Goal: Task Accomplishment & Management: Manage account settings

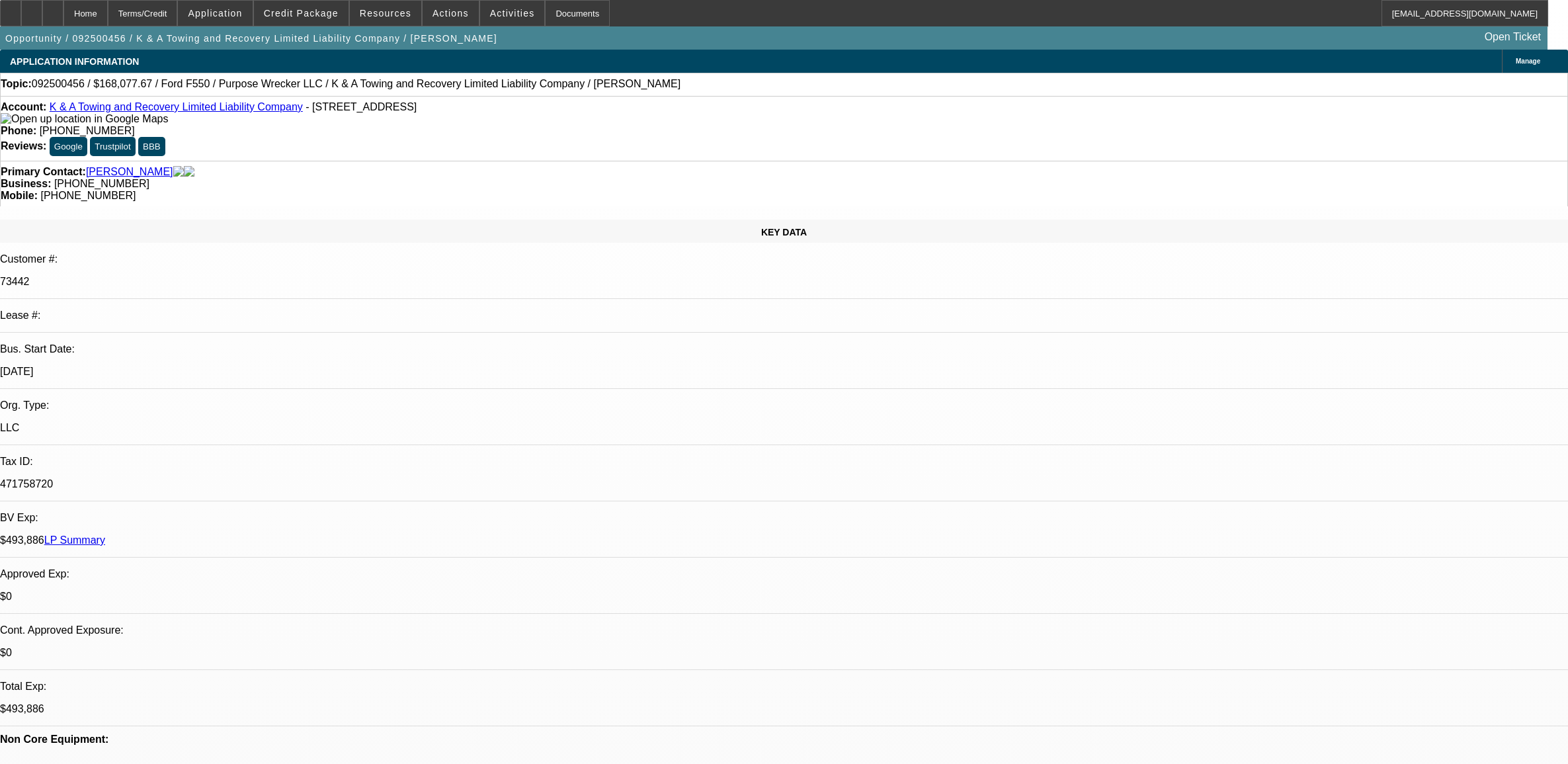
select select "0"
select select "2"
select select "0"
select select "6"
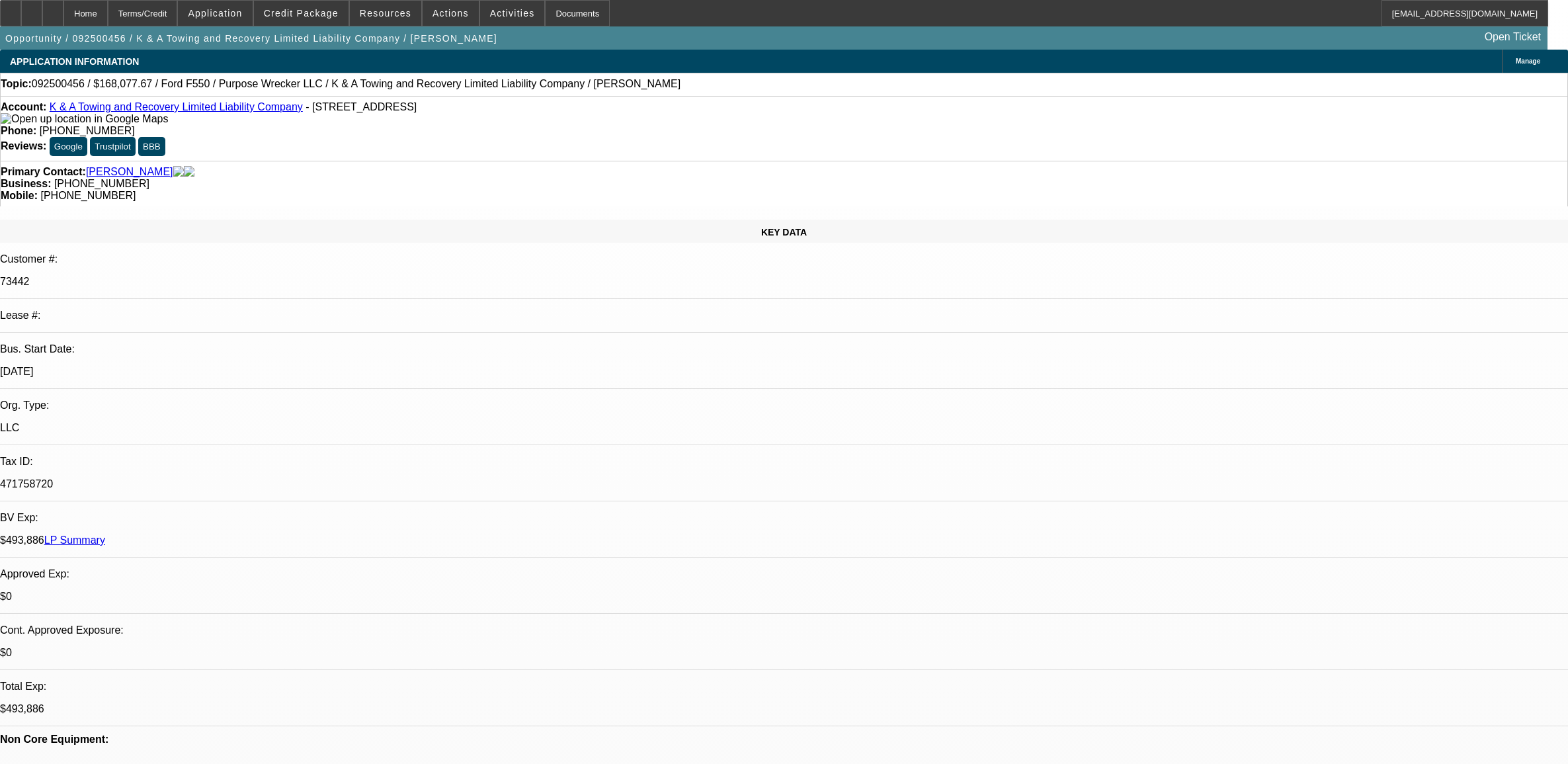
select select "0"
select select "2"
select select "0"
select select "6"
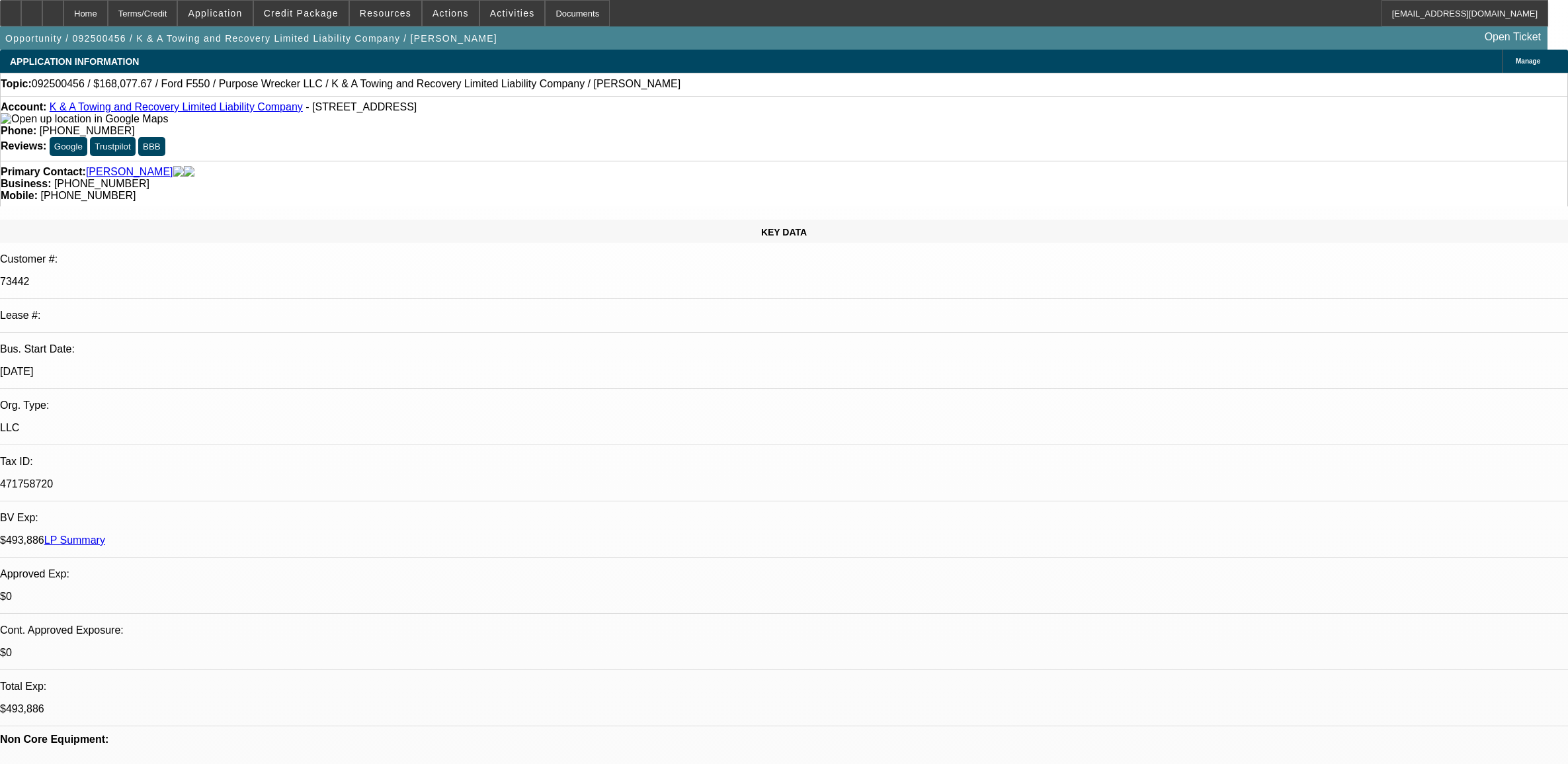
select select "0"
select select "2"
select select "0"
select select "6"
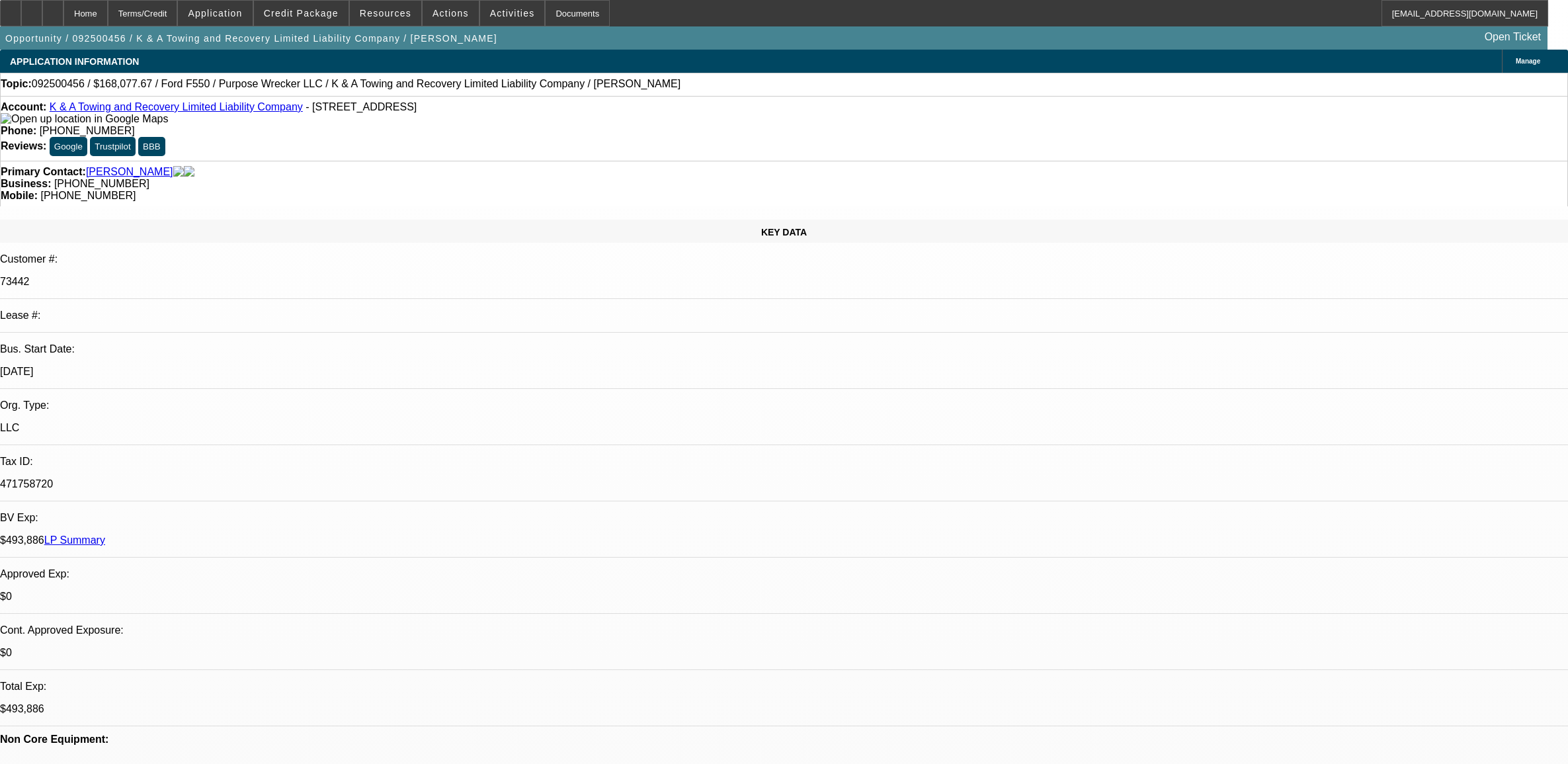
select select "0"
select select "2"
select select "0"
select select "6"
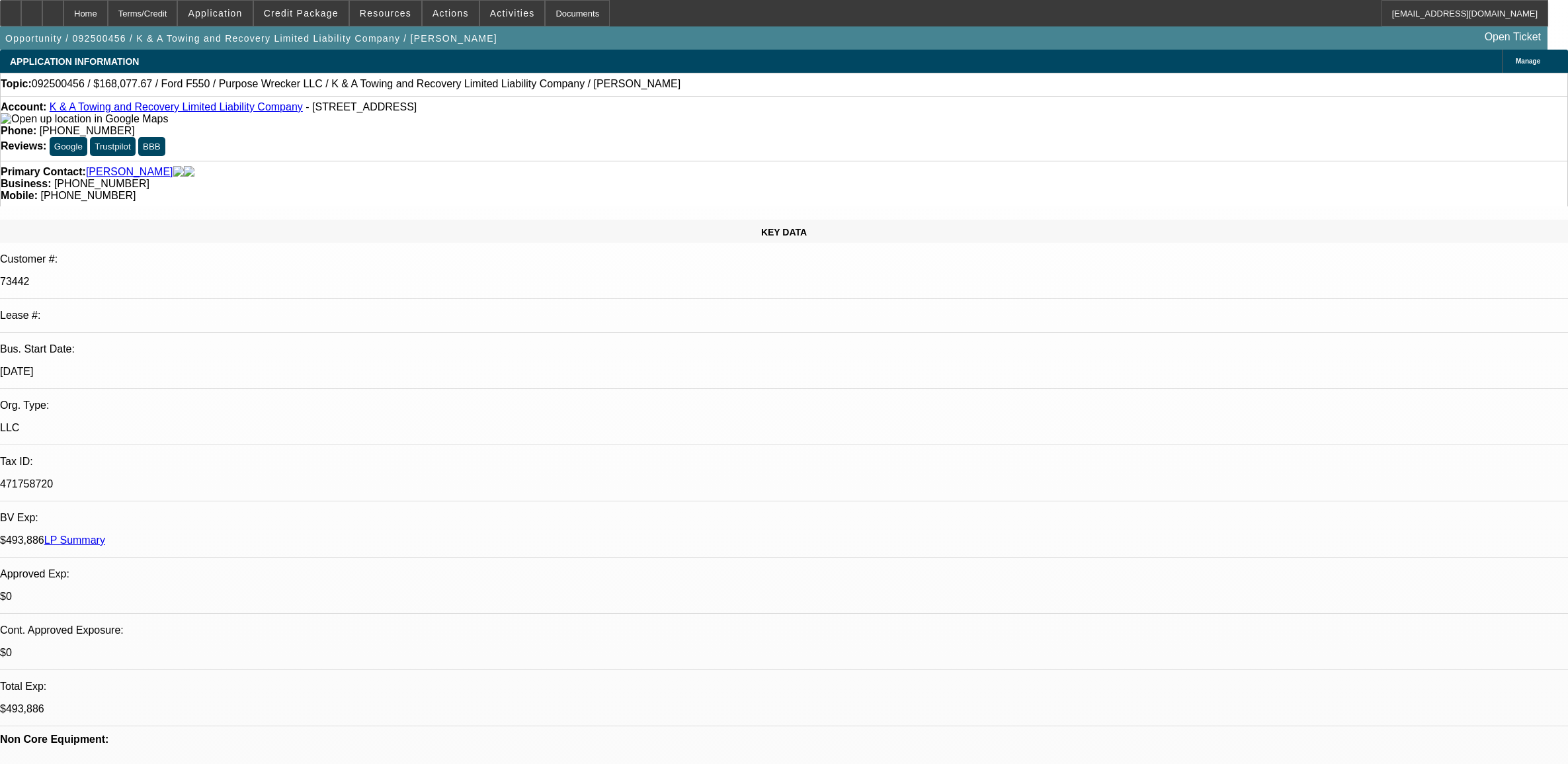
scroll to position [2253, 0]
select select "0"
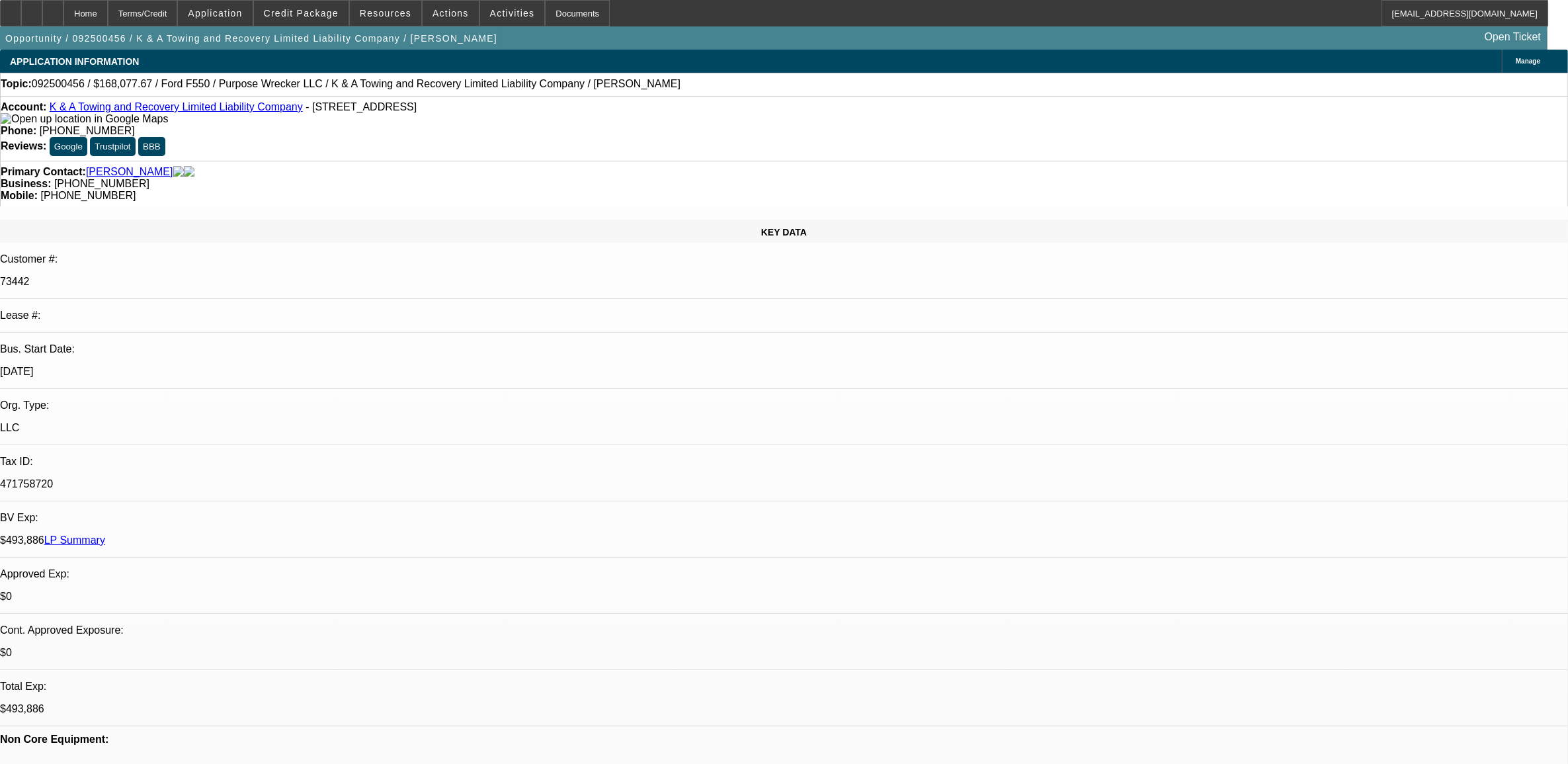
select select "0"
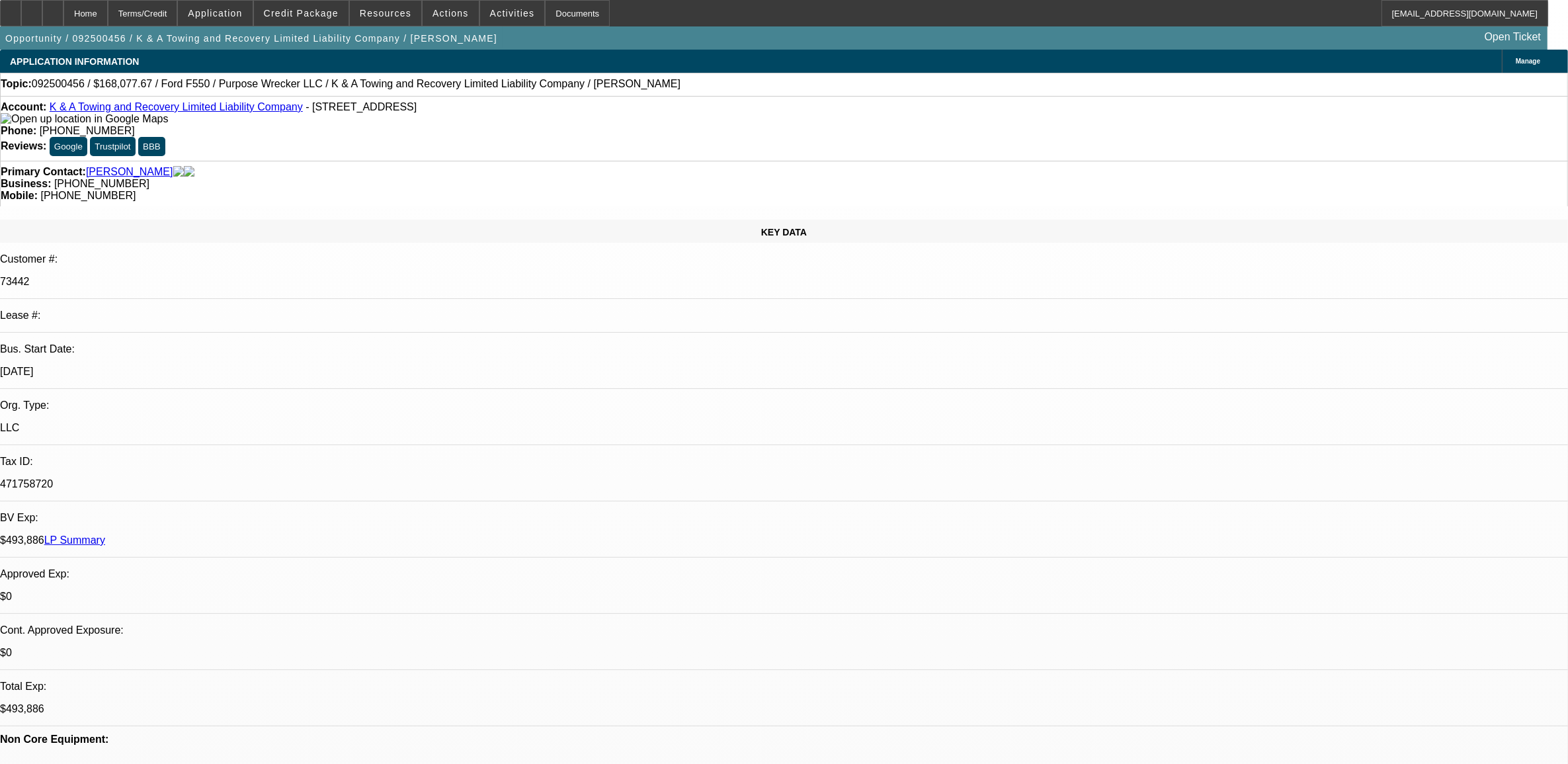
select select "0"
select select "1"
select select "2"
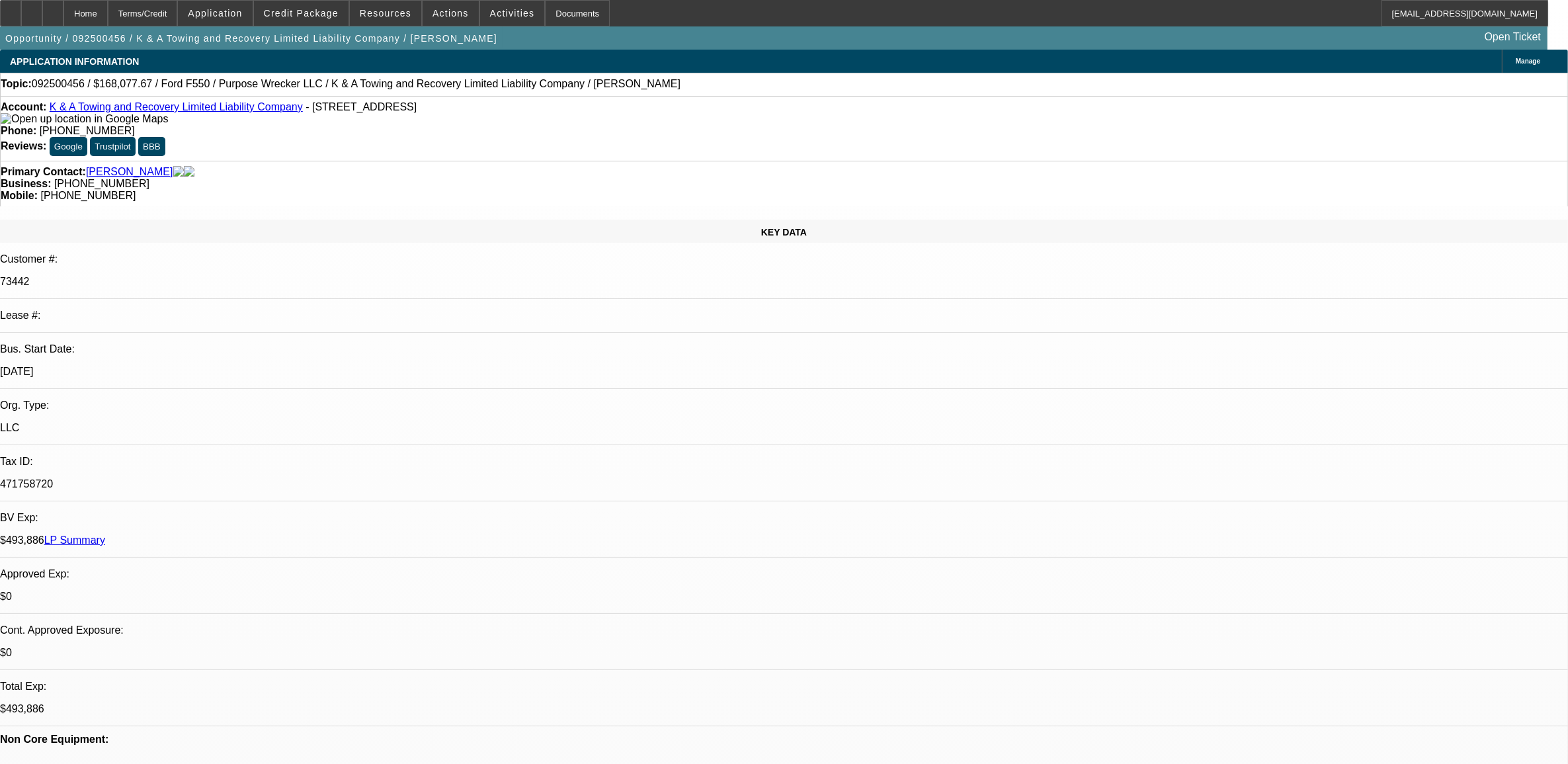
select select "6"
select select "1"
select select "2"
select select "6"
select select "1"
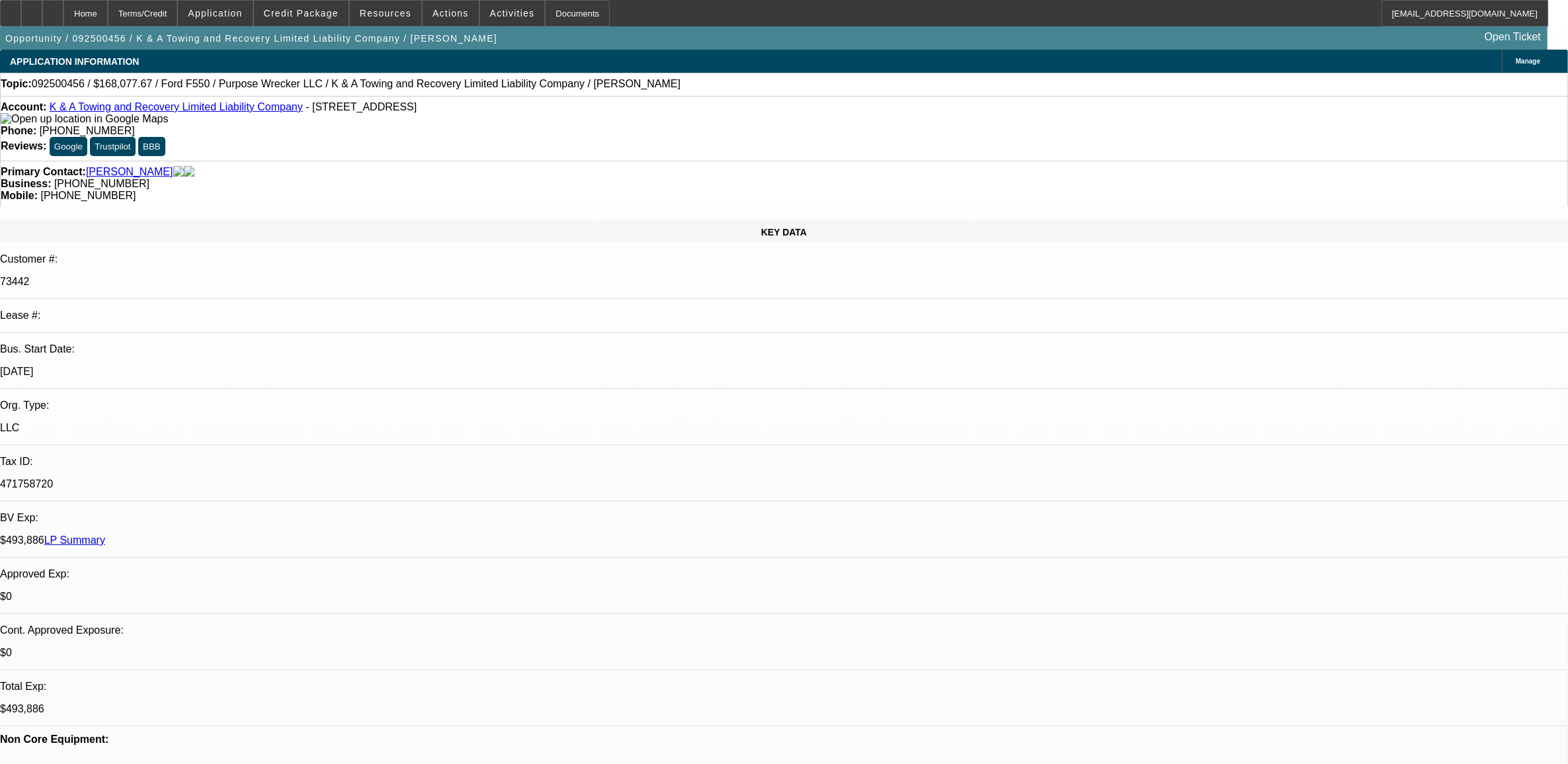
select select "2"
select select "6"
select select "1"
select select "2"
select select "6"
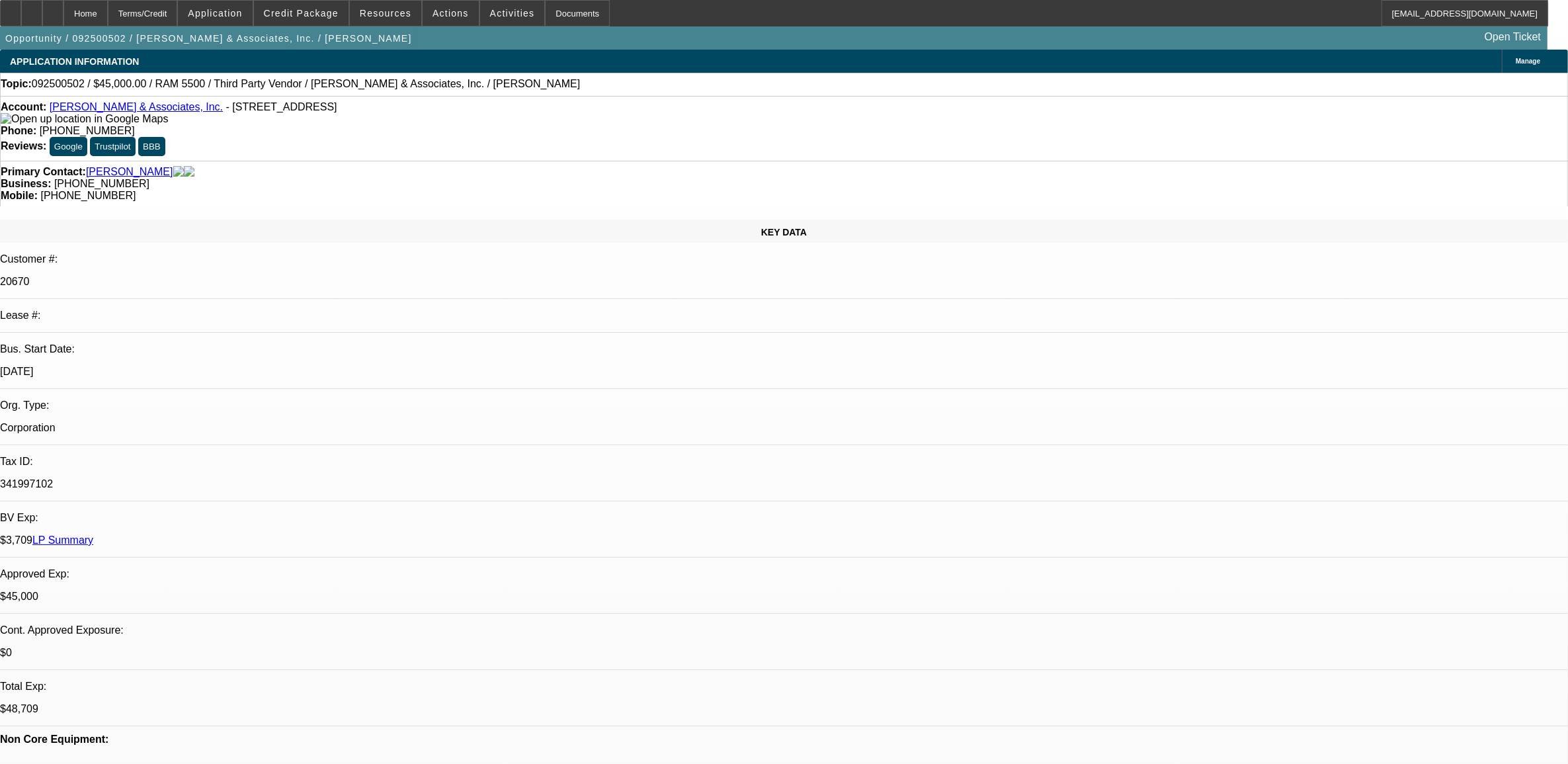
select select "0"
select select "2"
select select "0.1"
select select "2"
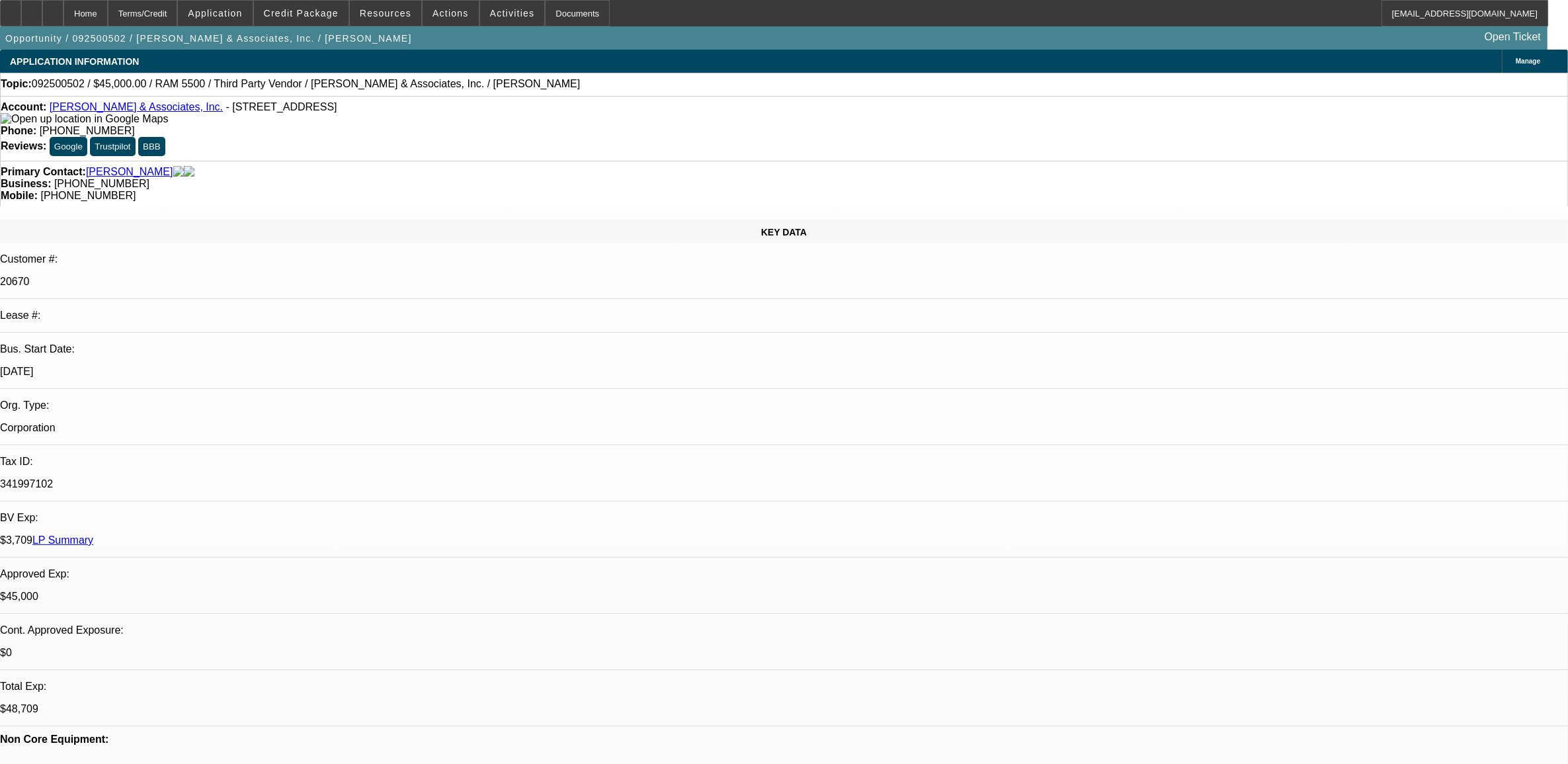
select select "0.1"
select select "1"
select select "2"
select select "4"
select select "1"
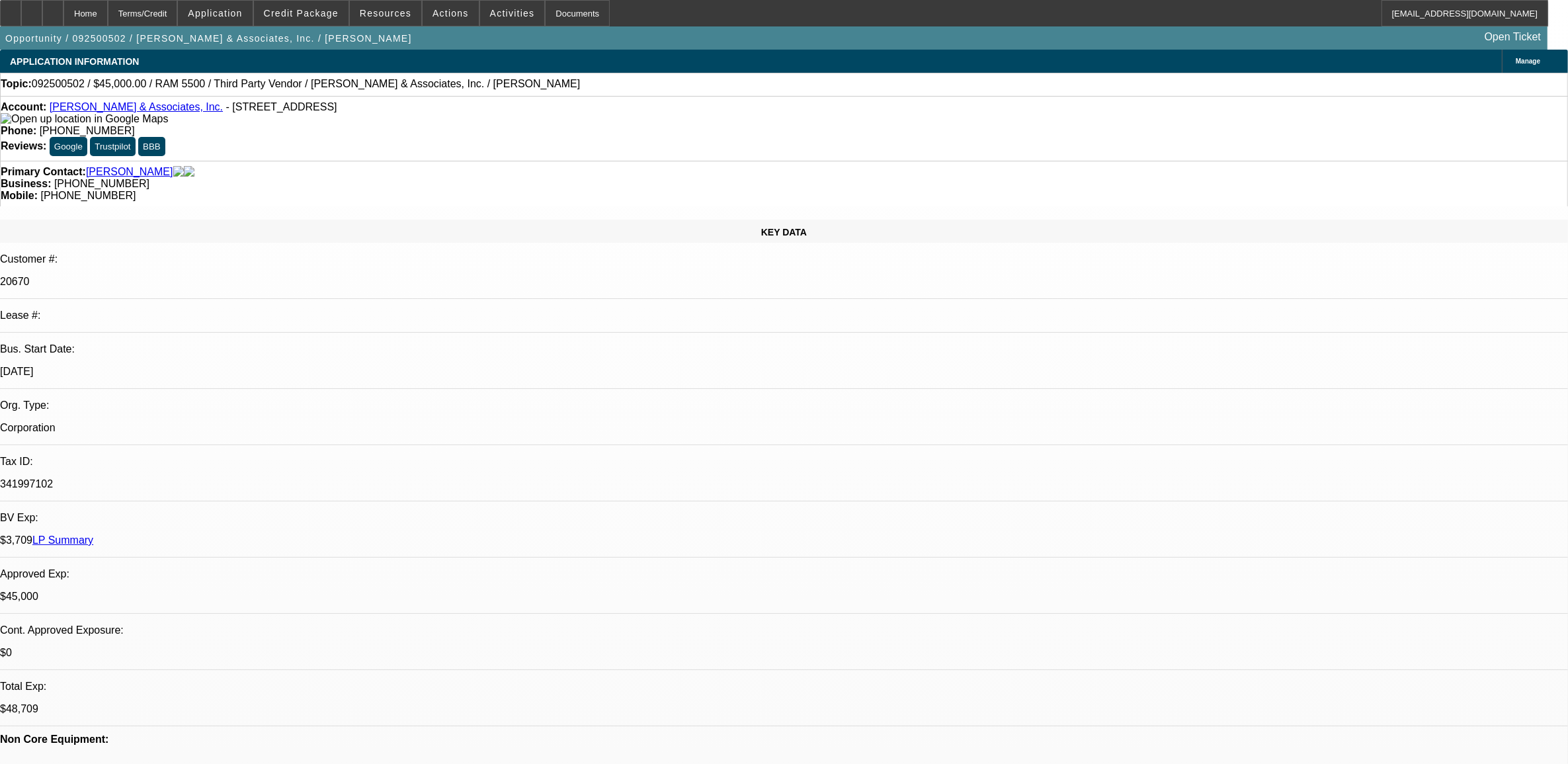
select select "2"
select select "4"
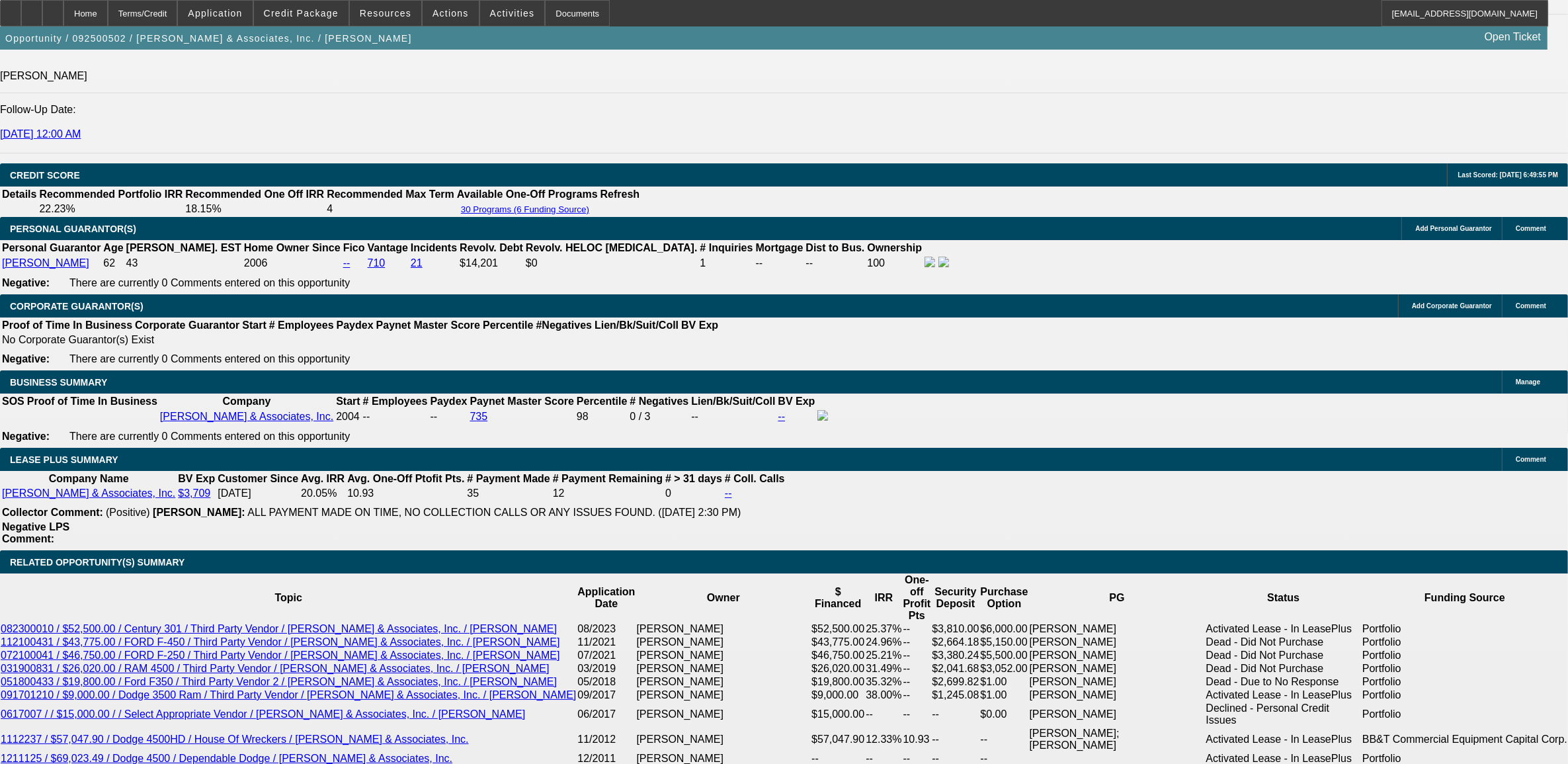
scroll to position [1902, 0]
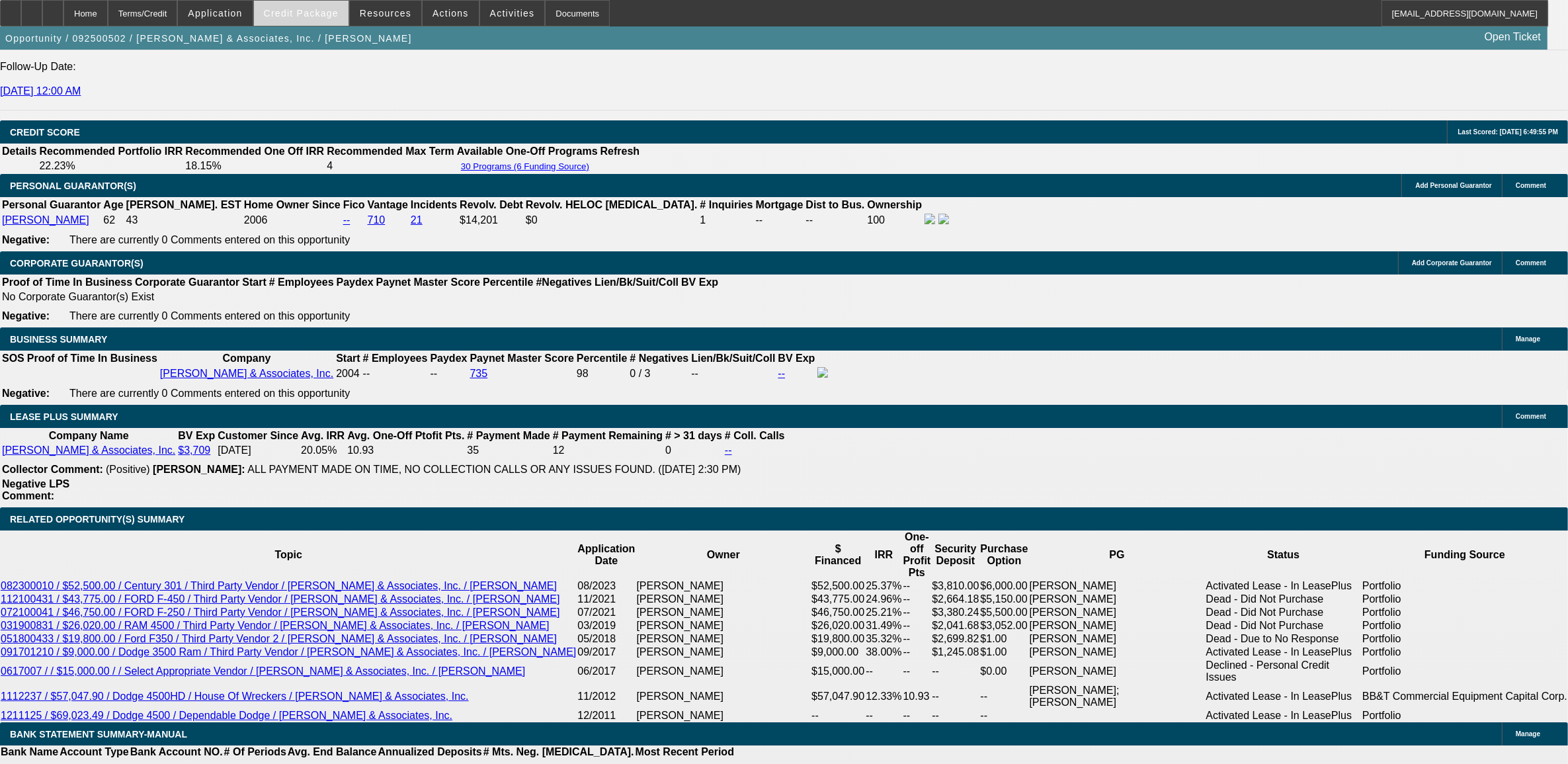
click at [309, 11] on span "Credit Package" at bounding box center [301, 13] width 75 height 11
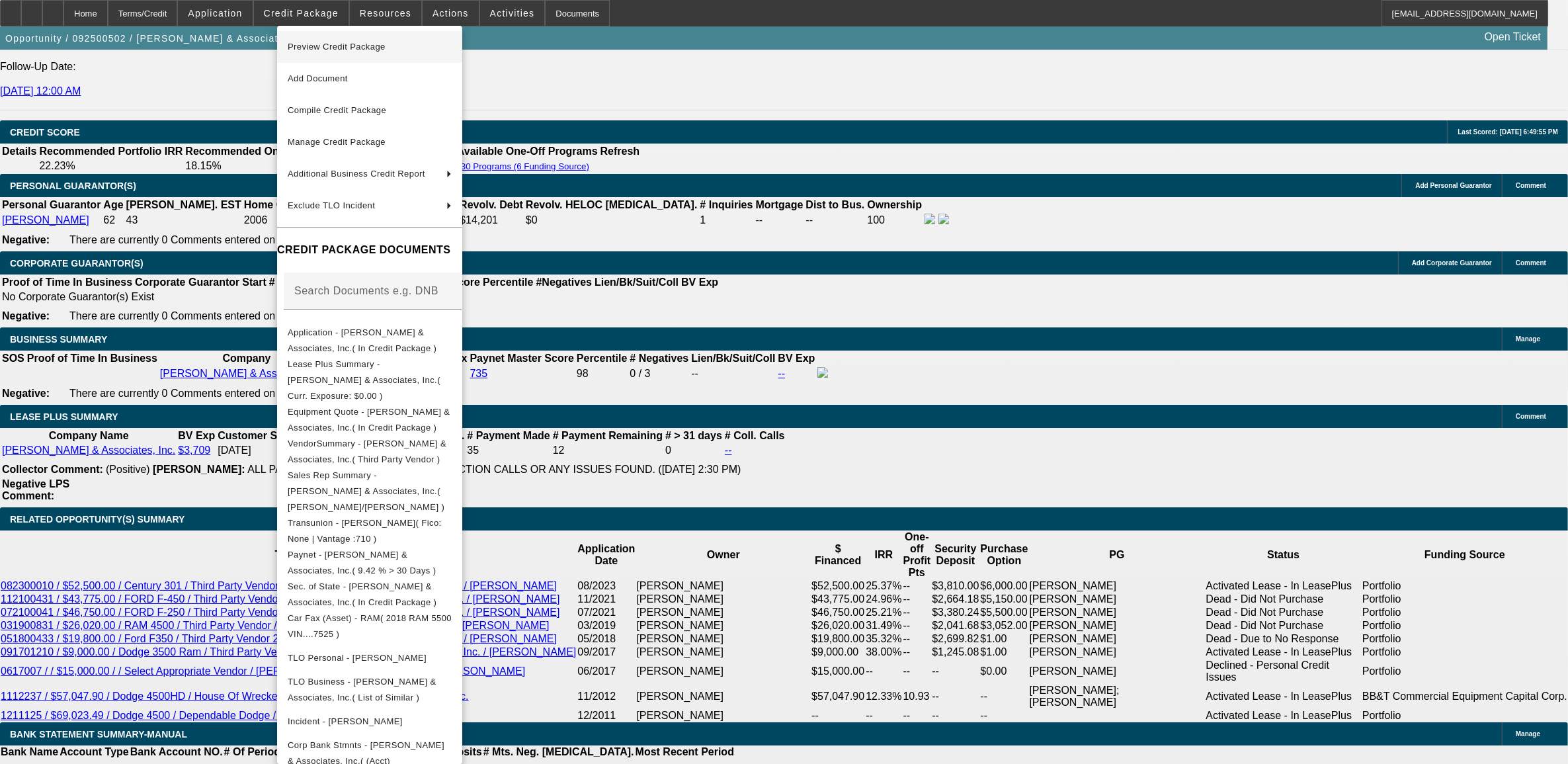
click at [336, 44] on span "Preview Credit Package" at bounding box center [337, 46] width 98 height 10
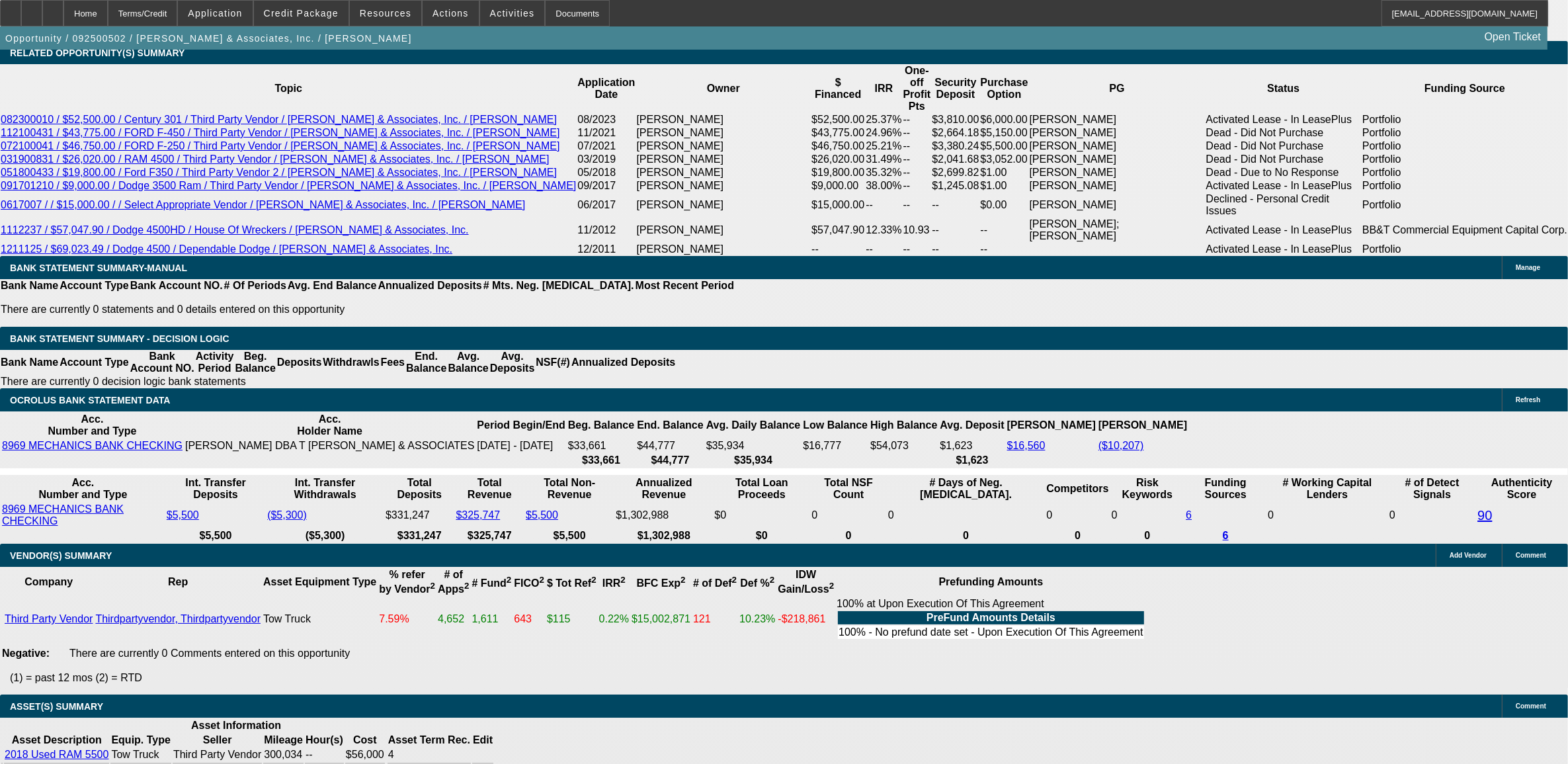
scroll to position [2405, 0]
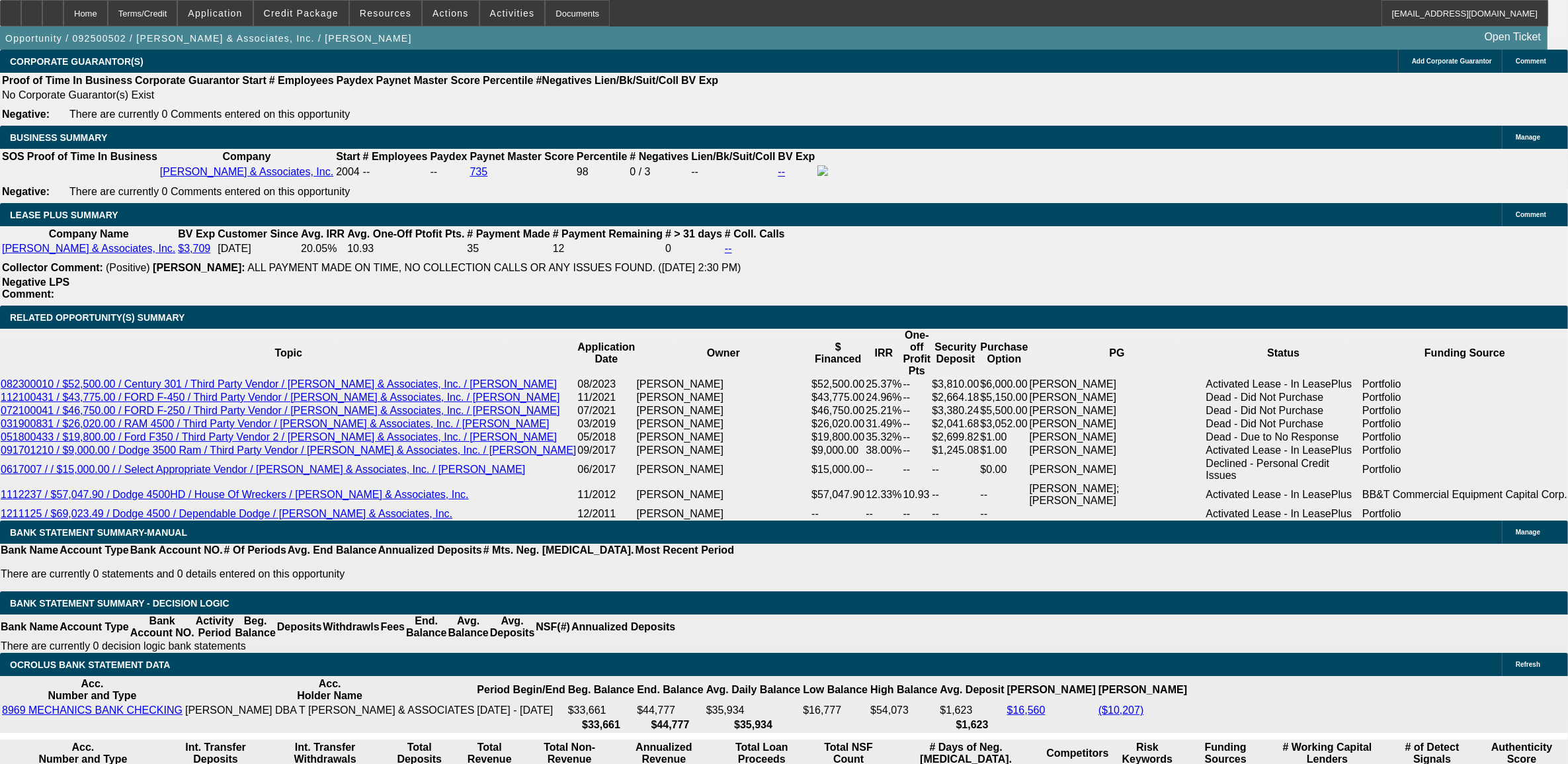
scroll to position [2074, 0]
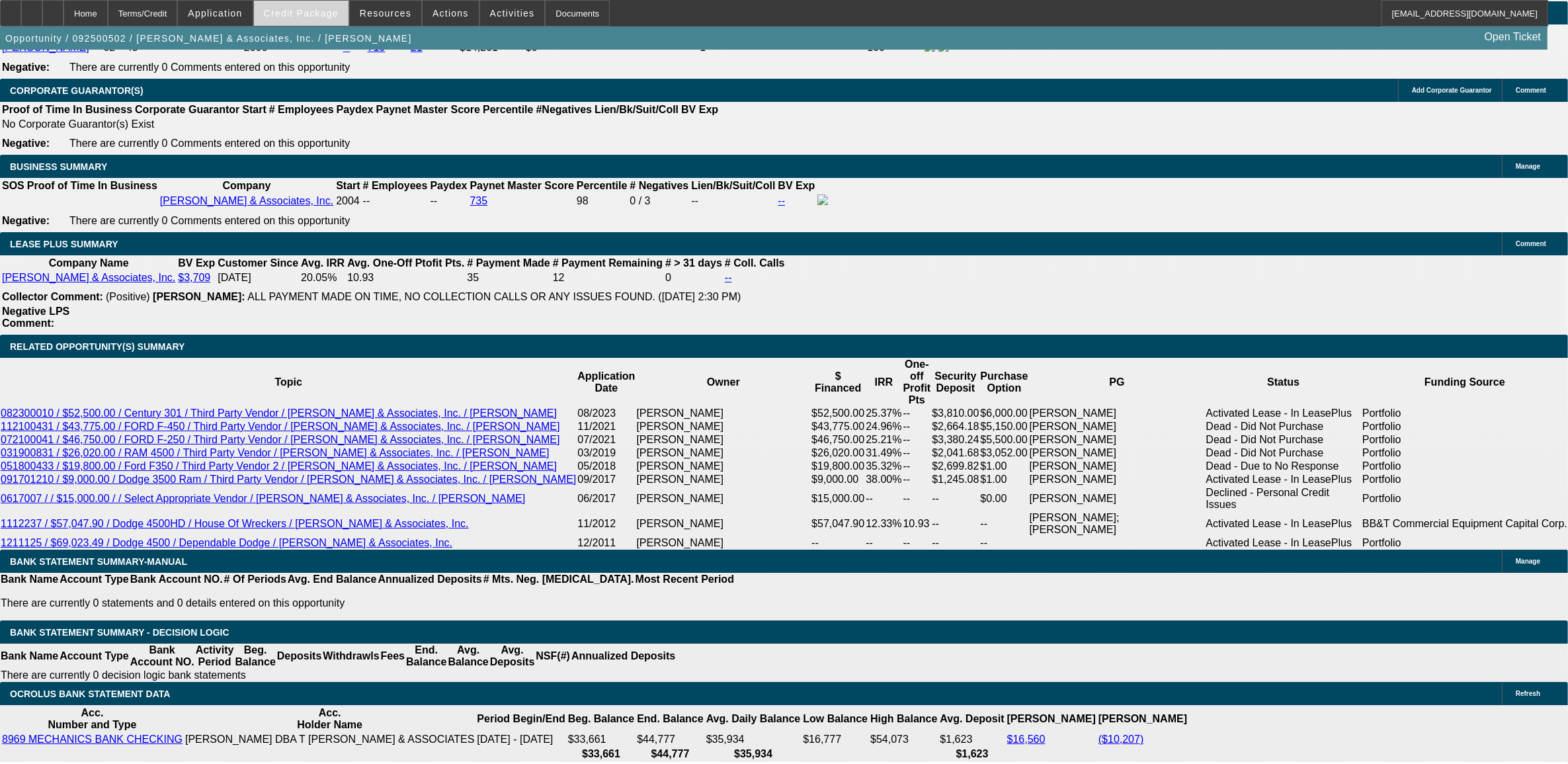
click at [310, 18] on span at bounding box center [302, 13] width 95 height 32
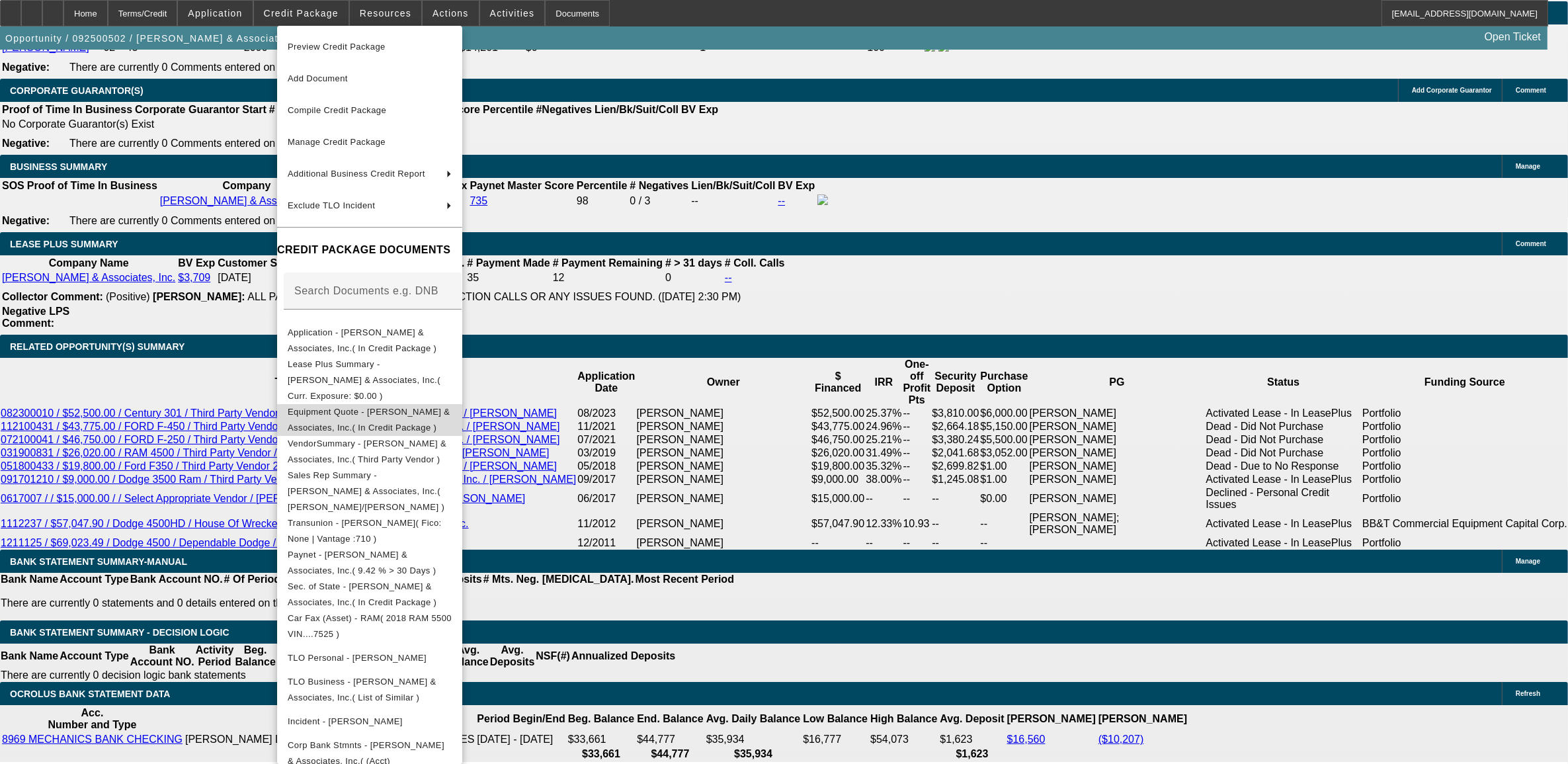
click at [438, 406] on span "Equipment Quote - T. Grant & Associates, Inc.( In Credit Package )" at bounding box center [368, 418] width 162 height 25
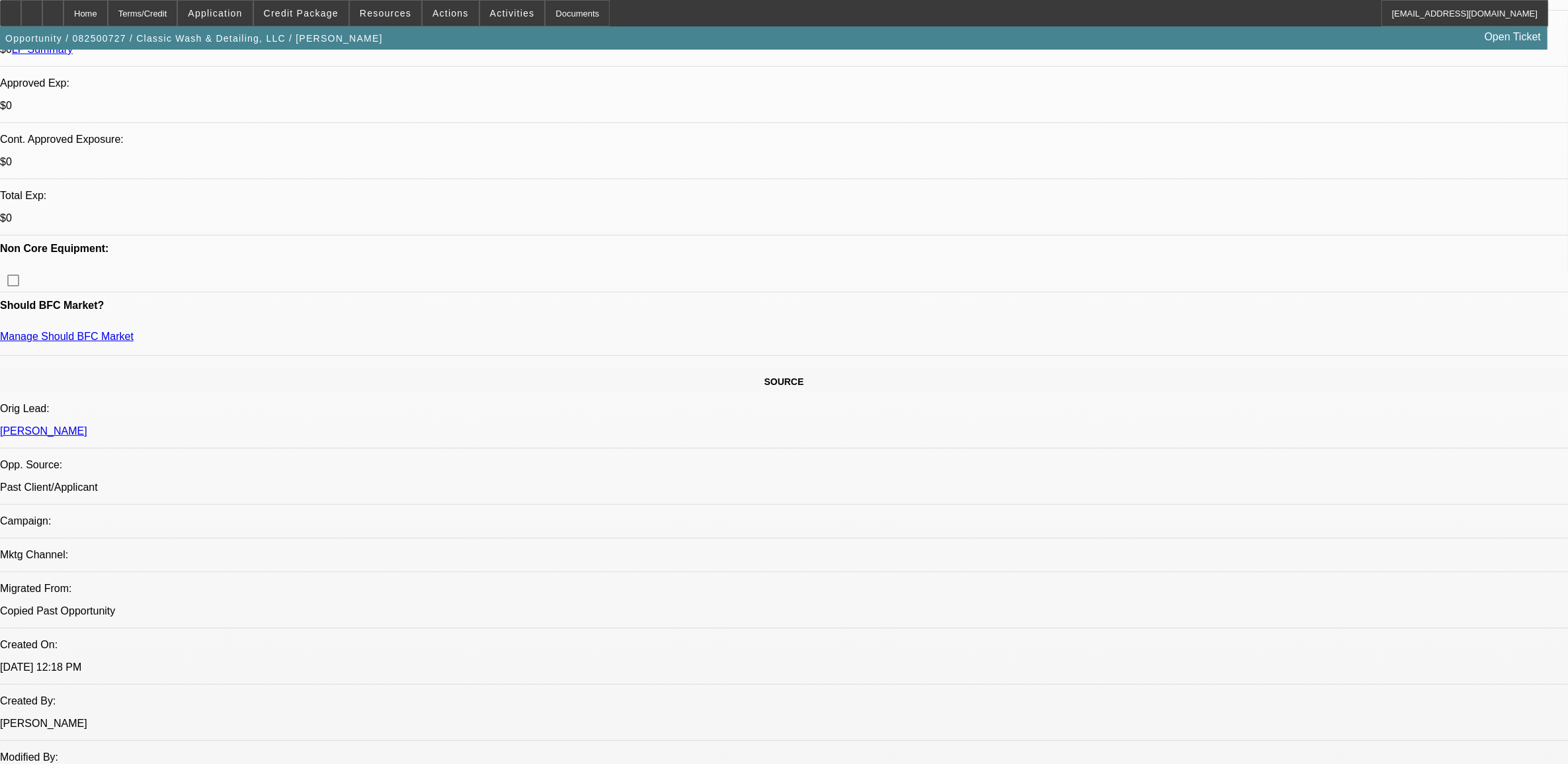
select select "0"
select select "3"
select select "0"
select select "6"
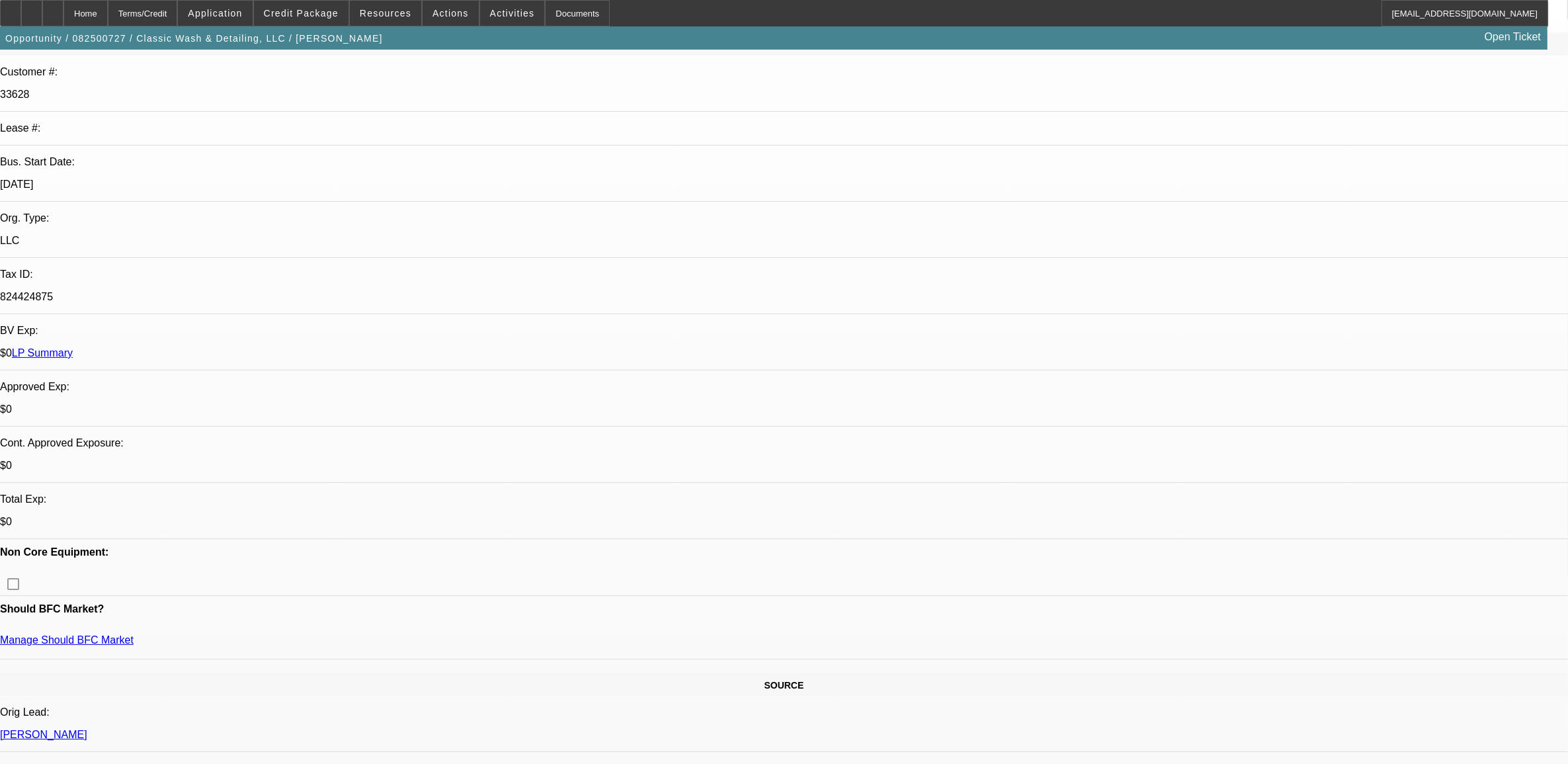
scroll to position [42, 0]
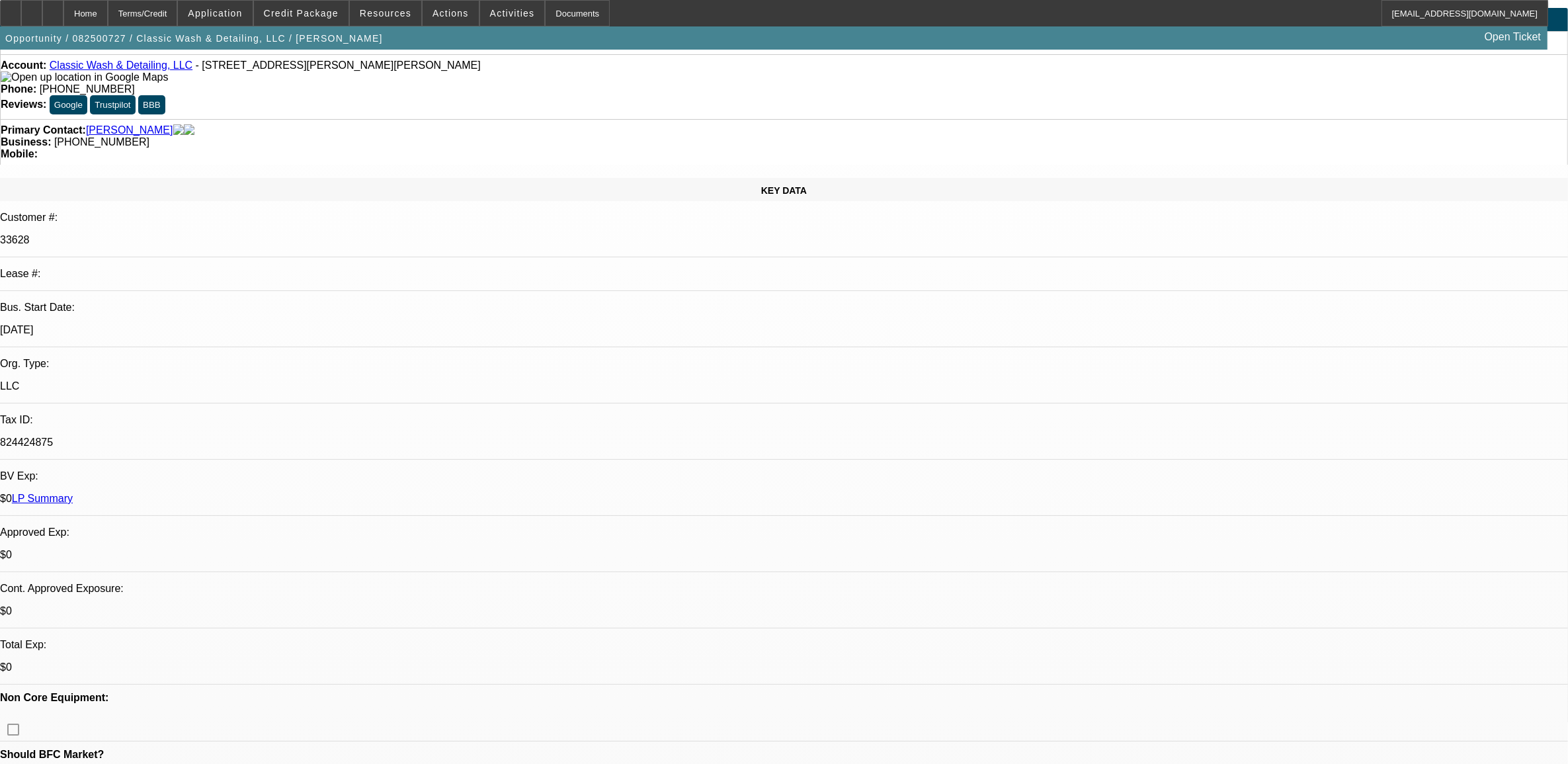
click at [73, 493] on link "LP Summary" at bounding box center [42, 498] width 61 height 11
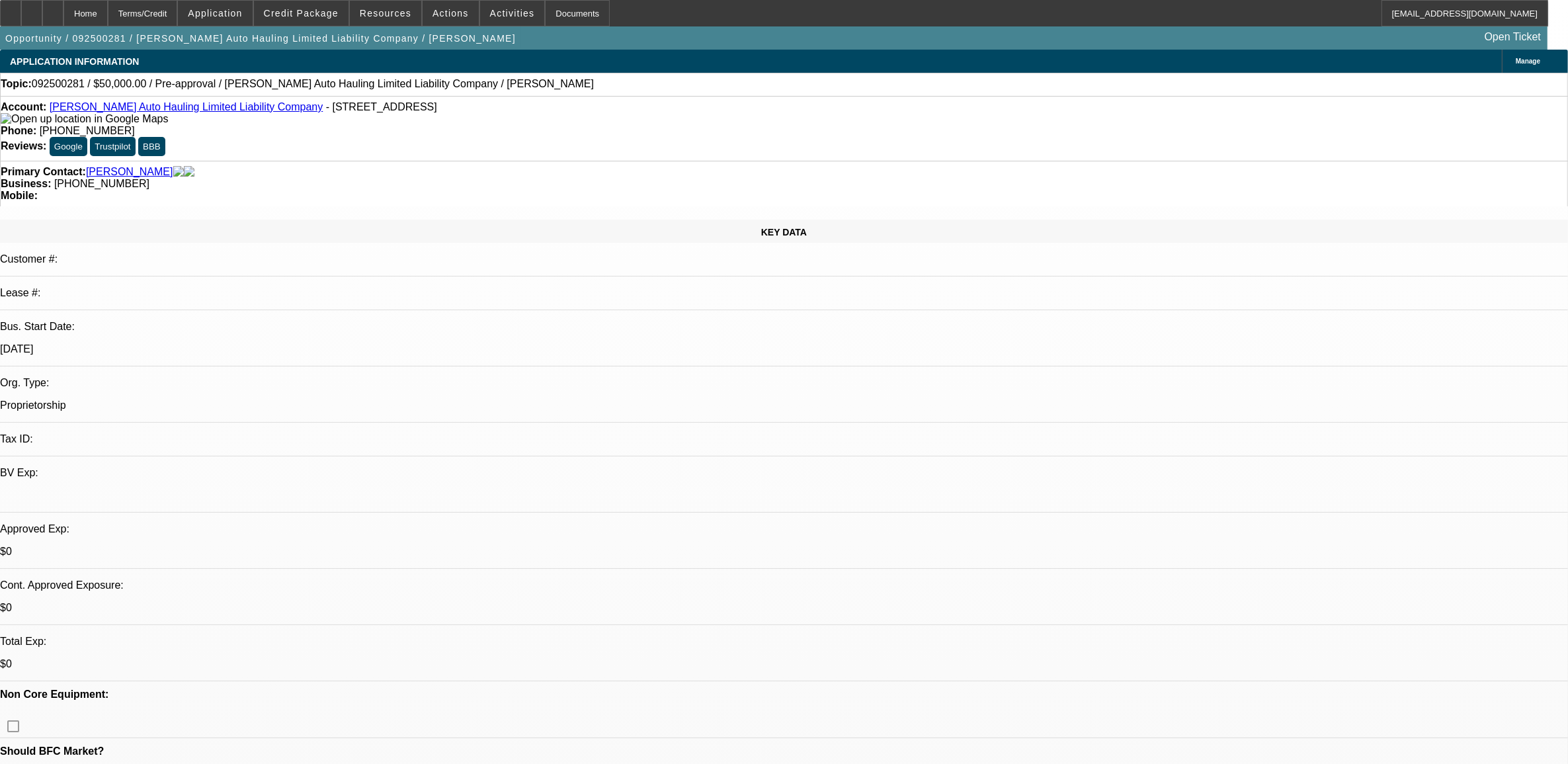
select select "0"
select select "2"
select select "0.1"
select select "4"
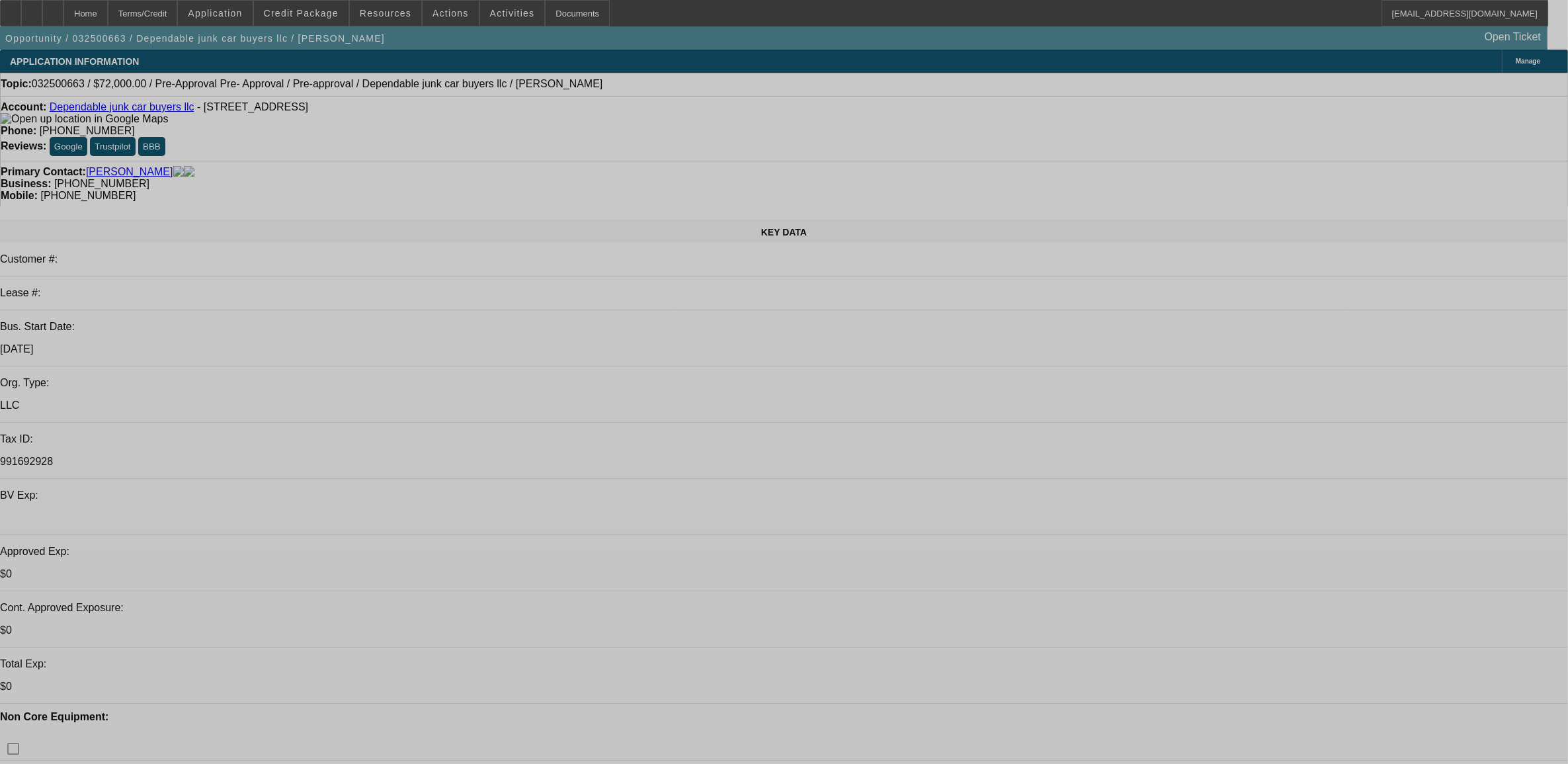
select select "0.1"
select select "2"
select select "0.1"
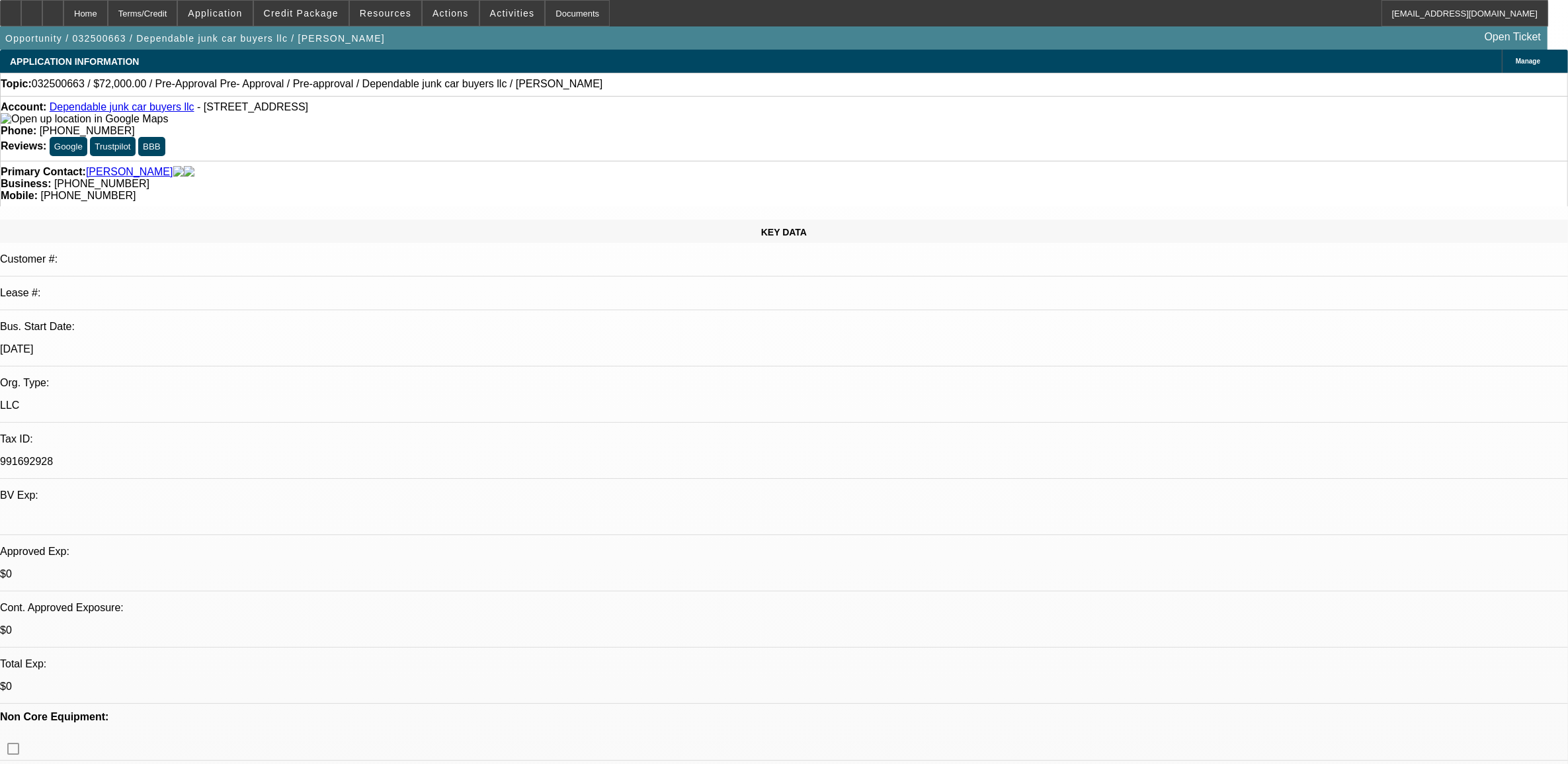
select select "0.1"
select select "2"
select select "0.1"
select select "2"
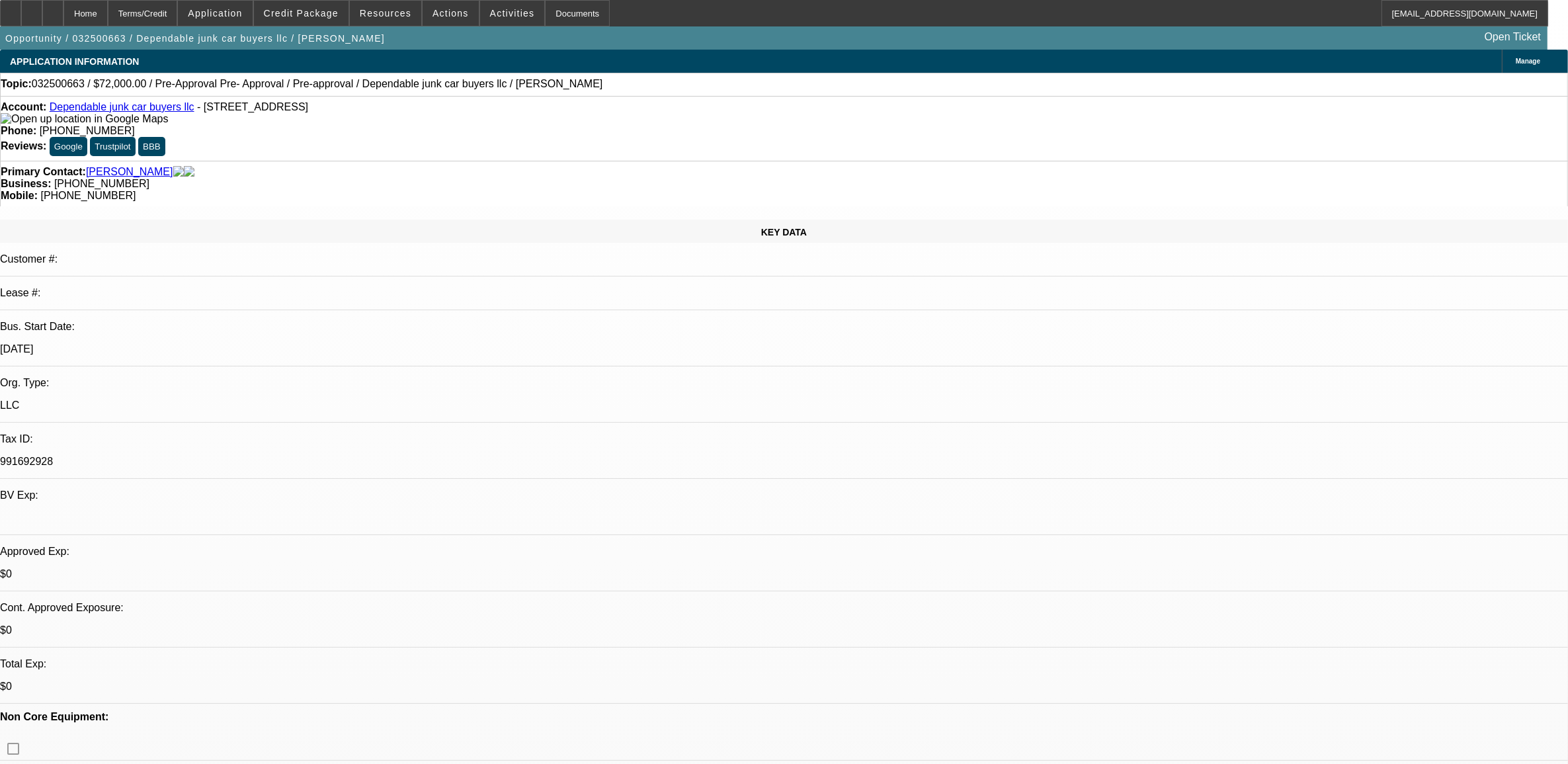
select select "0.1"
select select "1"
select select "2"
select select "4"
select select "1"
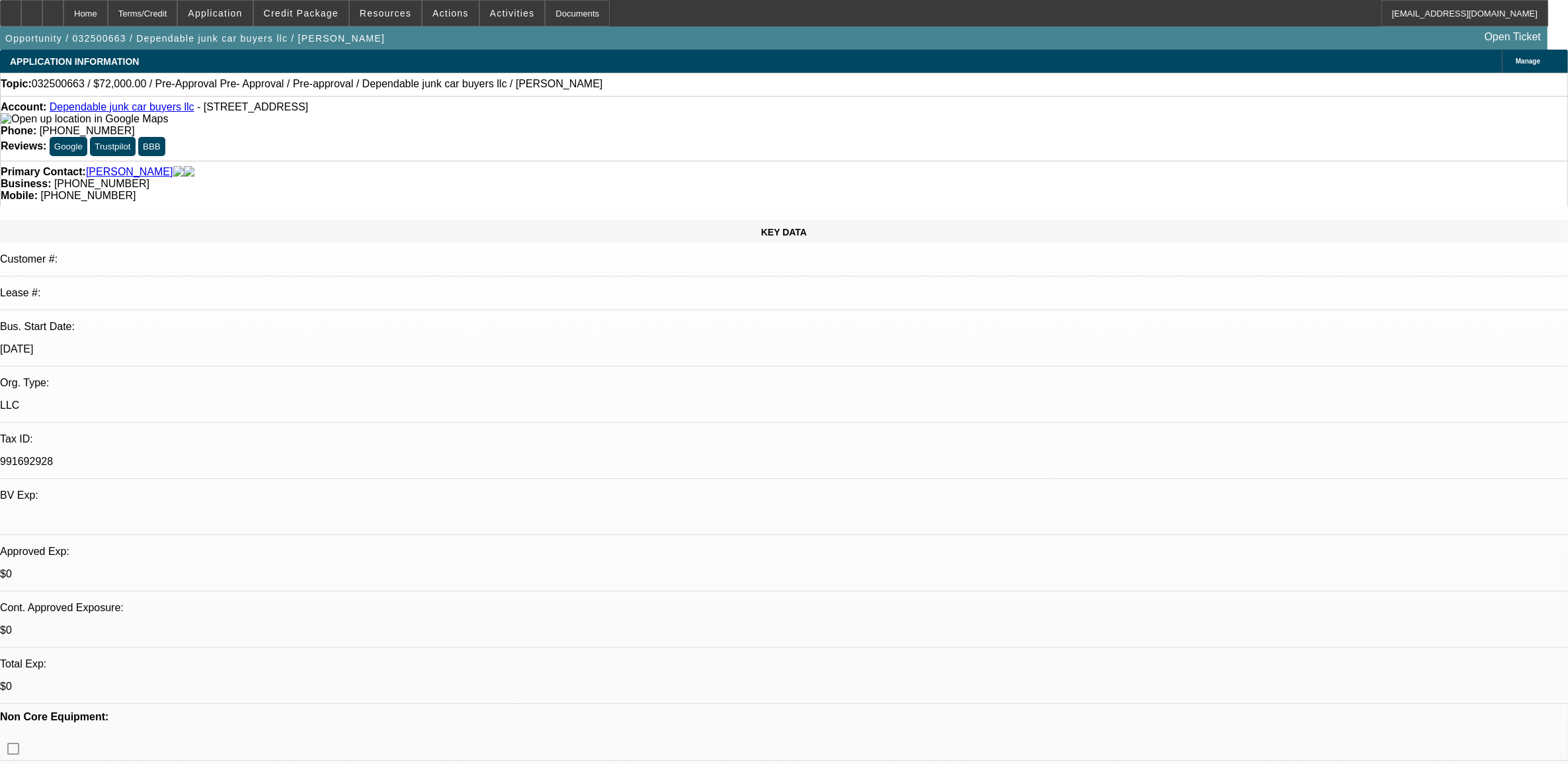
select select "2"
select select "4"
select select "1"
select select "2"
select select "4"
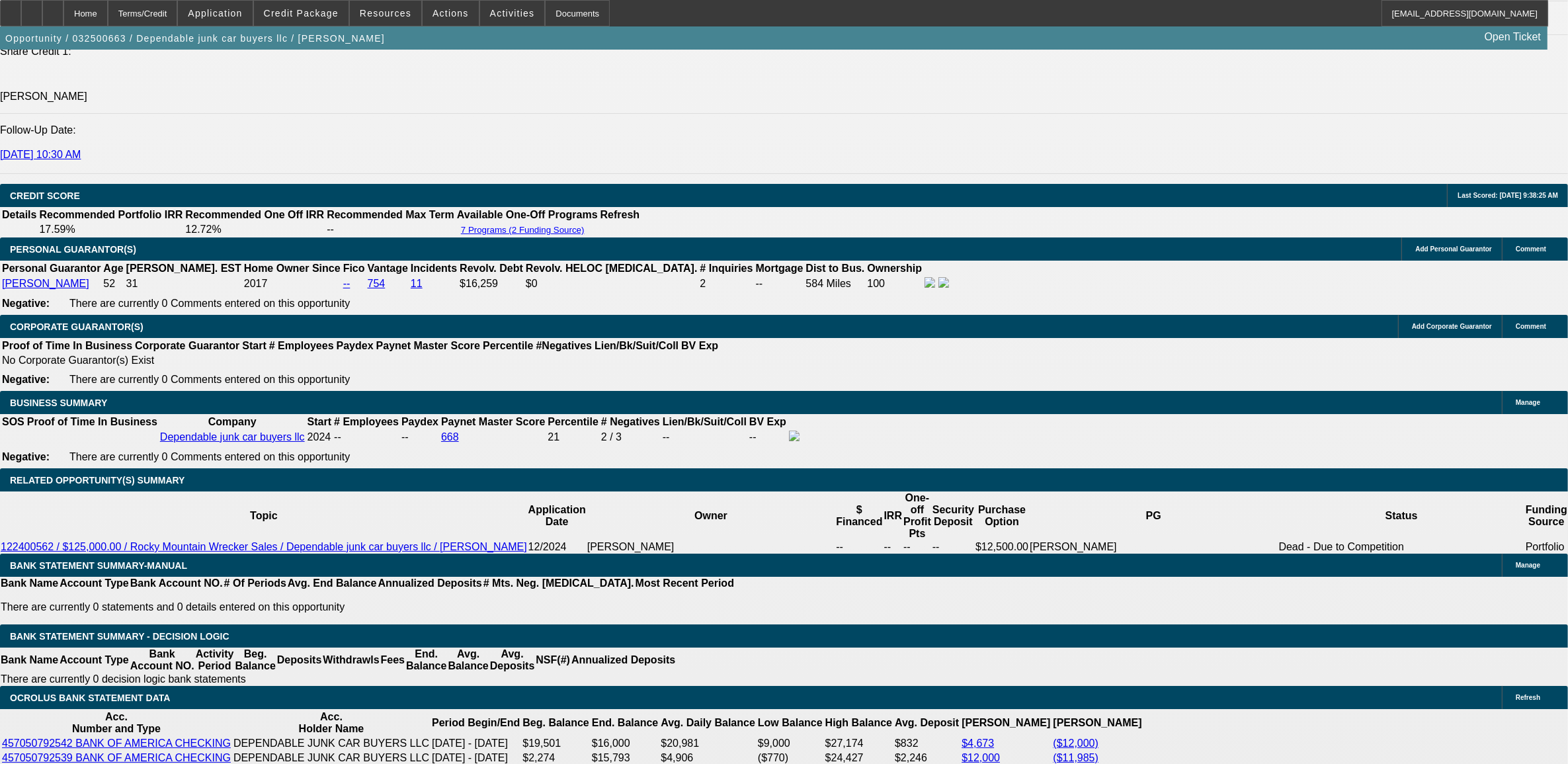
scroll to position [845, 0]
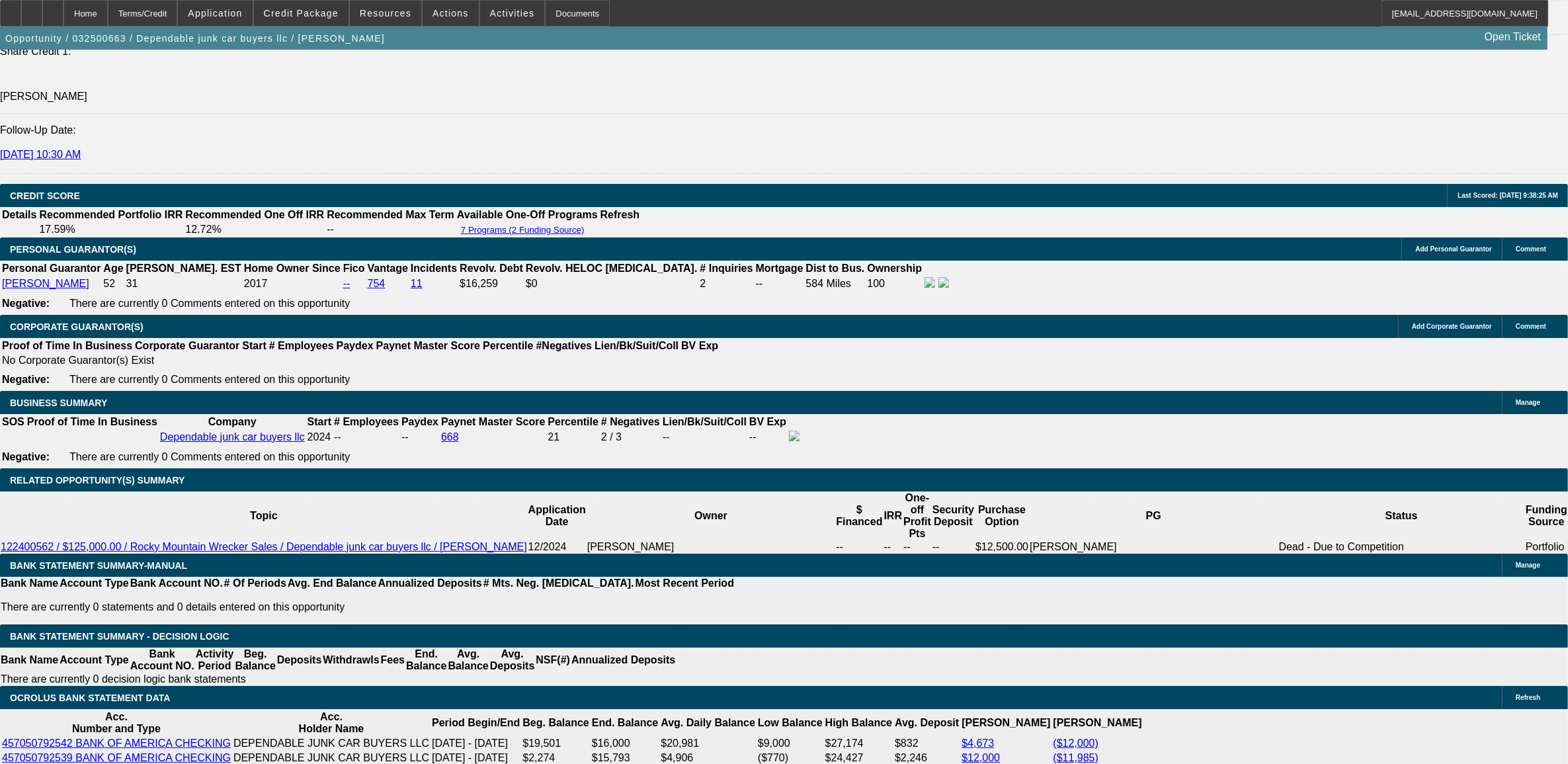
scroll to position [679, 0]
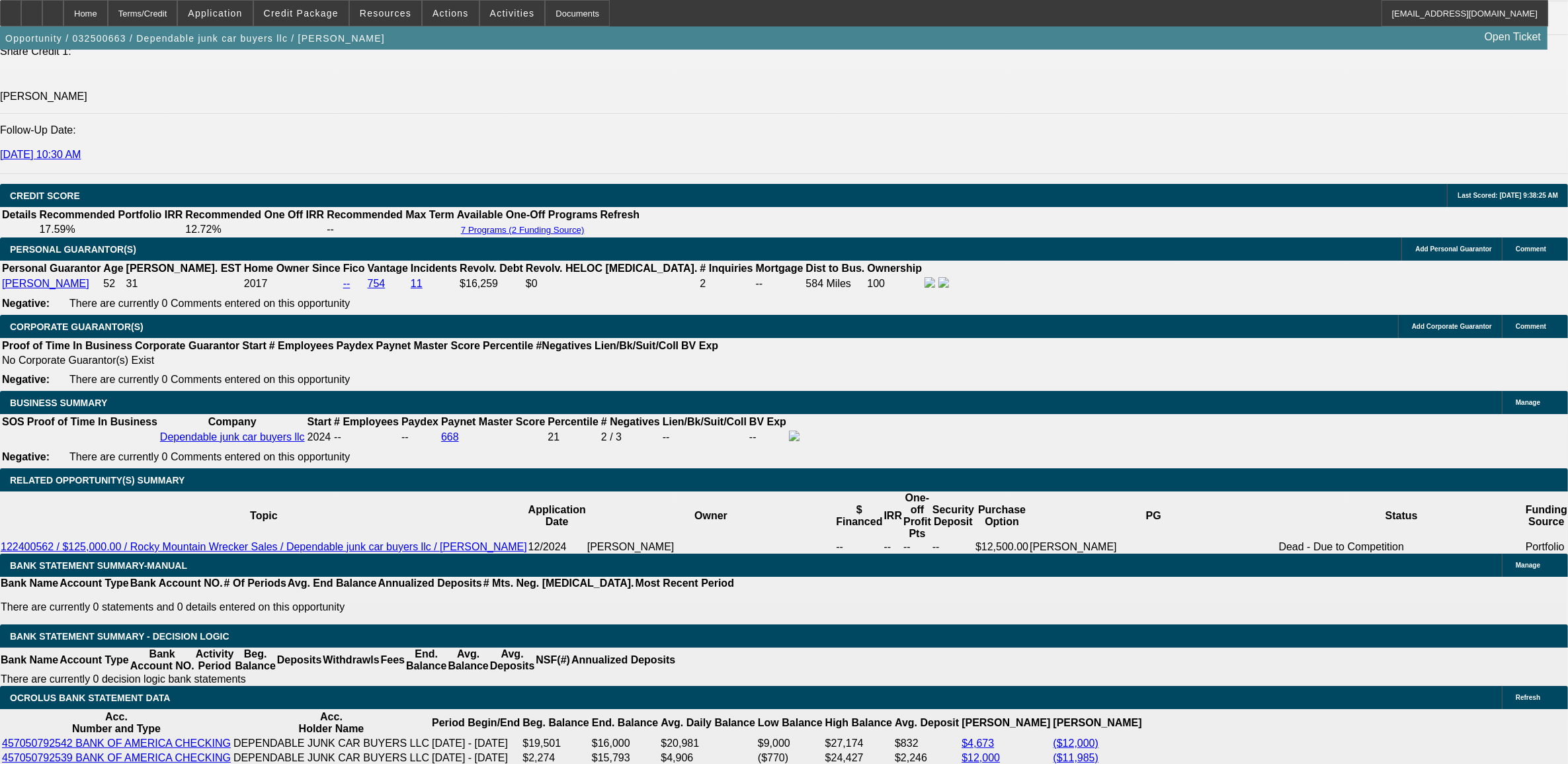
scroll to position [432, 0]
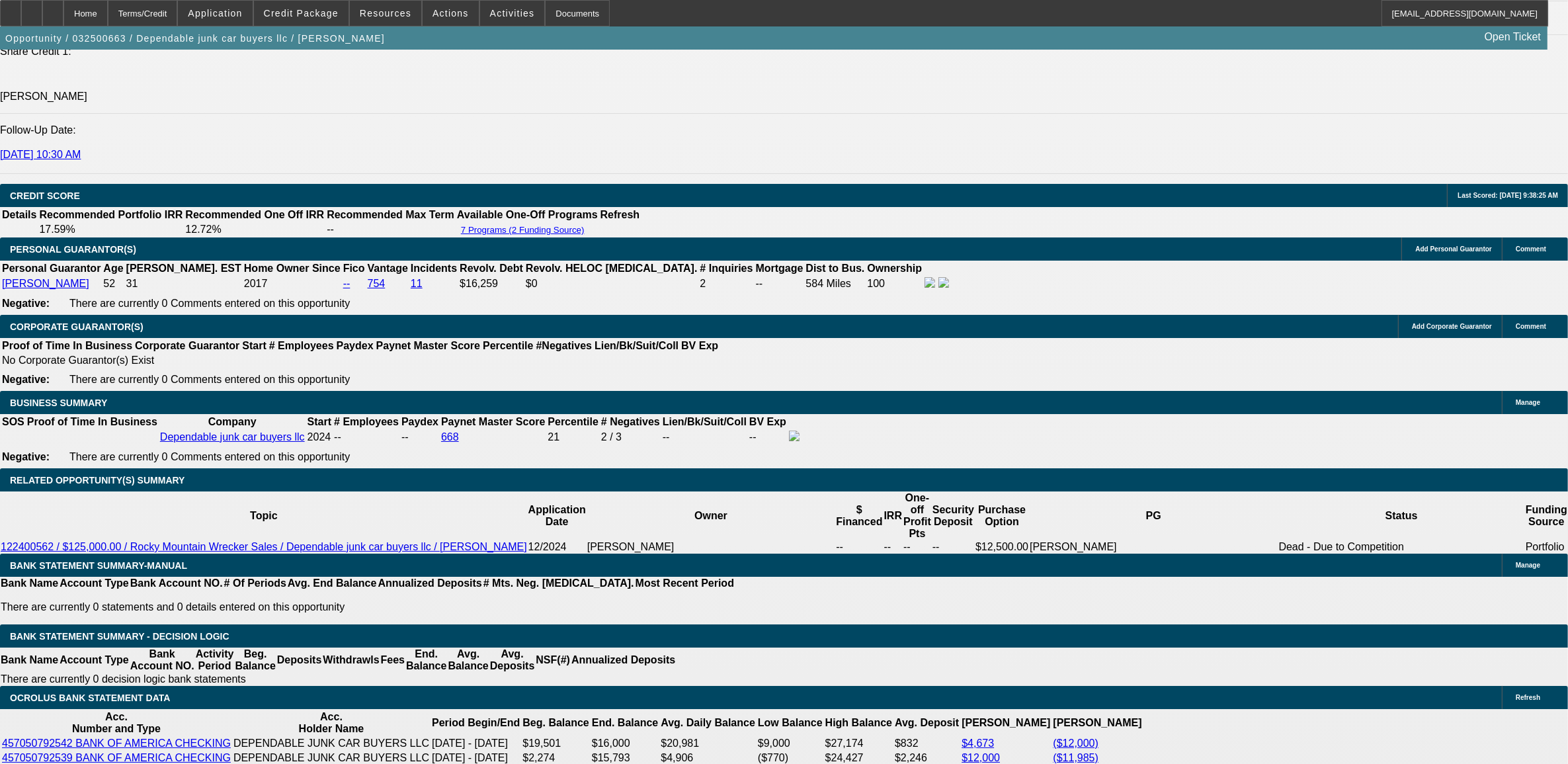
drag, startPoint x: 1168, startPoint y: 219, endPoint x: 1119, endPoint y: 182, distance: 61.4
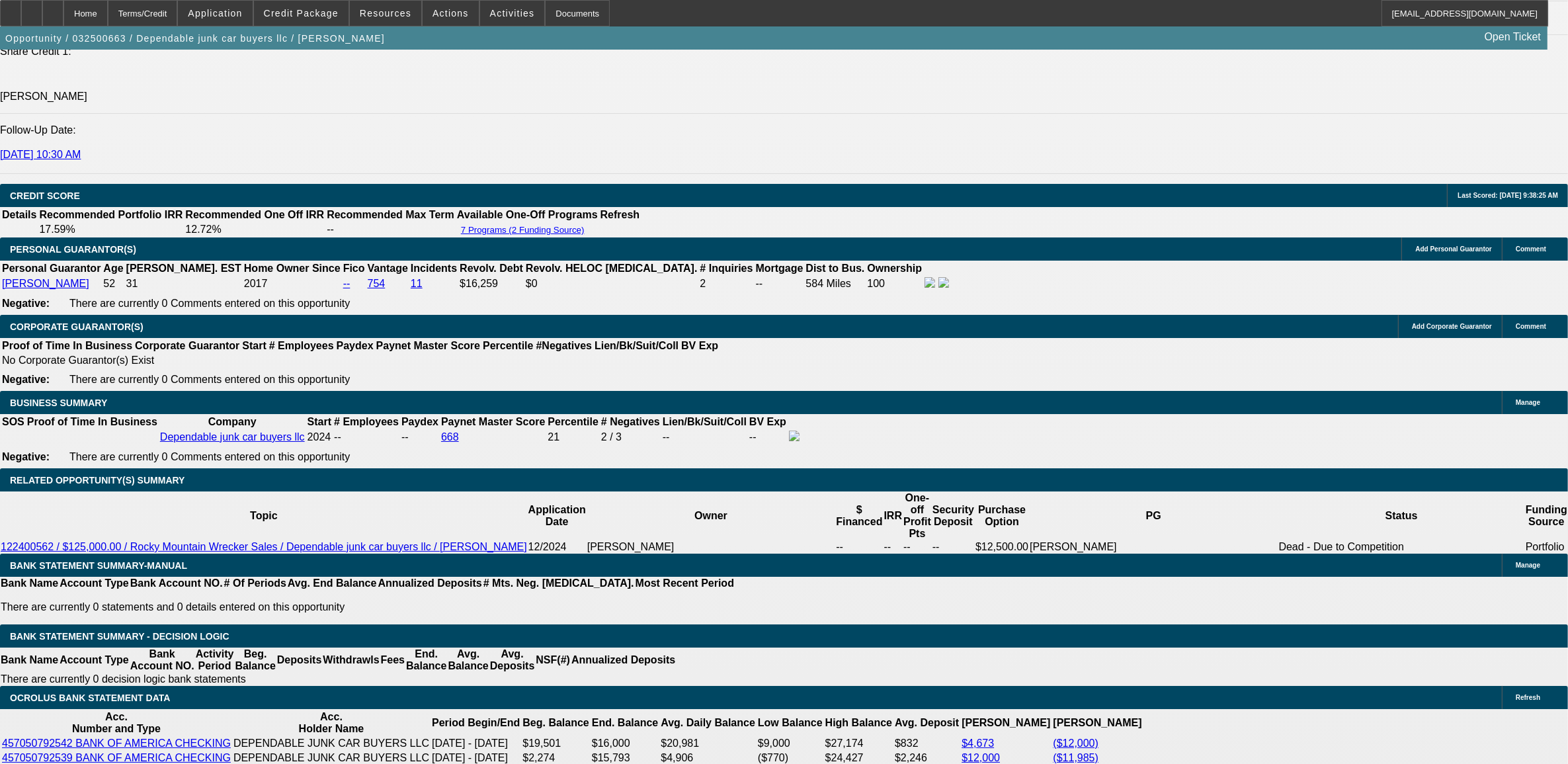
drag, startPoint x: 1156, startPoint y: 211, endPoint x: 1172, endPoint y: 189, distance: 27.2
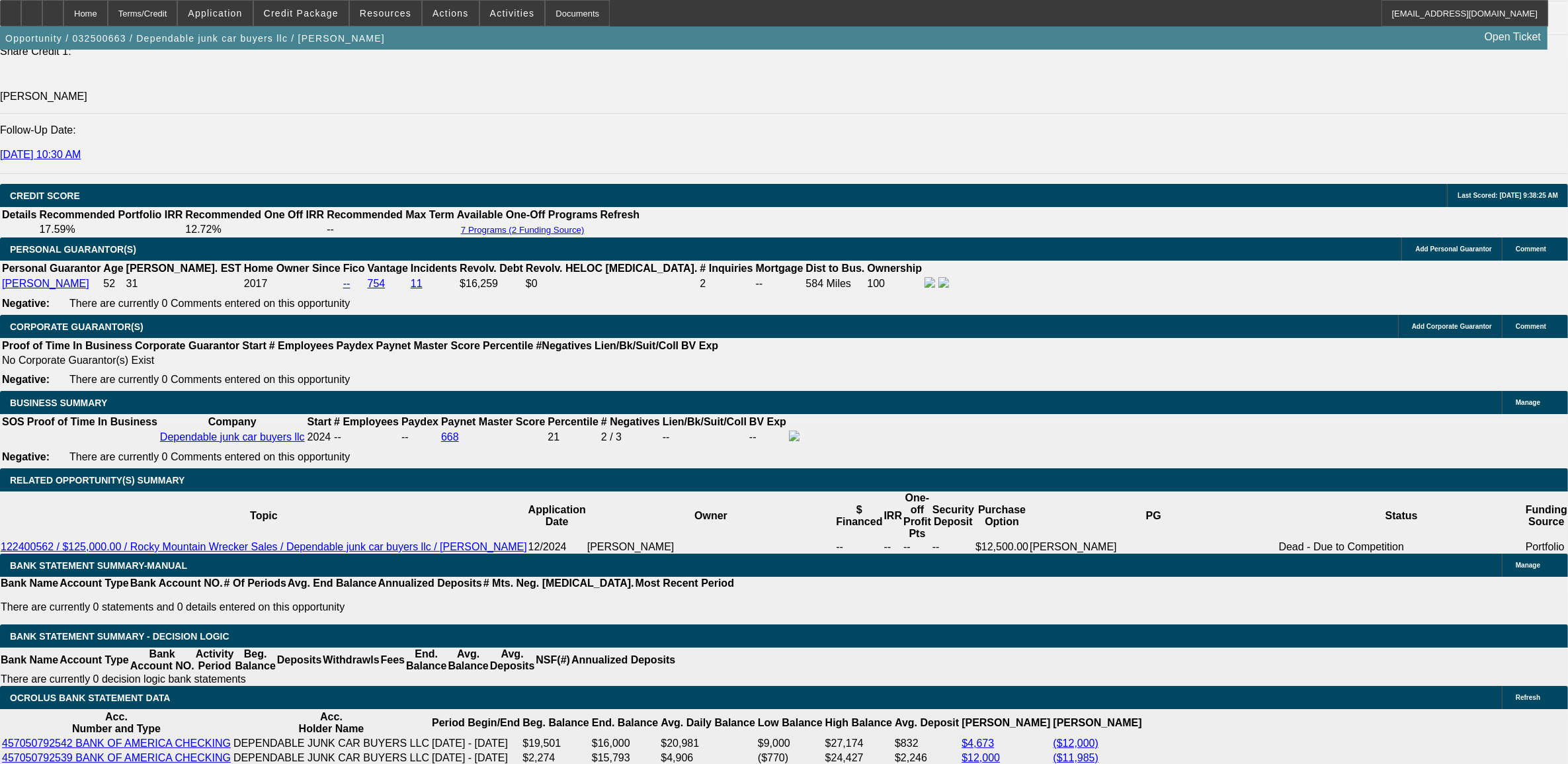
scroll to position [101, 0]
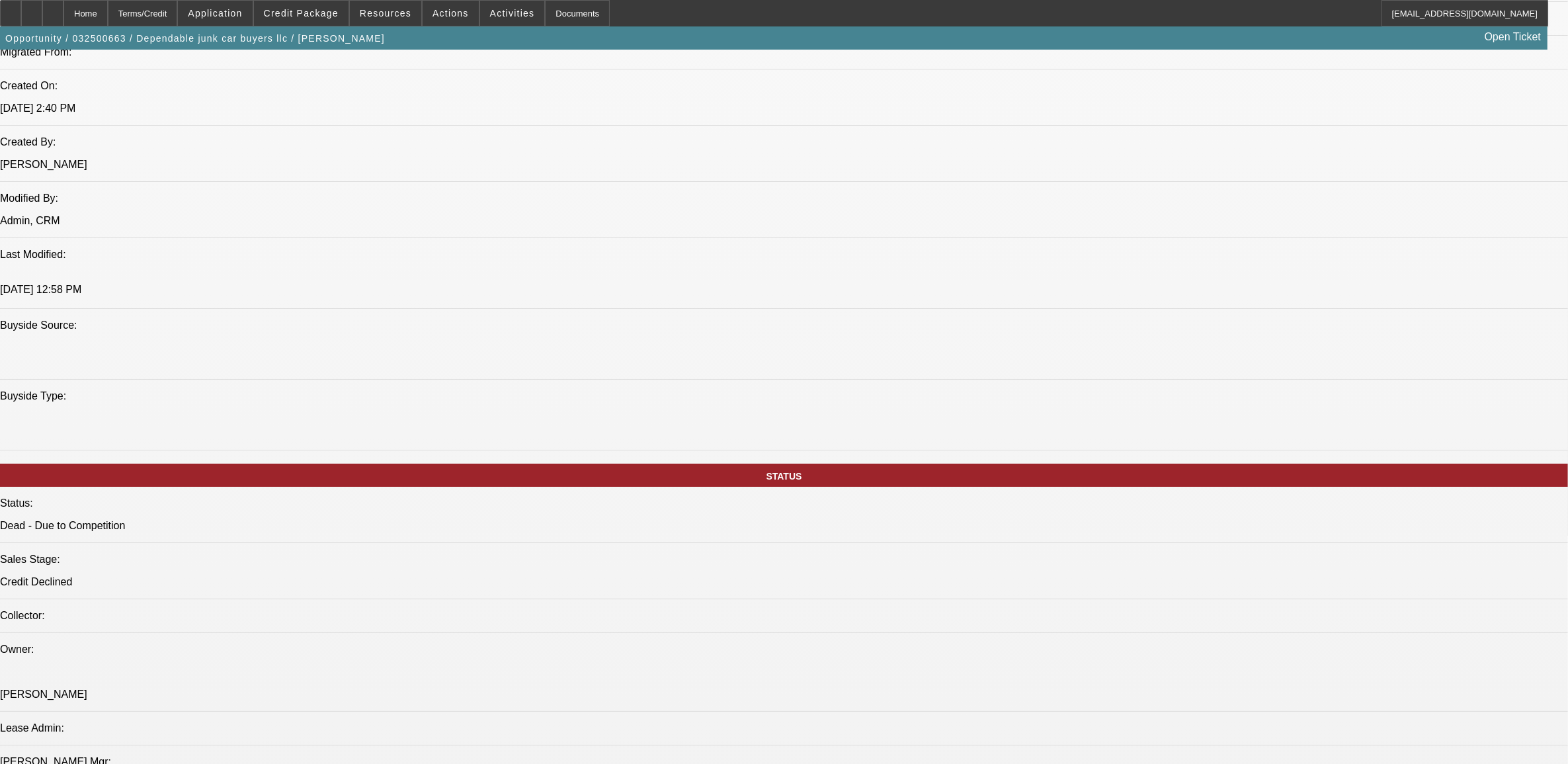
scroll to position [166, 0]
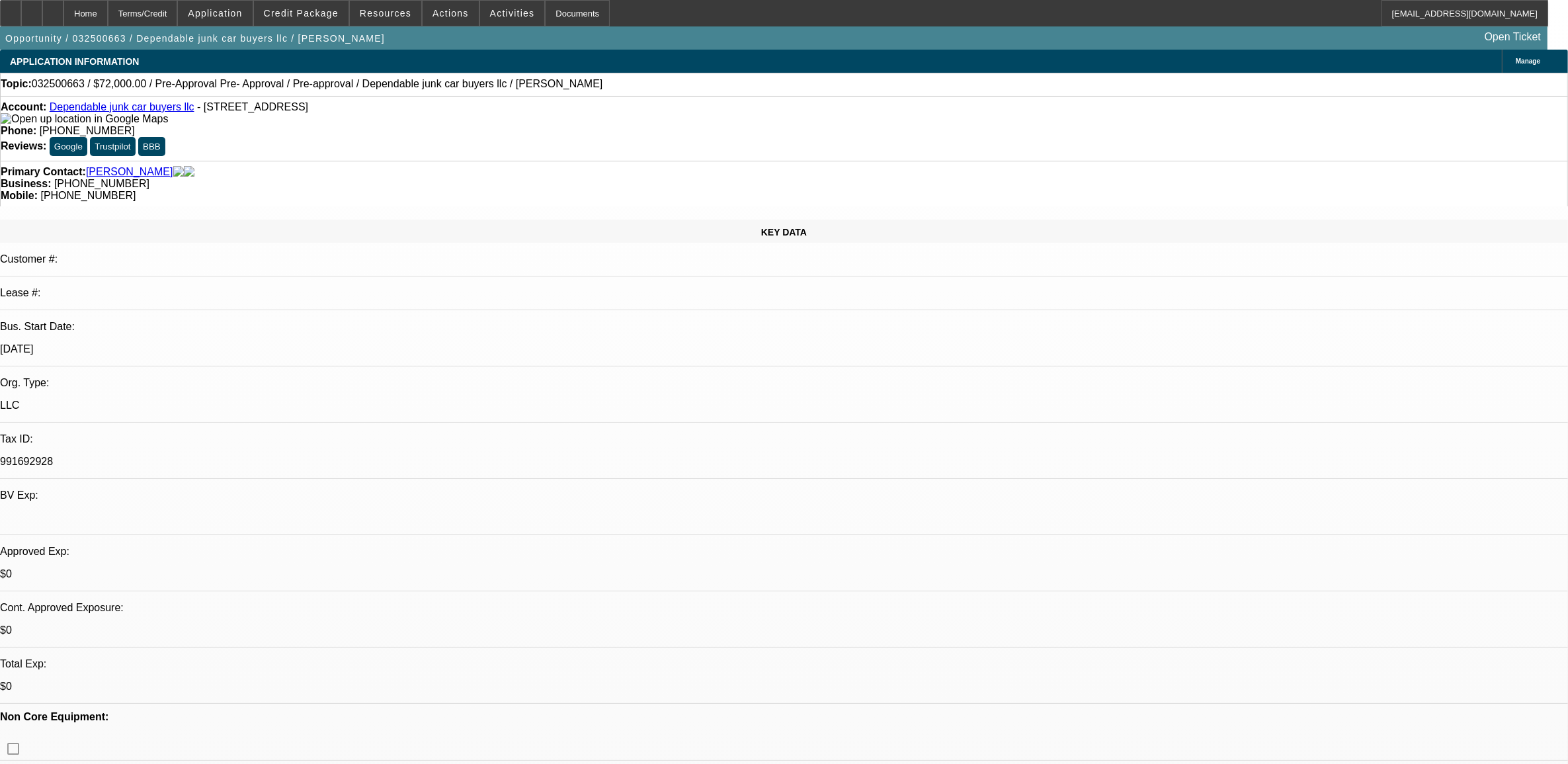
scroll to position [0, 0]
click at [323, 18] on span "Credit Package" at bounding box center [301, 13] width 75 height 11
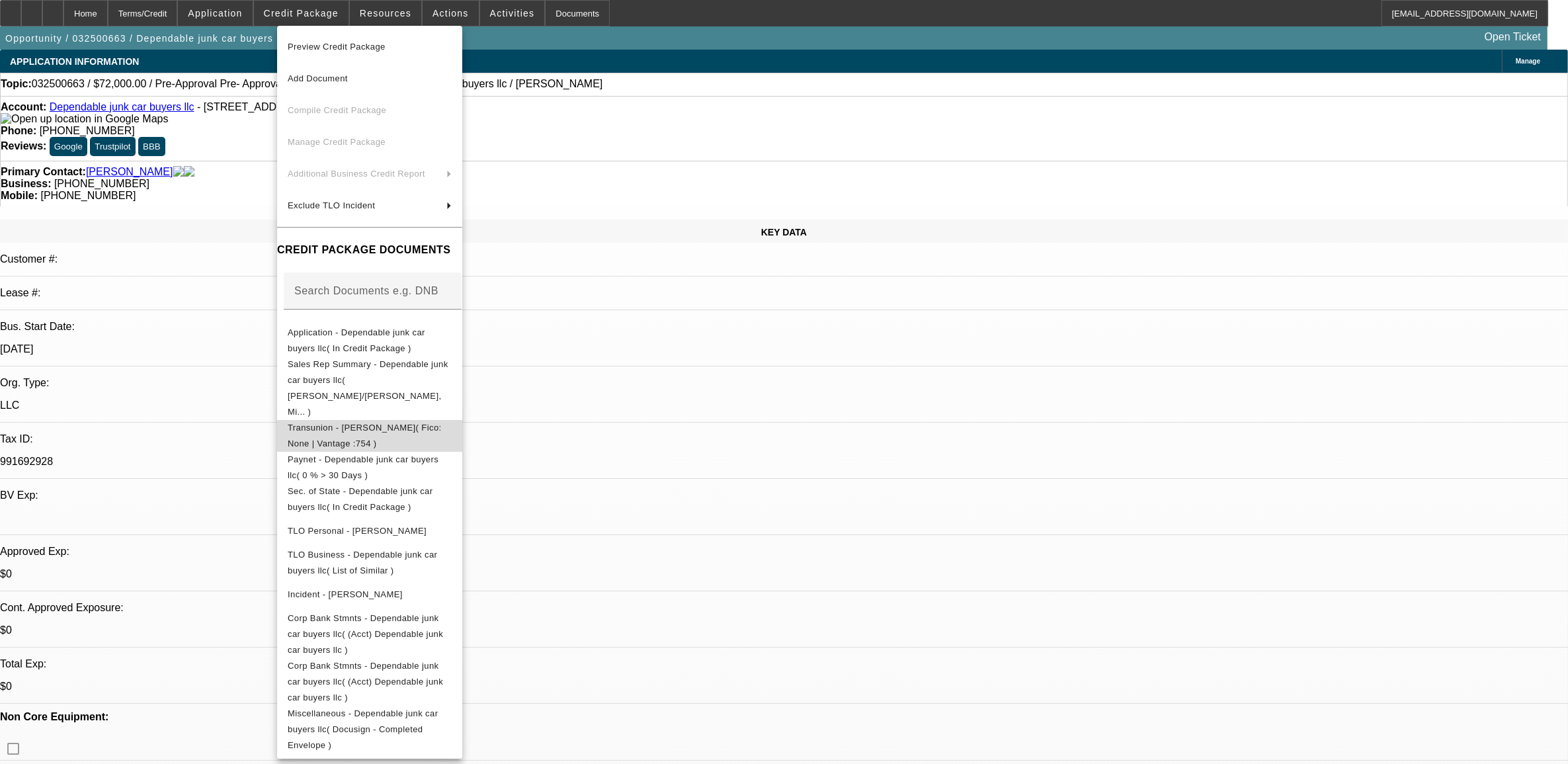
click at [356, 422] on span "Transunion - Lopez, Melissa( Fico: None | Vantage :754 )" at bounding box center [365, 434] width 154 height 25
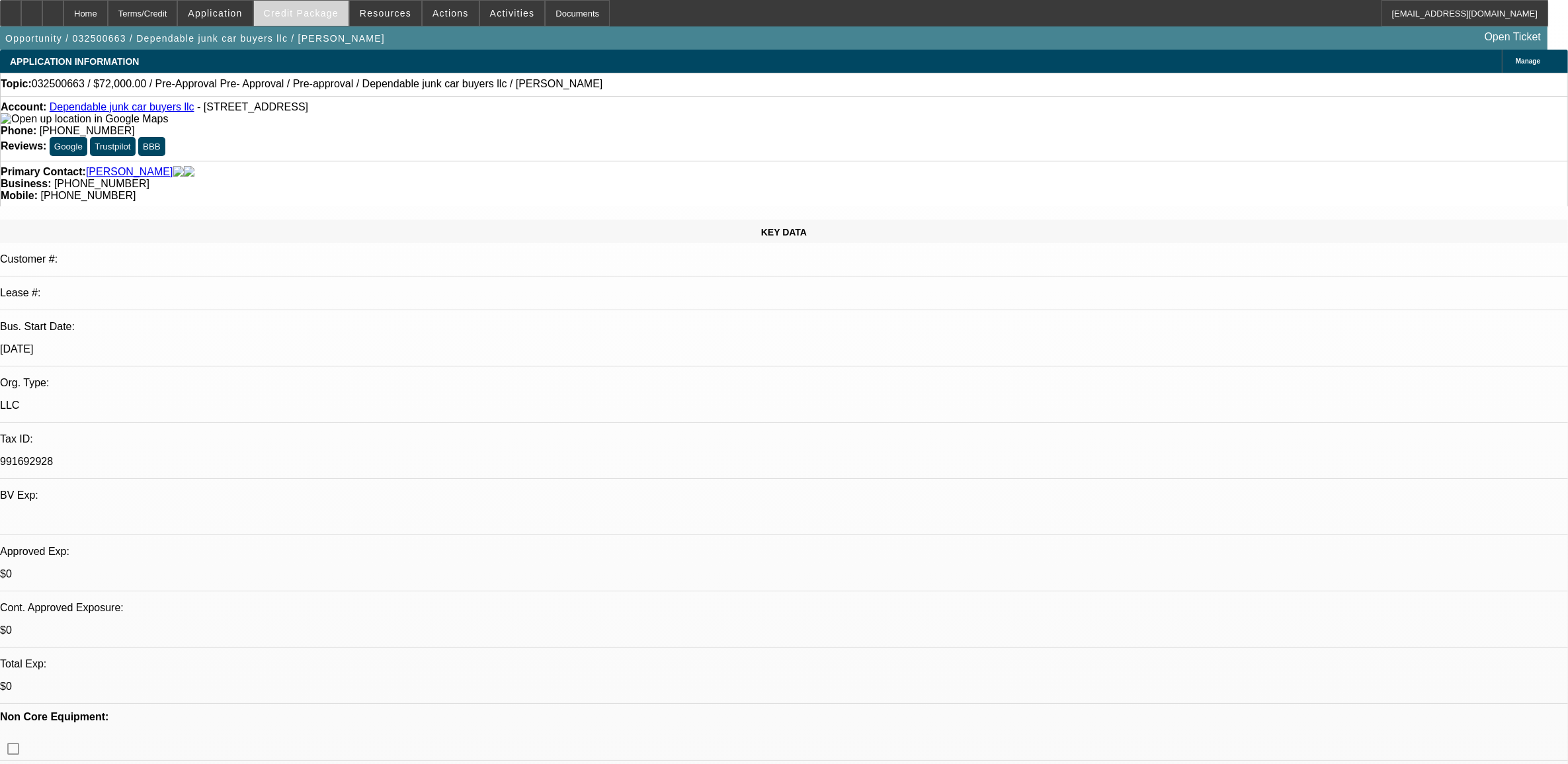
click at [312, 17] on span "Credit Package" at bounding box center [301, 13] width 75 height 11
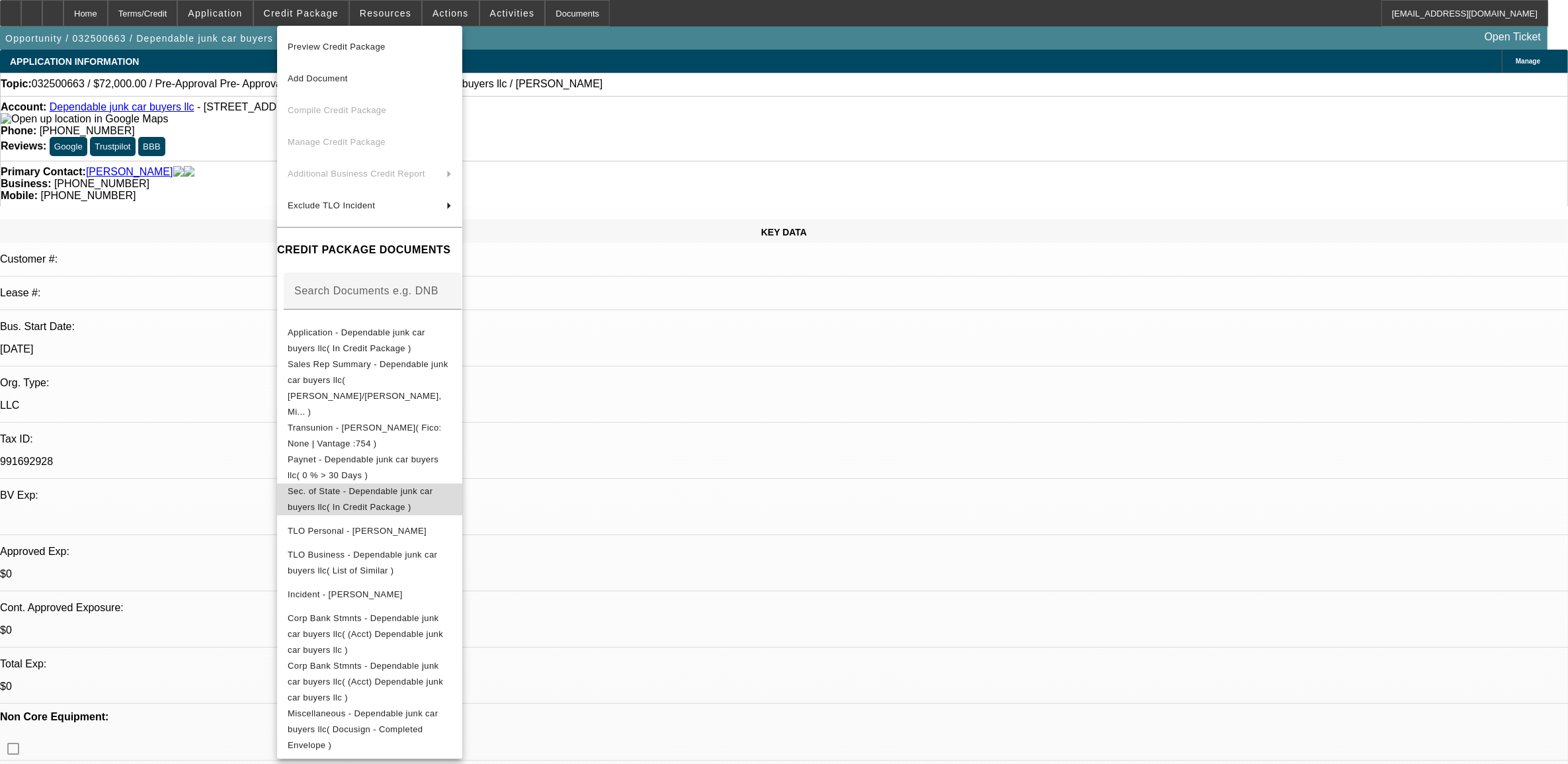
click at [359, 482] on span "Sec. of State - Dependable junk car buyers llc( In Credit Package )" at bounding box center [369, 498] width 164 height 32
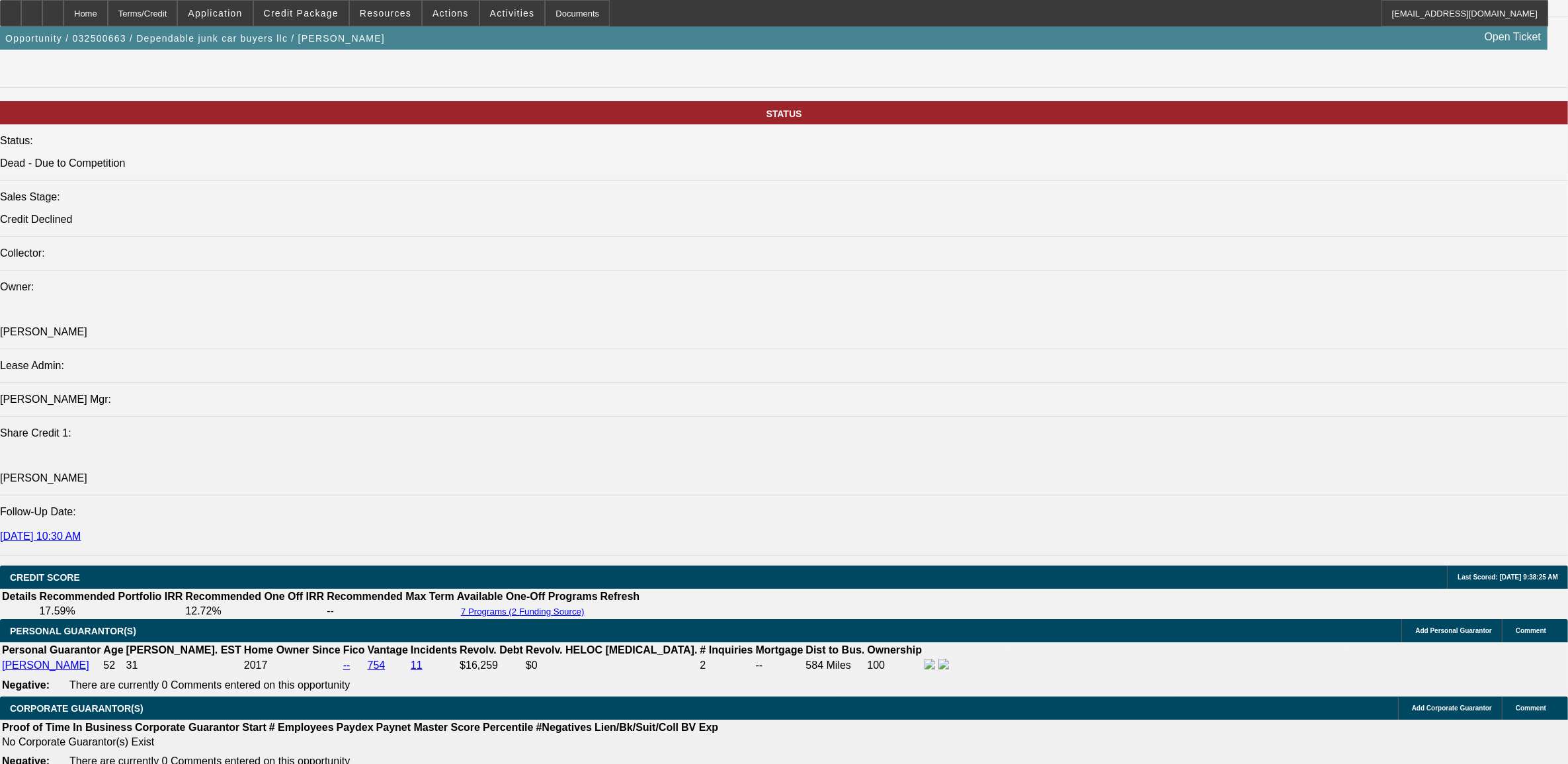
scroll to position [1819, 0]
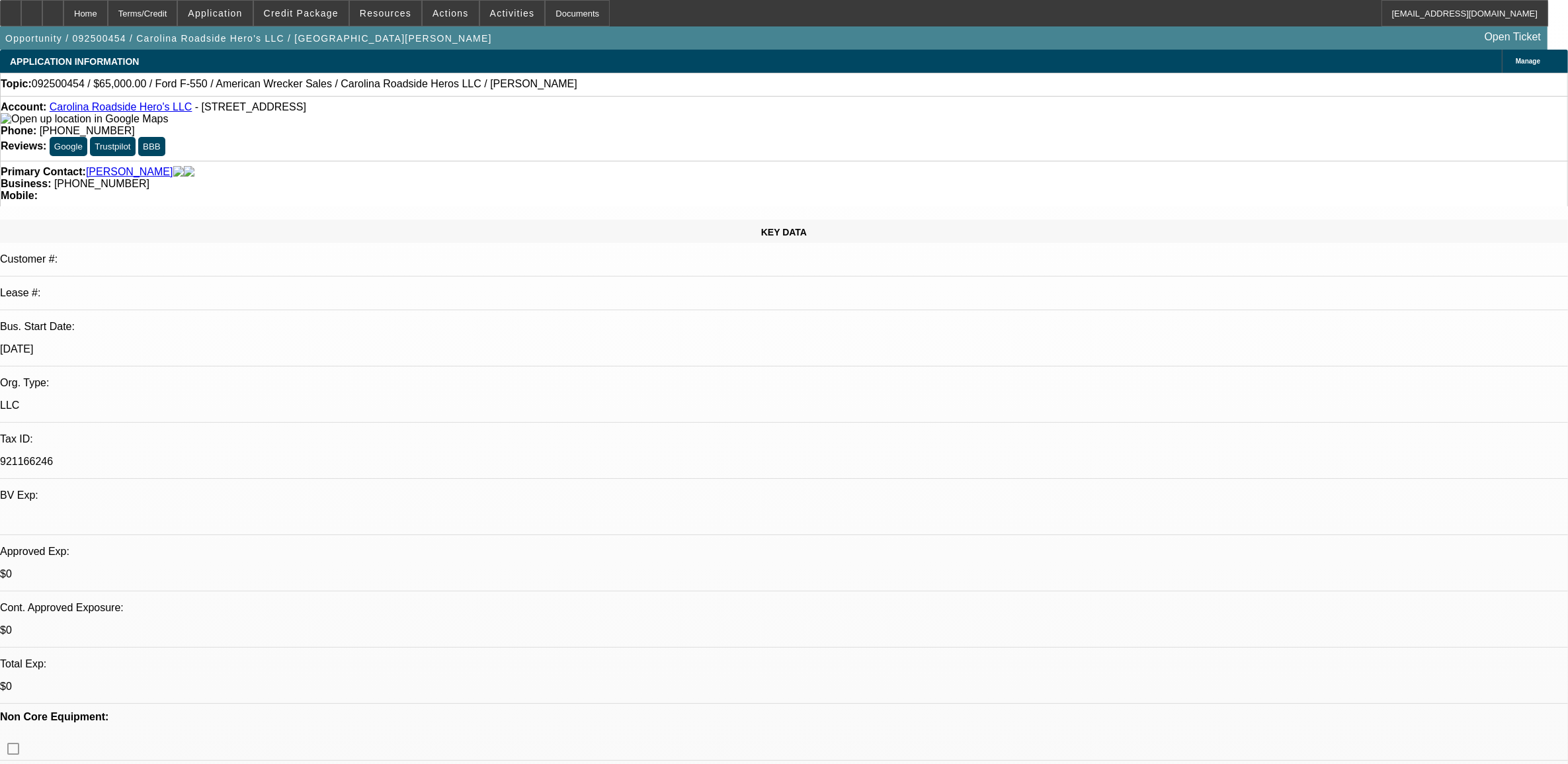
select select "0"
select select "2"
select select "0.1"
select select "4"
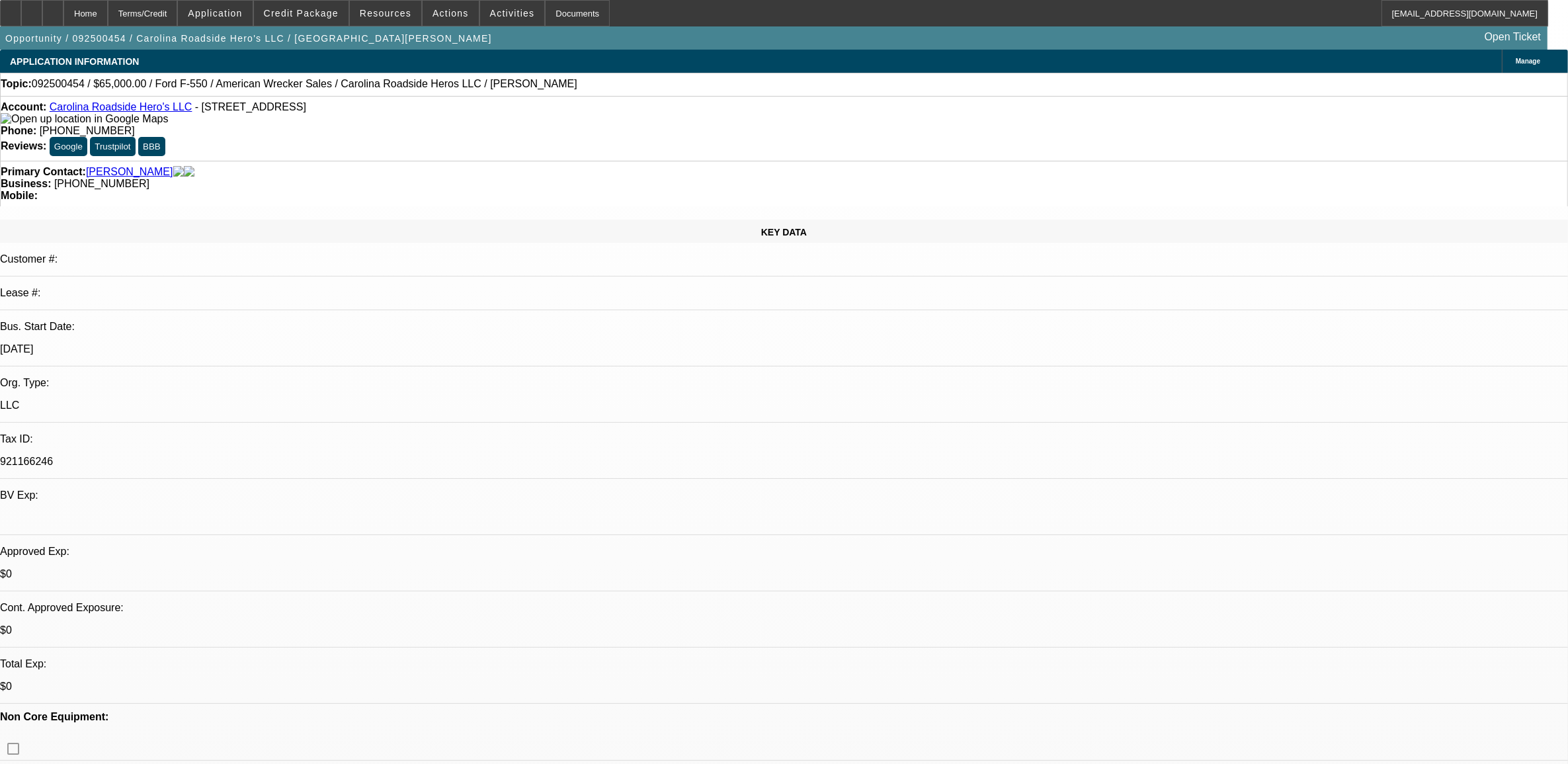
select select "0.2"
select select "2"
select select "0.1"
select select "4"
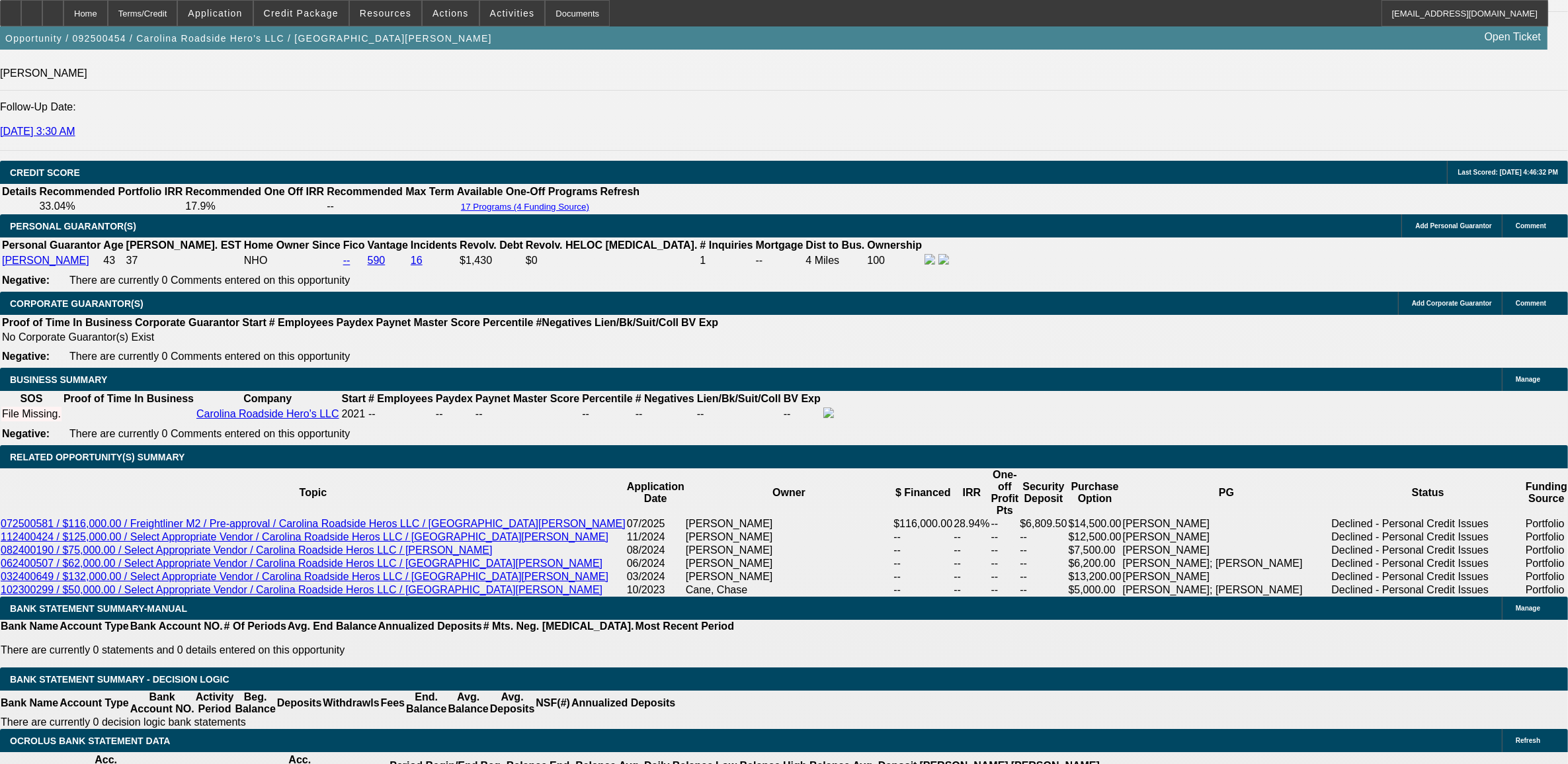
scroll to position [1753, 0]
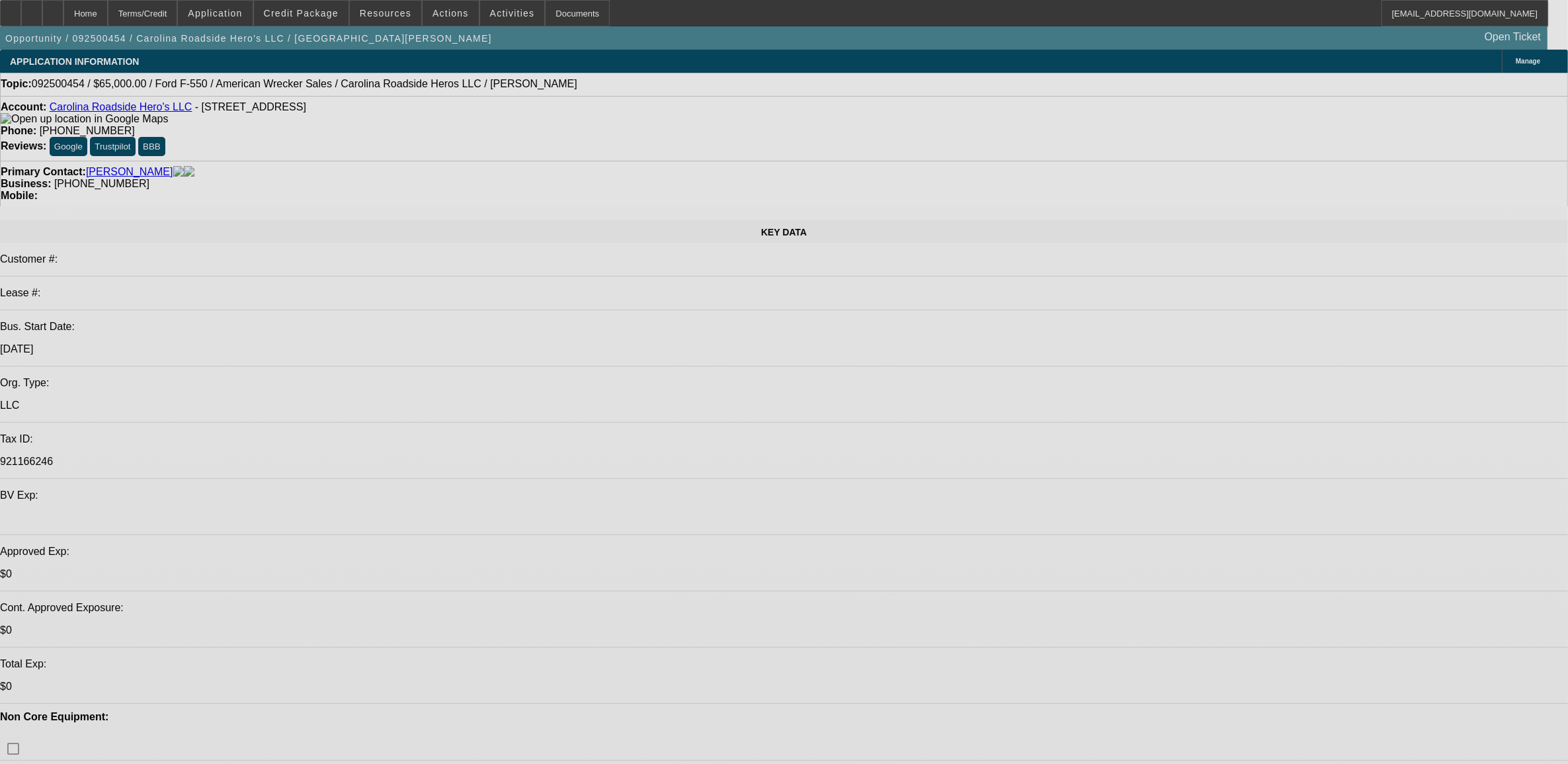
select select "0"
select select "2"
select select "0.1"
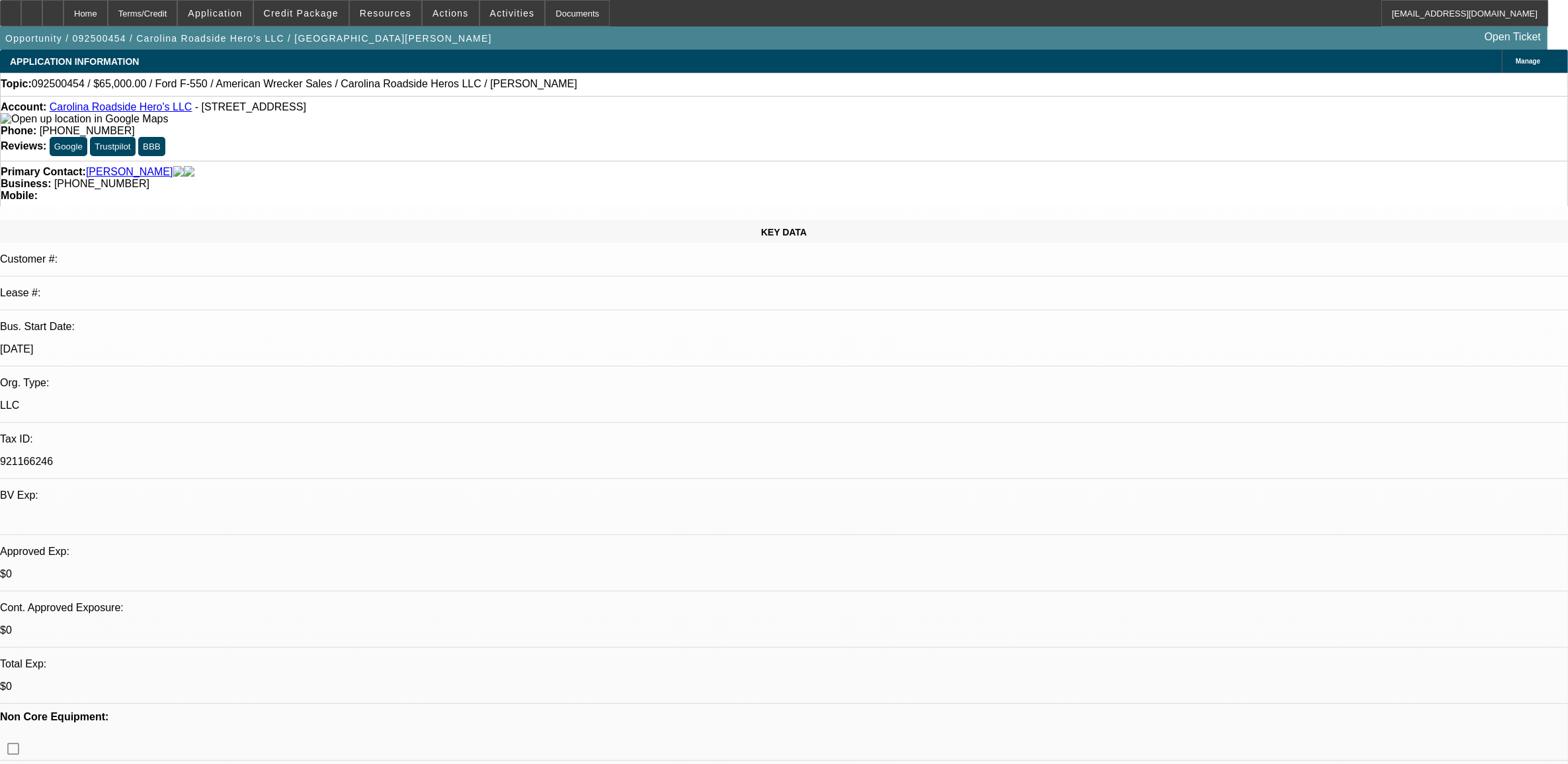
select select "0.2"
select select "2"
select select "0.1"
select select "1"
select select "2"
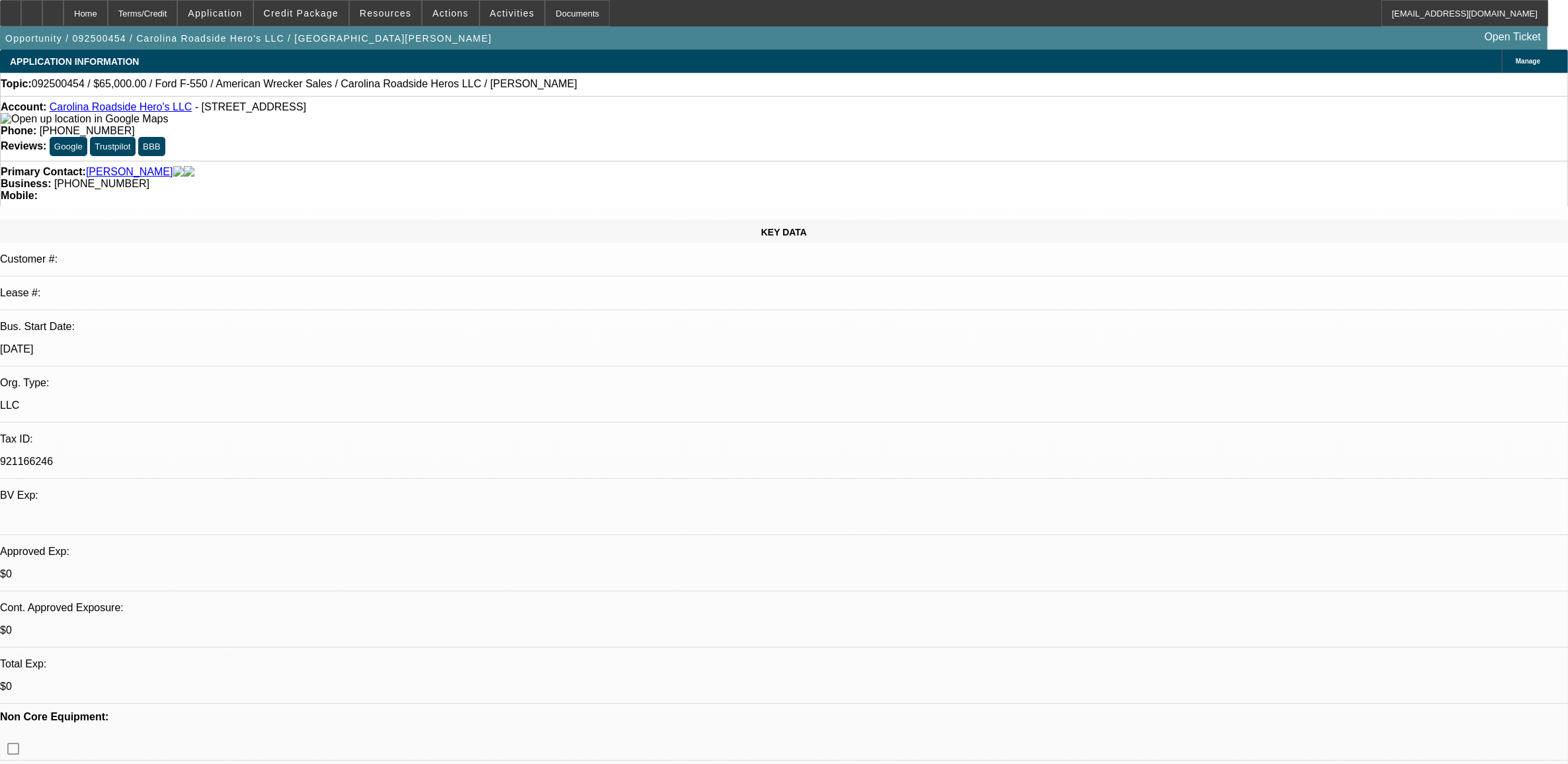
select select "4"
select select "1"
select select "2"
select select "4"
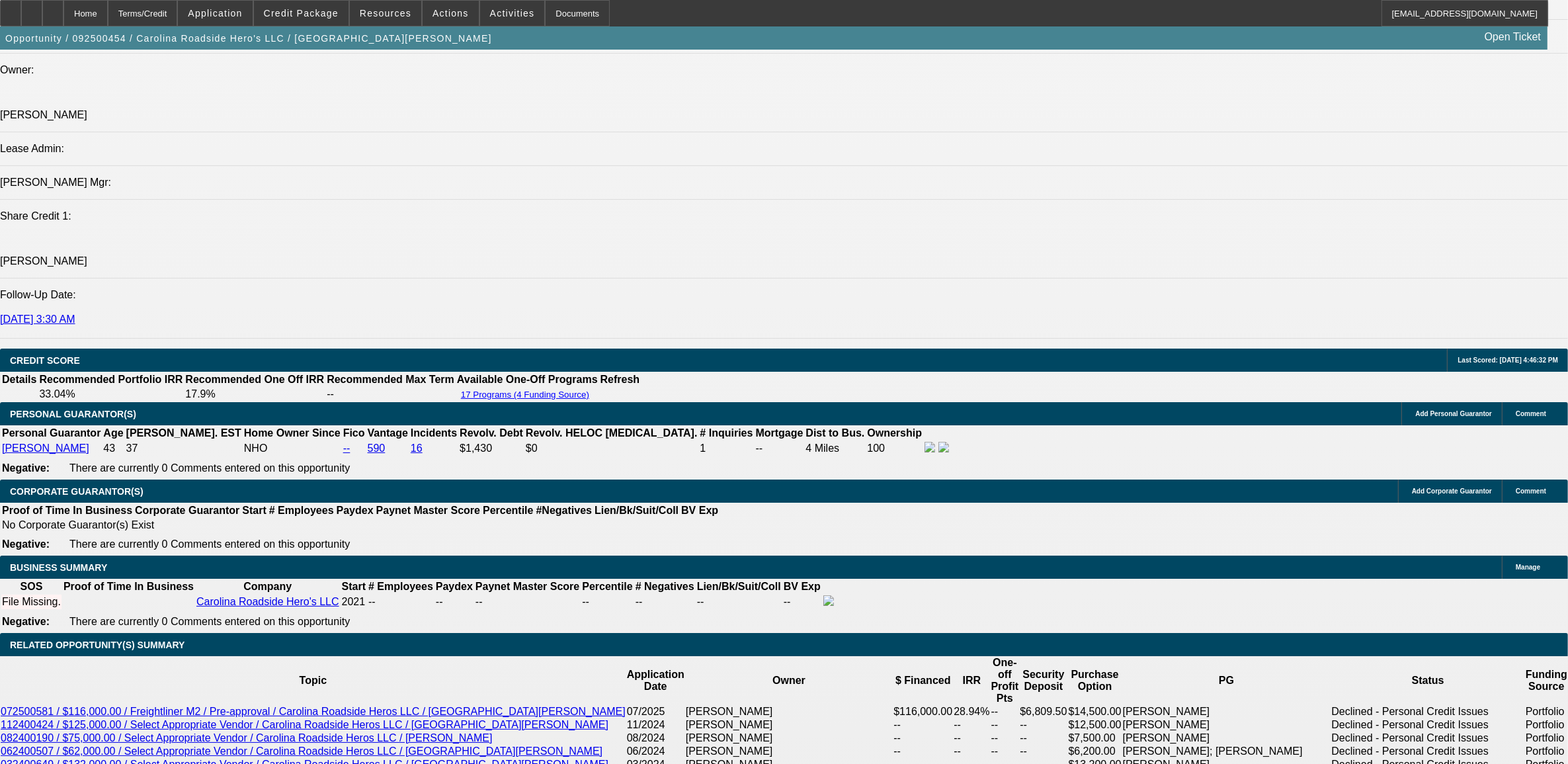
scroll to position [1571, 0]
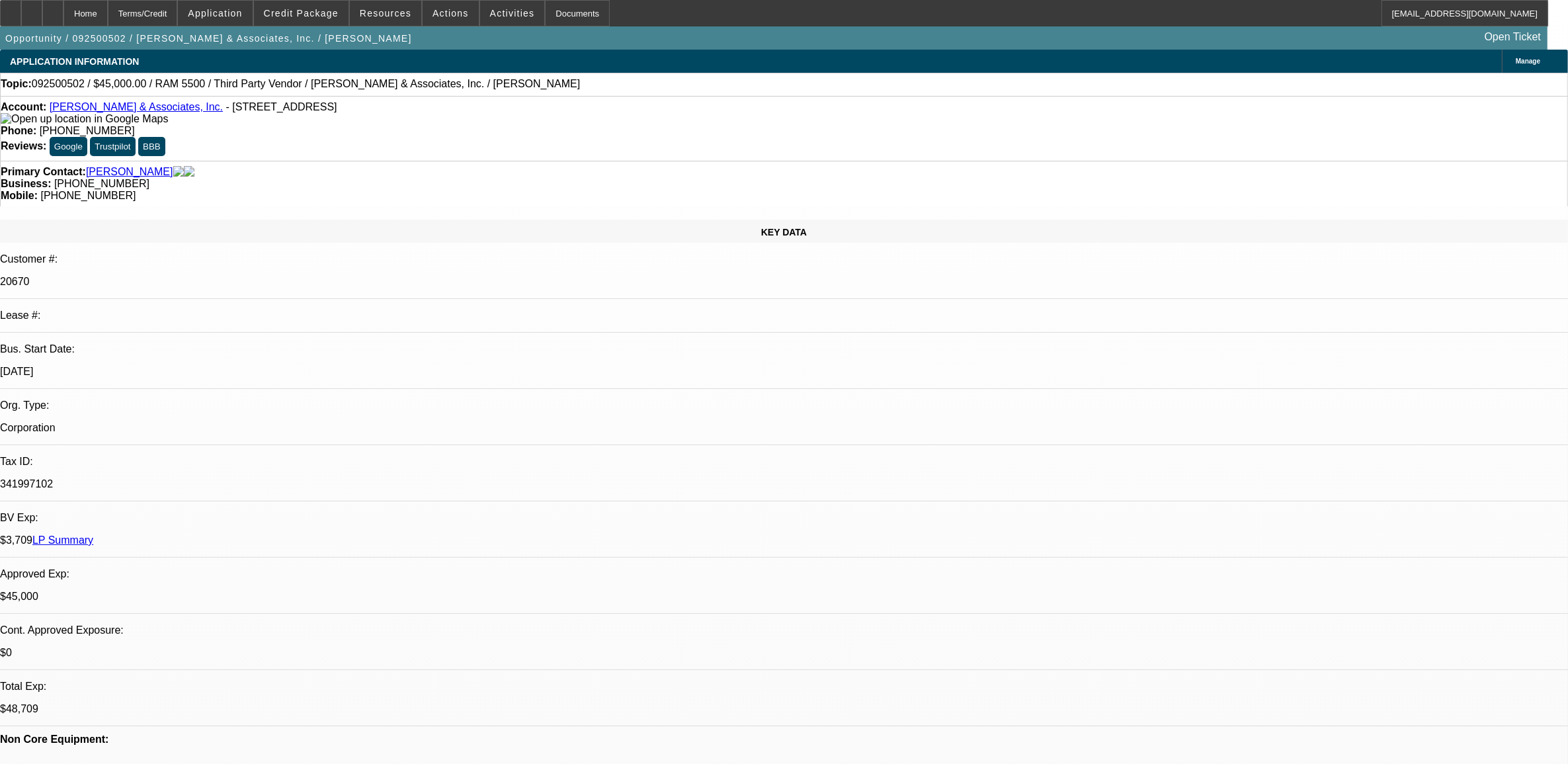
select select "0"
select select "2"
select select "0.1"
select select "4"
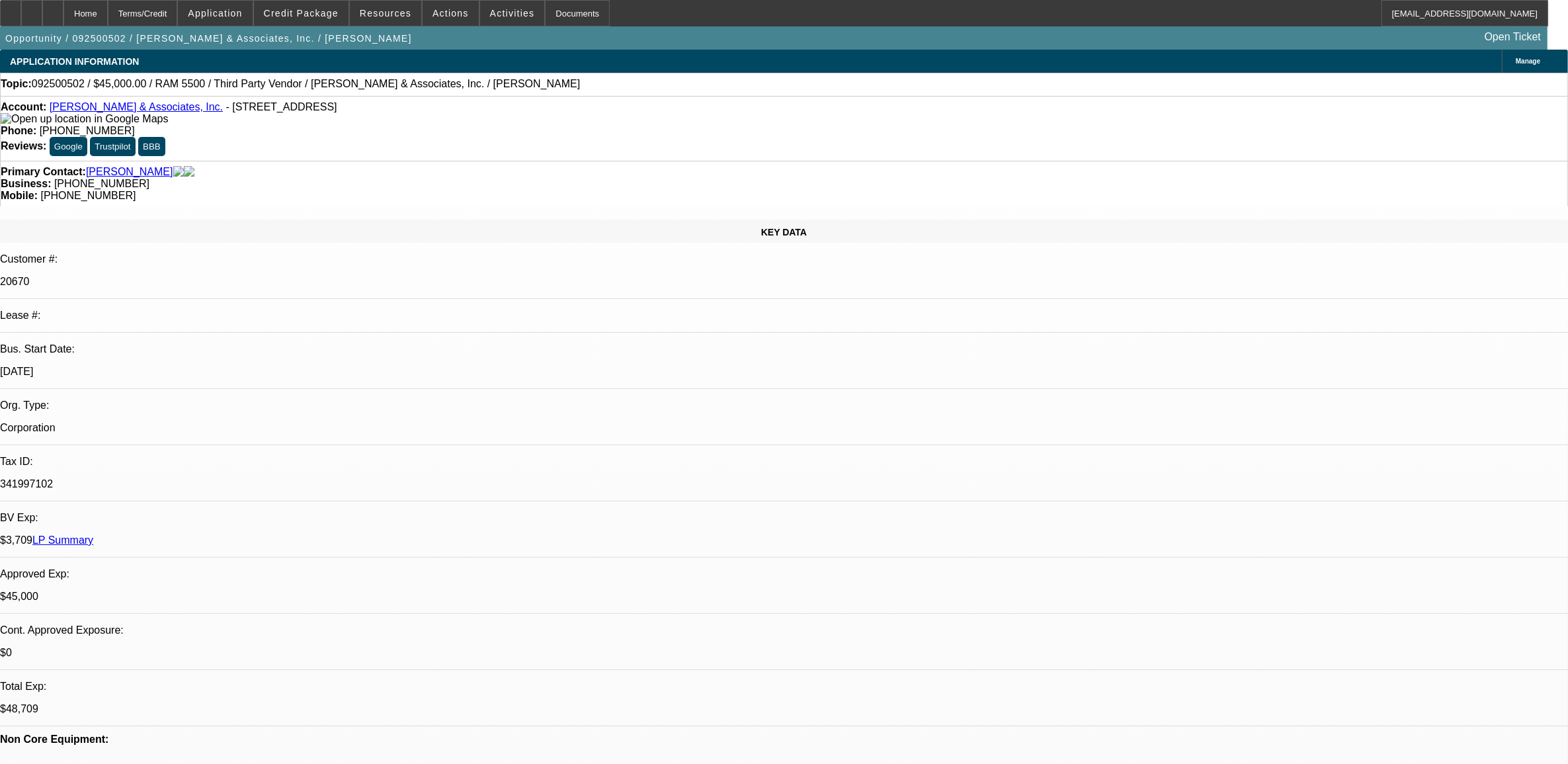
select select "0.1"
select select "2"
select select "0.1"
select select "4"
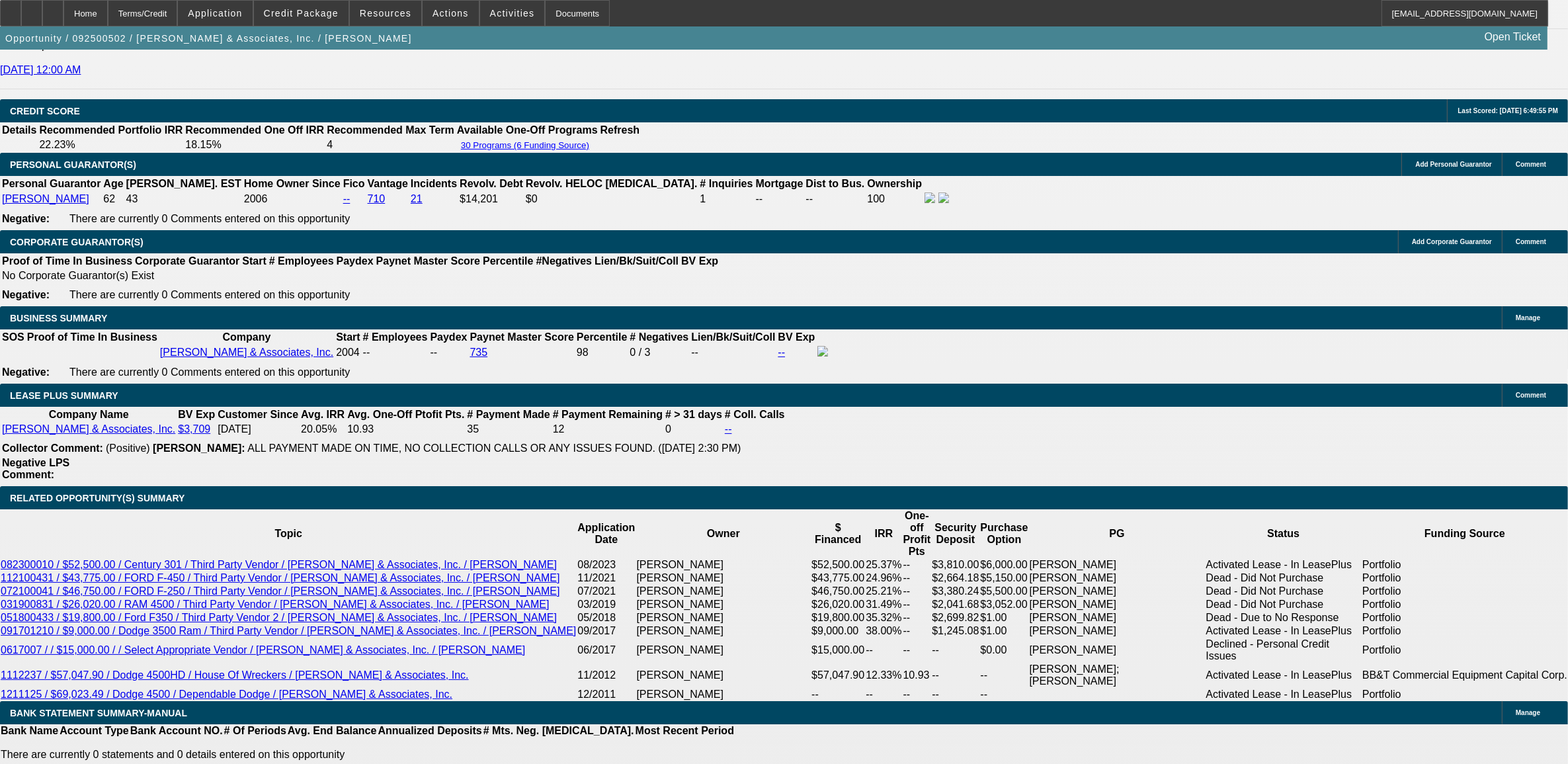
scroll to position [2067, 0]
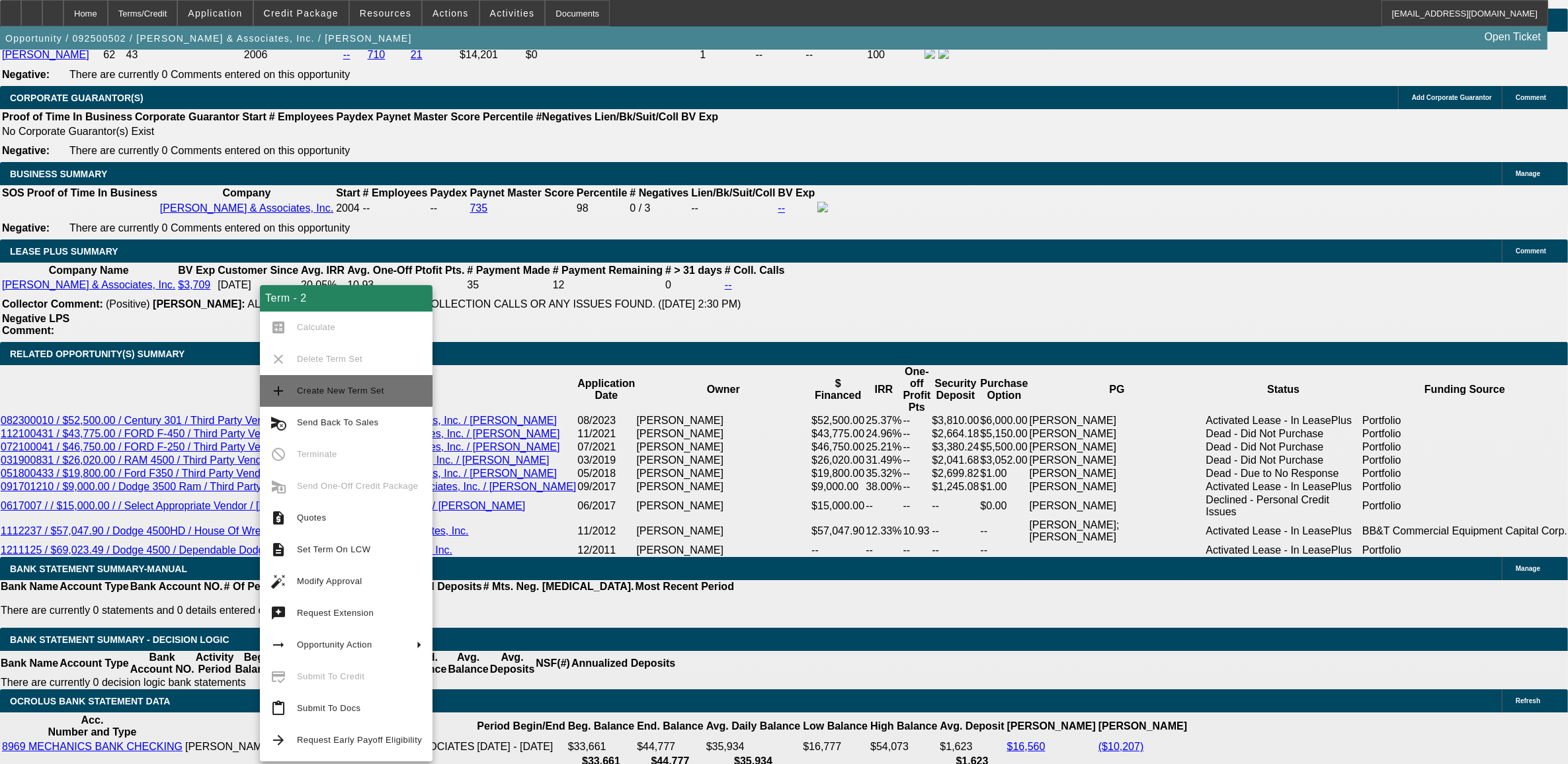
click at [354, 400] on button "add Create New Term Set" at bounding box center [346, 391] width 173 height 32
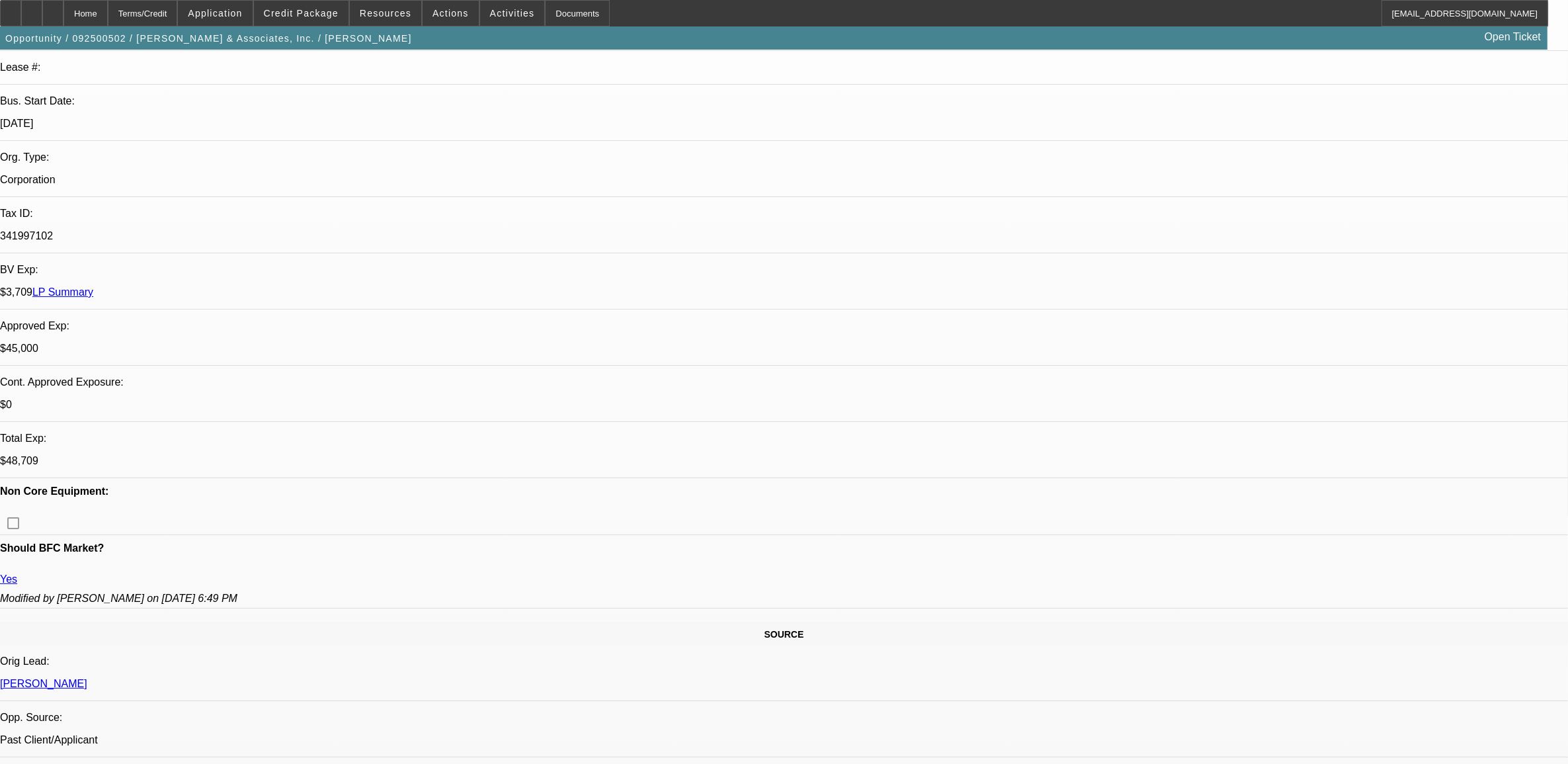
select select "0"
select select "2"
select select "0.1"
select select "0"
select select "2"
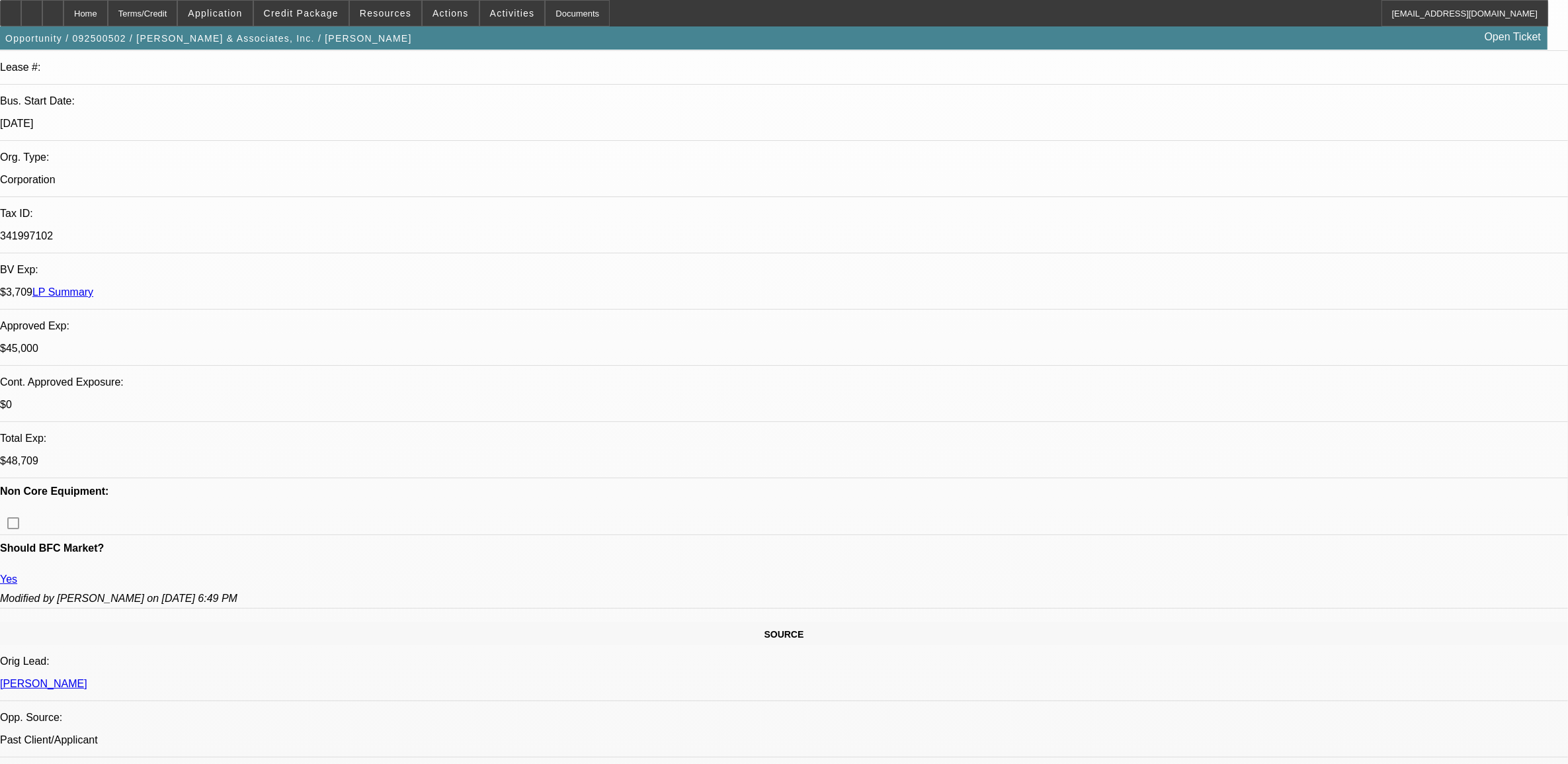
select select "0.1"
select select "2"
select select "0.1"
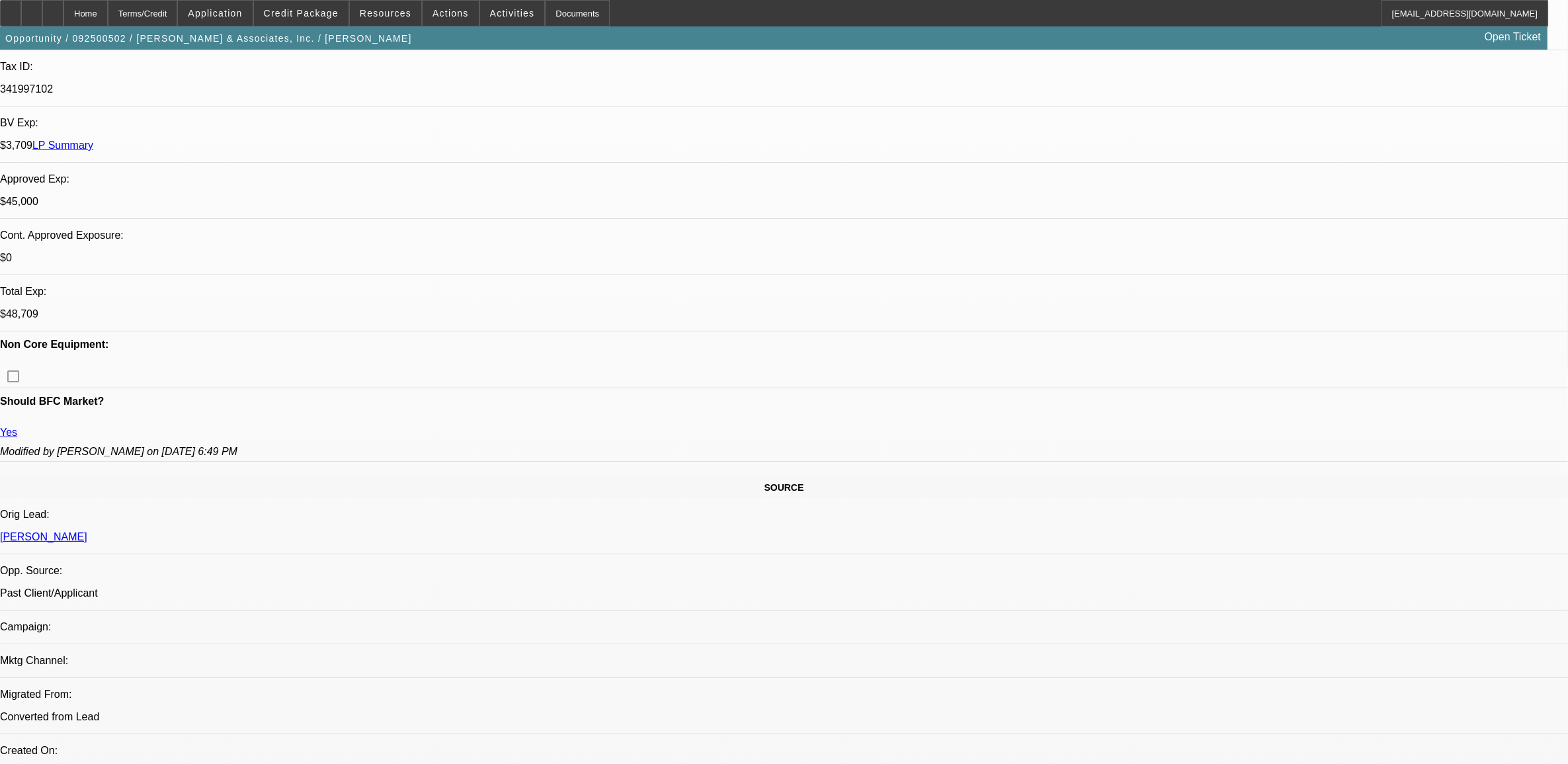
select select "1"
select select "2"
select select "4"
select select "1"
select select "2"
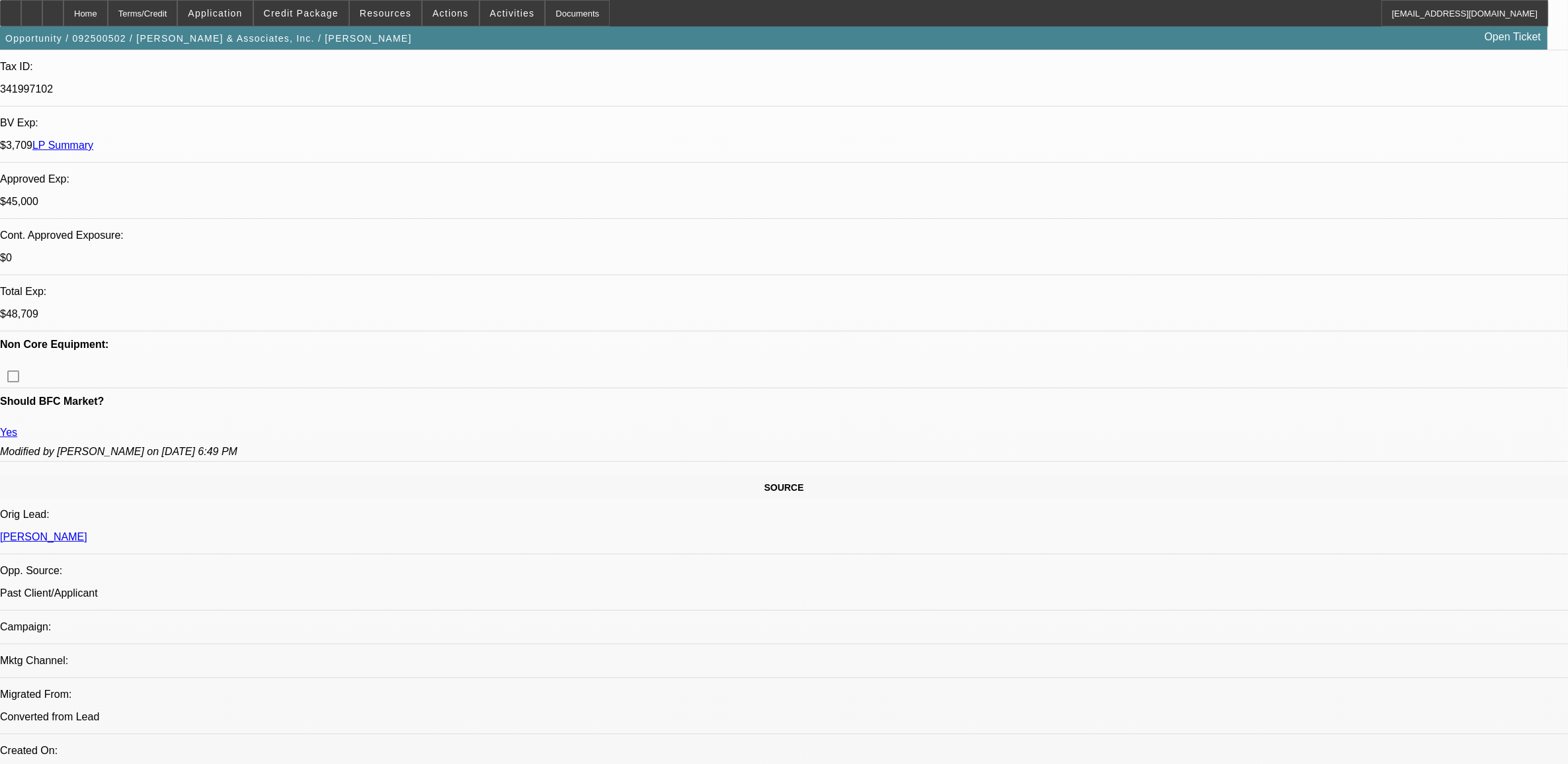
select select "4"
select select "1"
select select "2"
select select "4"
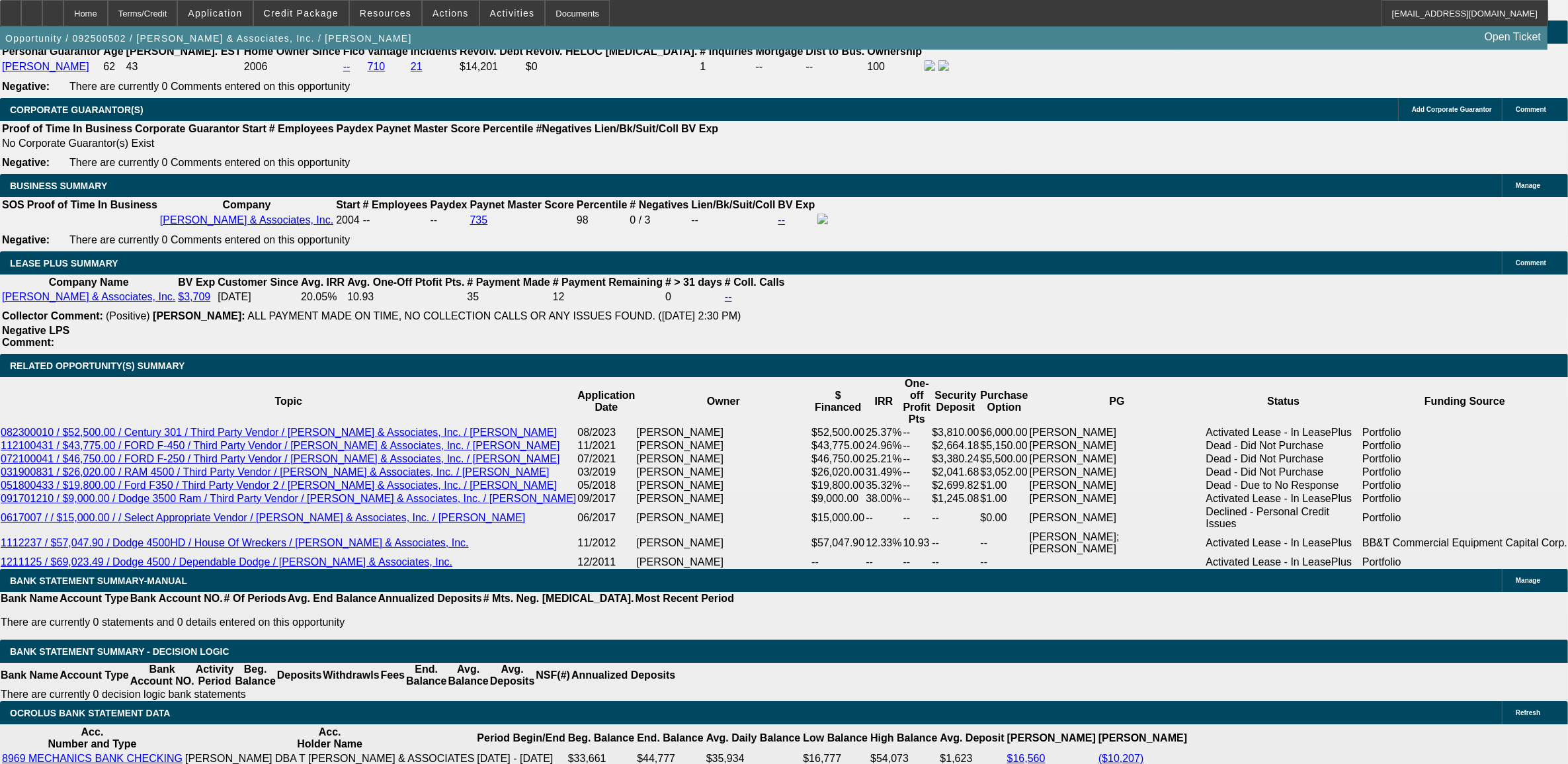
scroll to position [2150, 0]
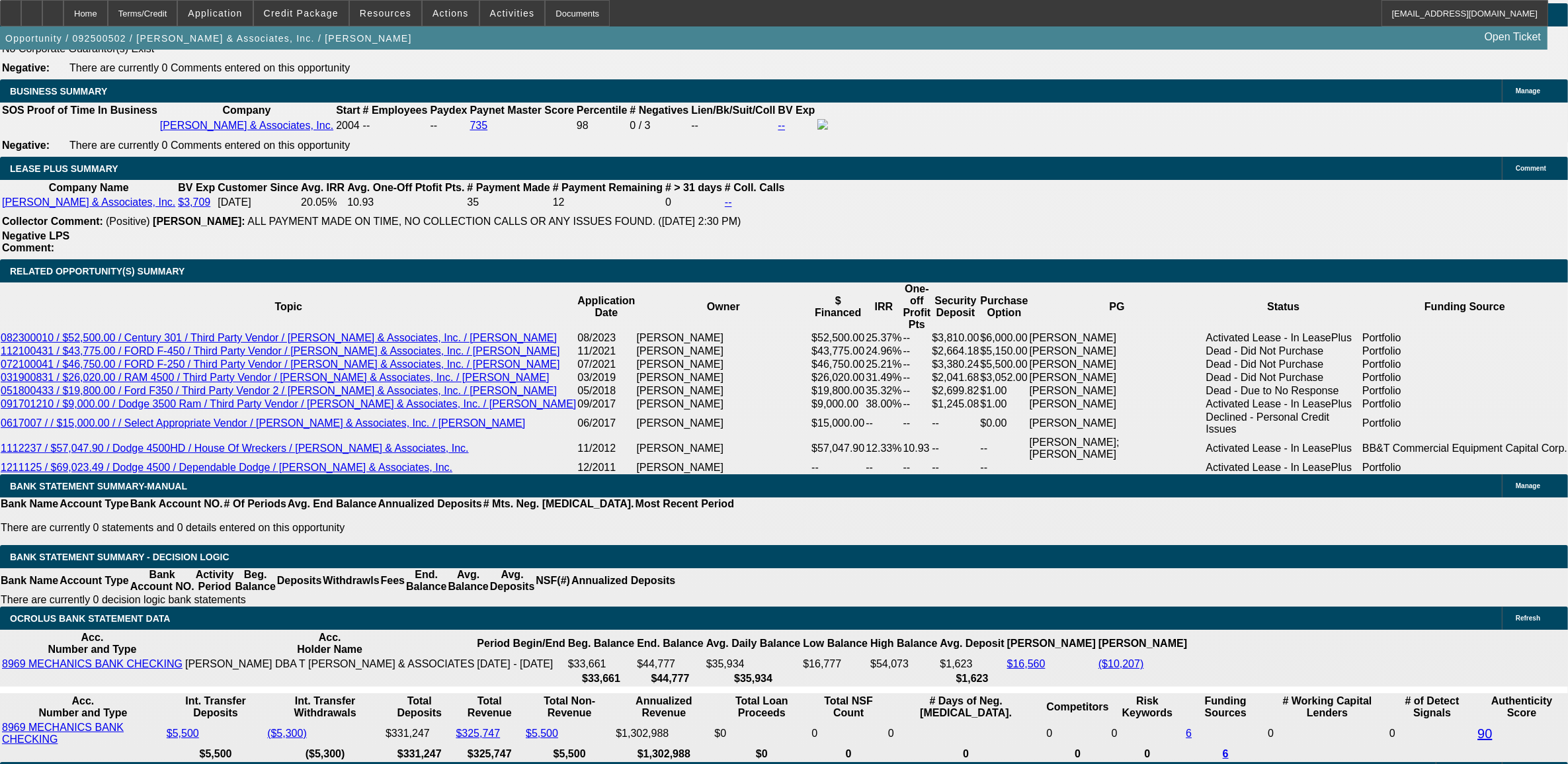
type input "$5,000.00"
type input "UNKNOWN"
drag, startPoint x: 137, startPoint y: 396, endPoint x: 185, endPoint y: 389, distance: 48.5
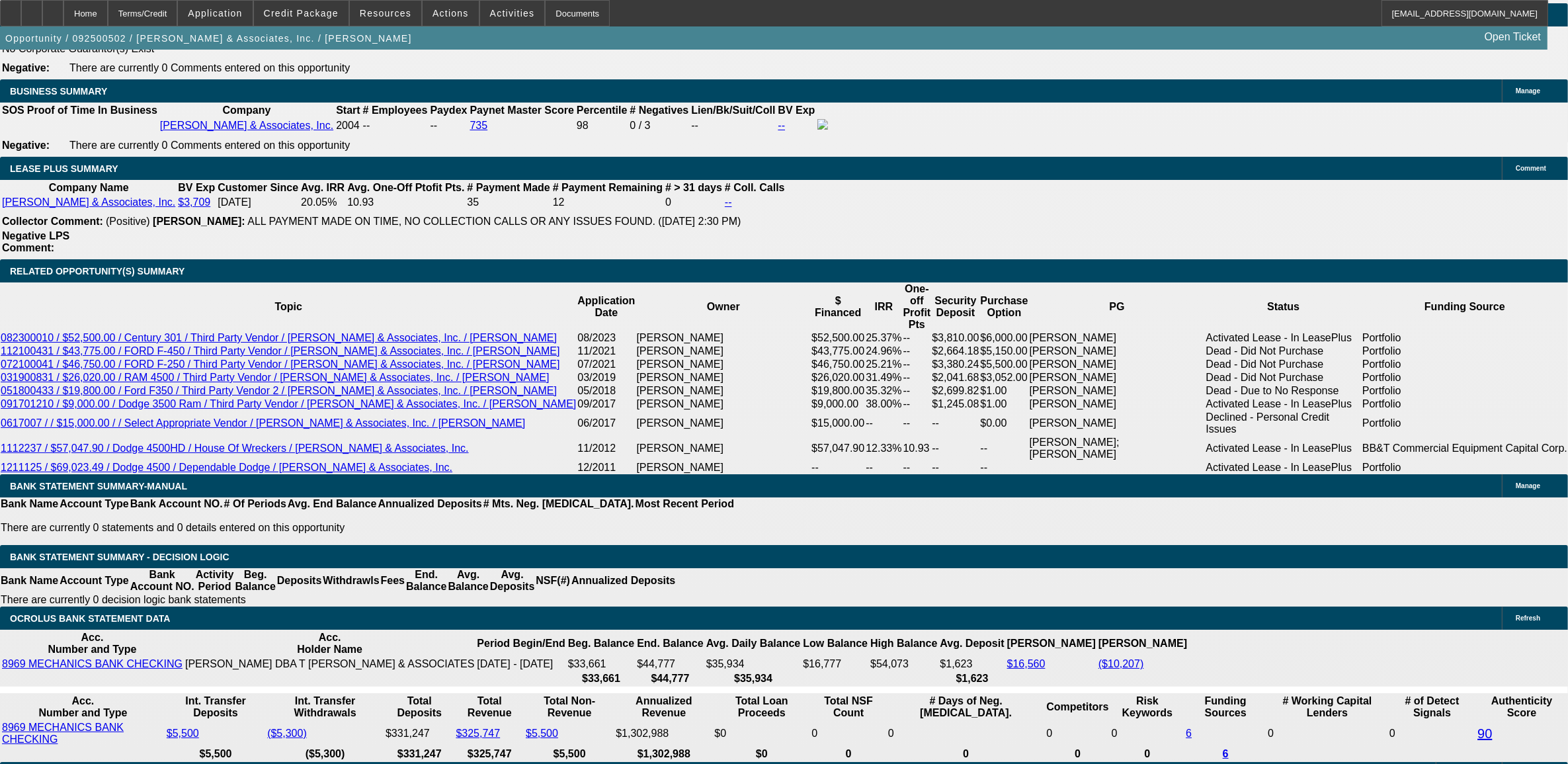
type input "$4,816.66"
type input "$2,408.33"
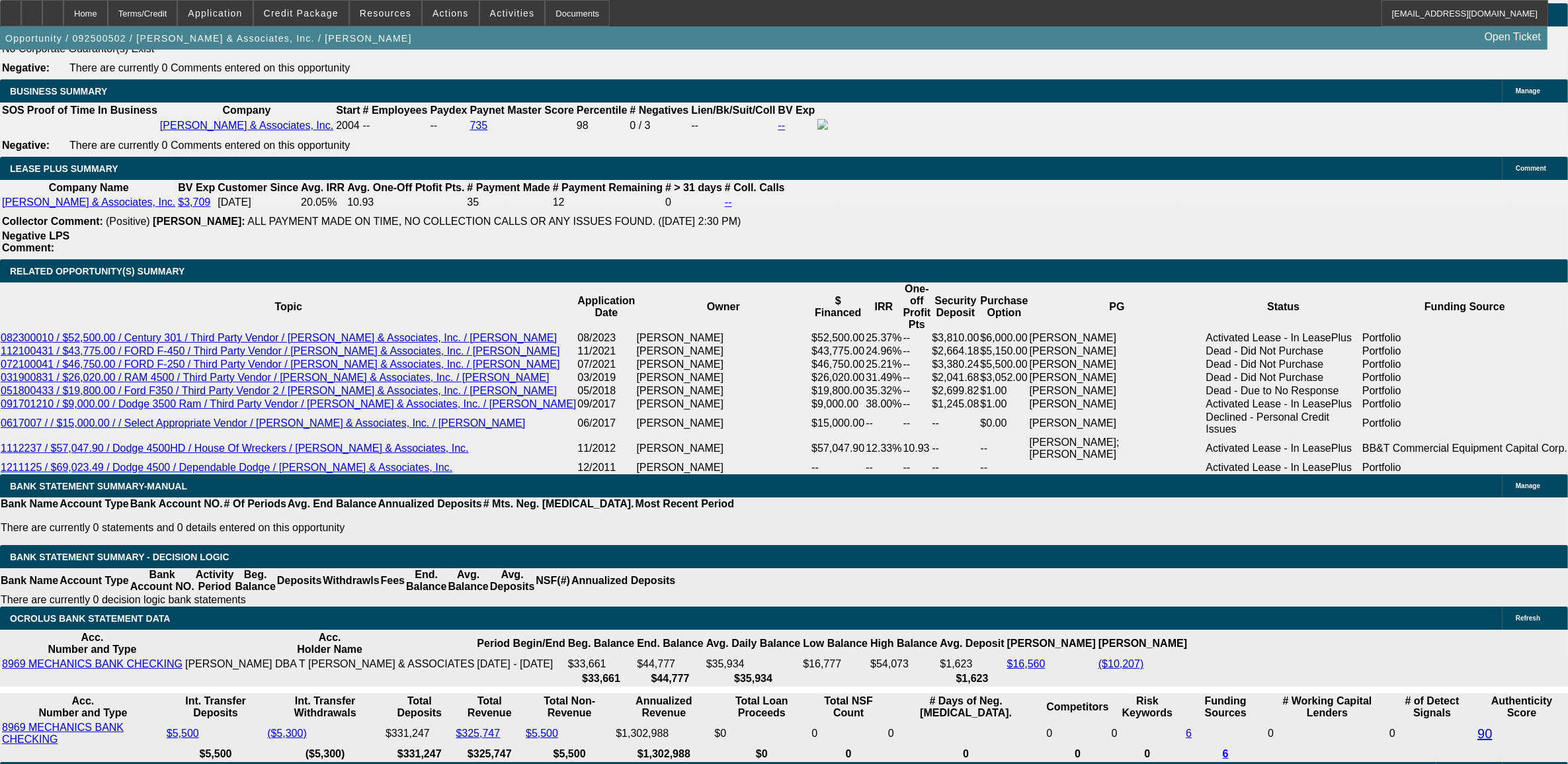
type input "48"
type input "$26,157.74"
type input "$13,078.87"
type input "$2,702.00"
type input "$1,351.00"
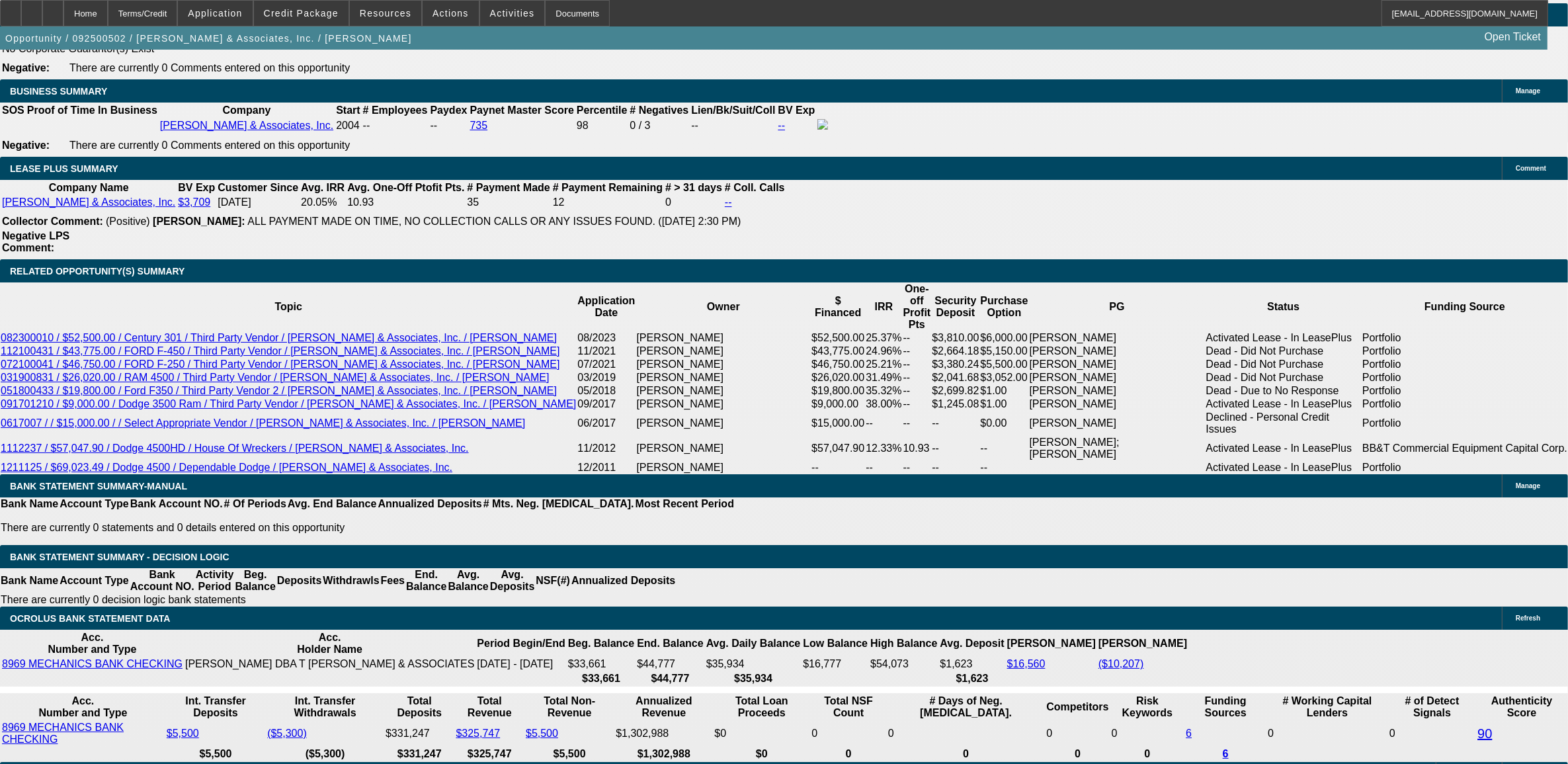
type input "48"
type input "12"
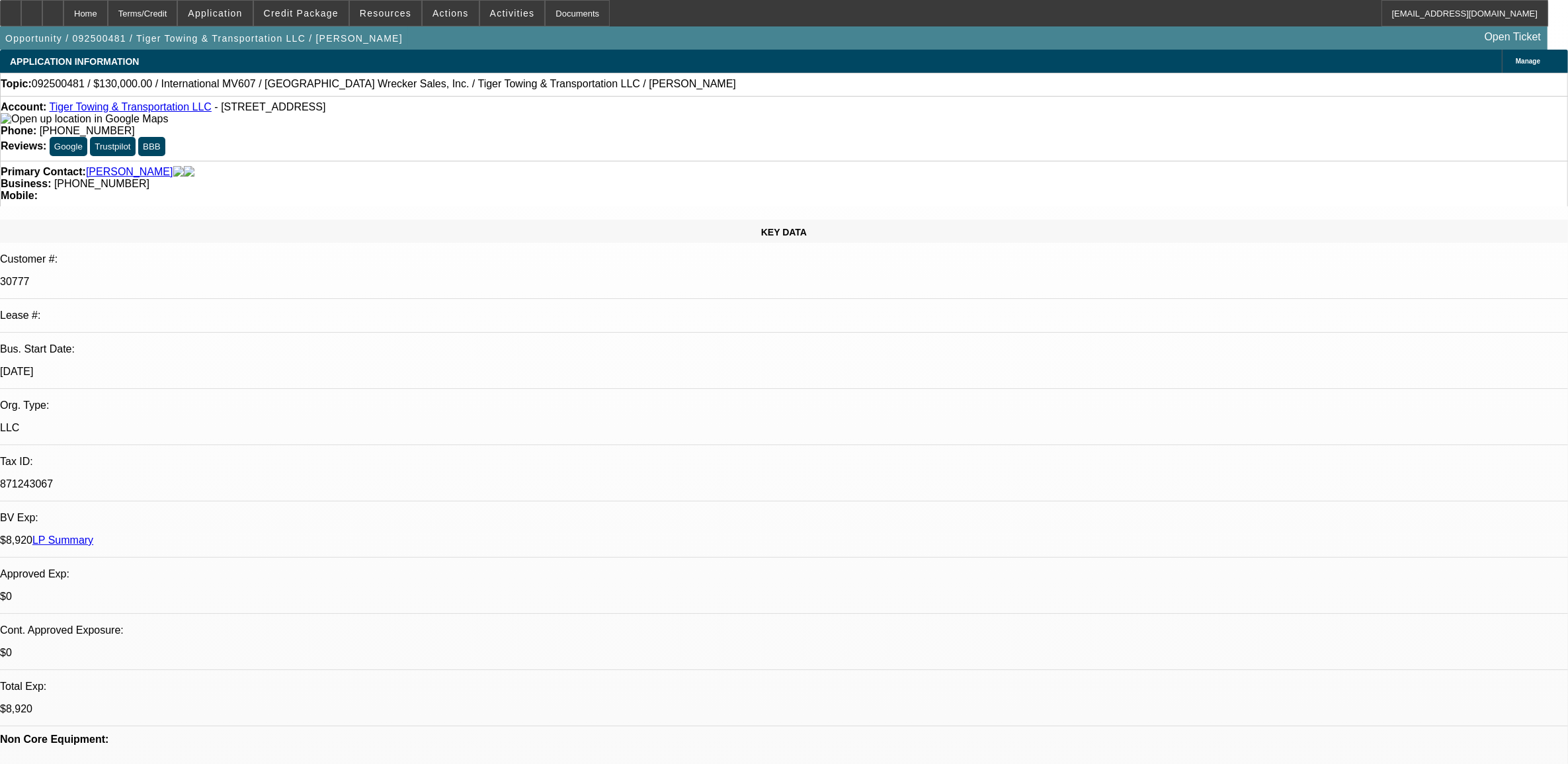
select select "0"
select select "2"
select select "0.1"
select select "4"
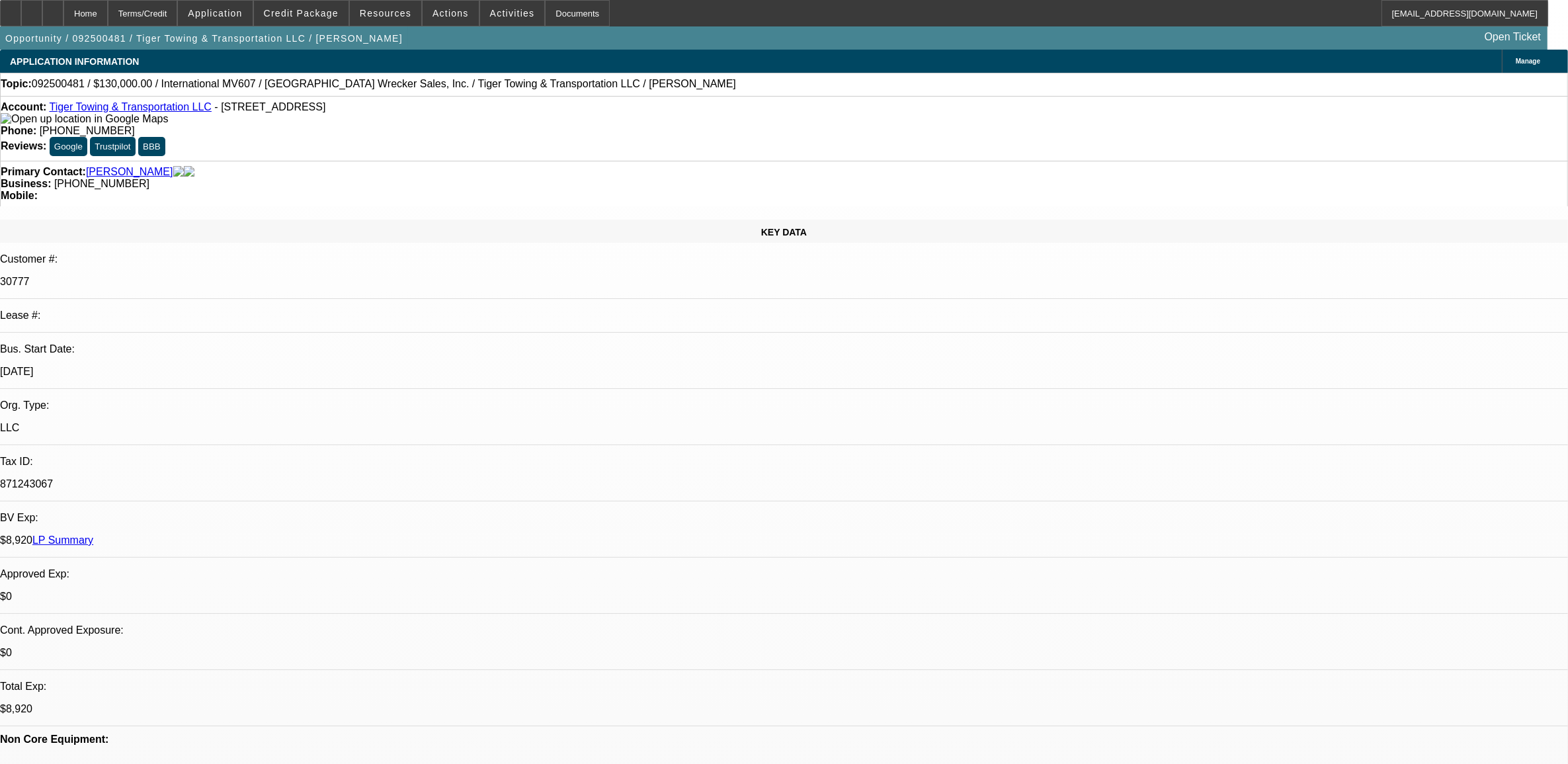
select select "0"
select select "2"
select select "0.1"
select select "4"
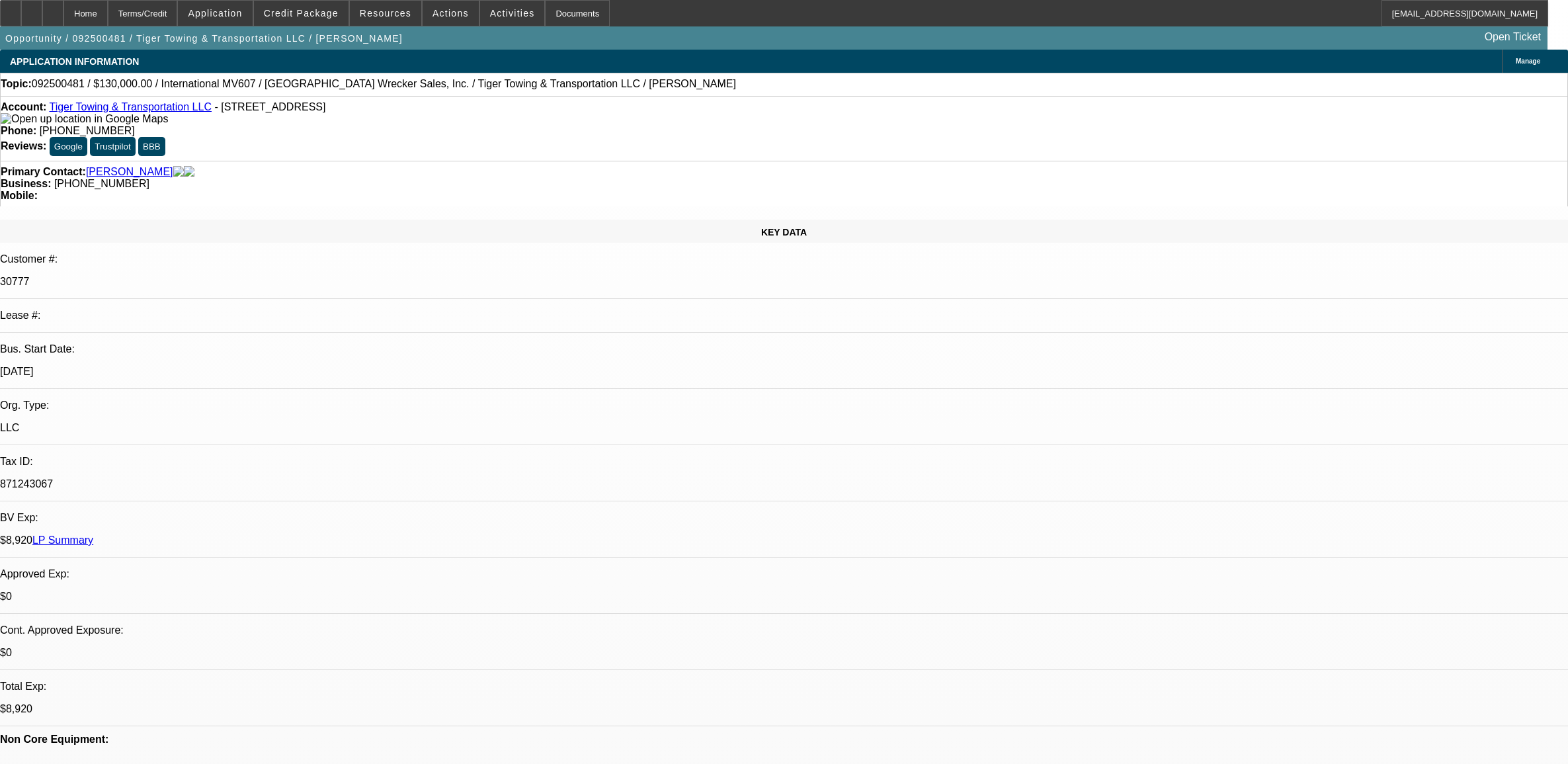
select select "0"
select select "2"
select select "0.1"
select select "4"
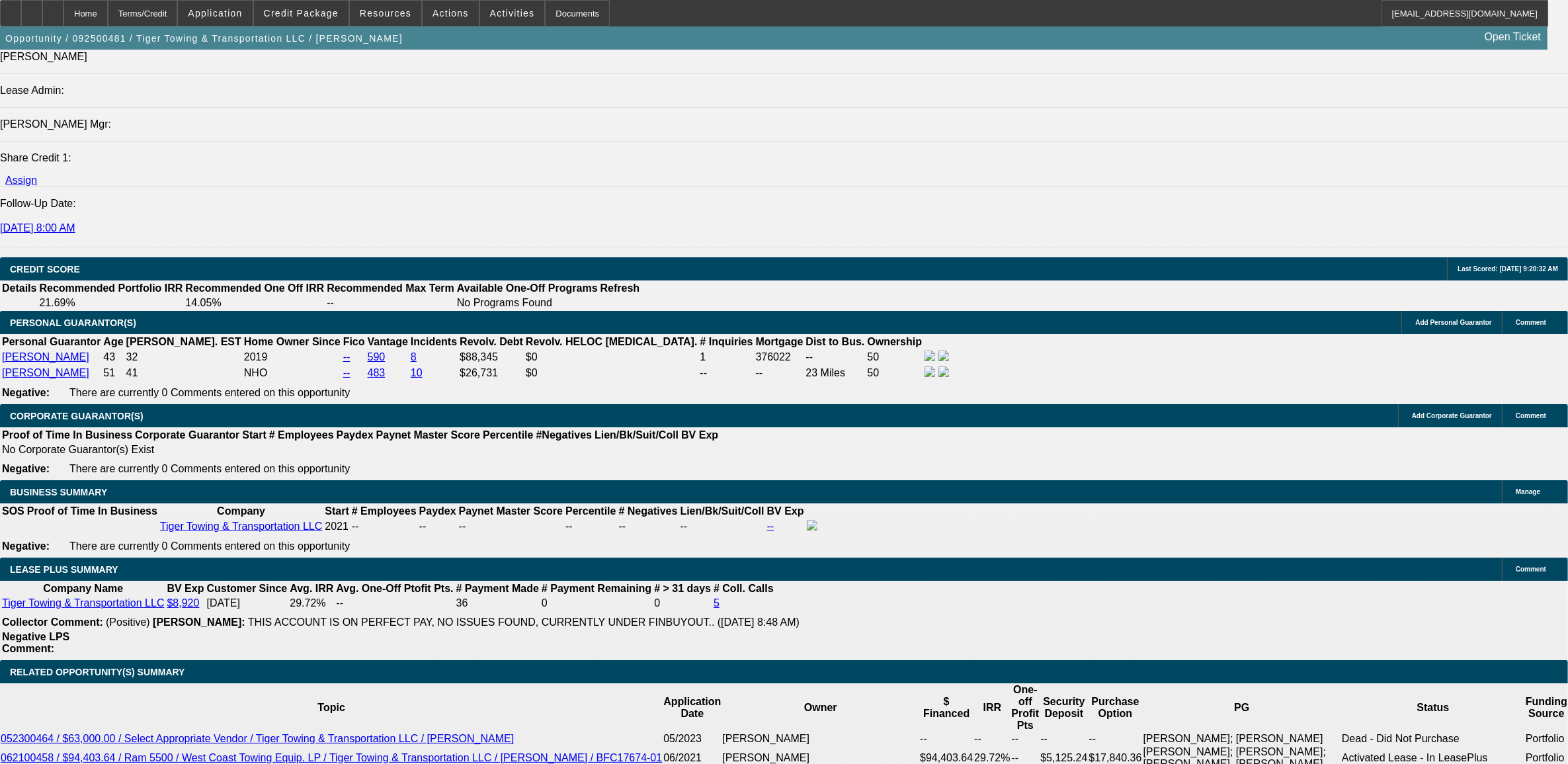
scroll to position [1736, 0]
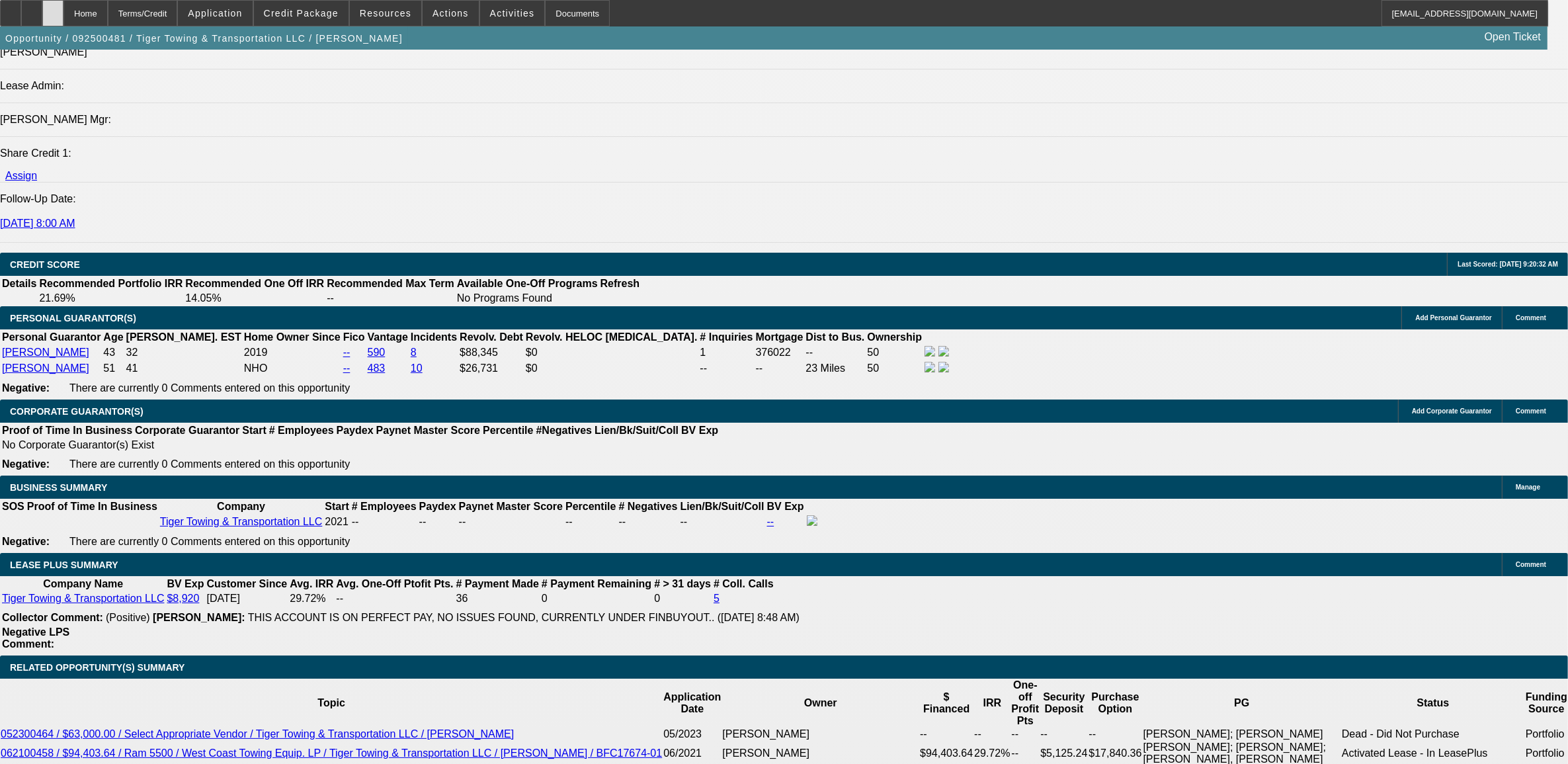
click at [63, 20] on div at bounding box center [53, 13] width 21 height 26
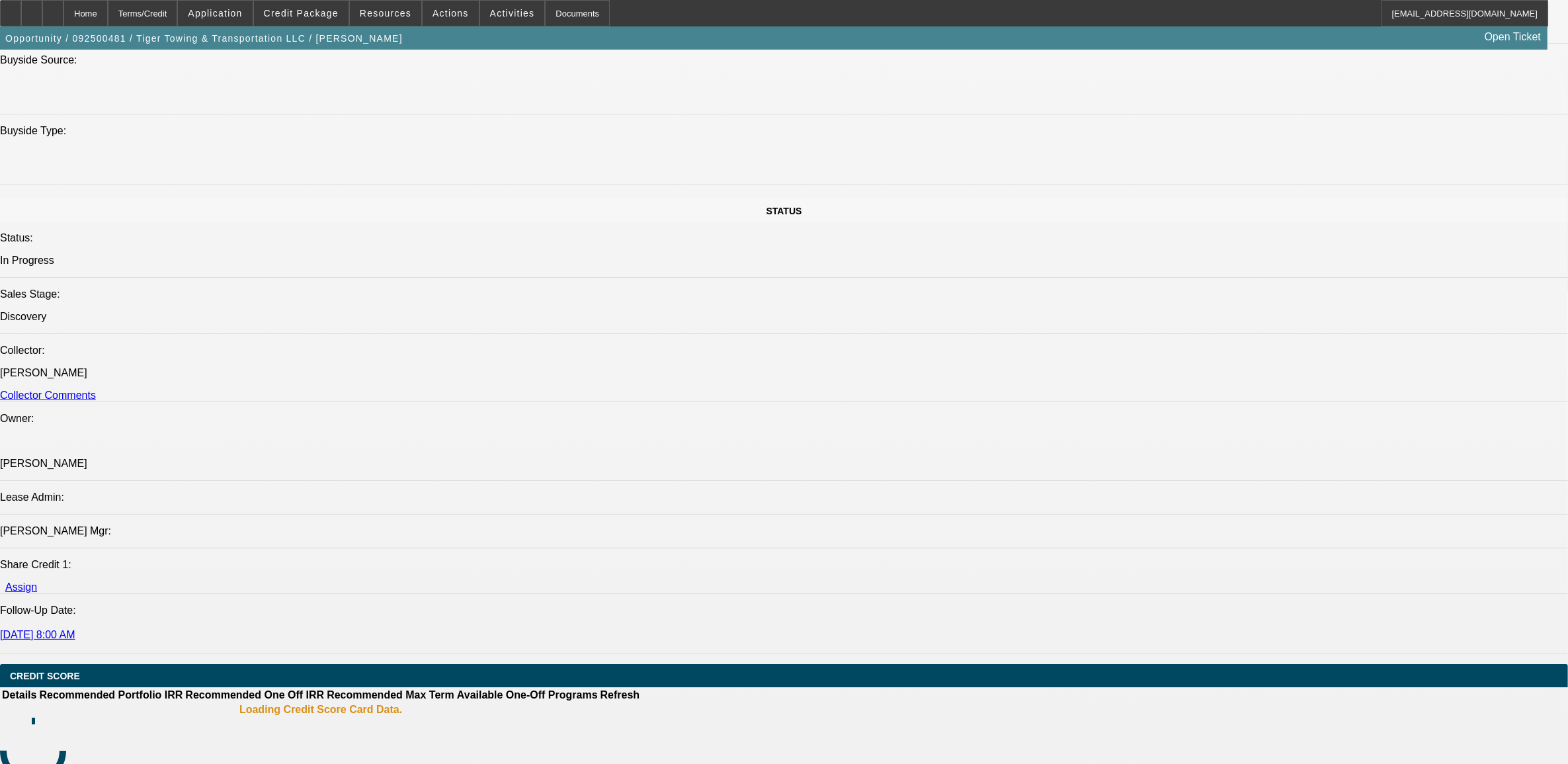
select select "0"
select select "2"
select select "0.1"
select select "4"
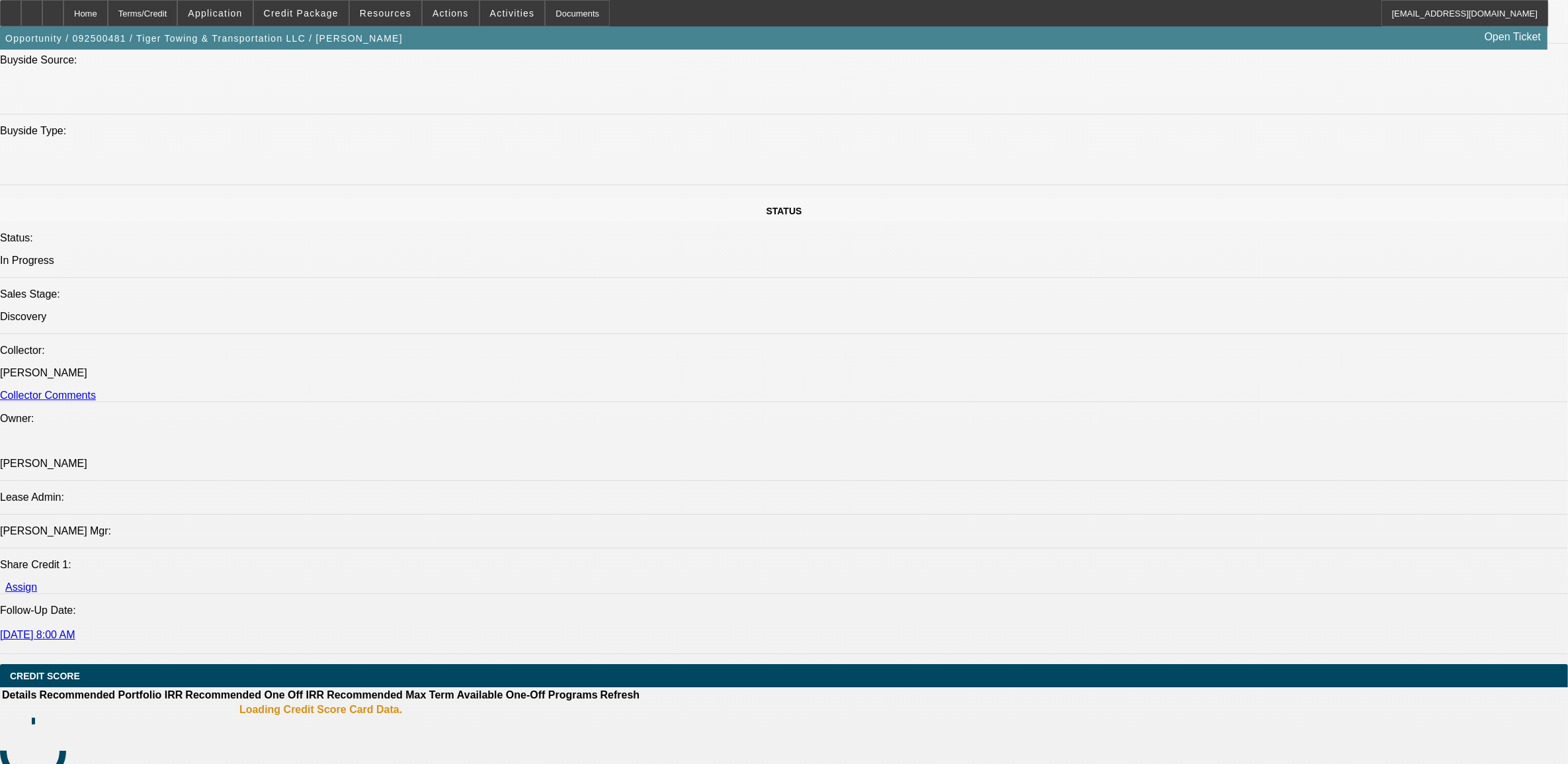
select select "0"
select select "2"
select select "0.1"
select select "4"
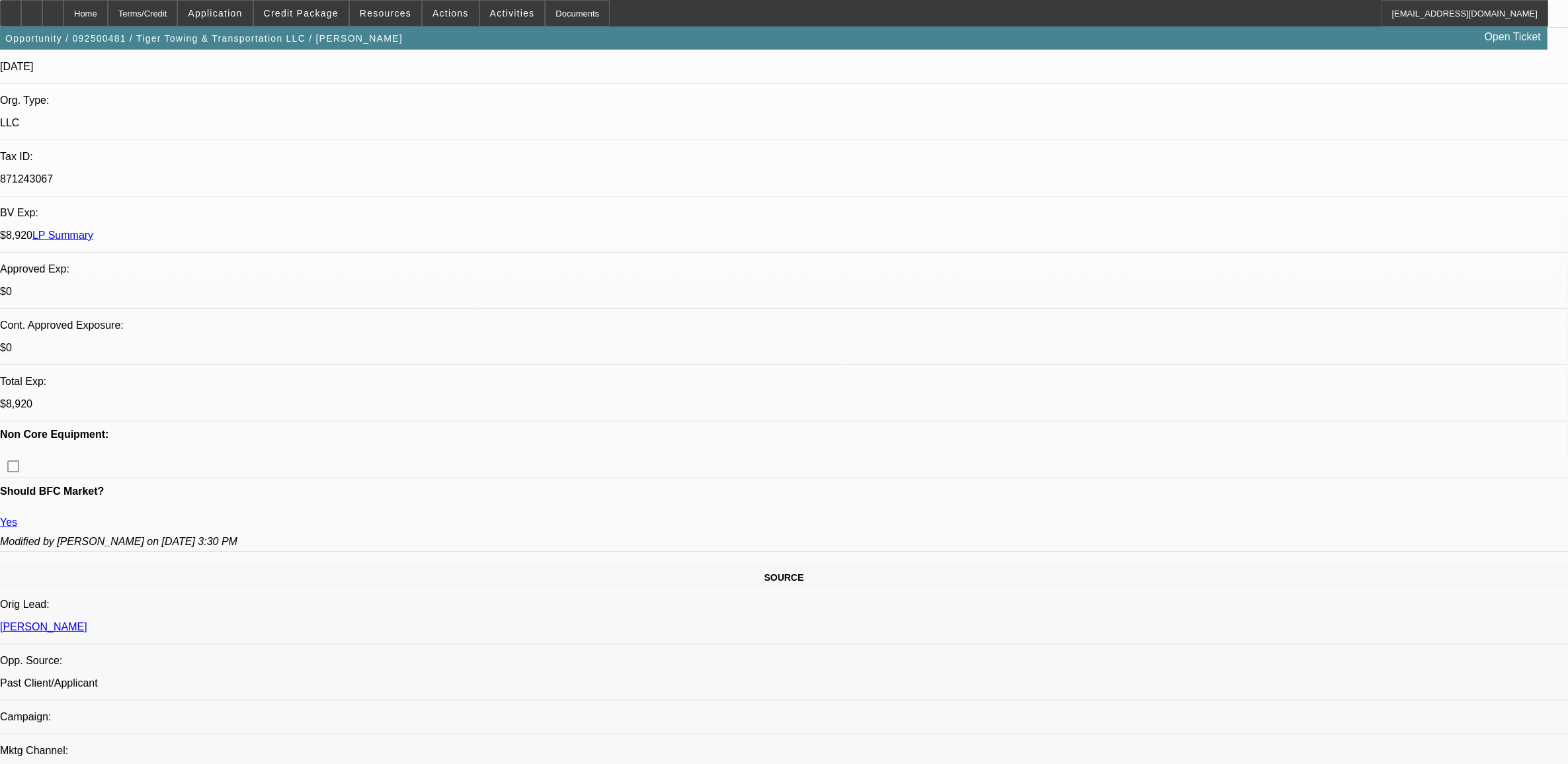
scroll to position [413, 0]
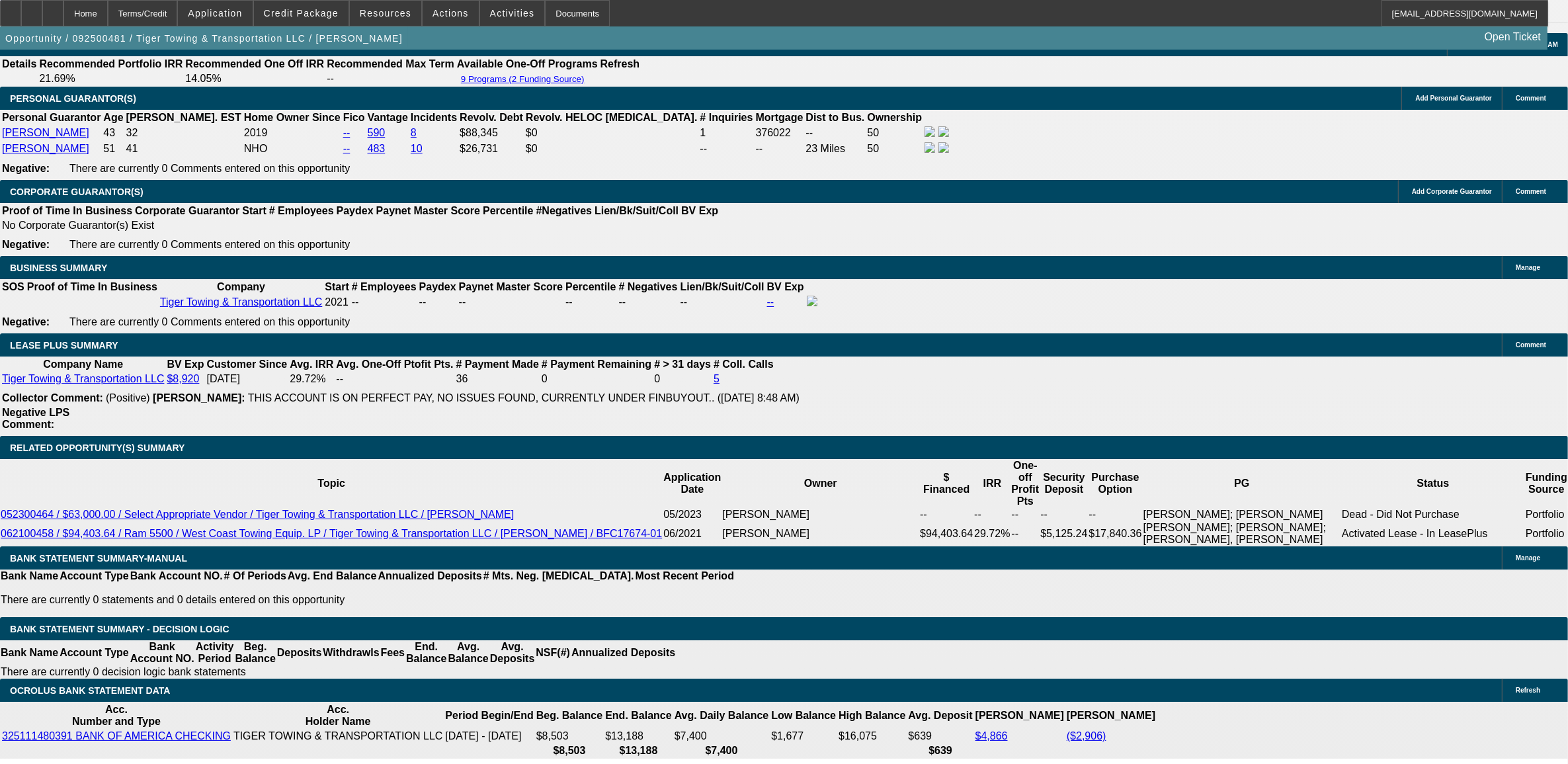
scroll to position [2150, 0]
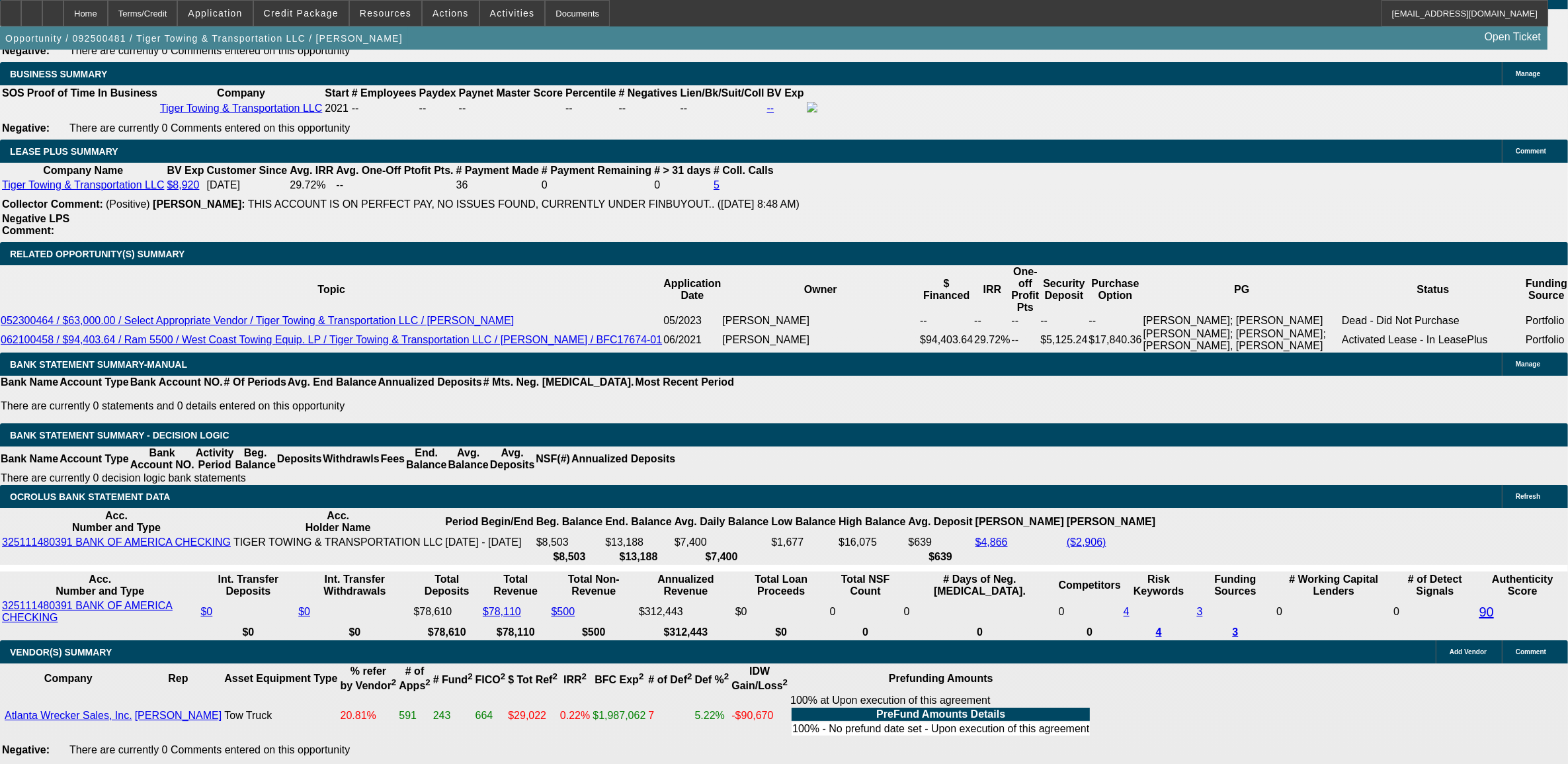
type input "UNKNOWN"
type input "36"
type input "$55,111.92"
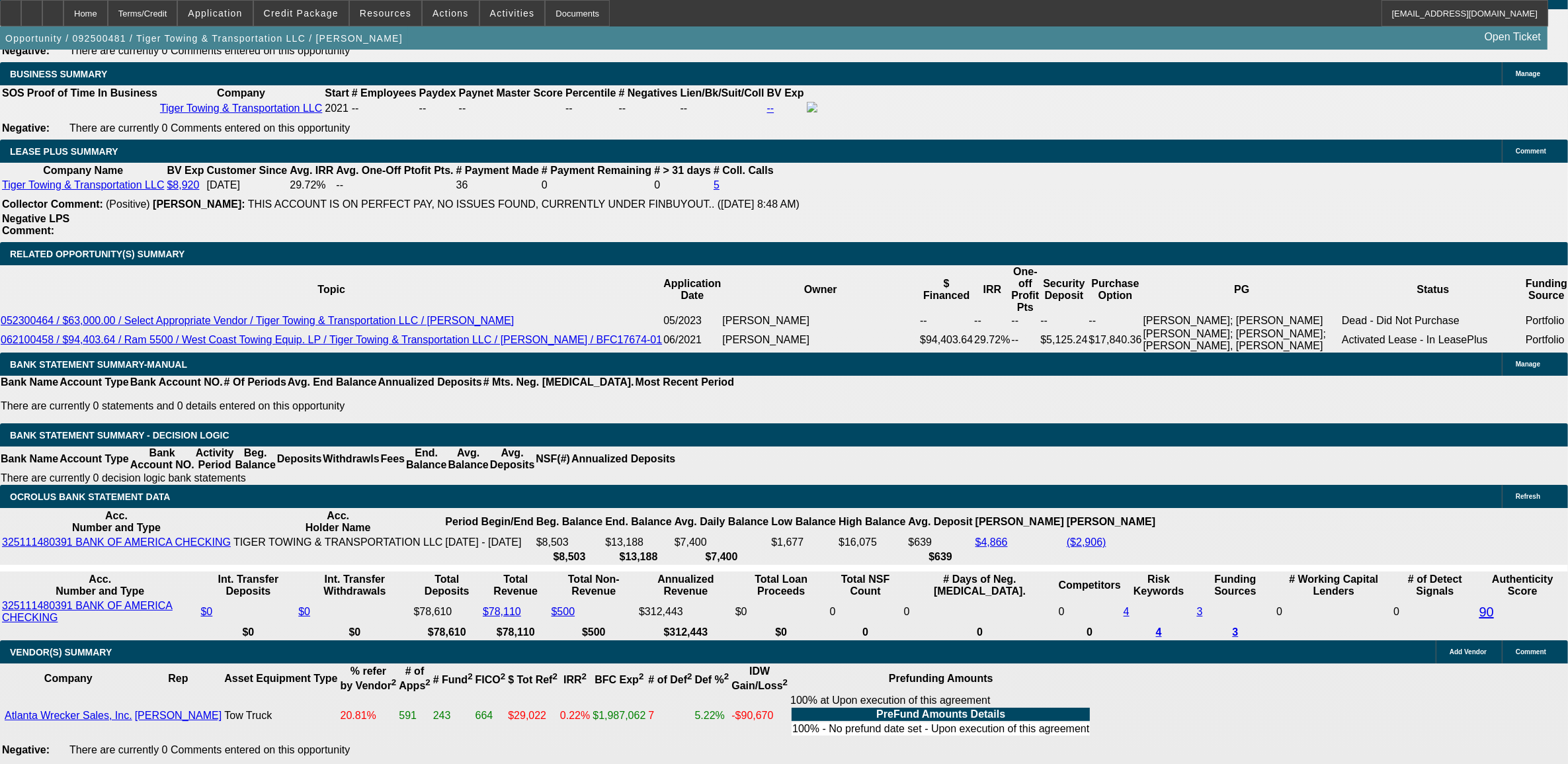
type input "$27,555.96"
type input "36"
type input "$5,938.02"
type input "$2,969.01"
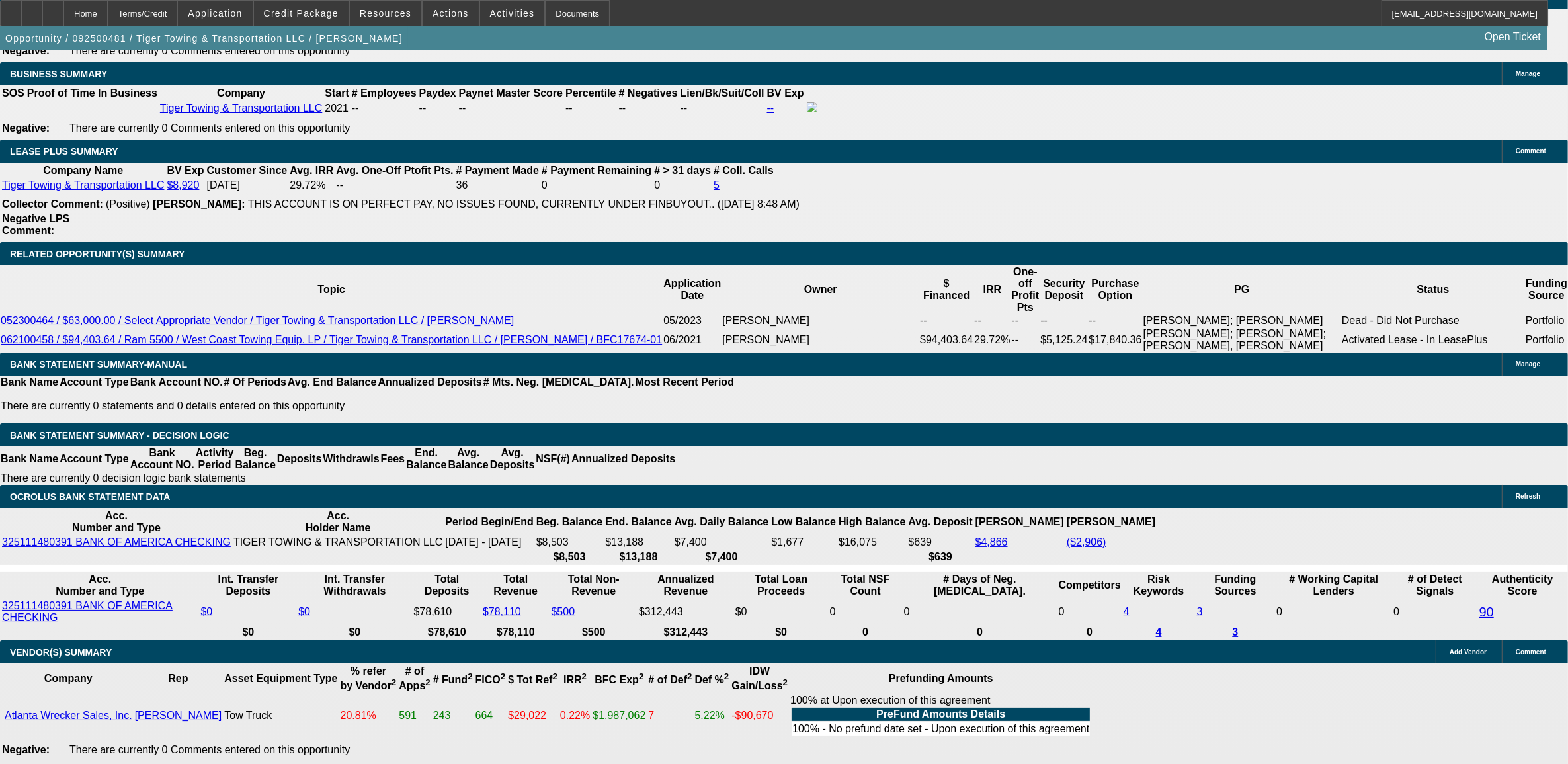
type input "17"
type input "$4,513.30"
type input "$2,256.65"
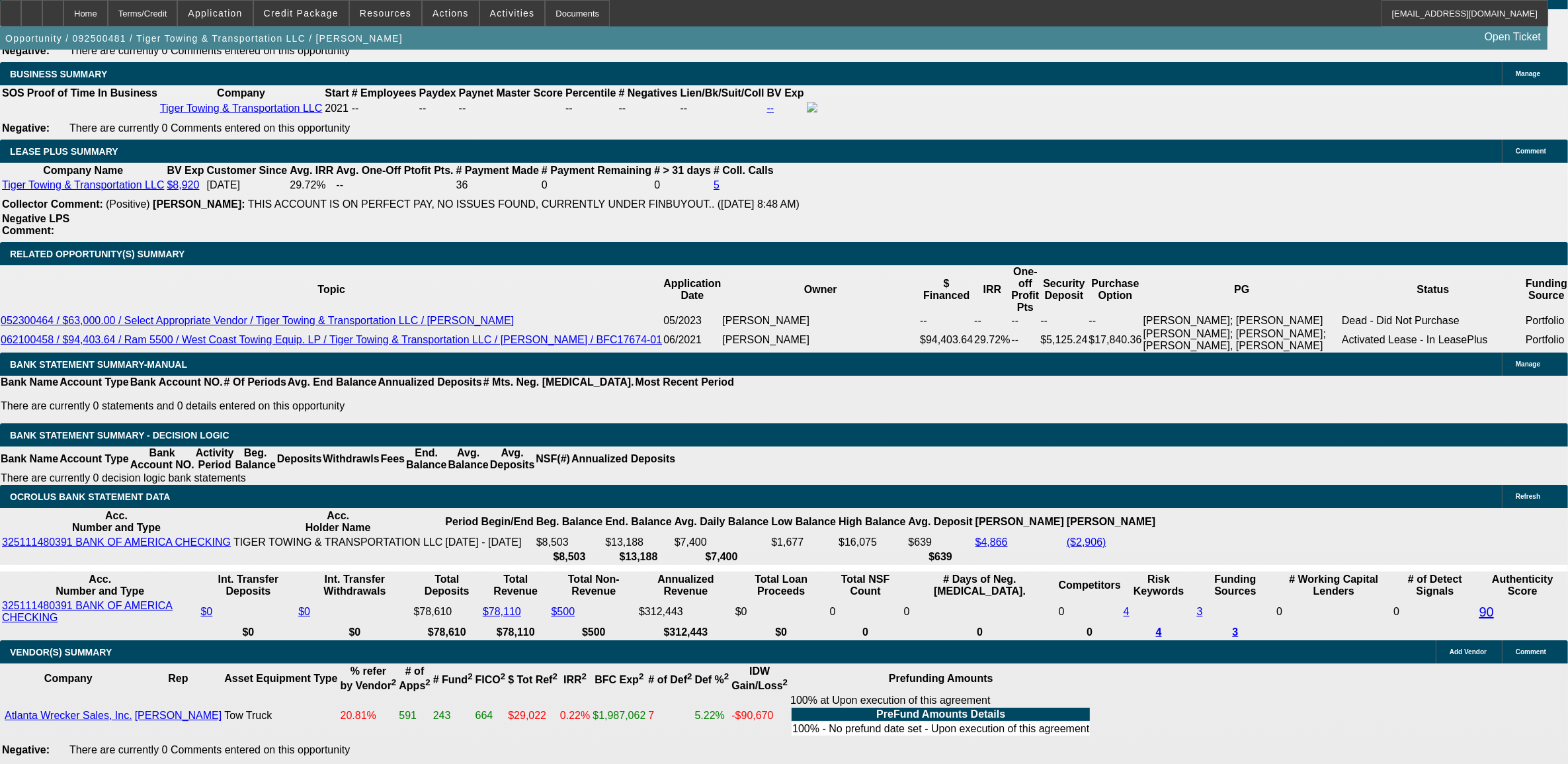
type input "$5,704.44"
type input "$2,852.22"
type input "17.9"
type input "$5,776.36"
type input "$2,888.18"
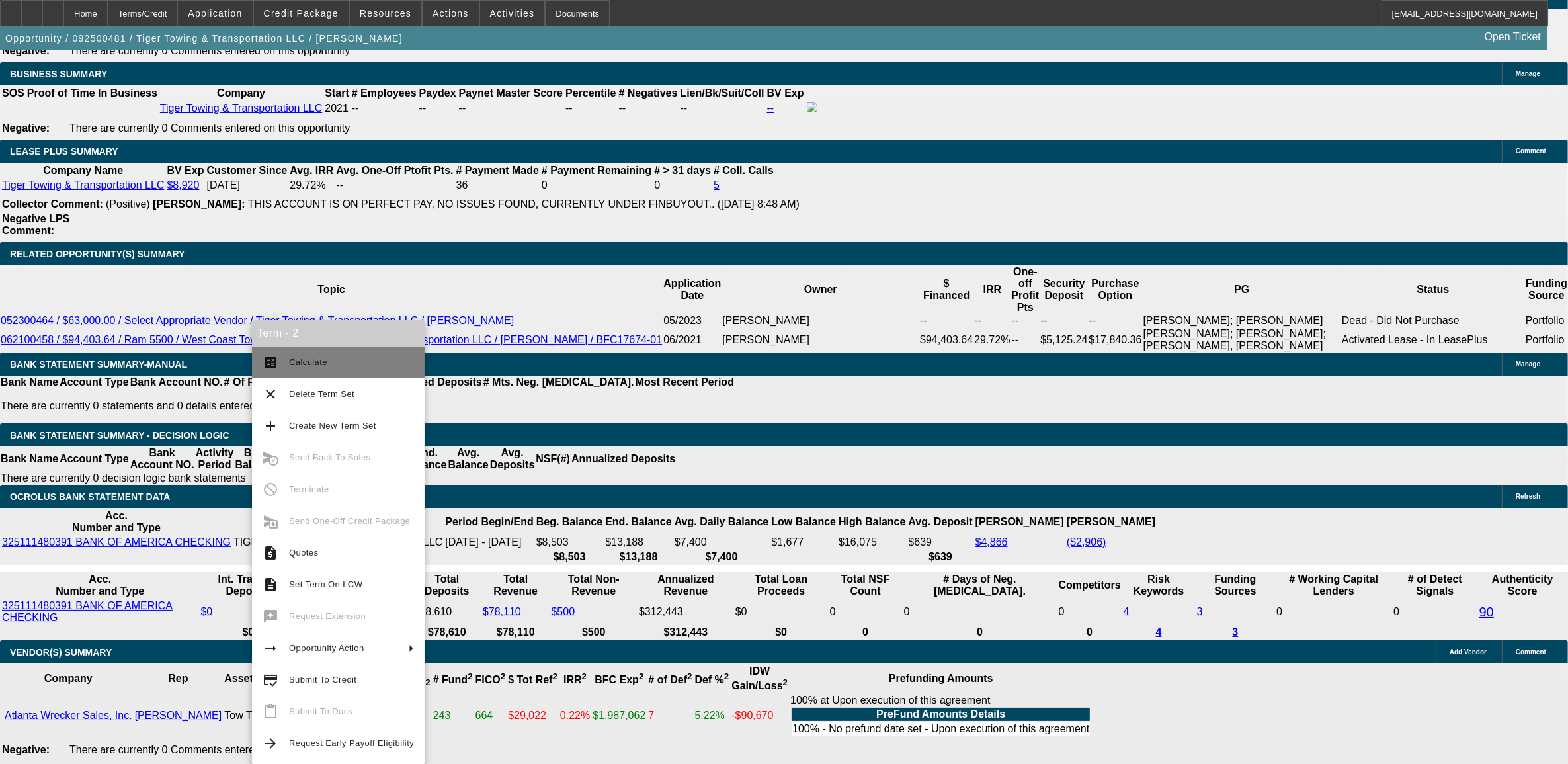
click at [343, 361] on span "Calculate" at bounding box center [352, 362] width 125 height 16
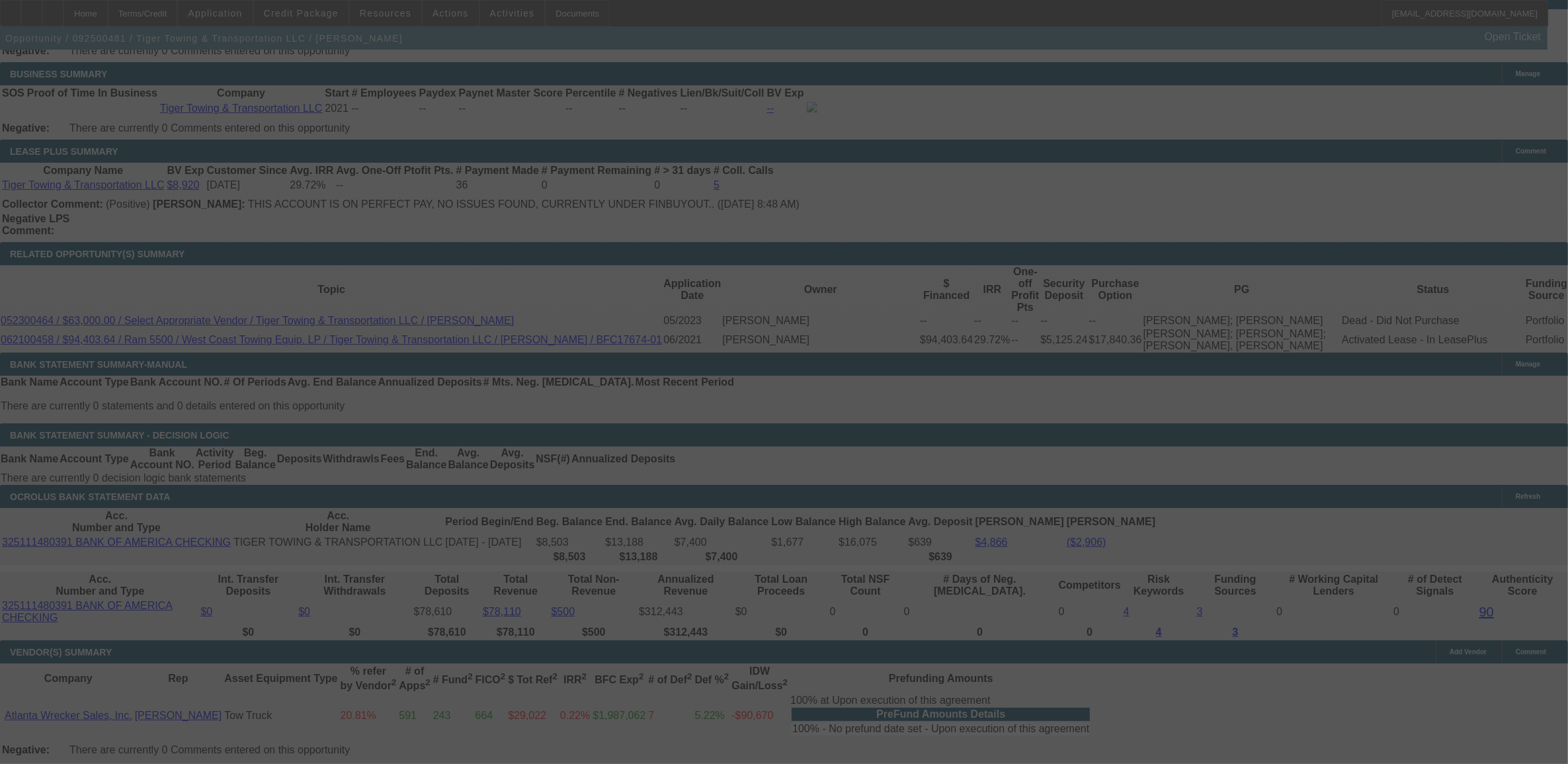
select select "0"
select select "2"
select select "0.1"
select select "4"
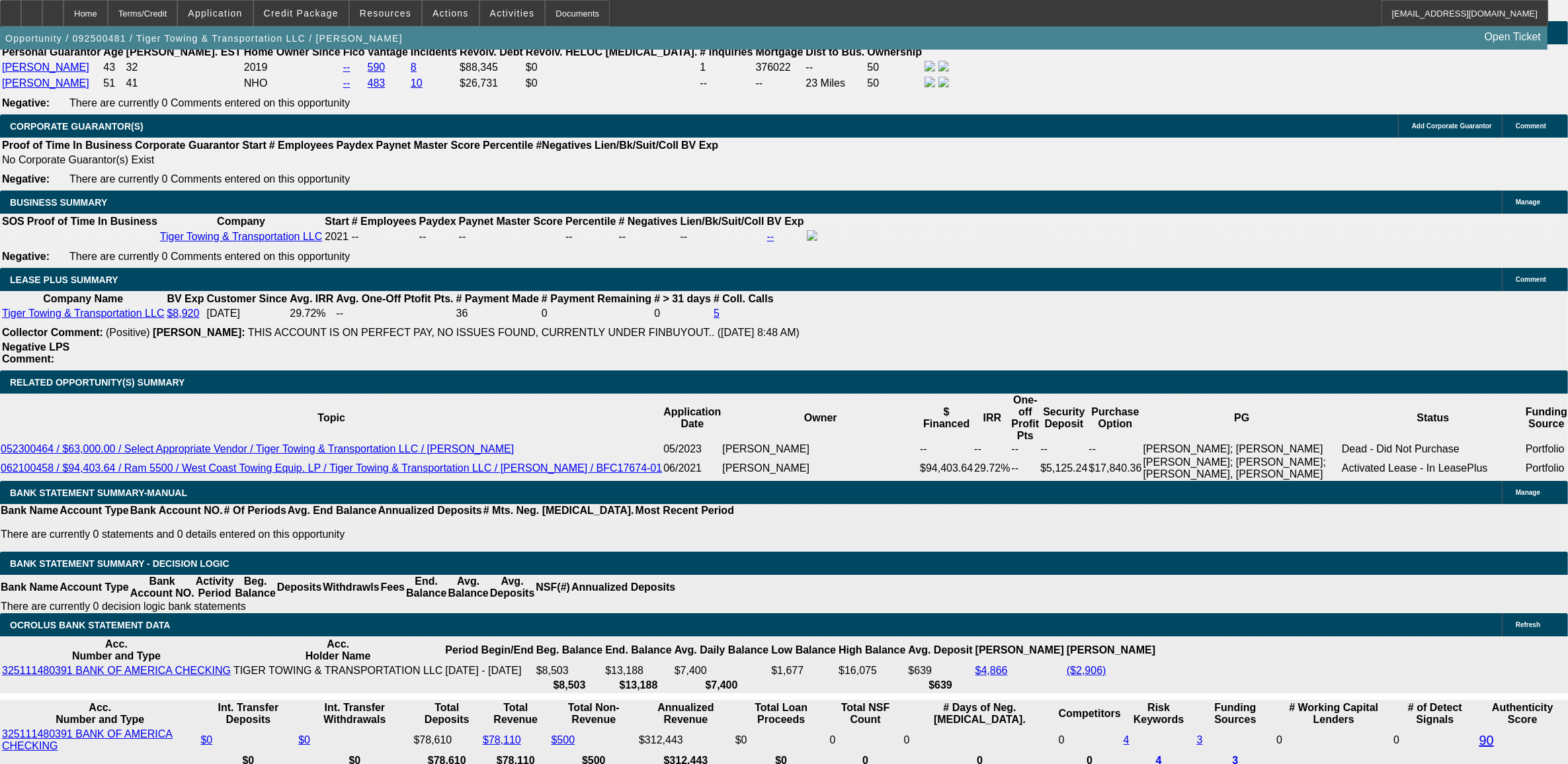
scroll to position [1984, 0]
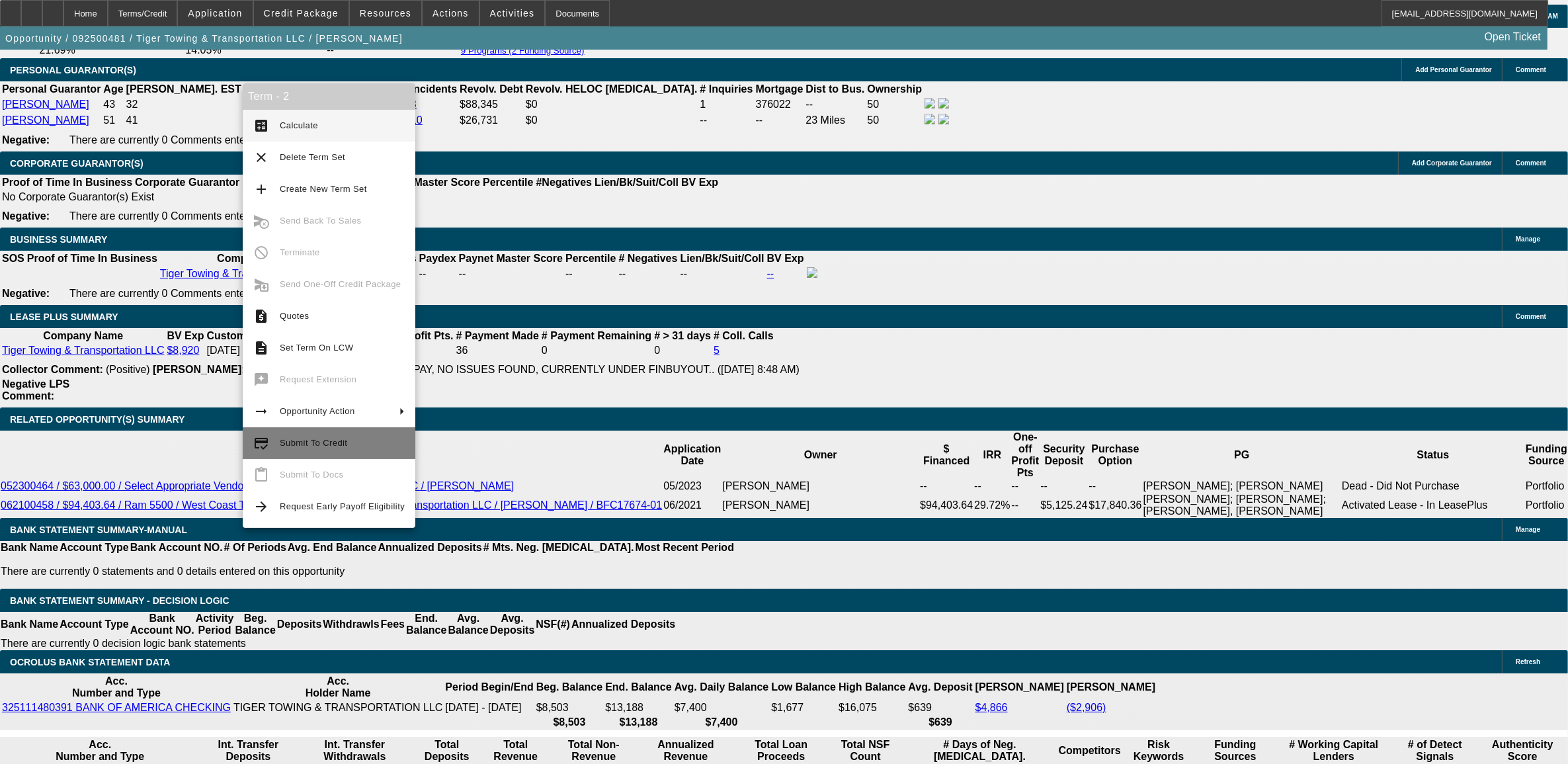
click at [296, 451] on span "Submit To Credit" at bounding box center [342, 443] width 125 height 16
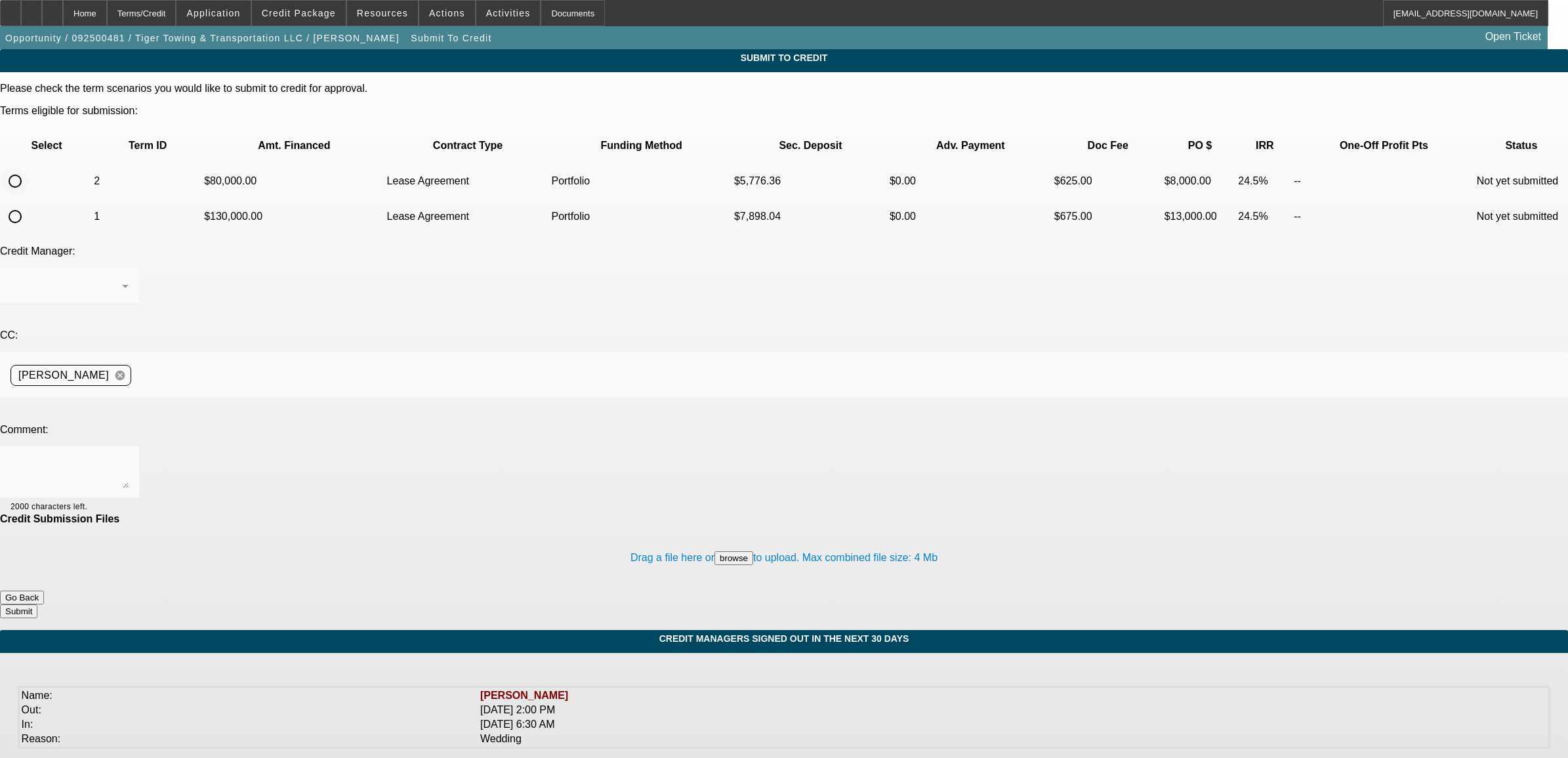
click at [28, 168] on input "radio" at bounding box center [15, 181] width 26 height 26
radio input "true"
click at [122, 278] on div at bounding box center [66, 286] width 111 height 16
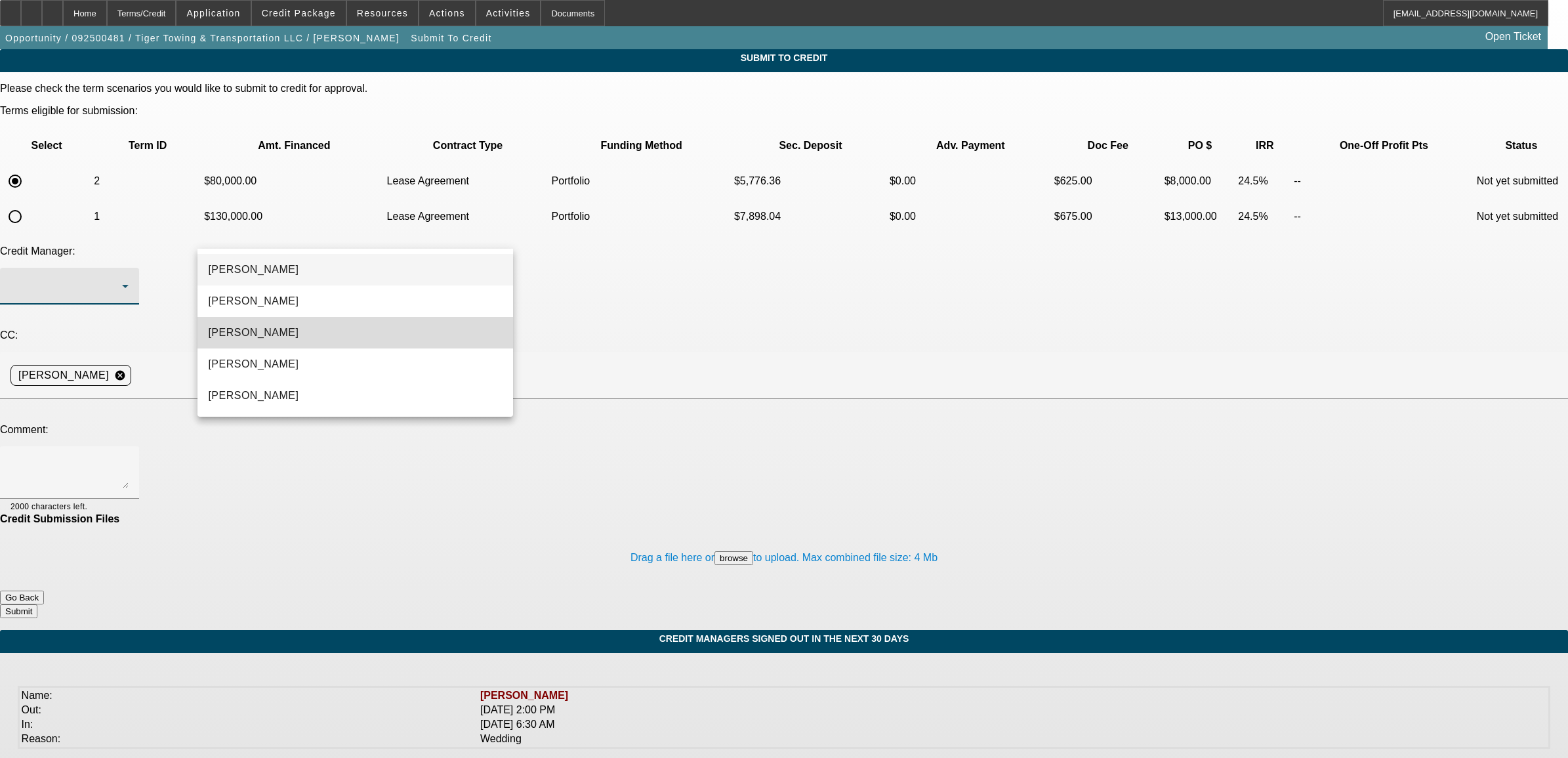
click at [260, 322] on mat-option "Arida, Michael" at bounding box center [355, 332] width 315 height 31
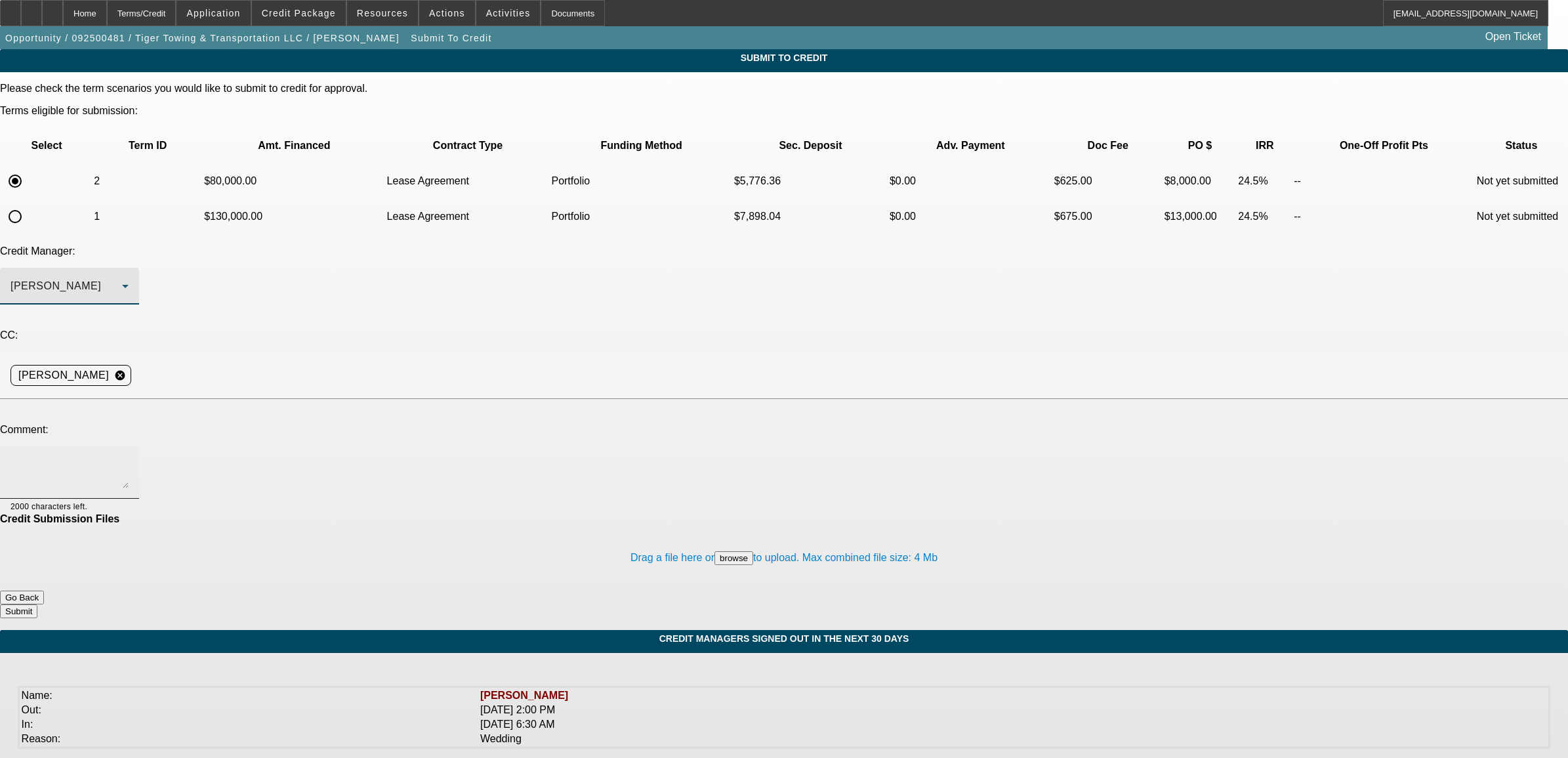
click at [129, 457] on textarea at bounding box center [70, 473] width 118 height 31
type textarea "Michael, please review for pre approval. Past customer who made 36 timely payme…"
click at [311, 26] on span "button" at bounding box center [202, 38] width 405 height 31
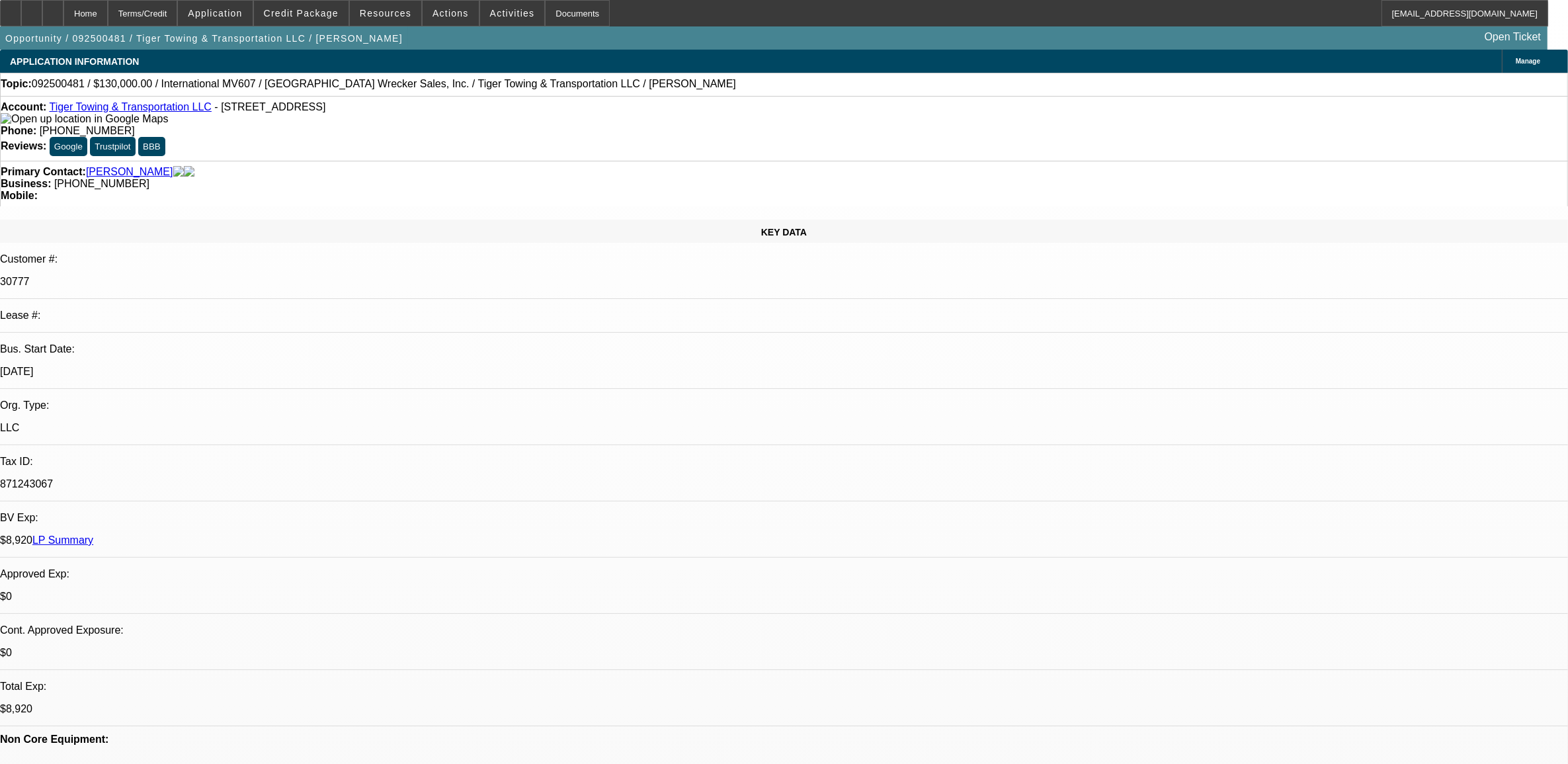
select select "0"
select select "2"
select select "0.1"
select select "4"
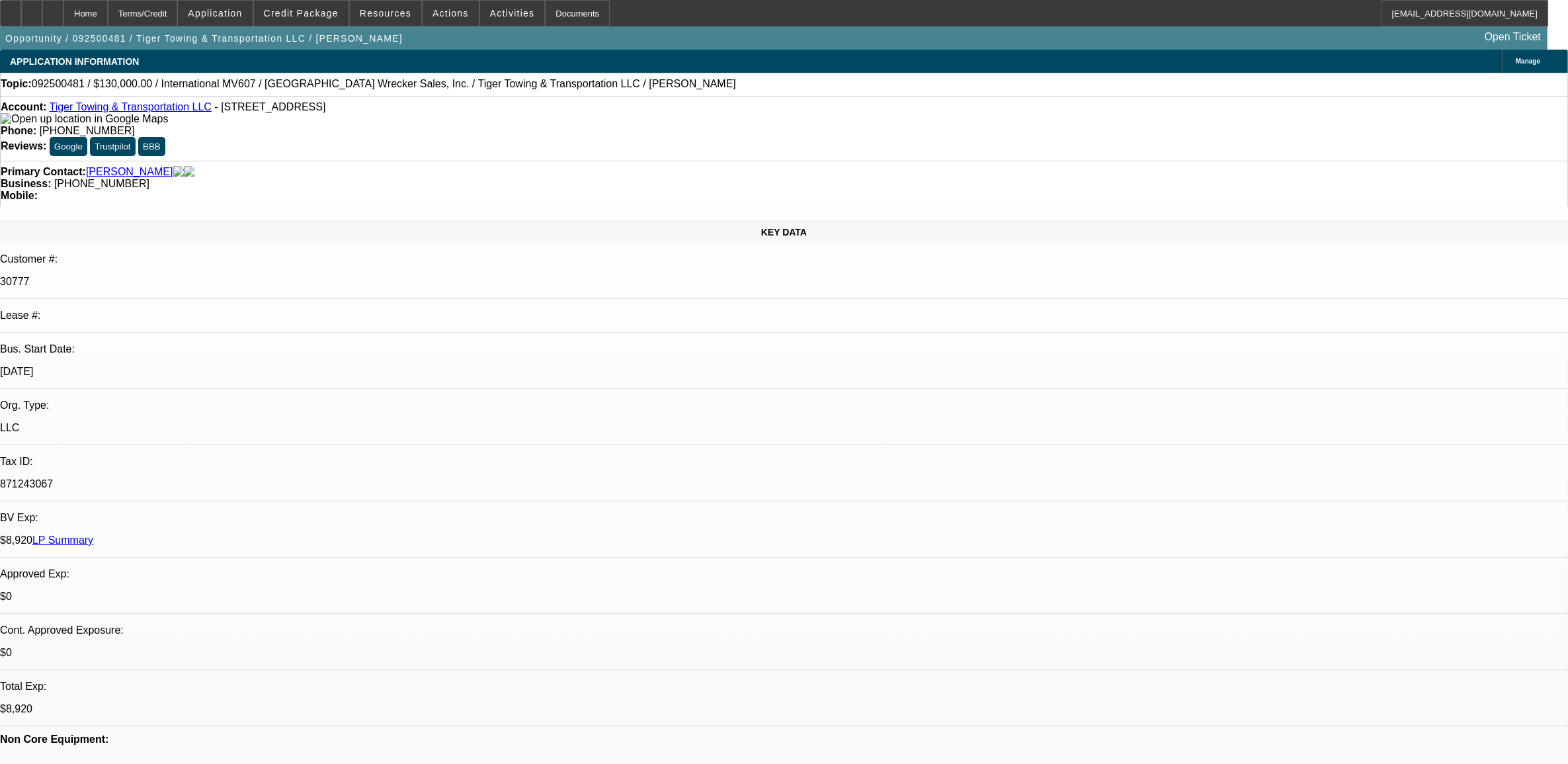
select select "0"
select select "2"
select select "0.1"
select select "4"
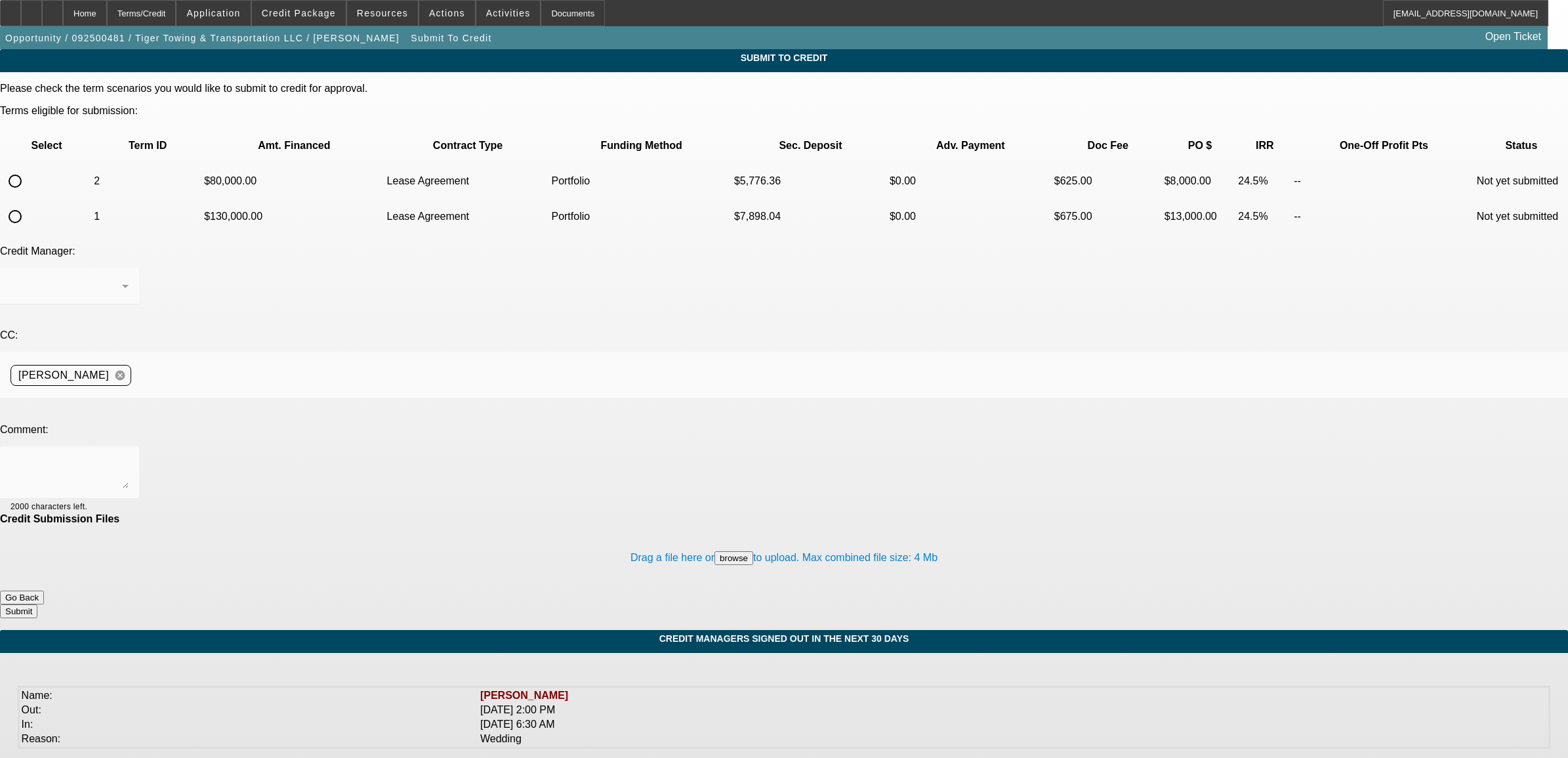
click at [139, 268] on mat-form-field at bounding box center [70, 293] width 139 height 51
click at [28, 168] on input "radio" at bounding box center [15, 181] width 26 height 26
radio input "true"
click at [129, 268] on div at bounding box center [70, 286] width 118 height 37
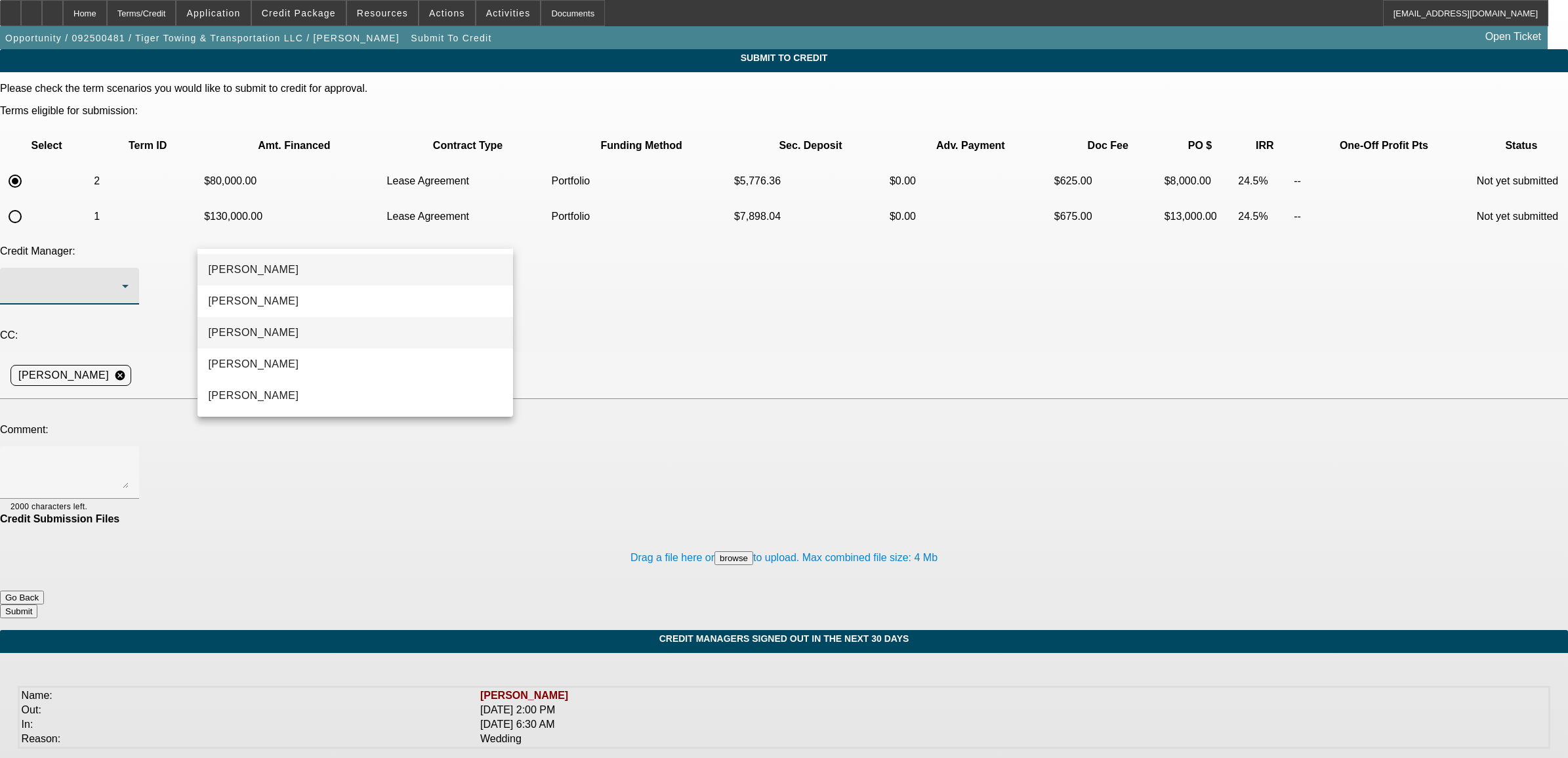
click at [297, 330] on mat-option "Arida, Michael" at bounding box center [355, 332] width 315 height 31
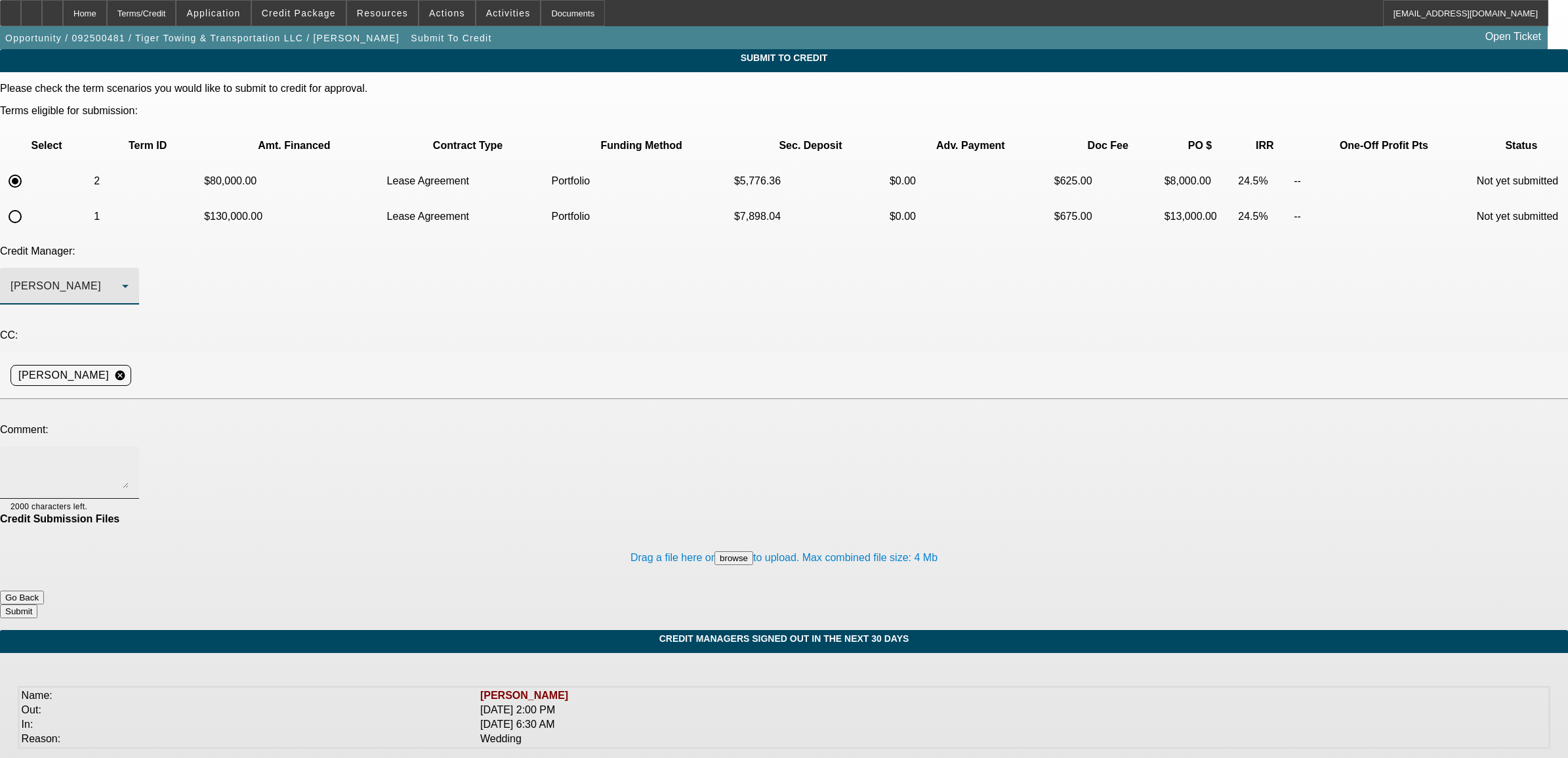
click at [129, 457] on textarea at bounding box center [70, 473] width 118 height 31
click at [129, 457] on textarea "Michael, please review for pre-approval. Past customer who made" at bounding box center [70, 473] width 118 height 31
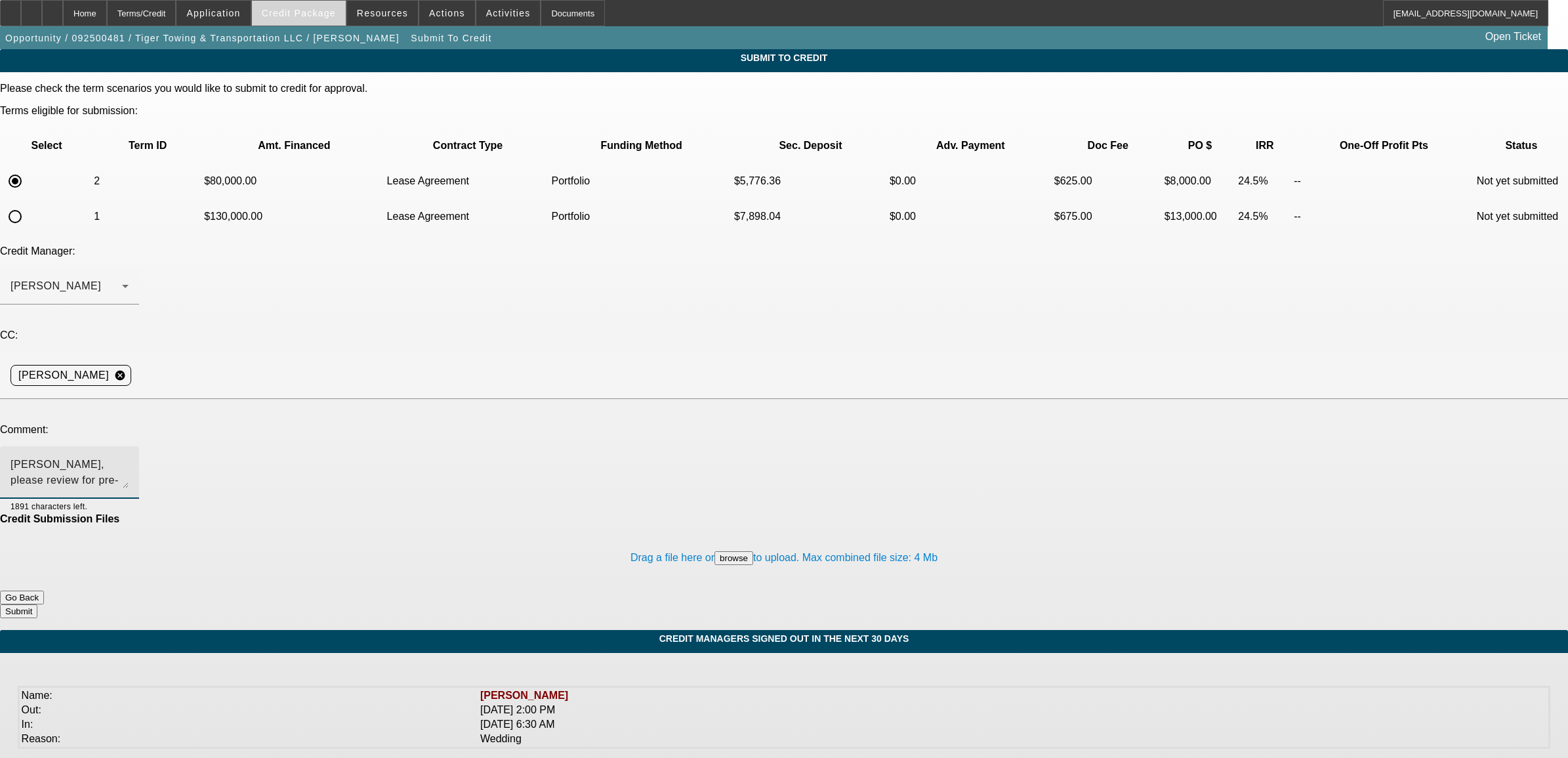
click at [299, 7] on span at bounding box center [299, 13] width 94 height 31
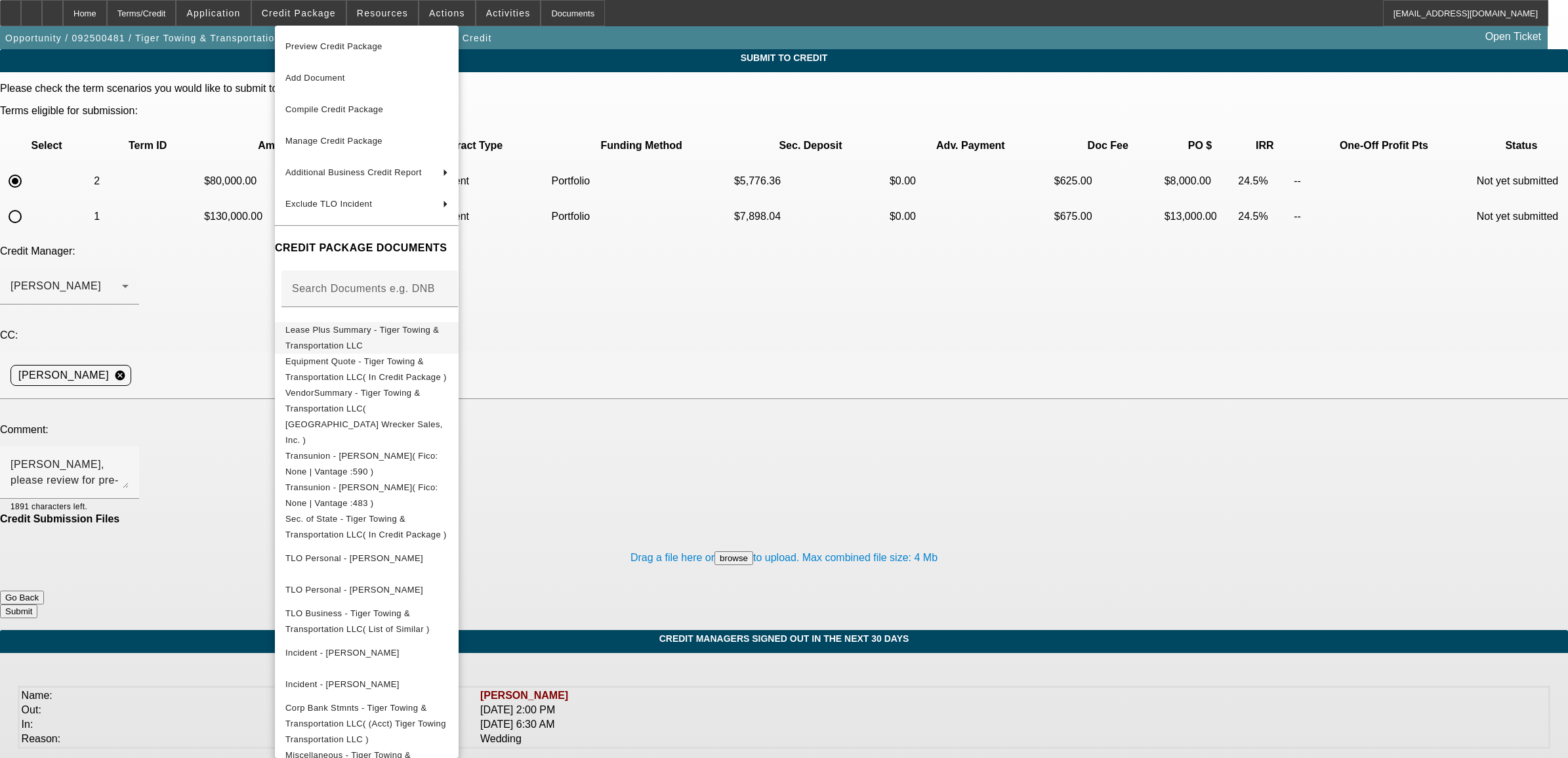
click at [353, 333] on span "Lease Plus Summary - Tiger Towing & Transportation LLC" at bounding box center [362, 337] width 153 height 25
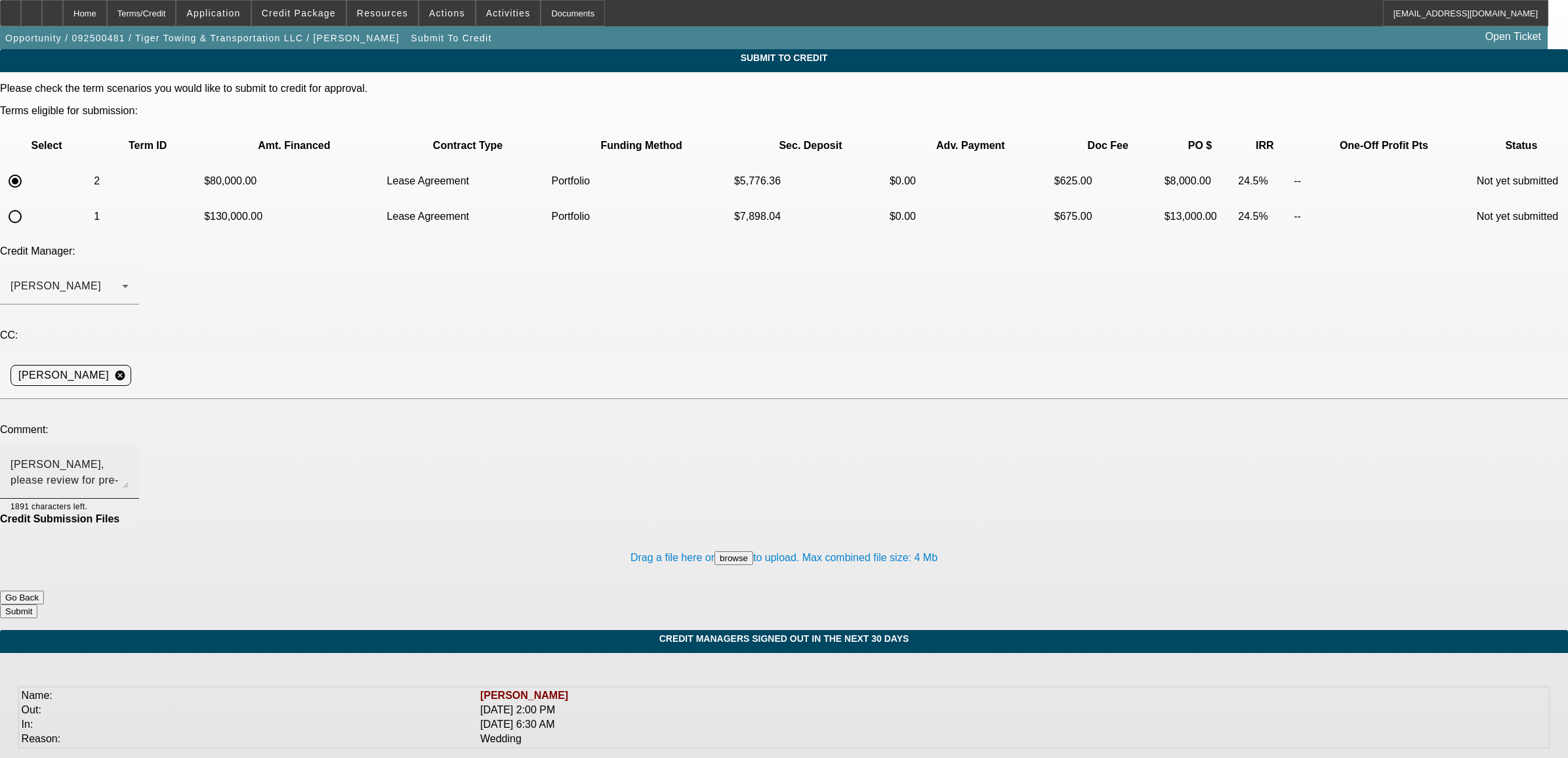
click at [129, 457] on textarea "Michael, please review for pre-approval. Past customer who made 36 payments @ 3…" at bounding box center [70, 473] width 118 height 31
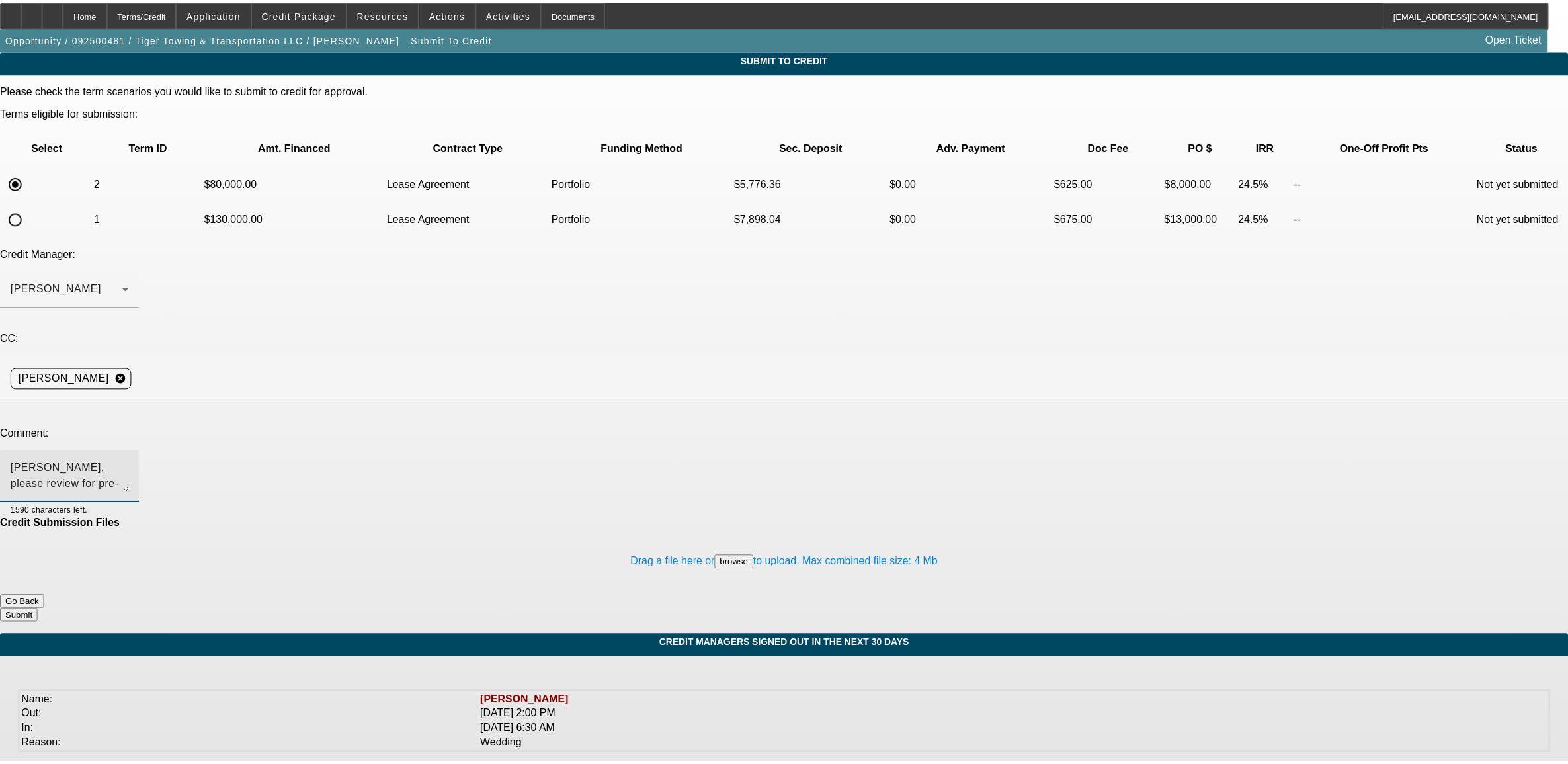
scroll to position [13, 0]
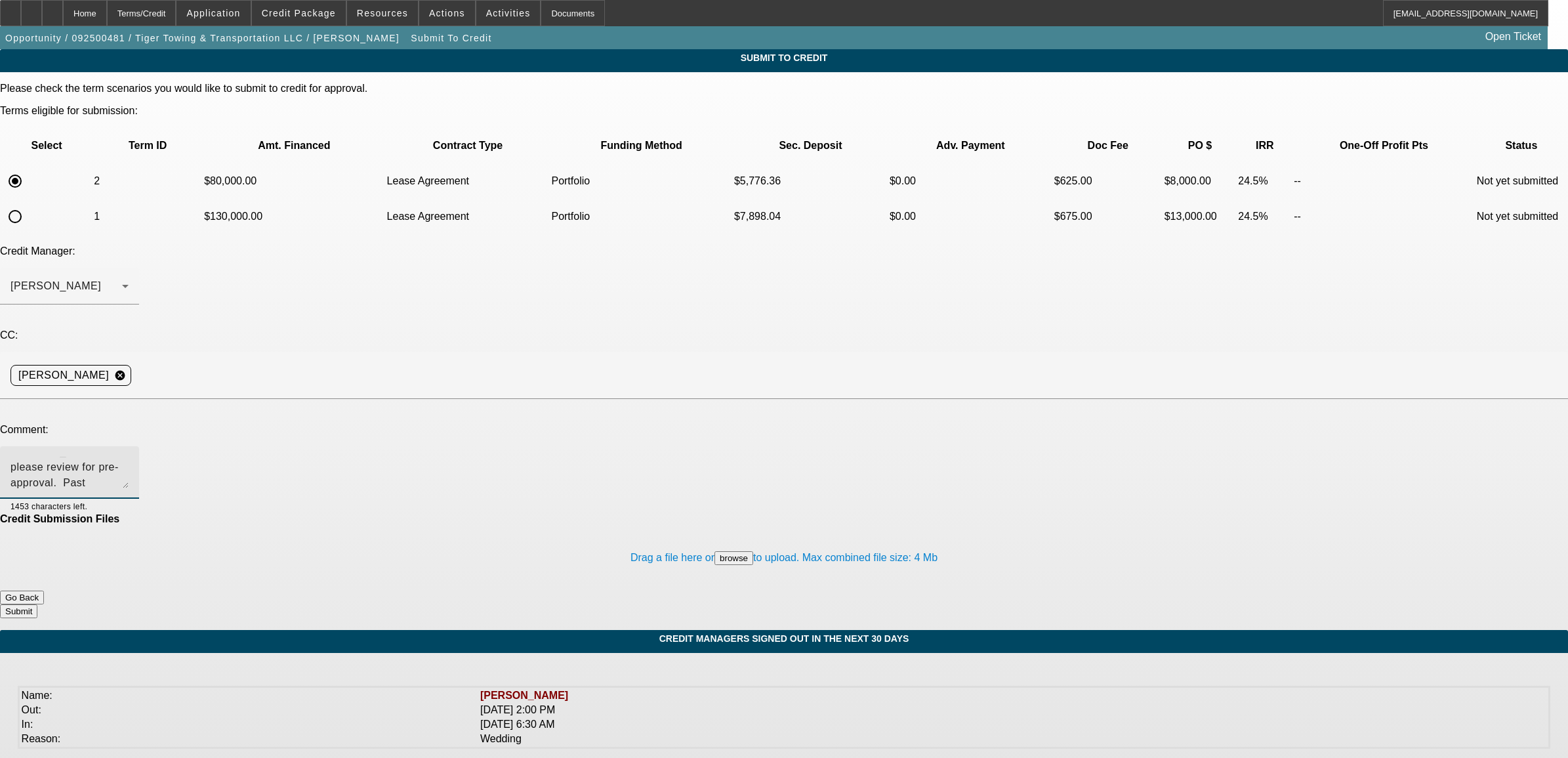
type textarea "Michael, please review for pre-approval. Past customer who made 36 payments @ 3…"
click at [37, 604] on button "Submit" at bounding box center [18, 611] width 37 height 14
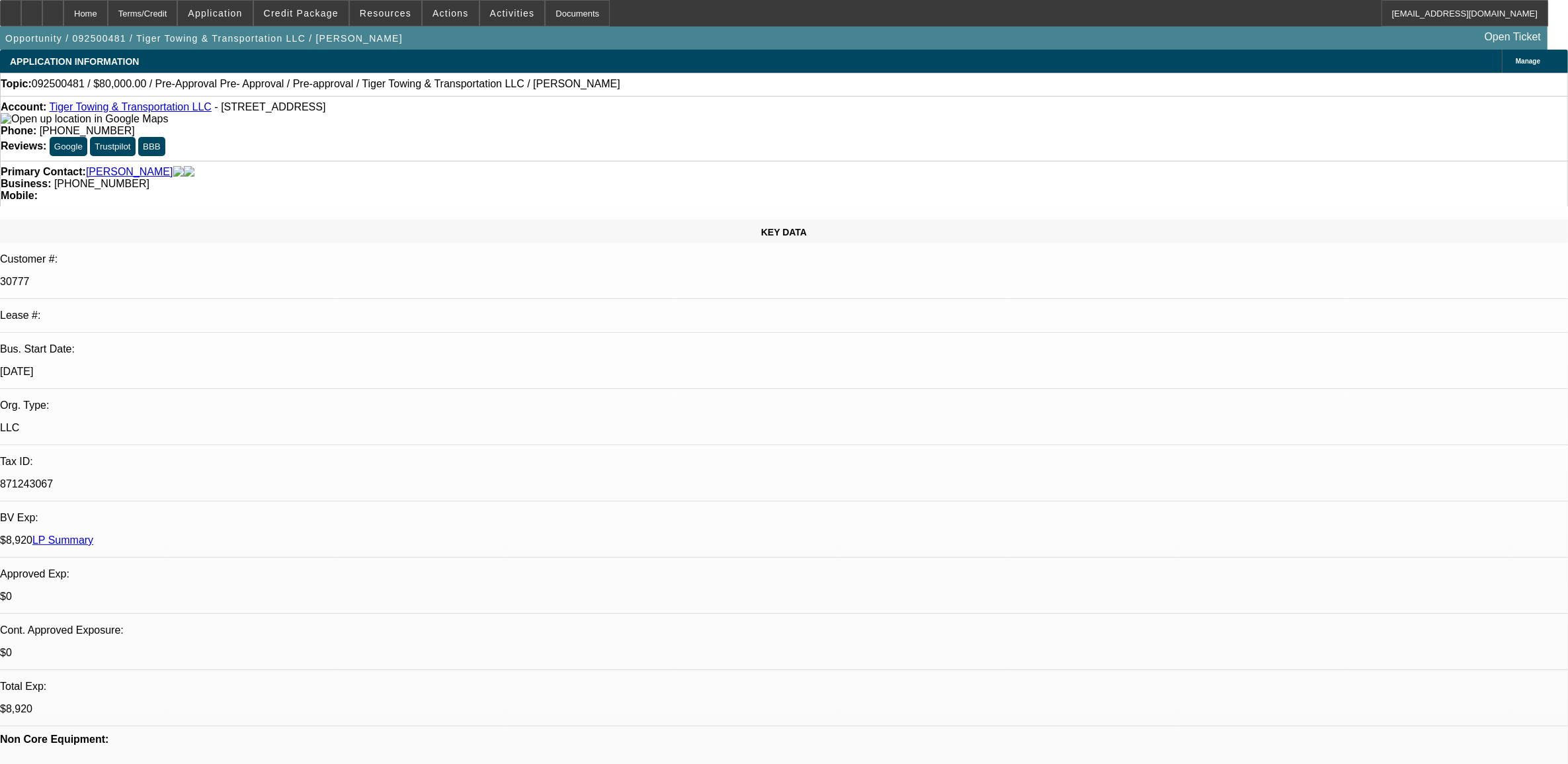
select select "0"
select select "2"
select select "0.1"
select select "4"
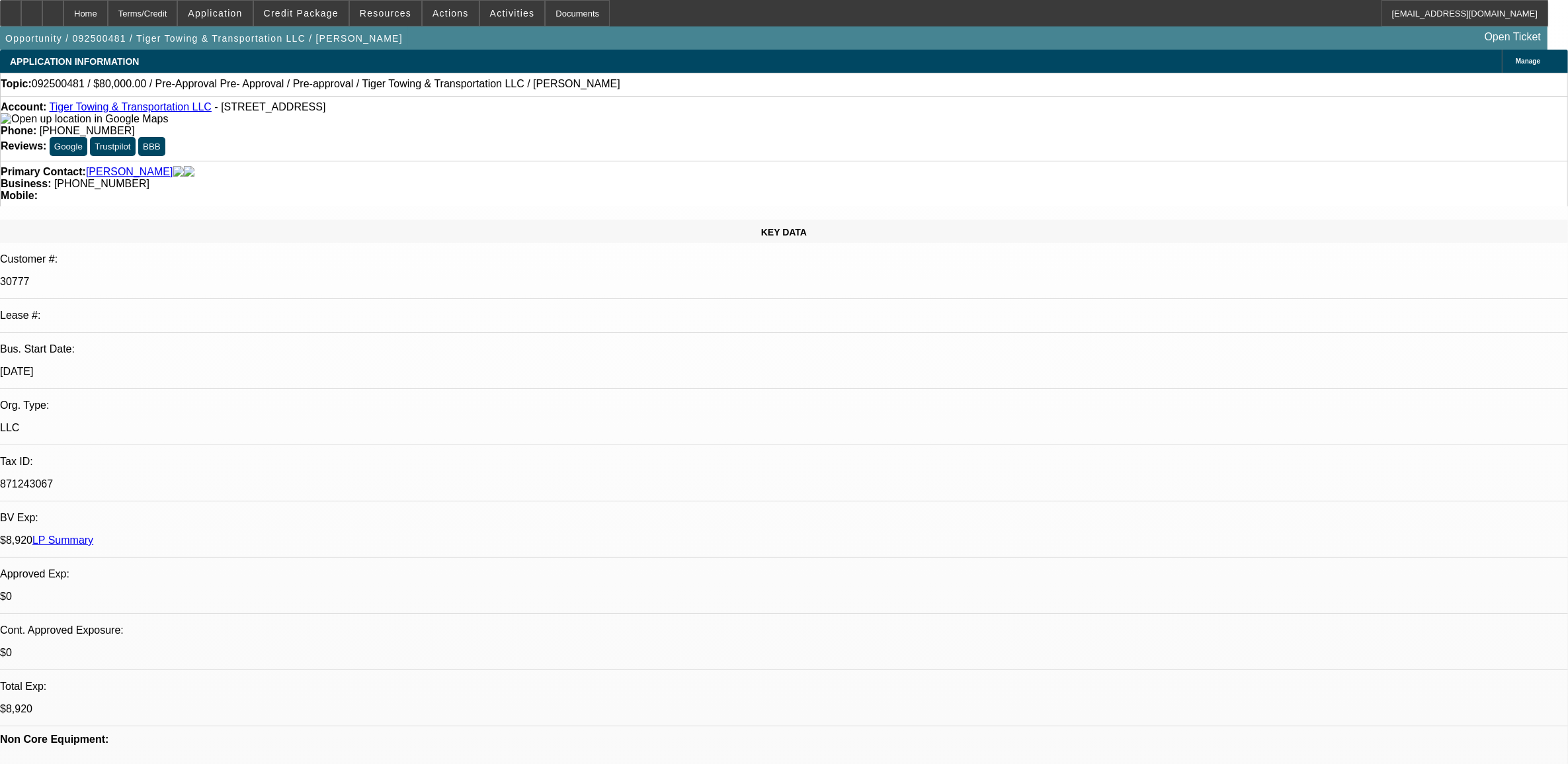
select select "0"
select select "2"
select select "0.1"
select select "4"
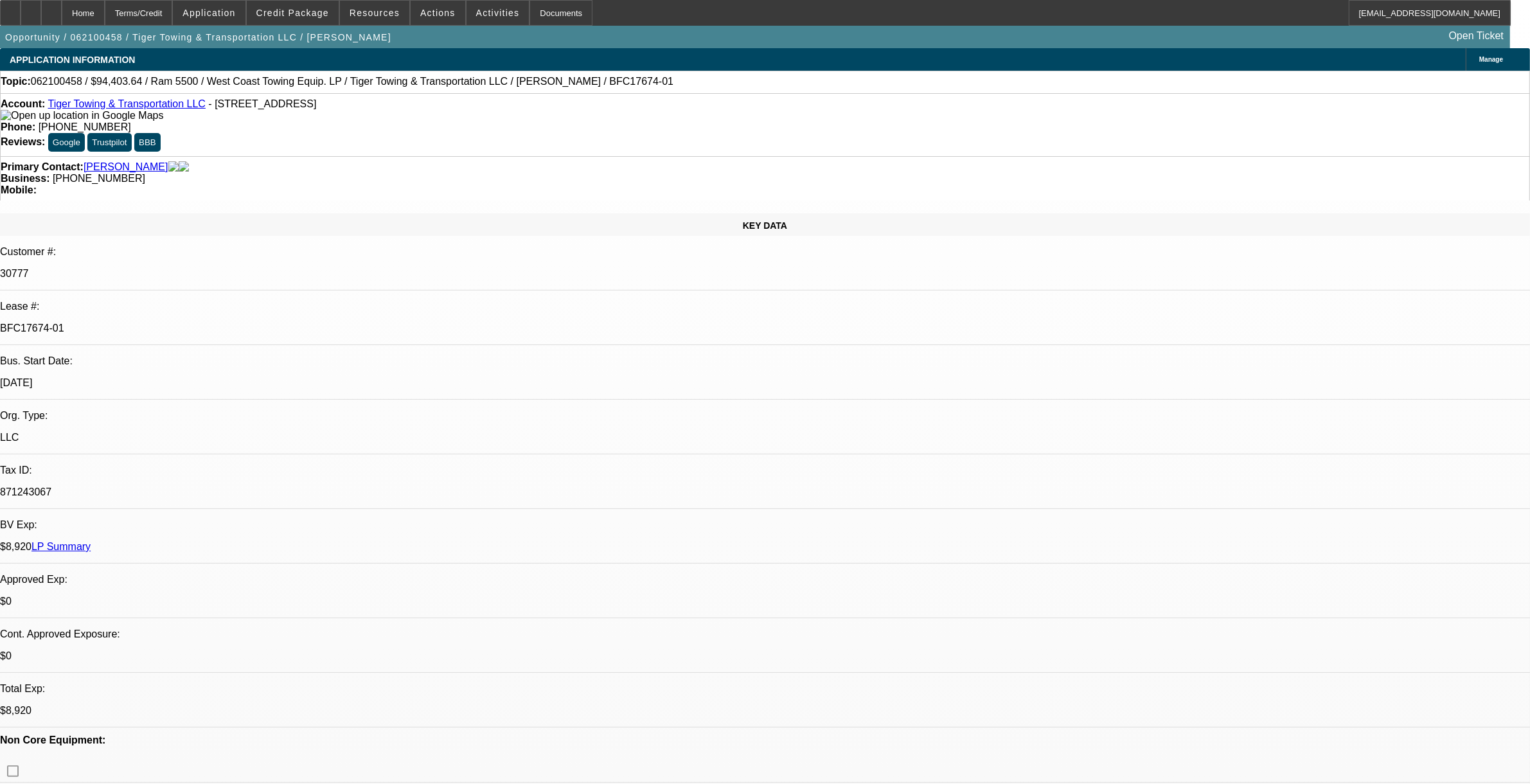
select select "0"
select select "0.1"
select select "0"
select select "2"
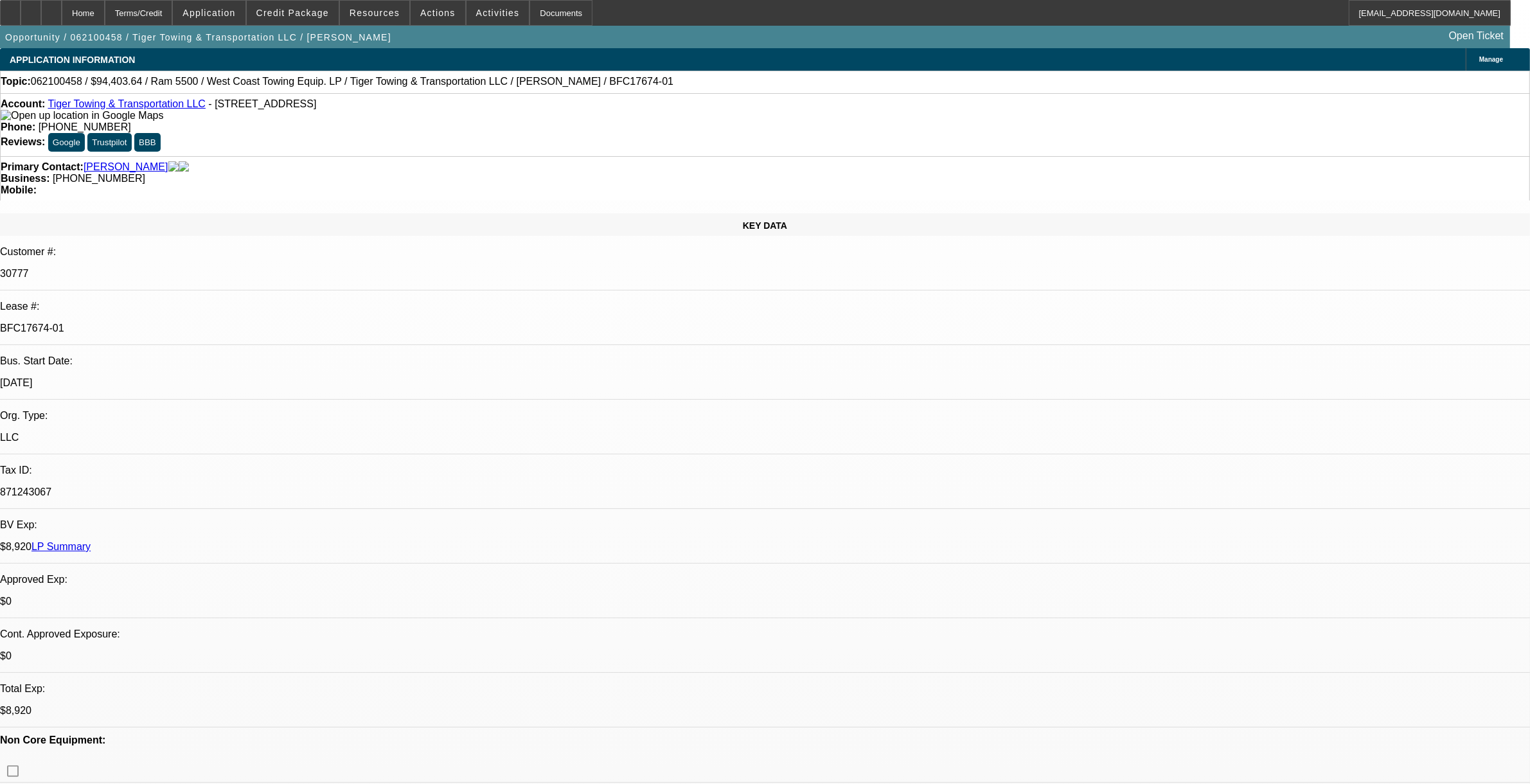
select select "0.1"
select select "0"
select select "2"
select select "0.1"
select select "0"
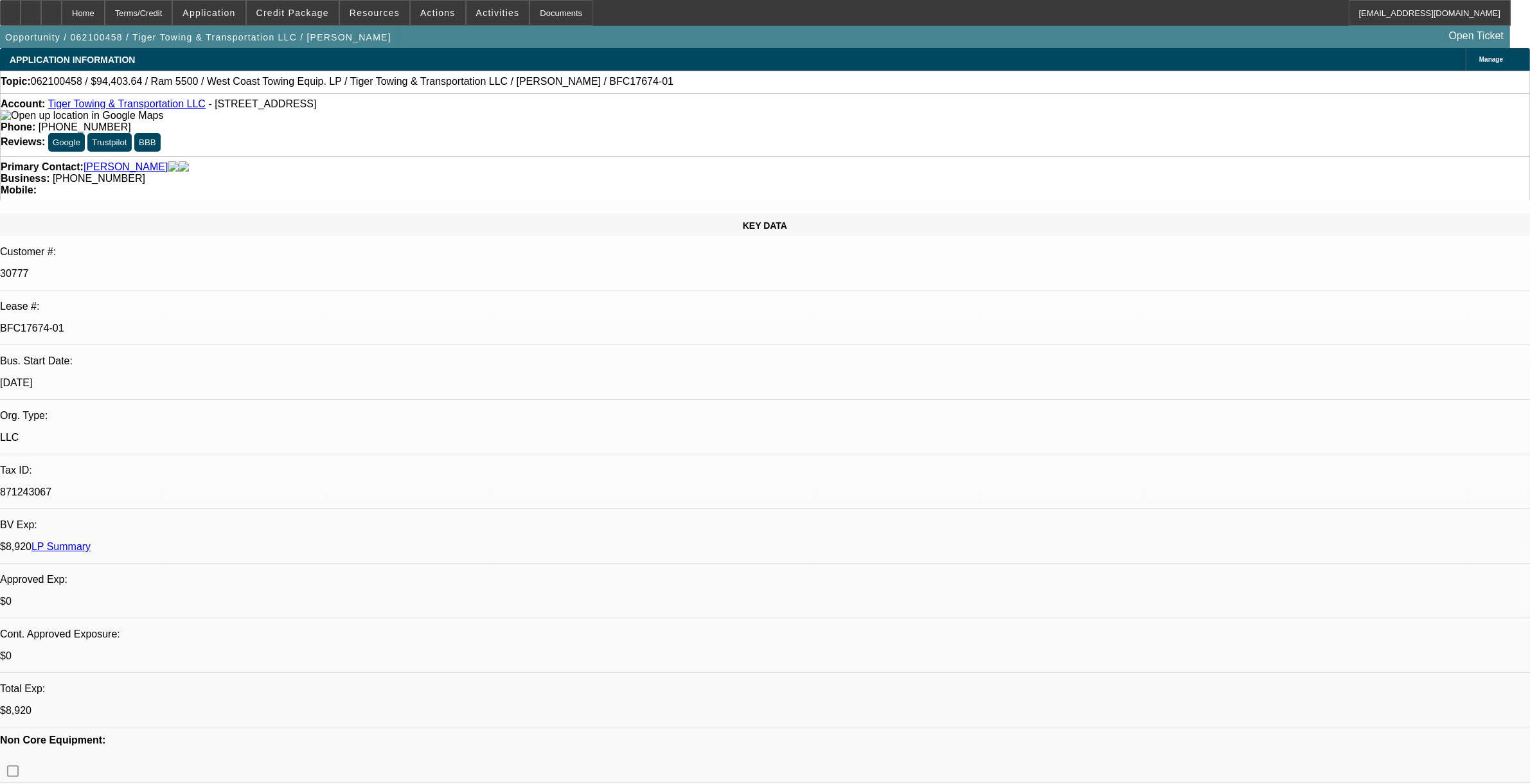
select select "2"
select select "0.1"
select select "1"
select select "2"
select select "4"
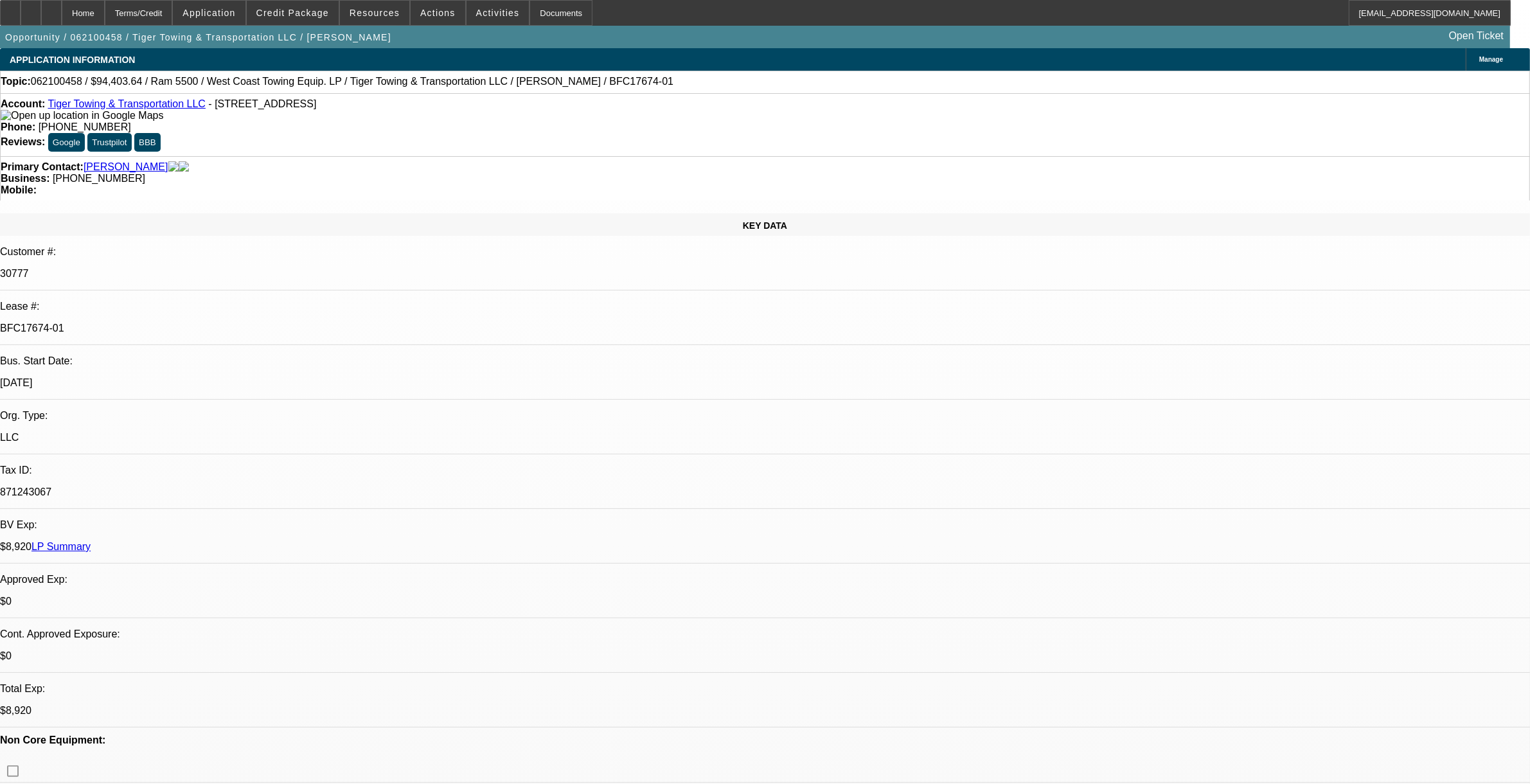
select select "1"
select select "2"
select select "4"
select select "1"
select select "2"
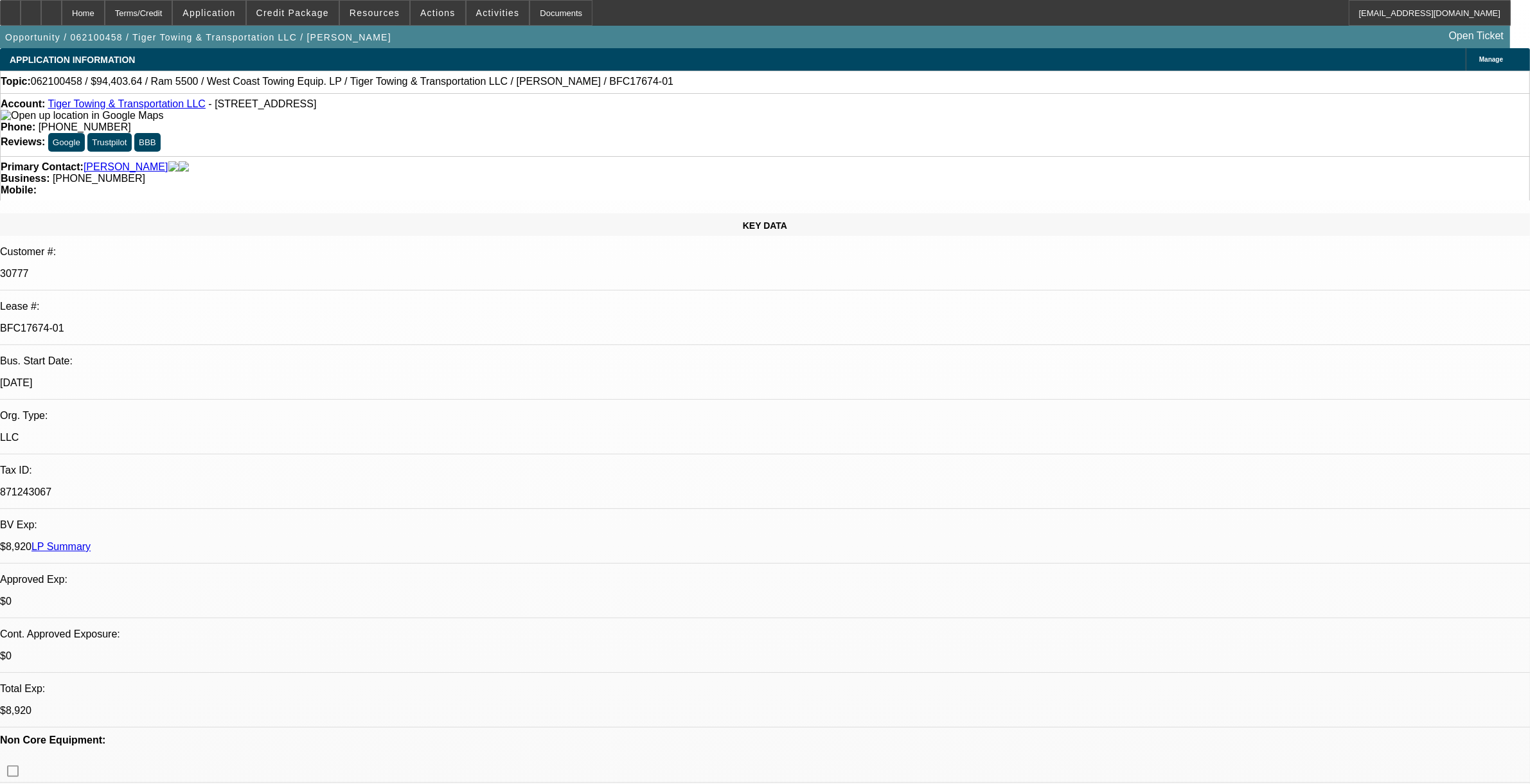
select select "4"
select select "1"
select select "2"
select select "4"
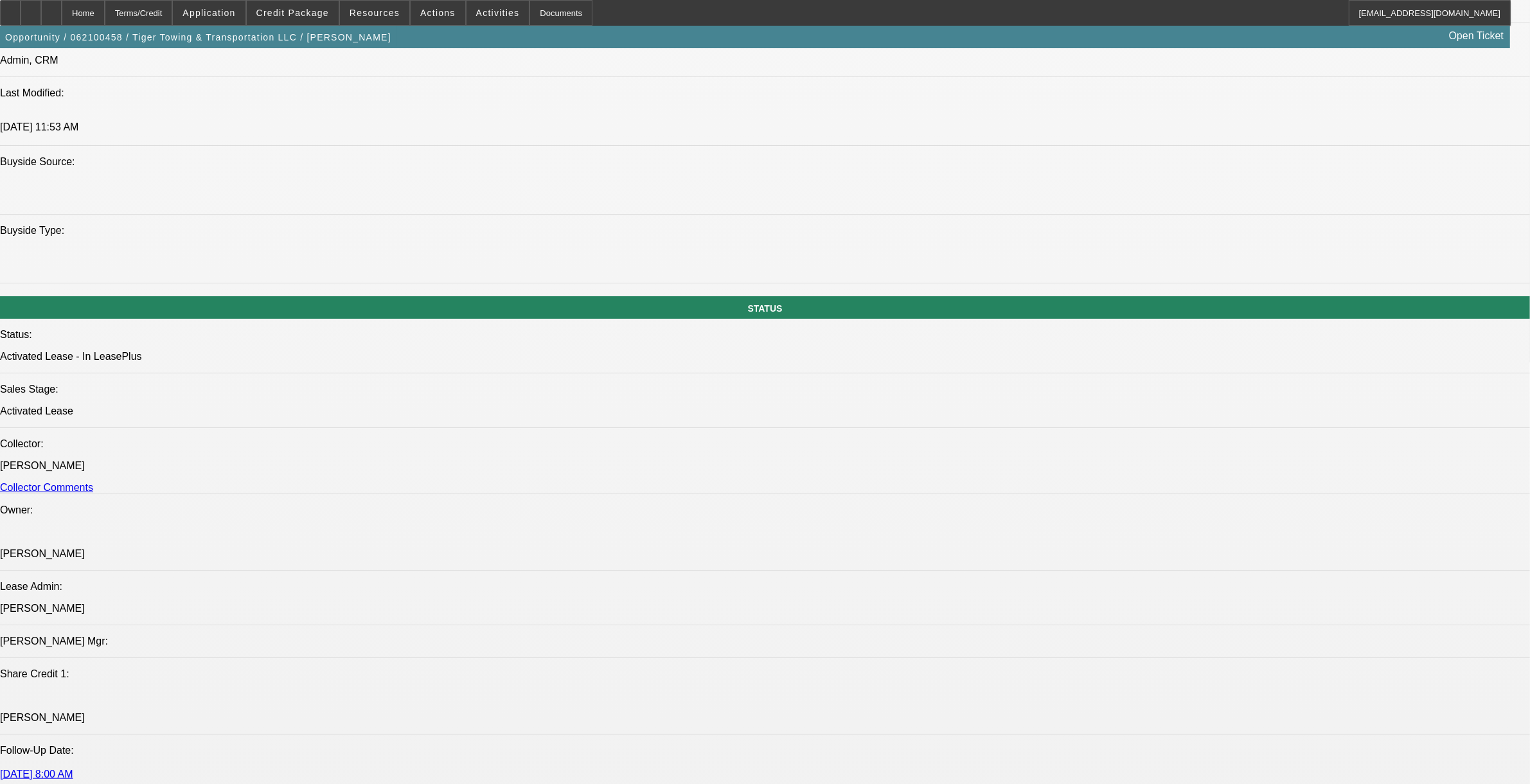
scroll to position [1848, 0]
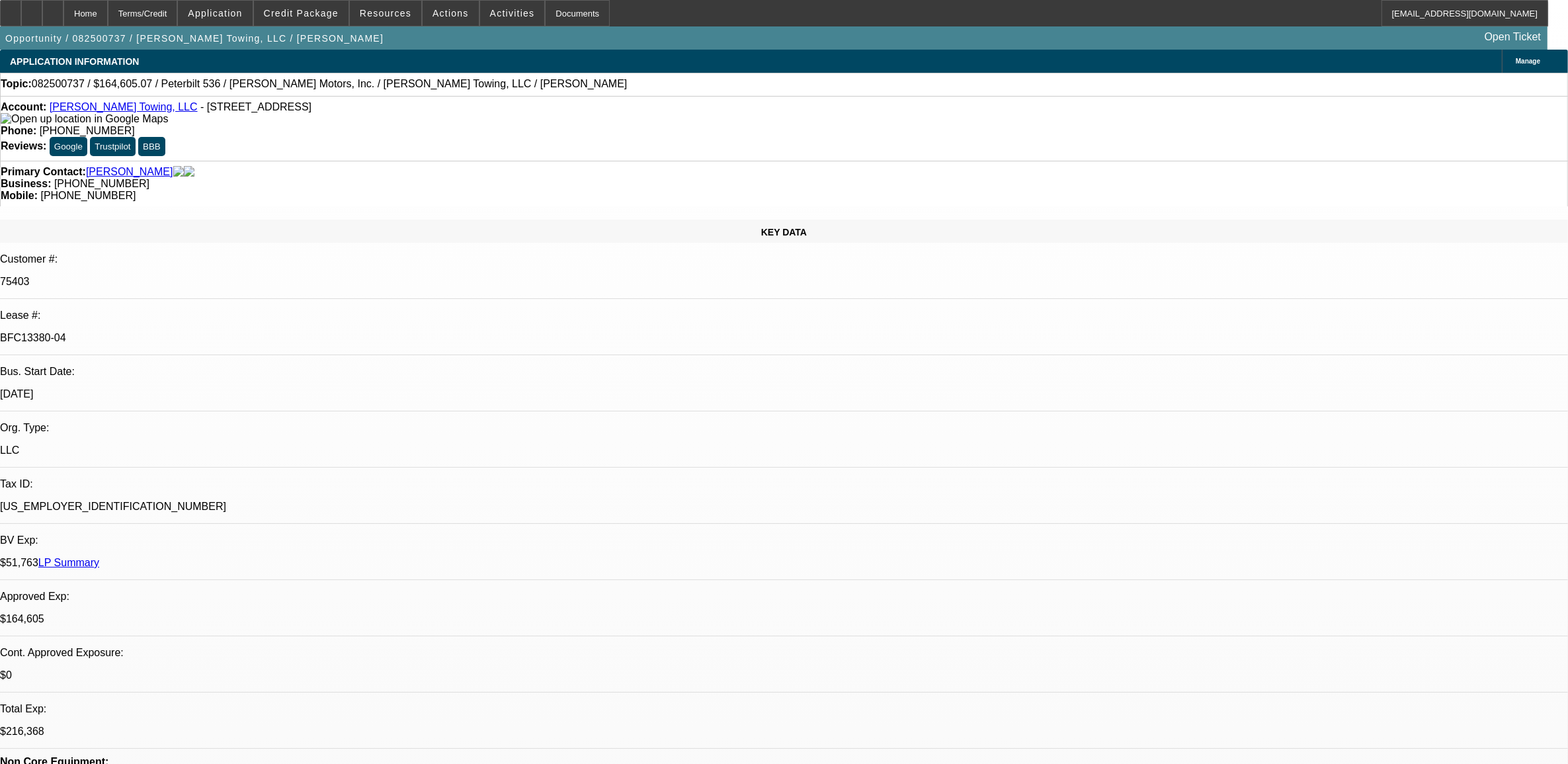
select select "0"
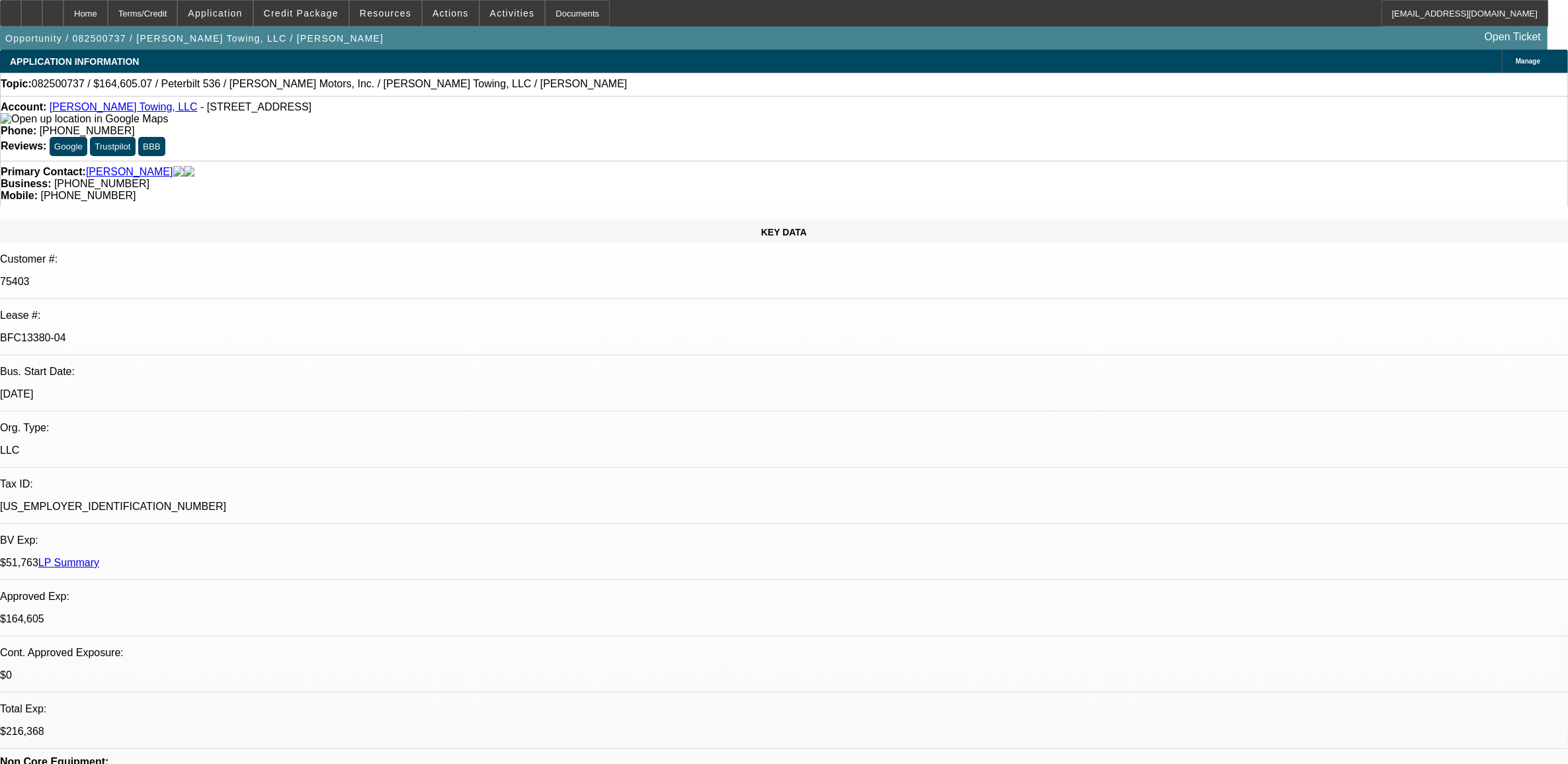
select select "0"
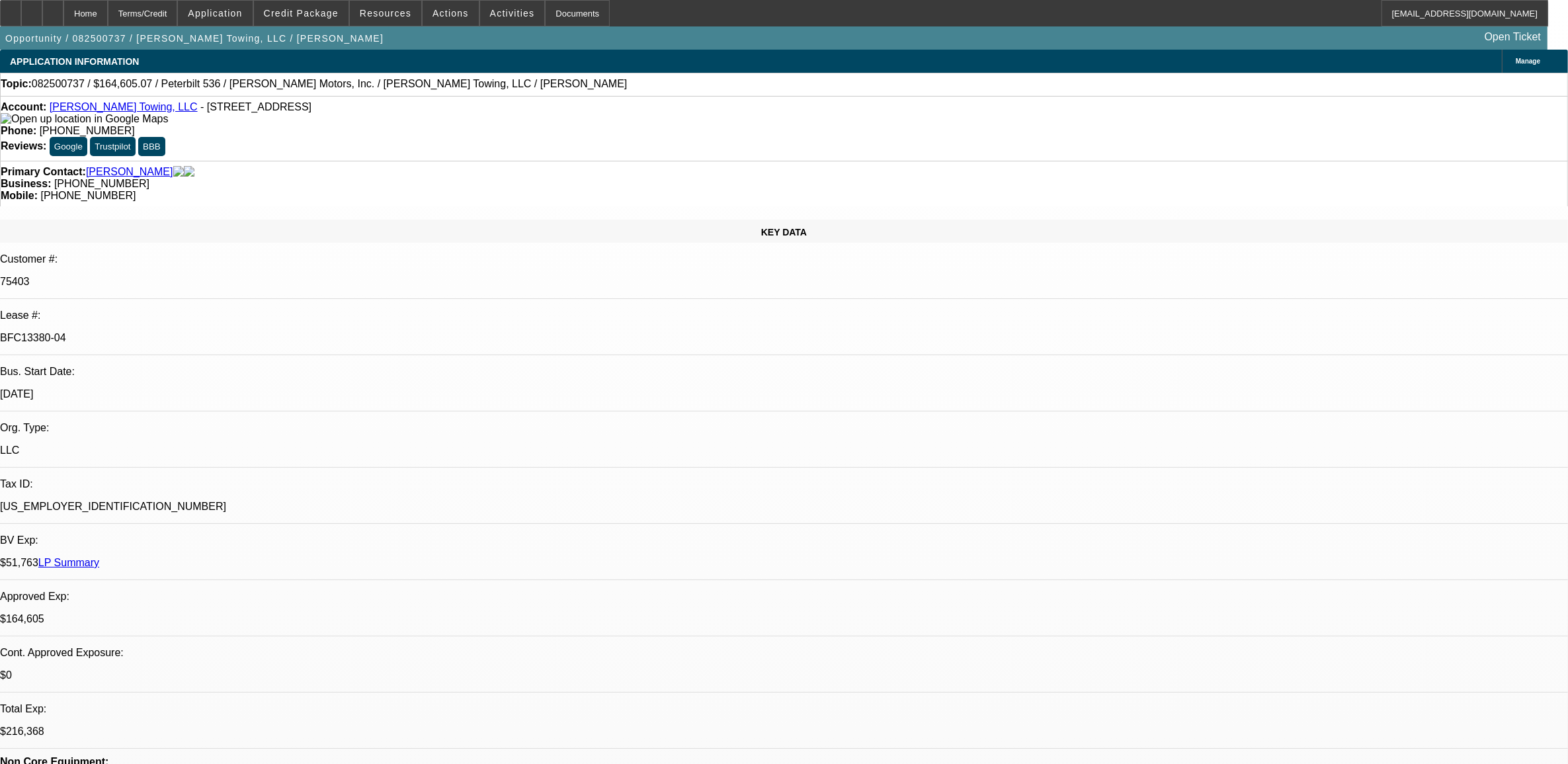
select select "0"
select select "1"
select select "2"
select select "6"
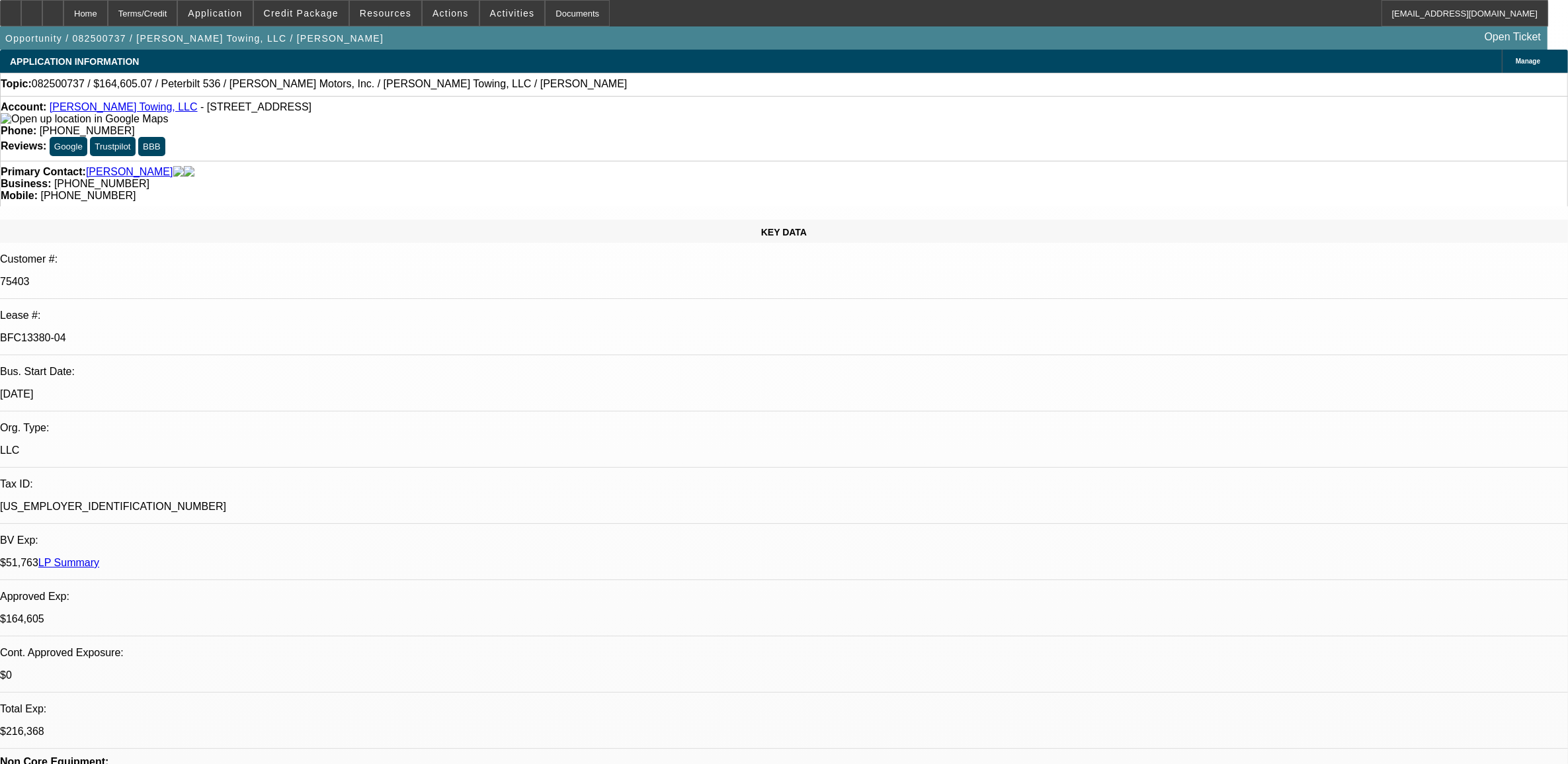
select select "1"
select select "2"
select select "6"
select select "1"
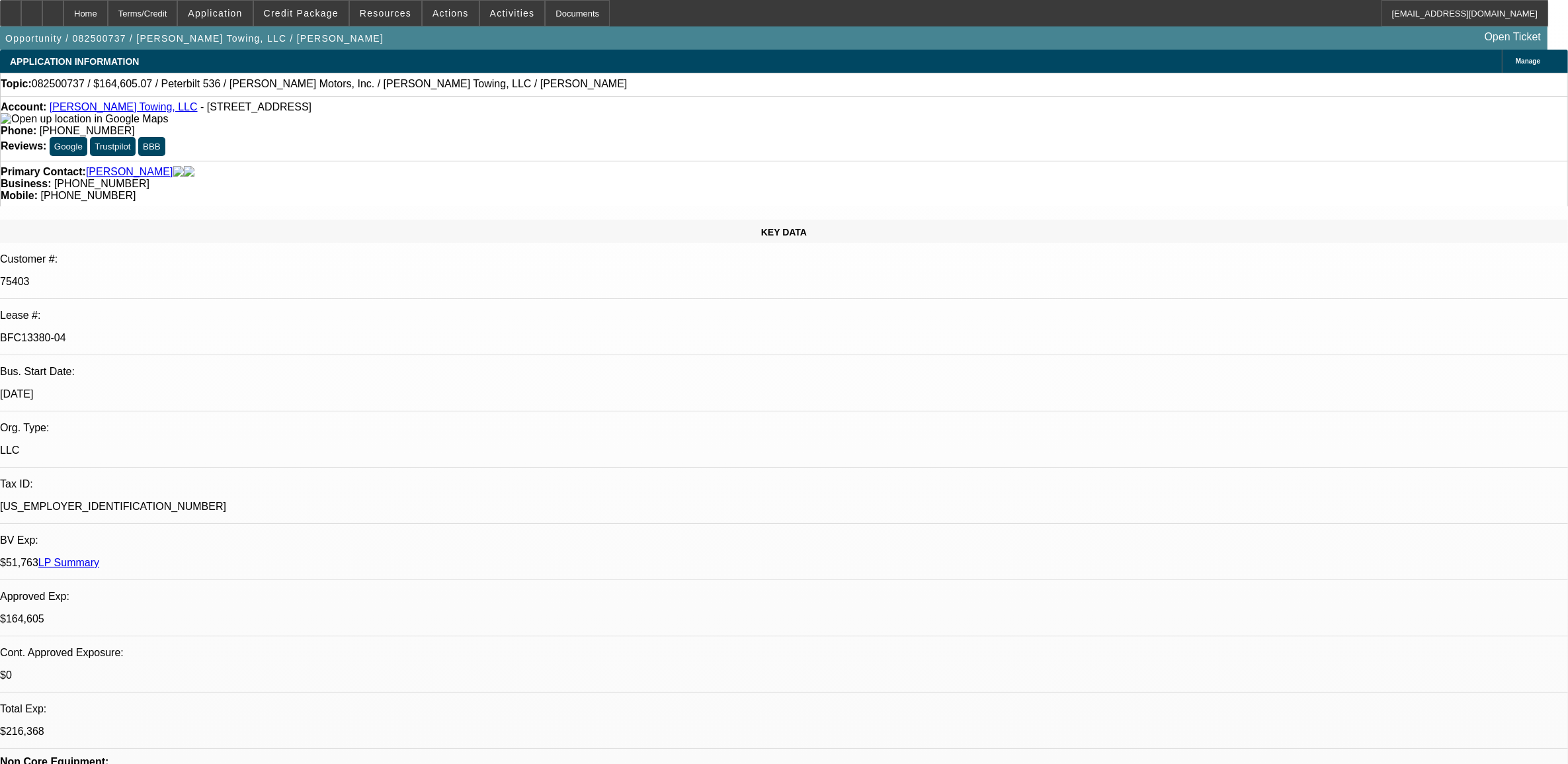
select select "6"
select select "1"
select select "2"
select select "6"
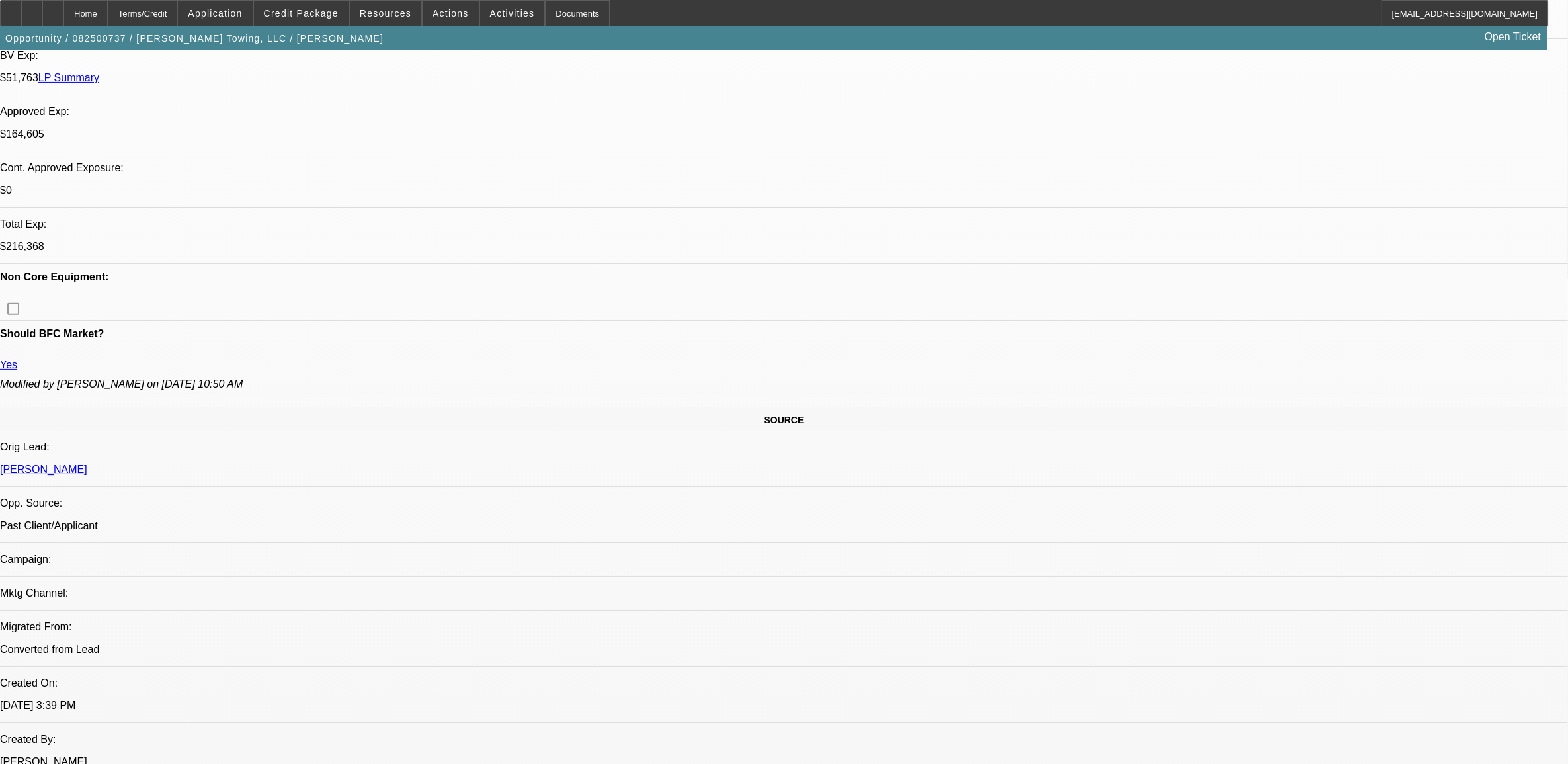
scroll to position [413, 0]
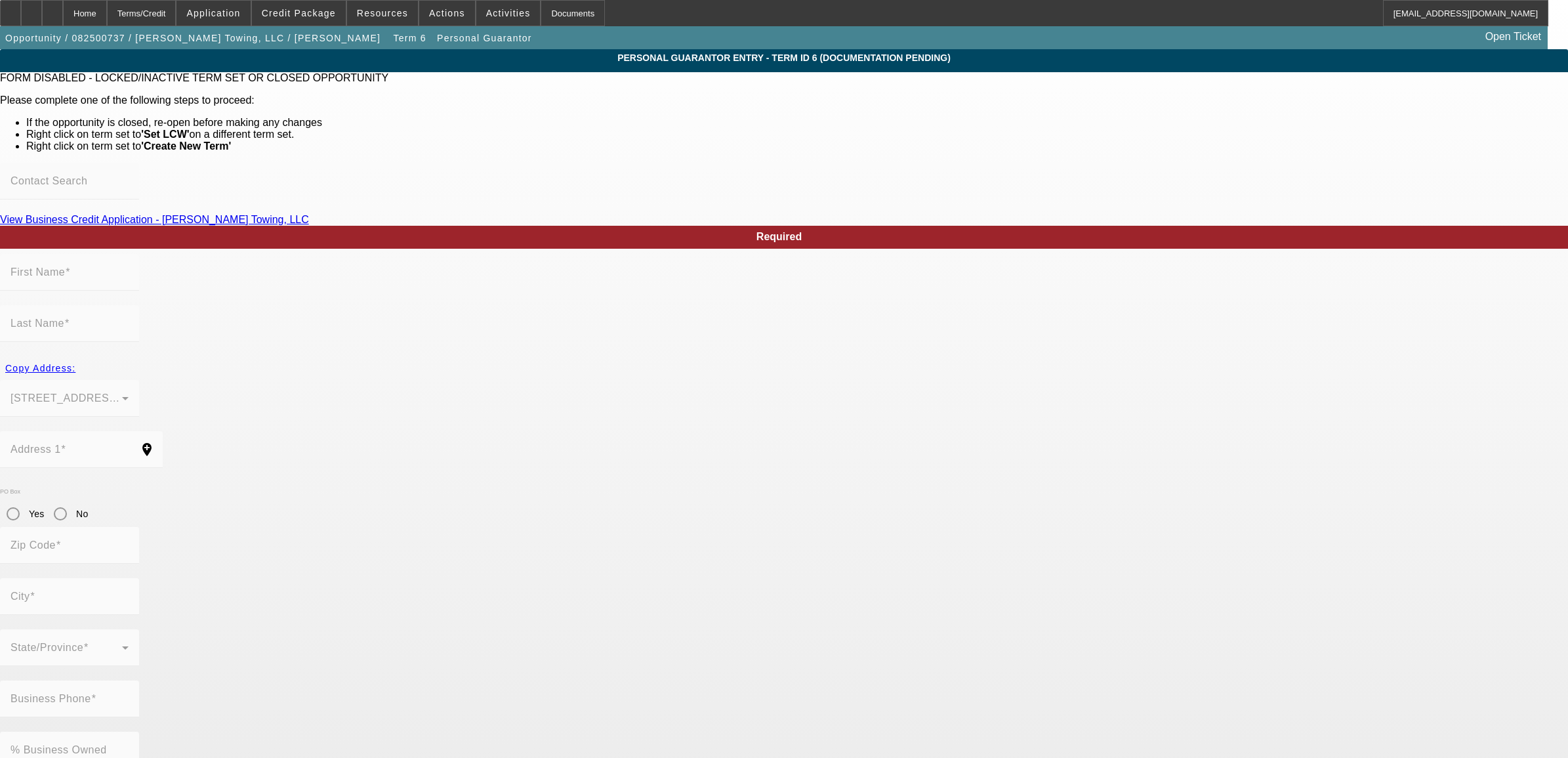
type input "[PERSON_NAME]"
type input "[STREET_ADDRESS][PERSON_NAME]"
radio input "true"
type input "70047"
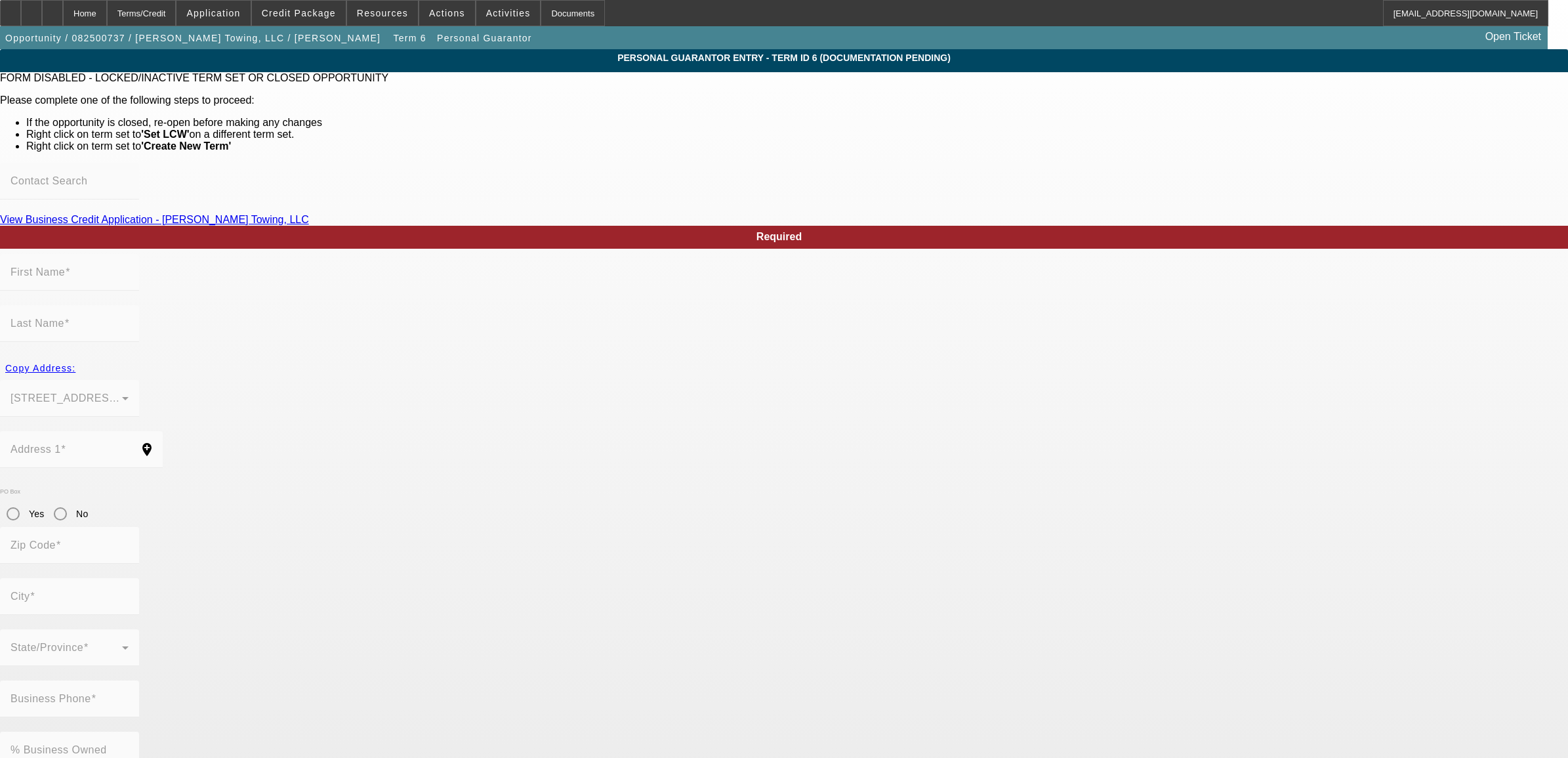
type input "Destrehan"
type input "[PHONE_NUMBER]"
type input "100"
type input "435-49-0761"
type input "[EMAIL_ADDRESS][DOMAIN_NAME]"
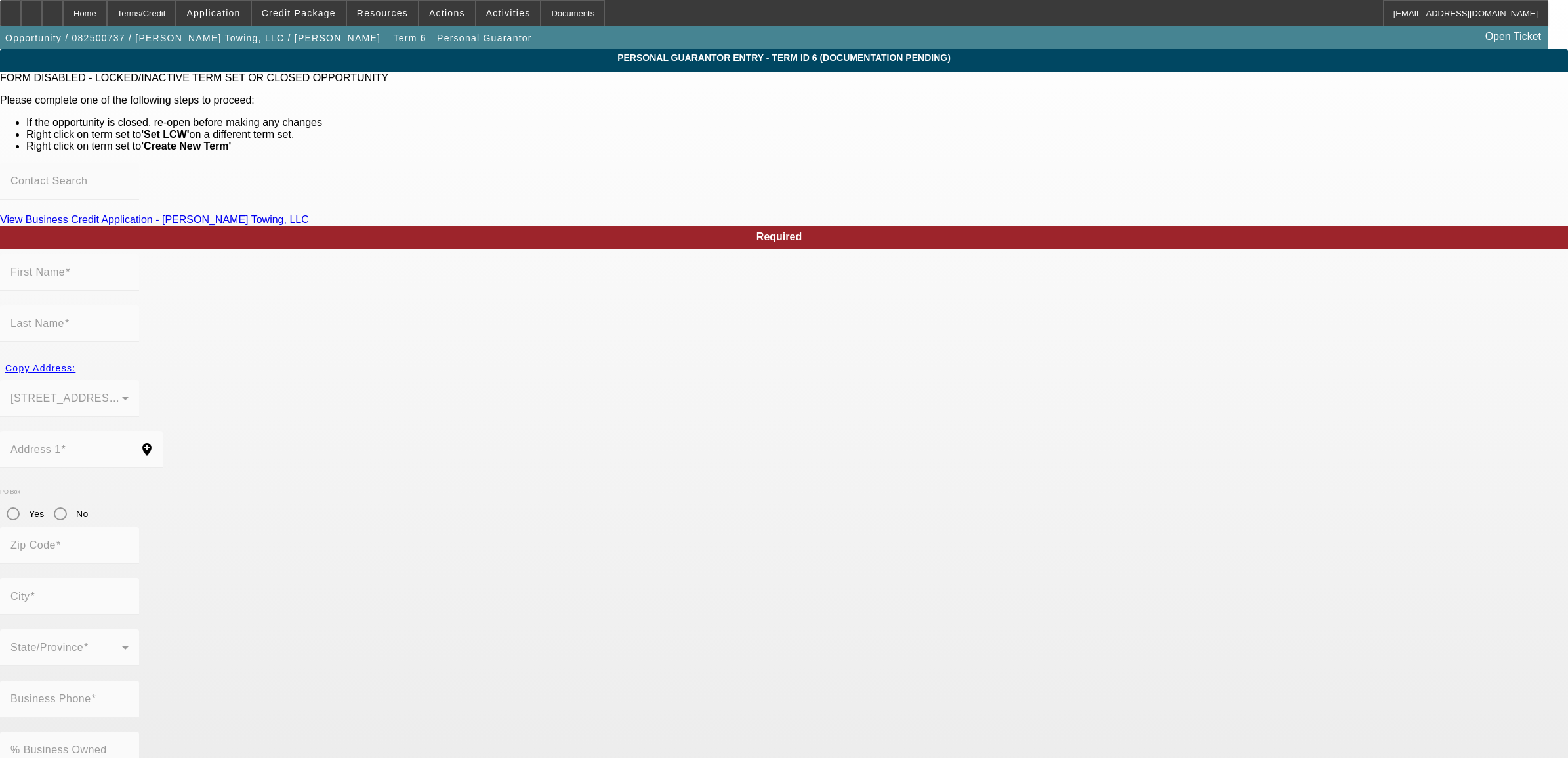
type input "[PHONE_NUMBER]"
click at [107, 9] on div "Home" at bounding box center [84, 13] width 44 height 26
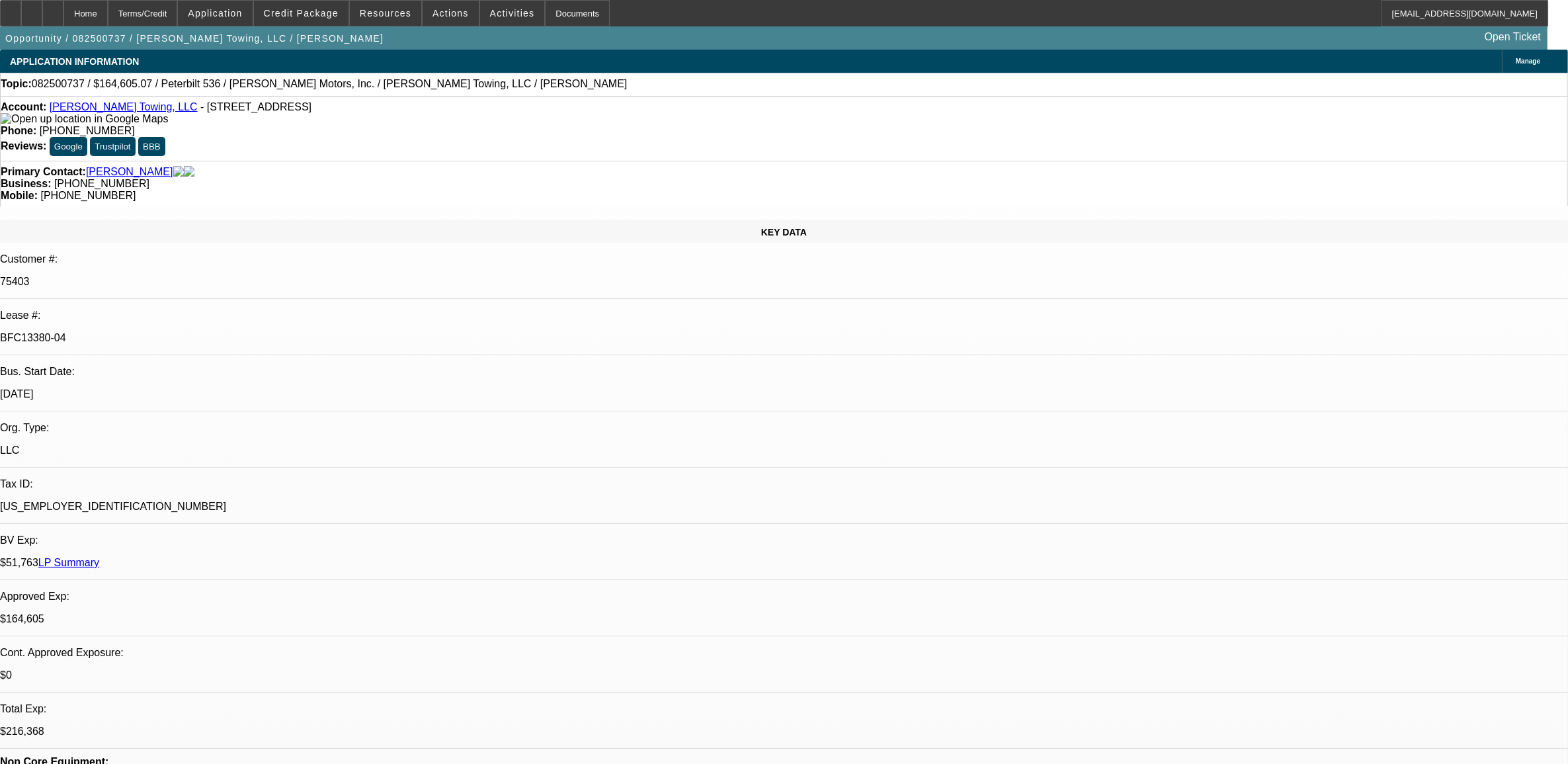
select select "0"
select select "2"
select select "0"
select select "6"
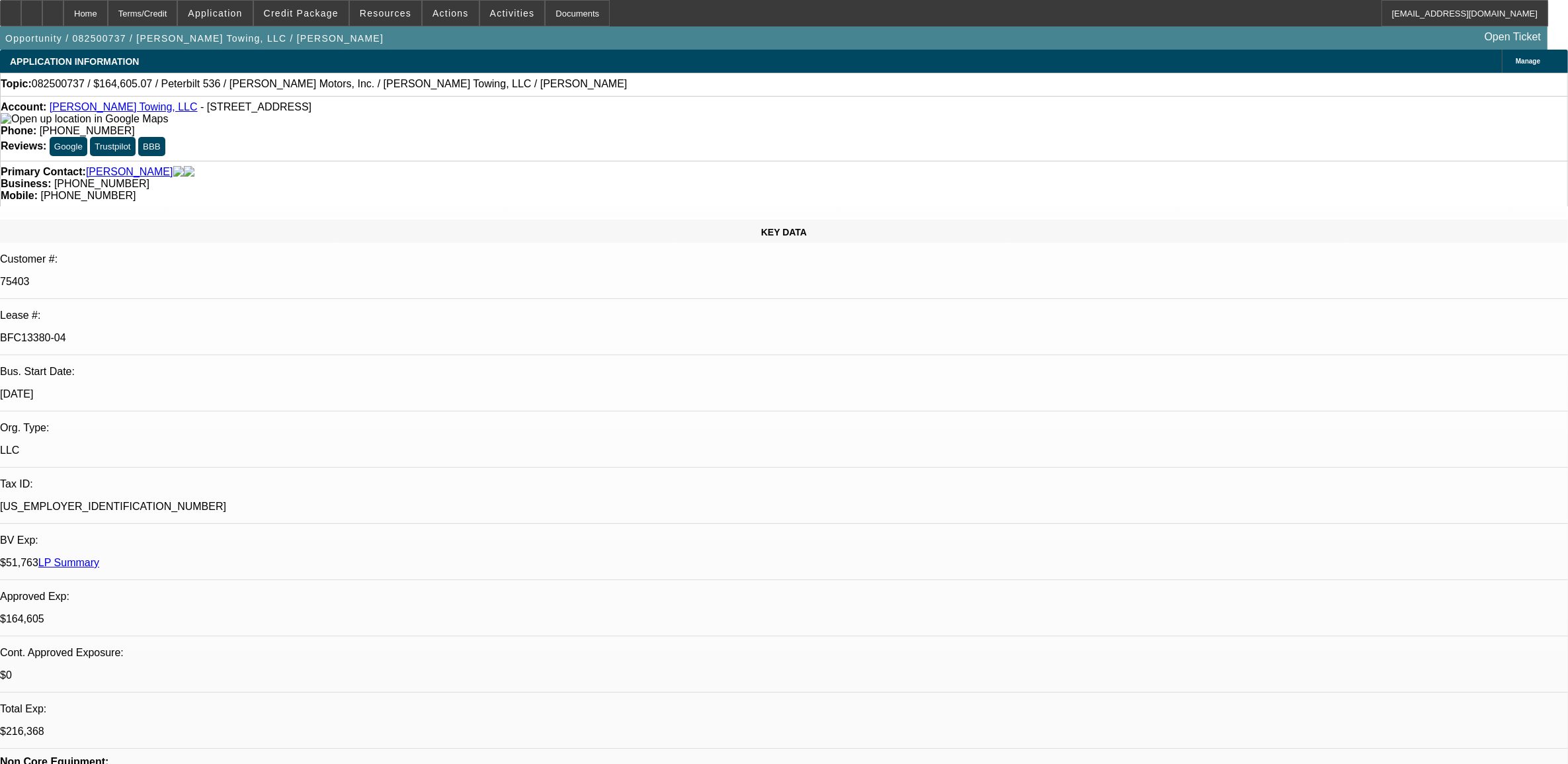
select select "0"
select select "2"
select select "0"
select select "6"
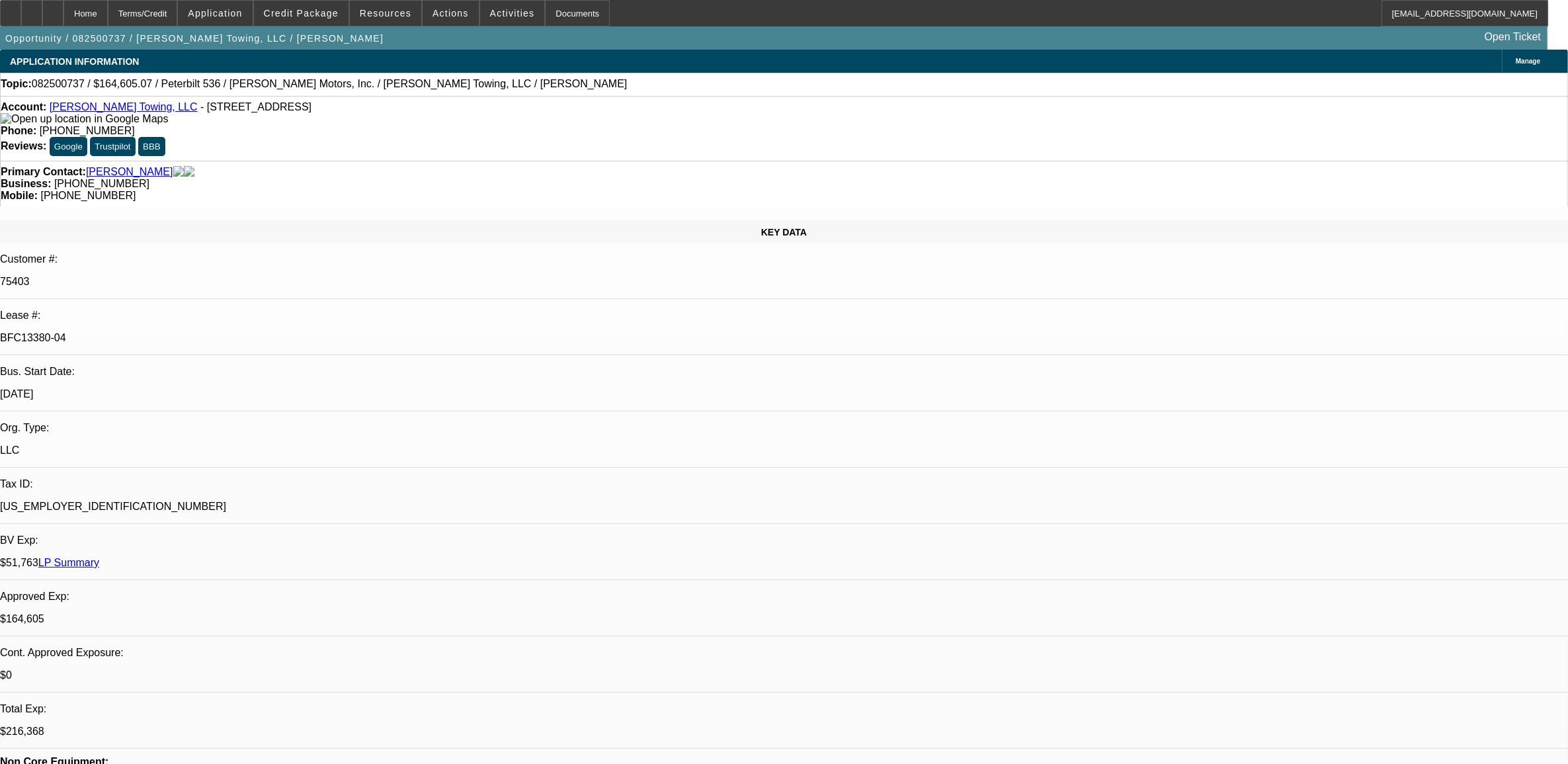
select select "0"
select select "6"
select select "0"
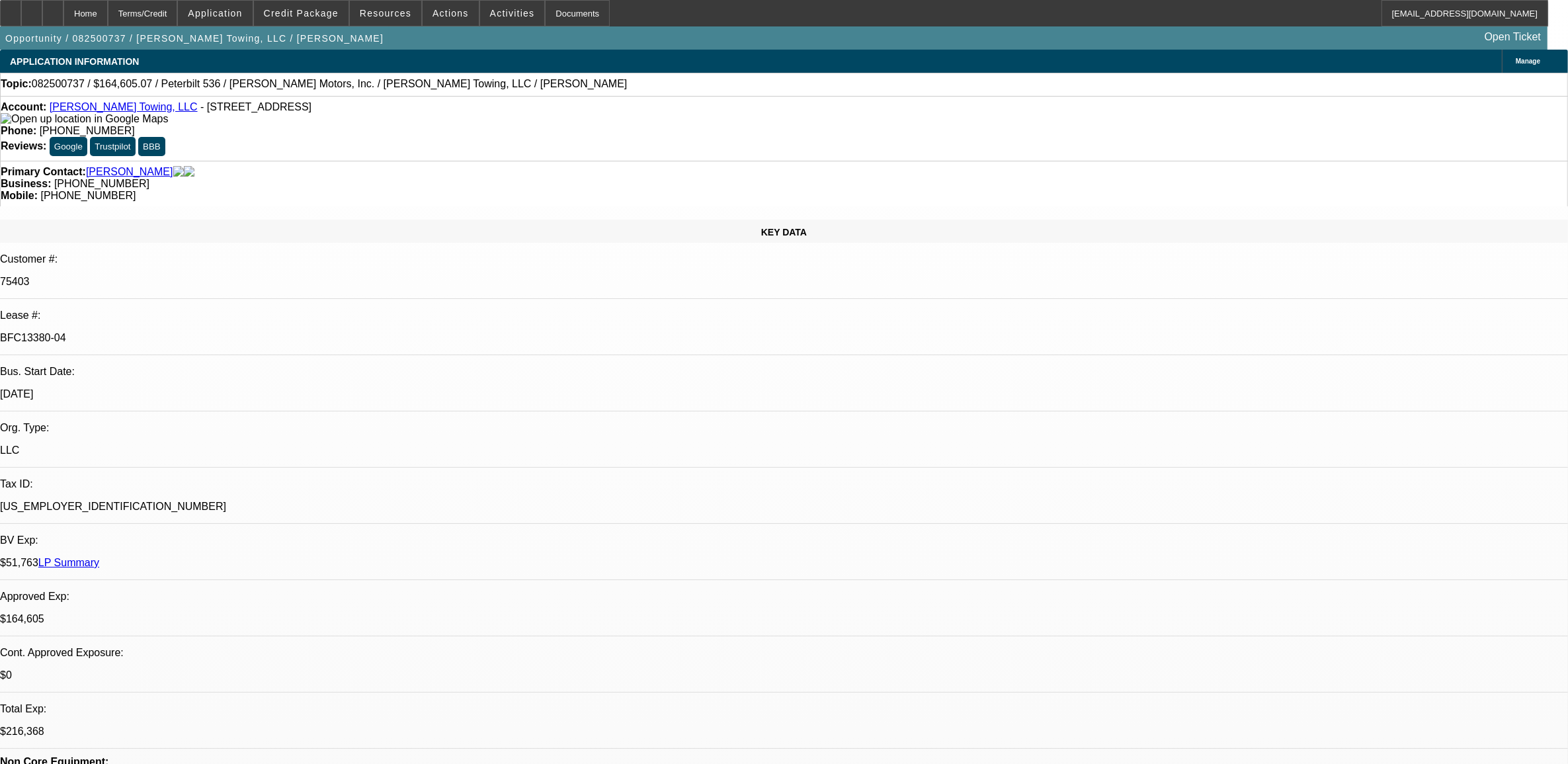
select select "0"
select select "2"
select select "0"
select select "6"
select select "0"
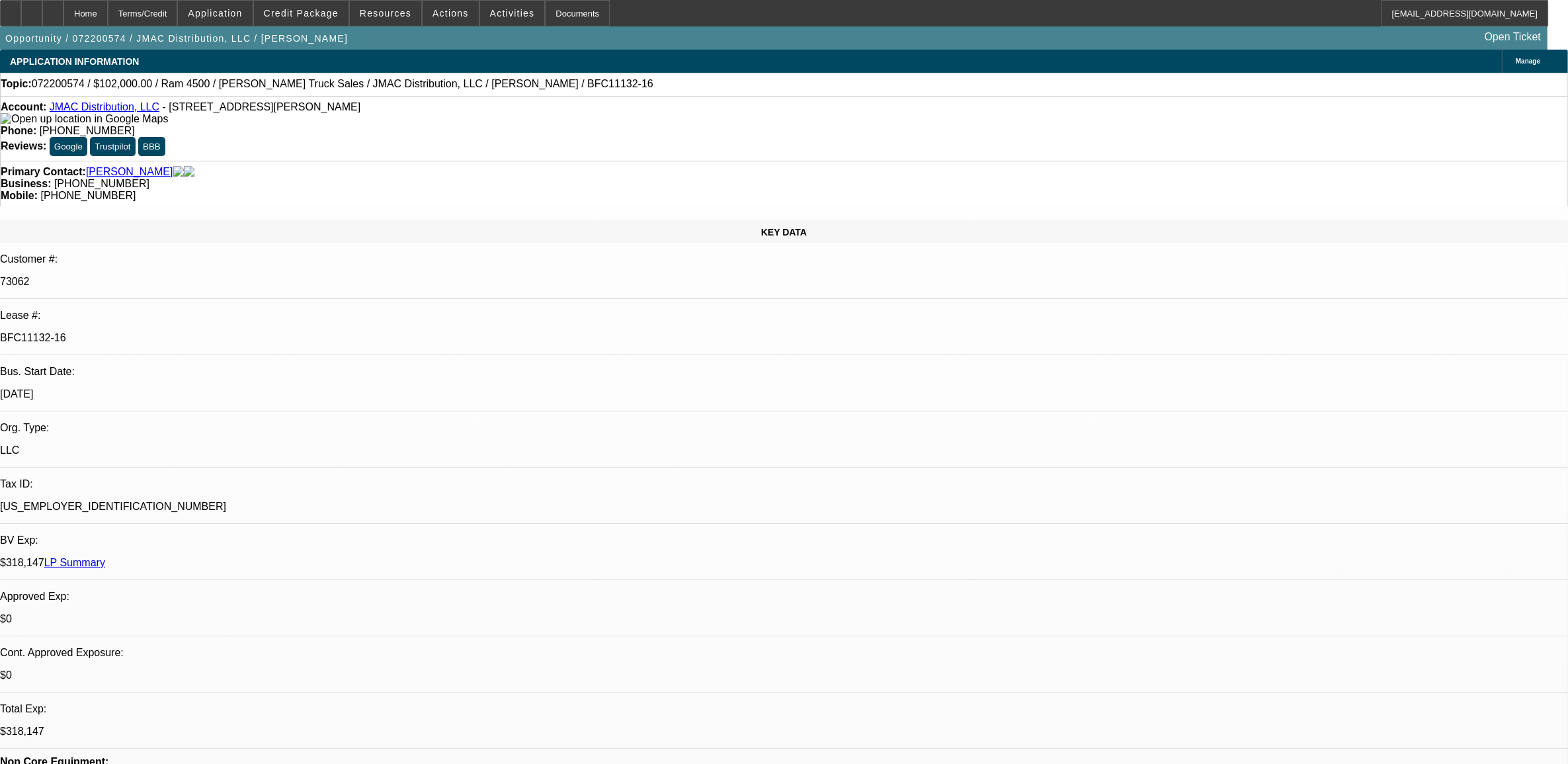
select select "0"
select select "2"
select select "0"
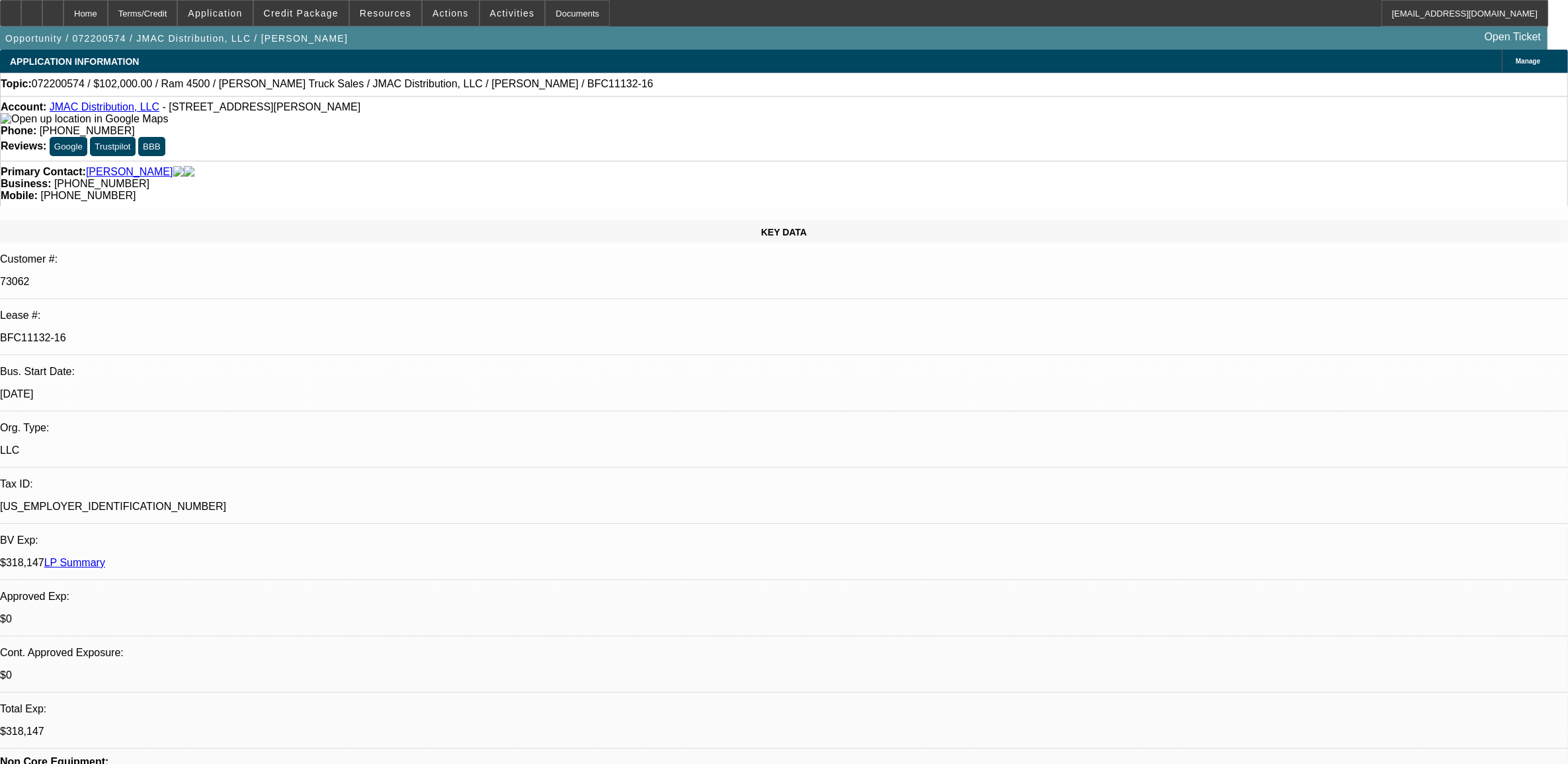
select select "0"
select select "2"
select select "0"
select select "2"
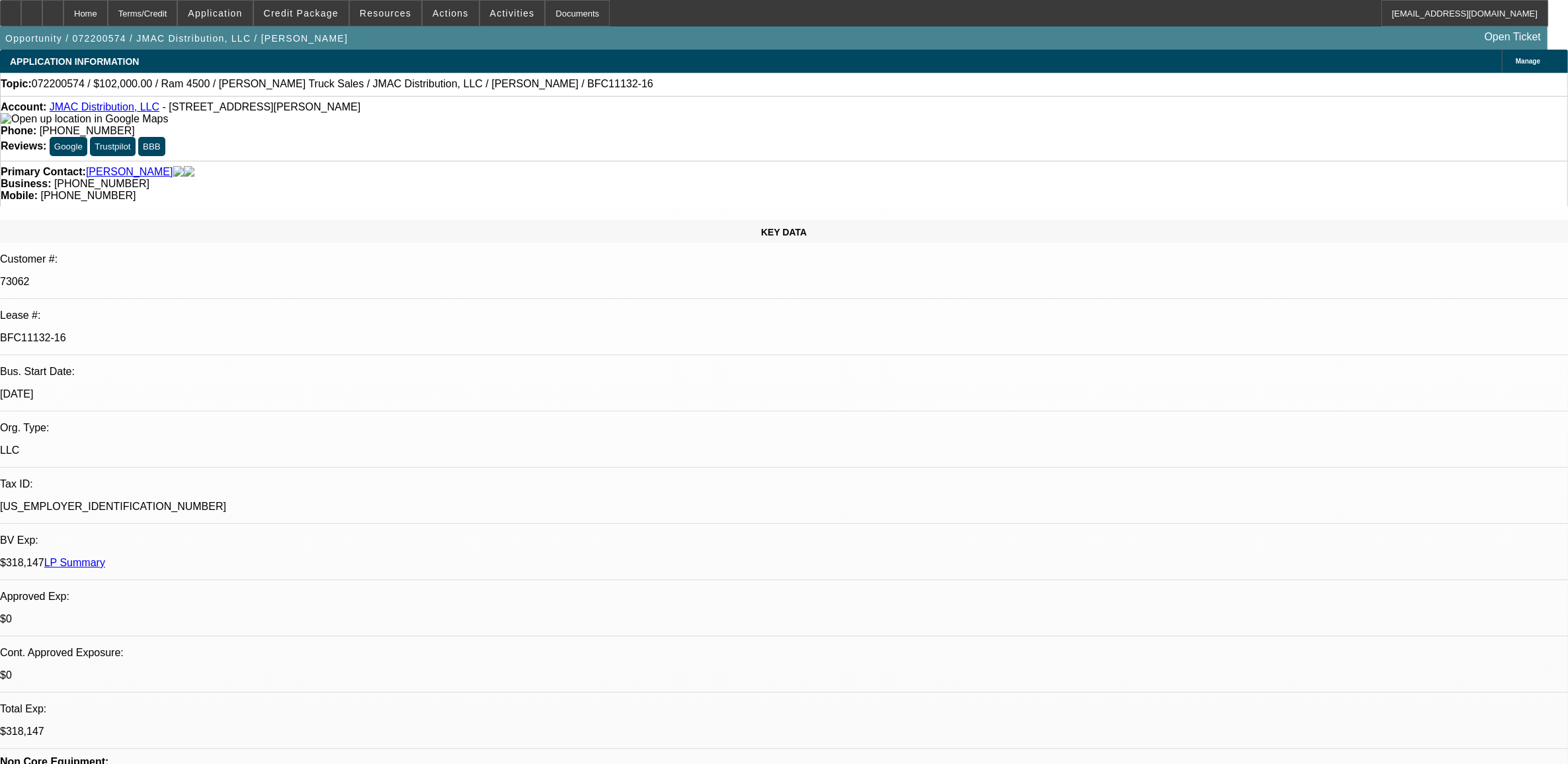
select select "0"
select select "1"
select select "2"
select select "6"
select select "1"
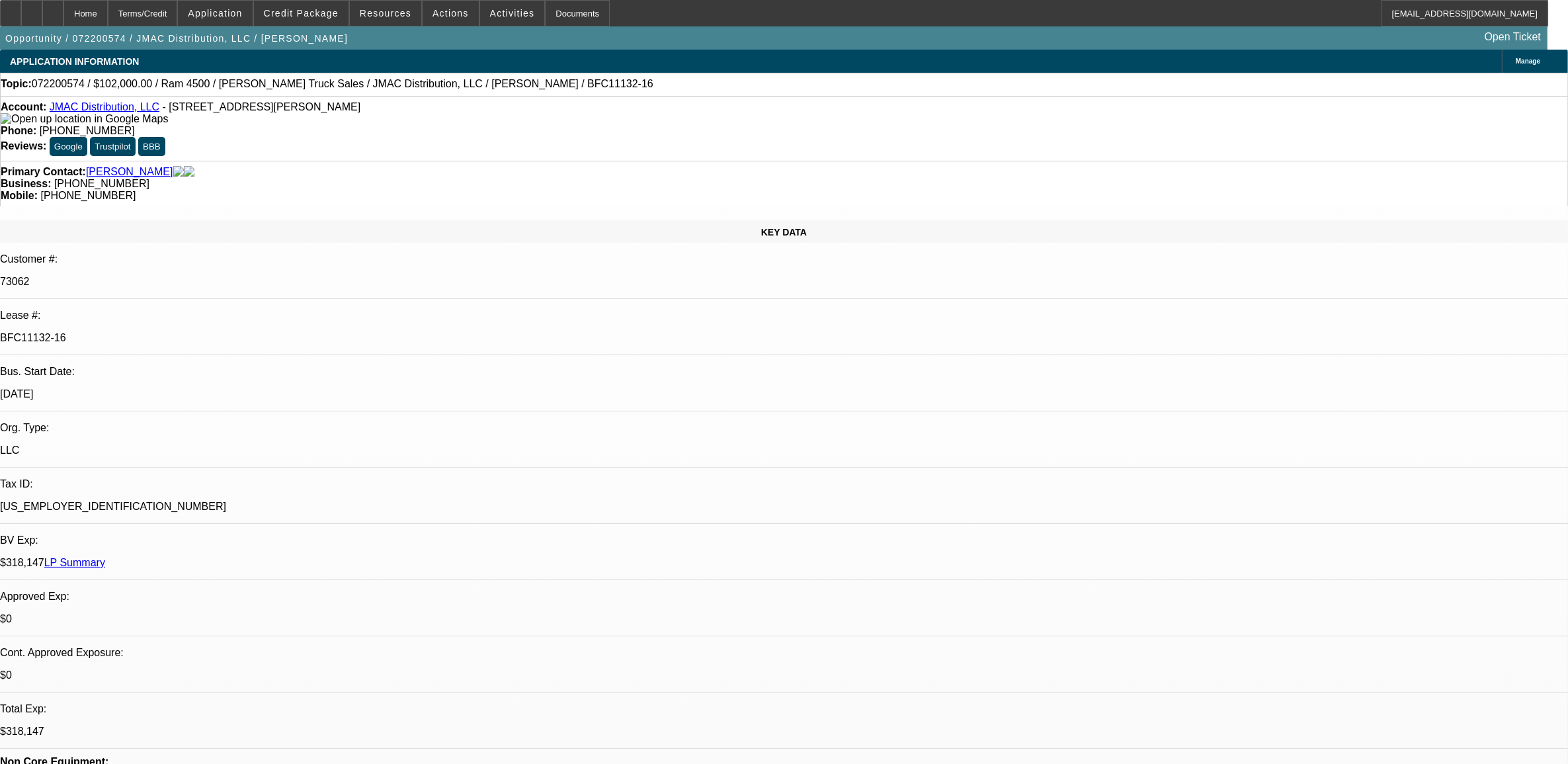
select select "2"
select select "6"
select select "1"
select select "2"
select select "6"
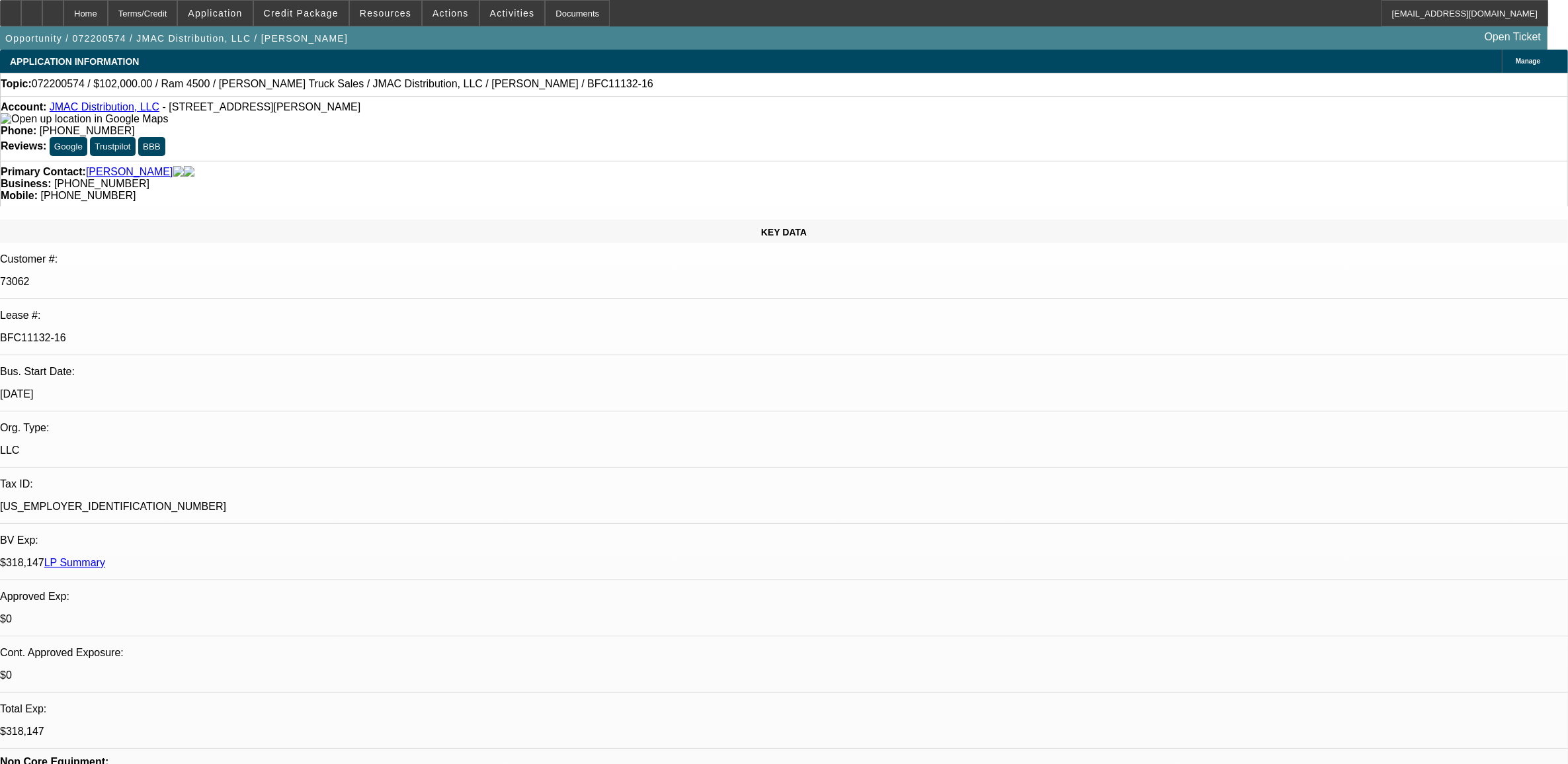
select select "1"
select select "2"
select select "6"
click at [89, 106] on div "Account: JMAC Distribution, LLC - [STREET_ADDRESS]" at bounding box center [784, 112] width 1566 height 24
click at [95, 111] on link "JMAC Distribution, LLC" at bounding box center [104, 106] width 110 height 11
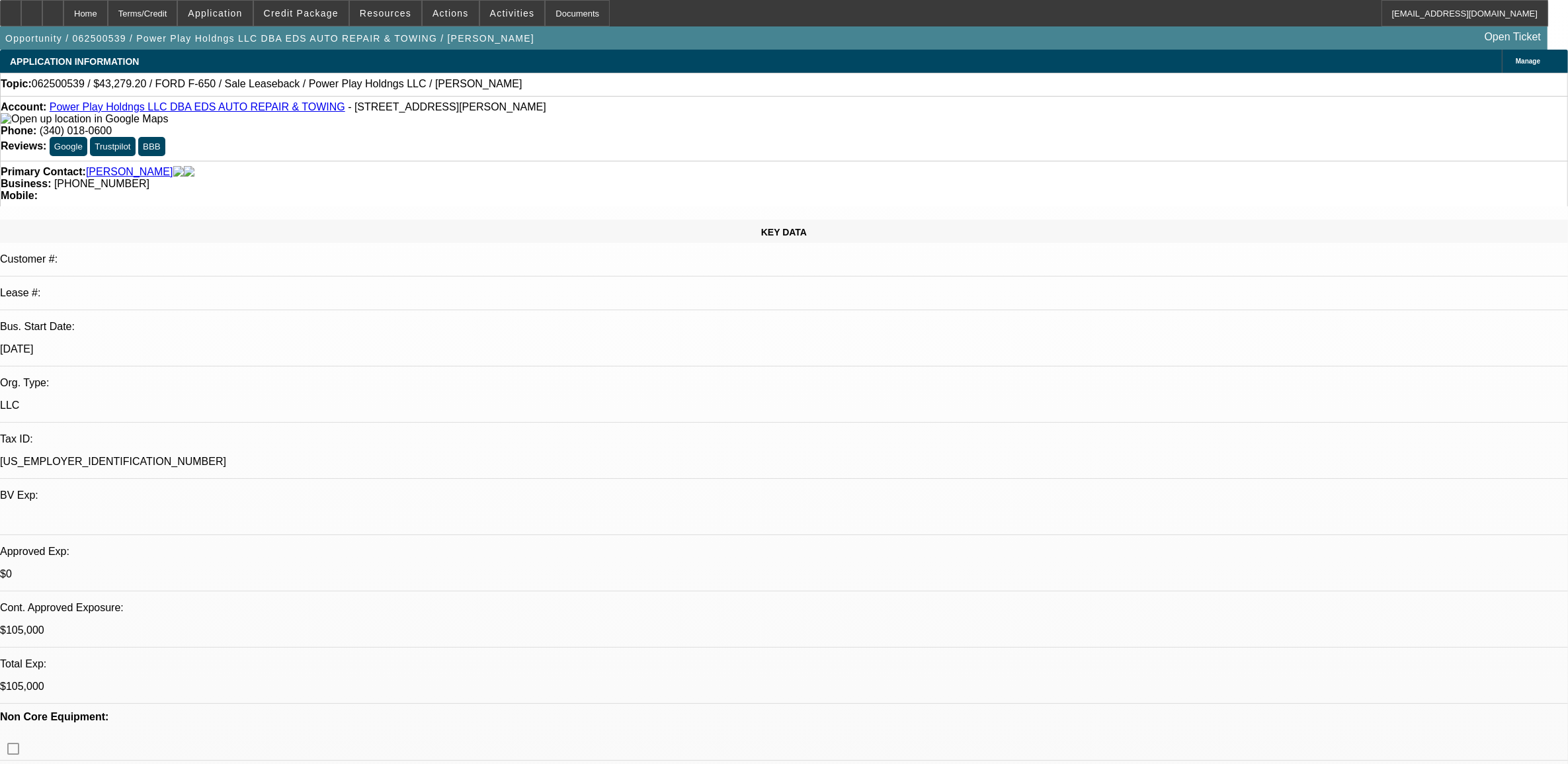
select select "0.1"
select select "2"
select select "0"
select select "0.1"
select select "2"
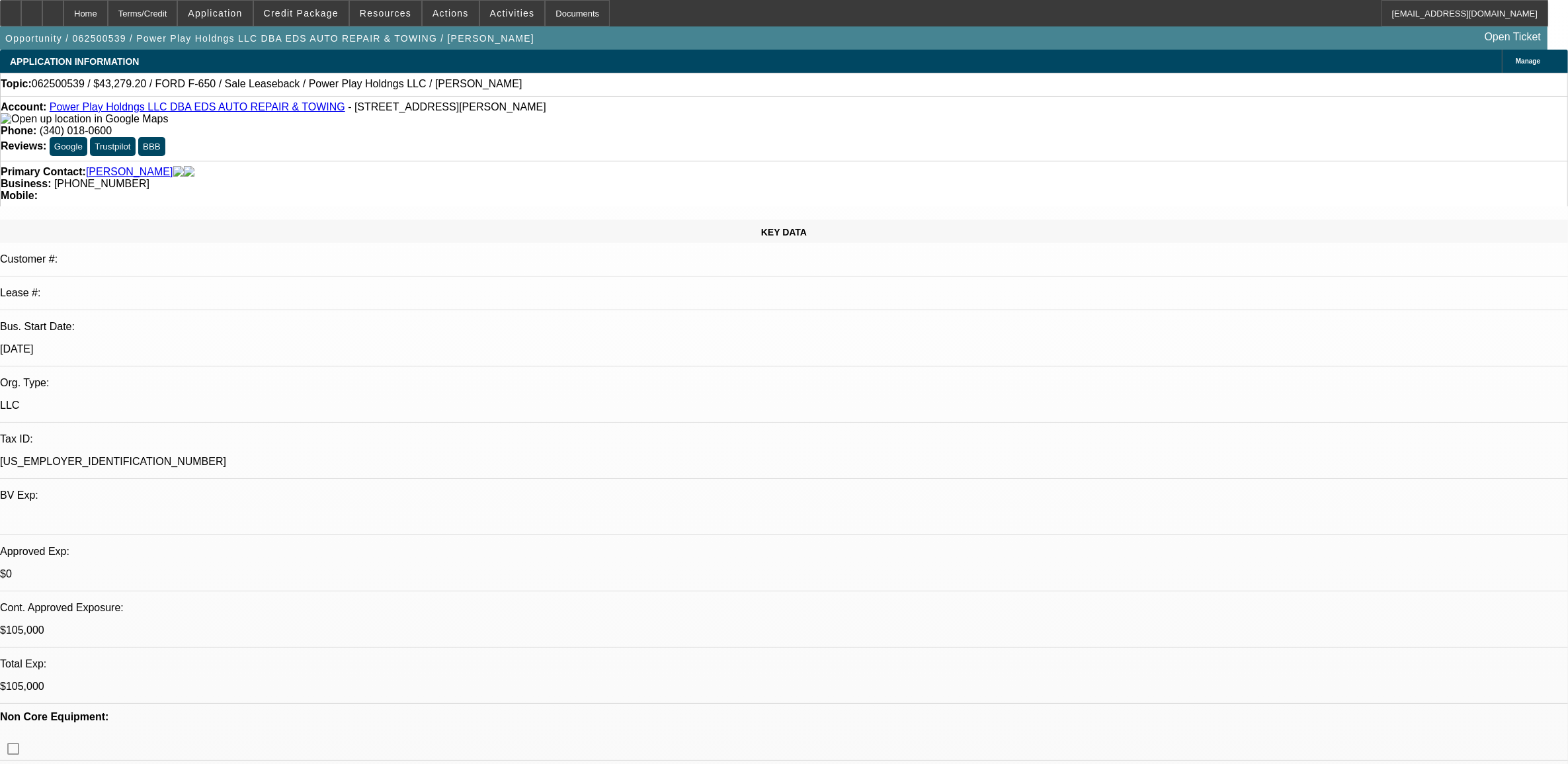
select select "0"
select select "0.15"
select select "2"
select select "0.1"
select select "0.15"
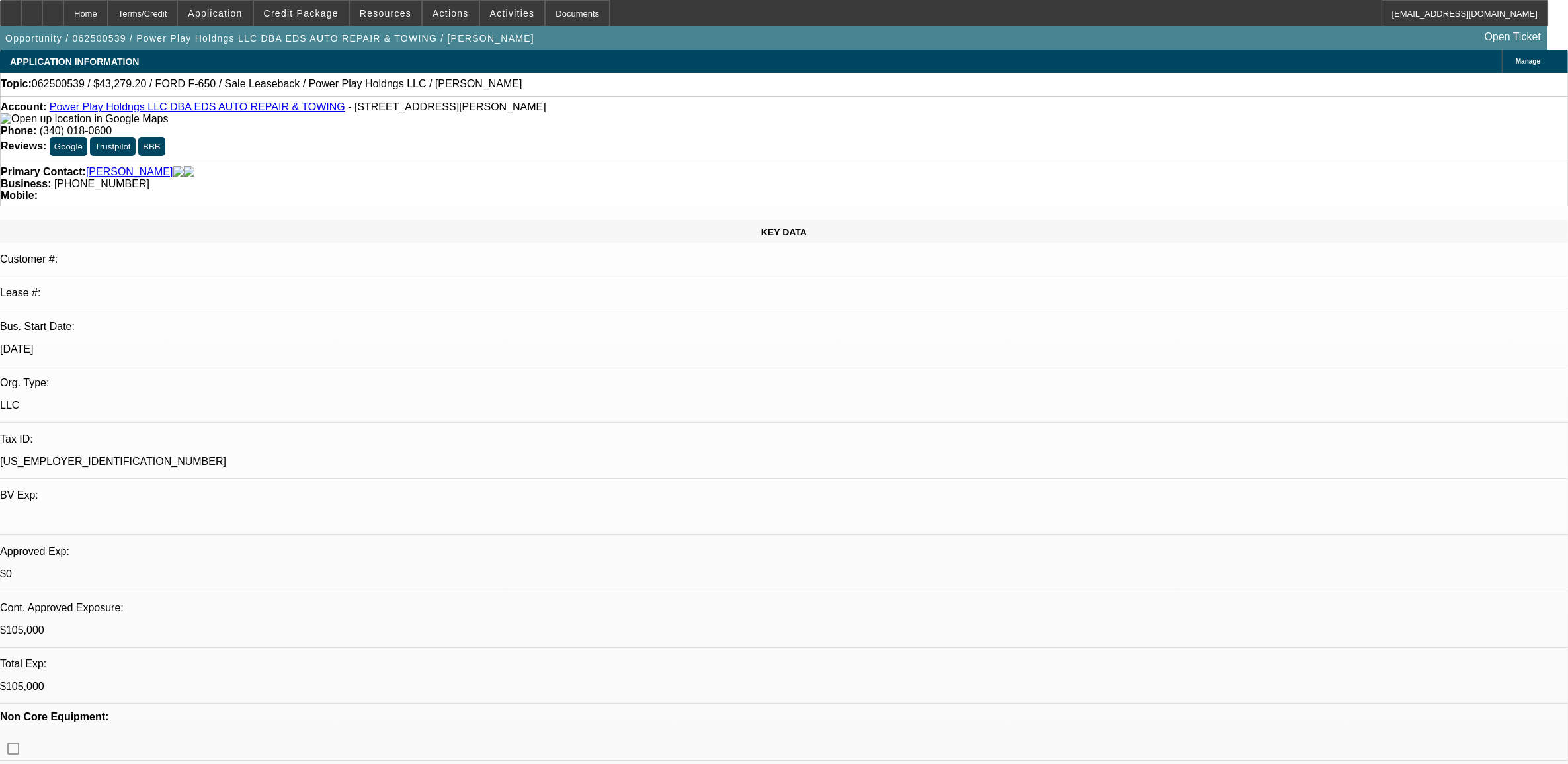
select select "2"
select select "0.1"
select select "1"
select select "2"
select select "6"
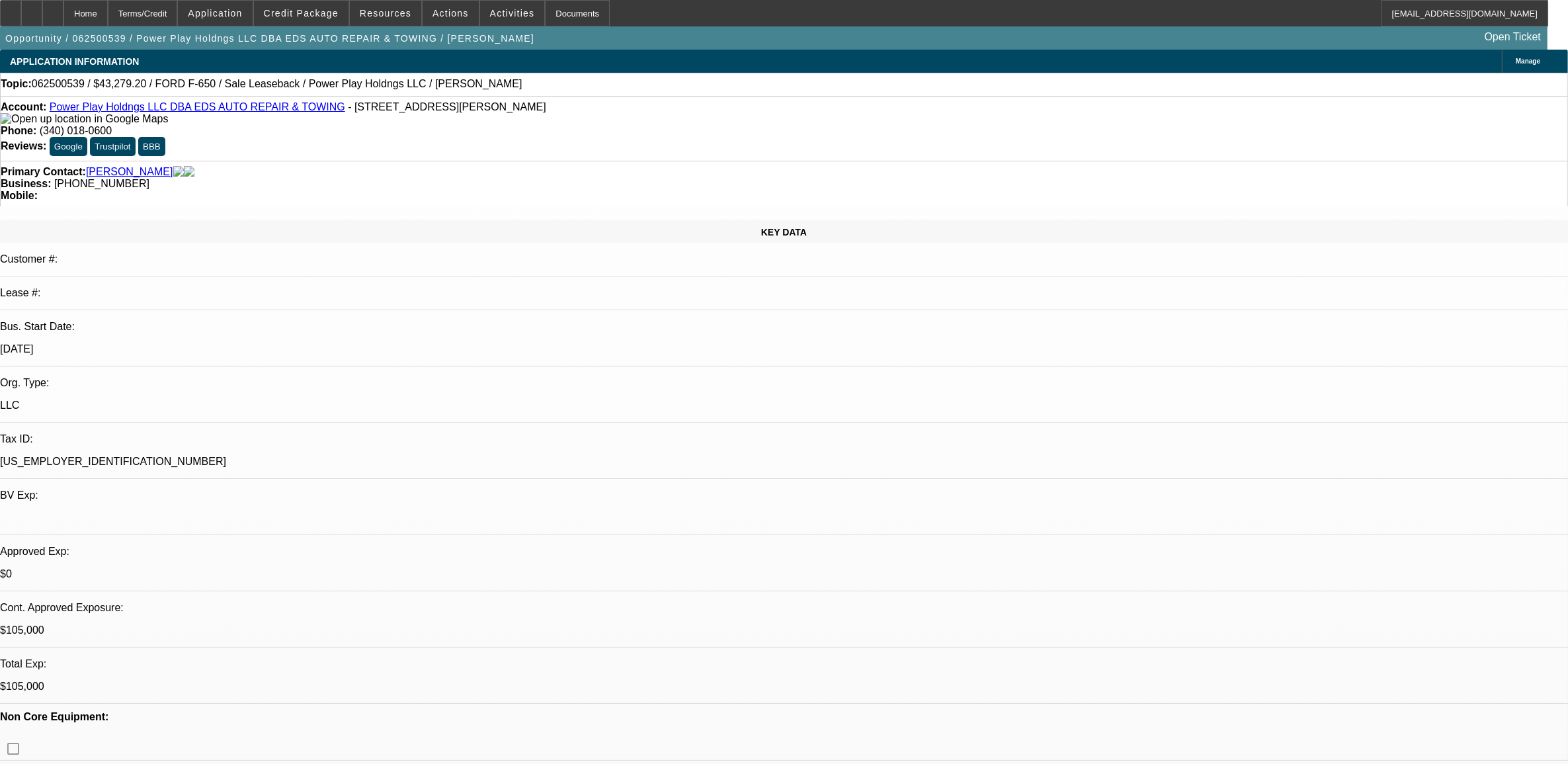
select select "1"
select select "2"
select select "6"
select select "1"
select select "2"
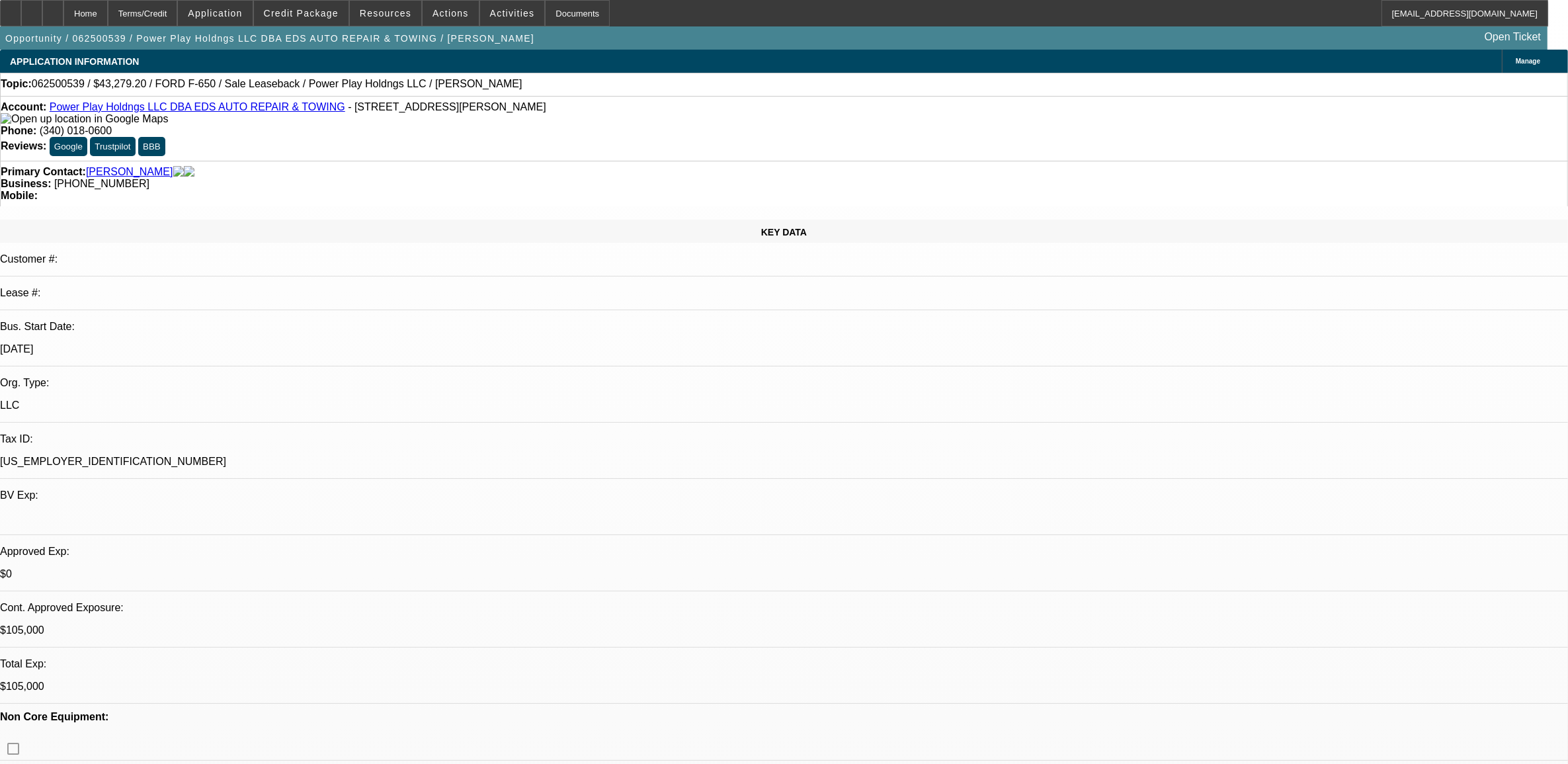
select select "4"
select select "1"
select select "2"
select select "4"
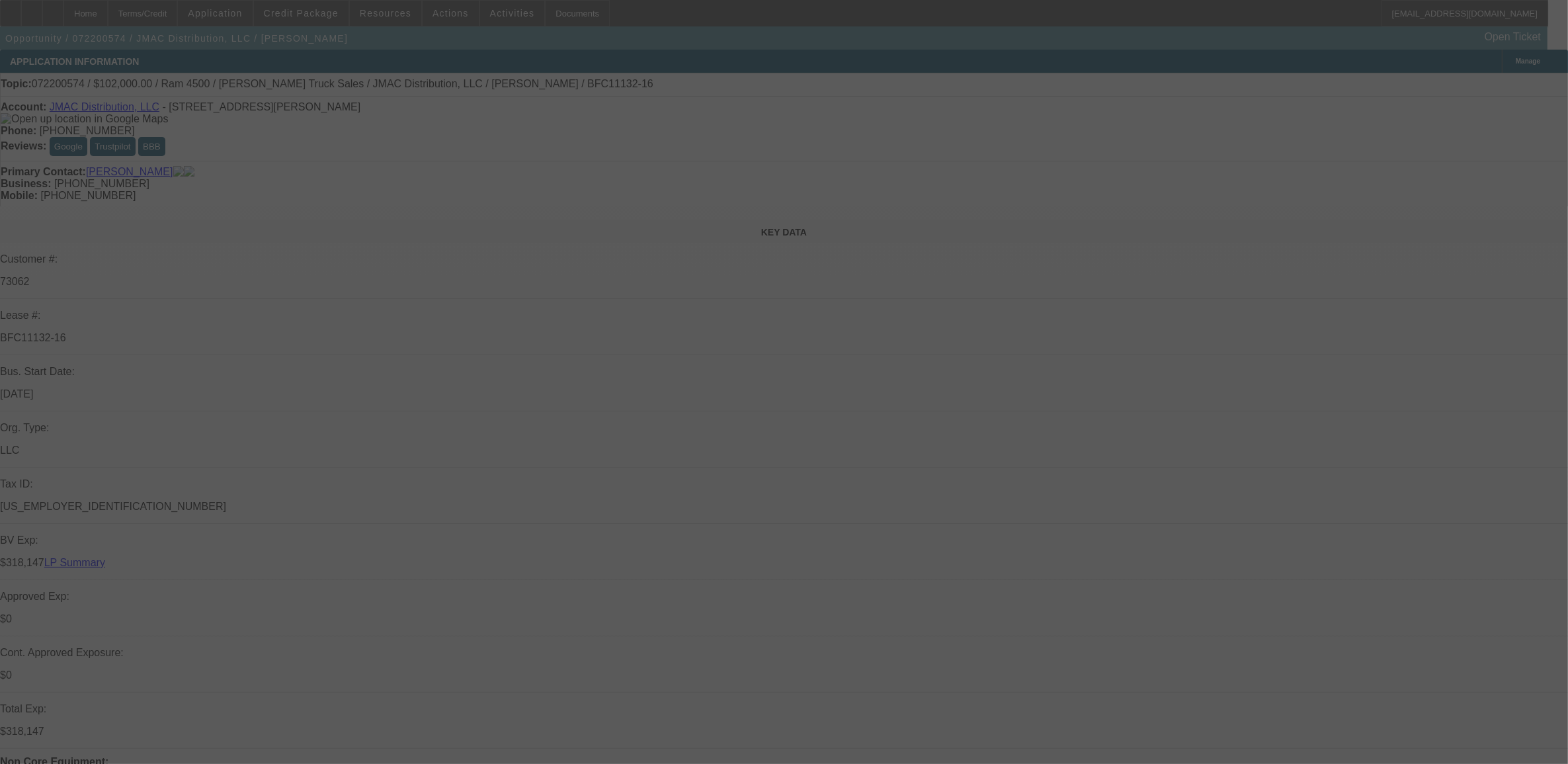
select select "0"
select select "2"
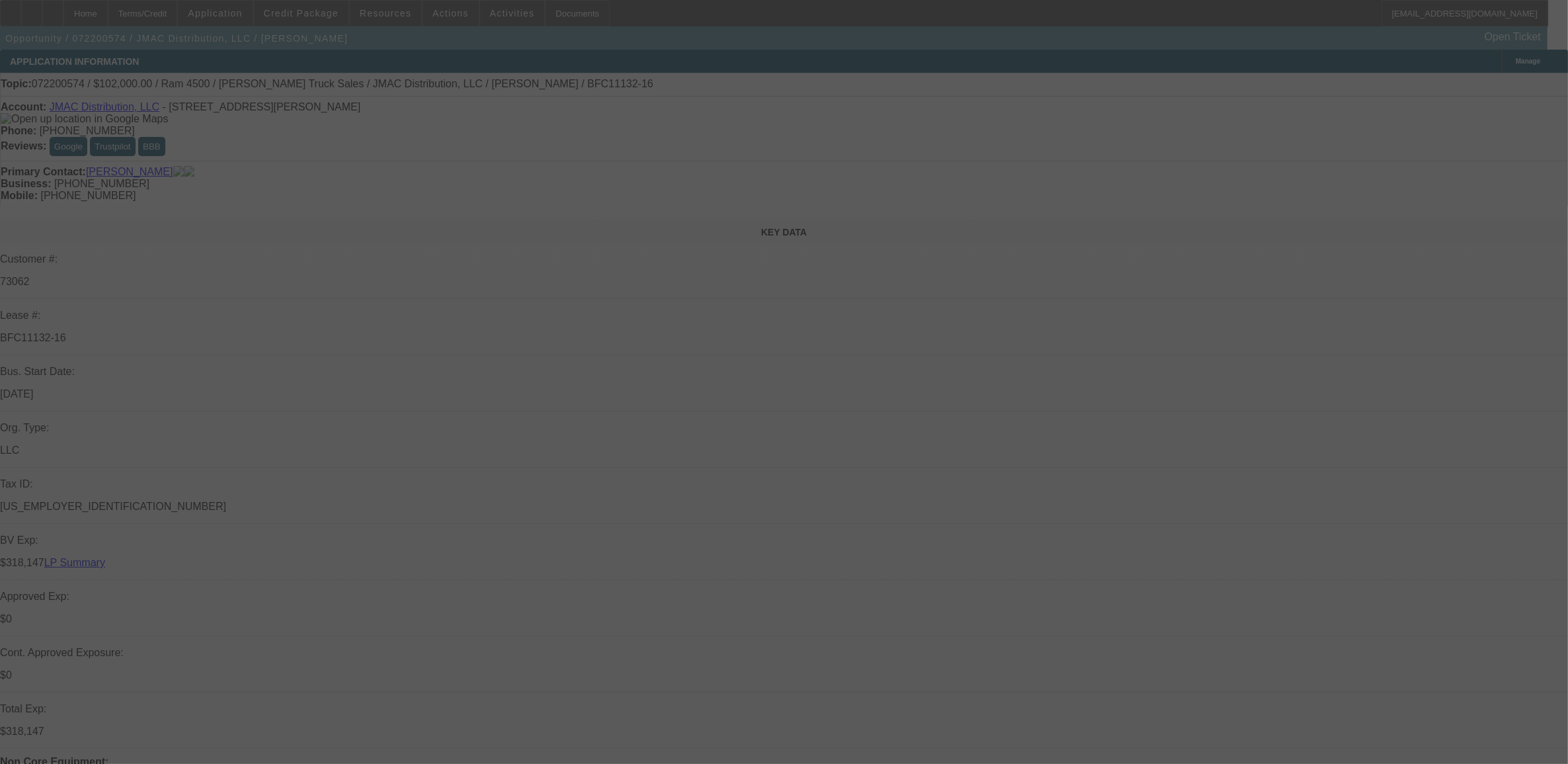
select select "0"
select select "2"
select select "0"
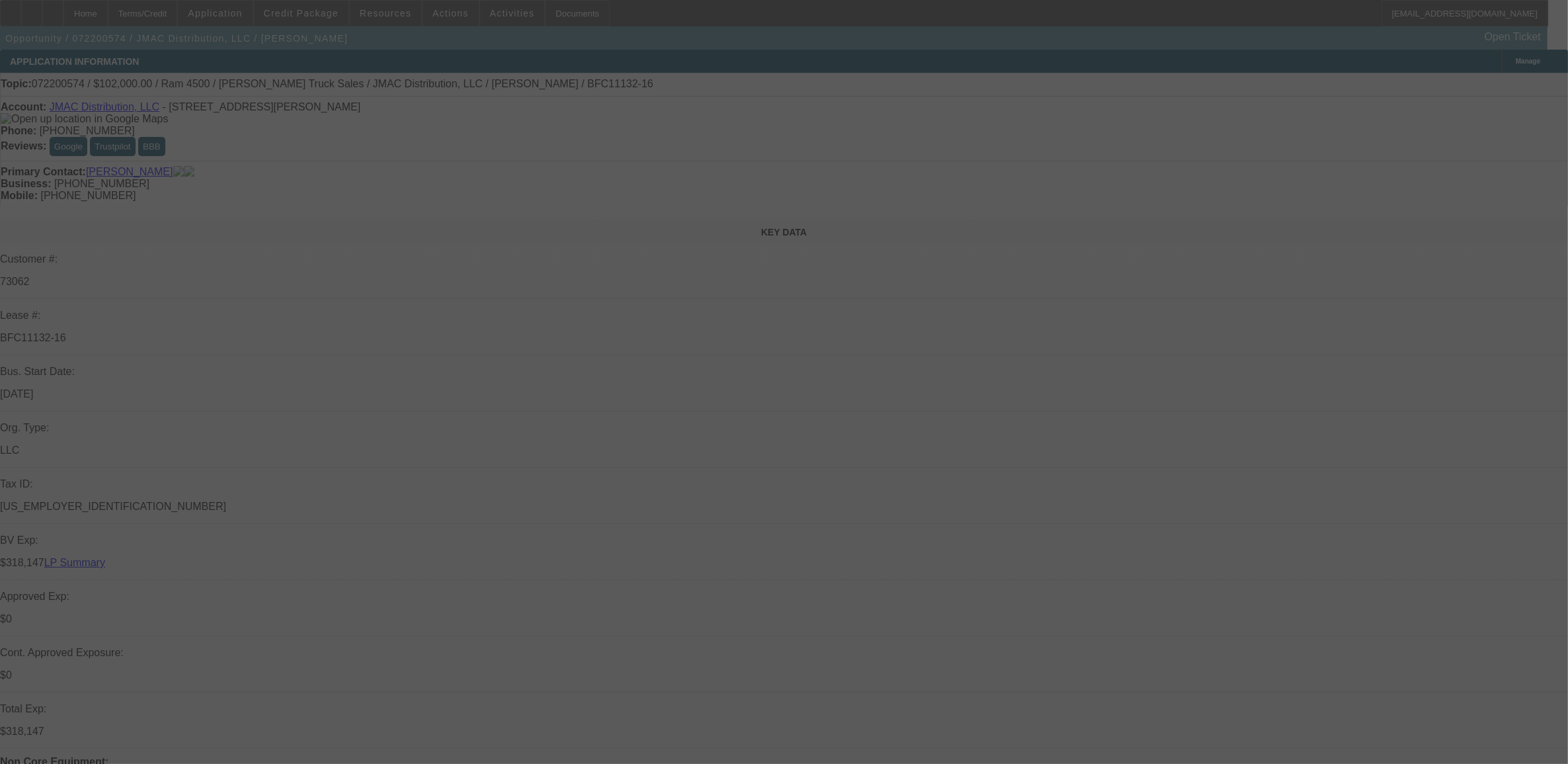
select select "2"
select select "0"
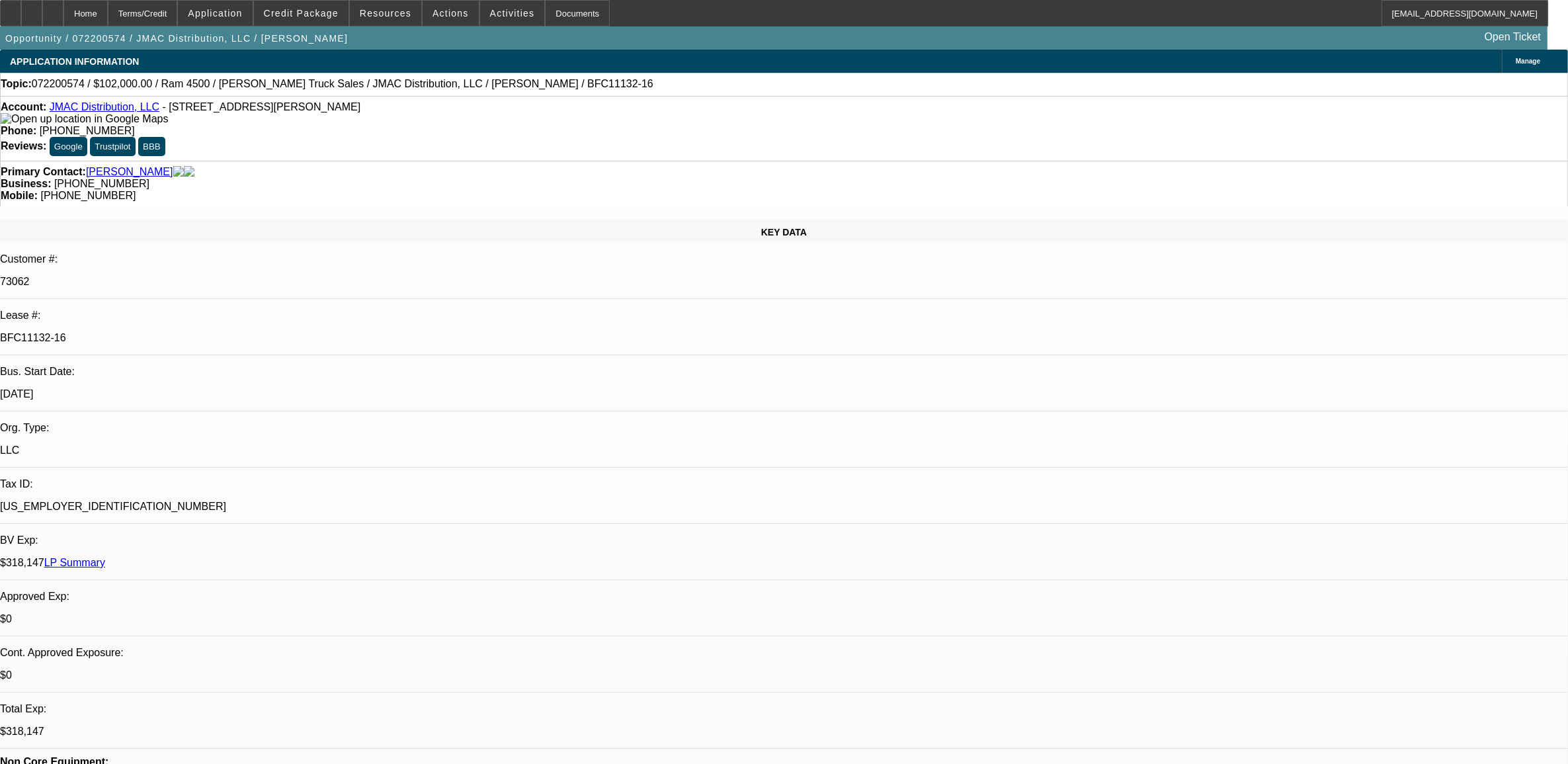
select select "1"
select select "2"
select select "6"
select select "1"
select select "2"
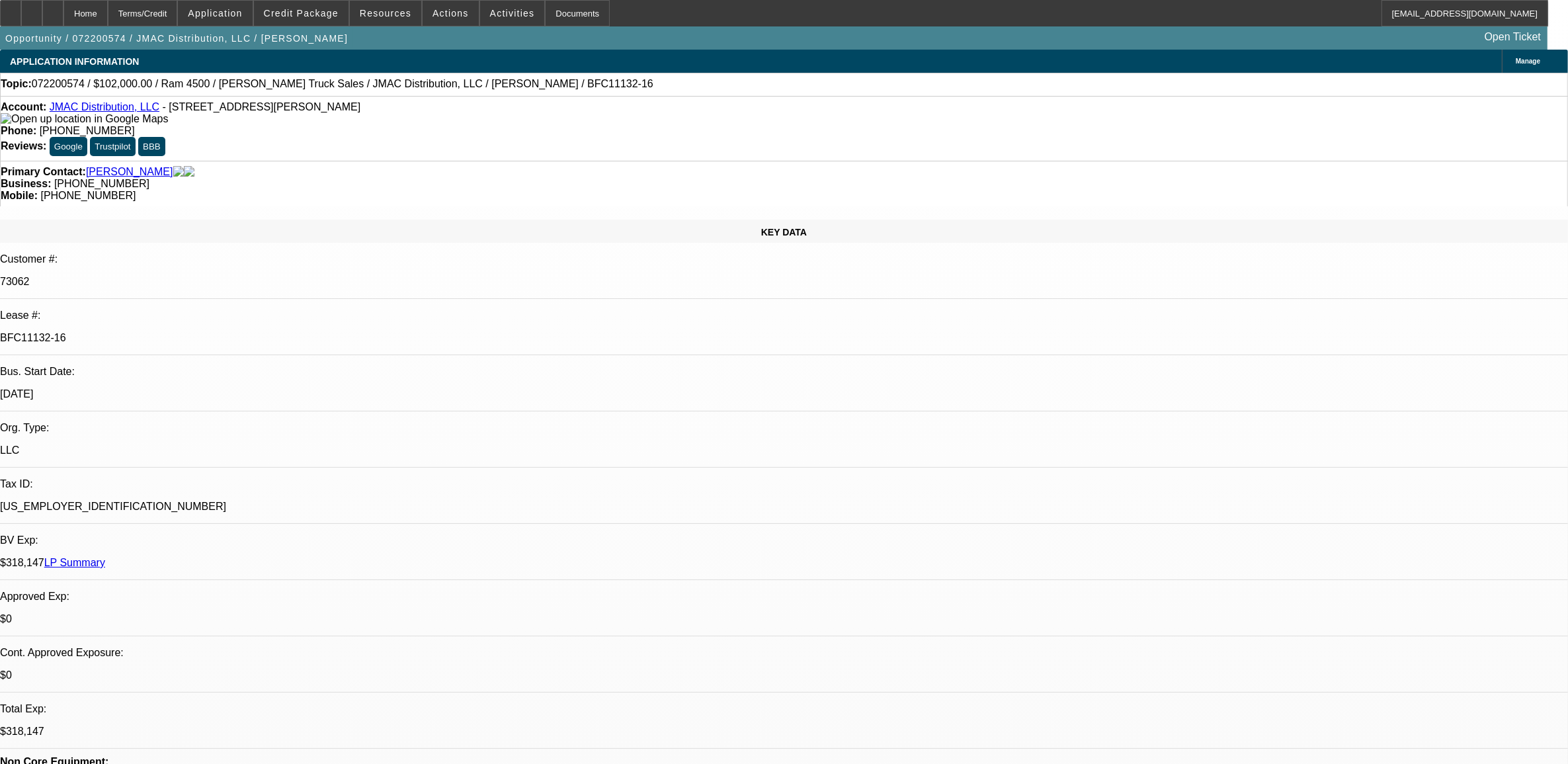
select select "6"
select select "1"
select select "2"
select select "6"
select select "1"
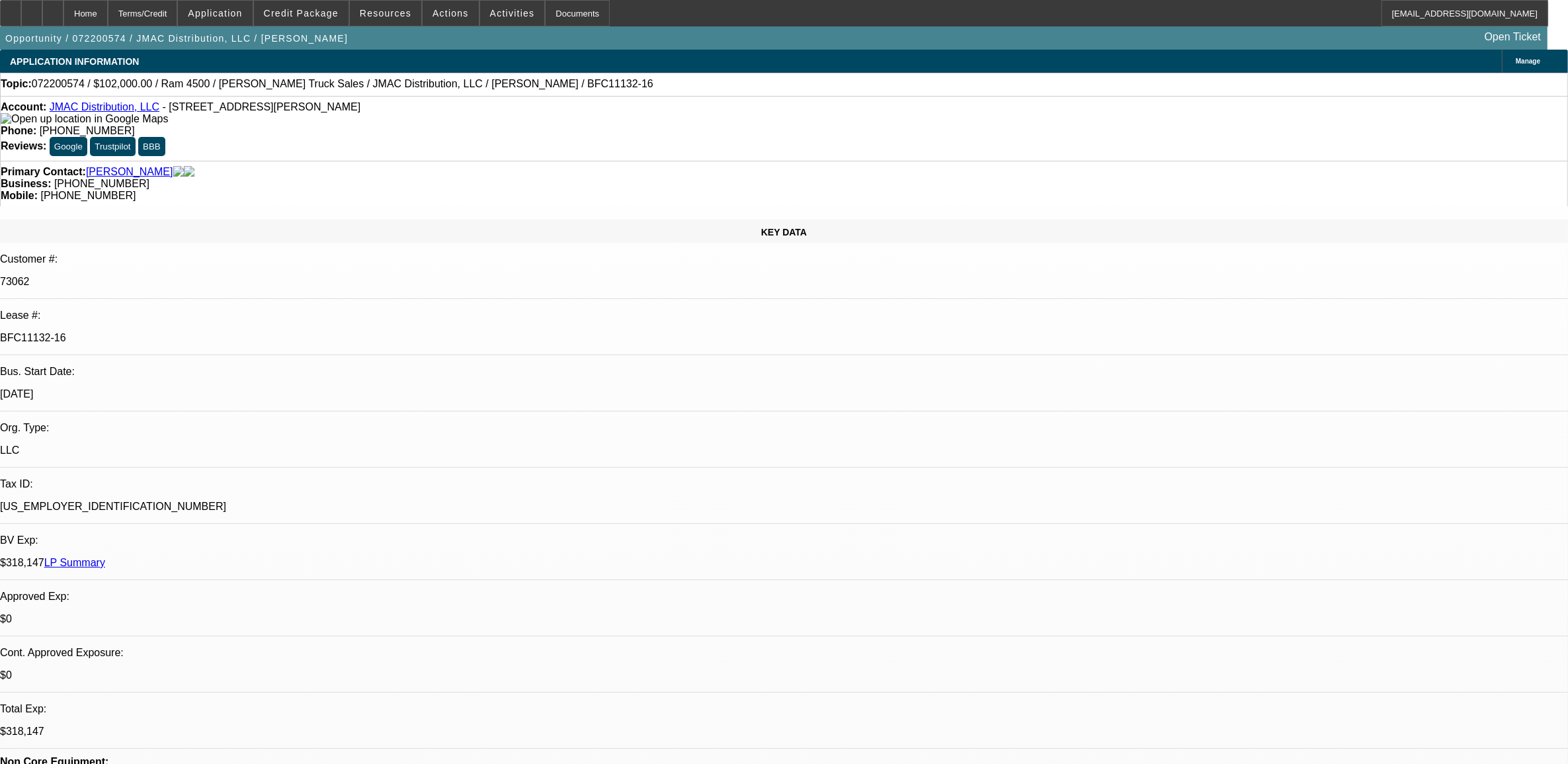
select select "2"
select select "6"
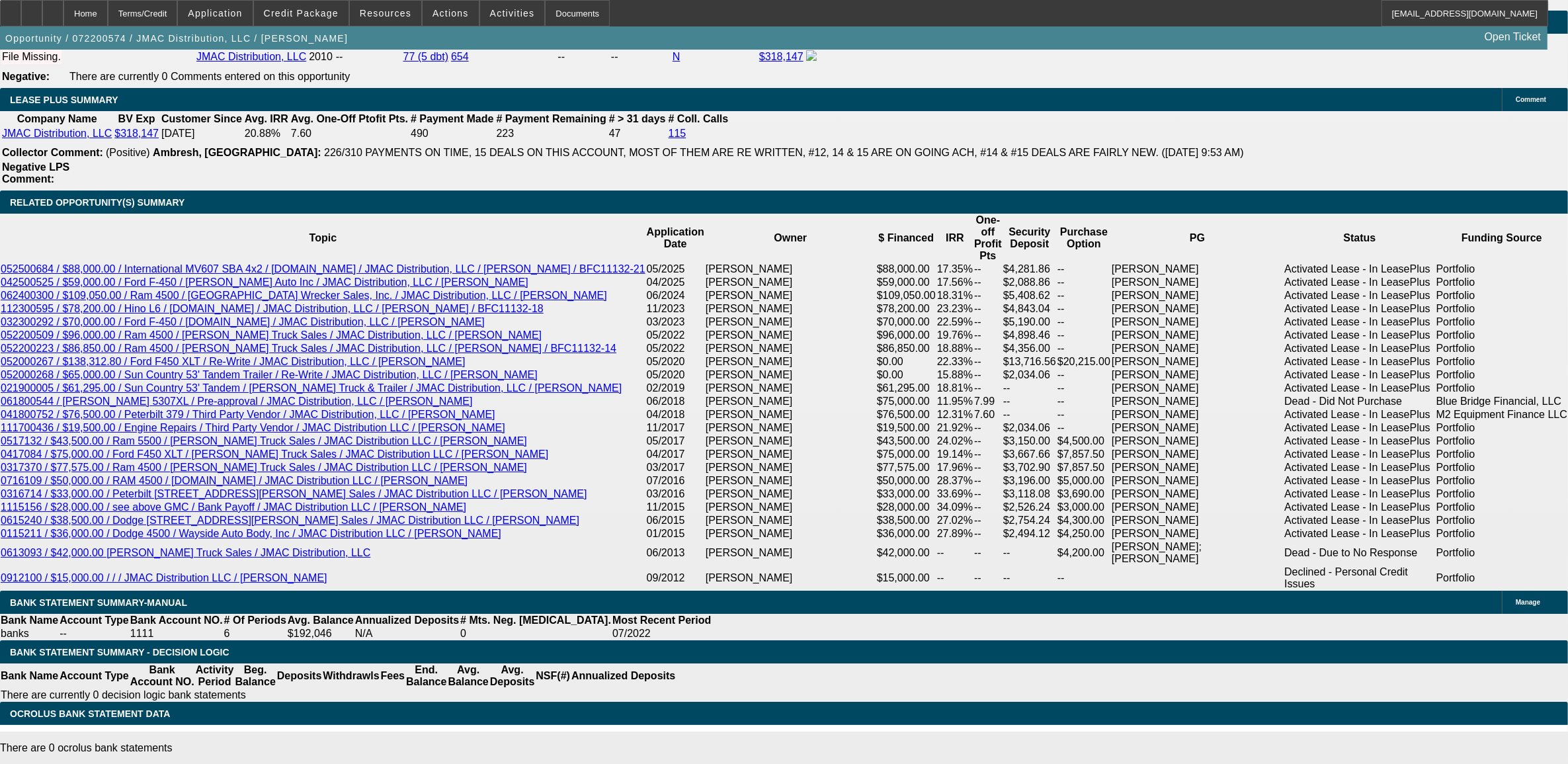
scroll to position [2232, 0]
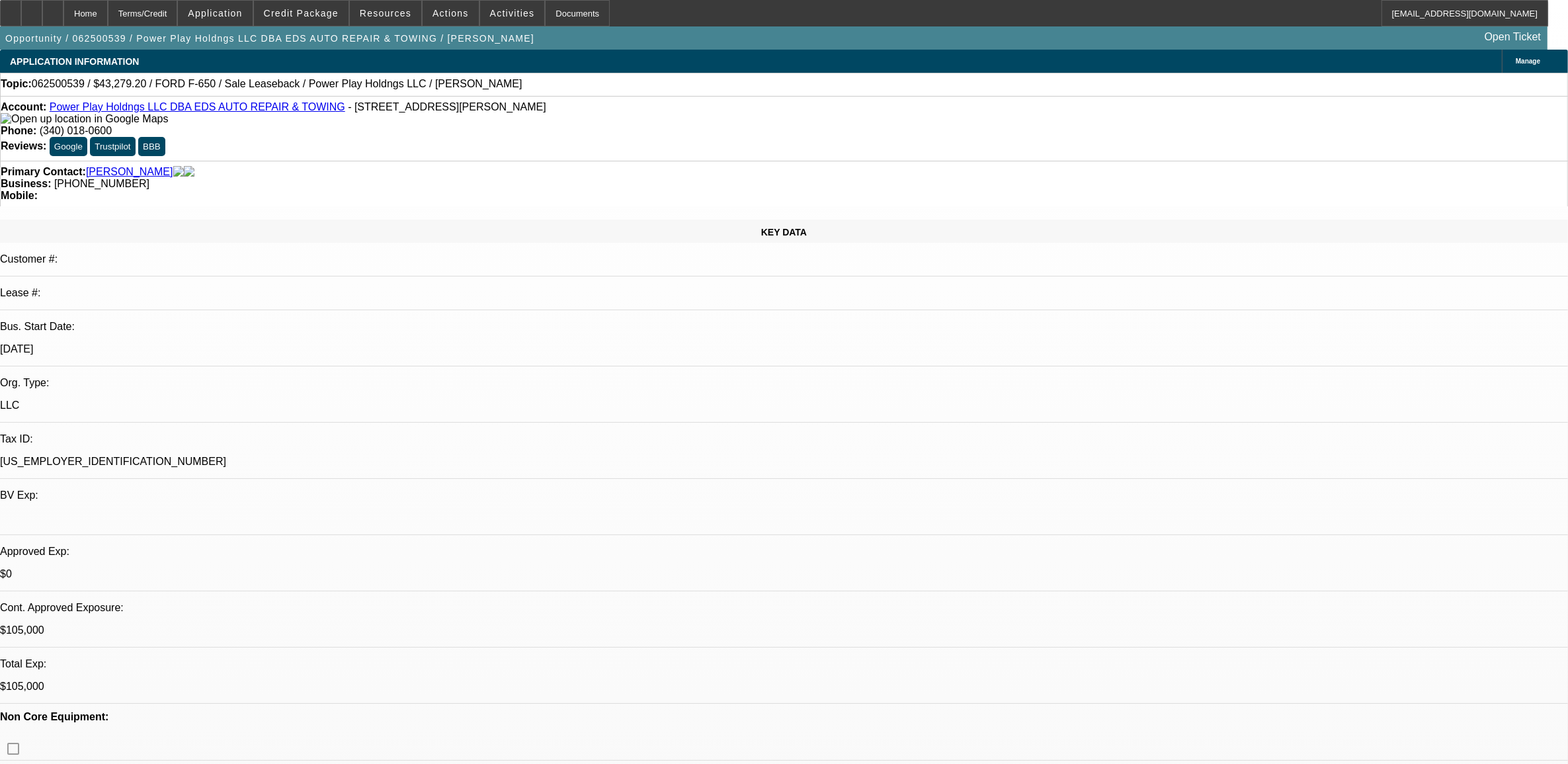
select select "2"
select select "0"
select select "0.1"
select select "2"
select select "0"
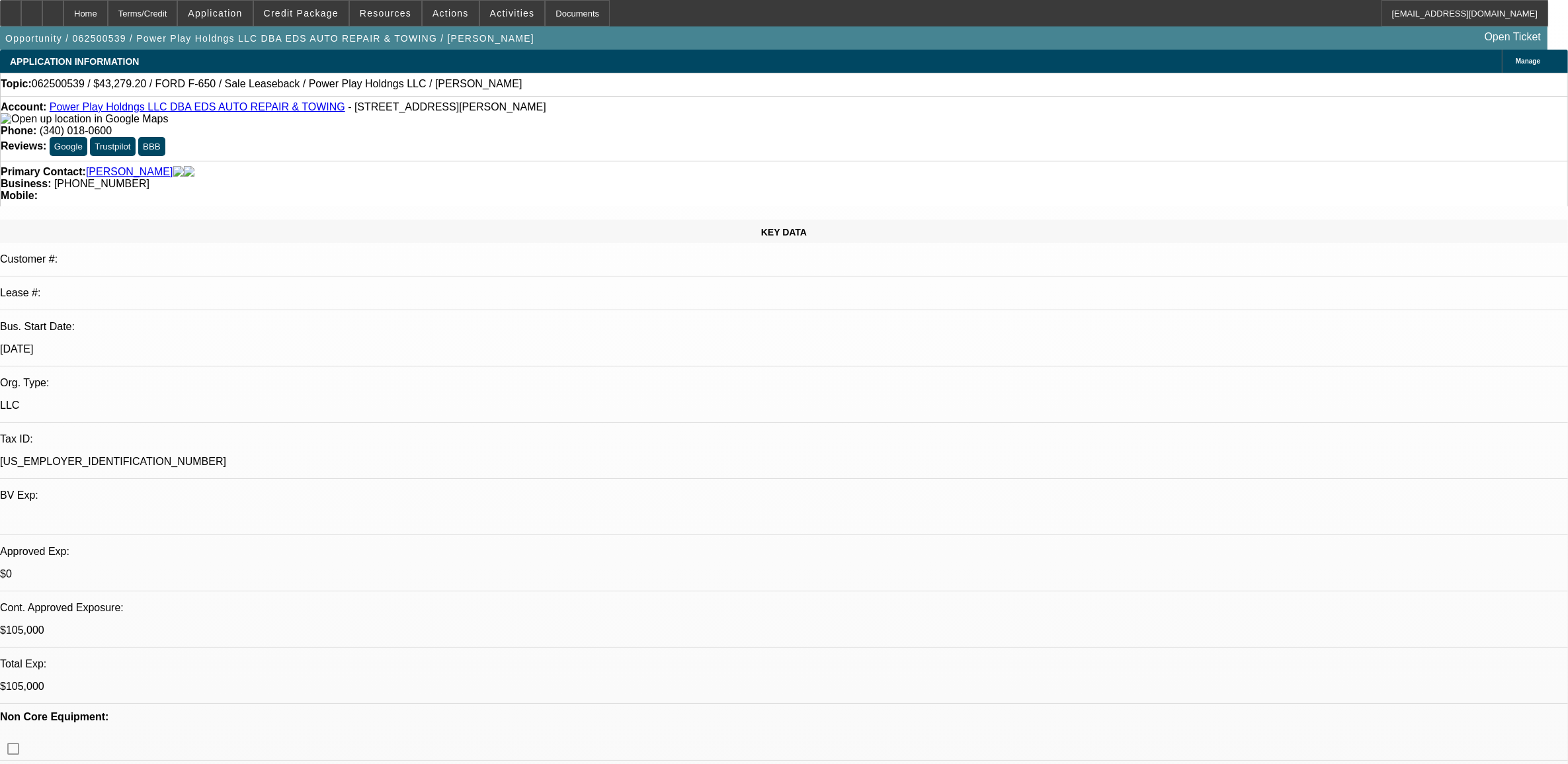
select select "0.15"
select select "2"
select select "0.1"
select select "0.15"
select select "2"
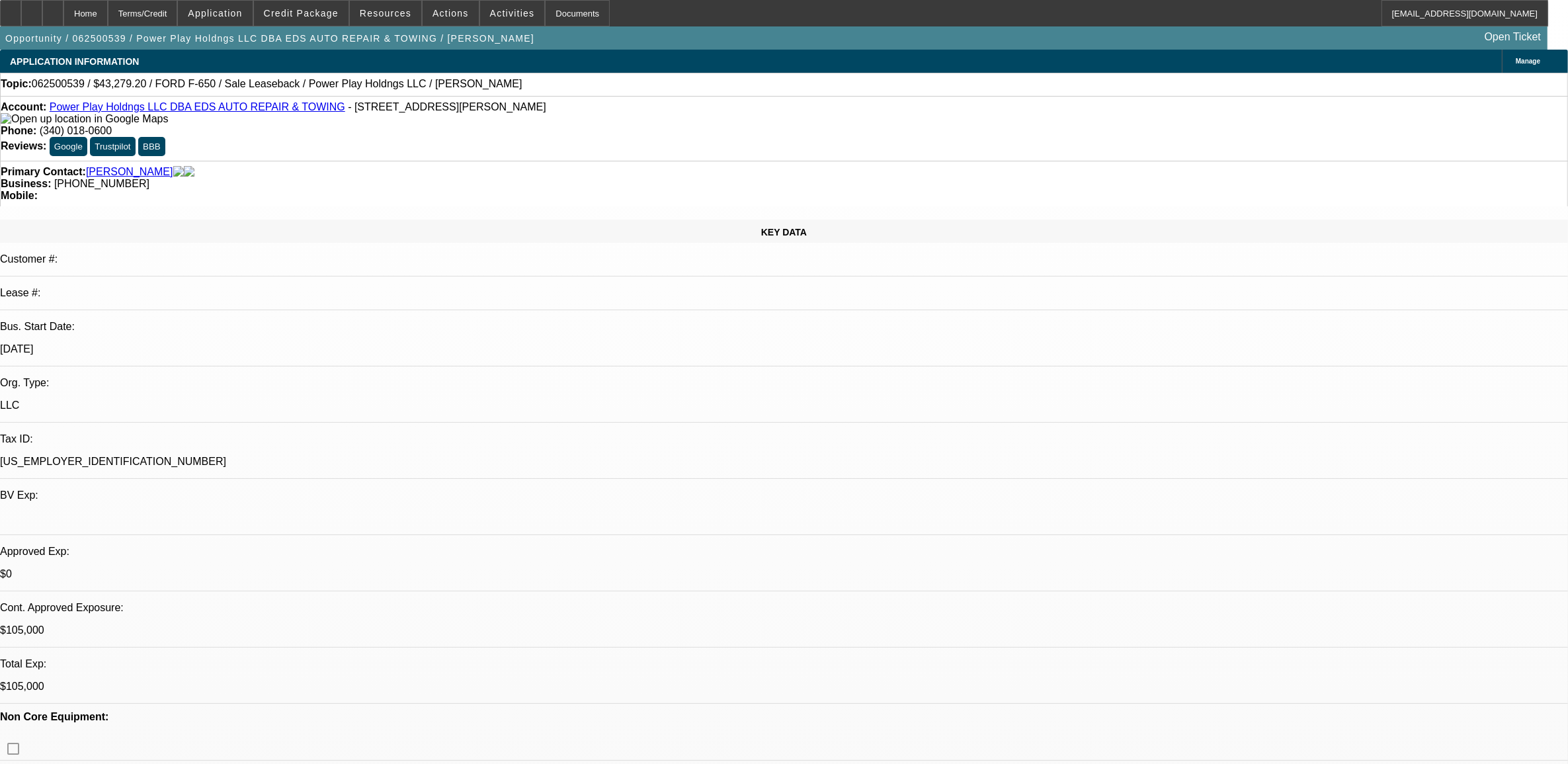
select select "0.1"
select select "1"
select select "2"
select select "6"
select select "1"
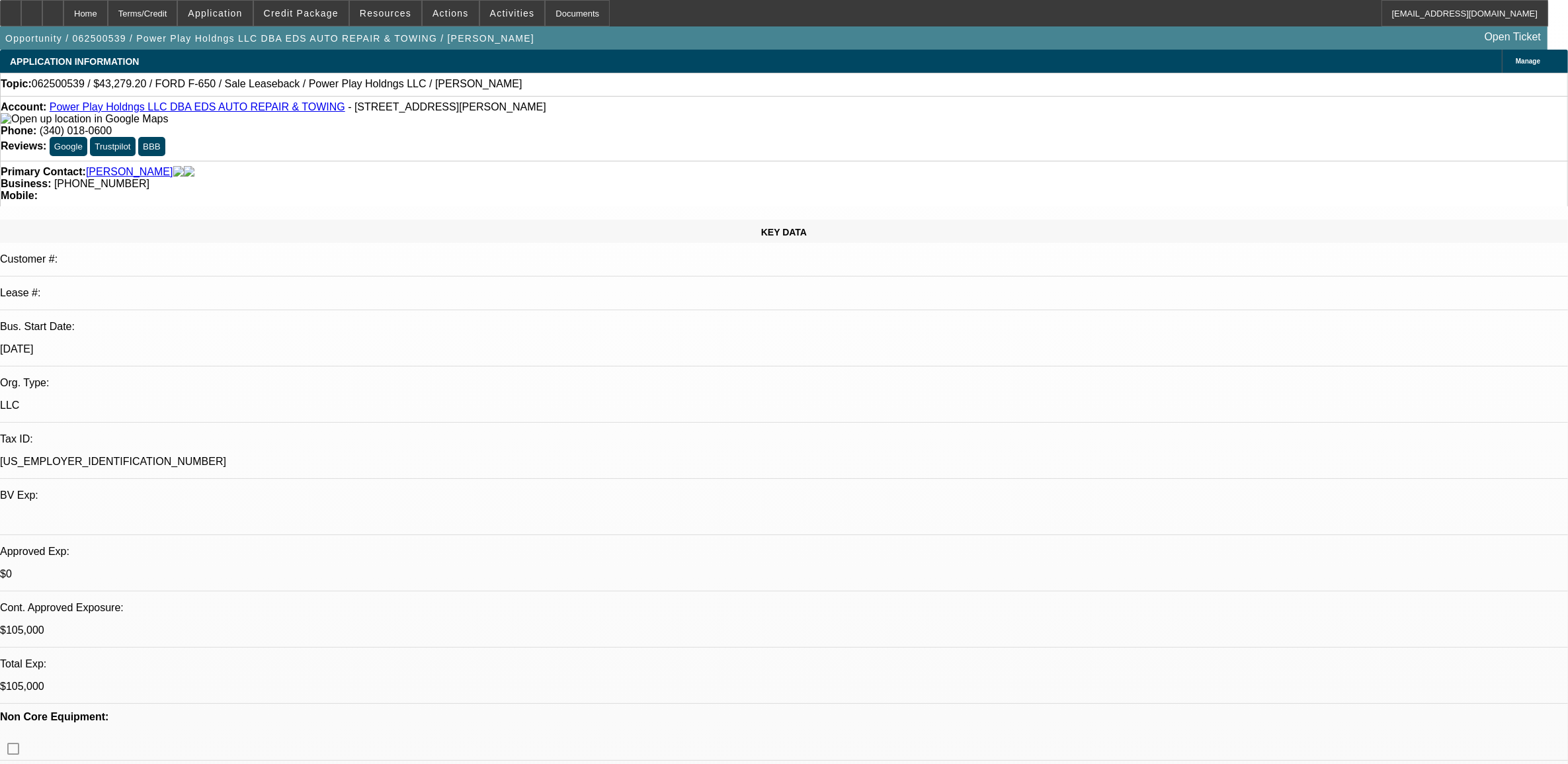
select select "2"
select select "6"
select select "1"
select select "2"
select select "4"
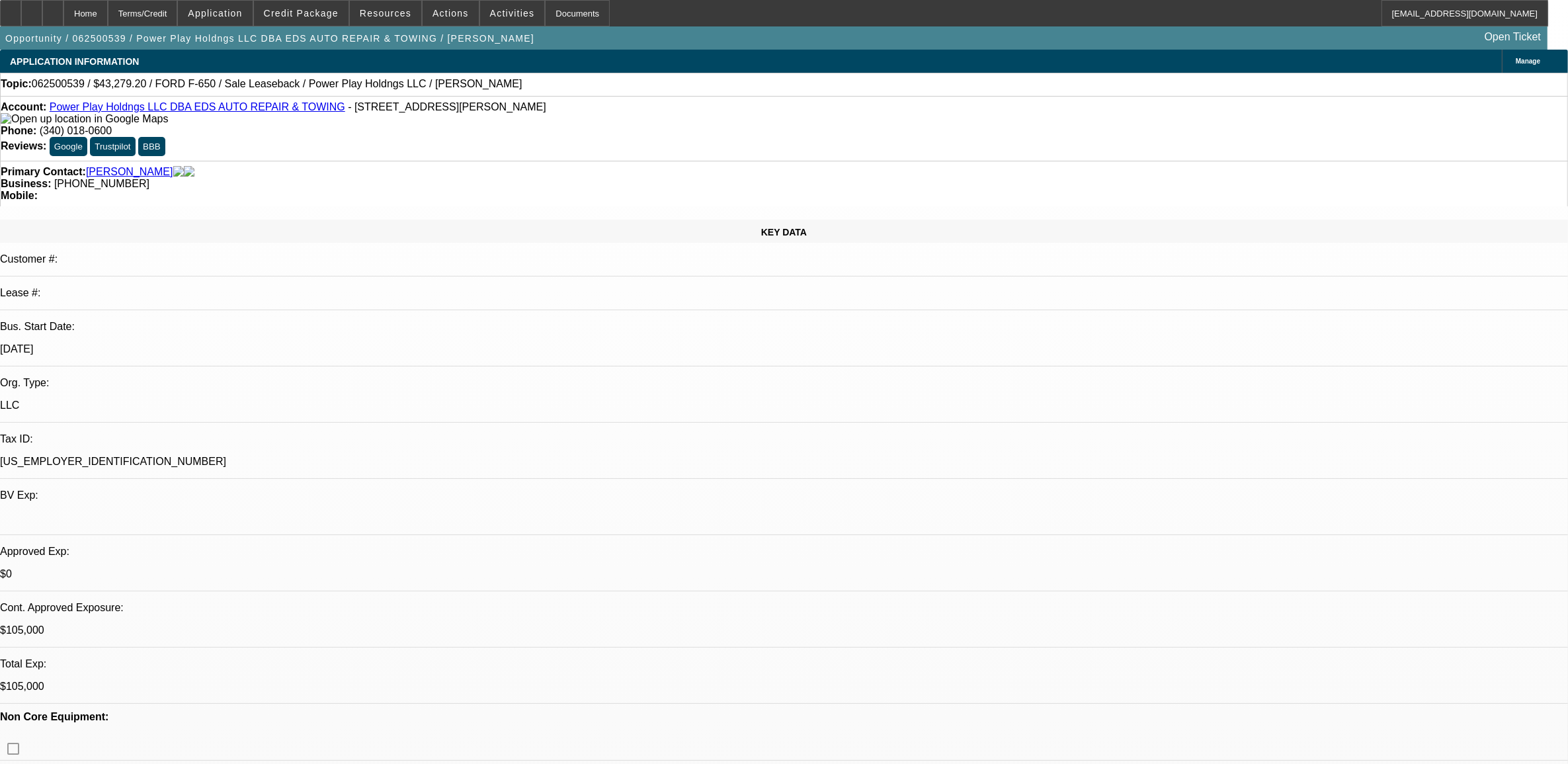
select select "1"
select select "2"
select select "4"
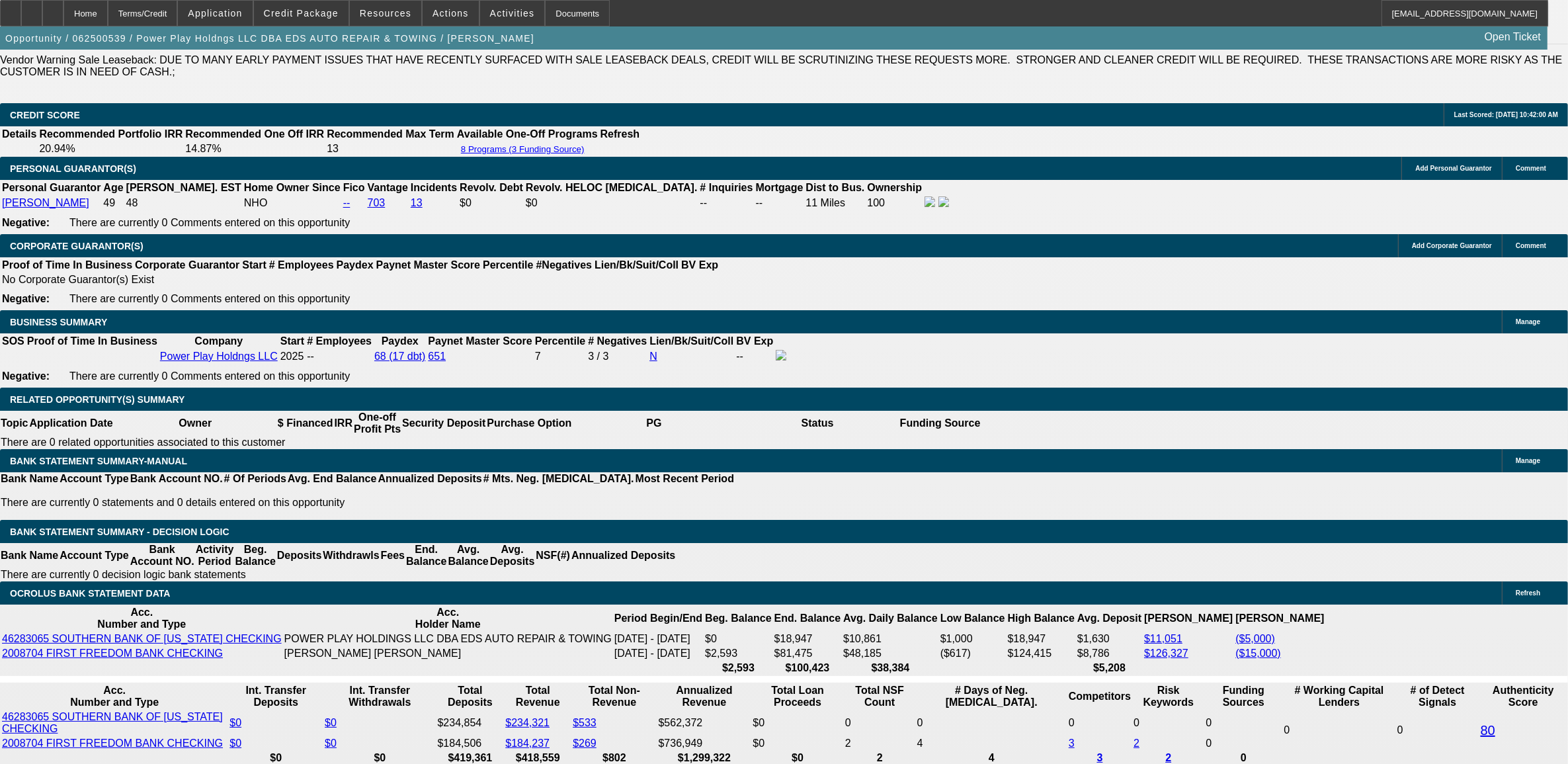
scroll to position [1819, 0]
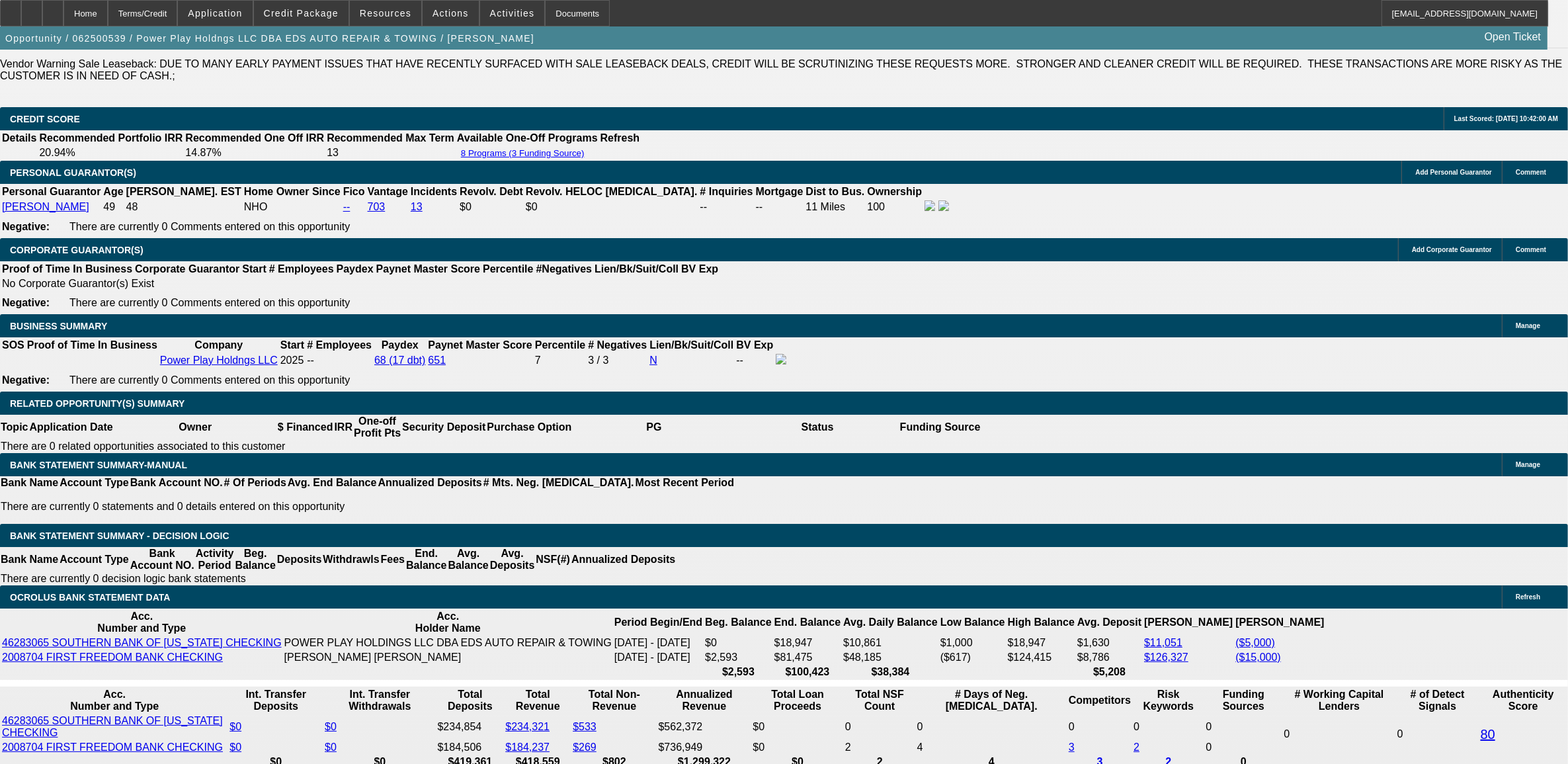
select select "0.1"
select select "2"
select select "0.1"
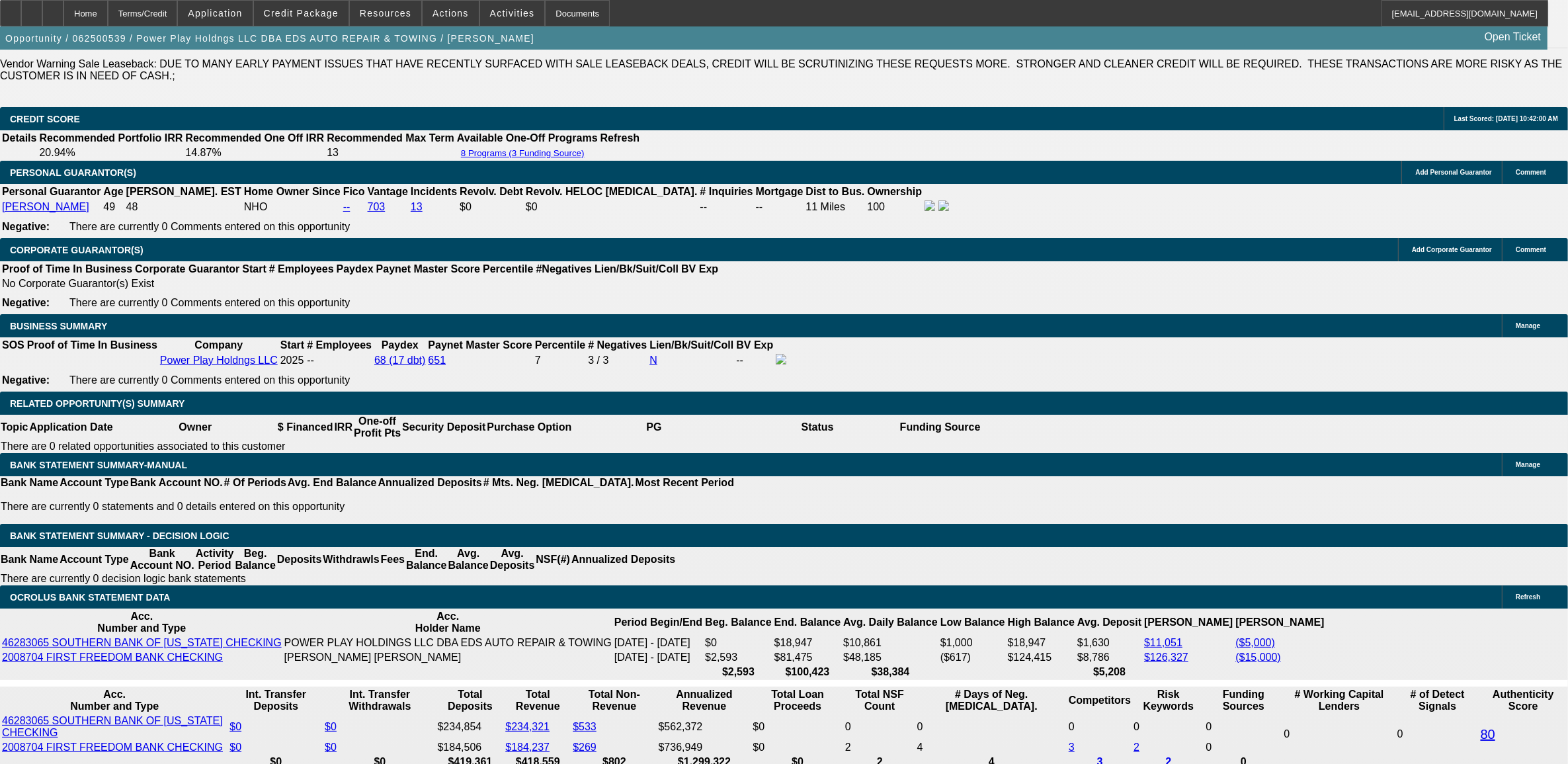
select select "4"
select select "2"
select select "0.1"
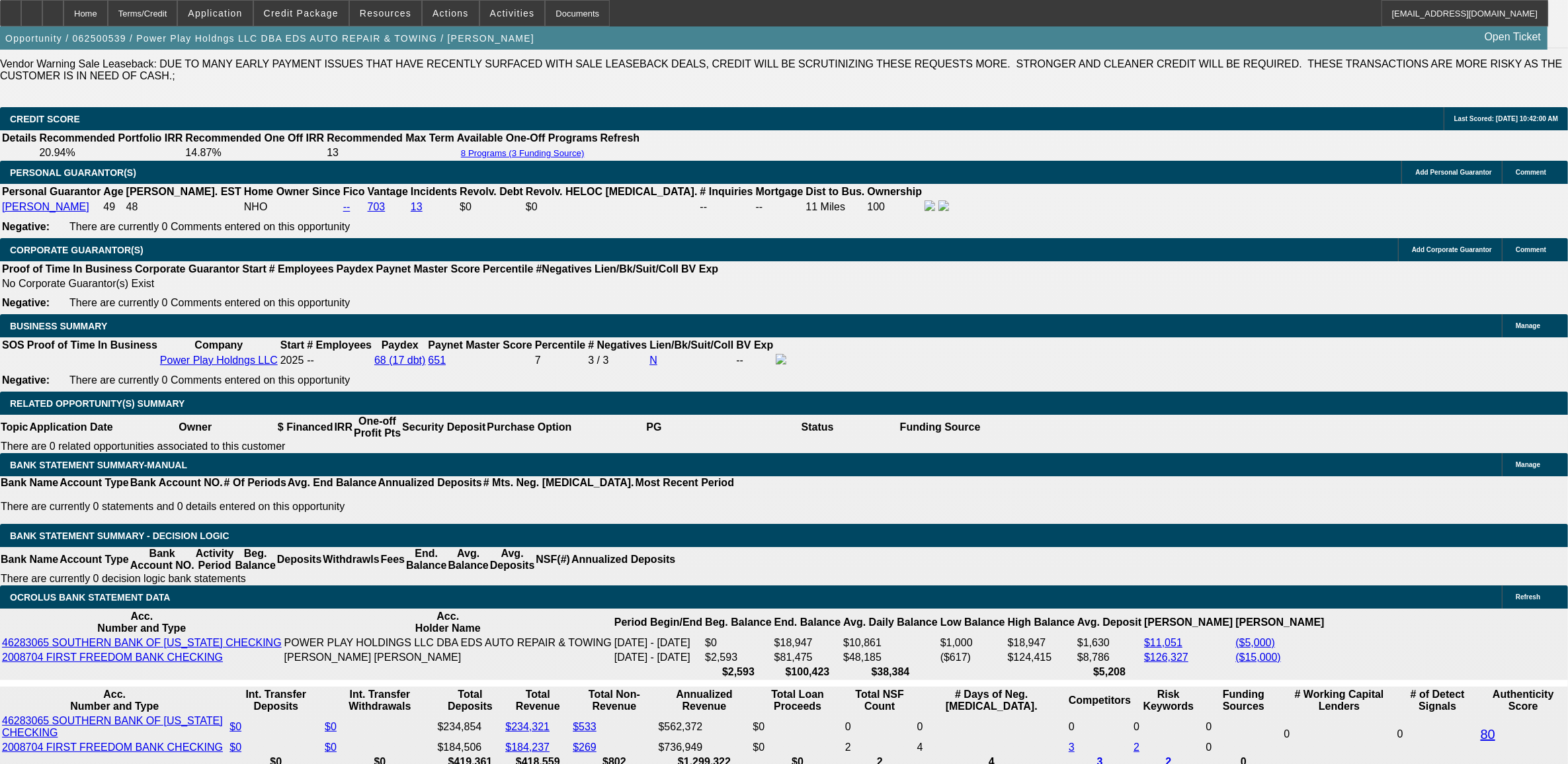
select select "4"
select select "2"
select select "0.1"
select select "4"
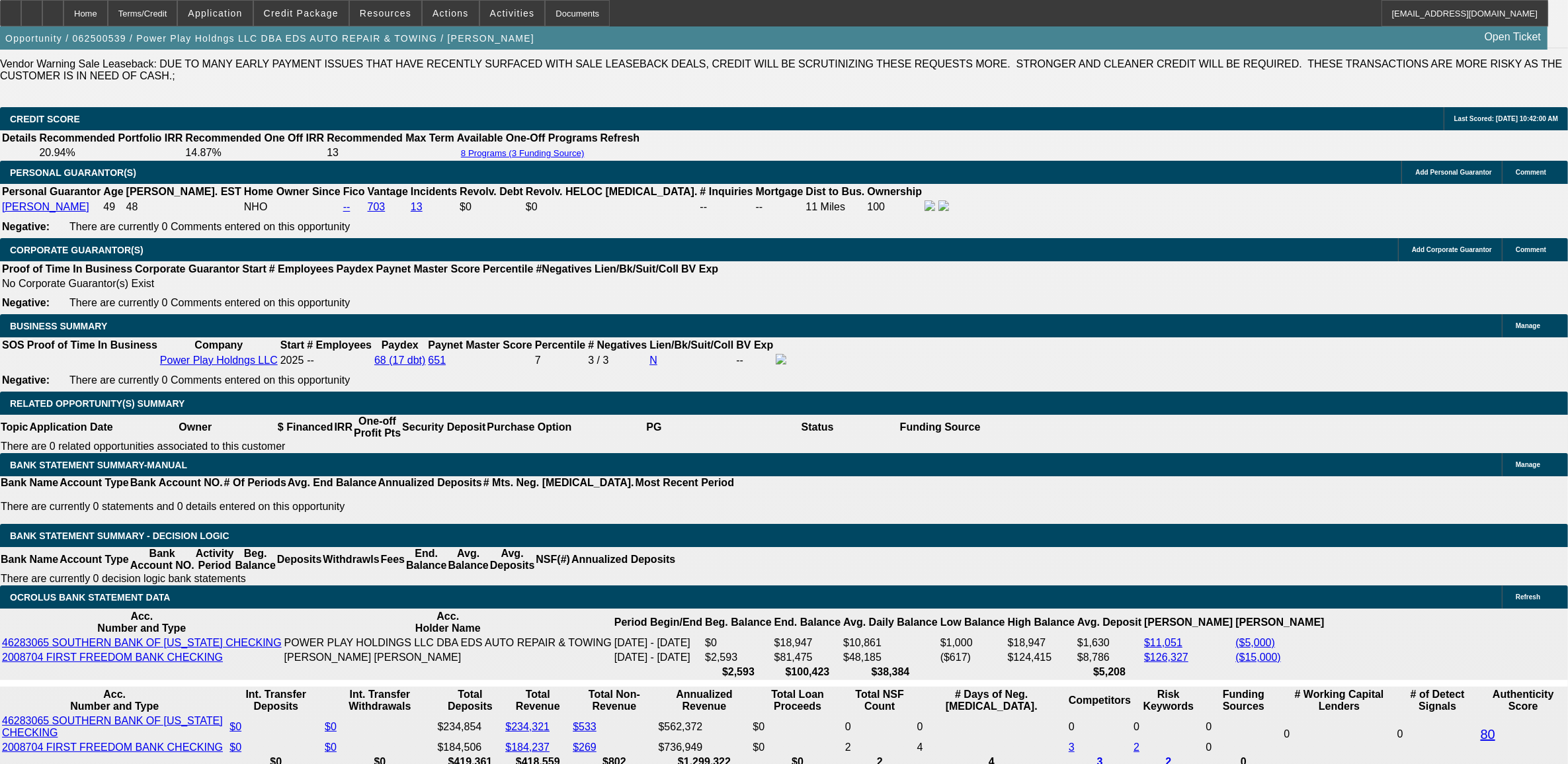
select select "2"
select select "0.1"
select select "4"
select select "0"
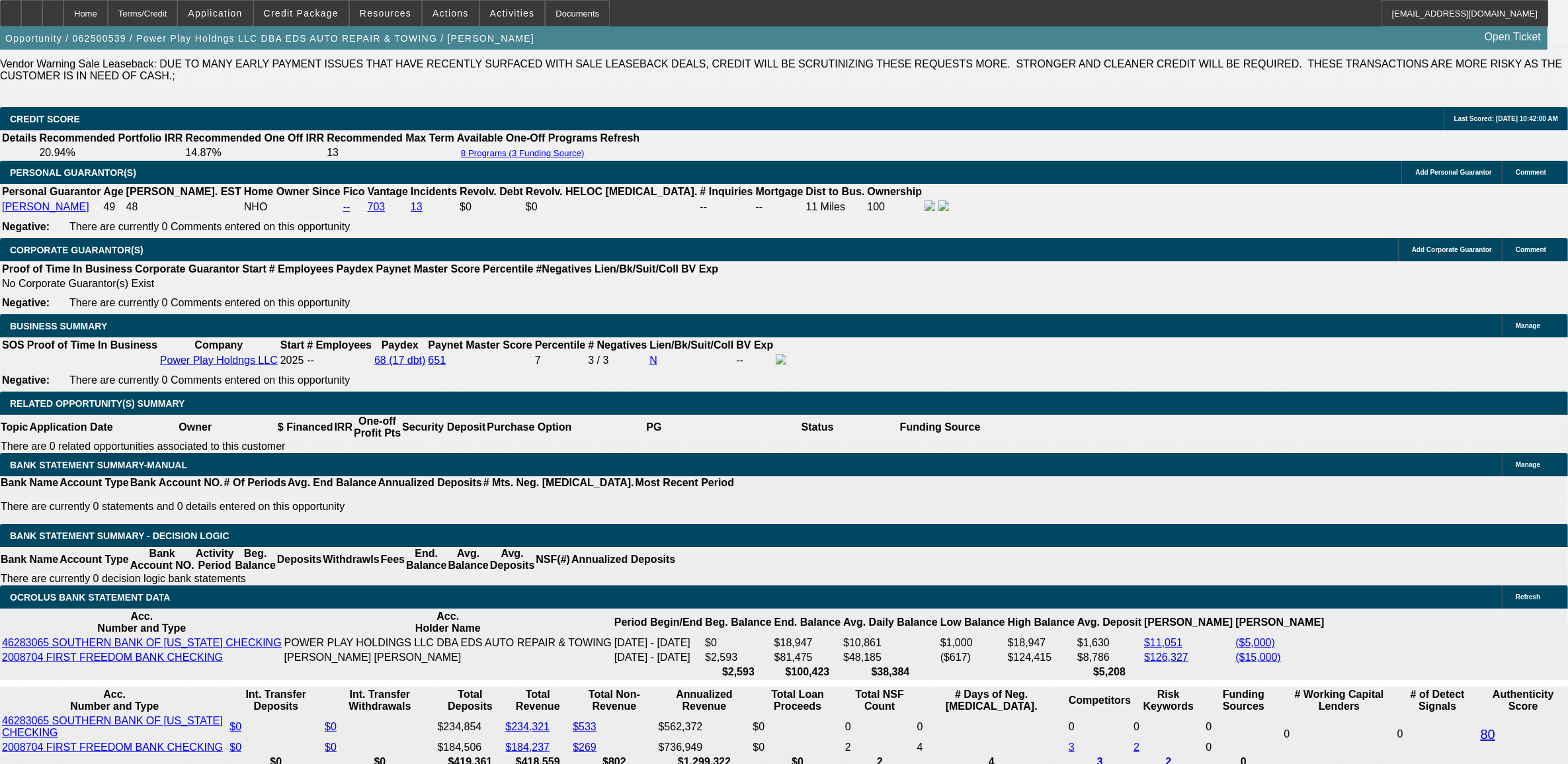
select select "2"
select select "0.1"
select select "4"
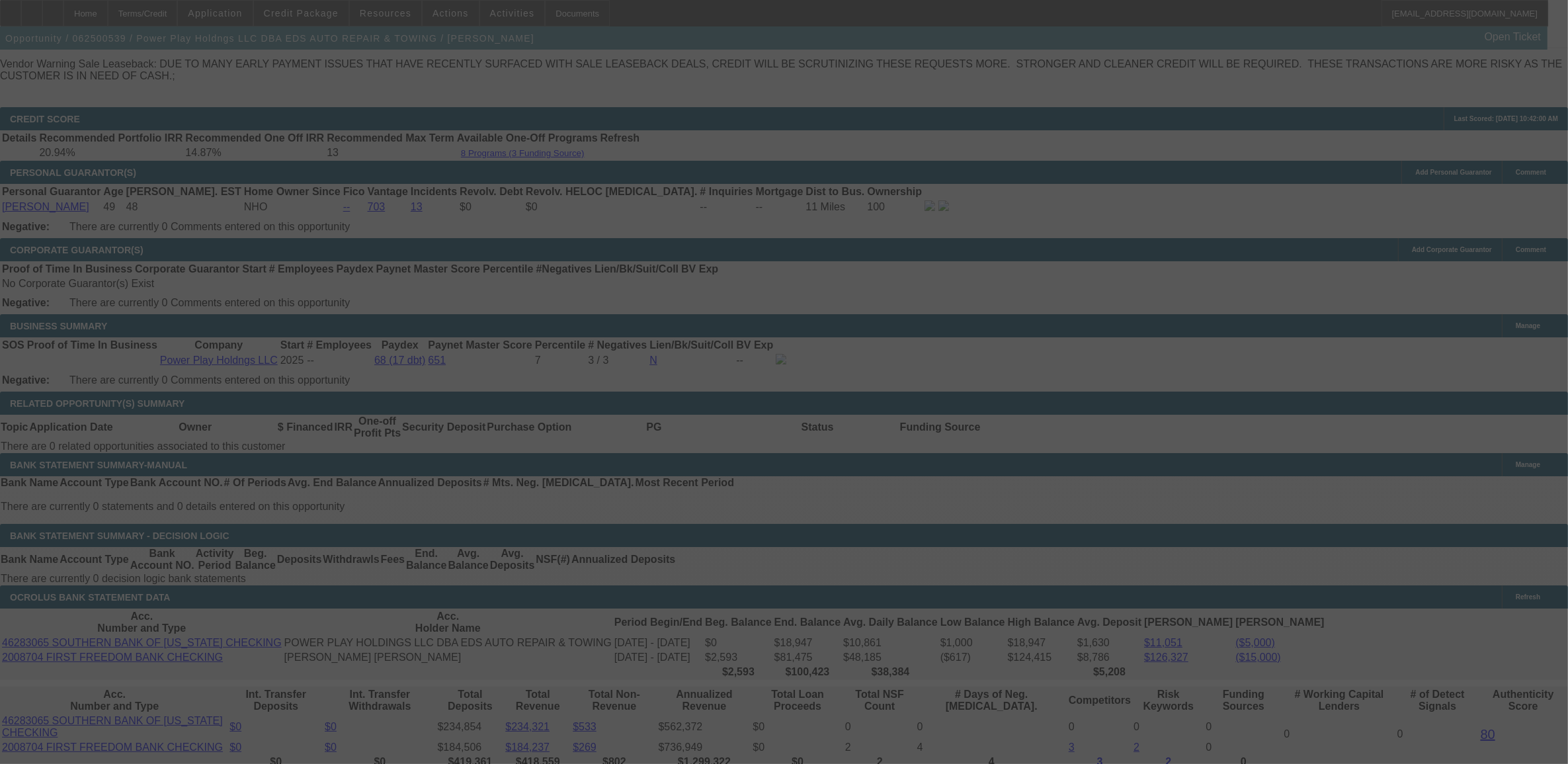
select select "0"
select select "2"
select select "0.1"
select select "4"
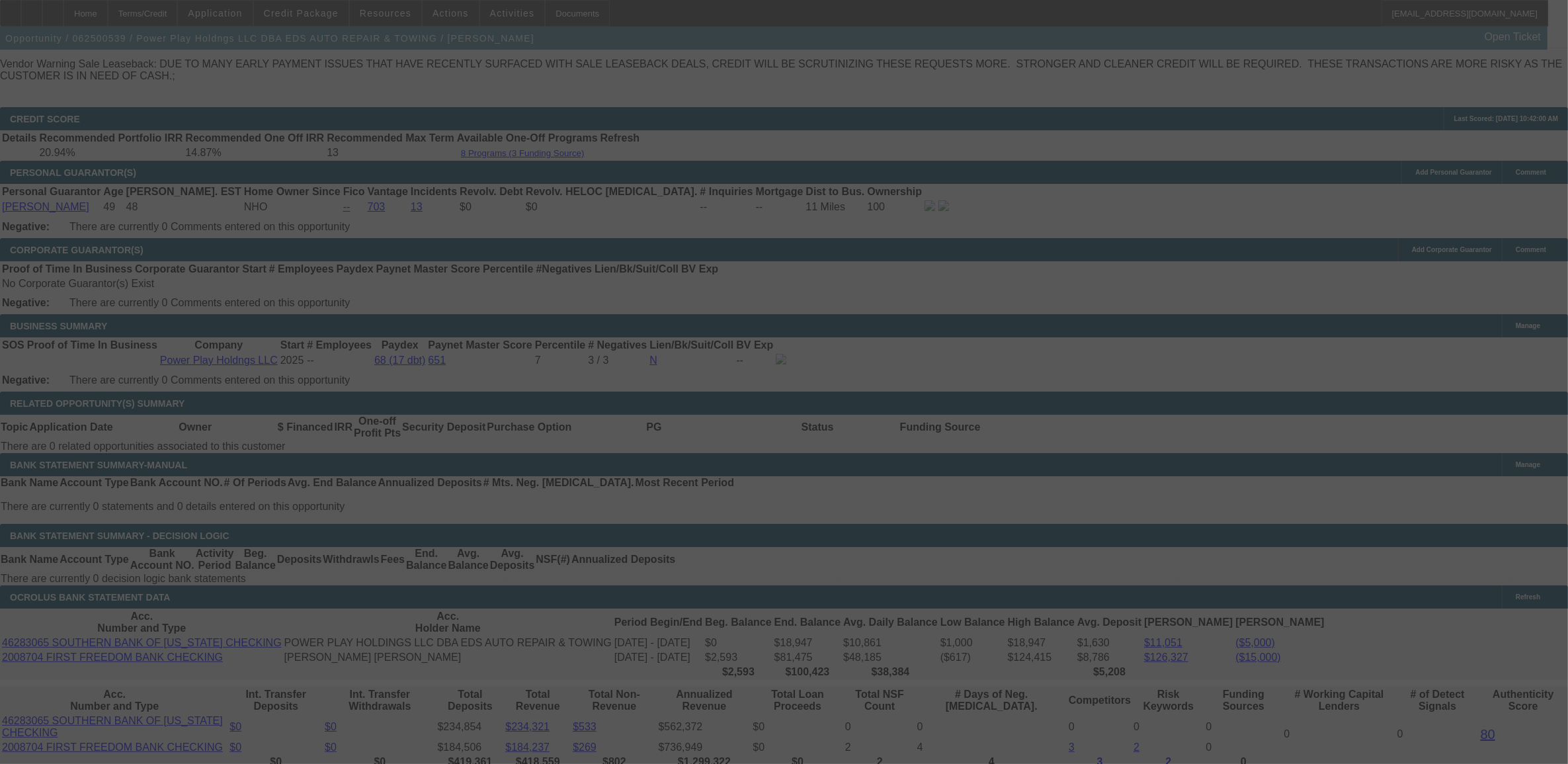
select select "0"
select select "2"
select select "0.1"
select select "4"
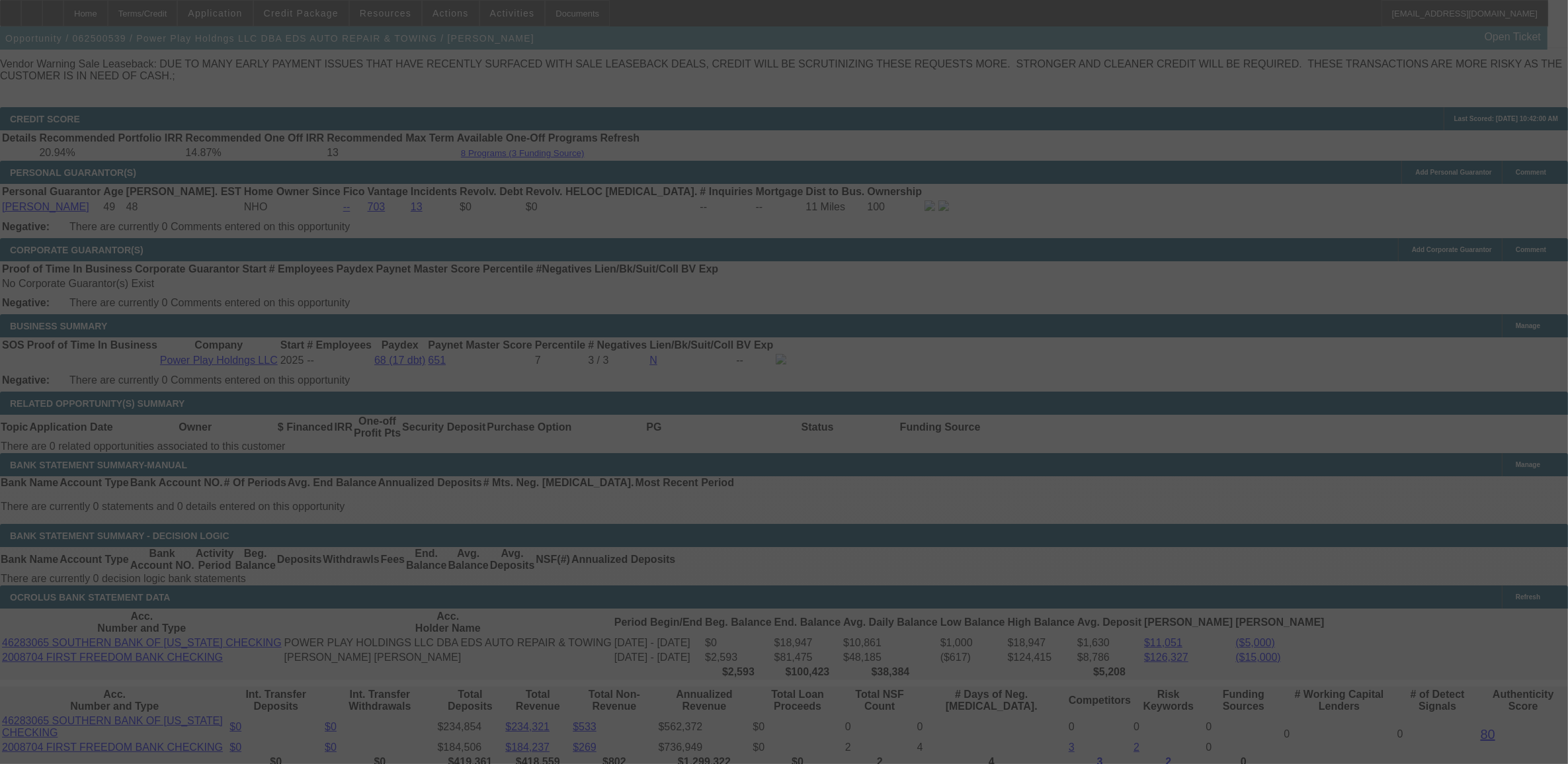
select select "0"
select select "2"
select select "0.1"
select select "4"
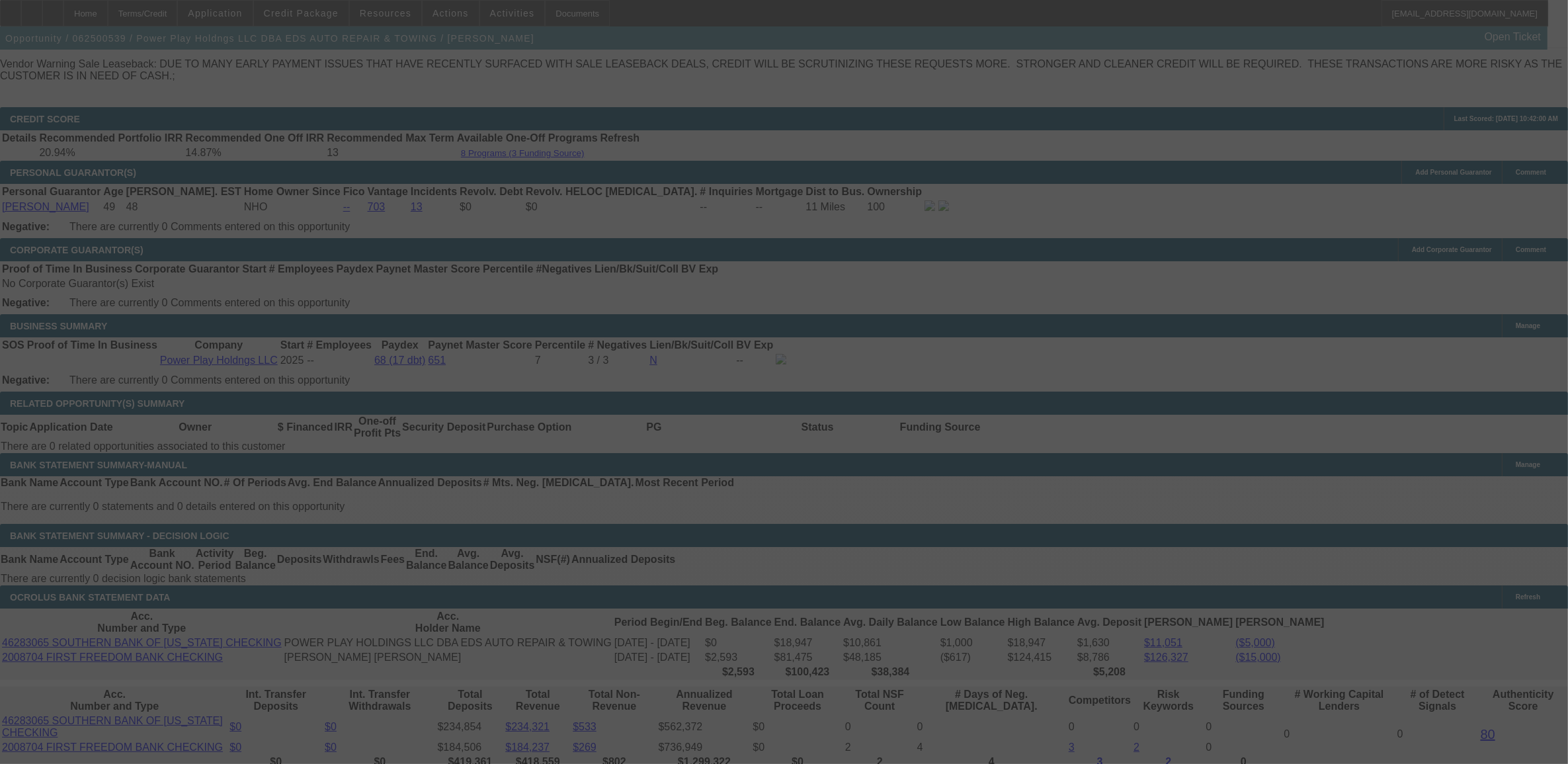
select select "2"
select select "0.1"
select select "4"
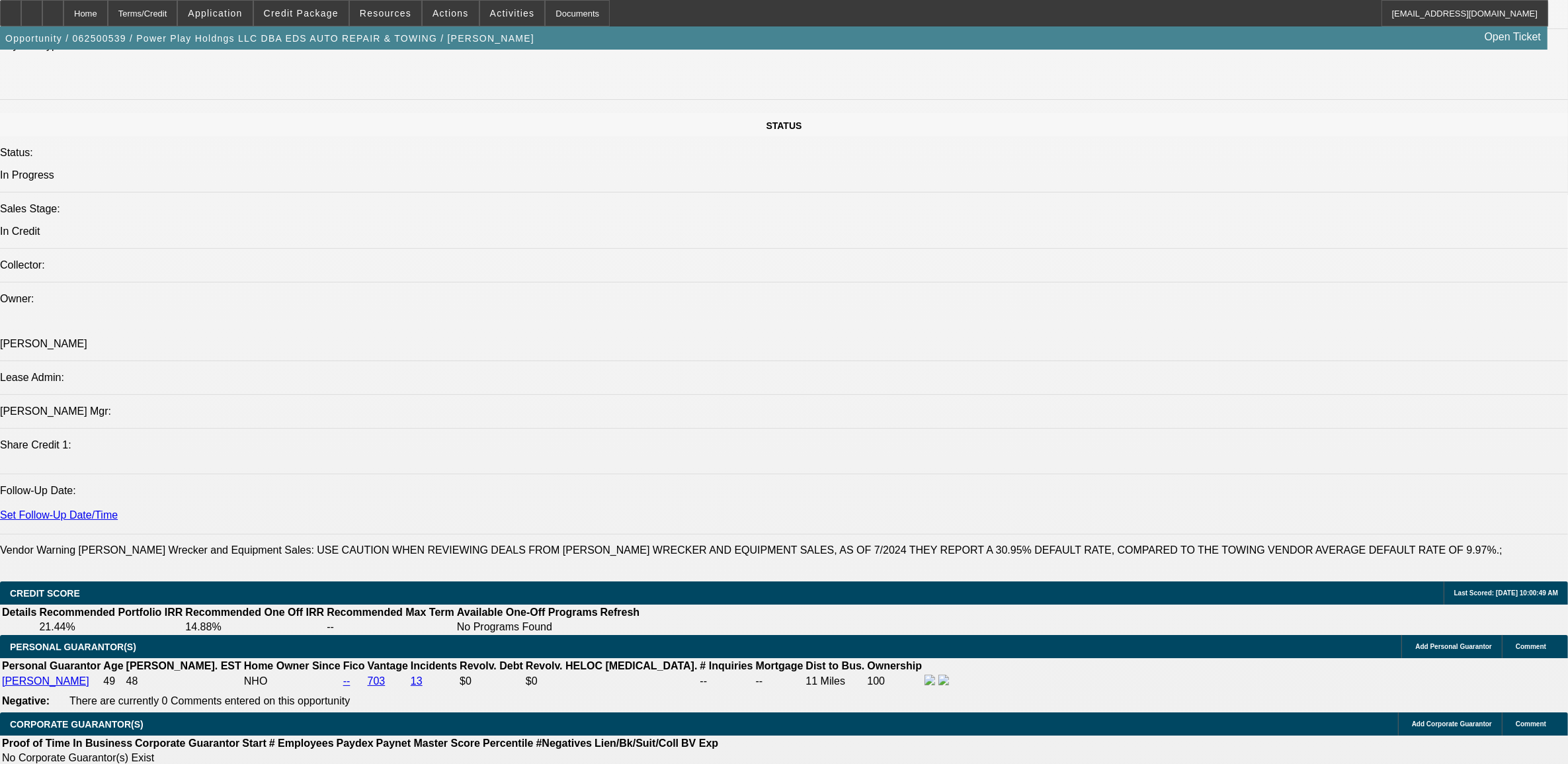
select select "0"
select select "2"
select select "0.1"
select select "2"
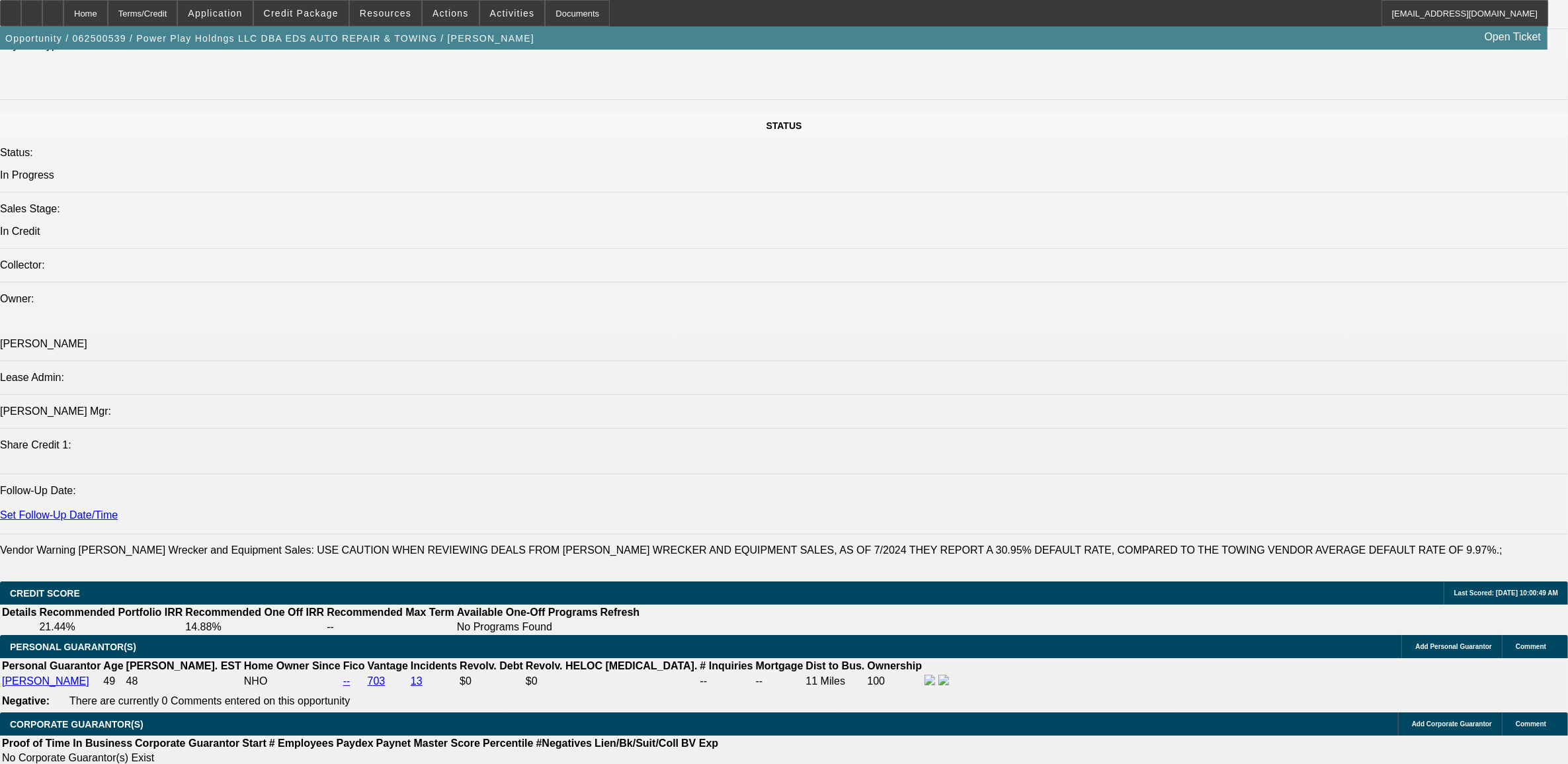
select select "0"
select select "0.15"
select select "2"
select select "0.1"
select select "0.15"
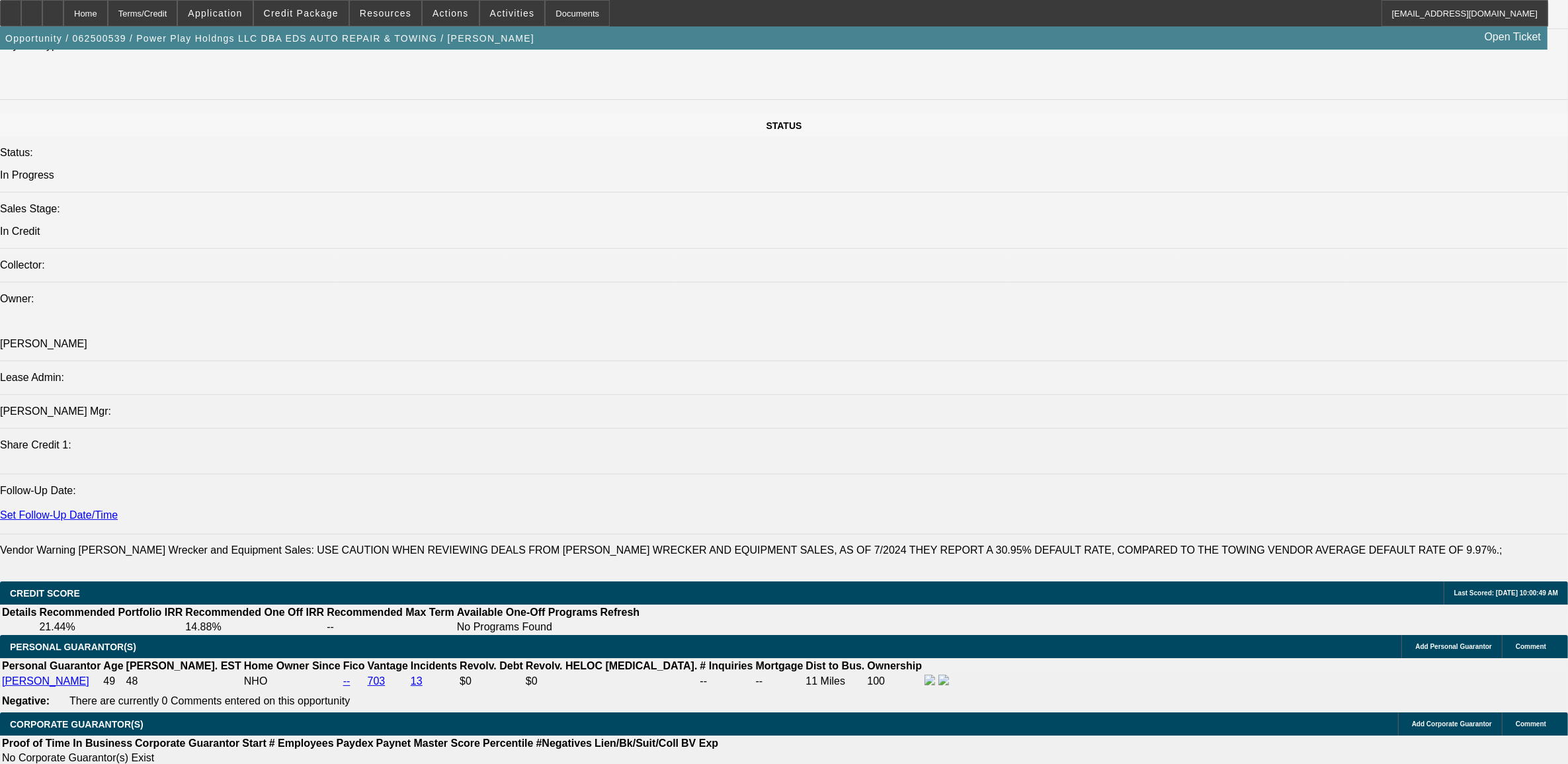
select select "2"
select select "0.1"
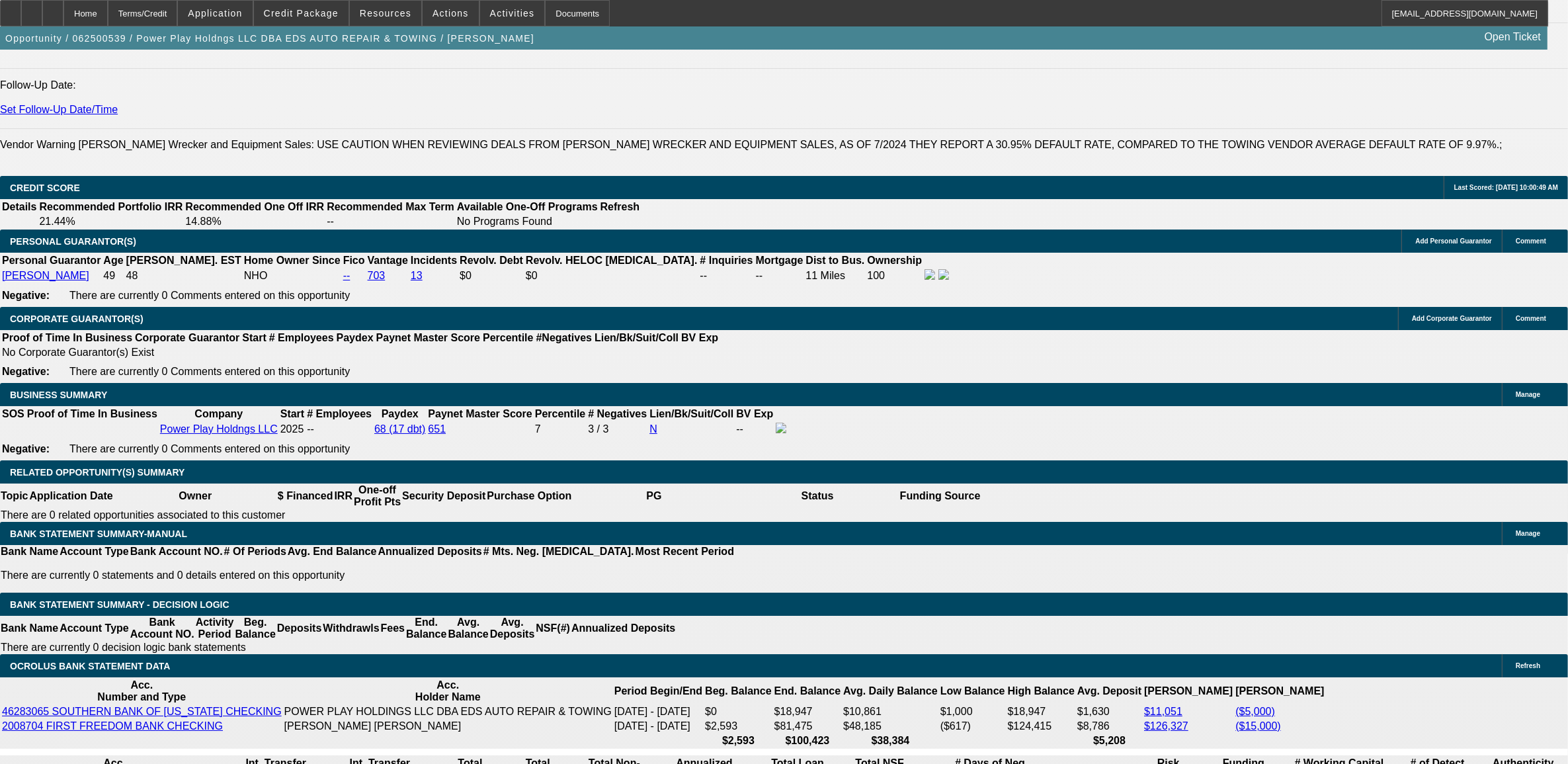
select select "1"
select select "2"
select select "4"
select select "1"
select select "2"
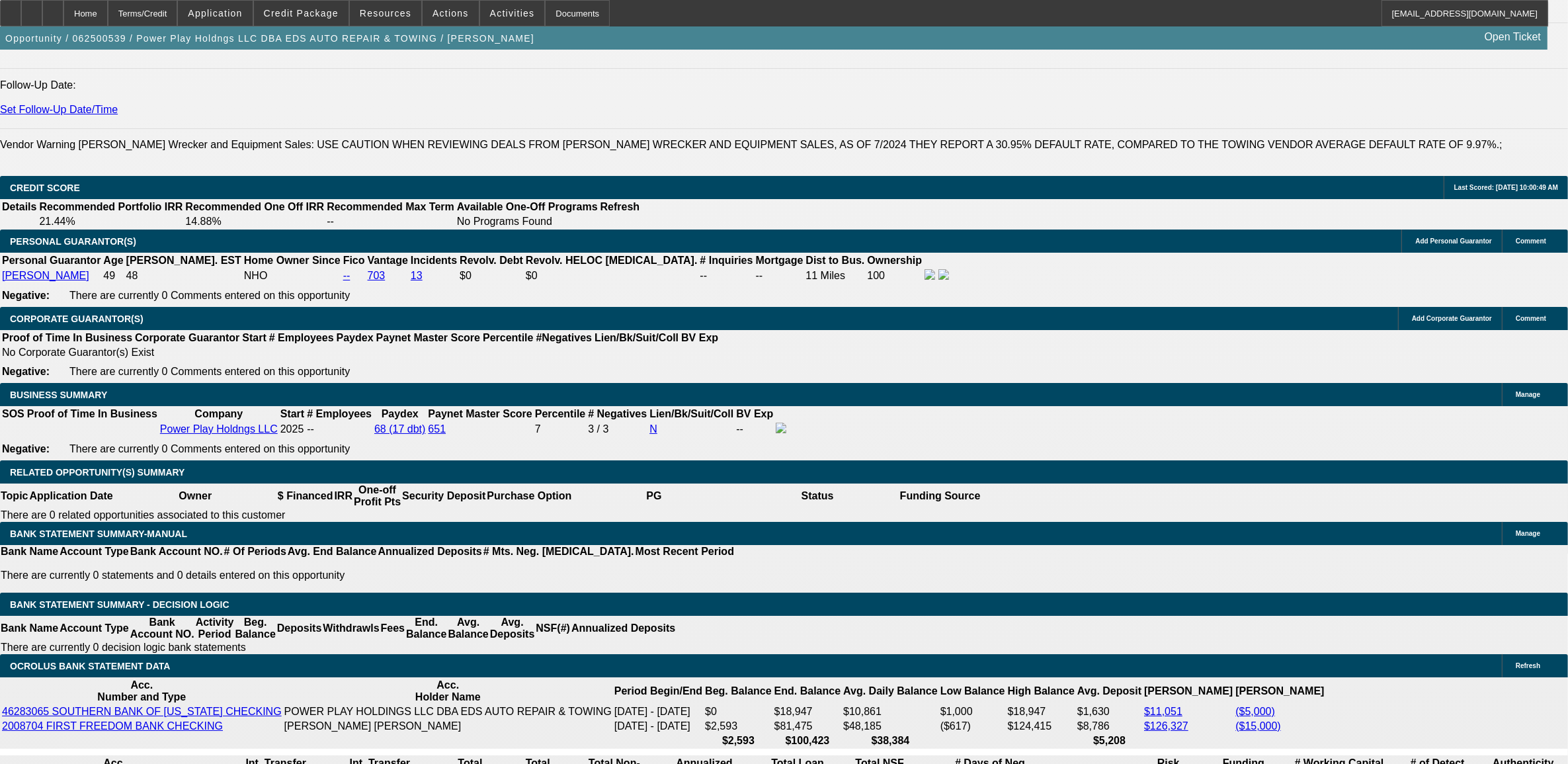
select select "6"
select select "1"
select select "2"
select select "4"
select select "1"
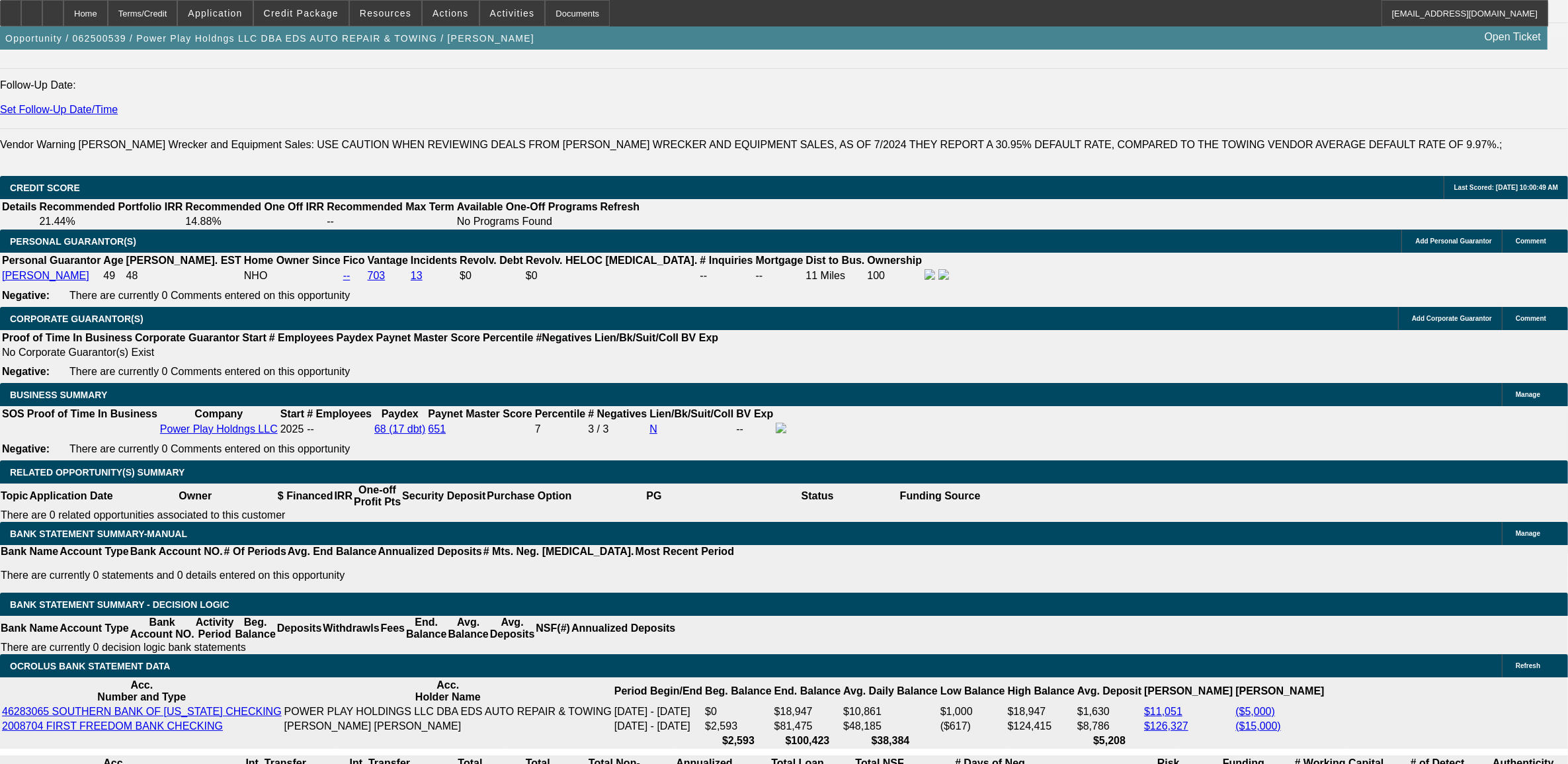
select select "2"
select select "4"
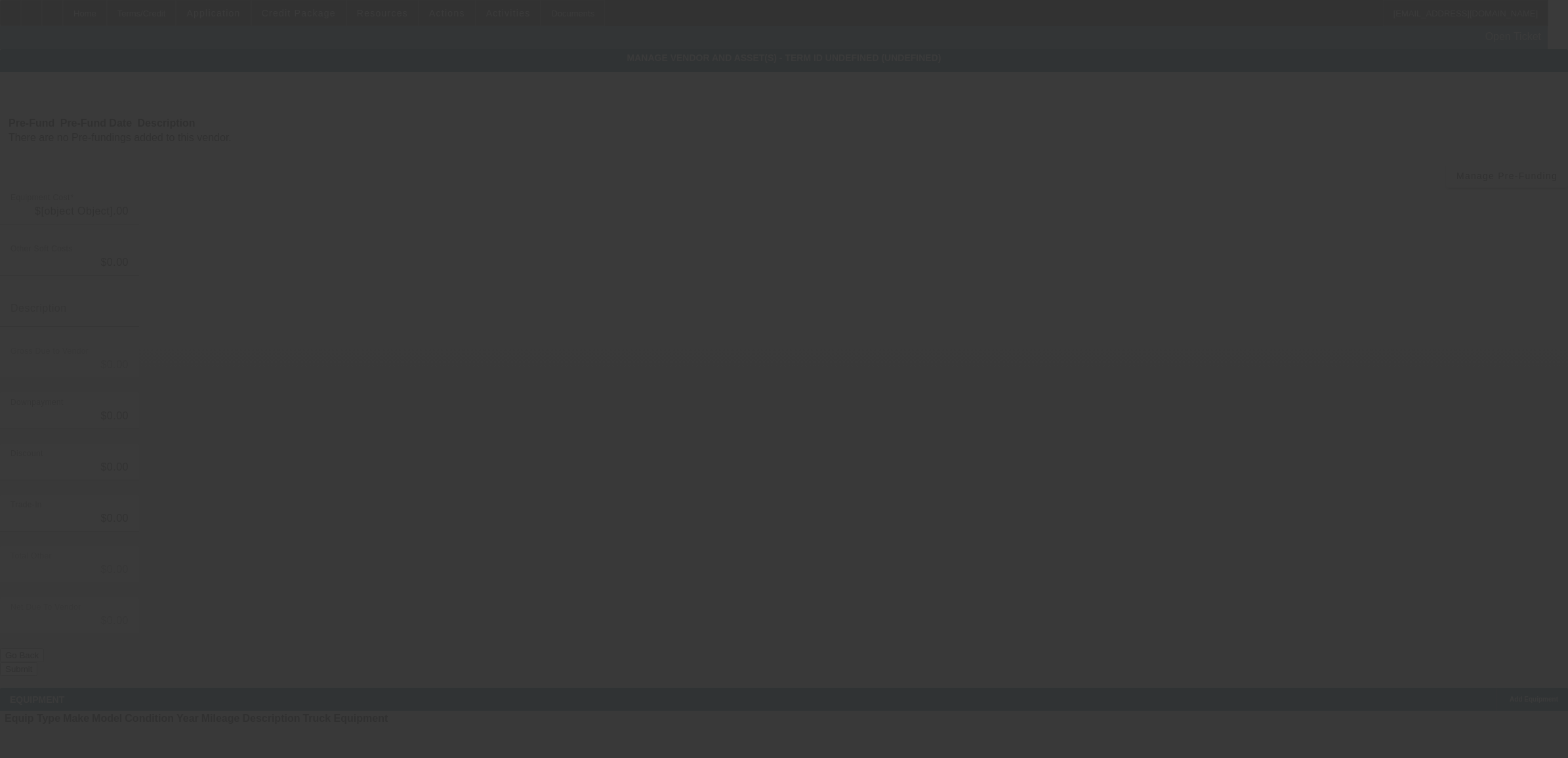
type input "$143,738.99"
type input "$88.00"
type input "$143,826.99"
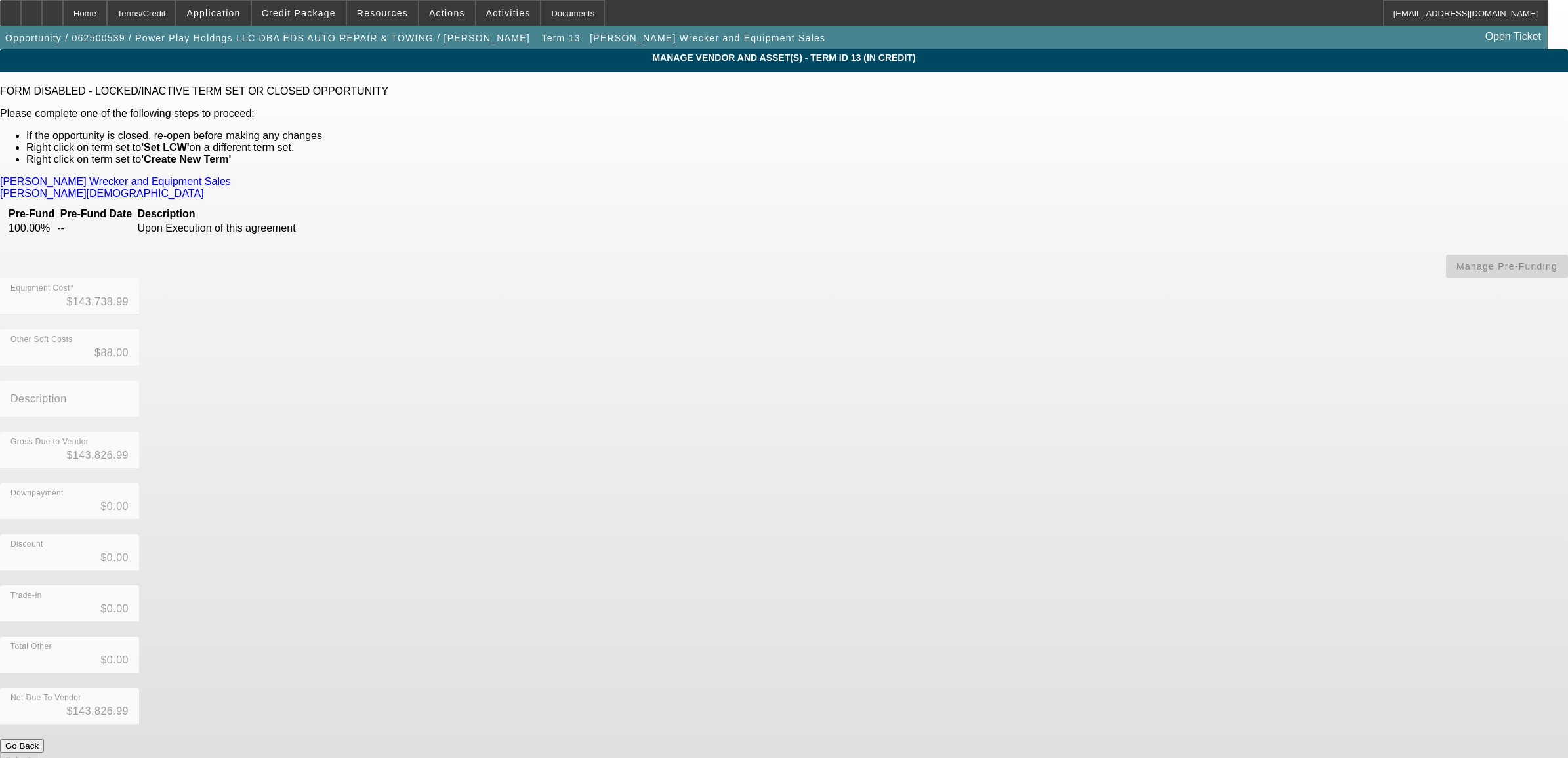
click at [204, 188] on link "Barrett, Christian" at bounding box center [102, 194] width 204 height 12
click at [231, 176] on link "Crouch Wrecker and Equipment Sales" at bounding box center [115, 182] width 231 height 12
click at [107, 7] on div "Home" at bounding box center [84, 13] width 44 height 26
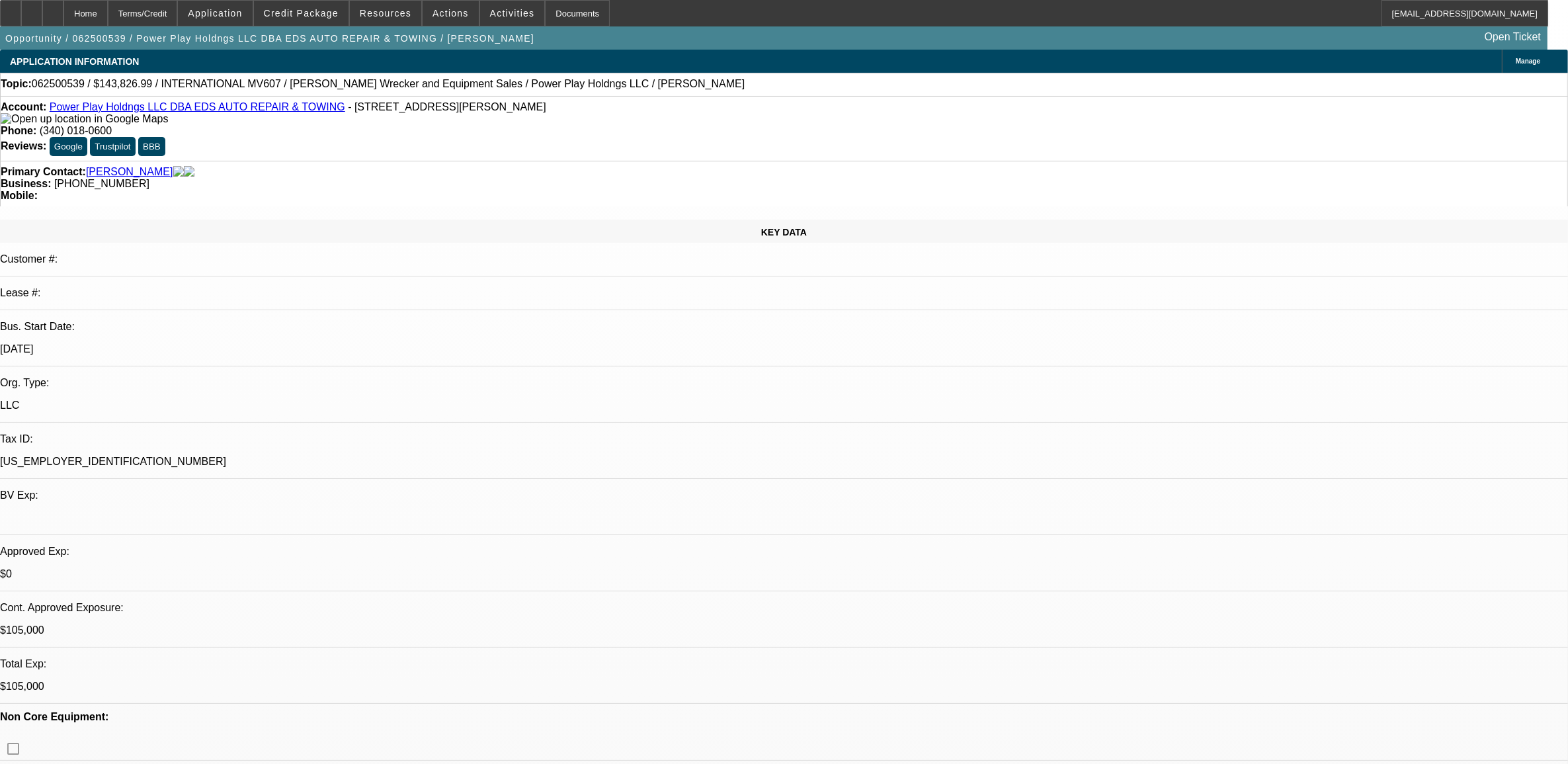
select select "0"
select select "2"
select select "0.1"
select select "4"
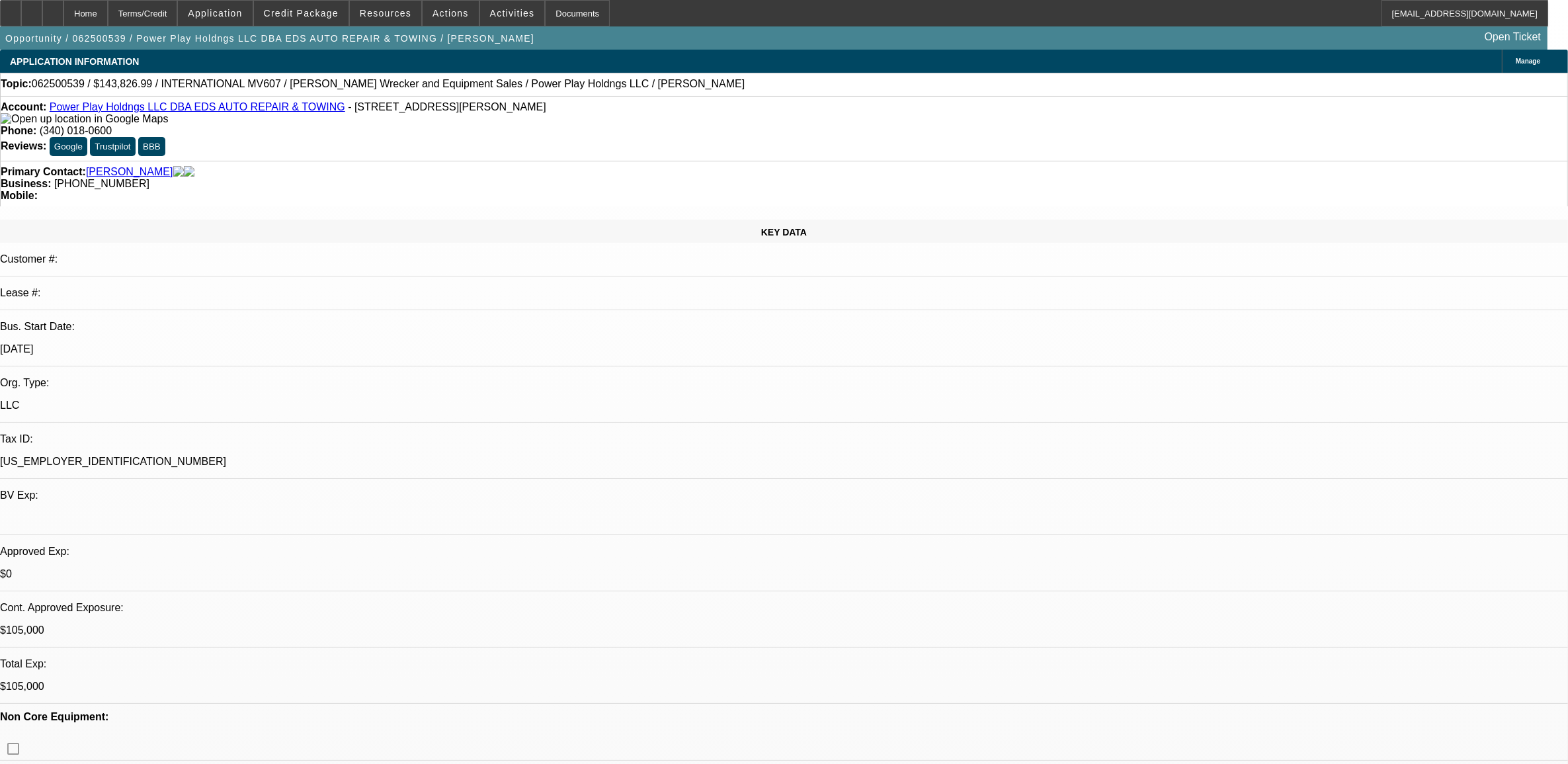
select select "0"
select select "2"
select select "0.1"
select select "4"
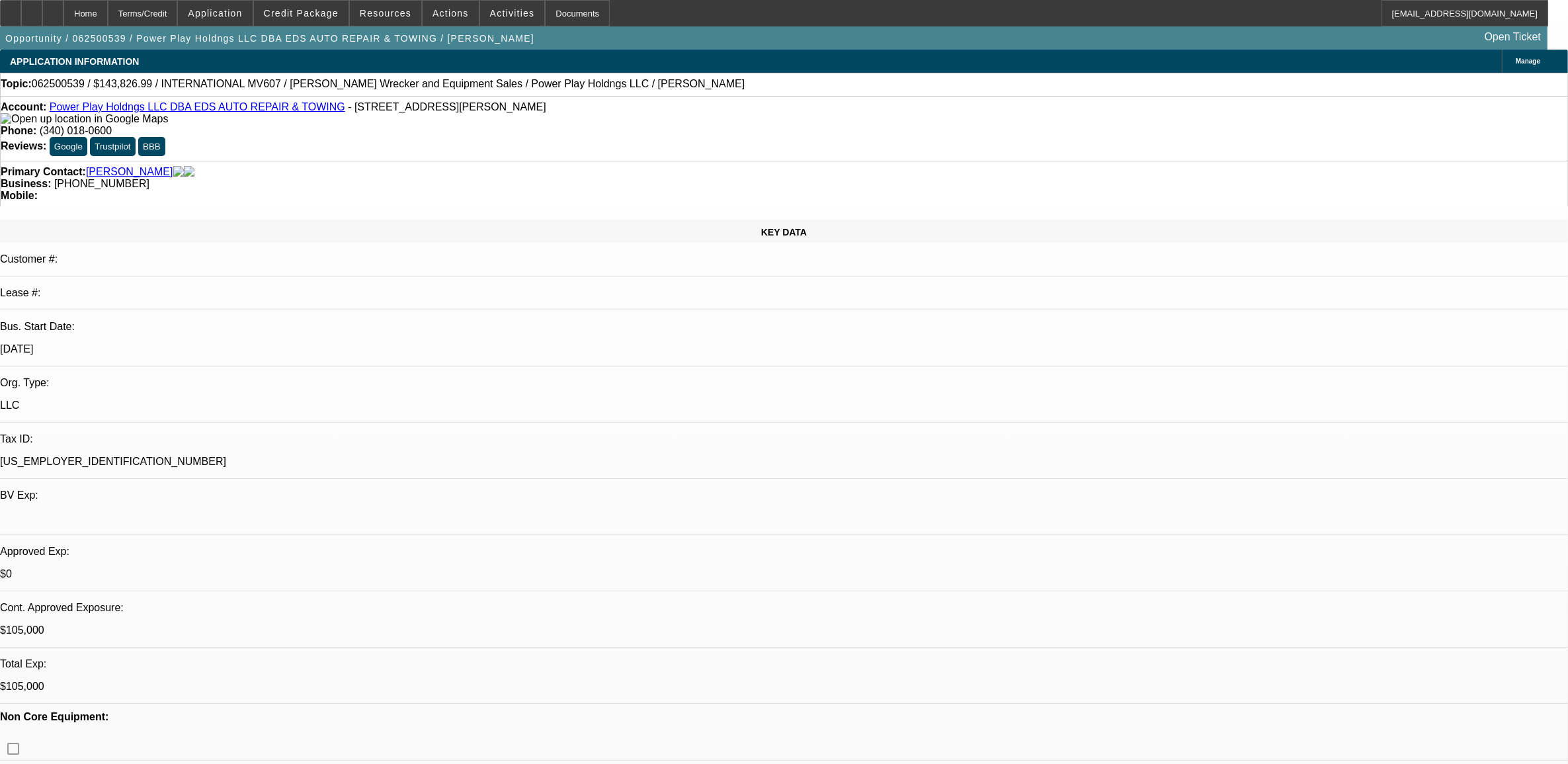
select select "0.1"
select select "2"
select select "0"
select select "6"
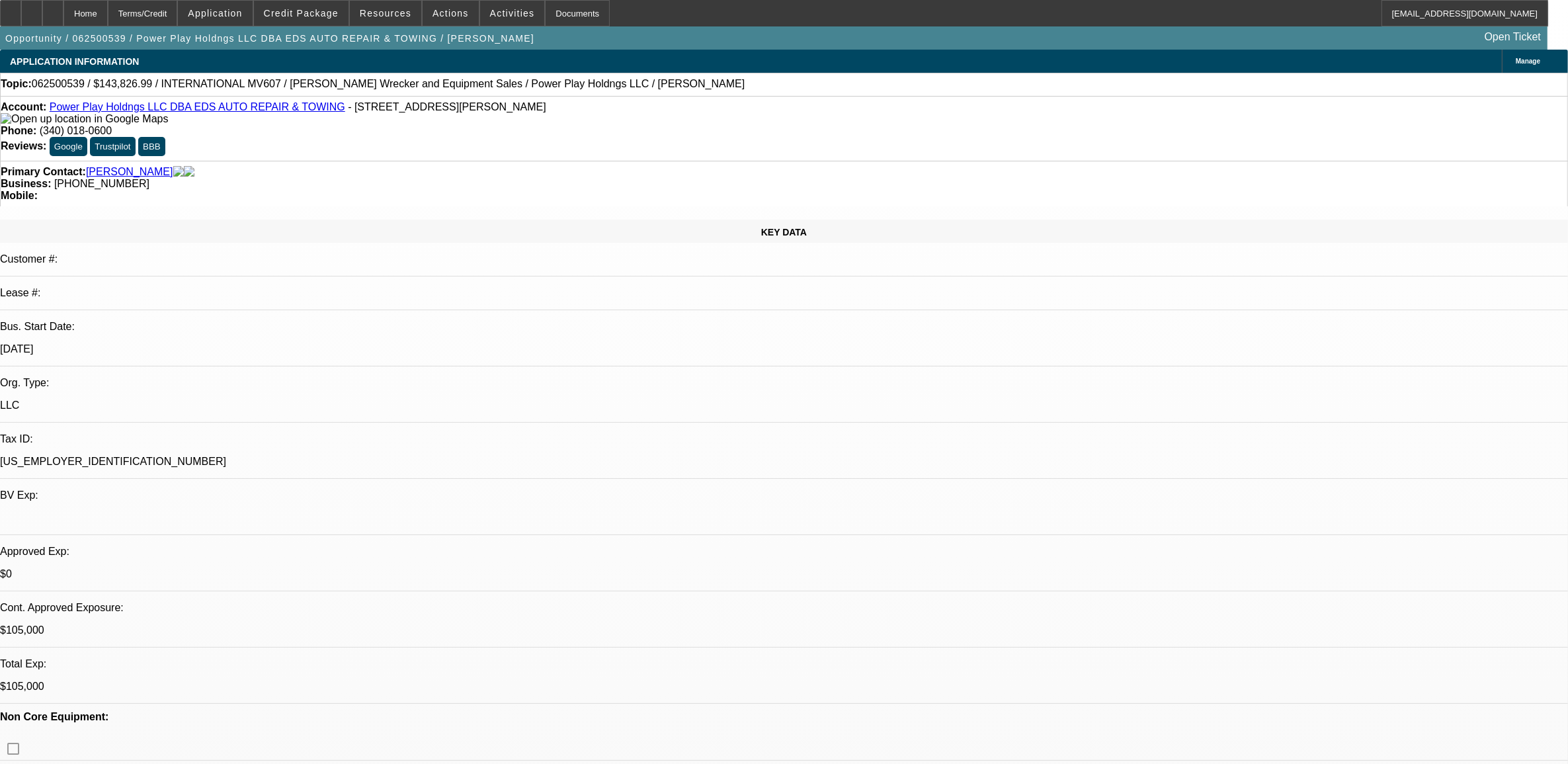
select select "0.15"
select select "2"
select select "0.1"
select select "4"
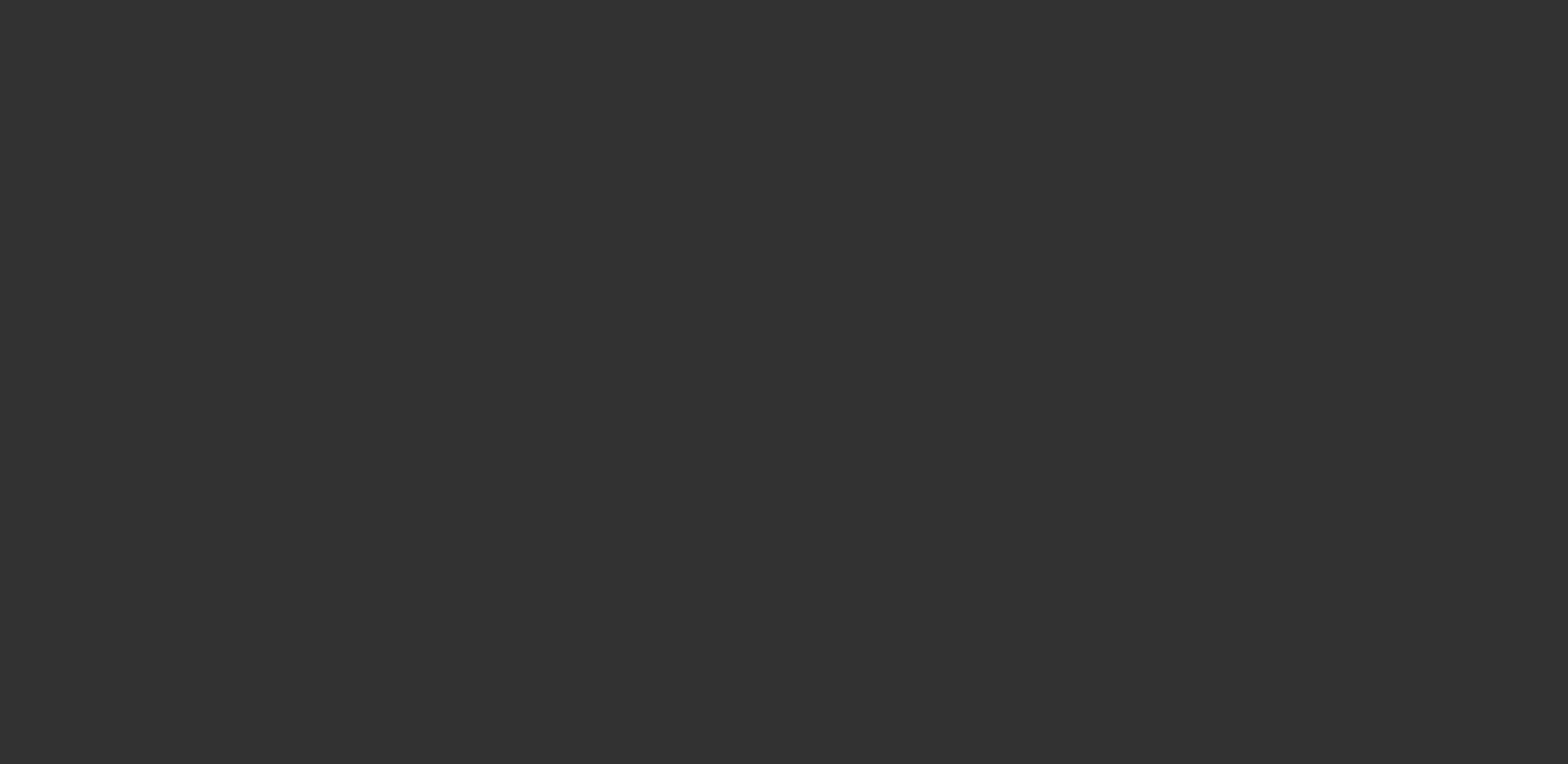
scroll to position [1967, 0]
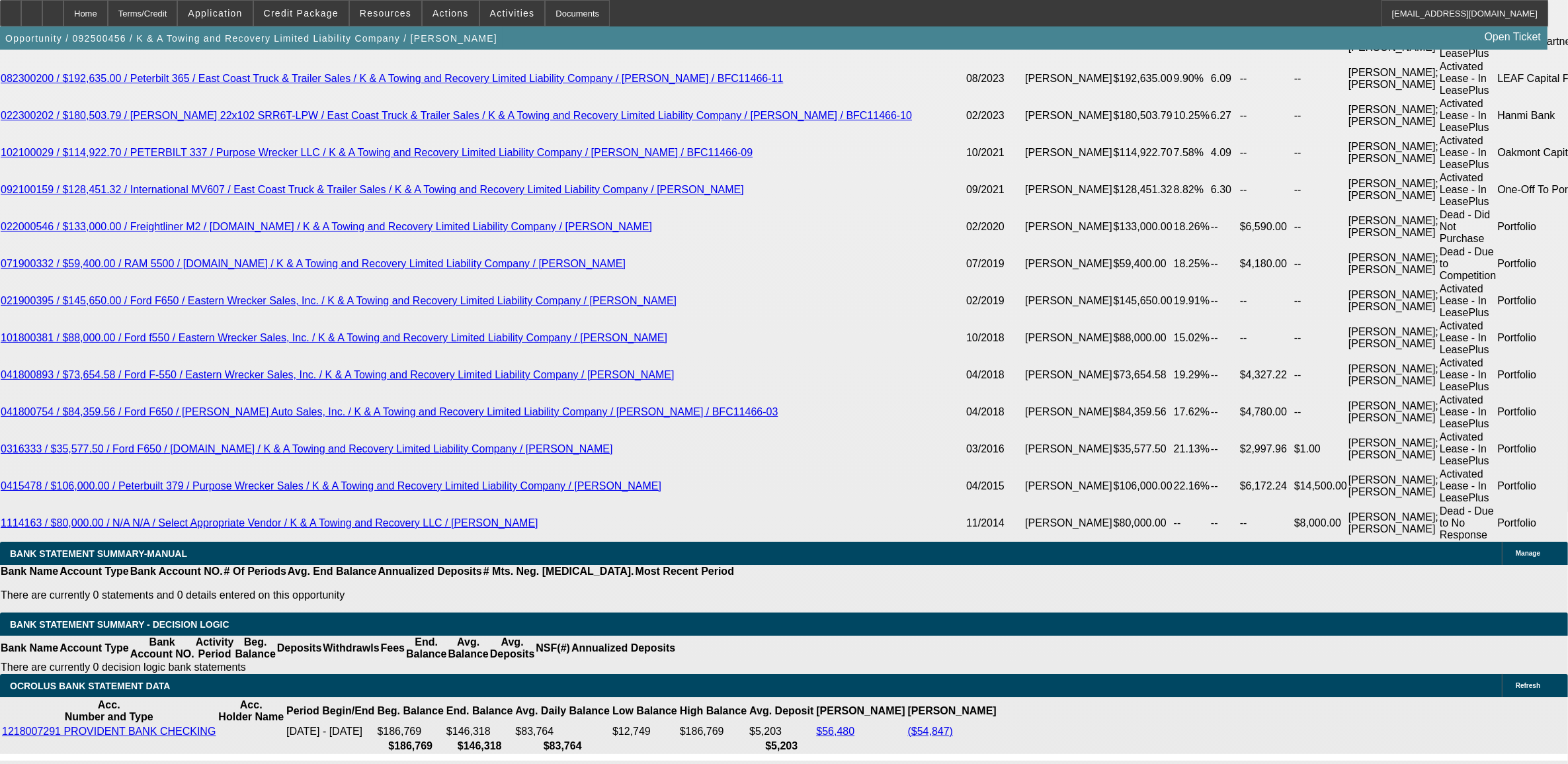
select select "0"
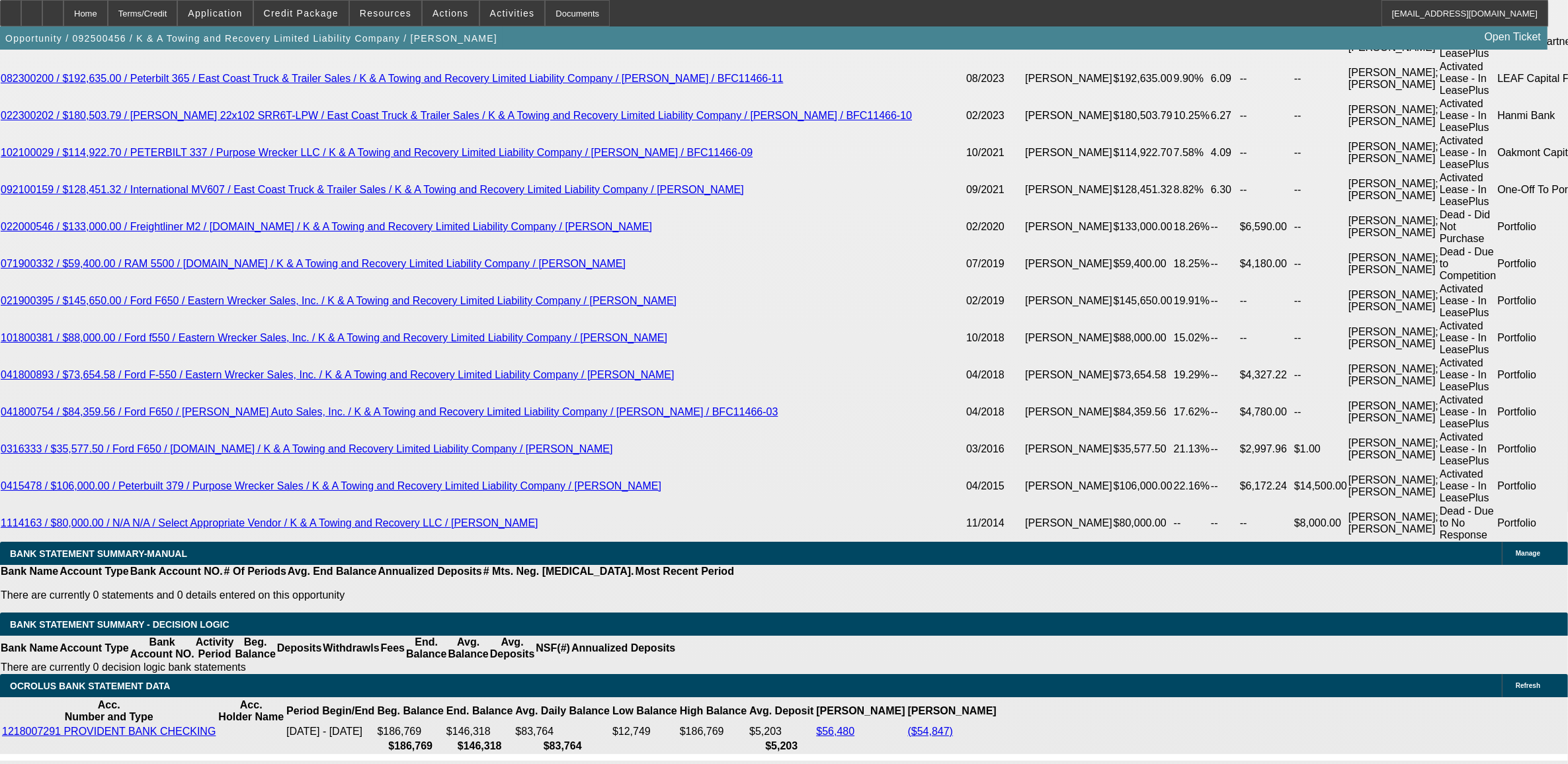
select select "0"
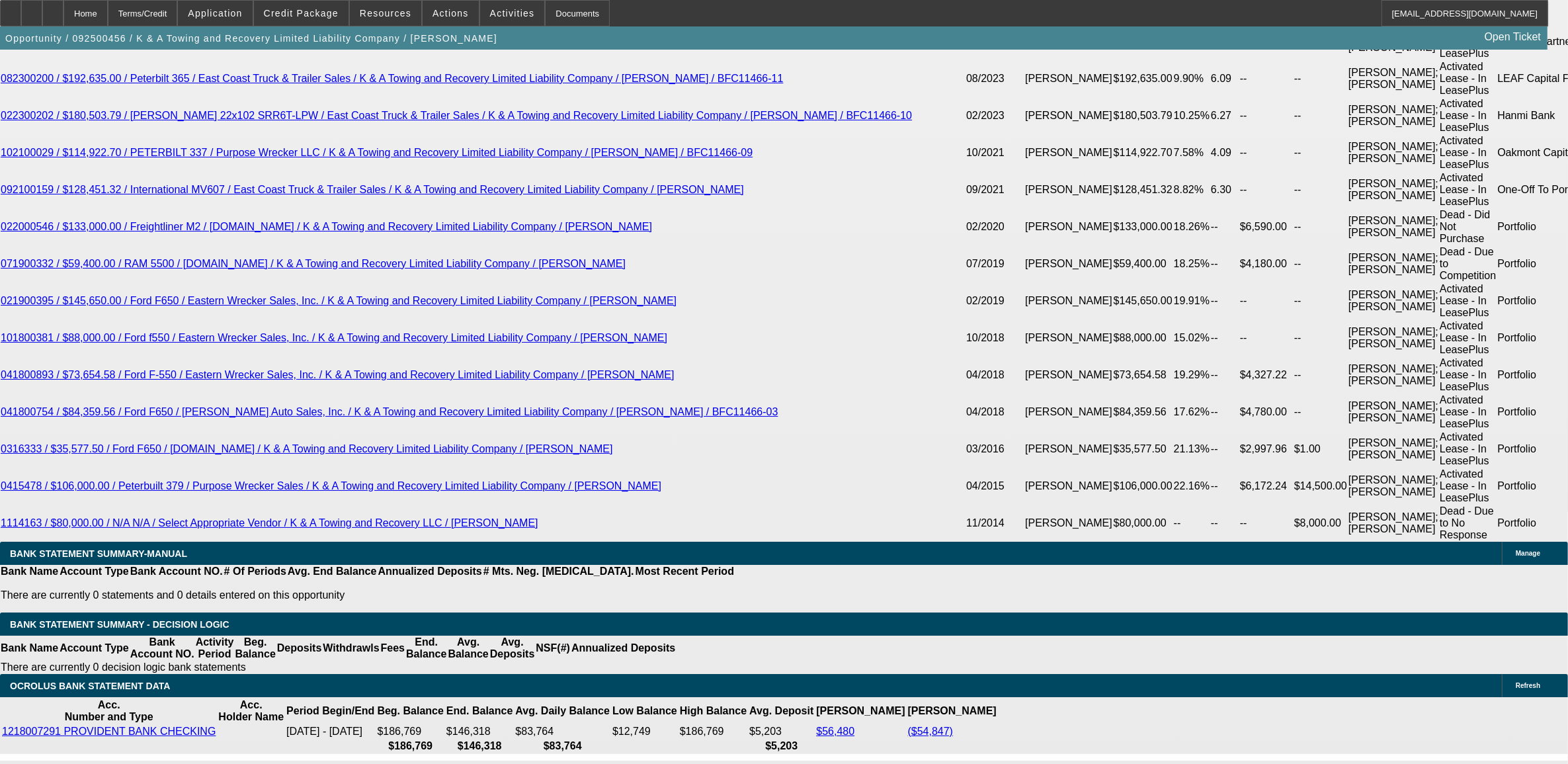
select select "0"
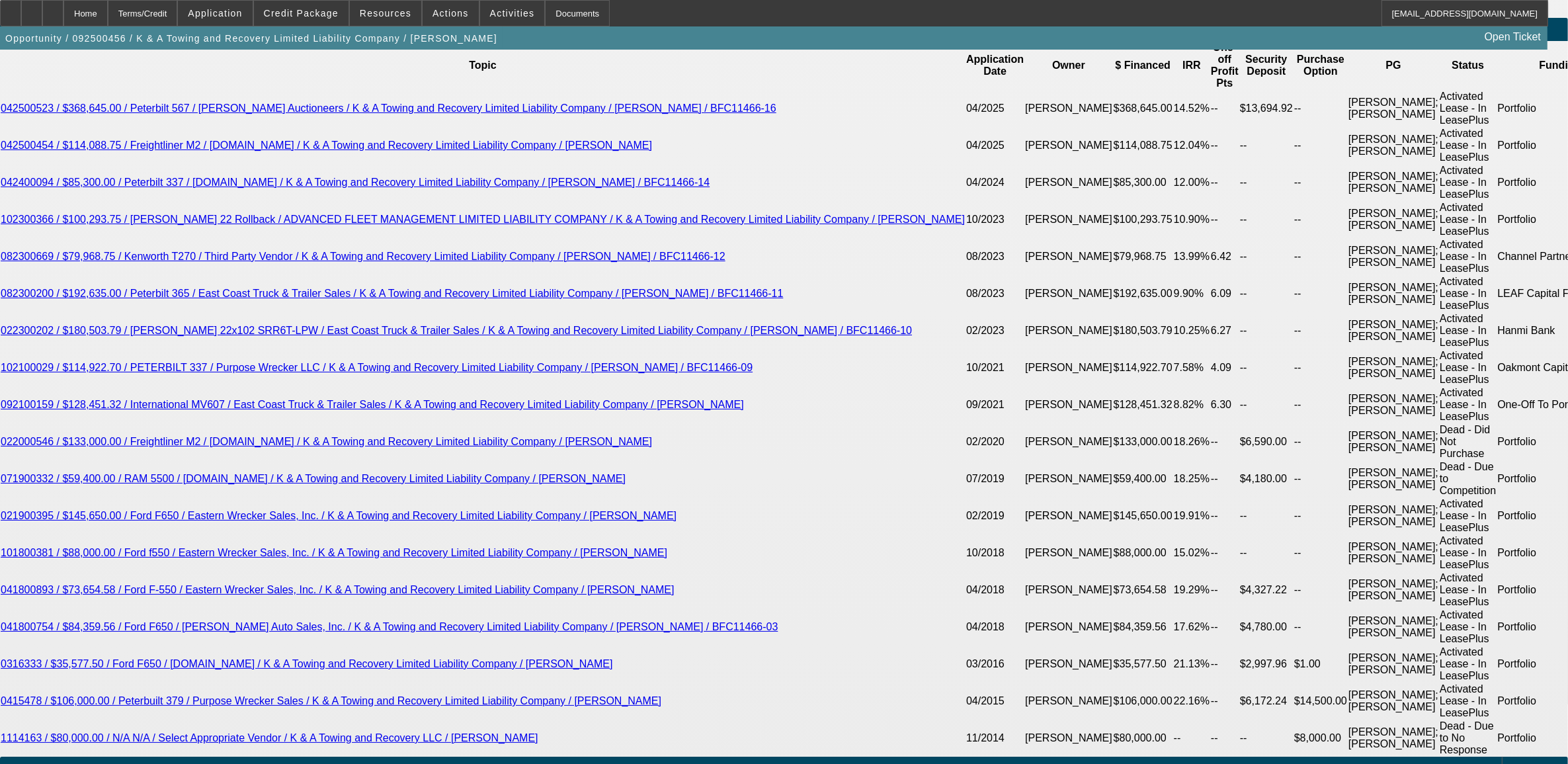
select select "1"
select select "2"
select select "6"
select select "1"
select select "2"
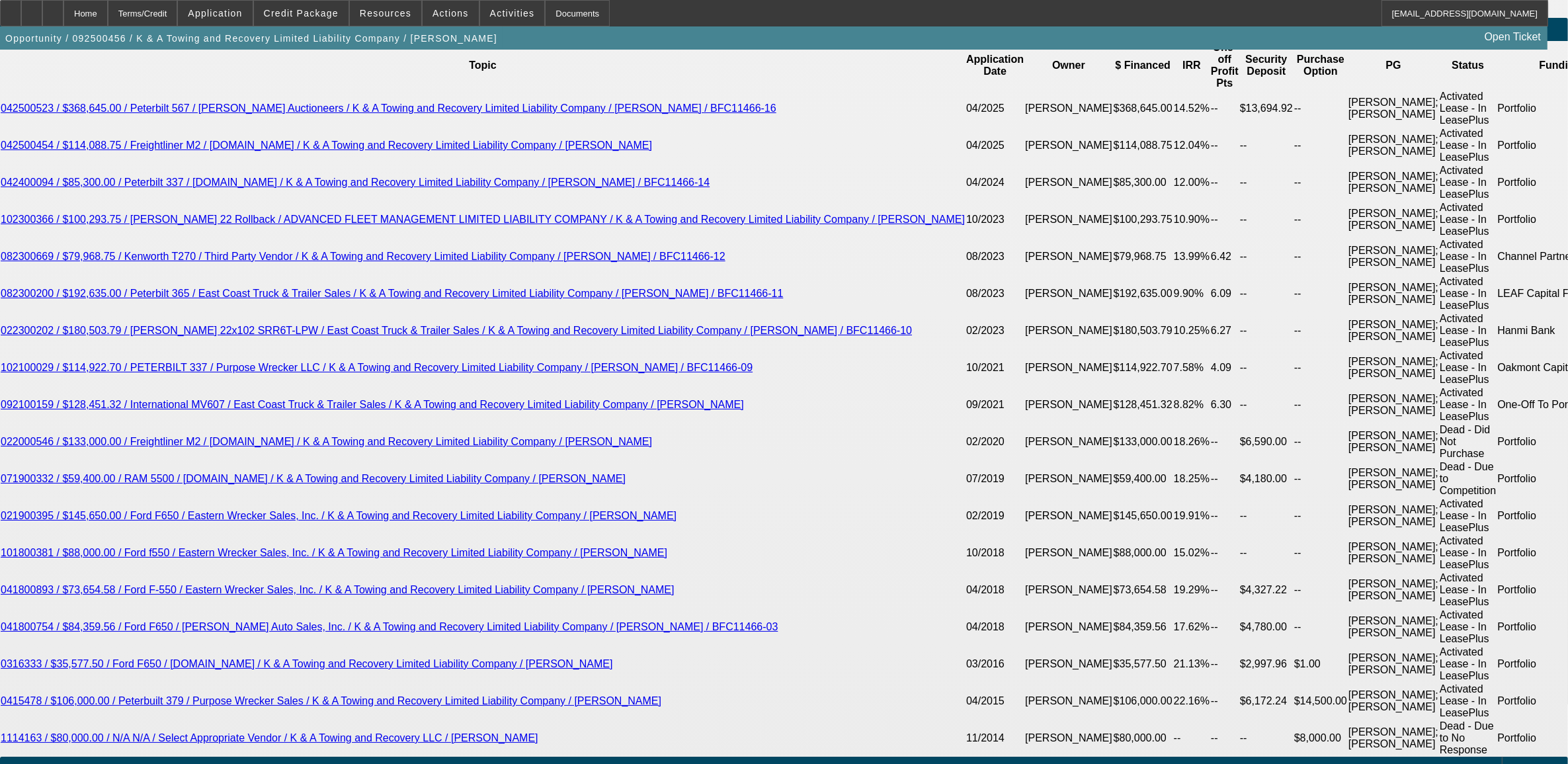
select select "6"
select select "1"
select select "2"
select select "6"
select select "1"
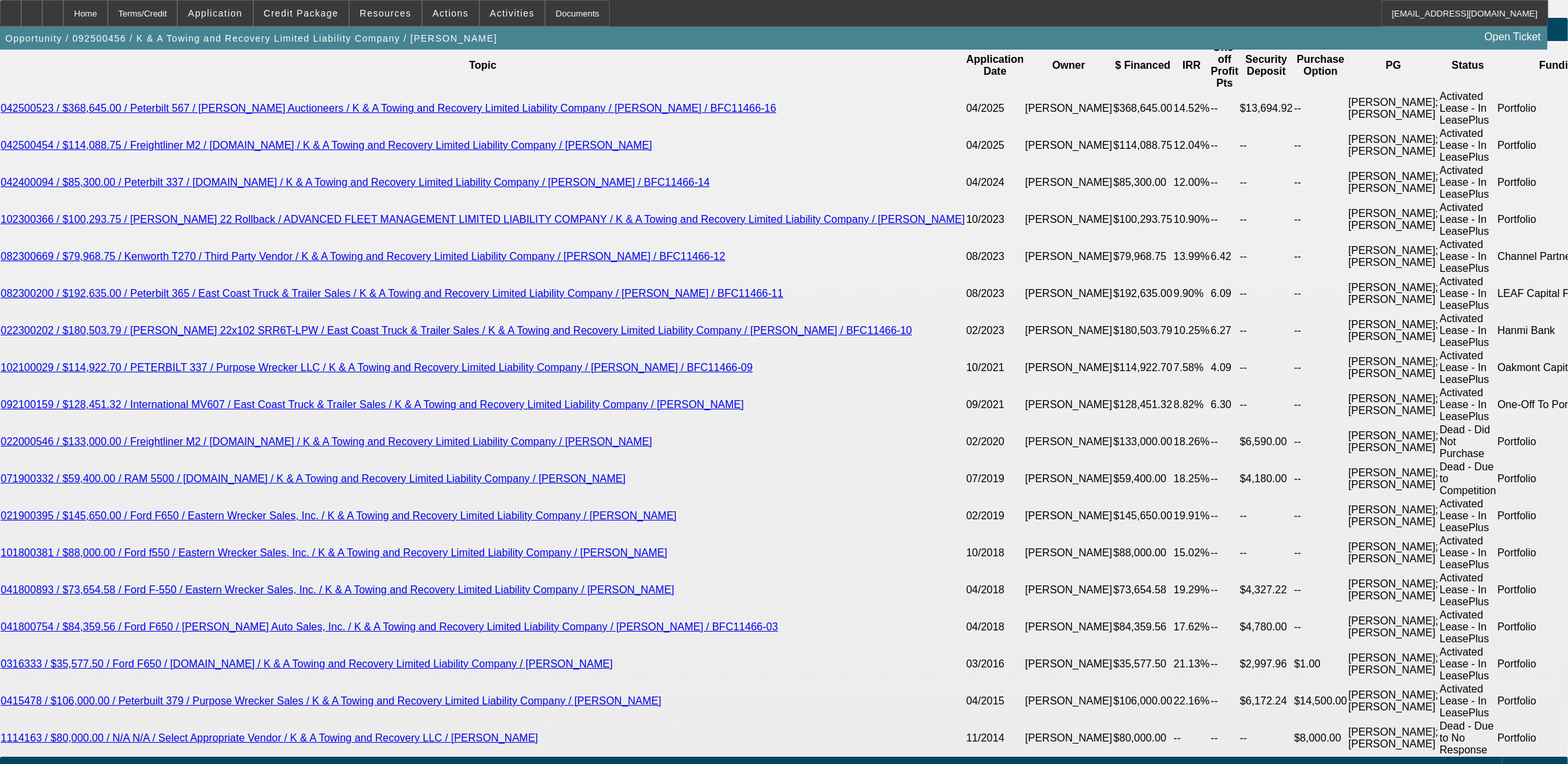
select select "2"
select select "6"
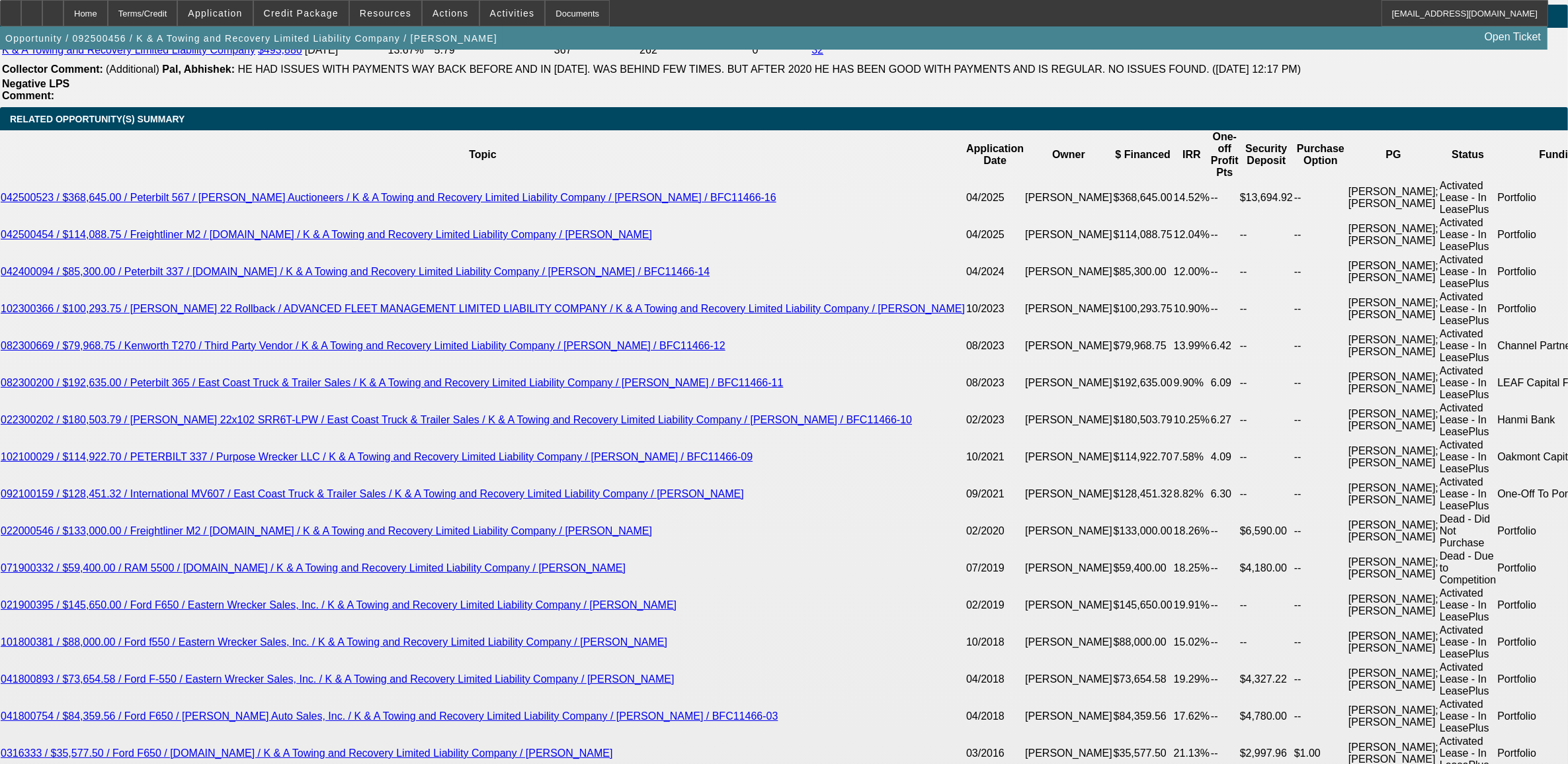
scroll to position [2345, 0]
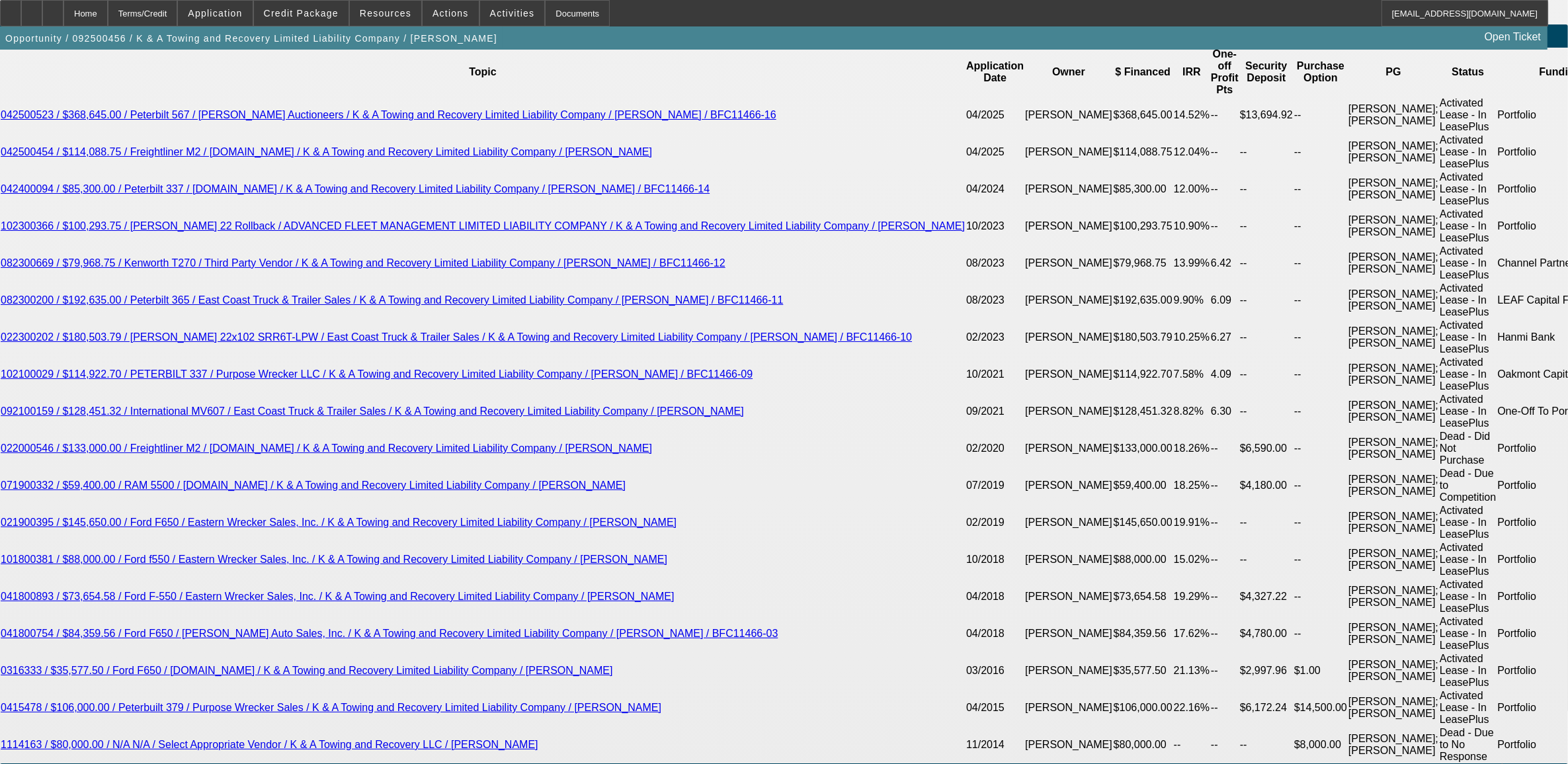
select select "1"
type input "UNKNOWN"
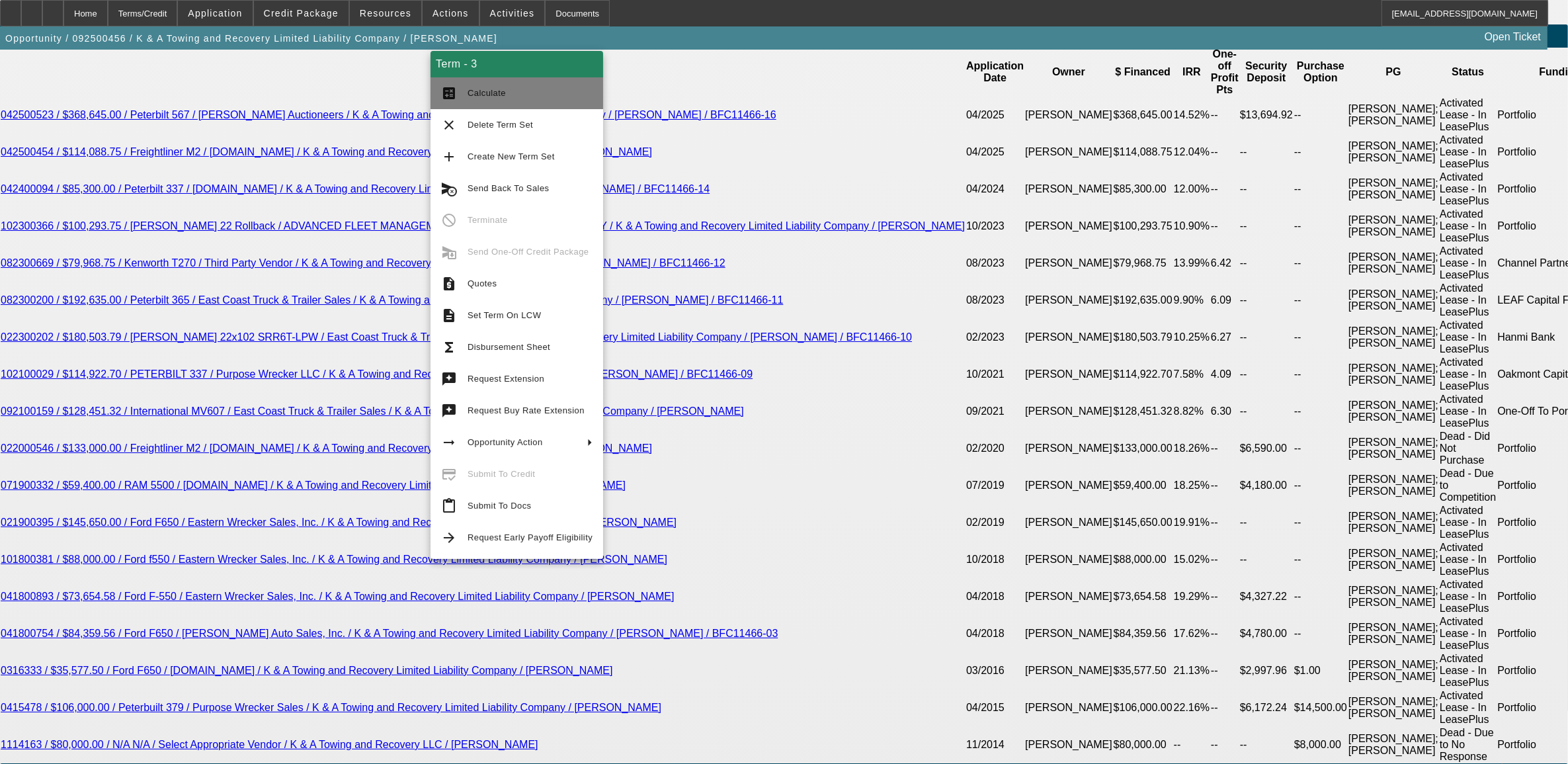
click at [494, 94] on span "Calculate" at bounding box center [487, 92] width 39 height 10
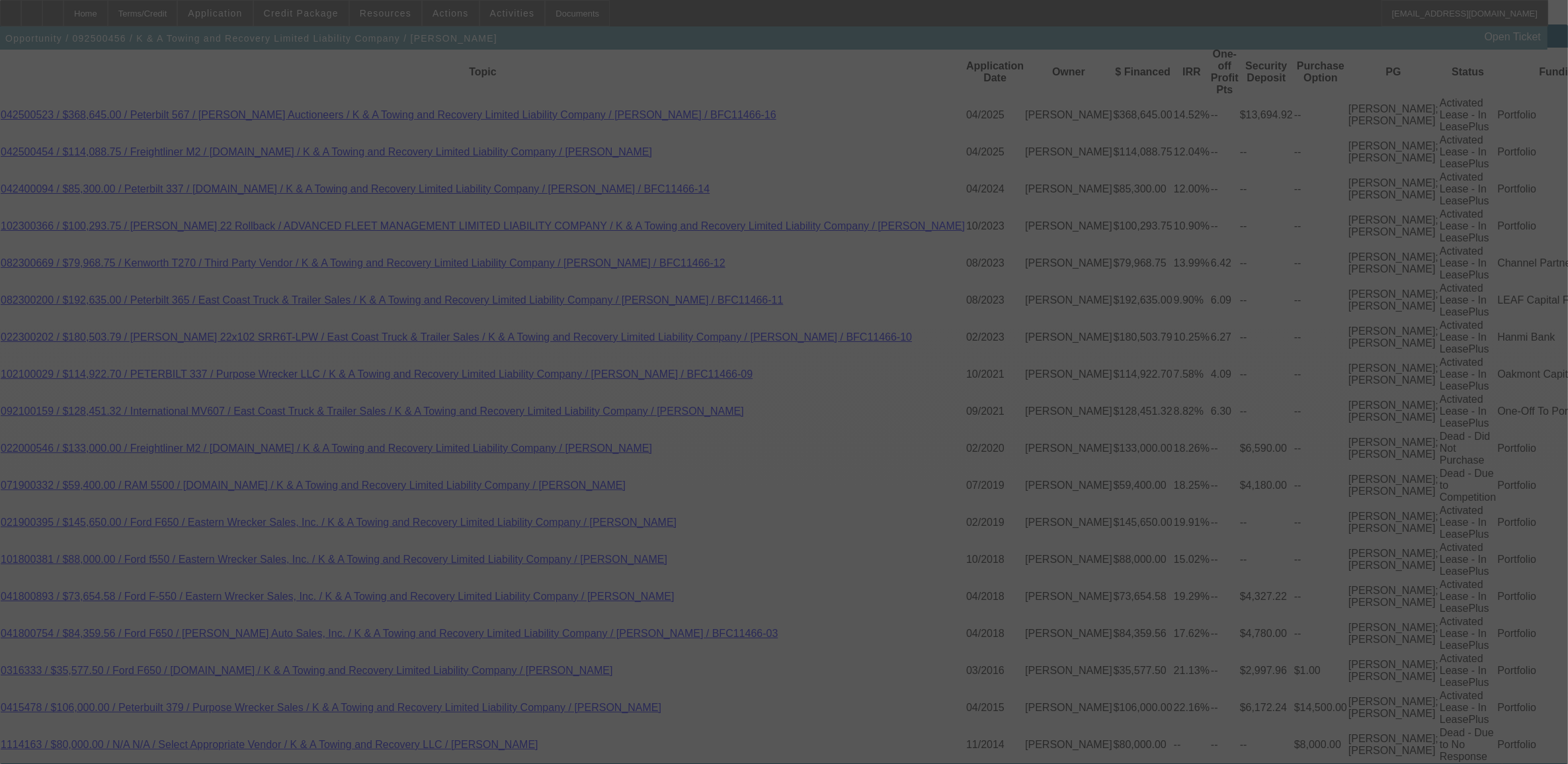
select select "0"
select select "6"
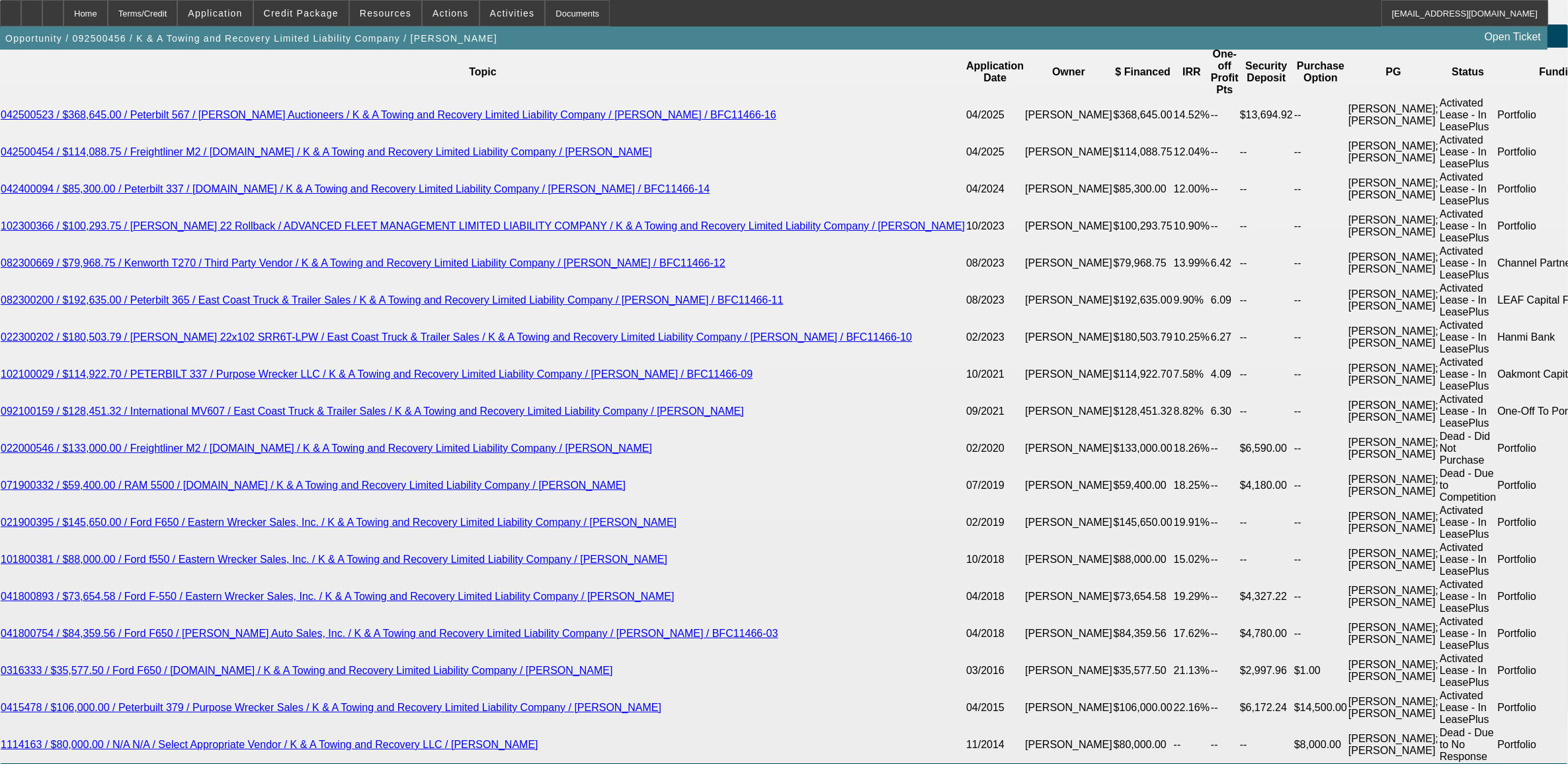
select select "2"
type input "UNKNOWN"
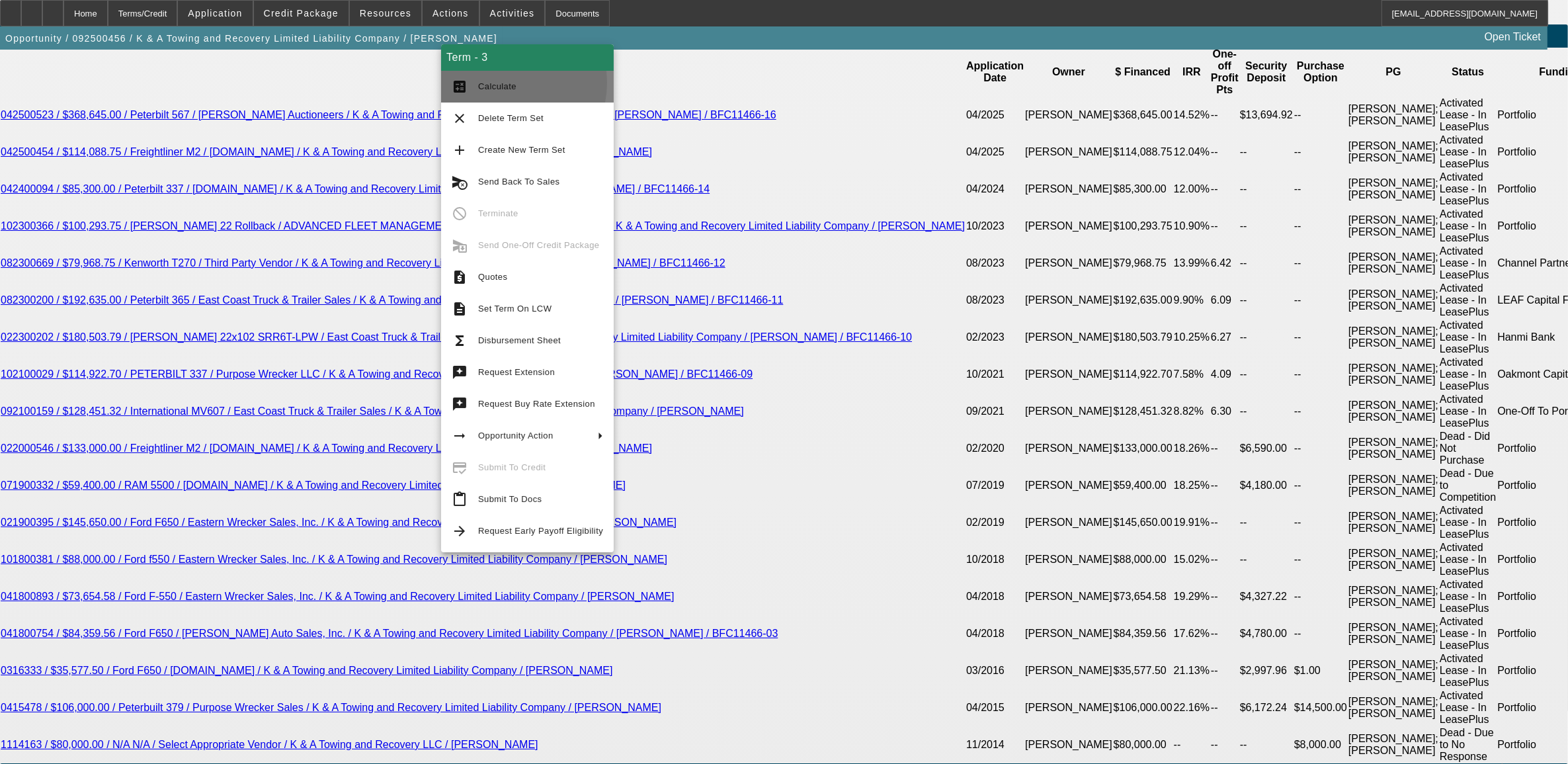
click at [502, 82] on span "Calculate" at bounding box center [497, 86] width 39 height 10
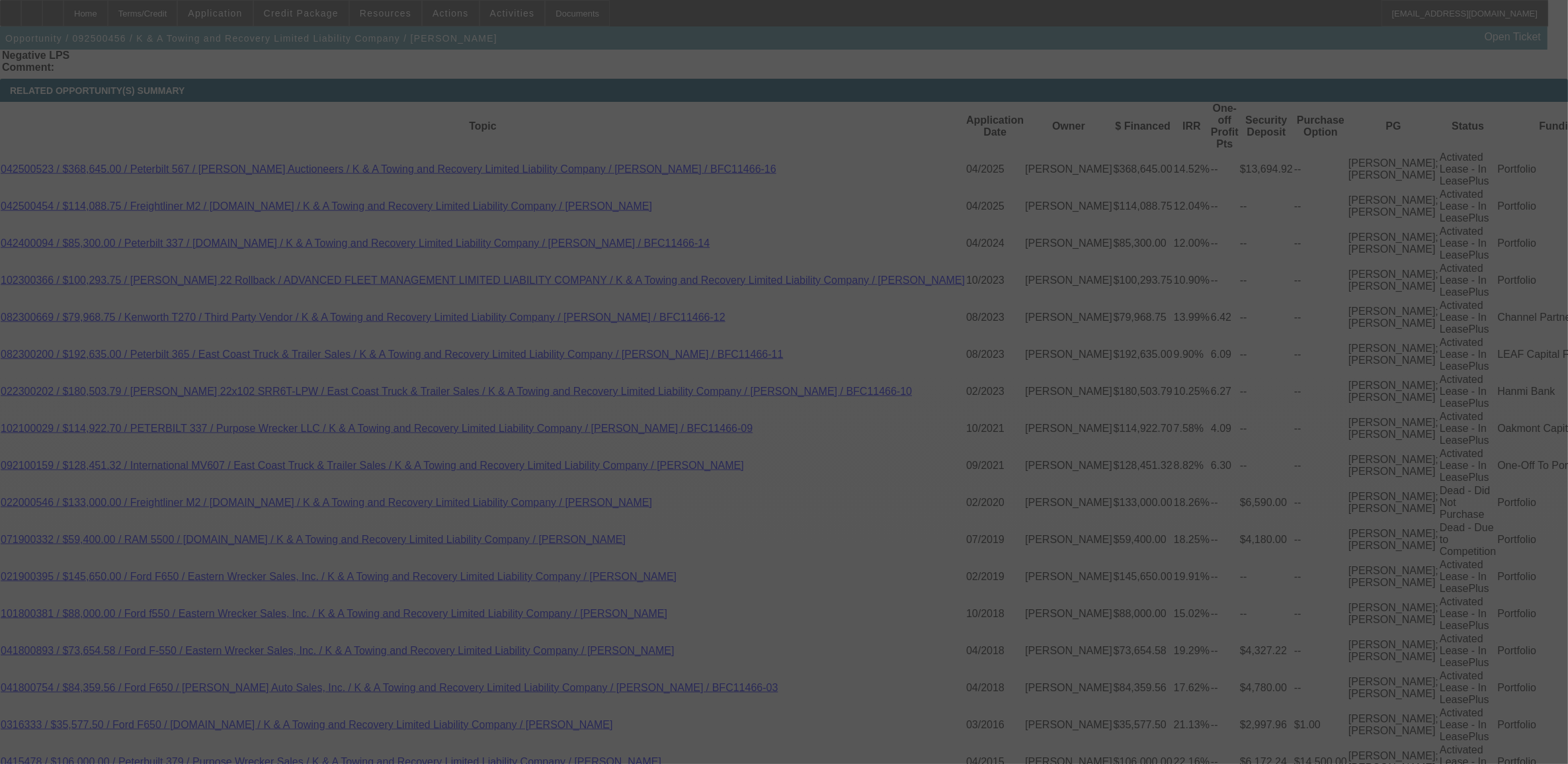
scroll to position [2262, 0]
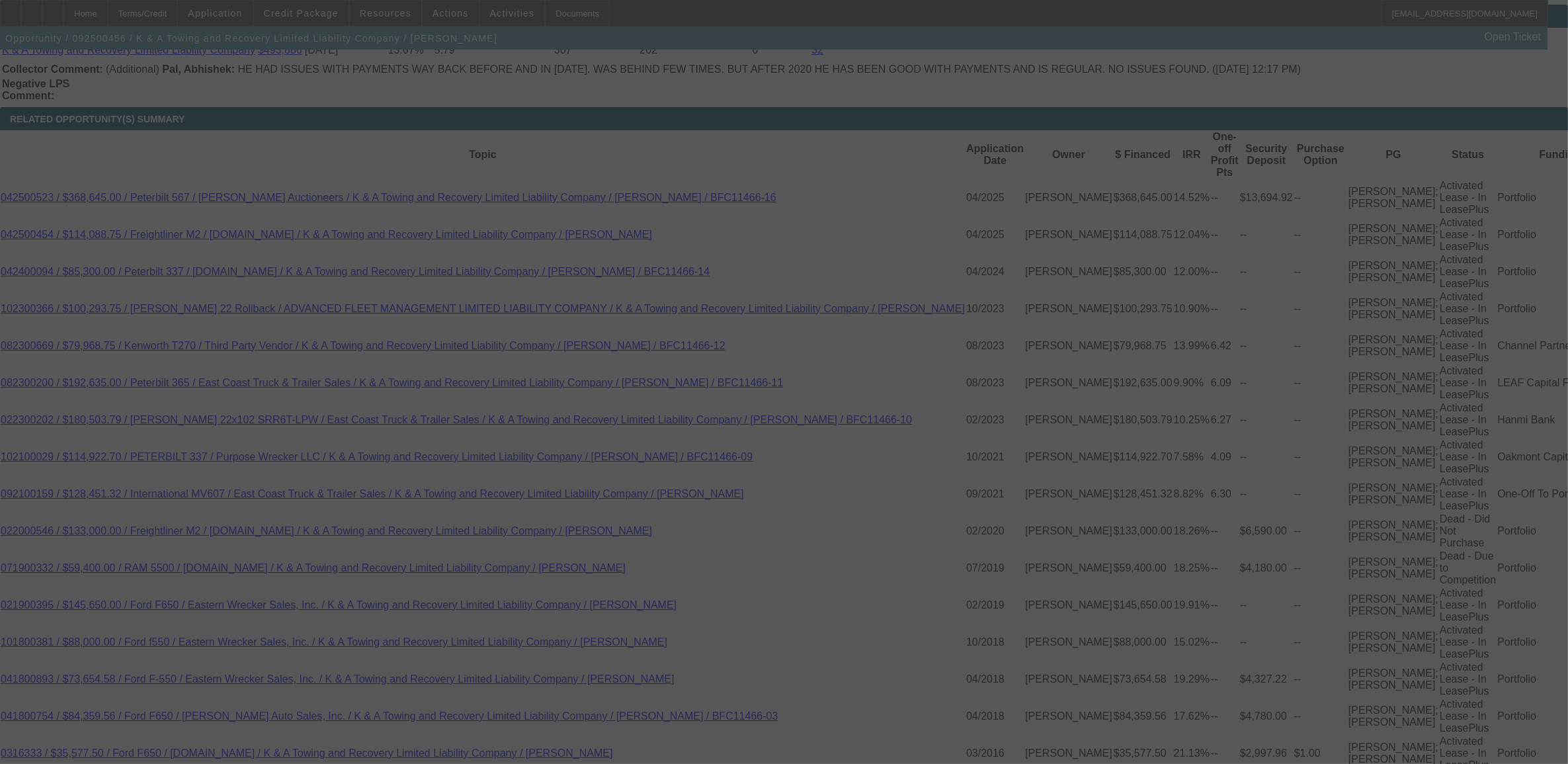
select select "0"
select select "2"
select select "0"
select select "6"
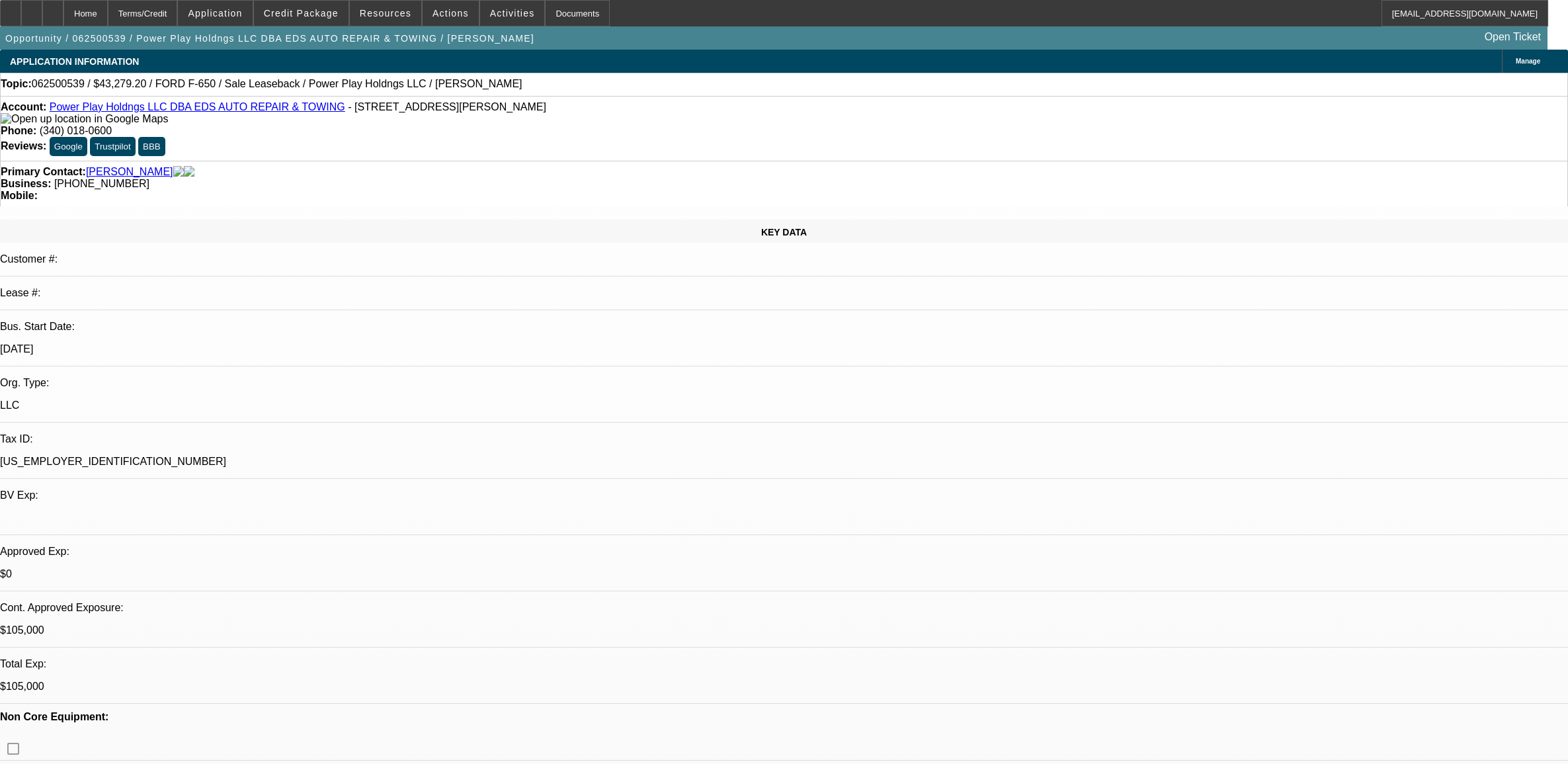
select select "0"
select select "2"
select select "0.1"
select select "4"
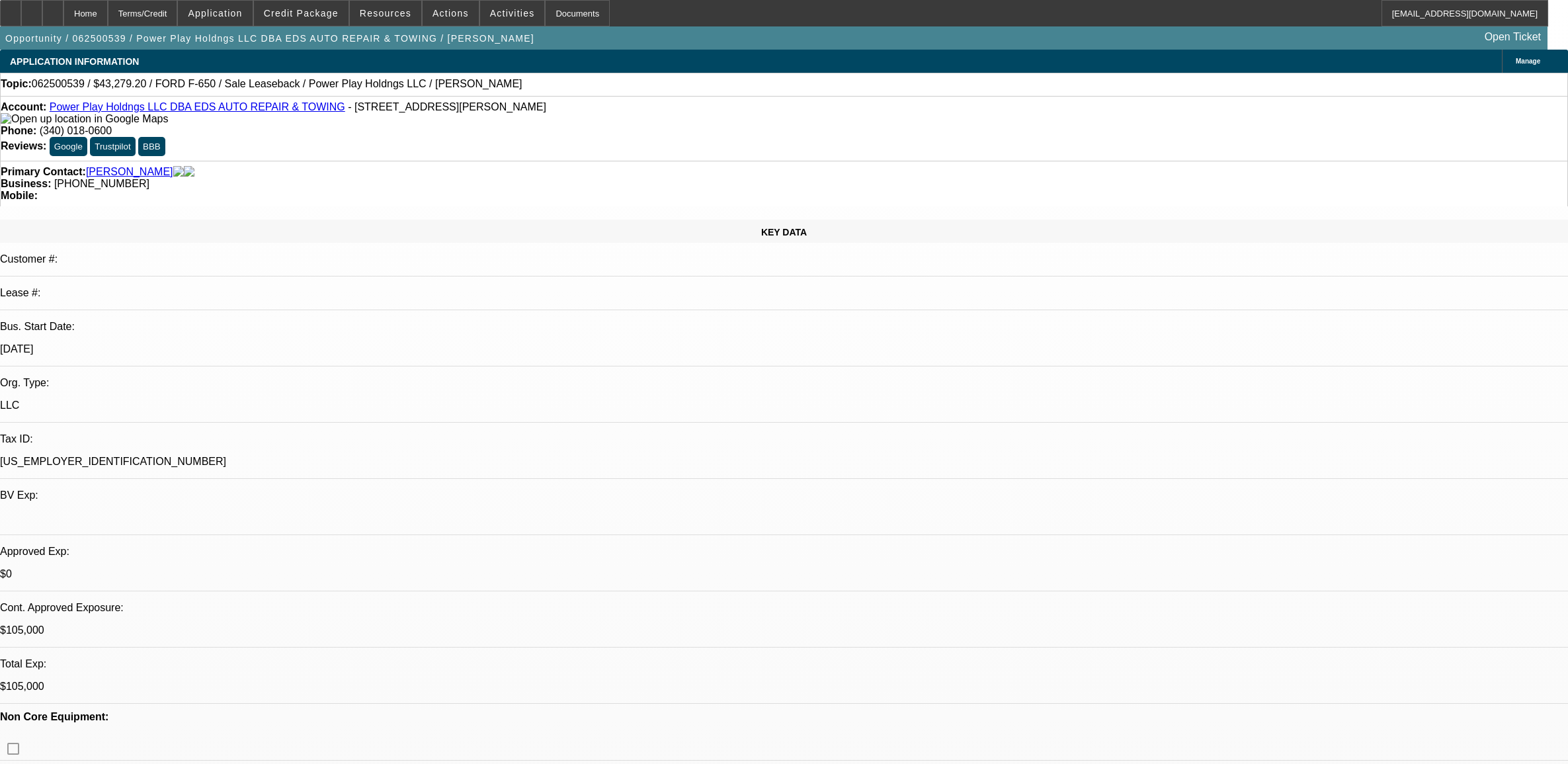
select select "0"
select select "2"
select select "0.1"
select select "4"
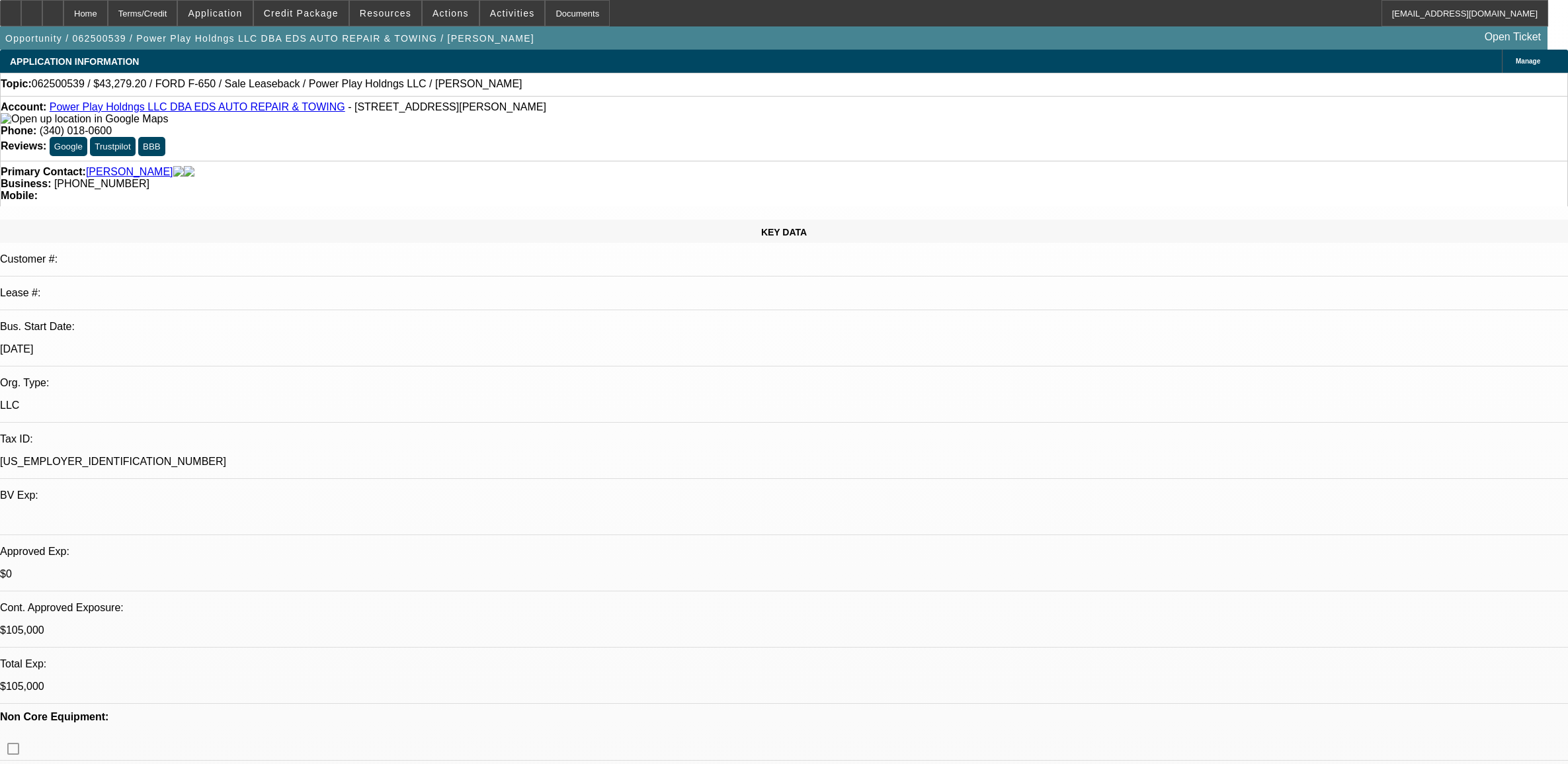
select select "0"
select select "2"
select select "0.1"
select select "4"
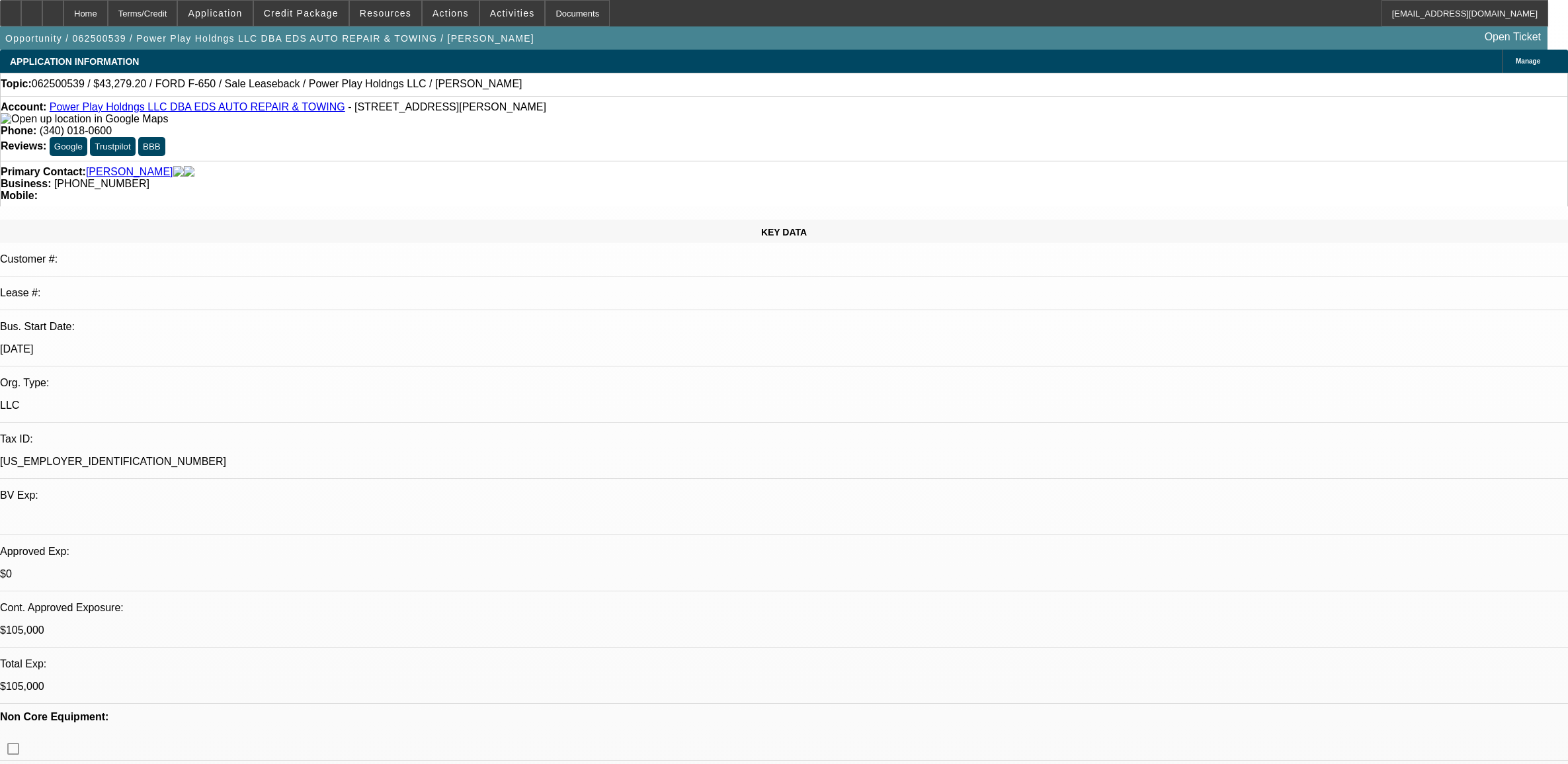
select select "2"
select select "0.1"
select select "4"
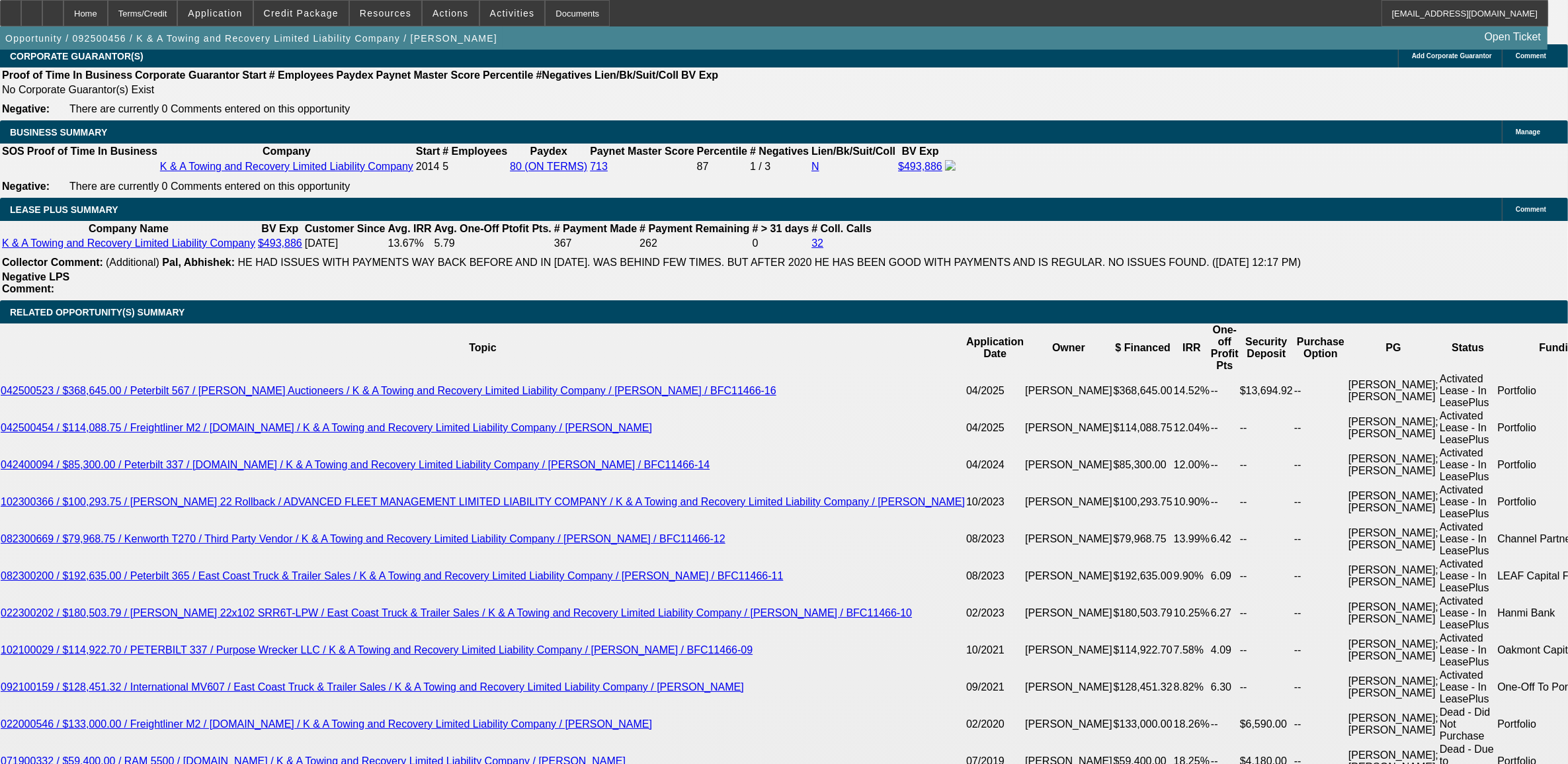
select select "0"
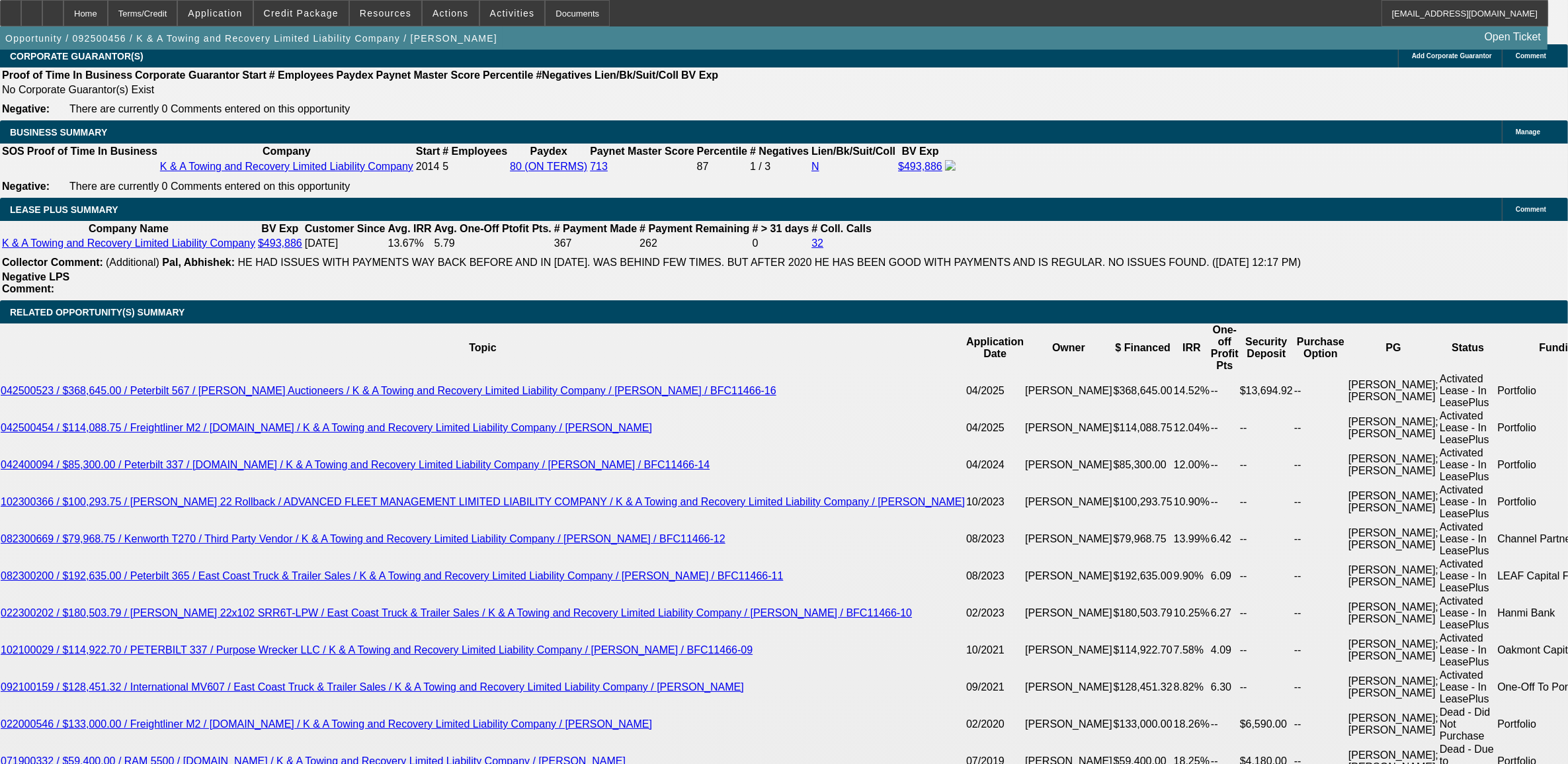
select select "0"
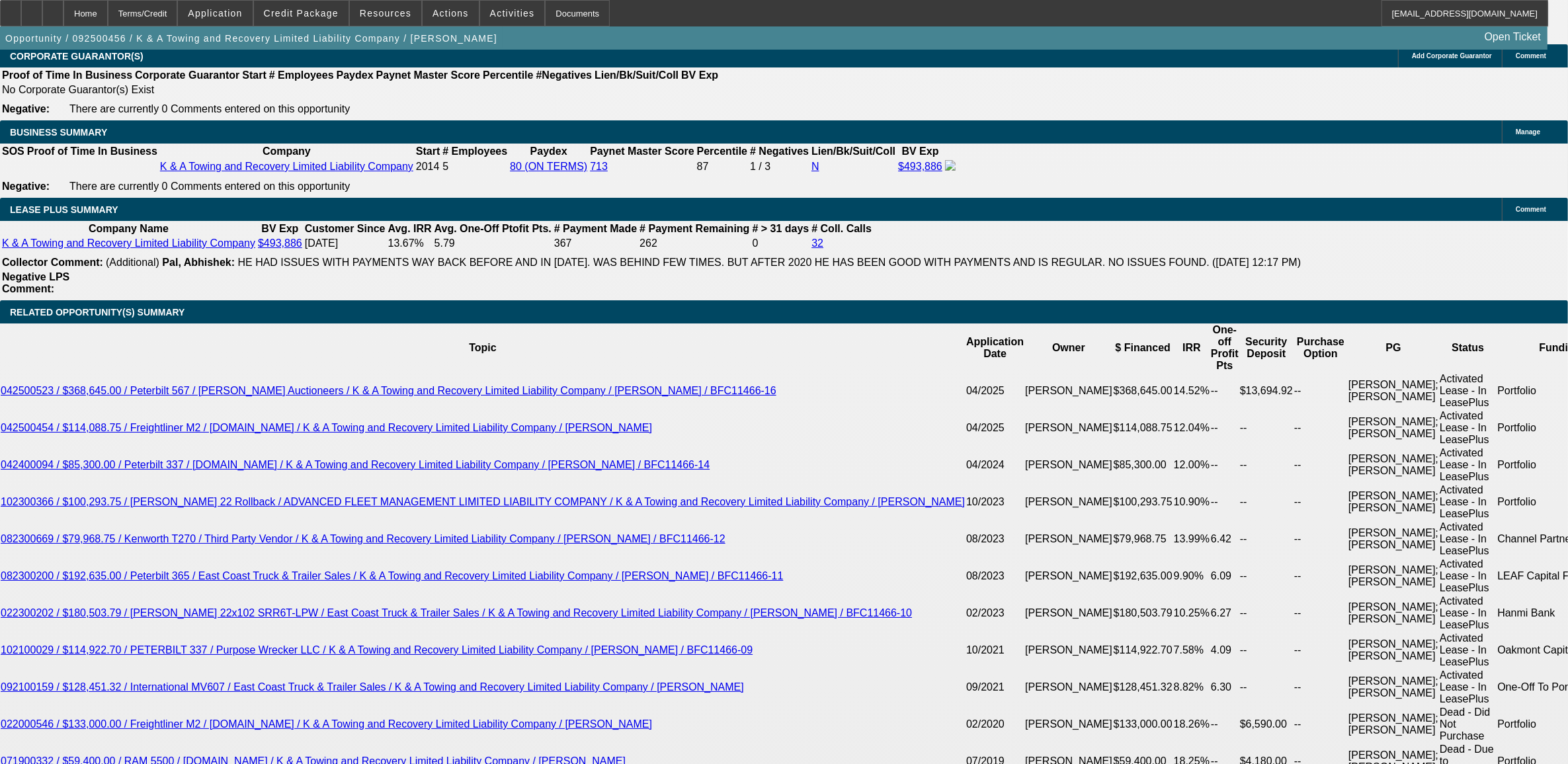
select select "0"
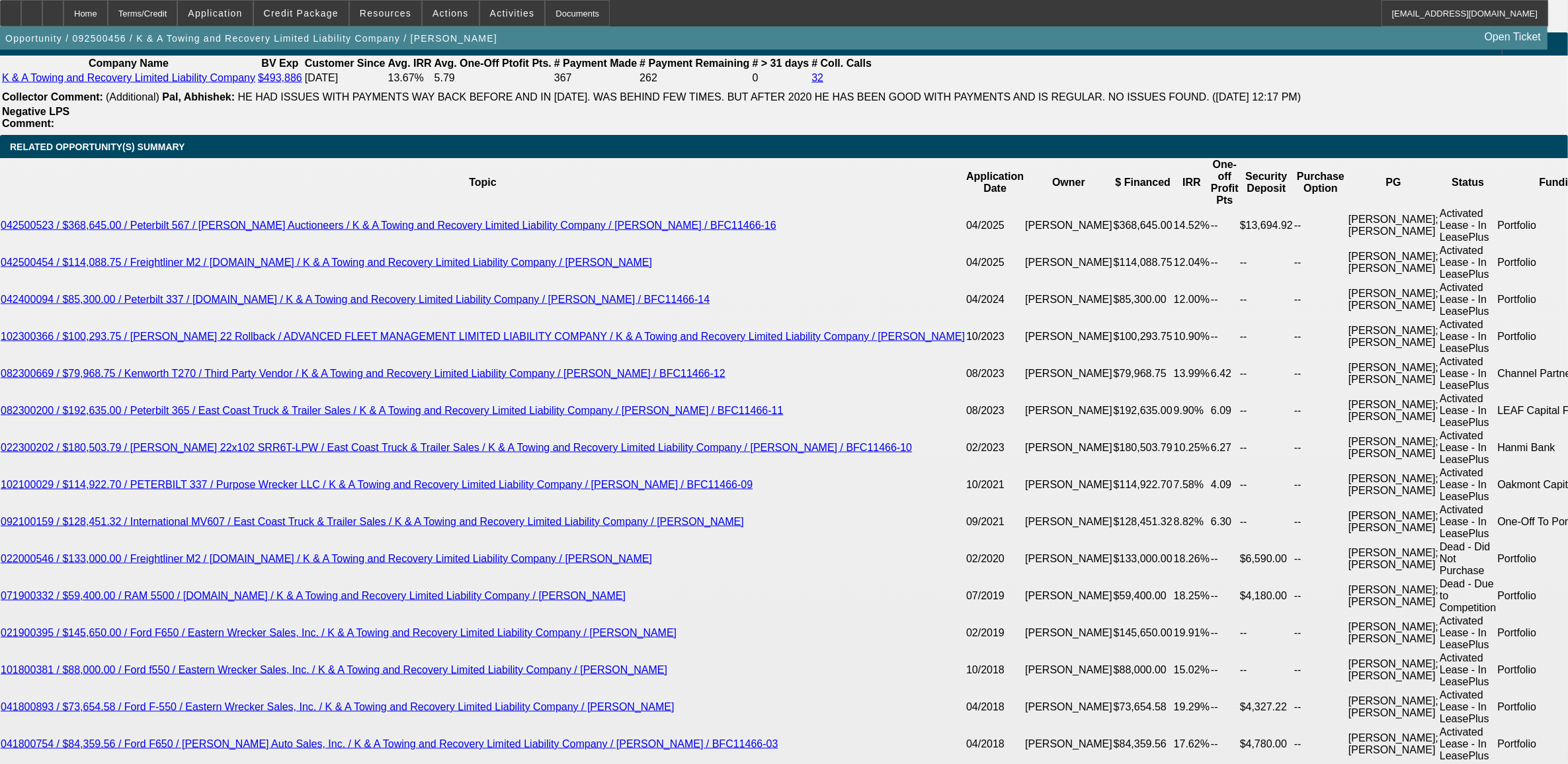
select select "1"
select select "2"
select select "6"
select select "1"
select select "2"
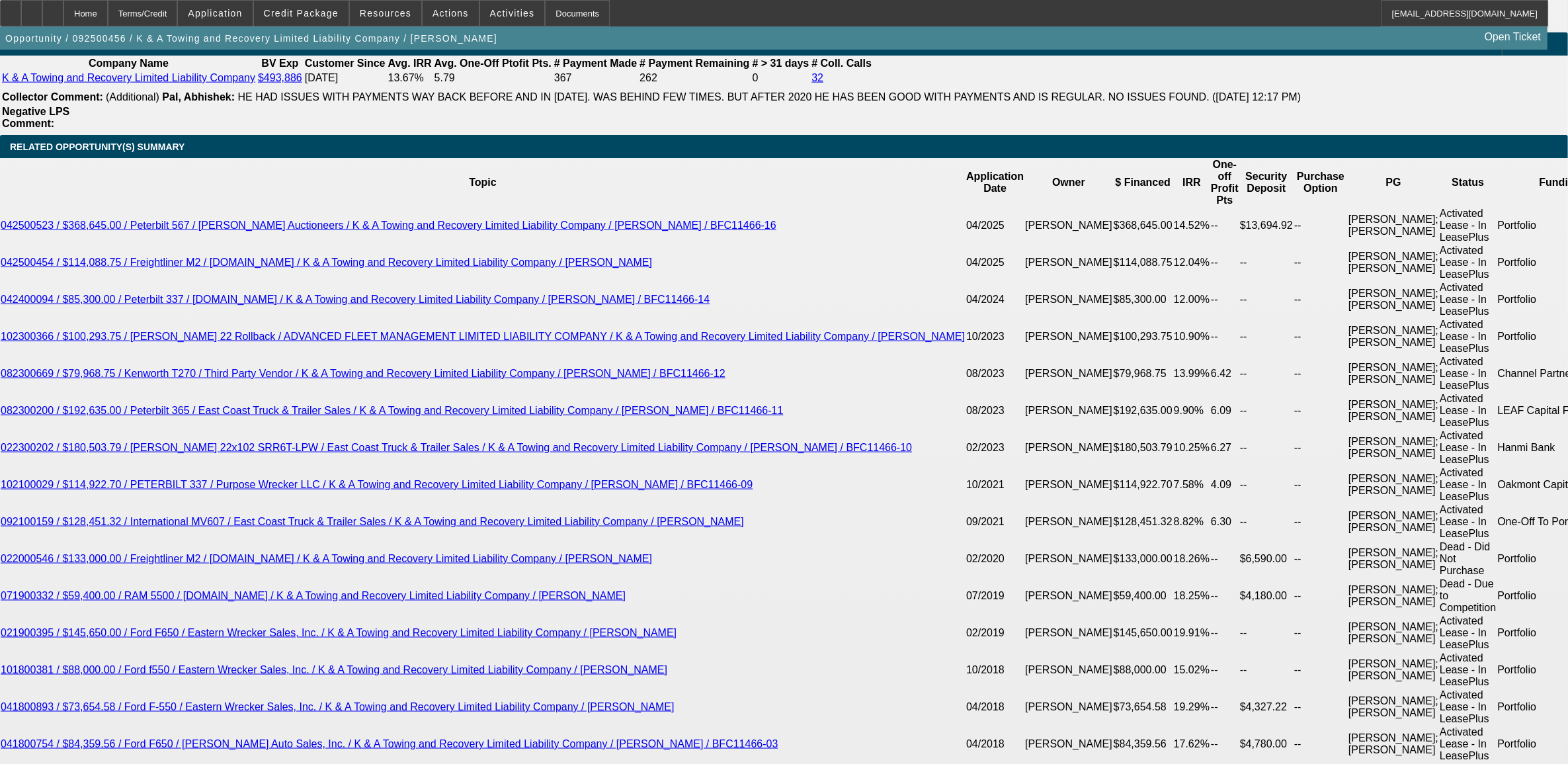
select select "6"
select select "1"
select select "2"
select select "6"
select select "1"
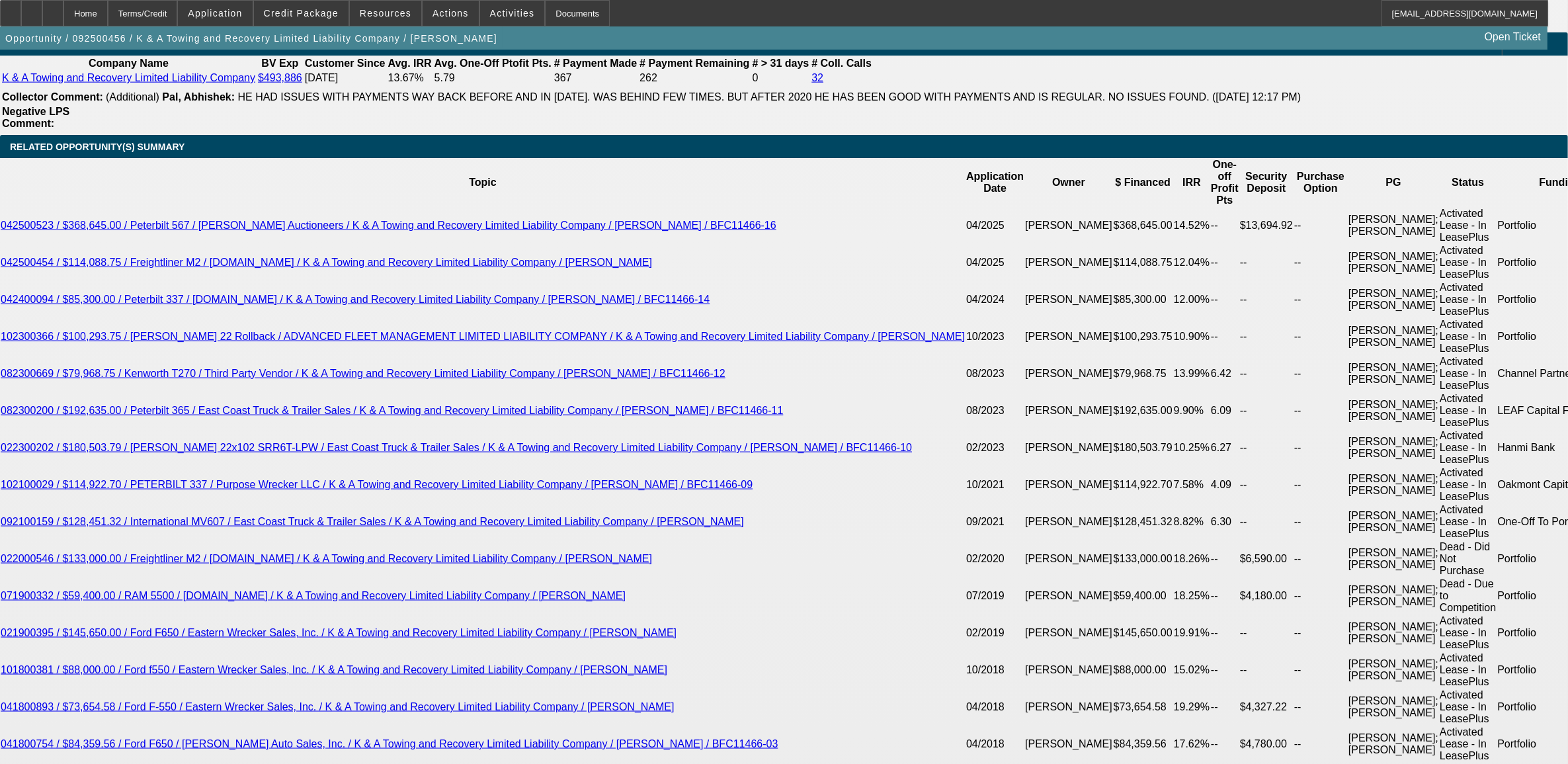
select select "2"
select select "6"
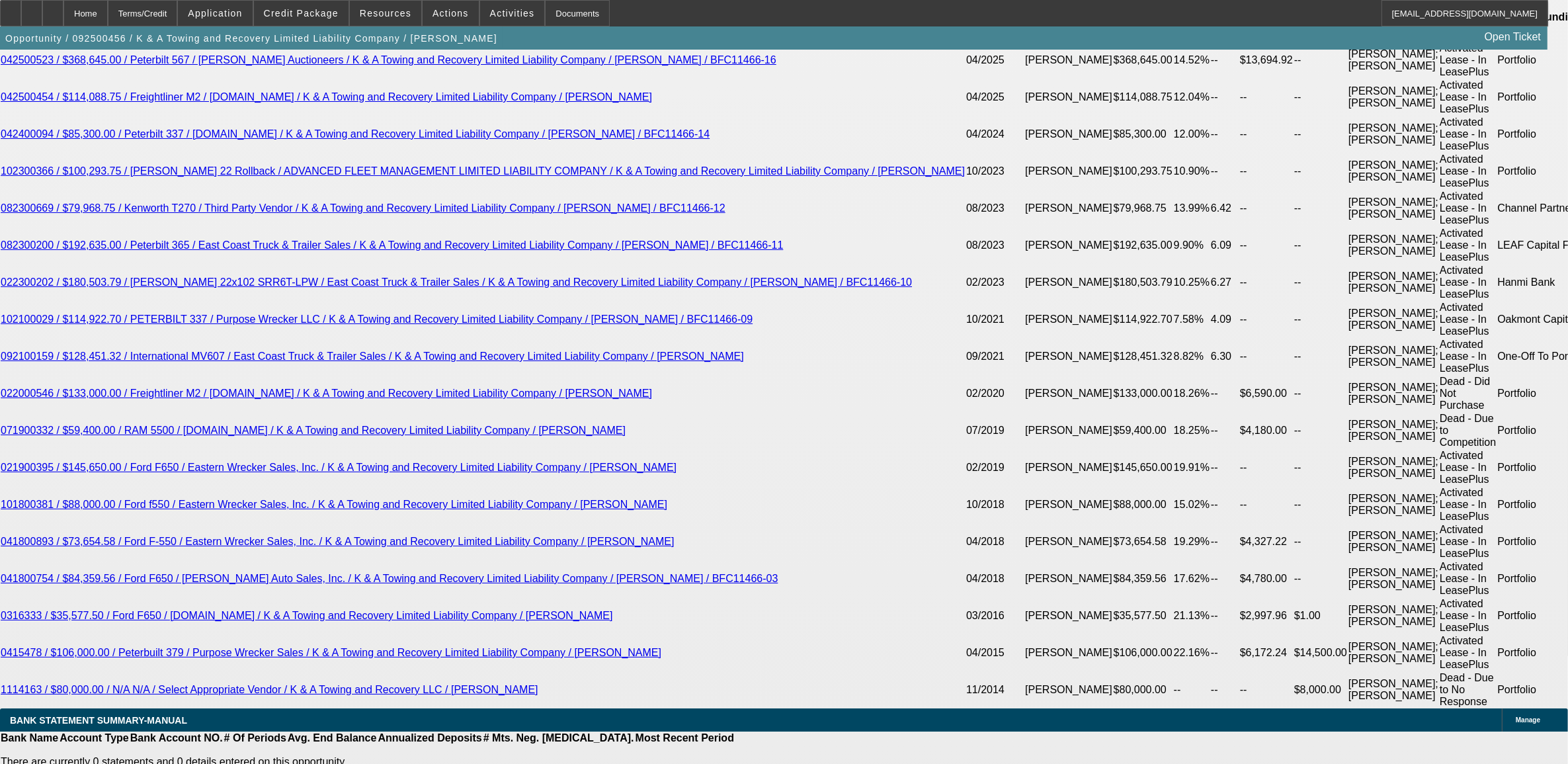
scroll to position [2439, 0]
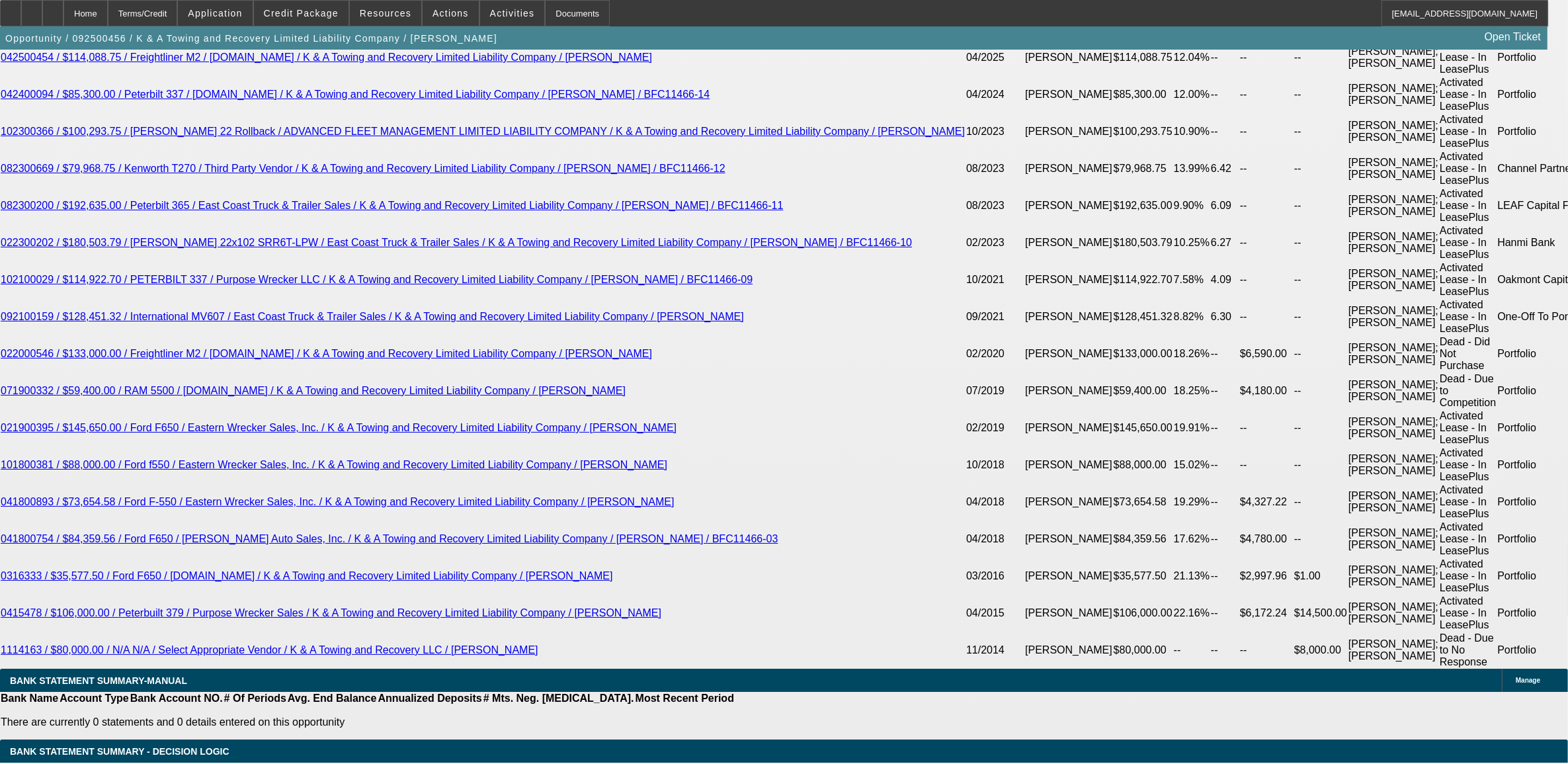
select select "3"
type input "UNKNOWN"
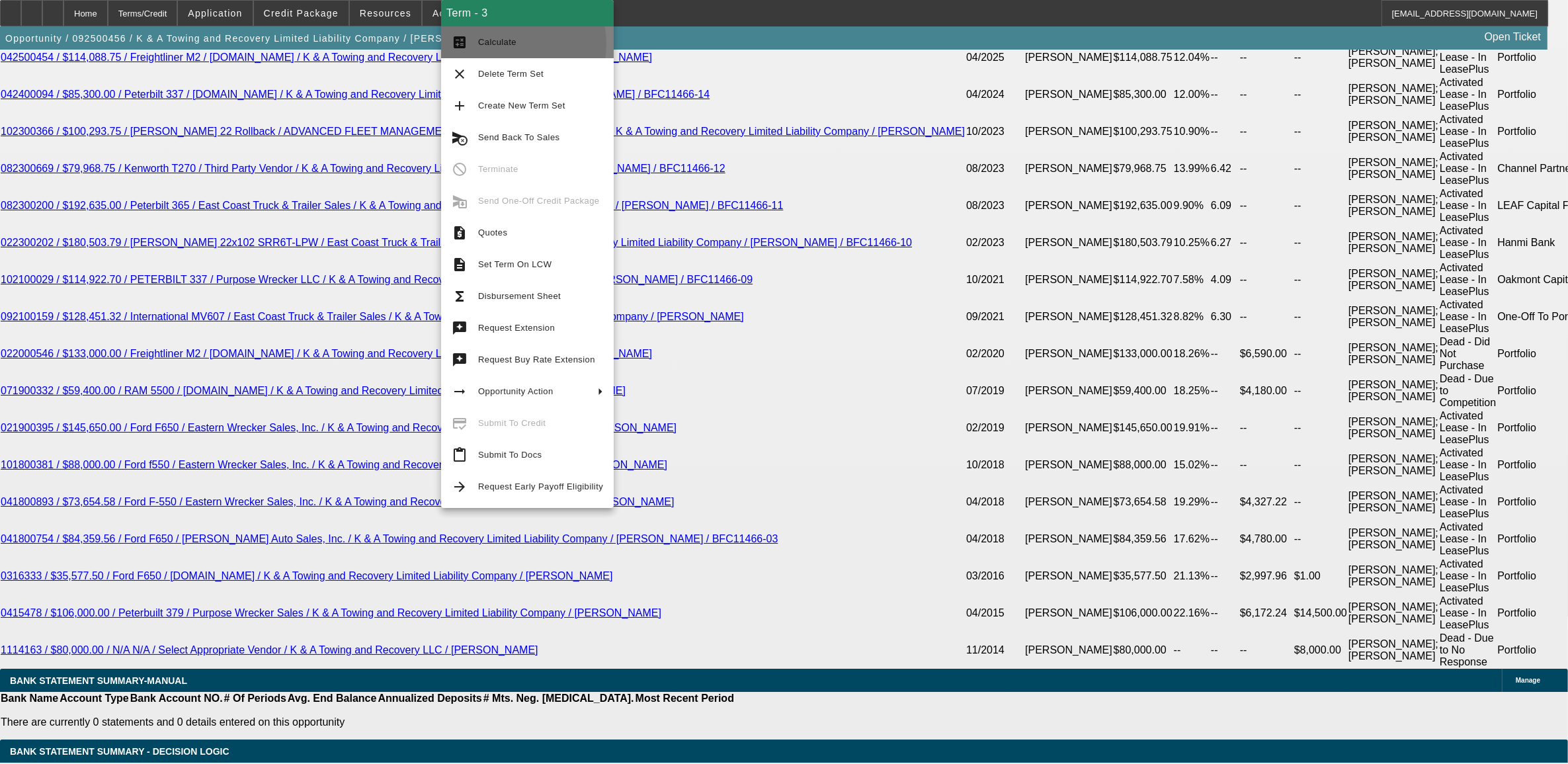
click at [504, 43] on span "Calculate" at bounding box center [497, 41] width 39 height 10
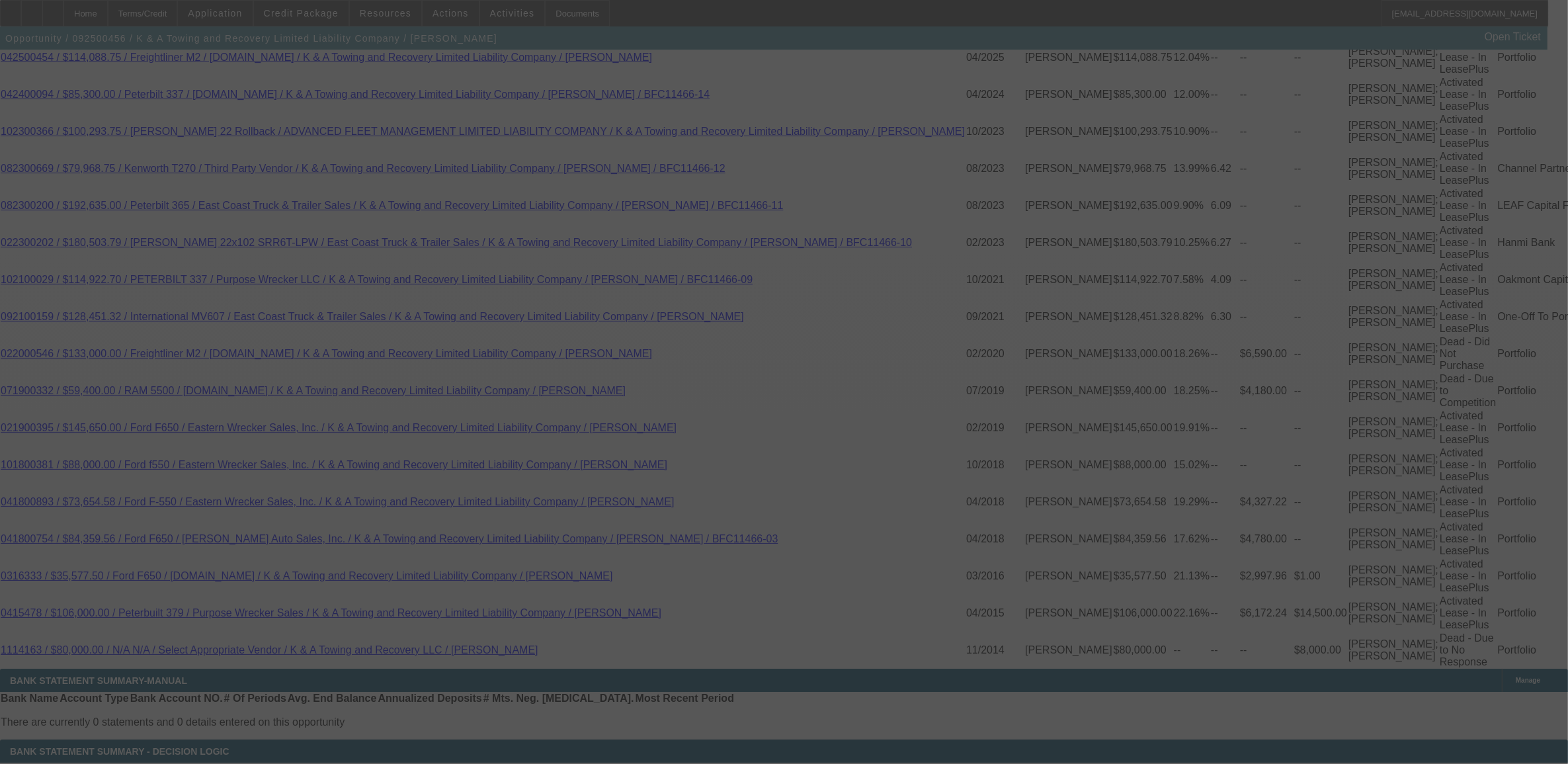
select select "0"
select select "3"
select select "0"
select select "6"
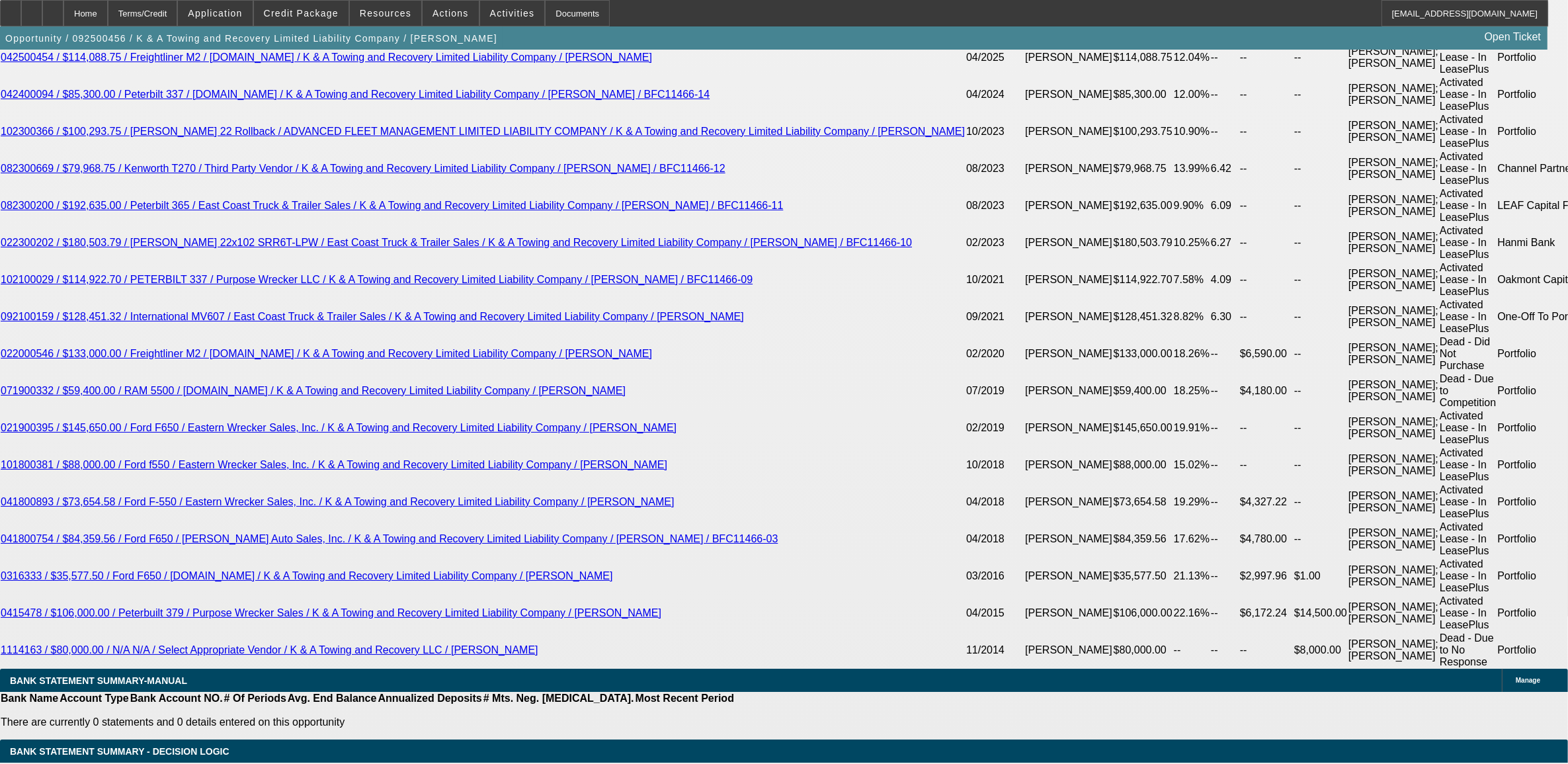
select select "1"
type input "UNKNOWN"
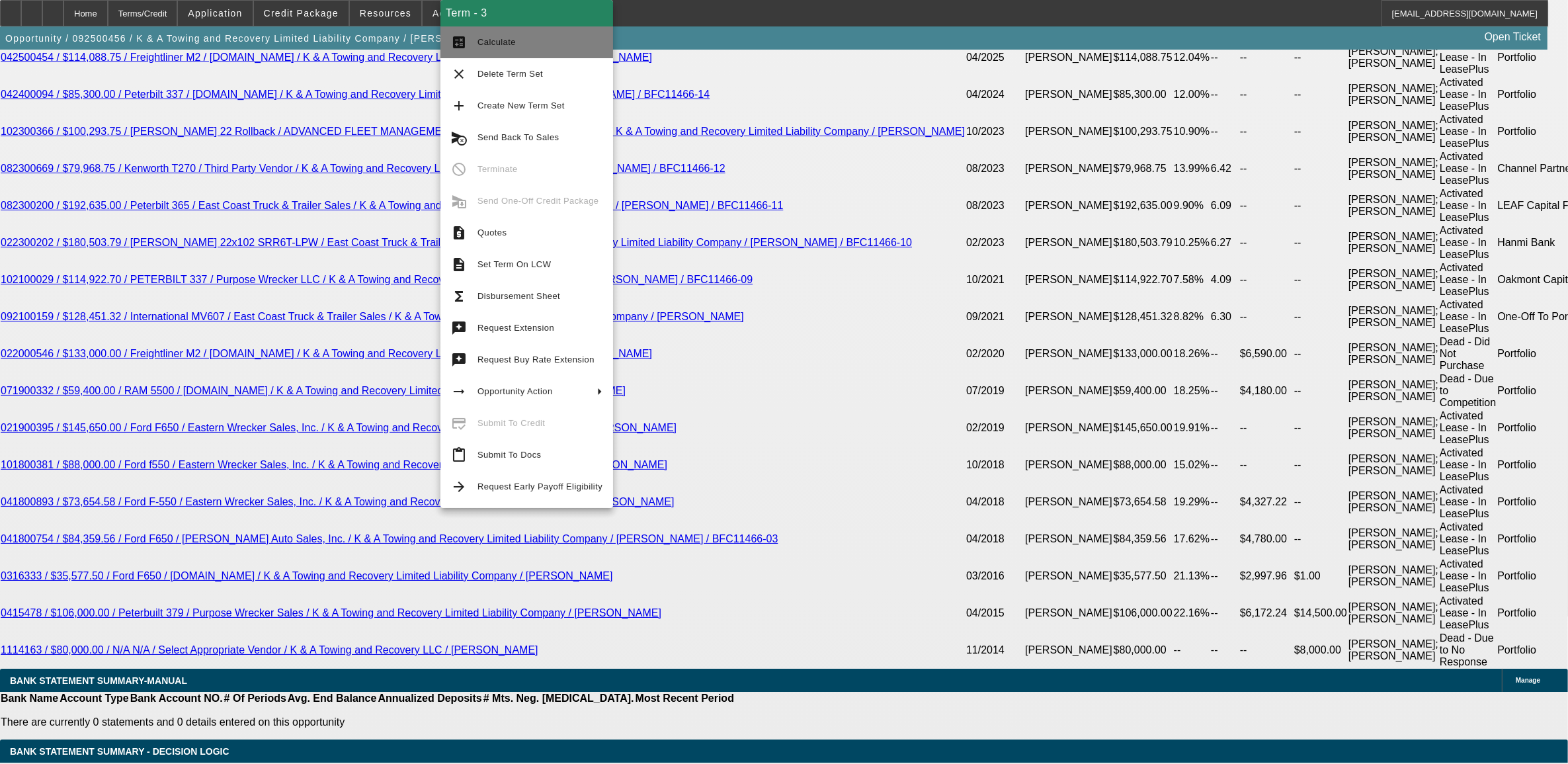
click at [504, 51] on button "calculate Calculate" at bounding box center [526, 42] width 173 height 32
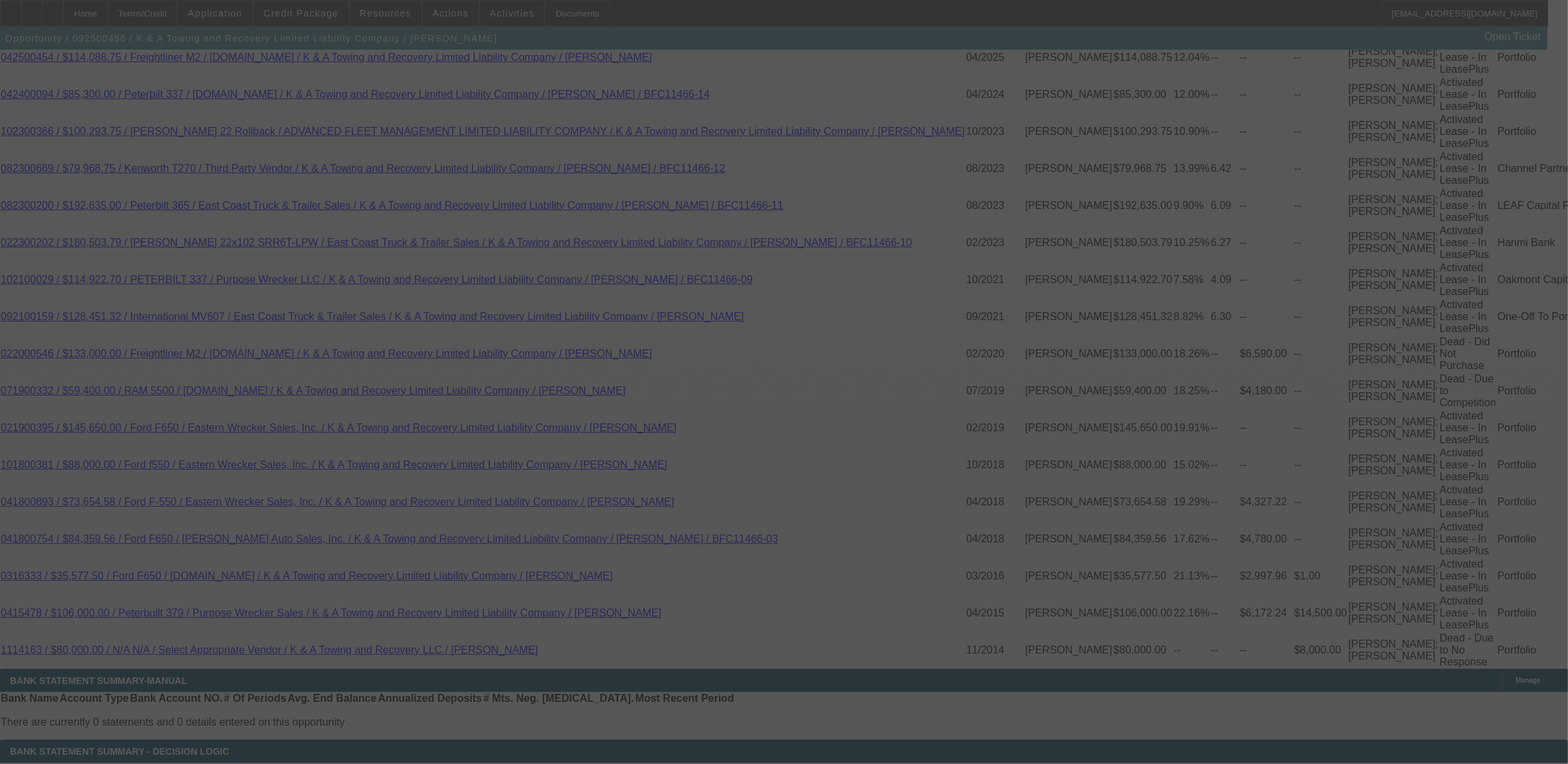
select select "0"
select select "6"
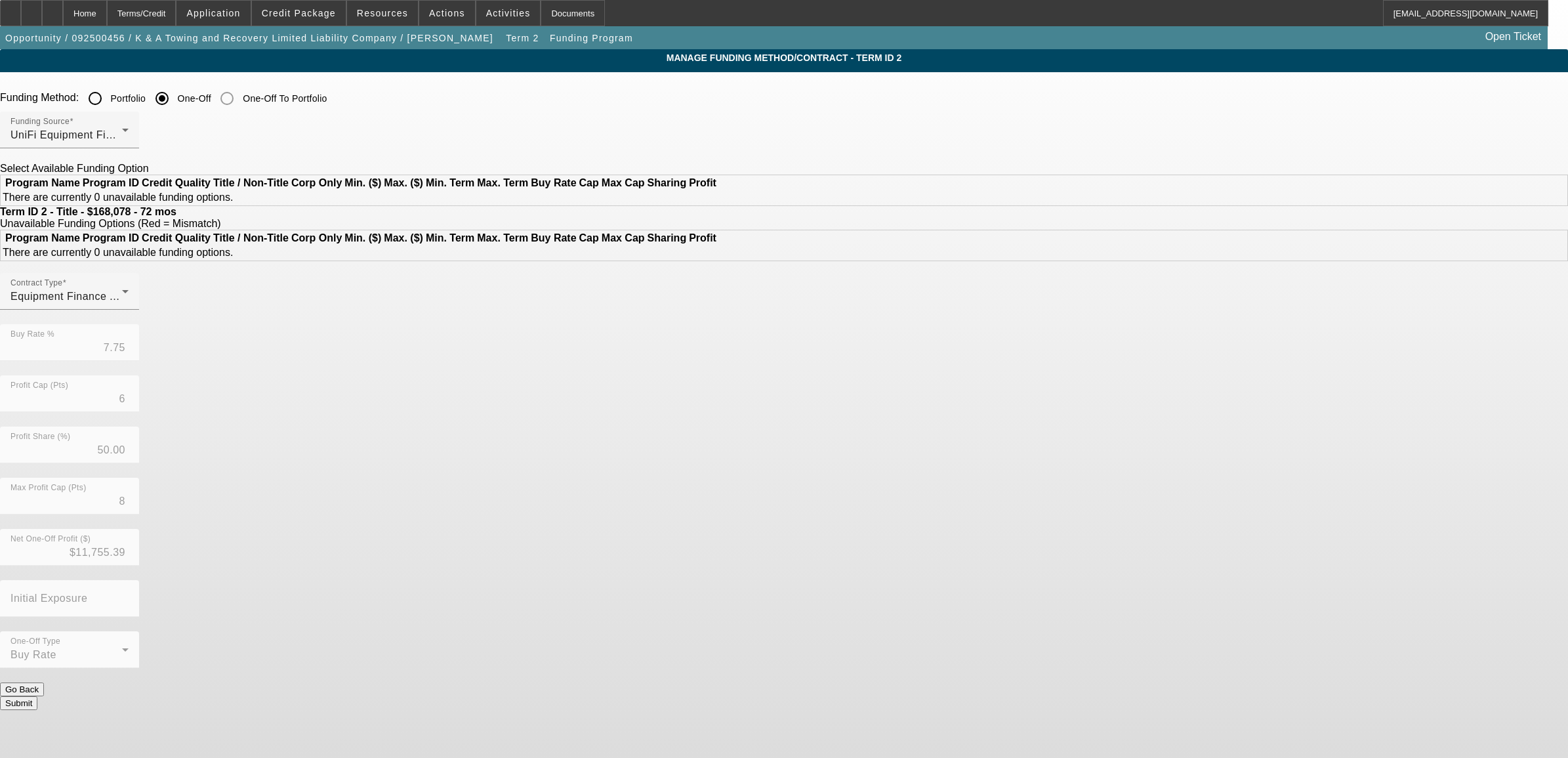
click at [44, 690] on button "Go Back" at bounding box center [22, 689] width 44 height 14
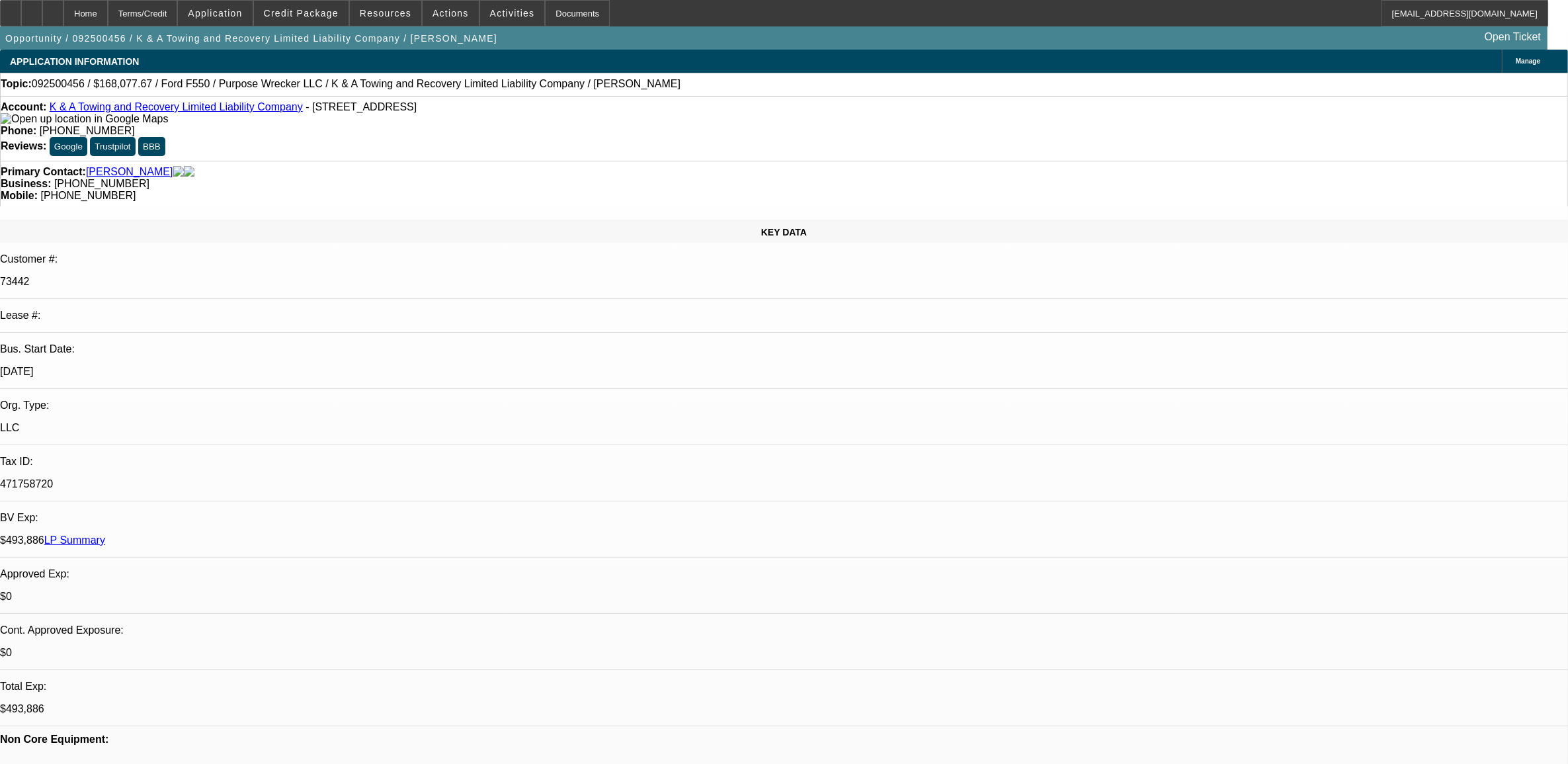
select select "0"
select select "2"
select select "0"
select select "6"
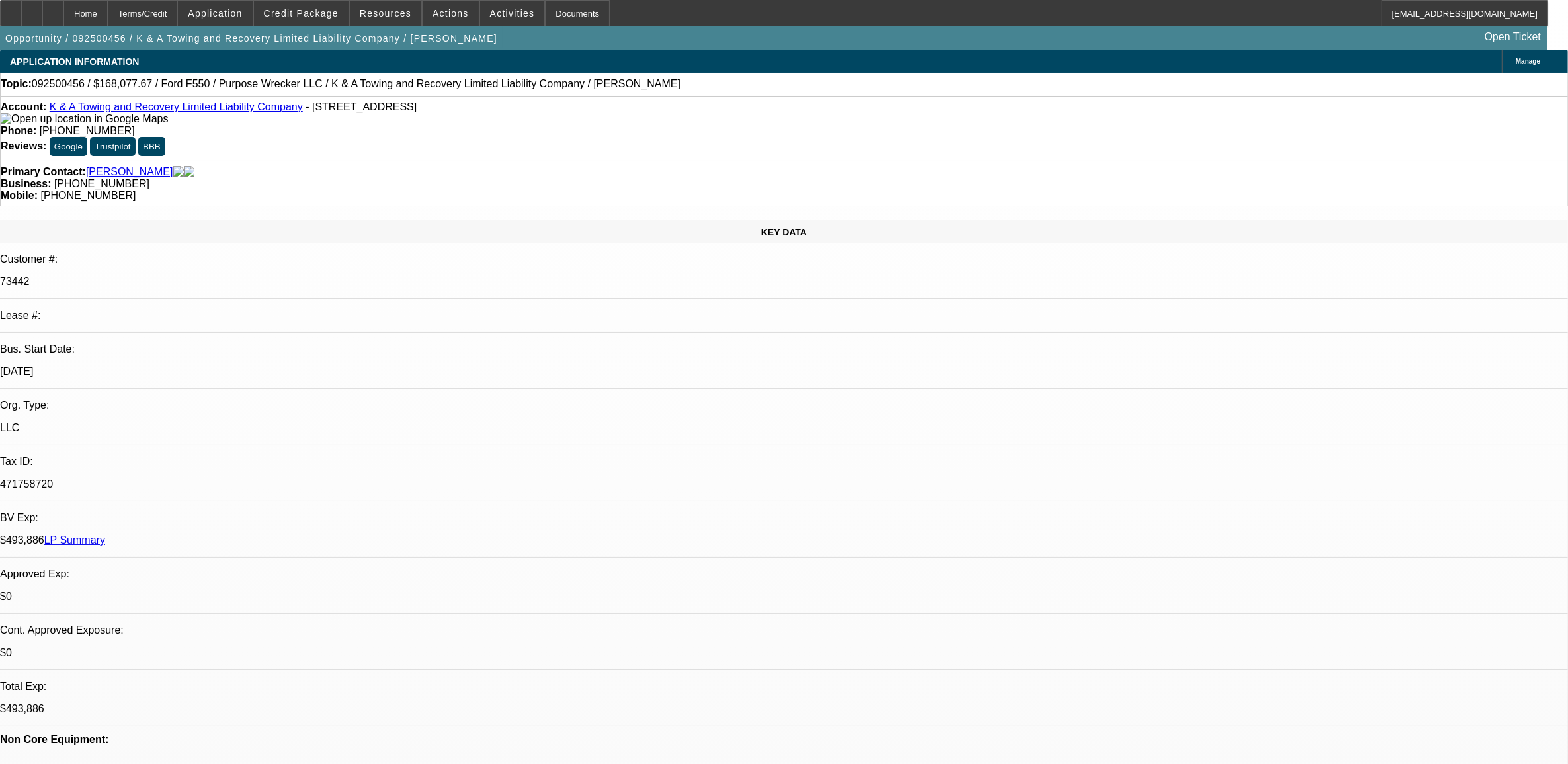
select select "0"
select select "6"
select select "0"
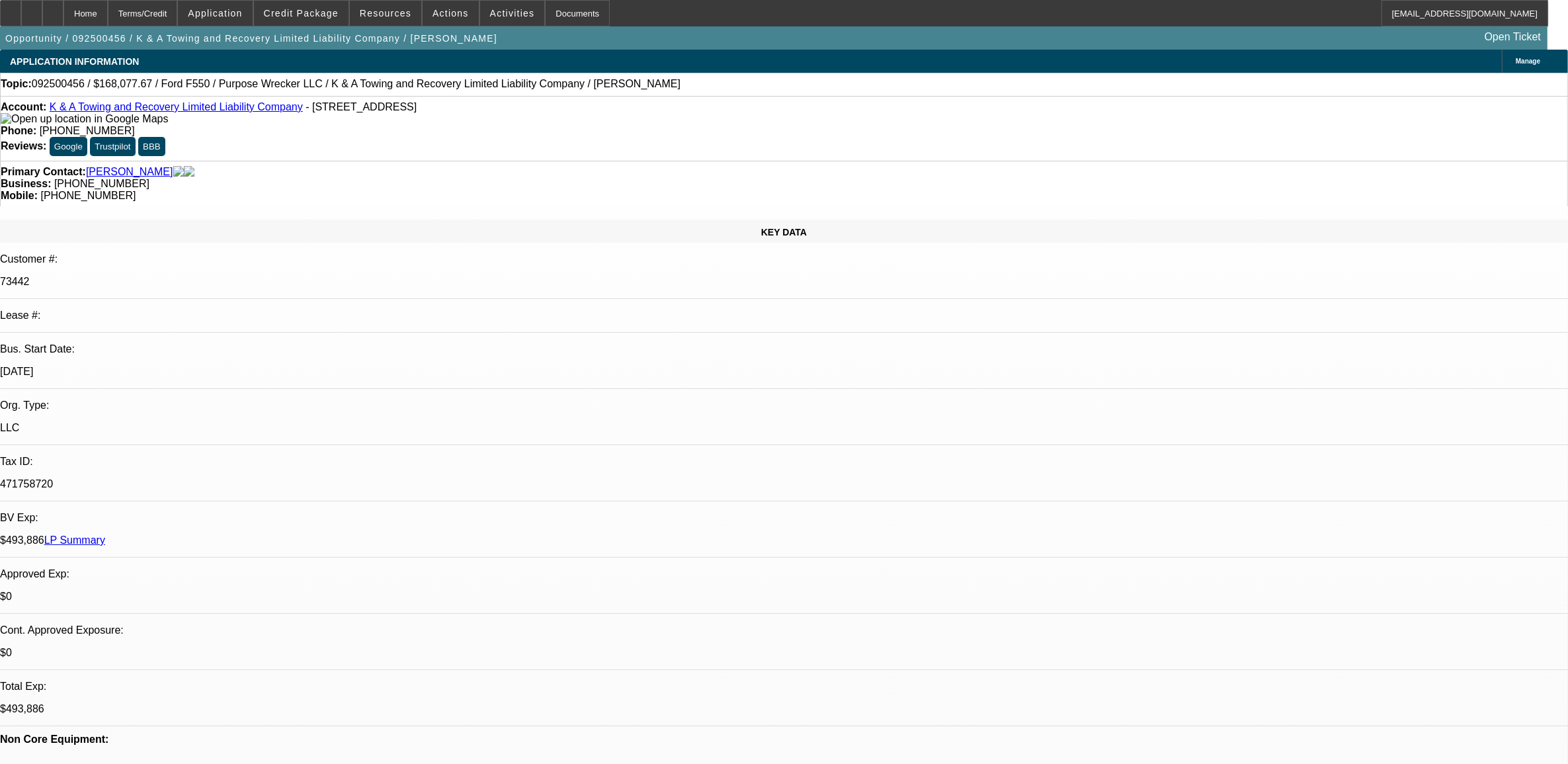
select select "0"
select select "2"
select select "0"
select select "6"
select select "0"
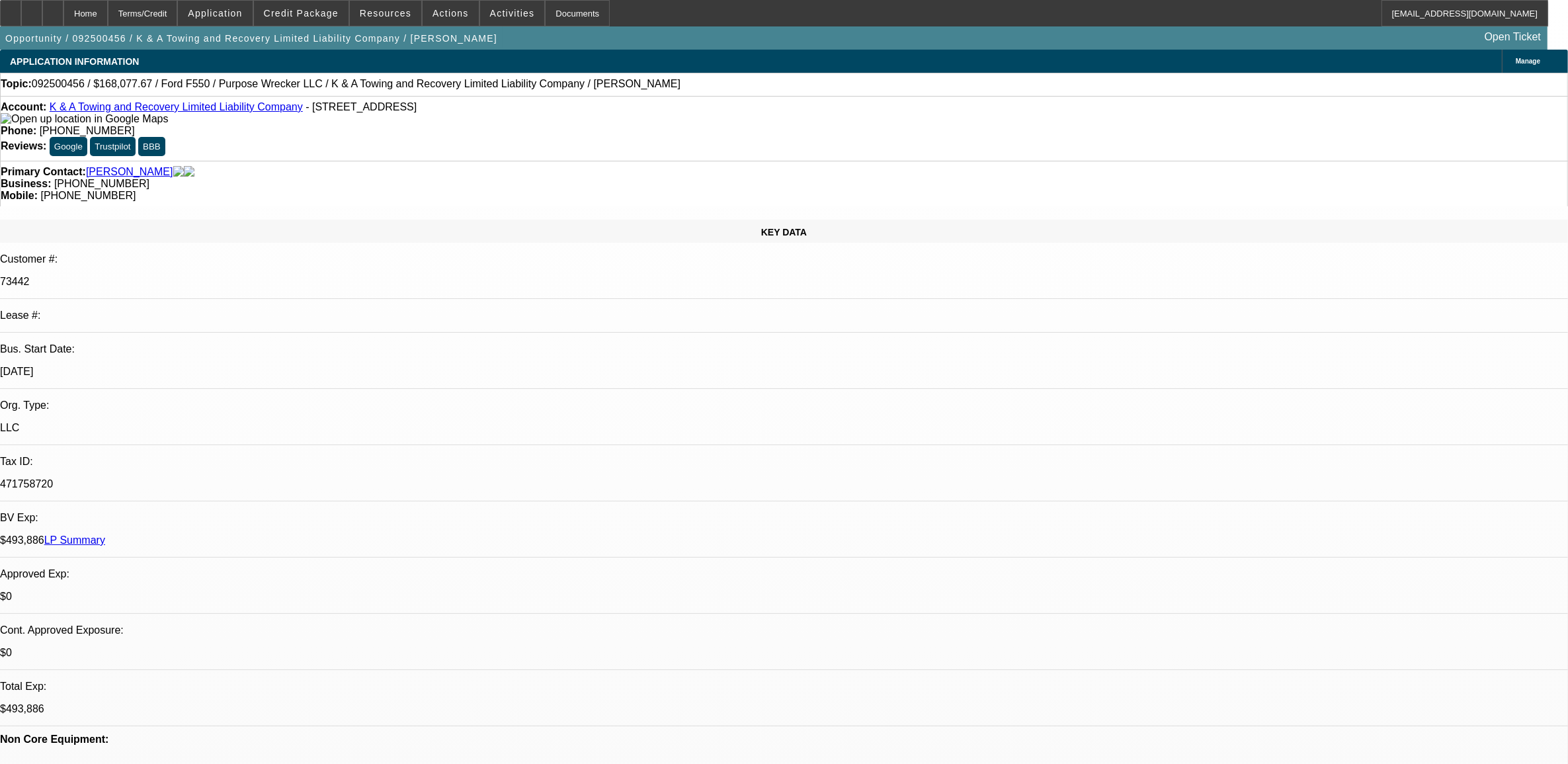
select select "0"
select select "2"
select select "0"
select select "6"
click at [105, 534] on link "LP Summary" at bounding box center [75, 539] width 61 height 11
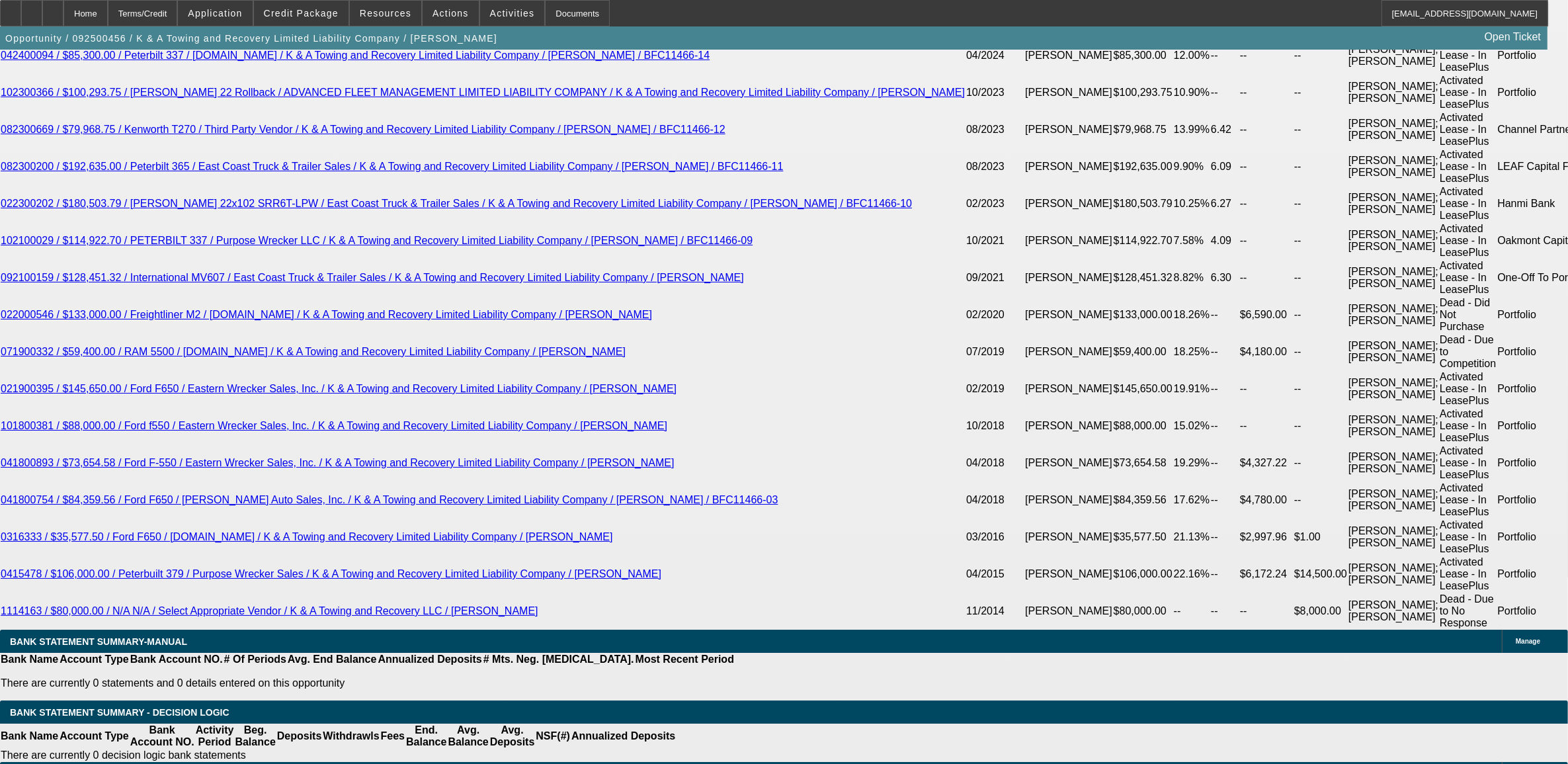
scroll to position [2481, 0]
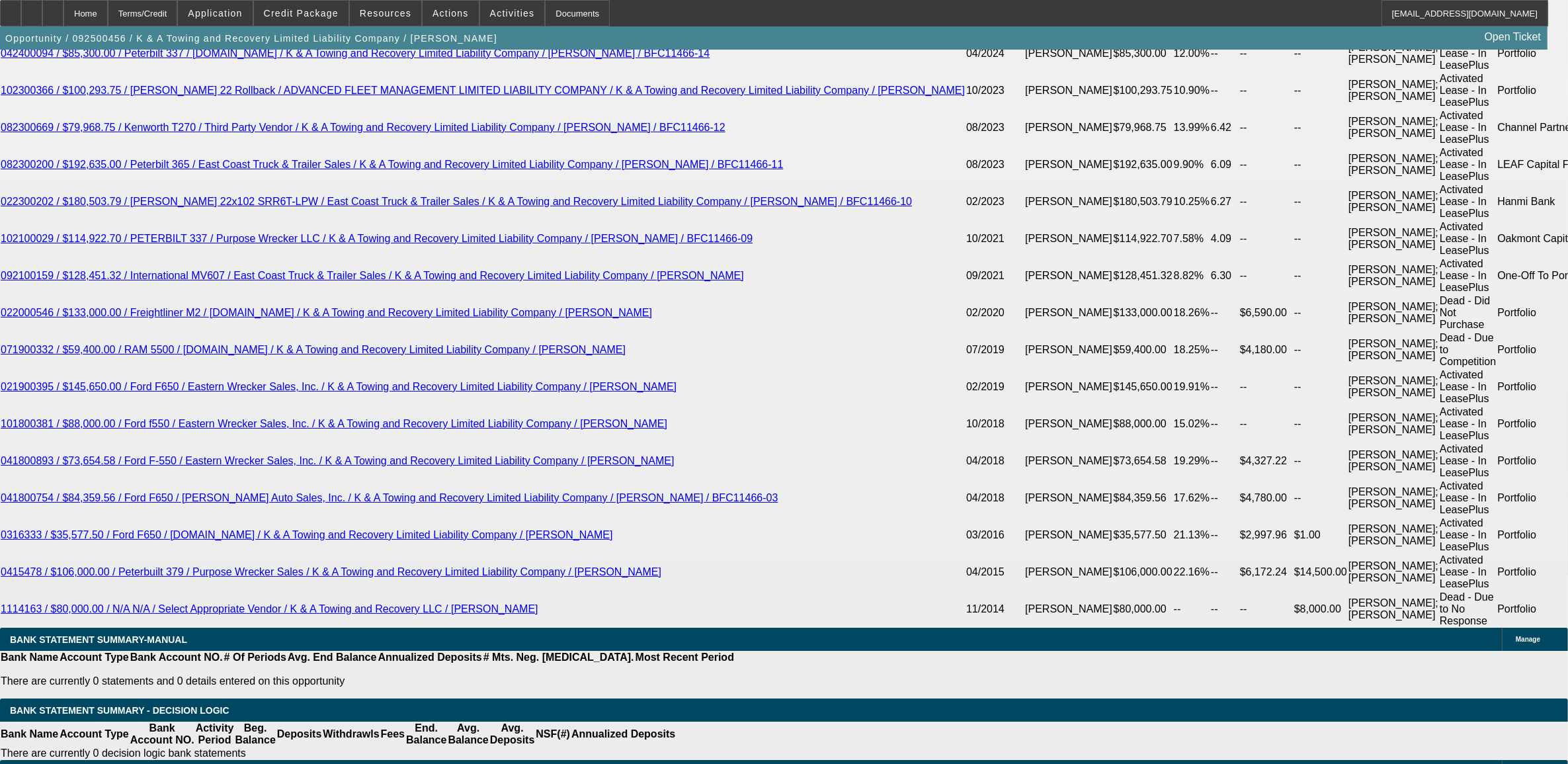
select select "3"
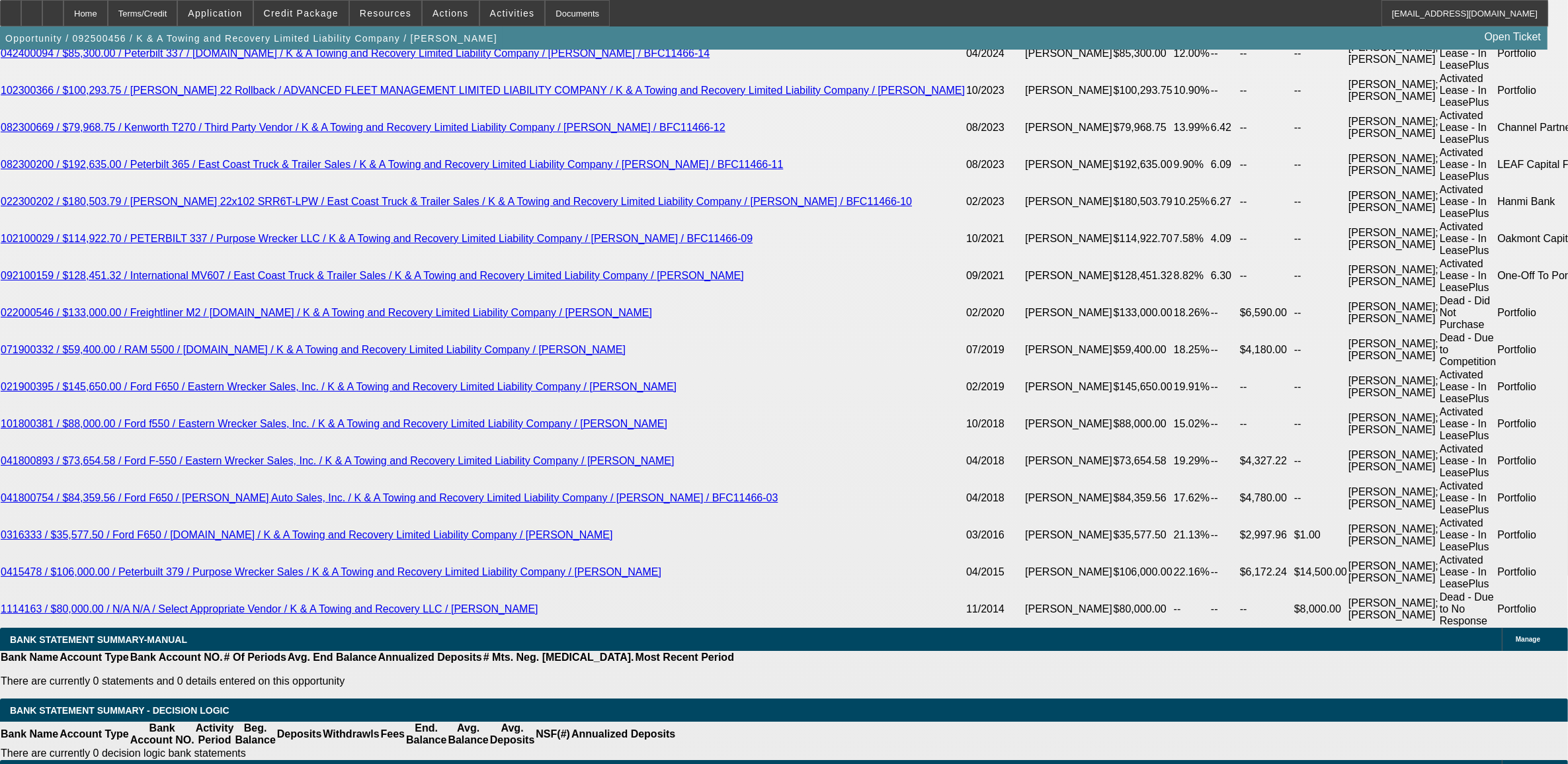
type input "UNKNOWN"
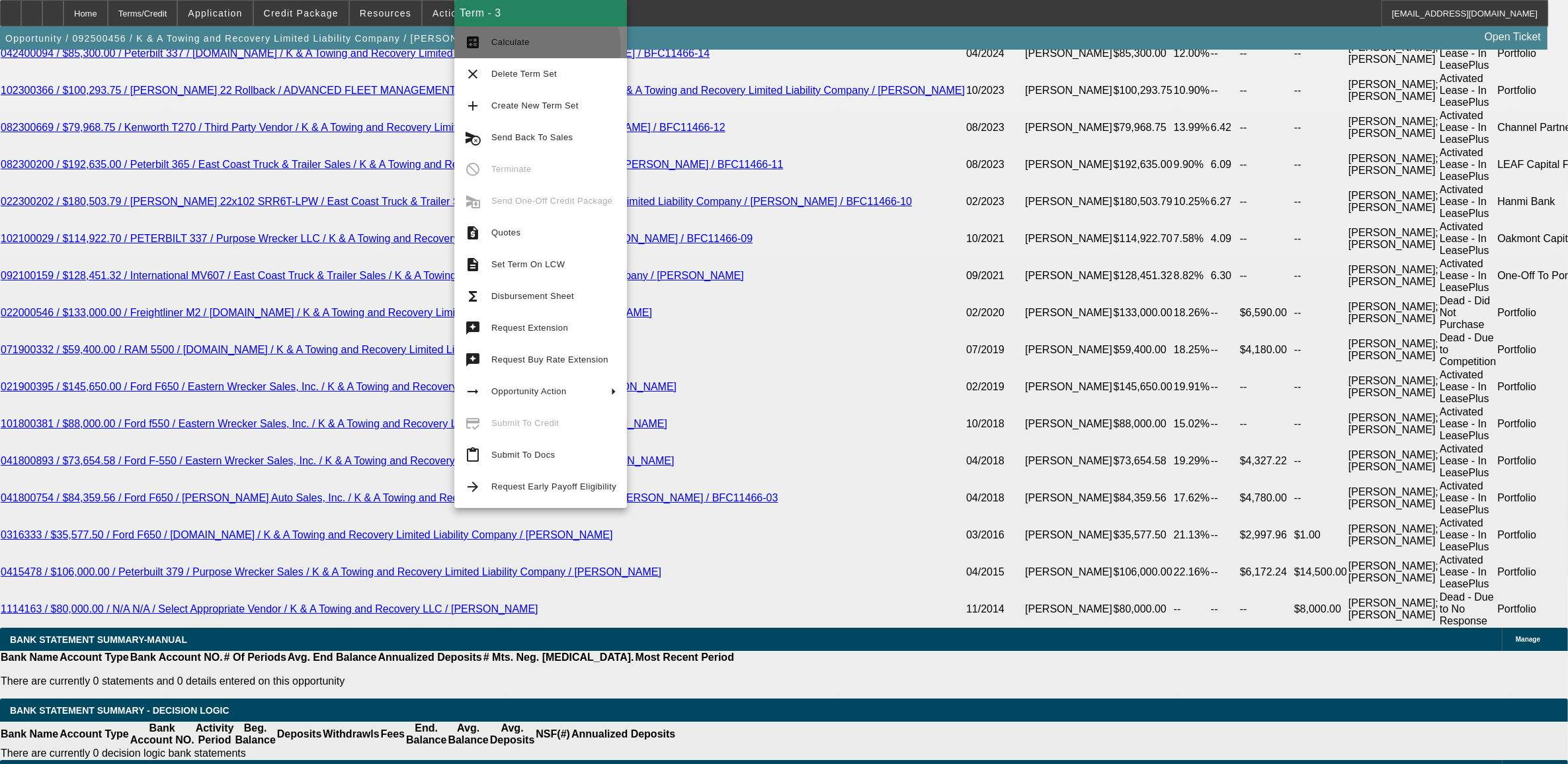
click at [532, 47] on span "Calculate" at bounding box center [553, 42] width 125 height 16
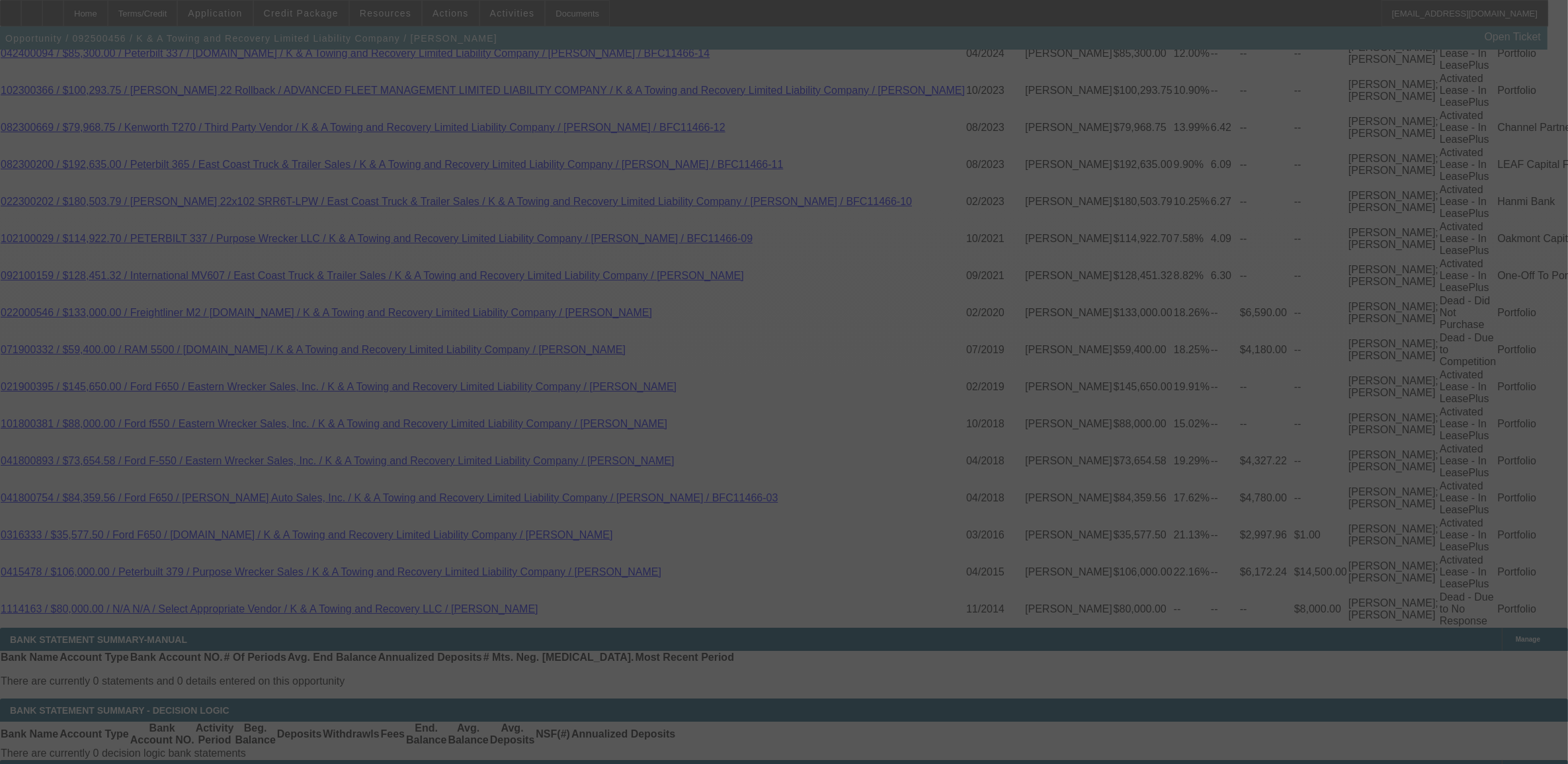
select select "0"
select select "3"
select select "0"
select select "6"
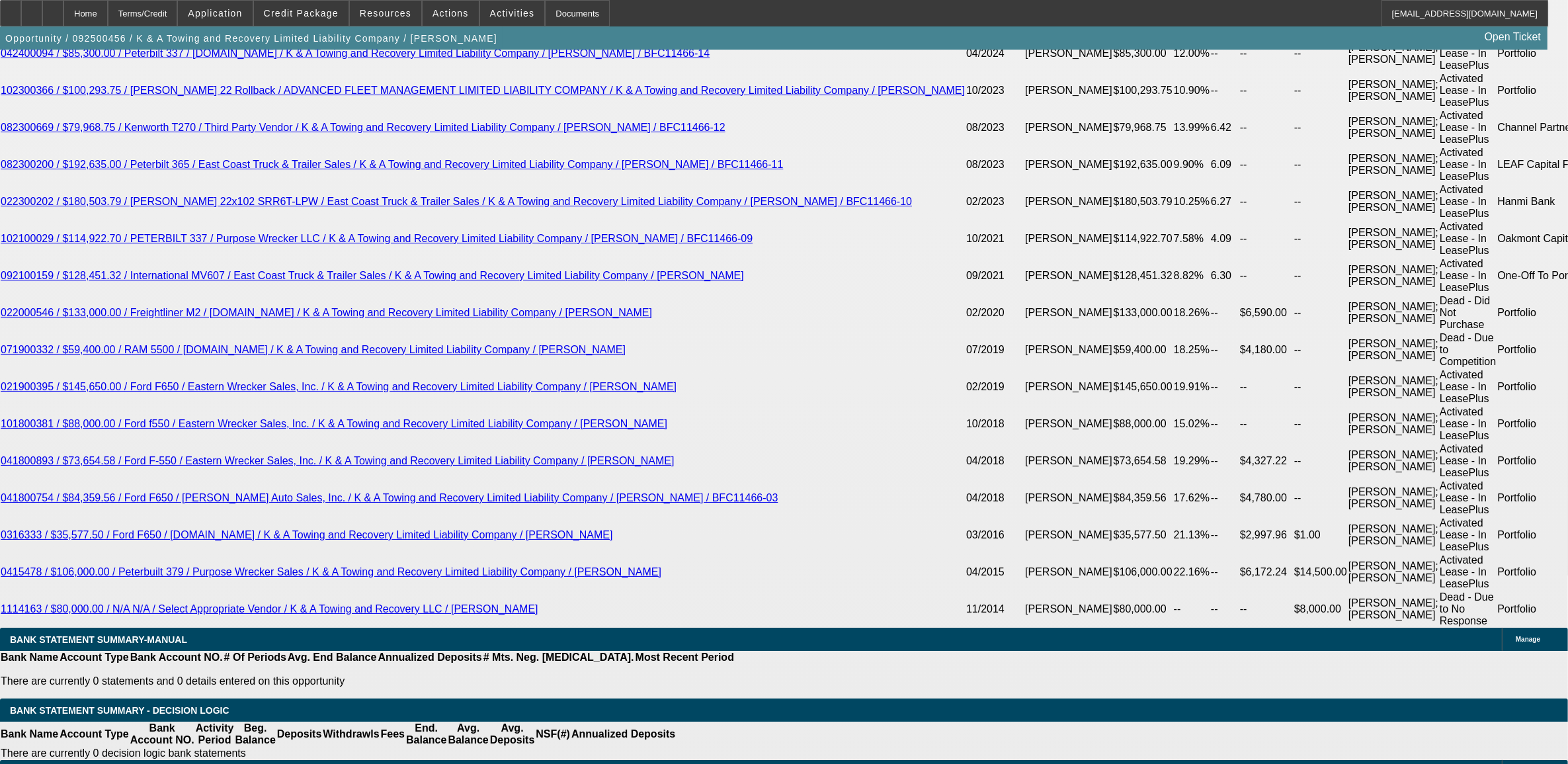
select select "1"
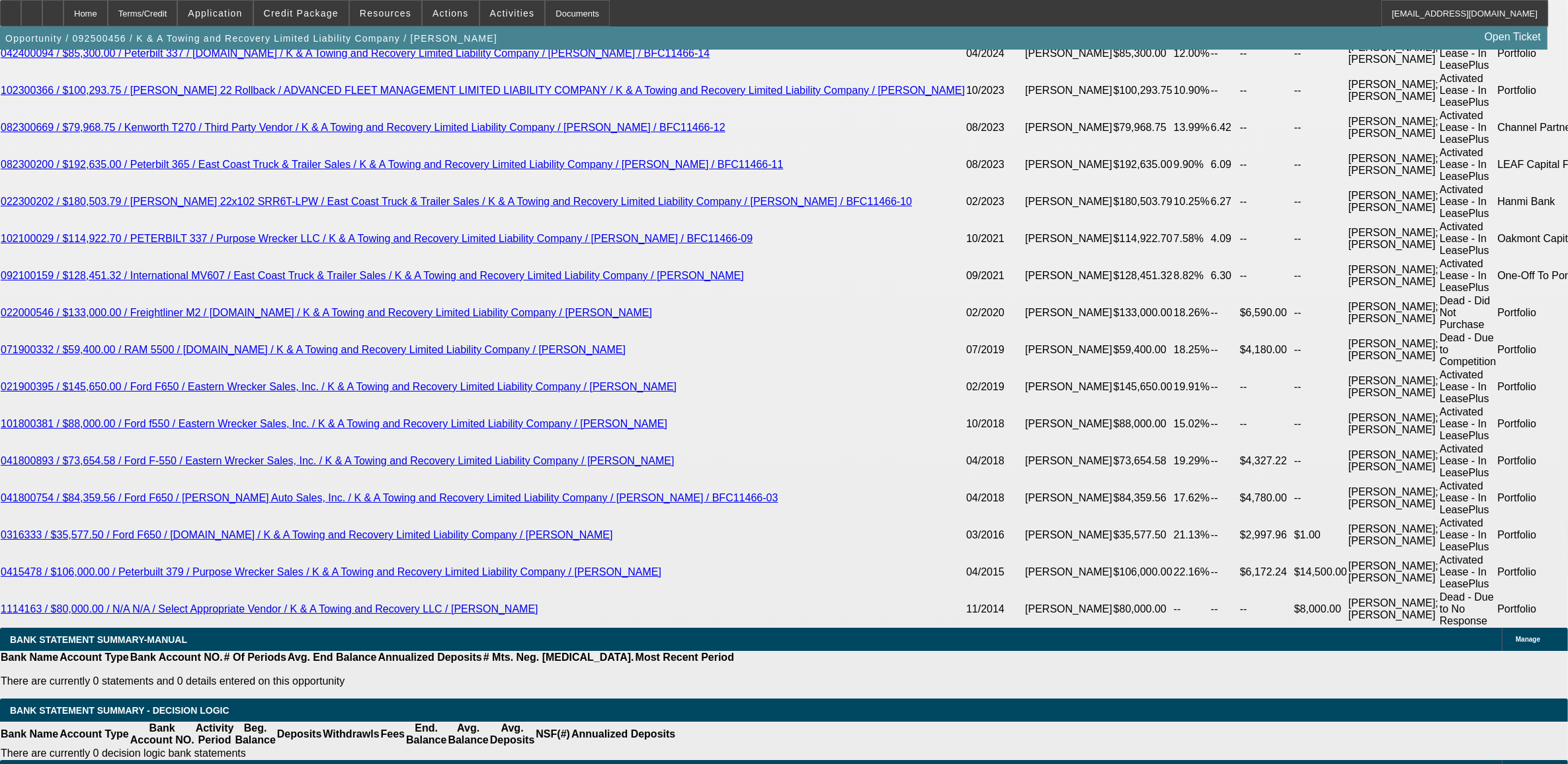
type input "UNKNOWN"
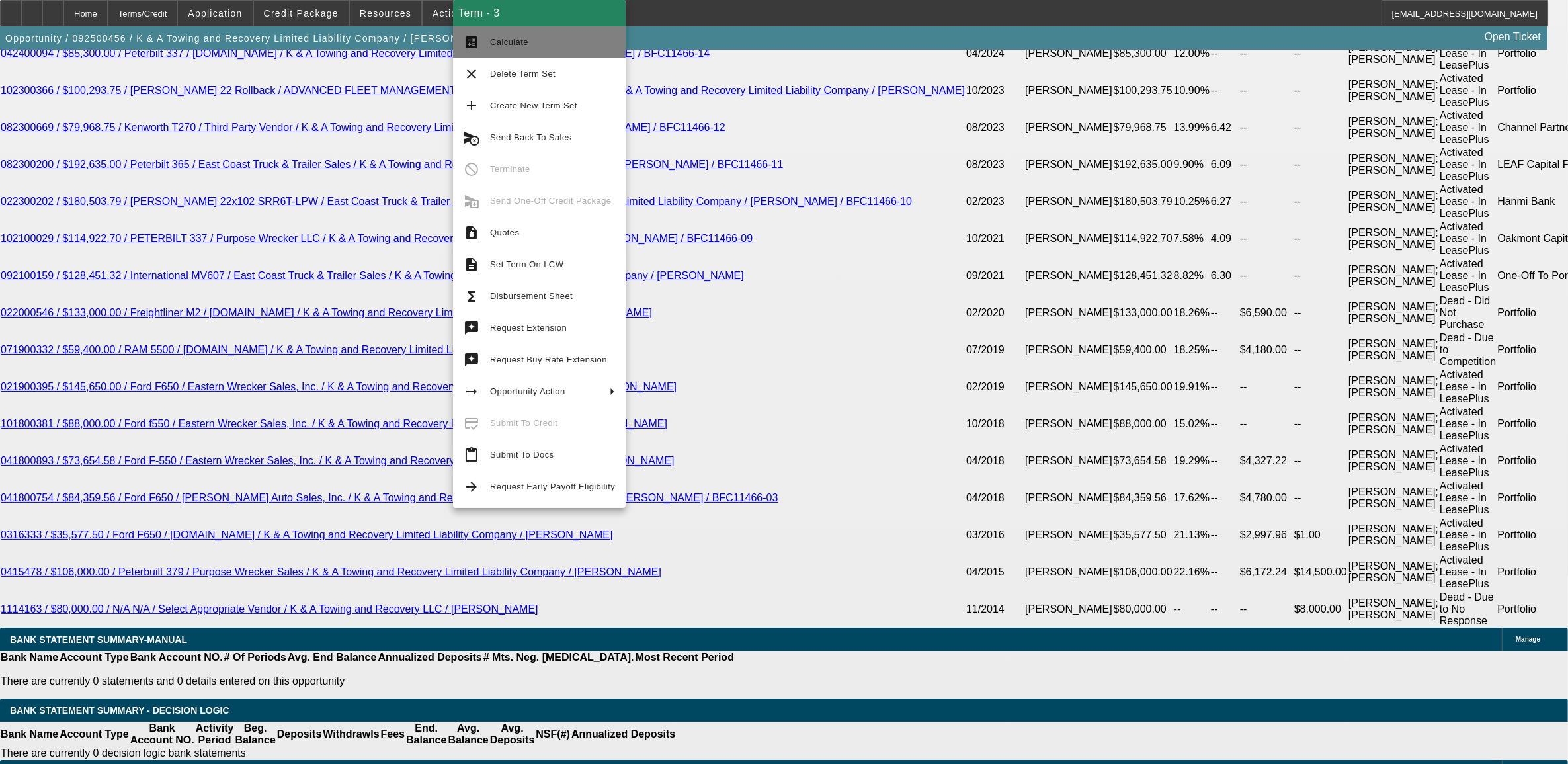
click at [491, 48] on span "Calculate" at bounding box center [552, 42] width 125 height 16
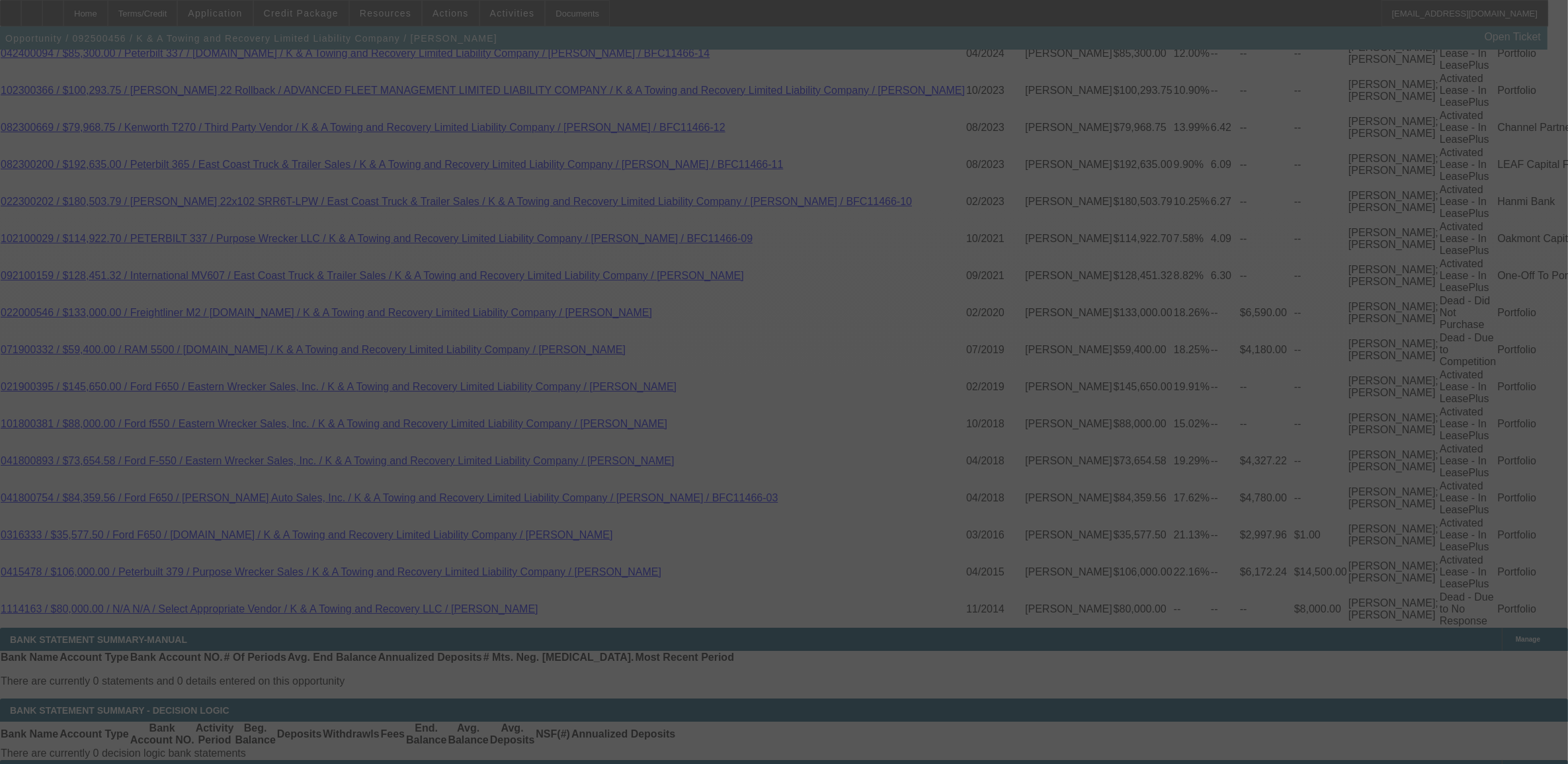
select select "0"
select select "6"
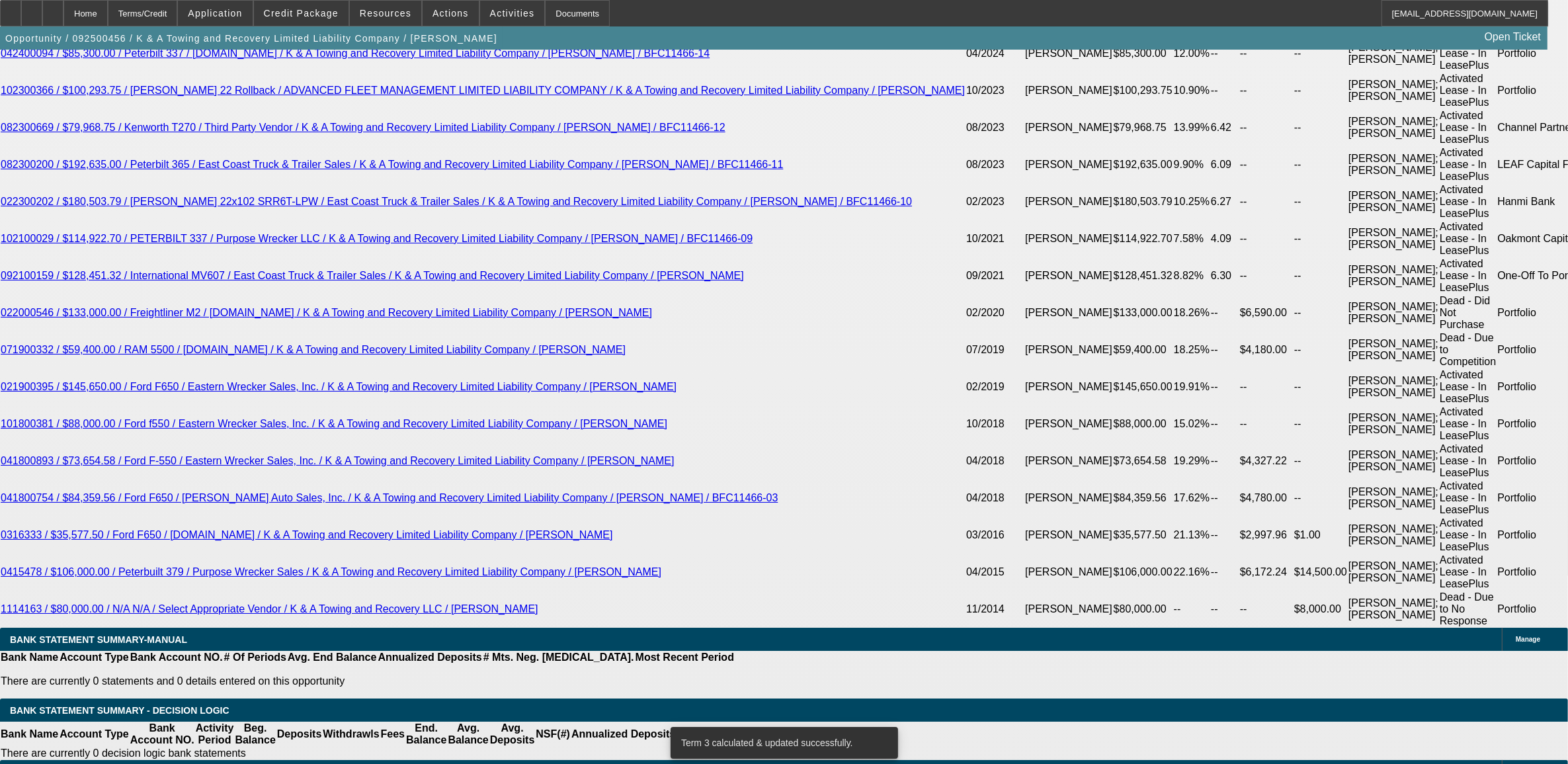
type input "UNKNOWN"
type input "8.25"
type input "$2,967.51"
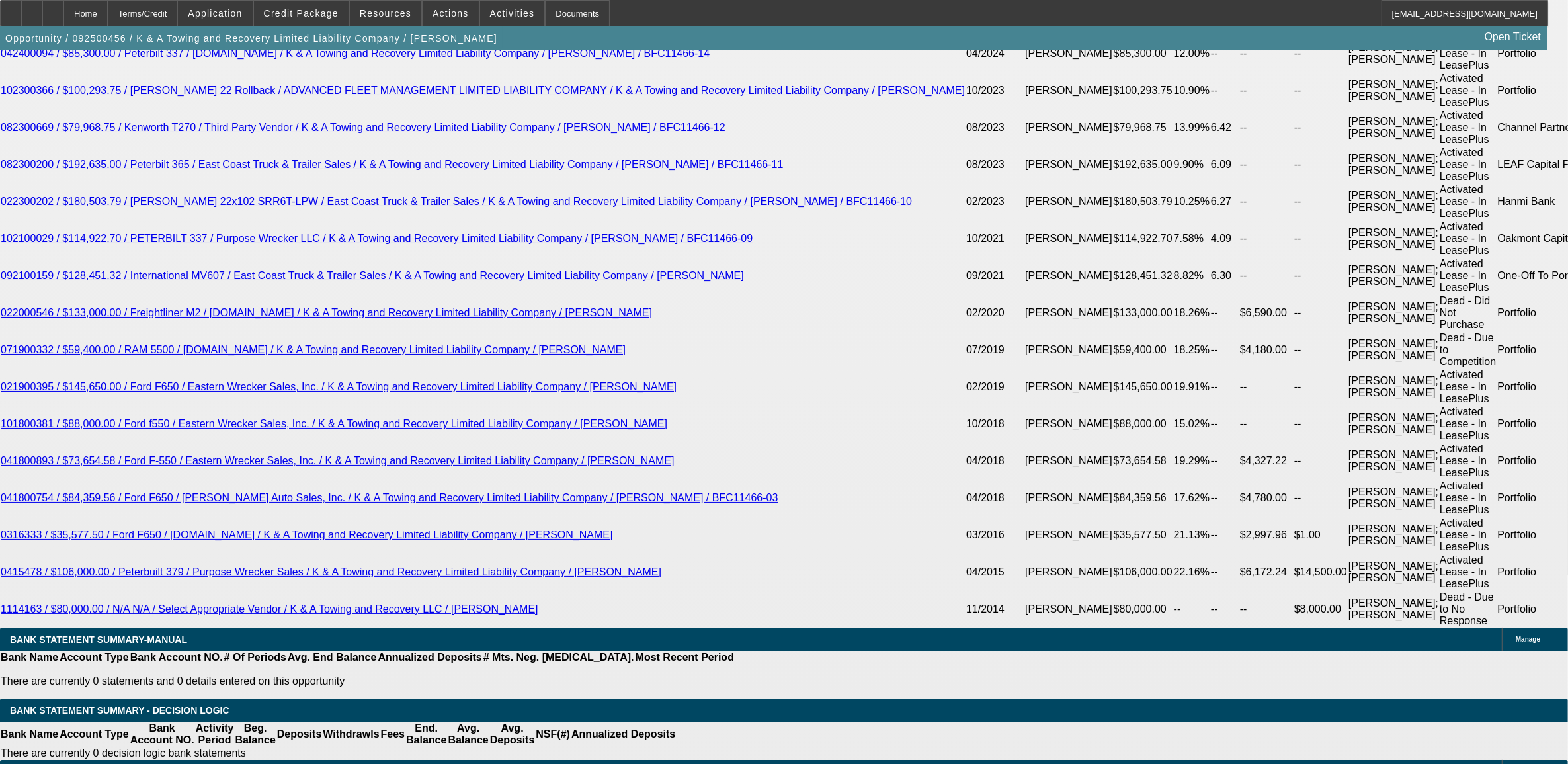
type input "8.25"
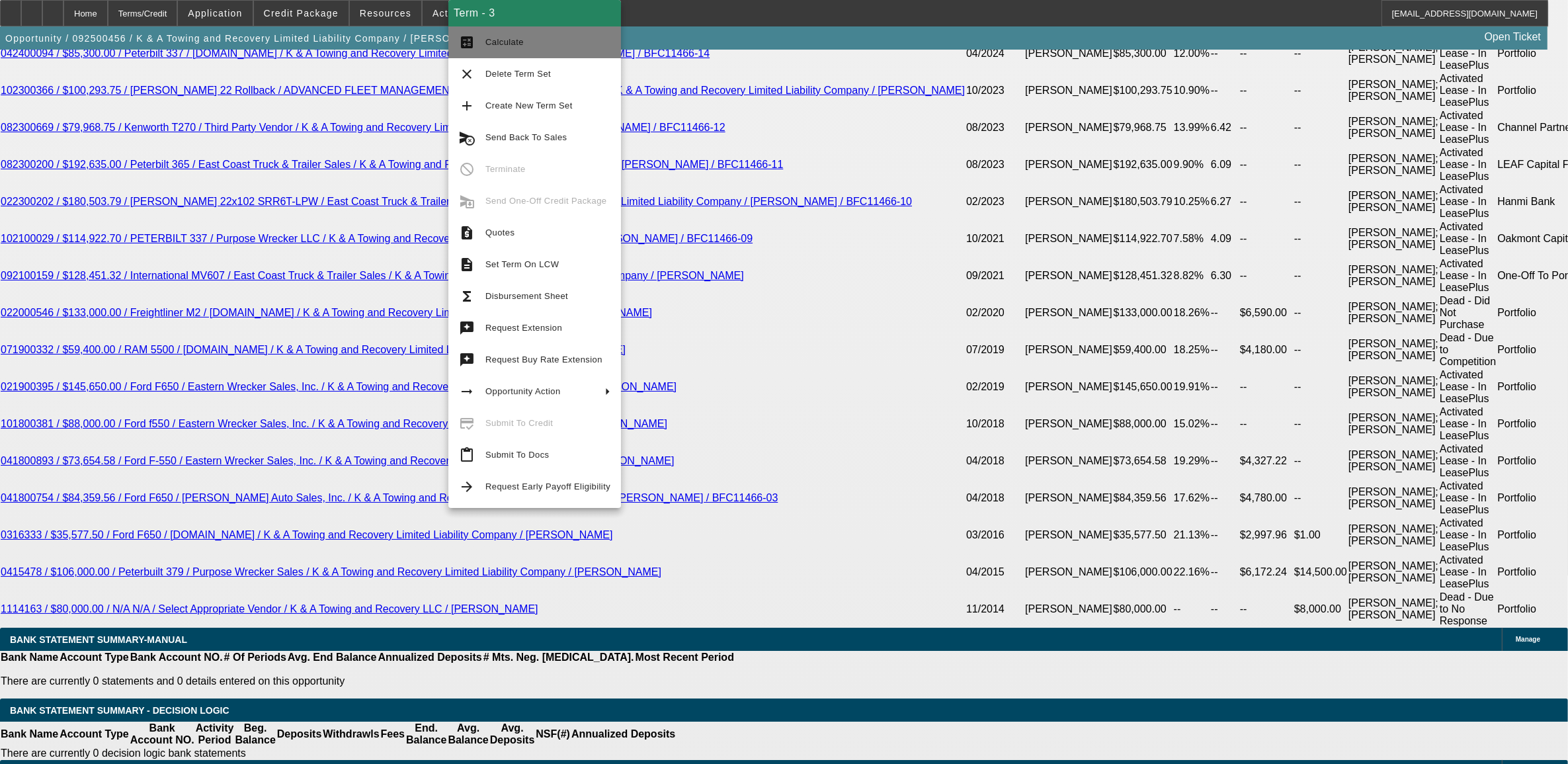
click at [489, 36] on span "Calculate" at bounding box center [547, 42] width 125 height 16
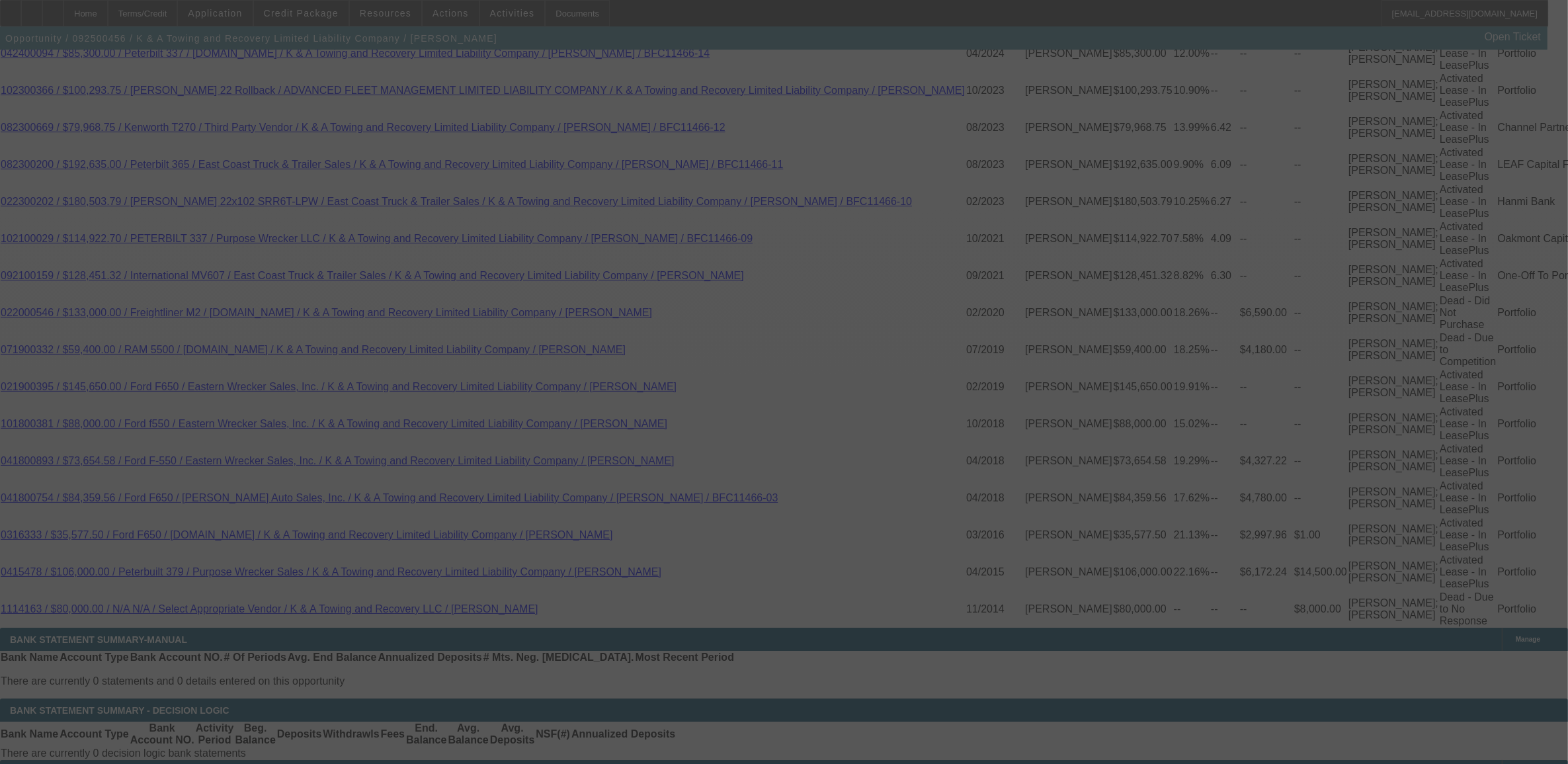
select select "0"
select select "6"
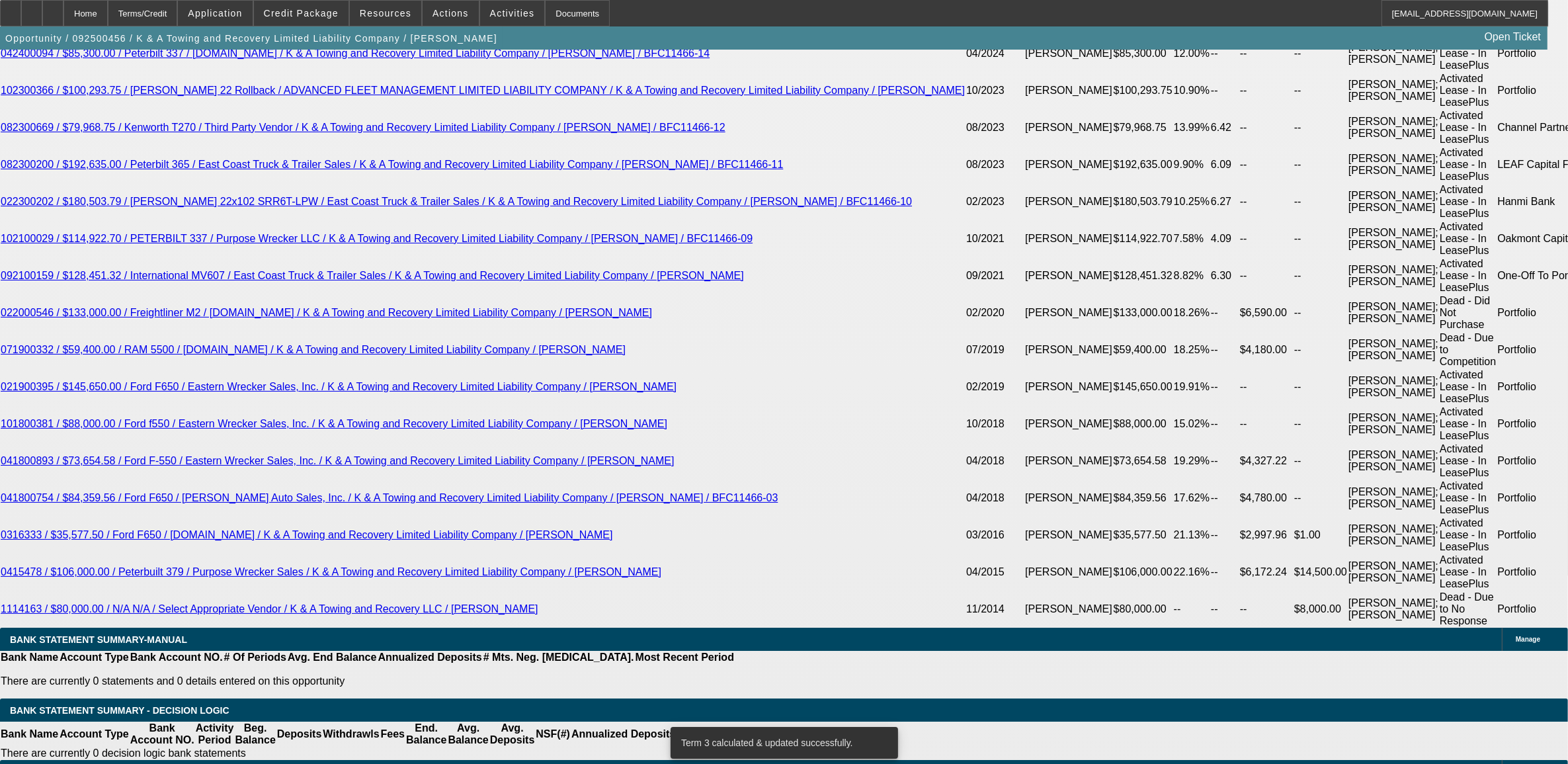
type input "UNKNOWN"
type input "9"
type input "$3,029.69"
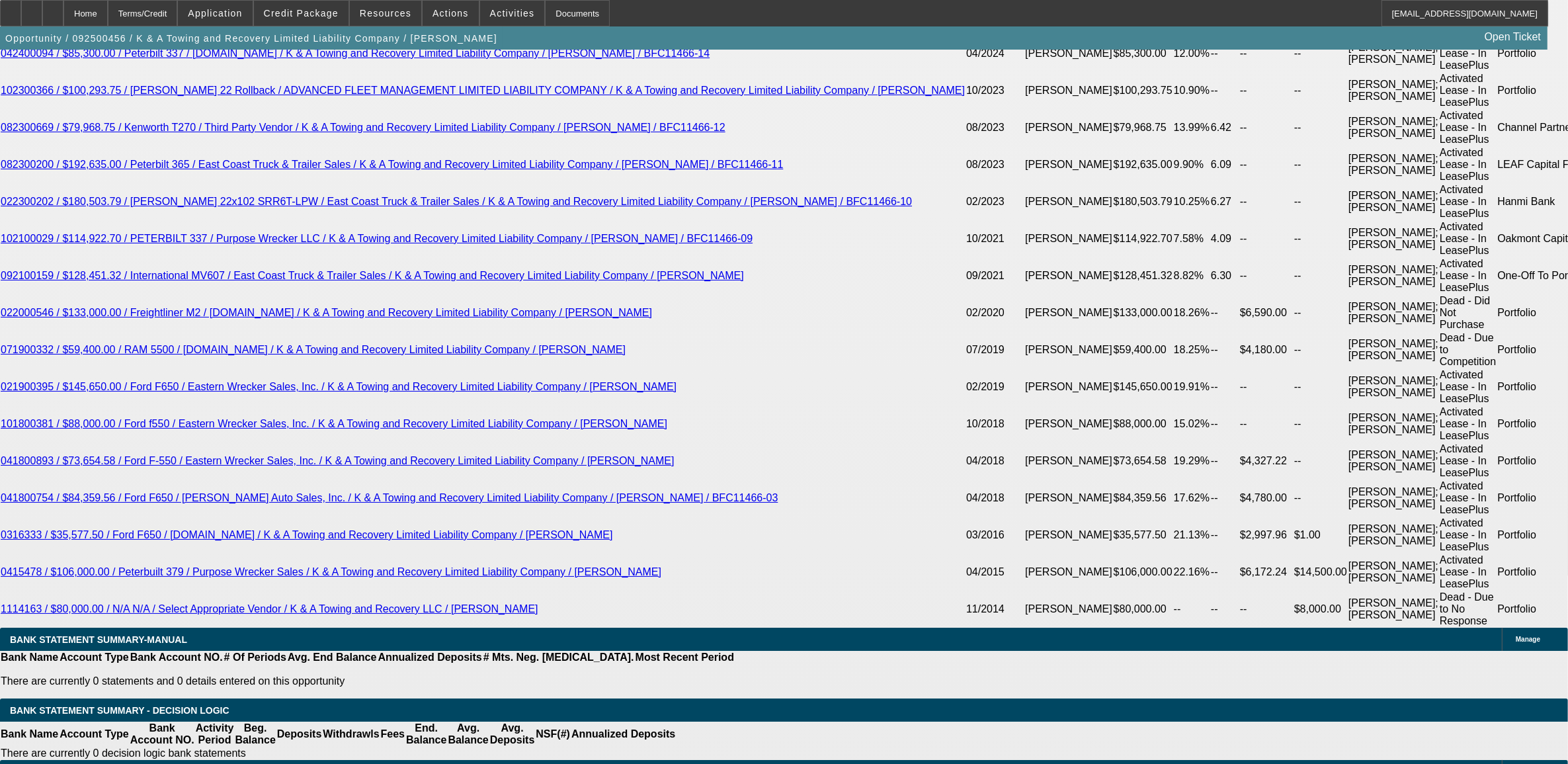
type input "9.4"
type input "$3,063.17"
type input "8"
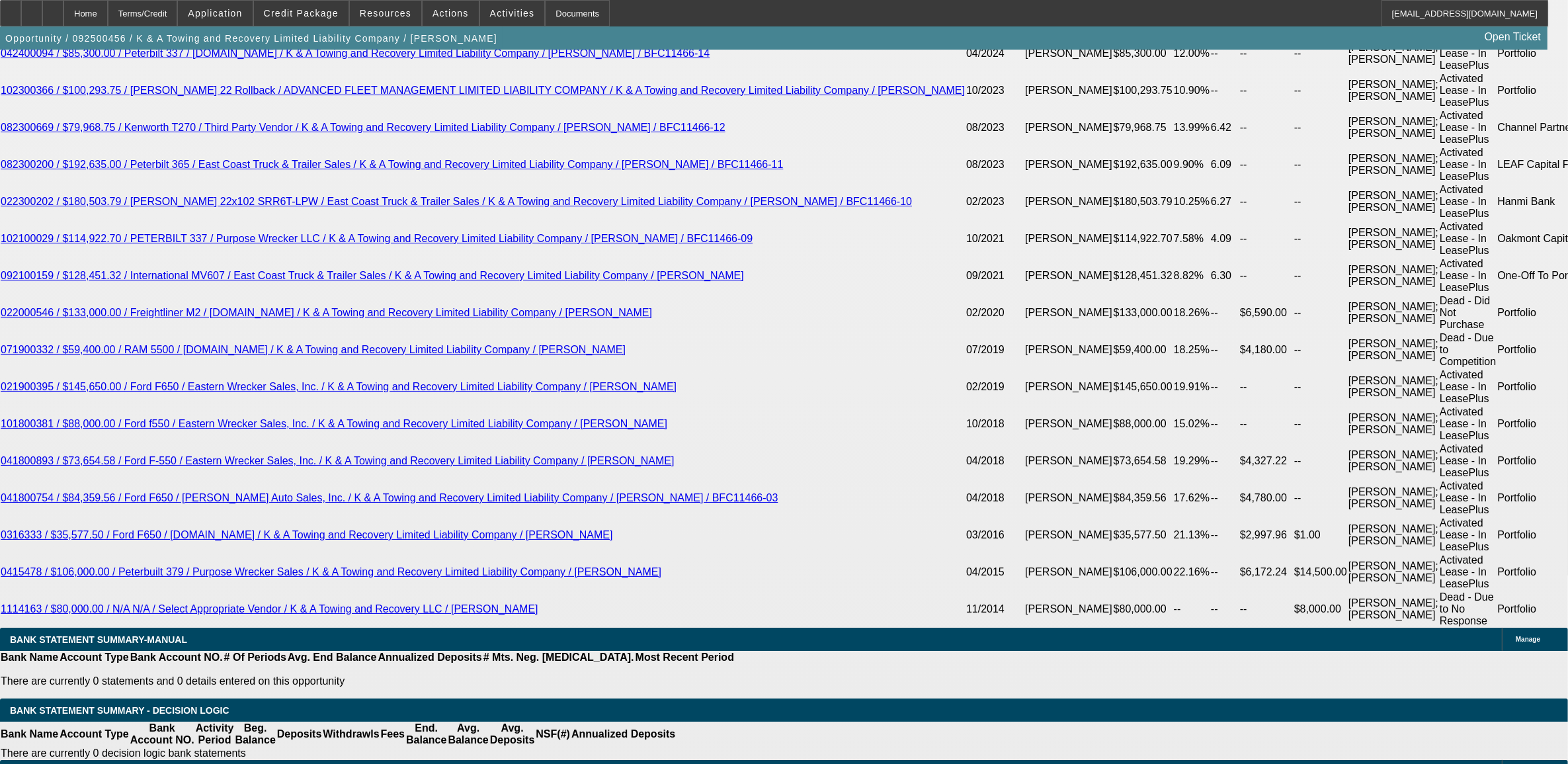
type input "$2,946.95"
type input "8.35"
type input "$2,975.75"
type input "8.35"
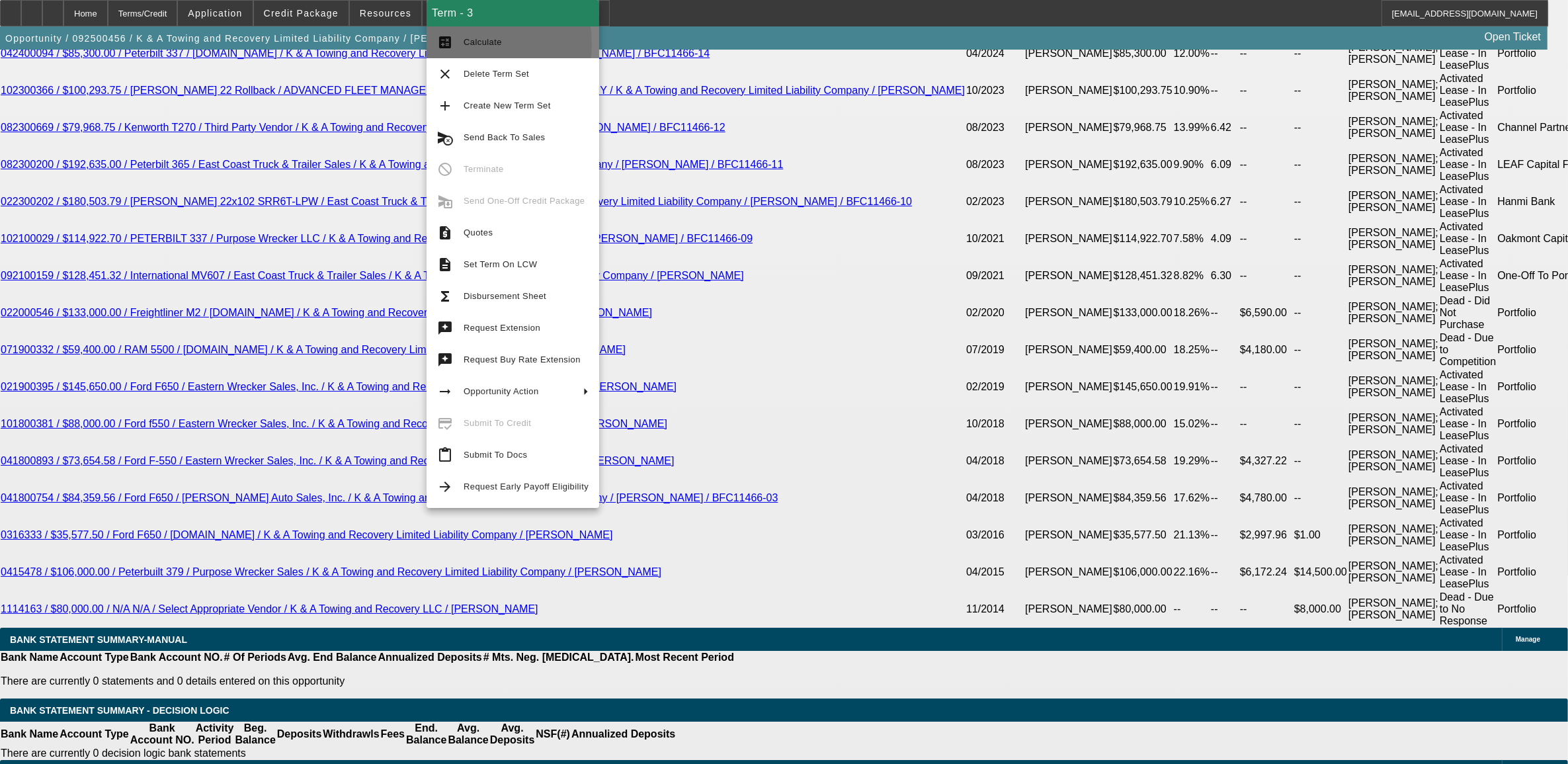
click at [476, 43] on span "Calculate" at bounding box center [483, 41] width 39 height 10
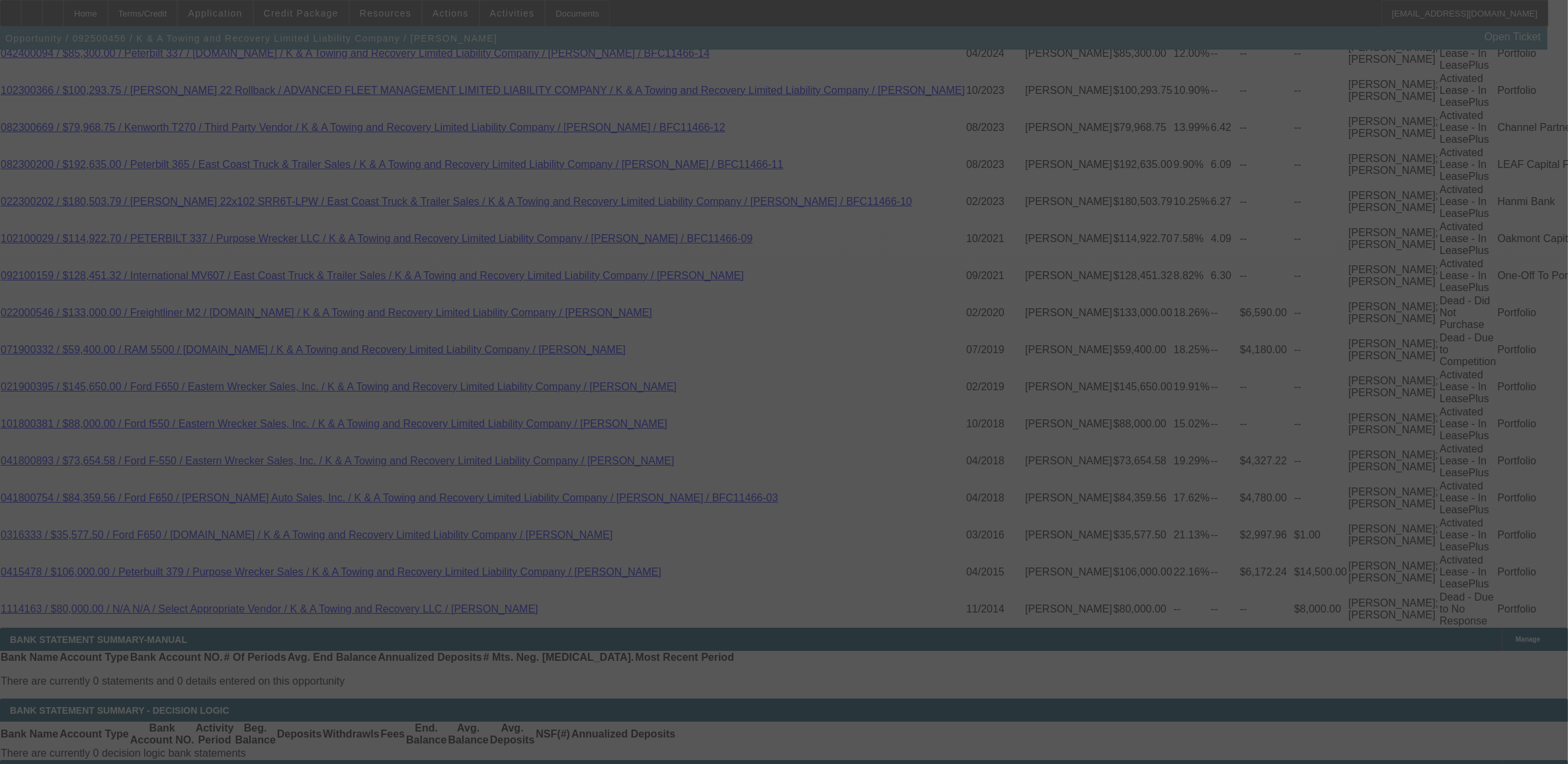
select select "0"
select select "6"
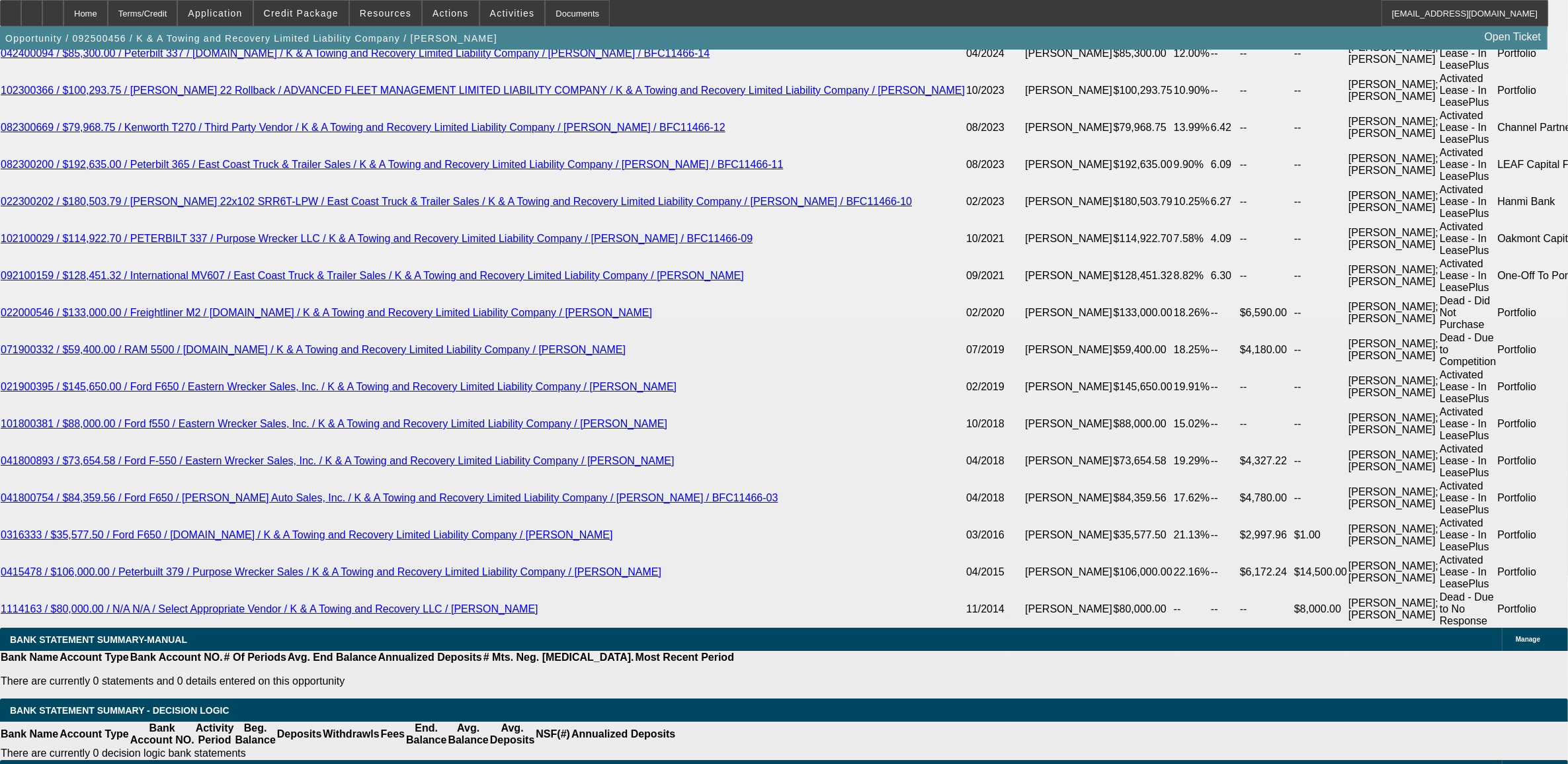
type input "8"
type input "UNKNOWN"
type input "$2,946.95"
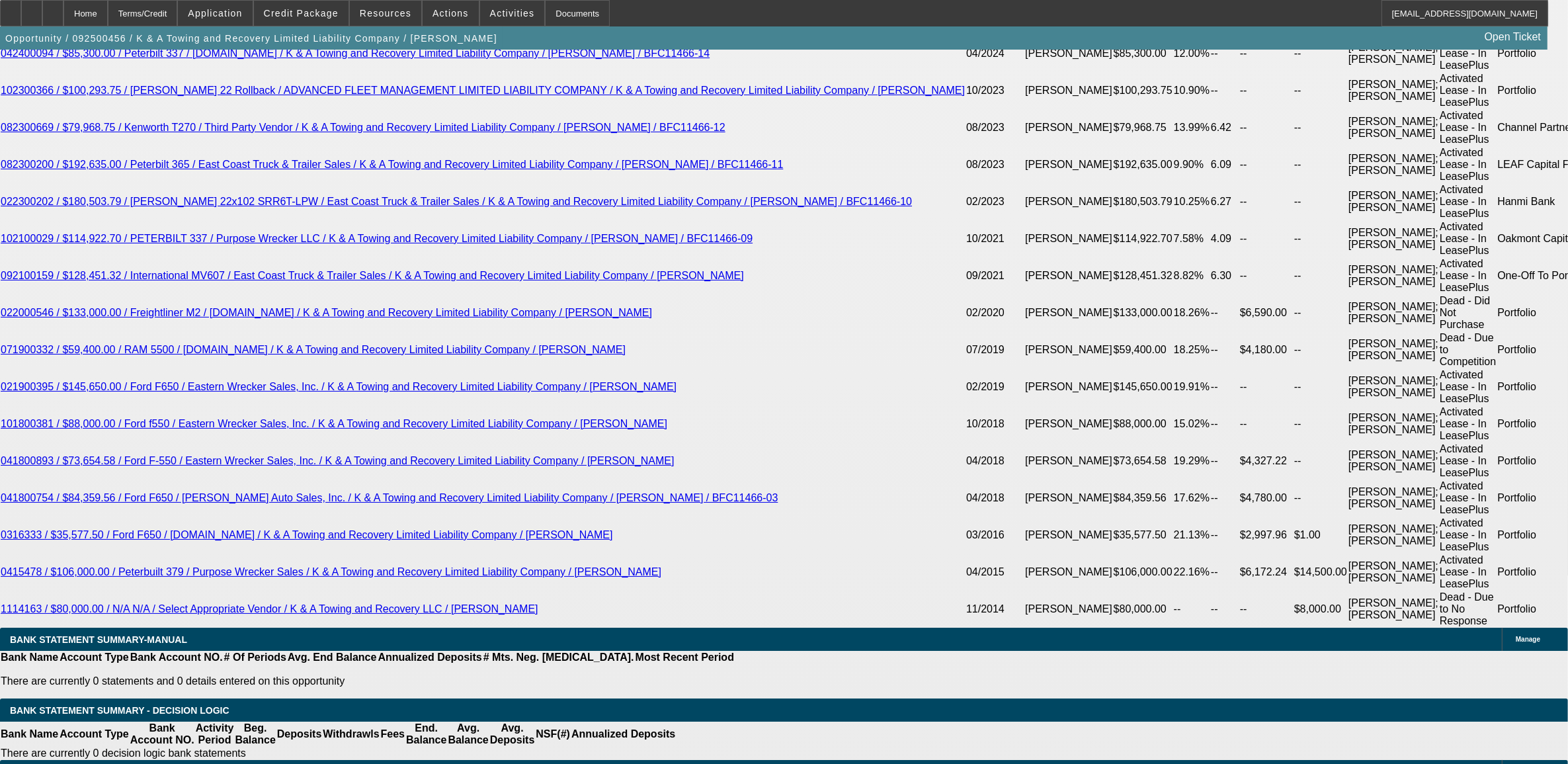
type input "8.3"
type input "$2,971.63"
type input "8.35"
type input "$2,975.75"
type input "8.35"
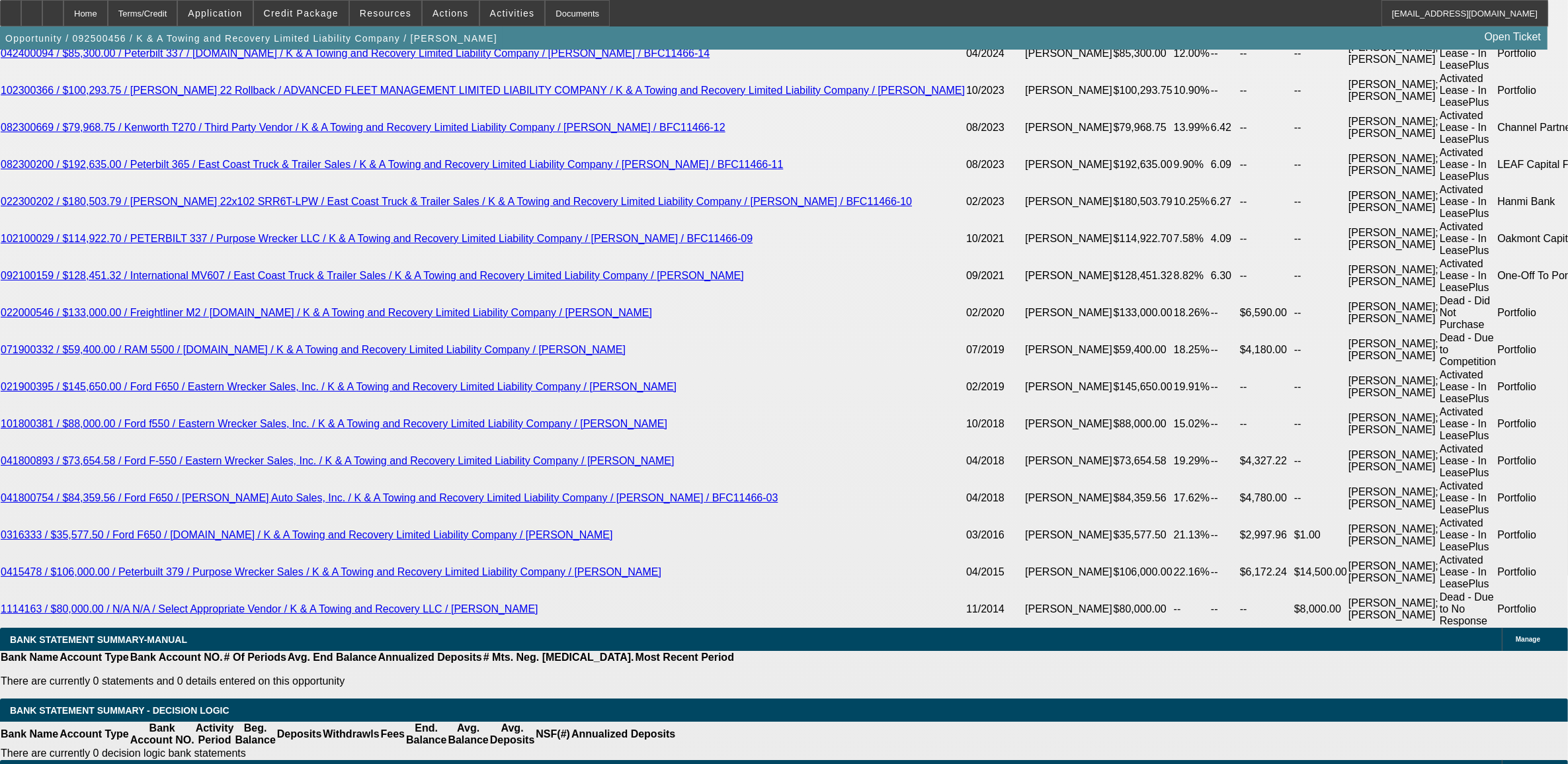
type input "2"
type input "2977"
type input "8.4"
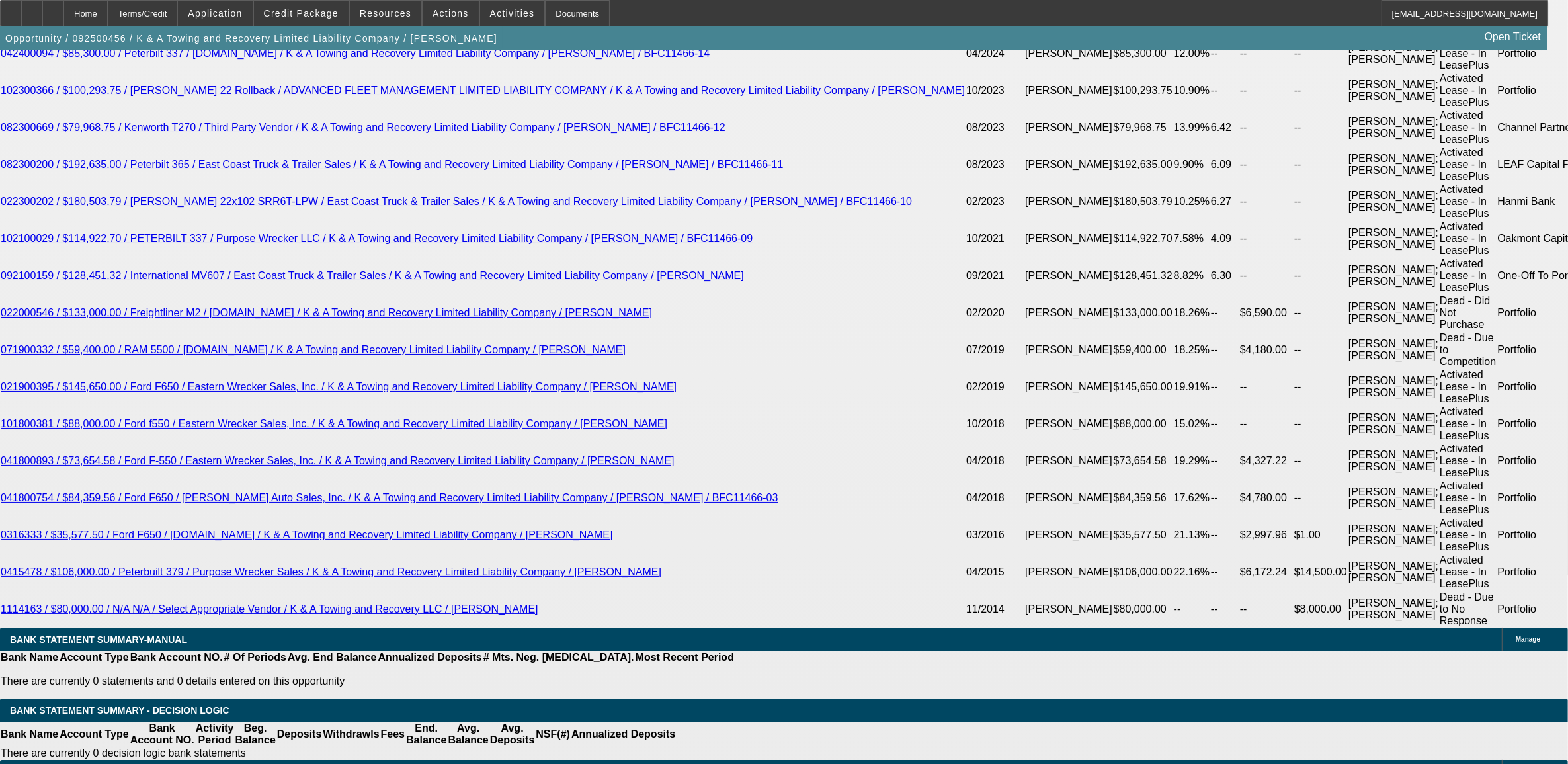
type input "$2,977.00"
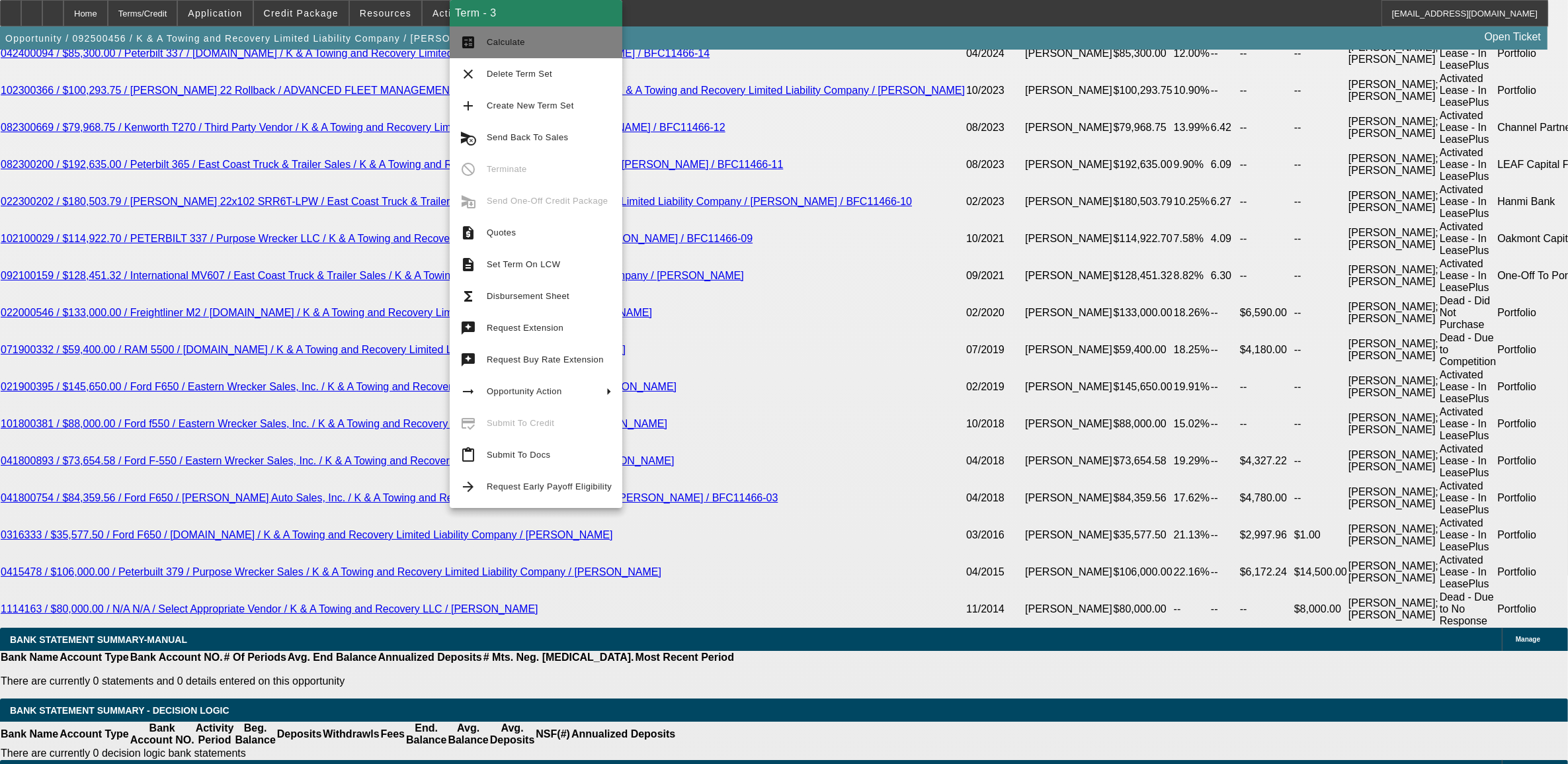
click at [496, 40] on span "Calculate" at bounding box center [506, 41] width 39 height 10
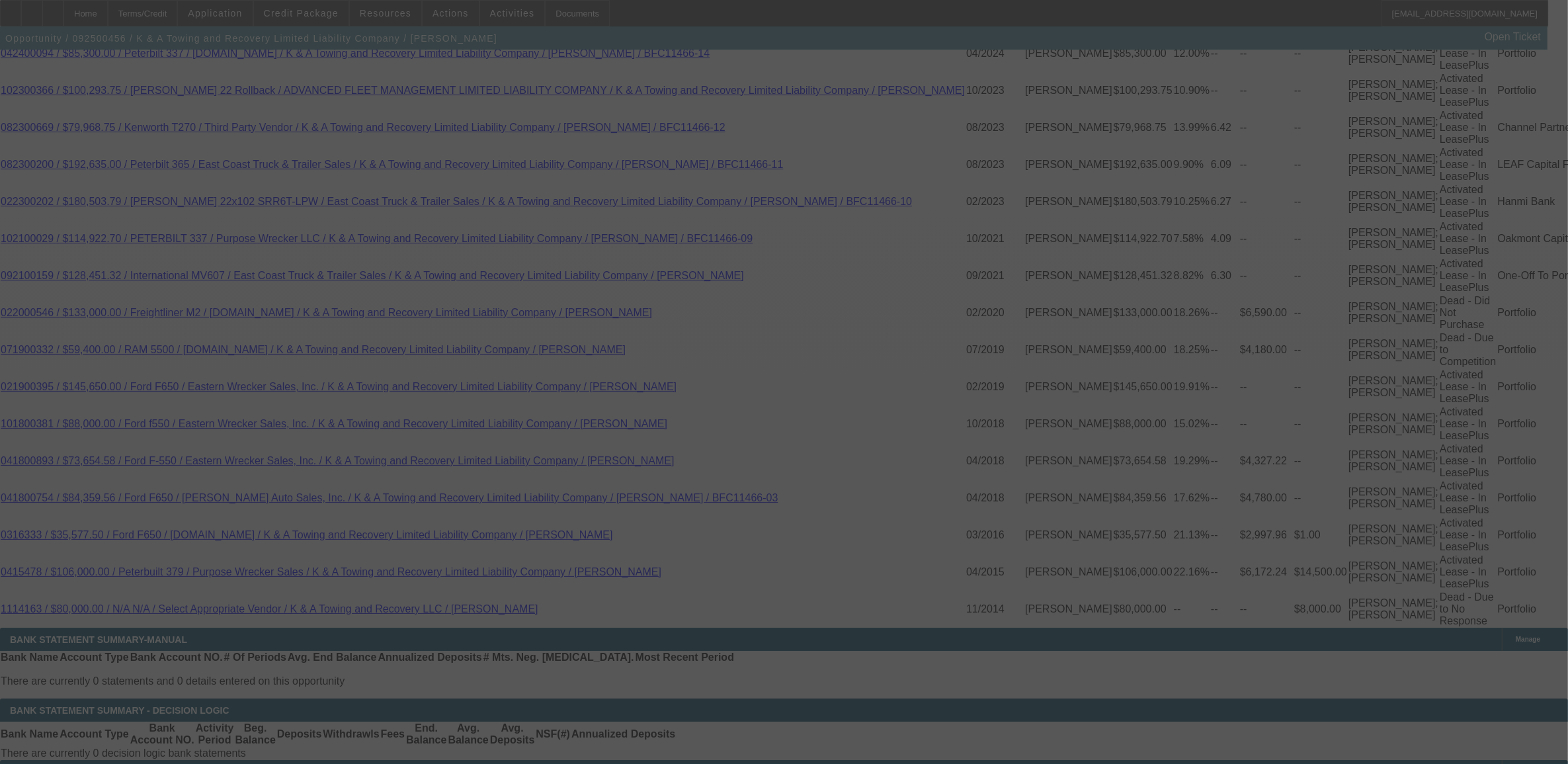
select select "0"
select select "6"
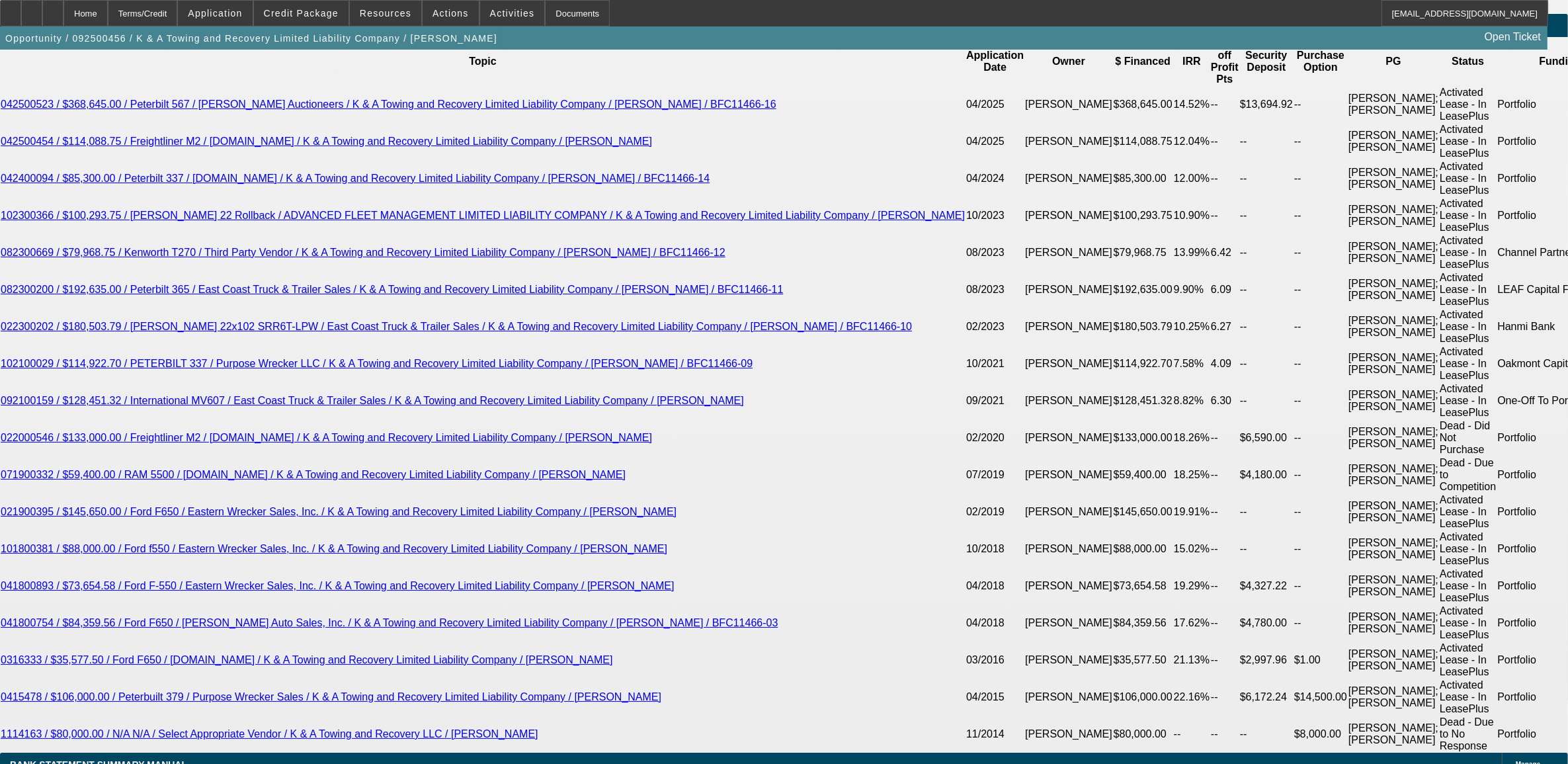
scroll to position [2315, 0]
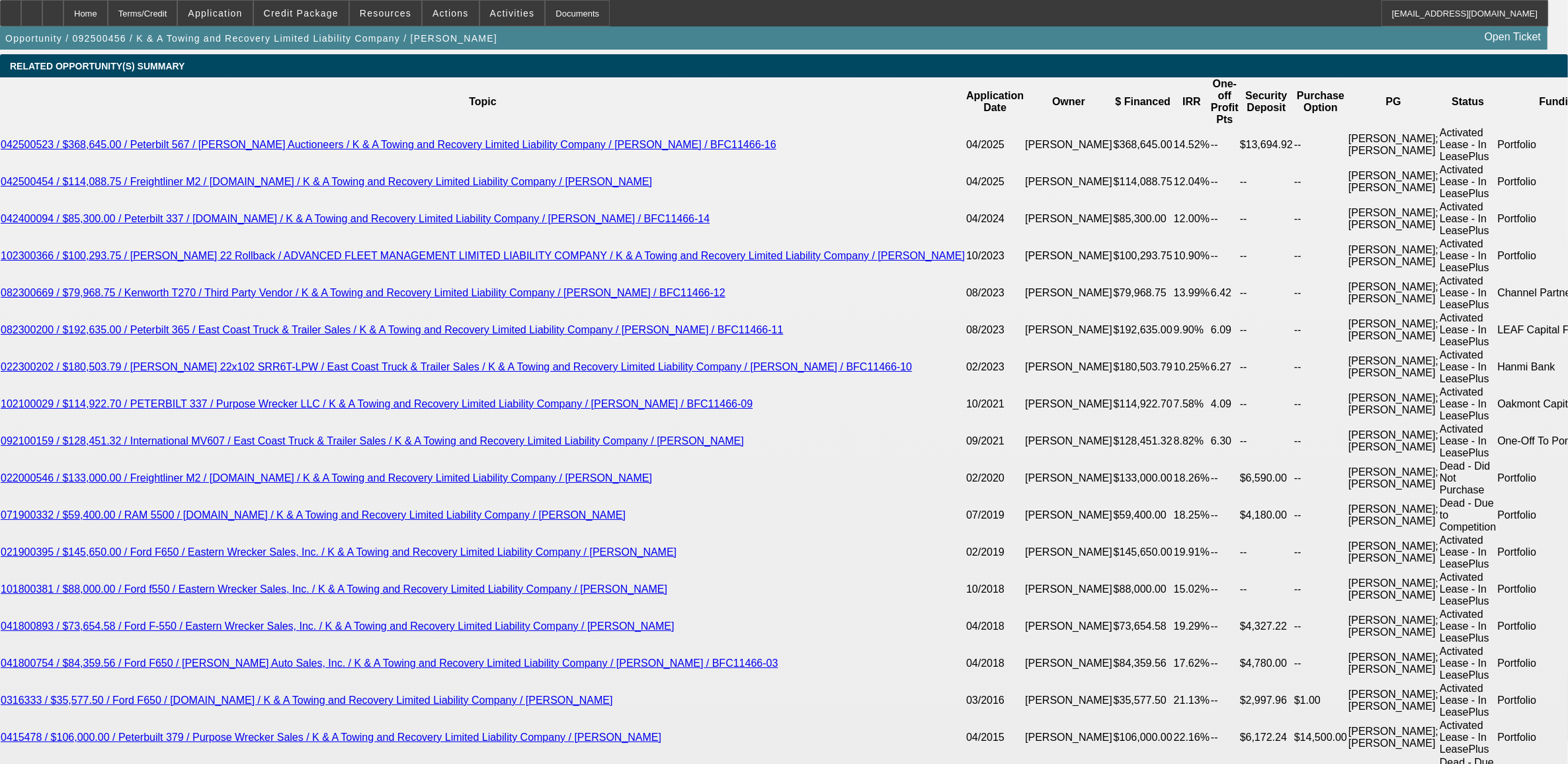
select select "2"
type input "UNKNOWN"
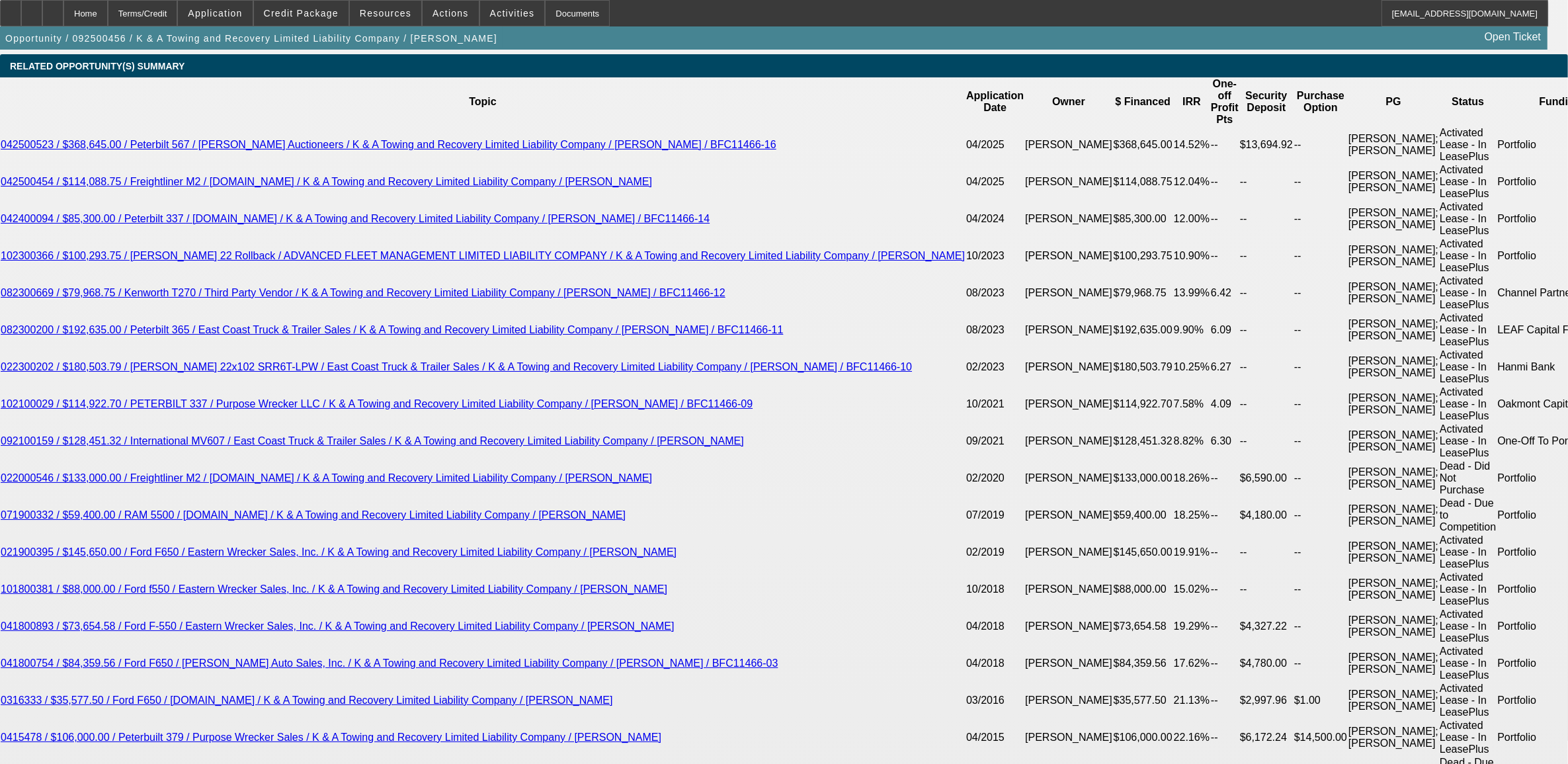
type input "8.5"
type input "$2,988.15"
type input "8.5"
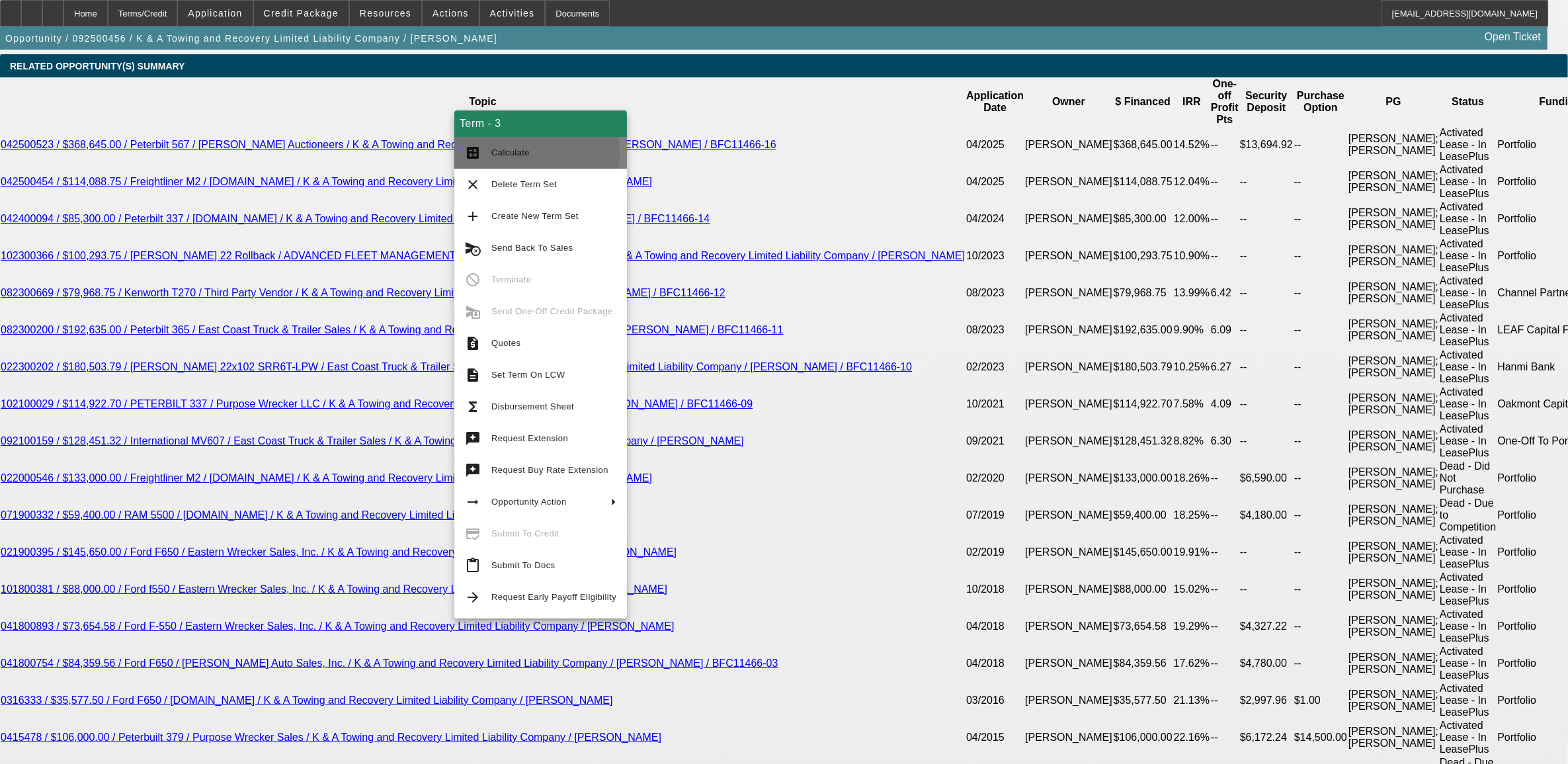
click at [493, 154] on span "Calculate" at bounding box center [510, 152] width 39 height 10
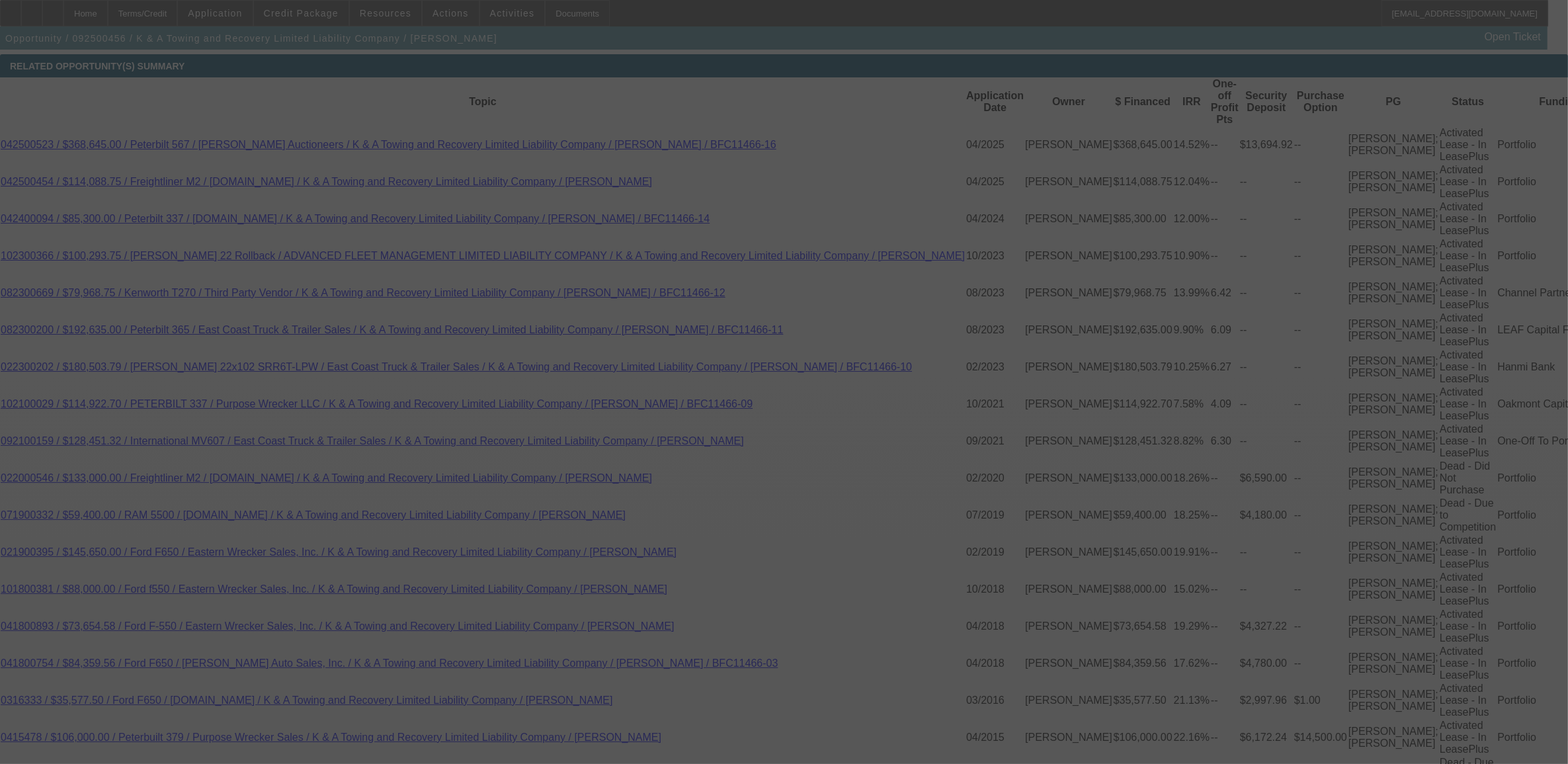
select select "0"
select select "2"
select select "0"
select select "6"
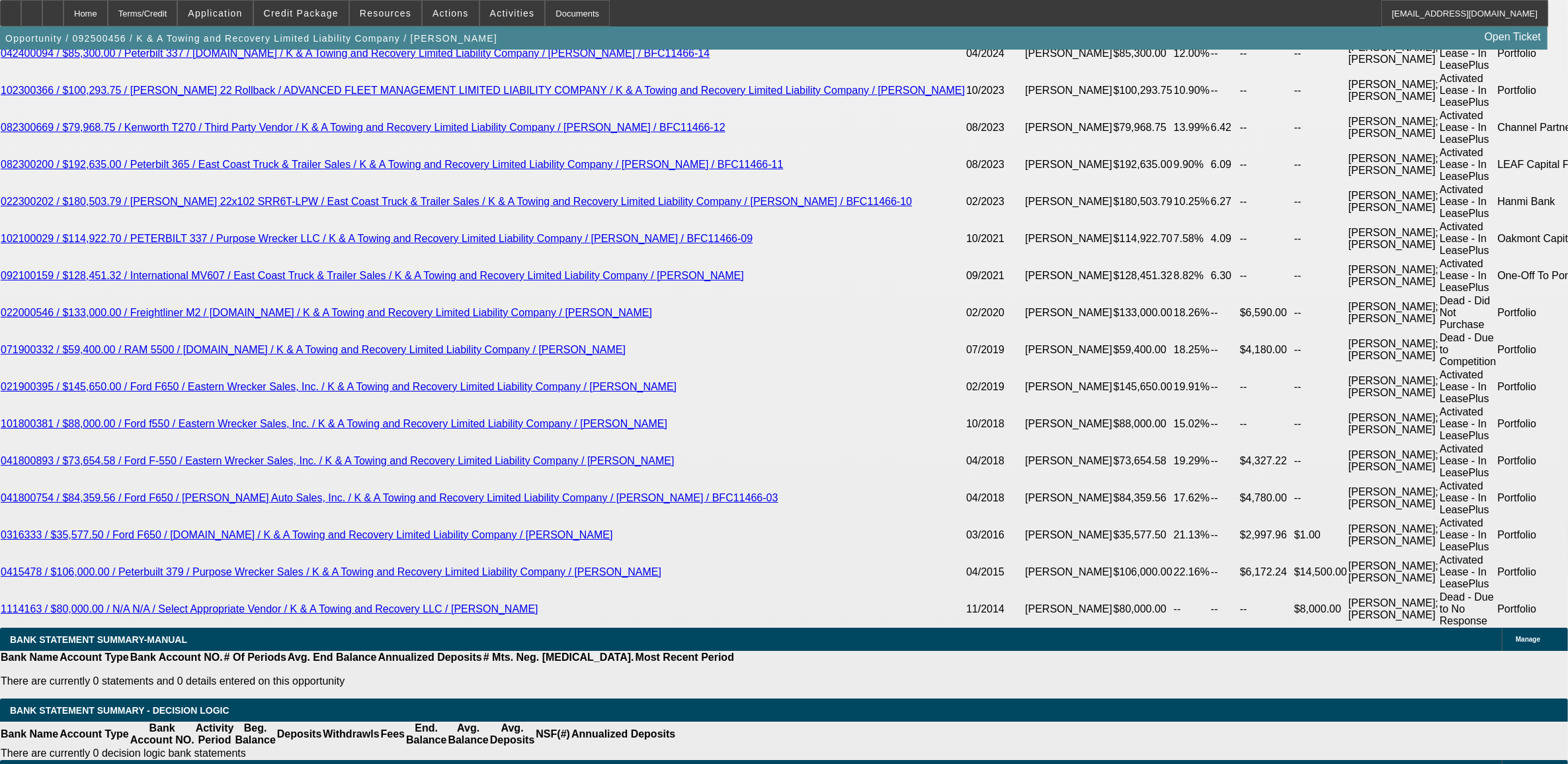
scroll to position [2397, 0]
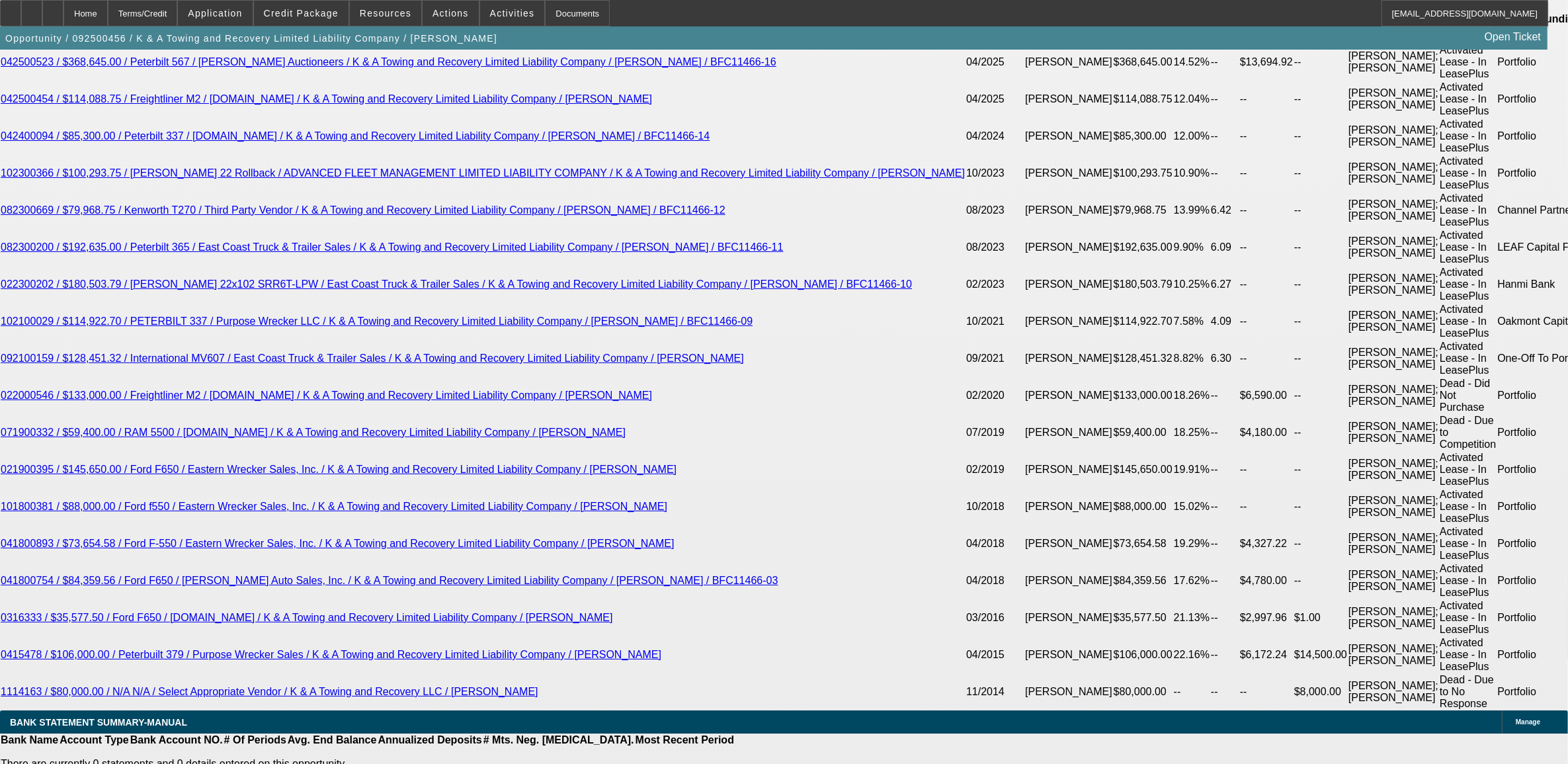
select select "1"
type input "UNKNOWN"
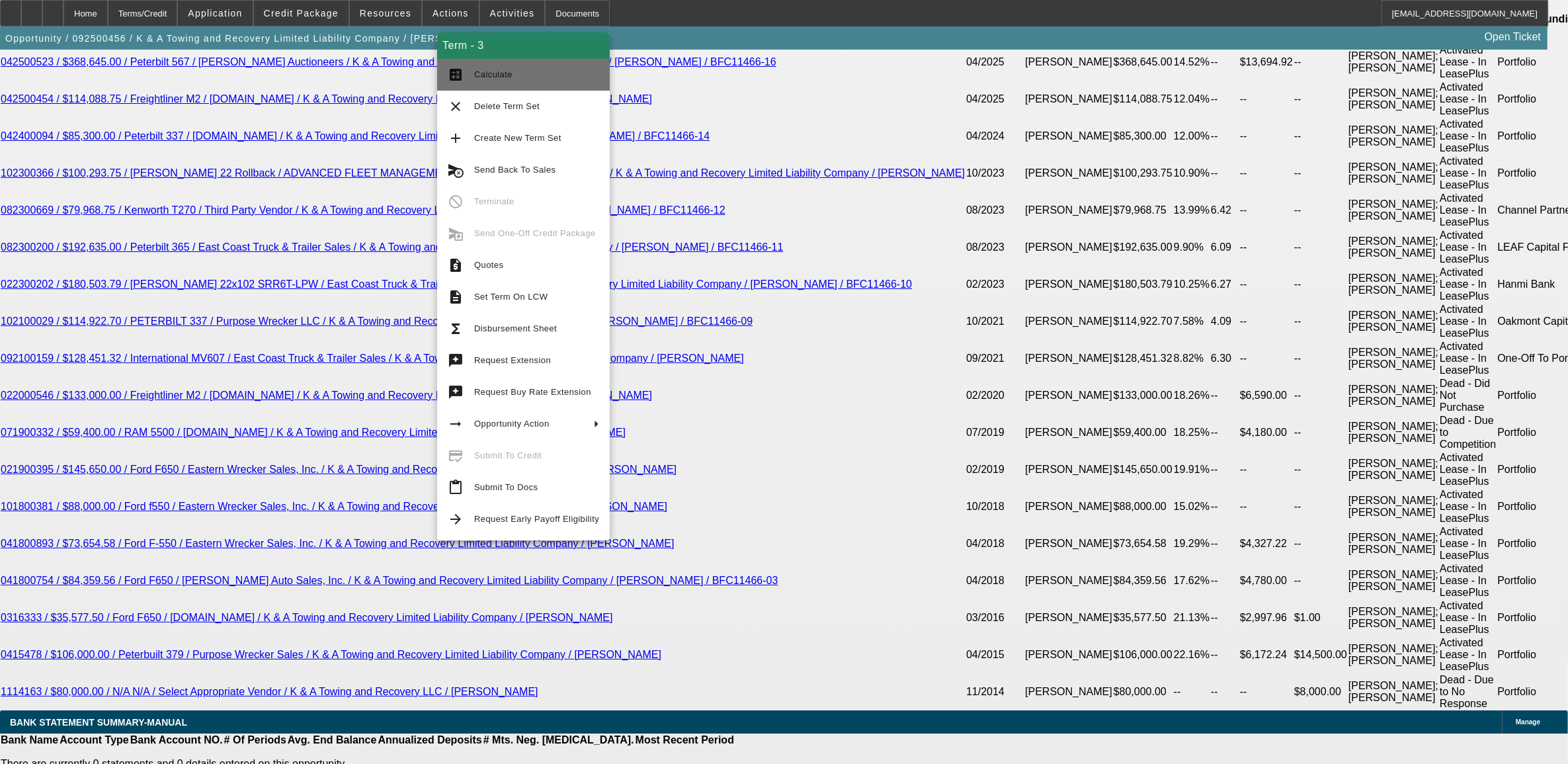
click at [547, 74] on span "Calculate" at bounding box center [537, 75] width 125 height 16
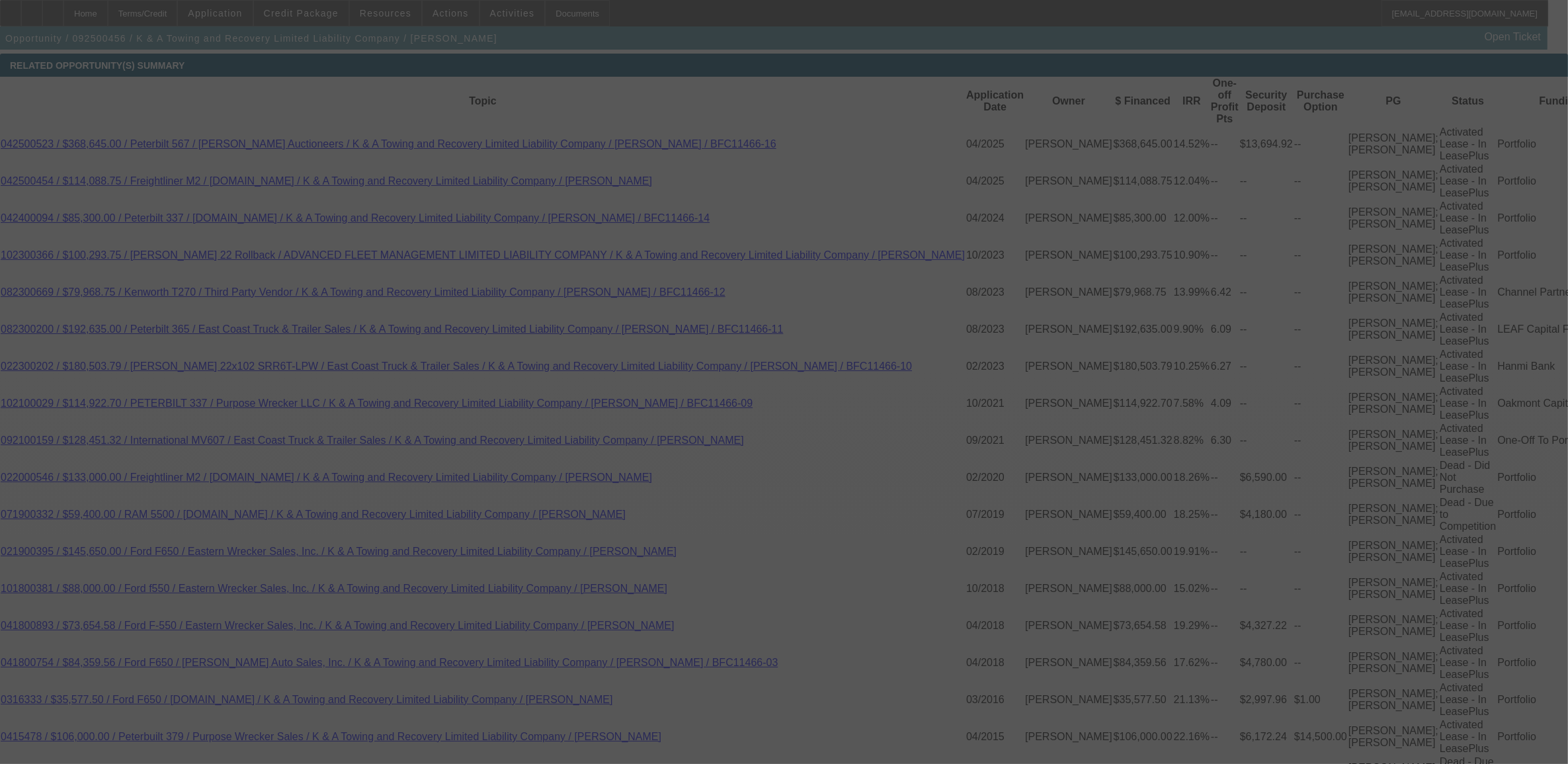
scroll to position [2315, 0]
select select "0"
select select "6"
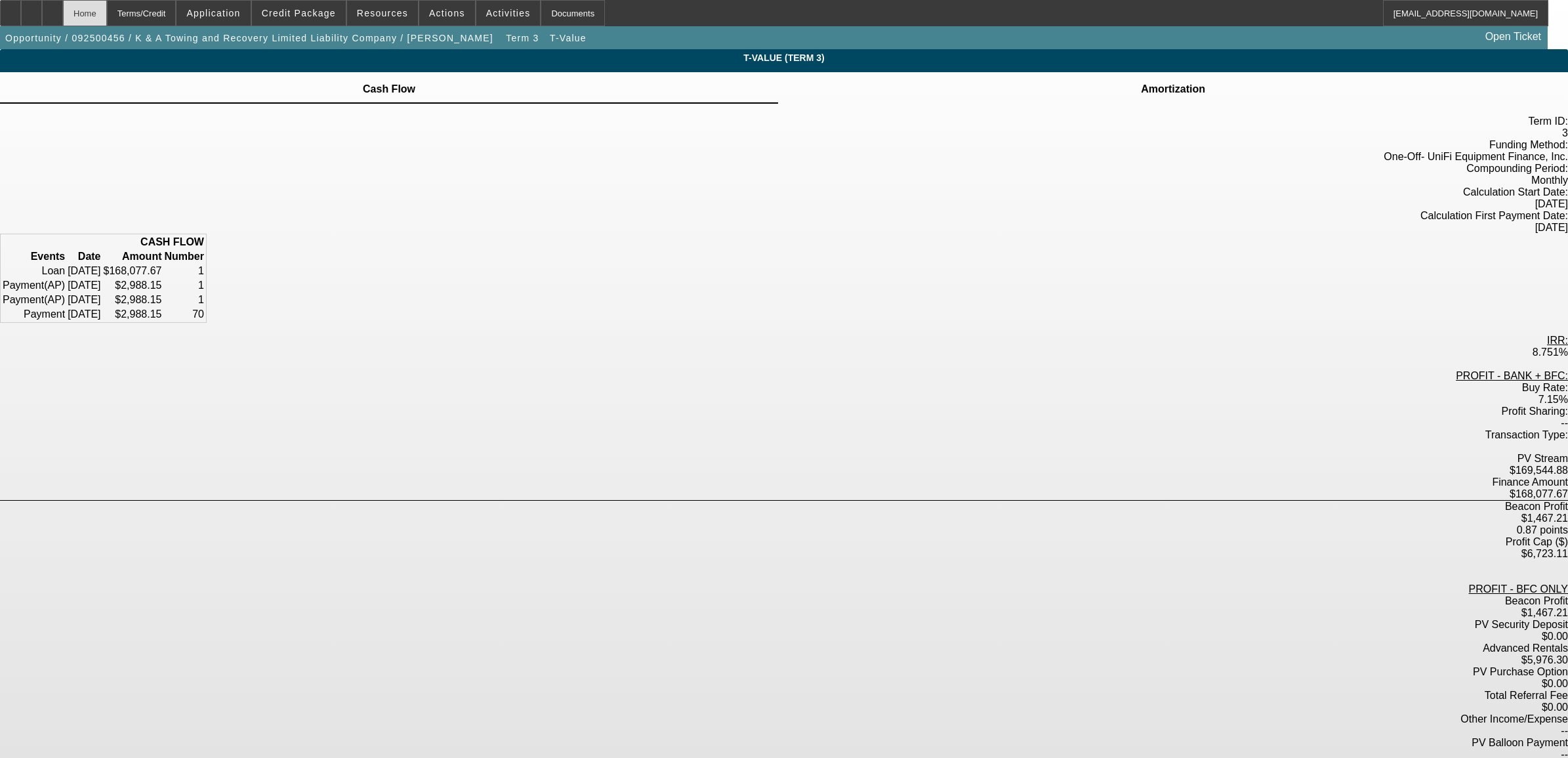
click at [107, 20] on div "Home" at bounding box center [84, 13] width 44 height 26
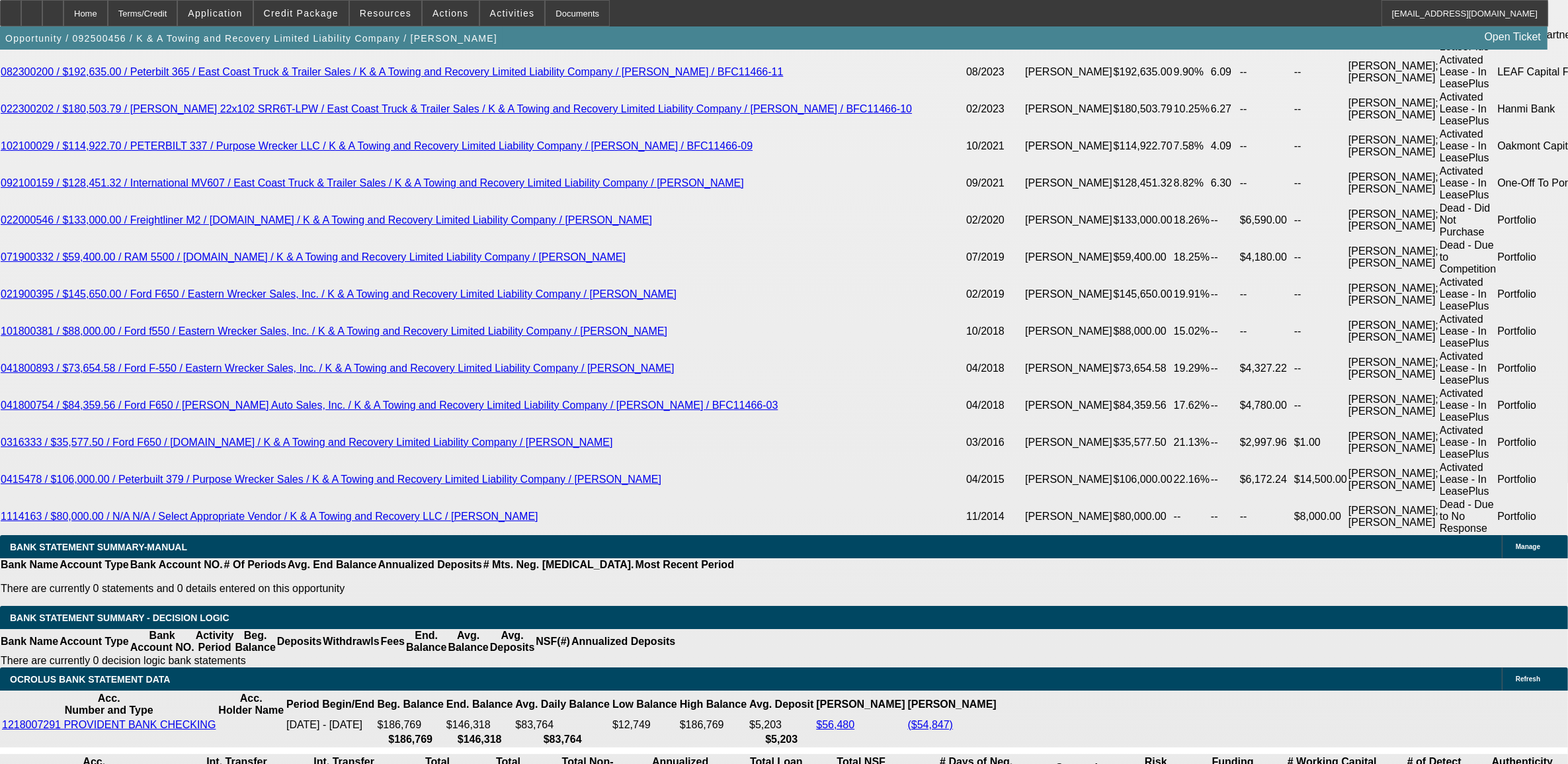
select select "0"
select select "6"
select select "0"
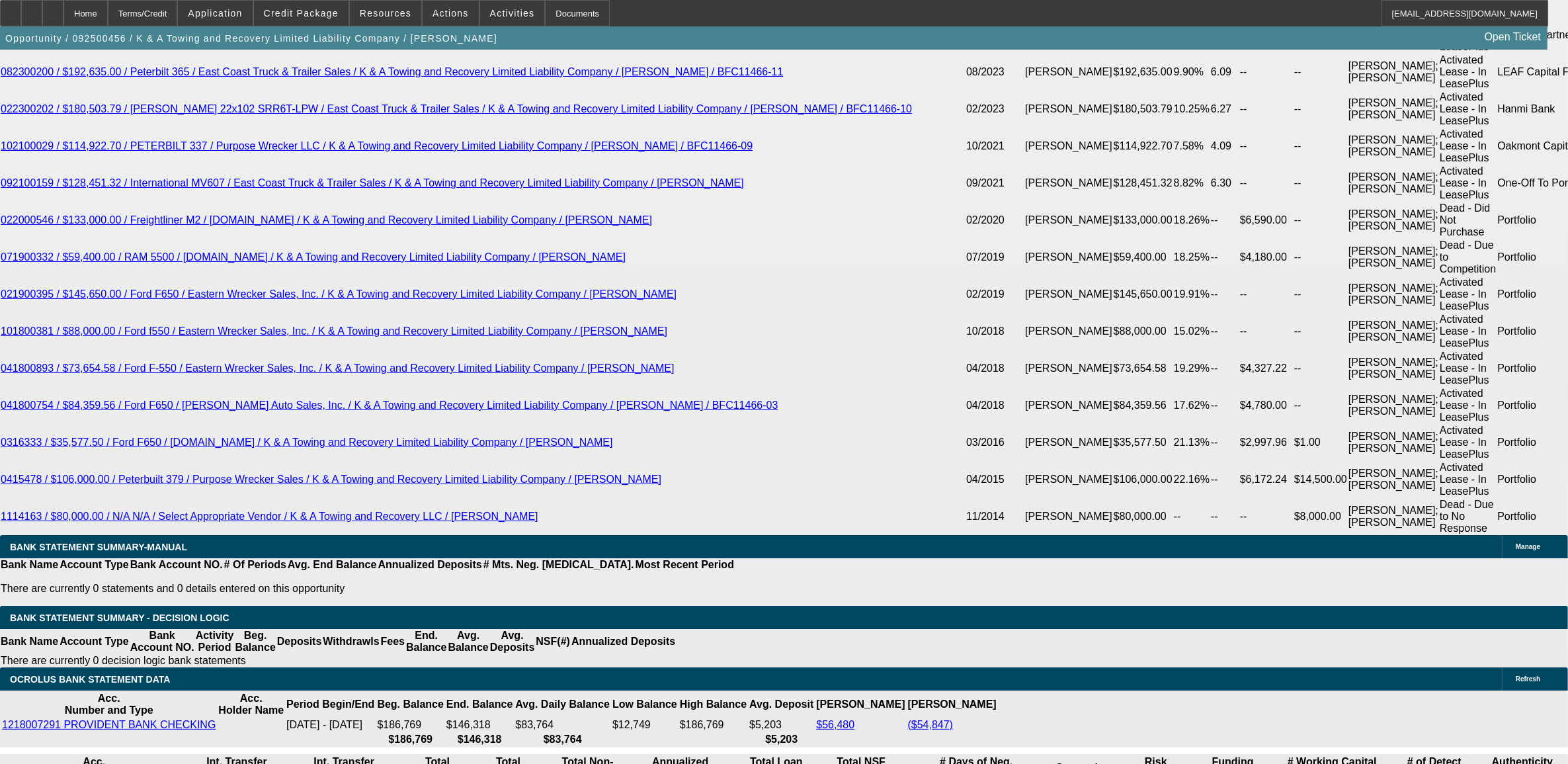
select select "0"
select select "6"
select select "0"
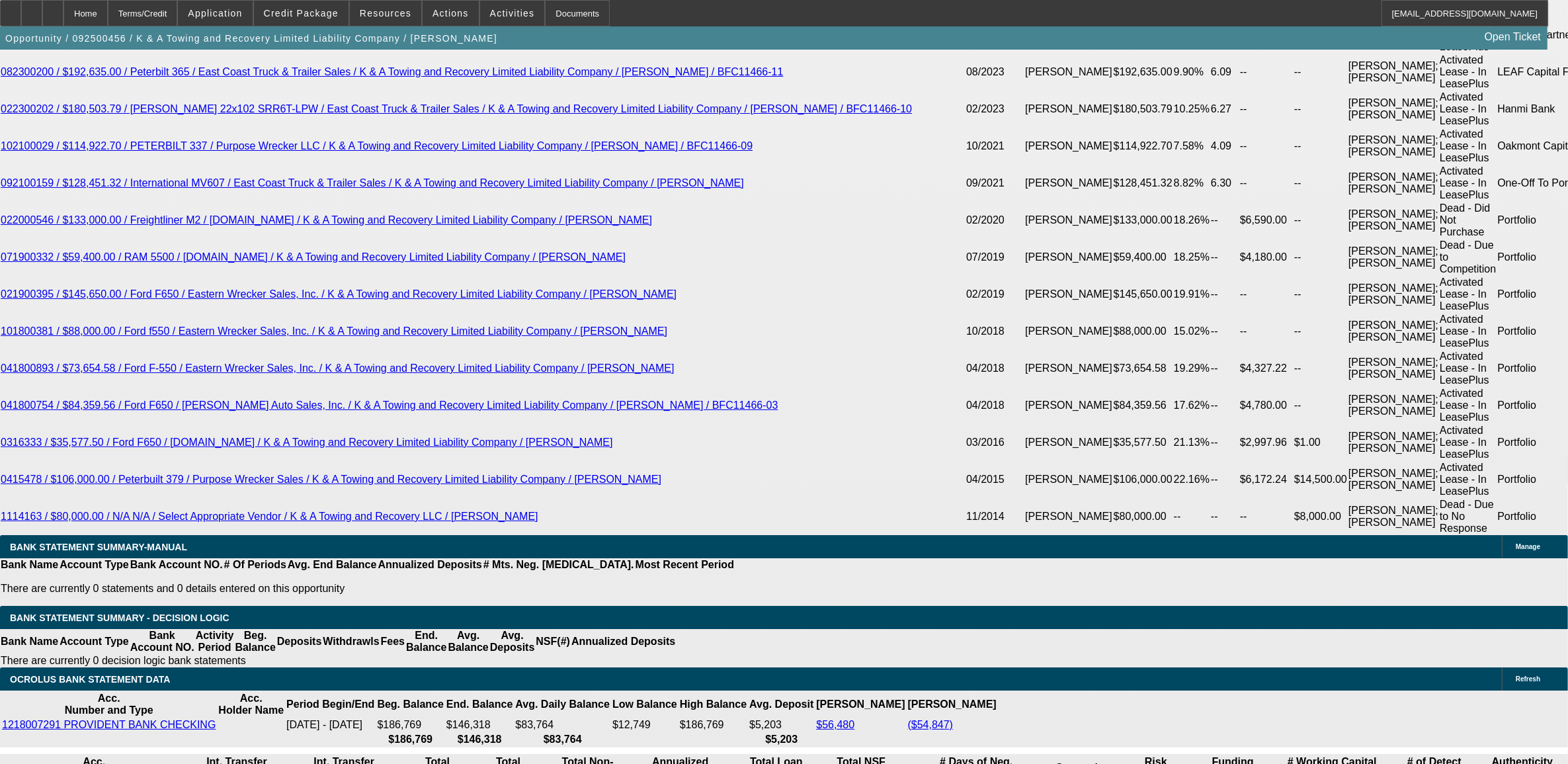
select select "2"
select select "0"
select select "6"
select select "0"
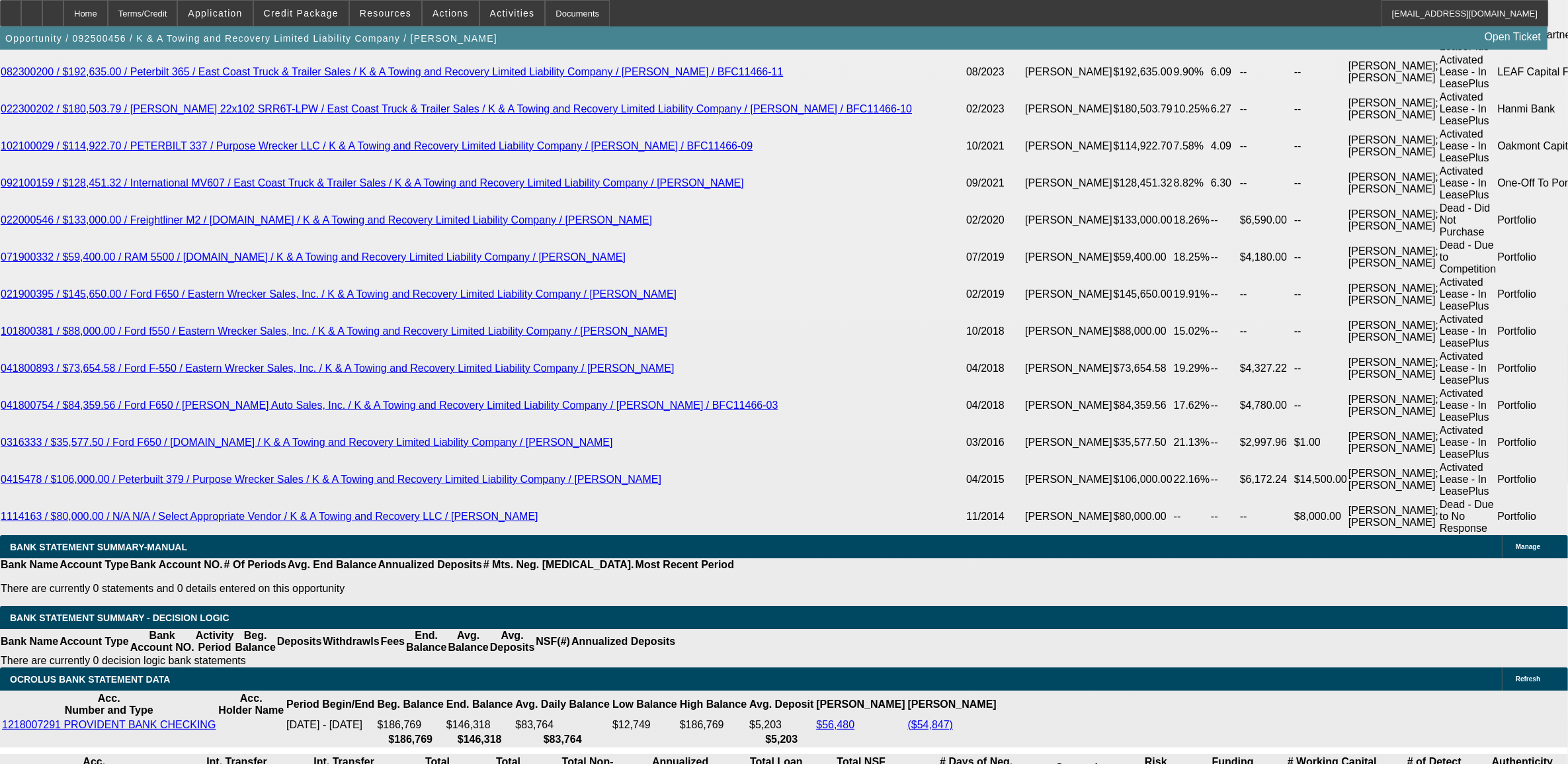
select select "2"
select select "0"
select select "6"
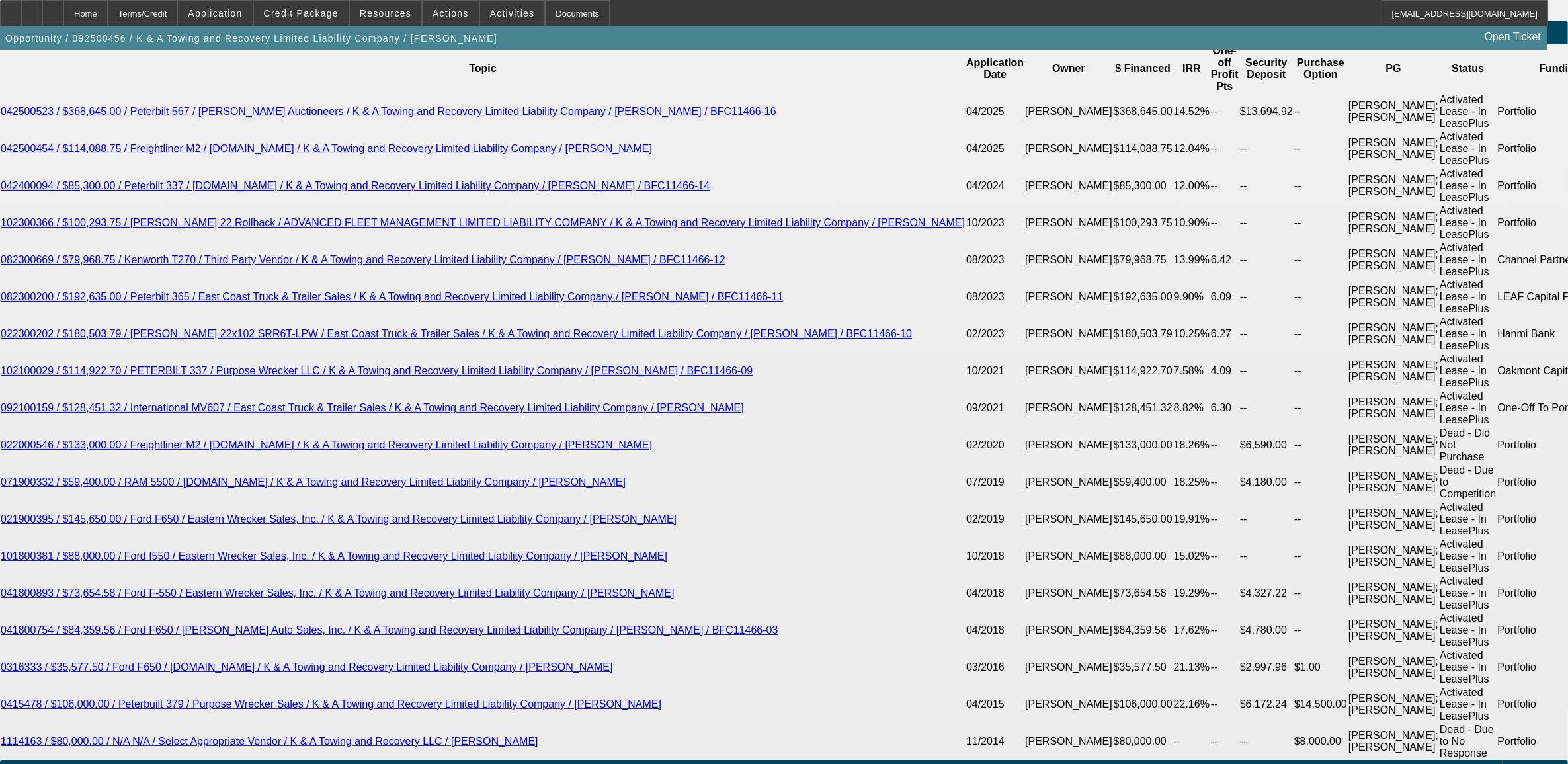
scroll to position [2325, 0]
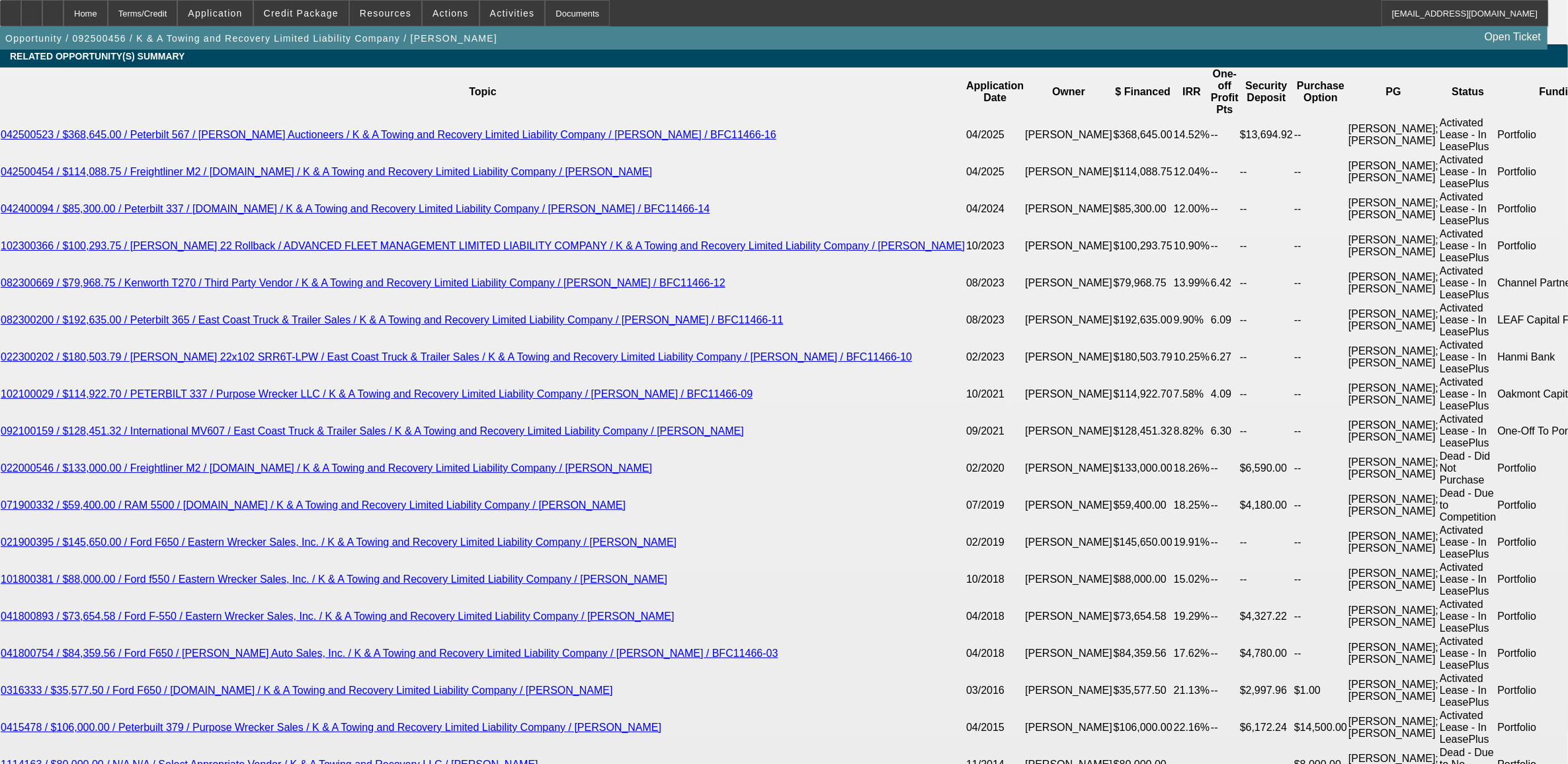
select select "2"
type input "UNKNOWN"
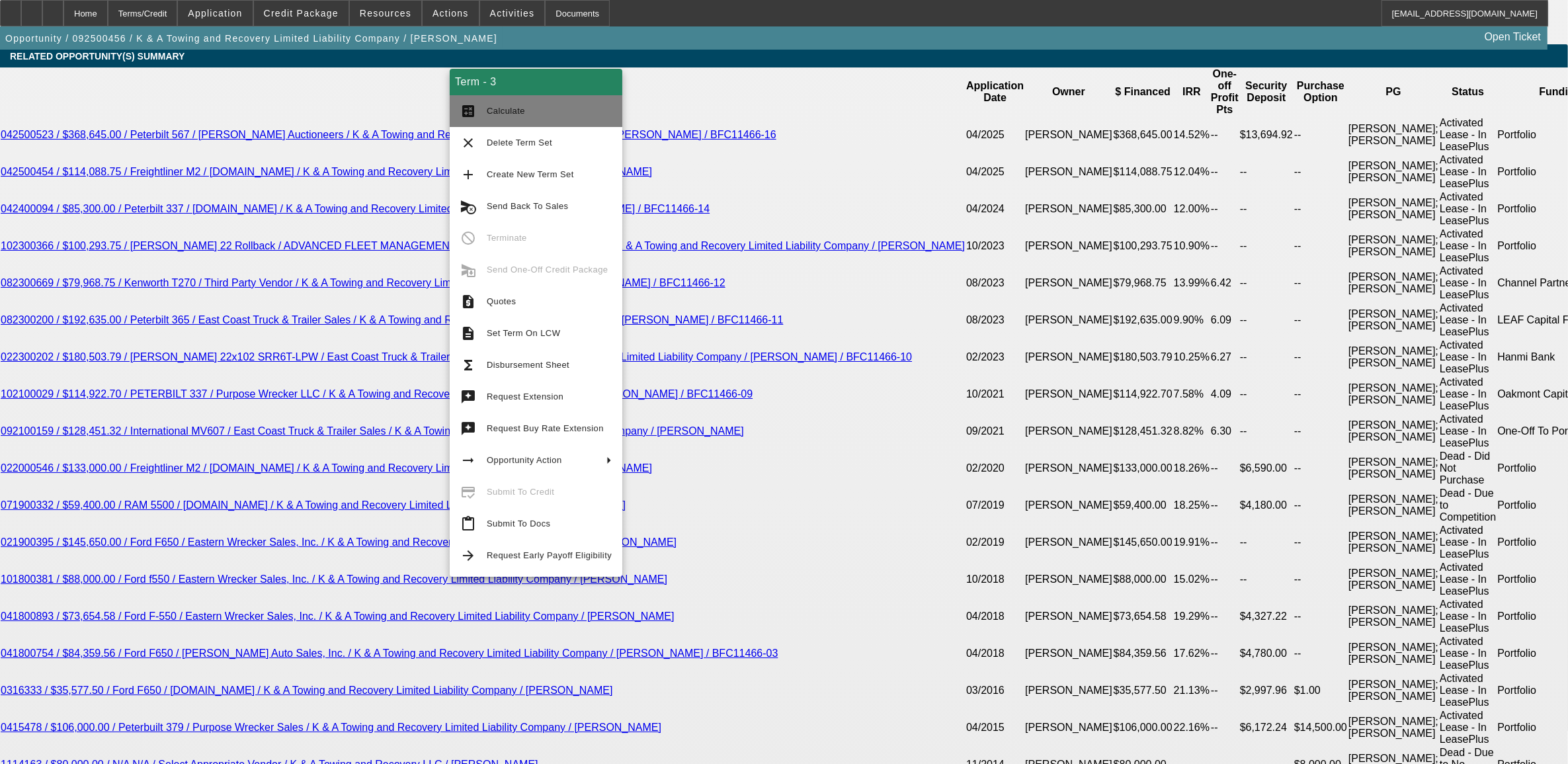
click at [510, 120] on button "calculate Calculate" at bounding box center [536, 111] width 173 height 32
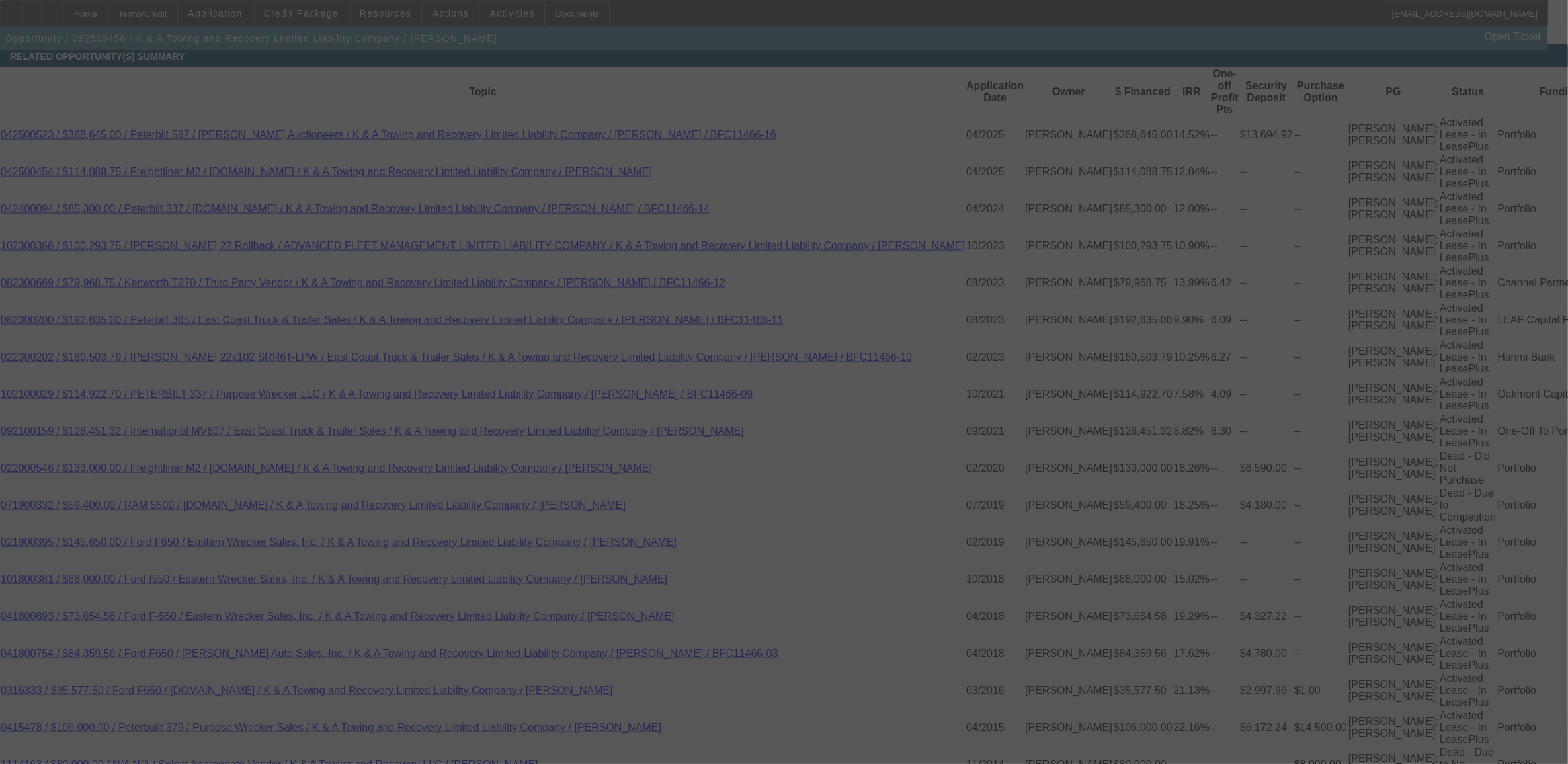
scroll to position [2365, 0]
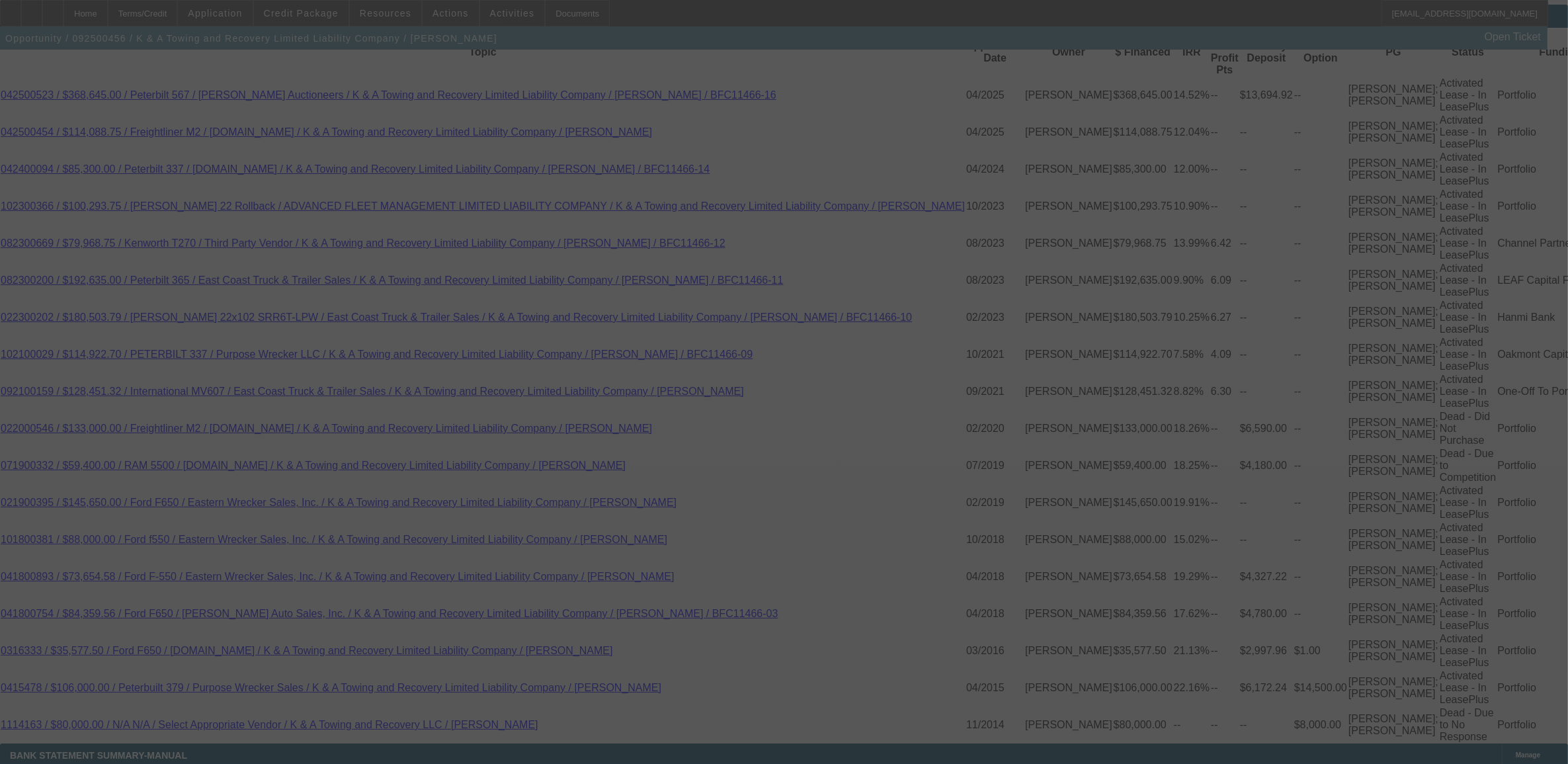
select select "0"
select select "2"
select select "0"
select select "6"
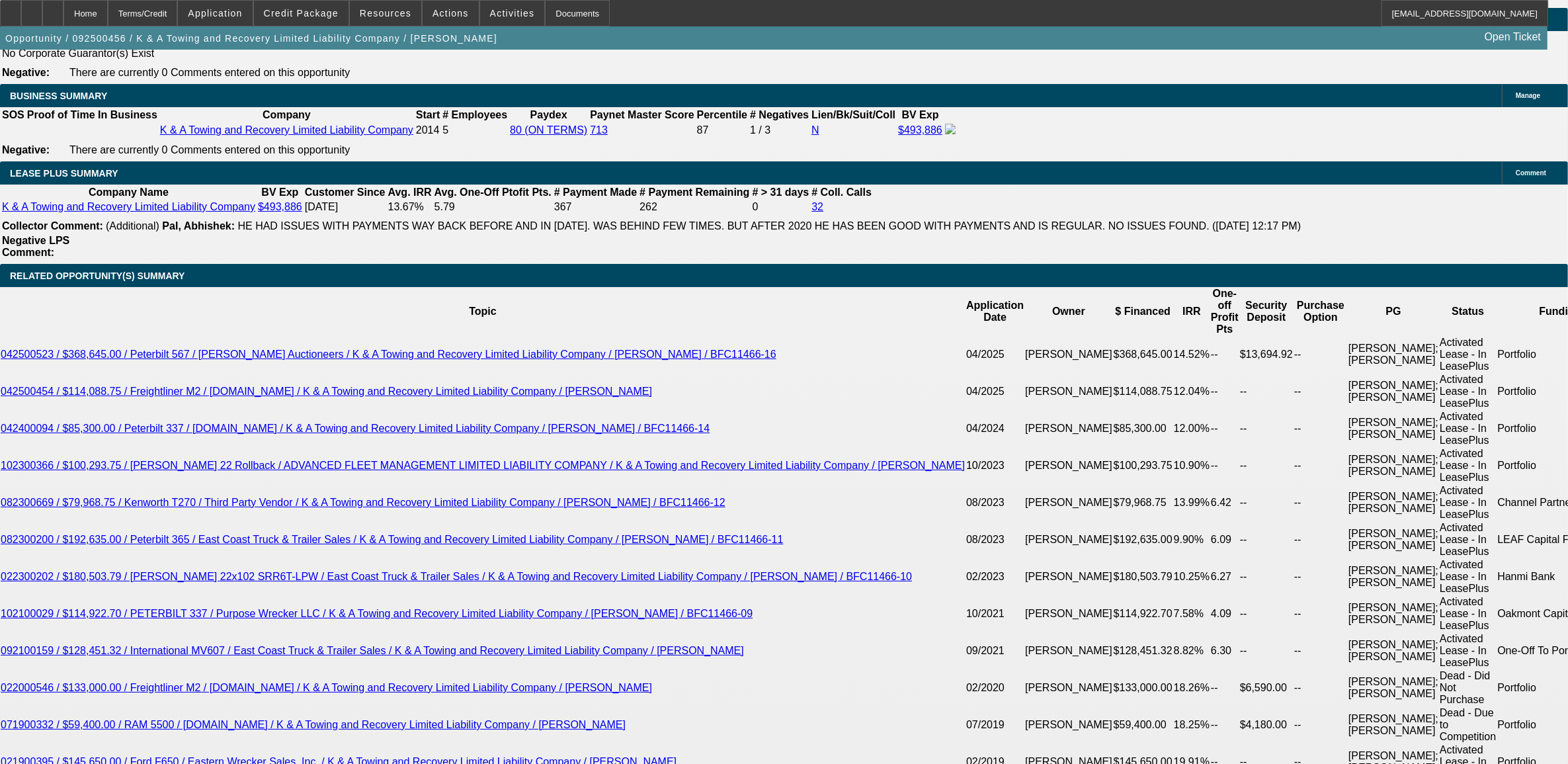
scroll to position [2447, 0]
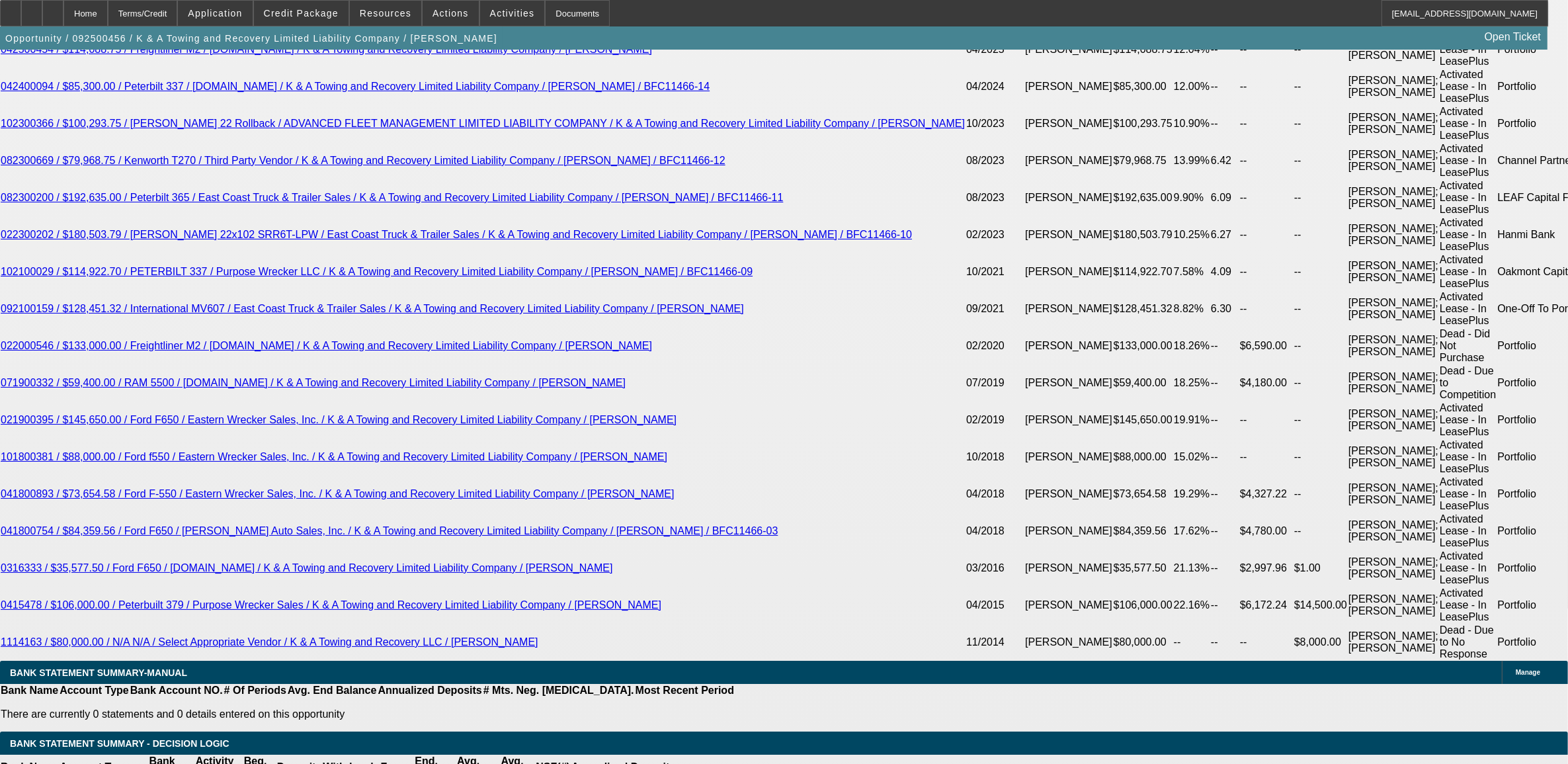
select select "1"
type input "UNKNOWN"
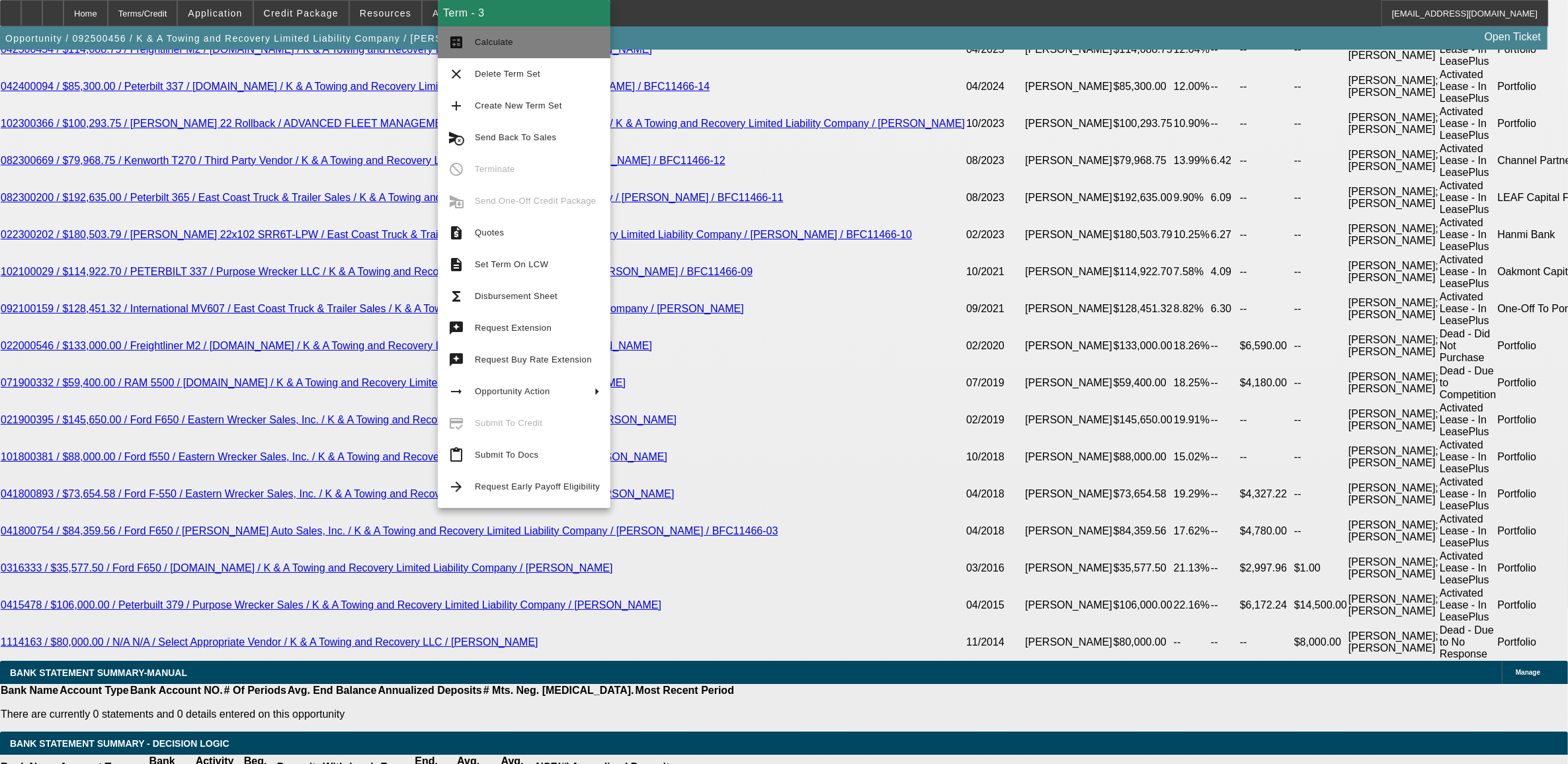
click at [507, 36] on span "Calculate" at bounding box center [537, 42] width 125 height 16
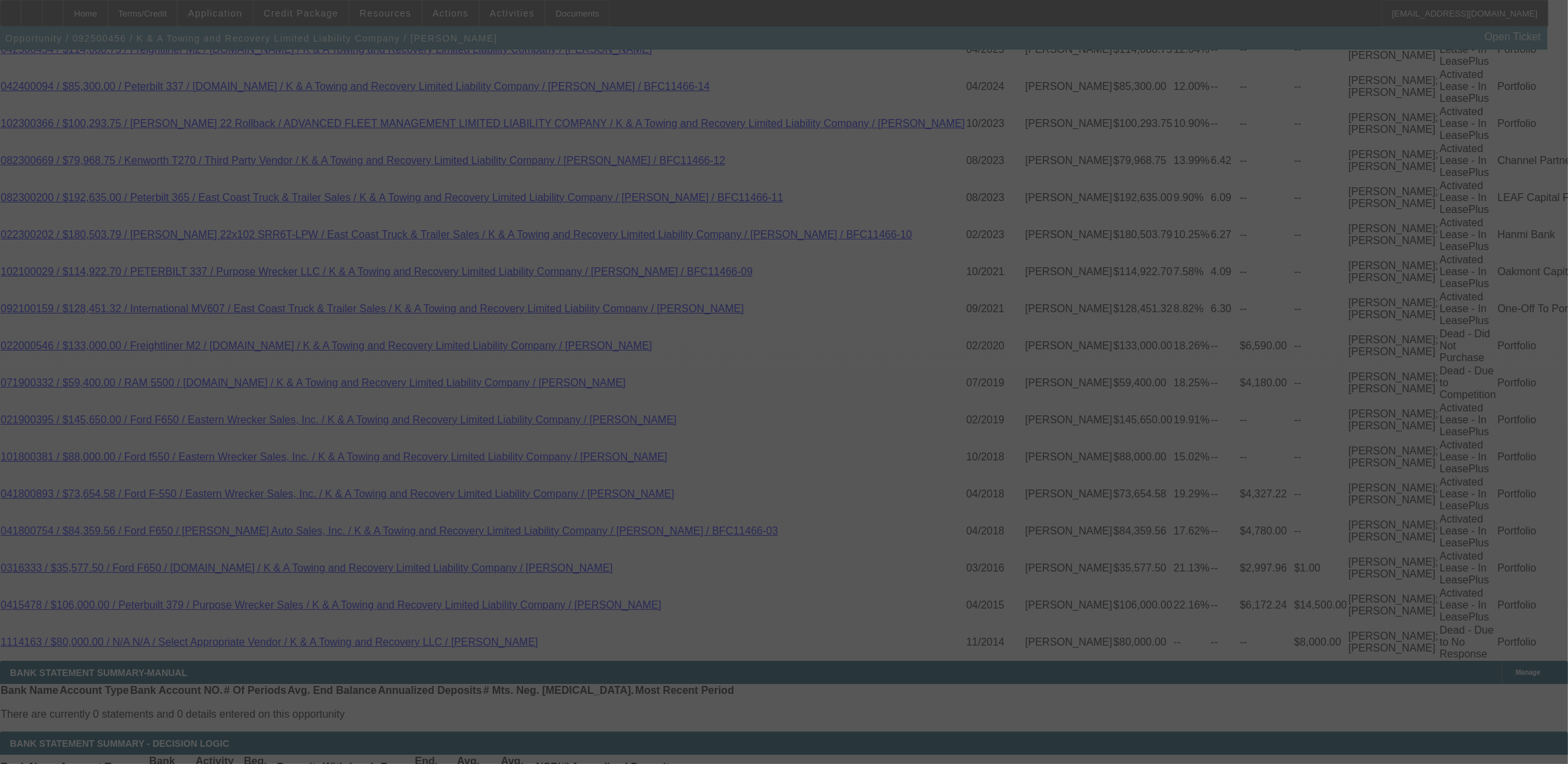
select select "0"
select select "6"
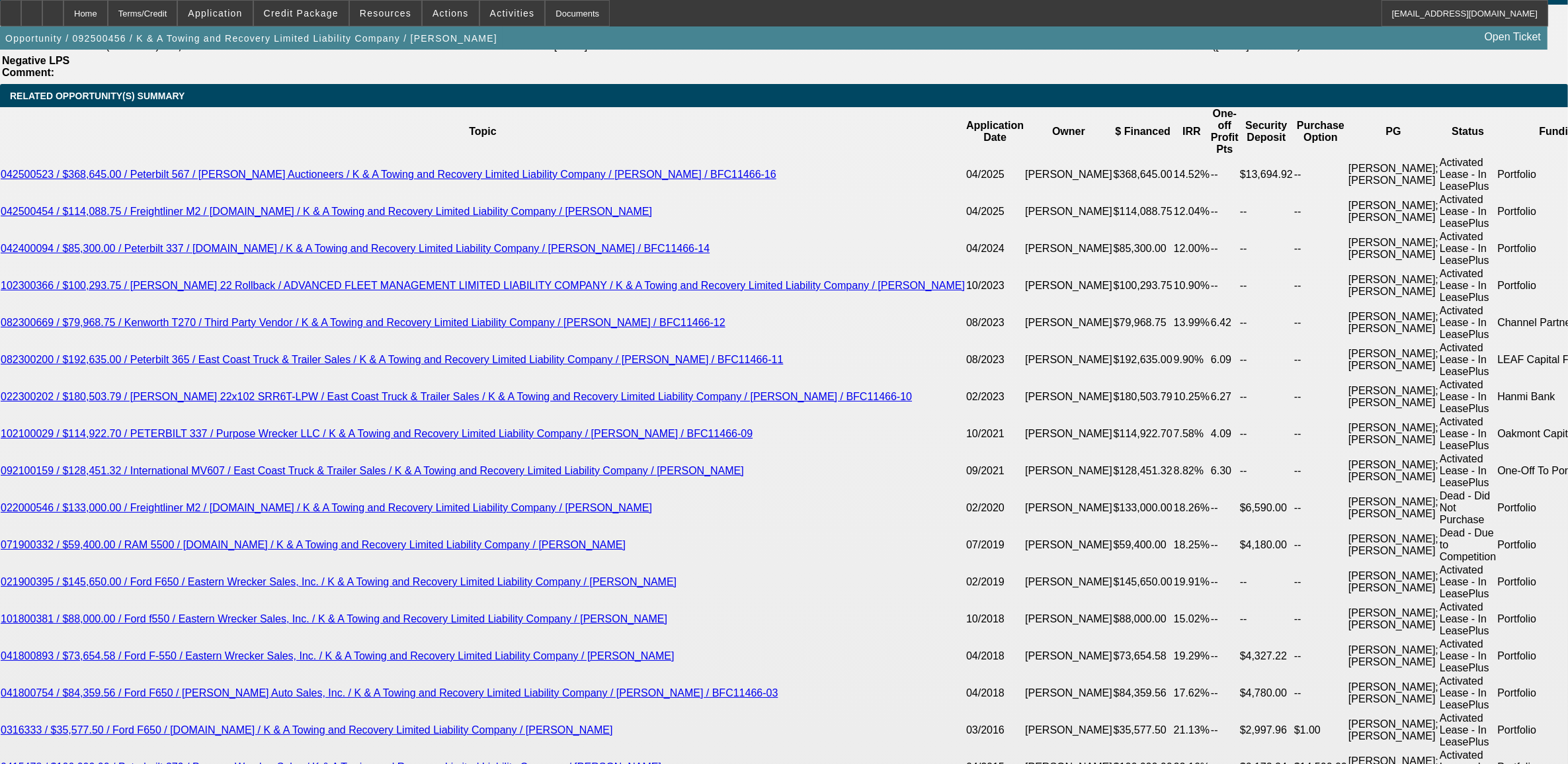
scroll to position [2281, 0]
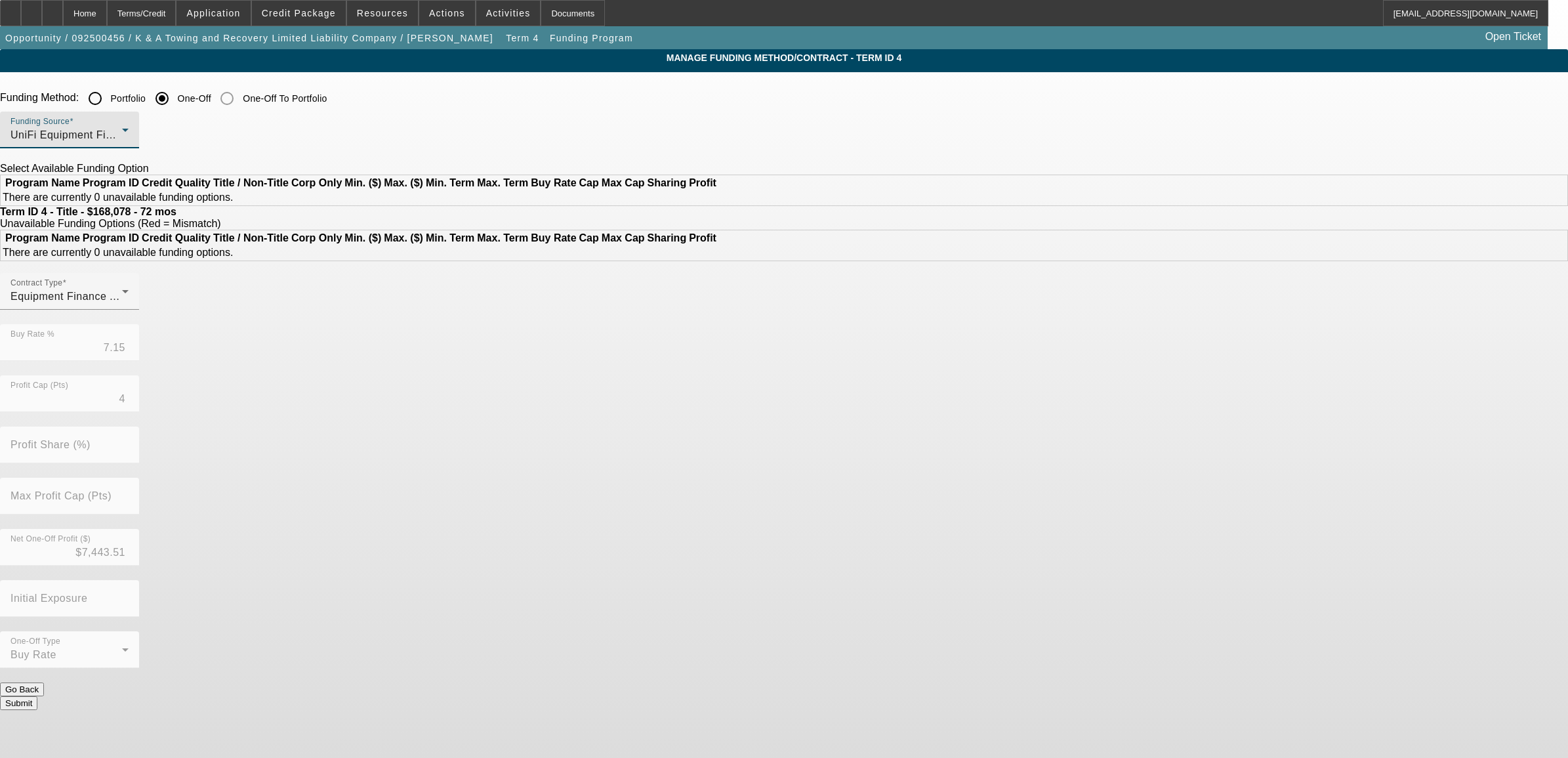
click at [161, 139] on span "UniFi Equipment Finance, Inc." at bounding box center [85, 135] width 151 height 11
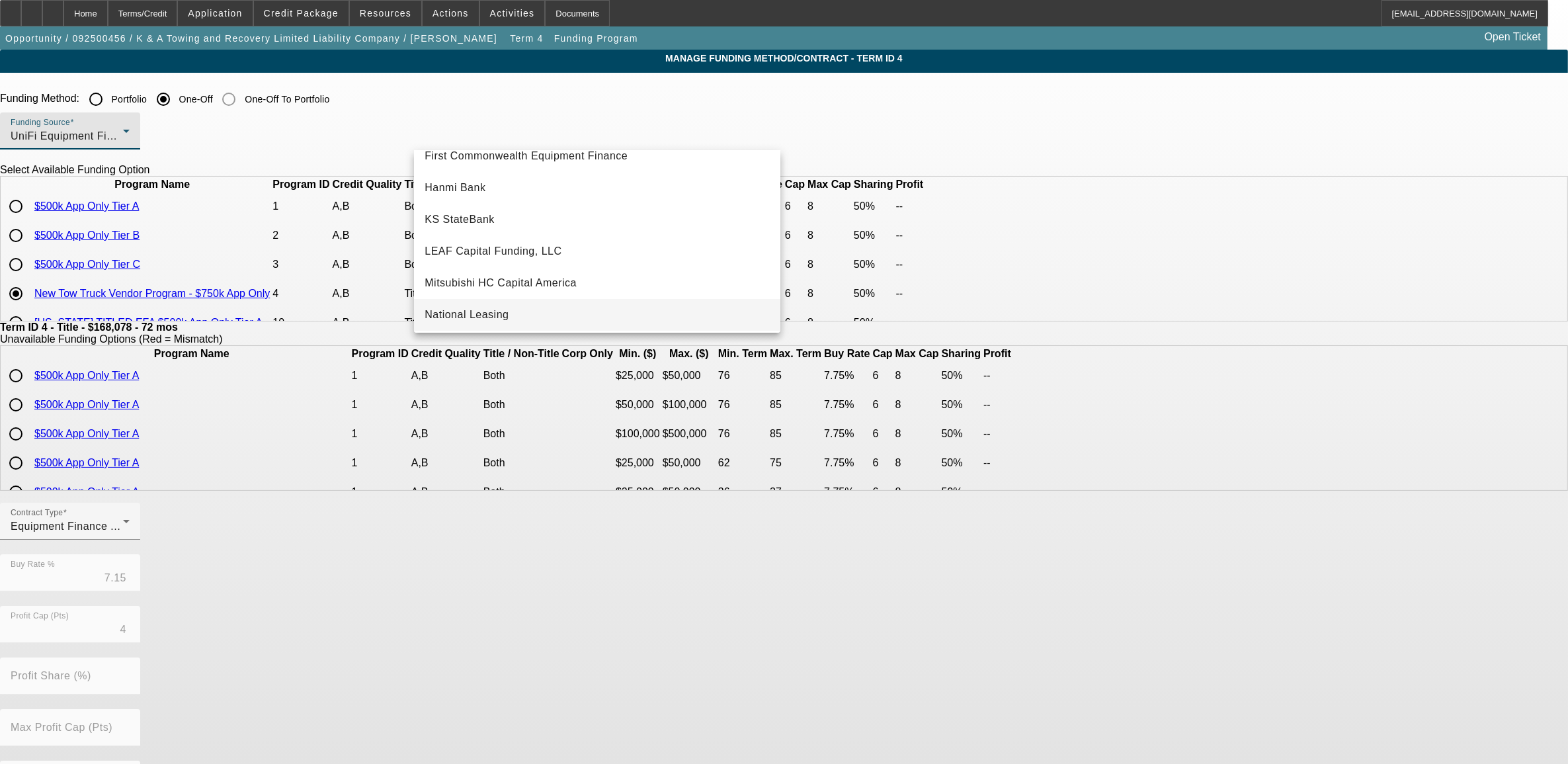
scroll to position [209, 0]
click at [513, 190] on span "First Commonwealth Equipment Finance" at bounding box center [525, 185] width 203 height 16
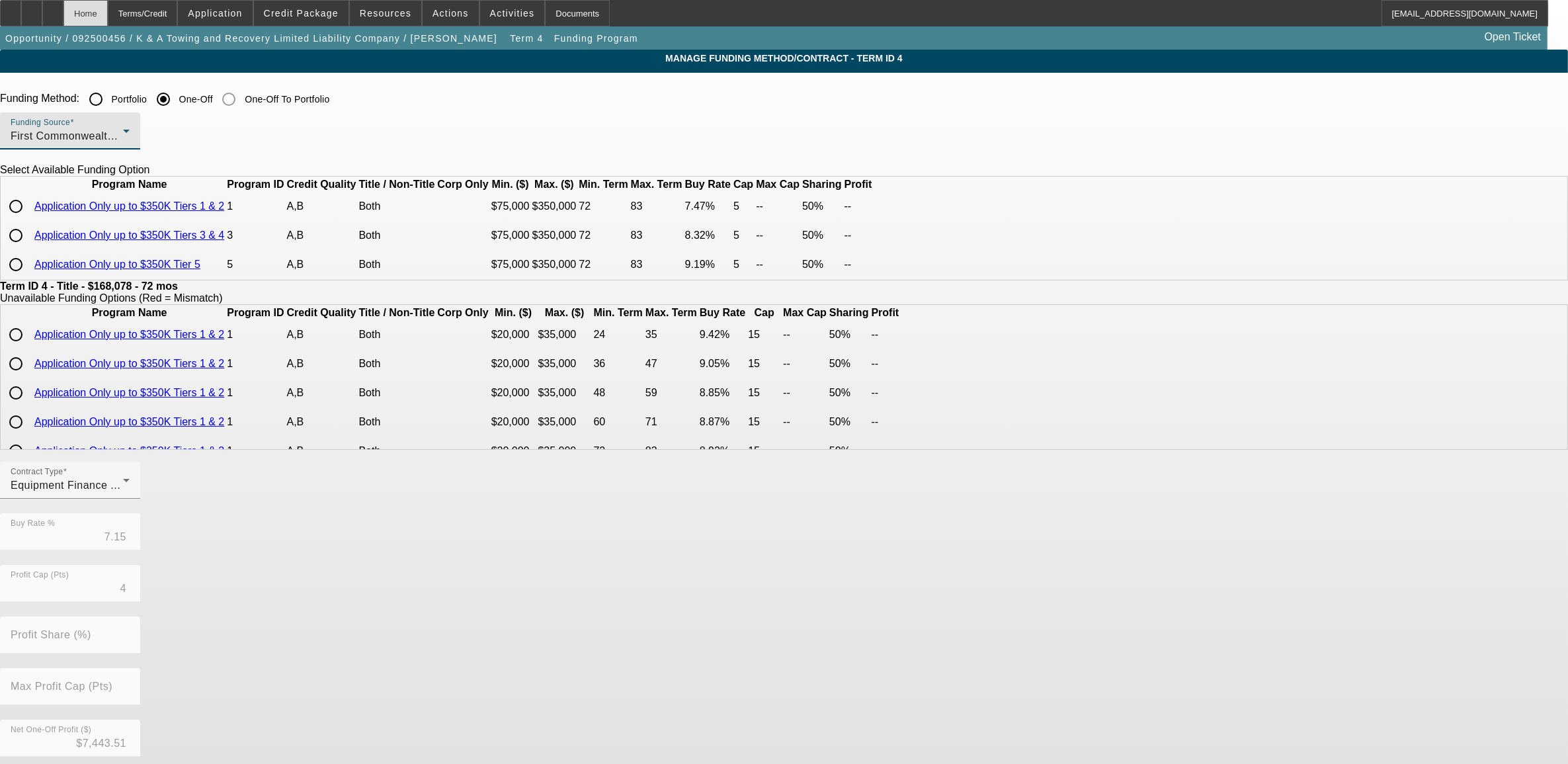
click at [108, 20] on div "Home" at bounding box center [85, 13] width 45 height 26
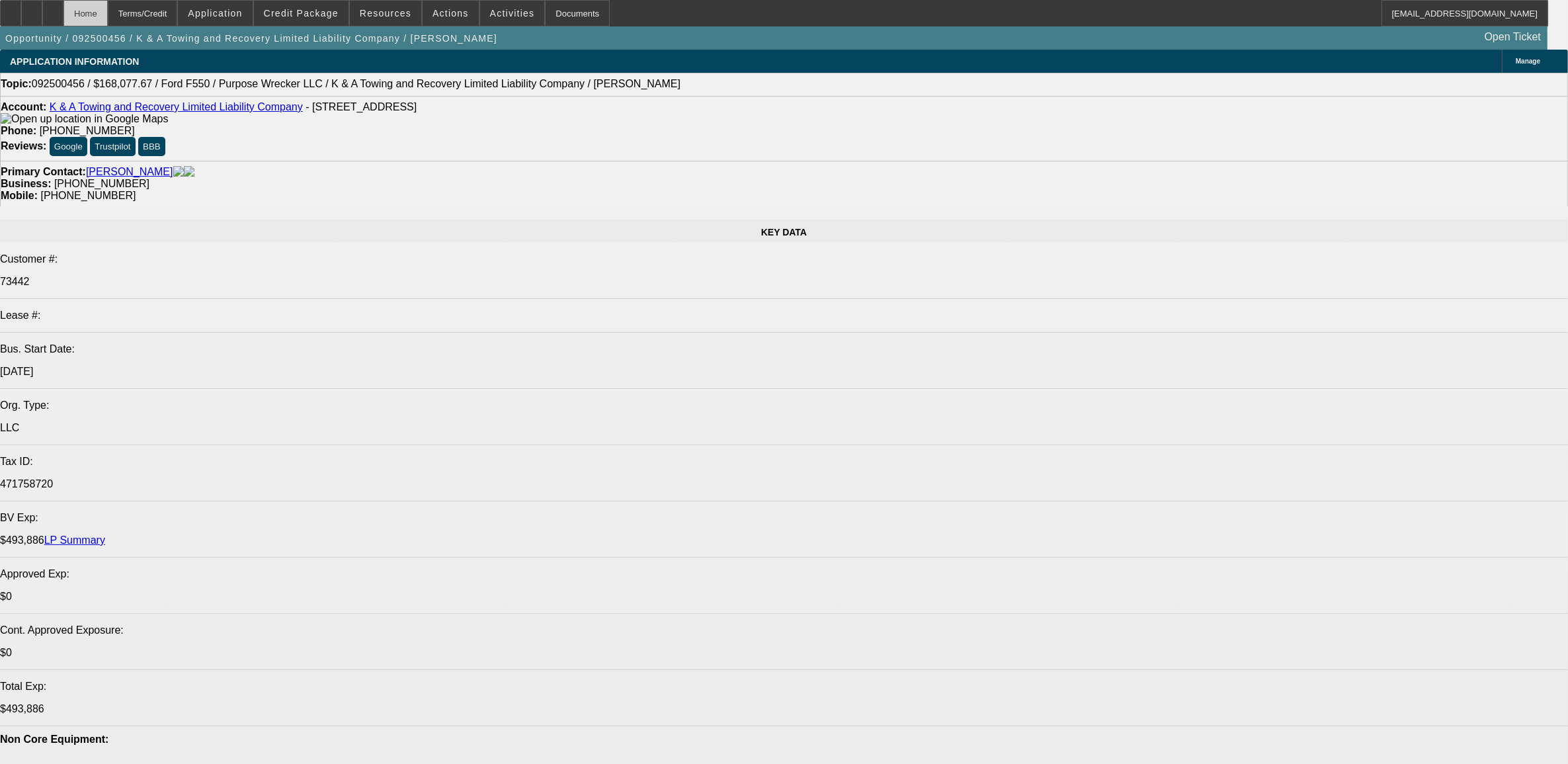
select select "0"
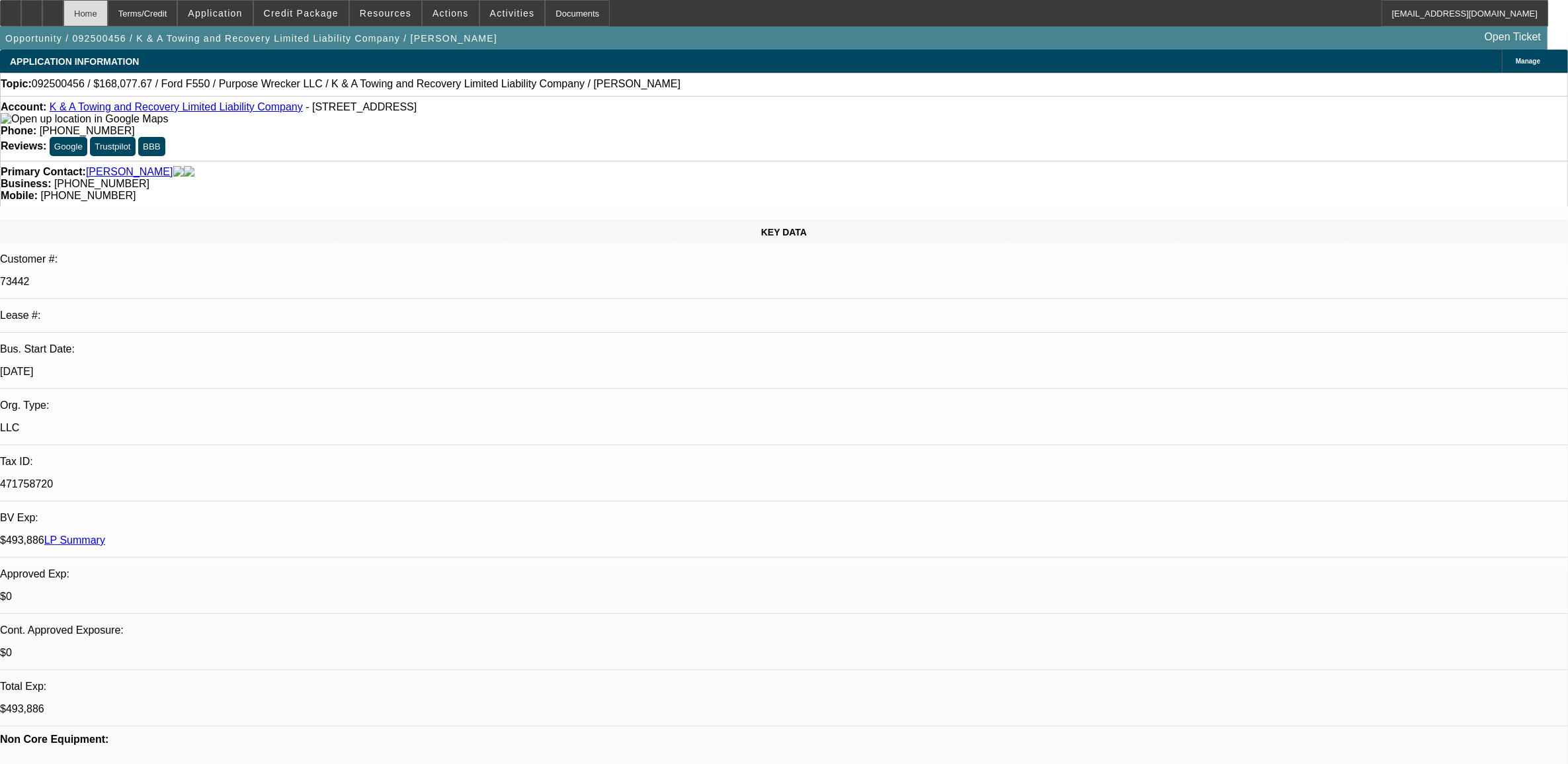
select select "0"
select select "6"
select select "0"
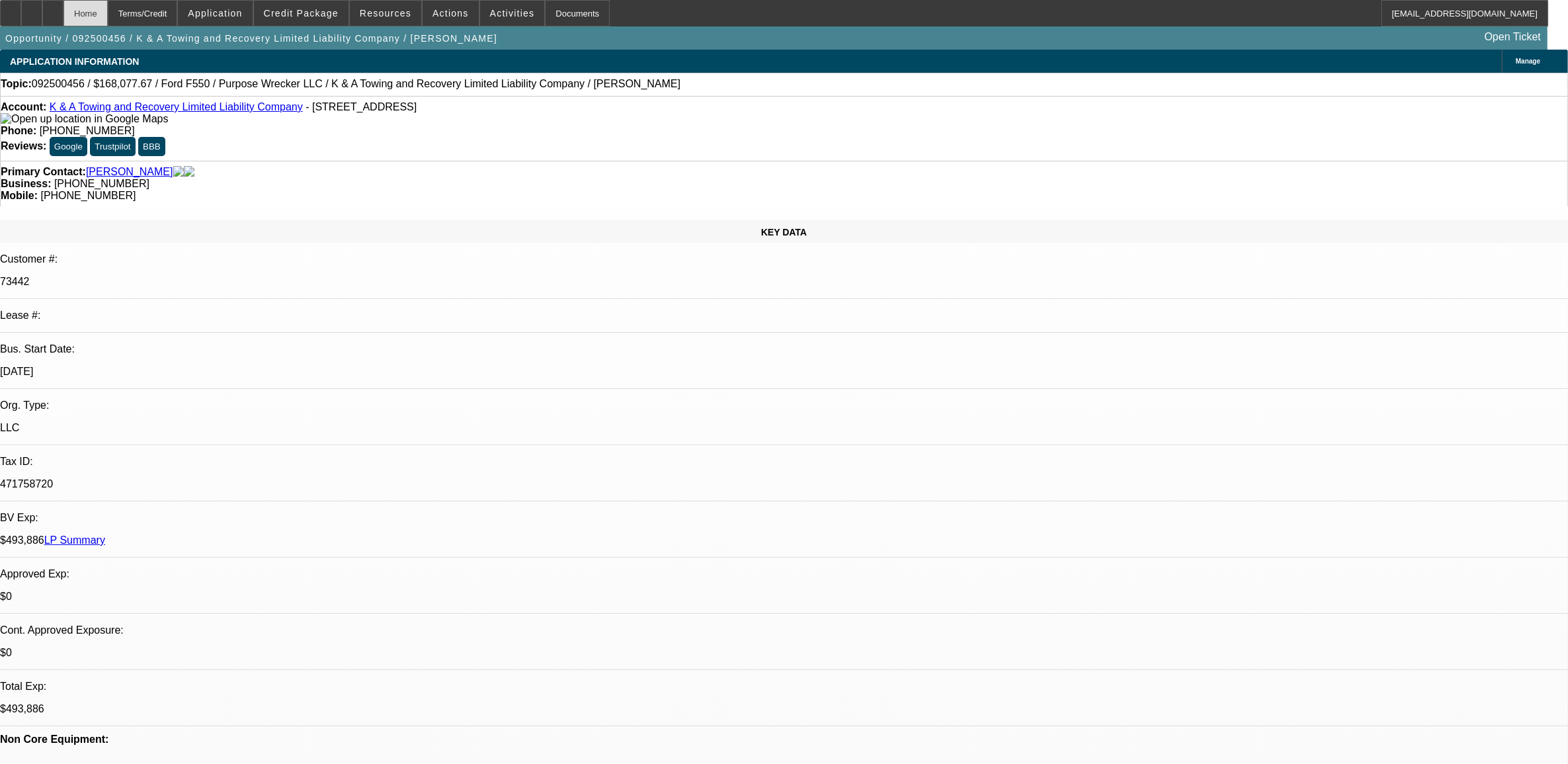
select select "0"
select select "6"
select select "0"
select select "2"
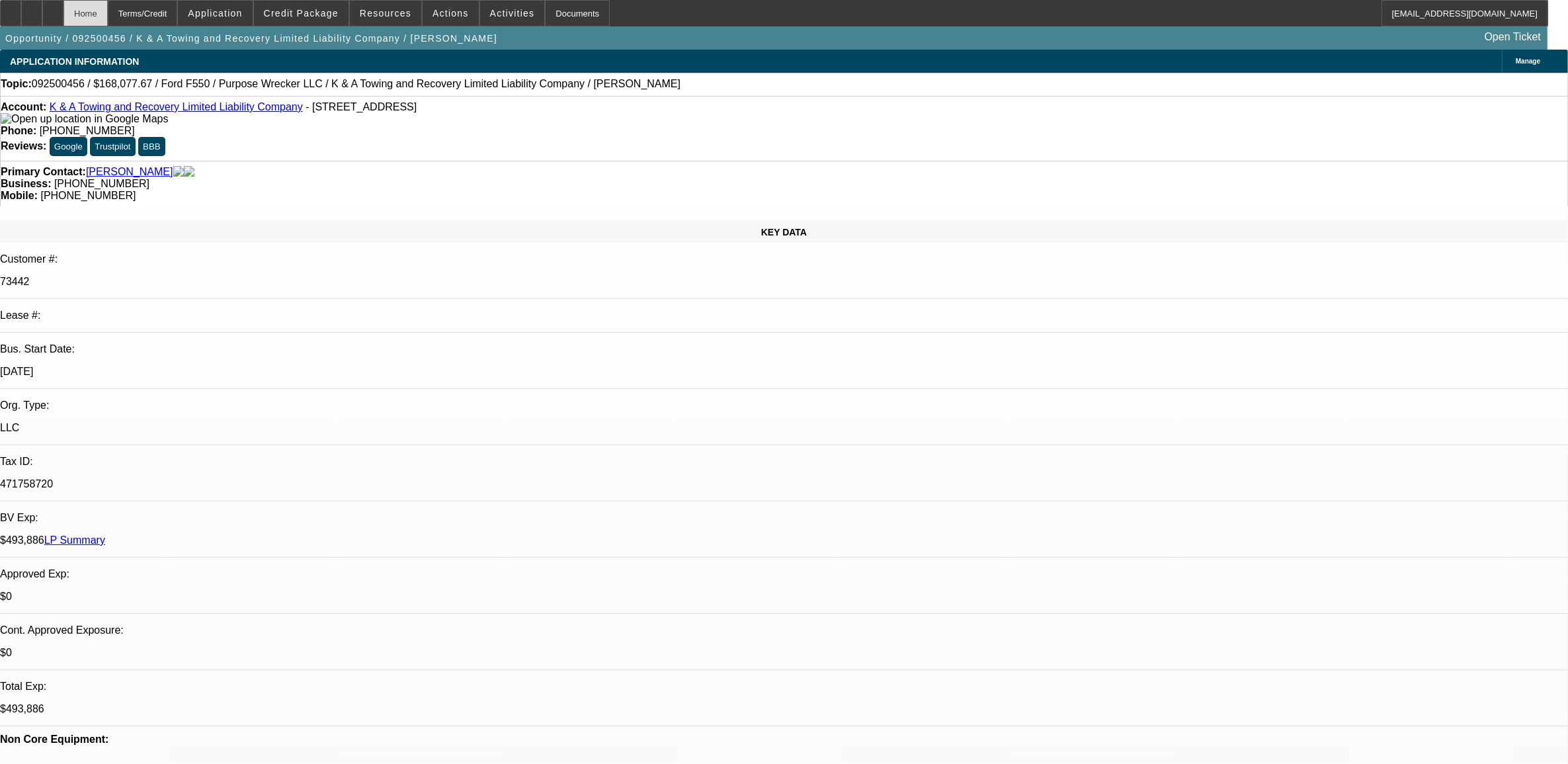
select select "0"
select select "6"
select select "0"
select select "2"
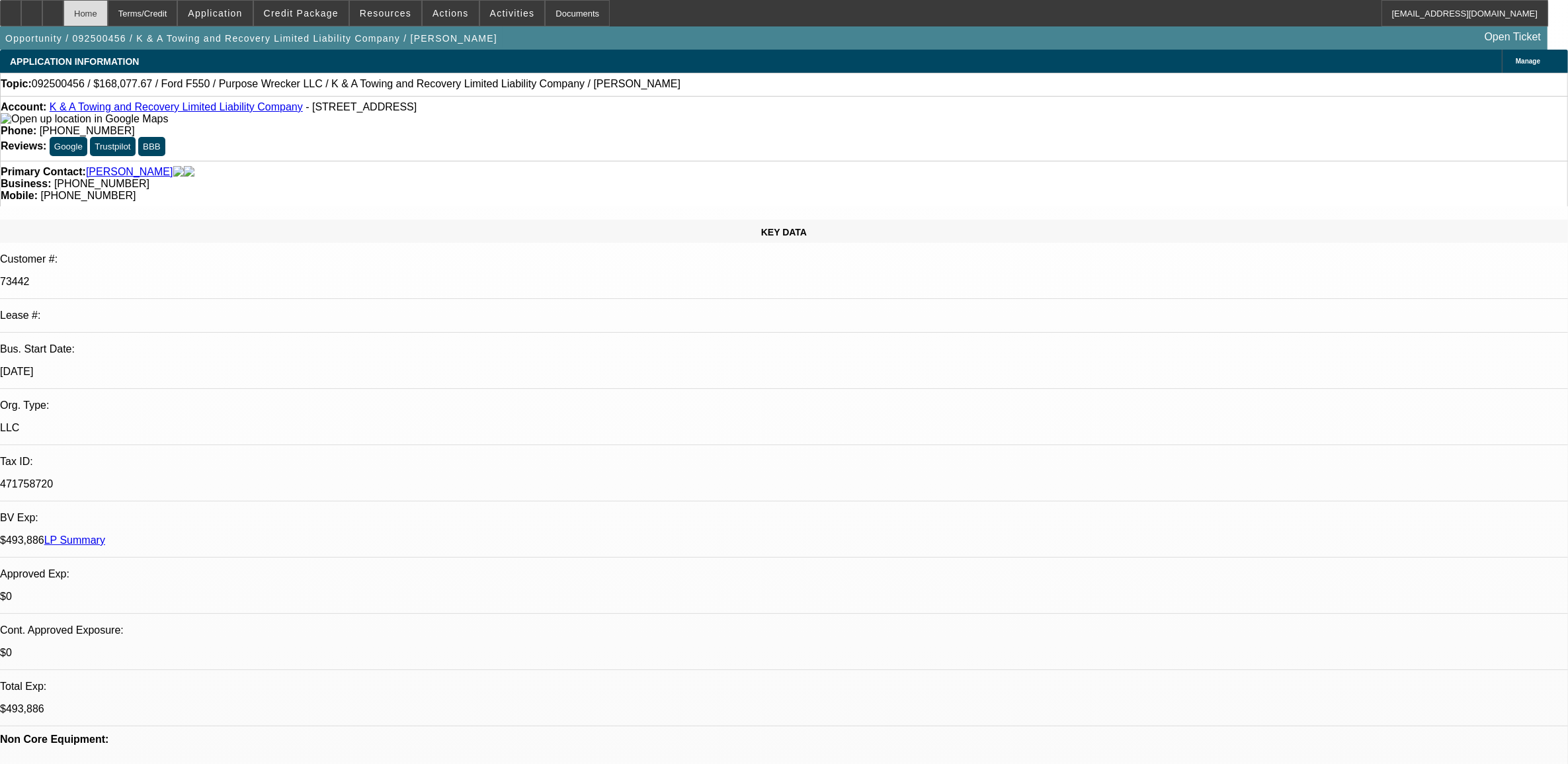
select select "0"
select select "6"
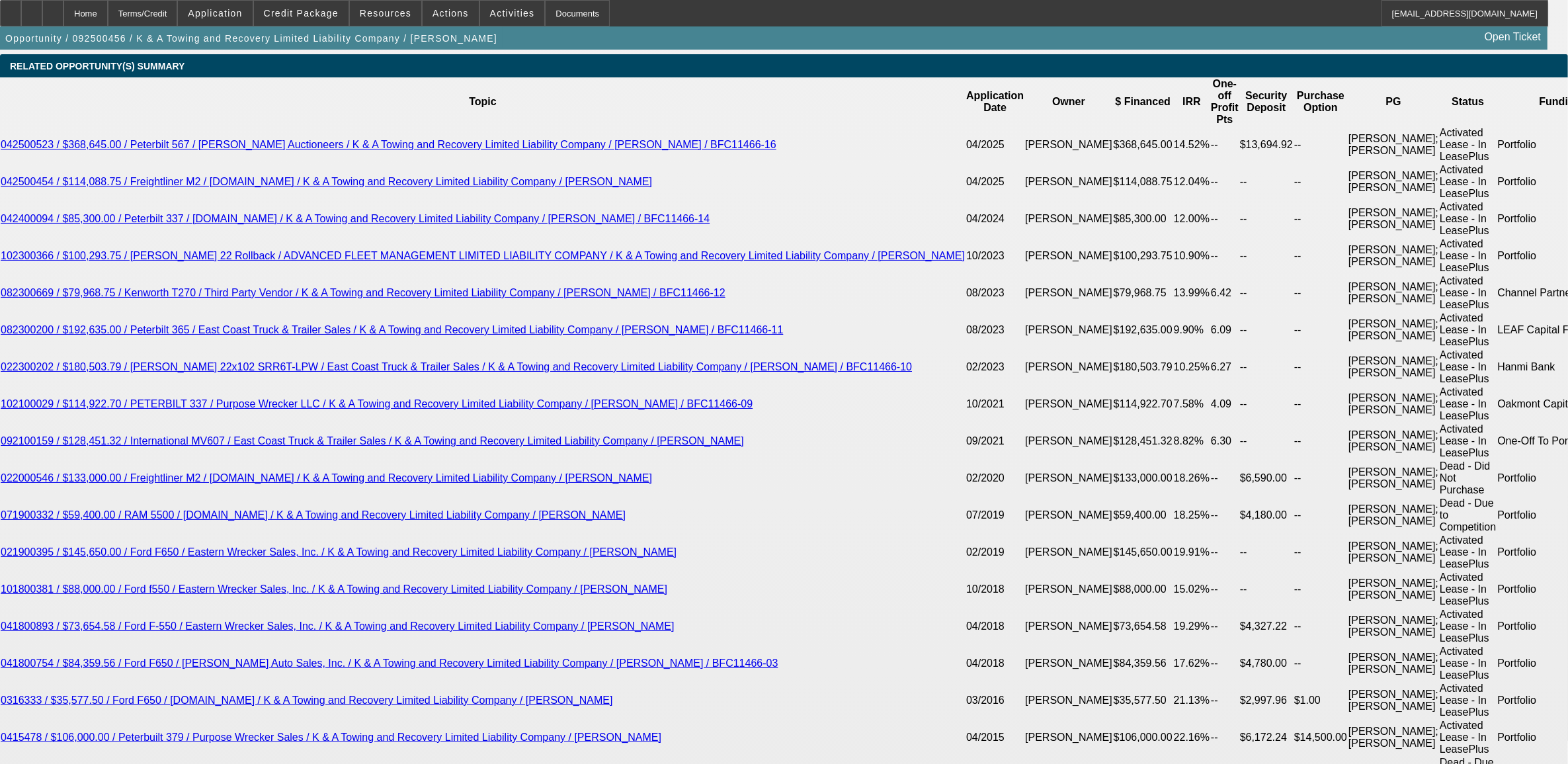
scroll to position [2354, 0]
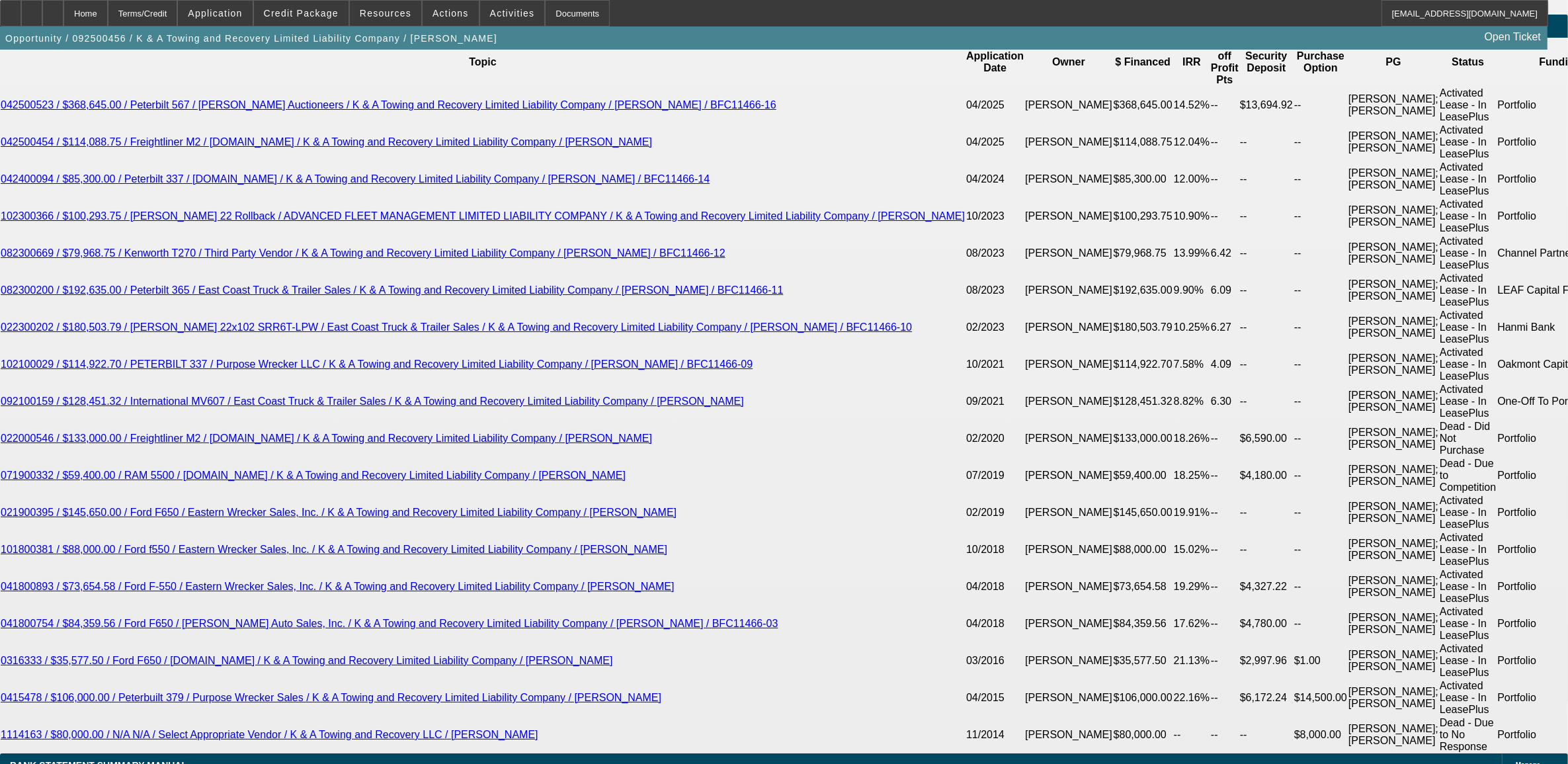
type input "295"
type input "UNKNOWN"
type input "2955."
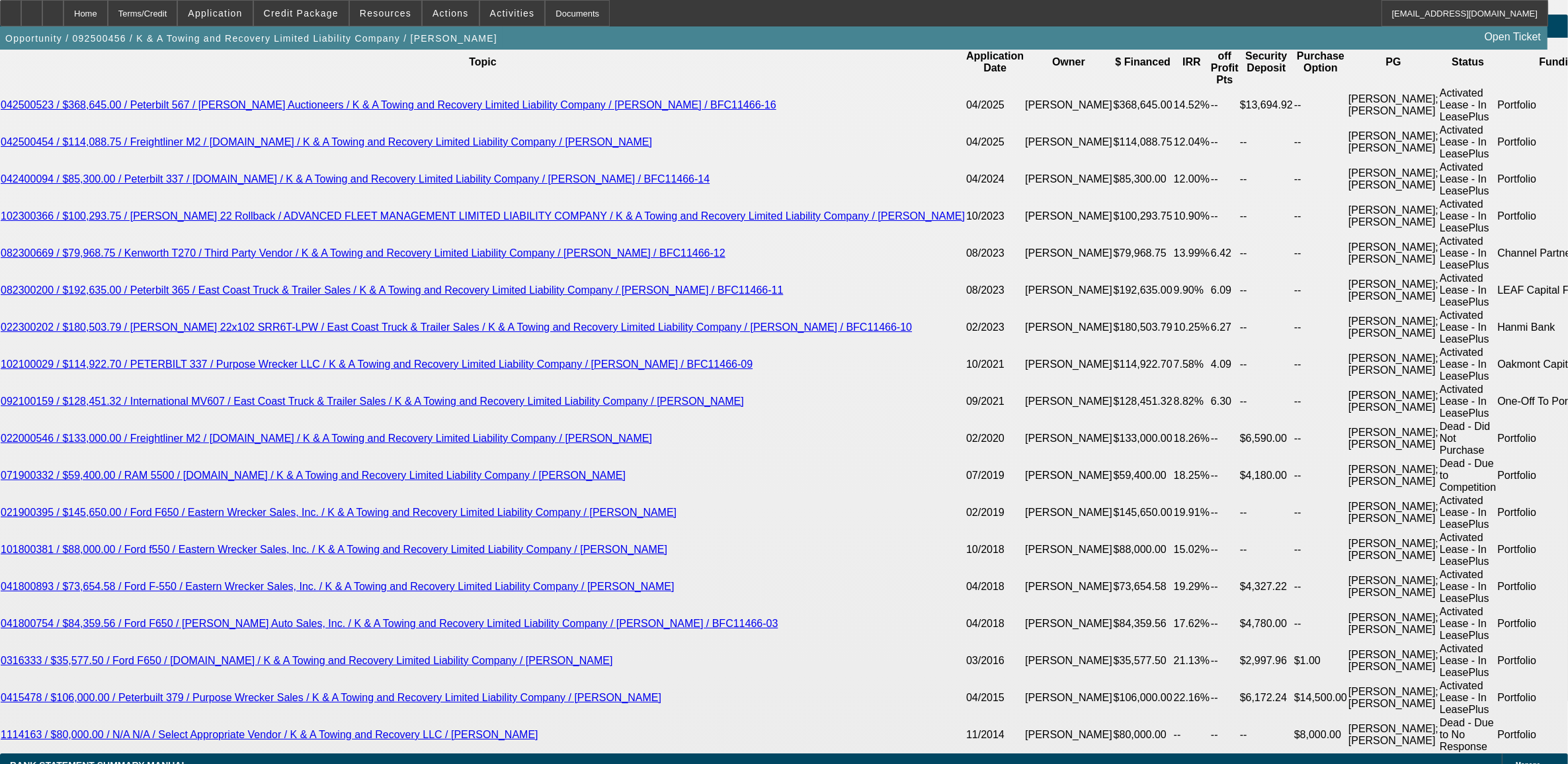
type input "8.1"
type input "$2,955.28"
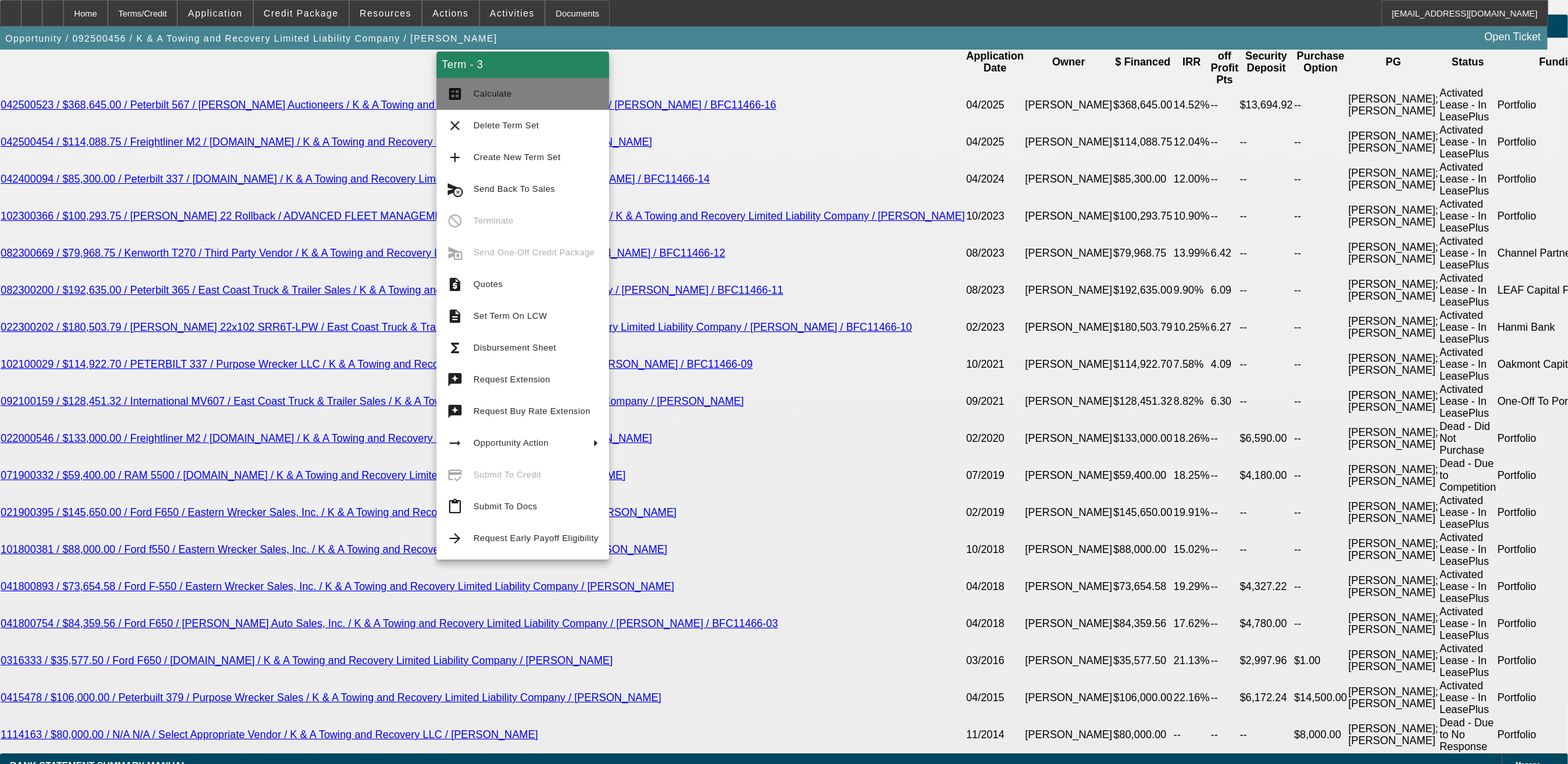
click at [472, 95] on button "calculate Calculate" at bounding box center [523, 94] width 173 height 32
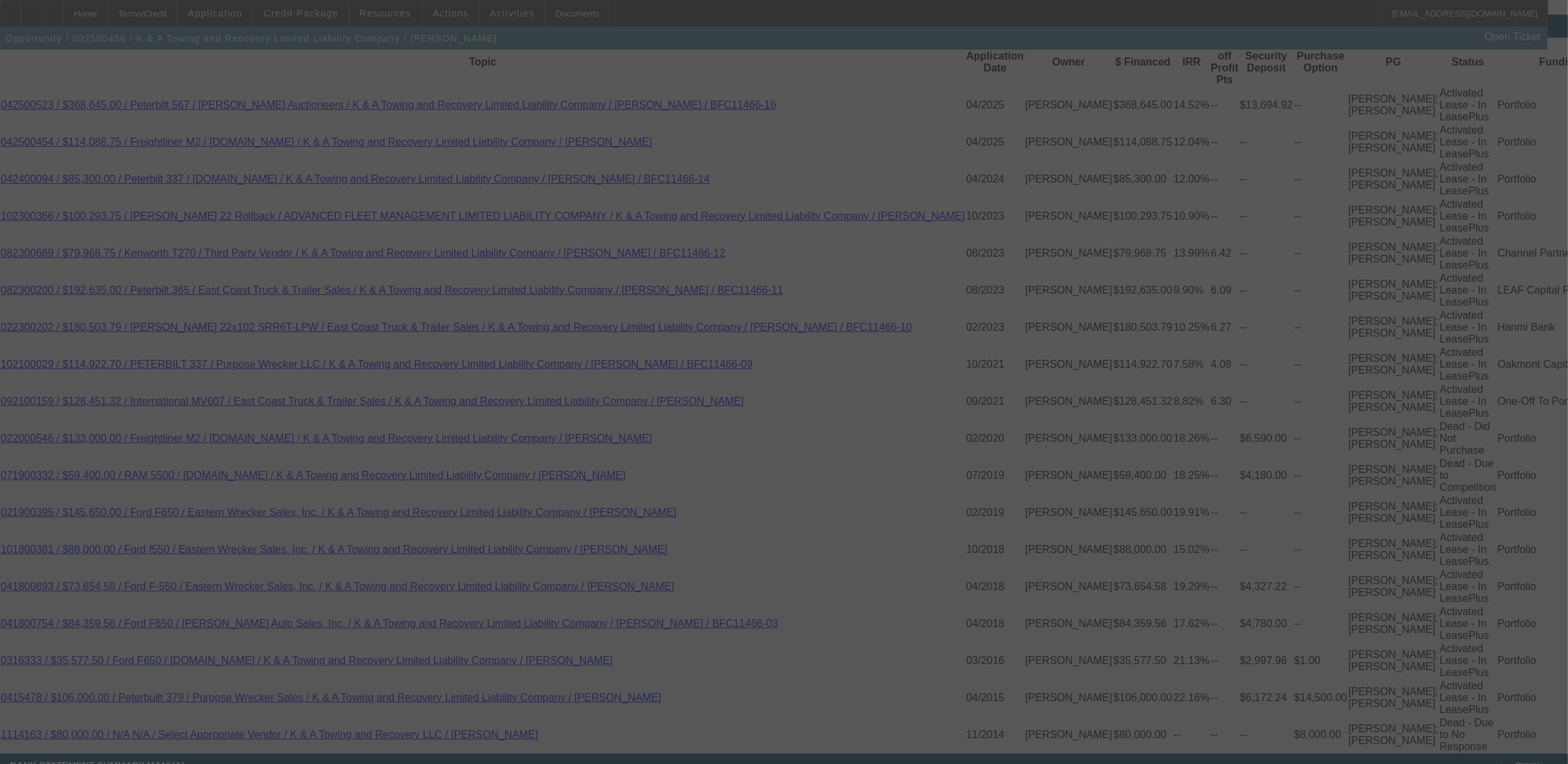
select select "0"
select select "6"
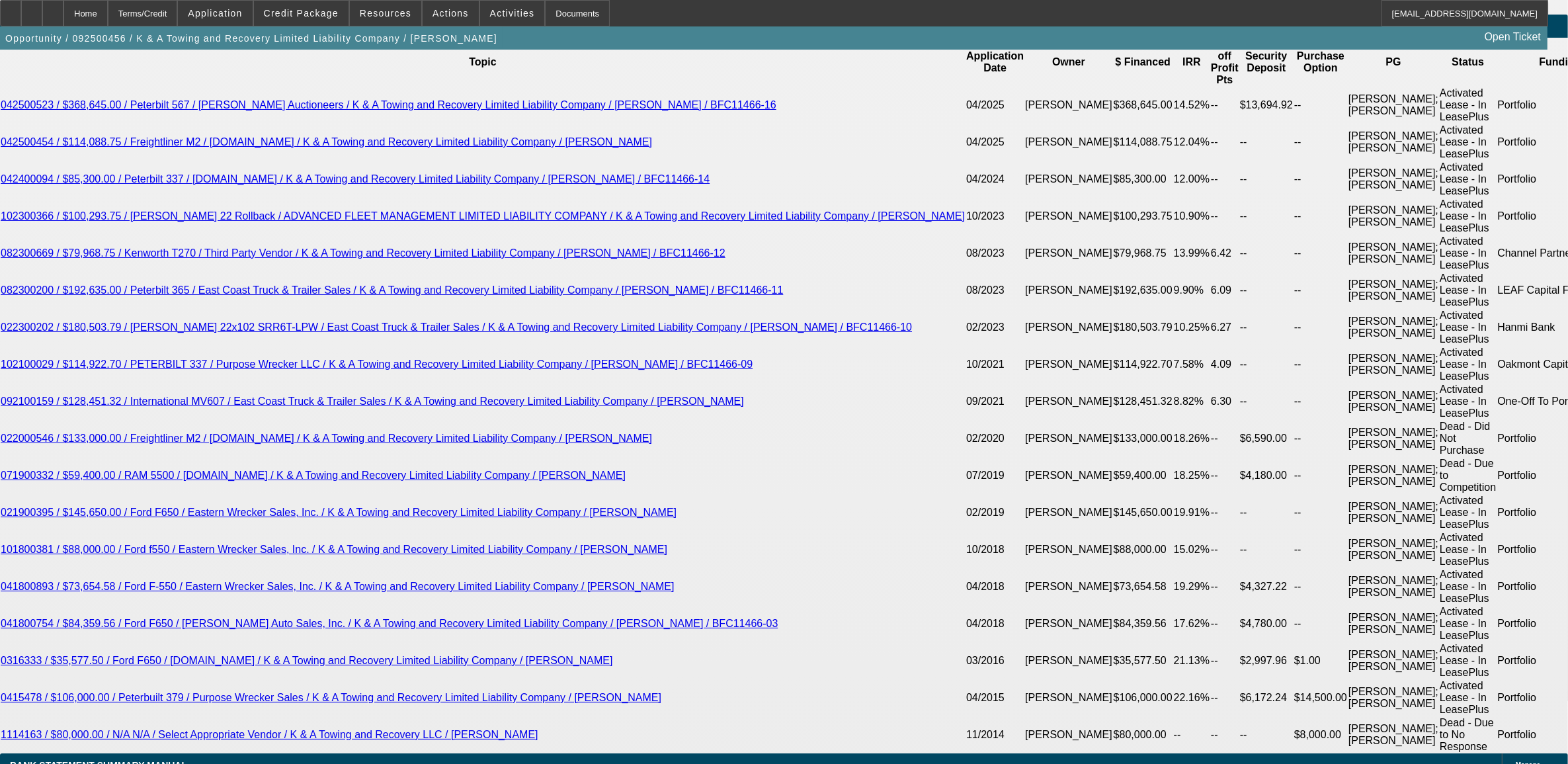
drag, startPoint x: 488, startPoint y: 394, endPoint x: 497, endPoint y: 405, distance: 14.2
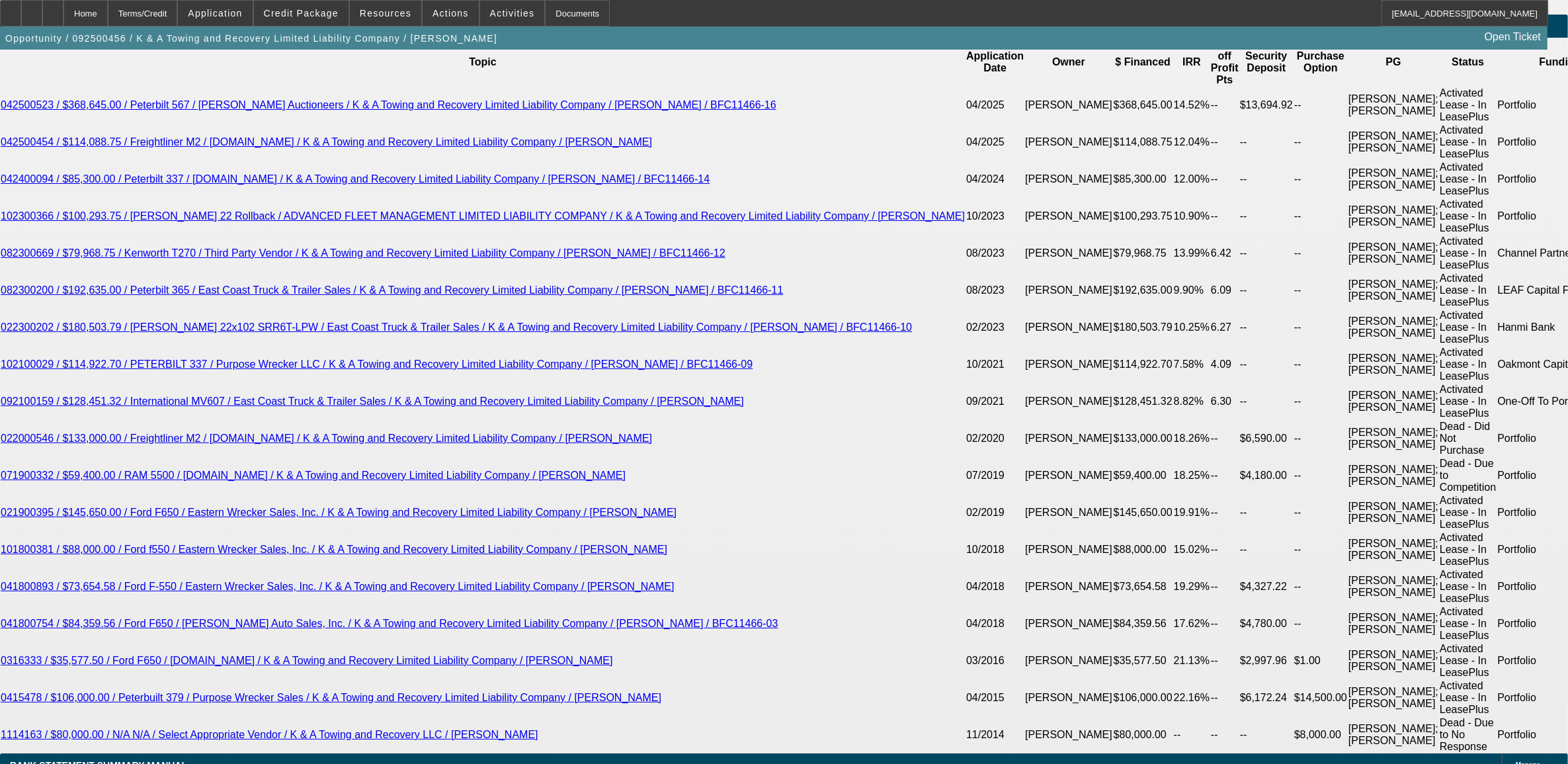
type input "UNKNOWN"
type input "8.5"
type input "$2,988.15"
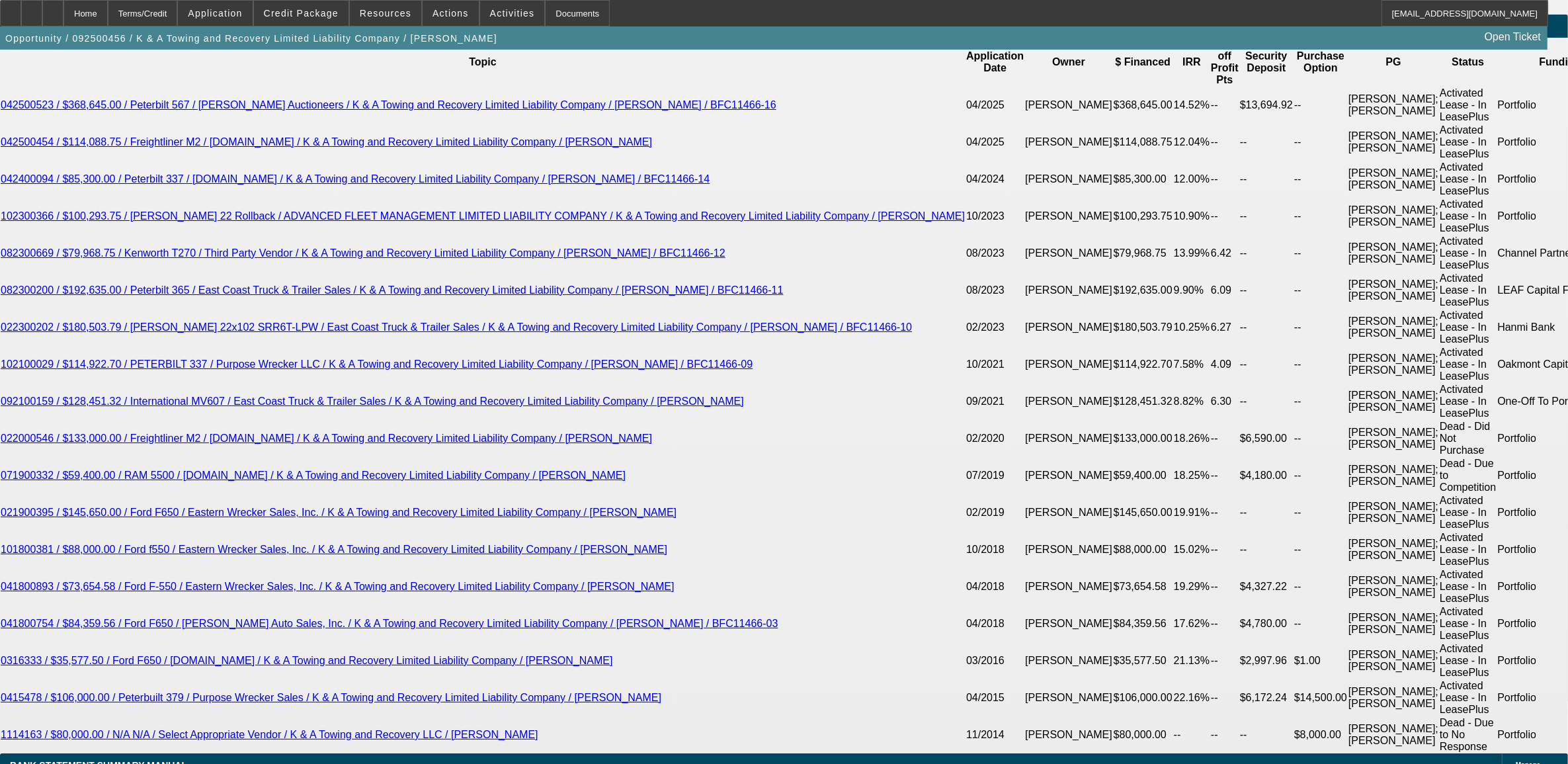
type input "8.5"
select select "2"
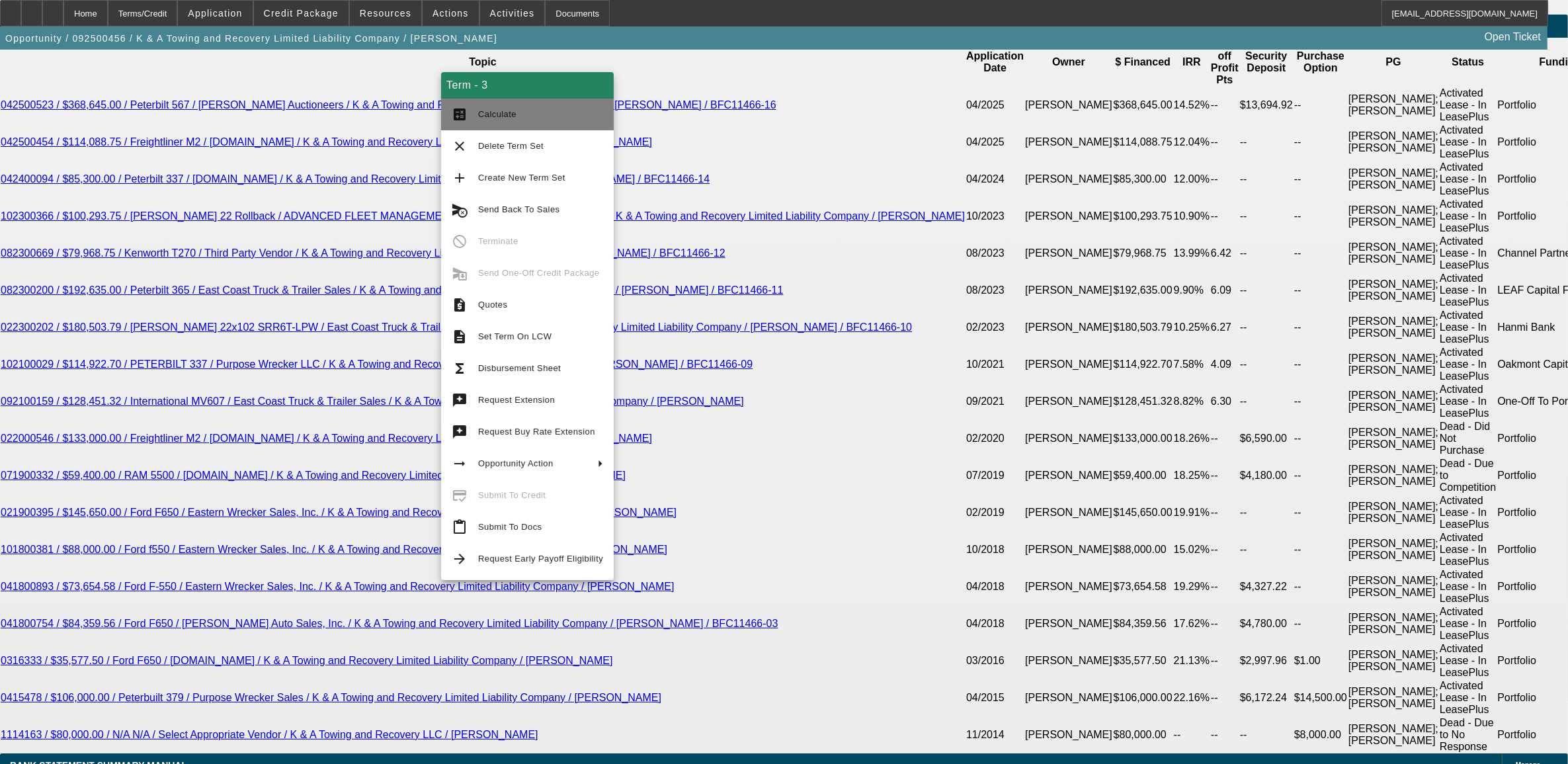
click at [474, 117] on button "calculate Calculate" at bounding box center [527, 114] width 173 height 32
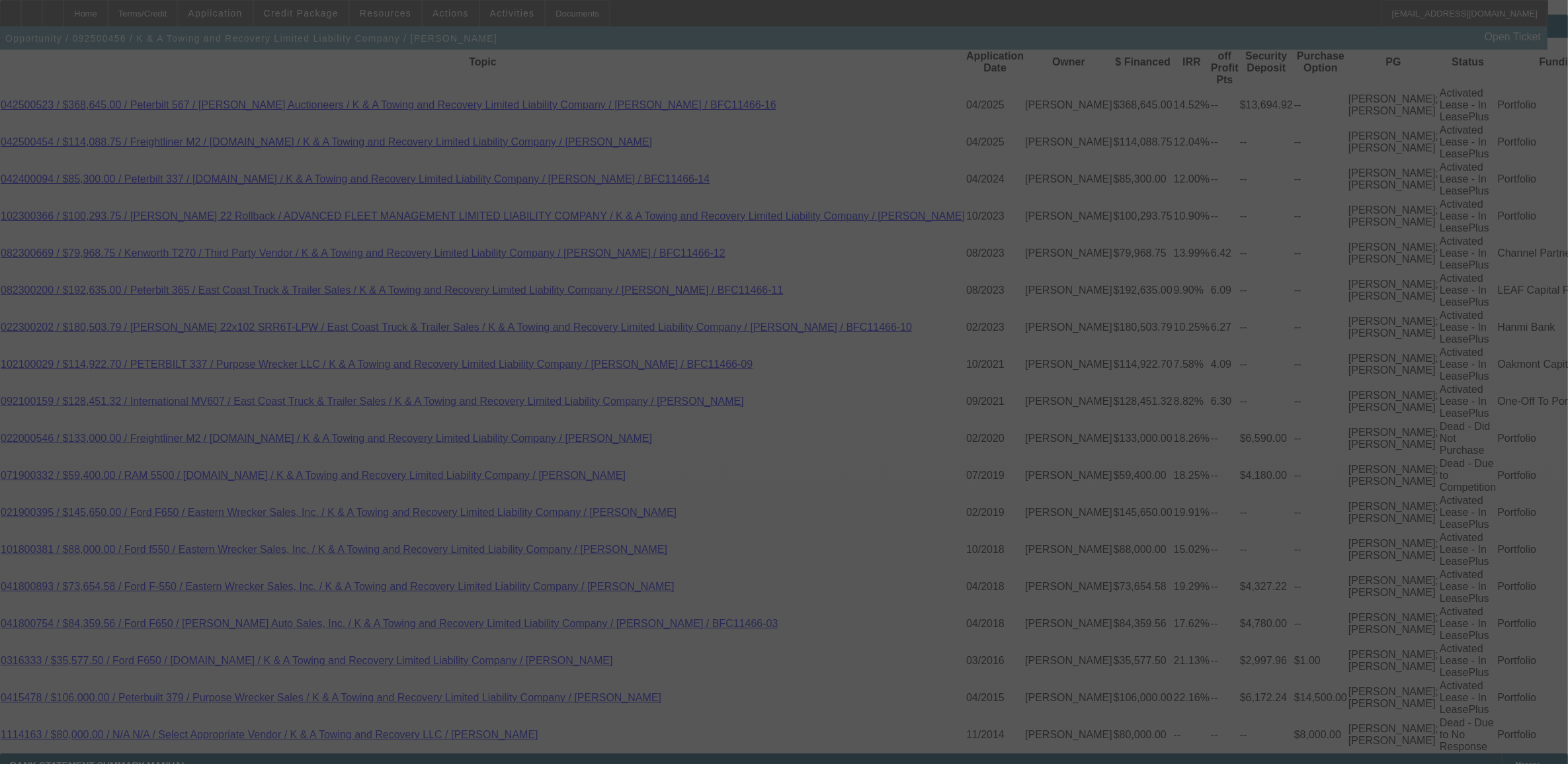
select select "0"
select select "2"
select select "0"
select select "6"
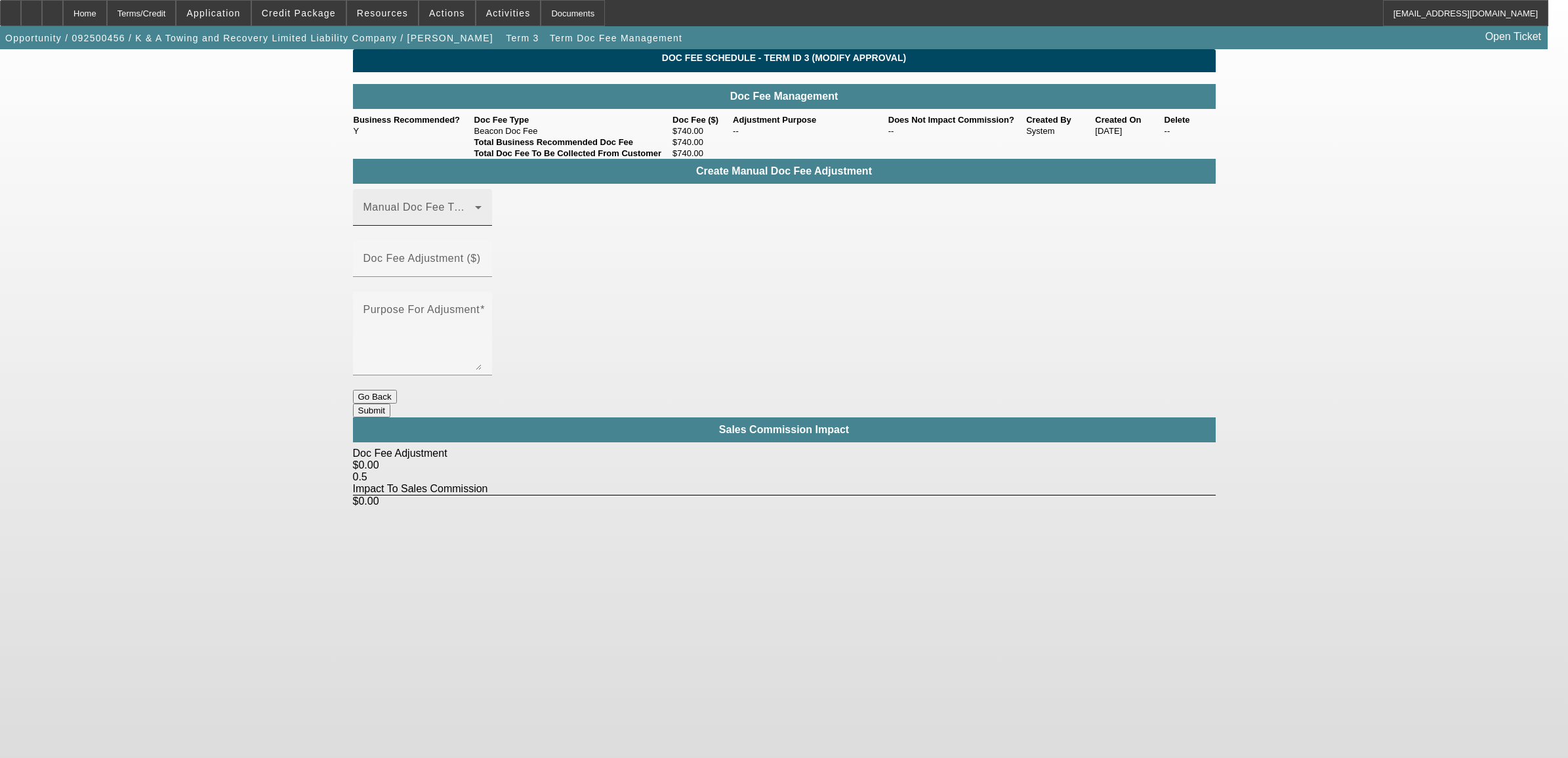
click at [426, 220] on span at bounding box center [419, 212] width 111 height 16
click at [441, 299] on span "Beacon Doc Fee" at bounding box center [405, 295] width 83 height 16
click at [481, 265] on input "Doc Fee Adjustment ($)" at bounding box center [423, 264] width 118 height 16
click at [481, 258] on mat-label "Doc Fee Adjustment ($)" at bounding box center [422, 258] width 117 height 11
click at [481, 258] on input "Doc Fee Adjustment ($)" at bounding box center [423, 264] width 118 height 16
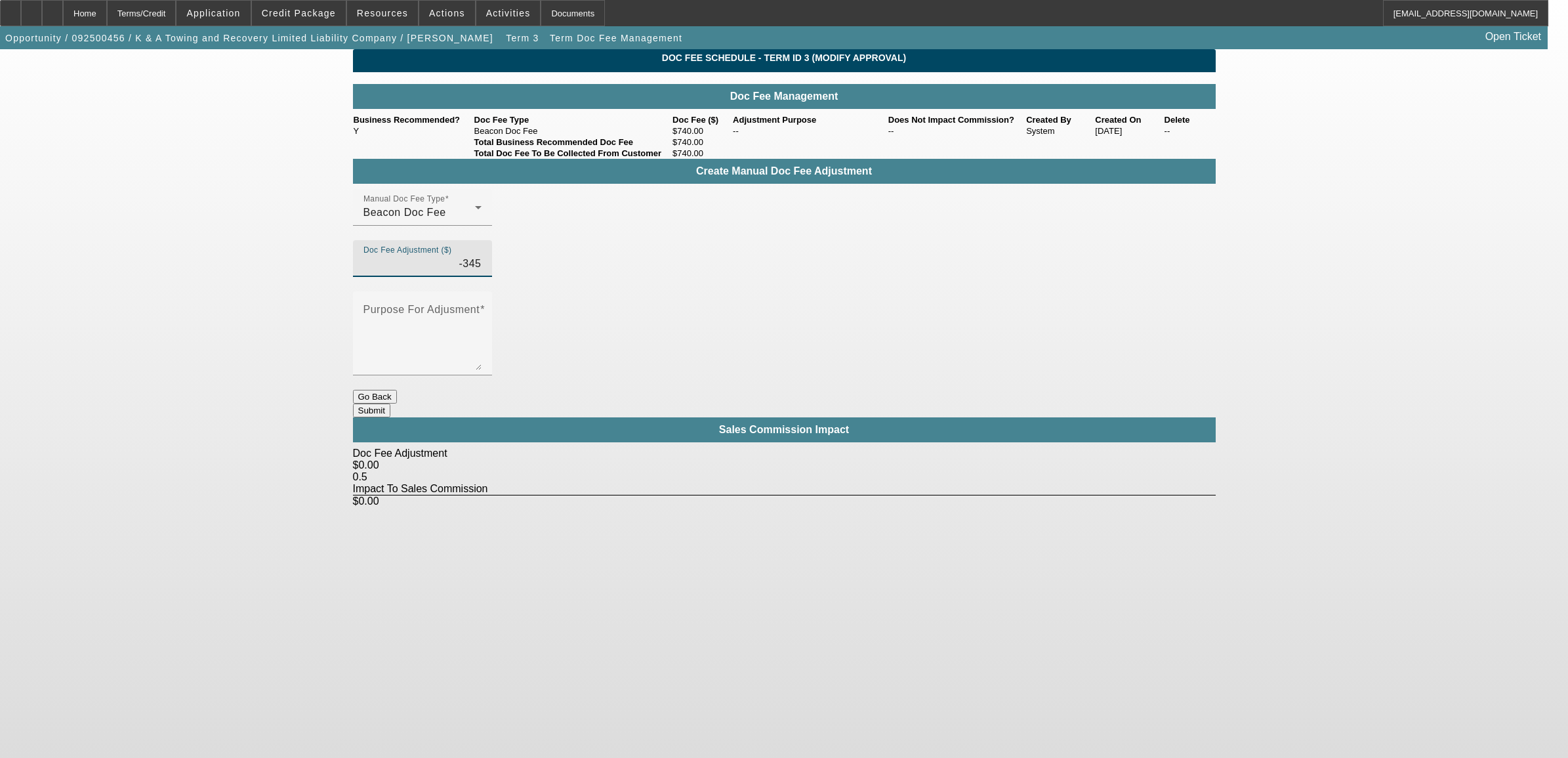
type input "($345.00)"
drag, startPoint x: 628, startPoint y: 321, endPoint x: 720, endPoint y: 315, distance: 92.2
click at [640, 316] on div "Manual Doc Fee Type Beacon Doc Fee Doc Fee Adjustment ($) ($345.00) Purpose For…" at bounding box center [785, 289] width 863 height 201
click at [481, 307] on textarea "Purpose For Adjusment" at bounding box center [423, 339] width 118 height 63
type textarea "matching ascentium's doc fee."
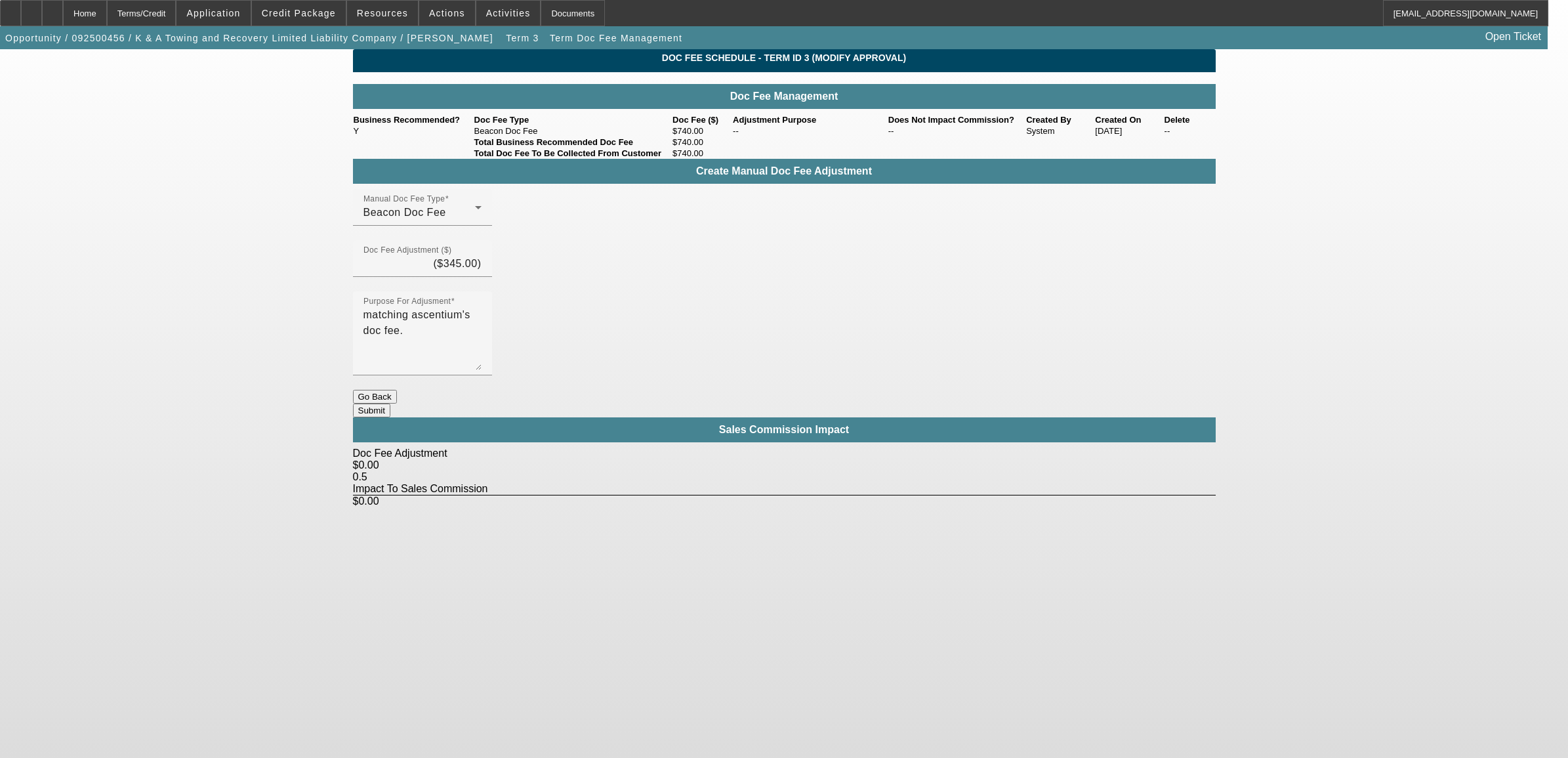
click at [391, 404] on button "Submit" at bounding box center [372, 411] width 37 height 14
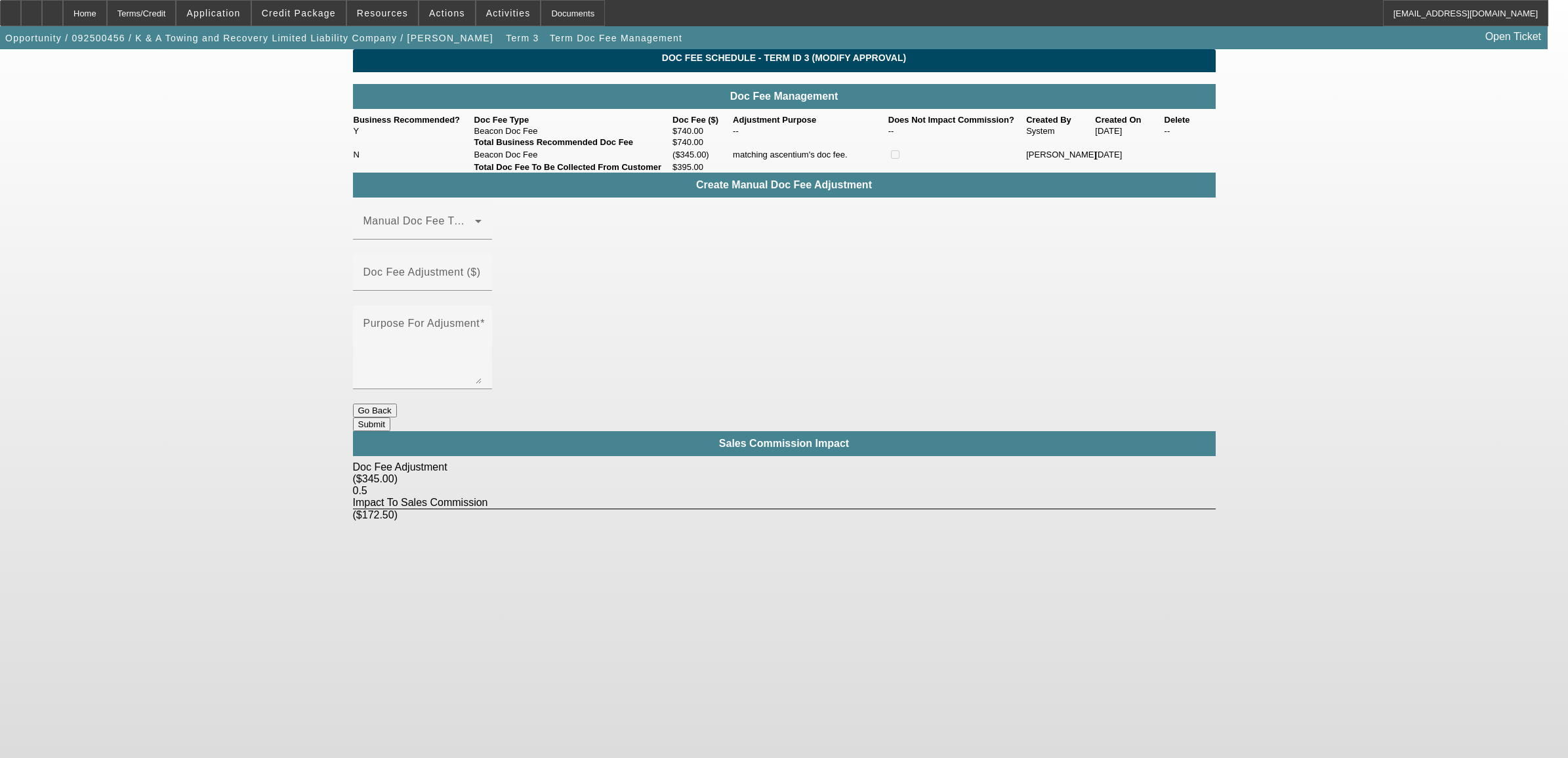
click at [397, 404] on button "Go Back" at bounding box center [375, 411] width 44 height 14
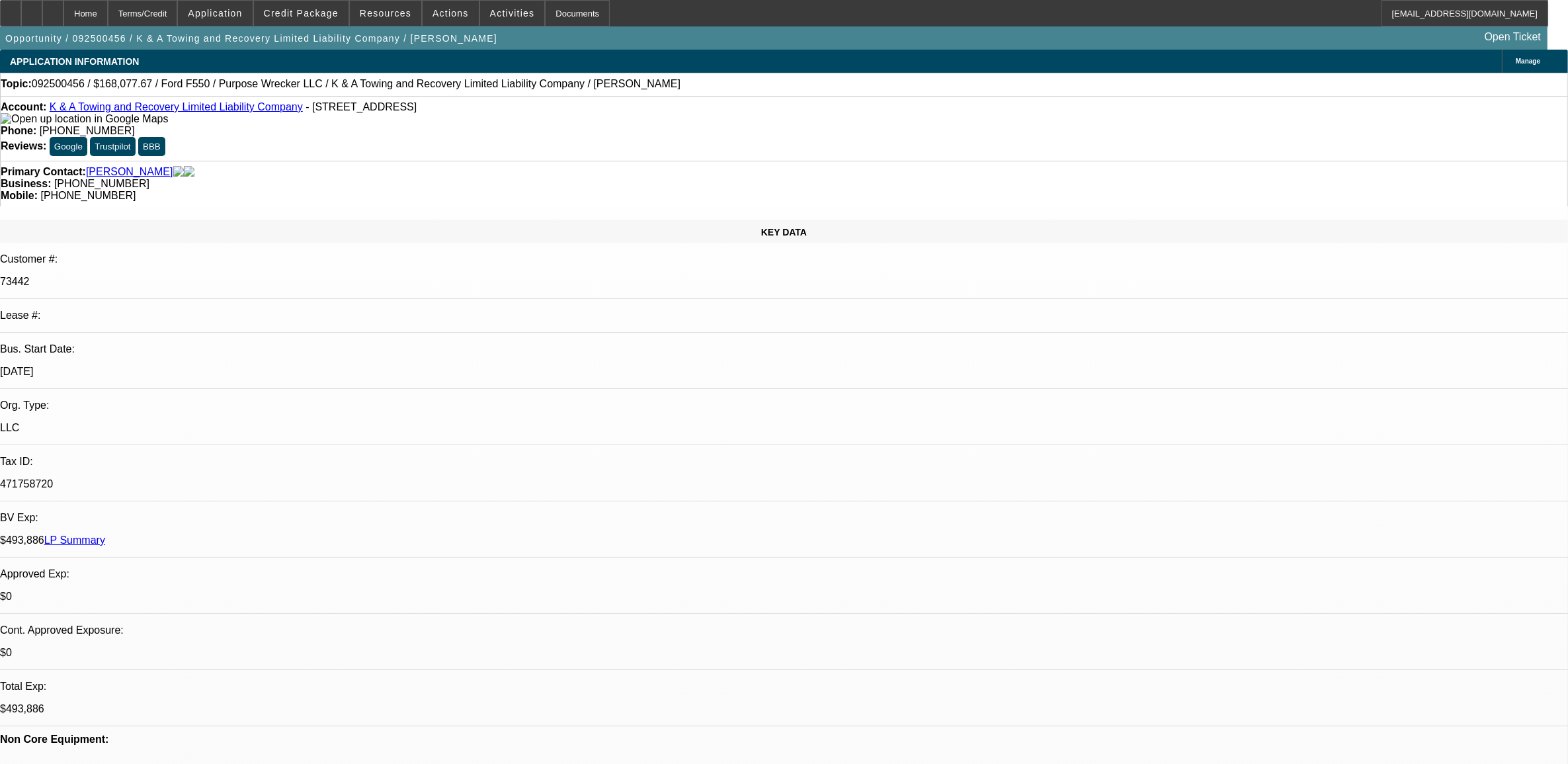
select select "0"
select select "6"
select select "0"
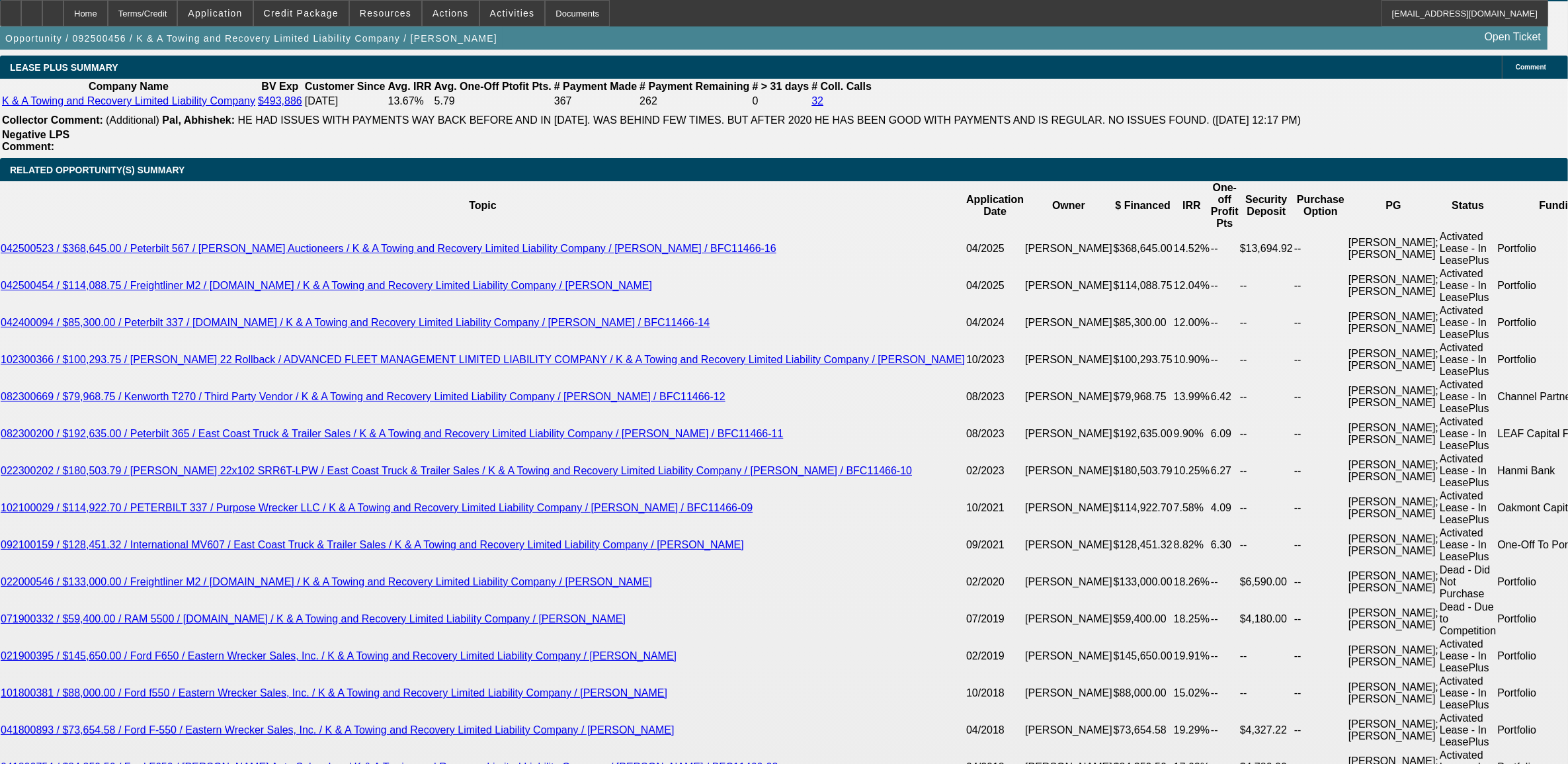
scroll to position [2232, 0]
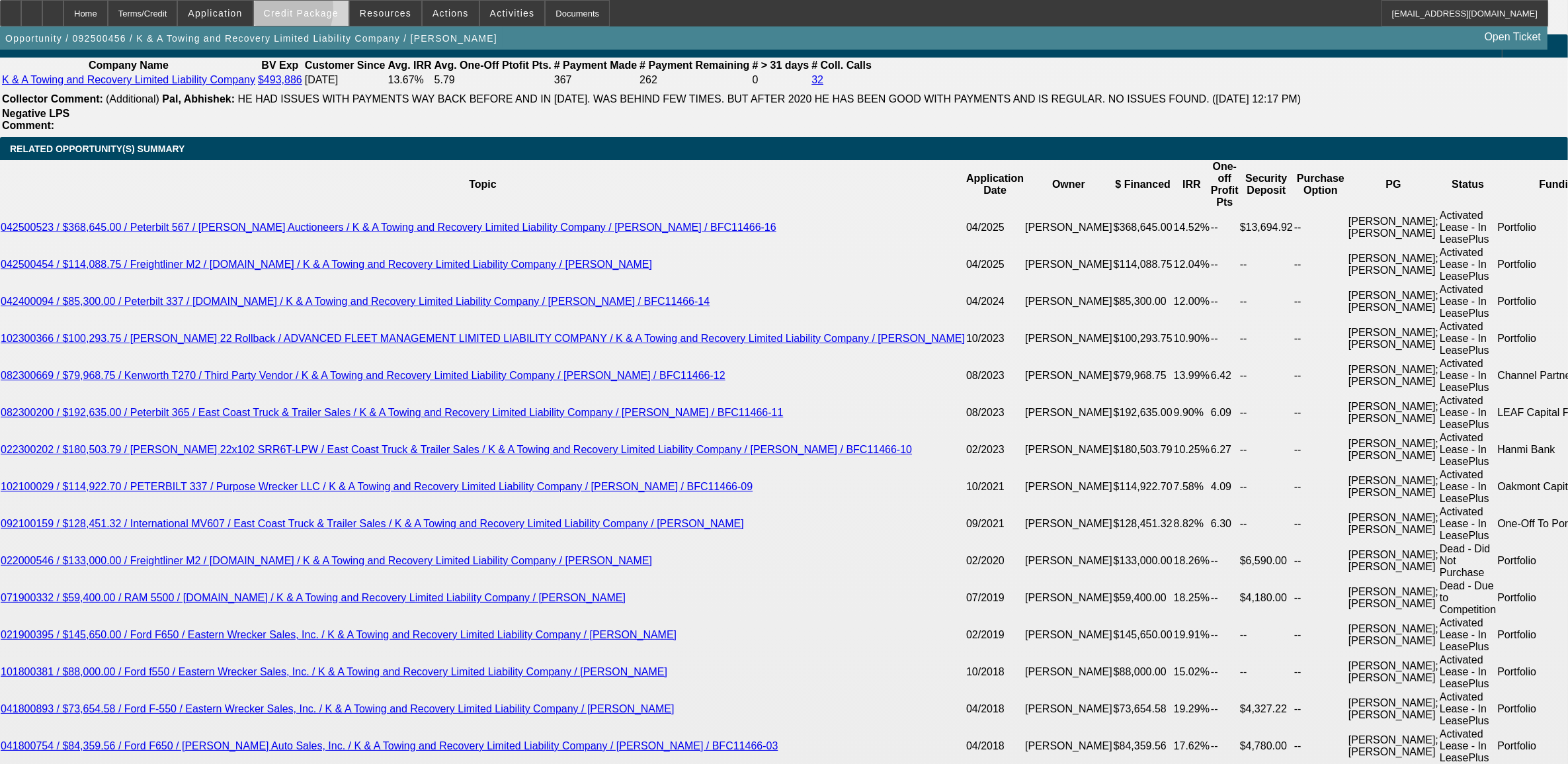
click at [295, 11] on span "Credit Package" at bounding box center [301, 13] width 75 height 11
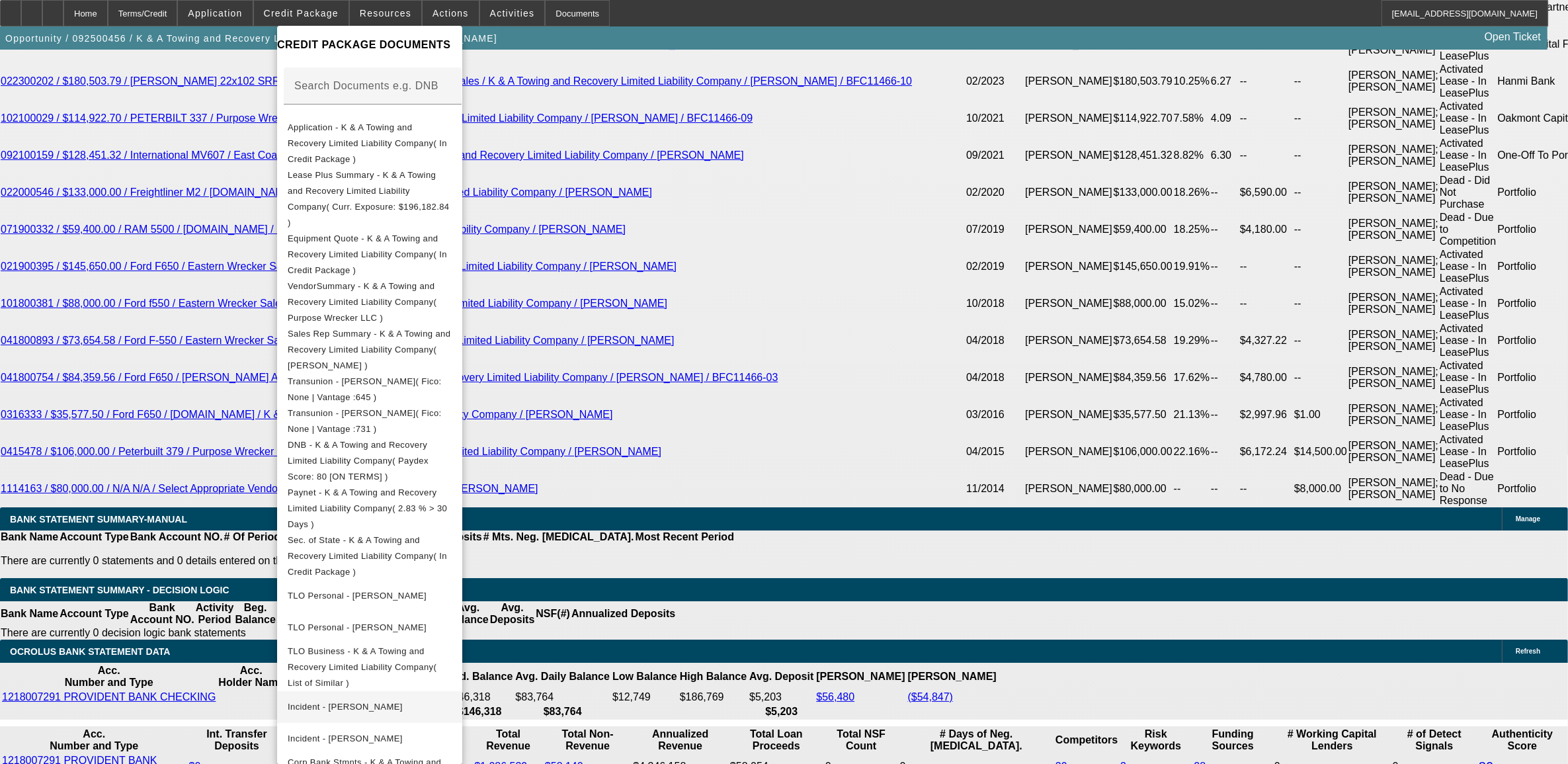
scroll to position [2688, 0]
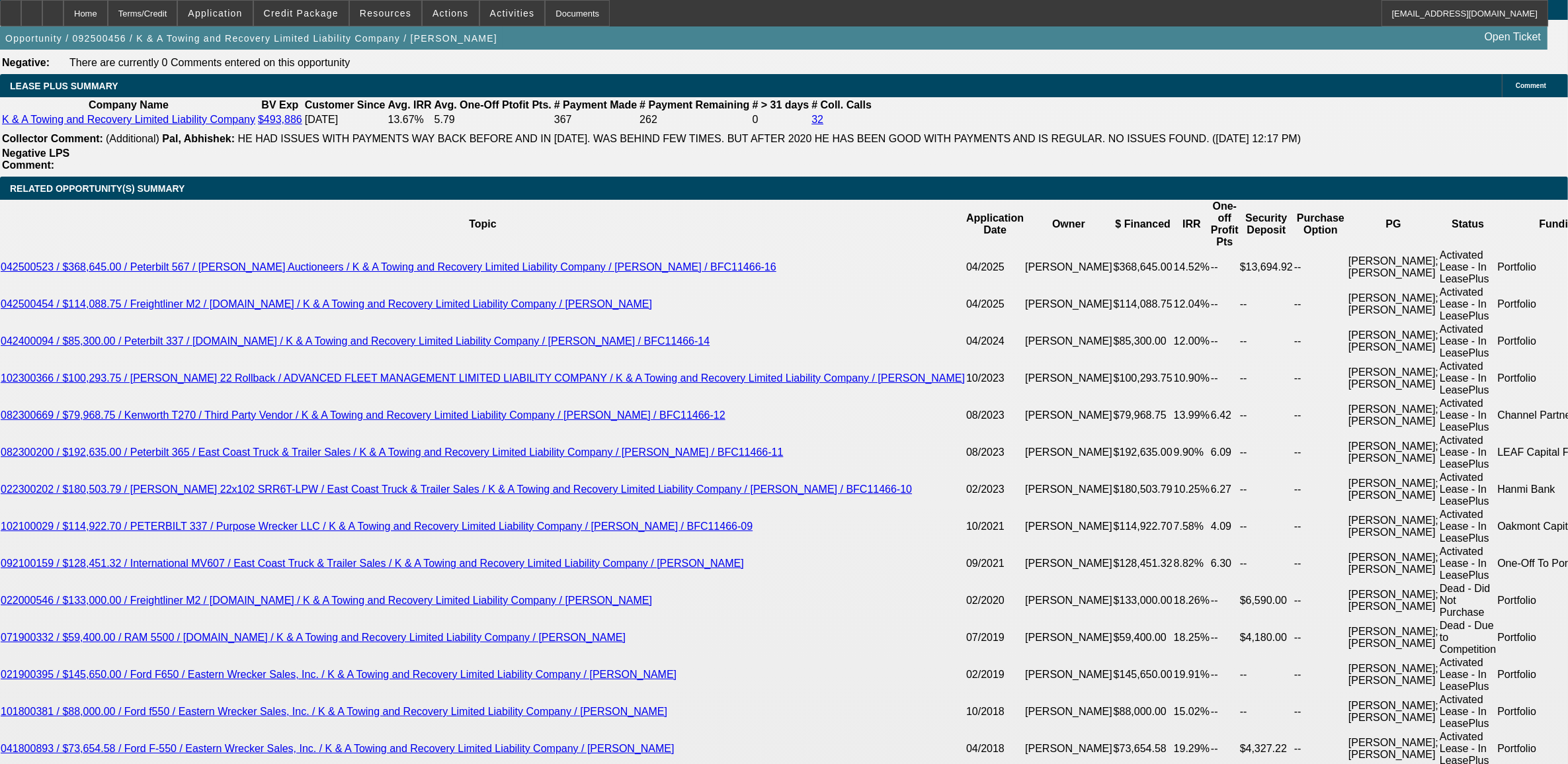
scroll to position [2110, 0]
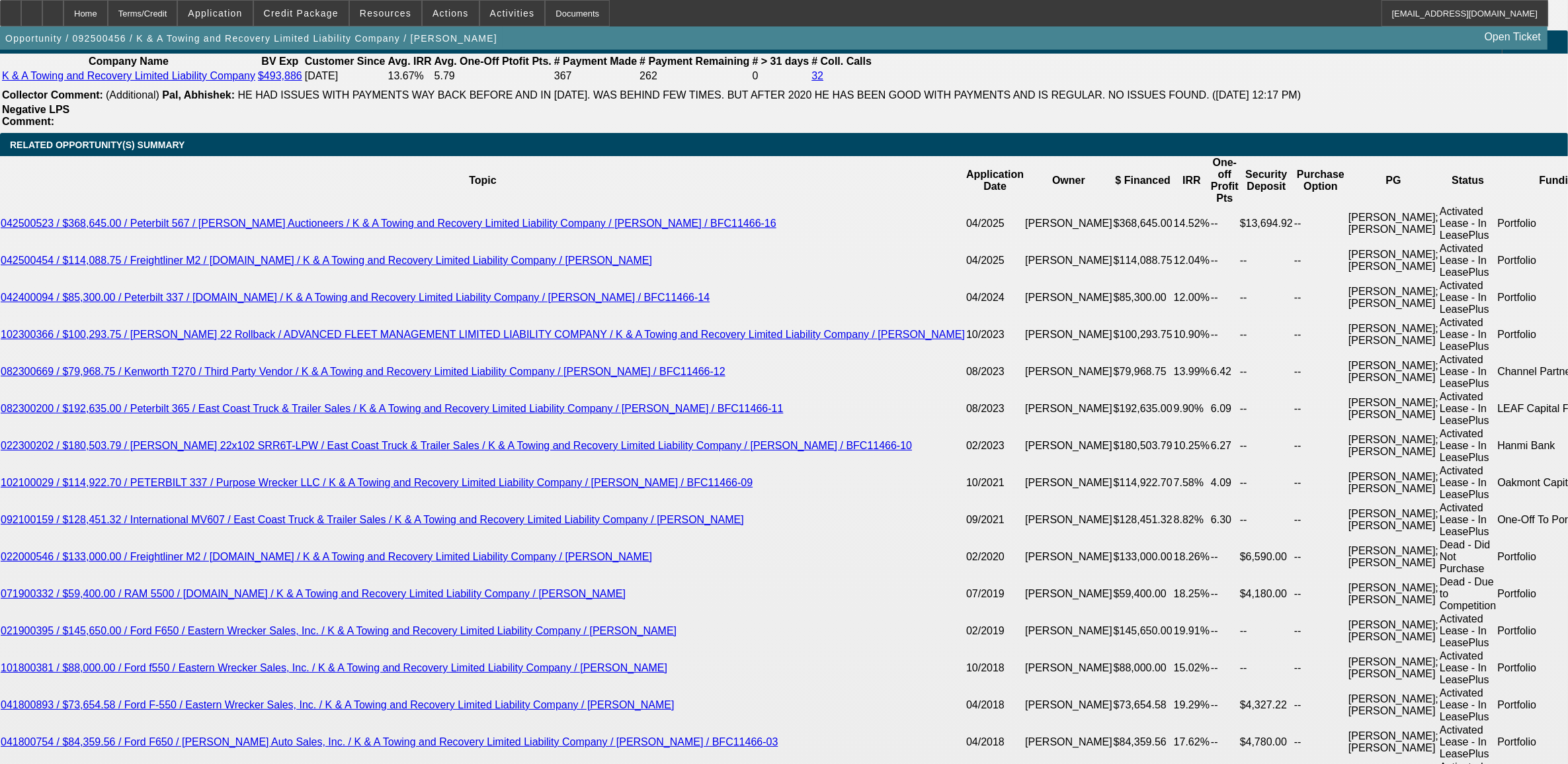
scroll to position [2275, 0]
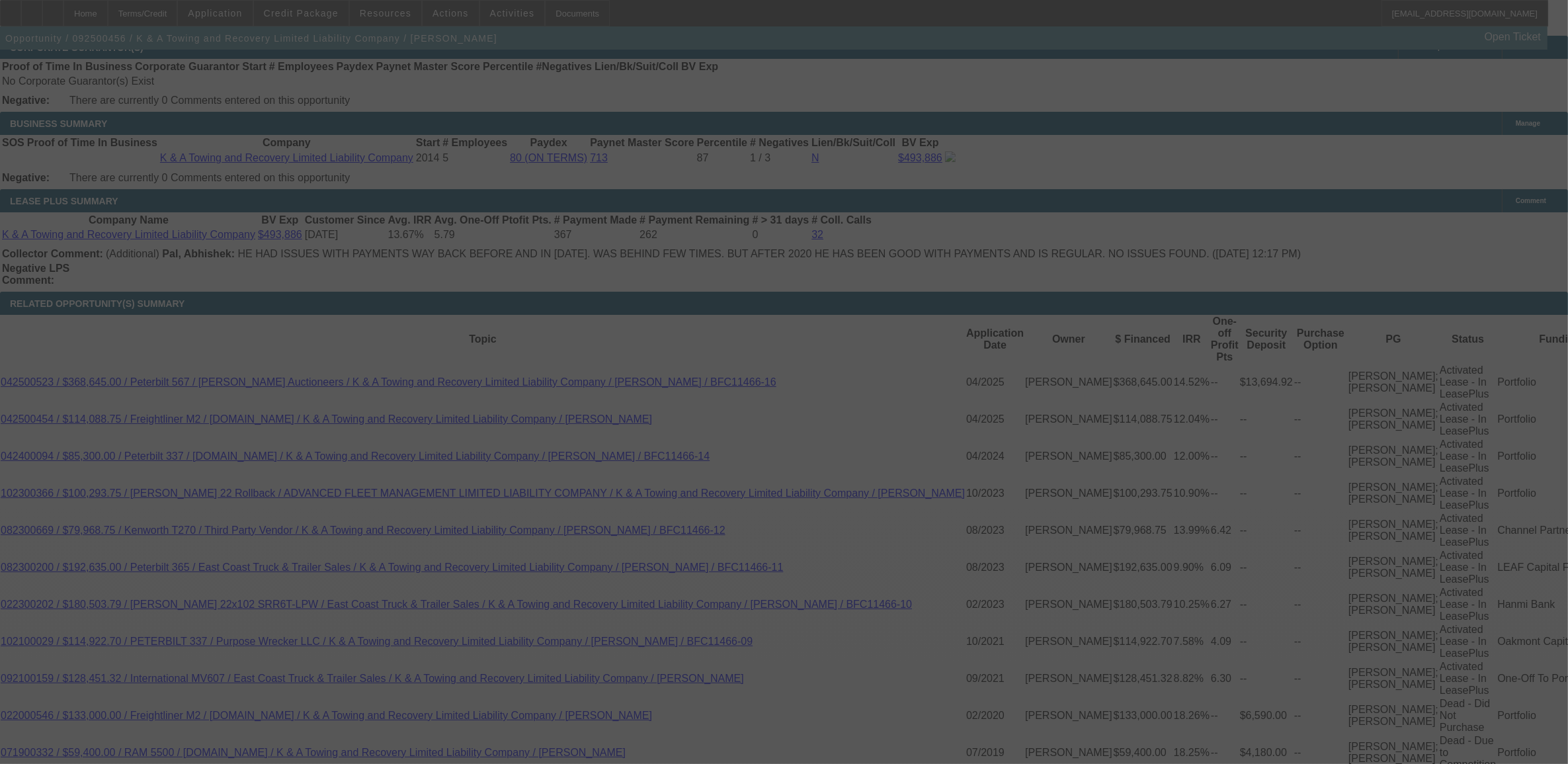
scroll to position [2317, 0]
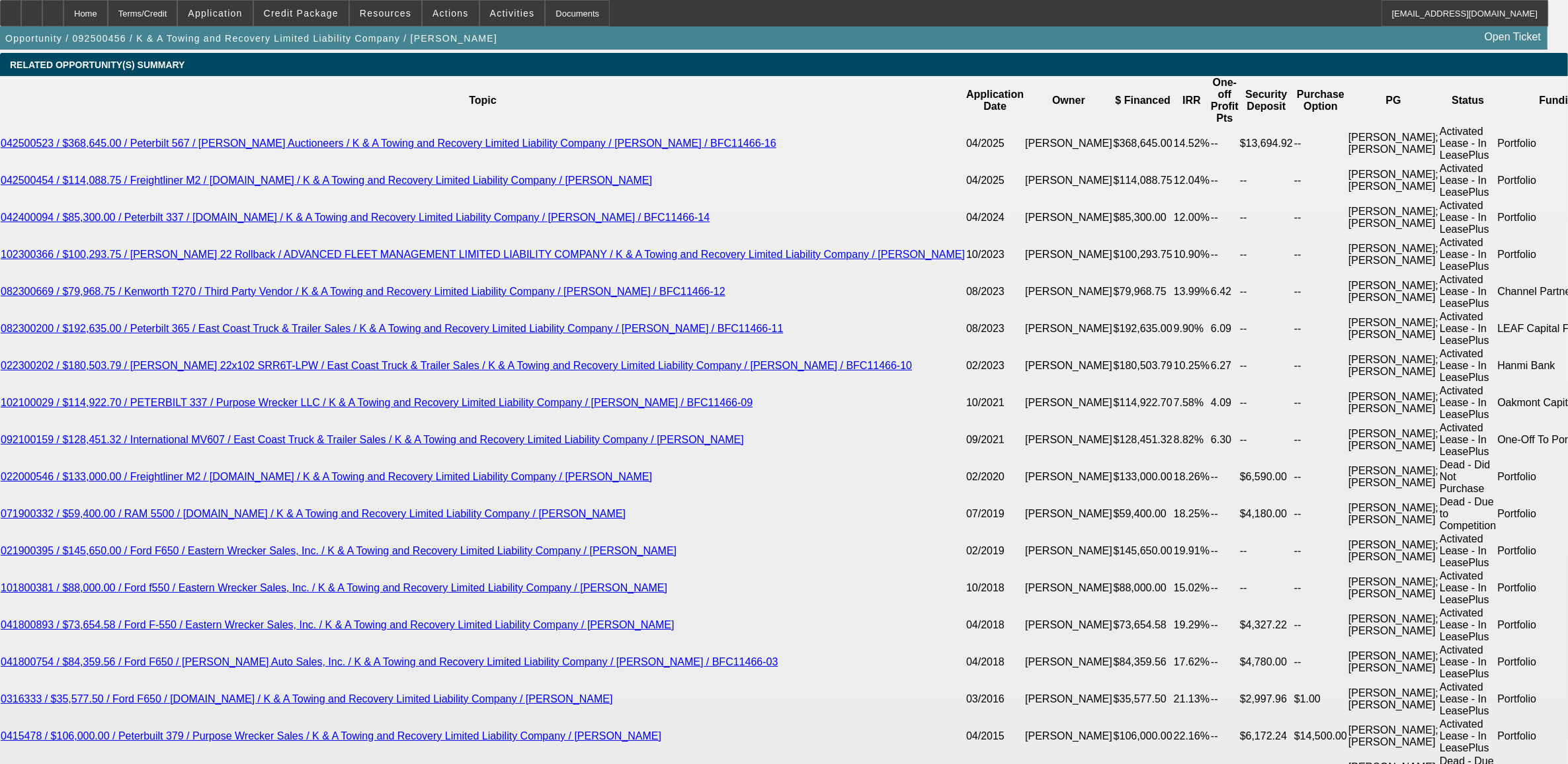
select select "0"
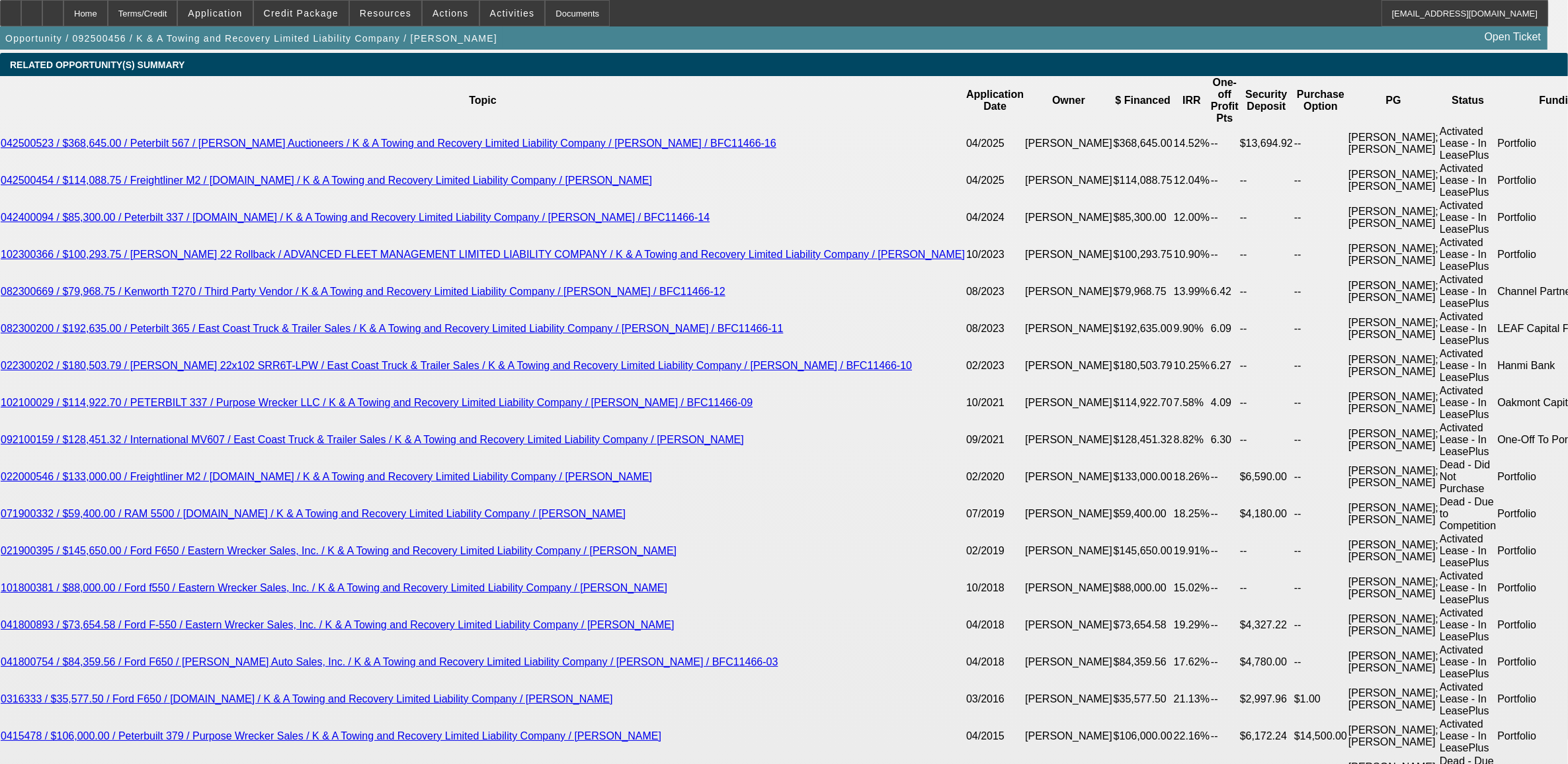
select select "0"
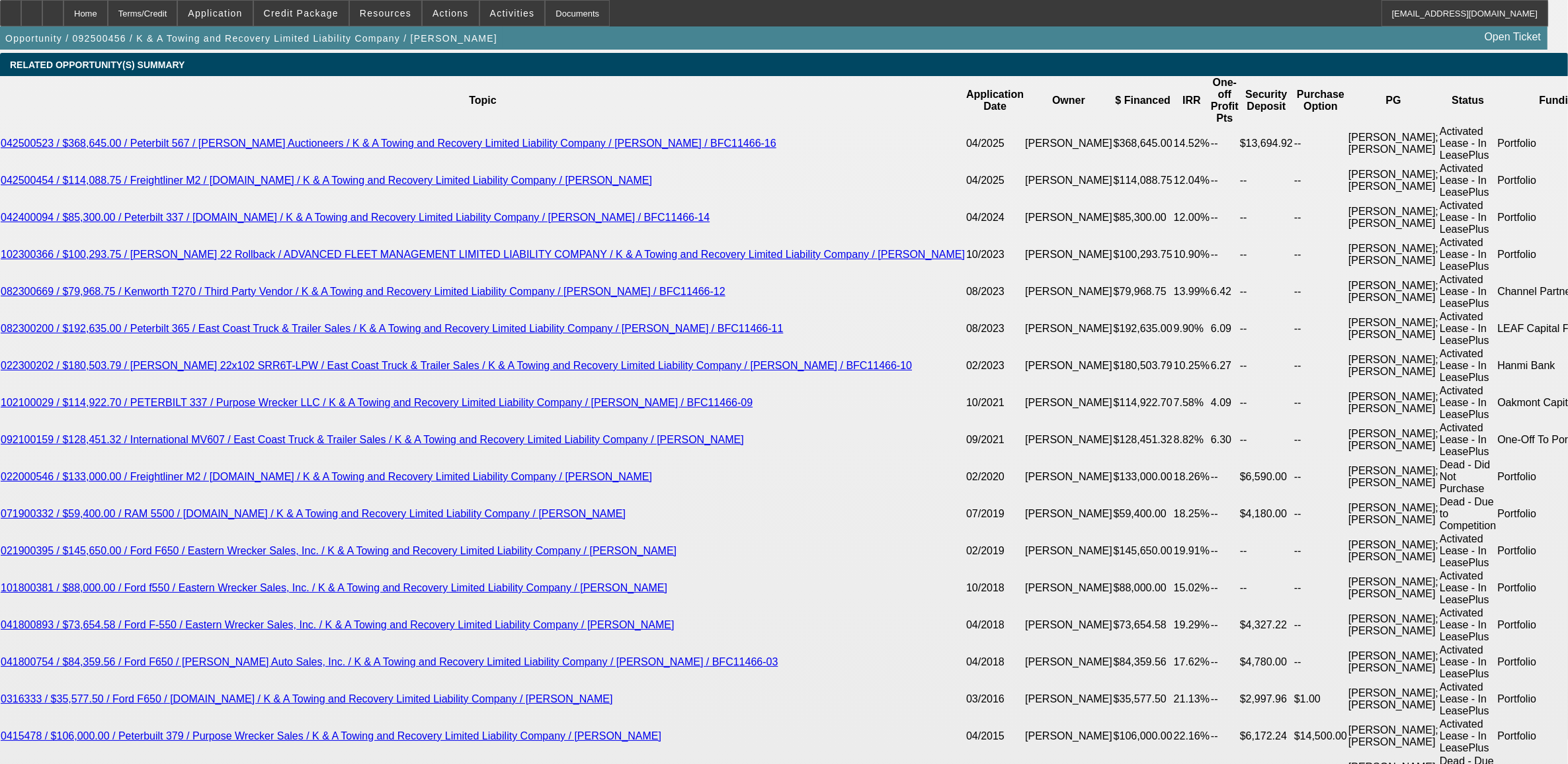
select select "0"
select select "1"
select select "6"
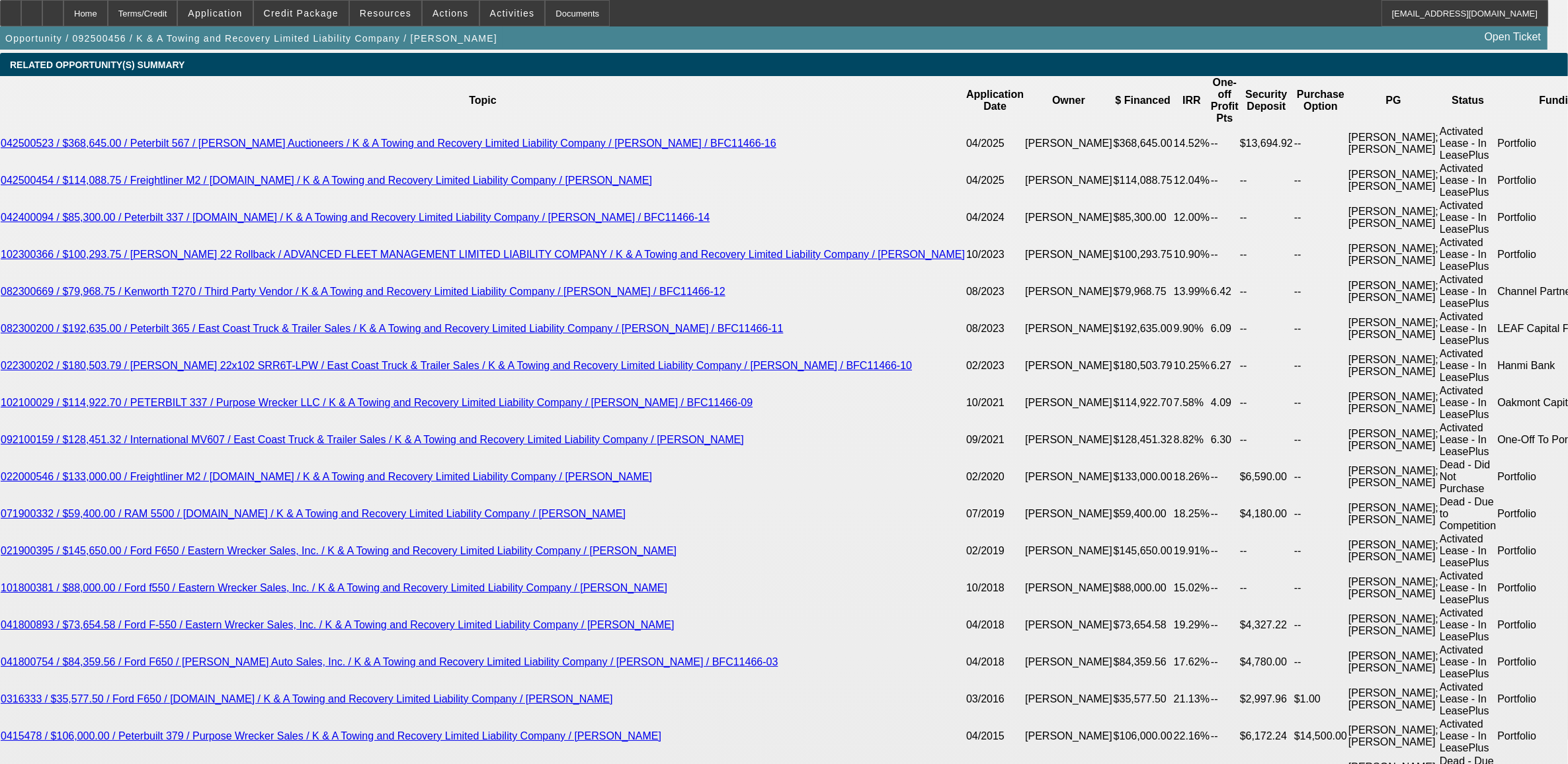
select select "1"
select select "2"
select select "6"
select select "1"
select select "2"
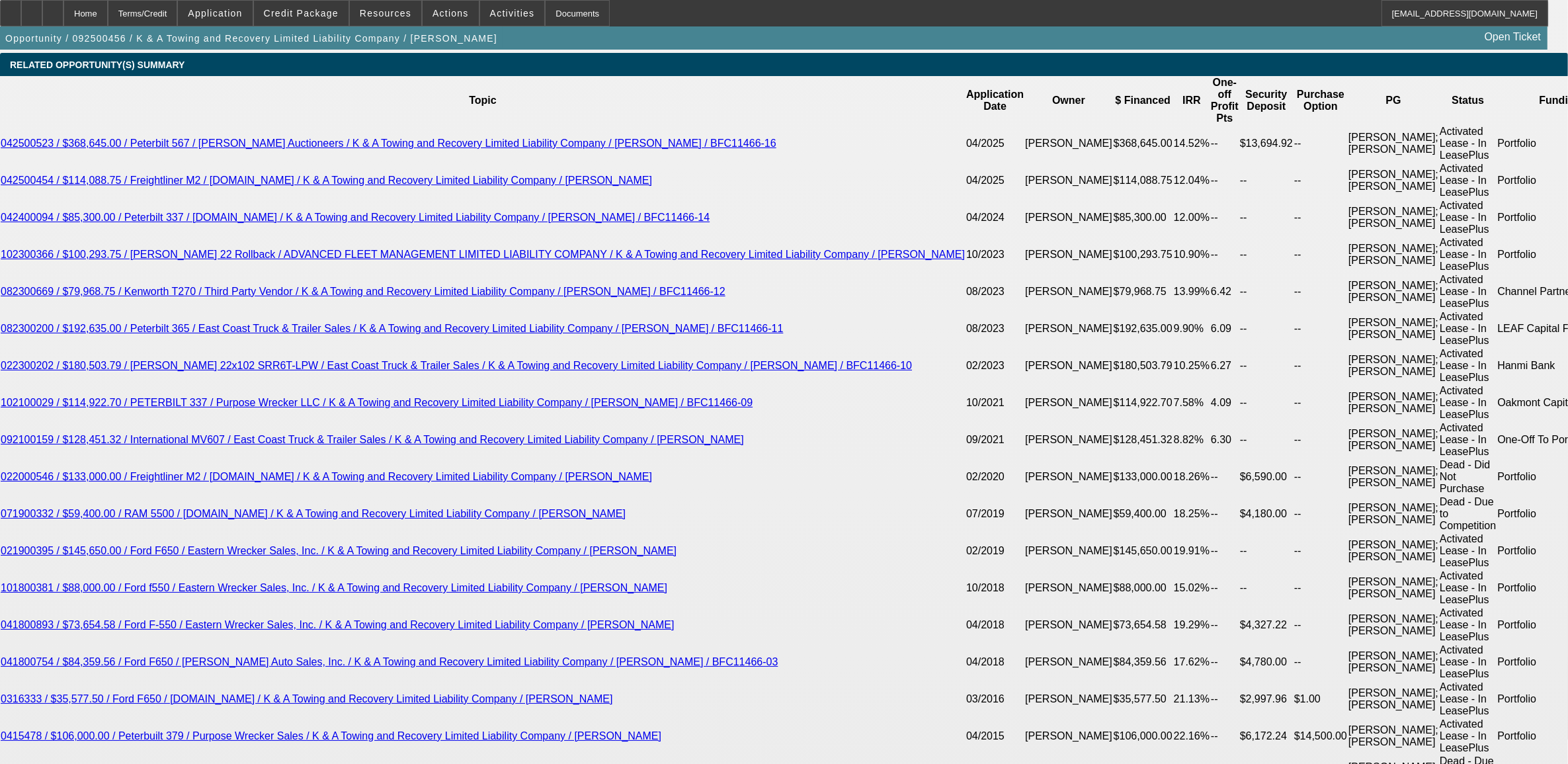
select select "6"
select select "1"
select select "2"
select select "6"
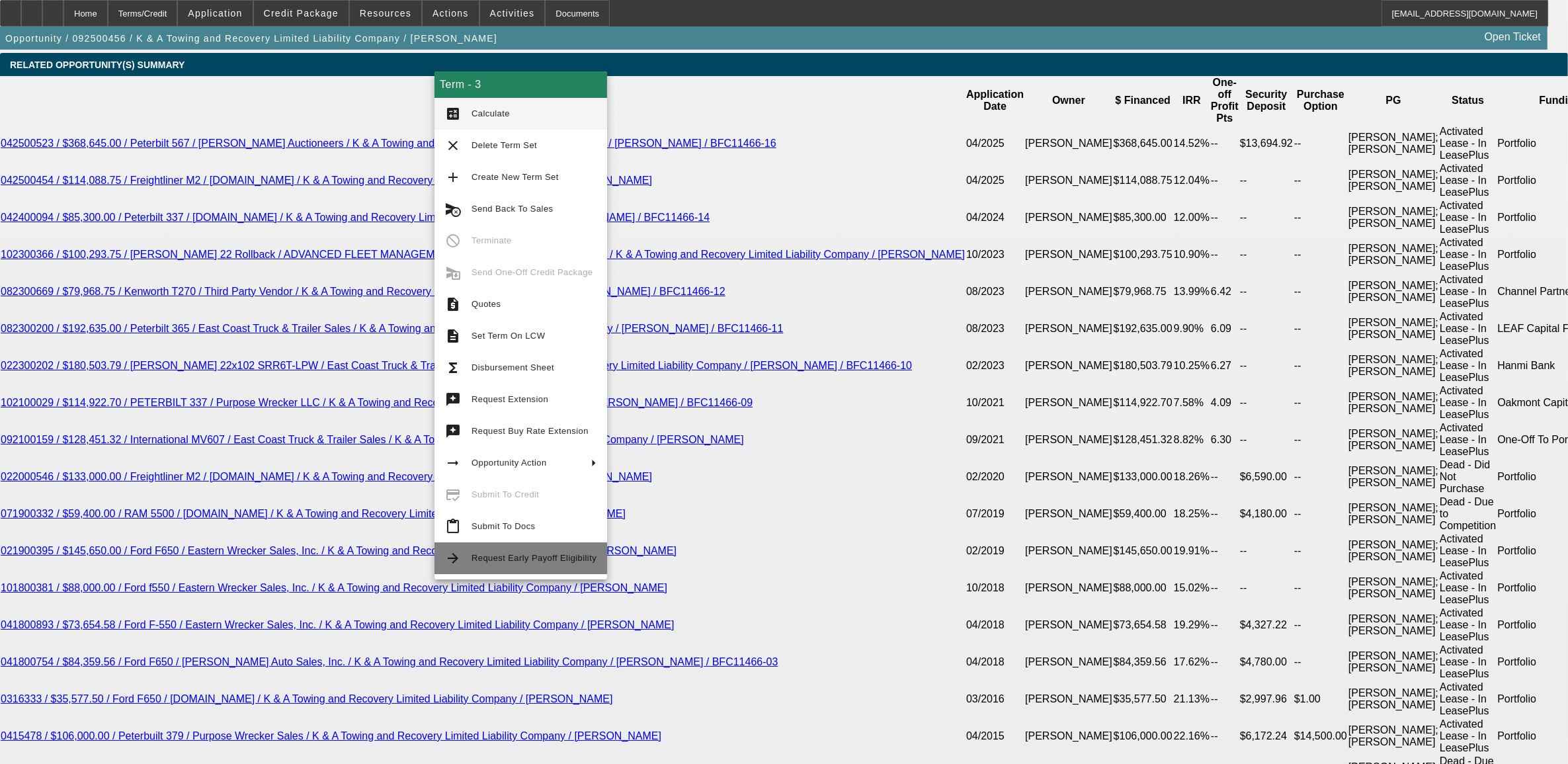
scroll to position [2356, 0]
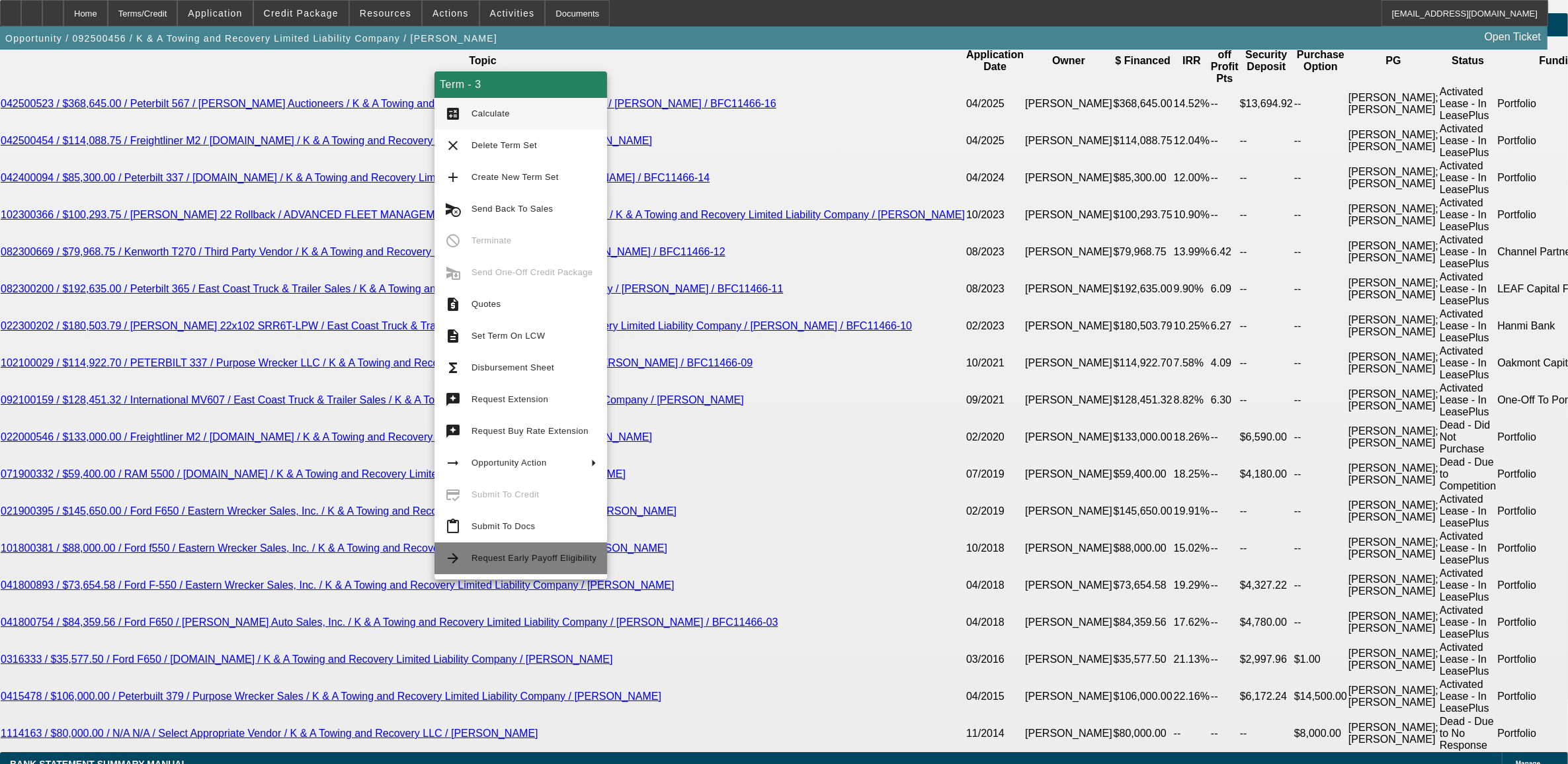
click at [480, 564] on span "Request Early Payoff Eligibility" at bounding box center [534, 558] width 125 height 16
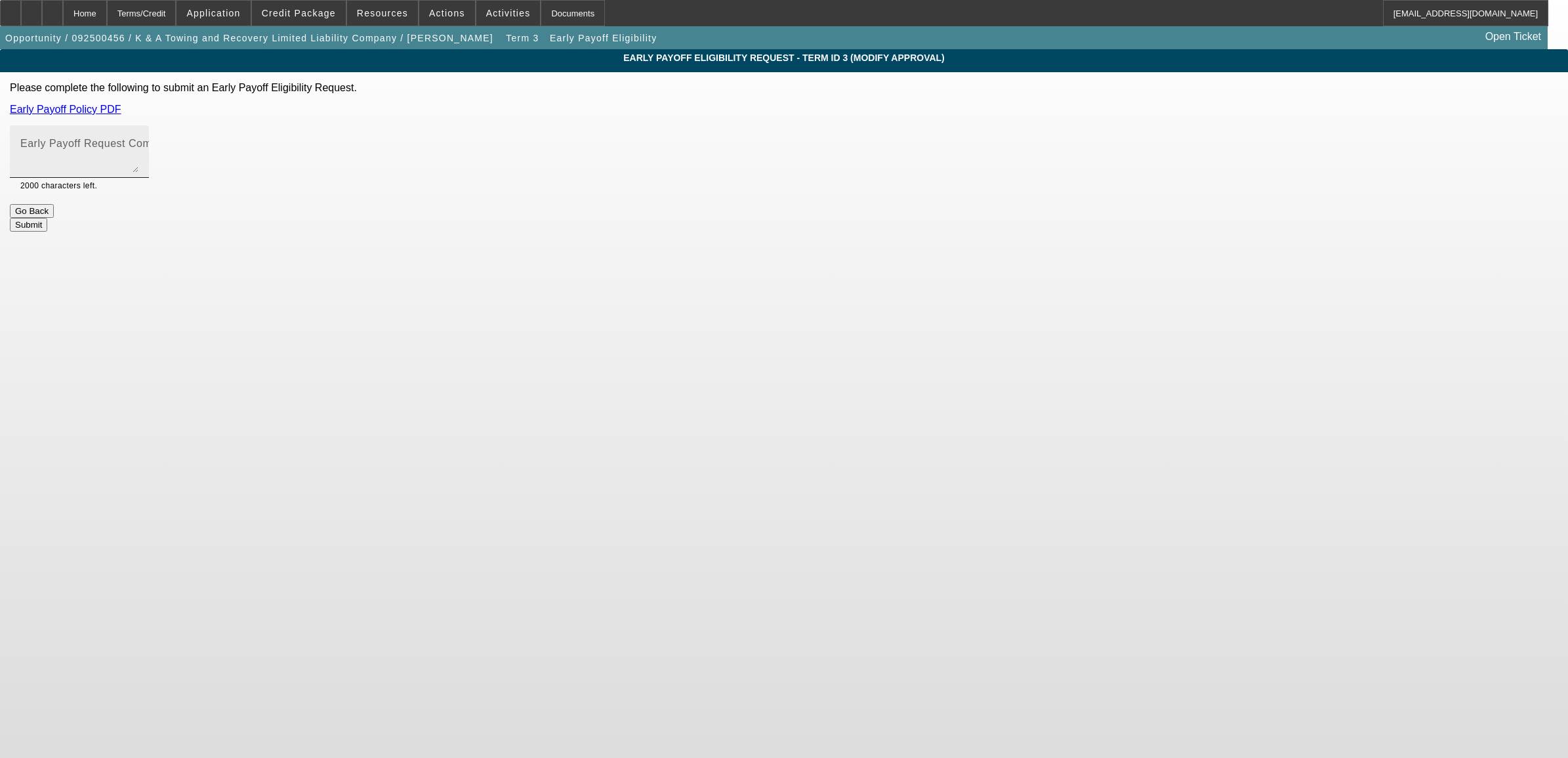
click at [177, 149] on mat-label "Early Payoff Request Comment" at bounding box center [97, 143] width 156 height 11
click at [138, 151] on textarea "Early Payoff Request Comment" at bounding box center [79, 157] width 118 height 31
type textarea "early payoff like previous approval."
click at [47, 218] on button "Submit" at bounding box center [28, 225] width 37 height 14
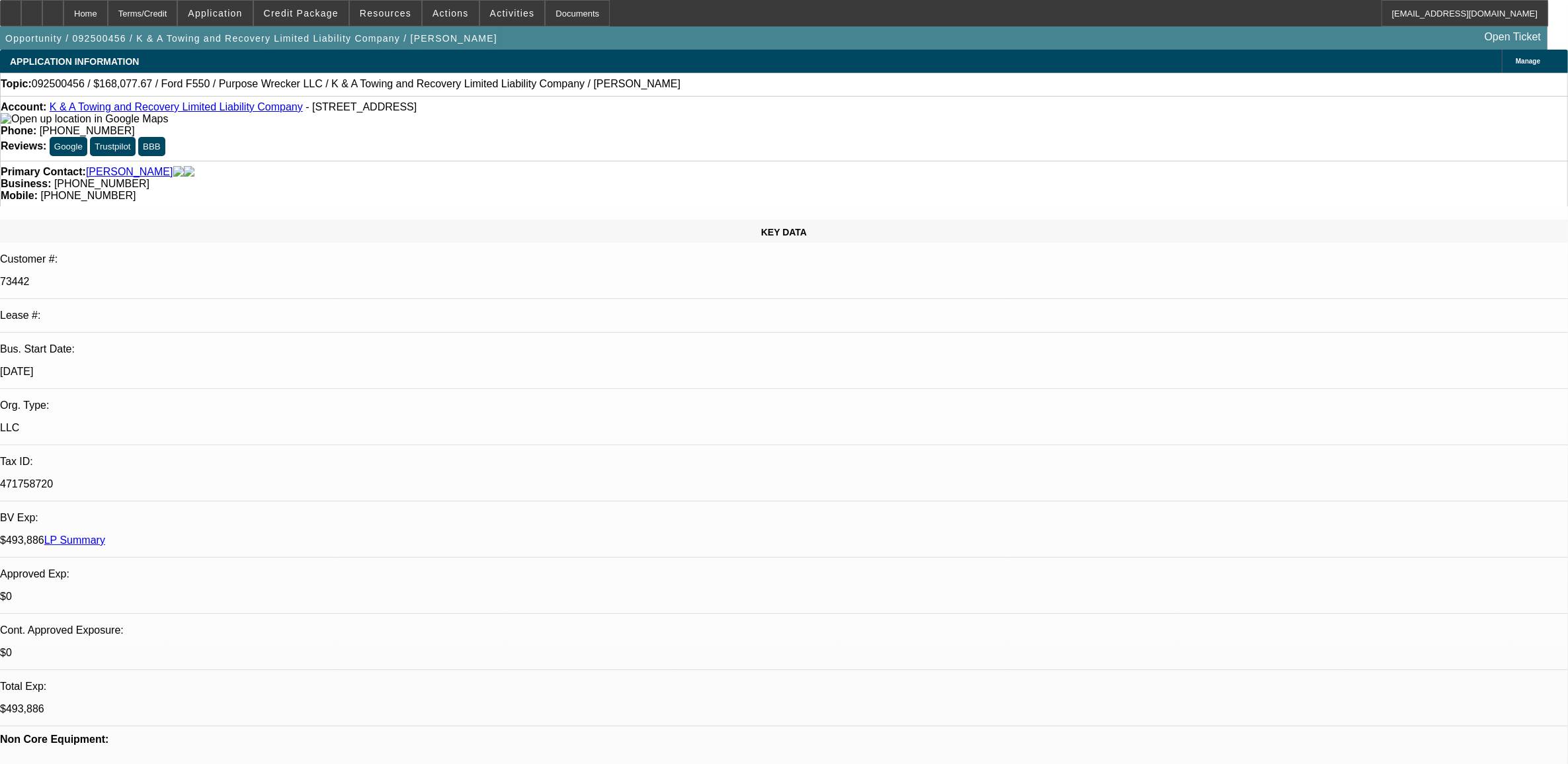
select select "0"
select select "6"
select select "0"
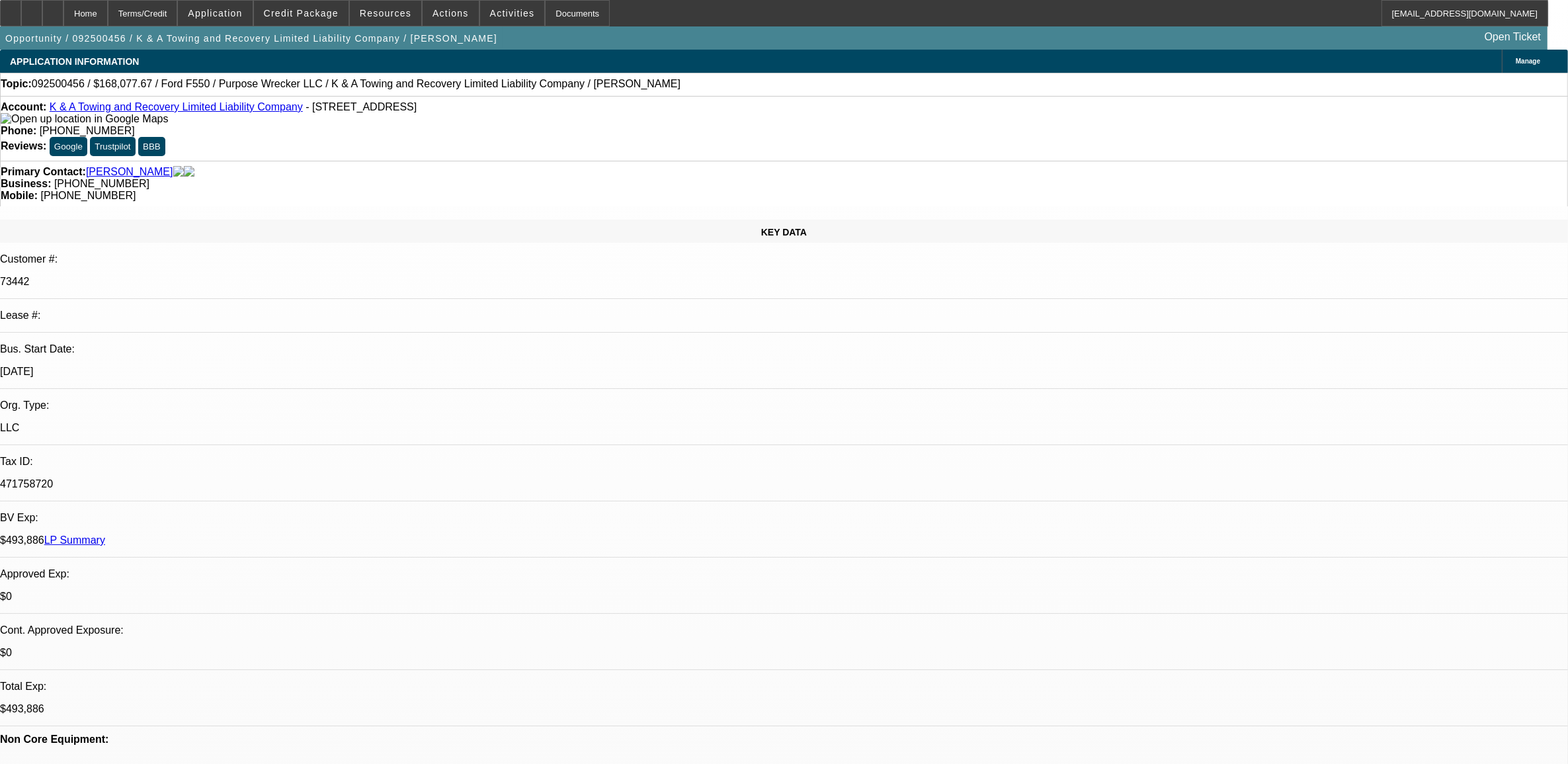
select select "0"
select select "2"
select select "0"
select select "6"
select select "0"
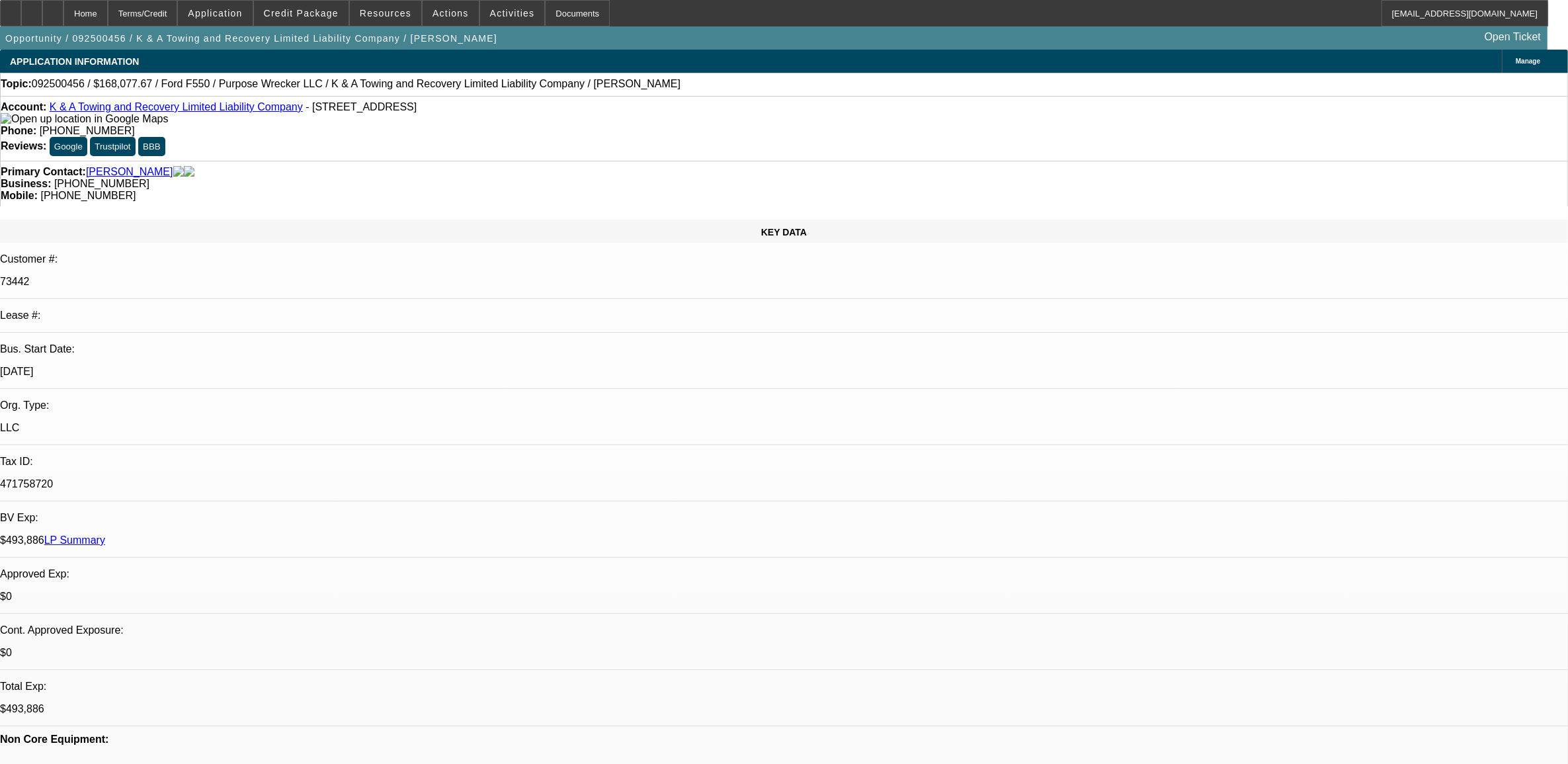
select select "0"
select select "2"
select select "0"
select select "6"
select select "0"
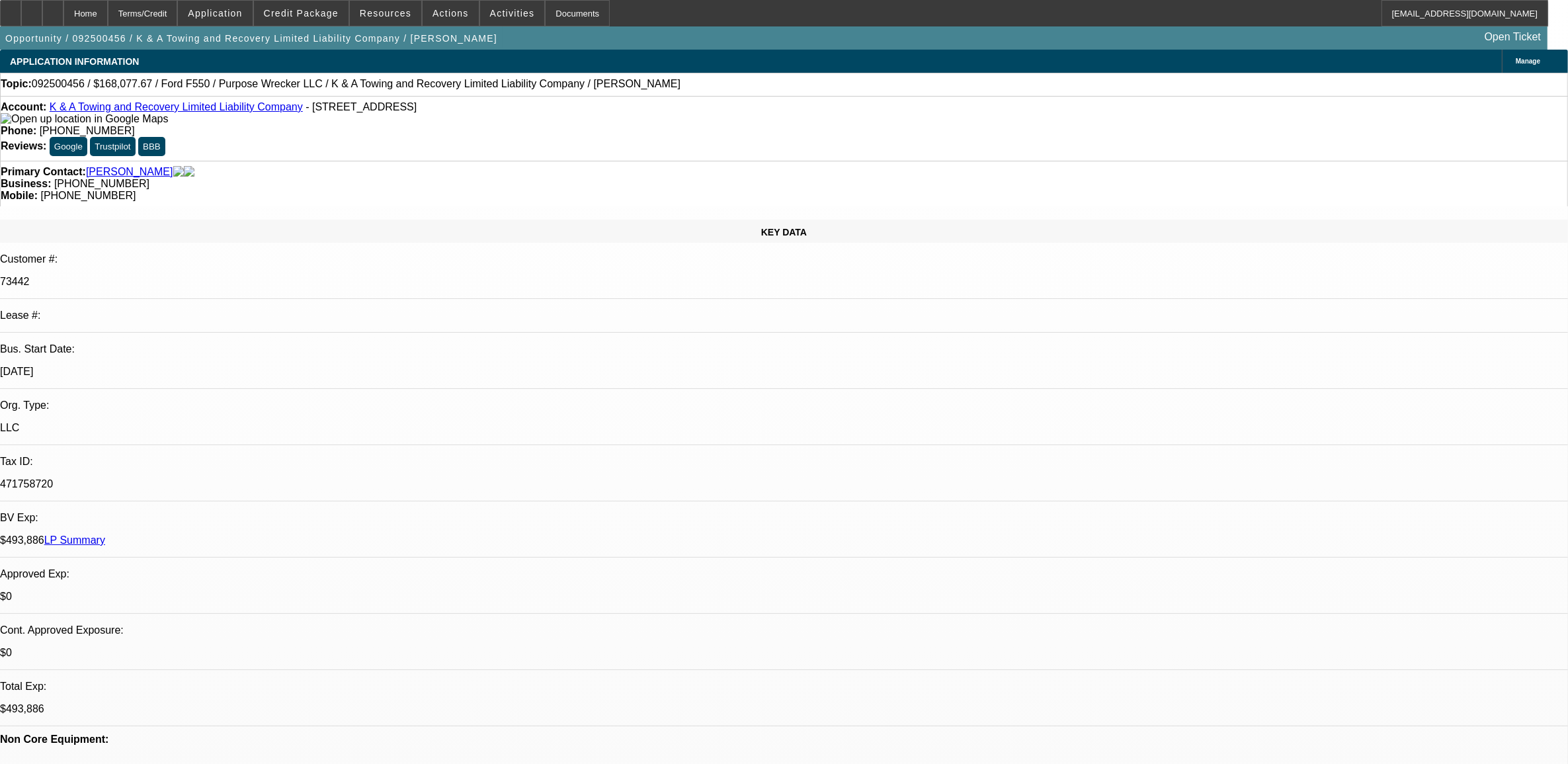
select select "0"
select select "2"
select select "0"
select select "6"
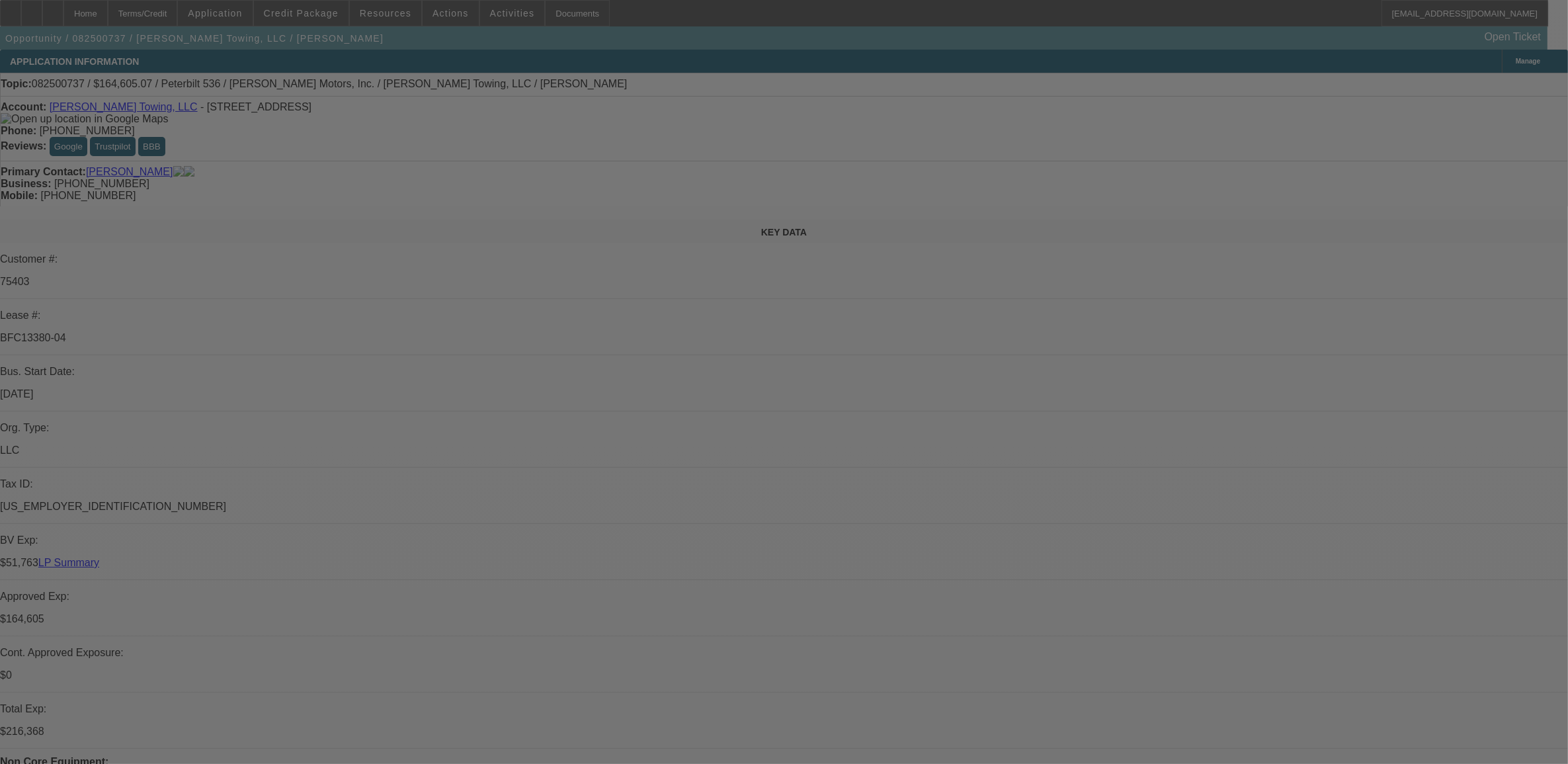
select select "0"
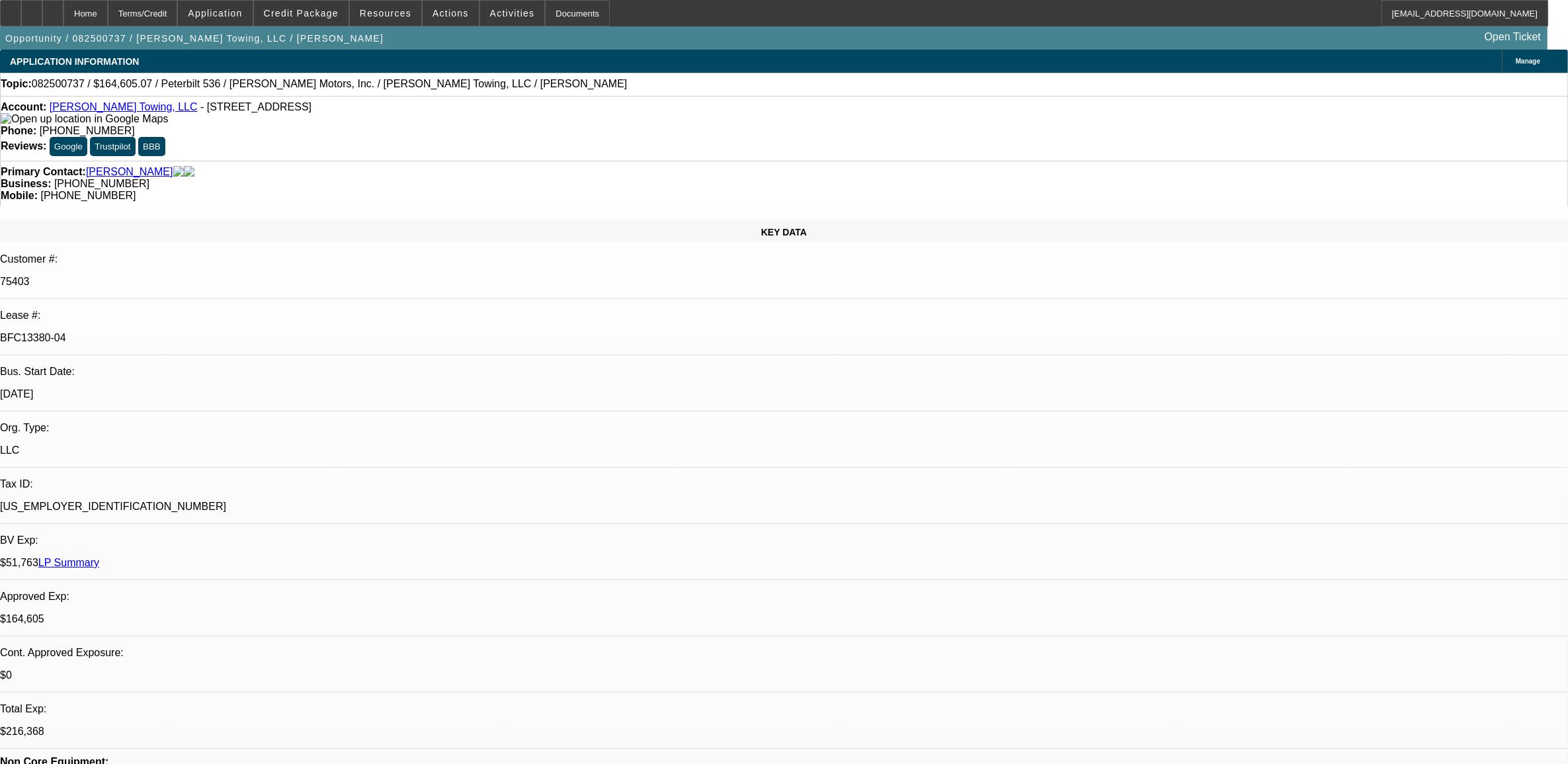
select select "0"
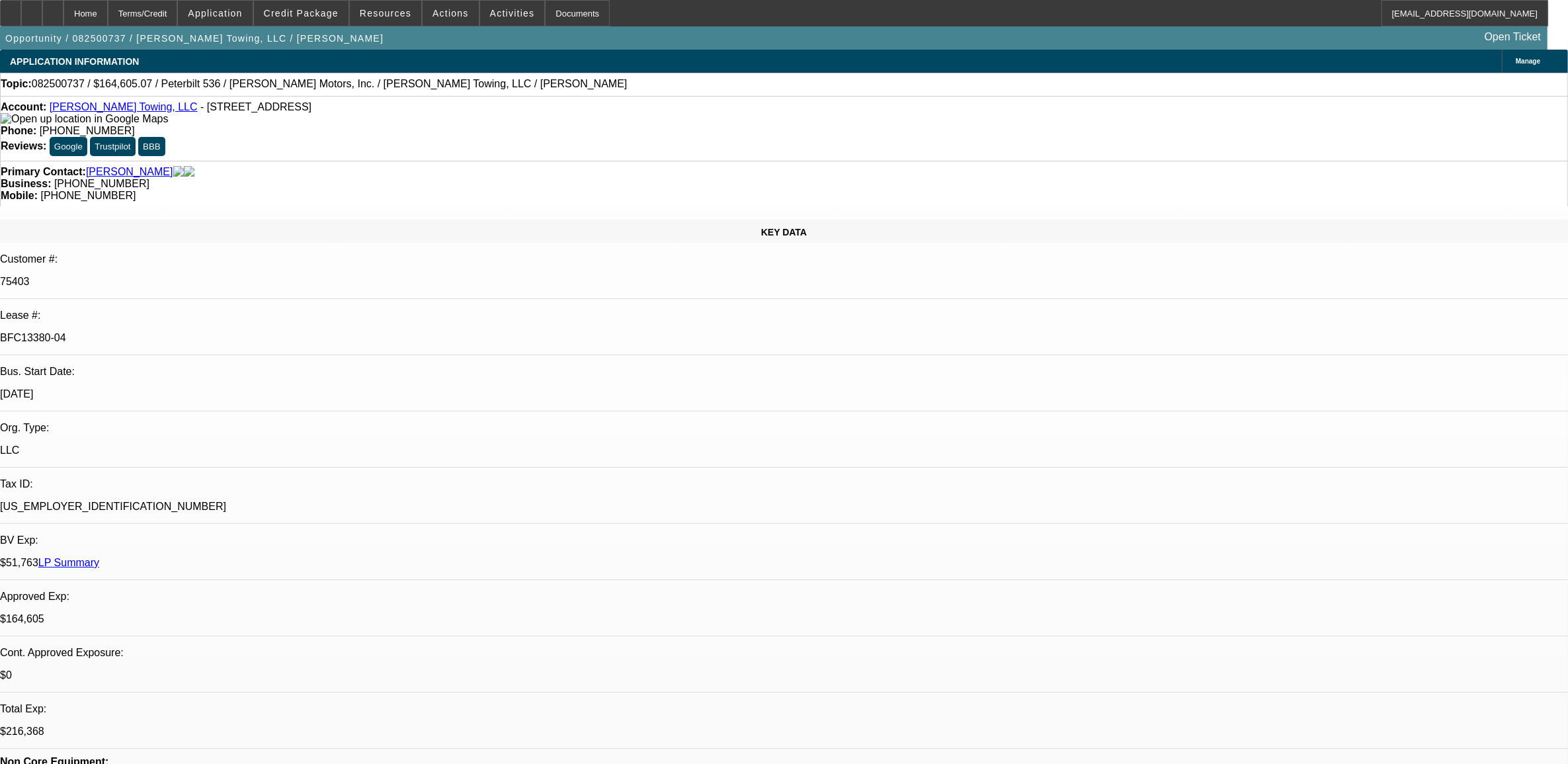
select select "0"
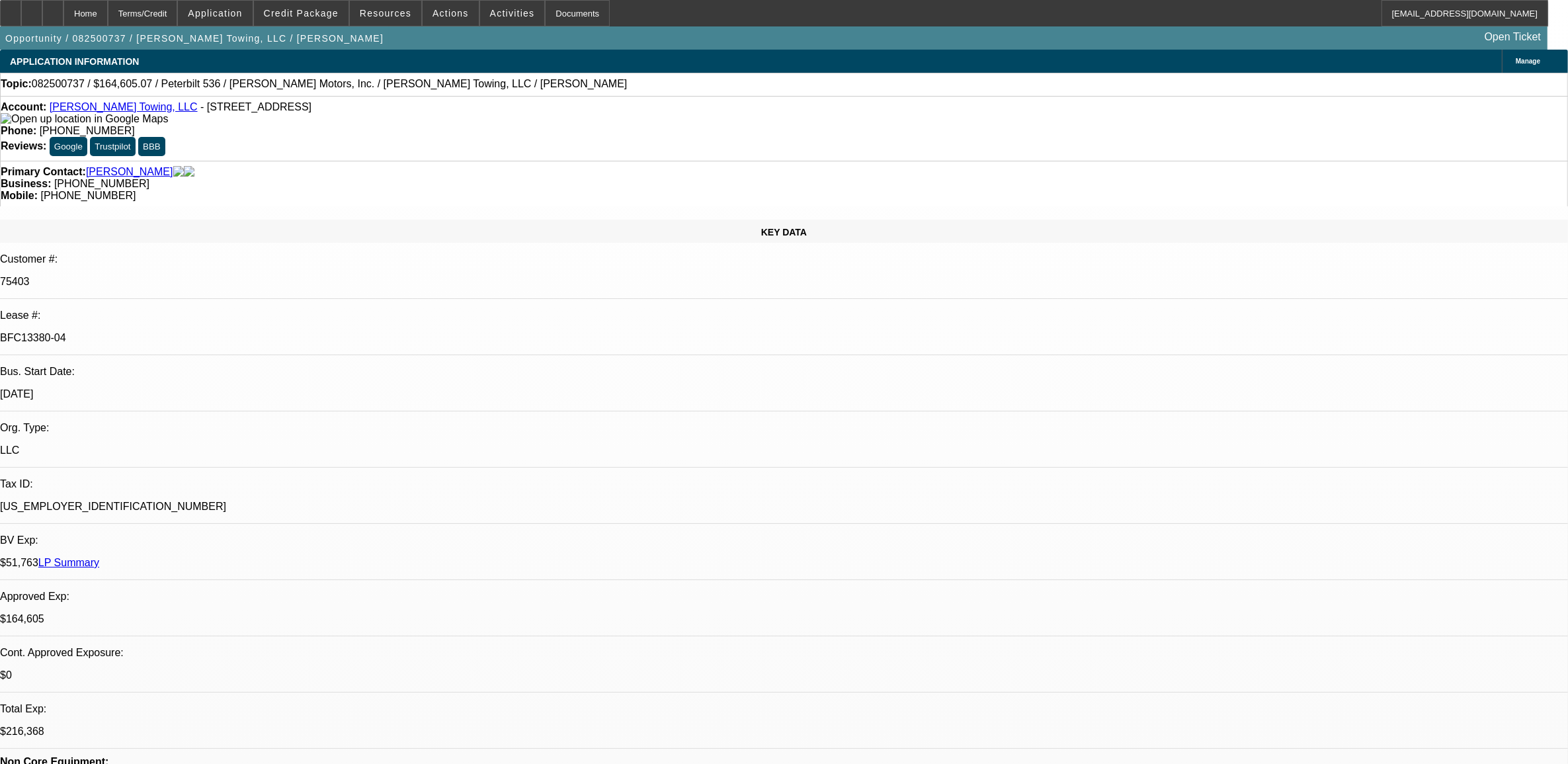
select select "1"
select select "2"
select select "6"
select select "1"
select select "2"
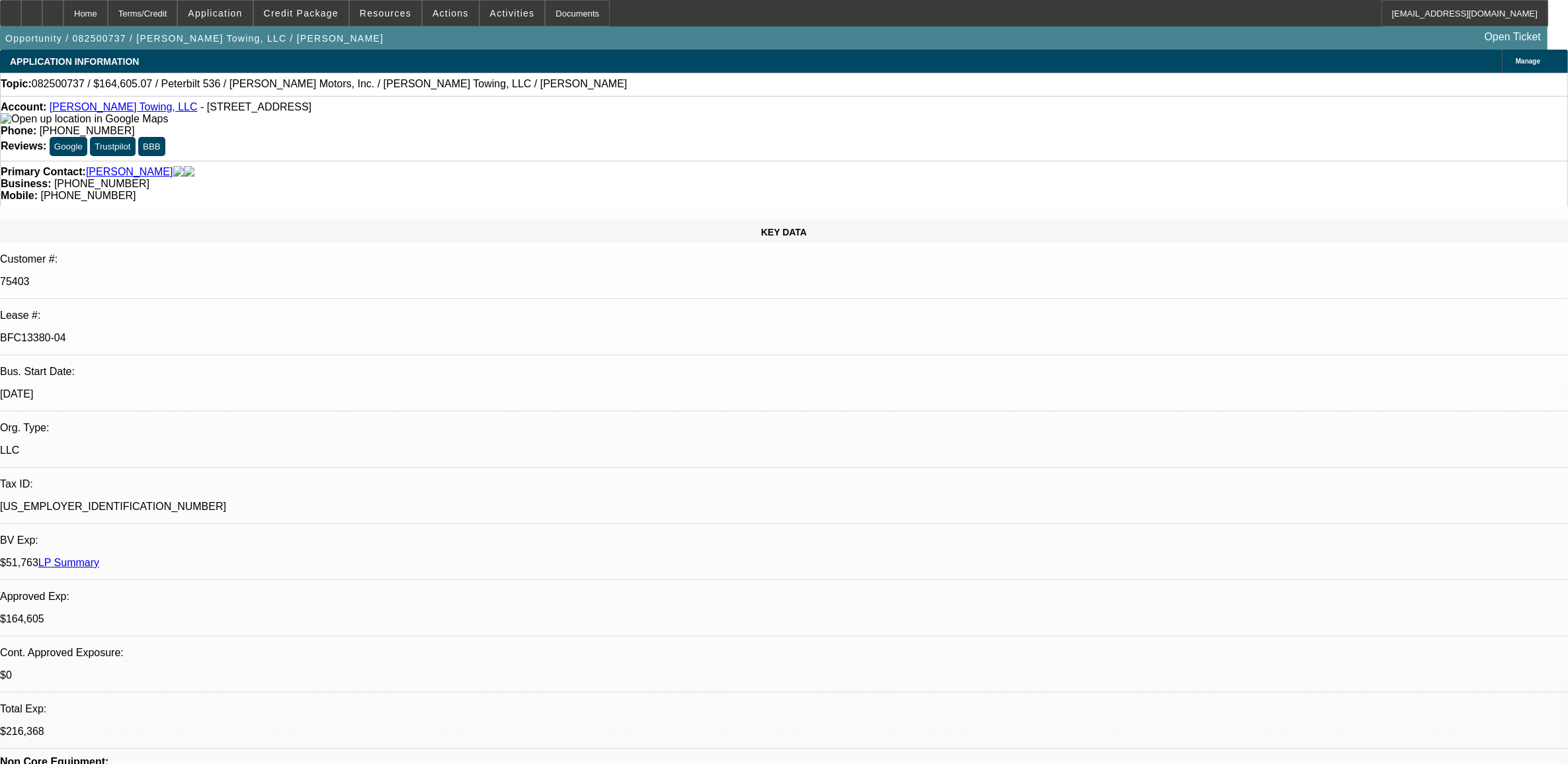
select select "6"
select select "1"
select select "6"
select select "1"
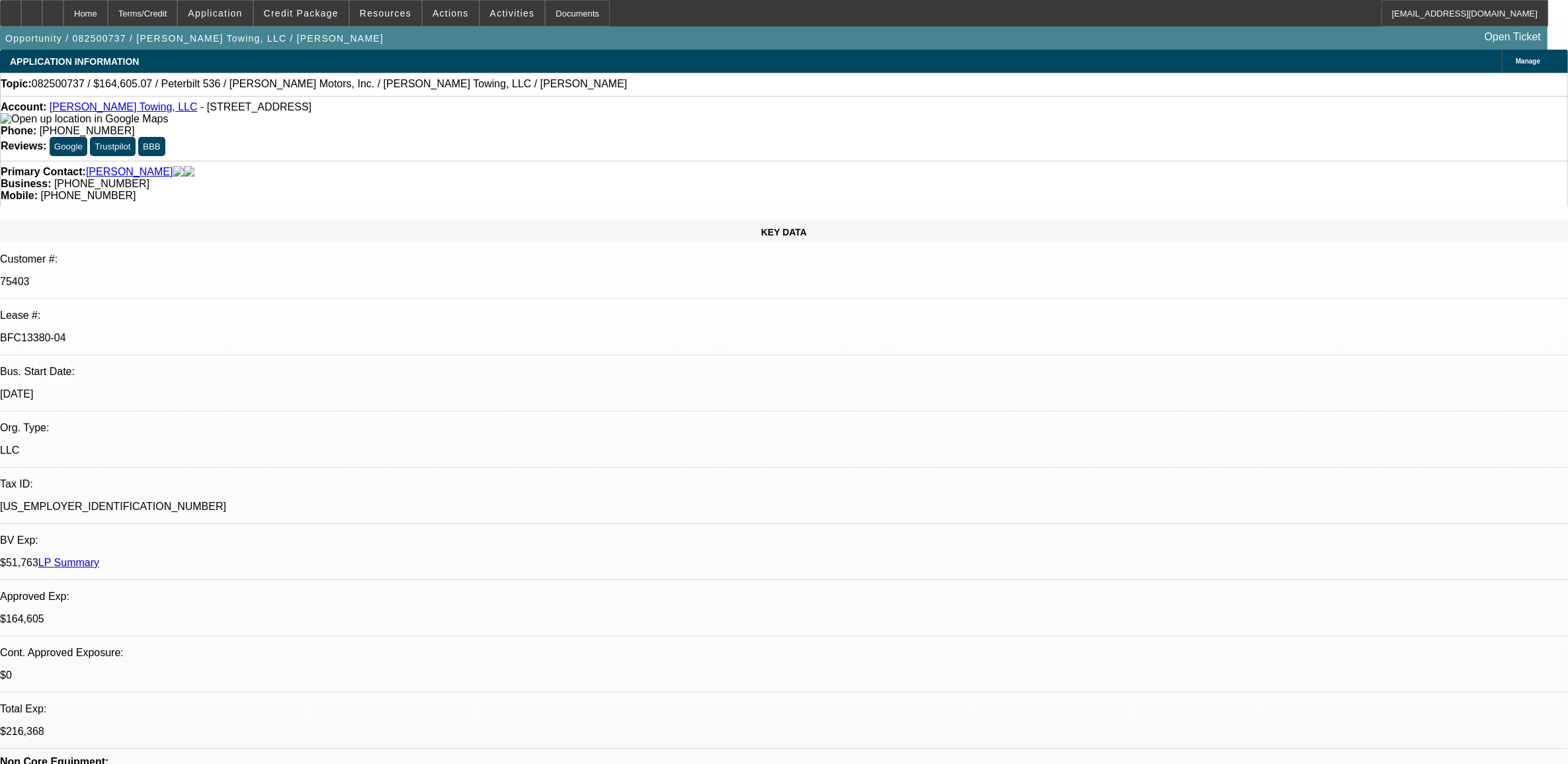
select select "2"
select select "6"
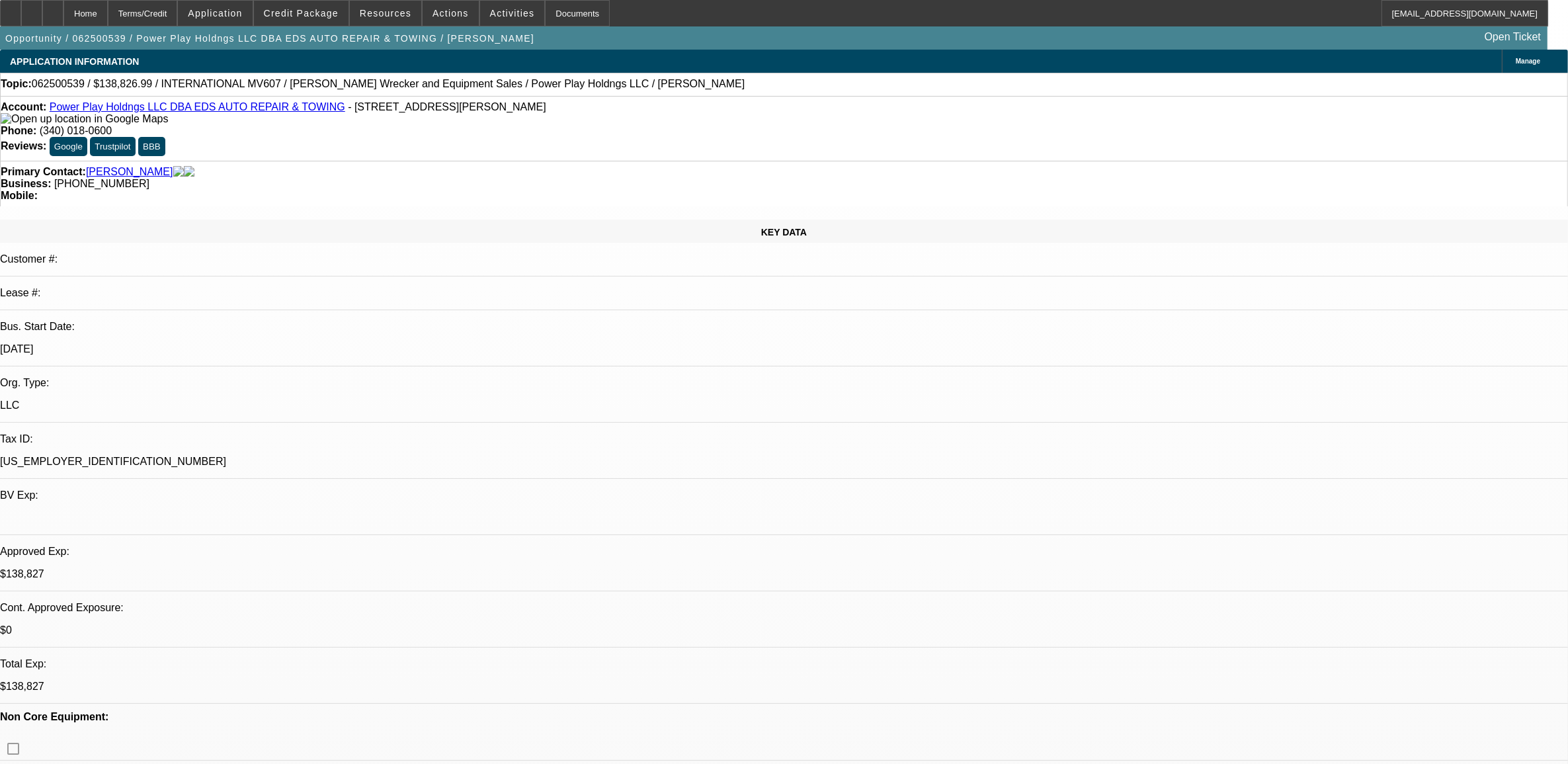
select select "0"
select select "2"
select select "0.1"
select select "0"
select select "2"
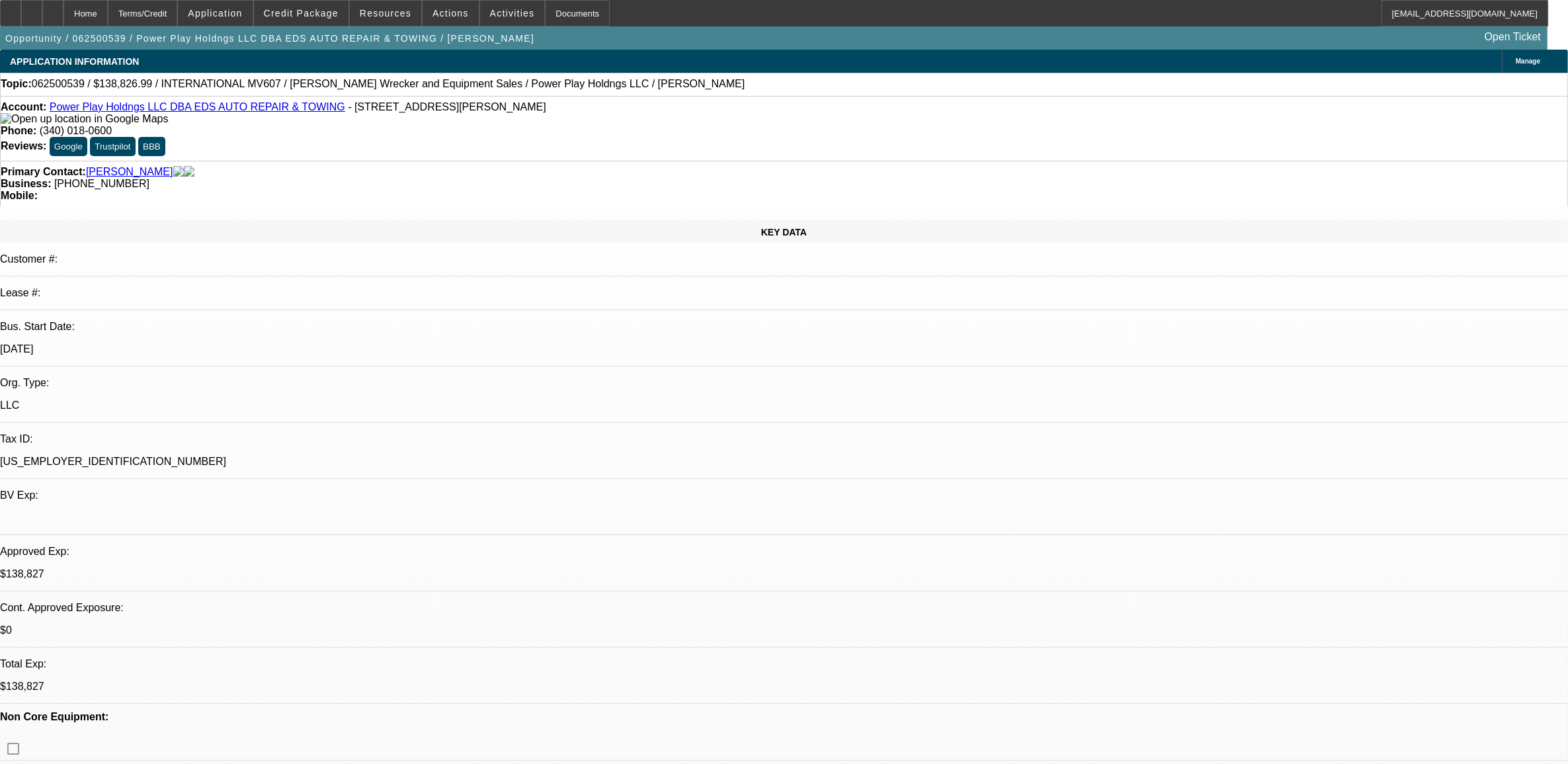
select select "0.1"
select select "0"
select select "2"
select select "0.1"
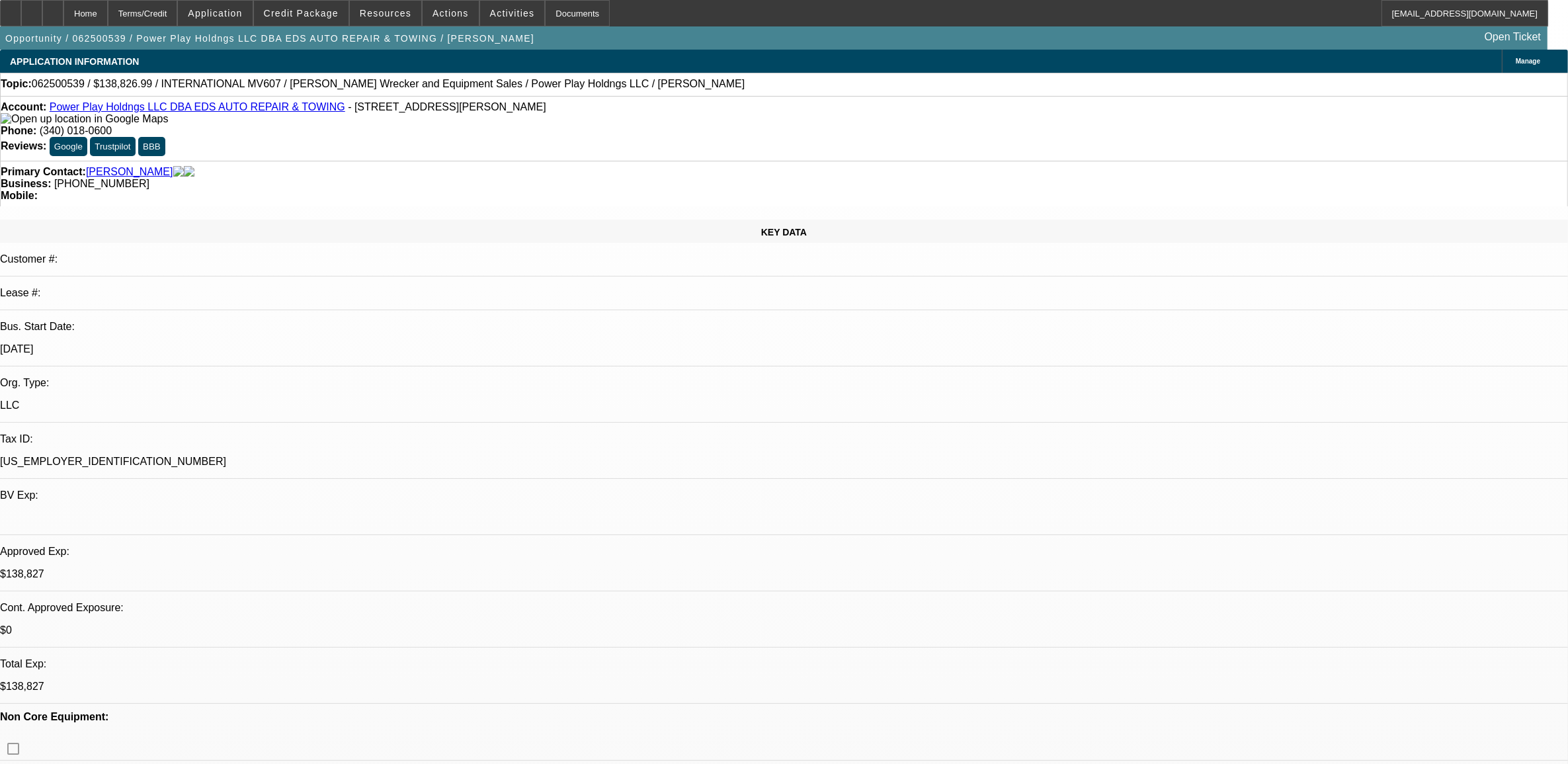
select select "2"
select select "0"
select select "1"
select select "2"
select select "4"
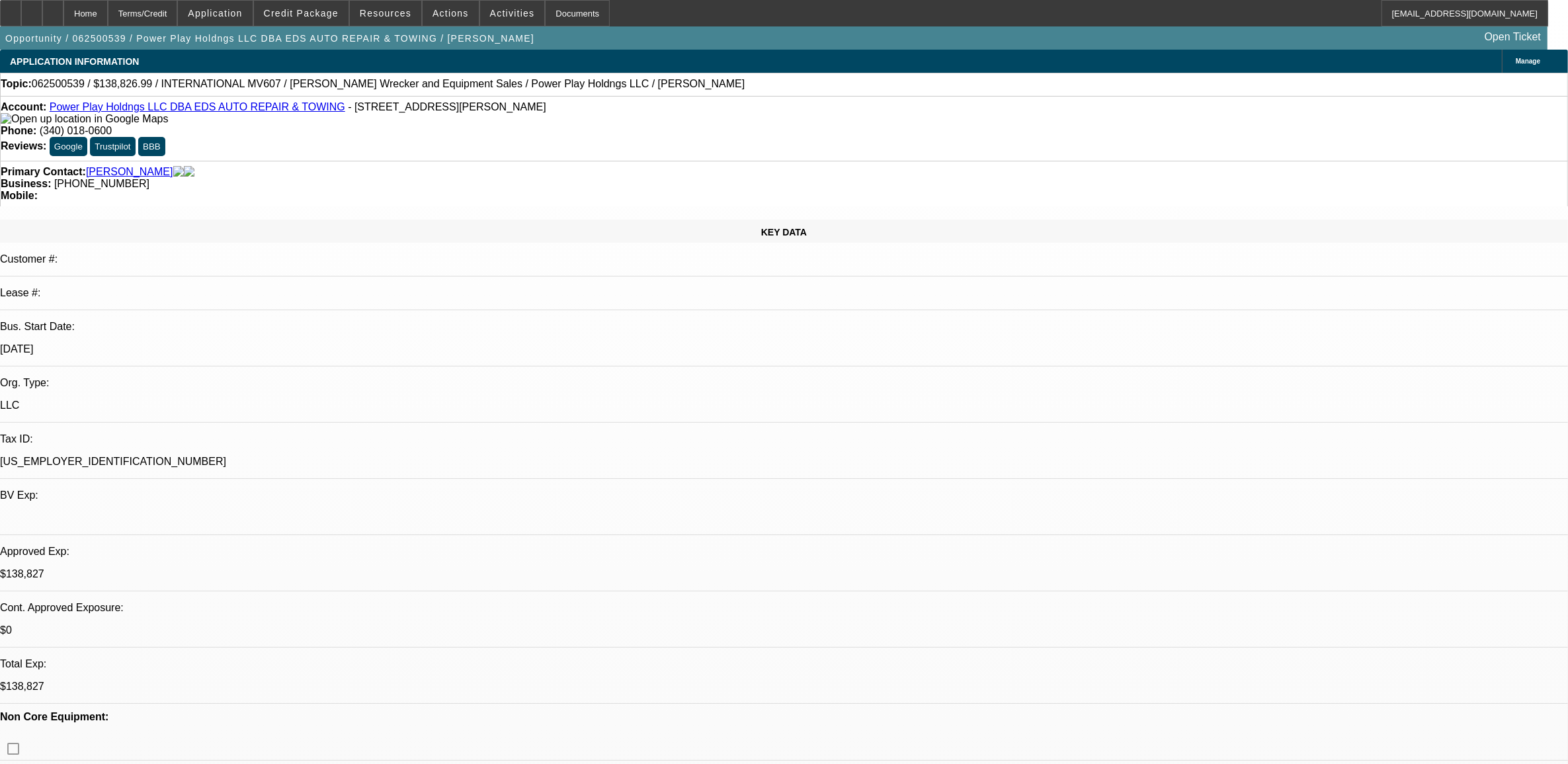
select select "1"
select select "2"
select select "4"
select select "1"
select select "2"
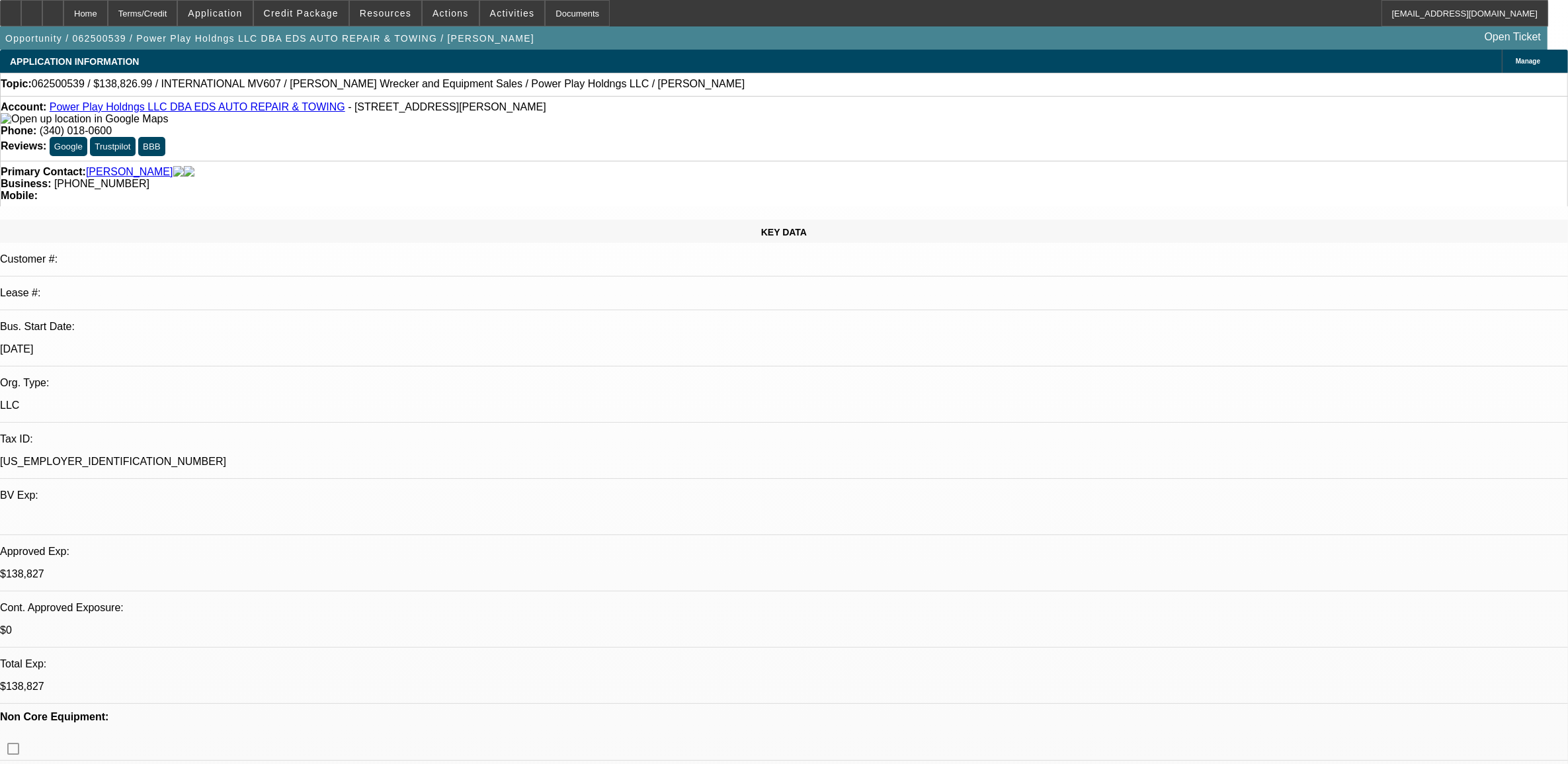
select select "4"
select select "1"
select select "2"
select select "6"
select select "0"
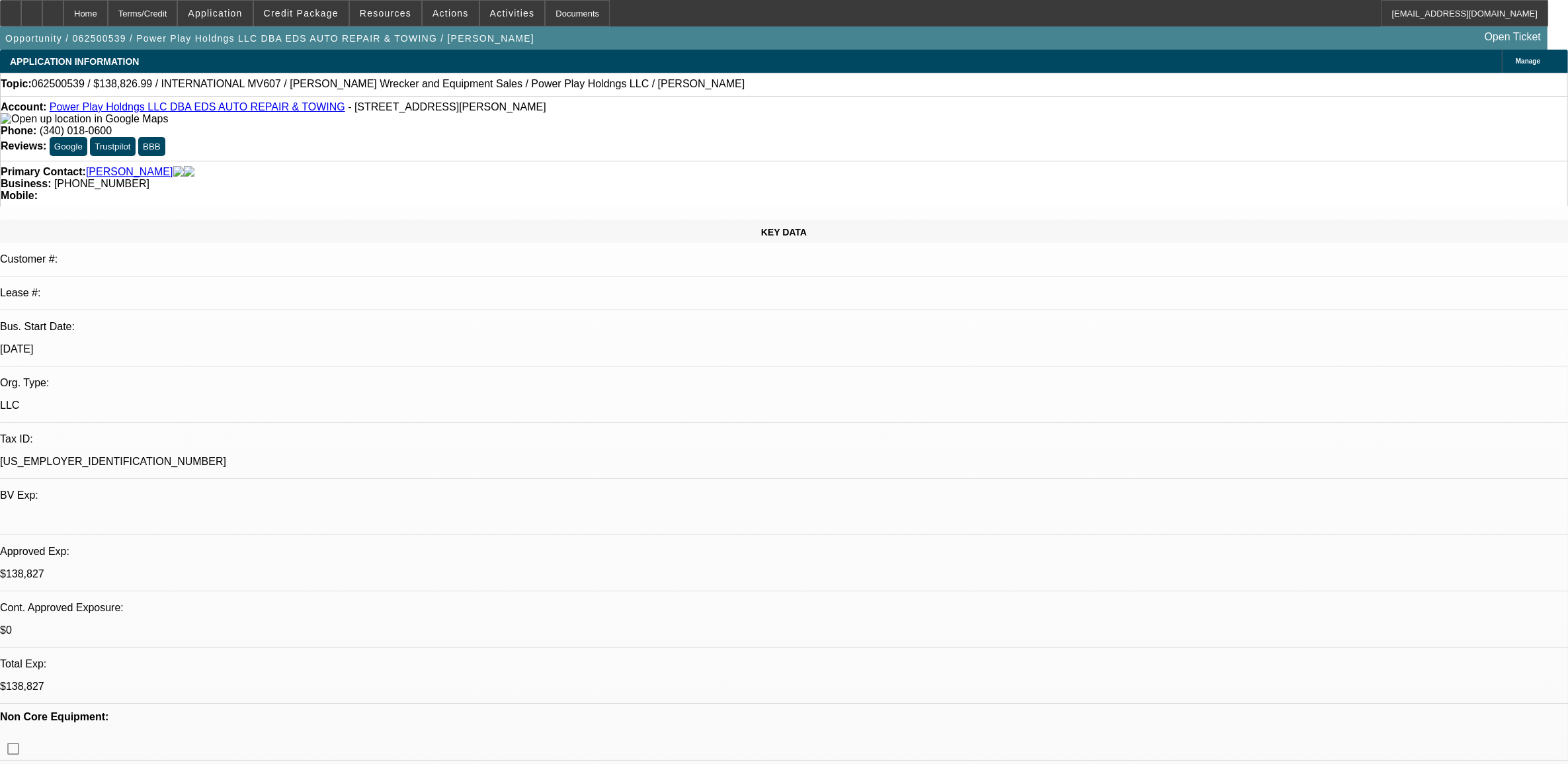
select select "2"
select select "0.1"
select select "0"
select select "2"
select select "0.1"
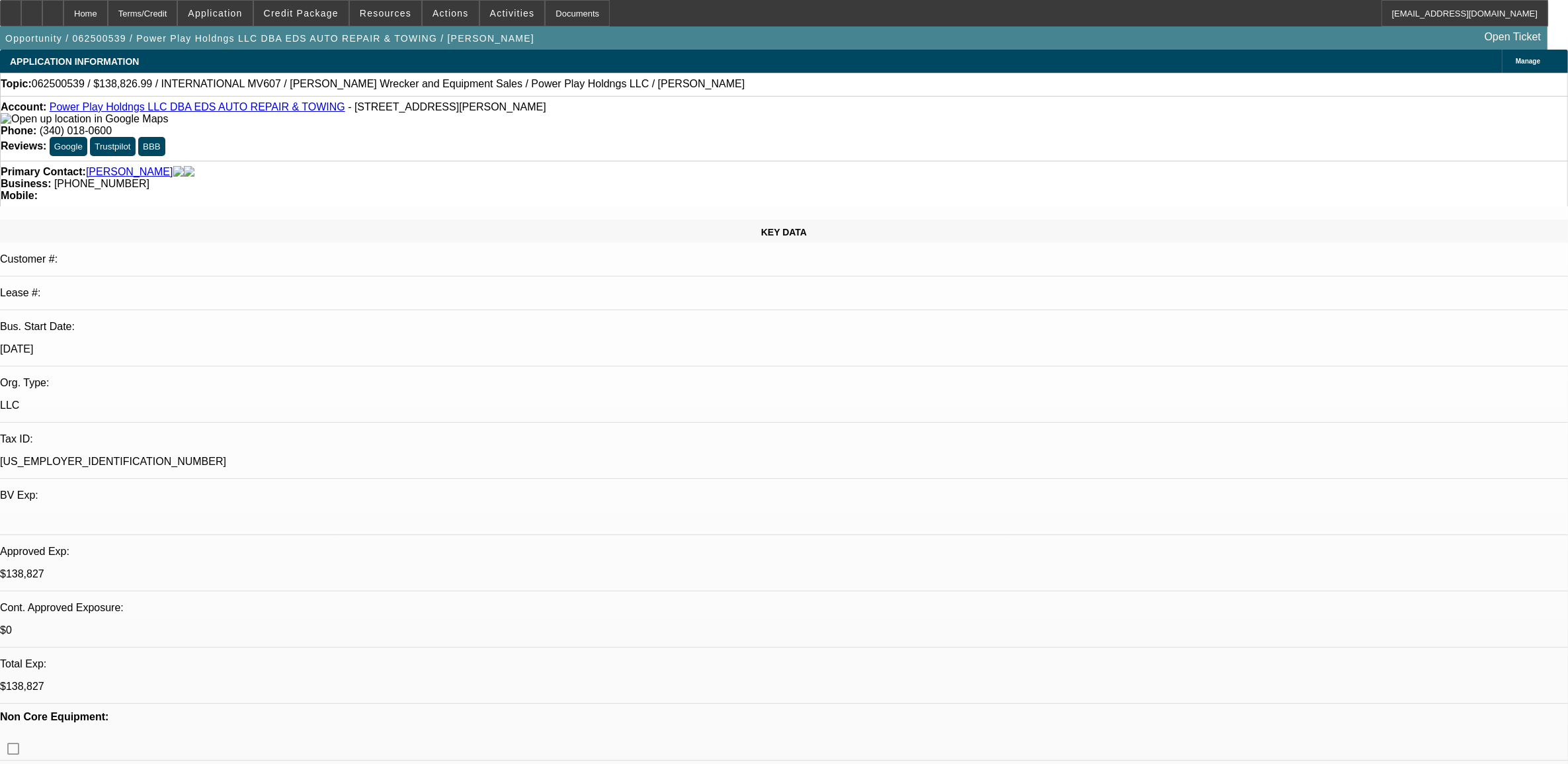
select select "0"
select select "2"
select select "0.1"
select select "2"
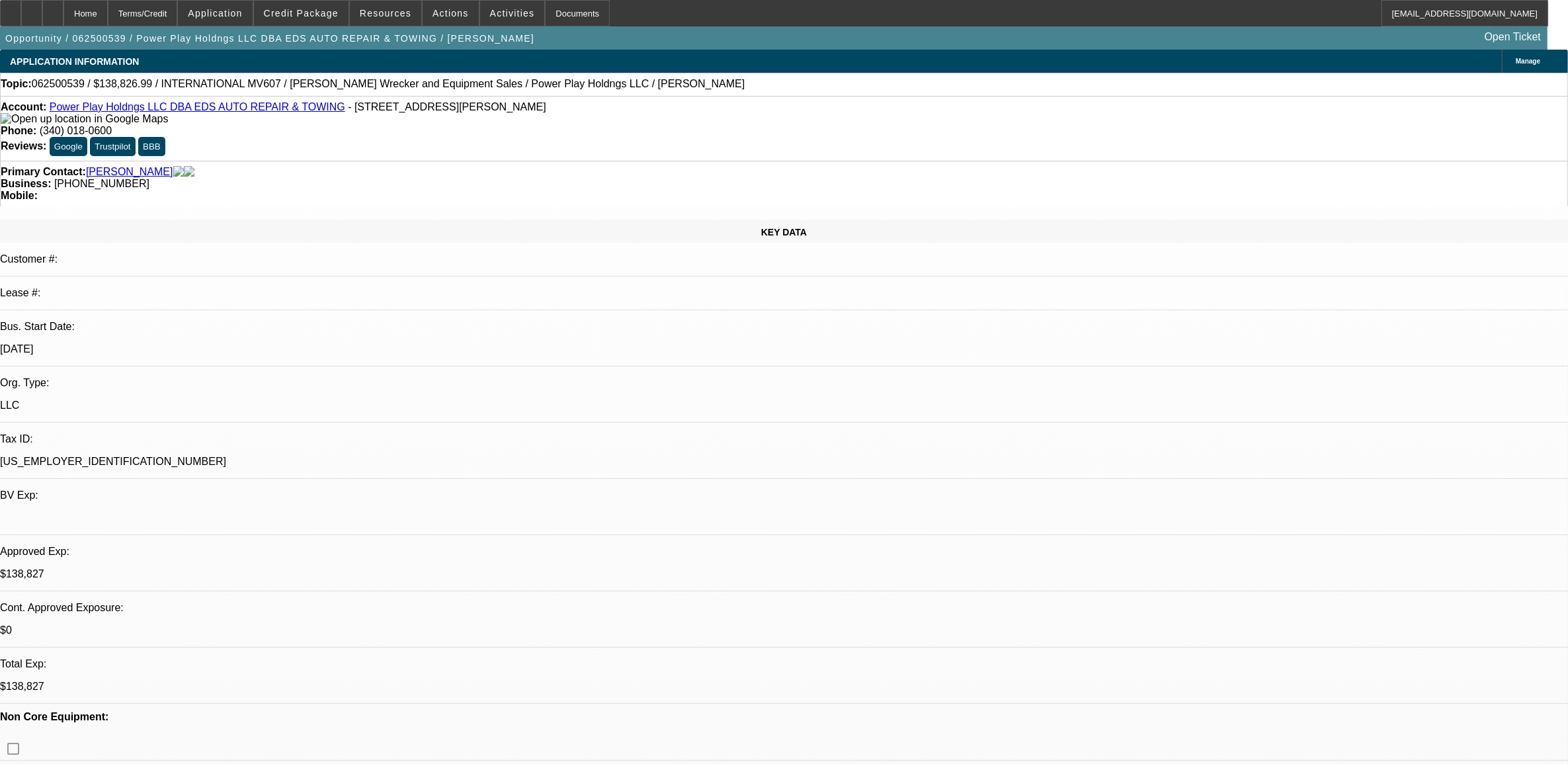
select select "0"
select select "1"
select select "2"
select select "4"
select select "1"
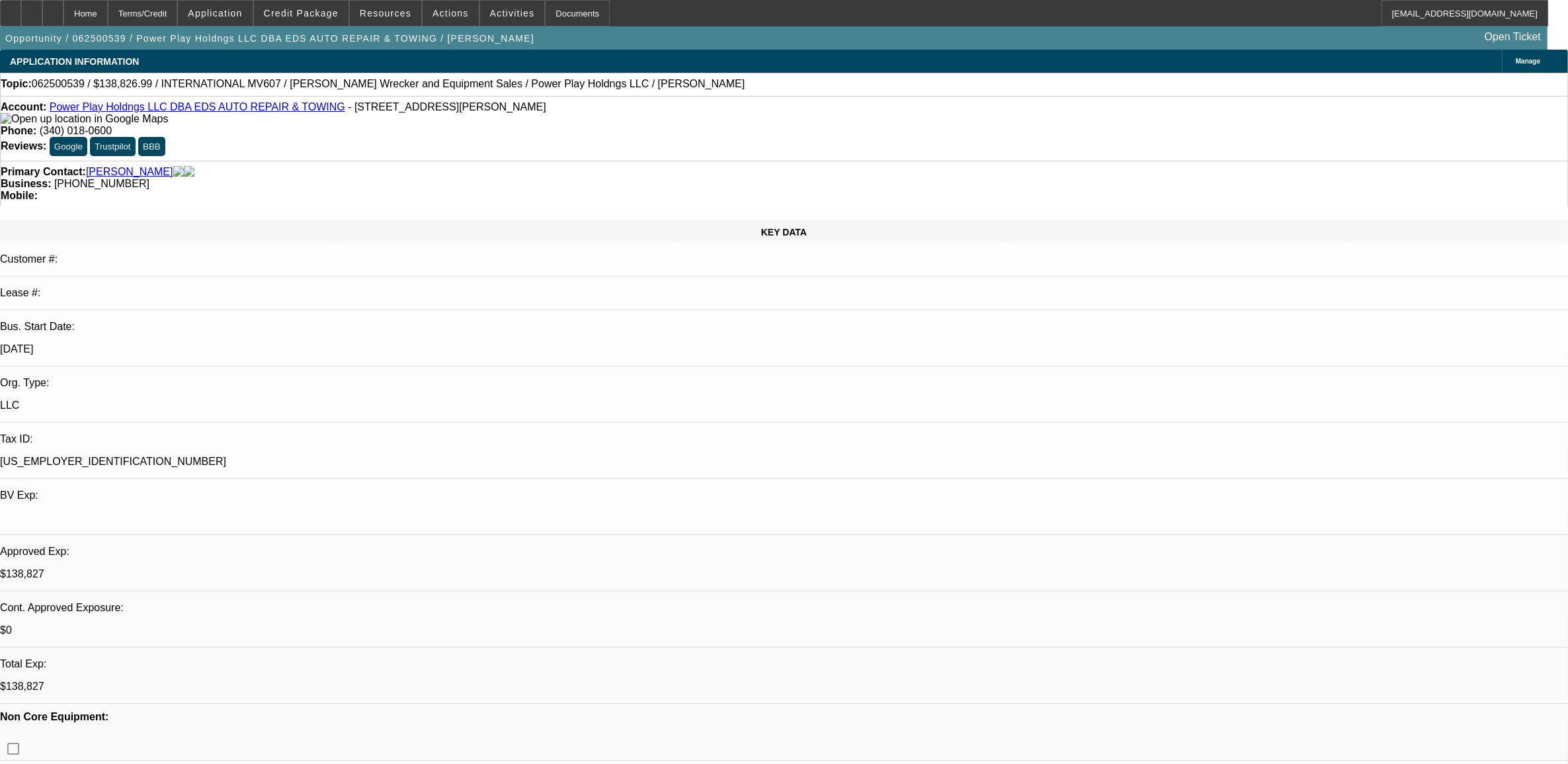
select select "2"
select select "4"
select select "1"
select select "2"
select select "4"
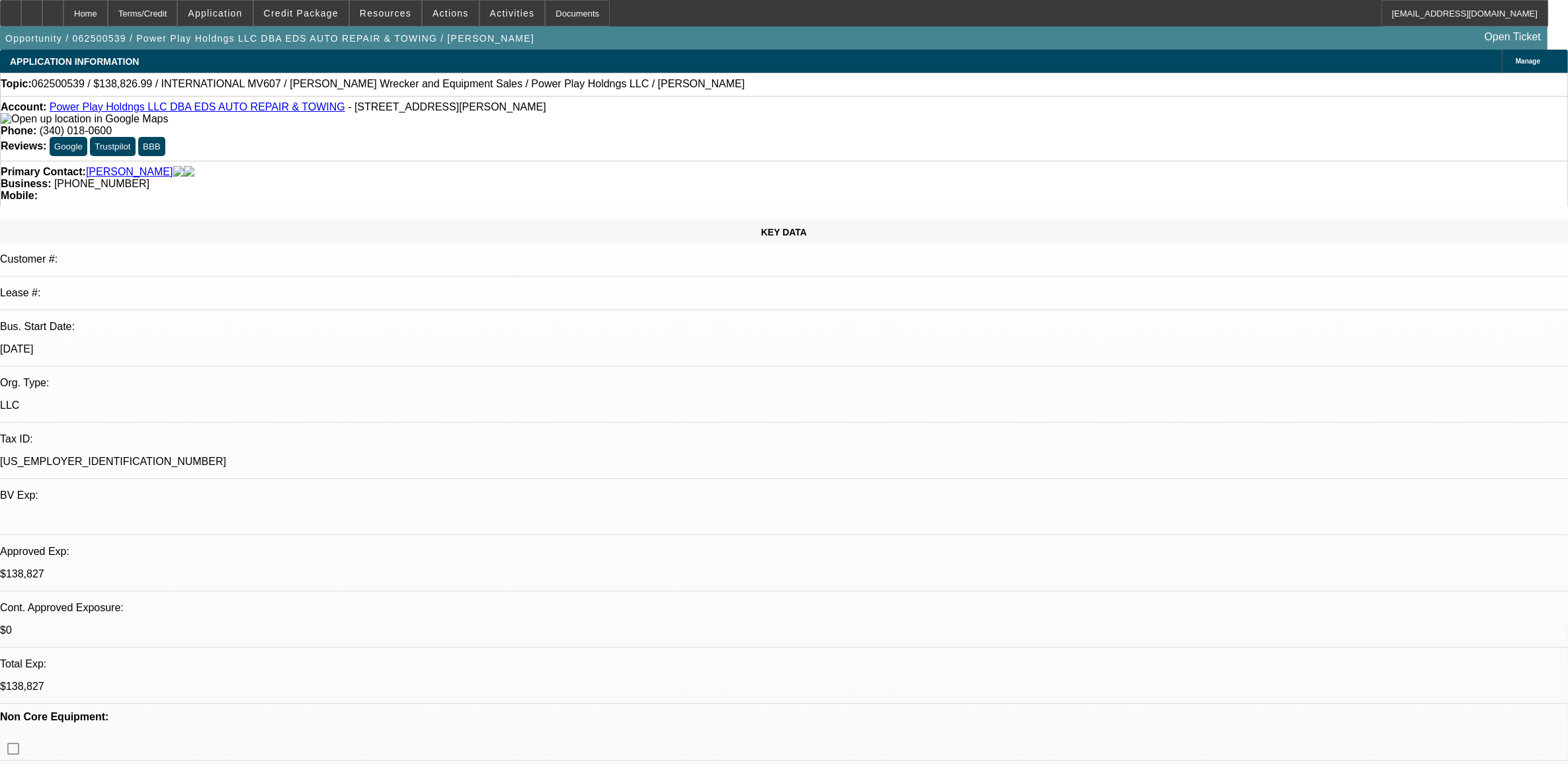
select select "1"
select select "2"
select select "6"
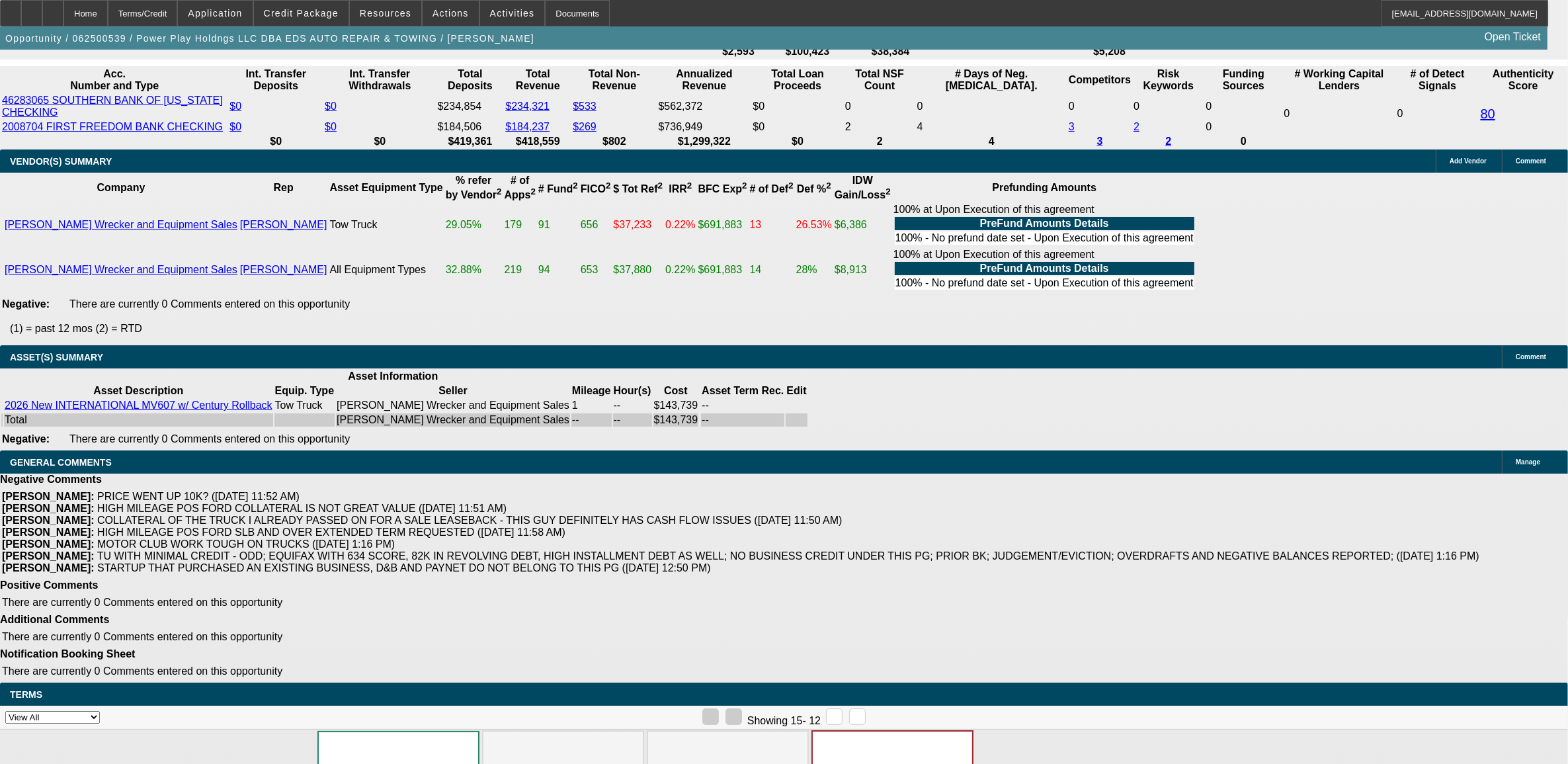
scroll to position [2511, 0]
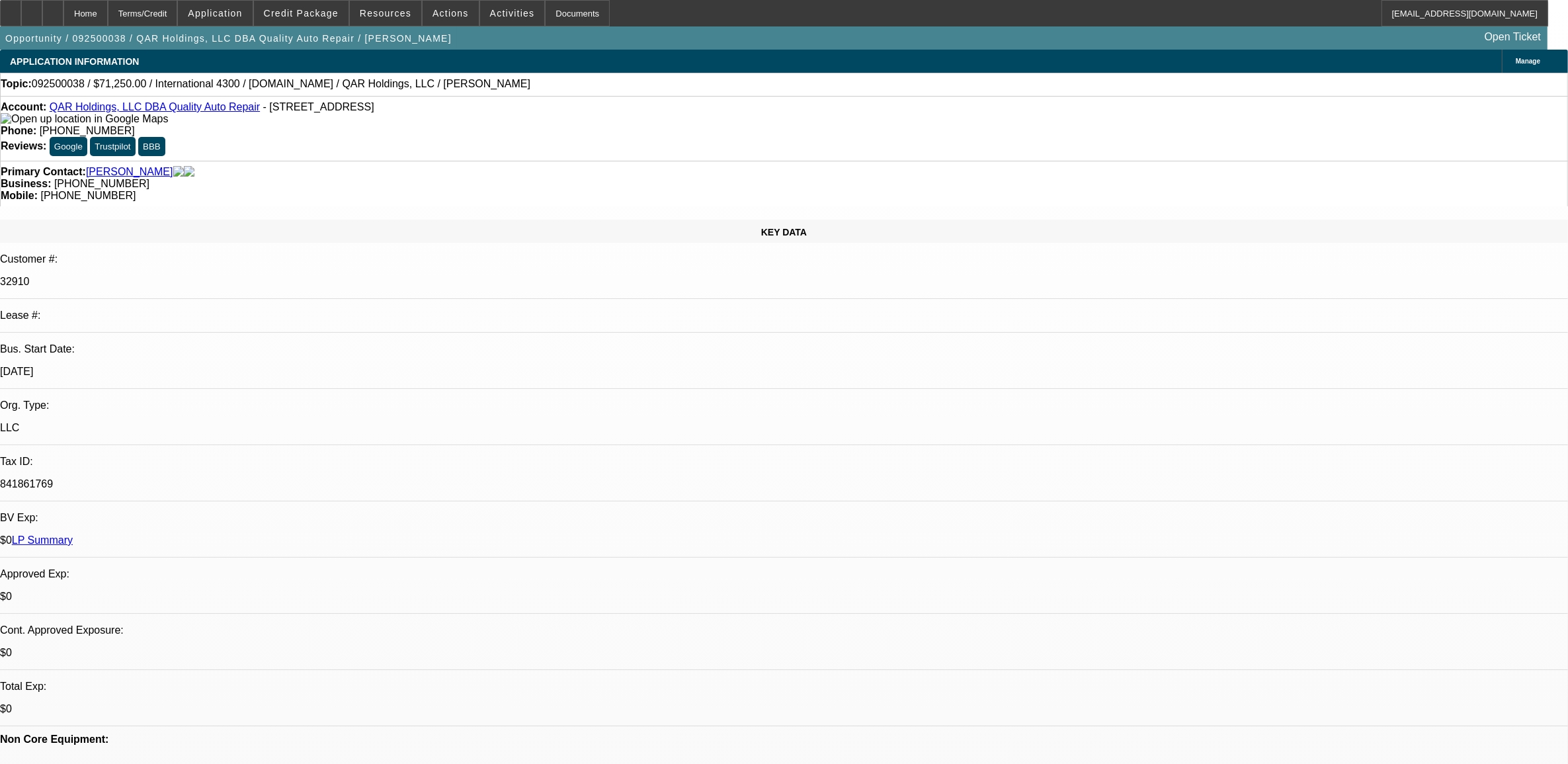
select select "0"
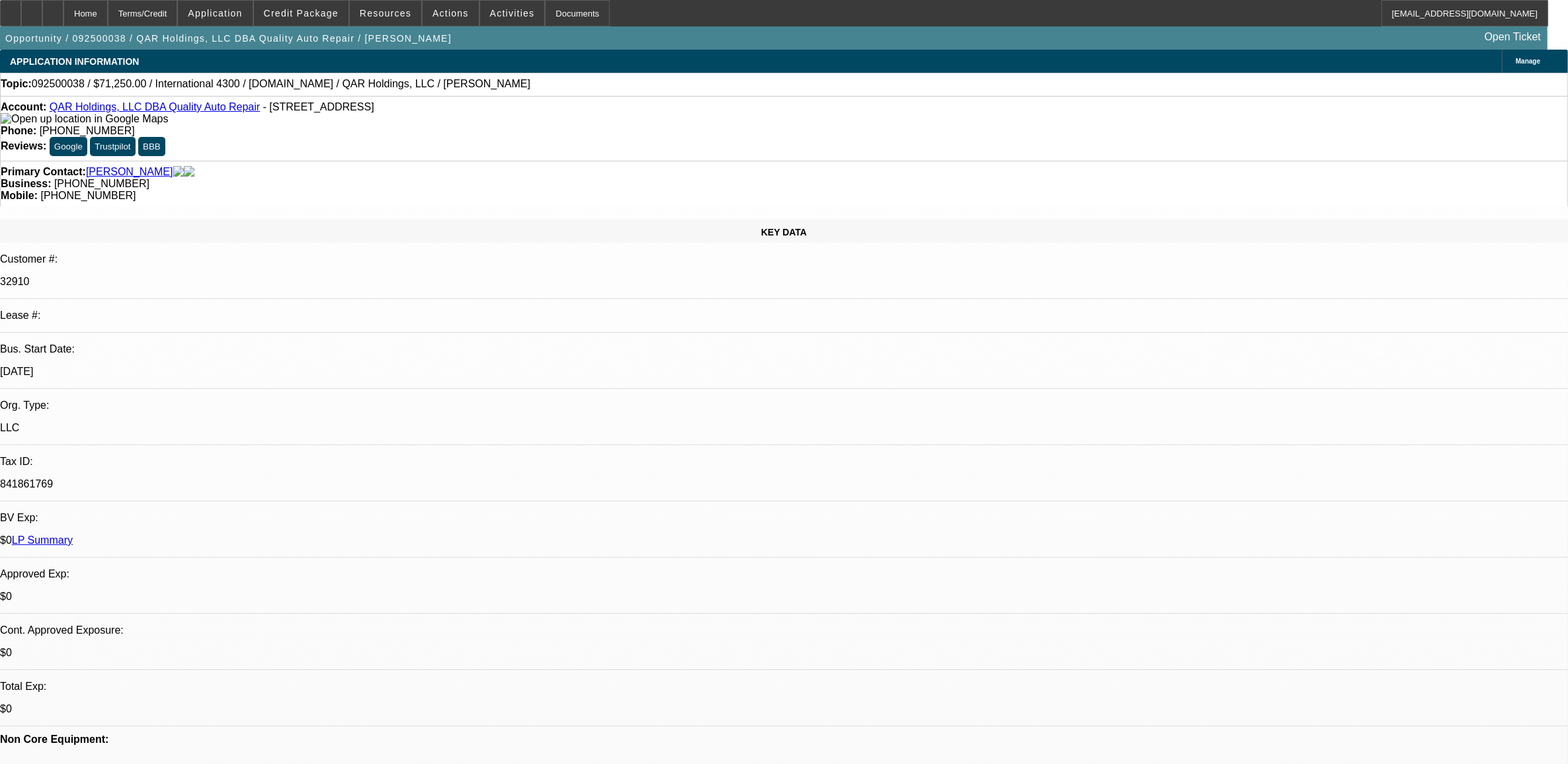
select select "0"
select select "1"
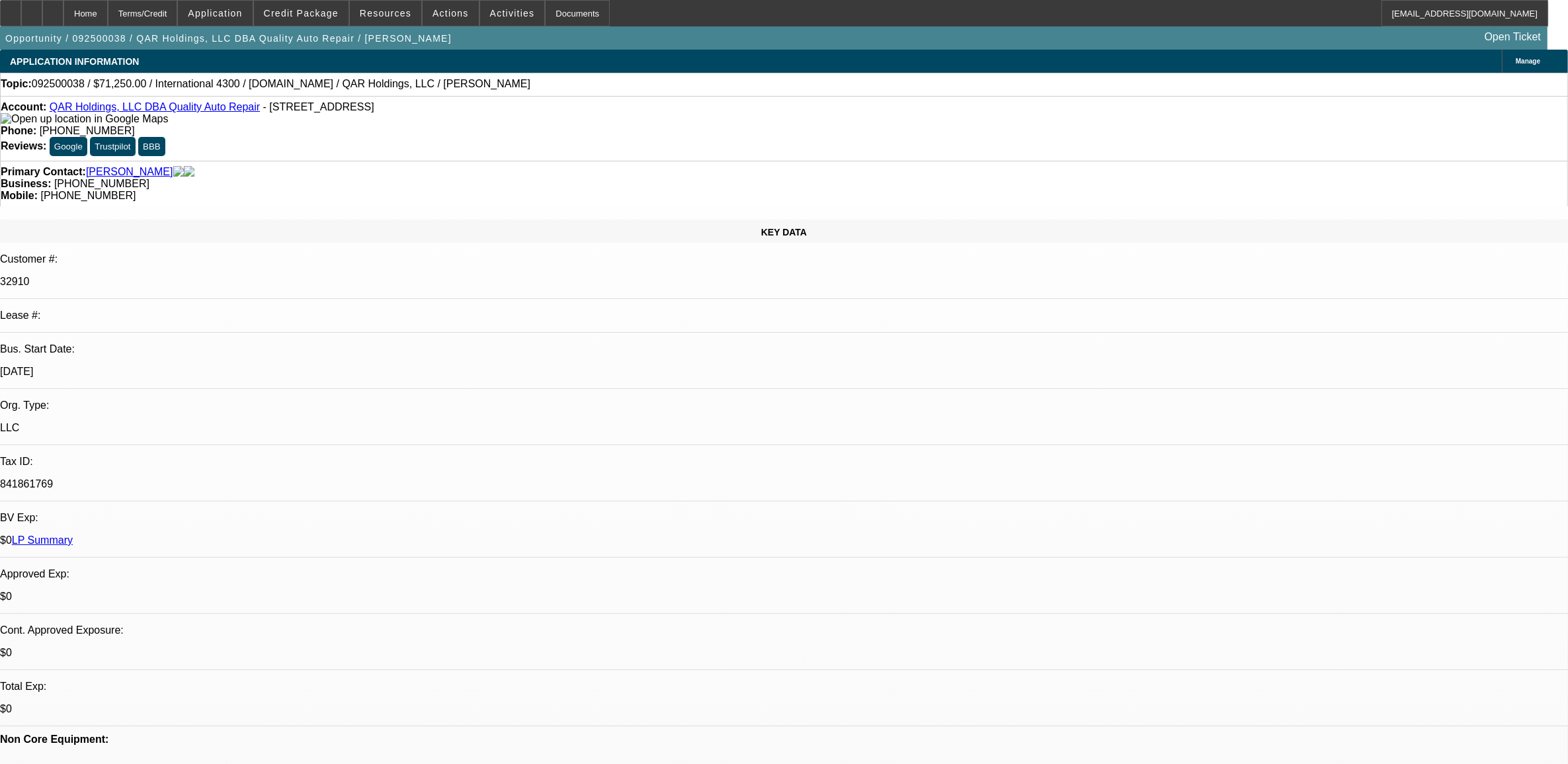
select select "2"
select select "6"
select select "1"
select select "6"
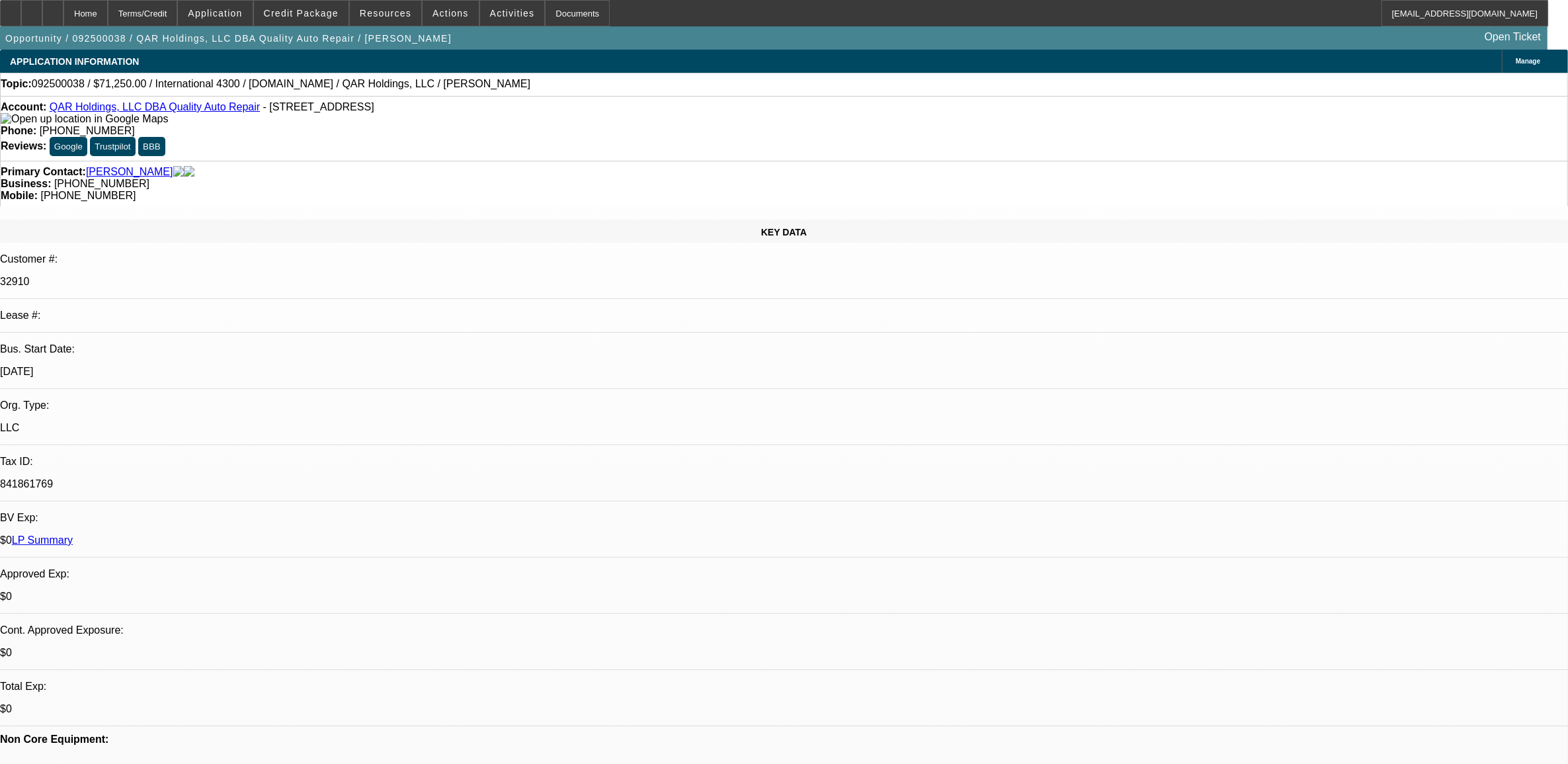
select select "1"
select select "2"
select select "6"
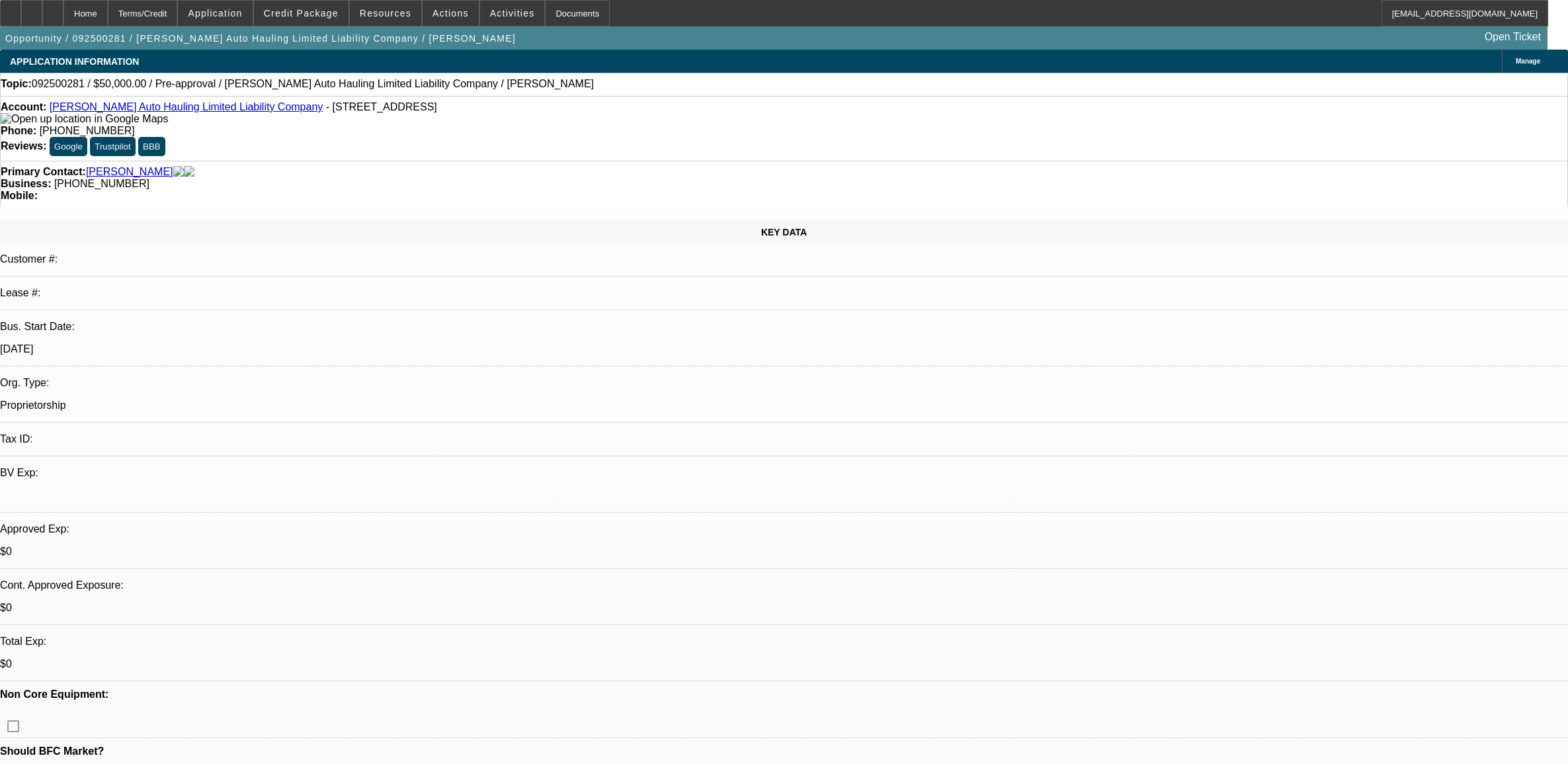
select select "0"
select select "2"
select select "0.1"
select select "4"
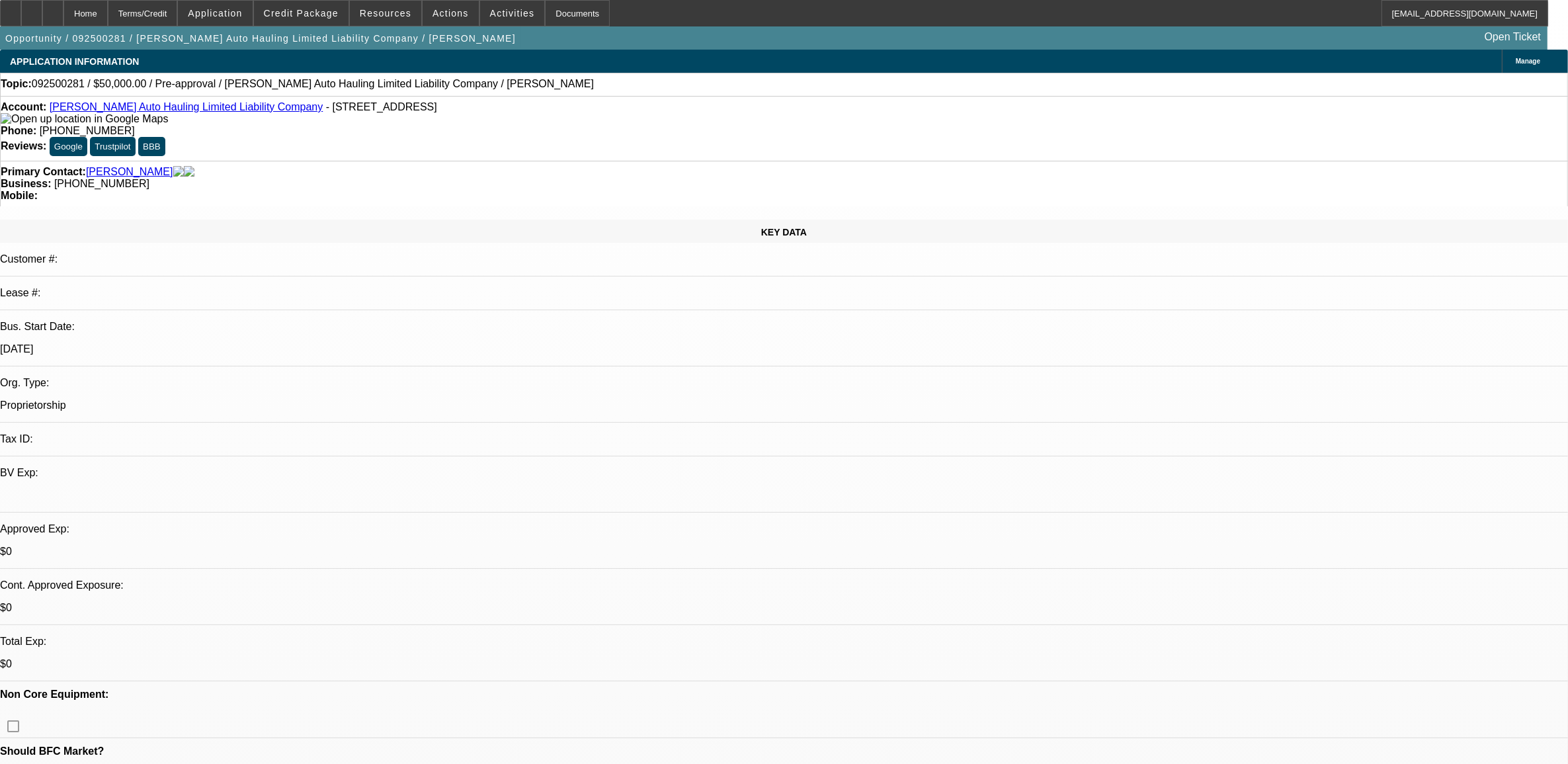
click at [69, 85] on span "092500281 / $50,000.00 / Pre-approval / [PERSON_NAME] Auto Hauling Limited Liab…" at bounding box center [312, 84] width 562 height 12
drag, startPoint x: 69, startPoint y: 85, endPoint x: 64, endPoint y: 89, distance: 6.4
copy span "092500281"
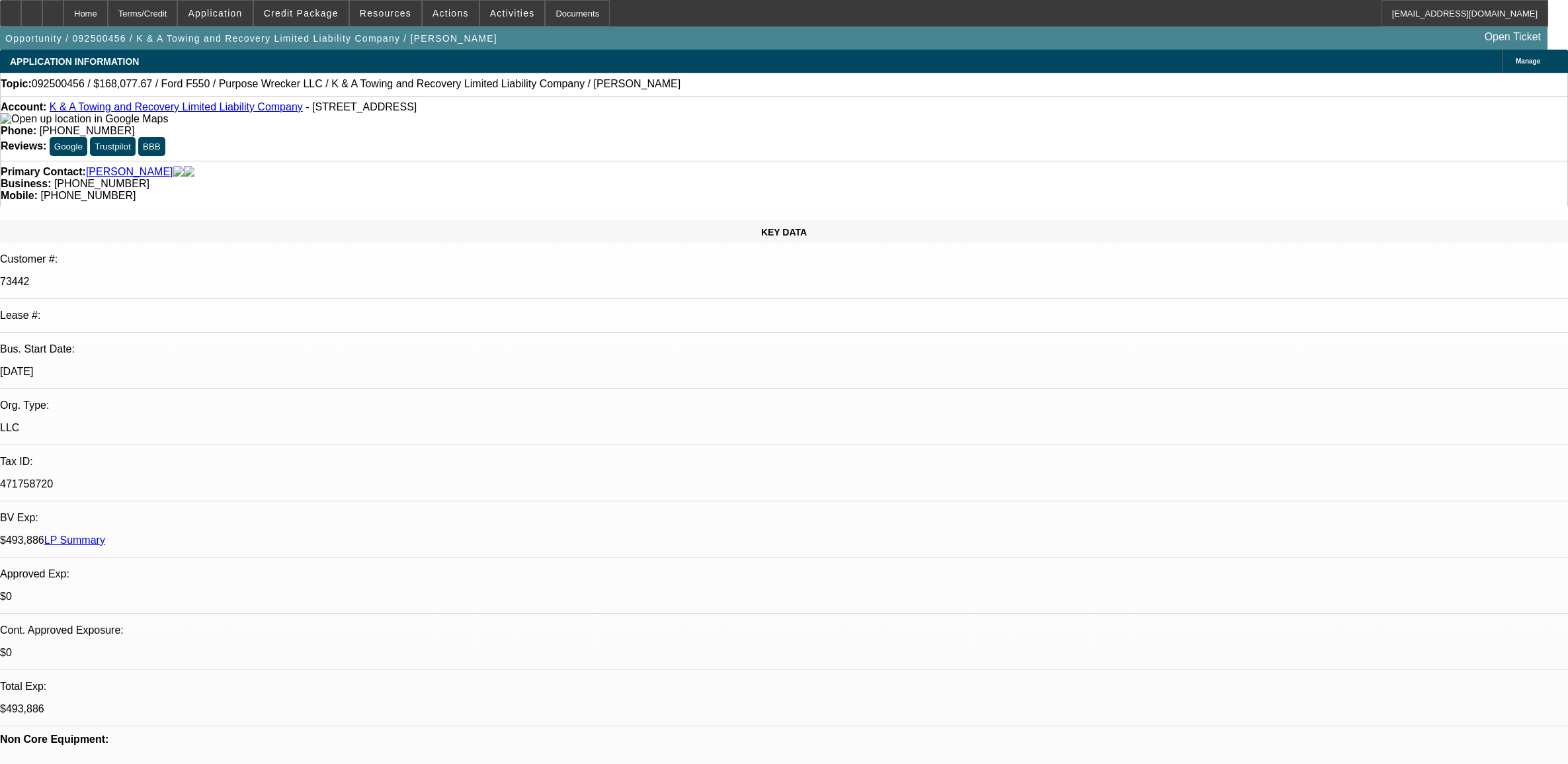
select select "0"
select select "2"
select select "0"
select select "6"
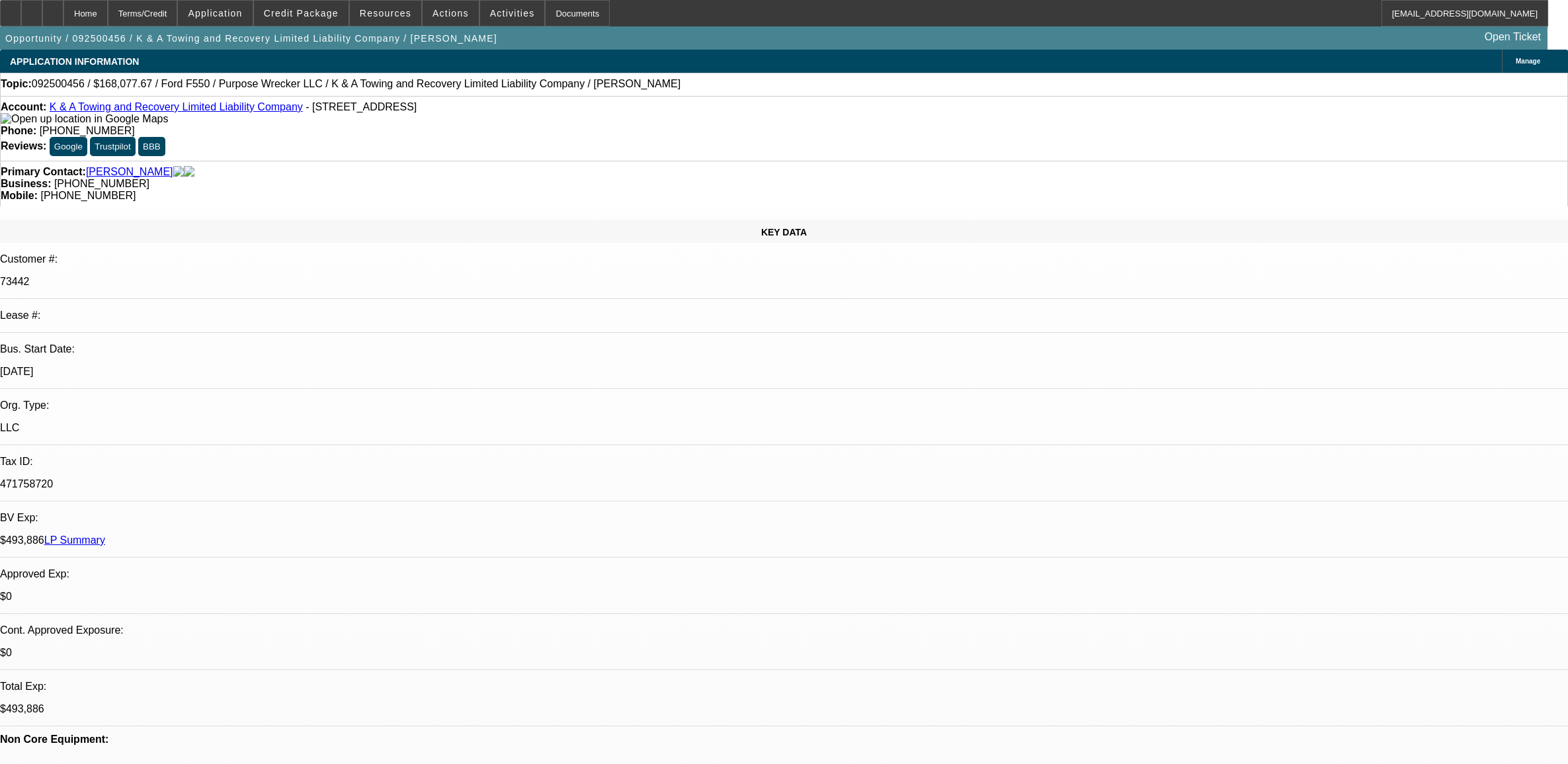
select select "0"
select select "2"
select select "0"
select select "6"
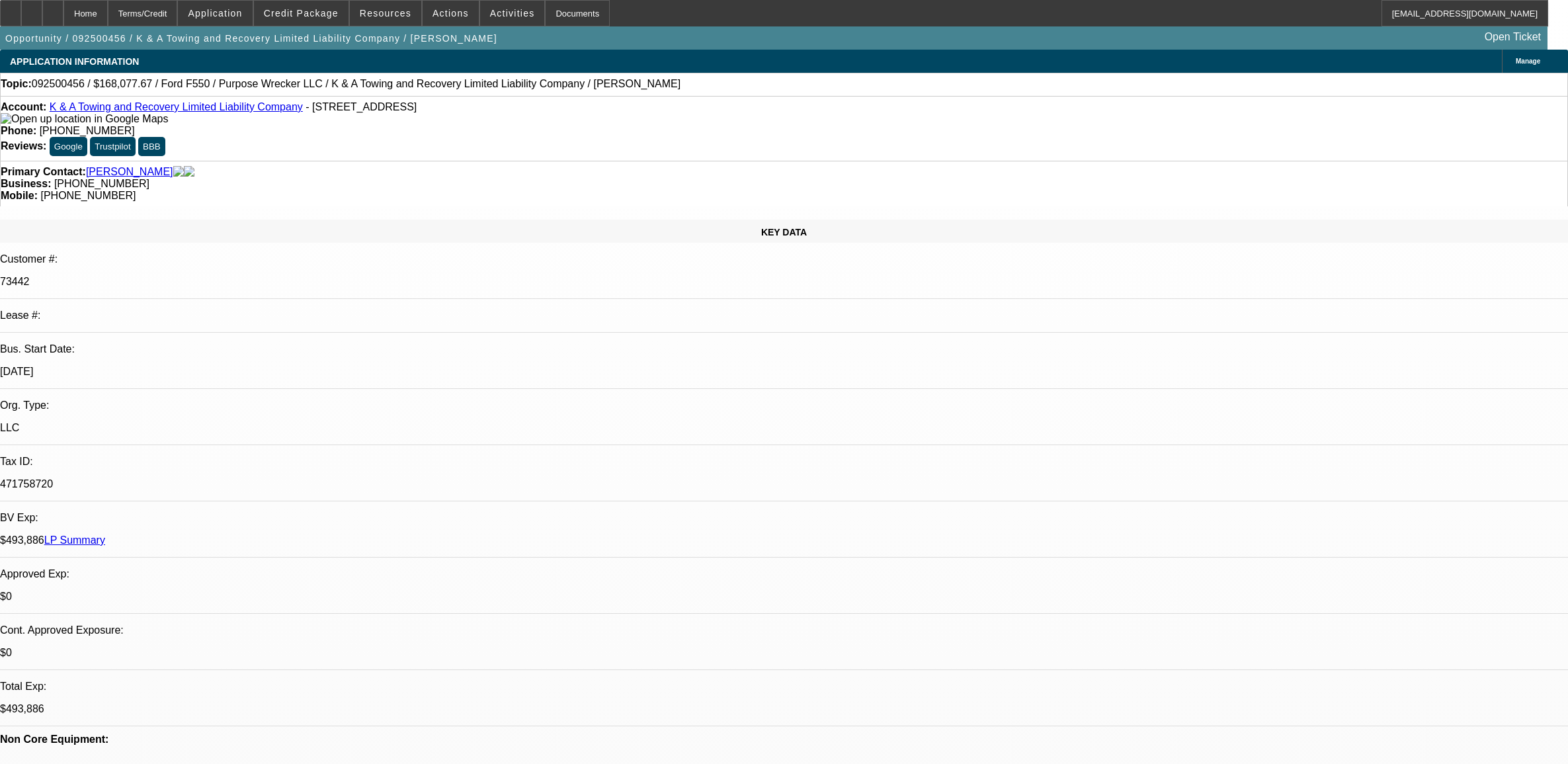
select select "0"
select select "2"
select select "0"
select select "6"
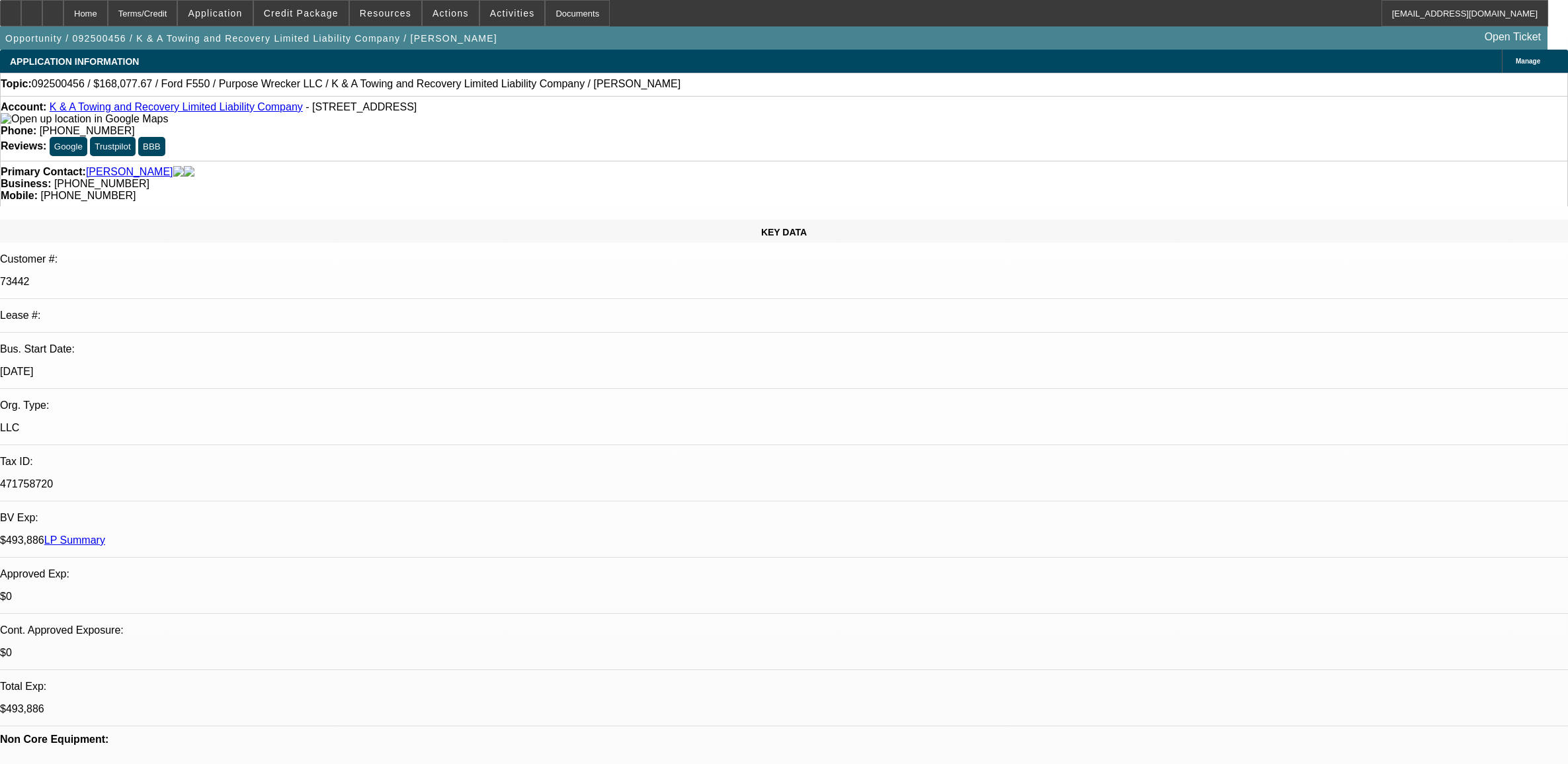
select select "0"
select select "2"
select select "0"
select select "6"
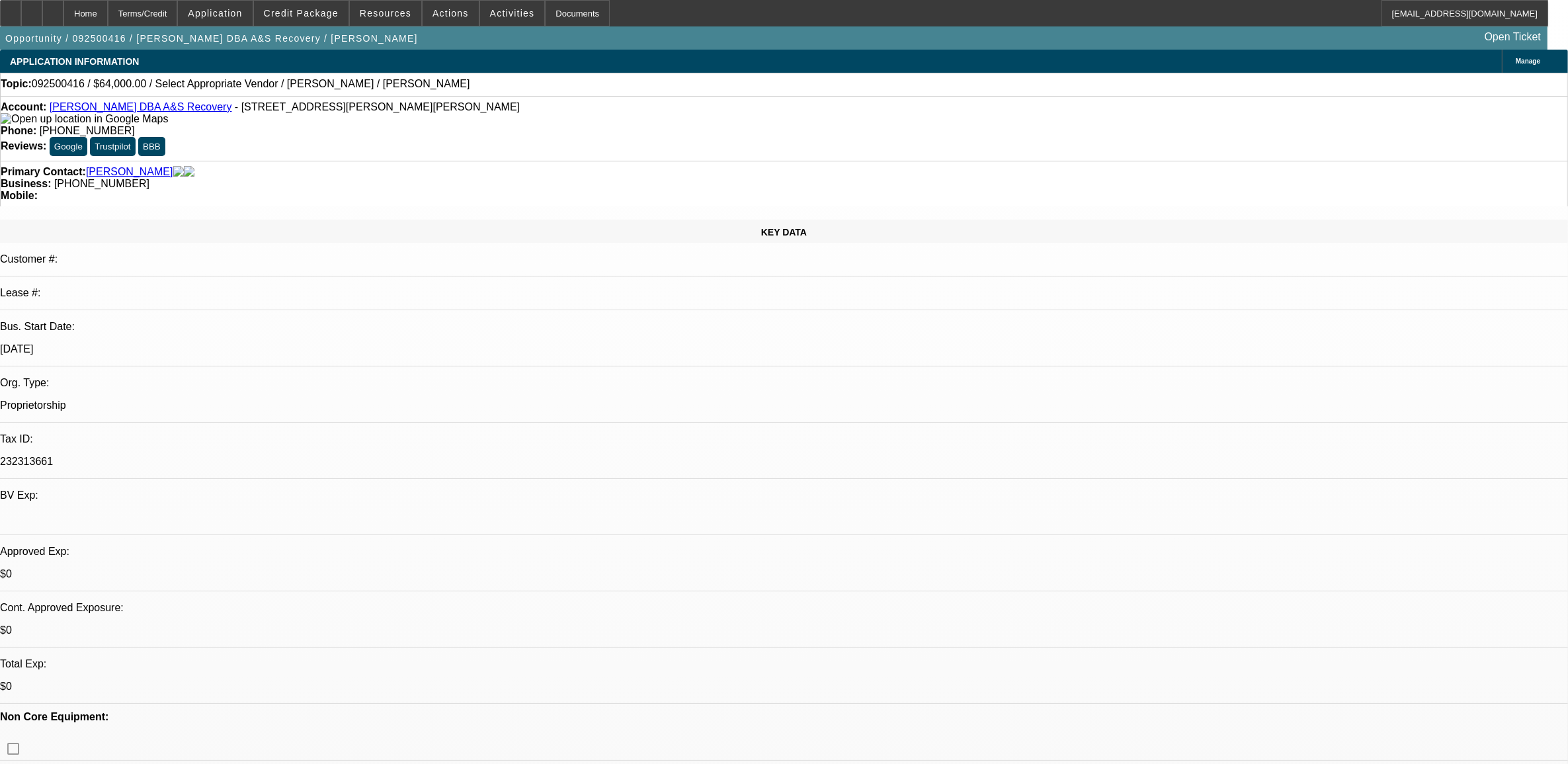
select select "0"
select select "2"
select select "0.1"
select select "4"
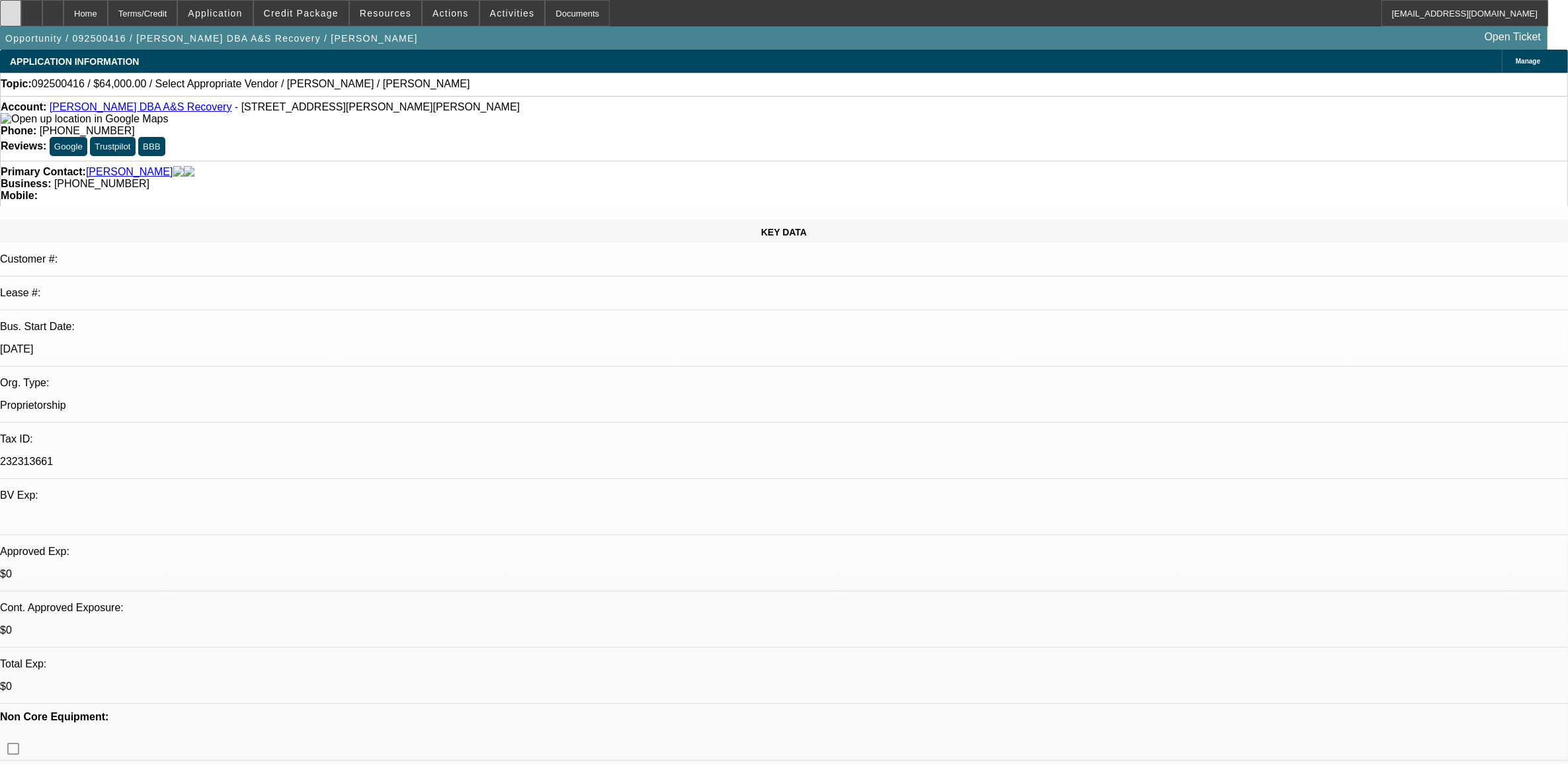
click at [11, 9] on icon at bounding box center [11, 9] width 0 height 0
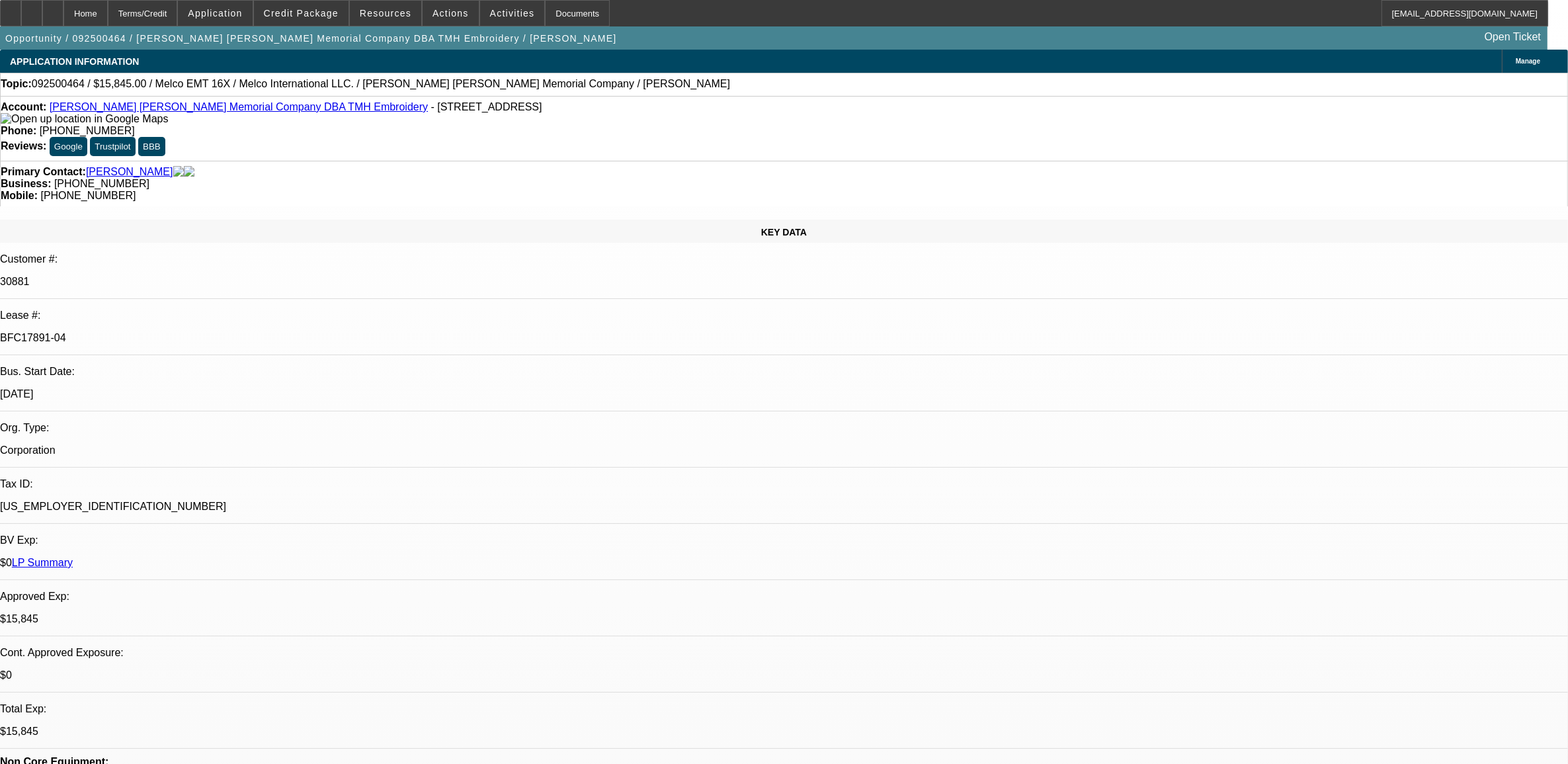
select select "0"
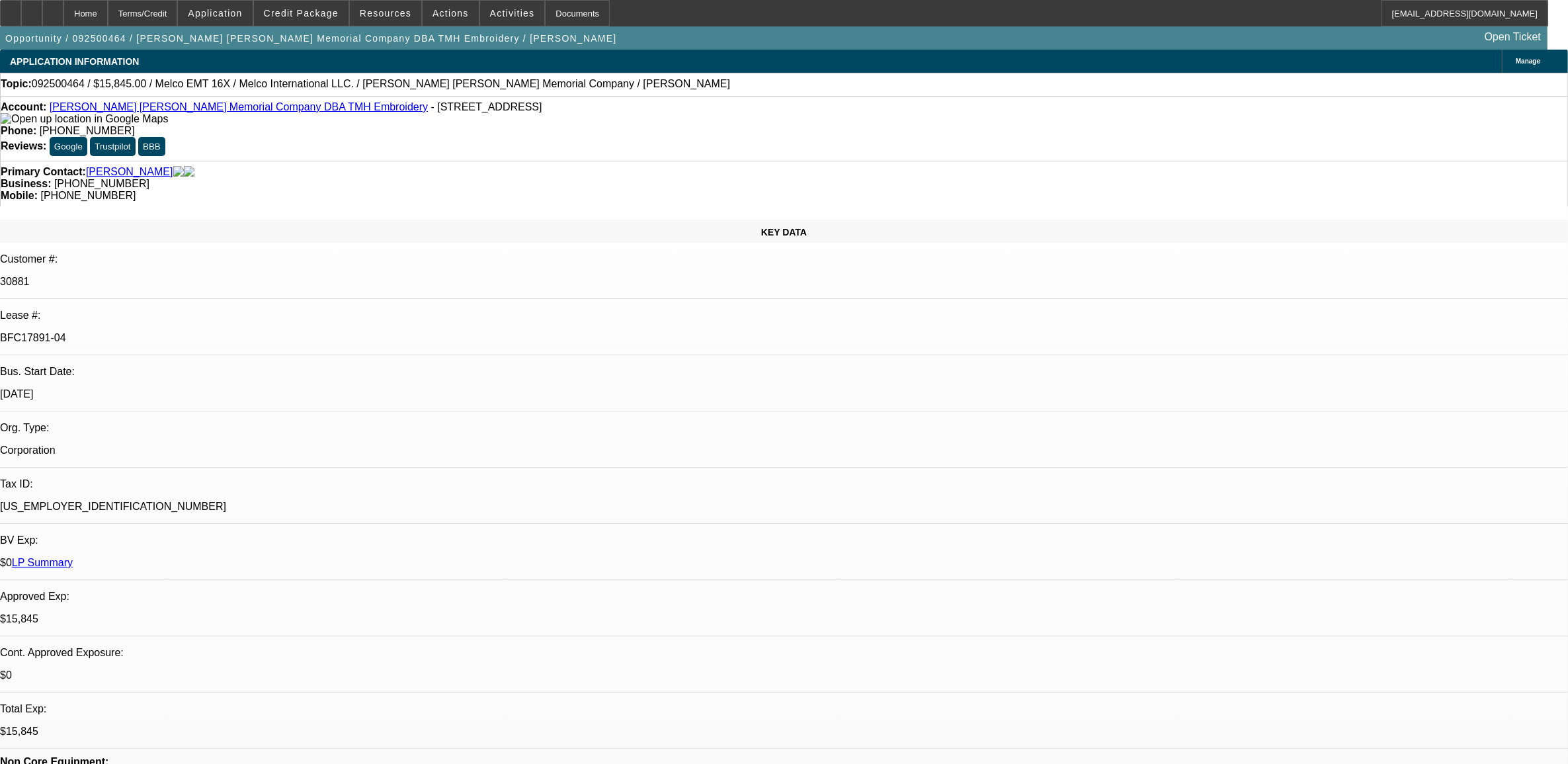
select select "0"
select select "1"
select select "2"
select select "6"
select select "1"
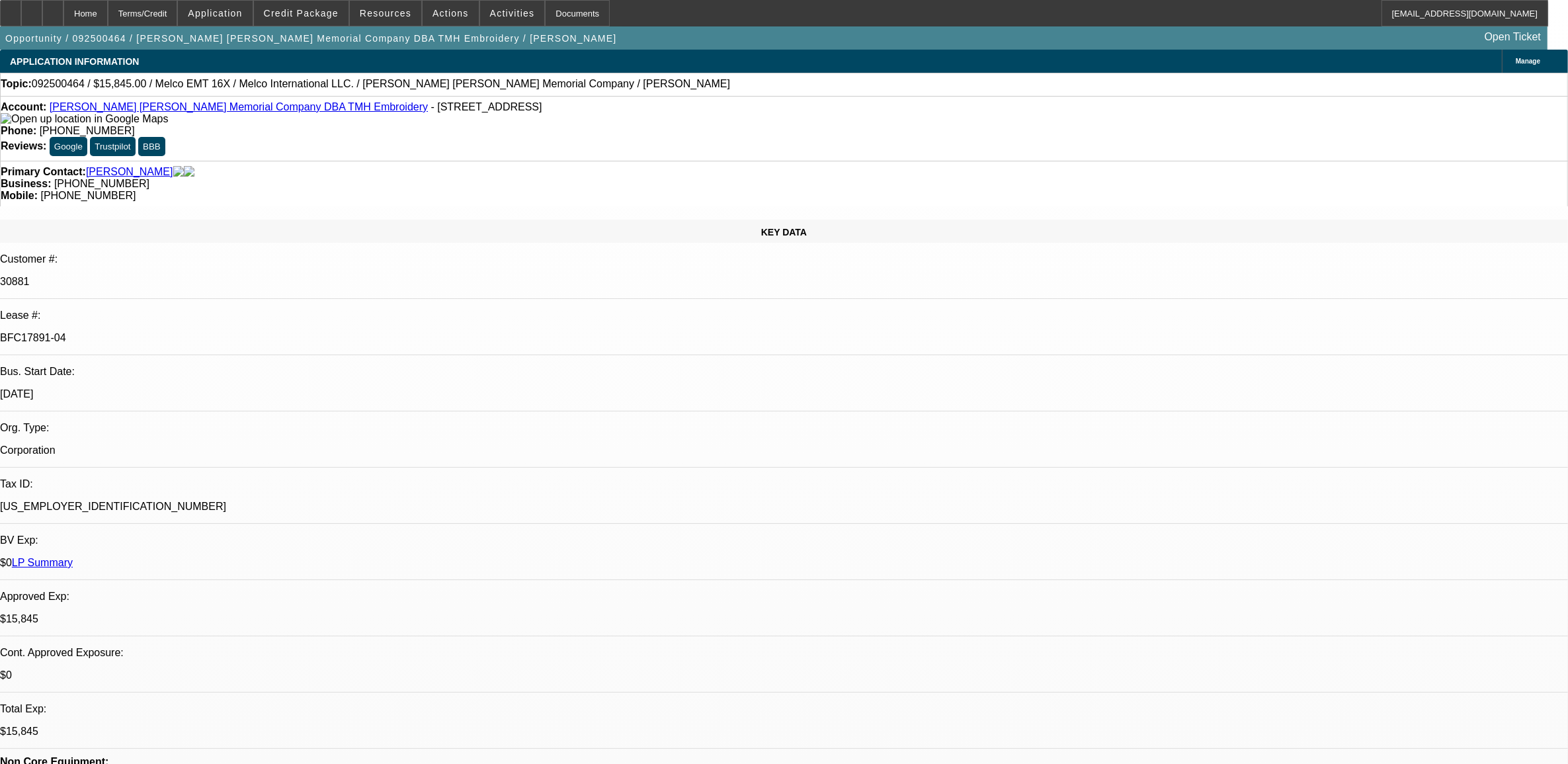
select select "2"
select select "6"
click at [318, 15] on span "Credit Package" at bounding box center [301, 13] width 75 height 11
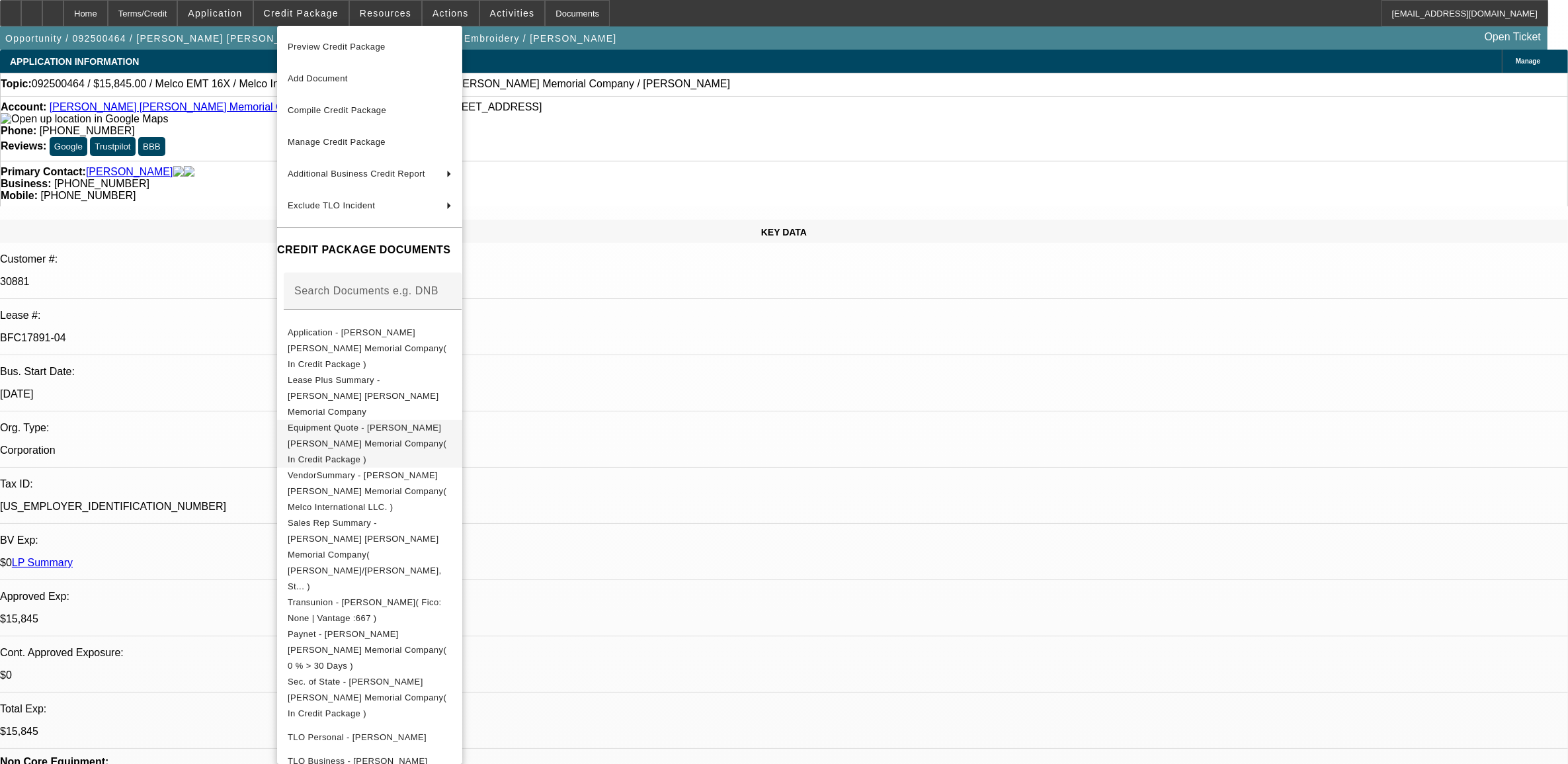
click at [375, 422] on span "Equipment Quote - Todd Mikey Hatch Memorial Company( In Credit Package )" at bounding box center [367, 443] width 159 height 42
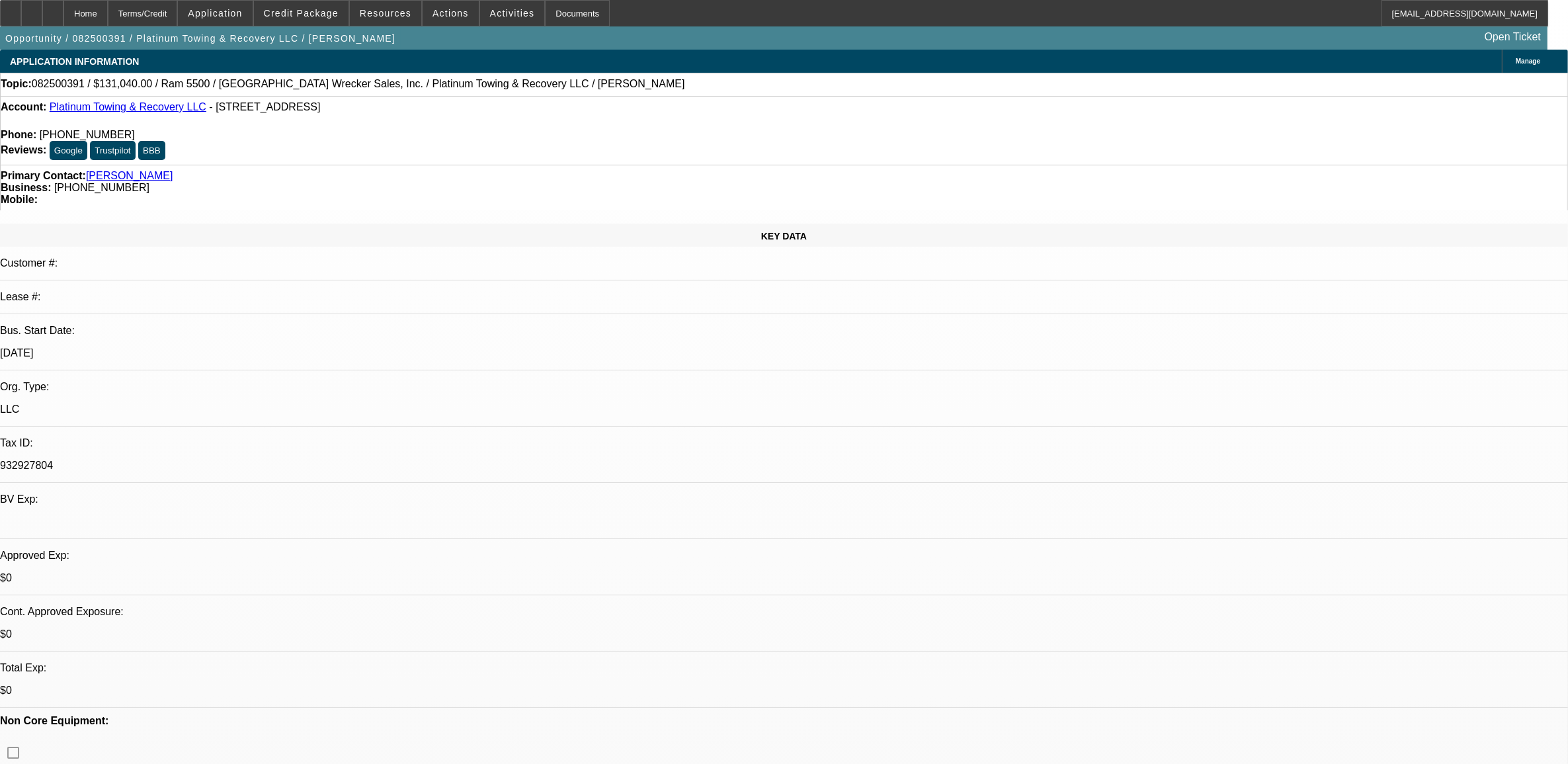
select select "0.1"
select select "0"
select select "0.1"
select select "0"
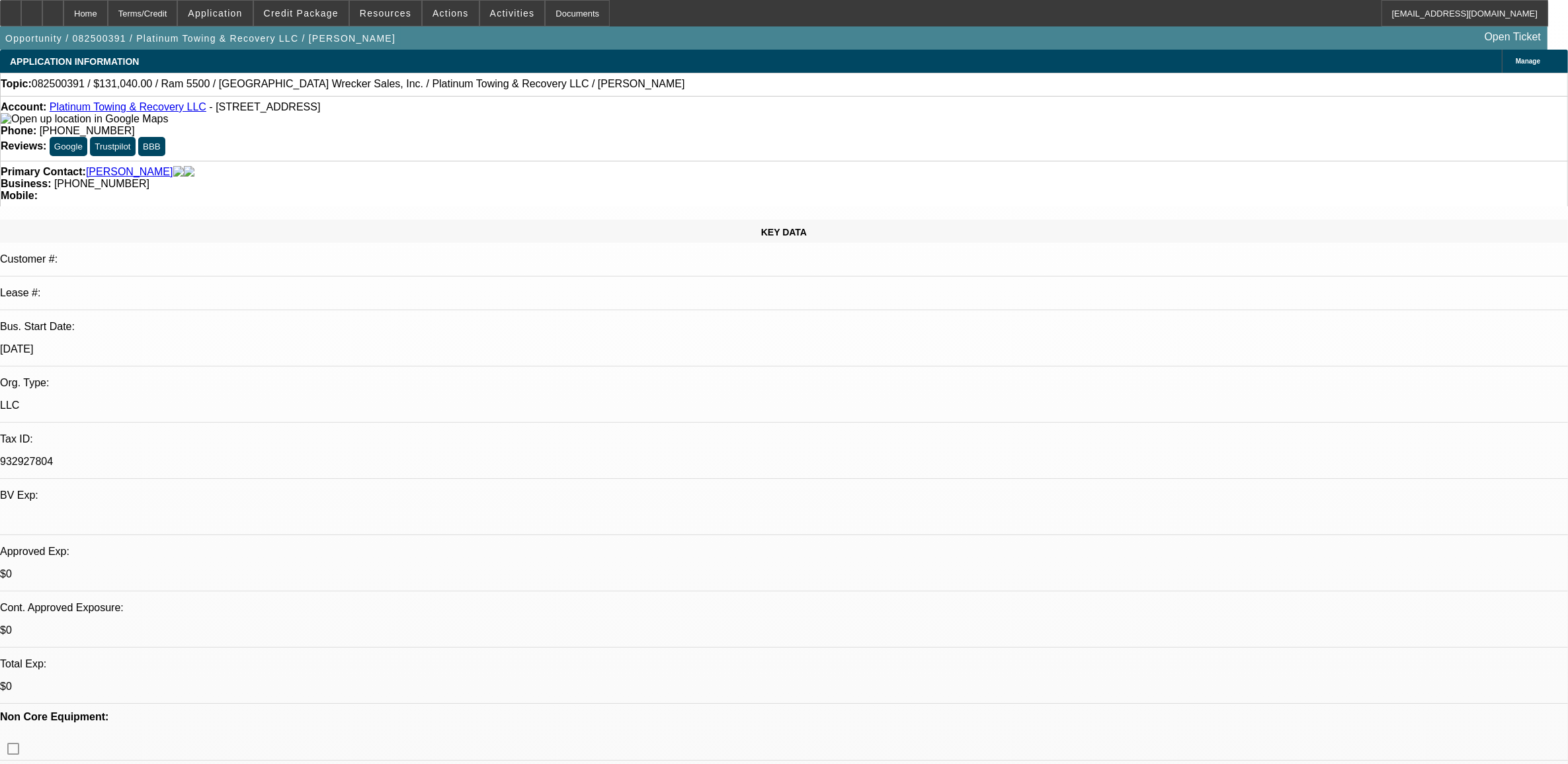
select select "0"
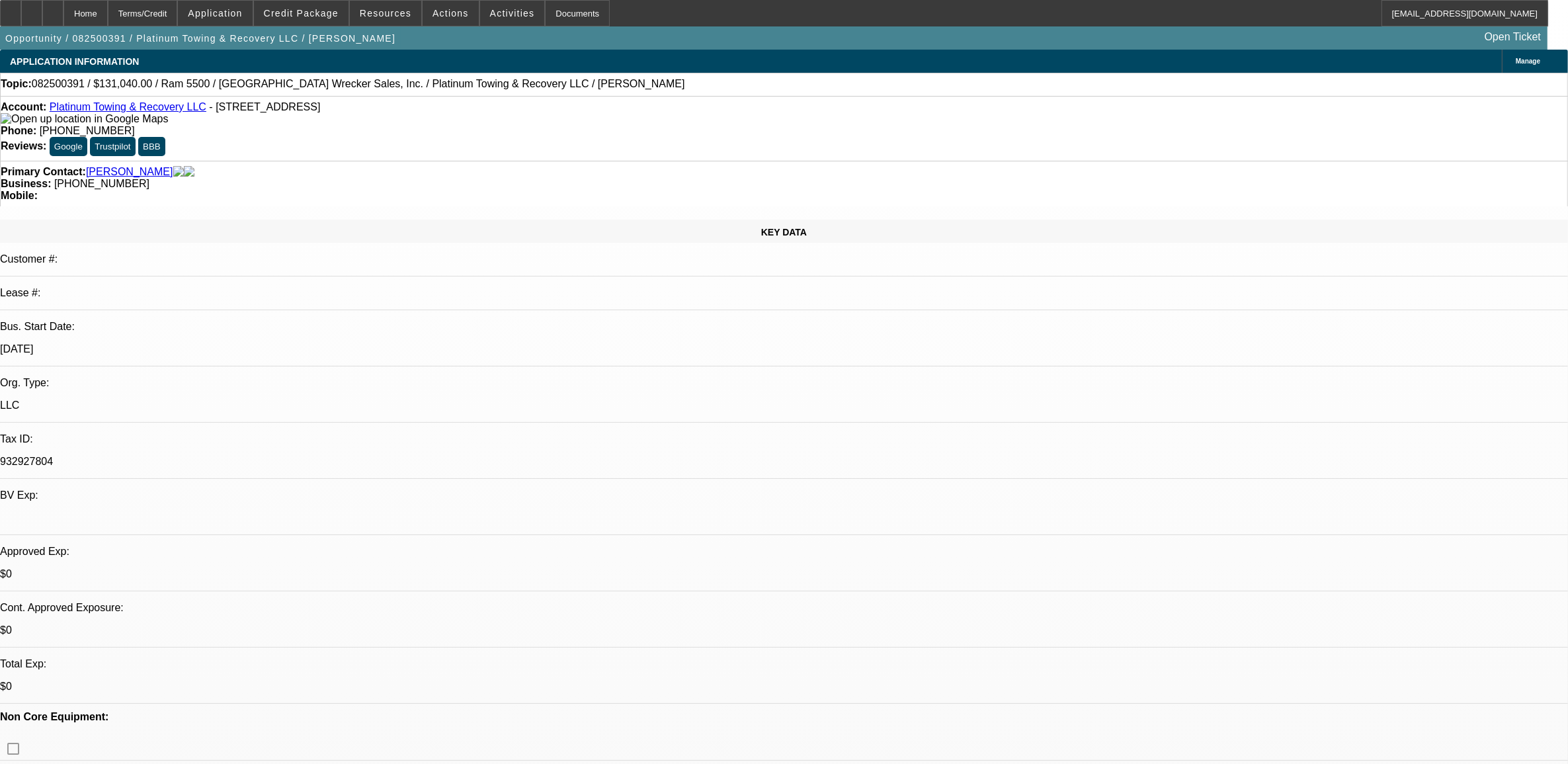
select select "0"
select select "1"
select select "2"
select select "6"
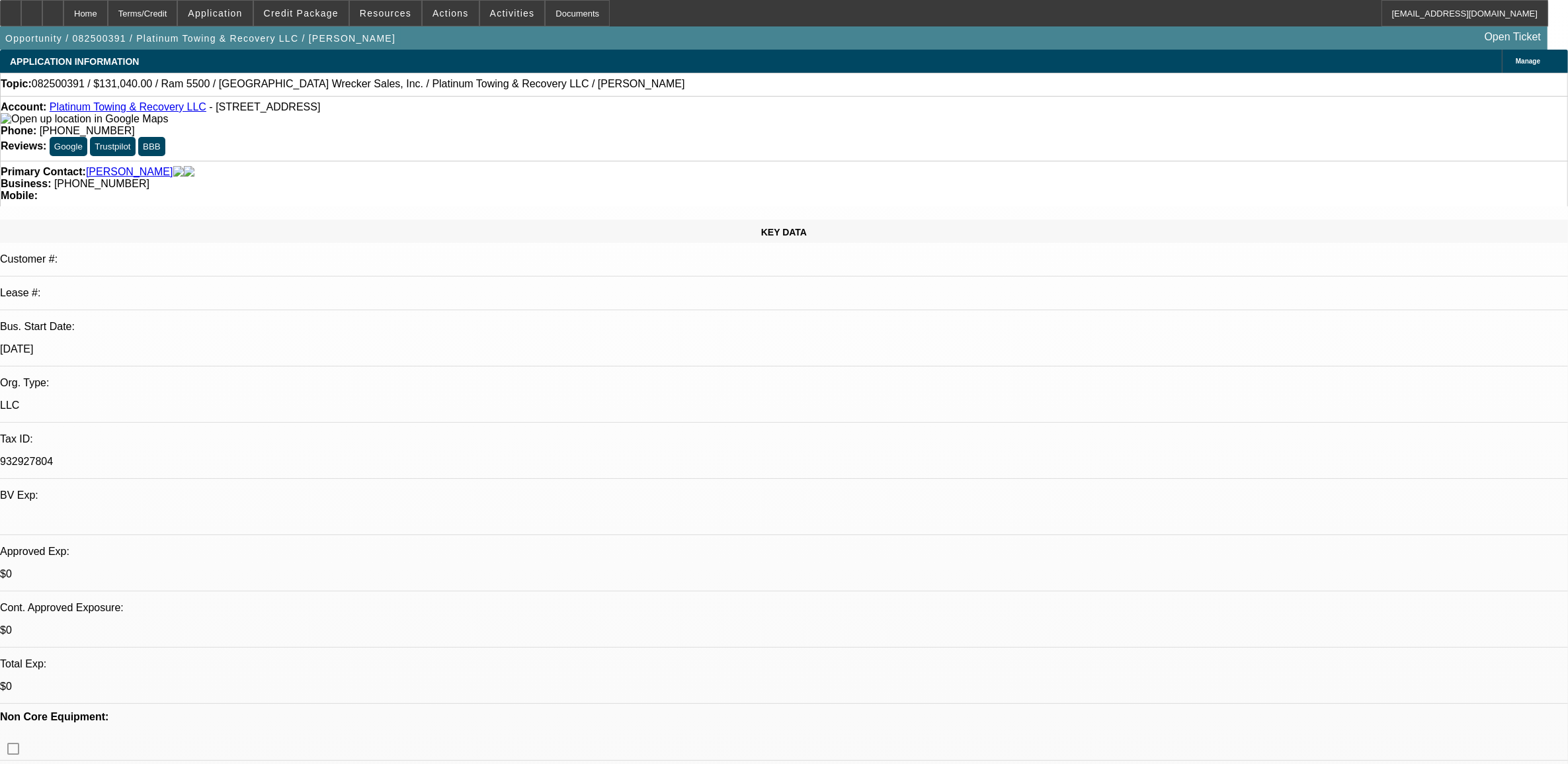
select select "1"
select select "2"
select select "6"
select select "1"
select select "2"
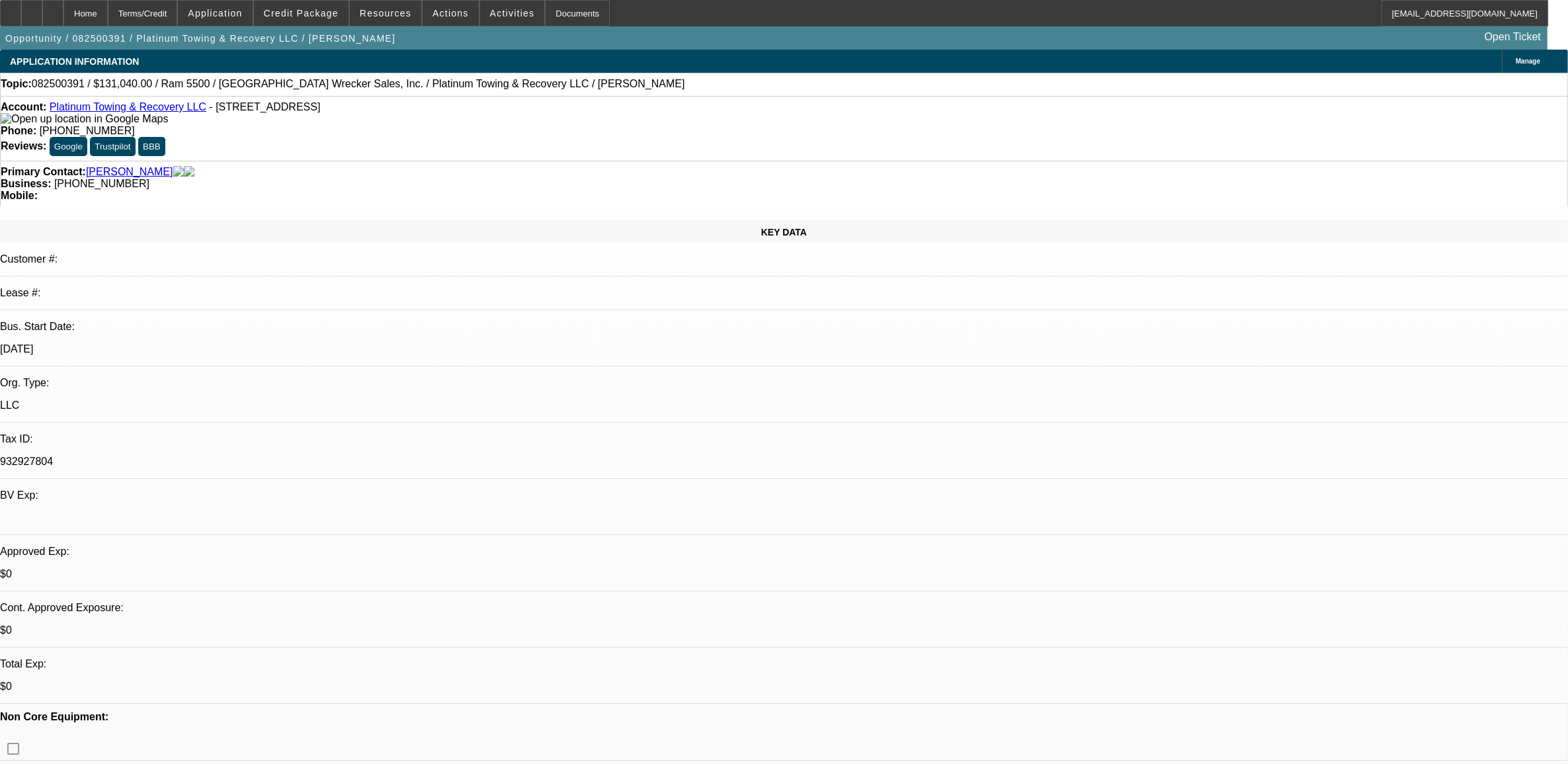
select select "6"
select select "1"
select select "2"
select select "6"
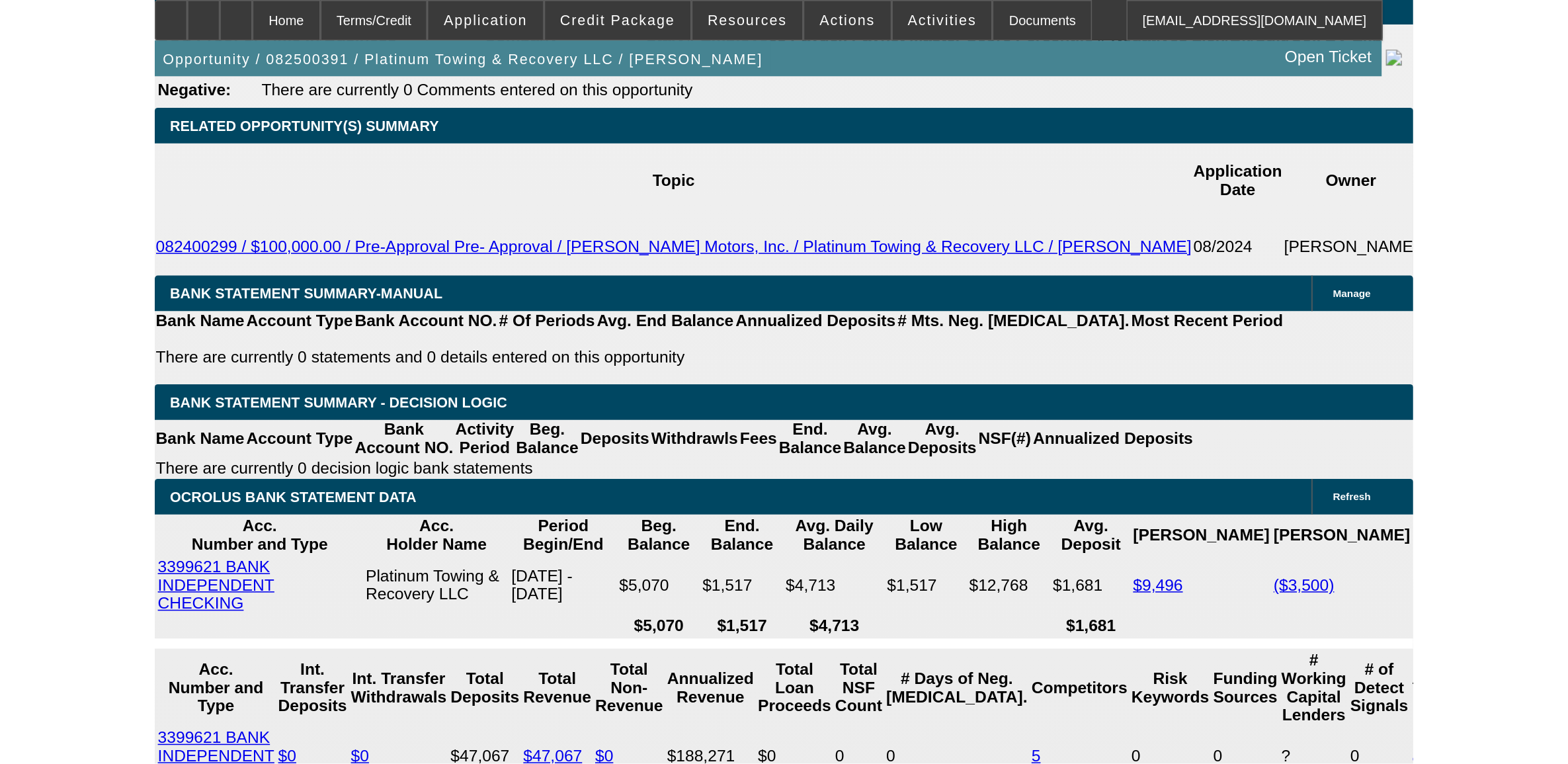
scroll to position [1736, 0]
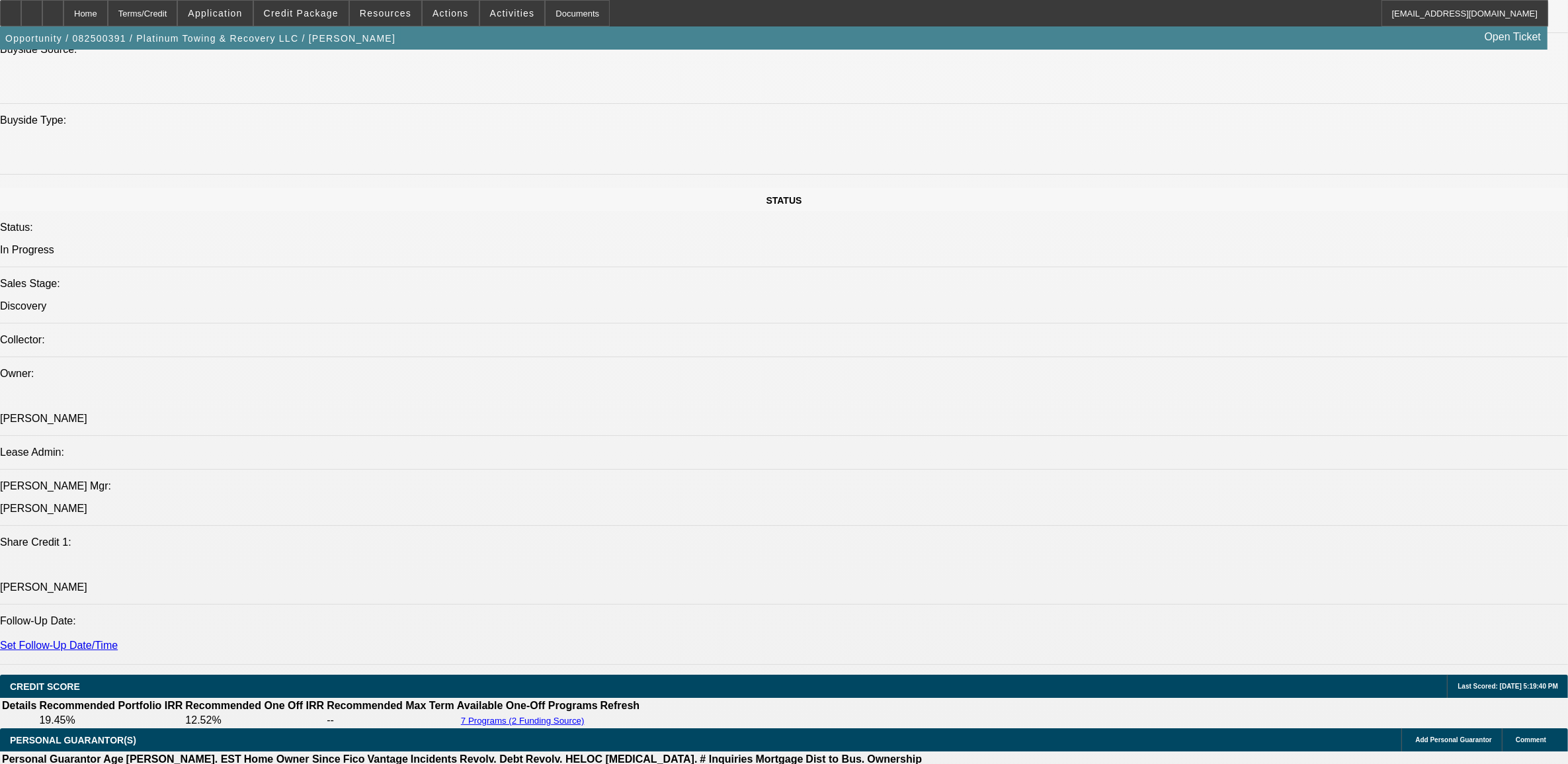
scroll to position [1075, 0]
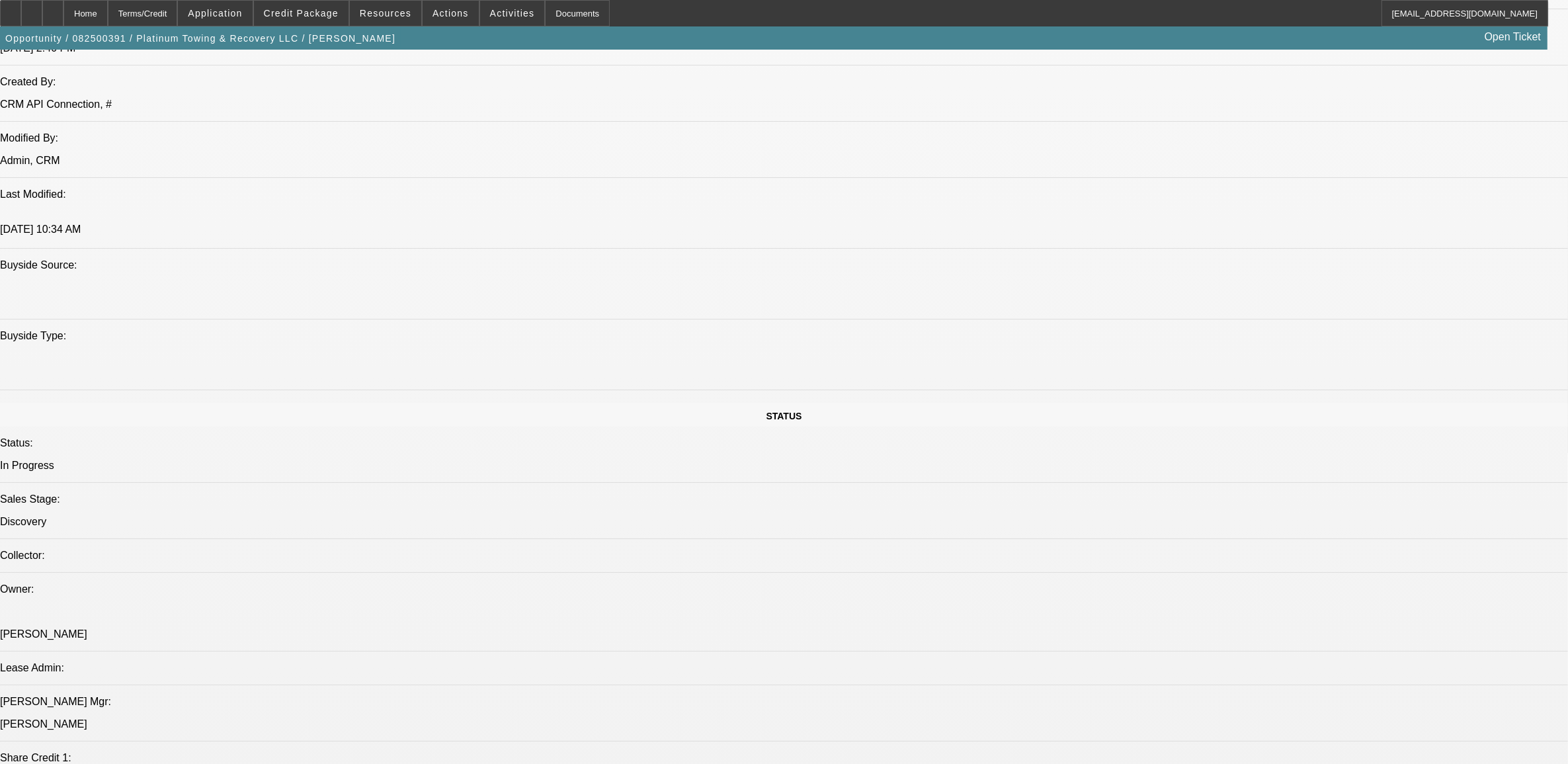
radio input "true"
type textarea "9.24, left vm. confirmed with sales rep that the customer did not buy anything …"
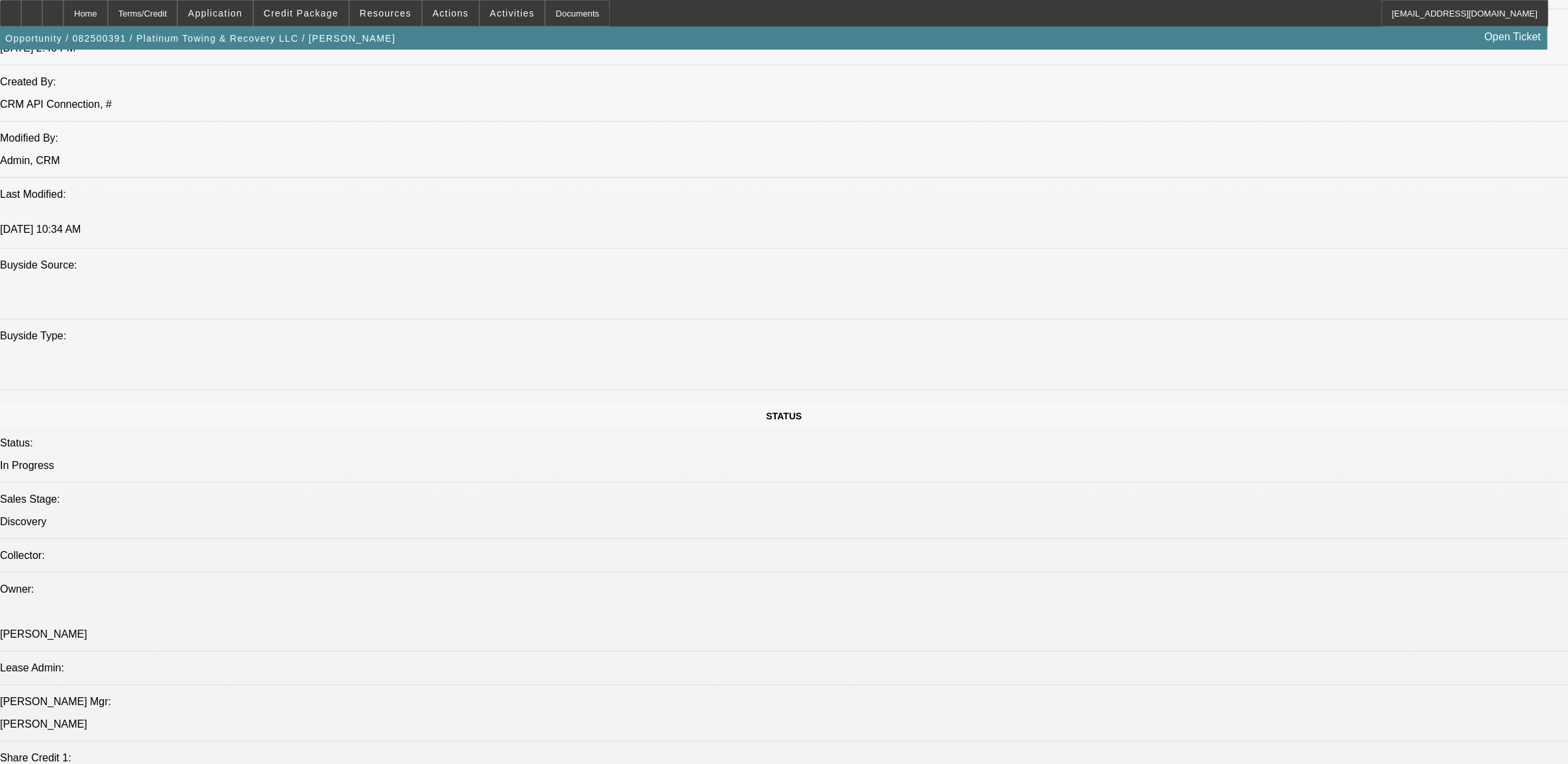
radio input "true"
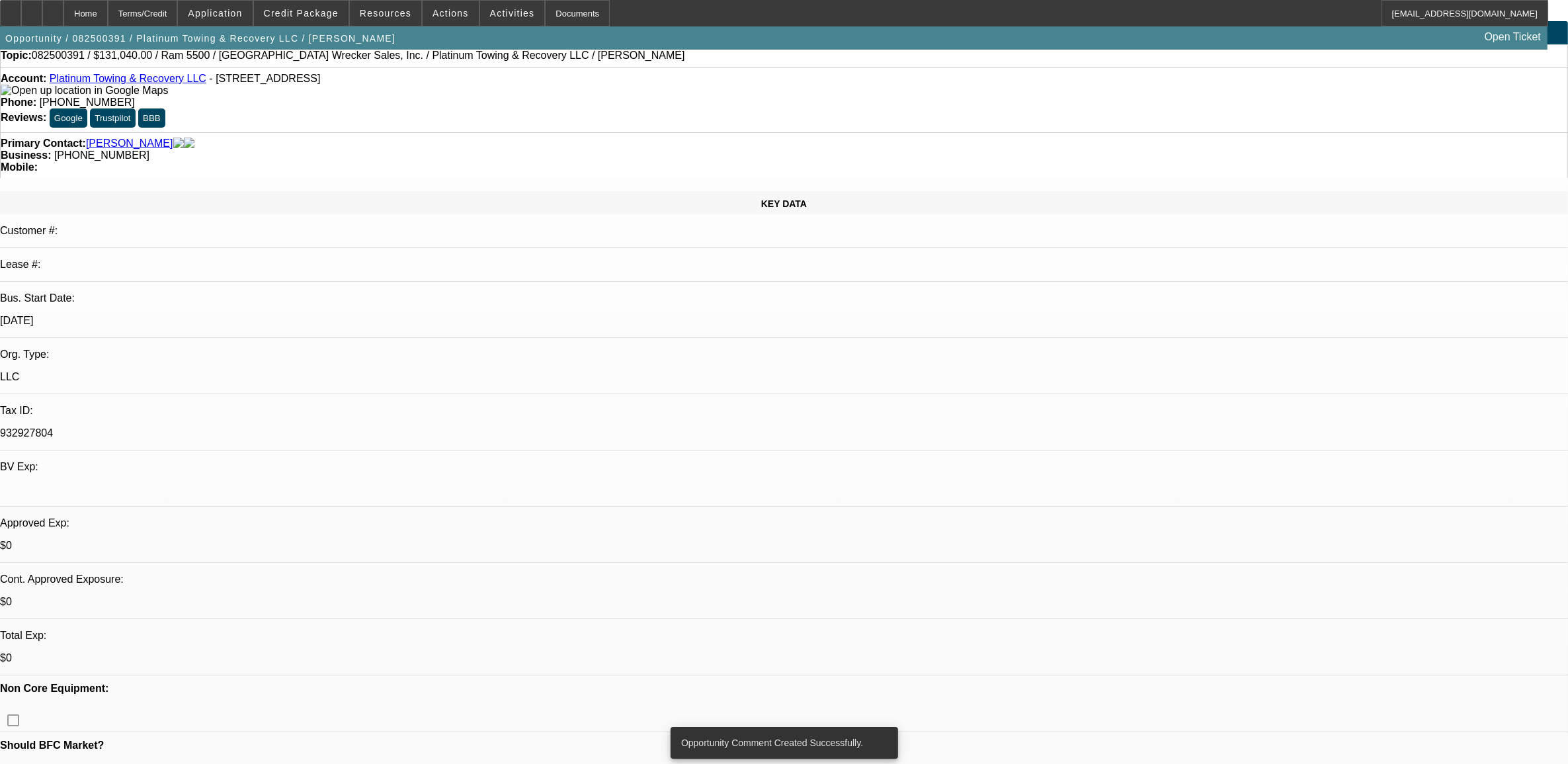
scroll to position [0, 0]
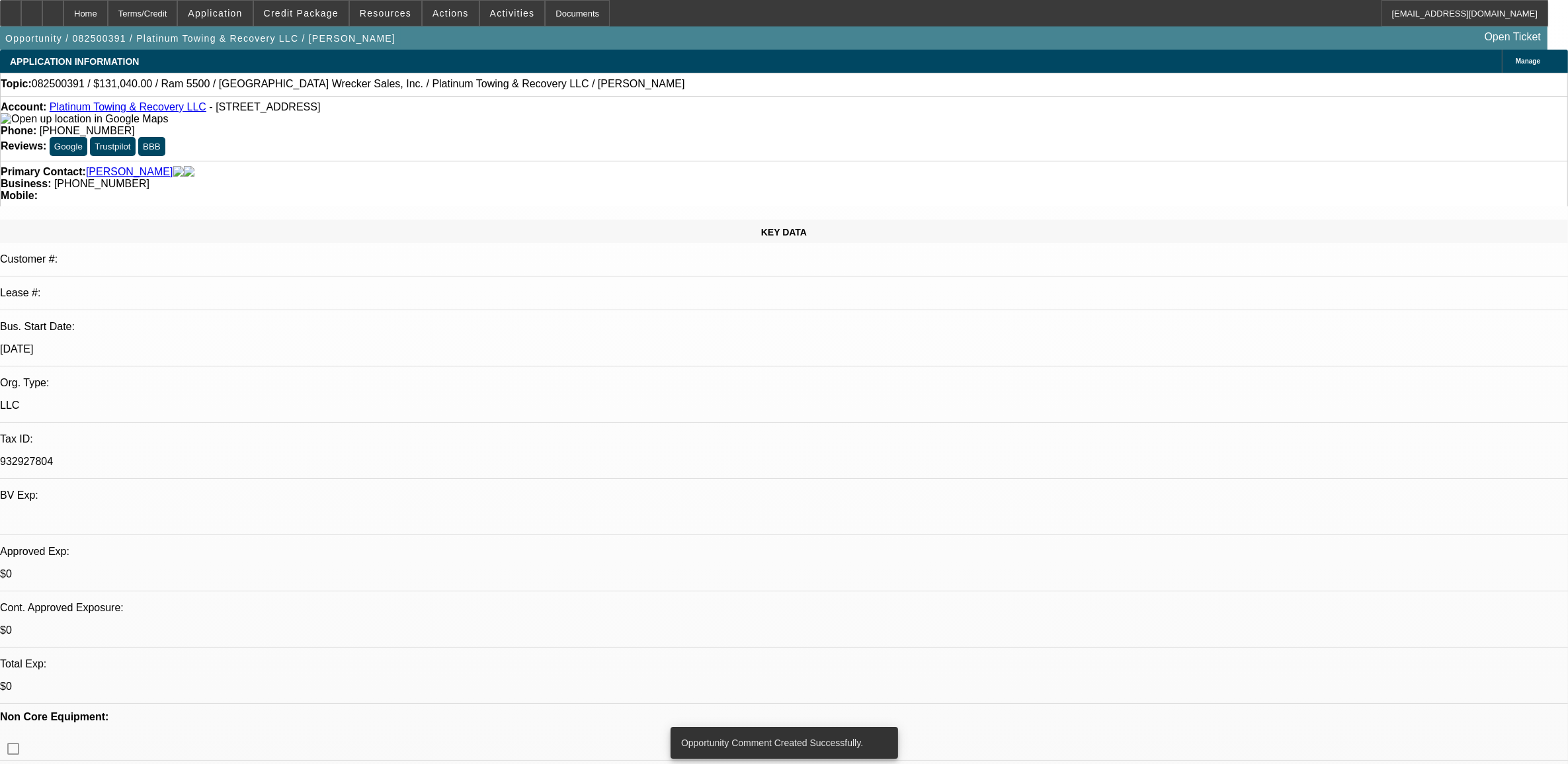
click at [73, 85] on span "082500391 / $131,040.00 / Ram 5500 / [GEOGRAPHIC_DATA] Wrecker Sales, Inc. / Pl…" at bounding box center [358, 84] width 653 height 12
copy span "082500391"
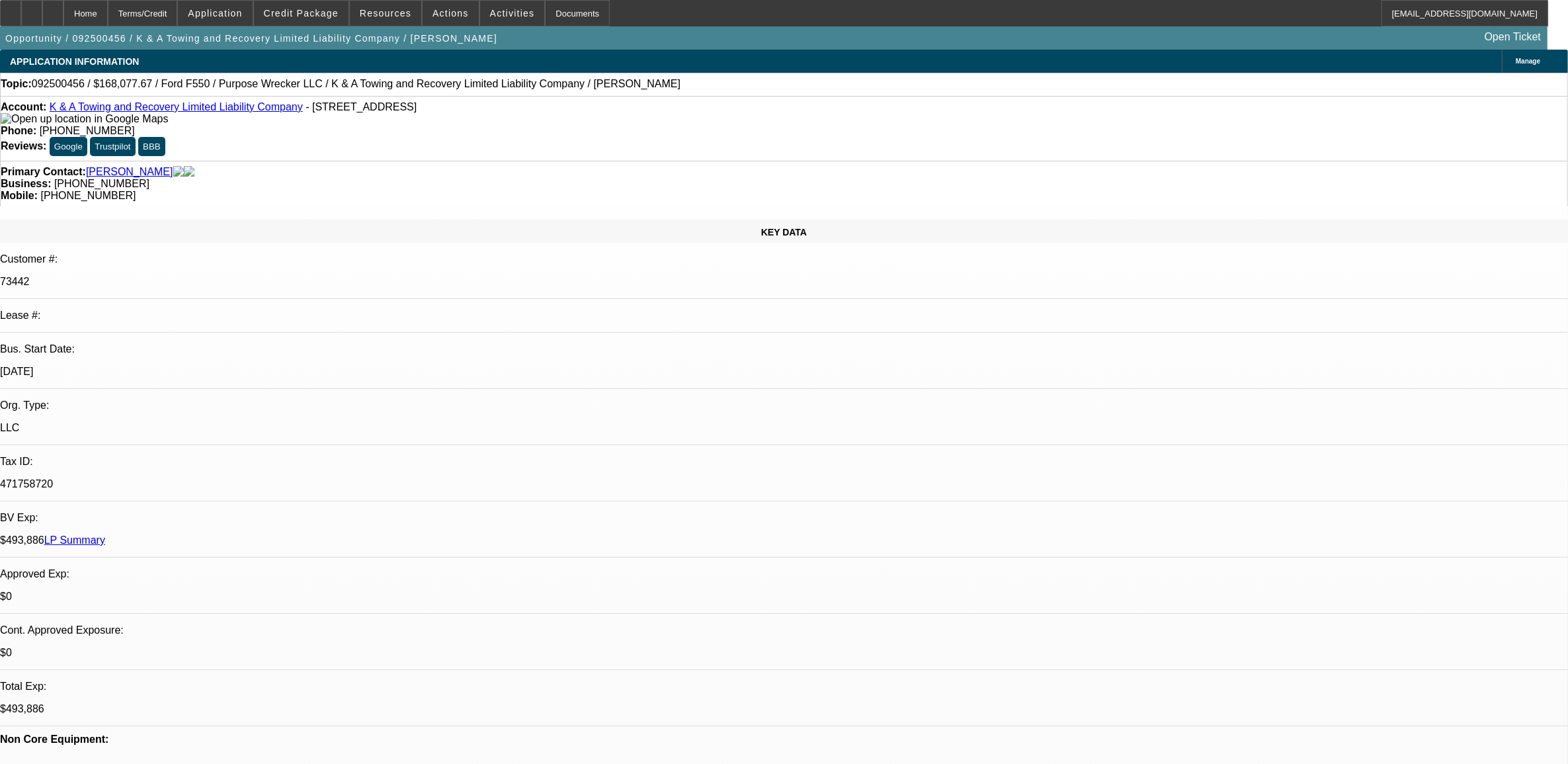
select select "0"
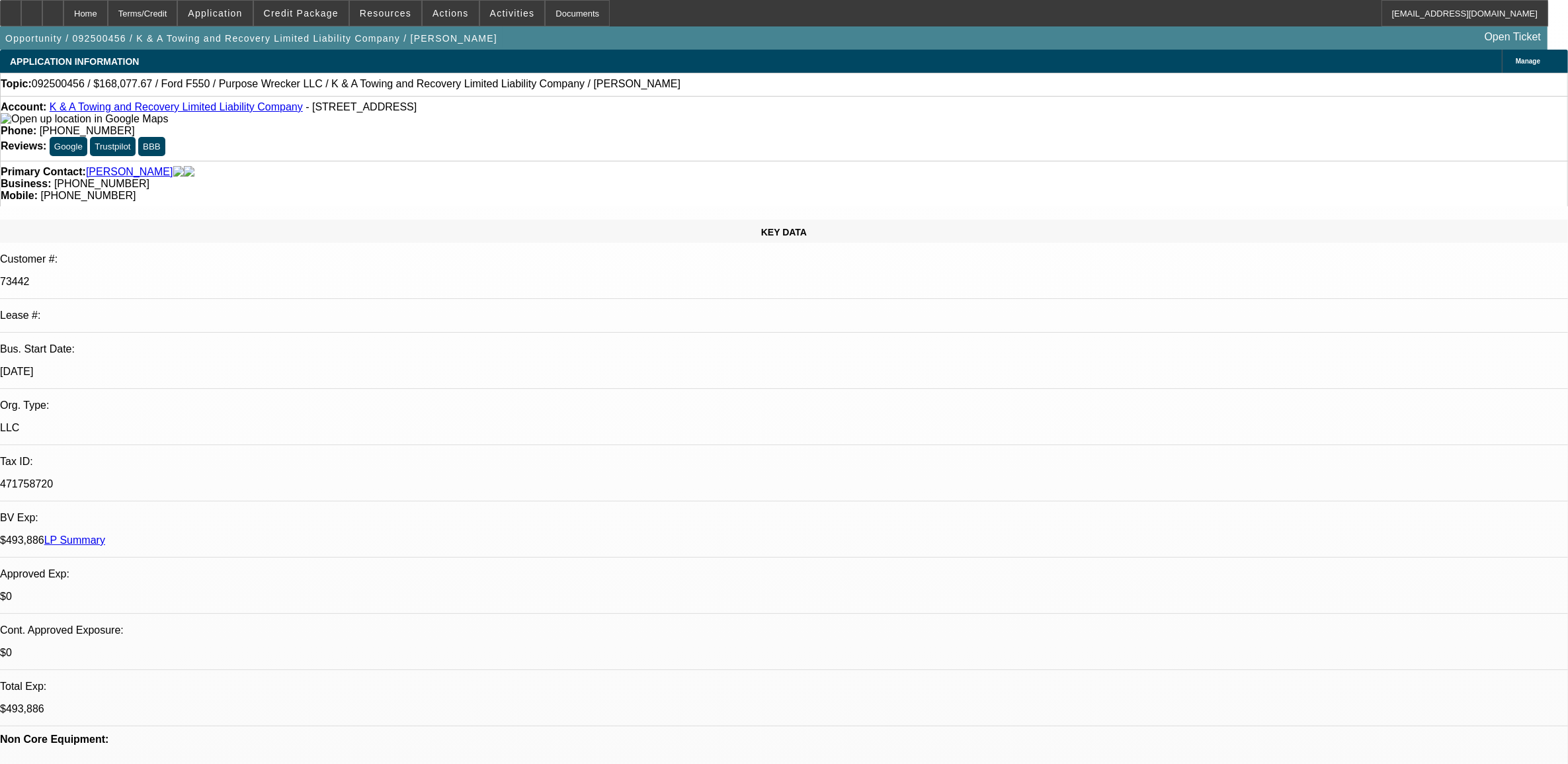
select select "0"
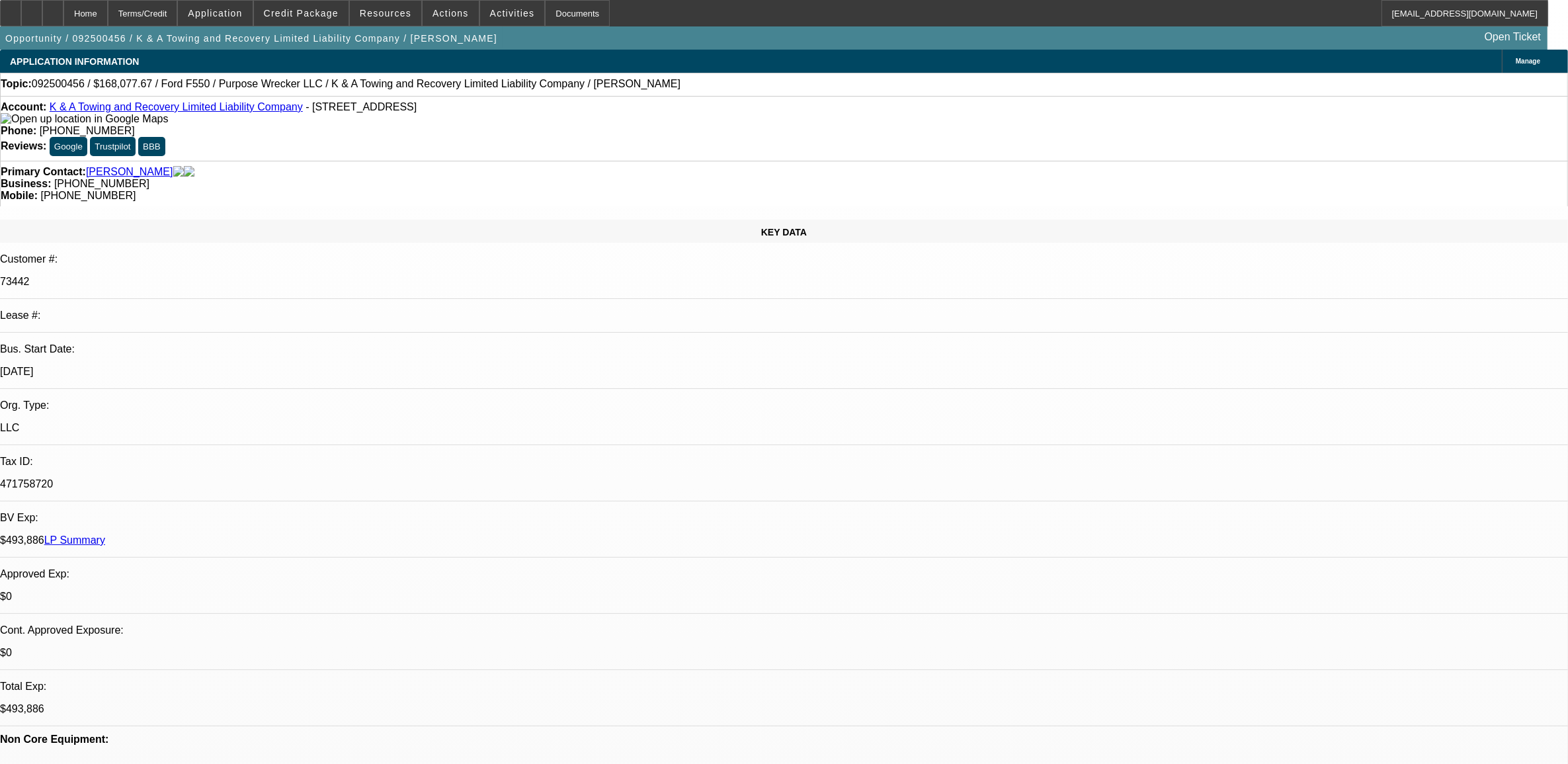
select select "0"
select select "1"
select select "6"
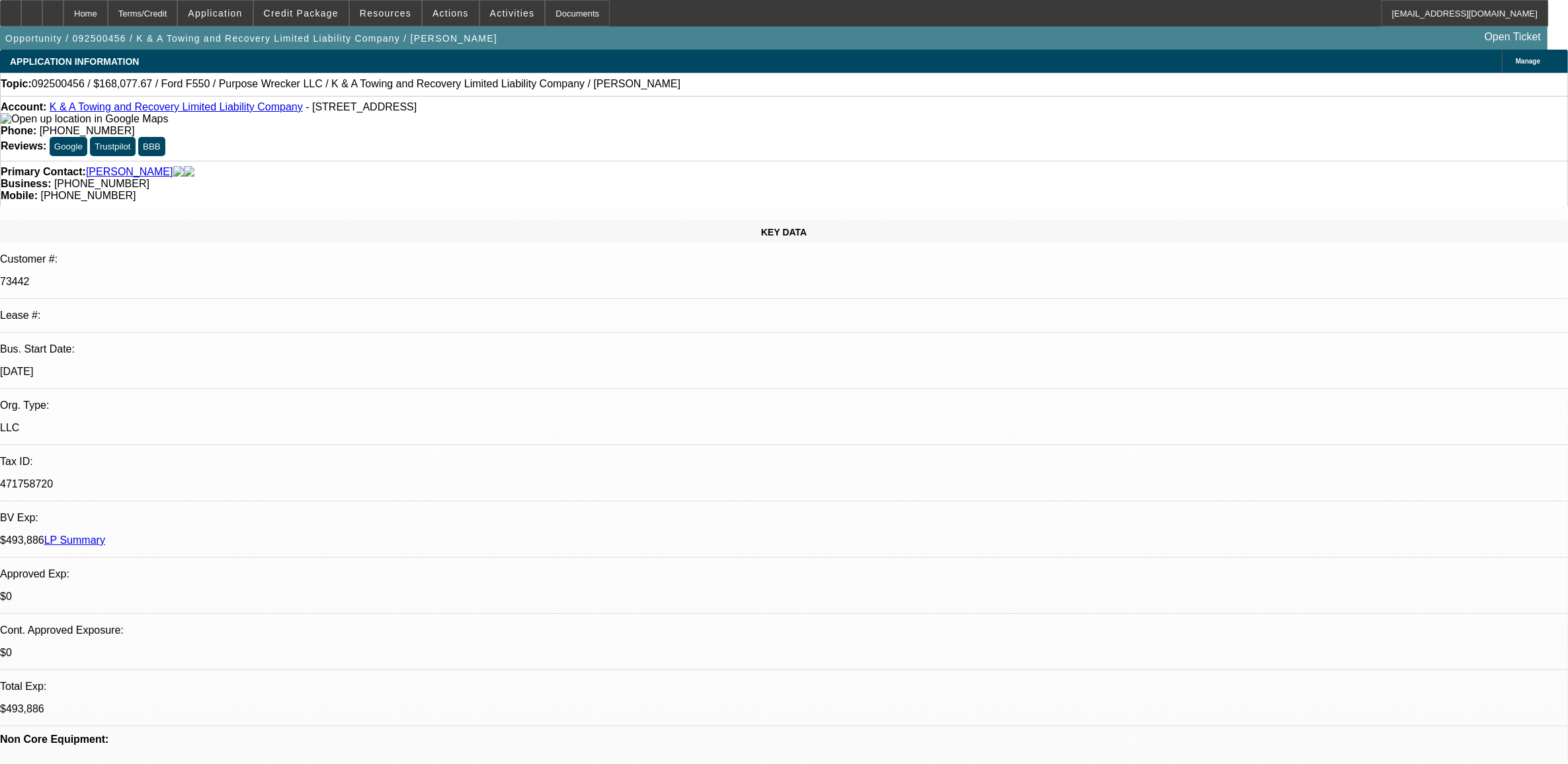
select select "1"
select select "2"
select select "6"
select select "1"
select select "2"
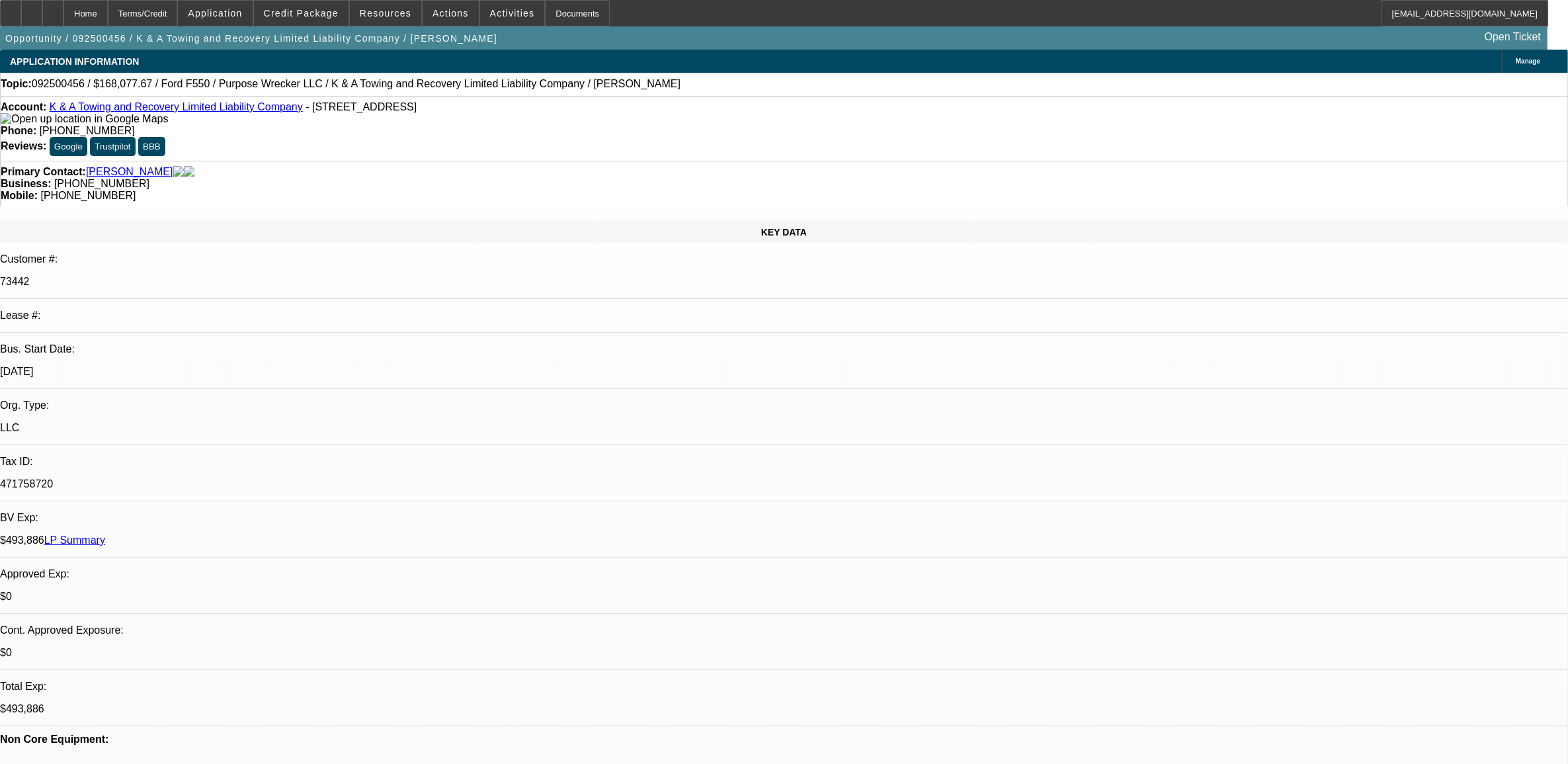
select select "6"
select select "1"
select select "2"
select select "6"
click at [212, 110] on link "K & A Towing and Recovery Limited Liability Company" at bounding box center [176, 106] width 253 height 11
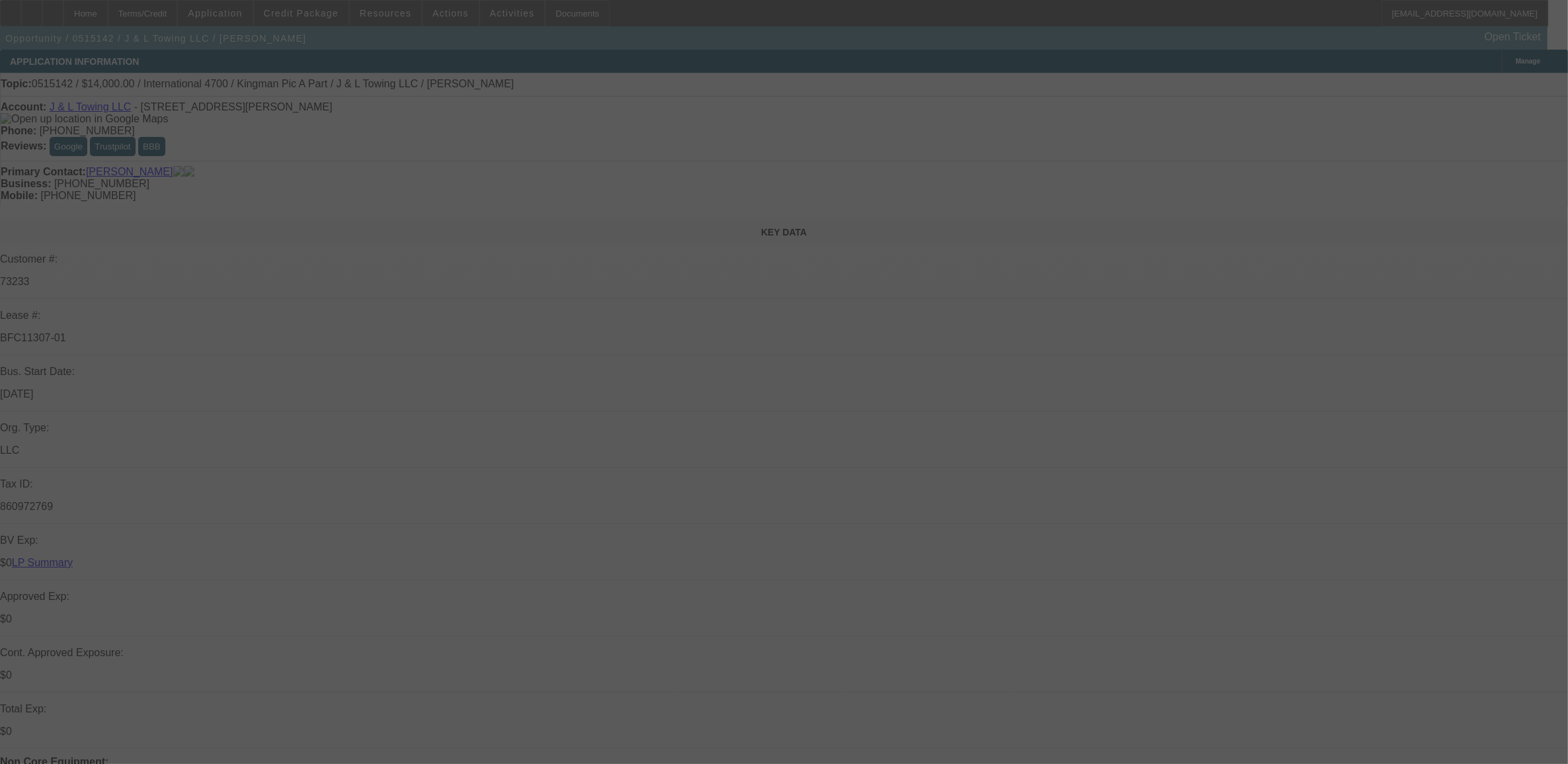
select select "0"
select select "2"
select select "0.1"
select select "0"
select select "2"
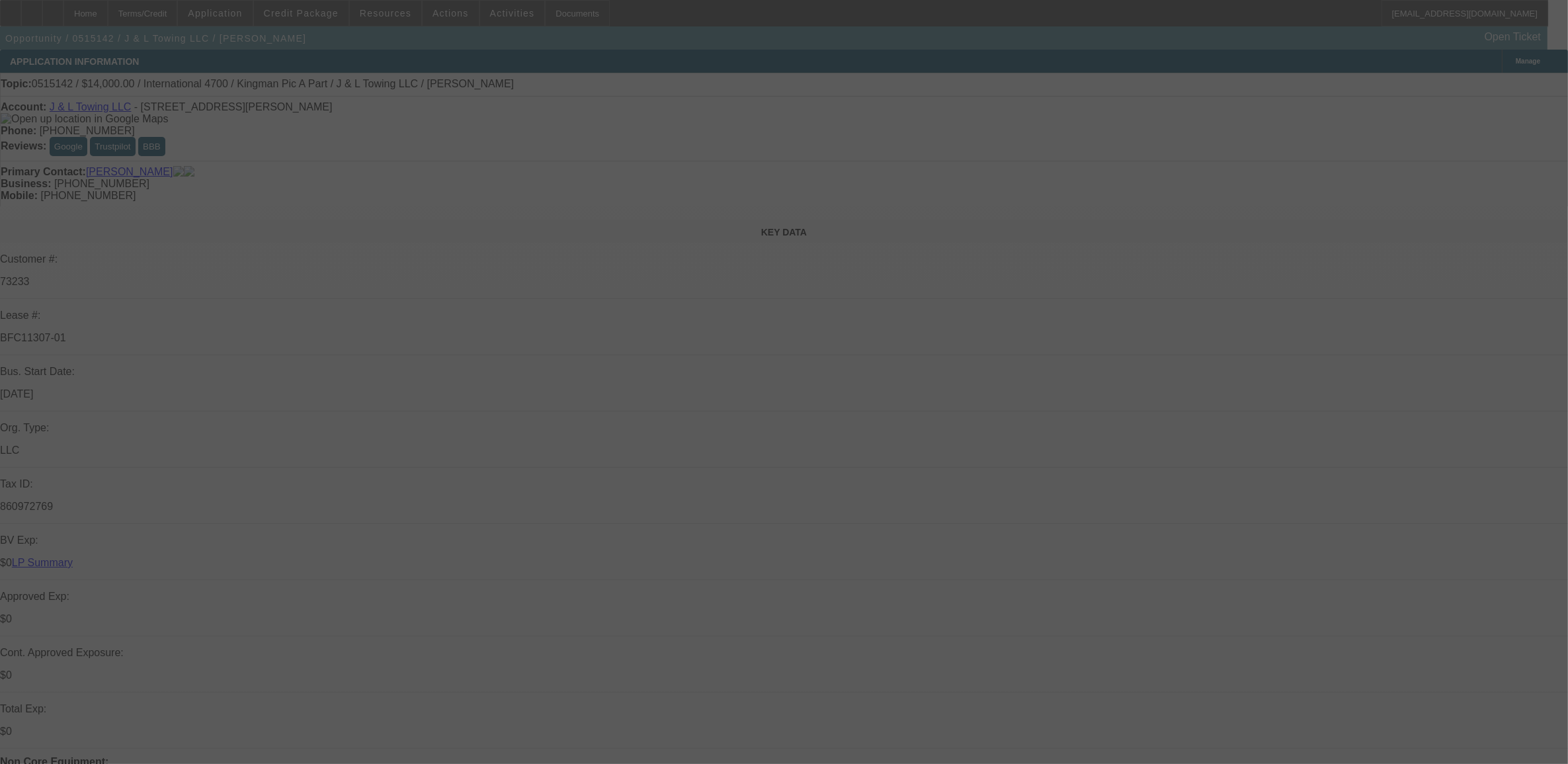
select select "0.1"
select select "0"
select select "2"
select select "0.1"
select select "0"
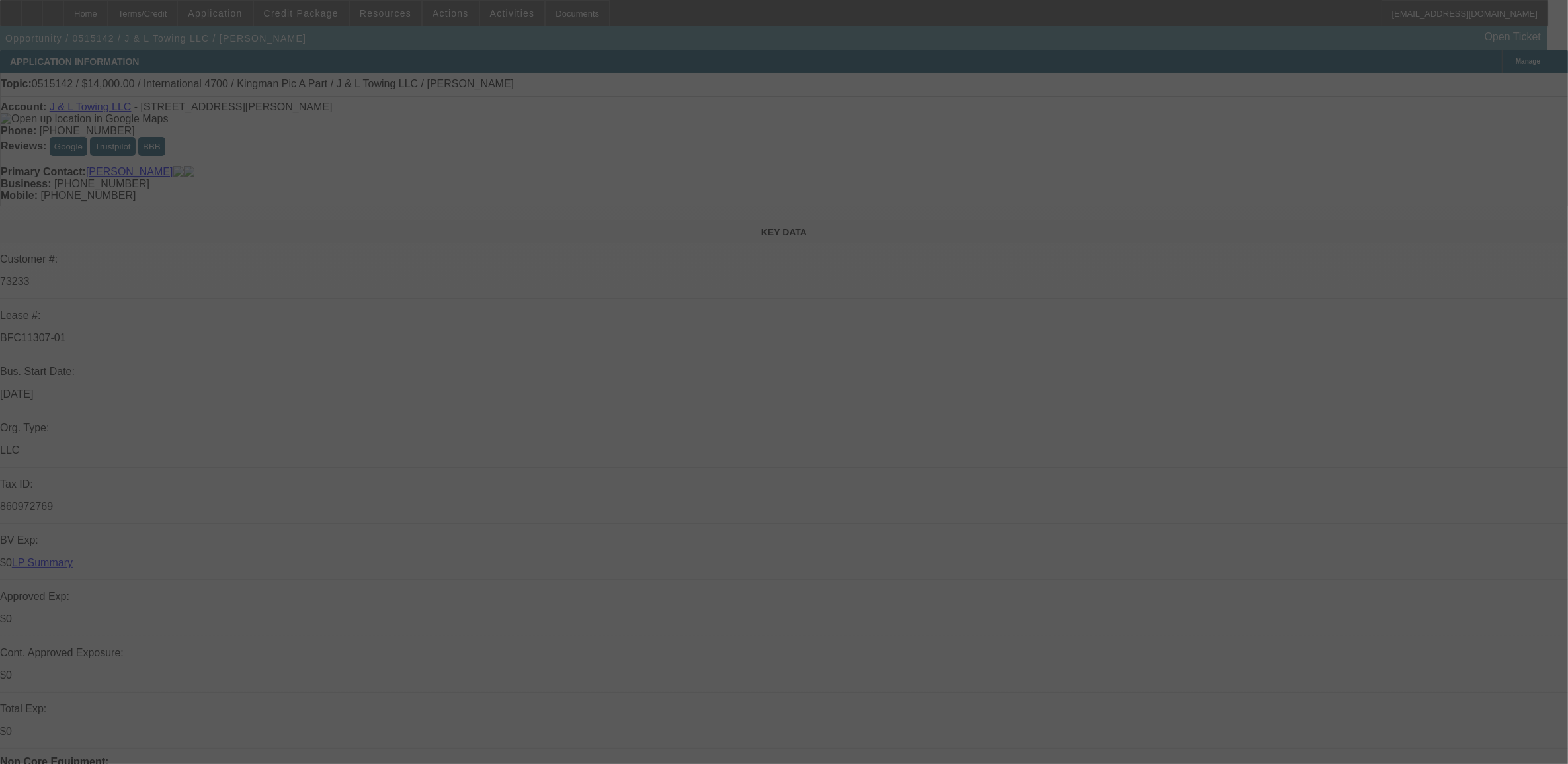
select select "0"
select select "0.1"
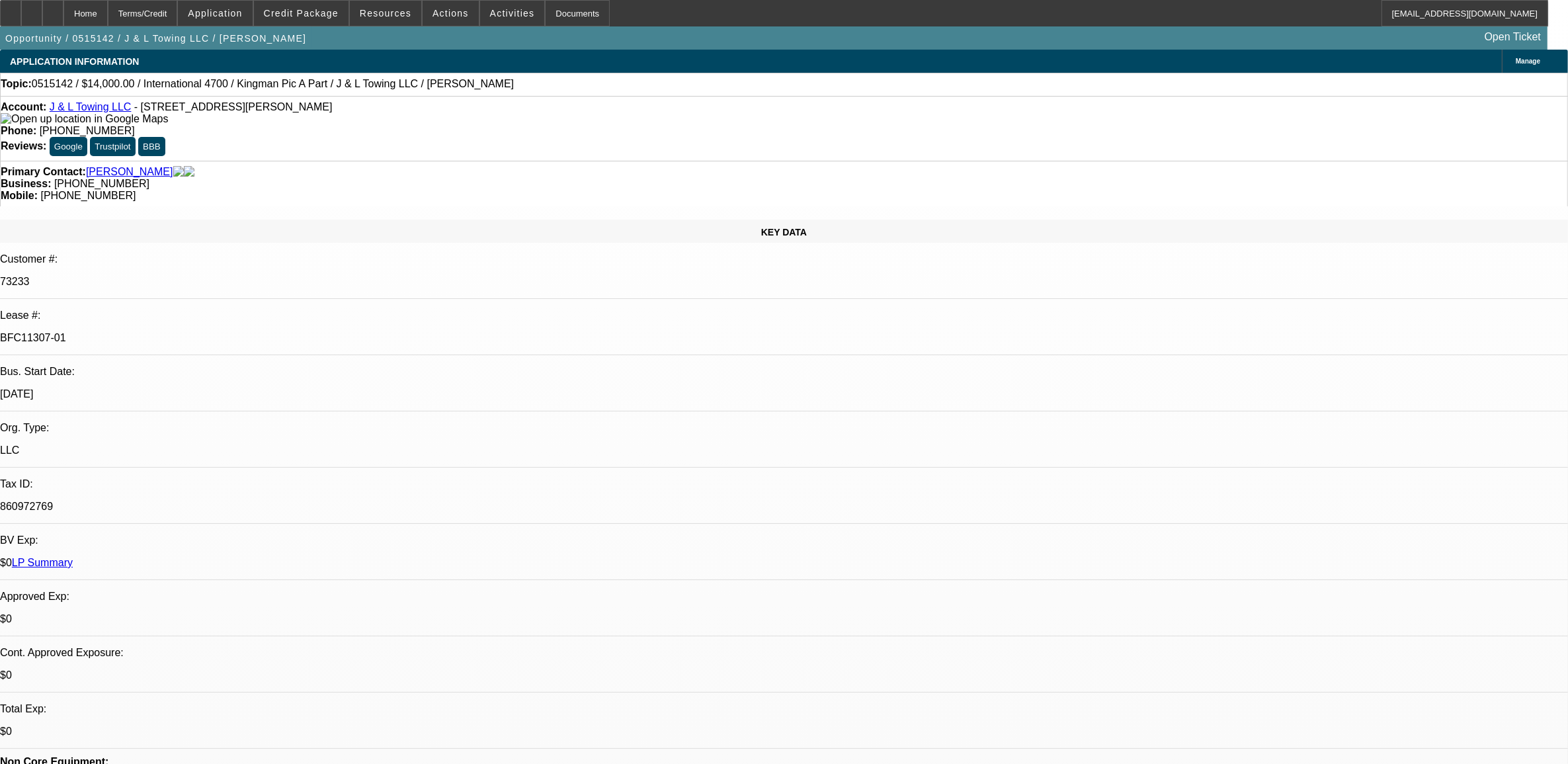
select select "1"
select select "2"
select select "4"
select select "1"
select select "2"
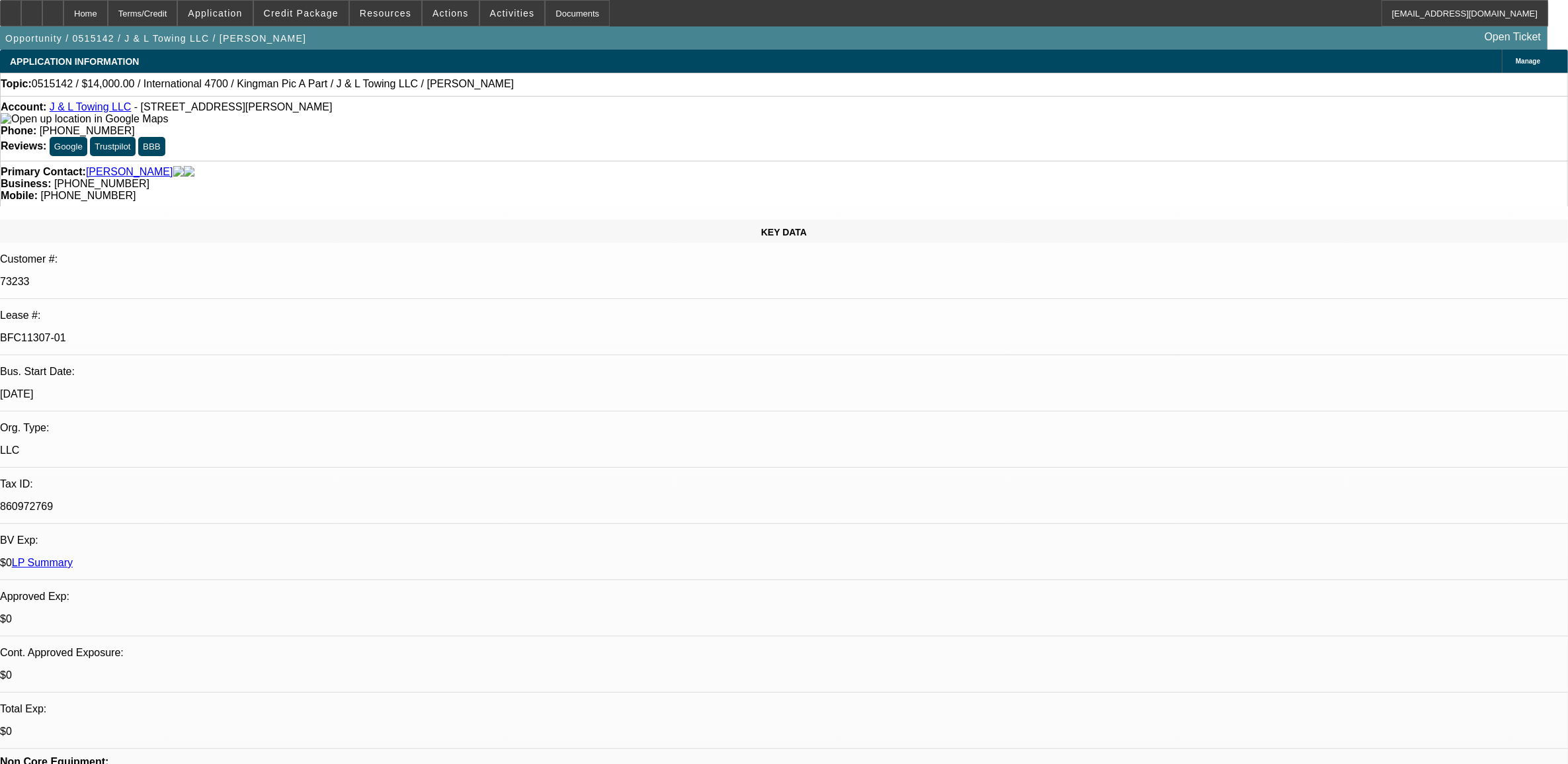
select select "4"
select select "1"
select select "2"
select select "4"
select select "1"
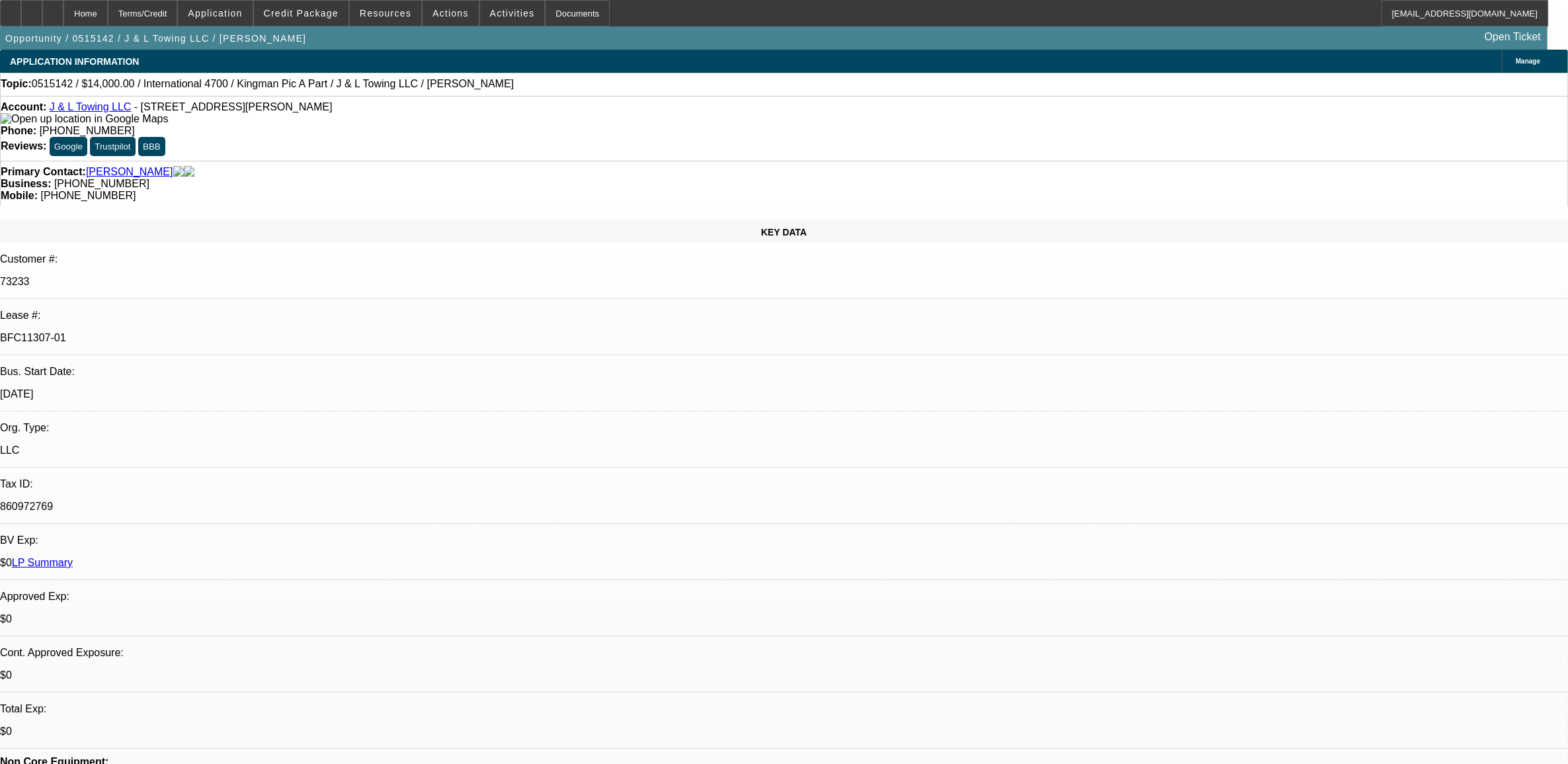
select select "1"
select select "4"
click at [73, 557] on link "LP Summary" at bounding box center [42, 562] width 61 height 11
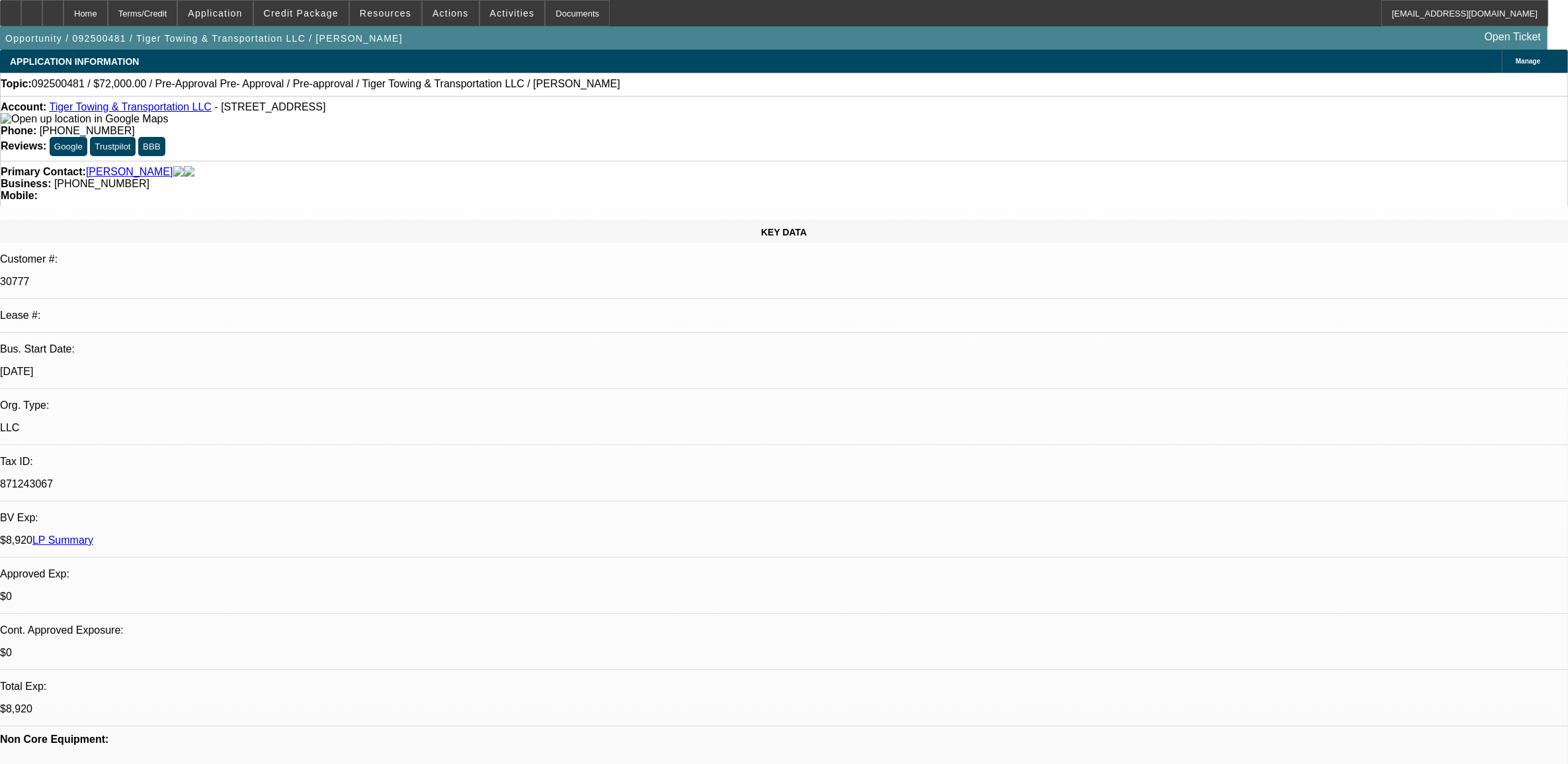
select select "0.1"
select select "2"
select select "0.1"
select select "4"
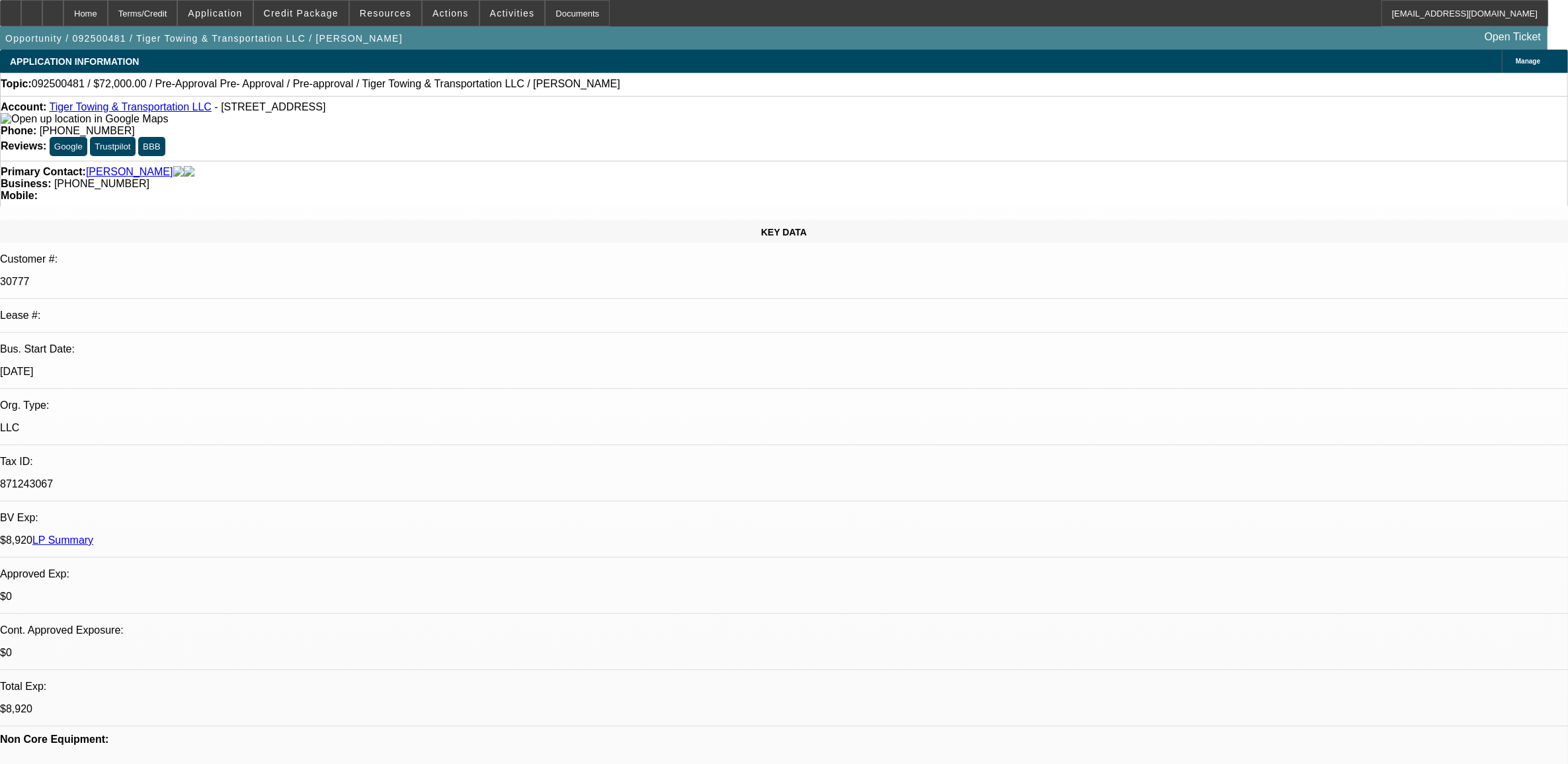
select select "0.1"
select select "2"
select select "0.1"
select select "4"
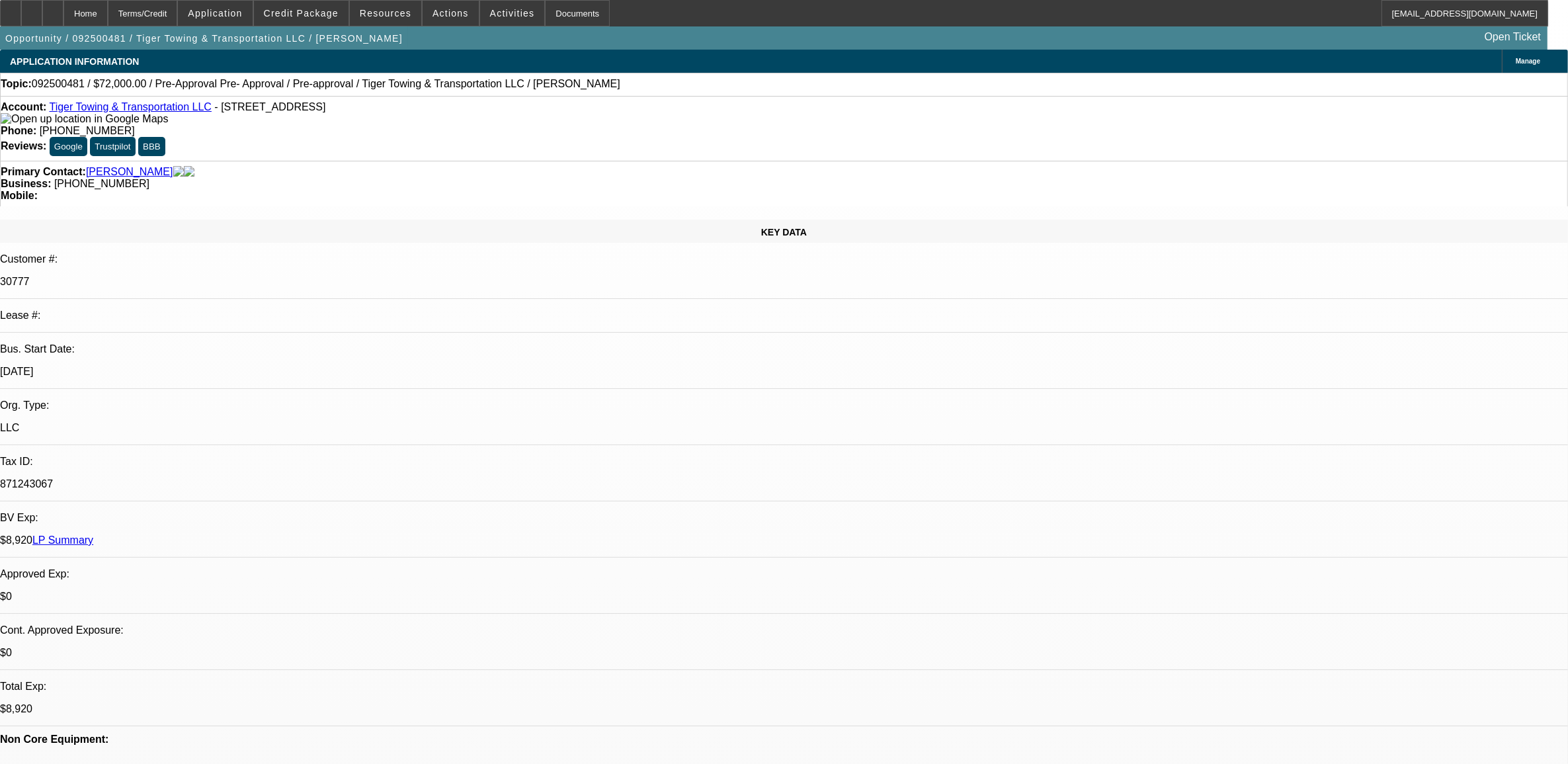
select select "0"
select select "2"
select select "0.1"
select select "4"
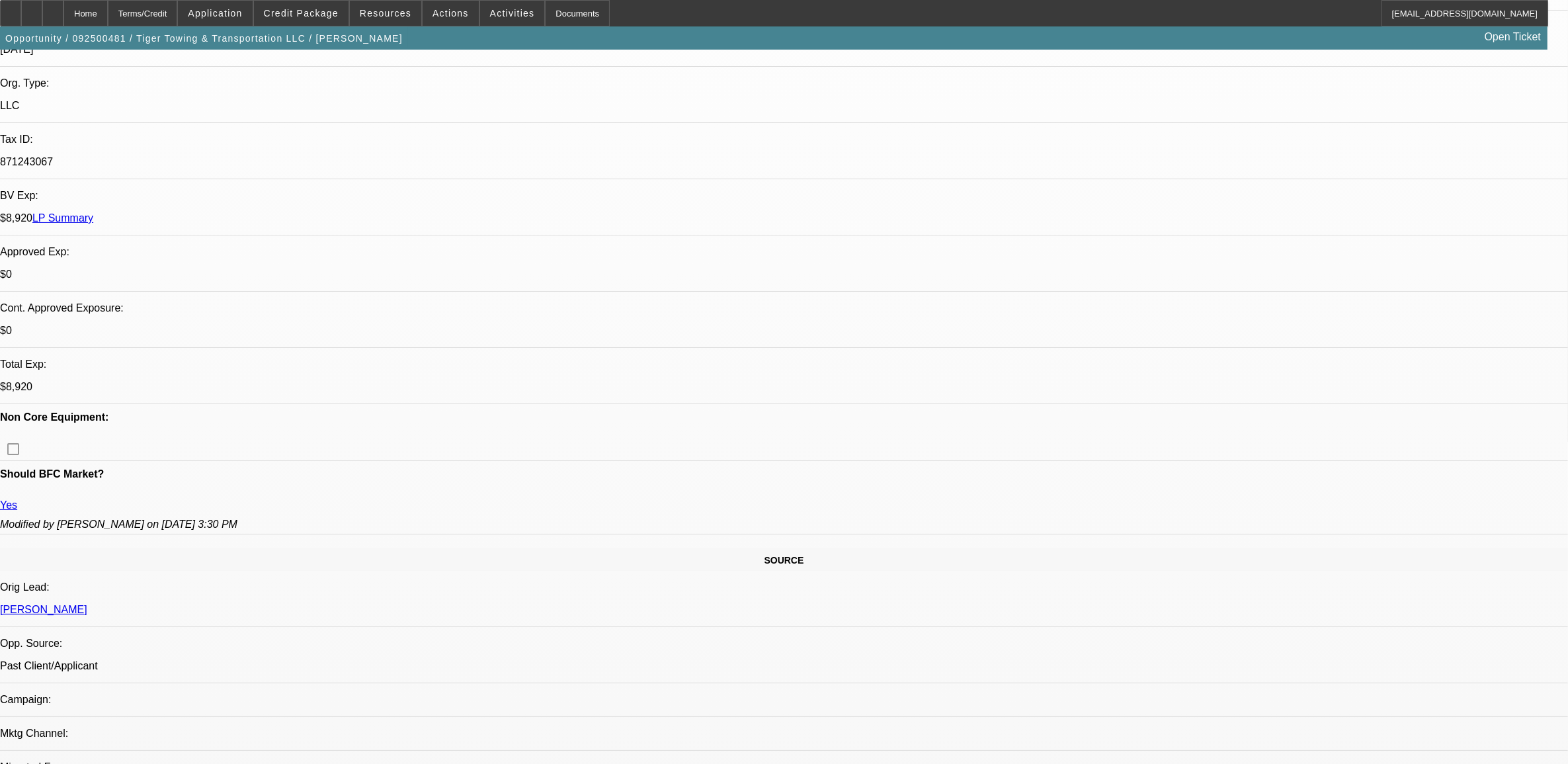
scroll to position [331, 0]
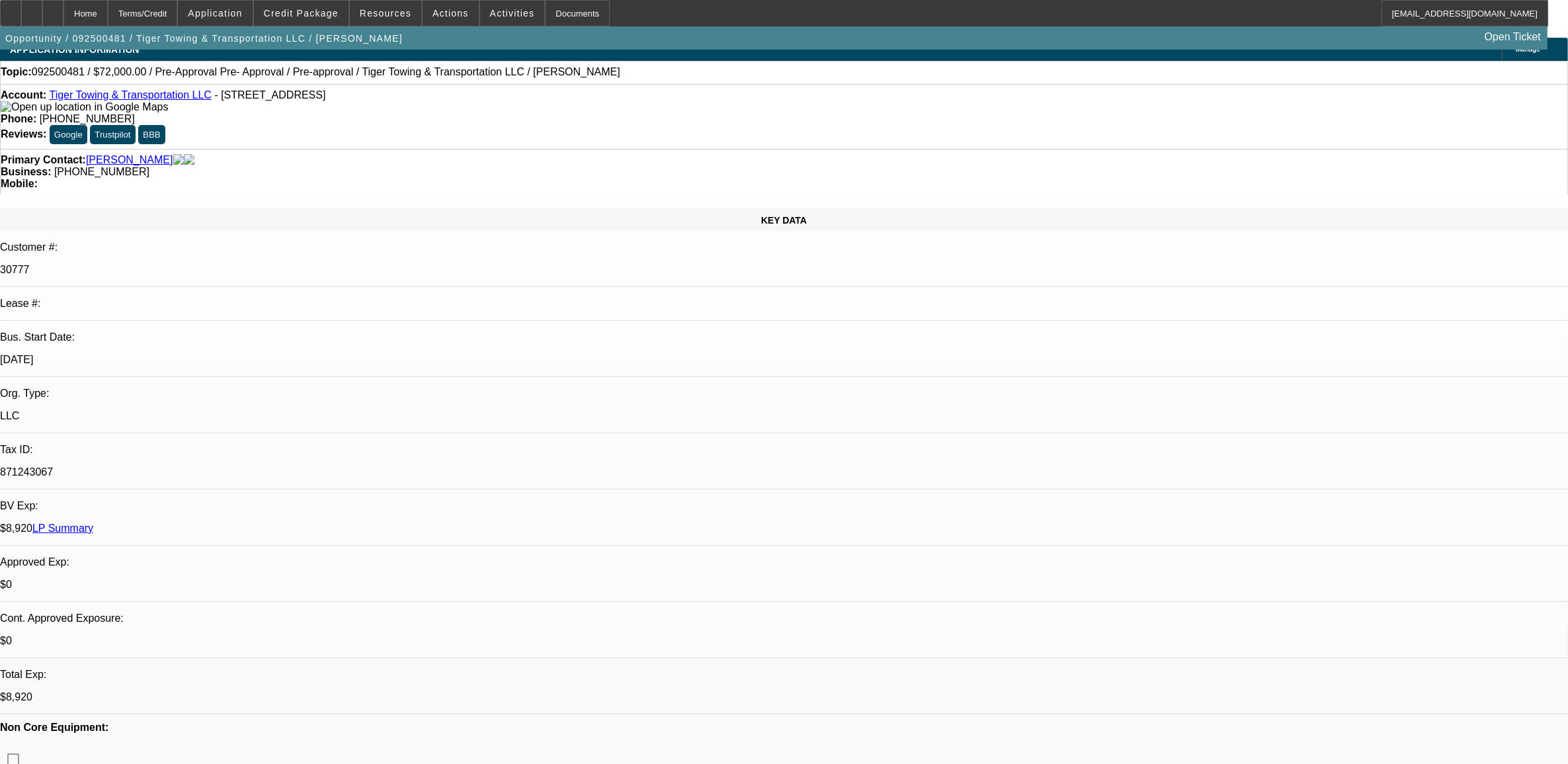
scroll to position [0, 0]
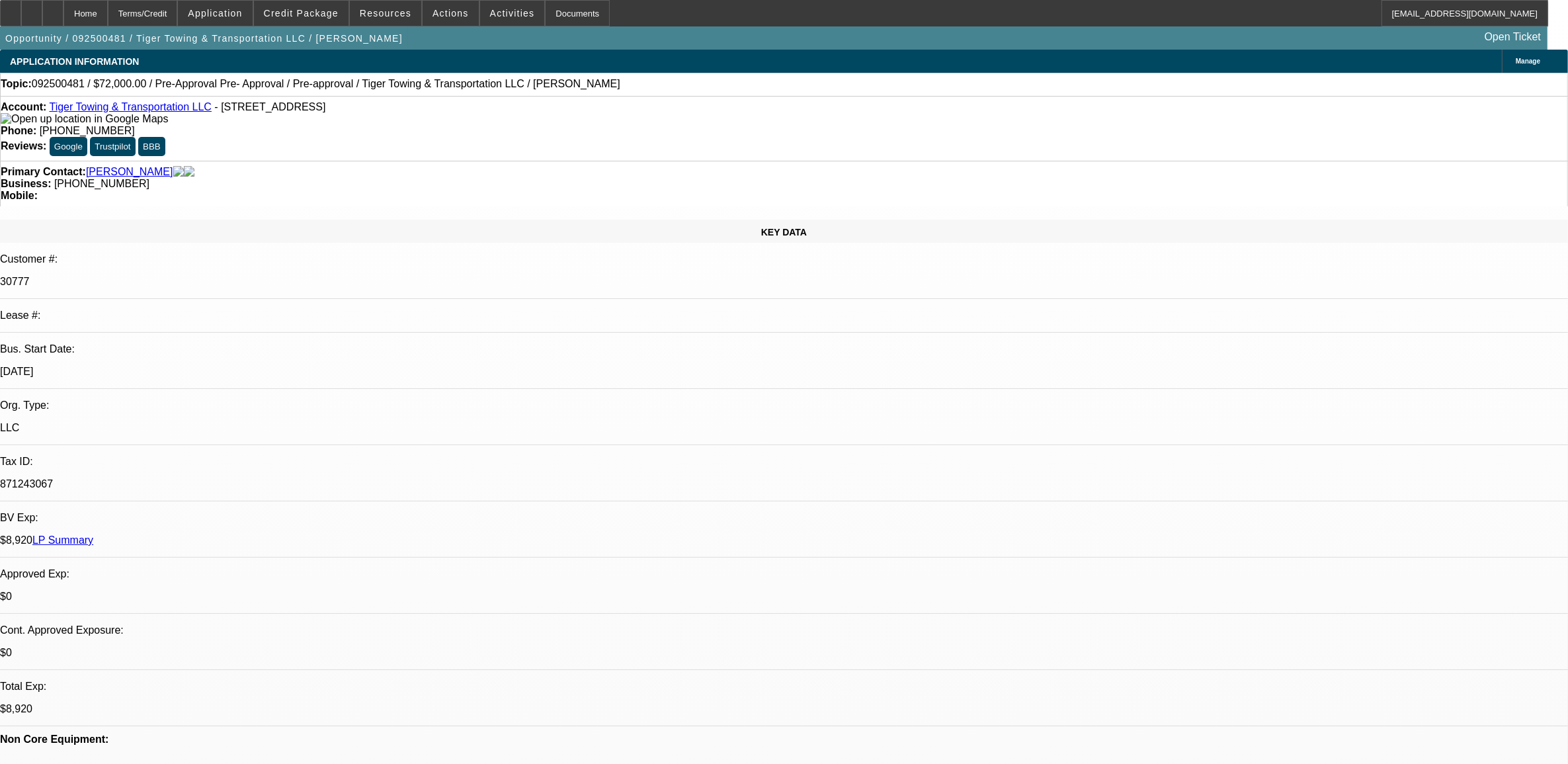
click at [93, 534] on link "LP Summary" at bounding box center [62, 539] width 61 height 11
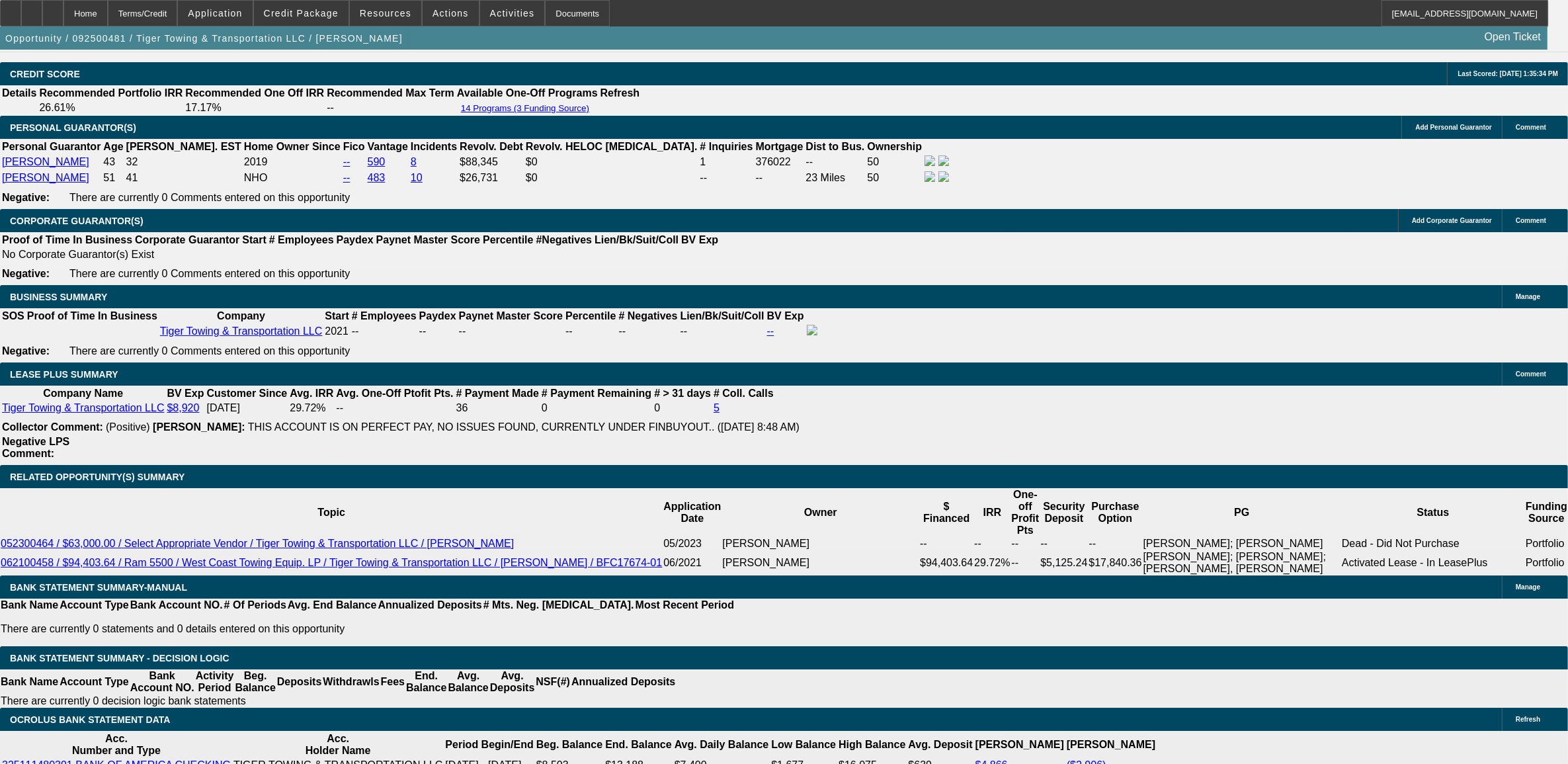
scroll to position [1984, 0]
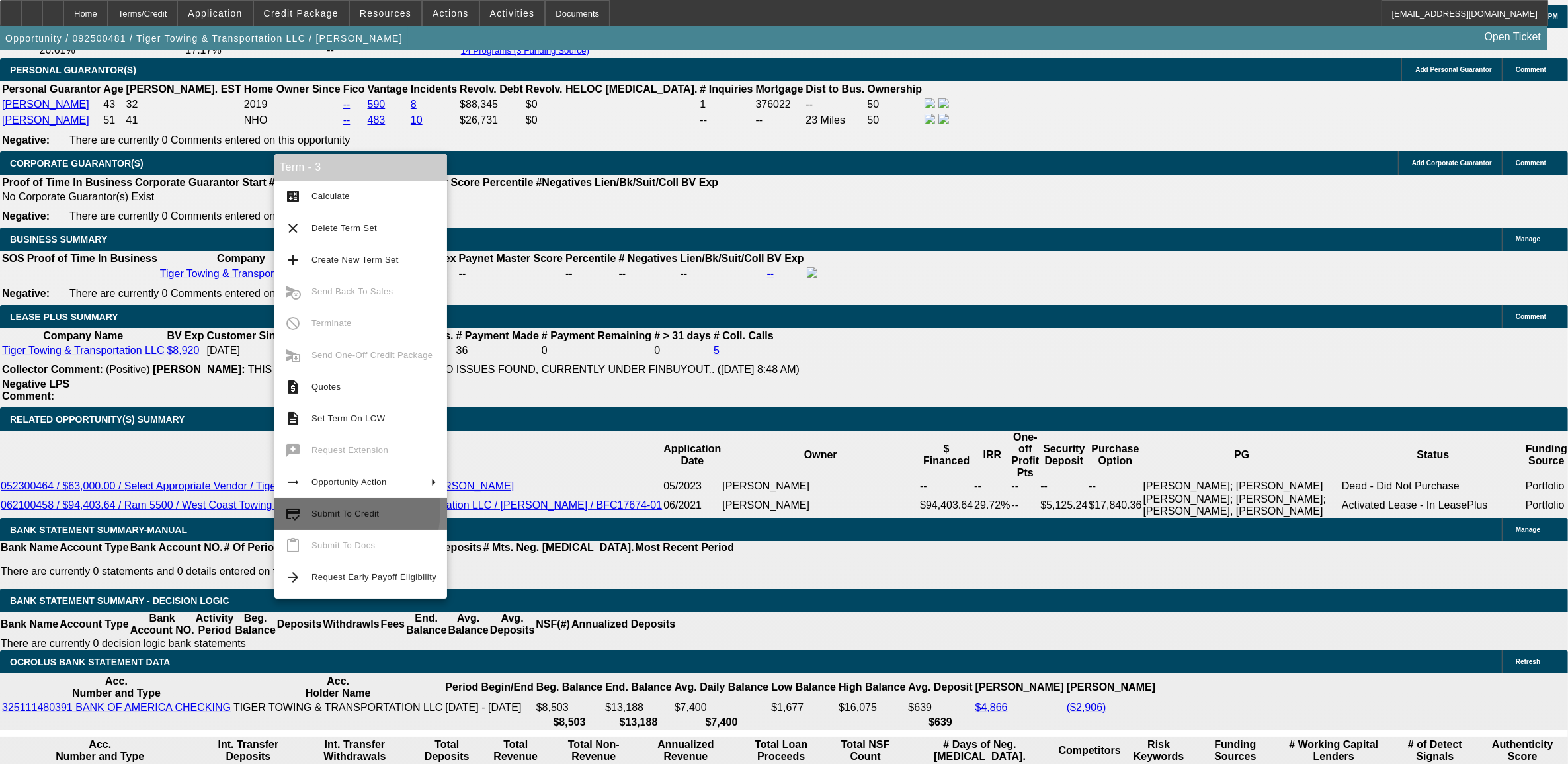
click at [332, 510] on span "Submit To Credit" at bounding box center [345, 513] width 68 height 10
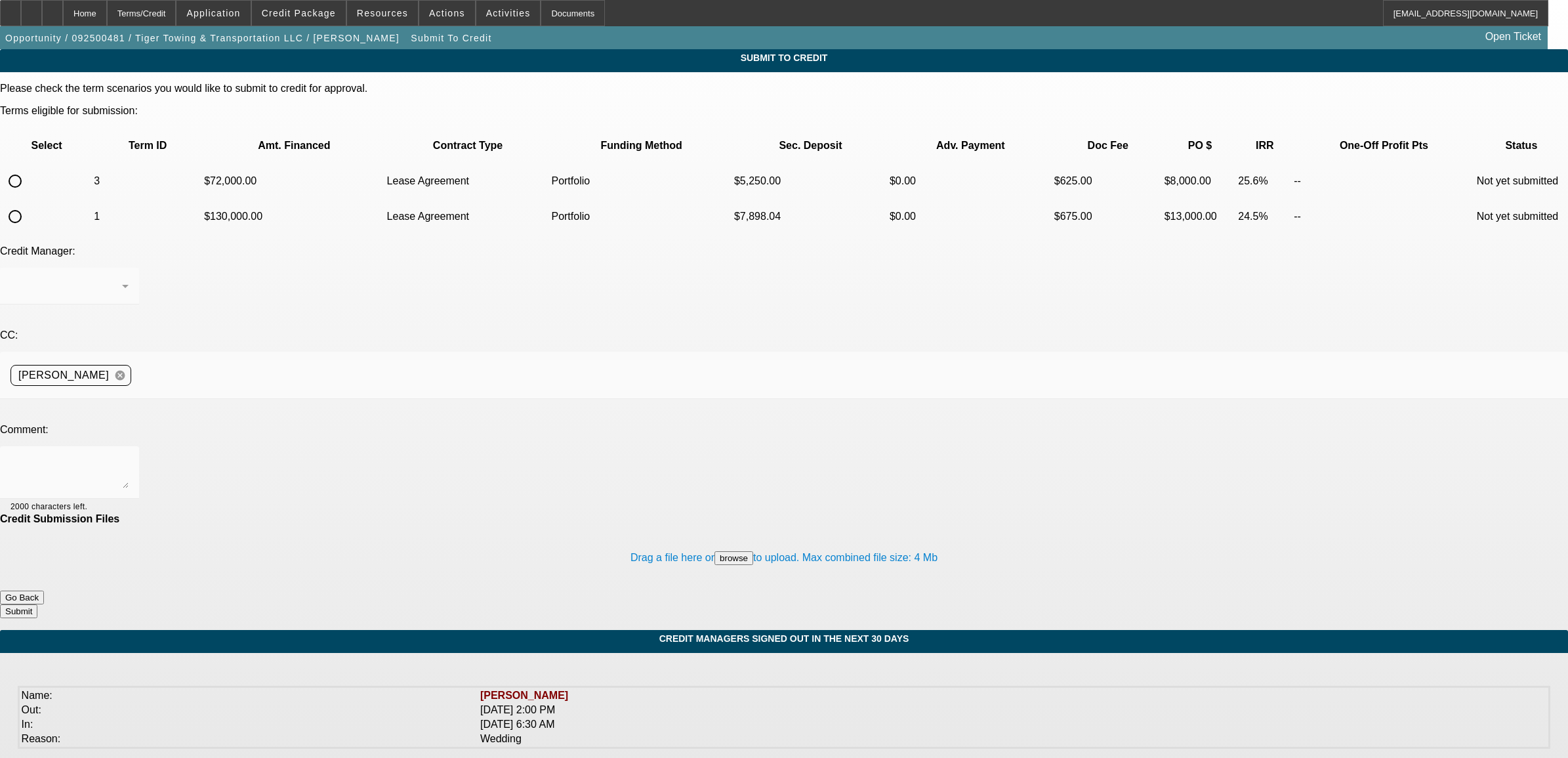
click at [28, 168] on input "radio" at bounding box center [15, 181] width 26 height 26
radio input "true"
click at [122, 278] on div at bounding box center [66, 286] width 111 height 16
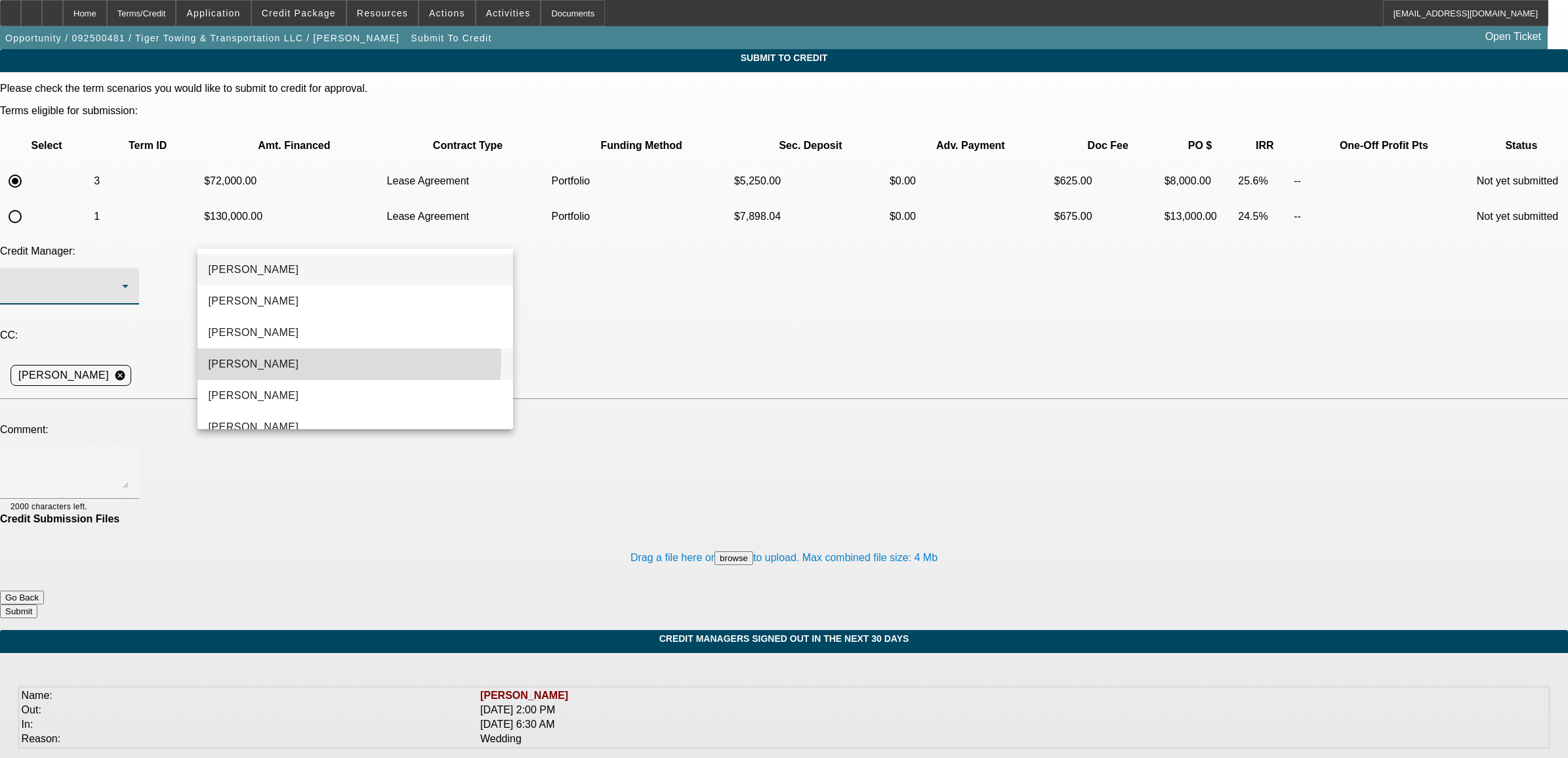
click at [292, 359] on mat-option "[PERSON_NAME]" at bounding box center [355, 364] width 315 height 31
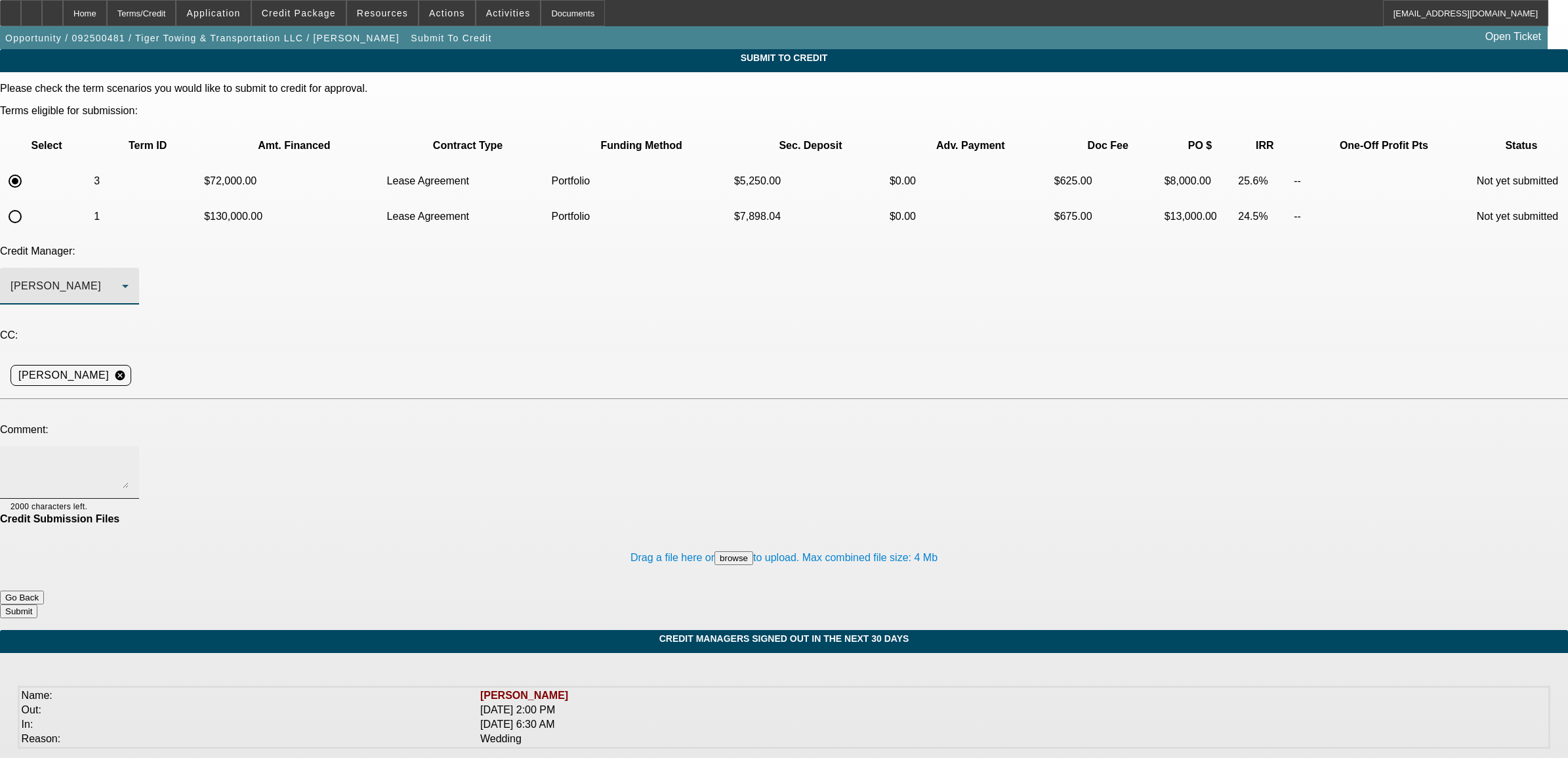
click at [129, 457] on textarea at bounding box center [70, 473] width 118 height 31
click at [129, 457] on textarea "They parted ways with Hany in 2022. The first comment in LP notes we removed Ha…" at bounding box center [70, 473] width 118 height 31
click at [714, 551] on button "browse" at bounding box center [734, 558] width 38 height 14
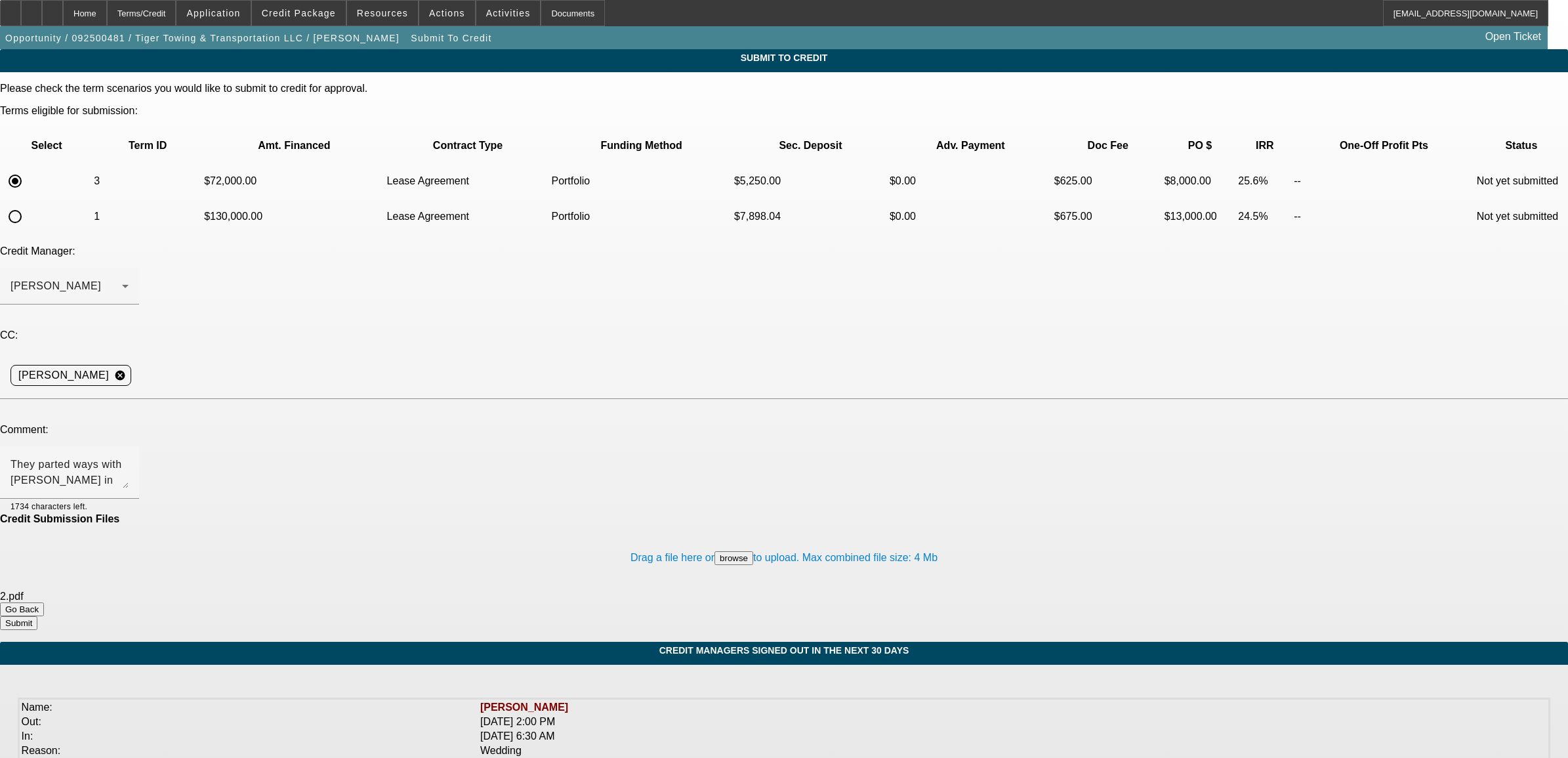
click at [714, 551] on button "browse" at bounding box center [734, 558] width 38 height 14
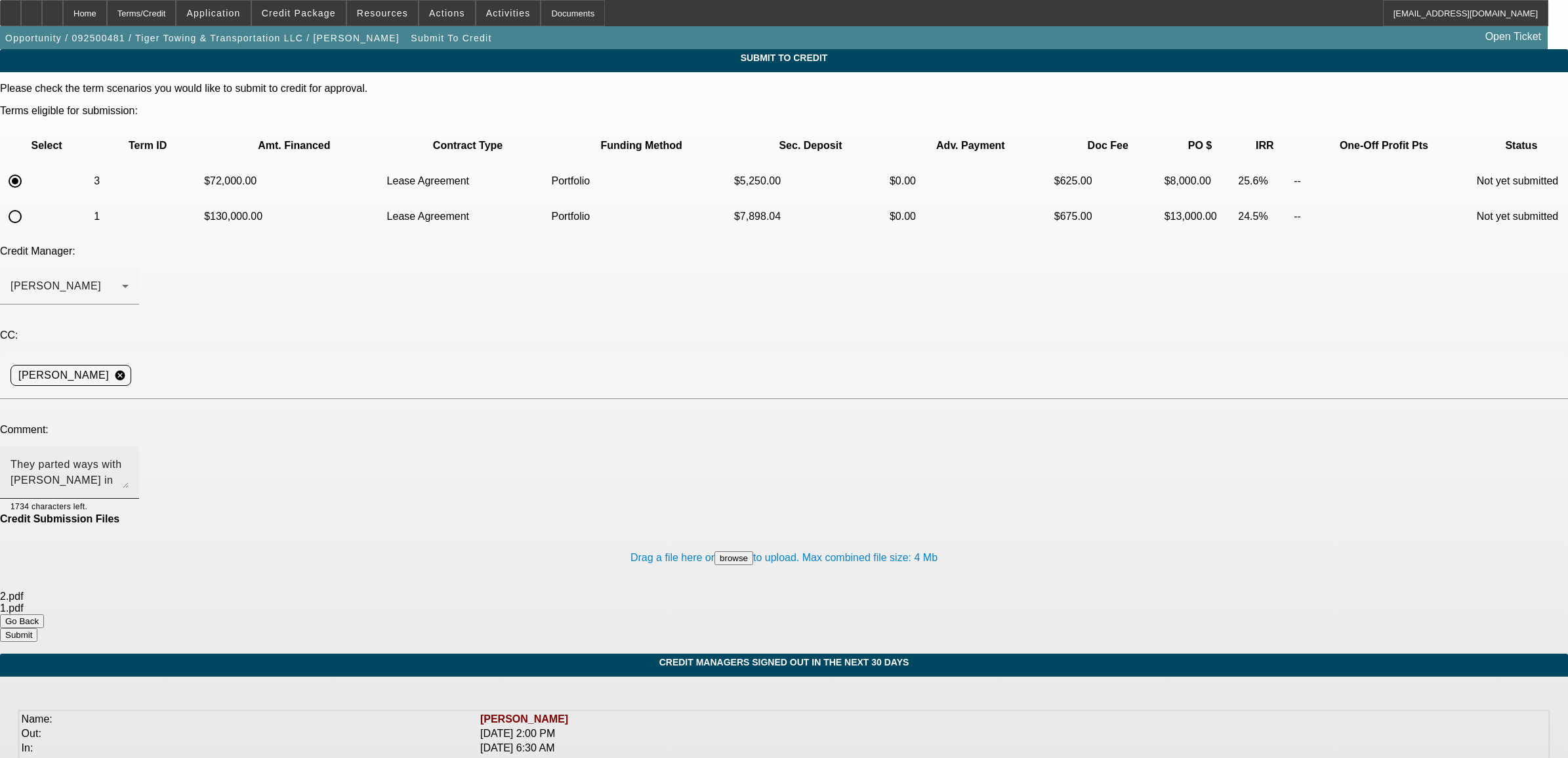
click at [129, 457] on textarea "They parted ways with Hany in 2022. The first comment in LP notes we removed Ha…" at bounding box center [70, 473] width 118 height 31
click at [129, 457] on textarea "They parted ways with Hany in 2022. The first comment in LP notes BFC removed H…" at bounding box center [70, 473] width 118 height 31
type textarea "They parted ways with Hany in 2022. The first comment in LP notes BFC removed H…"
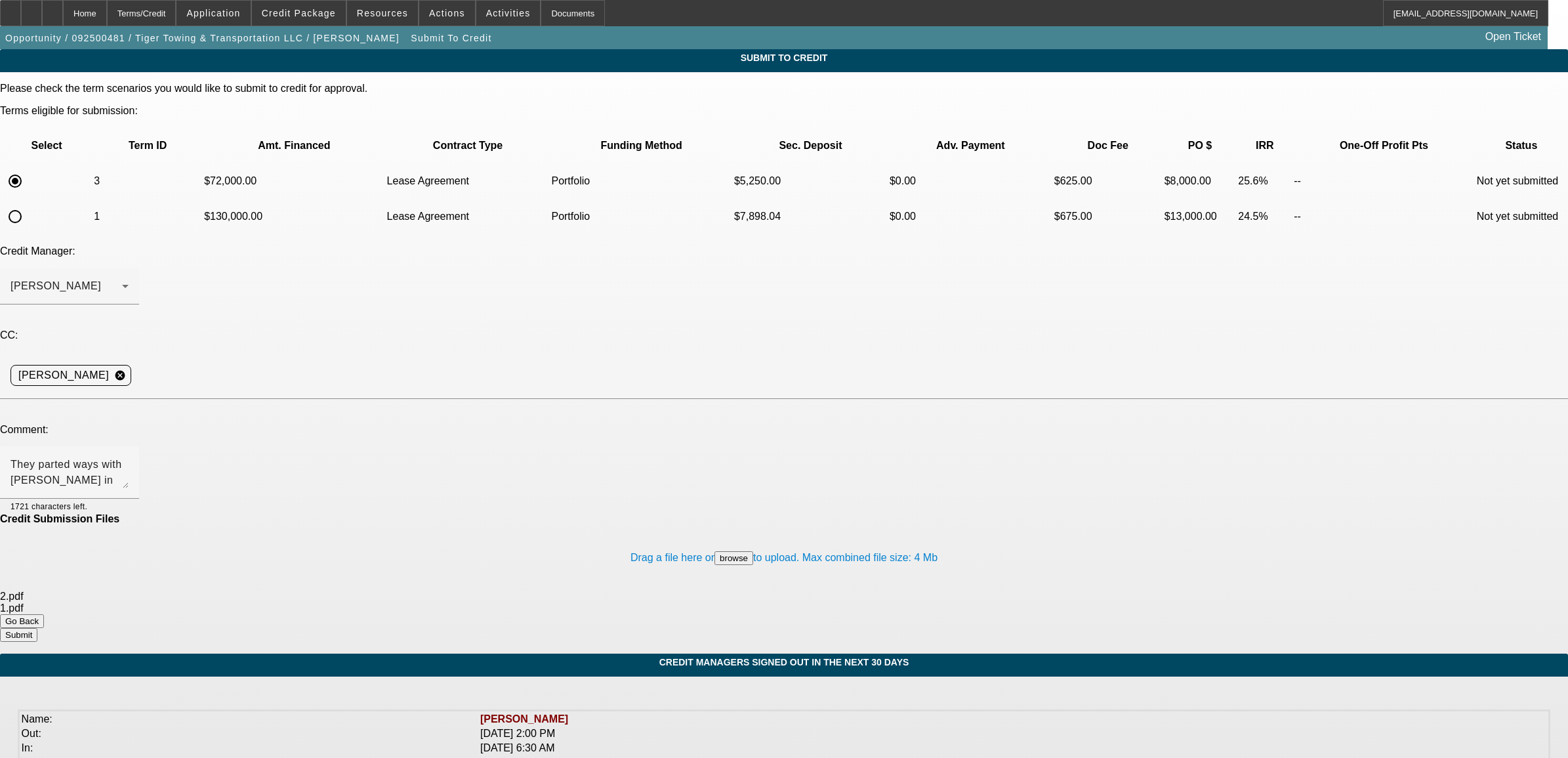
click at [37, 628] on button "Submit" at bounding box center [18, 635] width 37 height 14
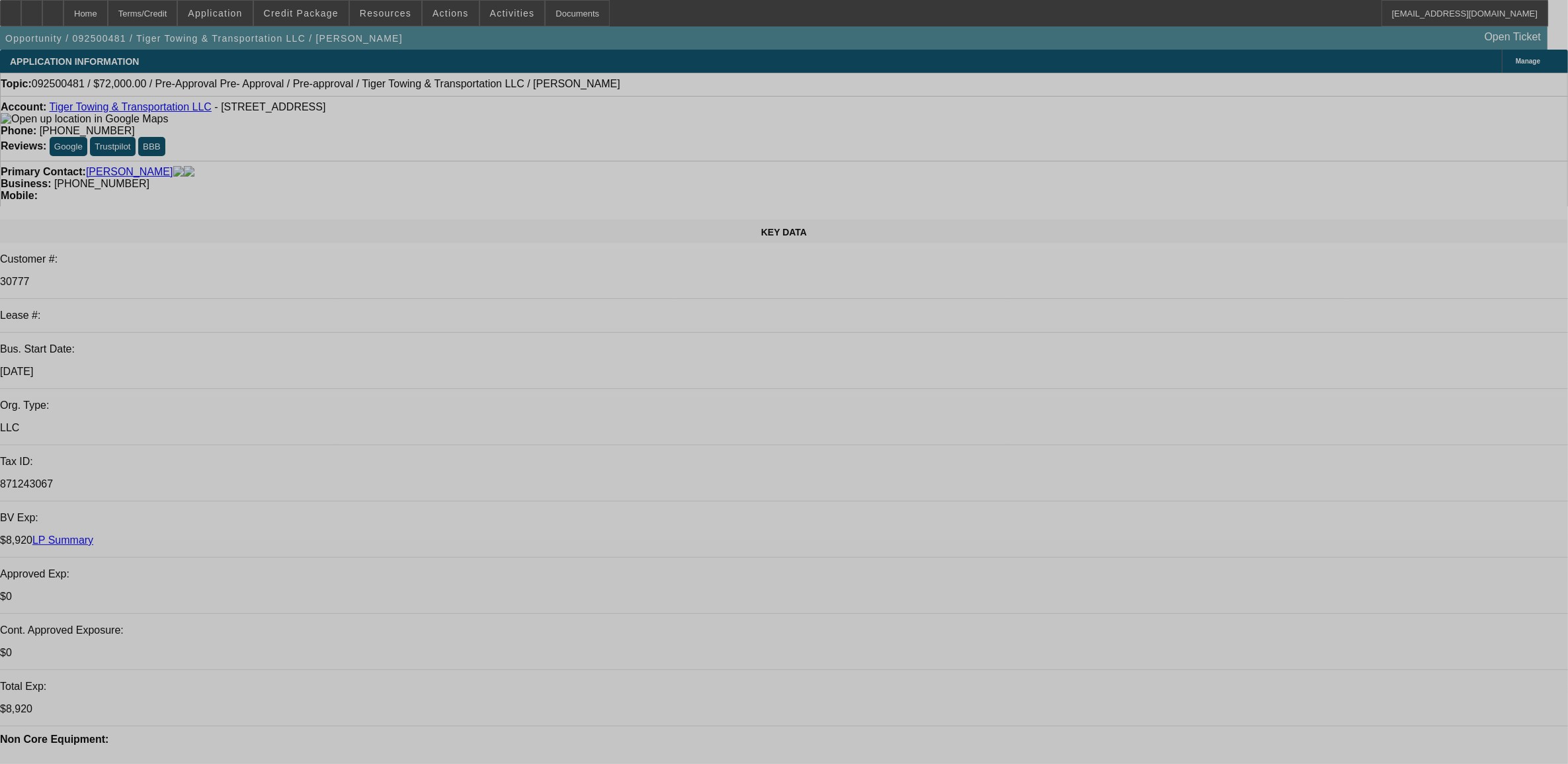
select select "0.1"
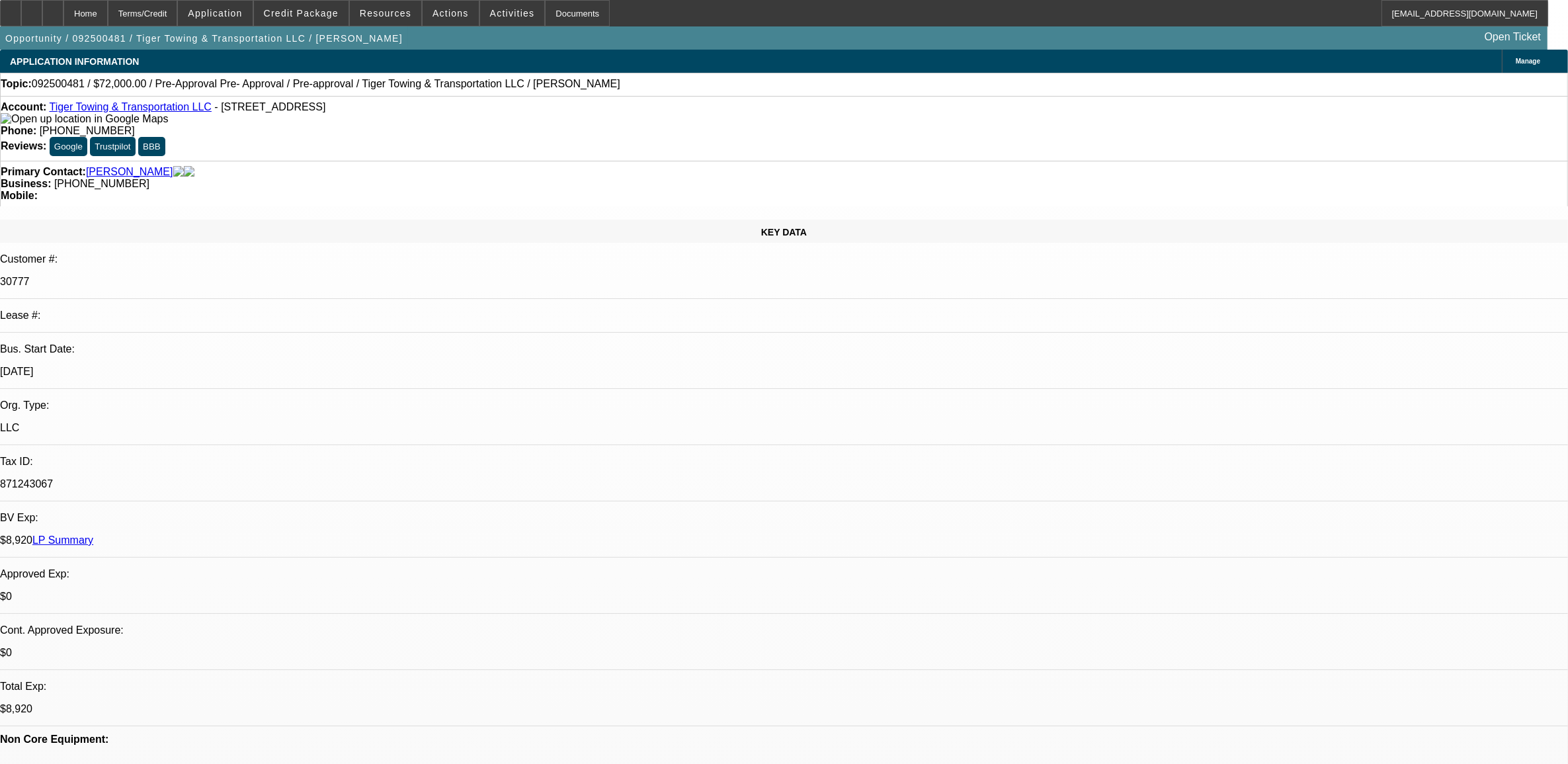
select select "2"
select select "0.1"
select select "4"
select select "0.1"
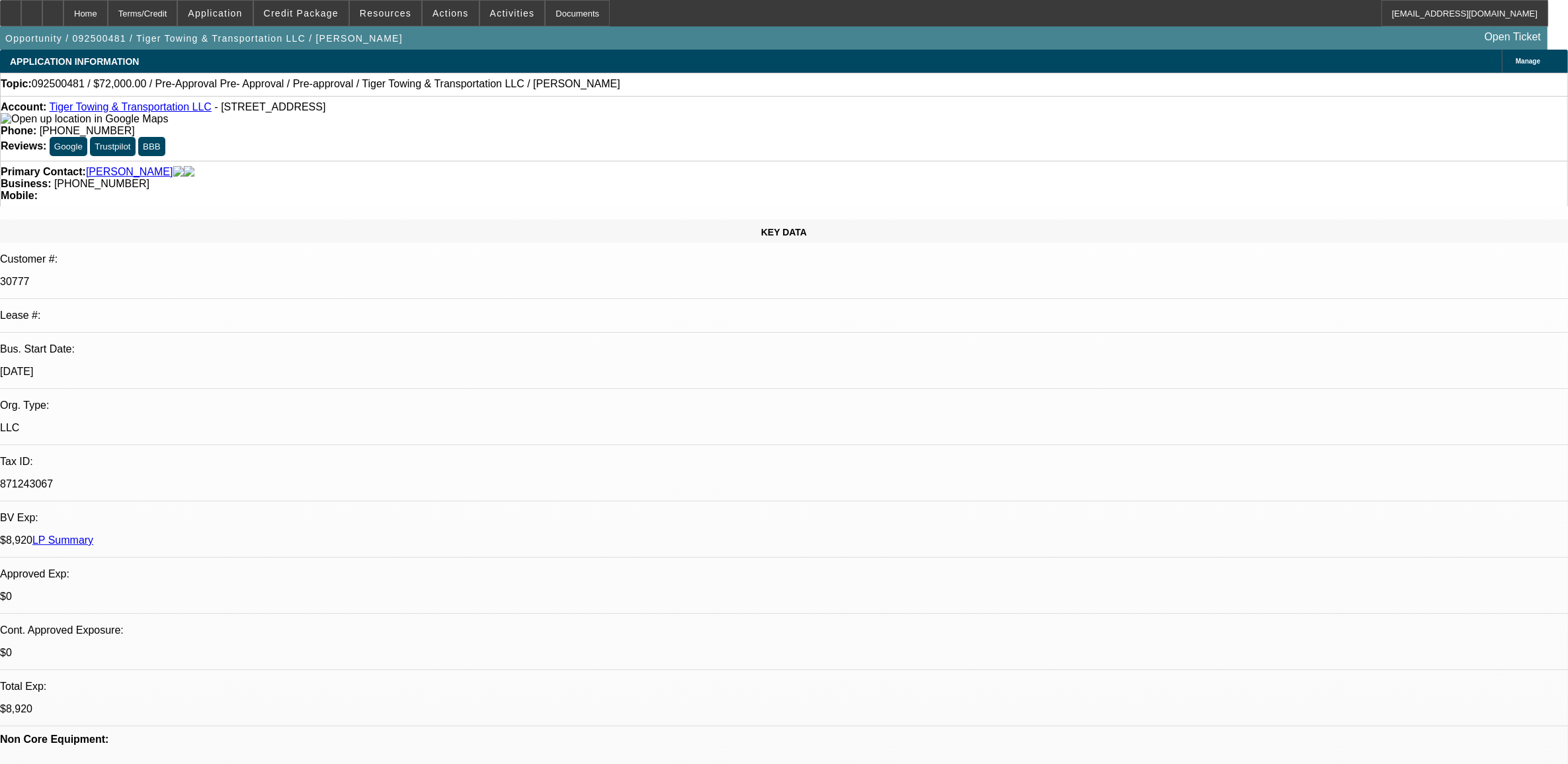
select select "2"
select select "0.1"
select select "4"
select select "0"
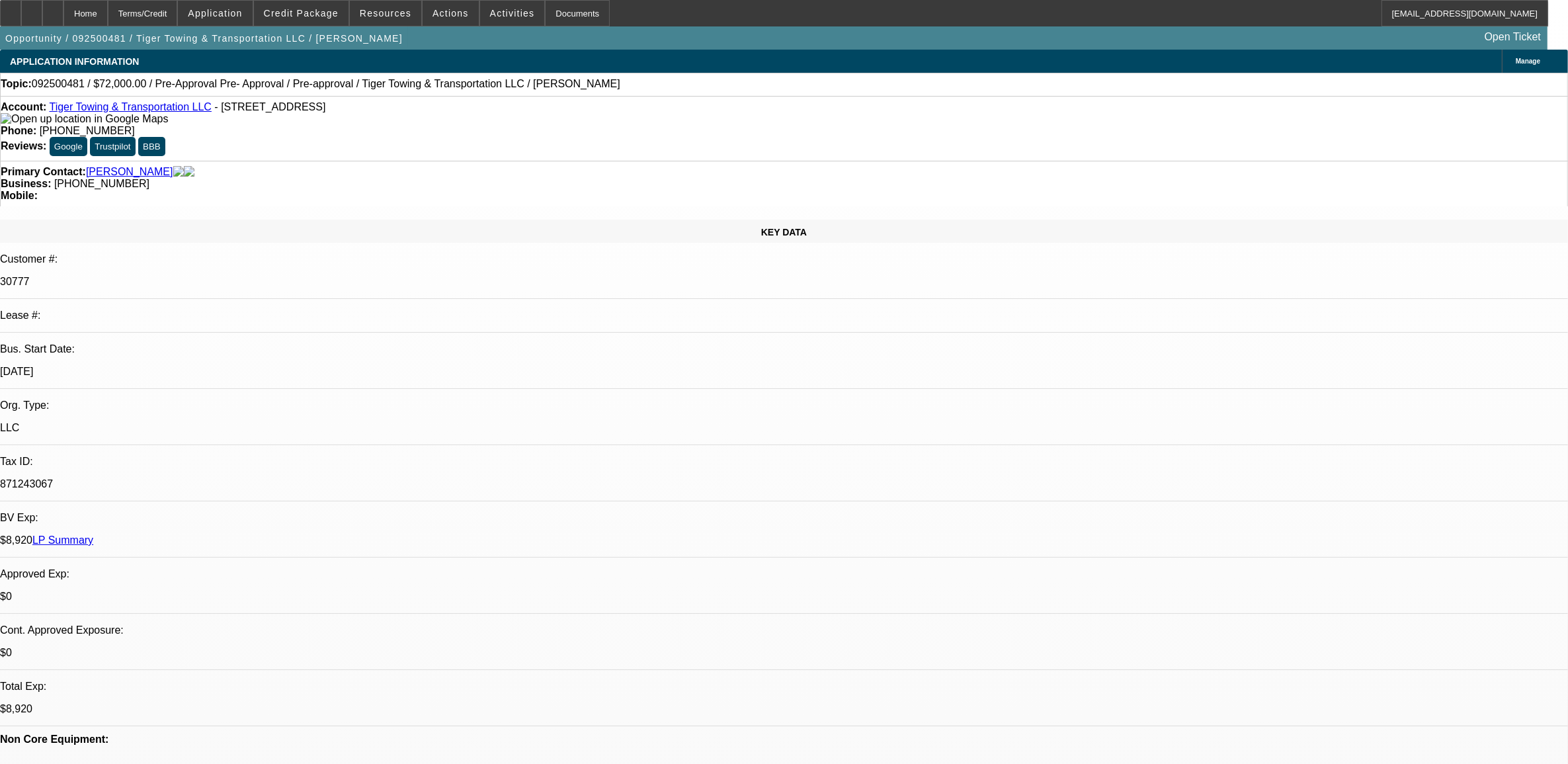
select select "2"
select select "0.1"
select select "4"
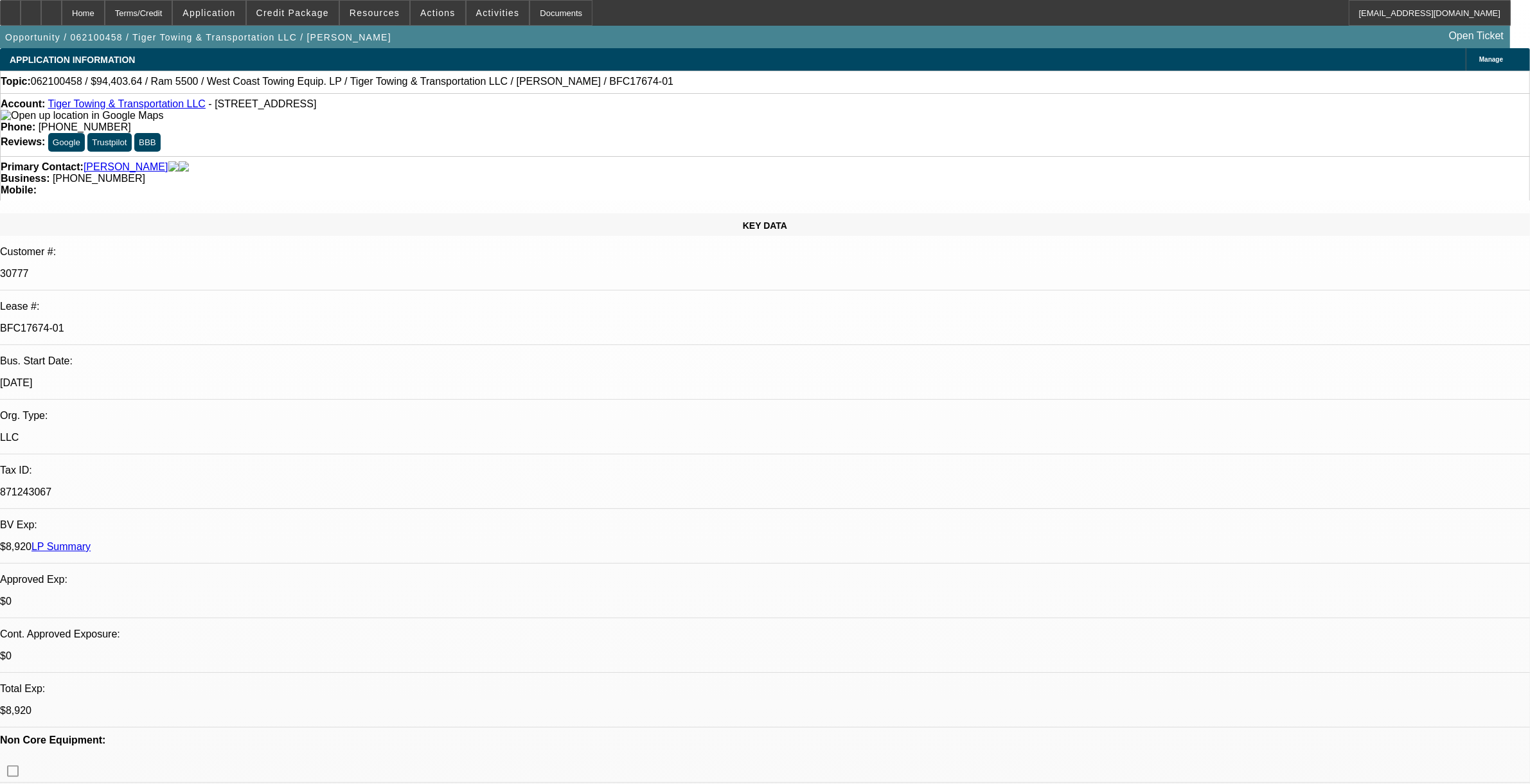
select select "0"
select select "0.1"
select select "0"
select select "2"
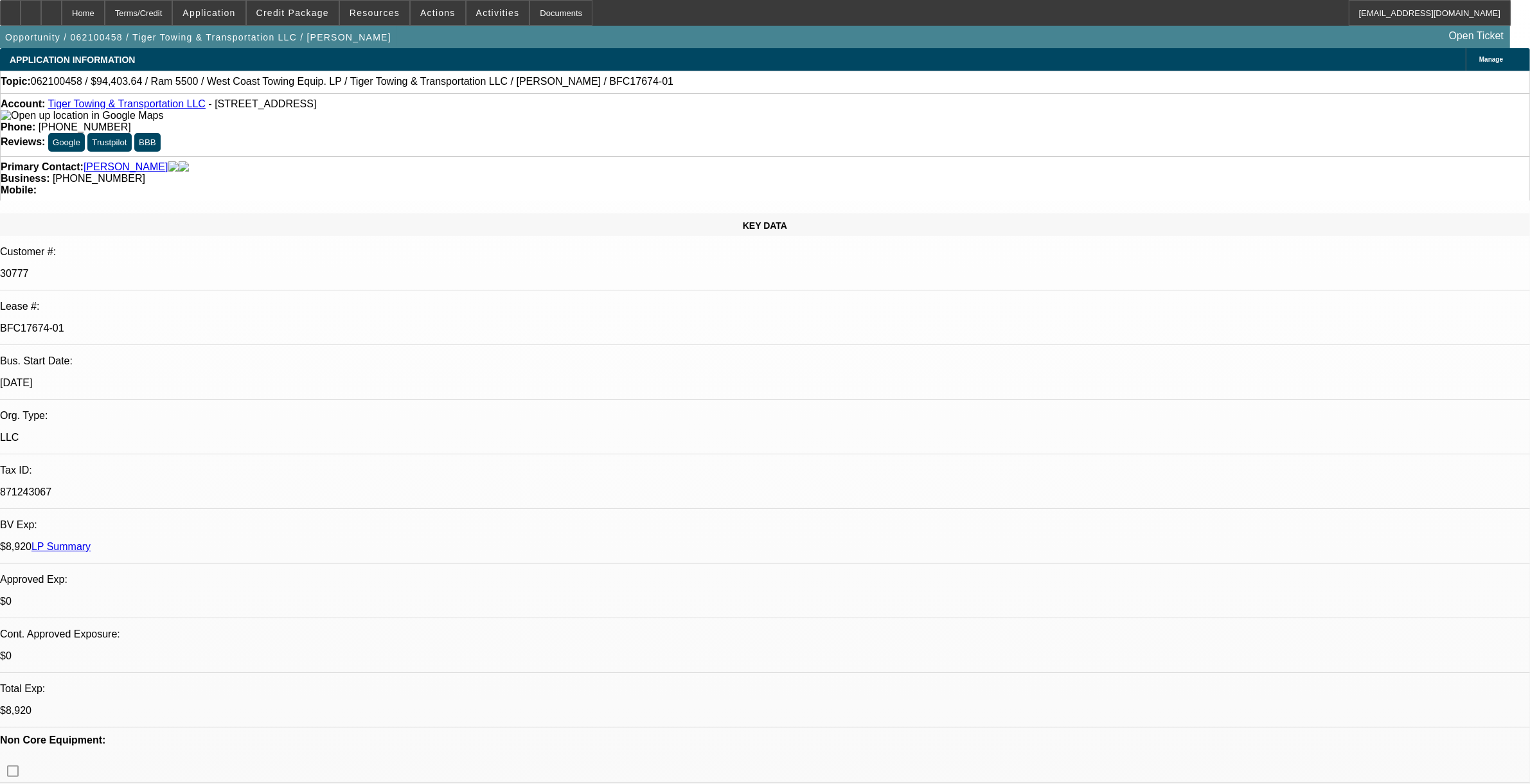
select select "0.1"
select select "0"
select select "2"
select select "0.1"
select select "0"
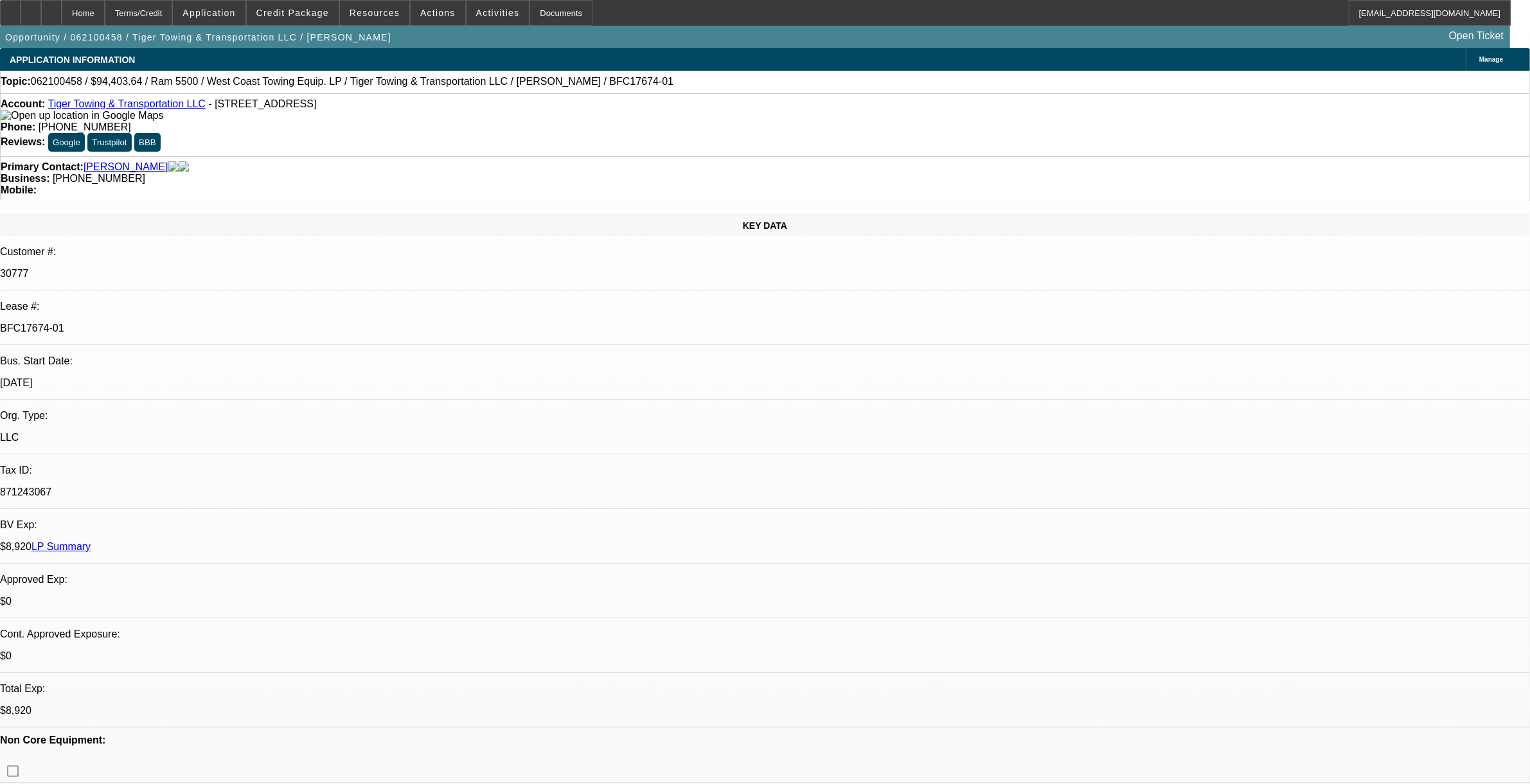
select select "2"
select select "0.1"
select select "1"
select select "2"
select select "4"
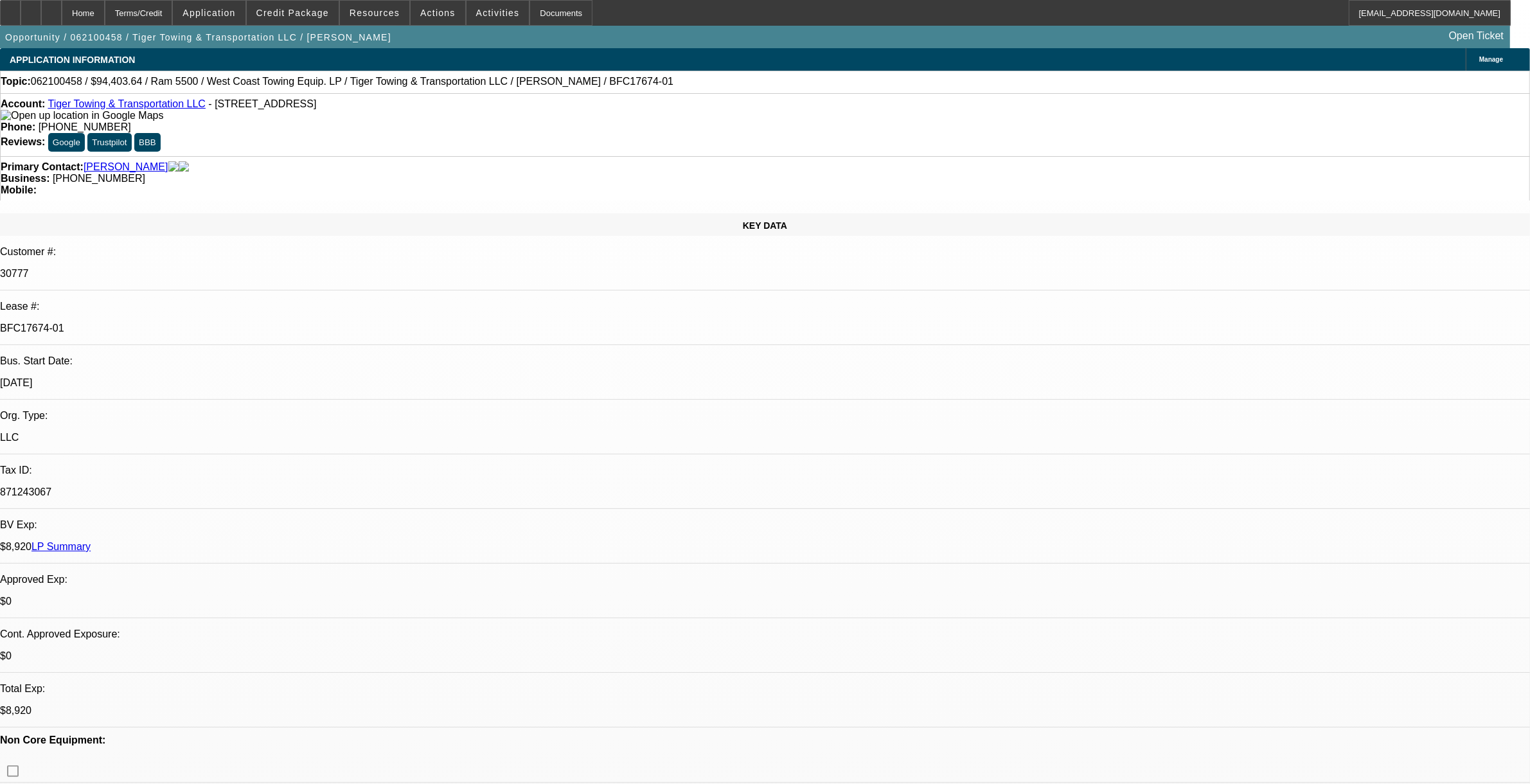
select select "1"
select select "2"
select select "4"
select select "1"
select select "2"
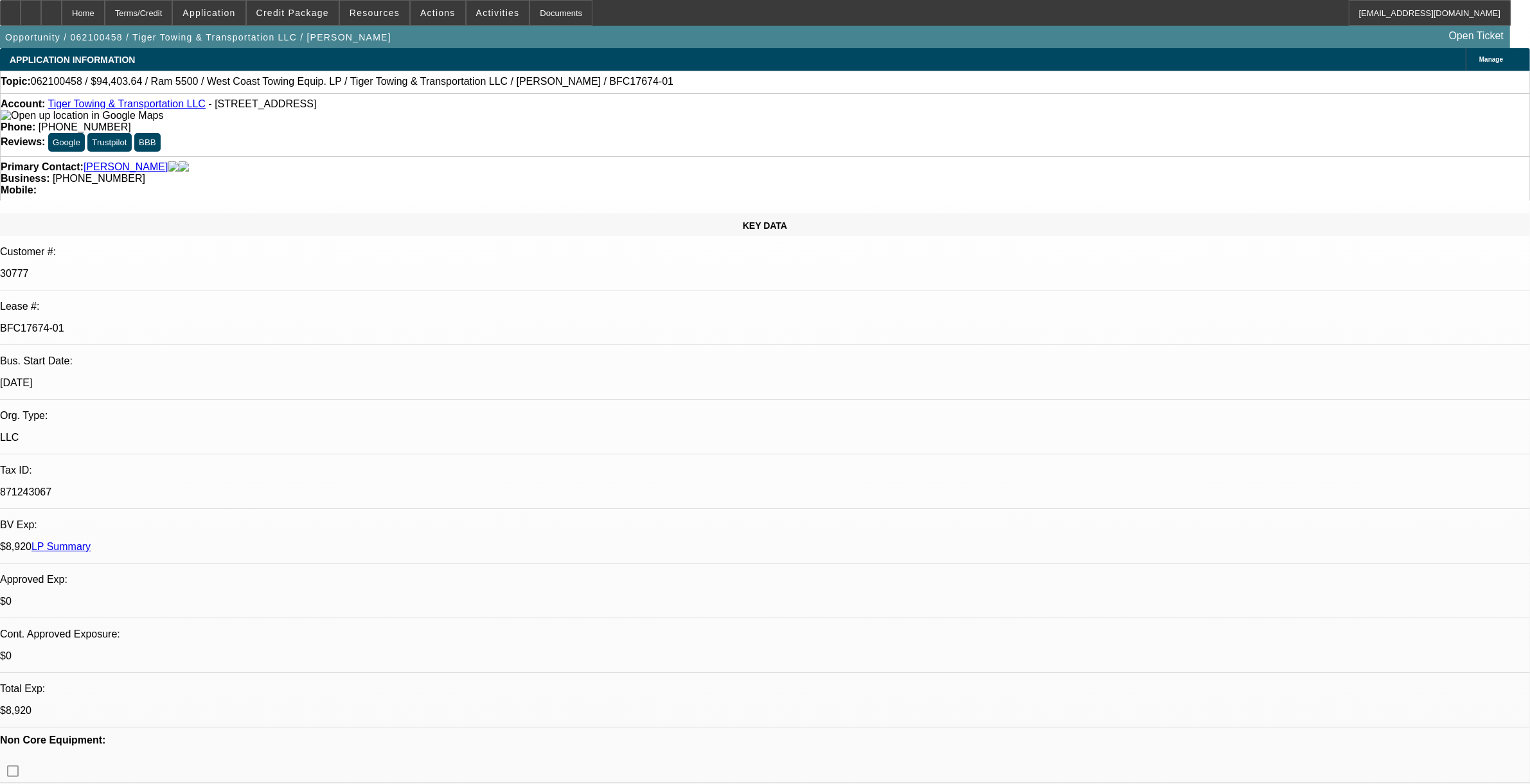
select select "4"
select select "1"
select select "2"
select select "4"
click at [293, 4] on span at bounding box center [293, 13] width 92 height 31
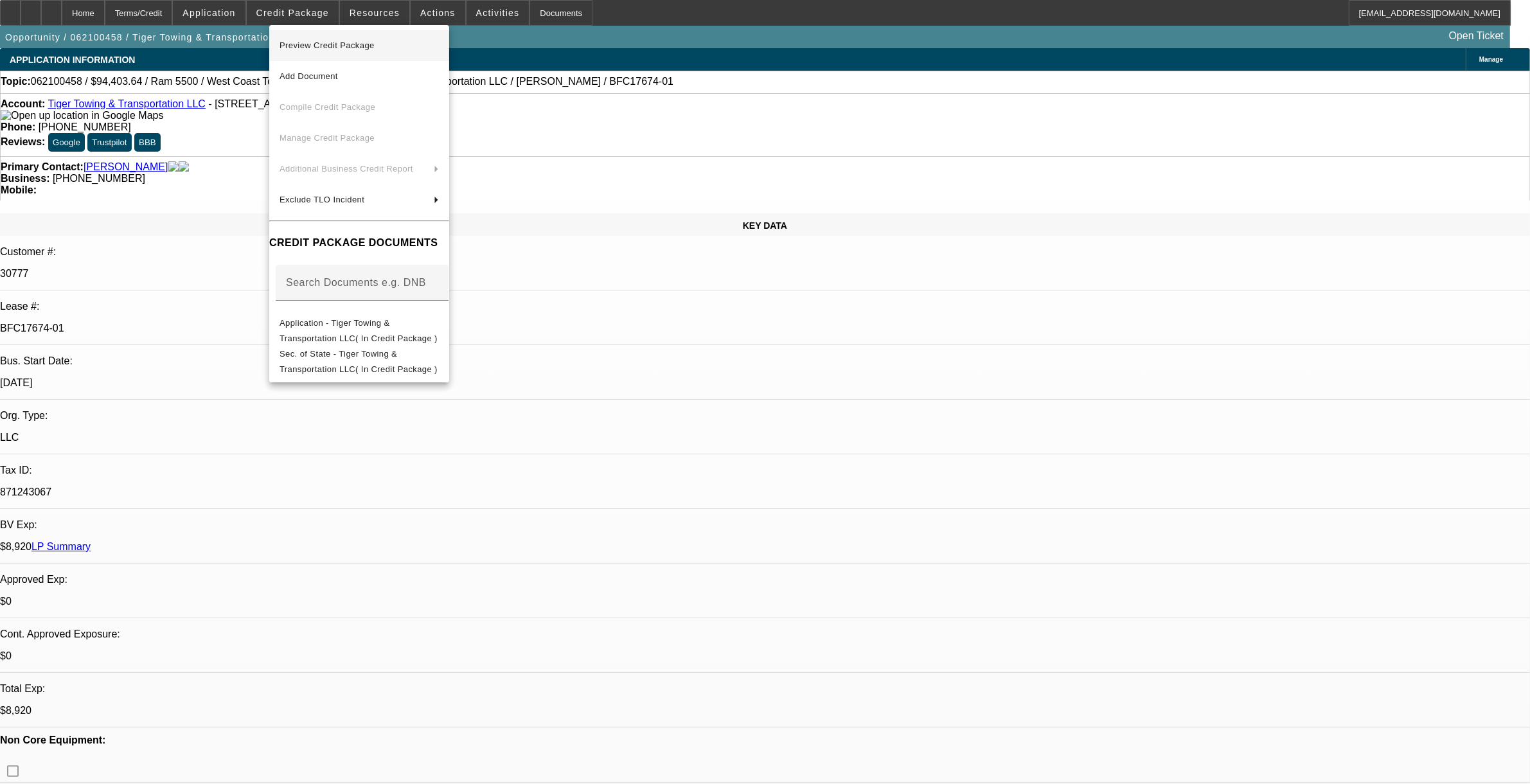
click at [348, 39] on span "Preview Credit Package" at bounding box center [359, 45] width 159 height 15
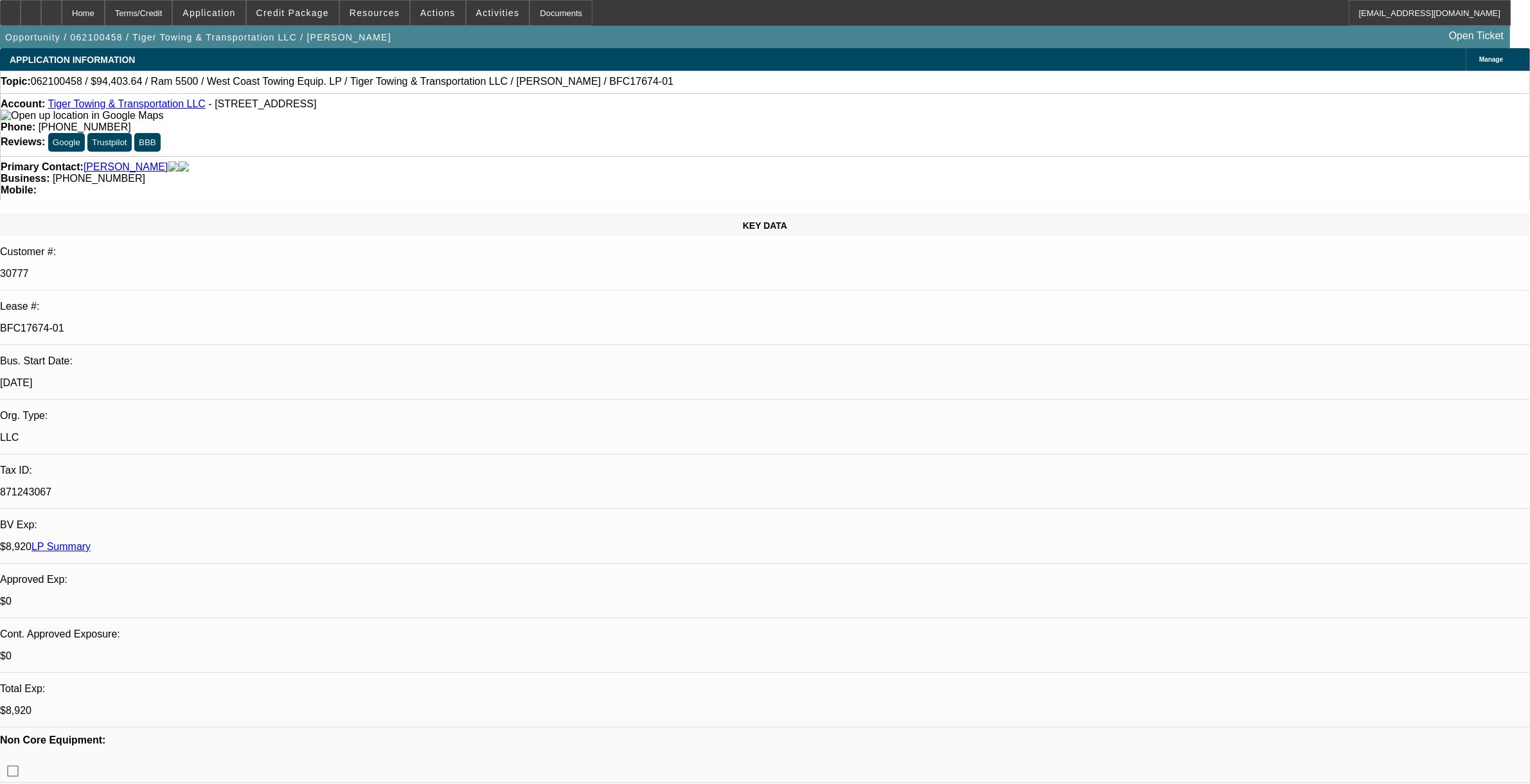
scroll to position [6004, 0]
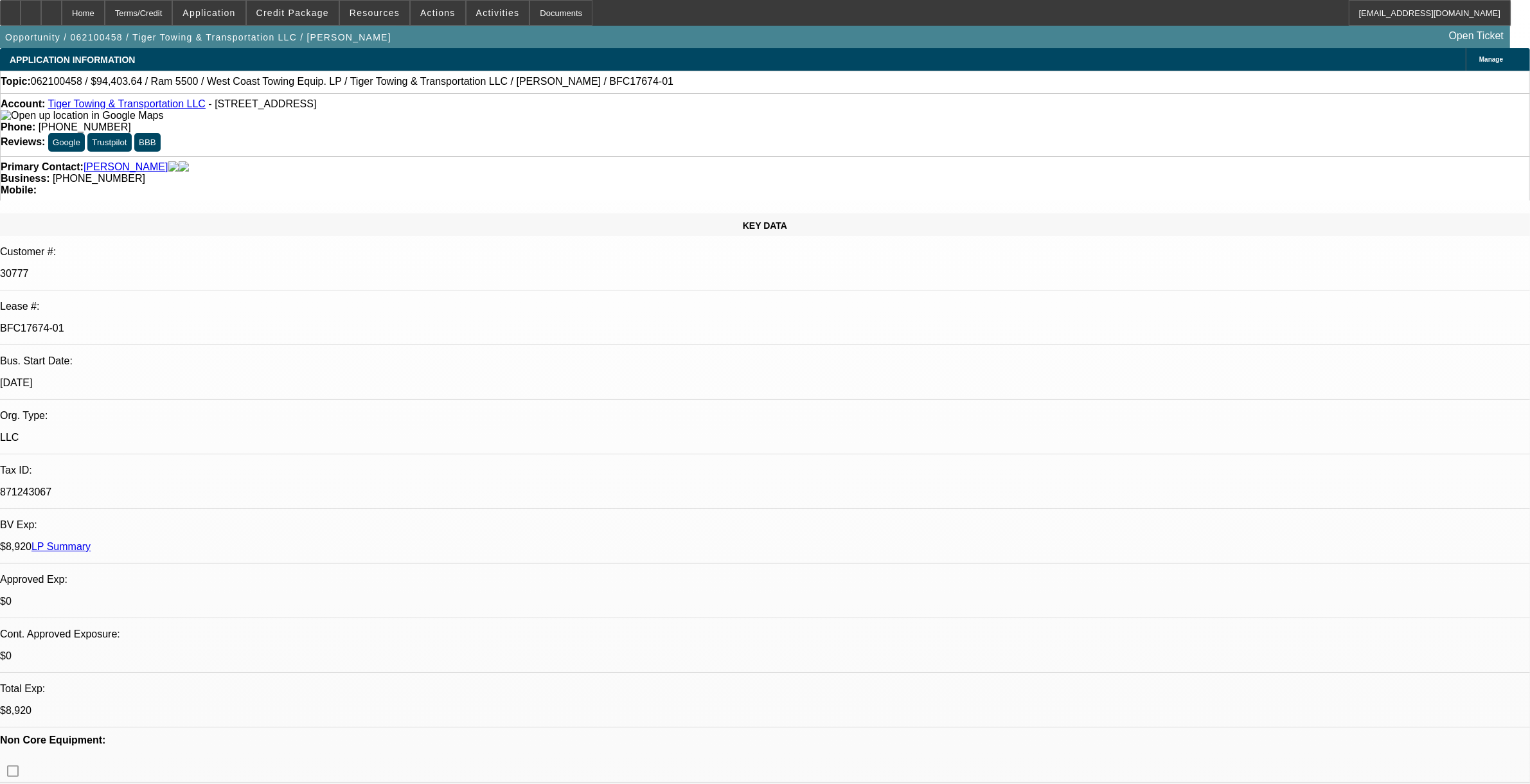
drag, startPoint x: 1112, startPoint y: 210, endPoint x: 1078, endPoint y: 172, distance: 51.0
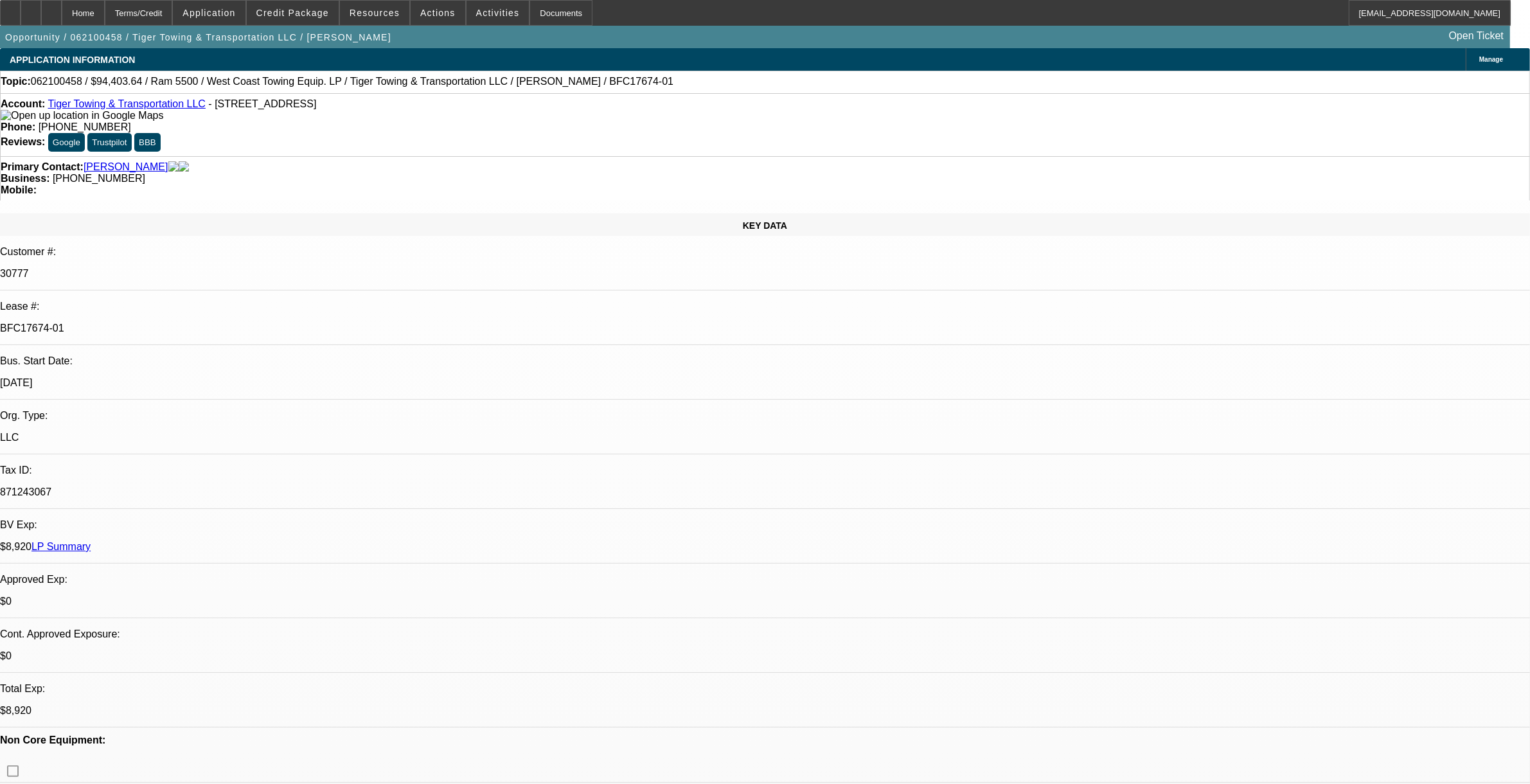
scroll to position [5281, 0]
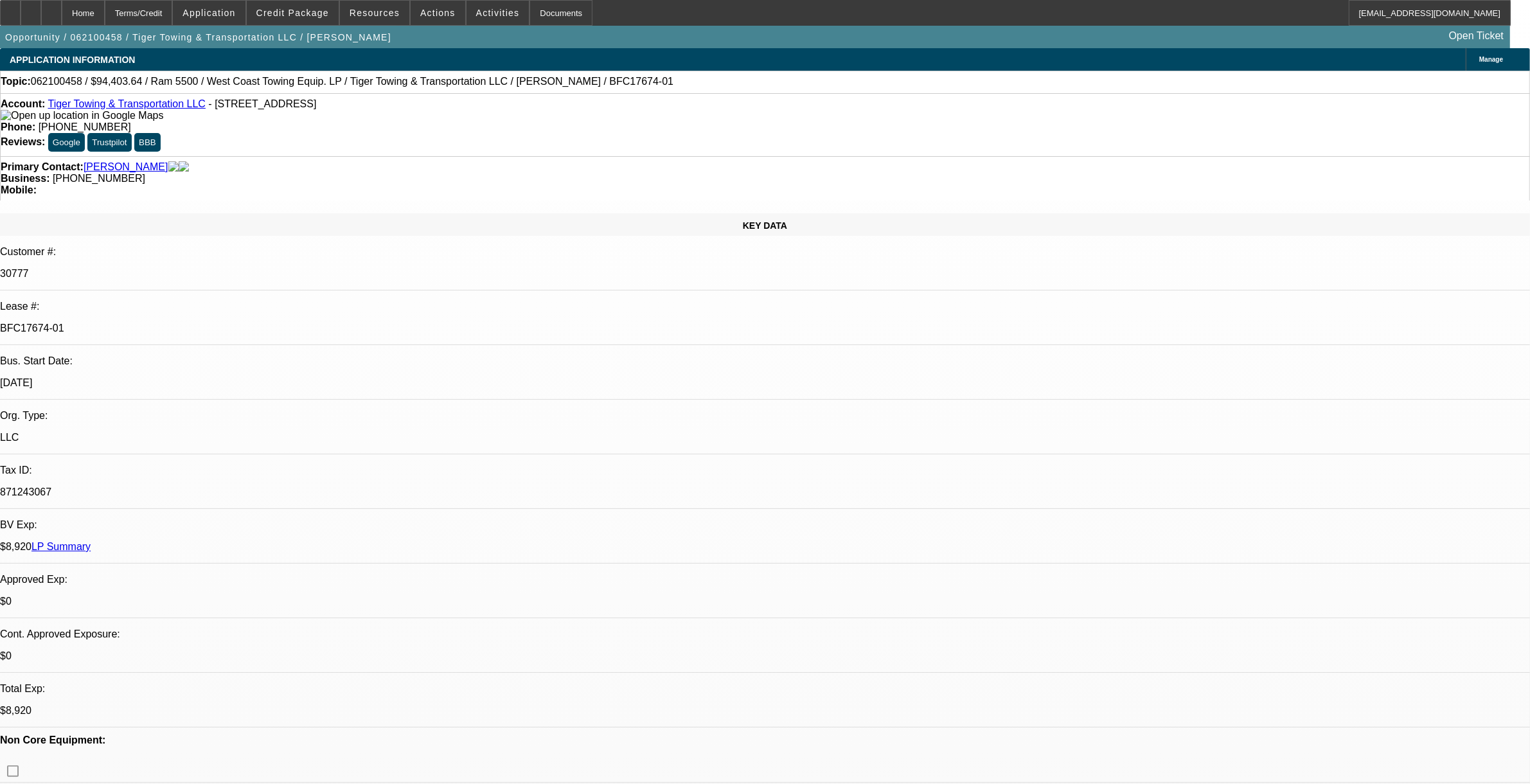
scroll to position [5040, 0]
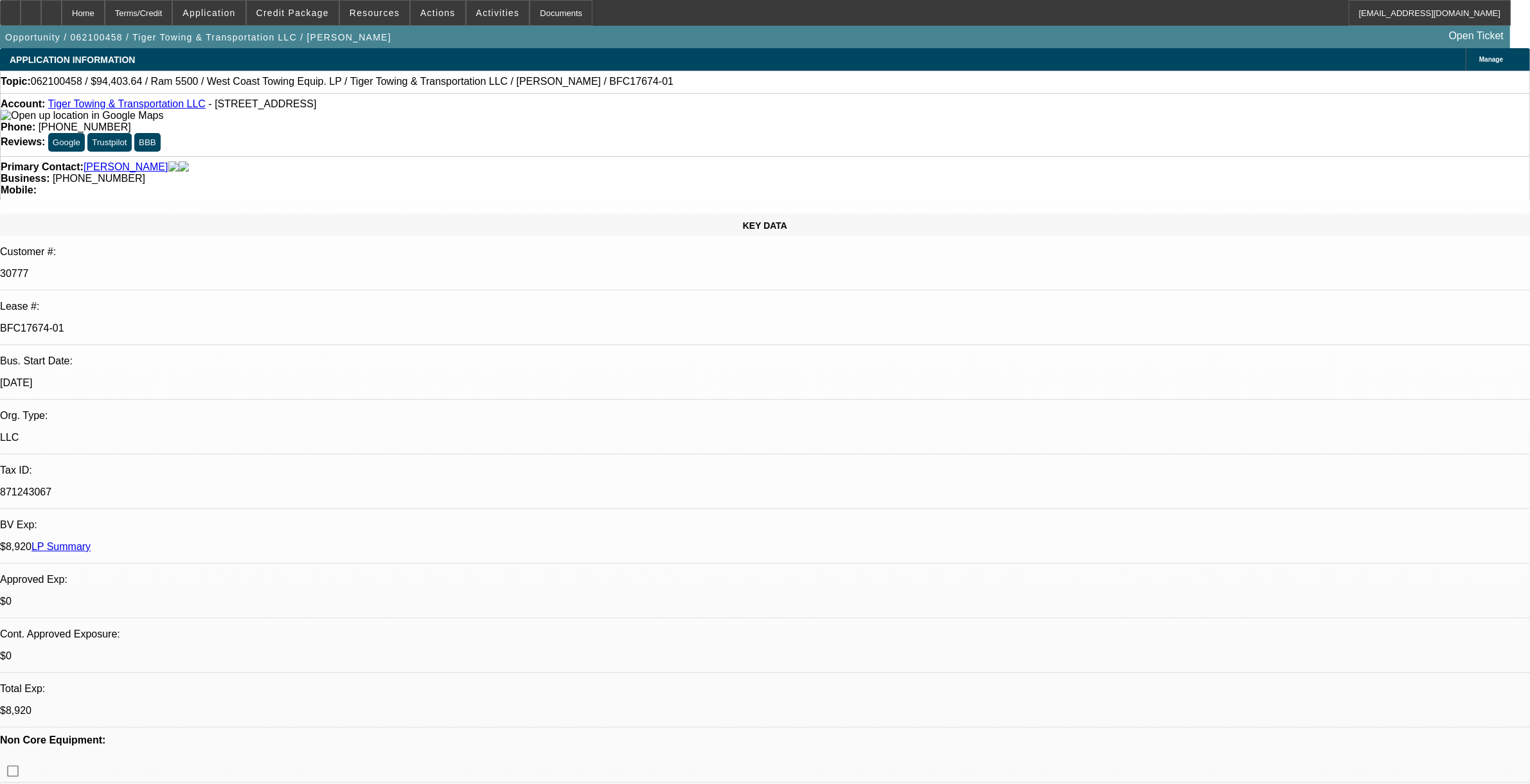
scroll to position [4880, 0]
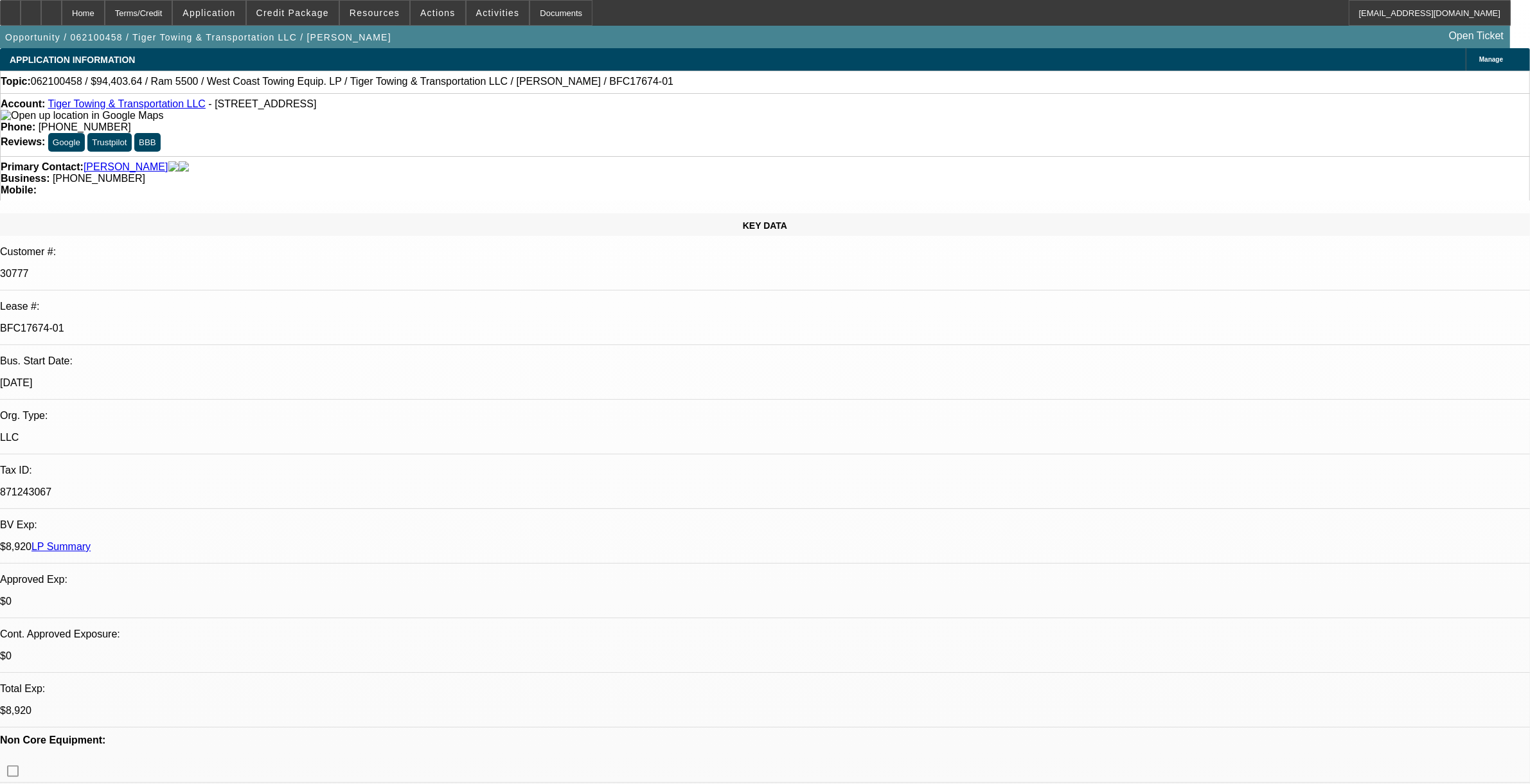
scroll to position [4638, 0]
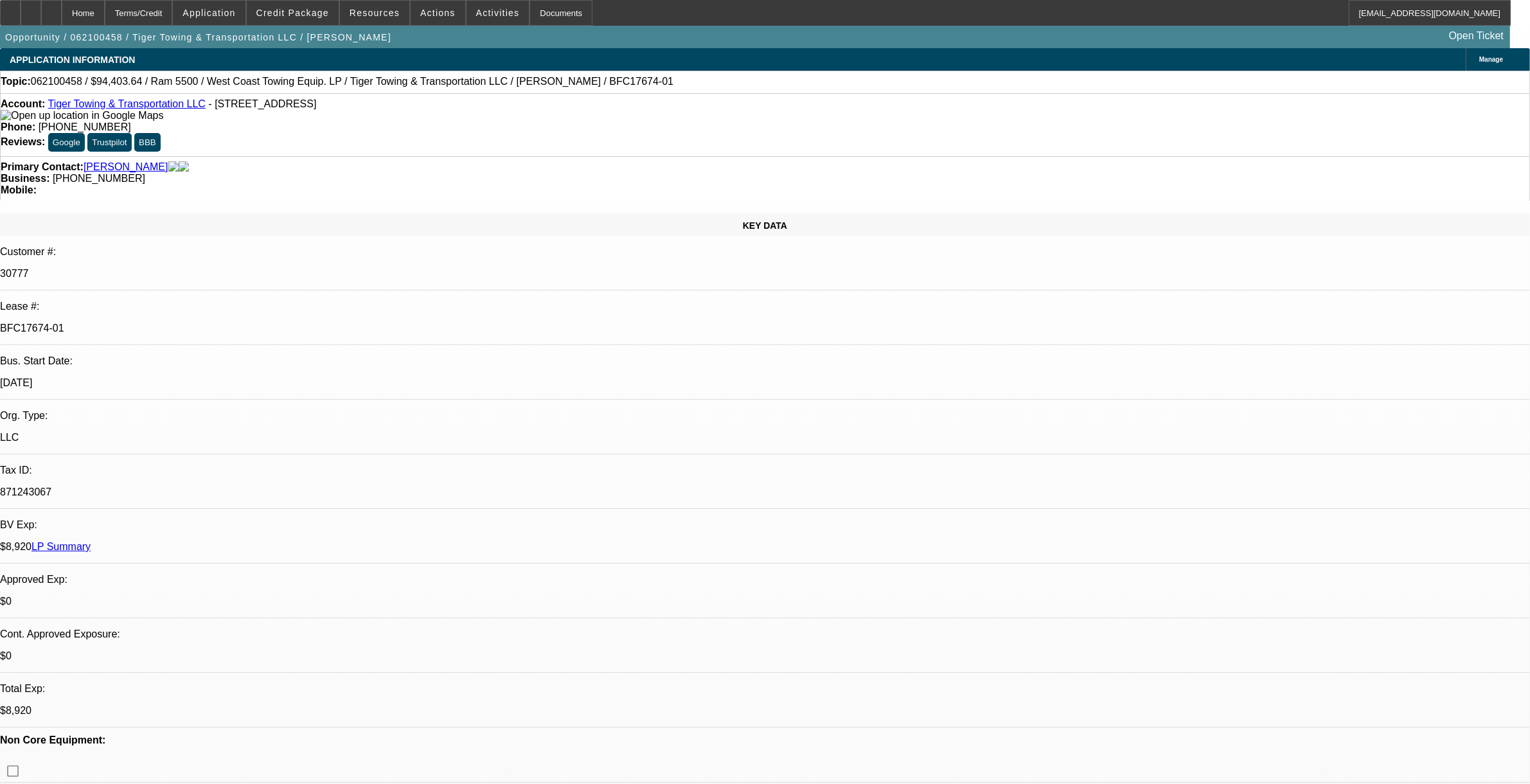
scroll to position [4477, 0]
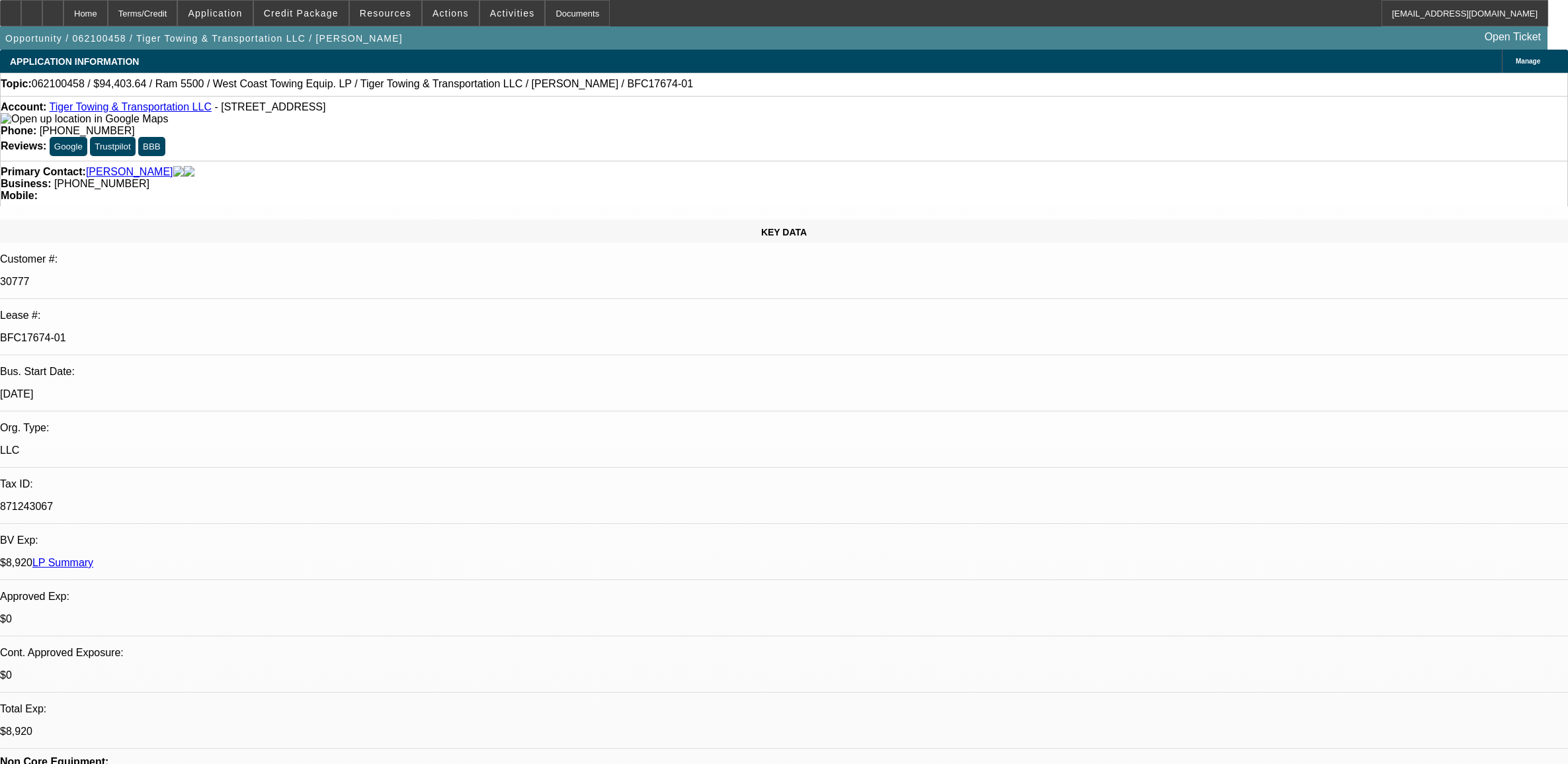
select select "0"
select select "2"
select select "0.1"
select select "4"
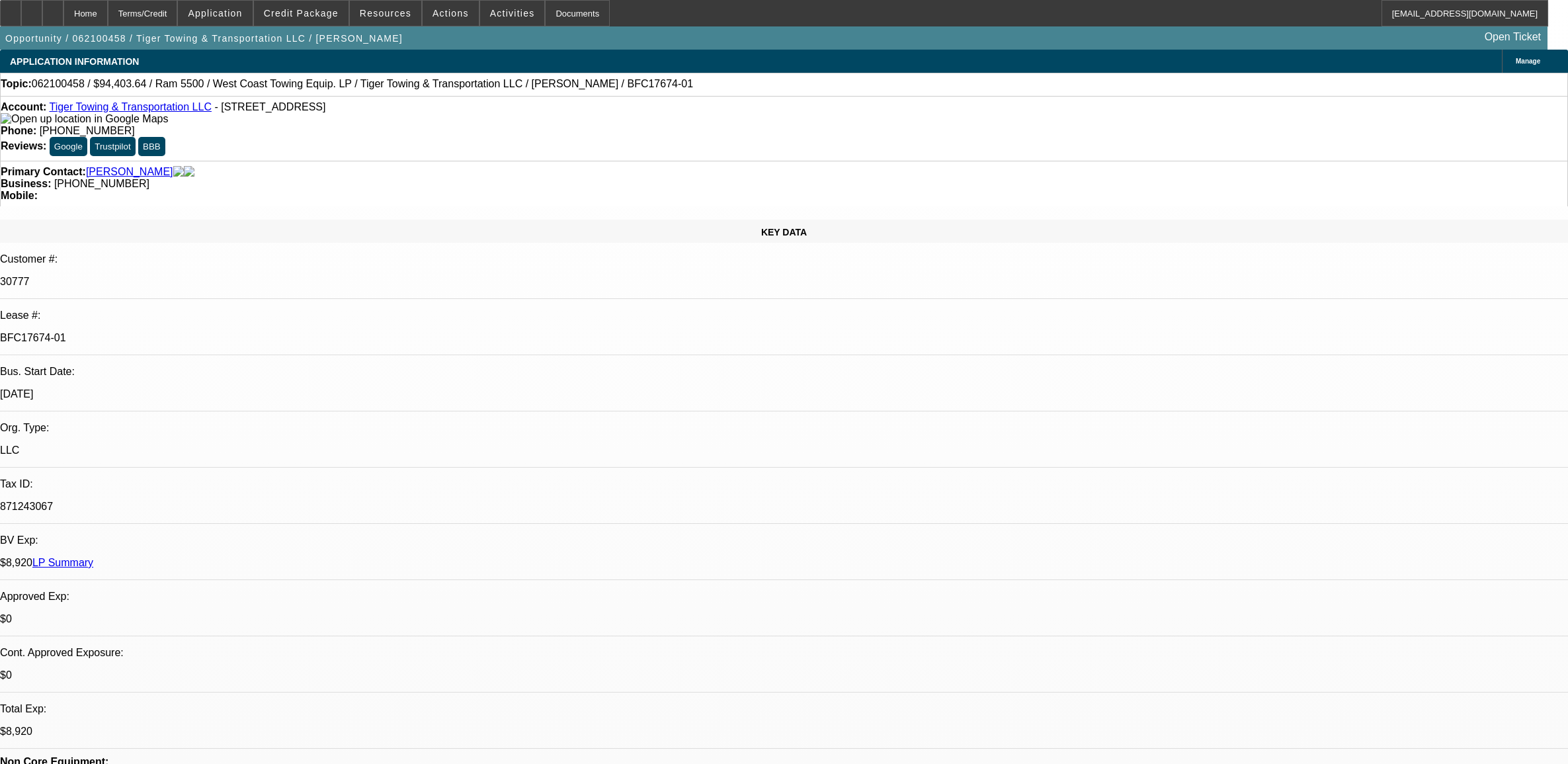
select select "0"
select select "2"
select select "0.1"
select select "4"
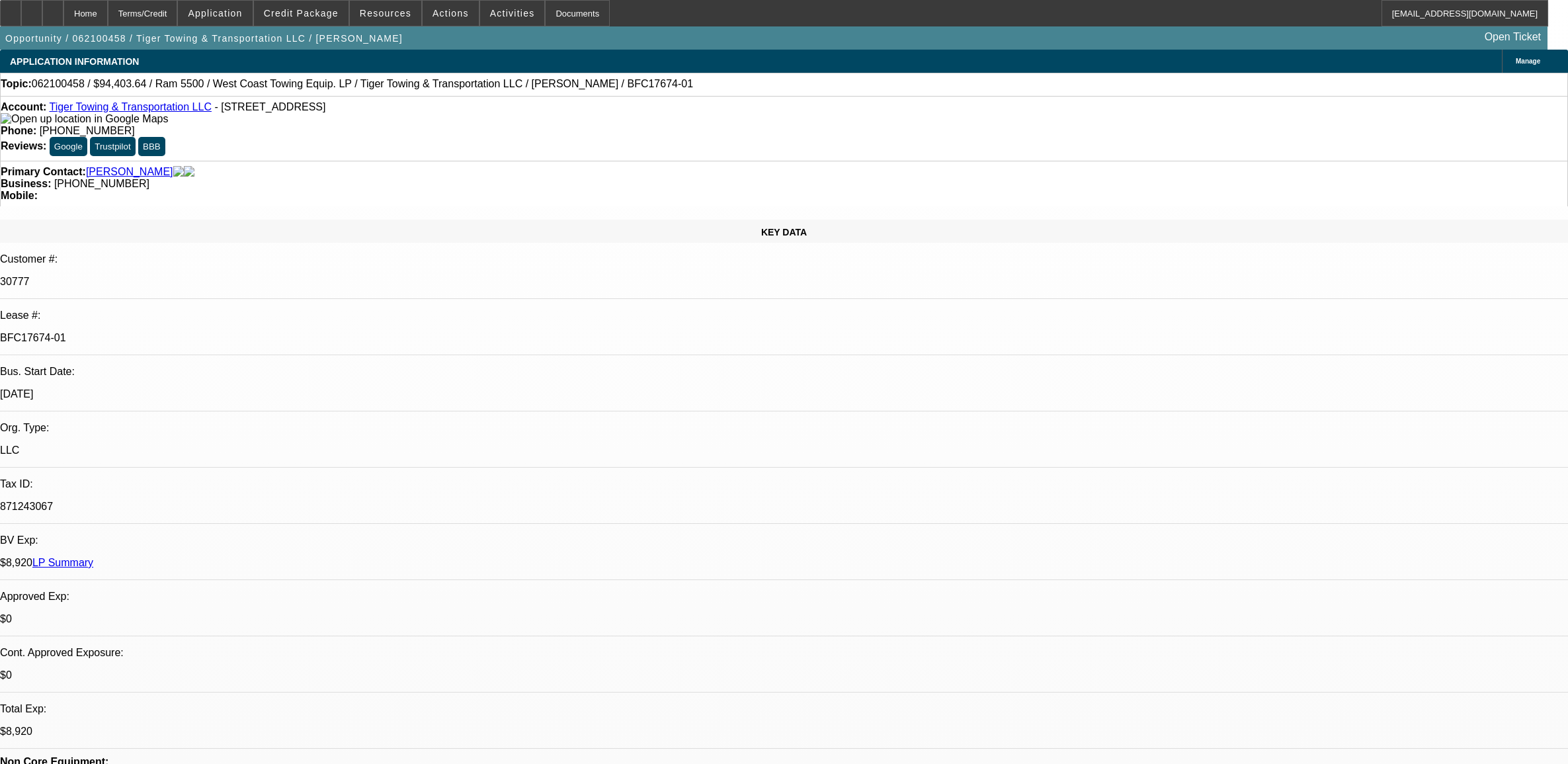
select select "0"
select select "2"
select select "0.1"
select select "4"
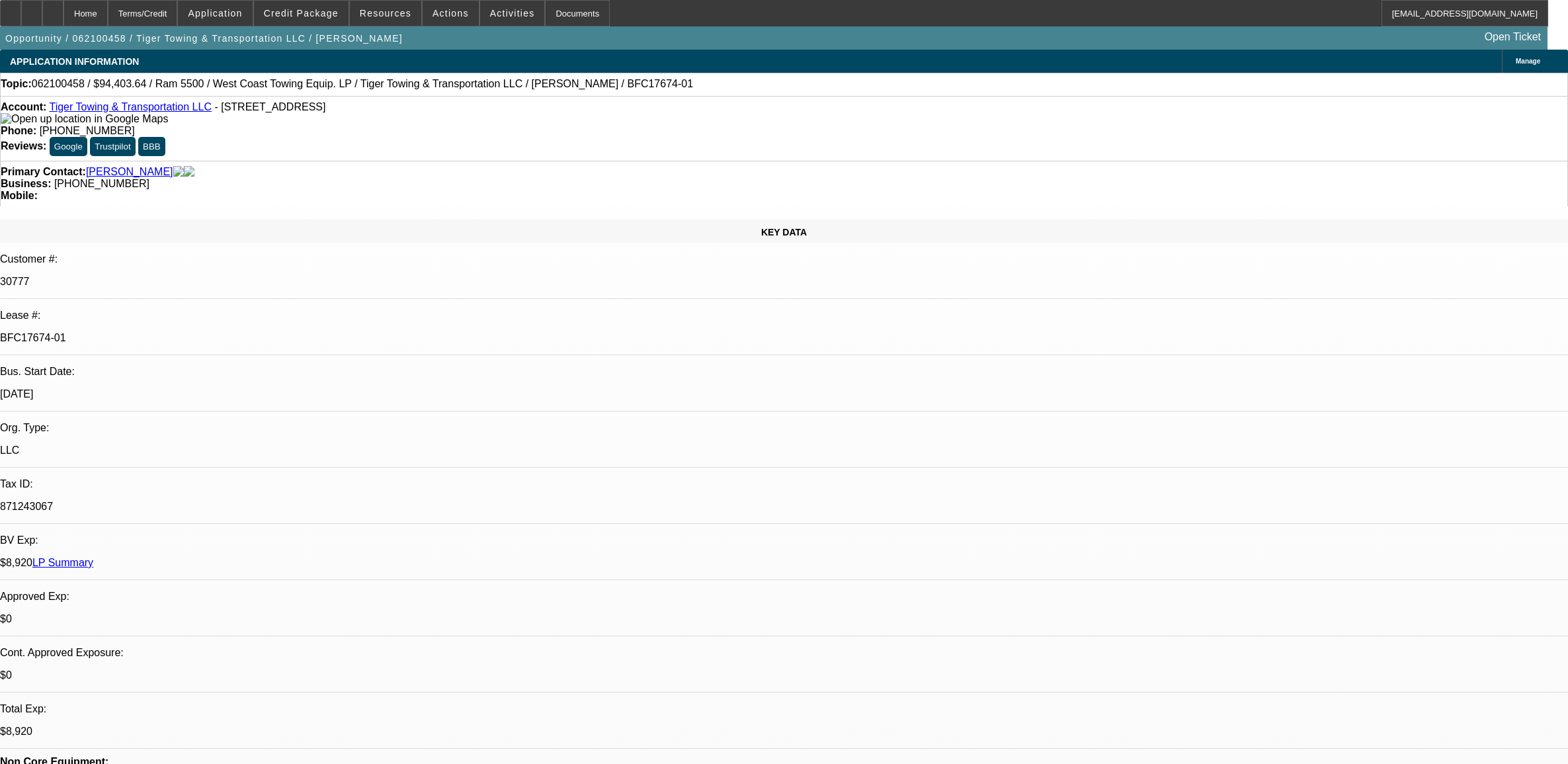
select select "0"
select select "2"
select select "0.1"
select select "4"
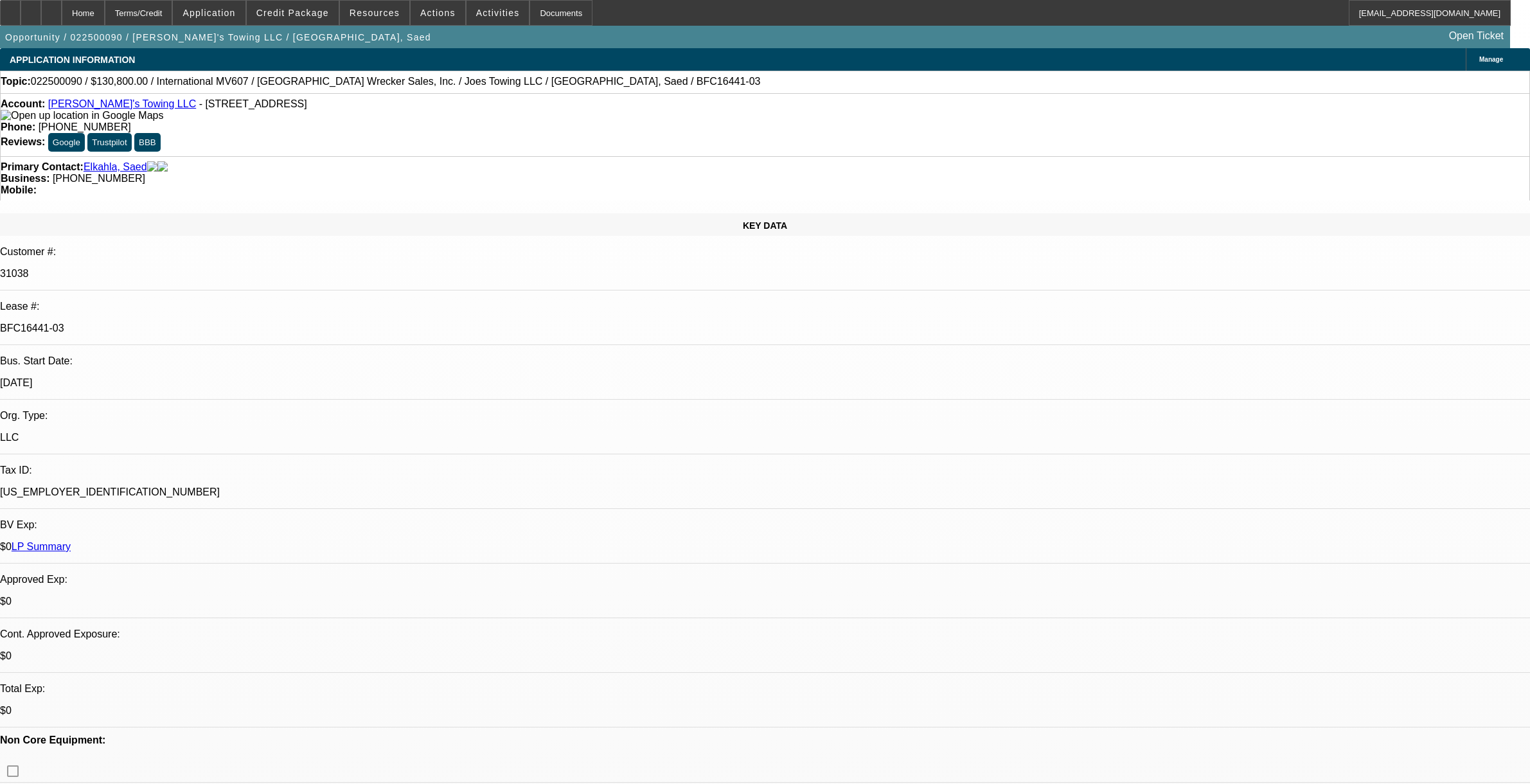
select select "0"
select select "6"
select select "0"
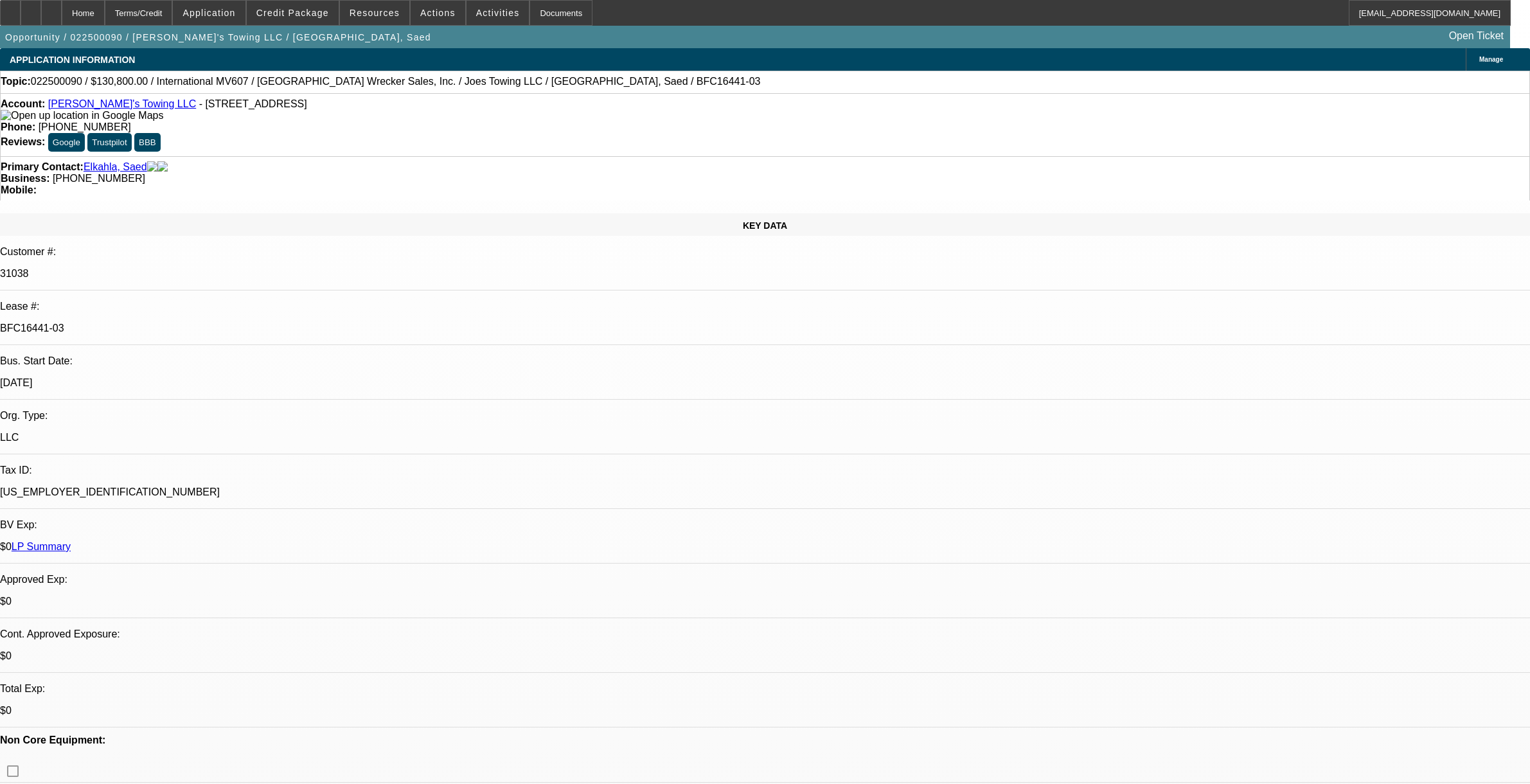
select select "0"
select select "6"
select select "0"
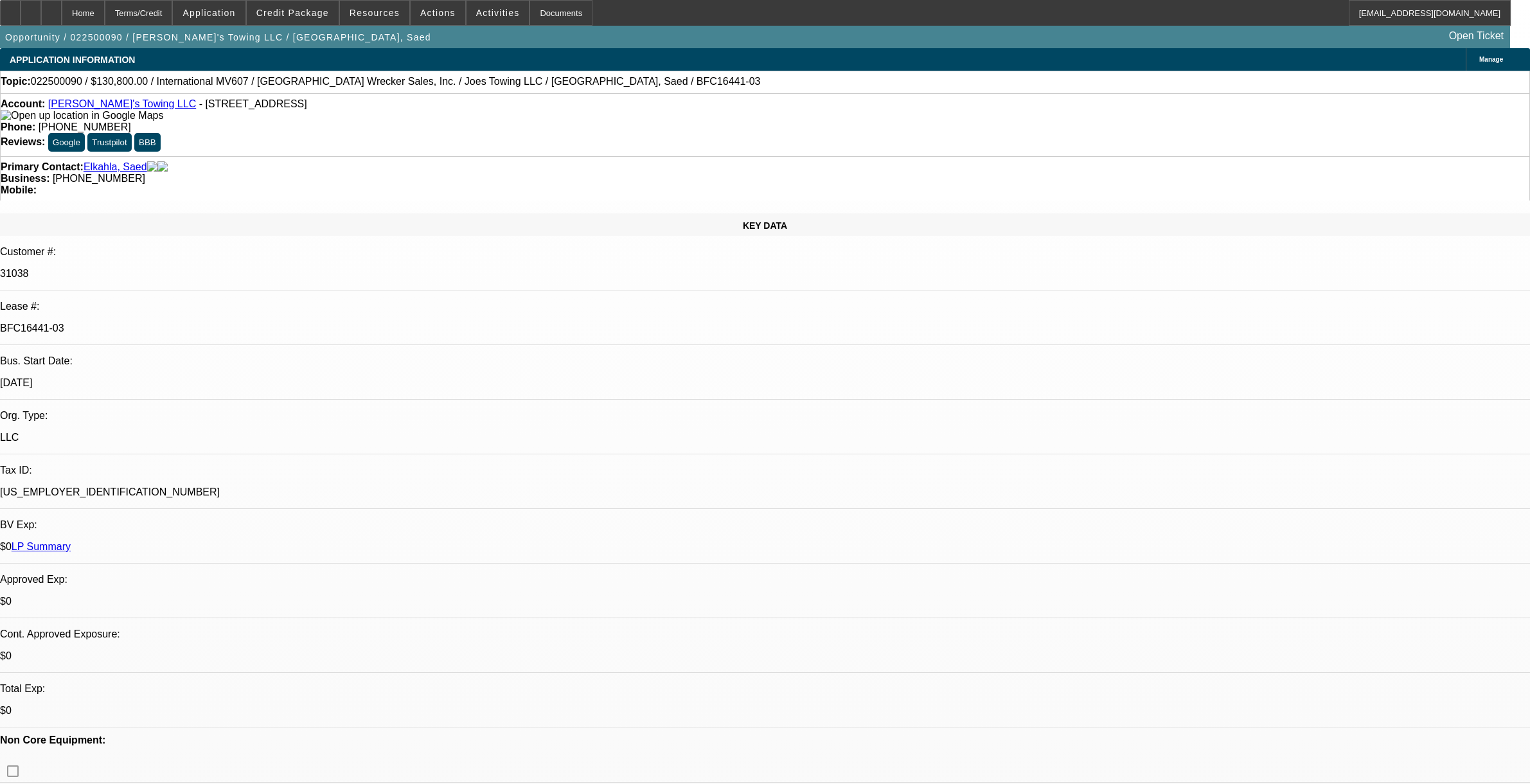
select select "2"
select select "0"
select select "6"
select select "0"
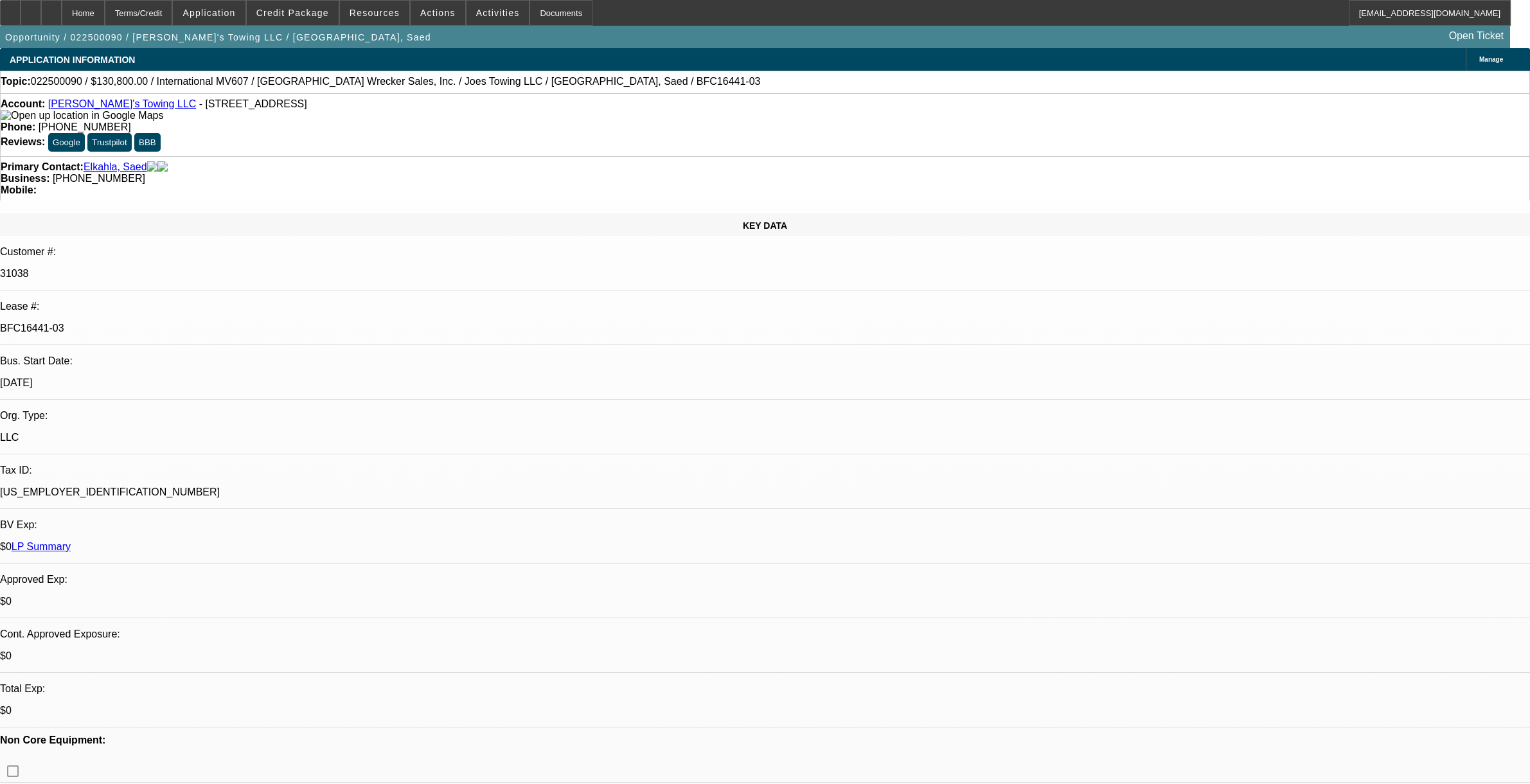
select select "2"
select select "0"
select select "6"
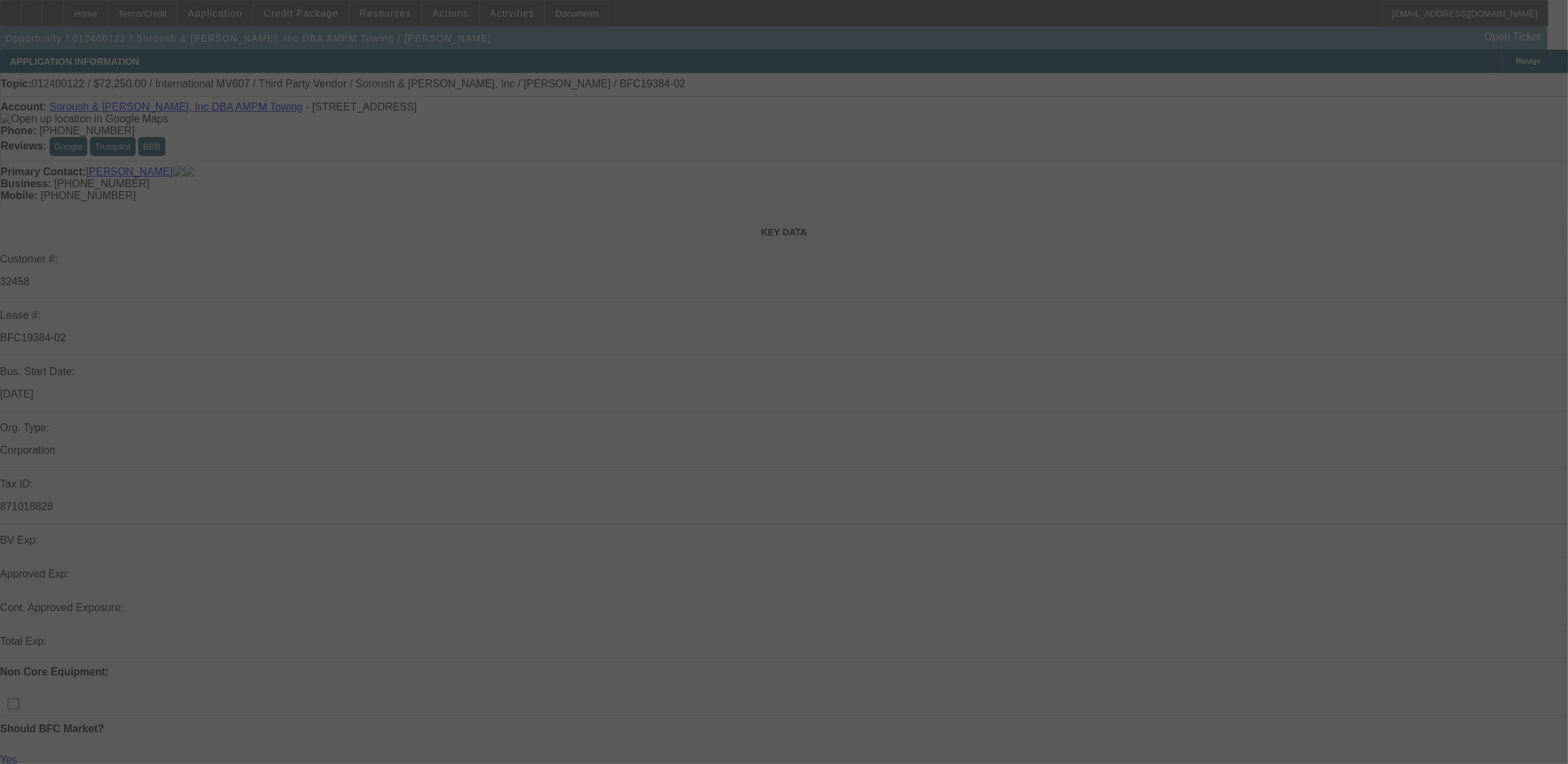
click at [179, 111] on div at bounding box center [784, 382] width 1568 height 764
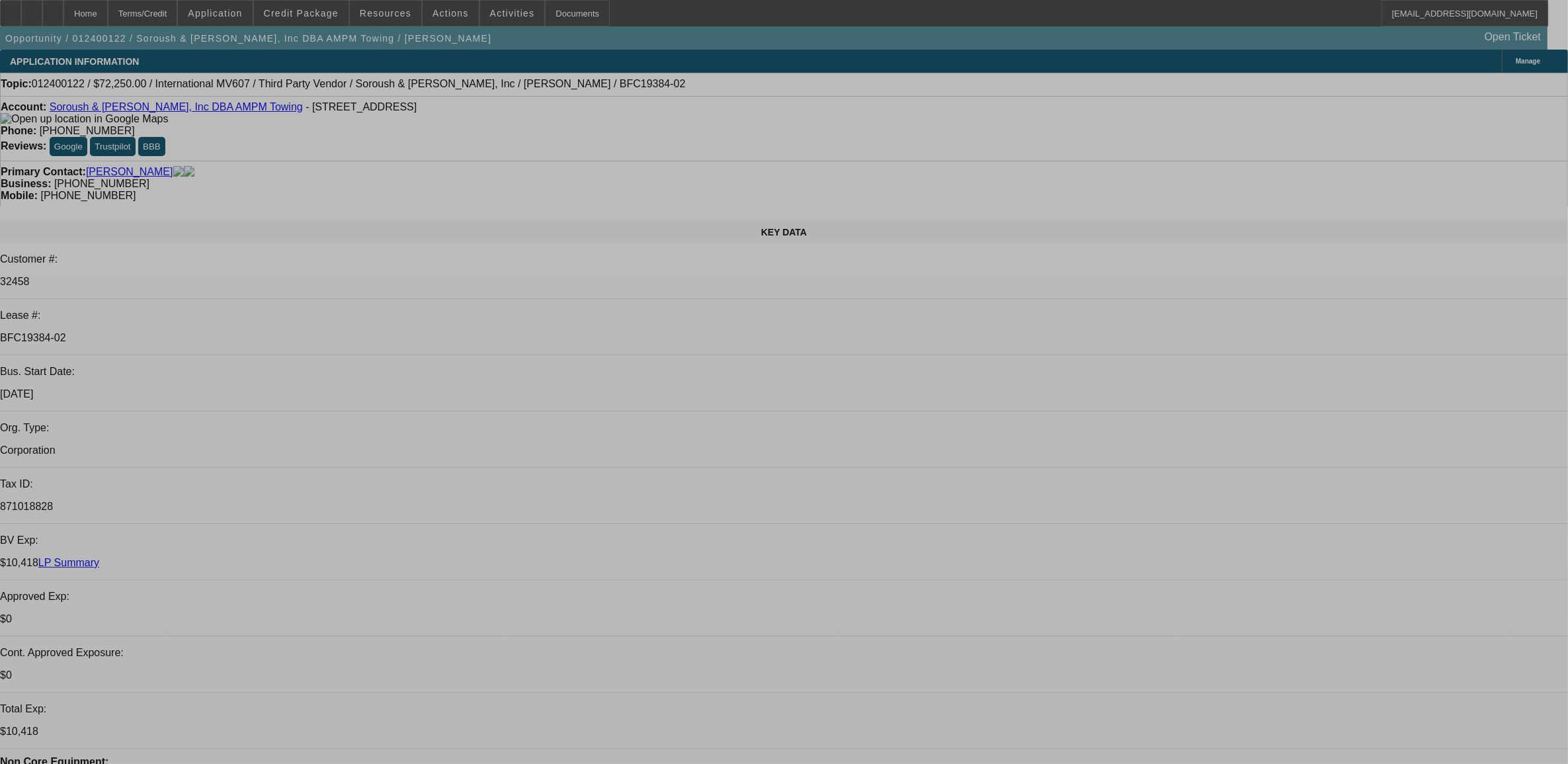
select select "0.15"
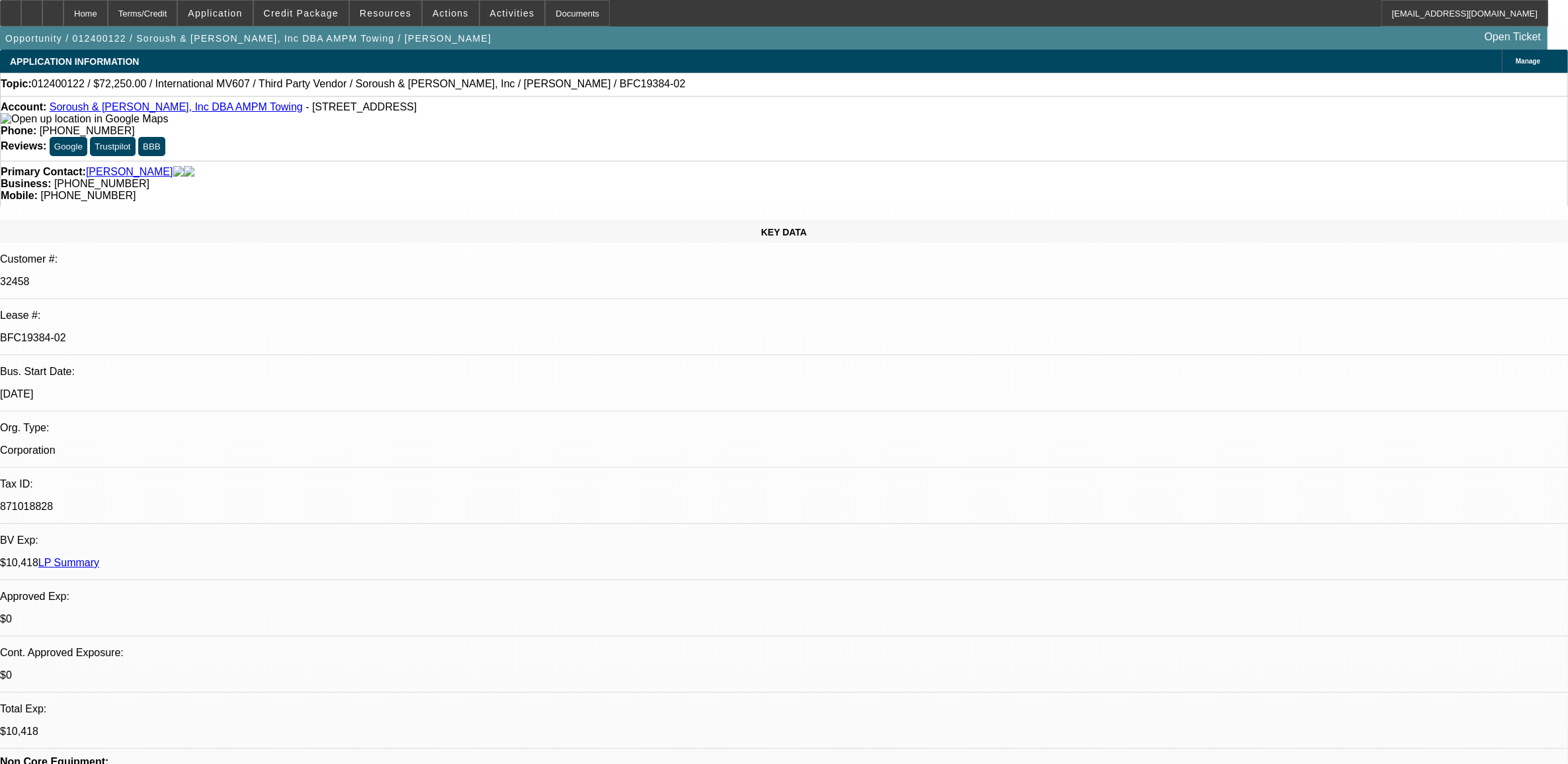
select select "0"
select select "0.1"
select select "0.15"
select select "0"
select select "0.1"
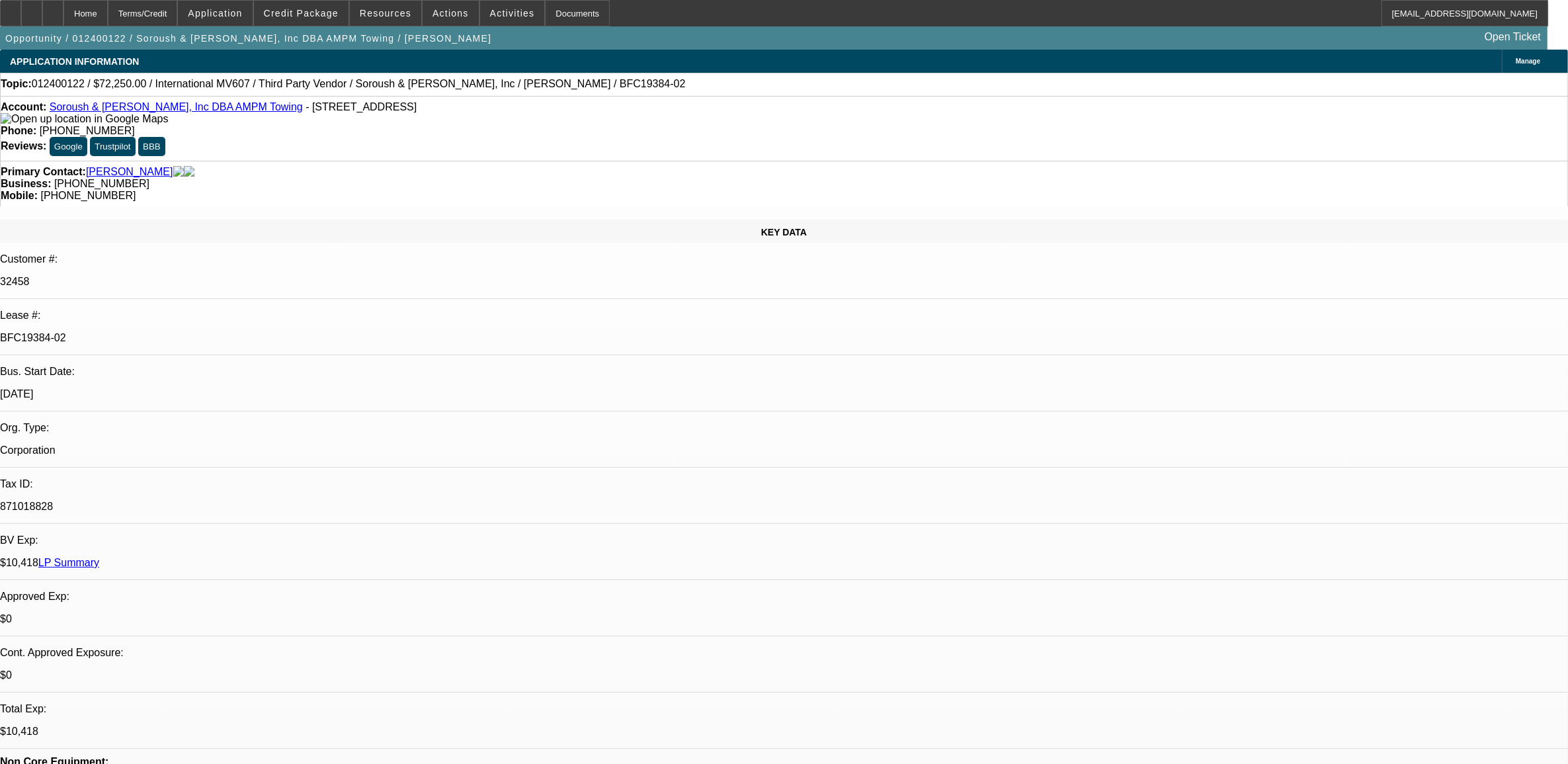
select select "0.15"
select select "0"
select select "0.1"
select select "0.15"
select select "0"
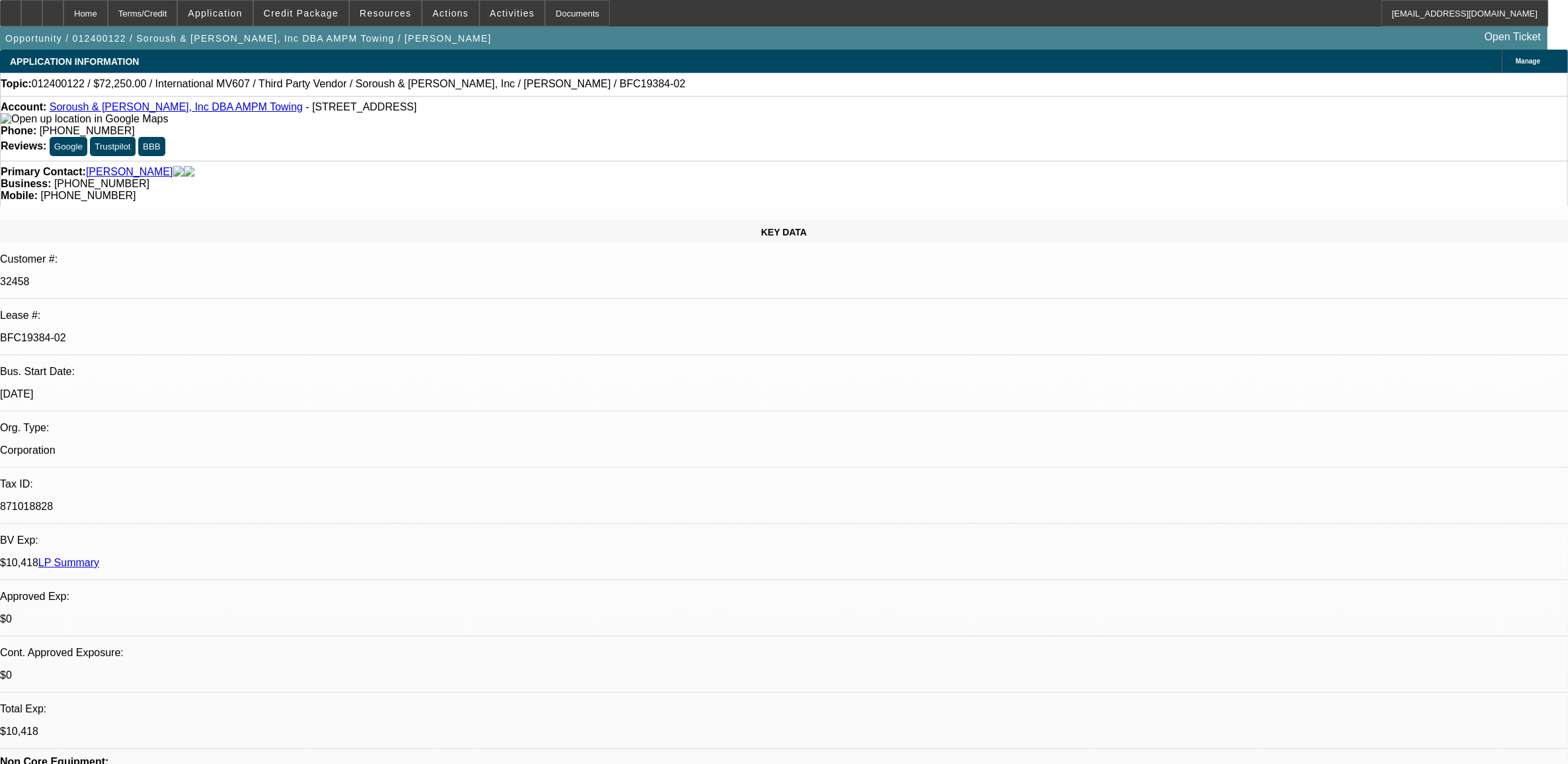
select select "0.1"
select select "1"
select select "4"
select select "1"
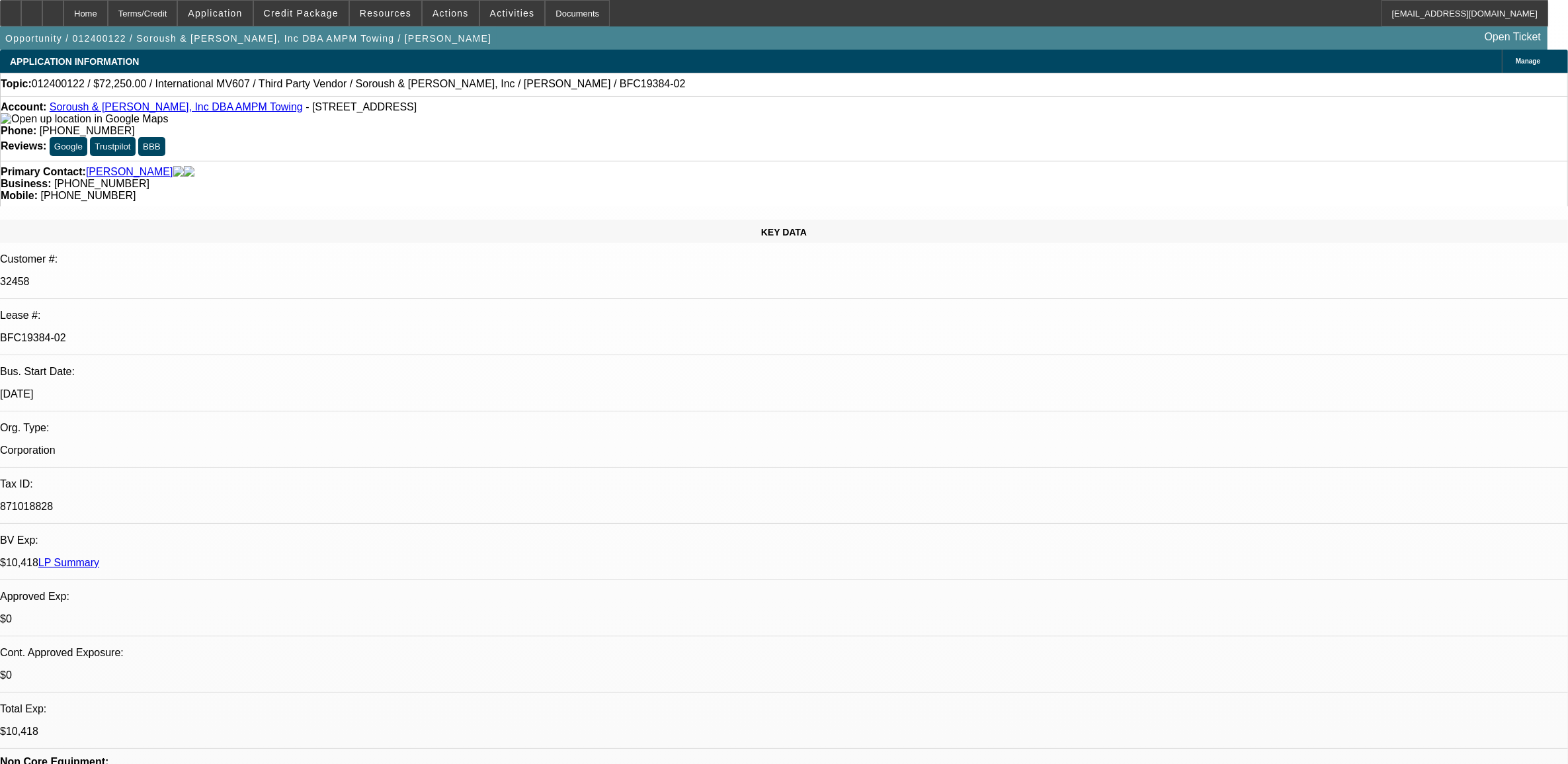
select select "1"
select select "4"
select select "1"
select select "4"
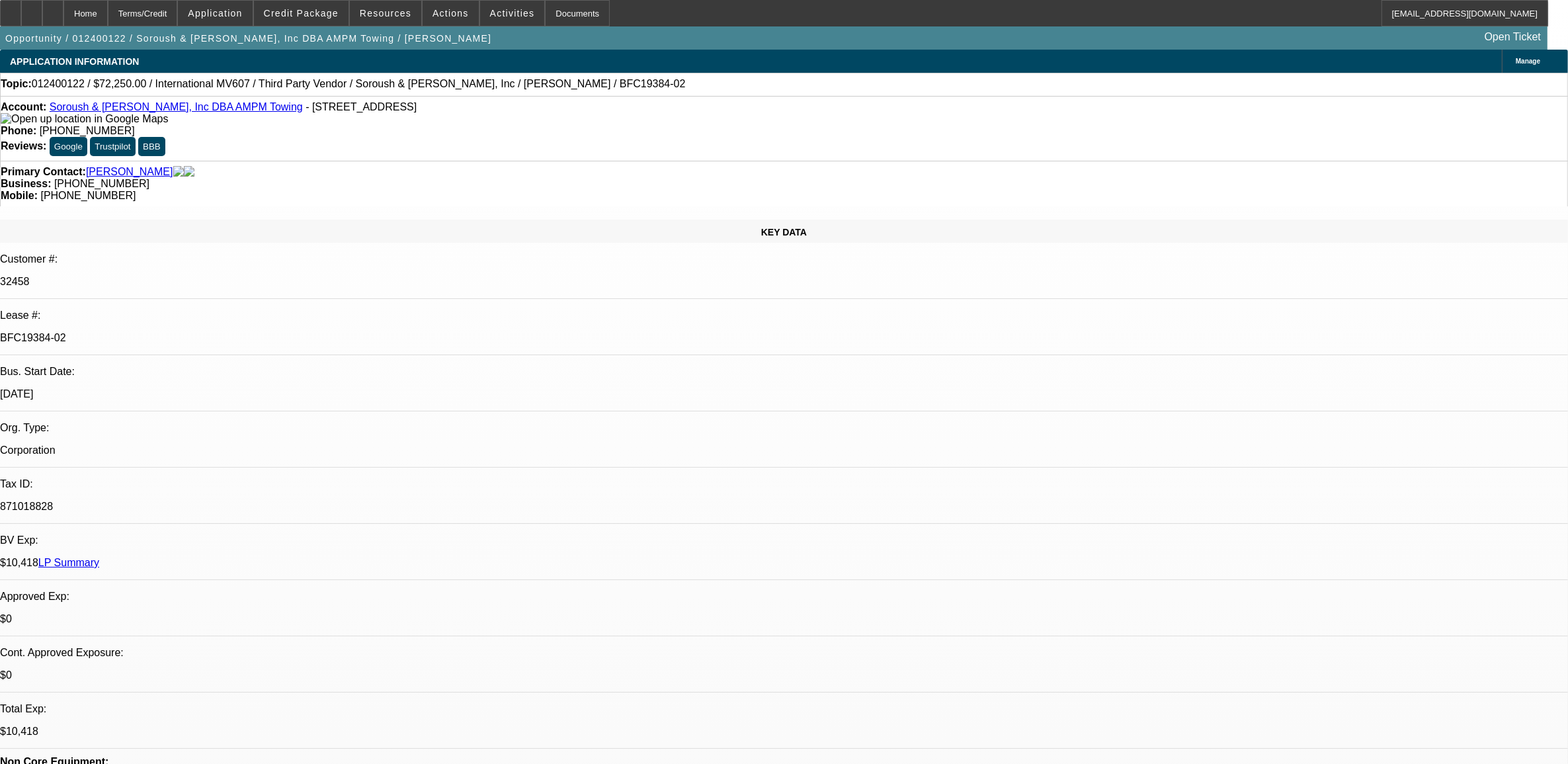
select select "1"
select select "4"
click at [179, 111] on link "Soroush & [PERSON_NAME], Inc DBA AMPM Towing" at bounding box center [176, 106] width 253 height 11
select select "0.15"
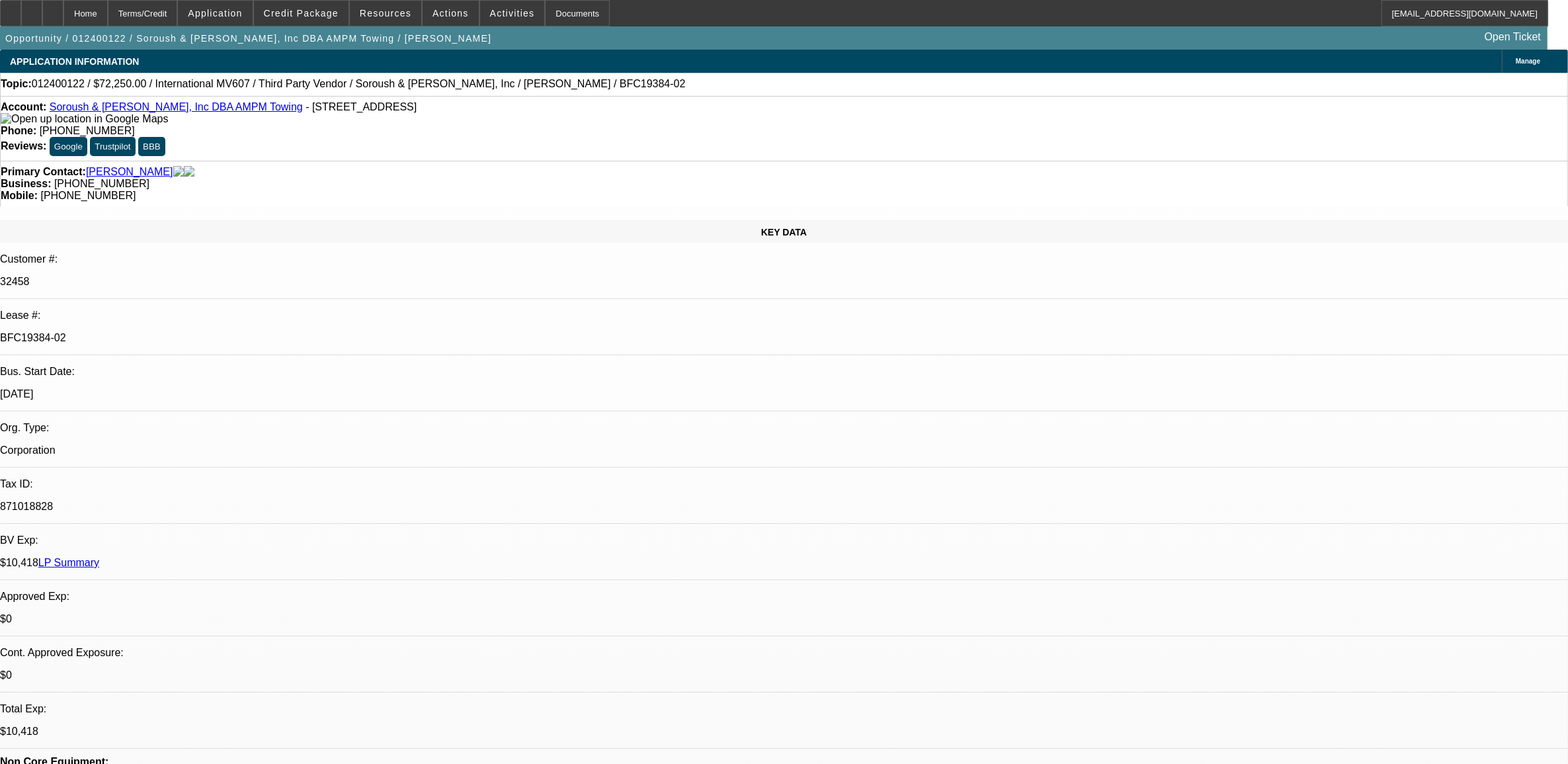
select select "0"
select select "0.1"
select select "0.15"
select select "0"
select select "0.1"
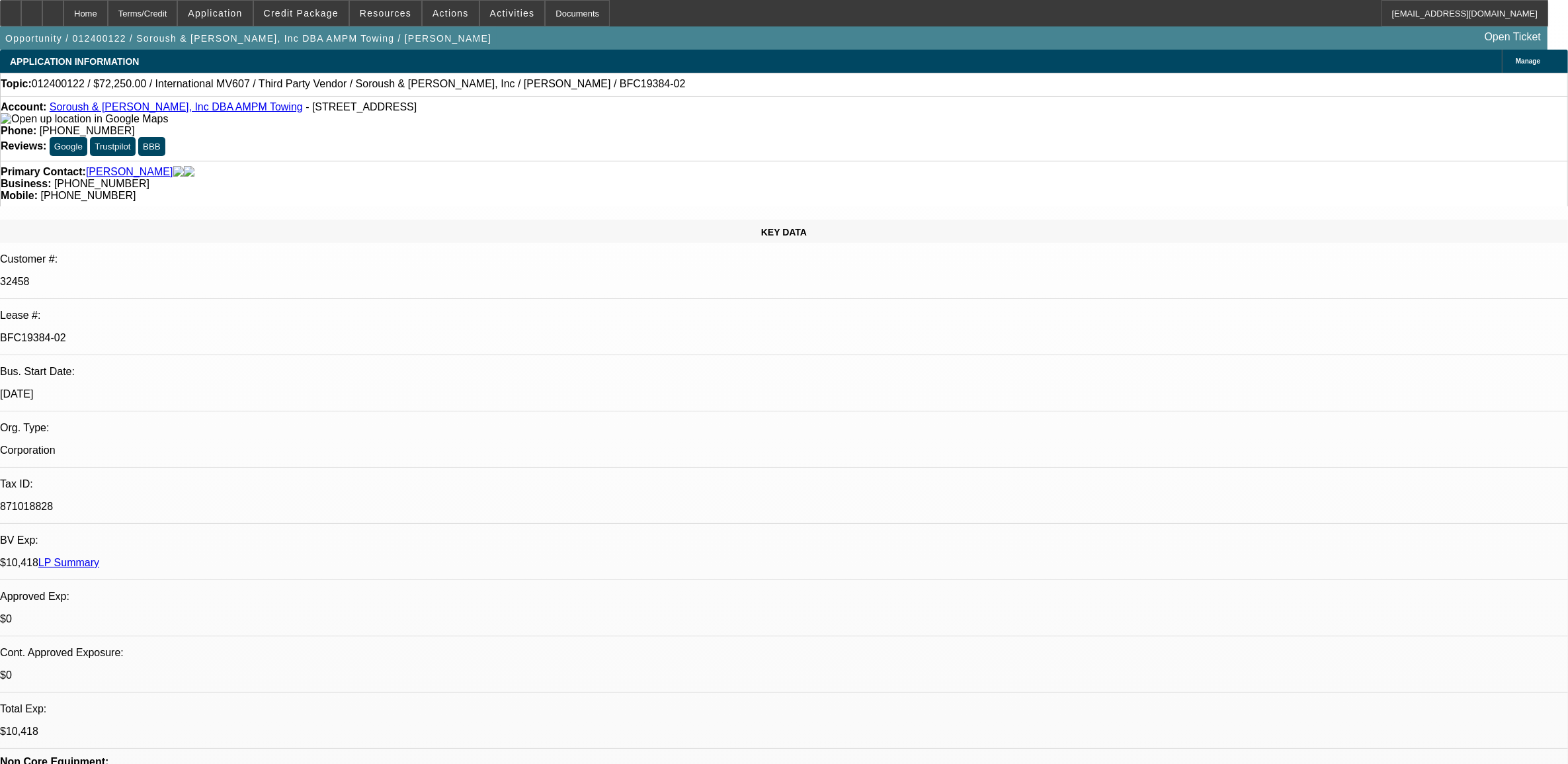
select select "0.15"
select select "0"
select select "0.1"
select select "0.15"
select select "0"
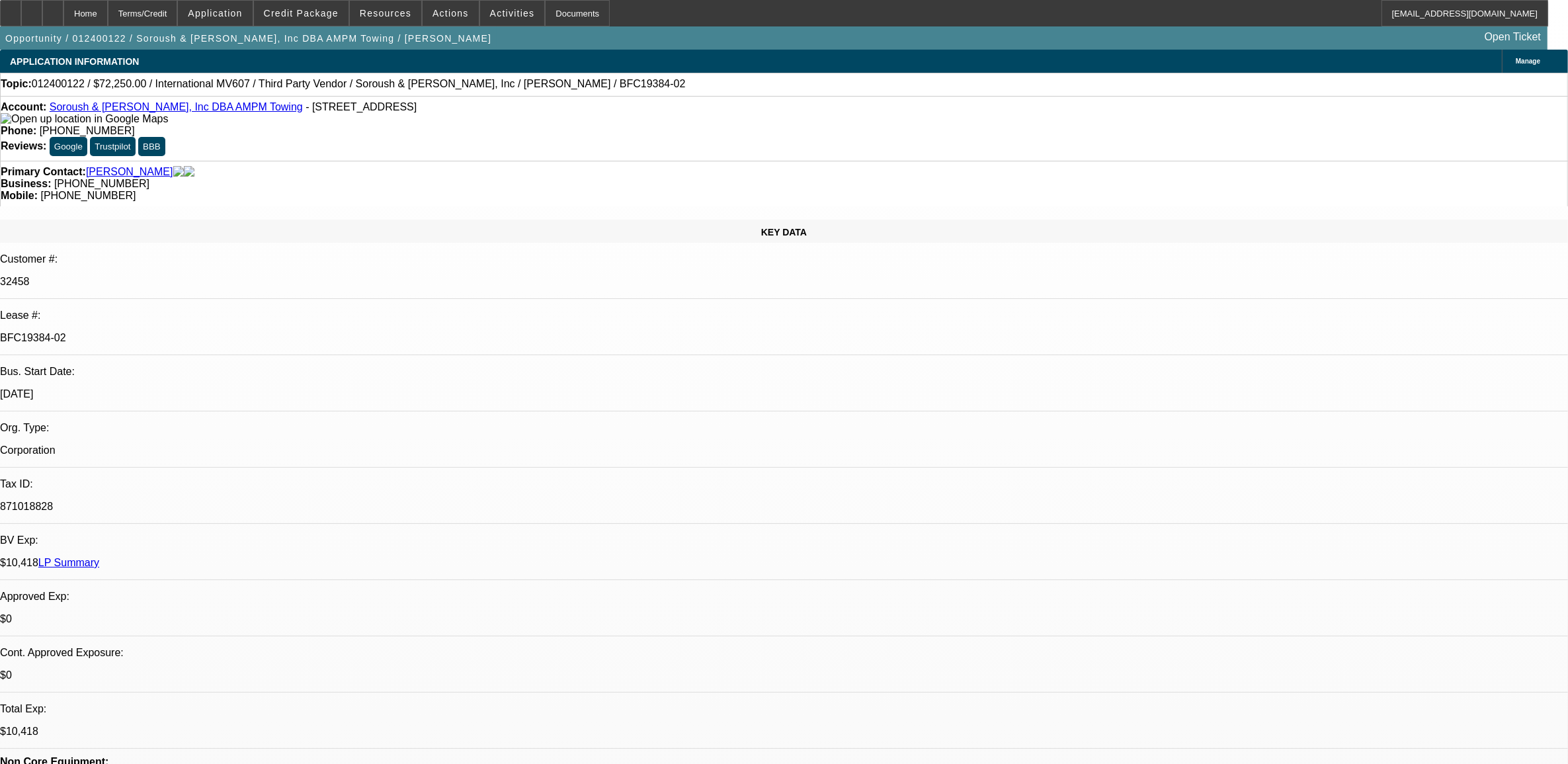
select select "0.1"
select select "1"
select select "4"
select select "1"
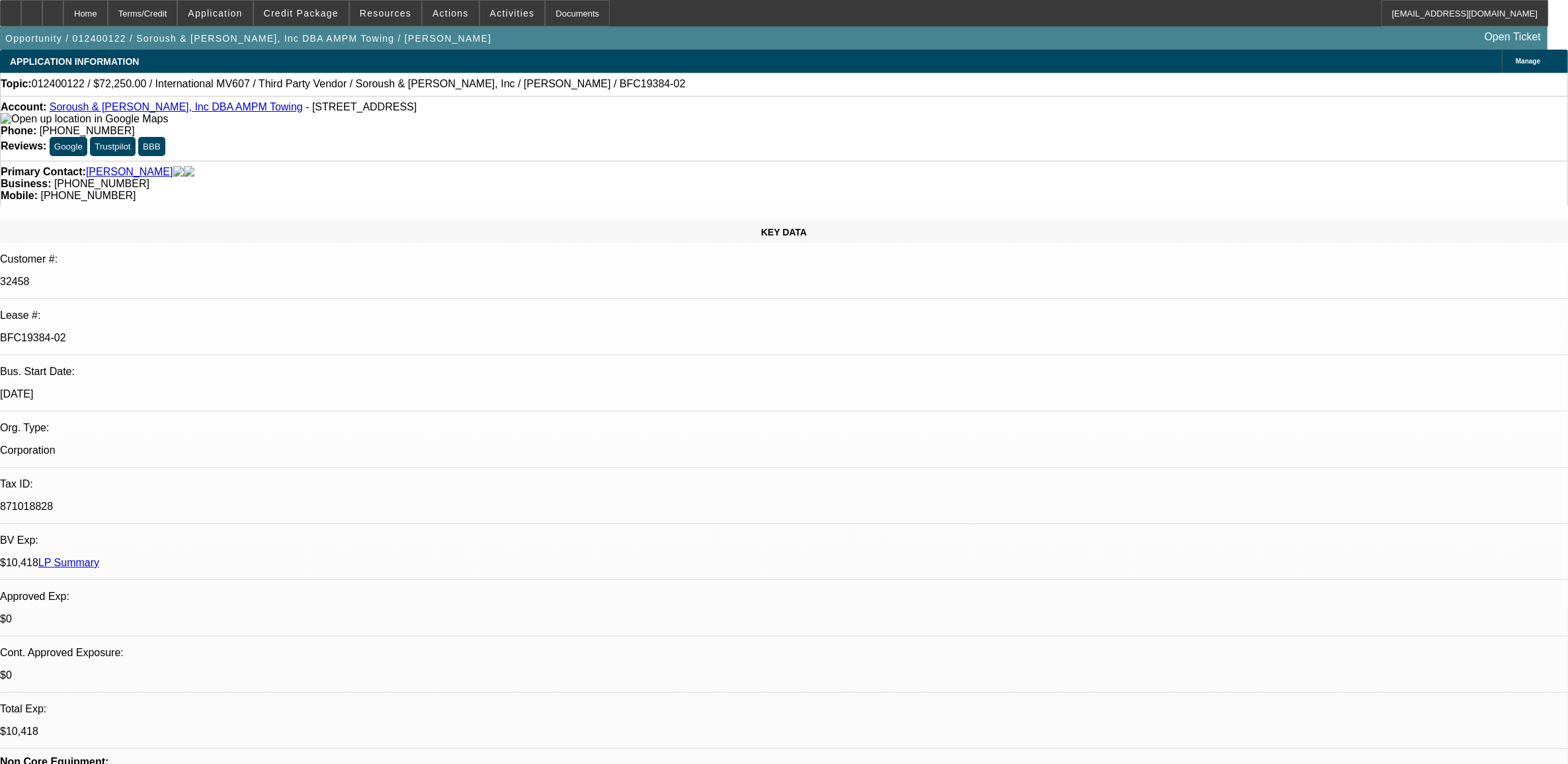
select select "1"
select select "4"
select select "1"
select select "4"
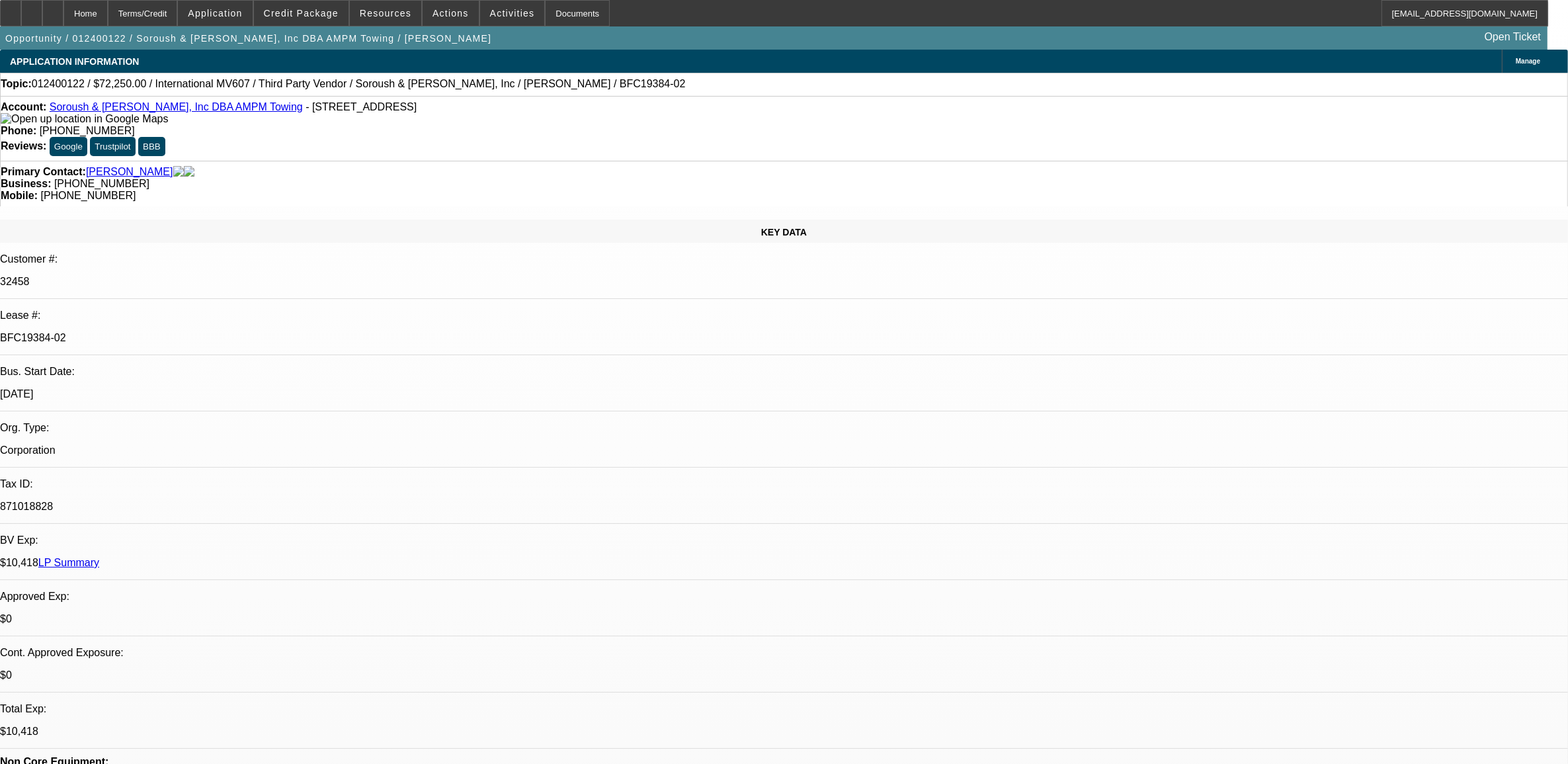
select select "1"
select select "4"
click at [162, 107] on link "Soroush & [PERSON_NAME], Inc DBA AMPM Towing" at bounding box center [176, 106] width 253 height 11
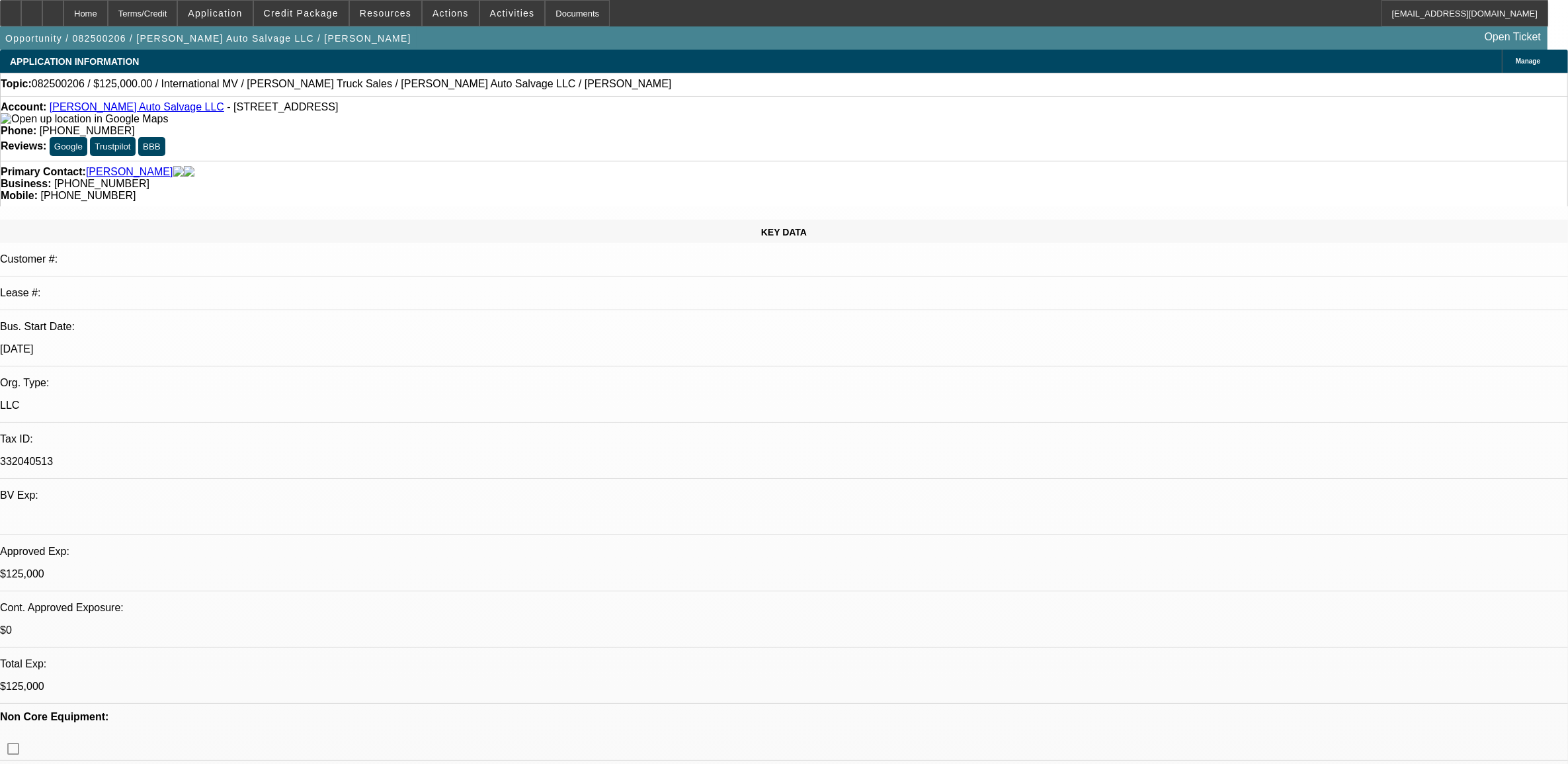
select select "0"
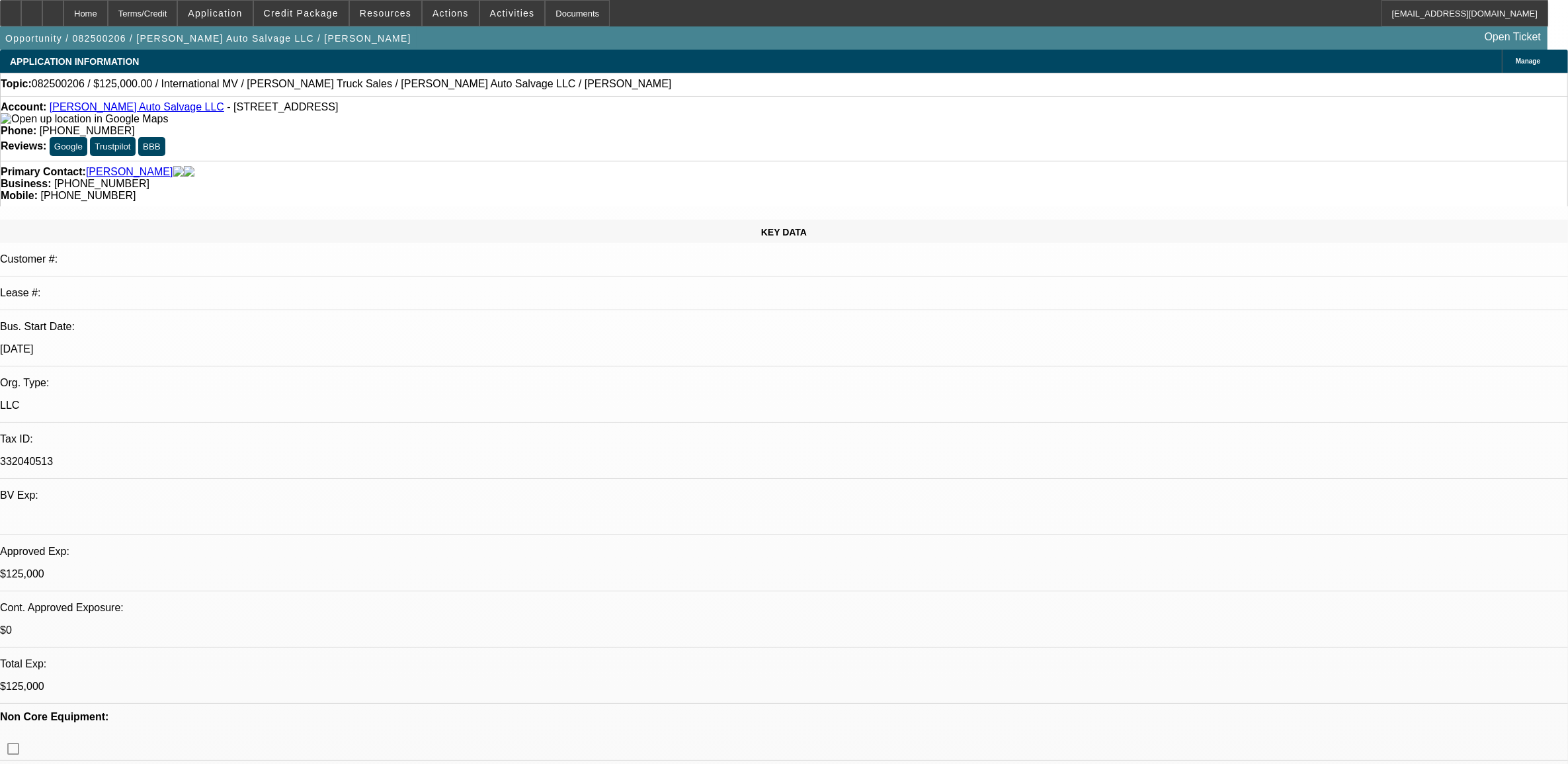
select select "0"
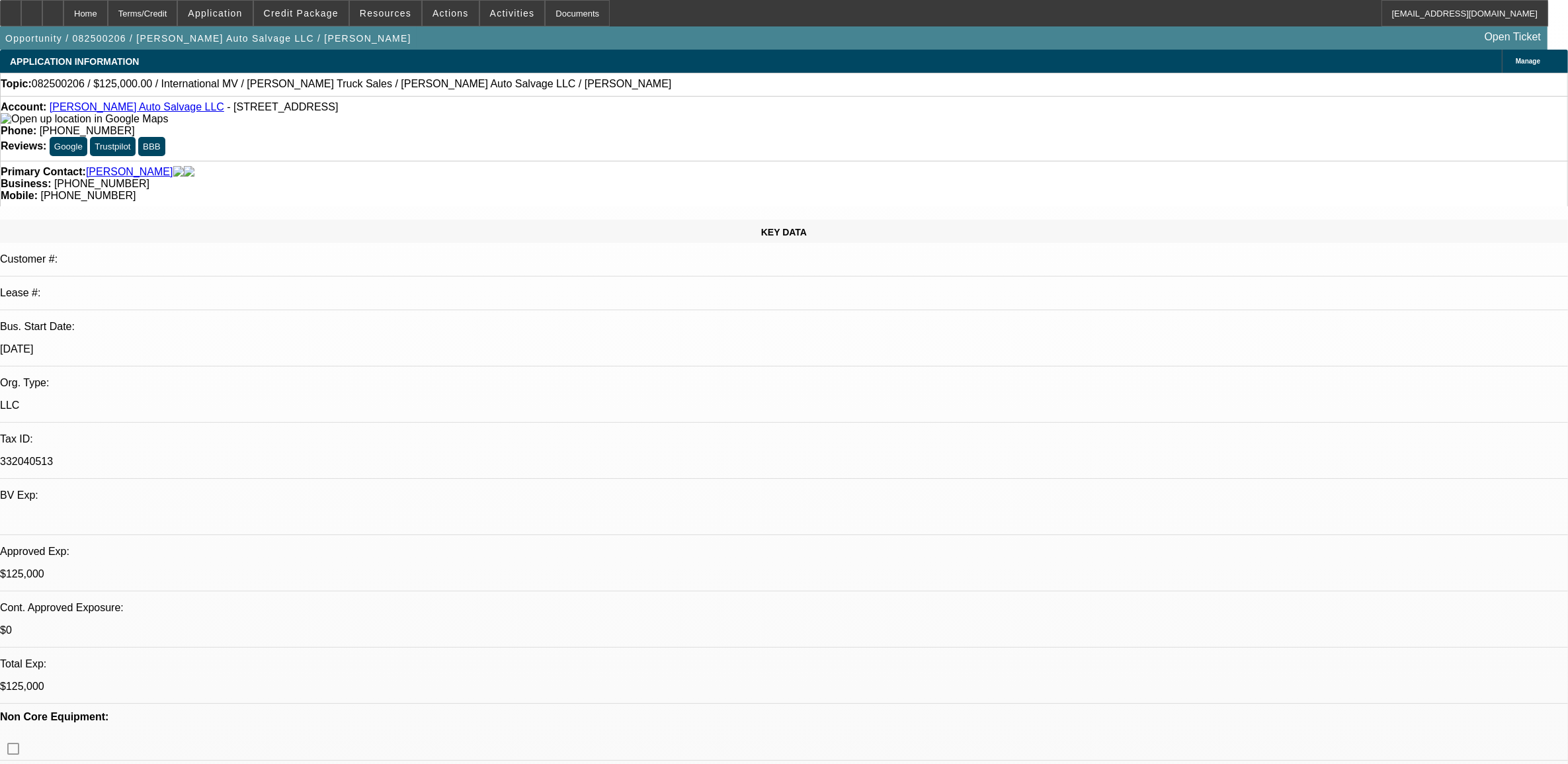
select select "0"
select select "1"
select select "2"
select select "6"
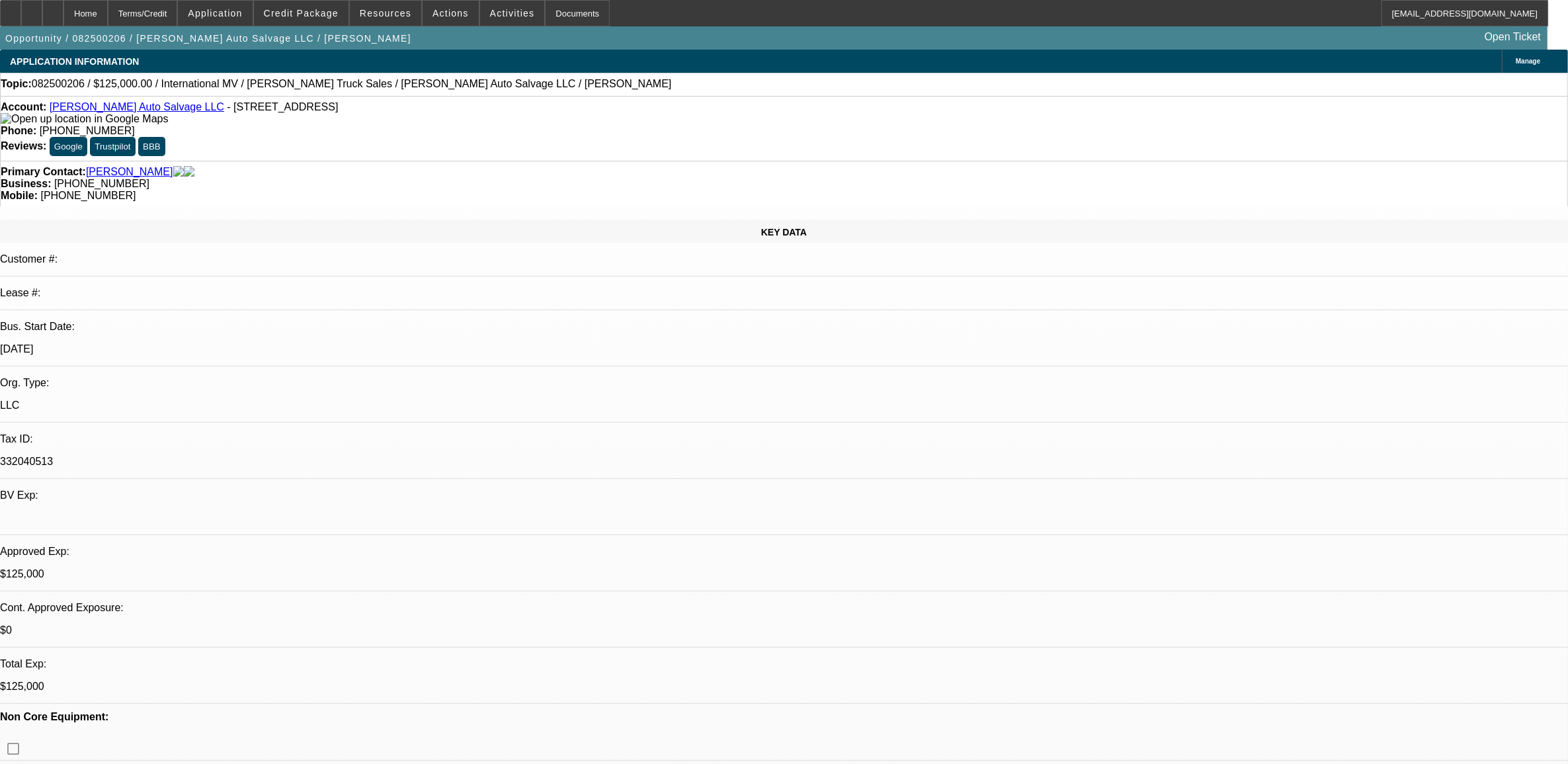
select select "1"
select select "2"
select select "6"
select select "1"
select select "2"
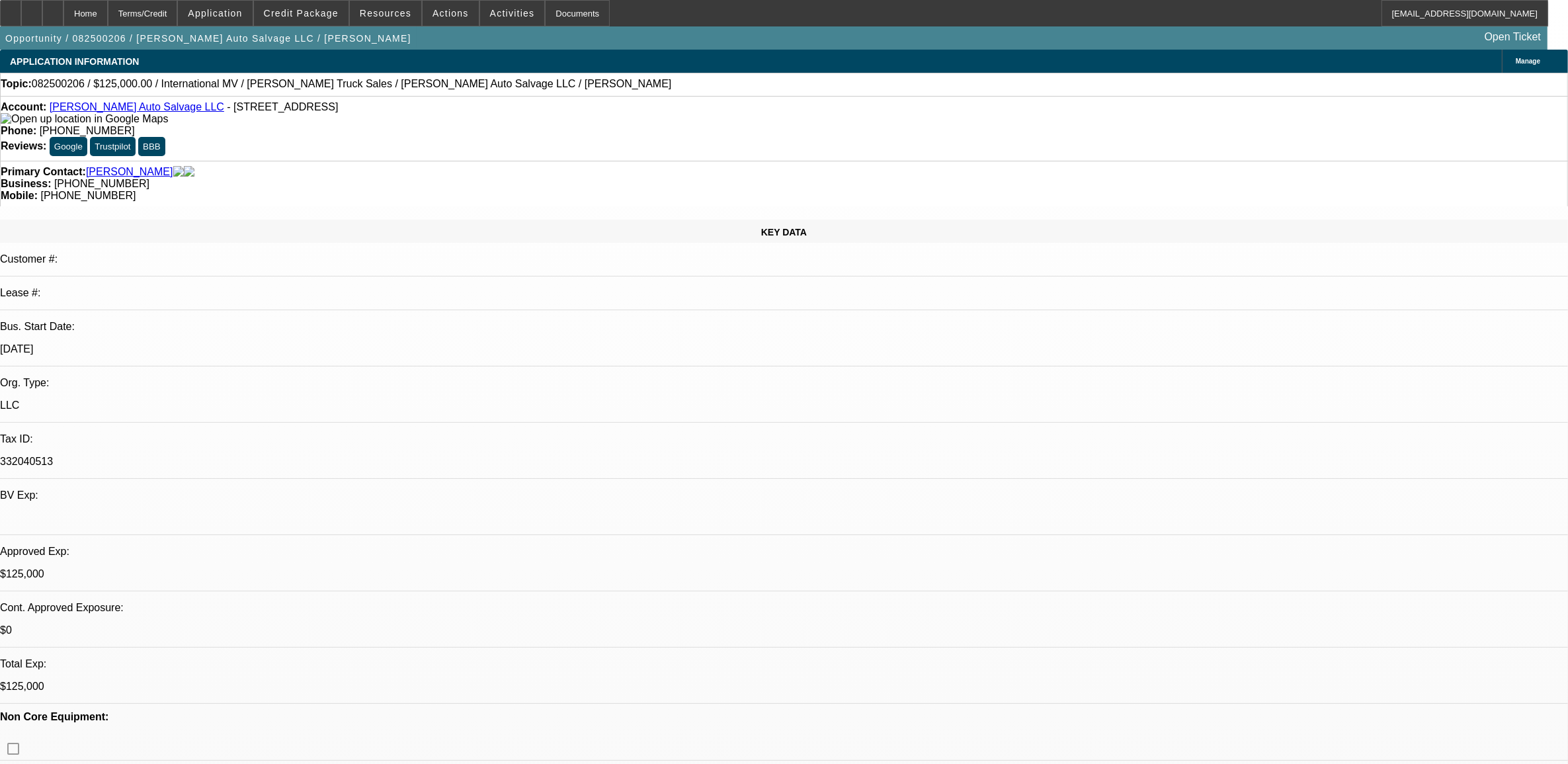
select select "6"
select select "1"
select select "2"
select select "6"
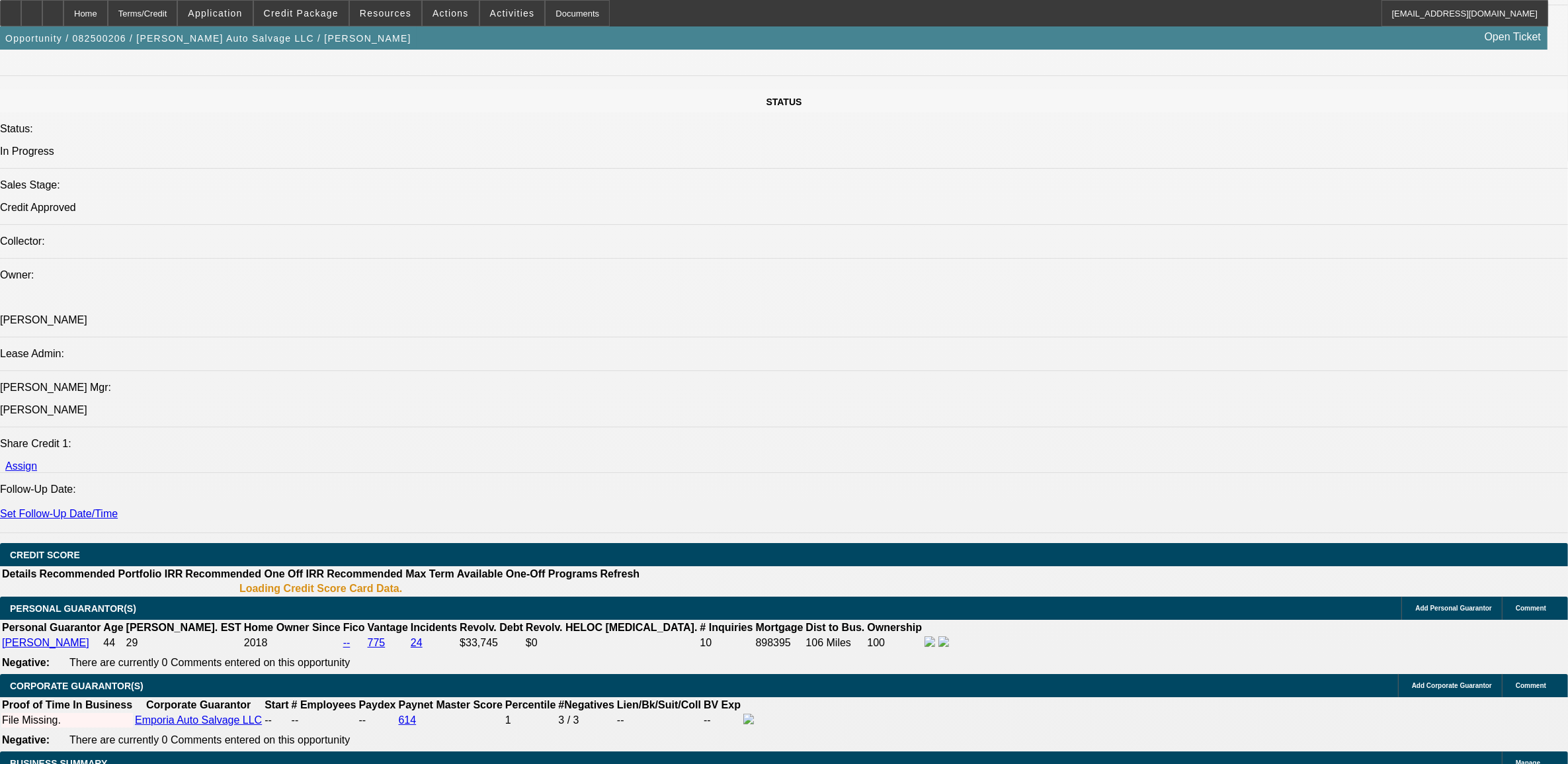
scroll to position [1280, 0]
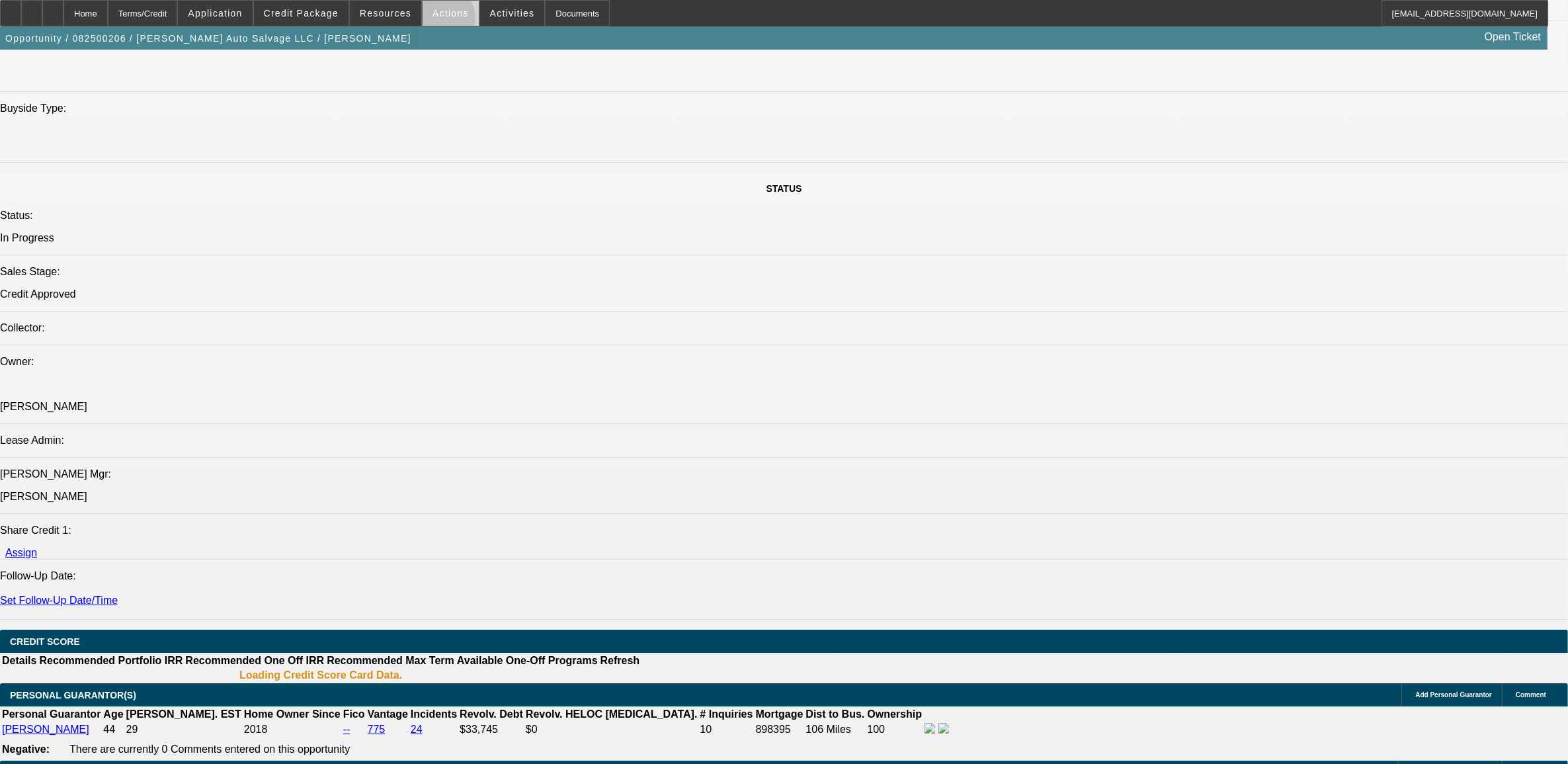
click at [443, 20] on span at bounding box center [451, 13] width 56 height 32
click at [473, 84] on span "Close" at bounding box center [482, 79] width 104 height 16
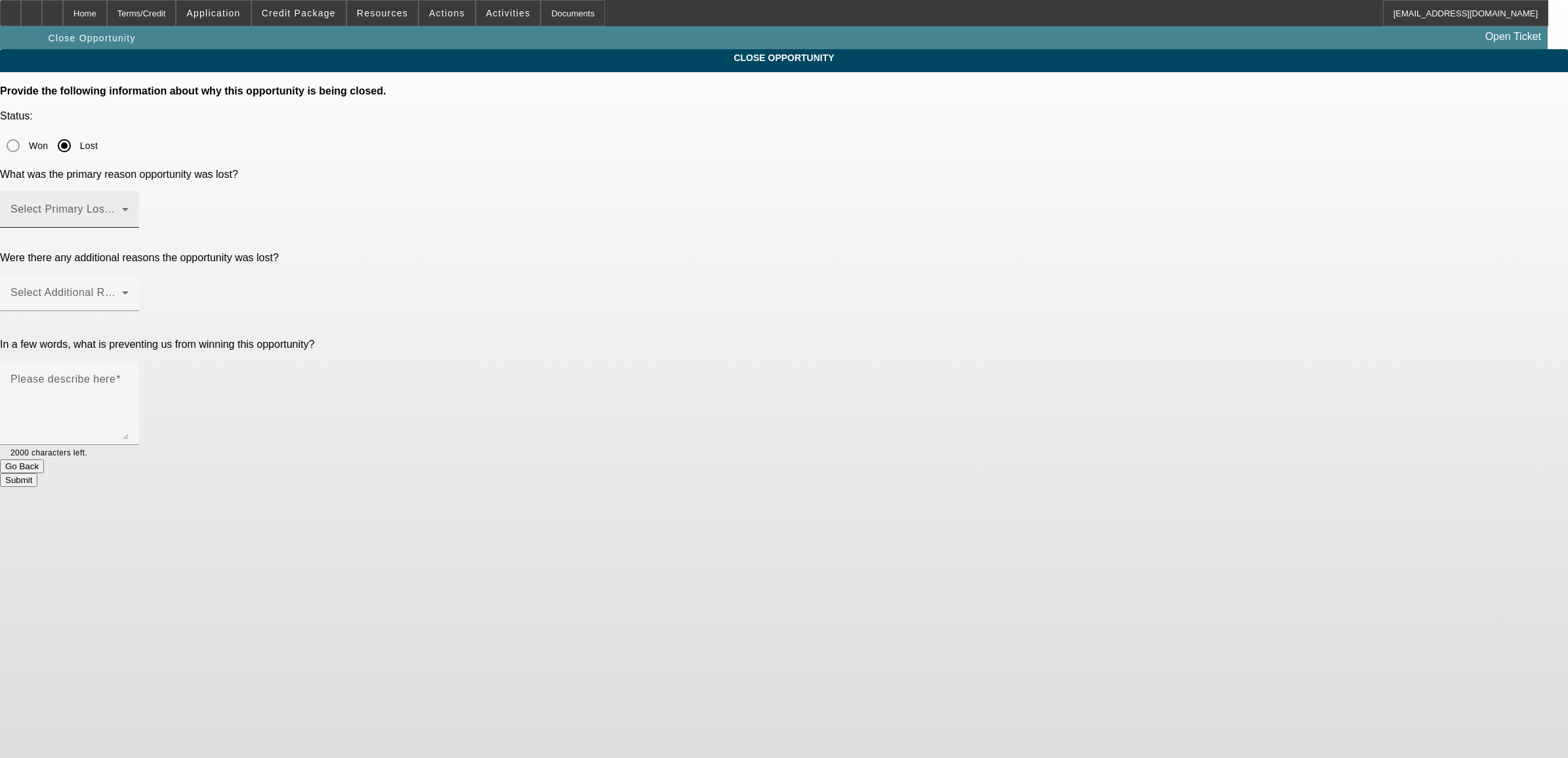
click at [122, 207] on span at bounding box center [66, 215] width 111 height 16
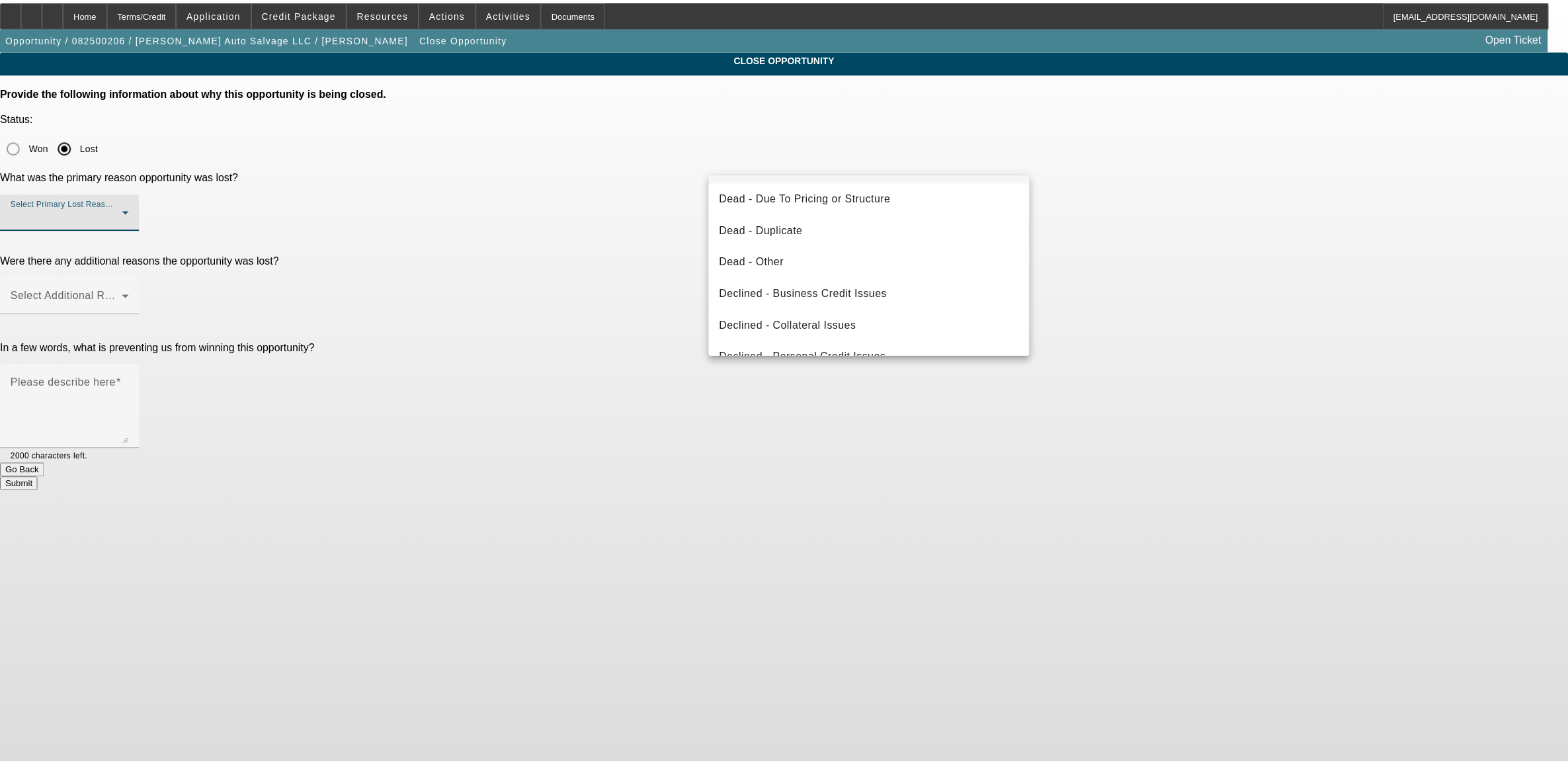
scroll to position [95, 0]
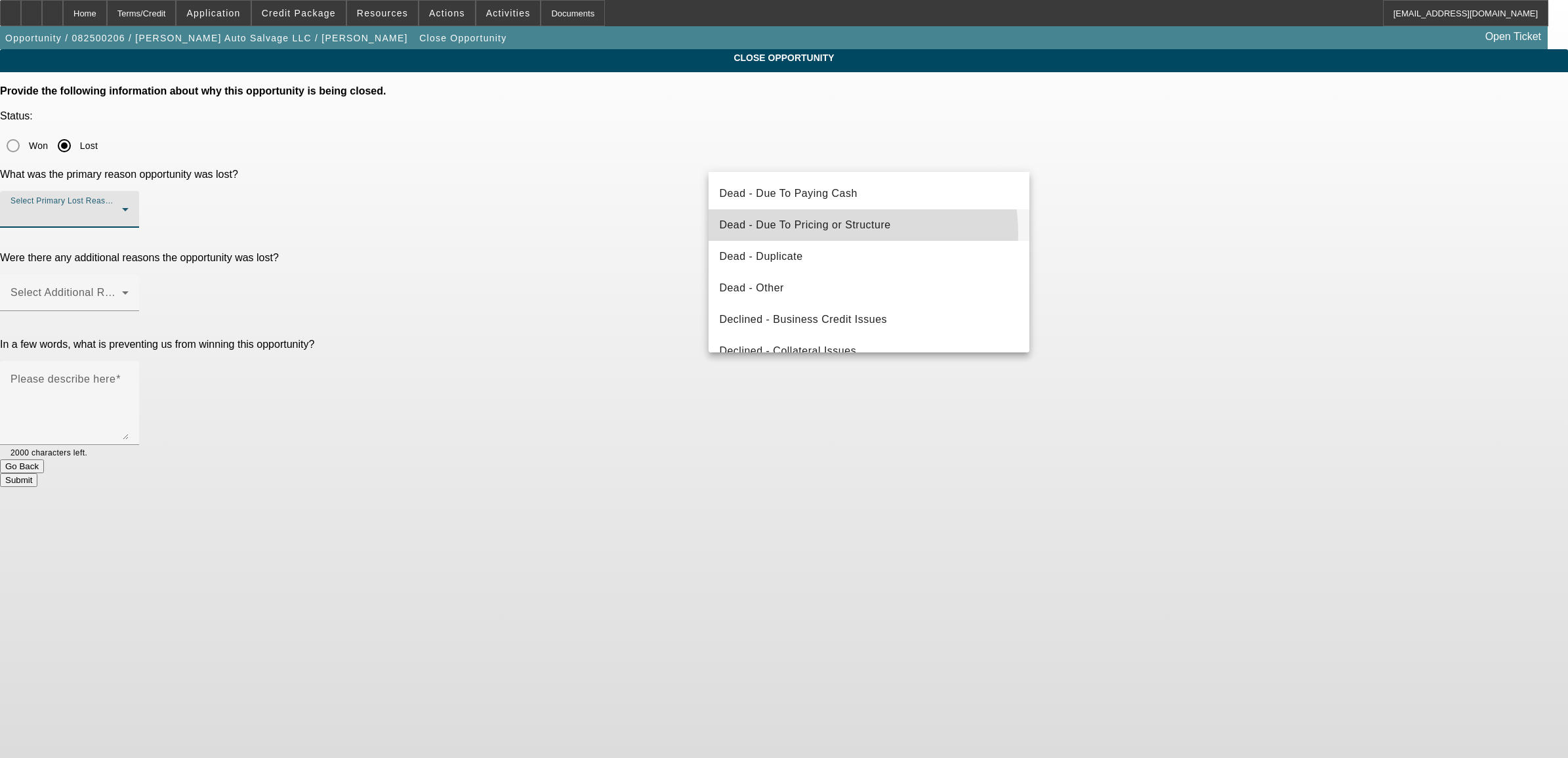
click at [812, 233] on mat-option "Dead - Due To Pricing or Structure" at bounding box center [868, 225] width 320 height 31
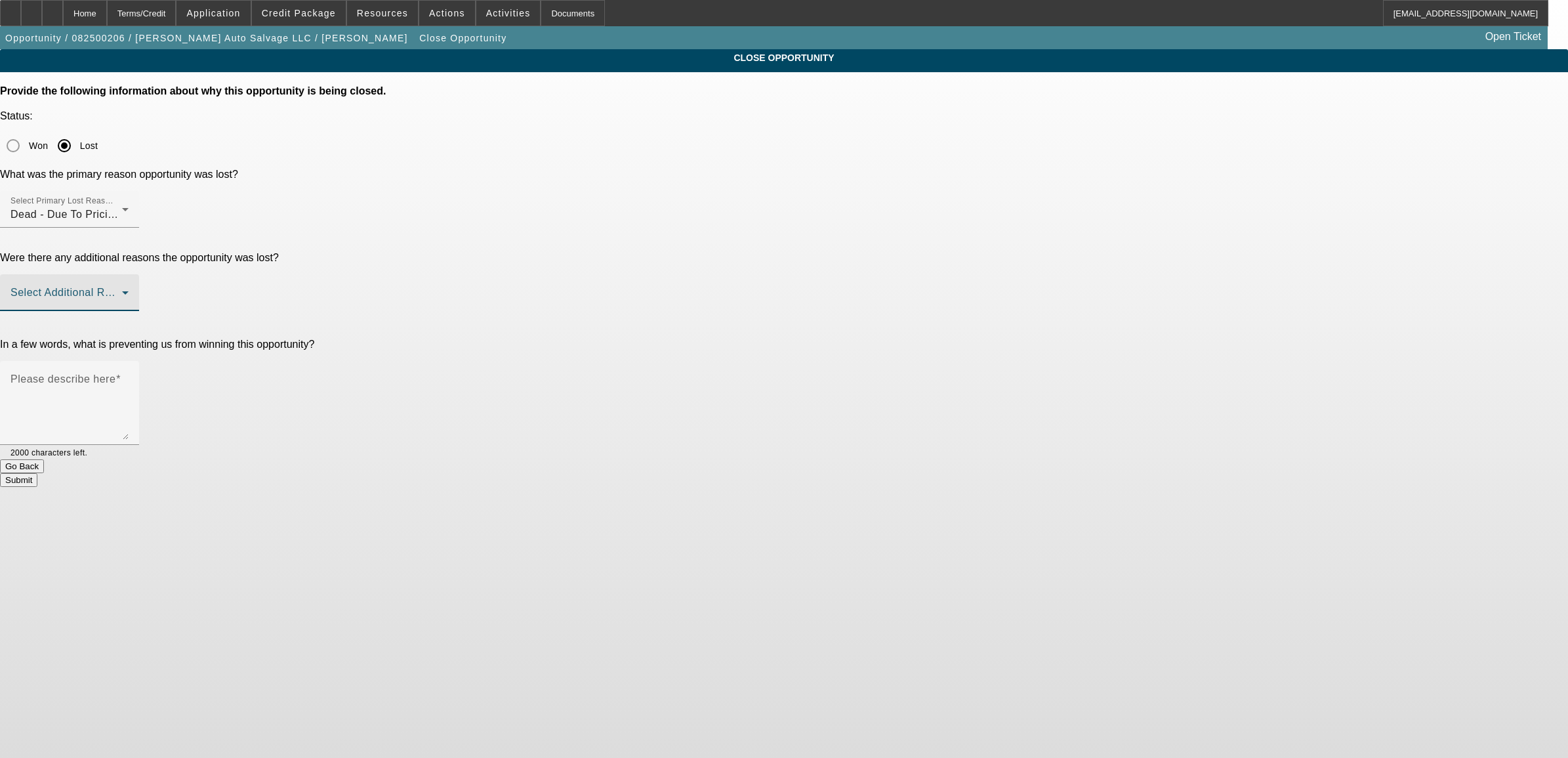
click at [122, 290] on span at bounding box center [66, 298] width 111 height 16
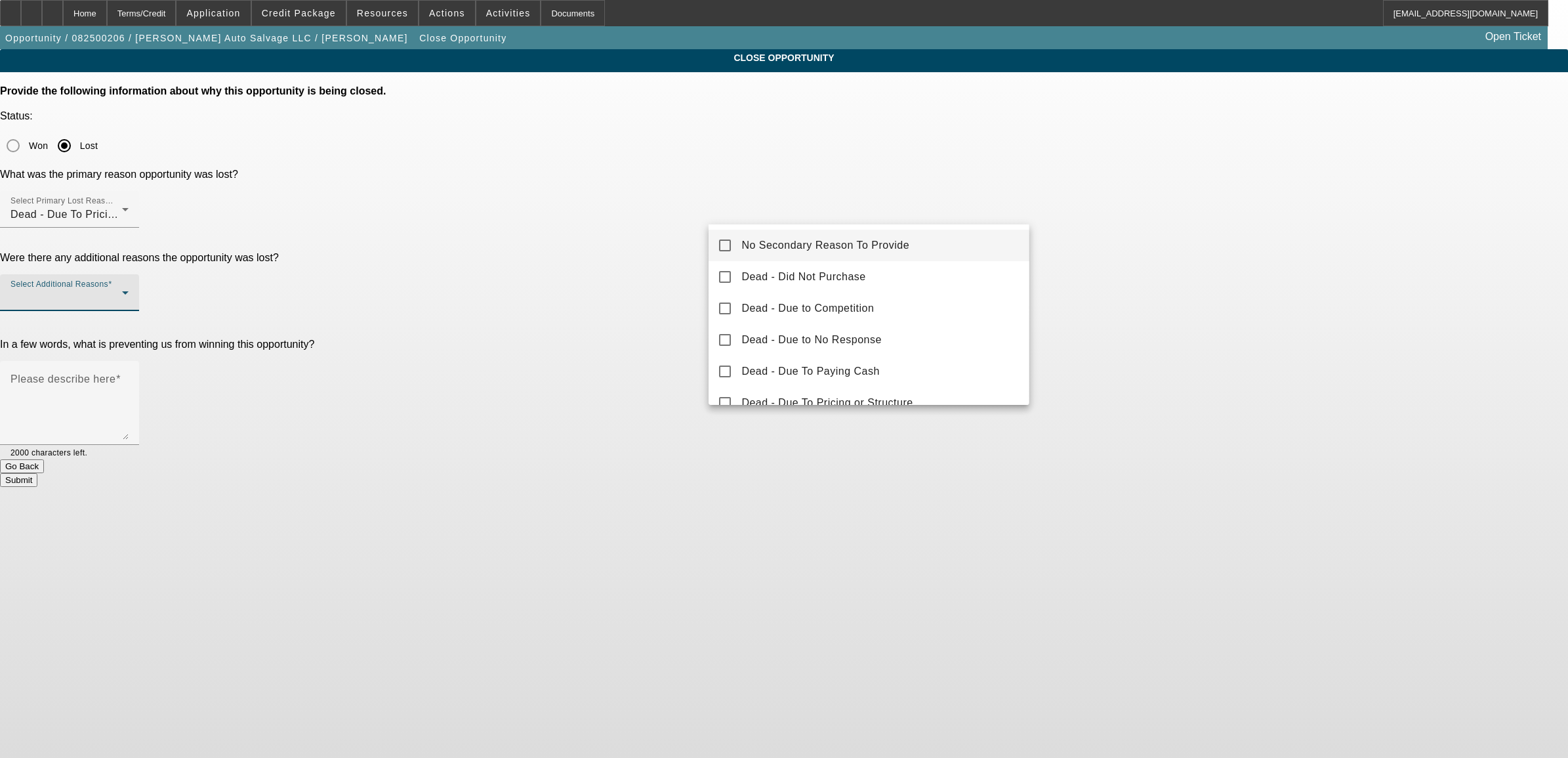
click at [740, 244] on mat-option "No Secondary Reason To Provide" at bounding box center [868, 245] width 320 height 31
click at [673, 292] on div at bounding box center [784, 379] width 1568 height 758
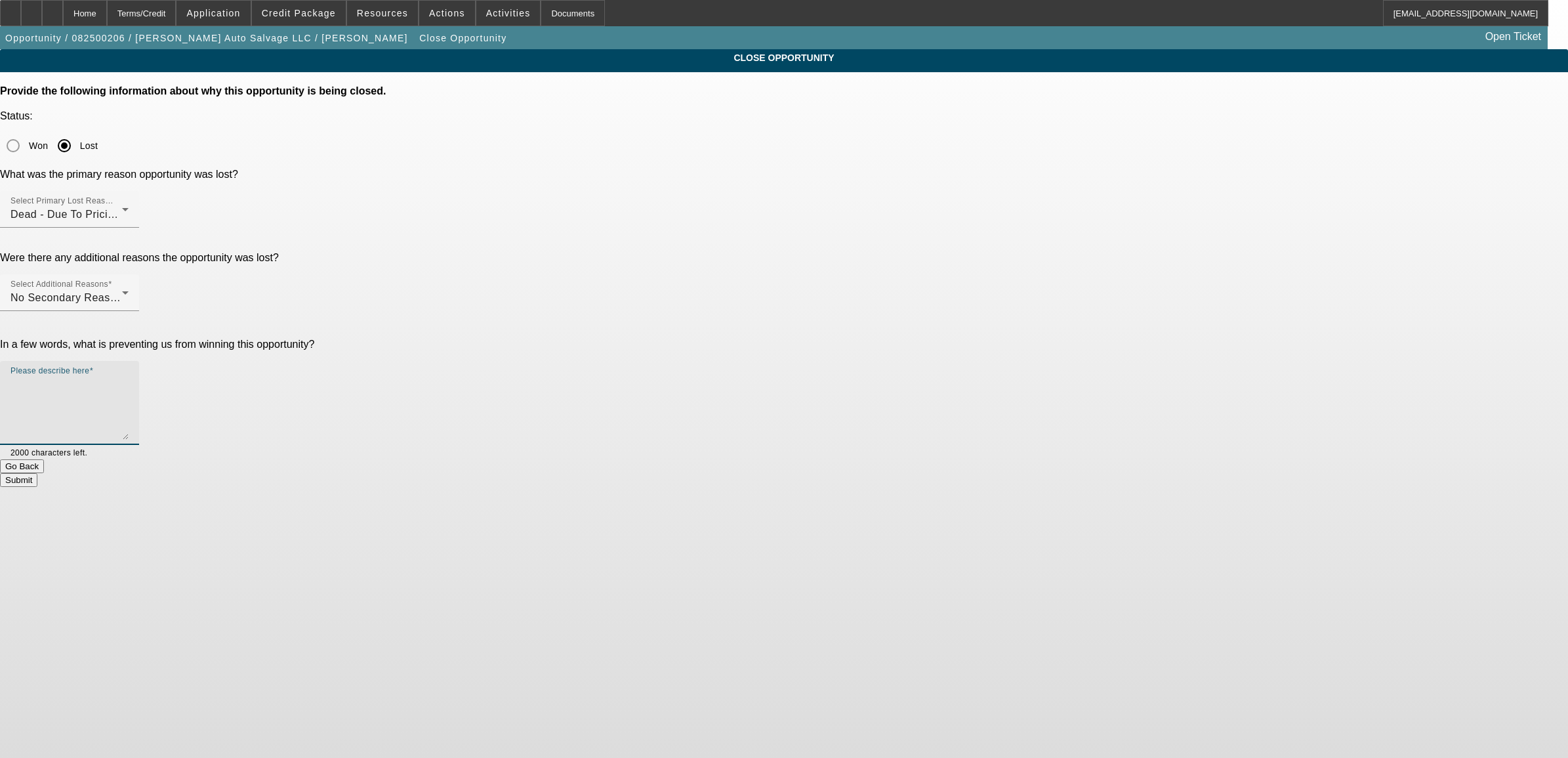
click at [129, 377] on textarea "Please describe here" at bounding box center [70, 408] width 118 height 63
type textarea "w"
type textarea "wouldn't consider port approval. couldn't get the deal bought."
click at [37, 473] on button "Submit" at bounding box center [18, 480] width 37 height 14
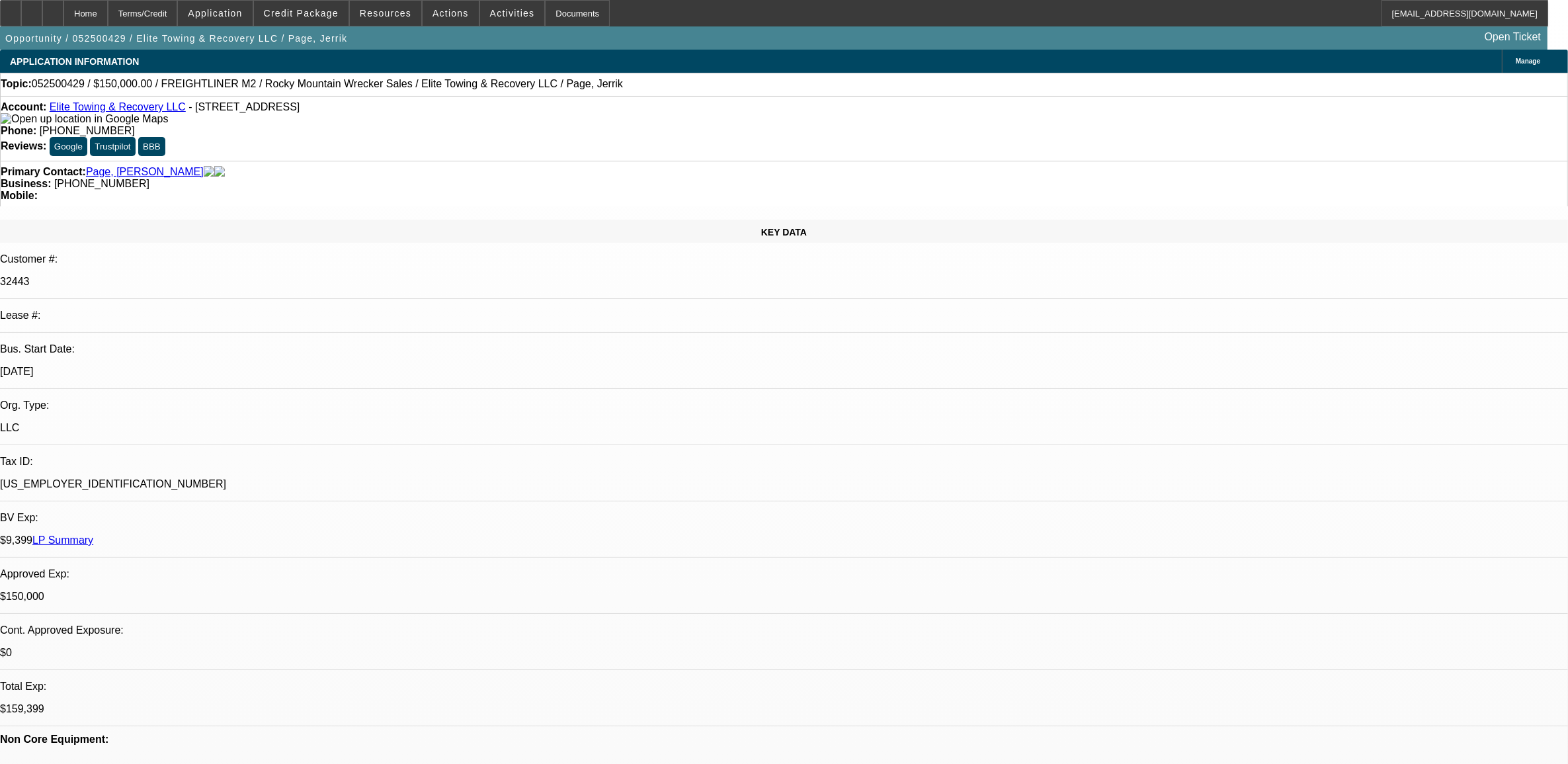
select select "0"
select select "2"
select select "0"
select select "2"
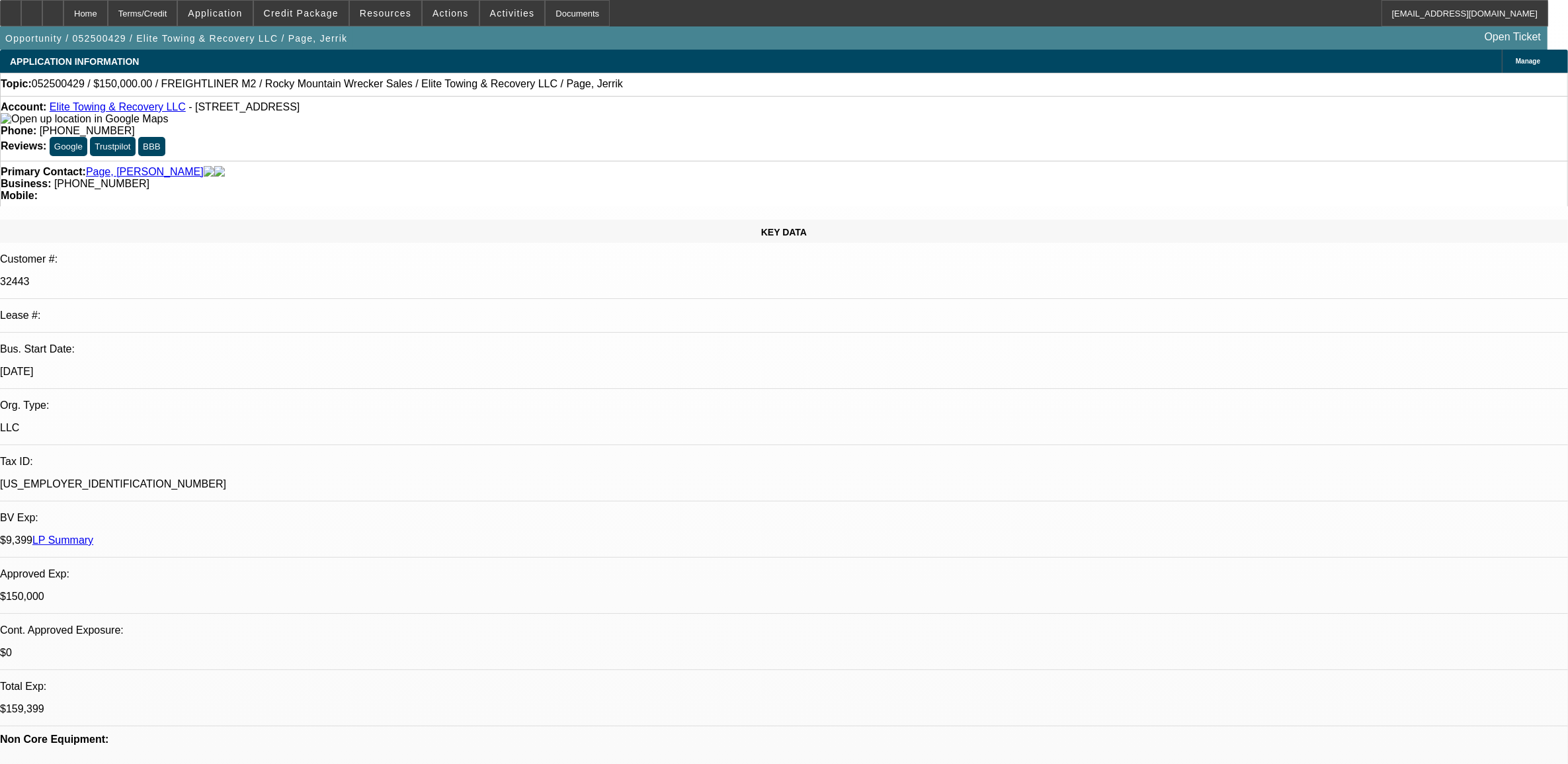
select select "0"
select select "2"
select select "0"
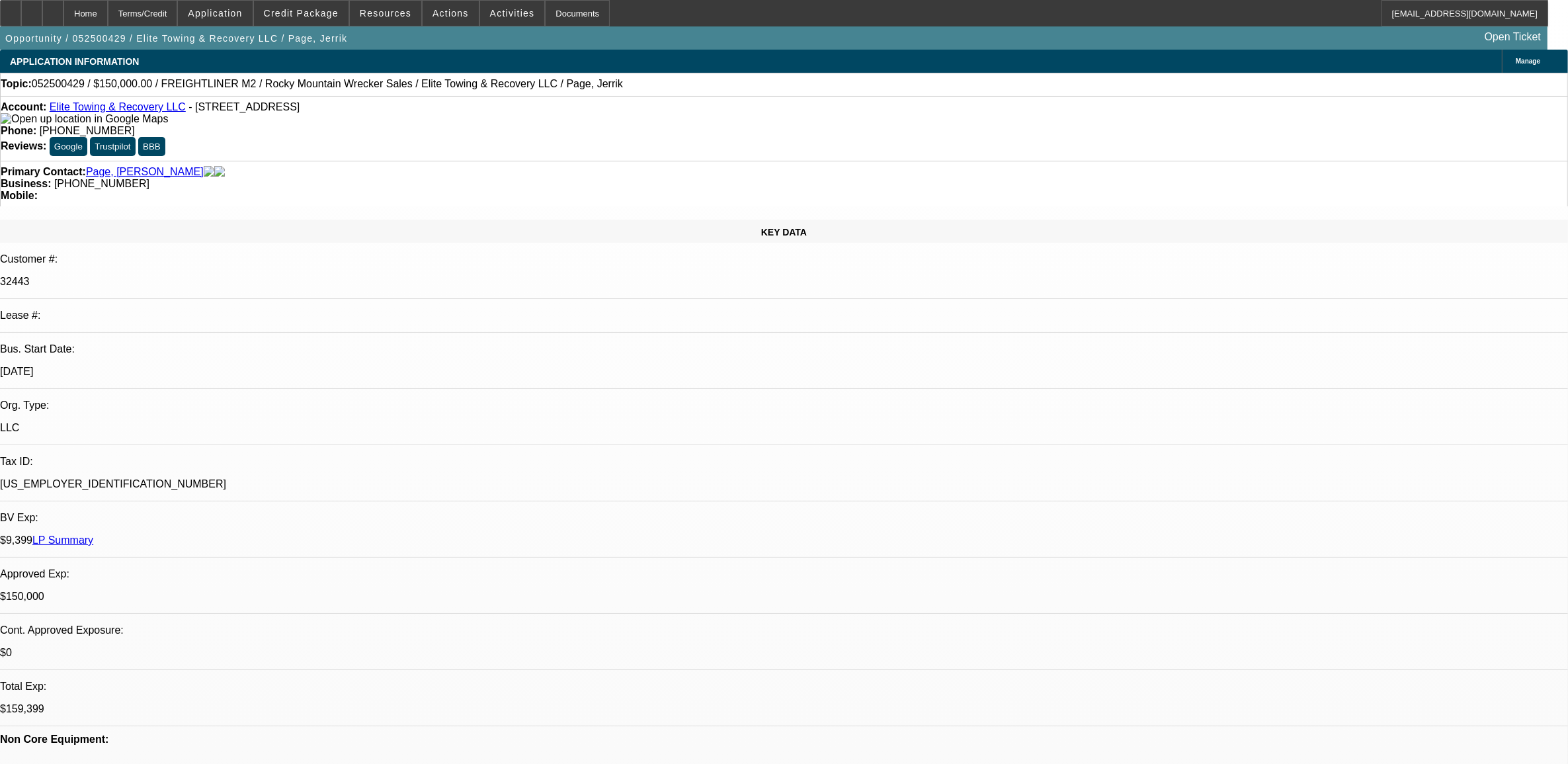
select select "2"
select select "0"
select select "1"
select select "2"
select select "6"
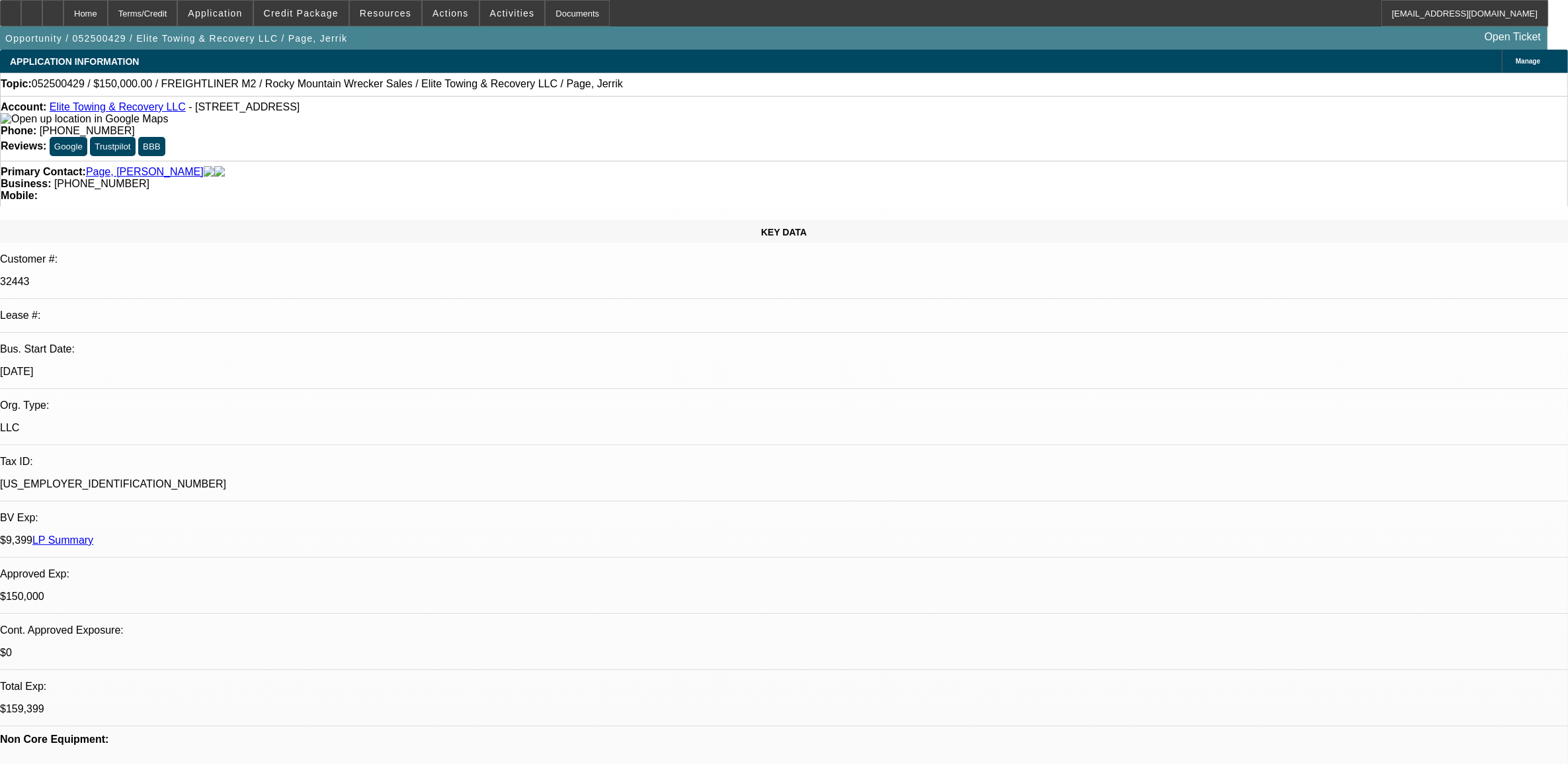
select select "1"
select select "2"
select select "6"
select select "1"
select select "2"
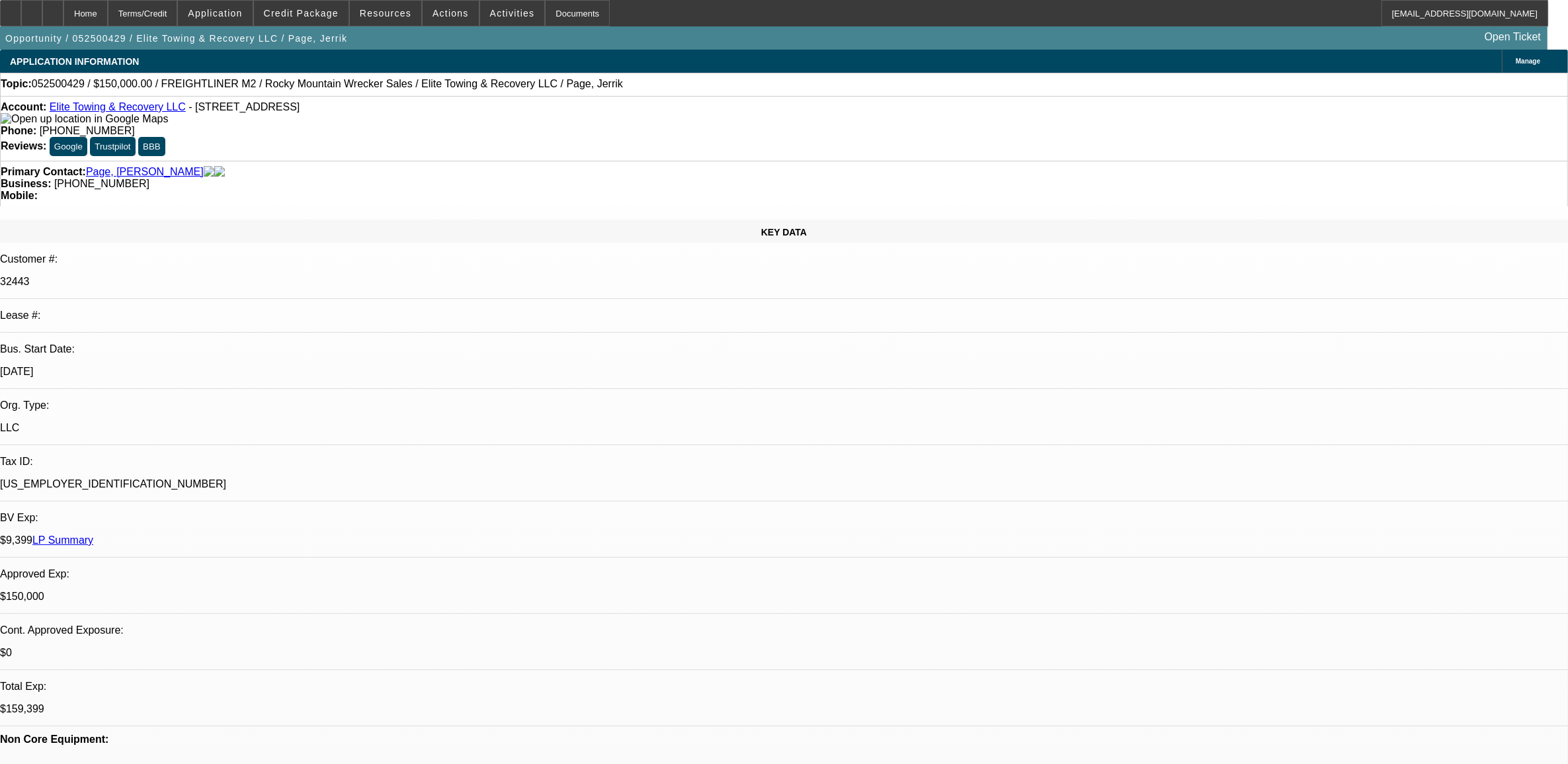
select select "6"
select select "1"
select select "2"
select select "6"
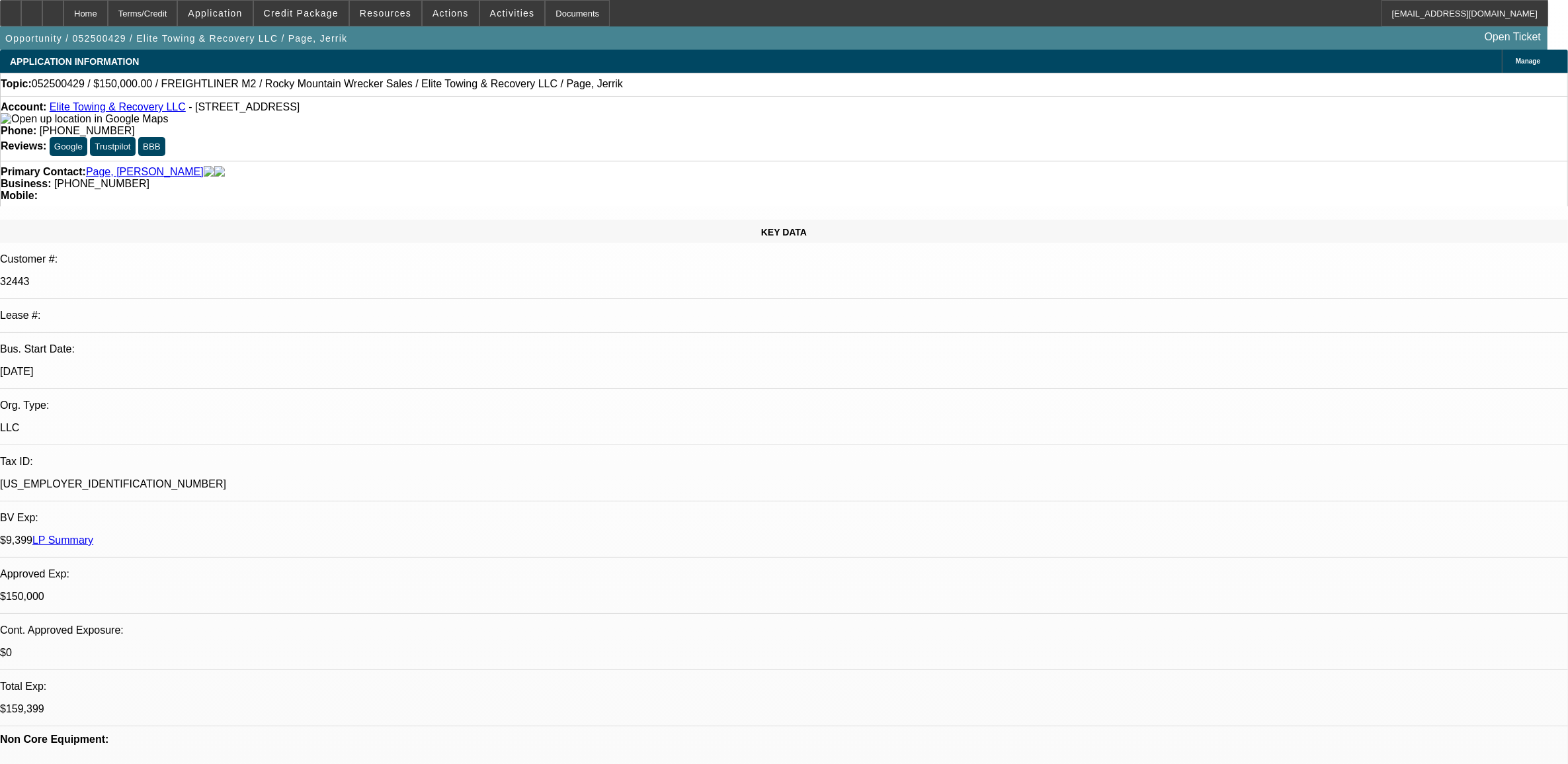
radio input "true"
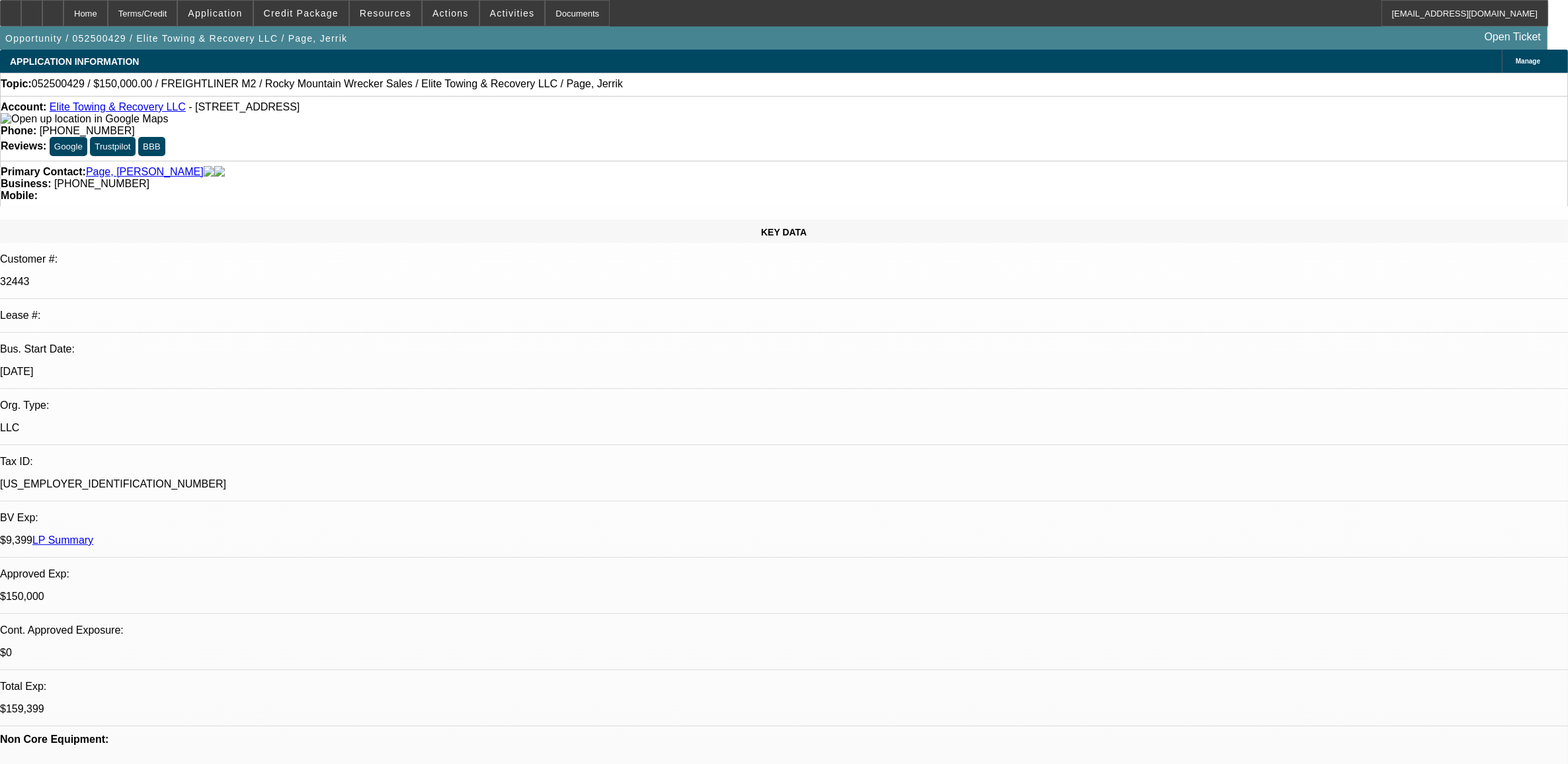
type textarea "9.24, no answer."
radio input "true"
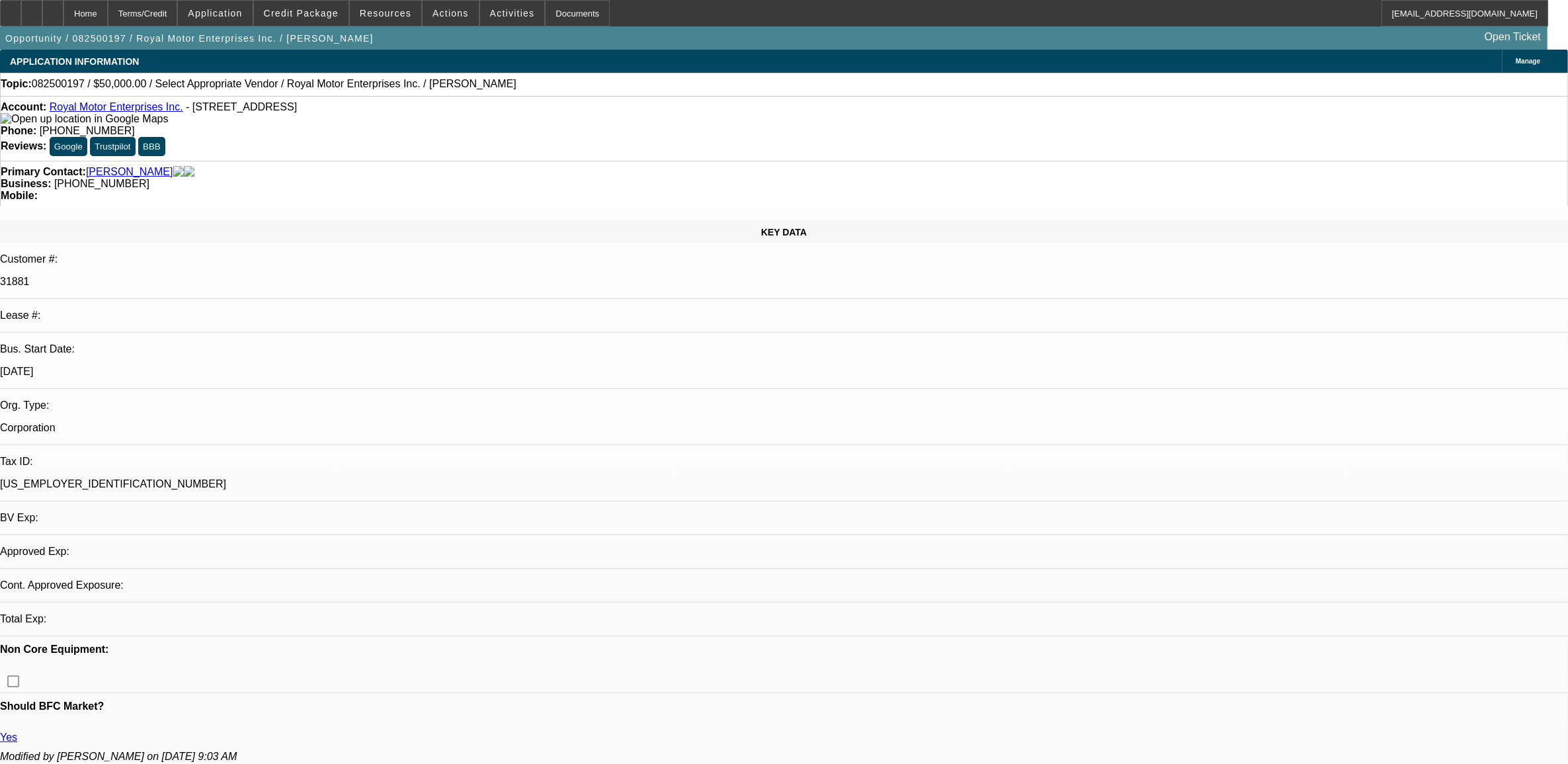
select select "0"
select select "2"
select select "0.1"
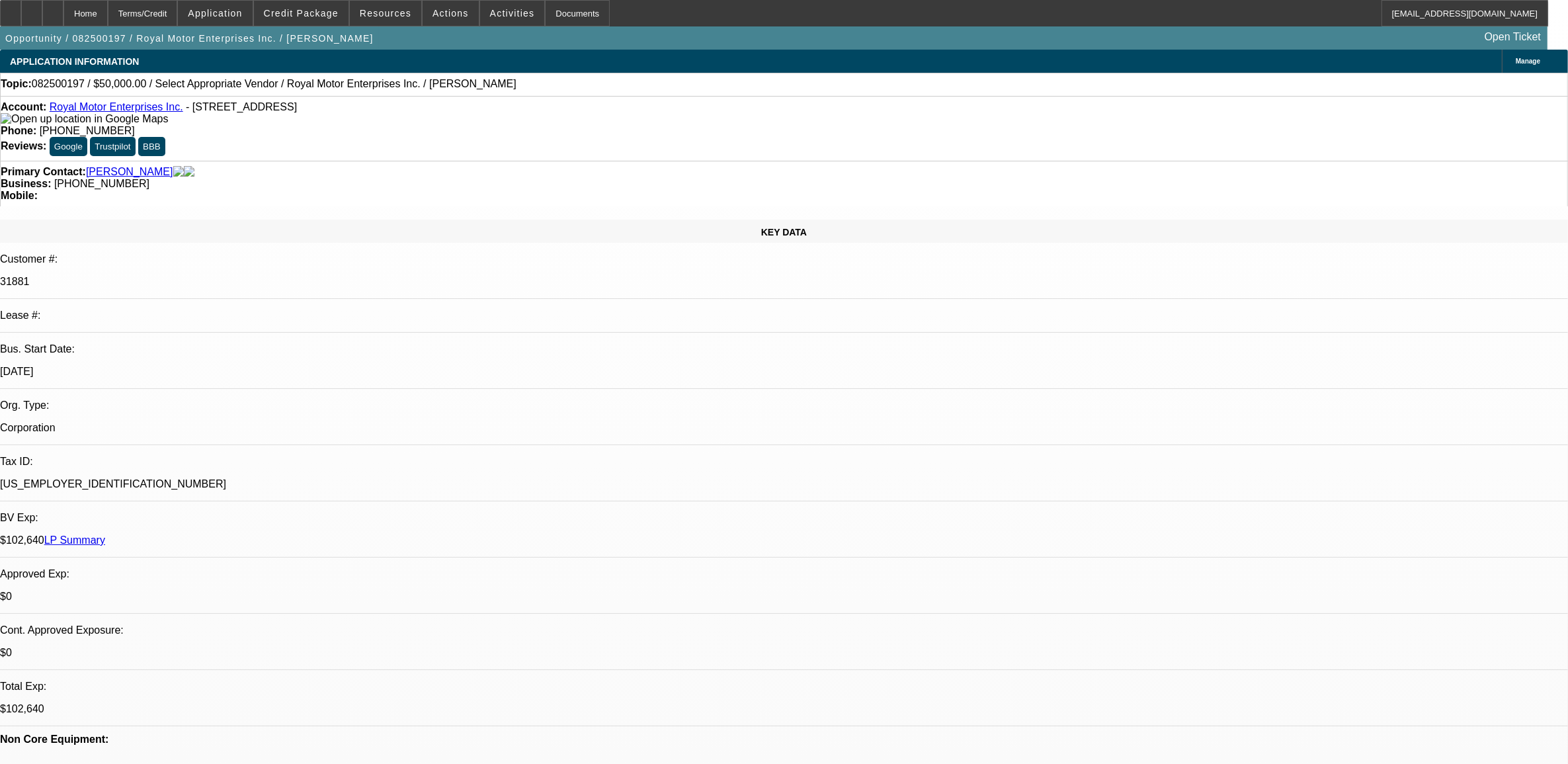
select select "1"
select select "2"
select select "4"
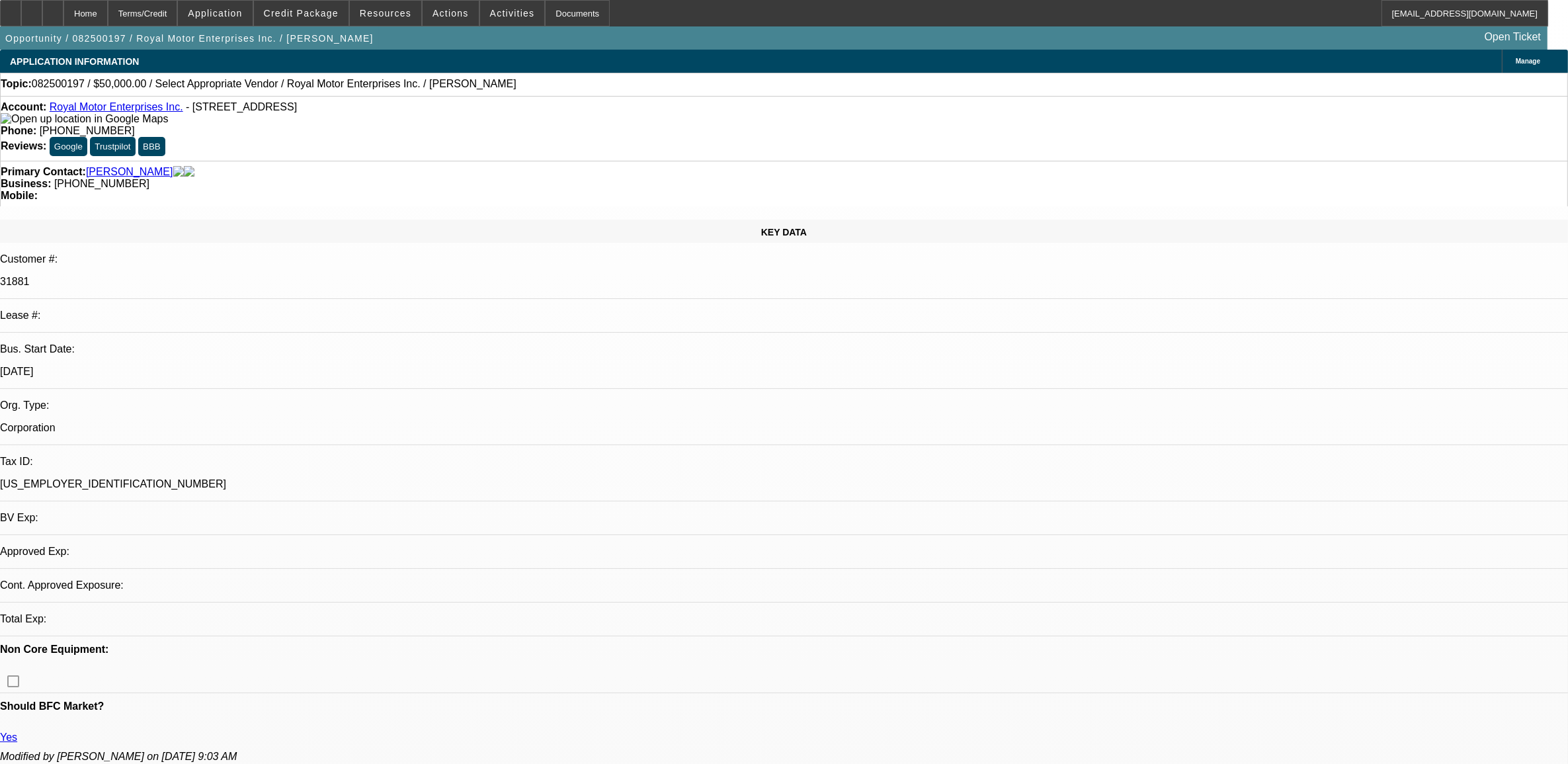
select select "0"
select select "2"
select select "0.1"
select select "1"
select select "2"
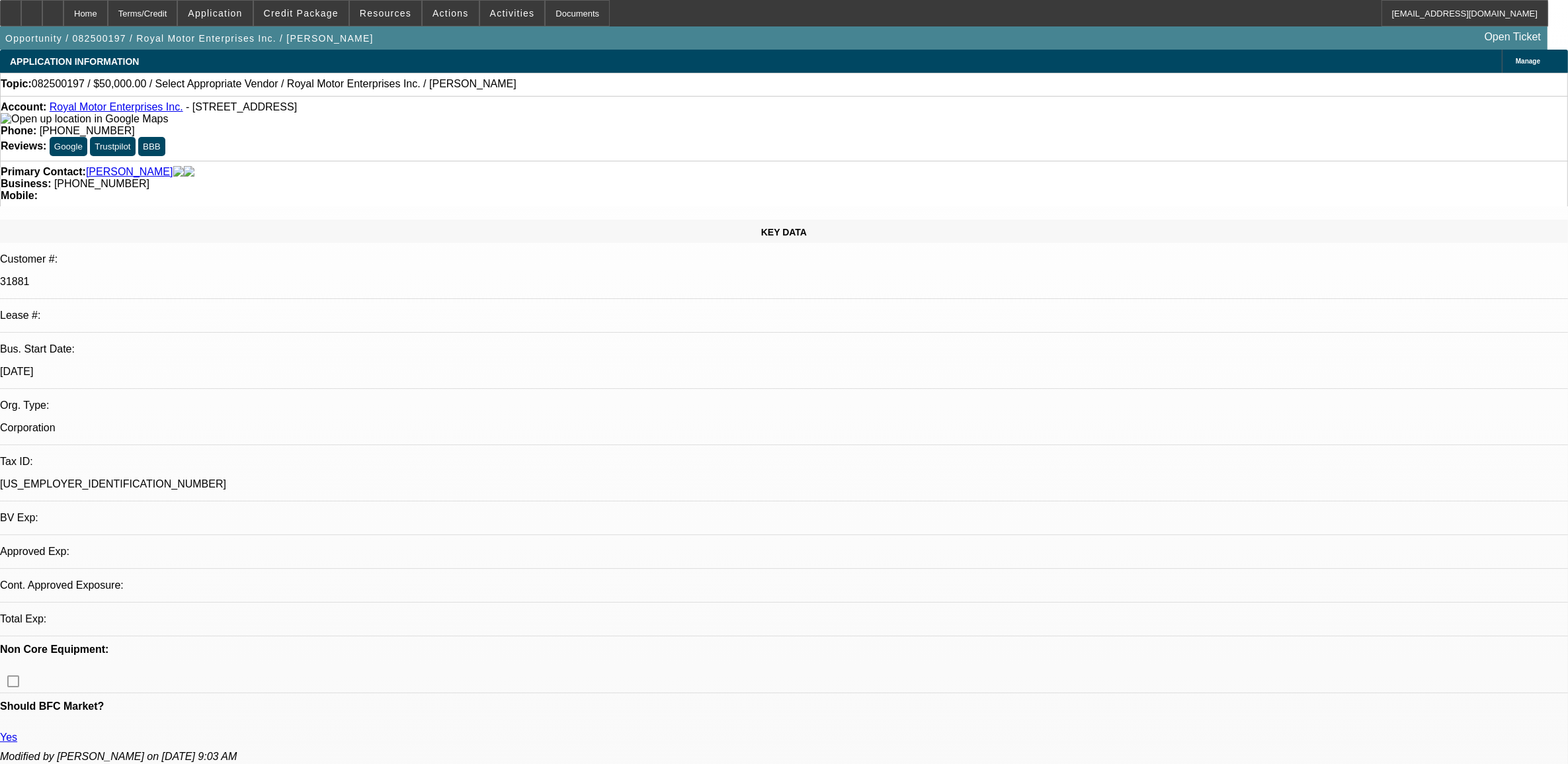
select select "4"
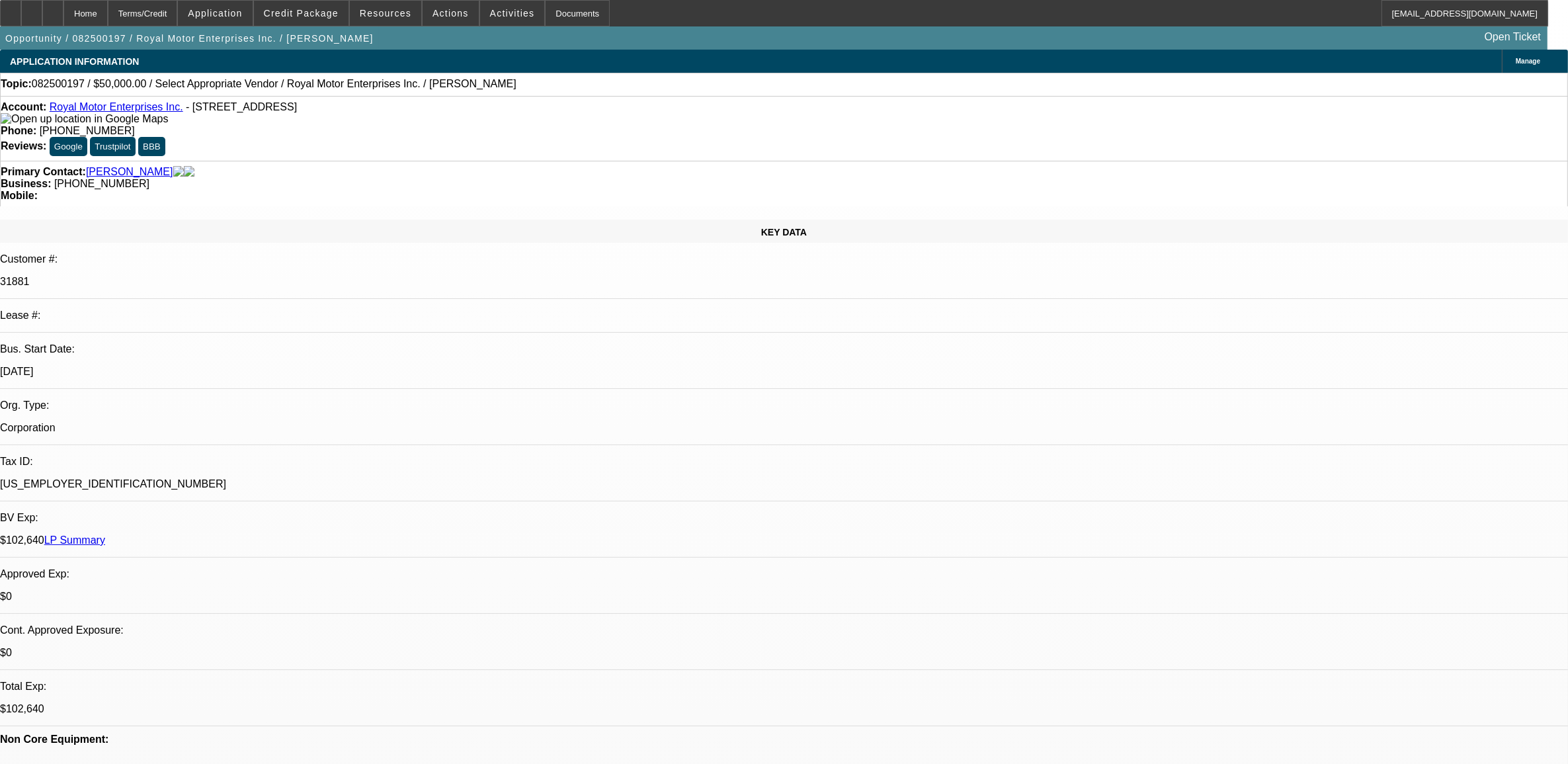
radio input "true"
type textarea "9.24, left mssg"
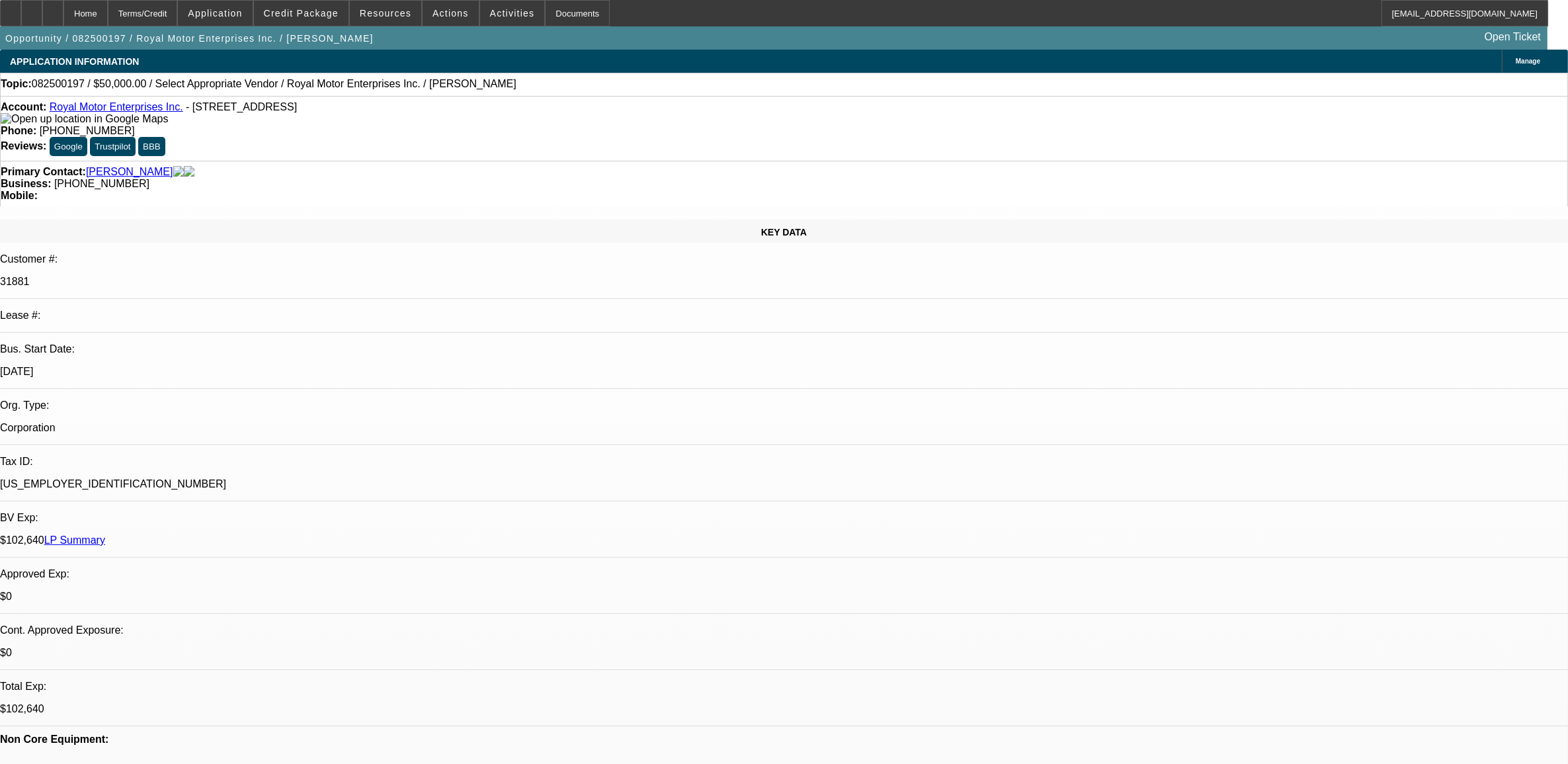
radio input "true"
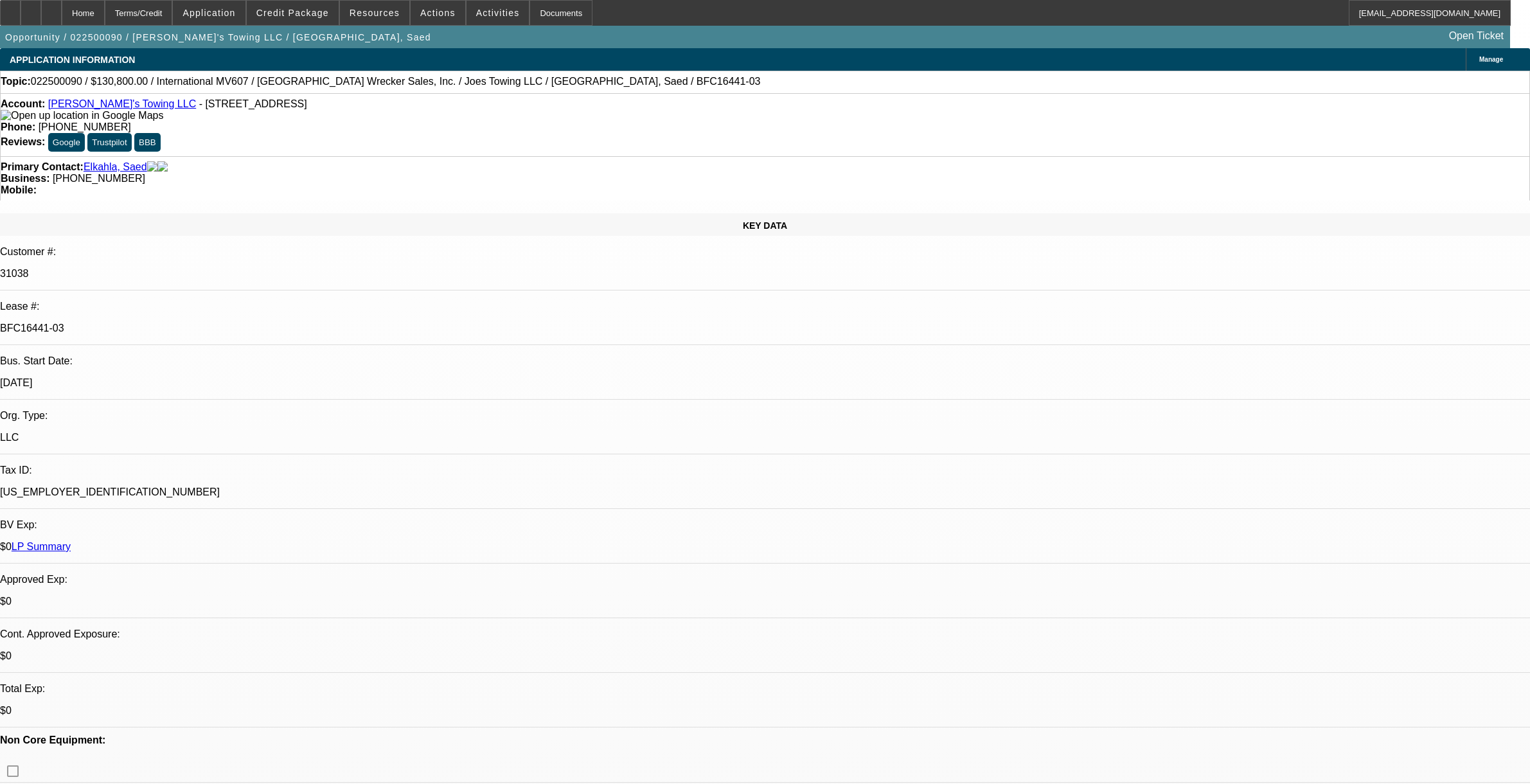
select select "0"
select select "6"
select select "0"
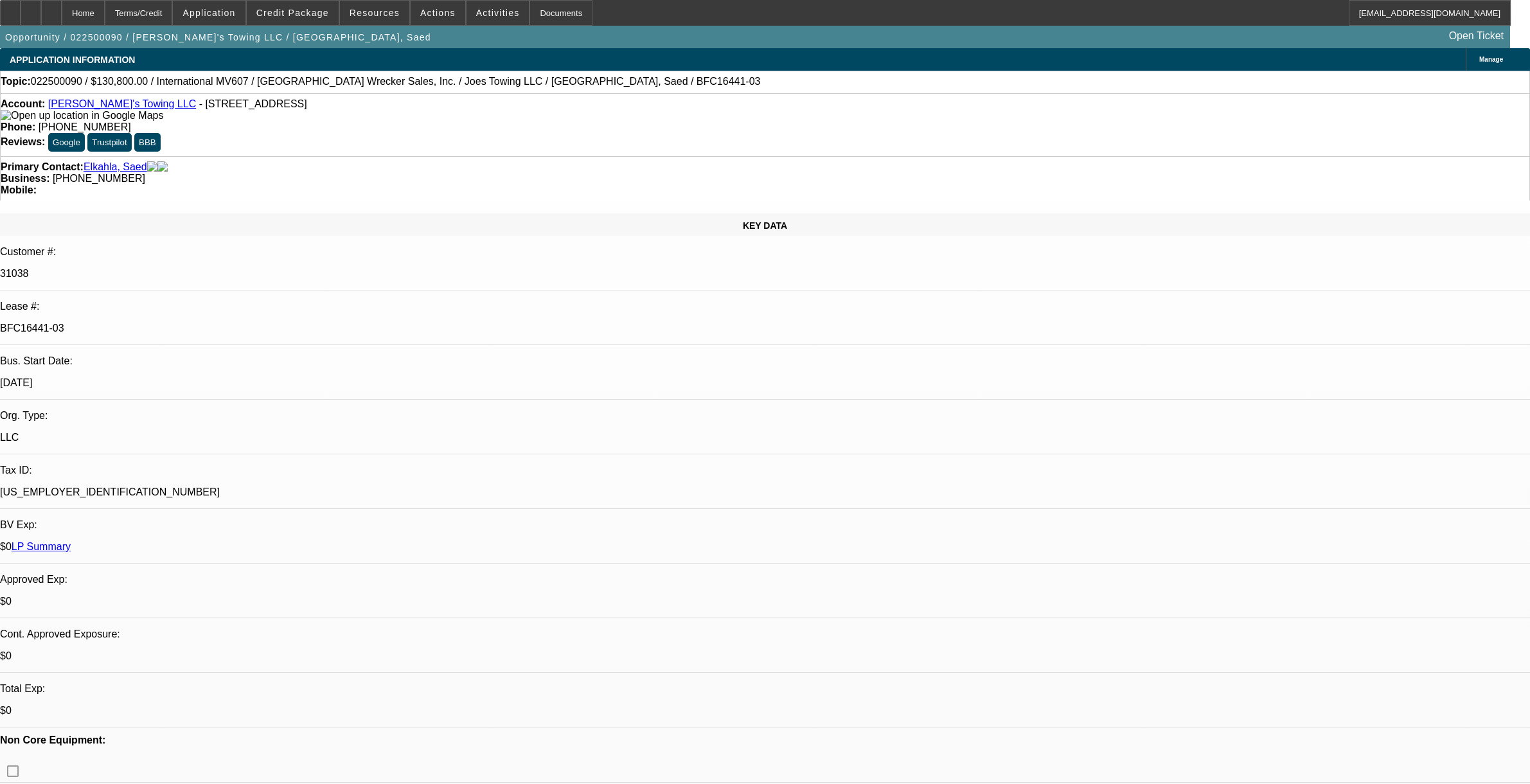
select select "0"
select select "6"
select select "0"
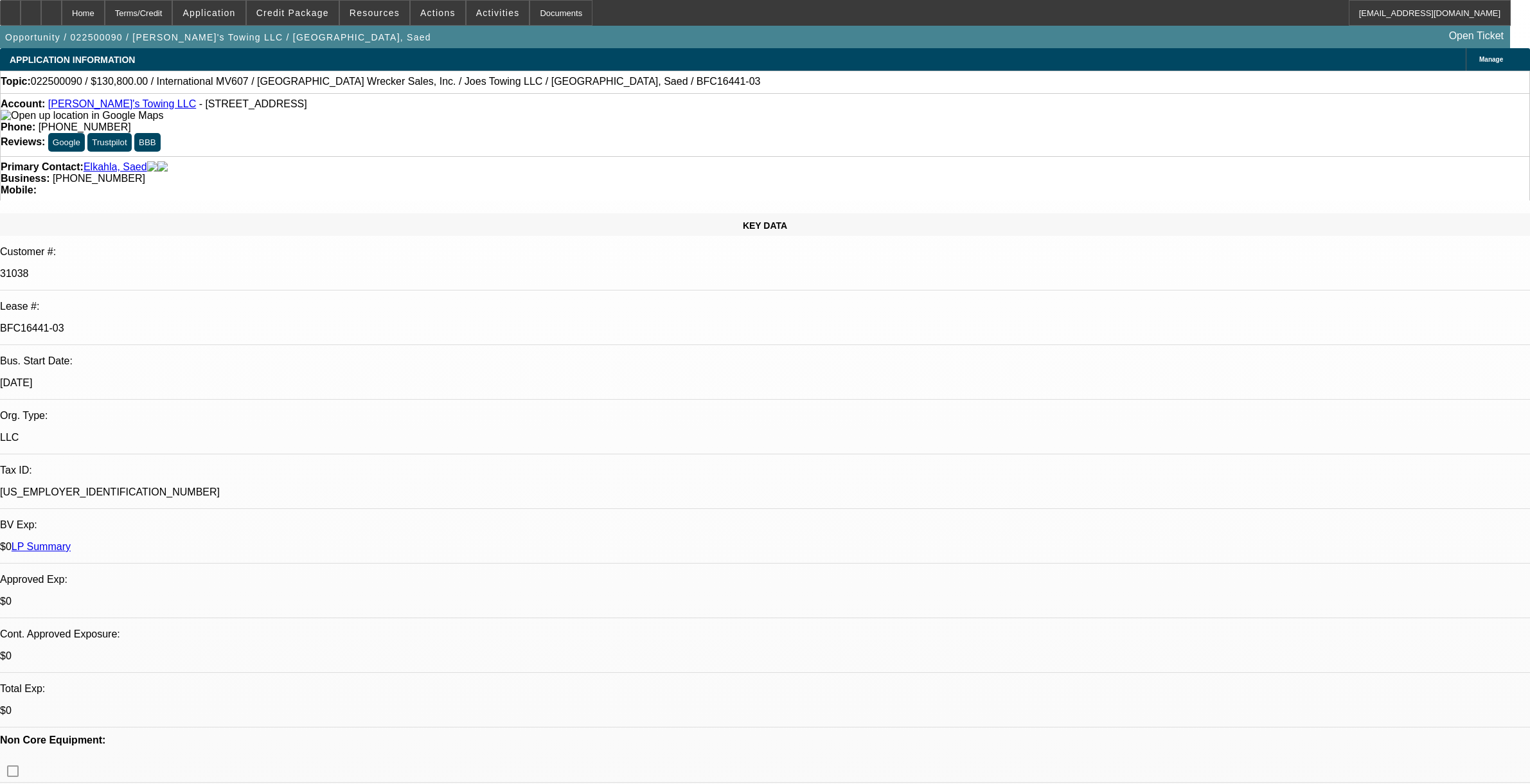
select select "2"
select select "0"
select select "6"
select select "0"
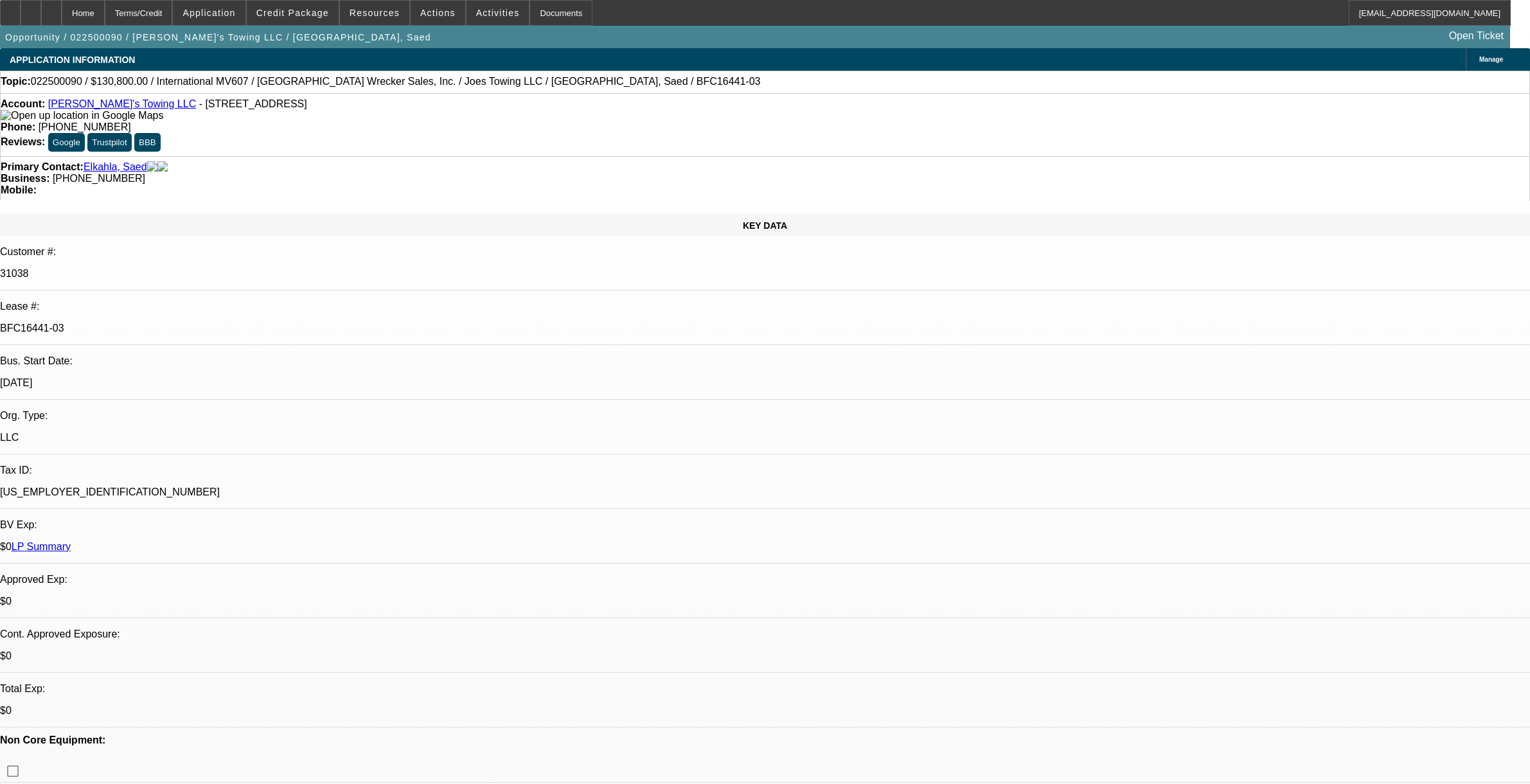
select select "2"
select select "0"
select select "6"
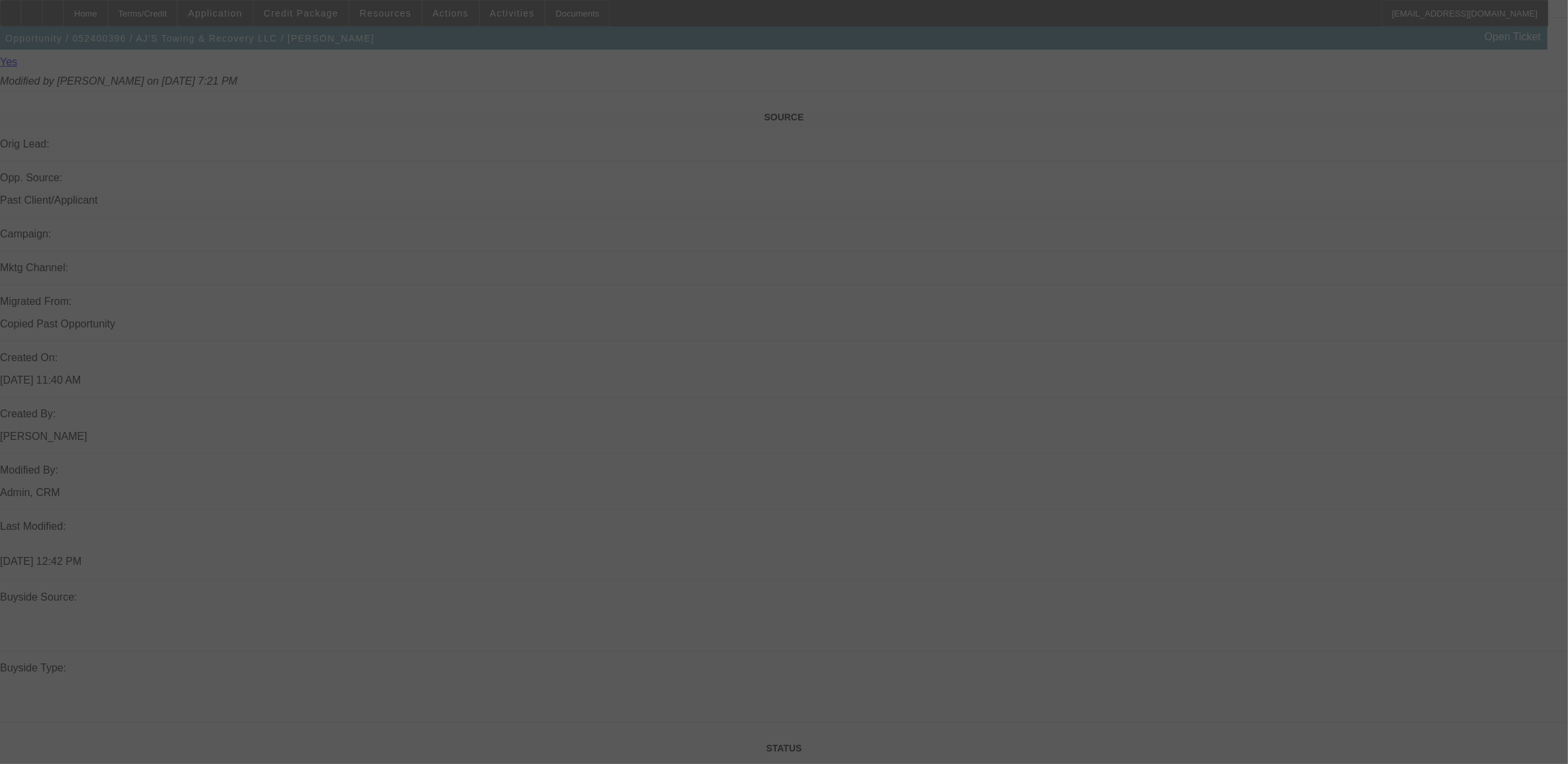
scroll to position [808, 0]
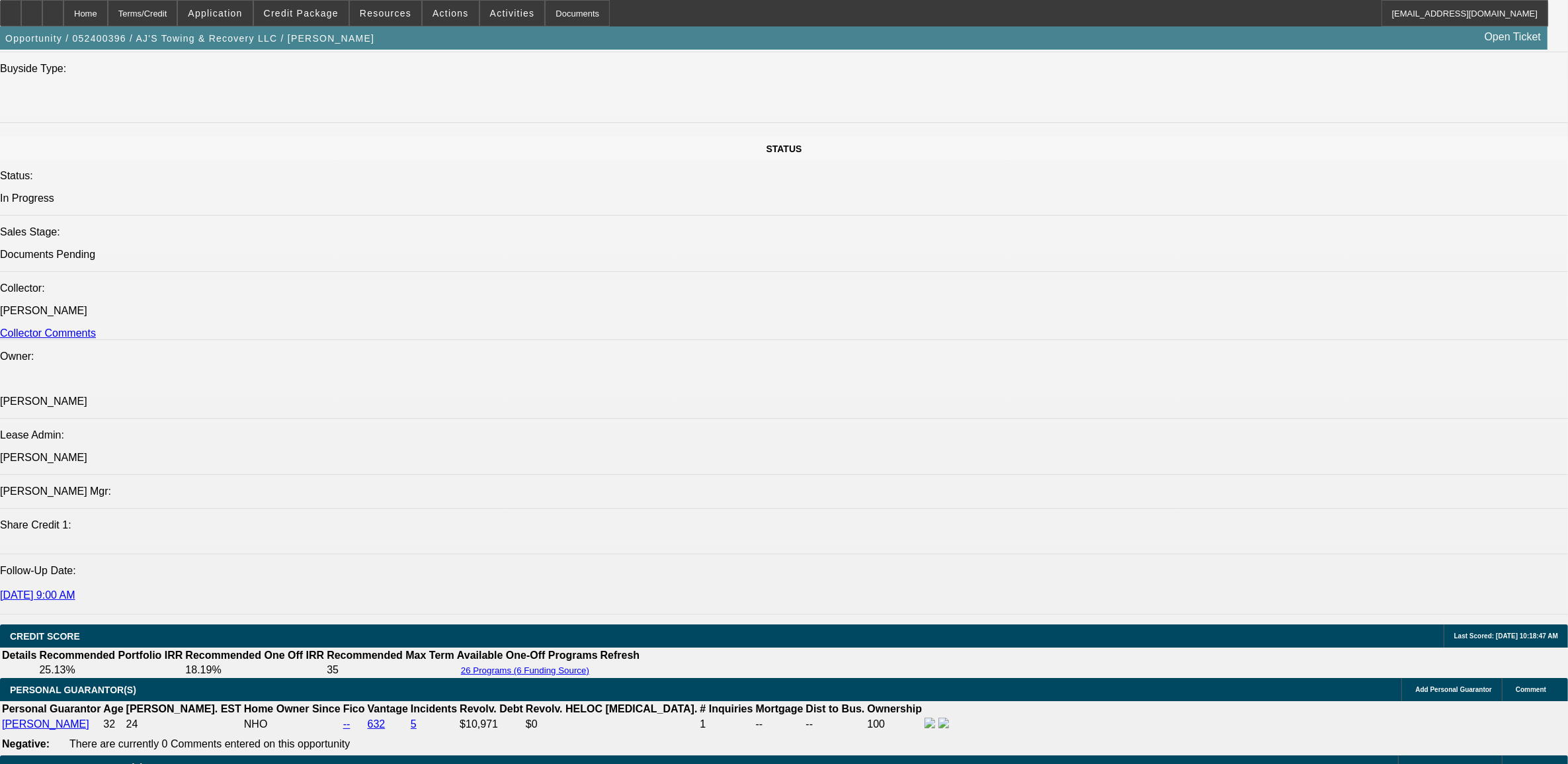
select select "0"
select select "2"
select select "0.1"
select select "0"
select select "2"
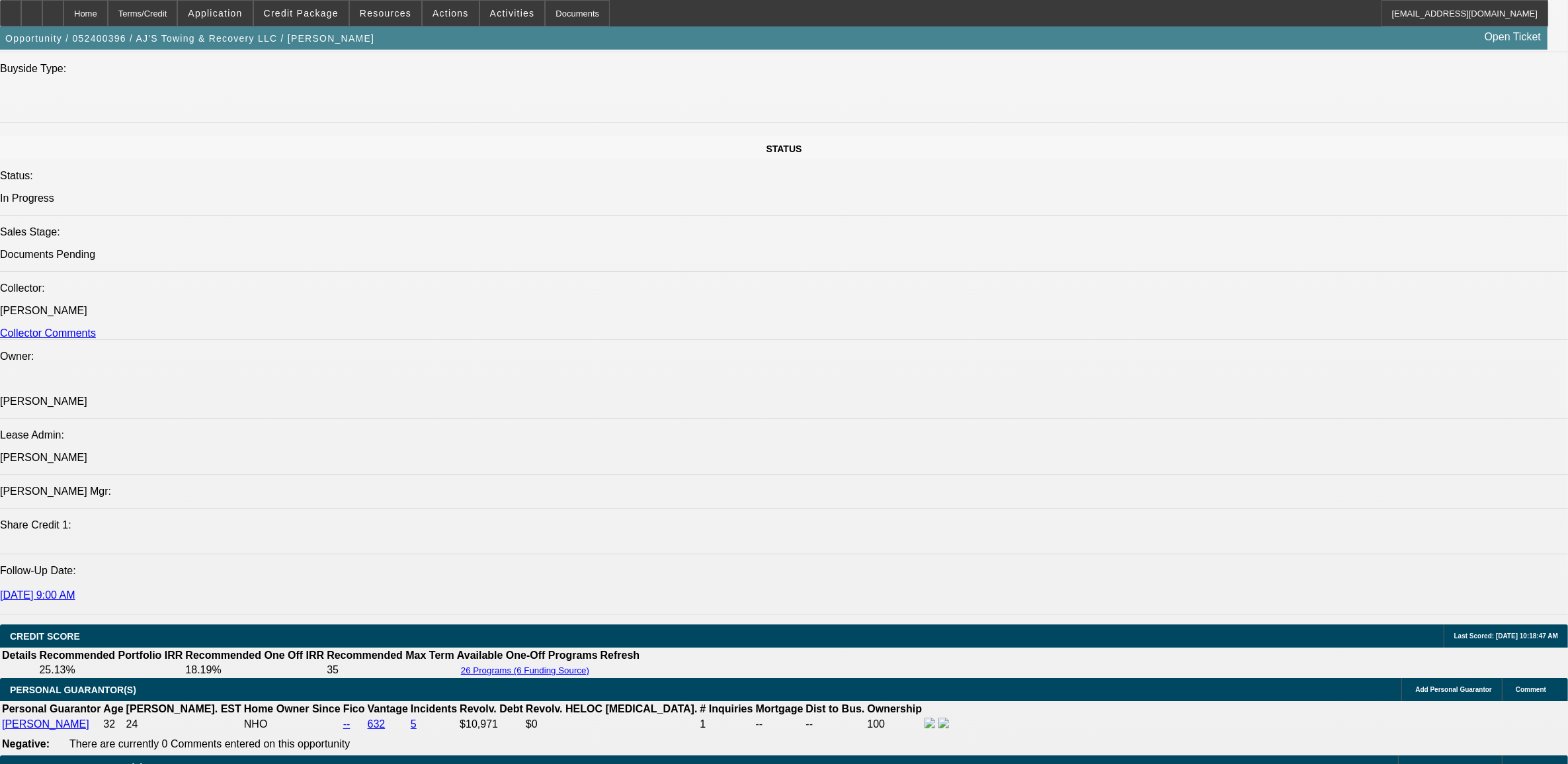
select select "0.1"
select select "0"
select select "2"
select select "0.1"
select select "0"
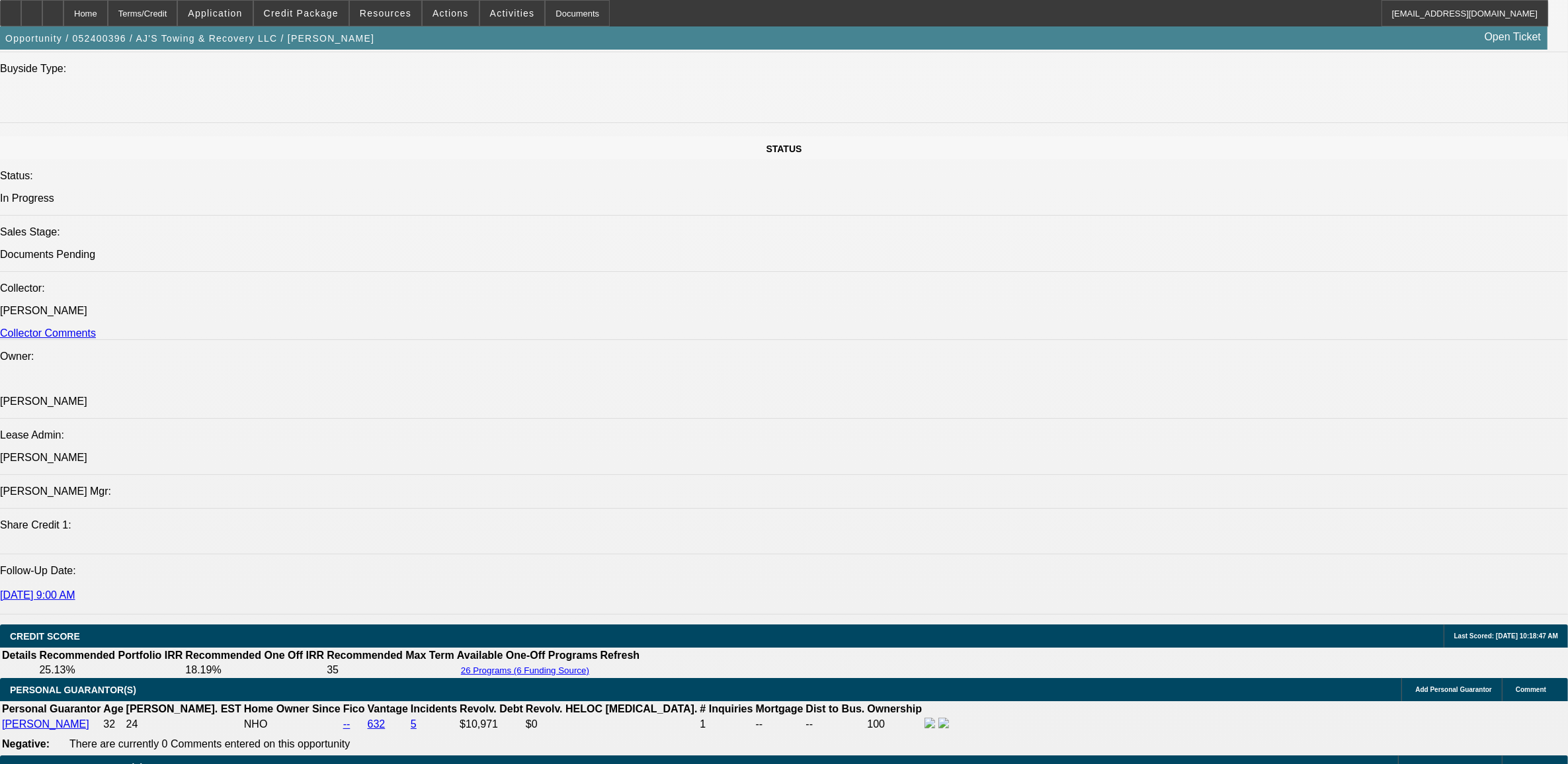
select select "2"
select select "0.1"
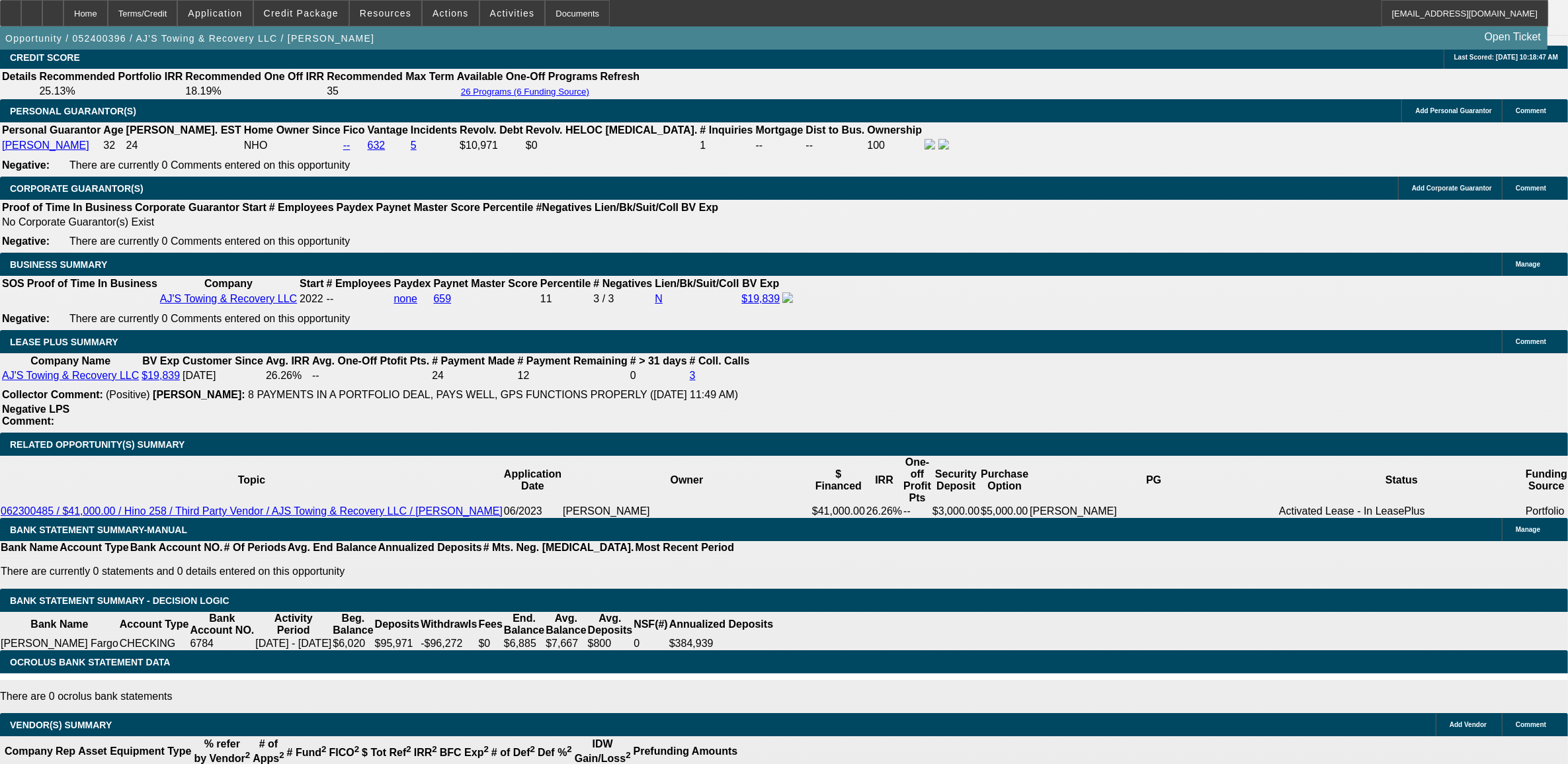
select select "1"
select select "2"
select select "4"
select select "1"
select select "2"
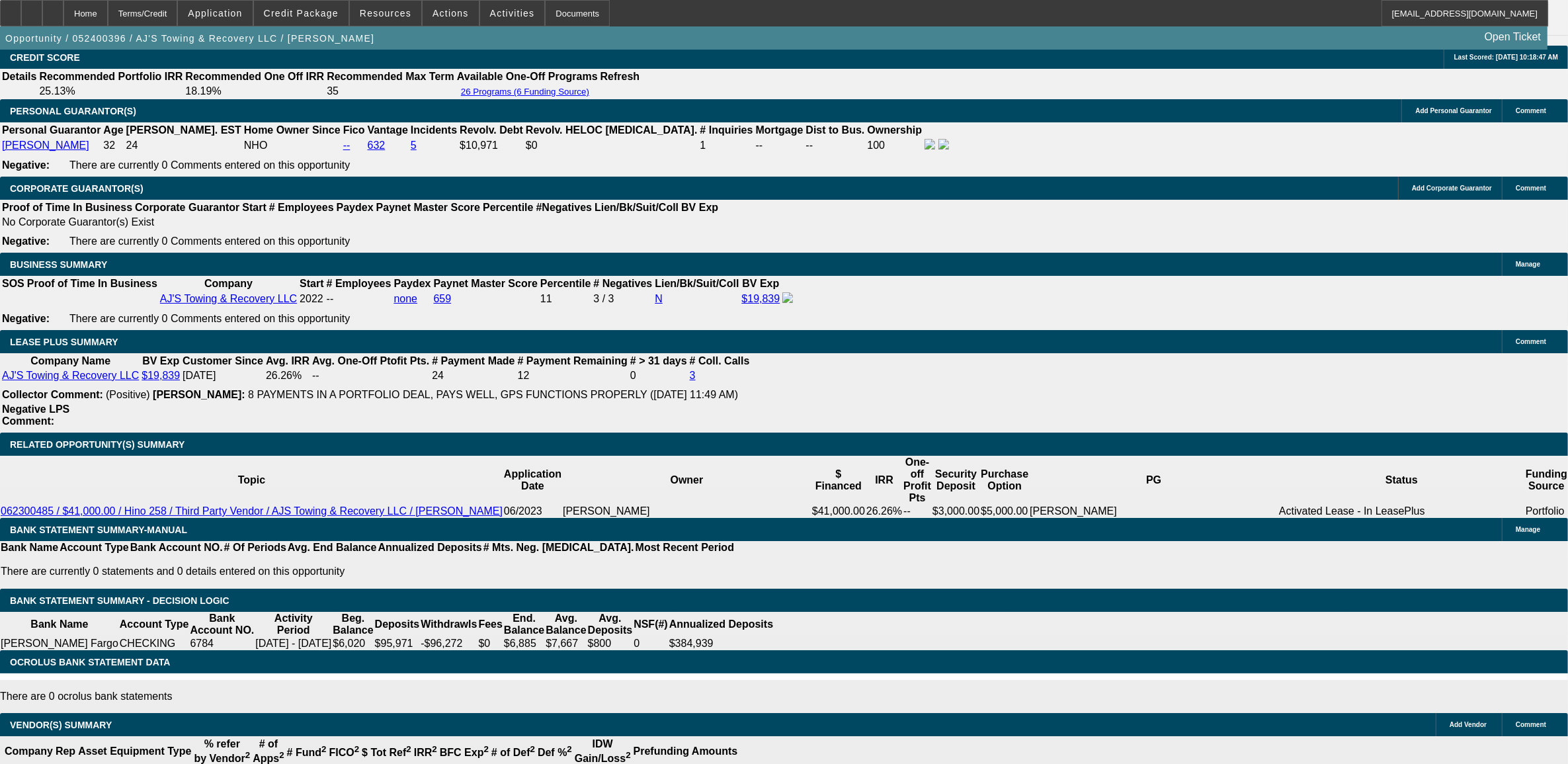
select select "4"
select select "1"
select select "2"
select select "4"
select select "1"
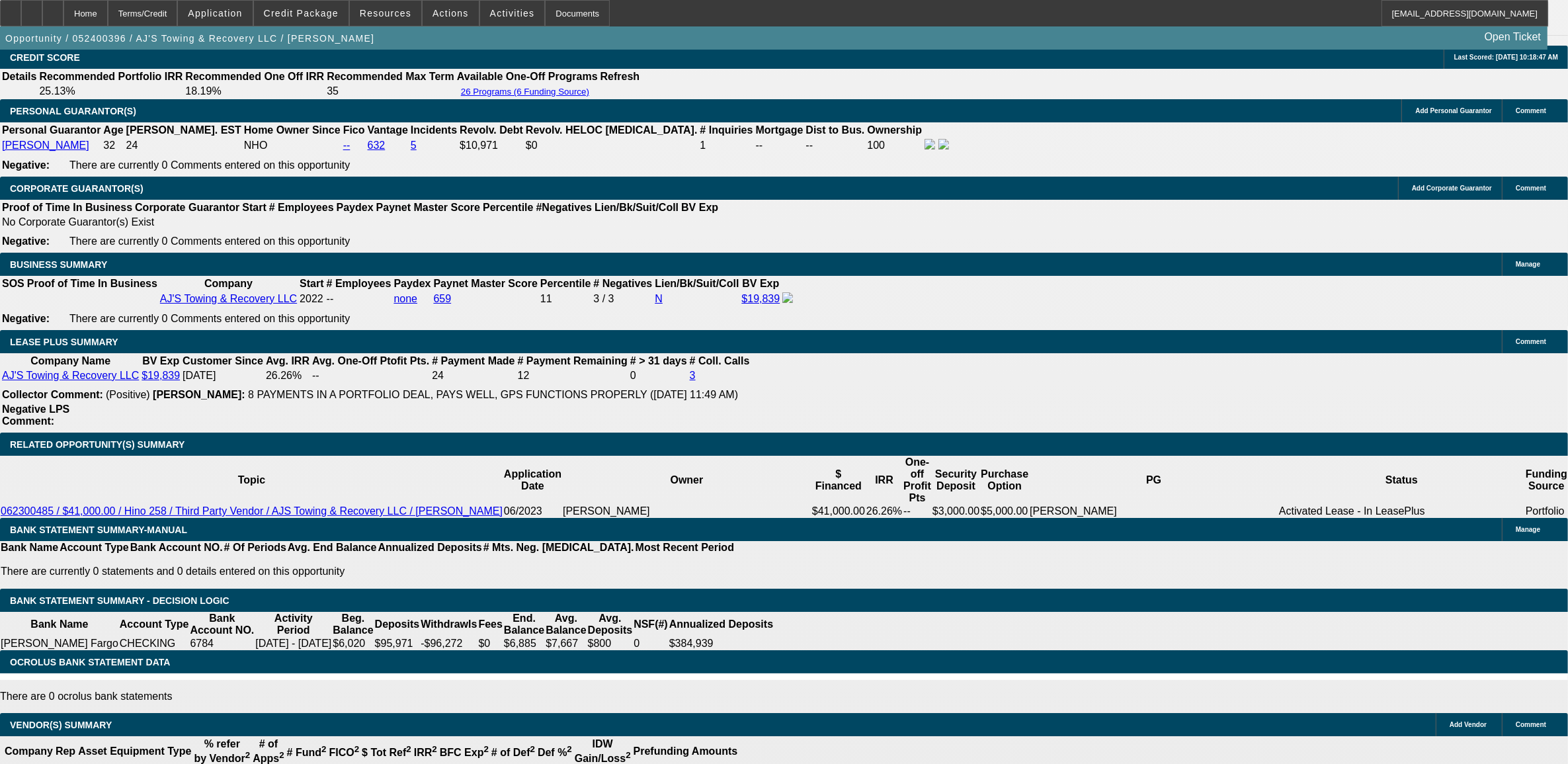
select select "2"
select select "4"
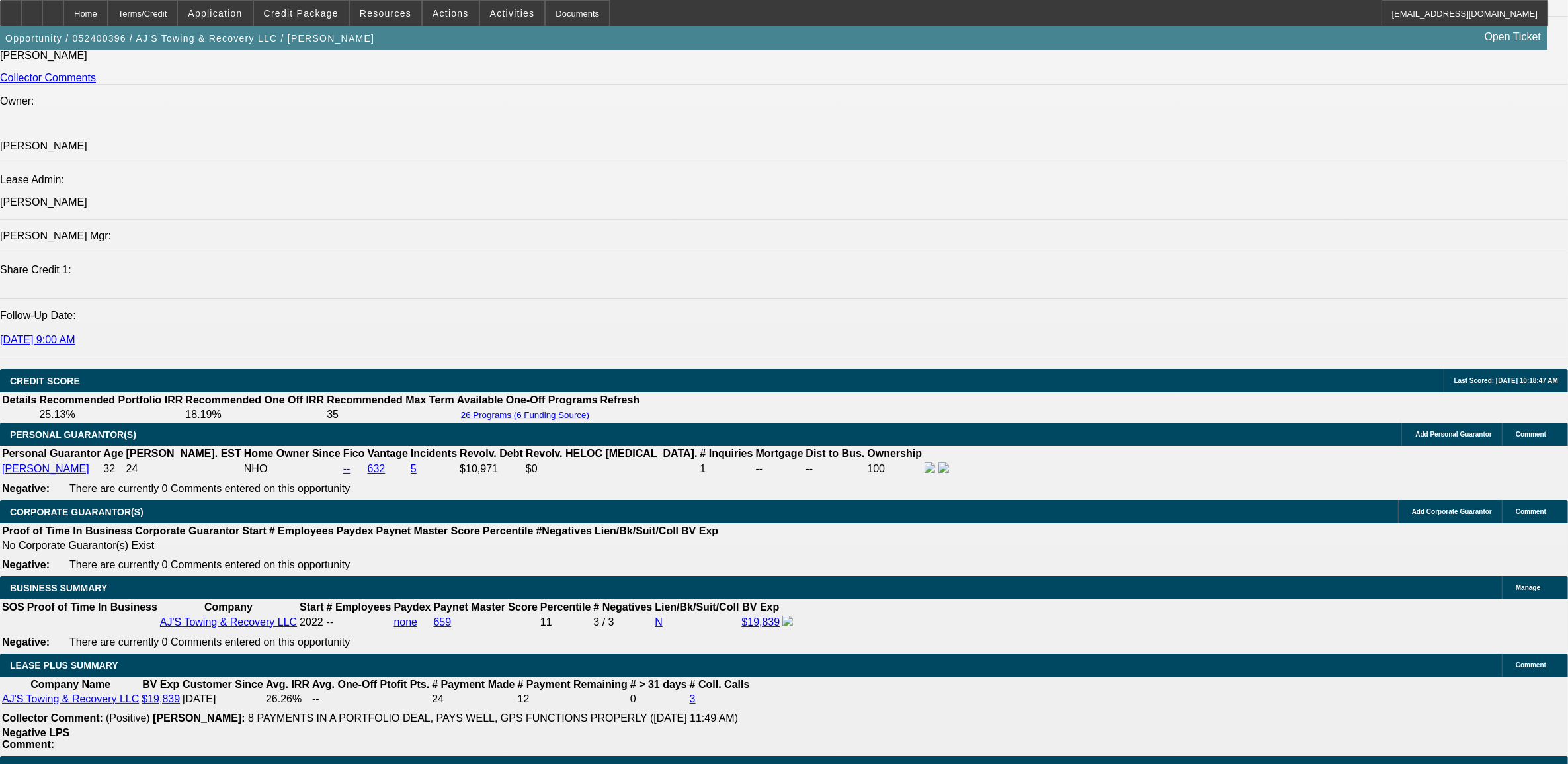
scroll to position [1635, 0]
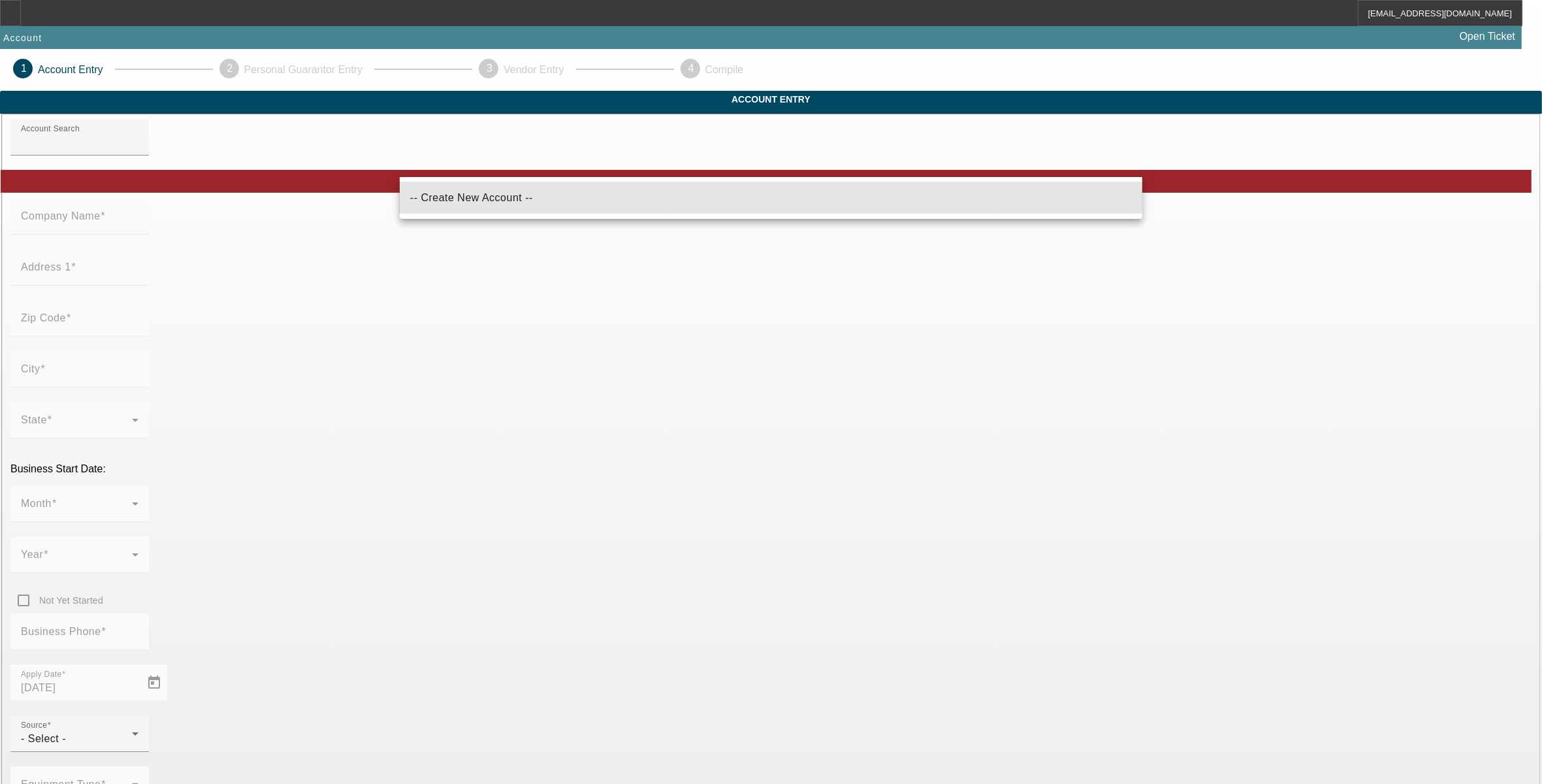
click at [450, 200] on span "-- Create New Account --" at bounding box center [472, 198] width 123 height 11
type input "-- Create New Account --"
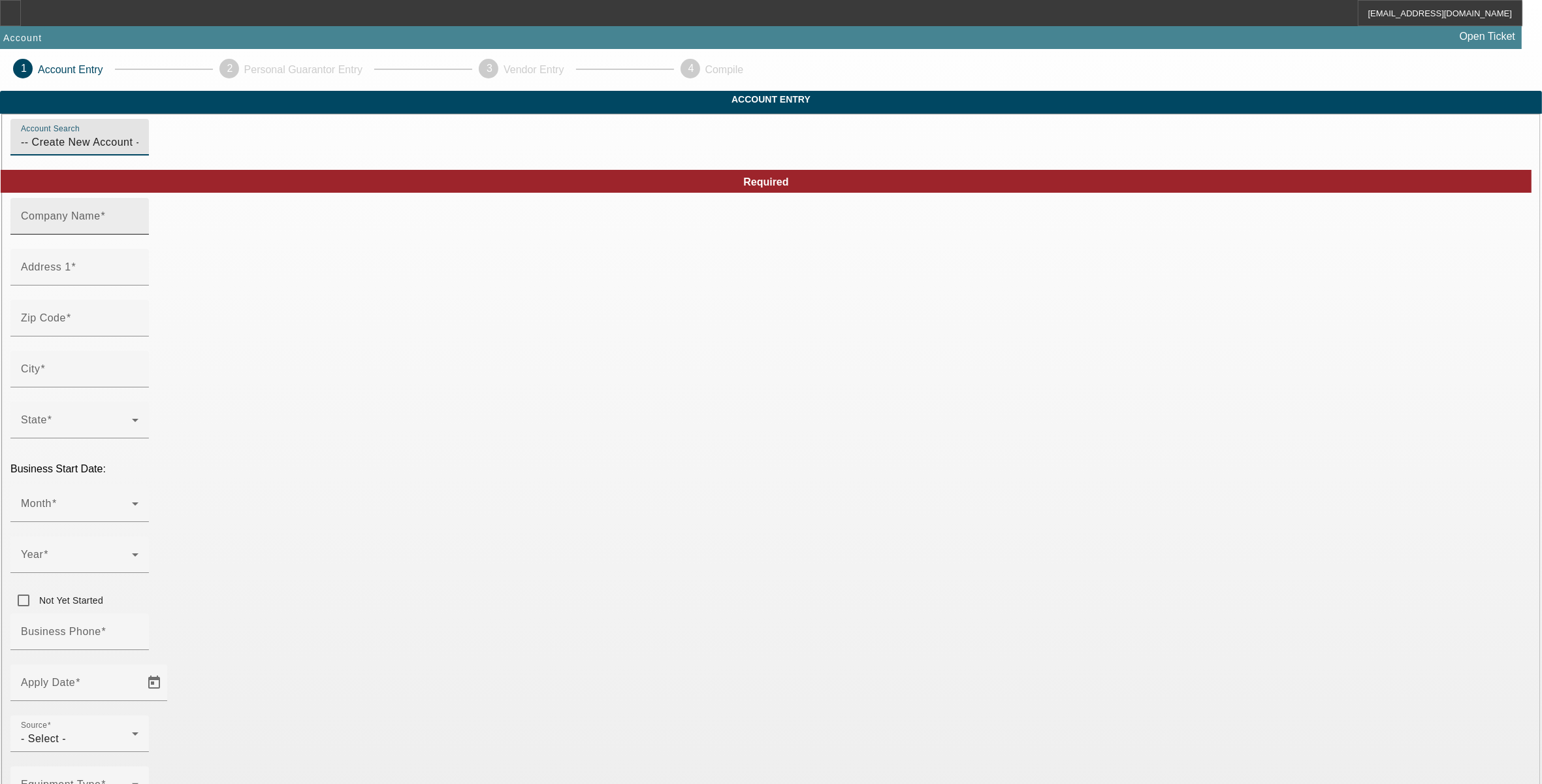
click at [139, 230] on input "Company Name" at bounding box center [80, 222] width 118 height 16
type input "Heavy Elephant Trucking"
type input "[STREET_ADDRESS][PERSON_NAME]"
type input "78744"
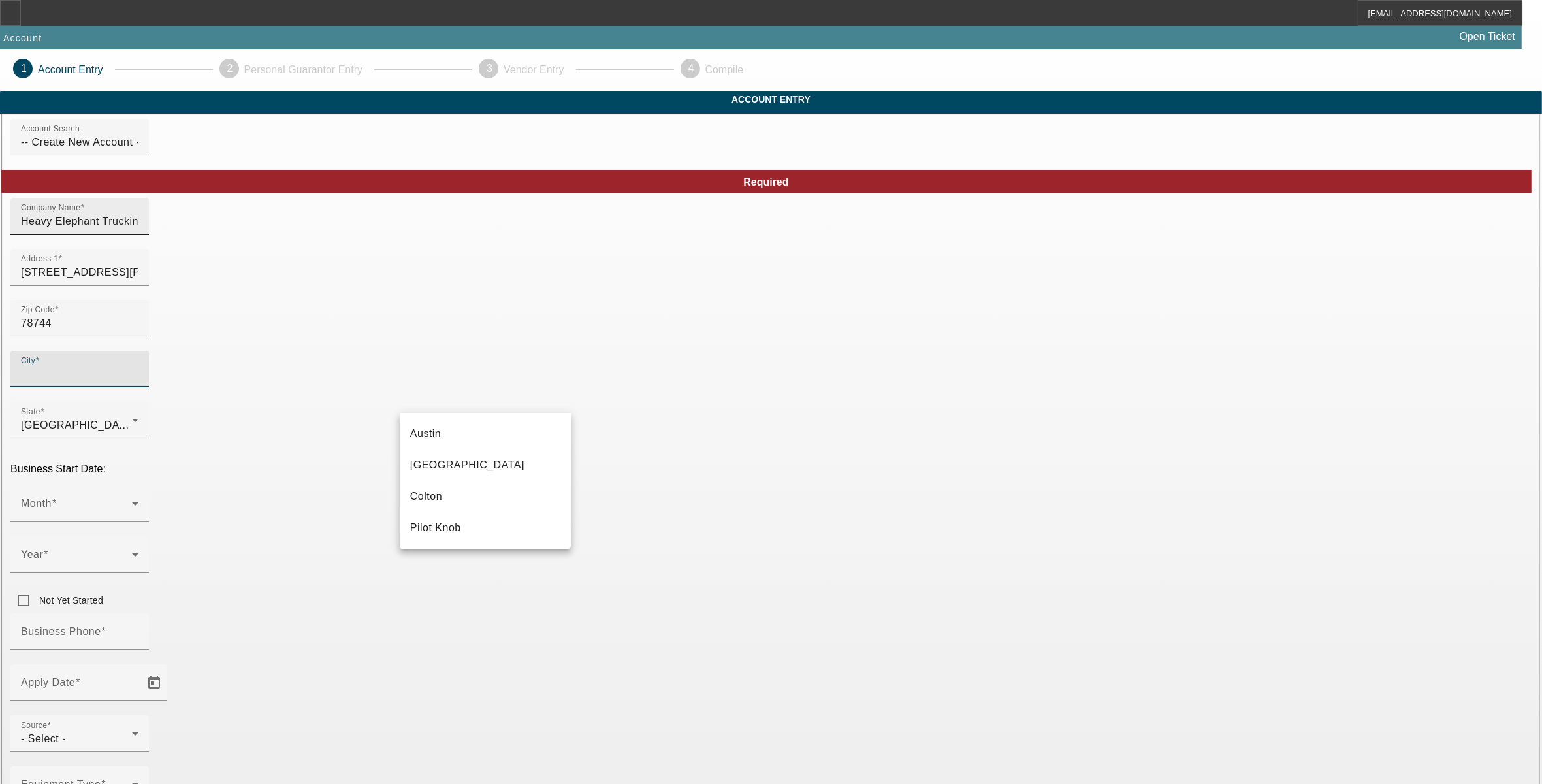
type input "[PERSON_NAME]"
click at [463, 434] on mat-option "Austin" at bounding box center [485, 434] width 172 height 31
type input "Austin"
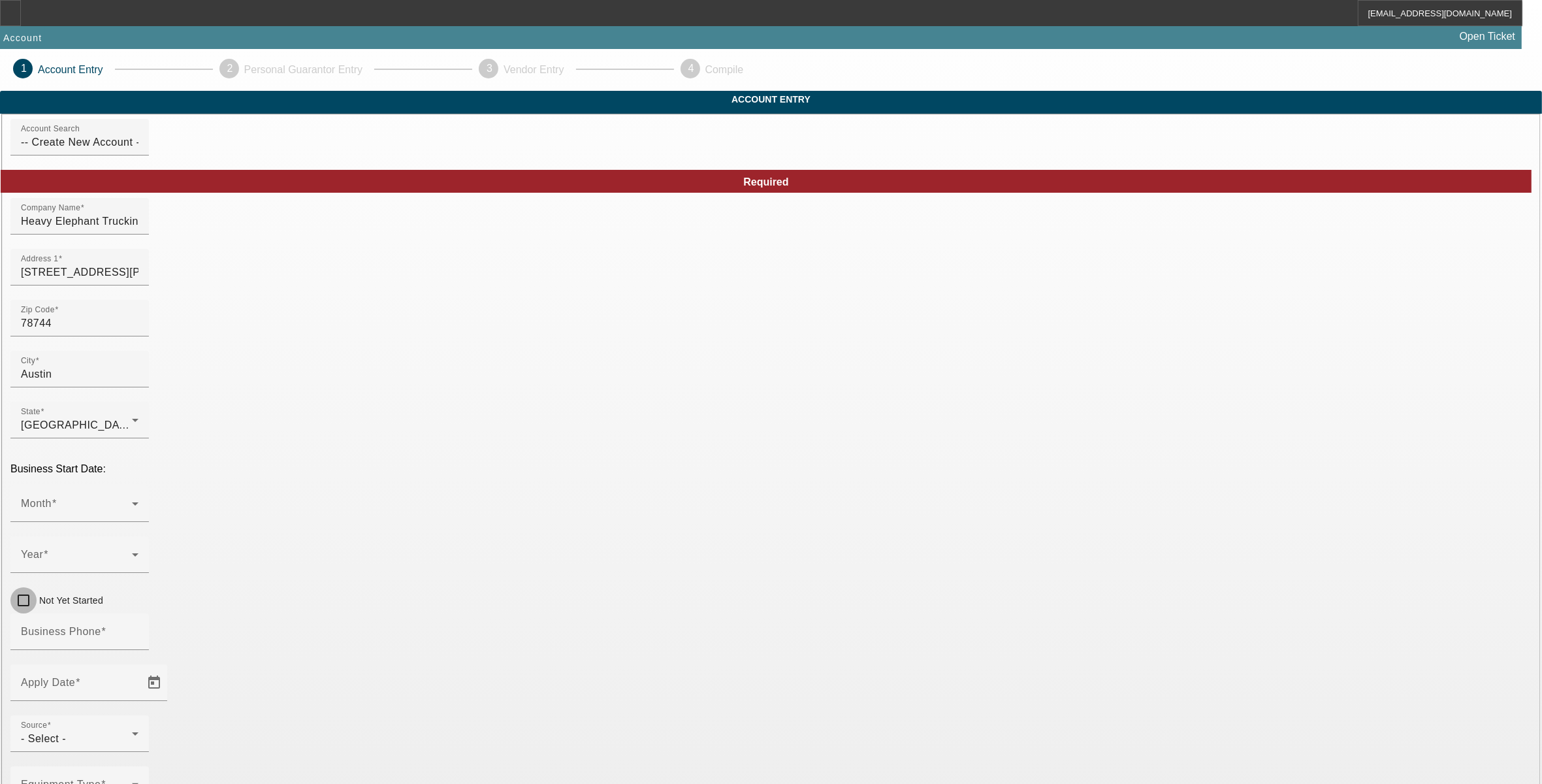
click at [36, 587] on input "Not Yet Started" at bounding box center [23, 600] width 26 height 26
checkbox input "true"
click at [139, 629] on input "Business Phone" at bounding box center [80, 637] width 118 height 16
type input "[PHONE_NUMBER]"
click at [170, 667] on span "Open calendar" at bounding box center [154, 683] width 31 height 31
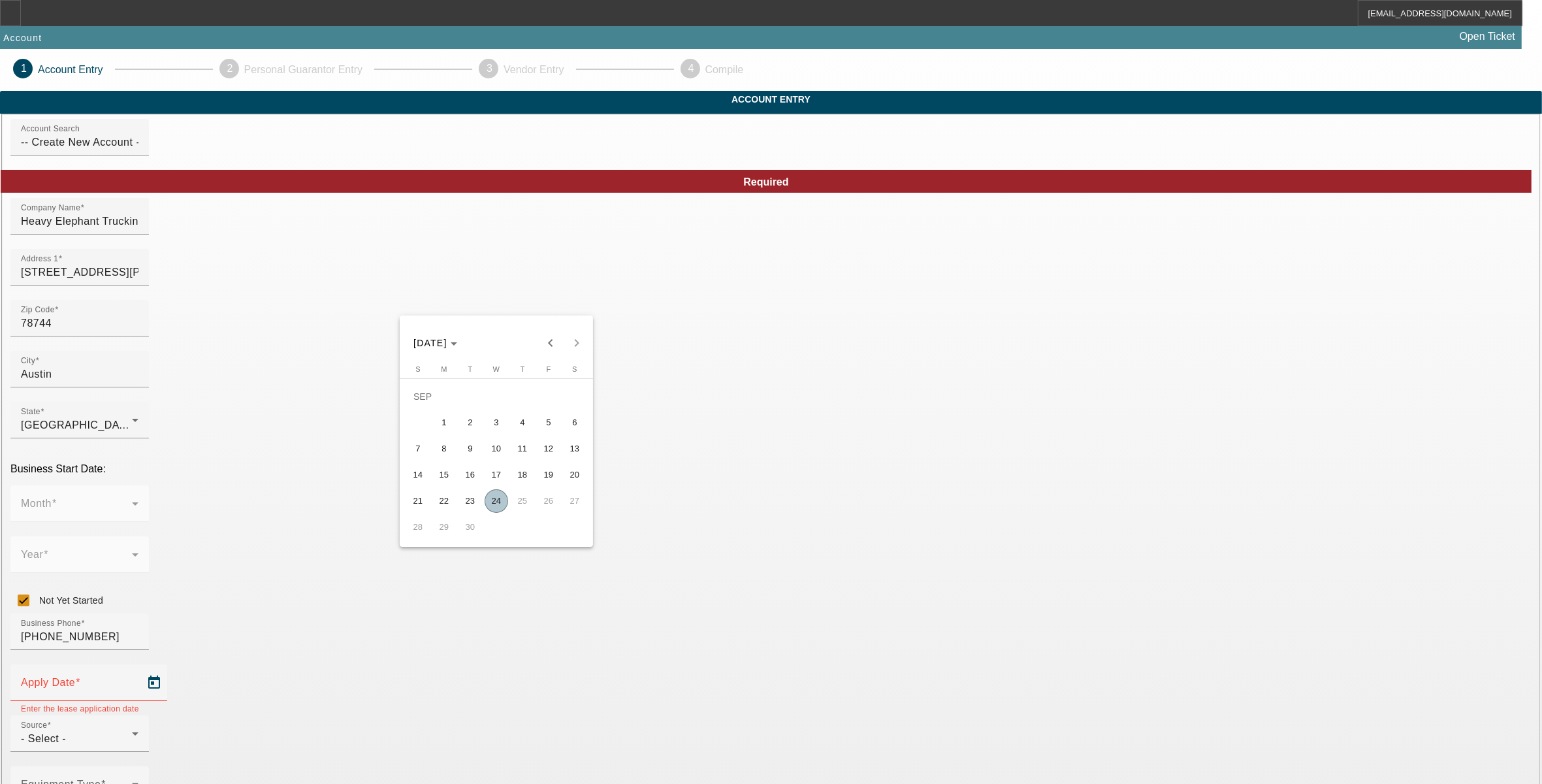
click at [496, 503] on span "24" at bounding box center [496, 501] width 23 height 23
type input "9/24/2025"
click at [132, 731] on div "- Select -" at bounding box center [76, 739] width 111 height 16
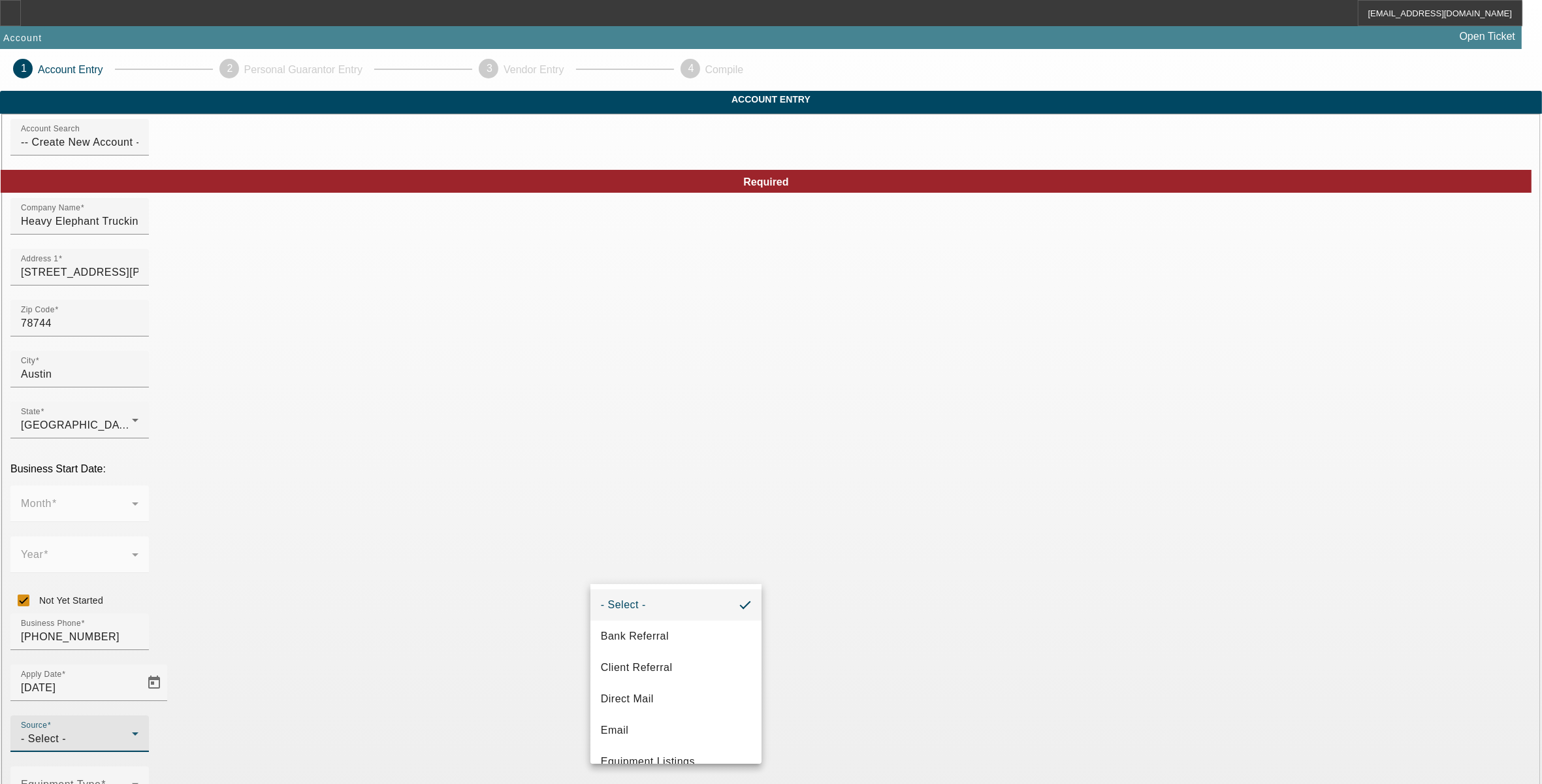
scroll to position [428, 0]
click at [638, 742] on span "Vendor Referral" at bounding box center [640, 742] width 78 height 16
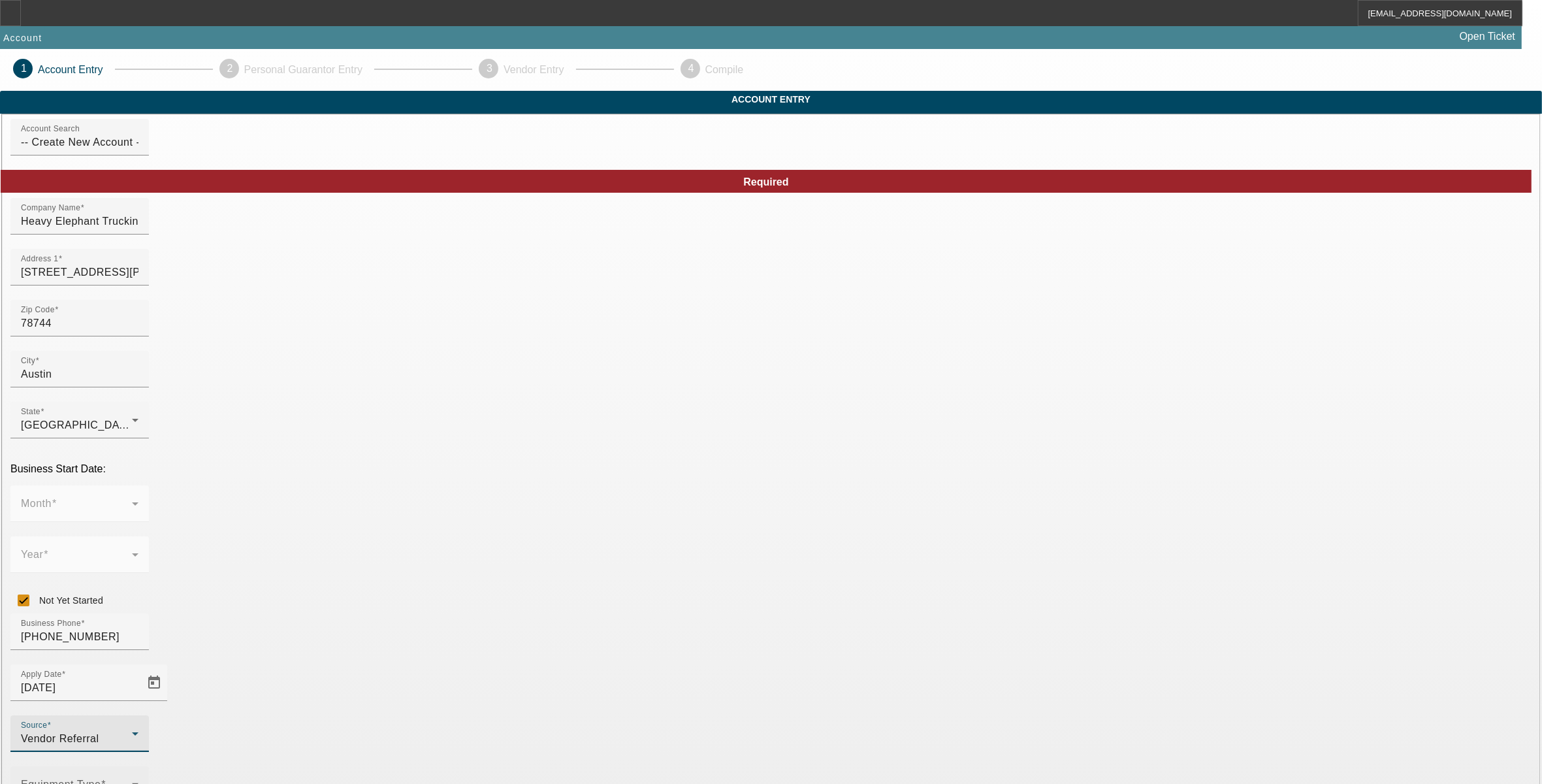
click at [132, 782] on span at bounding box center [76, 790] width 111 height 16
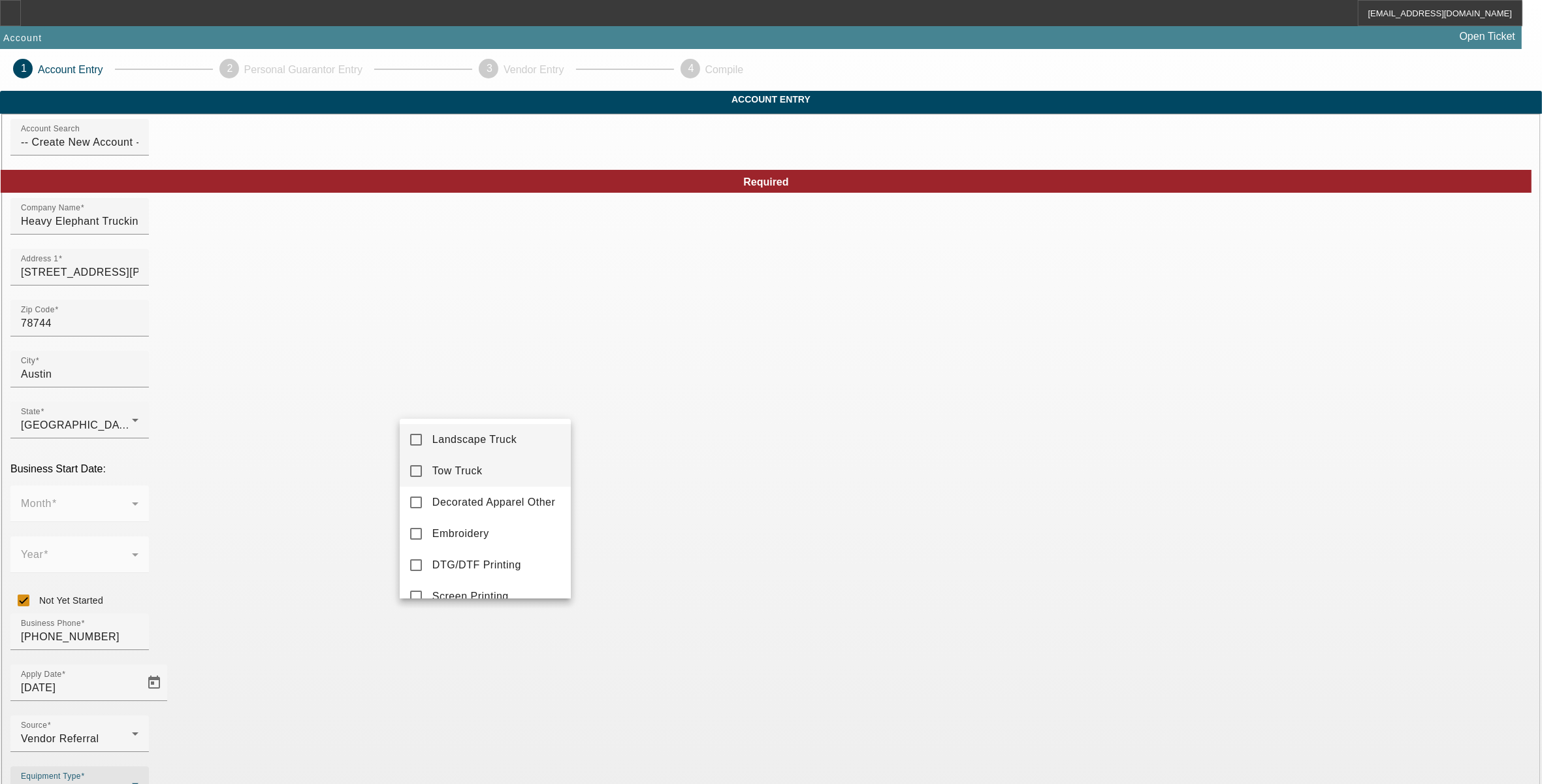
click at [463, 474] on span "Tow Truck" at bounding box center [457, 471] width 50 height 16
click at [642, 665] on div at bounding box center [771, 392] width 1542 height 784
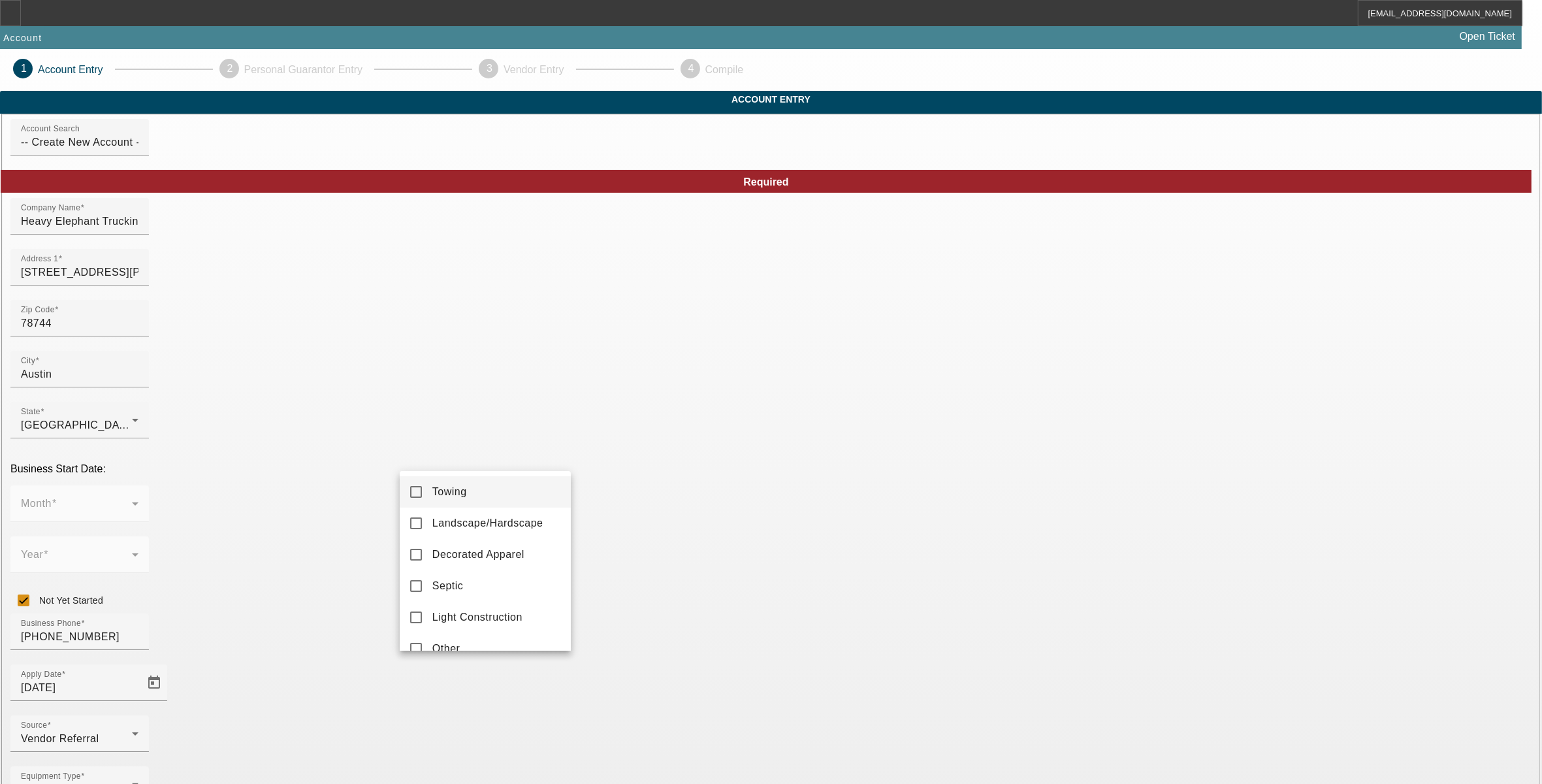
drag, startPoint x: 444, startPoint y: 500, endPoint x: 450, endPoint y: 506, distance: 8.5
click at [444, 498] on mat-option "Towing" at bounding box center [485, 492] width 172 height 31
drag, startPoint x: 629, startPoint y: 650, endPoint x: 723, endPoint y: 585, distance: 114.3
click at [631, 650] on div at bounding box center [771, 392] width 1542 height 784
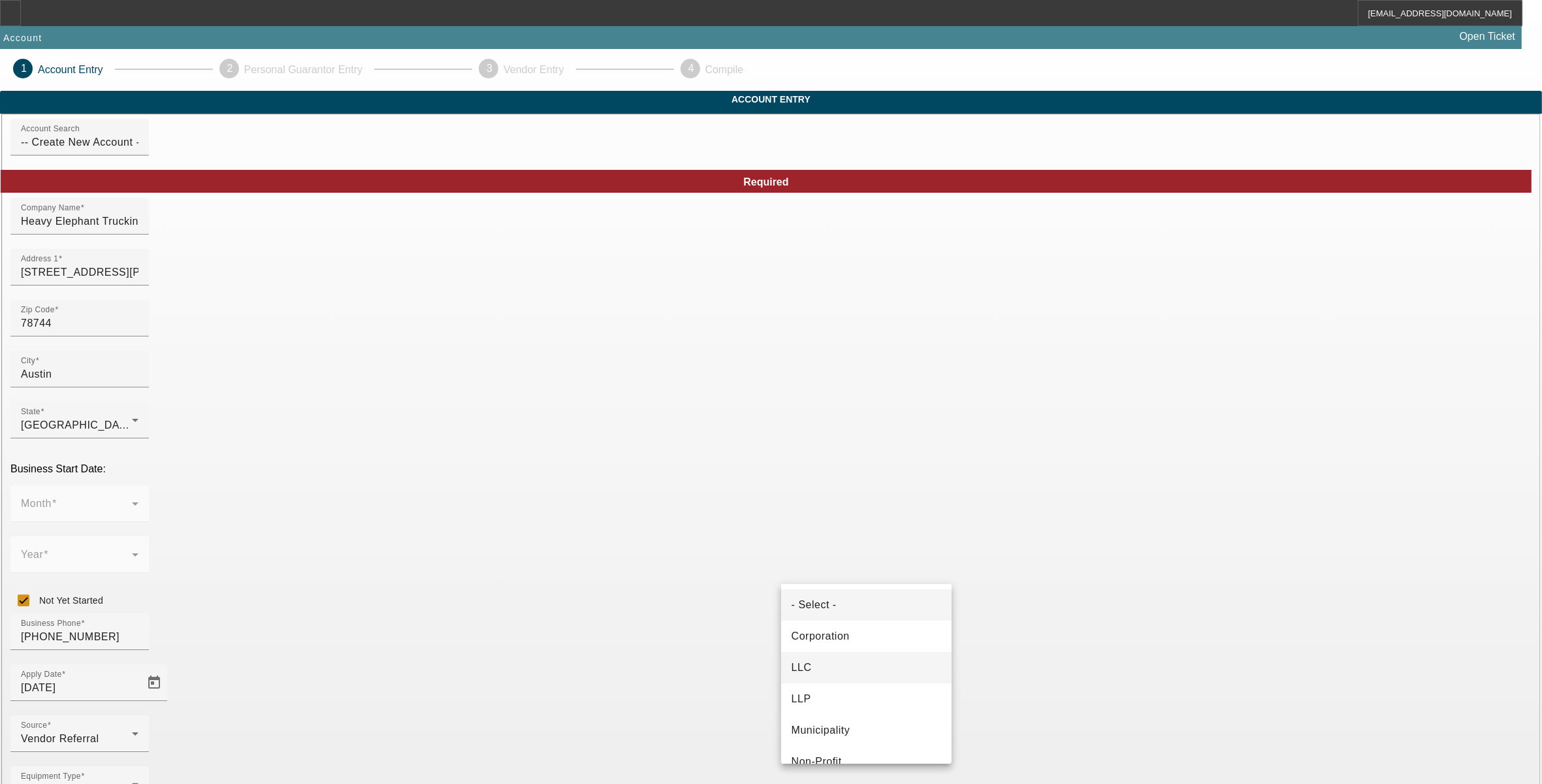
click at [817, 660] on mat-option "LLC" at bounding box center [867, 668] width 172 height 31
type input "806090019"
click at [36, 587] on input "Not Yet Started" at bounding box center [23, 600] width 26 height 26
checkbox input "false"
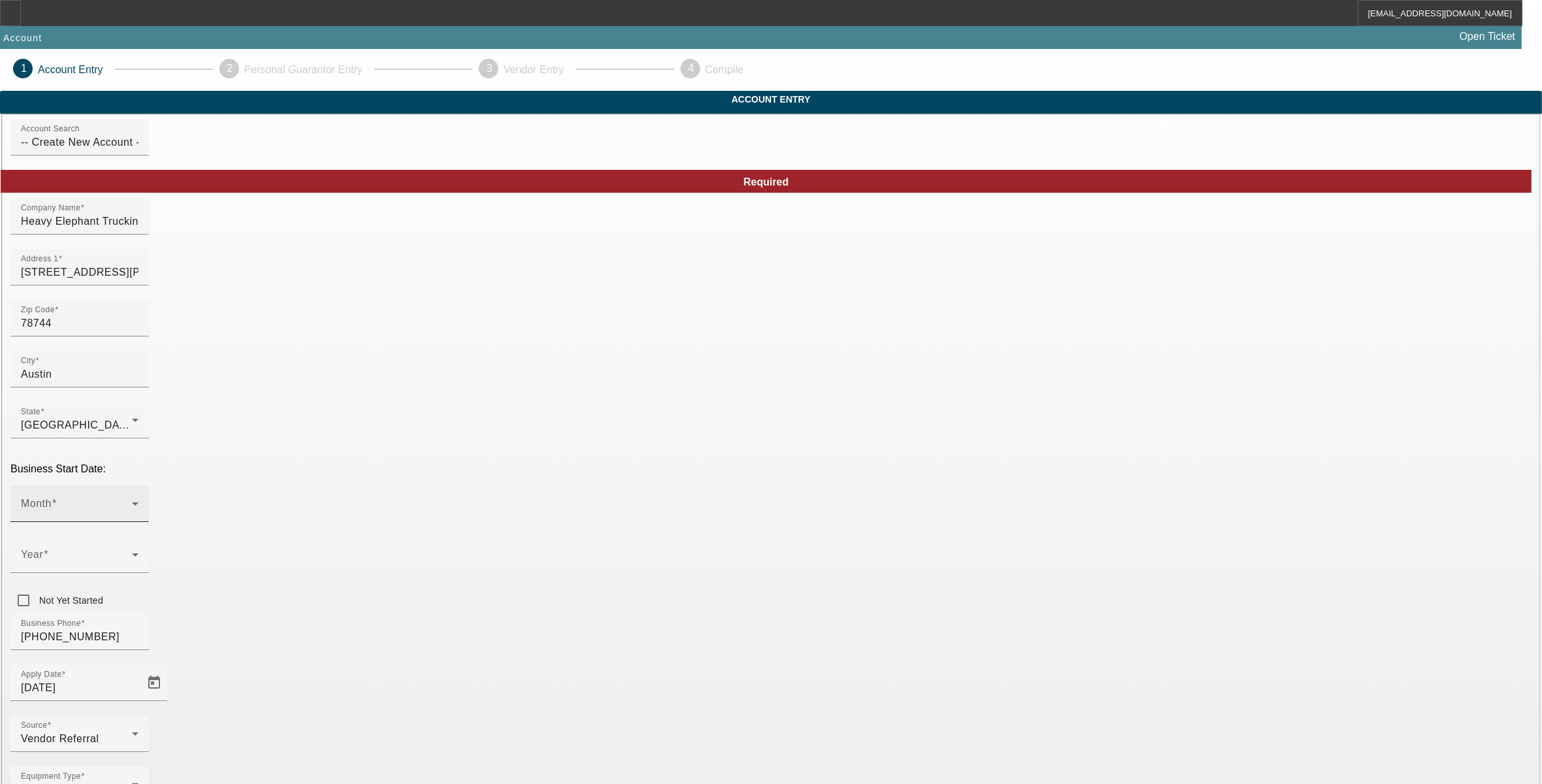
click at [132, 501] on span at bounding box center [76, 509] width 111 height 16
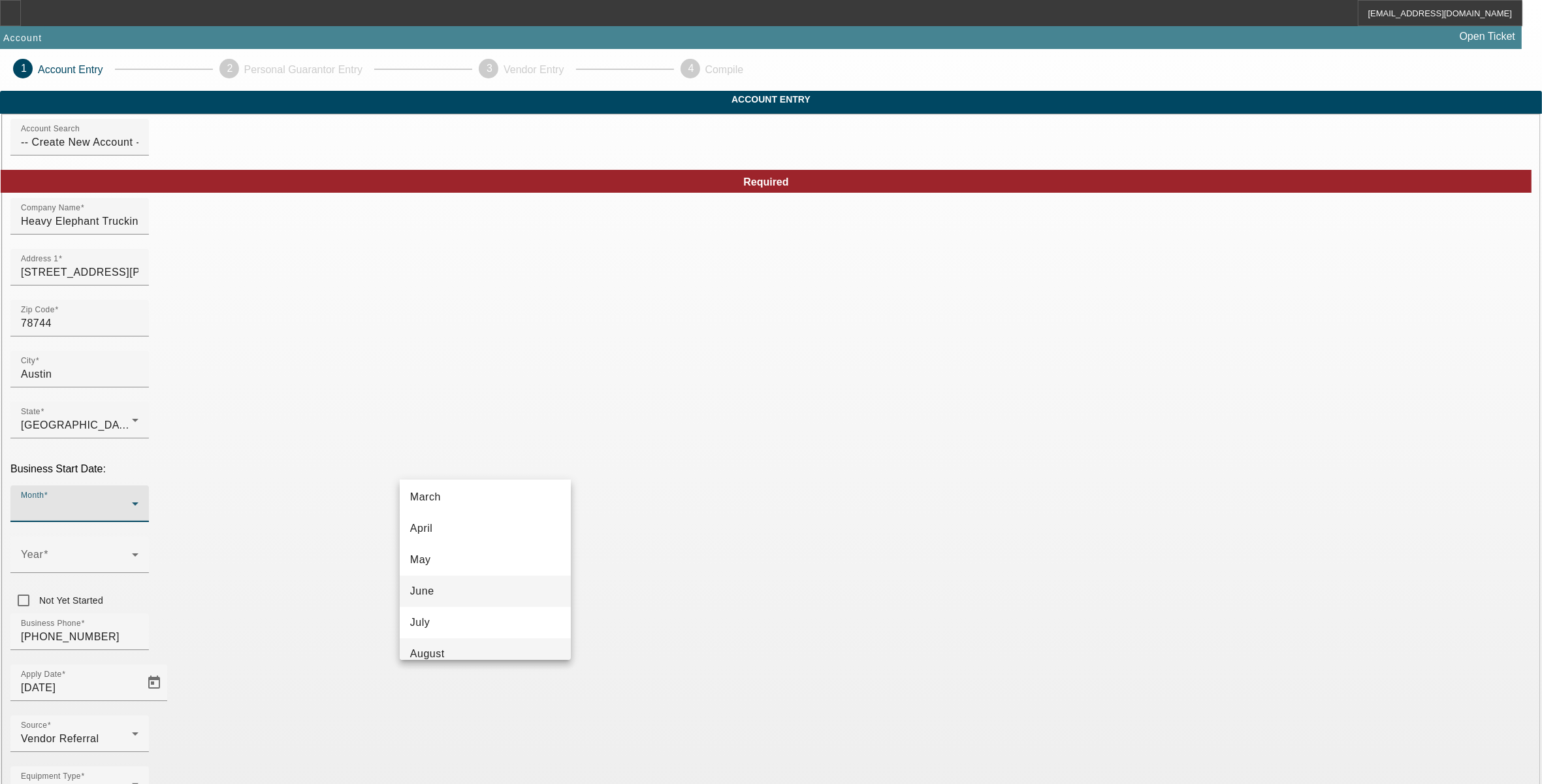
scroll to position [126, 0]
click at [461, 599] on mat-option "July" at bounding box center [485, 594] width 172 height 31
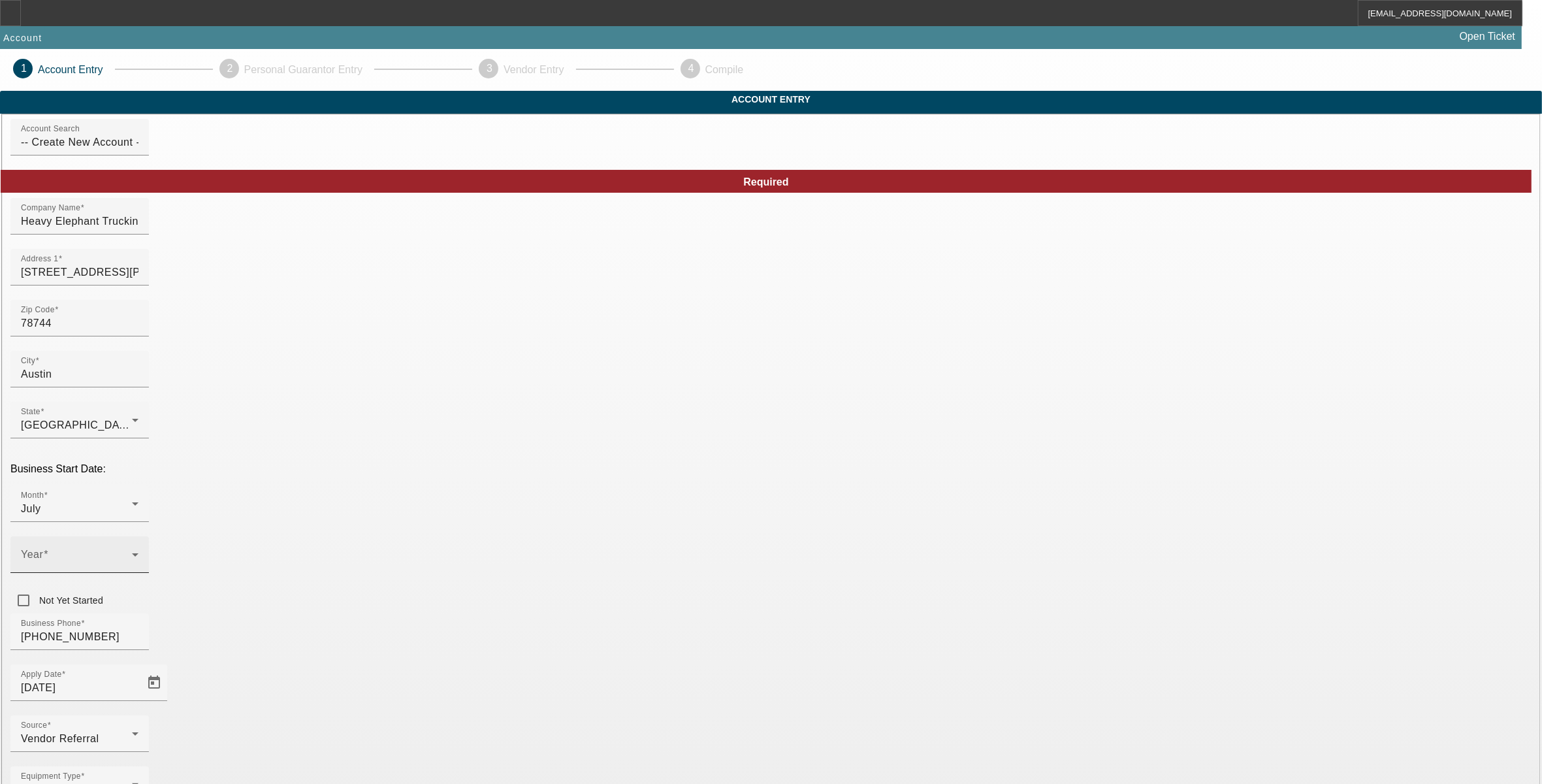
click at [139, 536] on div "Year" at bounding box center [80, 554] width 118 height 36
click at [616, 598] on span "2025" at bounding box center [613, 595] width 25 height 16
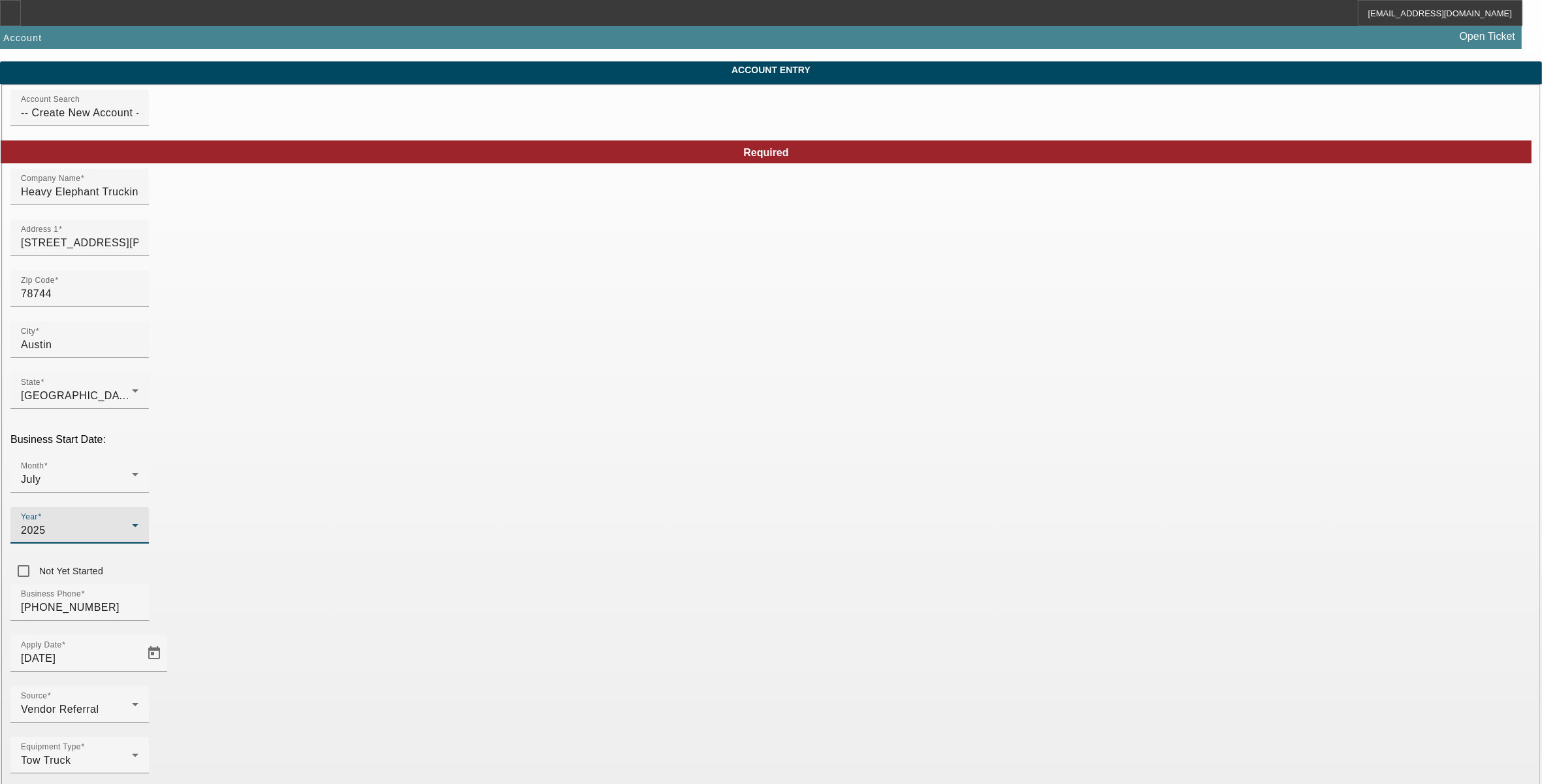
scroll to position [42, 0]
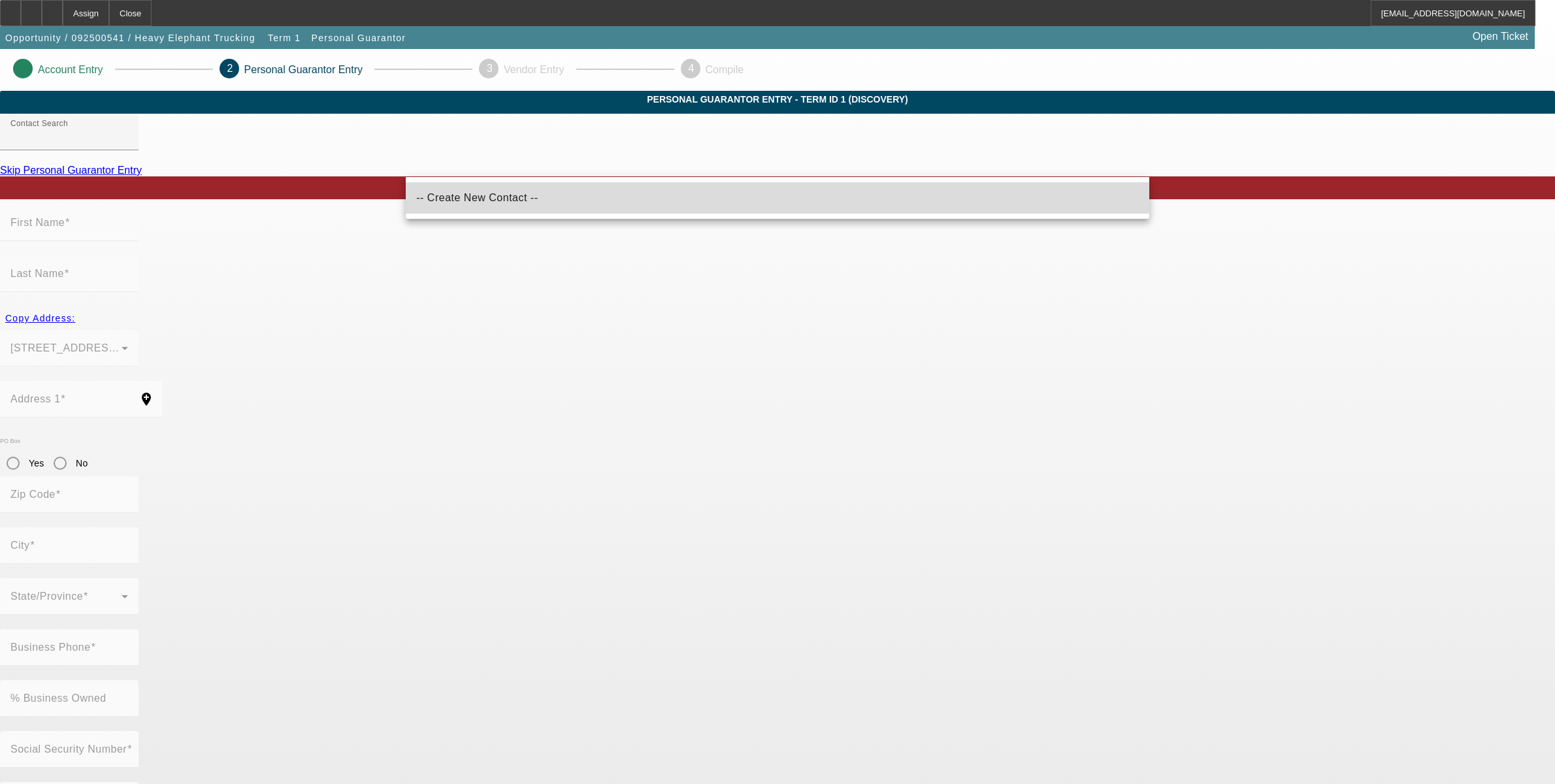
click at [443, 204] on span "-- Create New Contact --" at bounding box center [476, 198] width 121 height 16
type input "-- Create New Contact --"
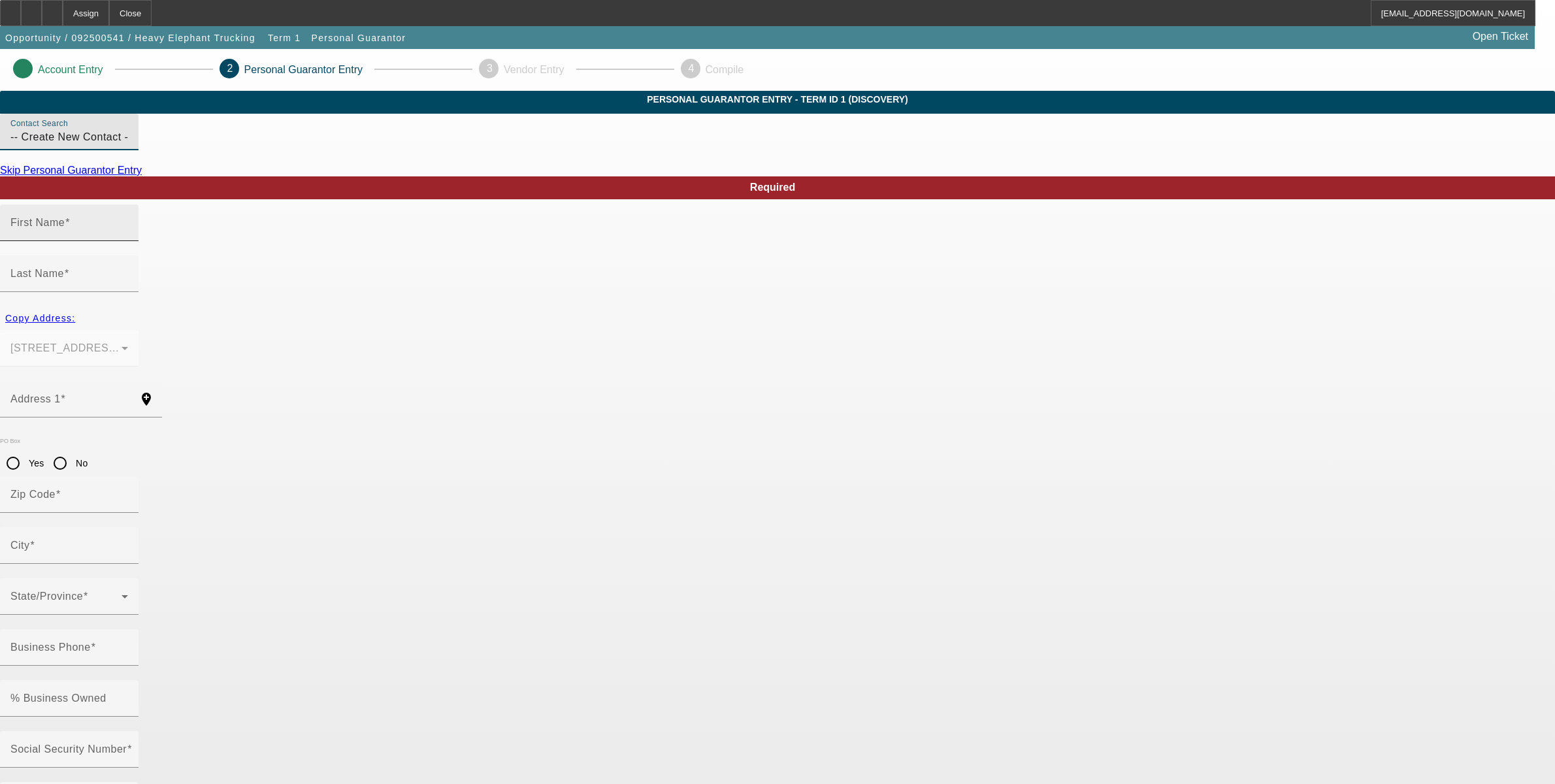
click at [128, 236] on input "First Name" at bounding box center [69, 228] width 118 height 16
type input "Samarkus"
type input "Williams"
click at [81, 302] on span "button" at bounding box center [40, 318] width 81 height 31
type input "4600 Nuckols Crossing"
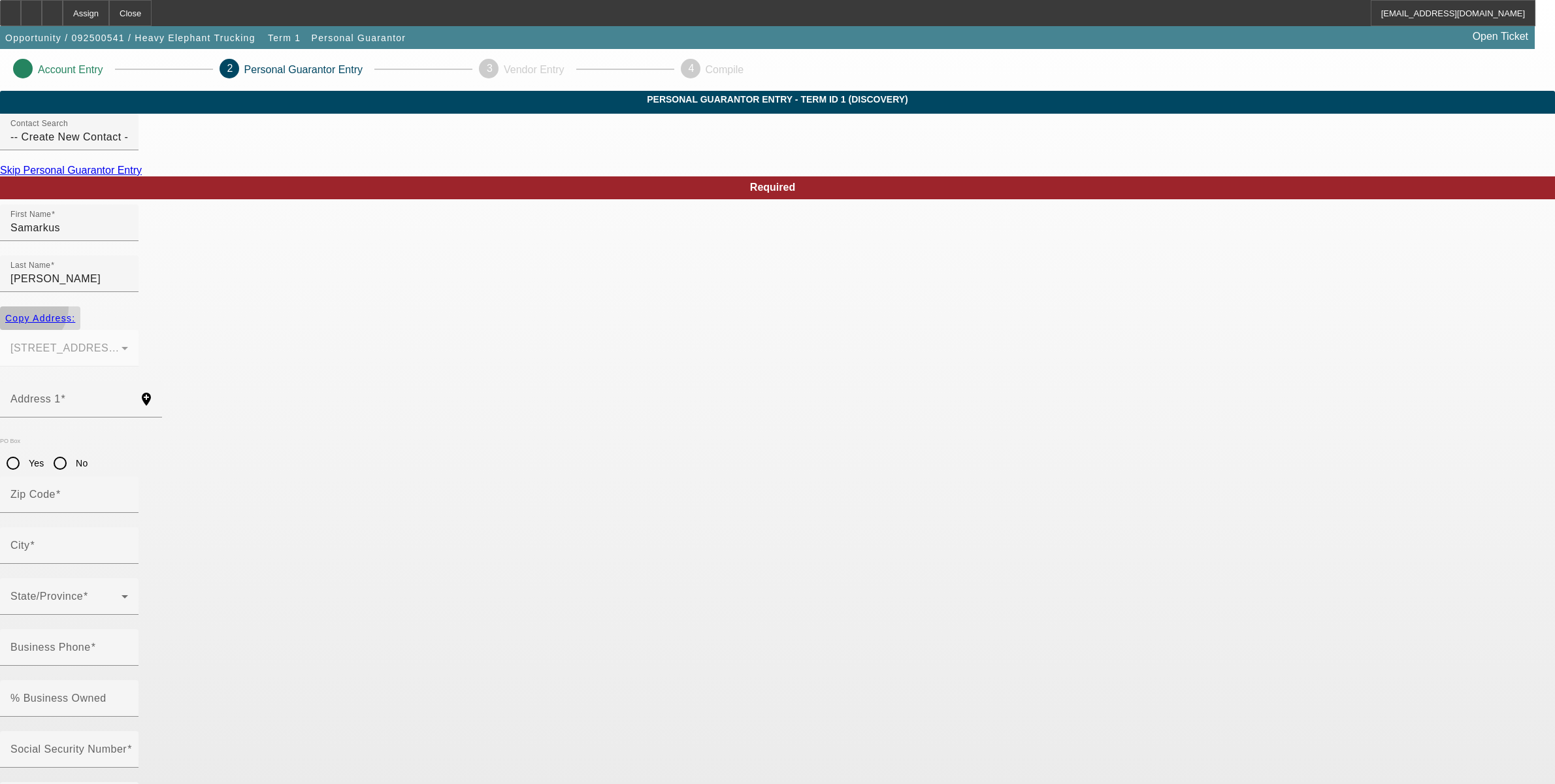
type input "78744"
type input "Austin"
click at [128, 645] on input "Business Phone" at bounding box center [69, 652] width 118 height 16
type input "(512) 903-3166"
type input "100"
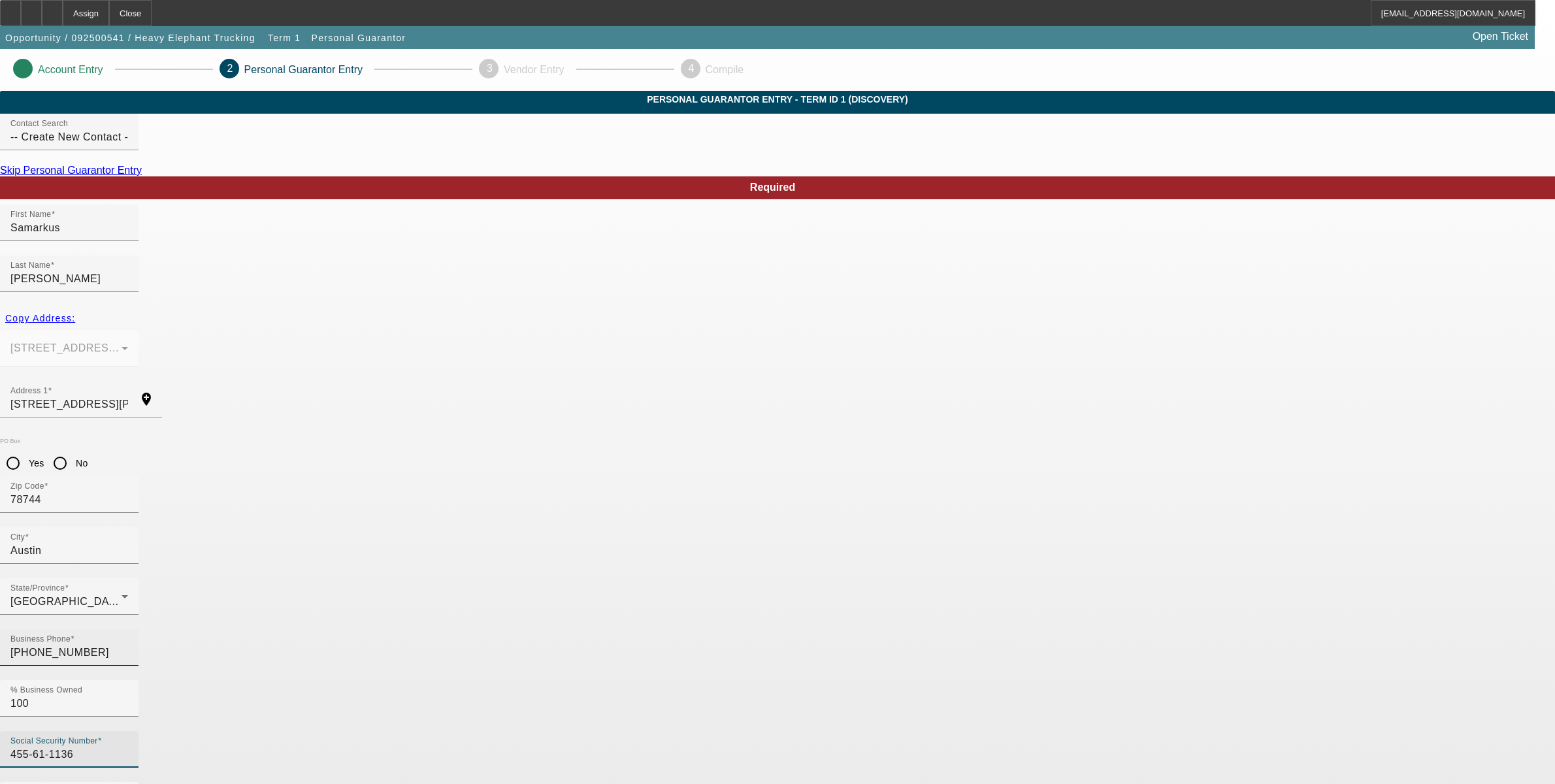
type input "455-61-1136"
type input "samarkus82@gmail.com"
type input "(512) 903-3166"
click at [1111, 599] on div "Required First Name Samarkus Last Name Williams Copy Address: 4600 Nuckols Cros…" at bounding box center [777, 774] width 1555 height 1194
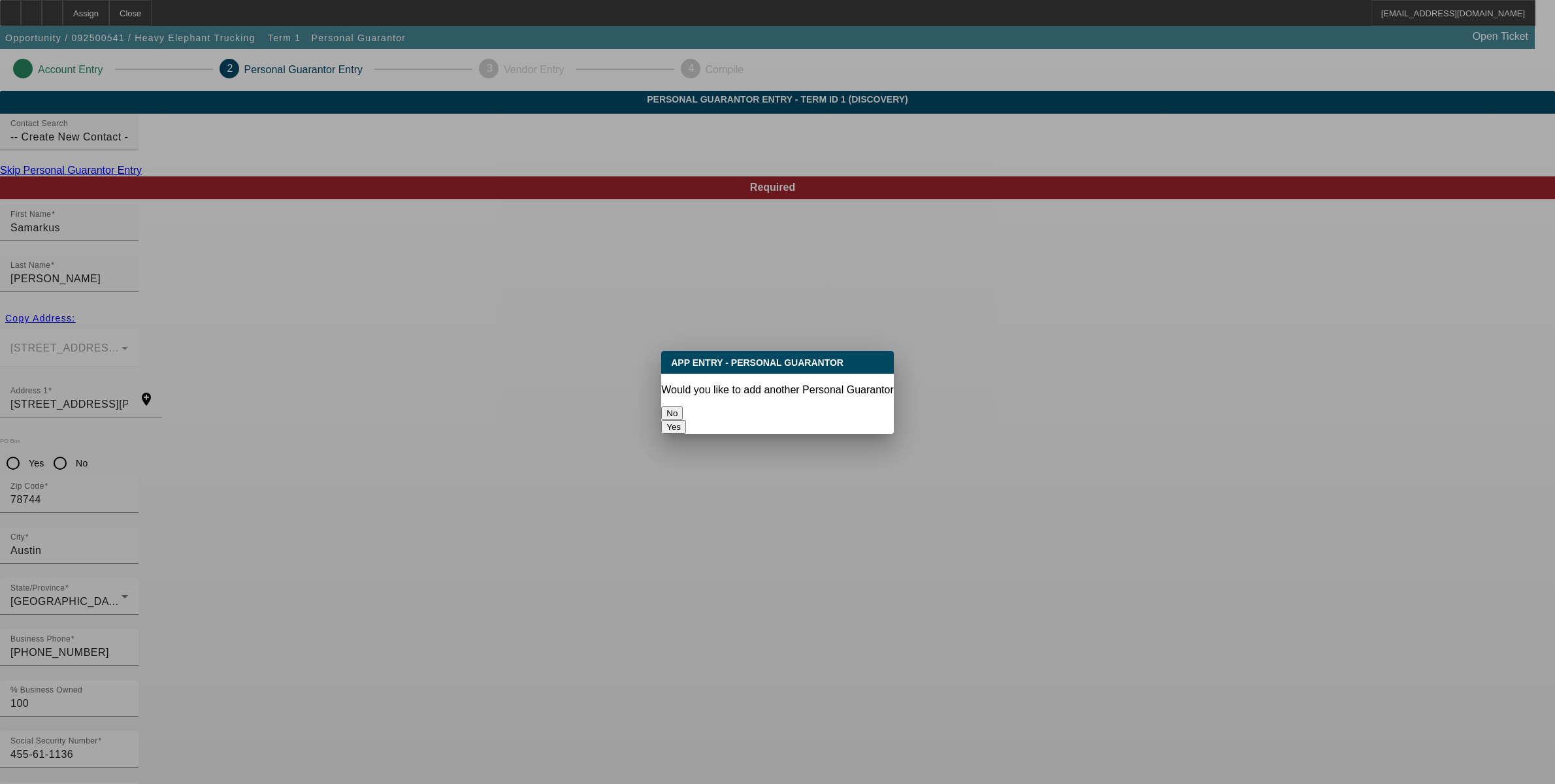
click at [683, 411] on button "No" at bounding box center [671, 413] width 22 height 14
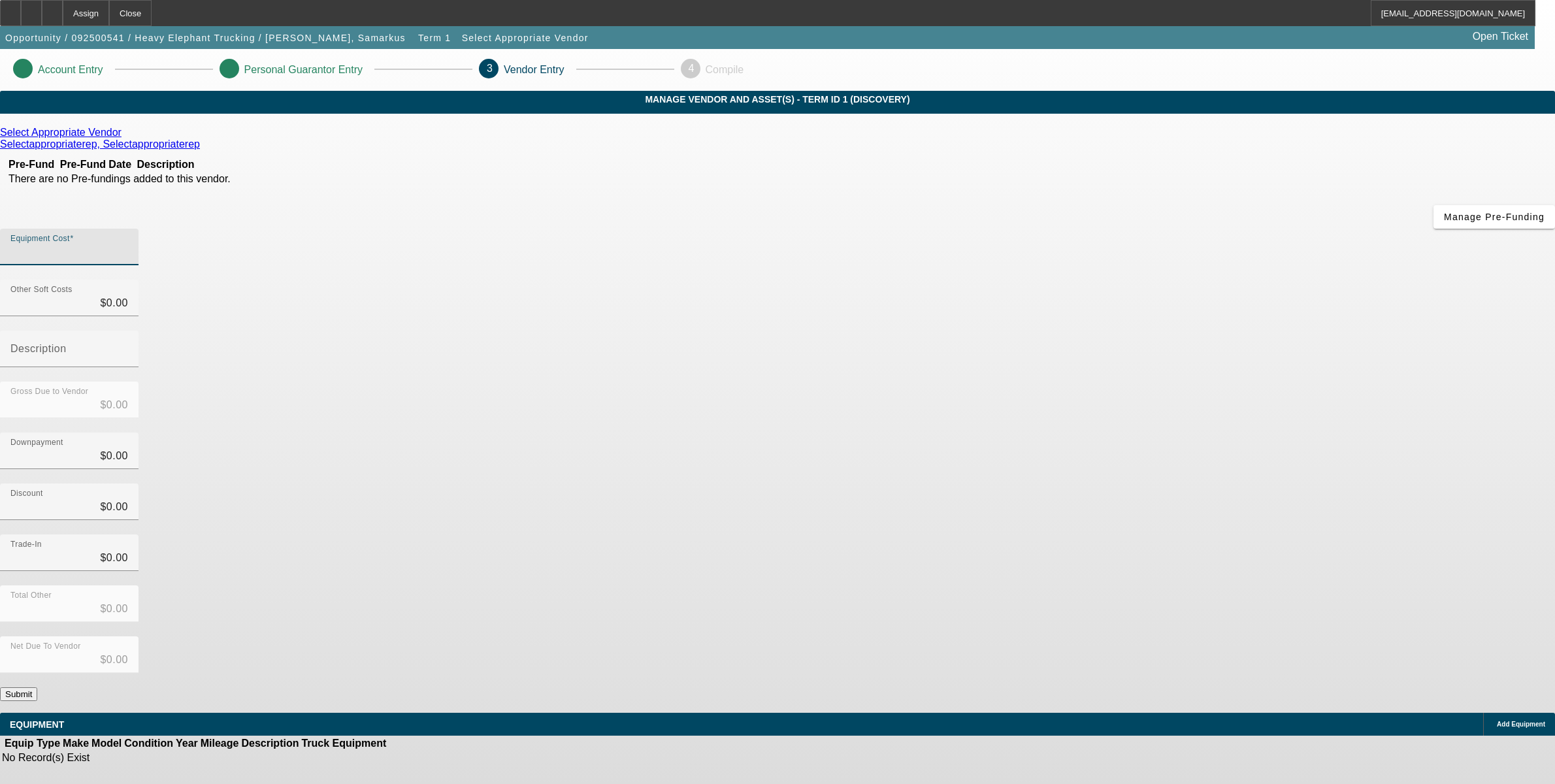
click at [128, 244] on input "Equipment Cost" at bounding box center [69, 252] width 118 height 16
type input "2"
type input "$2.00"
type input "24"
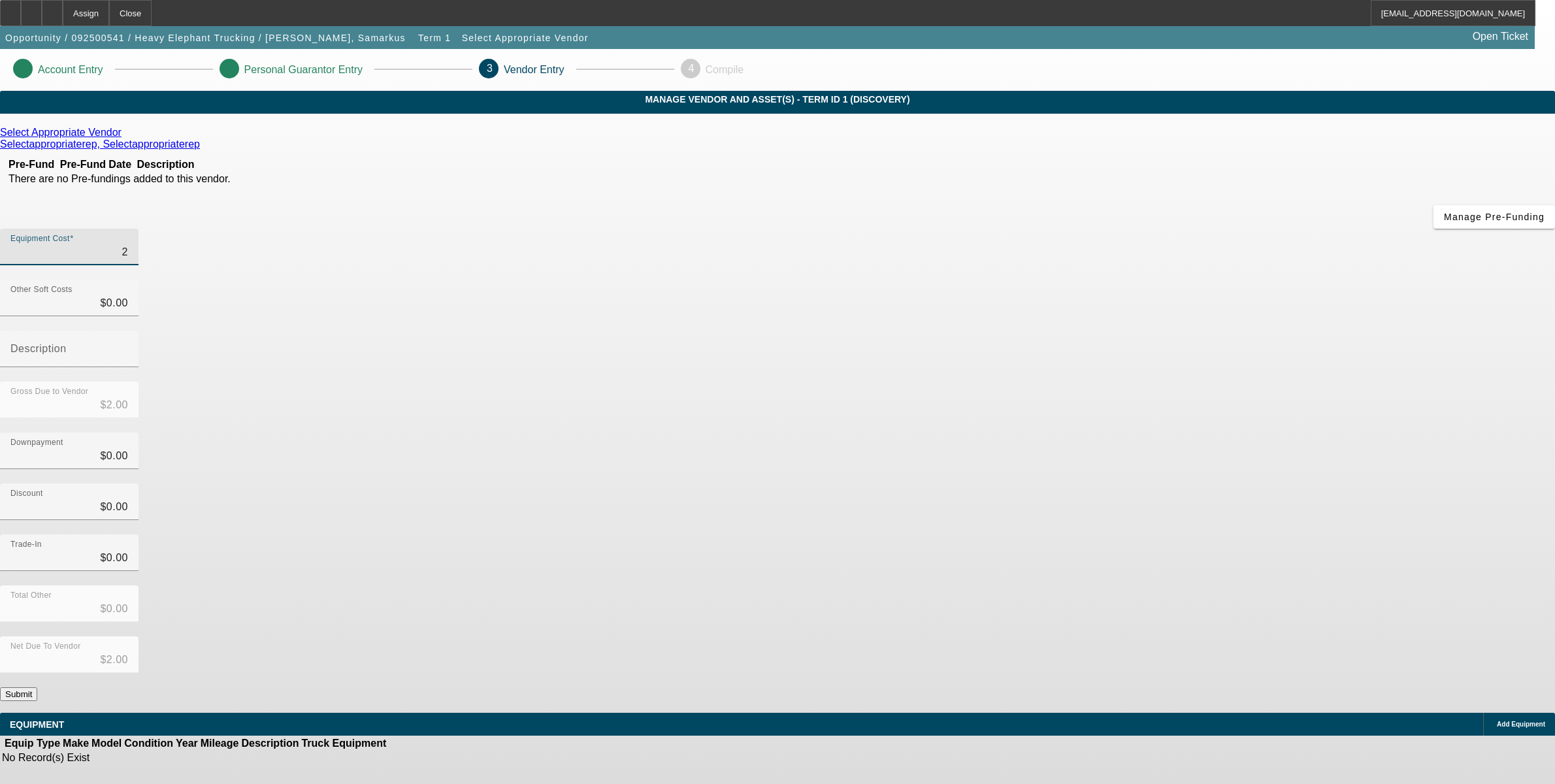
type input "$24.00"
type input "240"
type input "$240.00"
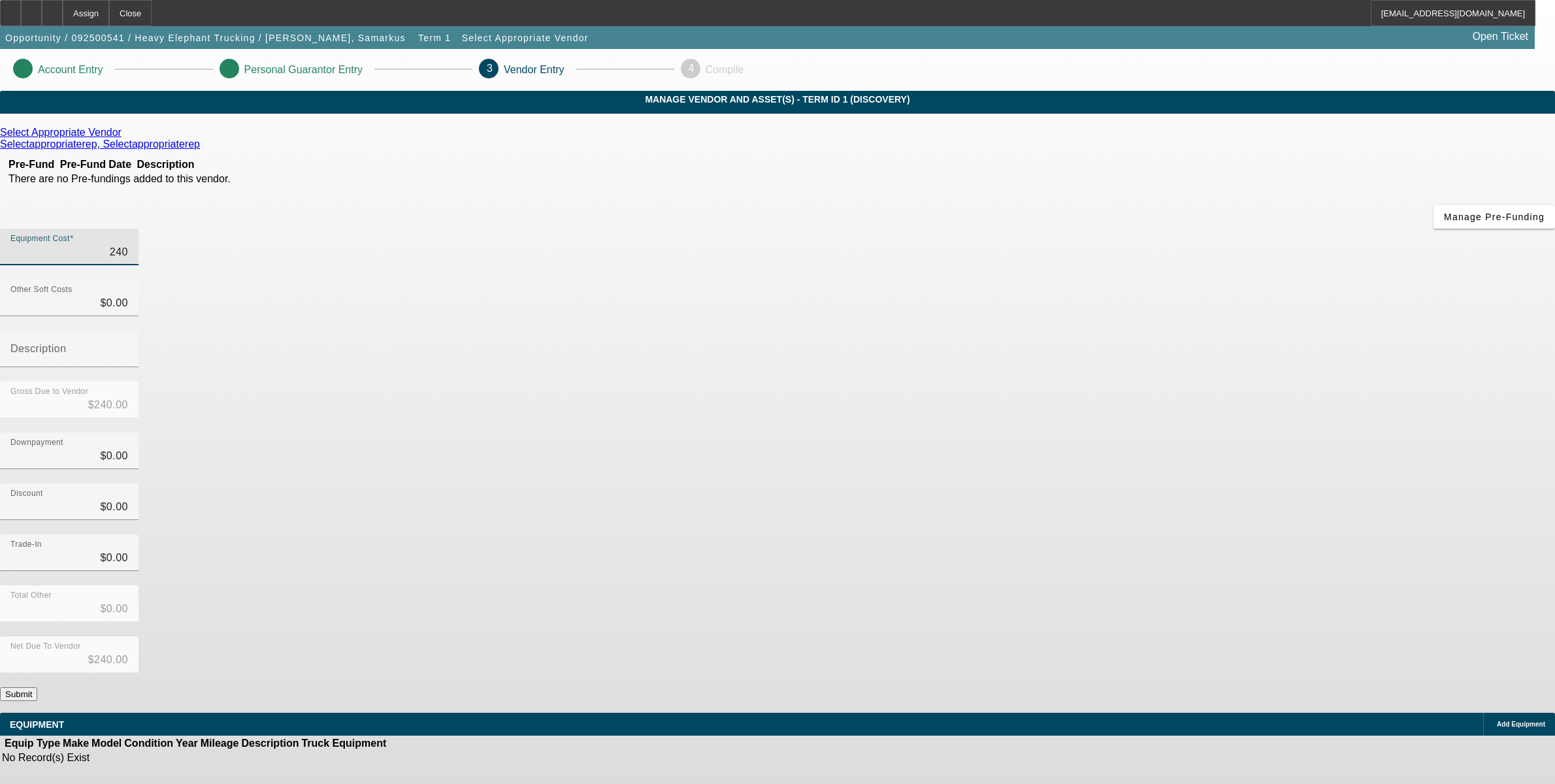
type input "2400"
type input "$2,400.00"
type input "24000"
type input "$24,000.00"
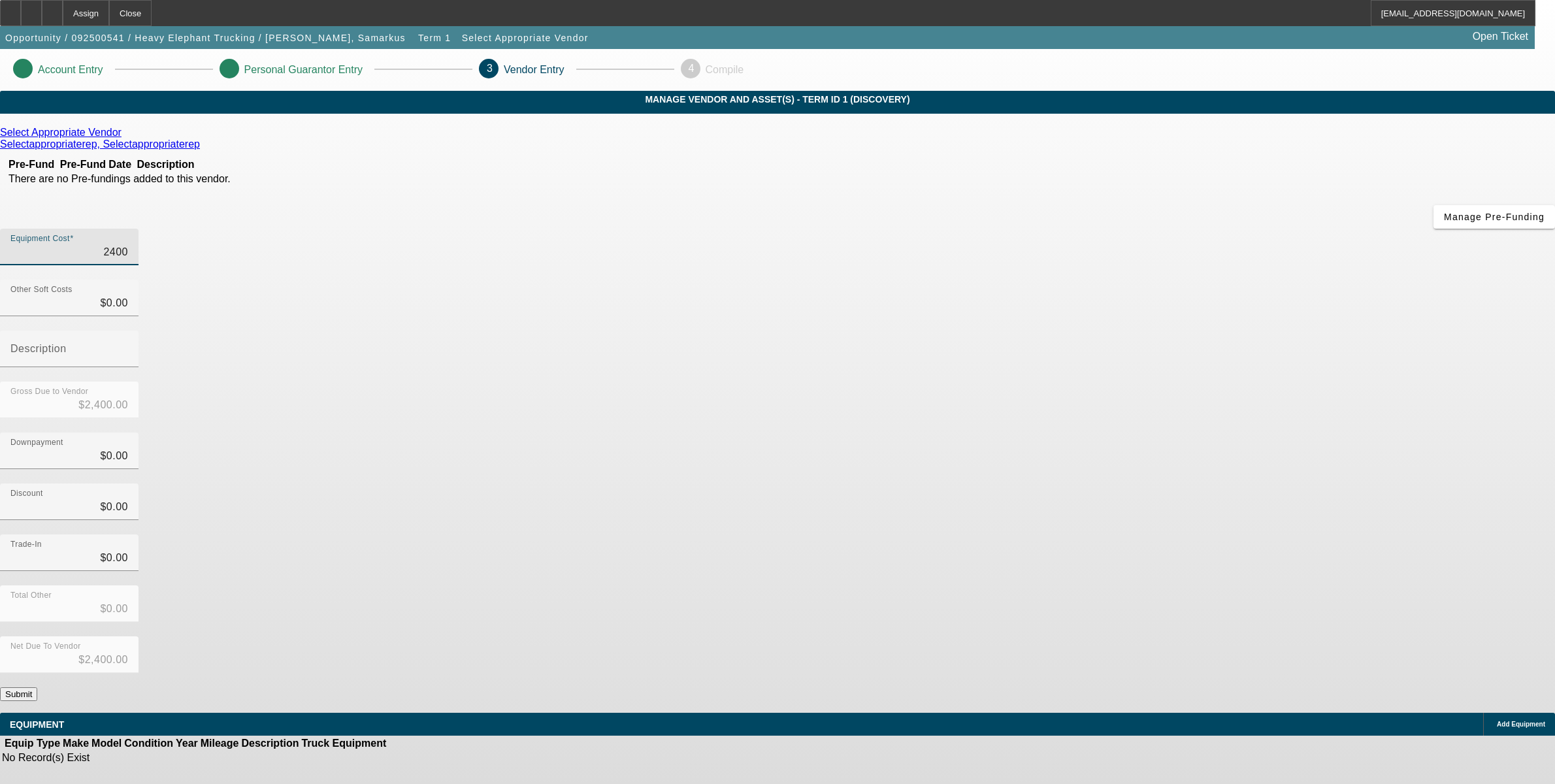
type input "$24,000.00"
click at [1027, 483] on div "Discount $0.00" at bounding box center [777, 509] width 1555 height 51
click at [37, 687] on button "Submit" at bounding box center [18, 694] width 37 height 14
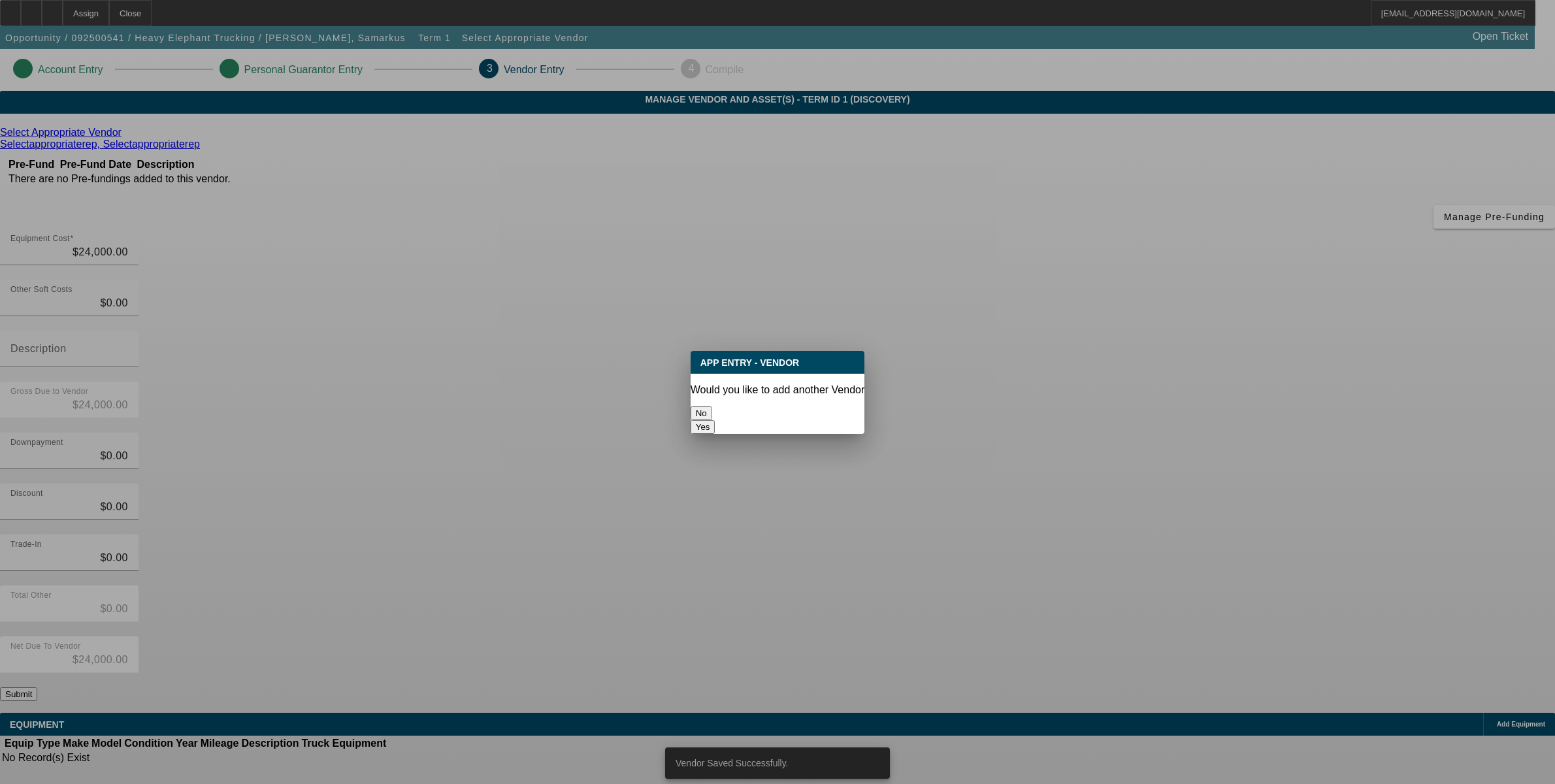
click at [712, 406] on button "No" at bounding box center [701, 413] width 22 height 14
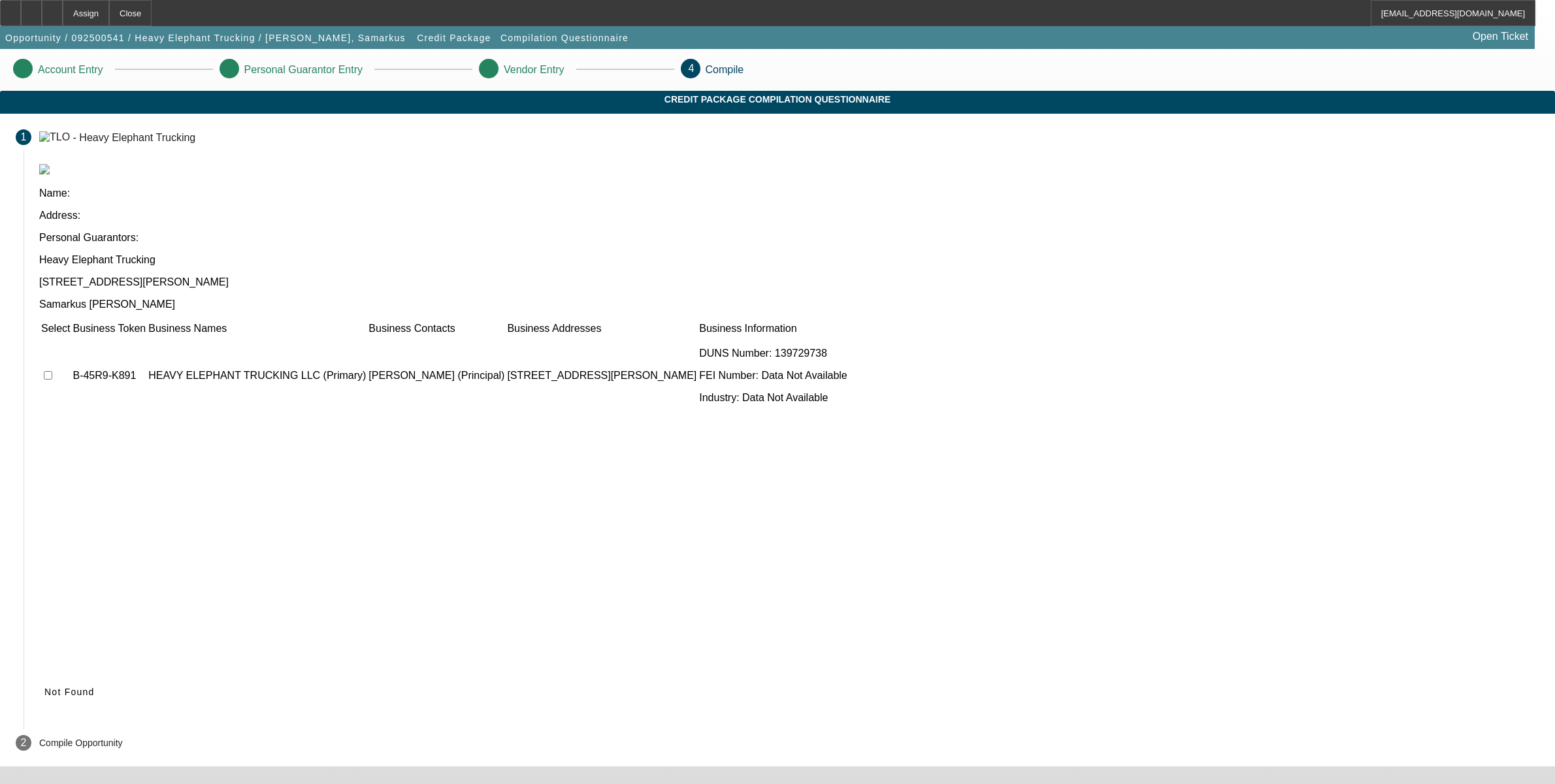
click at [70, 336] on td at bounding box center [55, 375] width 30 height 78
click at [52, 371] on input "checkbox" at bounding box center [49, 375] width 9 height 9
checkbox input "true"
click at [78, 687] on span "Submit" at bounding box center [61, 692] width 33 height 10
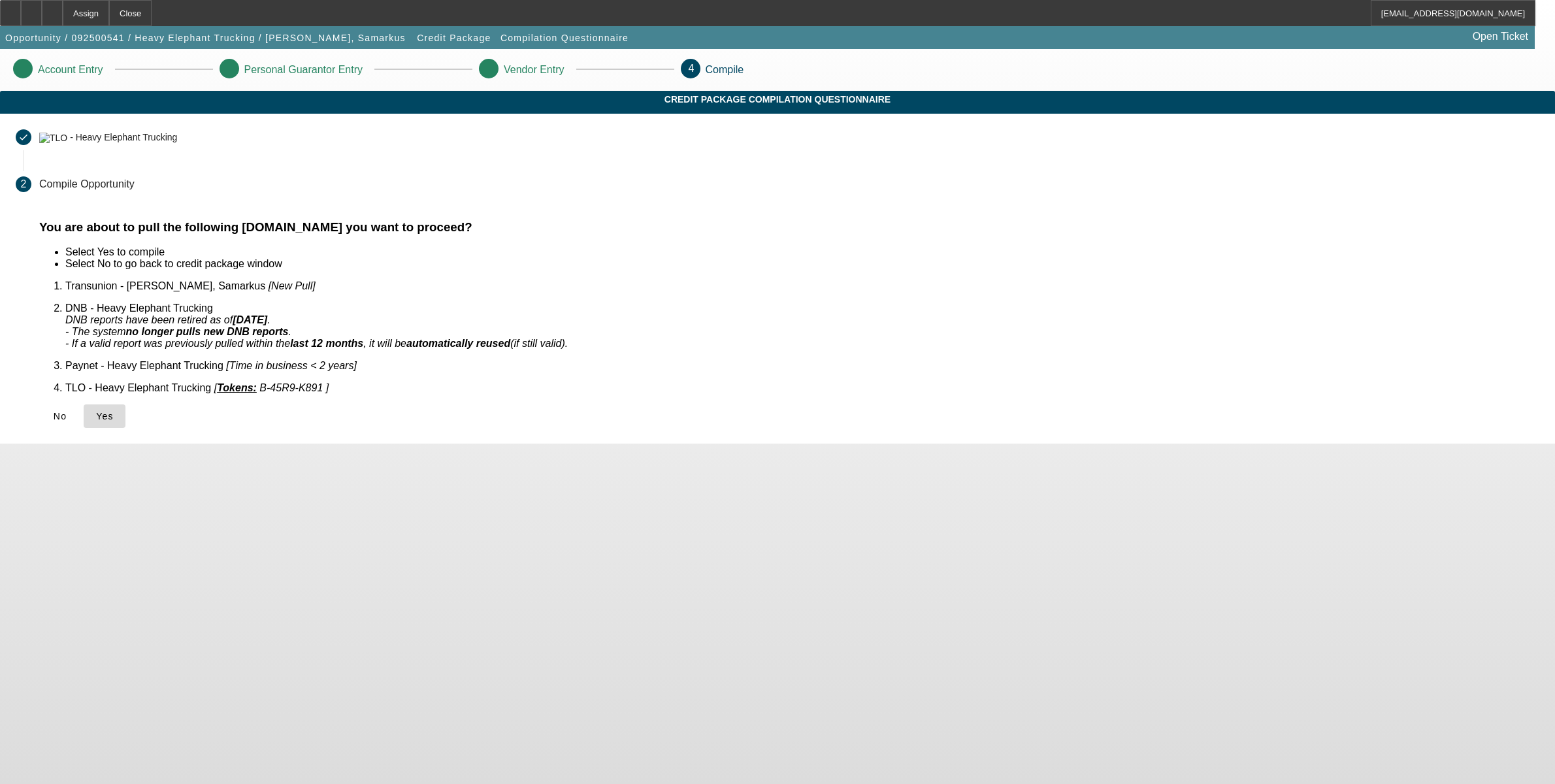
click at [113, 411] on span "Yes" at bounding box center [105, 416] width 17 height 10
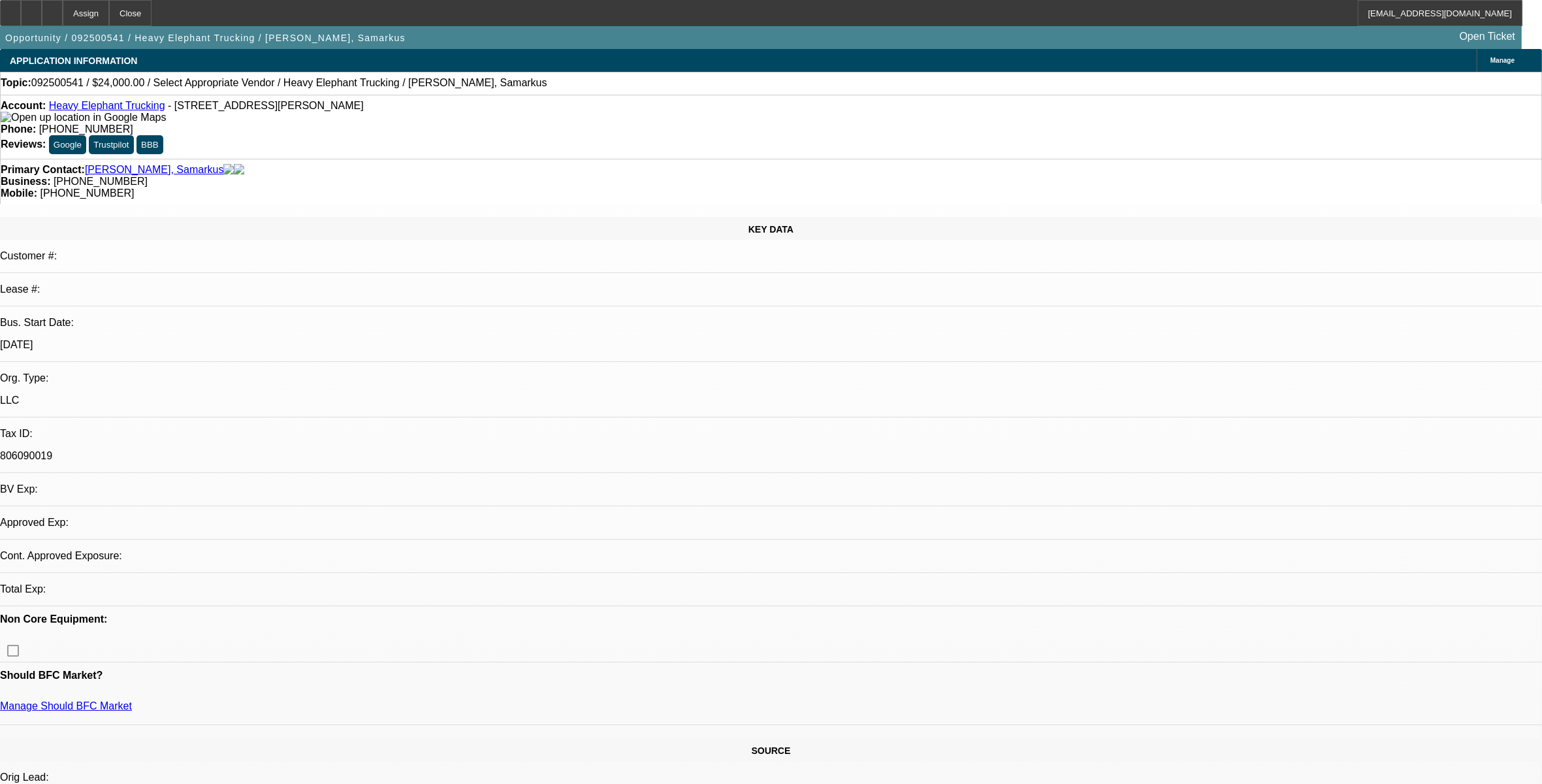
select select "0"
select select "2"
select select "0.1"
select select "4"
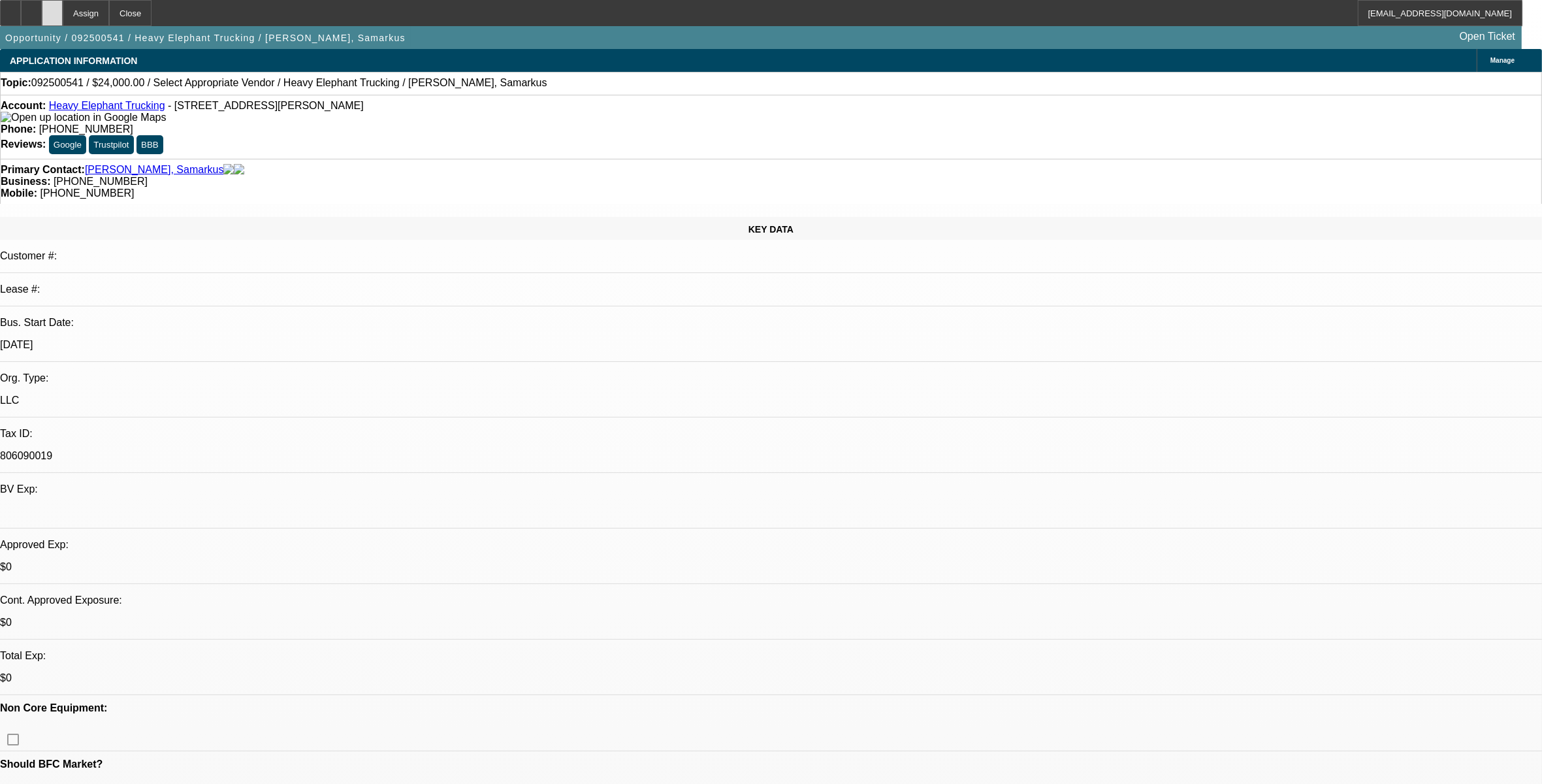
click at [52, 9] on icon at bounding box center [52, 9] width 0 height 0
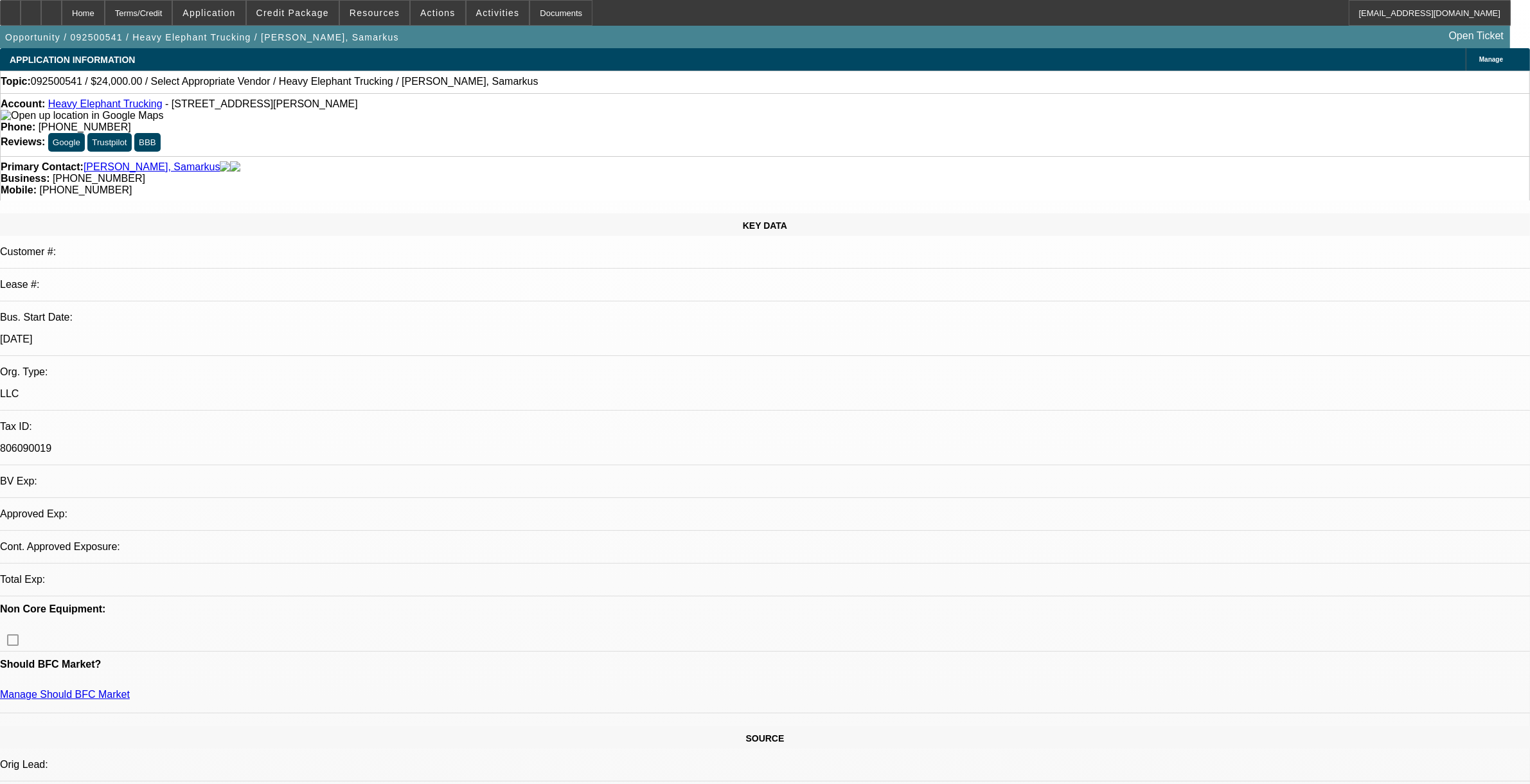
select select "0"
select select "2"
select select "0.1"
select select "4"
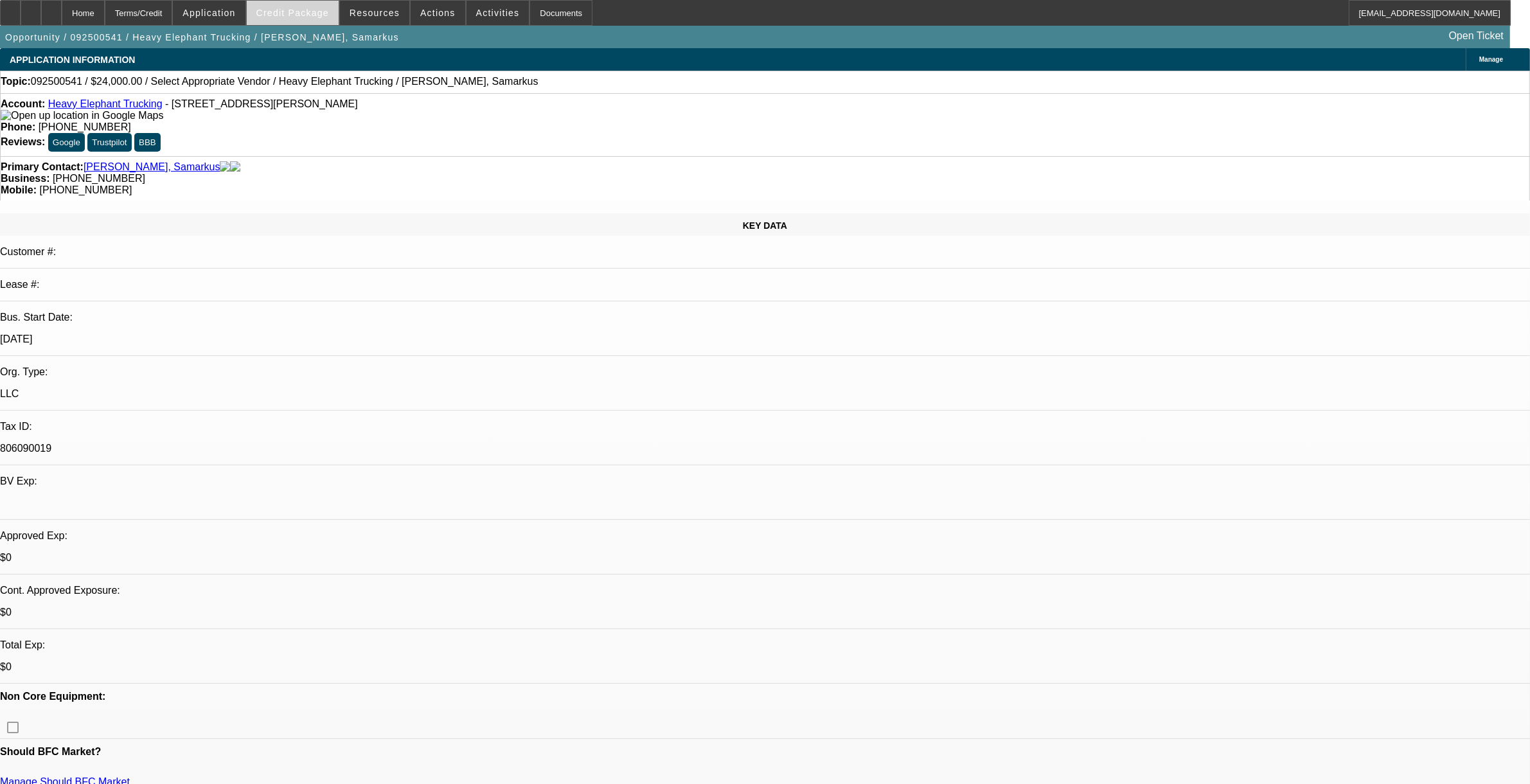
click at [319, 7] on span at bounding box center [293, 13] width 92 height 31
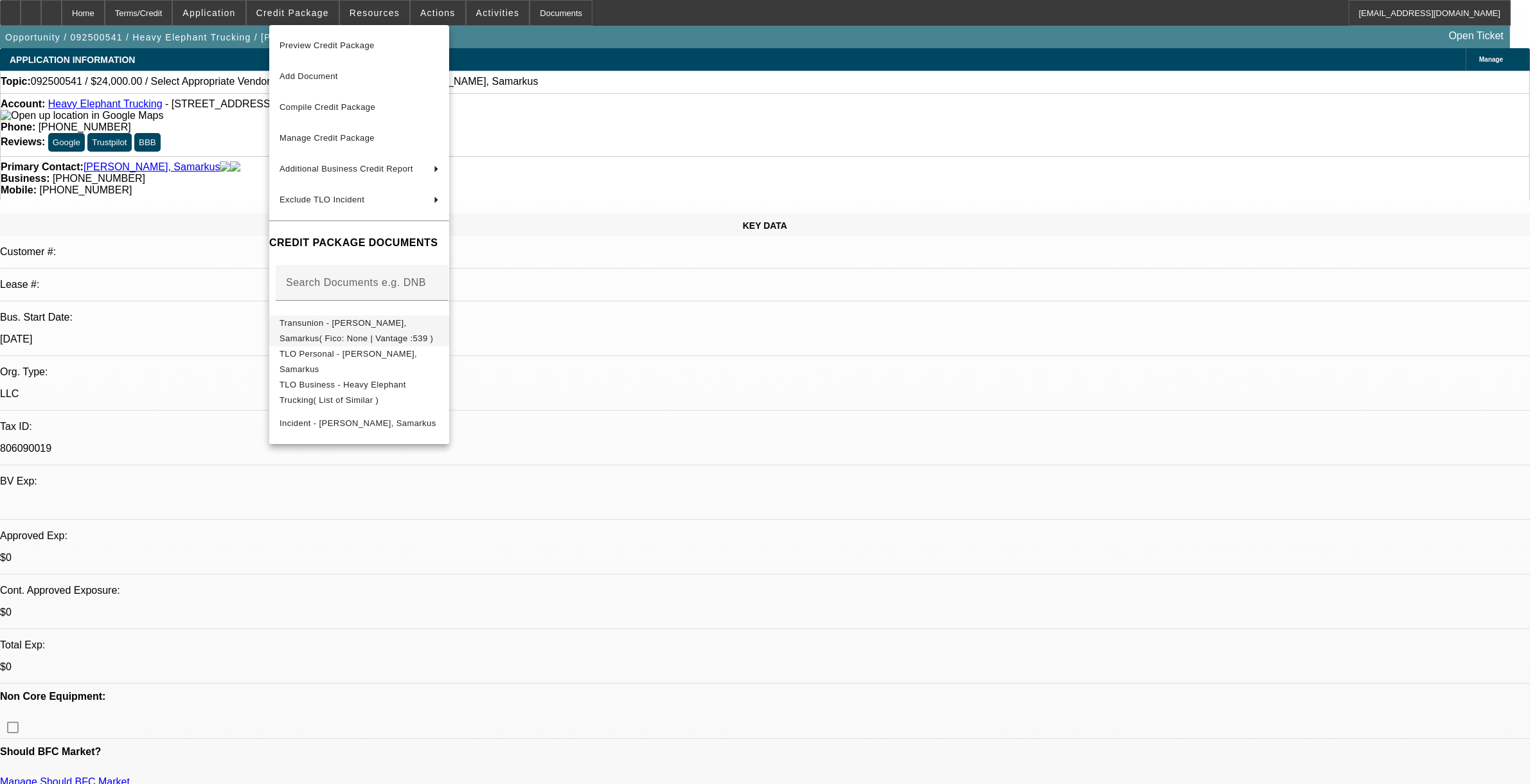
click at [344, 331] on span "Transunion - Williams, Samarkus( Fico: None | Vantage :539 )" at bounding box center [359, 330] width 159 height 31
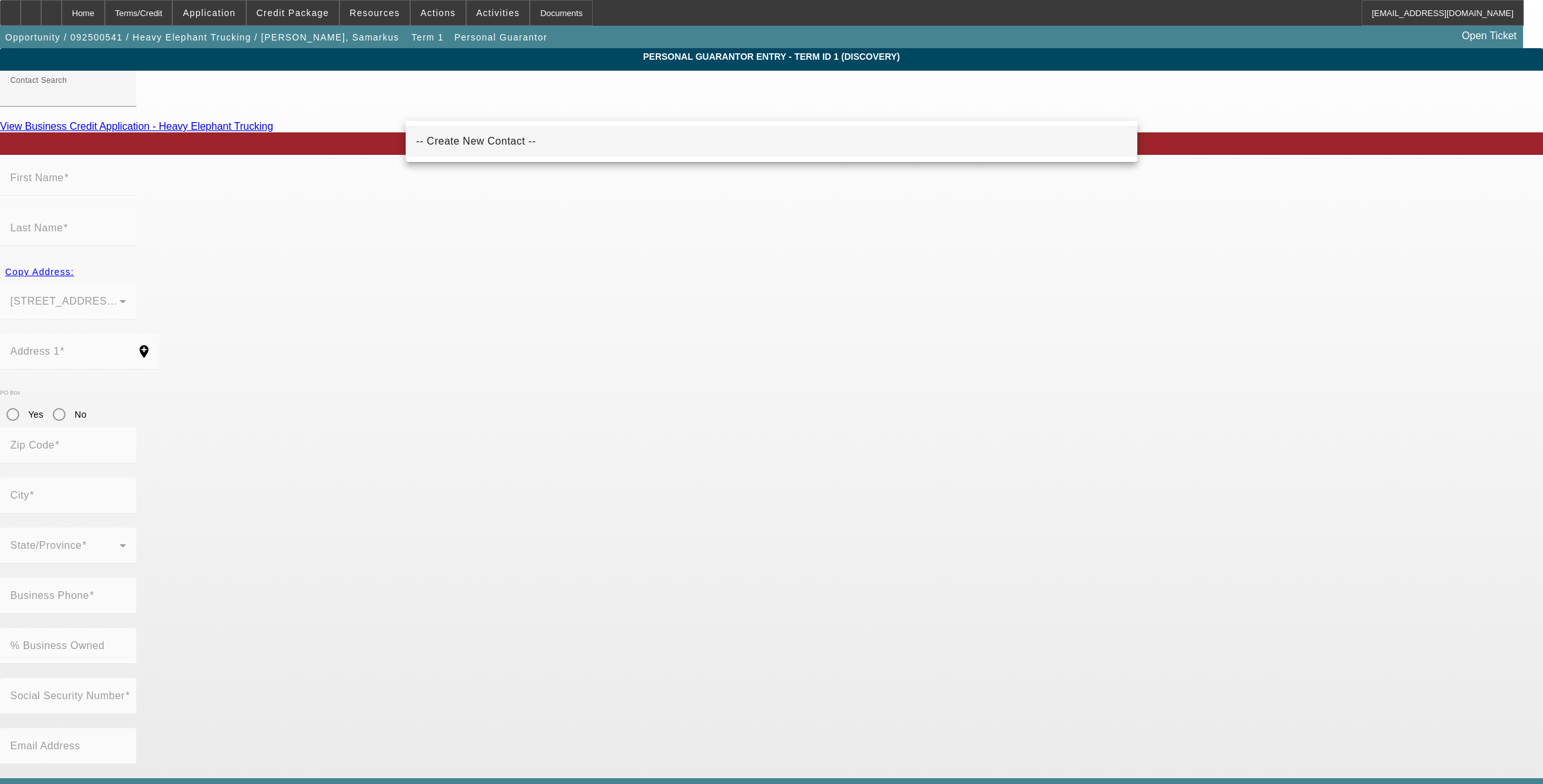
click at [425, 140] on span "-- Create New Contact --" at bounding box center [476, 141] width 119 height 11
type input "-- Create New Contact --"
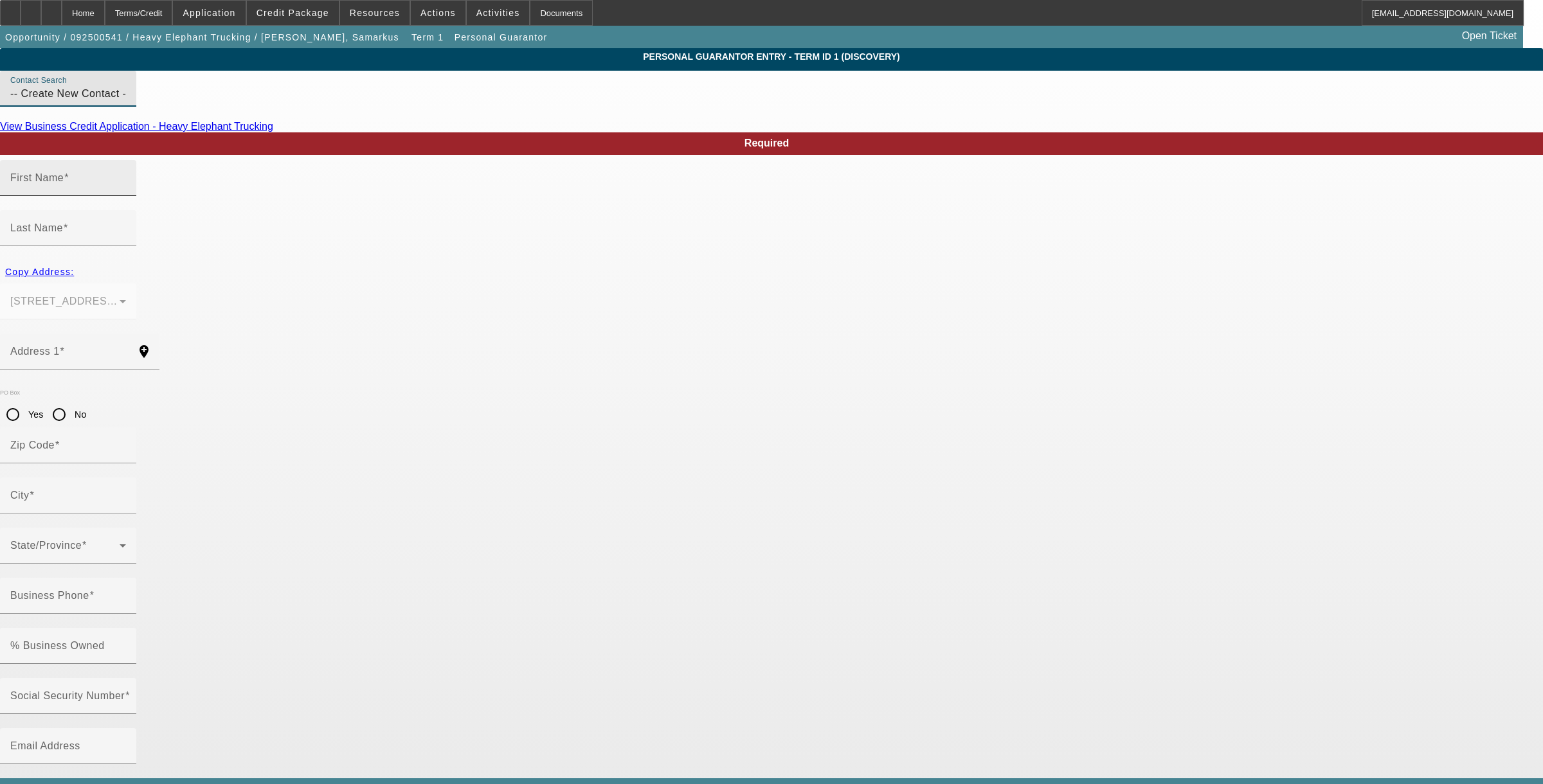
click at [126, 191] on input "First Name" at bounding box center [68, 183] width 116 height 15
type input "Samarkus"
type input "Williams"
click at [74, 267] on span "Copy Address:" at bounding box center [39, 272] width 69 height 10
type input "4600 Nuckols Crossing"
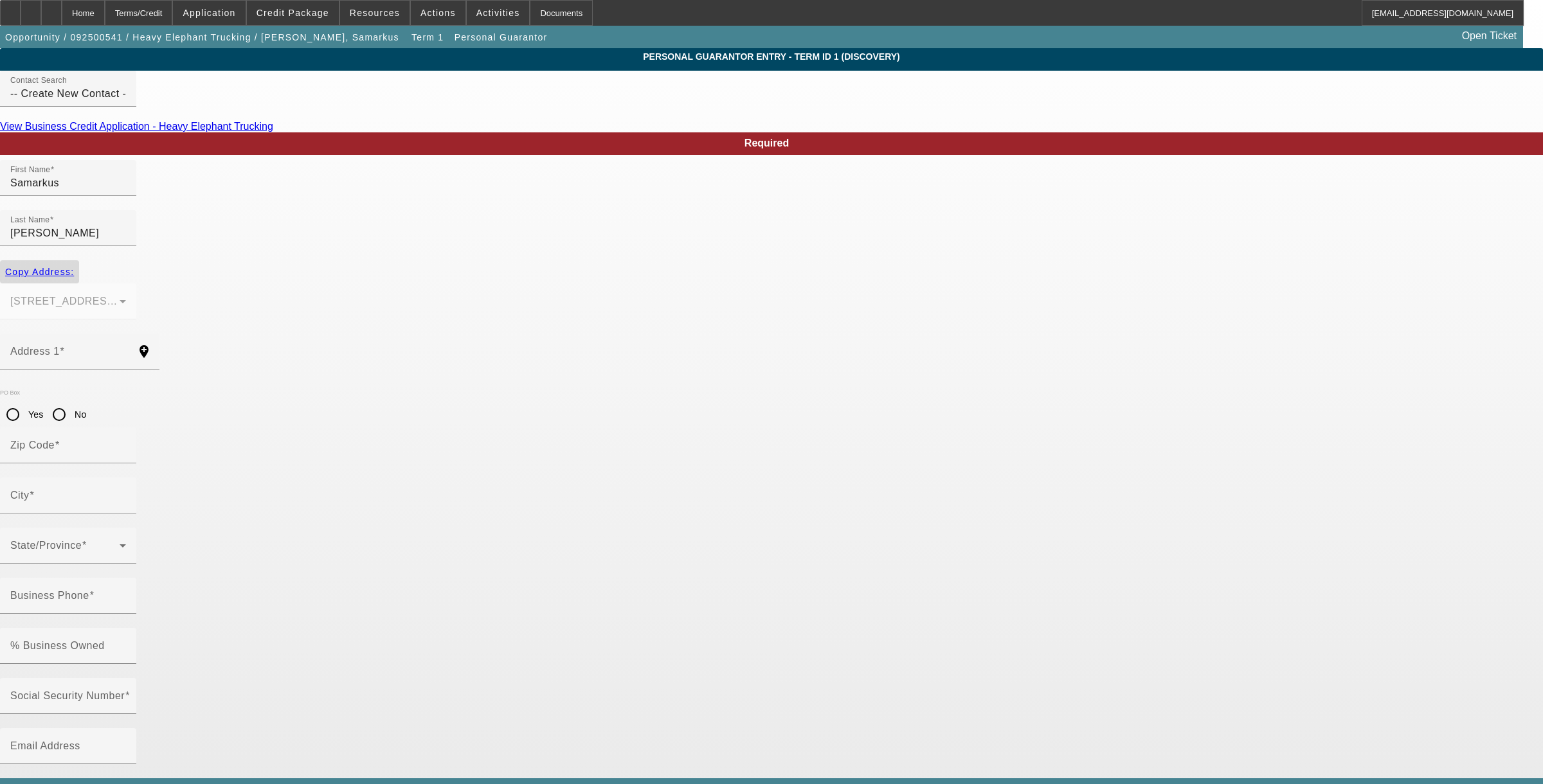
type input "78744"
type input "Austin"
click at [126, 593] on input "Business Phone" at bounding box center [68, 601] width 116 height 15
type input "(512) 903-3166"
type input "100"
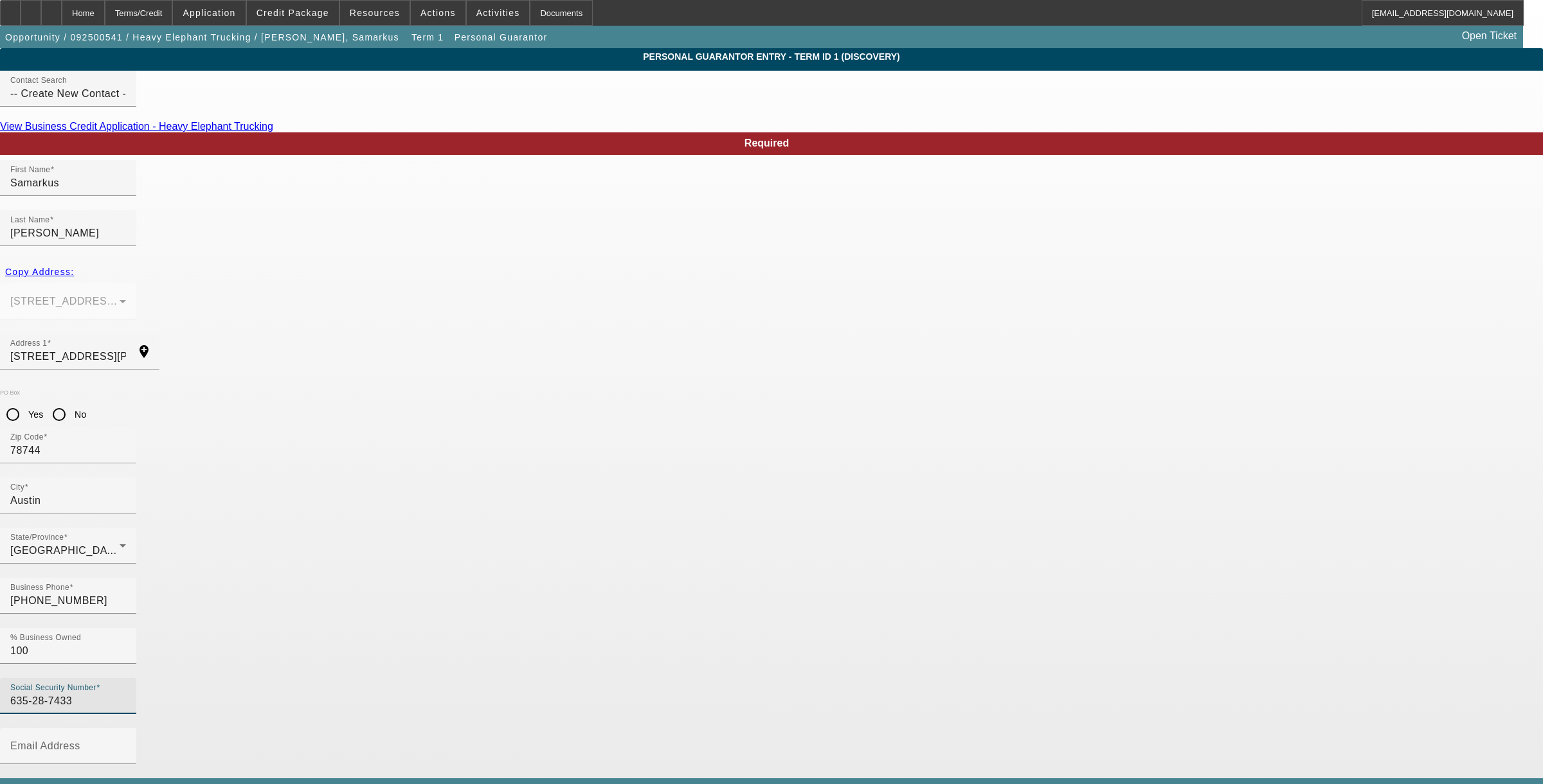
type input "635-28-7433"
type input "(512) 686-7356"
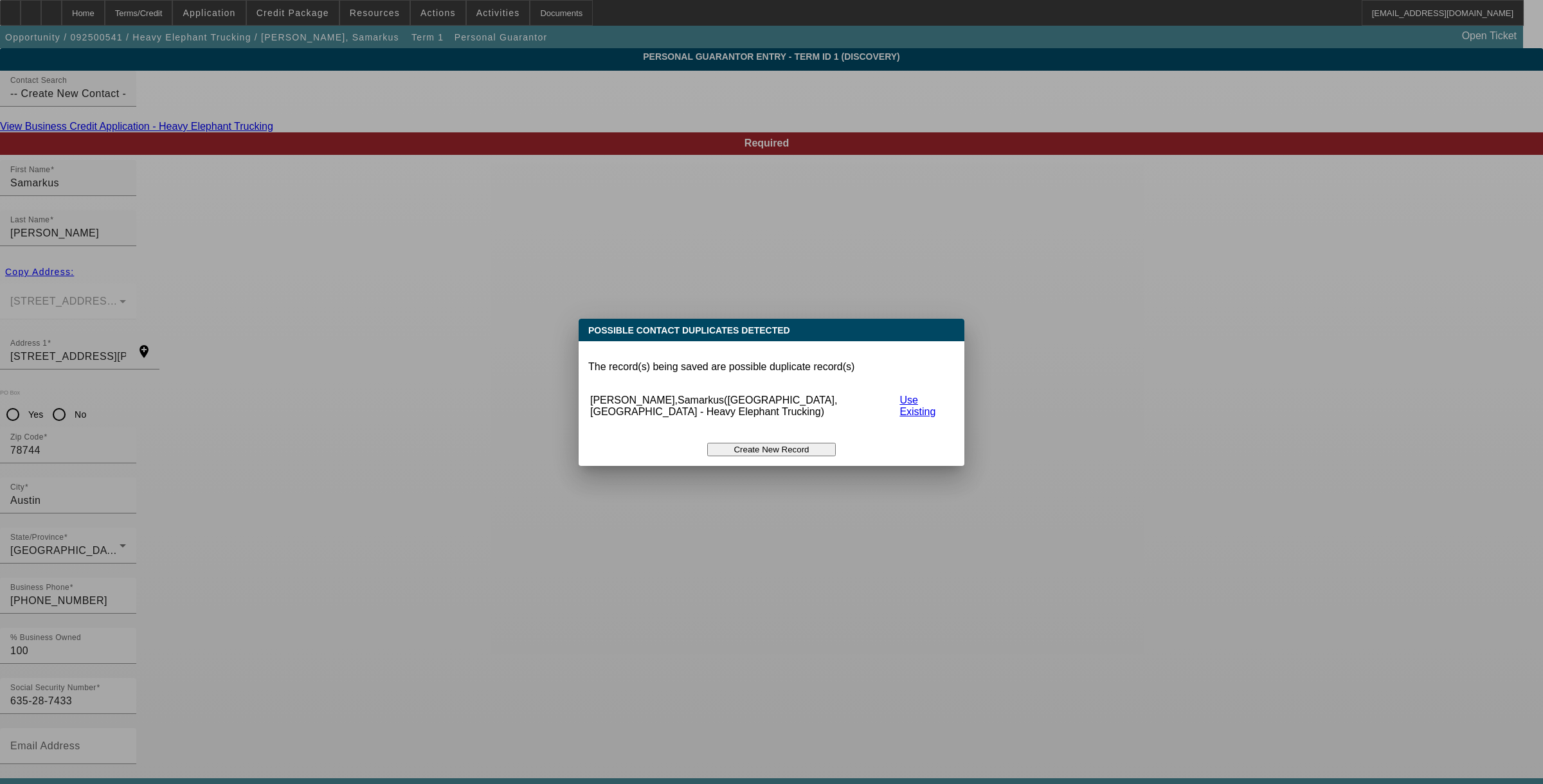
click at [772, 443] on button "Create New Record" at bounding box center [771, 450] width 129 height 14
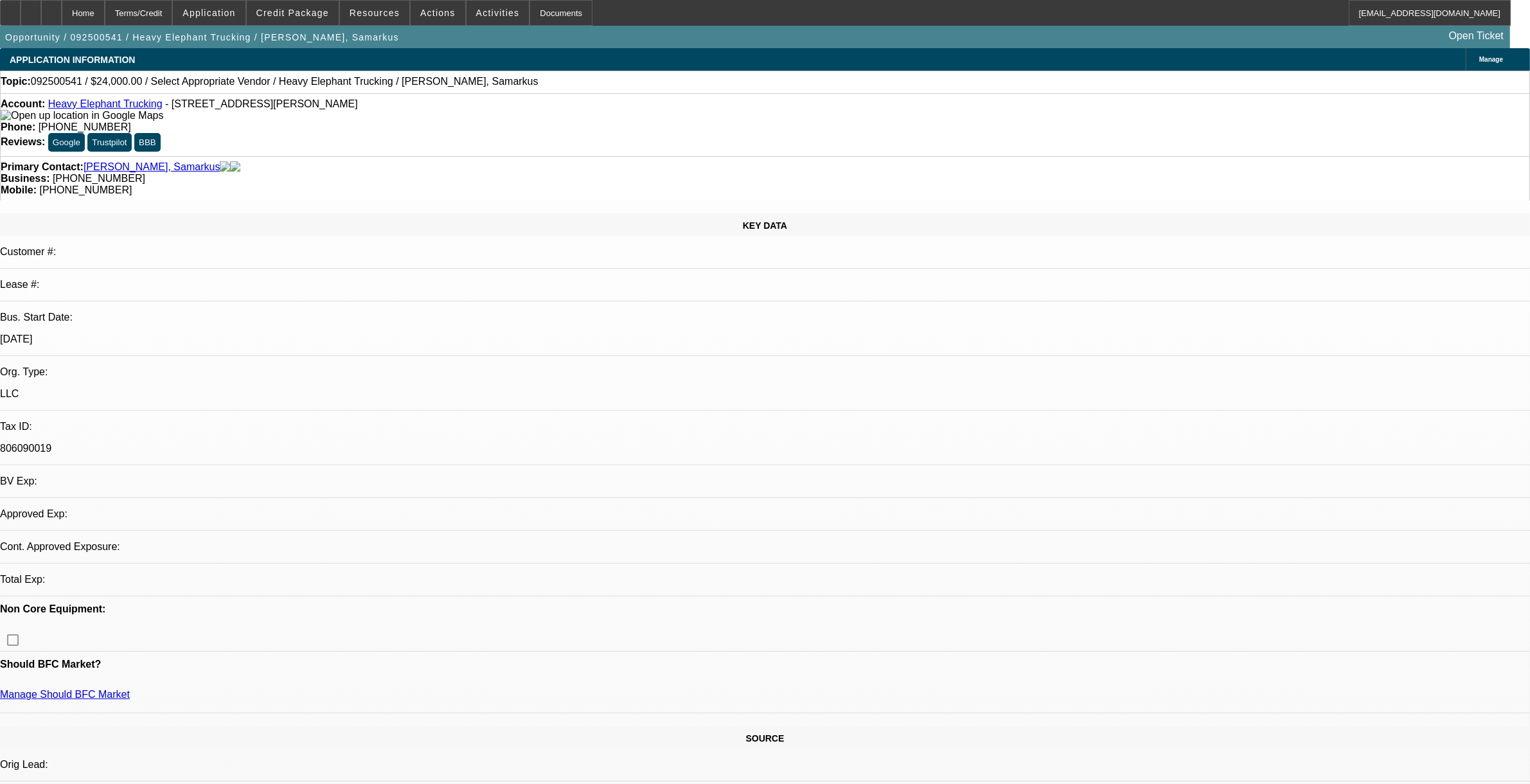
select select "0"
select select "2"
select select "0.1"
select select "4"
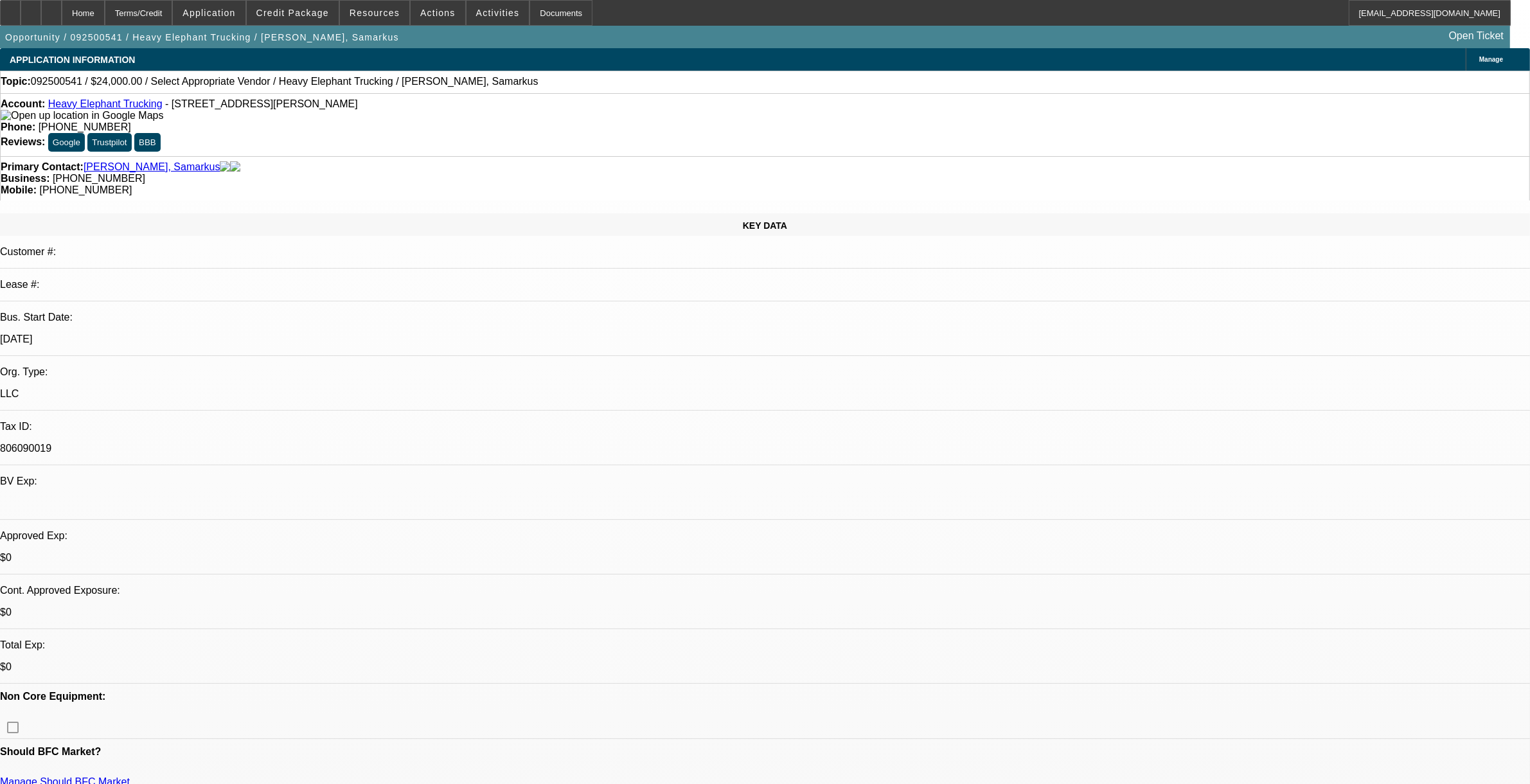
click at [332, 17] on span at bounding box center [293, 13] width 92 height 31
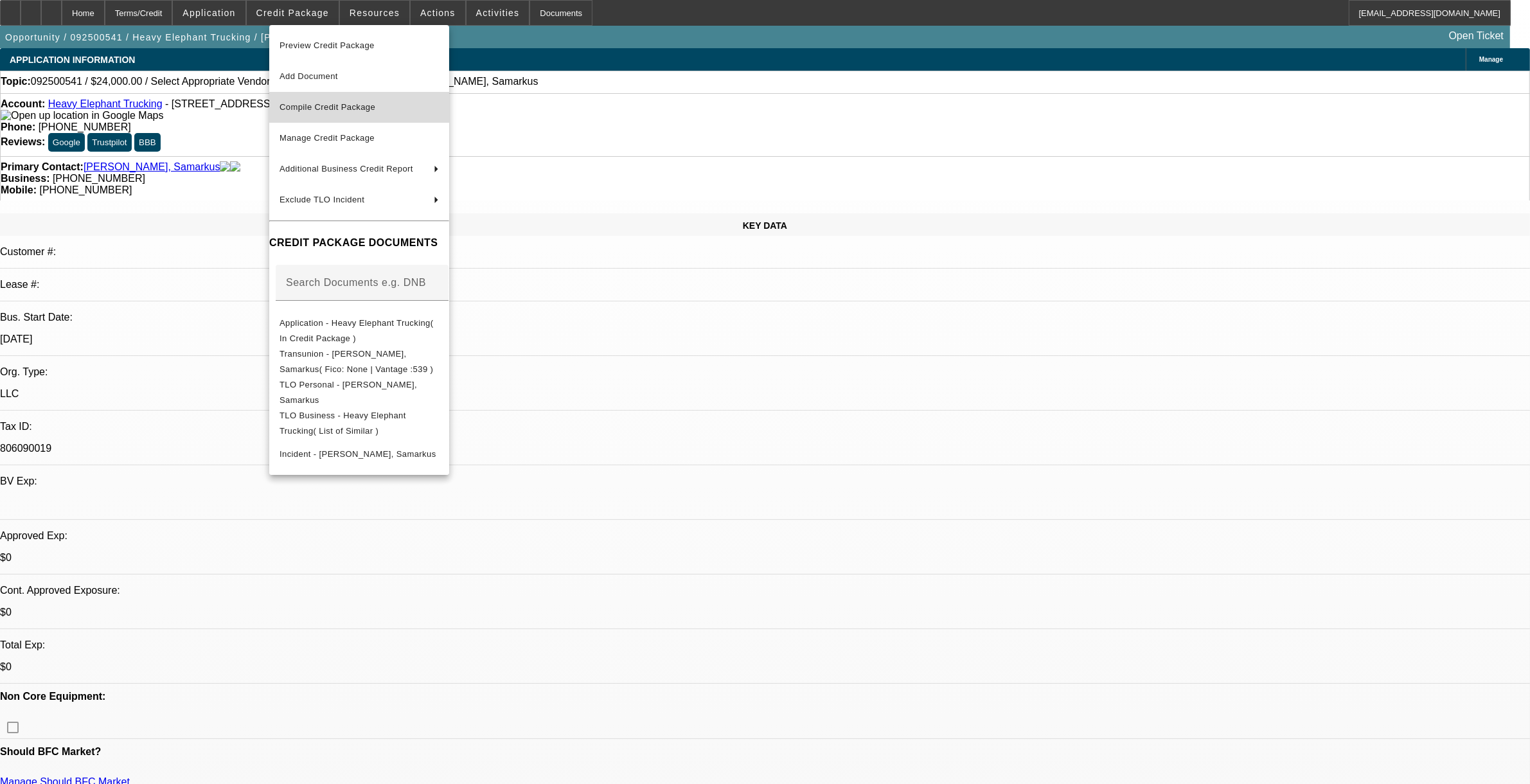
click at [336, 118] on button "Compile Credit Package" at bounding box center [359, 107] width 180 height 31
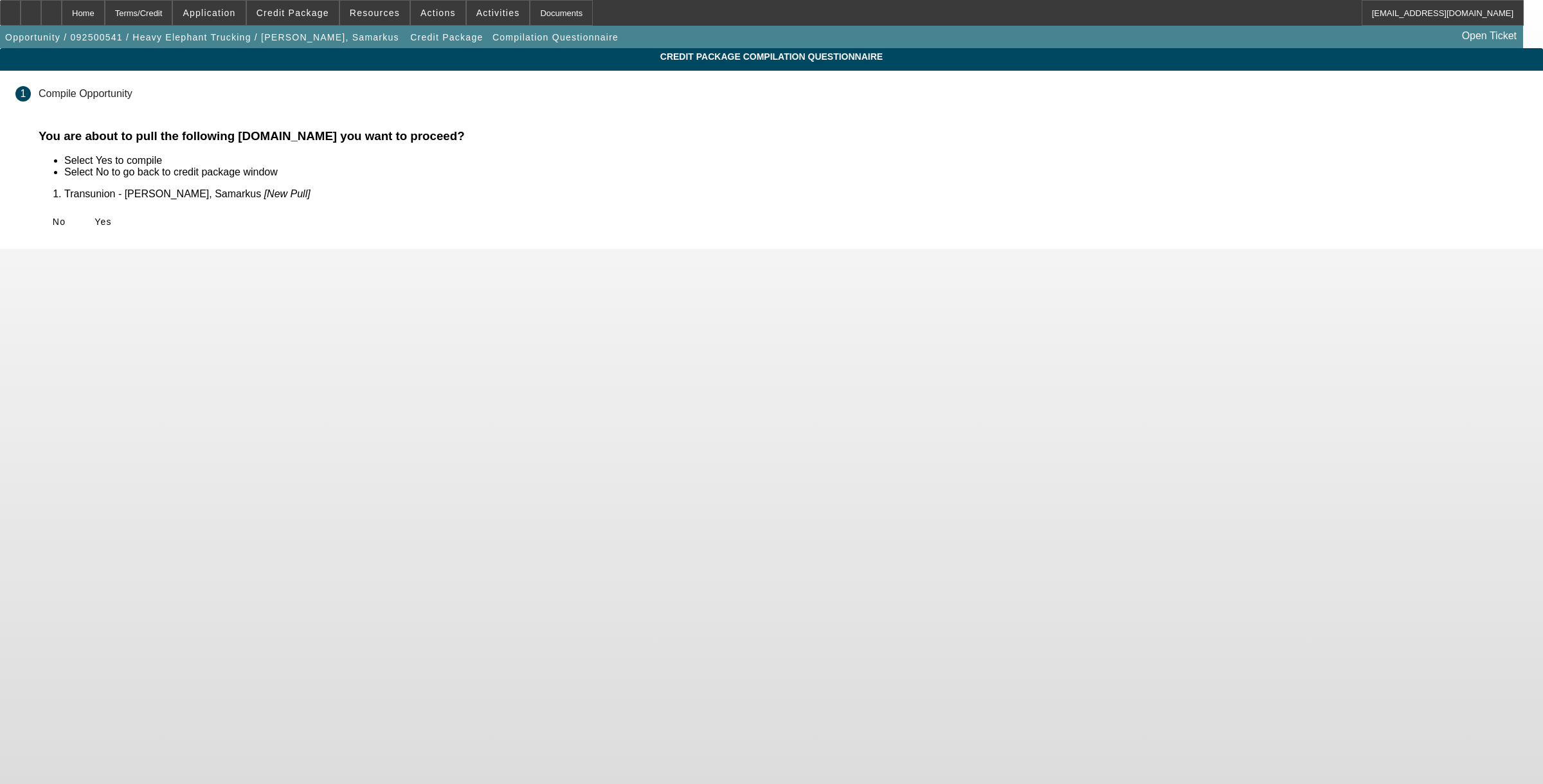
click at [112, 219] on span "Yes" at bounding box center [103, 222] width 17 height 10
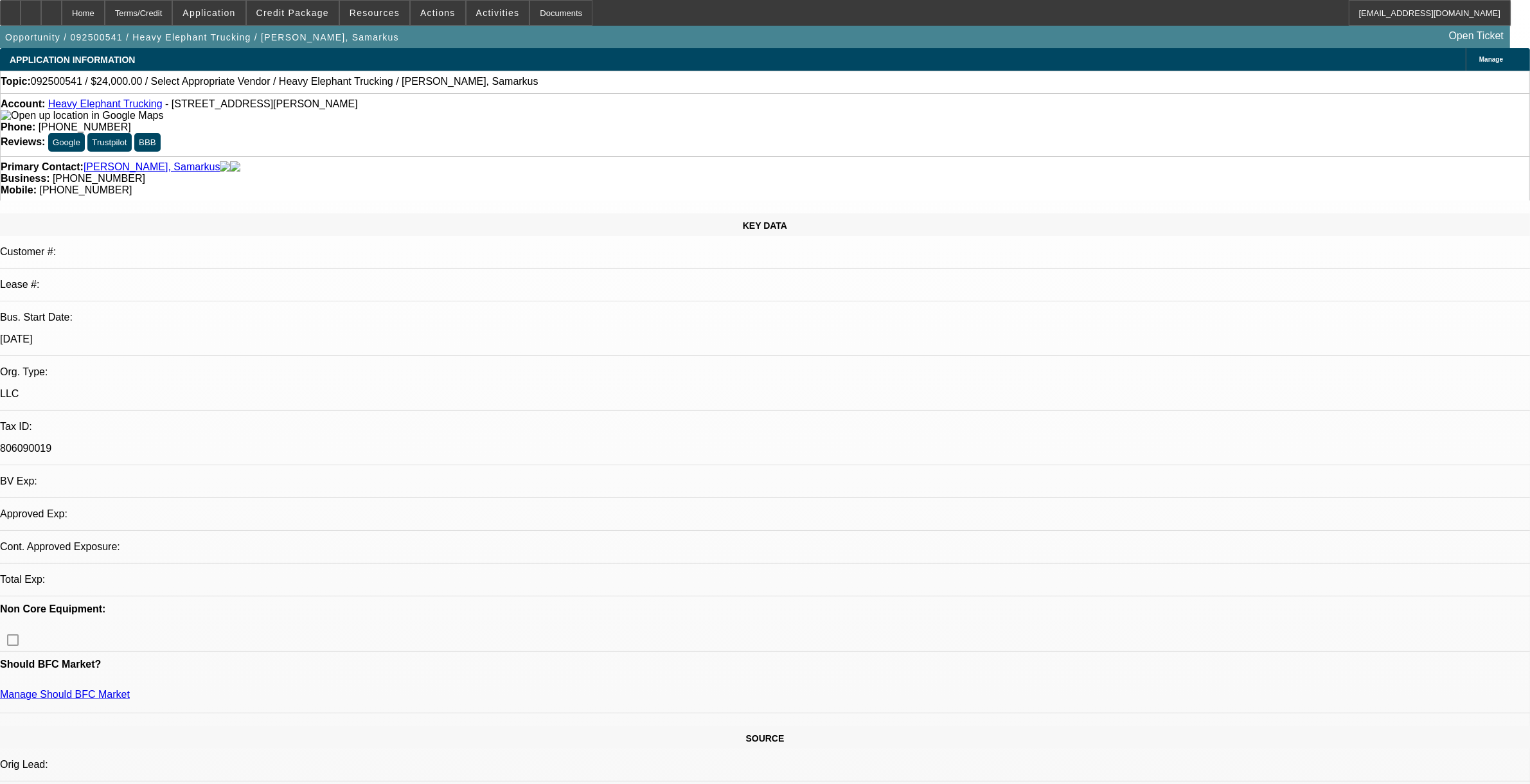
select select "0"
select select "2"
select select "0.1"
select select "4"
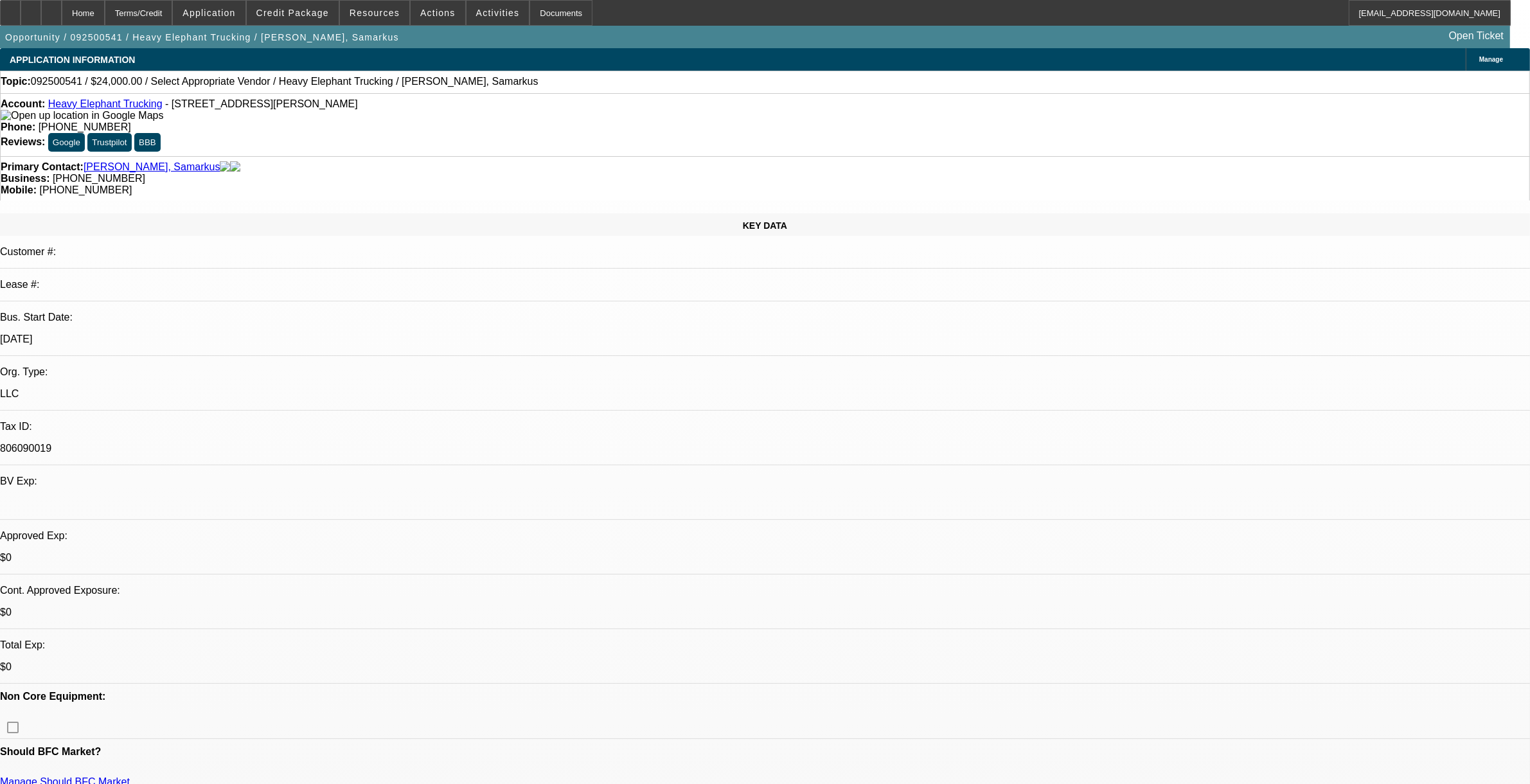
click at [297, 26] on div "Opportunity / 092500541 / Heavy Elephant Trucking / Williams, Samarkus Open Tic…" at bounding box center [755, 37] width 1510 height 22
click at [306, 17] on button "Credit Package" at bounding box center [293, 13] width 92 height 25
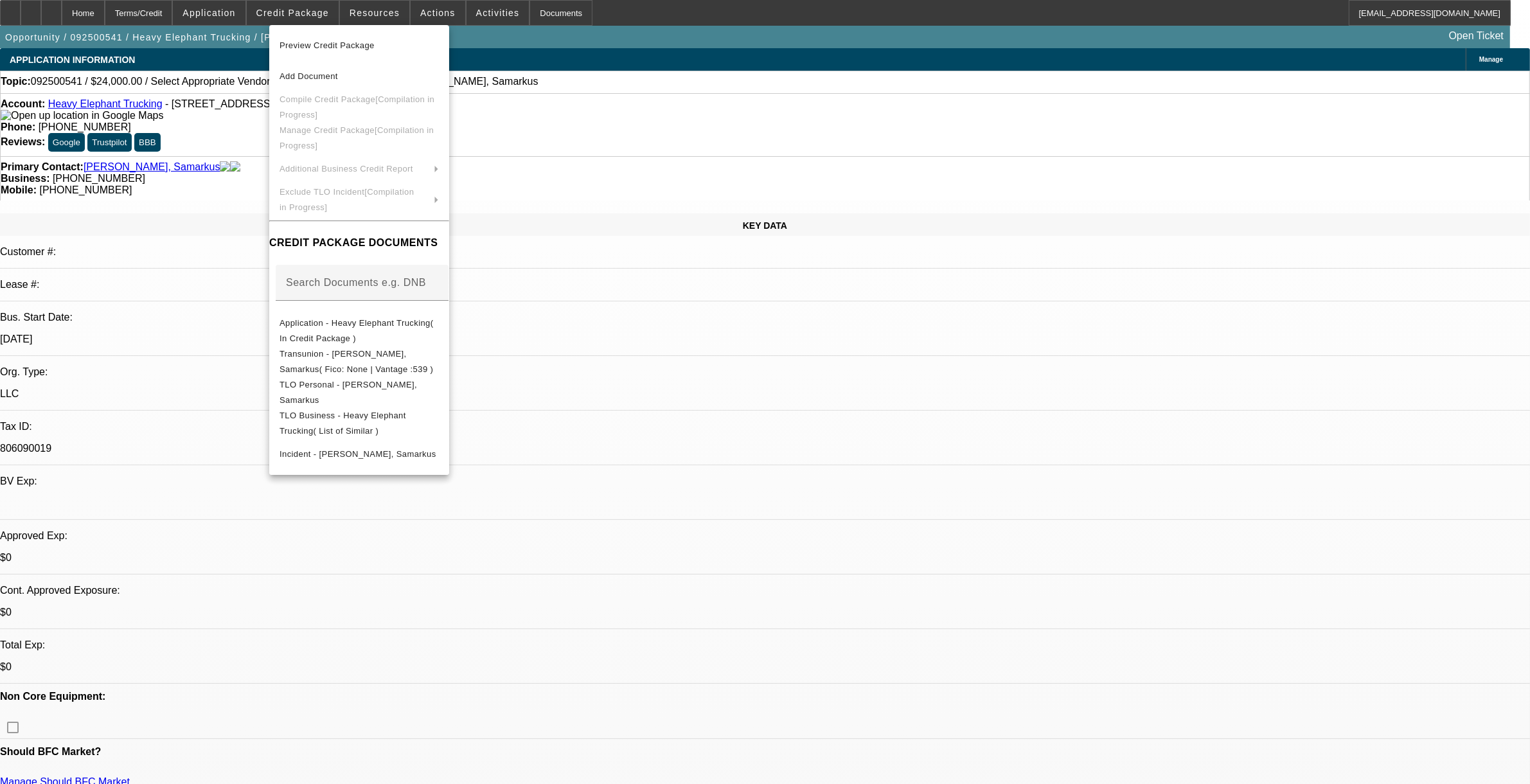
click at [693, 156] on div at bounding box center [765, 392] width 1530 height 784
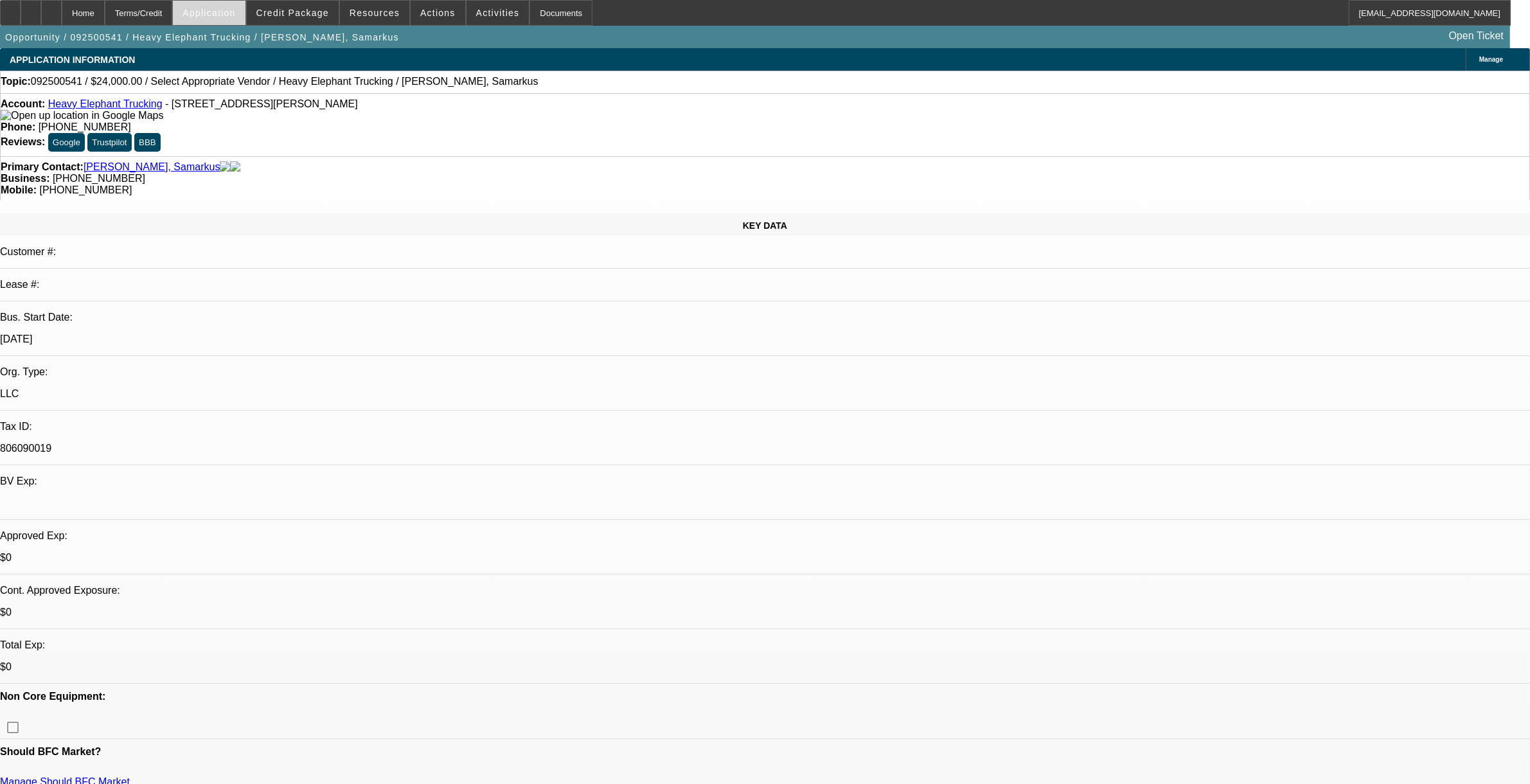
click at [228, 14] on span "Application" at bounding box center [209, 13] width 53 height 10
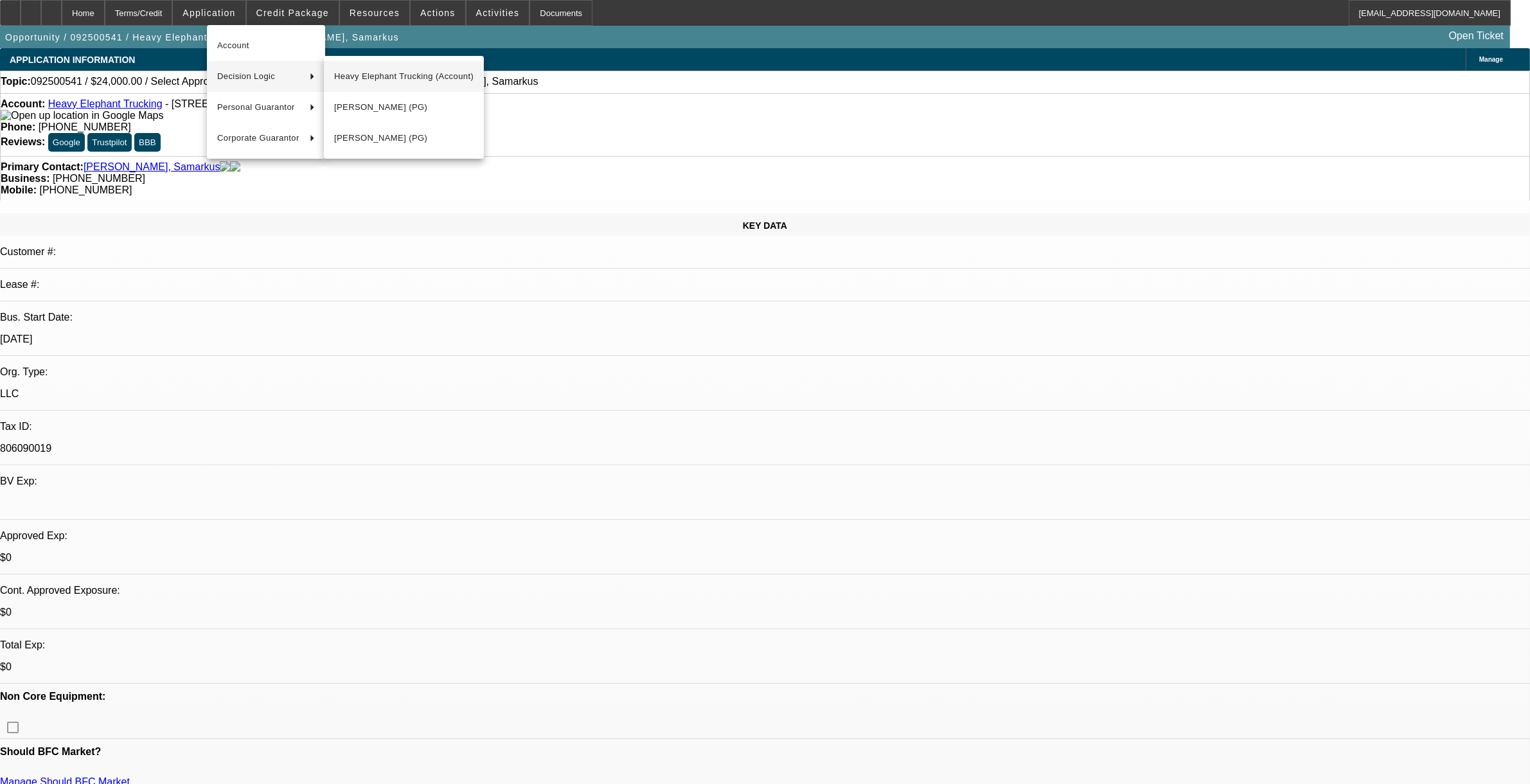
click at [390, 84] on button "Heavy Elephant Trucking (Account)" at bounding box center [404, 77] width 160 height 31
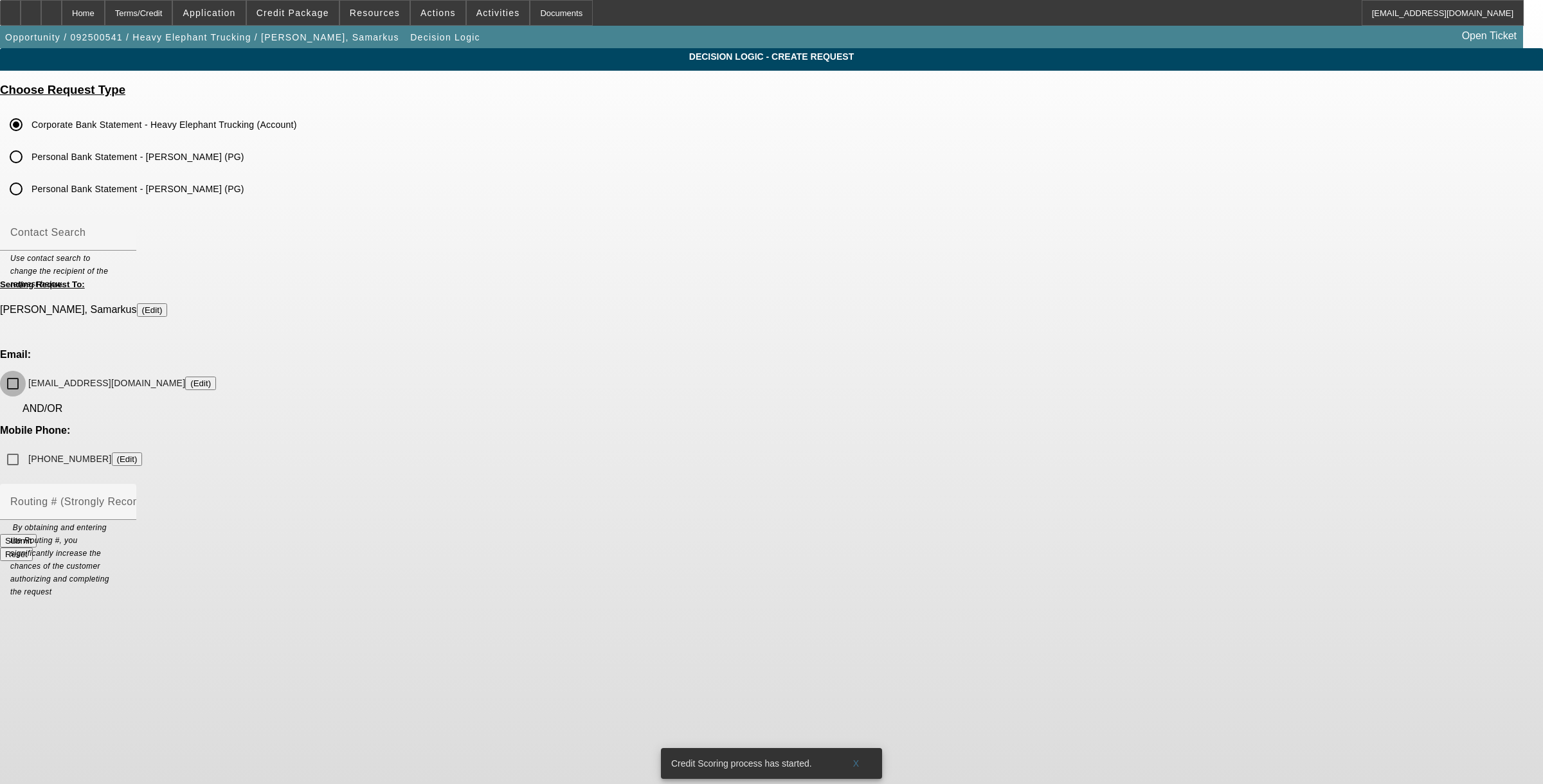
click at [26, 371] on input "samarkus82@gmail.com (Edit)" at bounding box center [13, 383] width 26 height 26
checkbox input "true"
click at [26, 447] on input "(512) 903-3166 (Edit)" at bounding box center [13, 459] width 26 height 26
checkbox input "true"
click at [126, 499] on input "Routing # (Strongly Recommended)" at bounding box center [68, 507] width 116 height 15
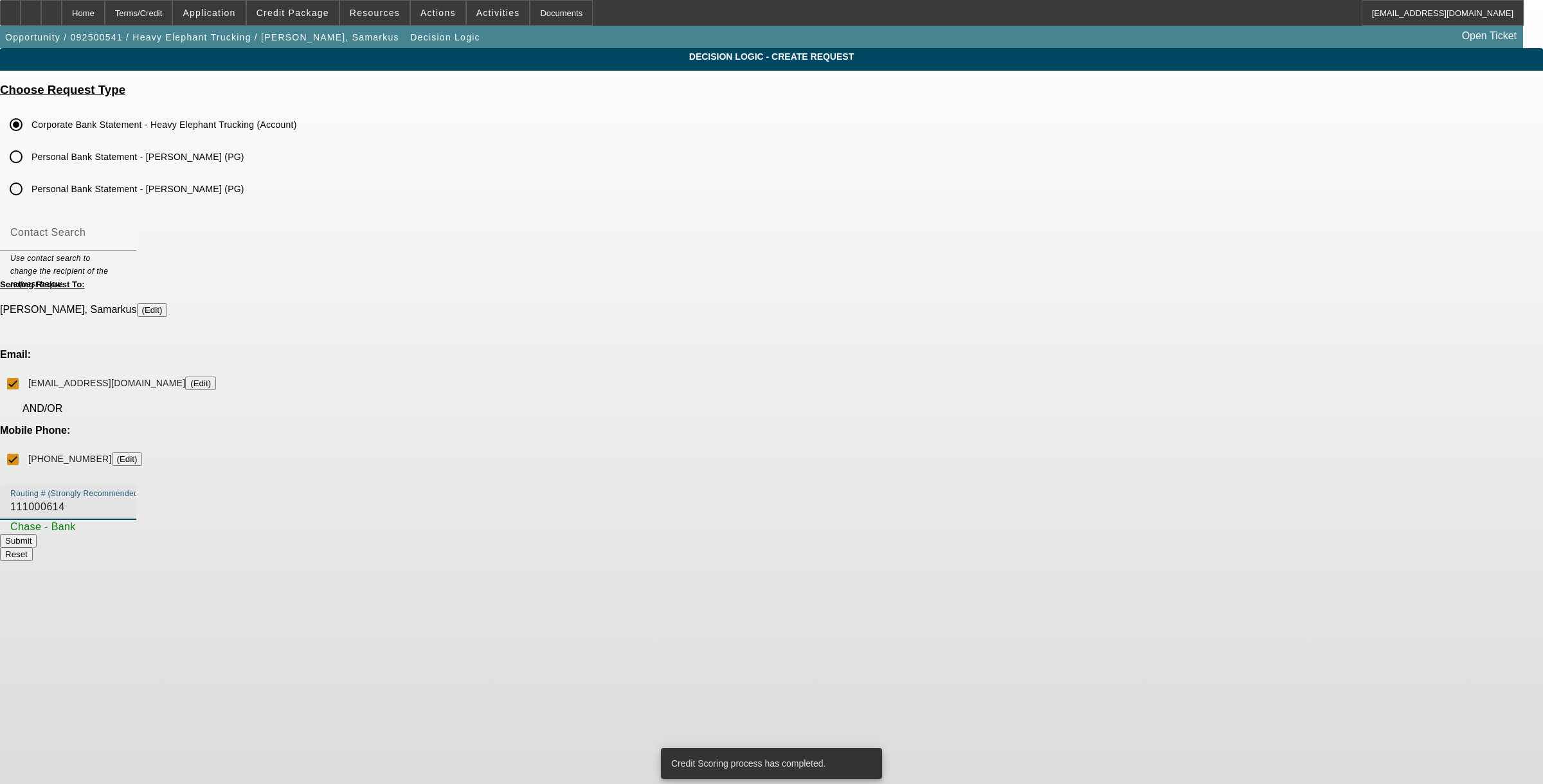
type input "111000614"
click at [37, 534] on button "Submit" at bounding box center [18, 541] width 37 height 14
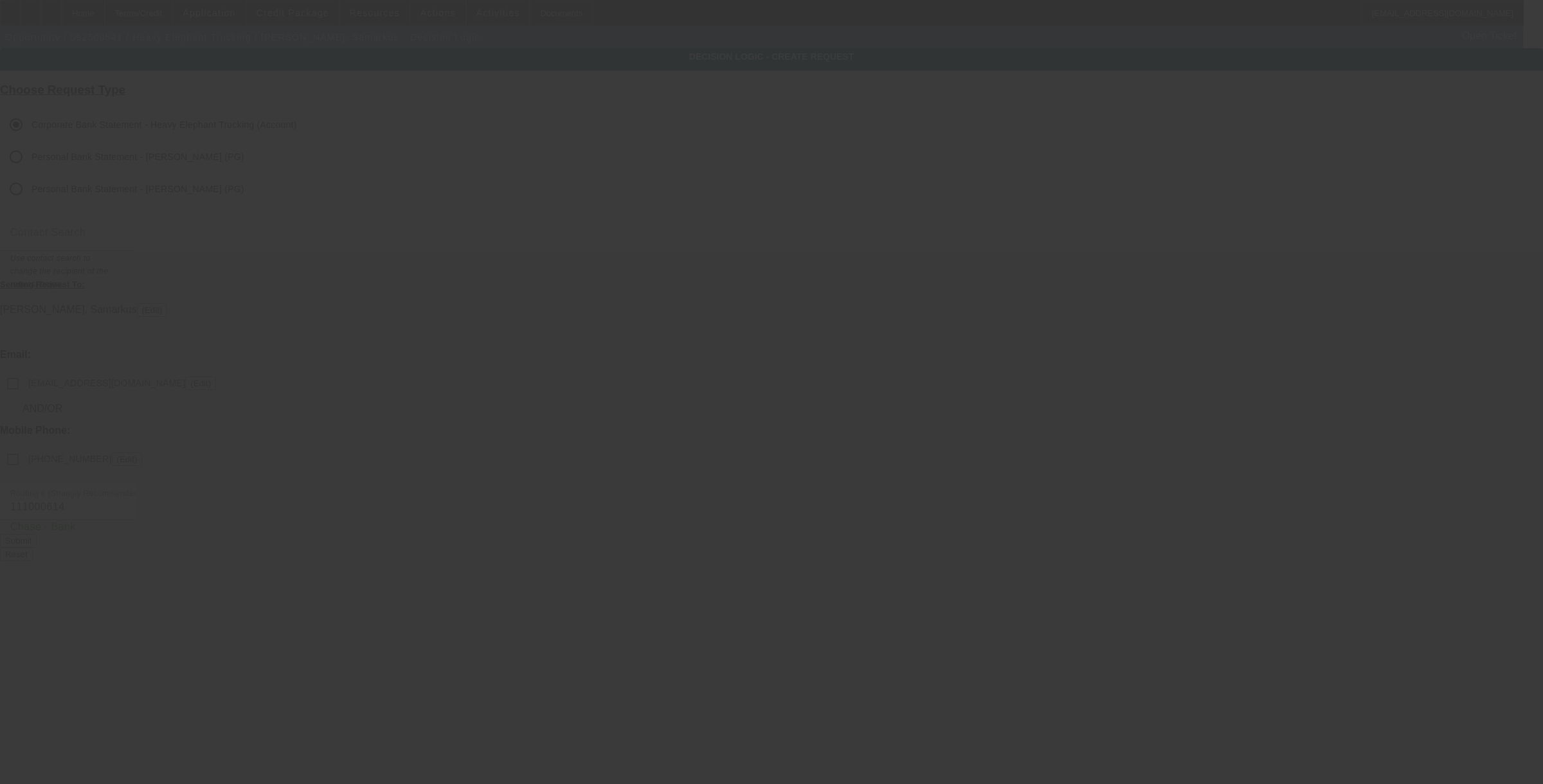
checkbox input "false"
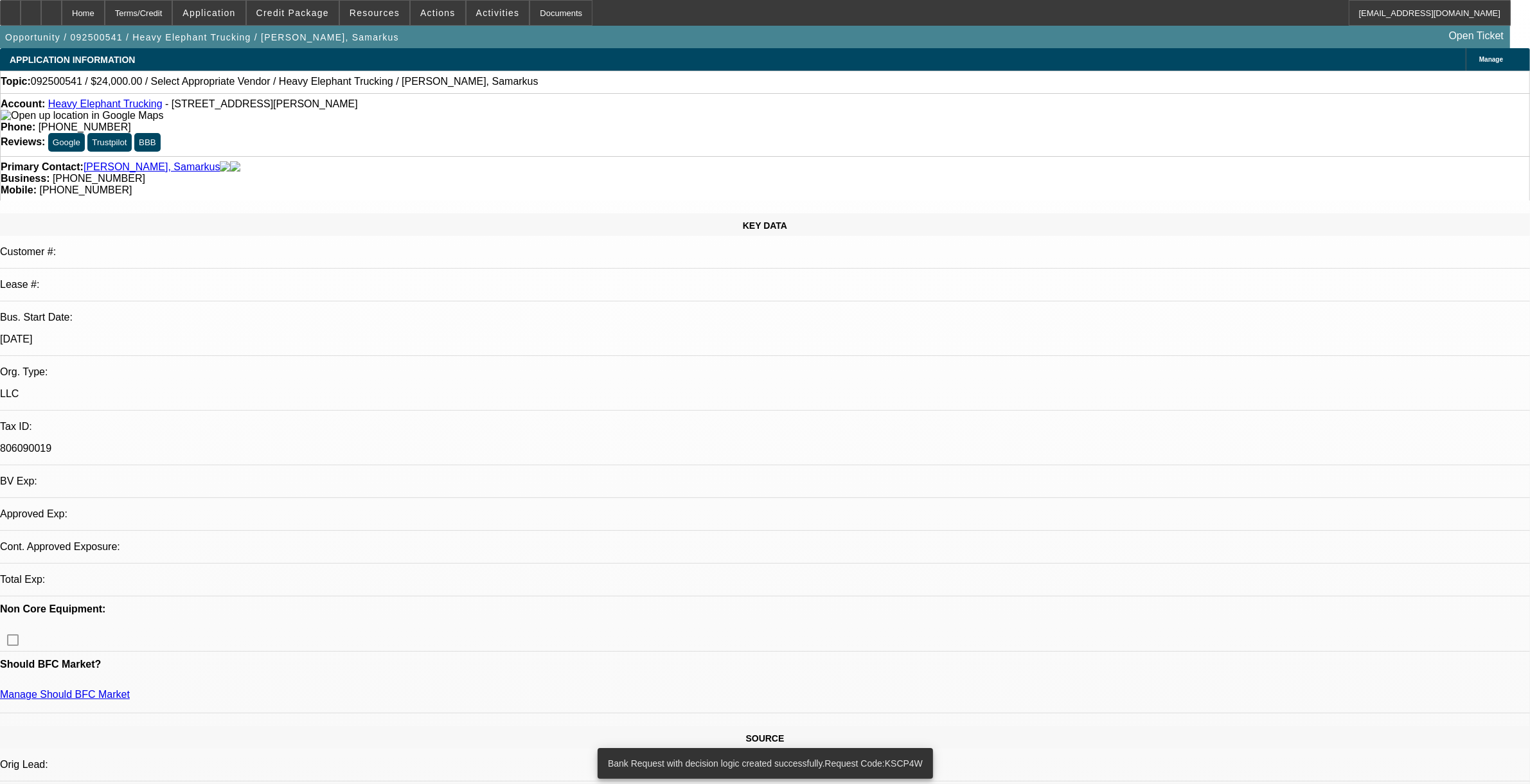
select select "0"
select select "2"
select select "0.1"
select select "4"
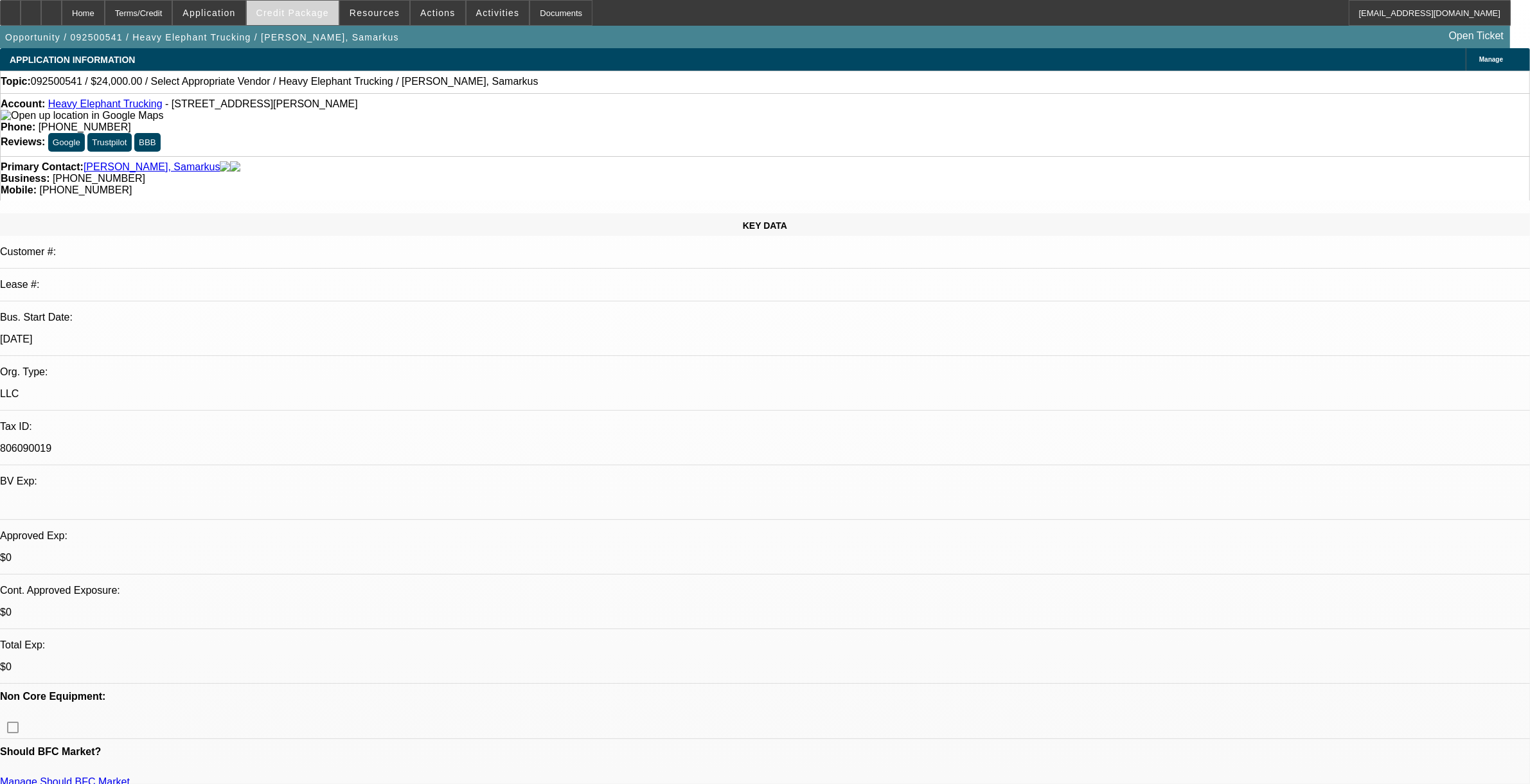
click at [309, 14] on span "Credit Package" at bounding box center [292, 13] width 72 height 10
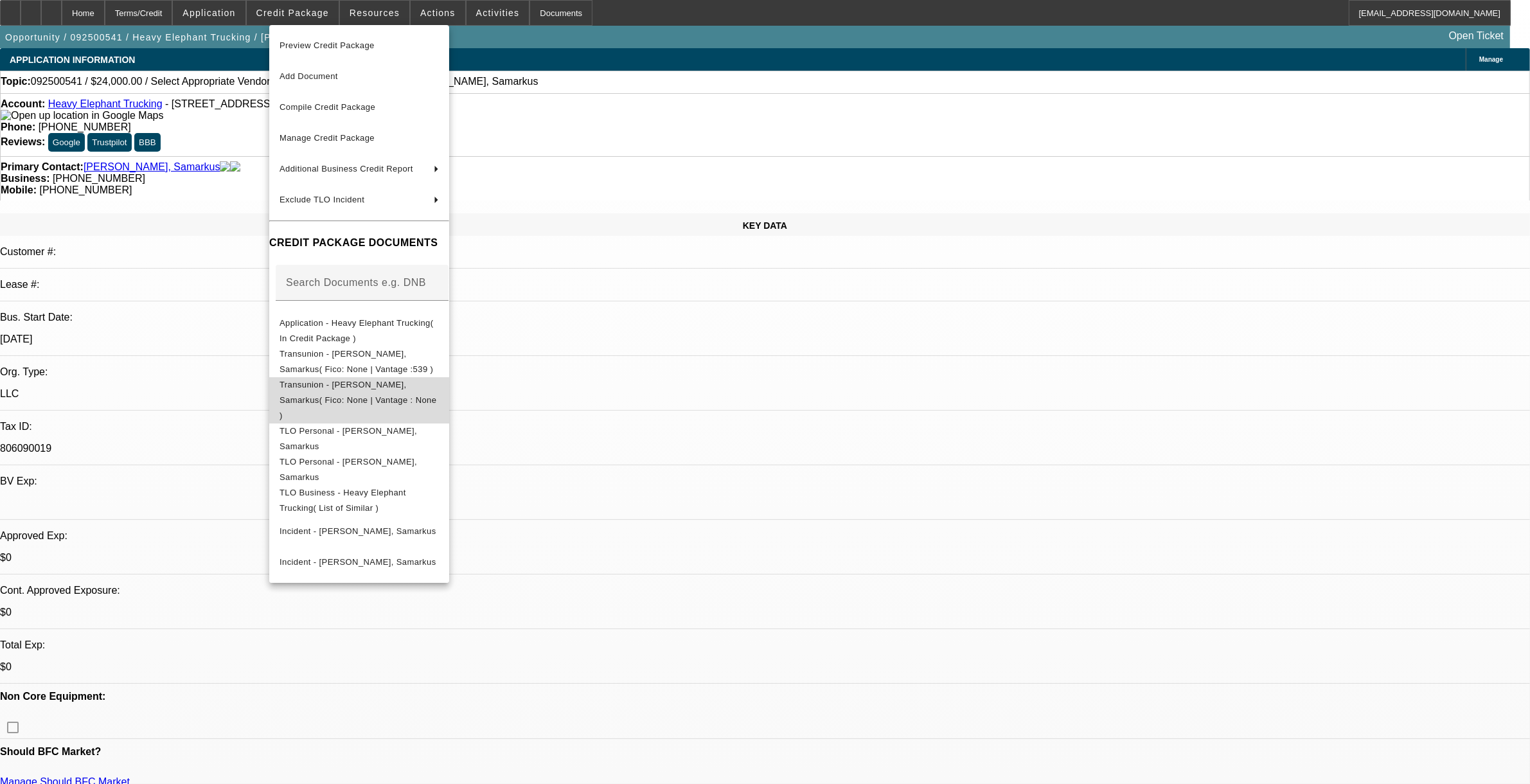
click at [386, 389] on span "Transunion - Williams, Samarkus( Fico: None | Vantage : None )" at bounding box center [358, 400] width 157 height 41
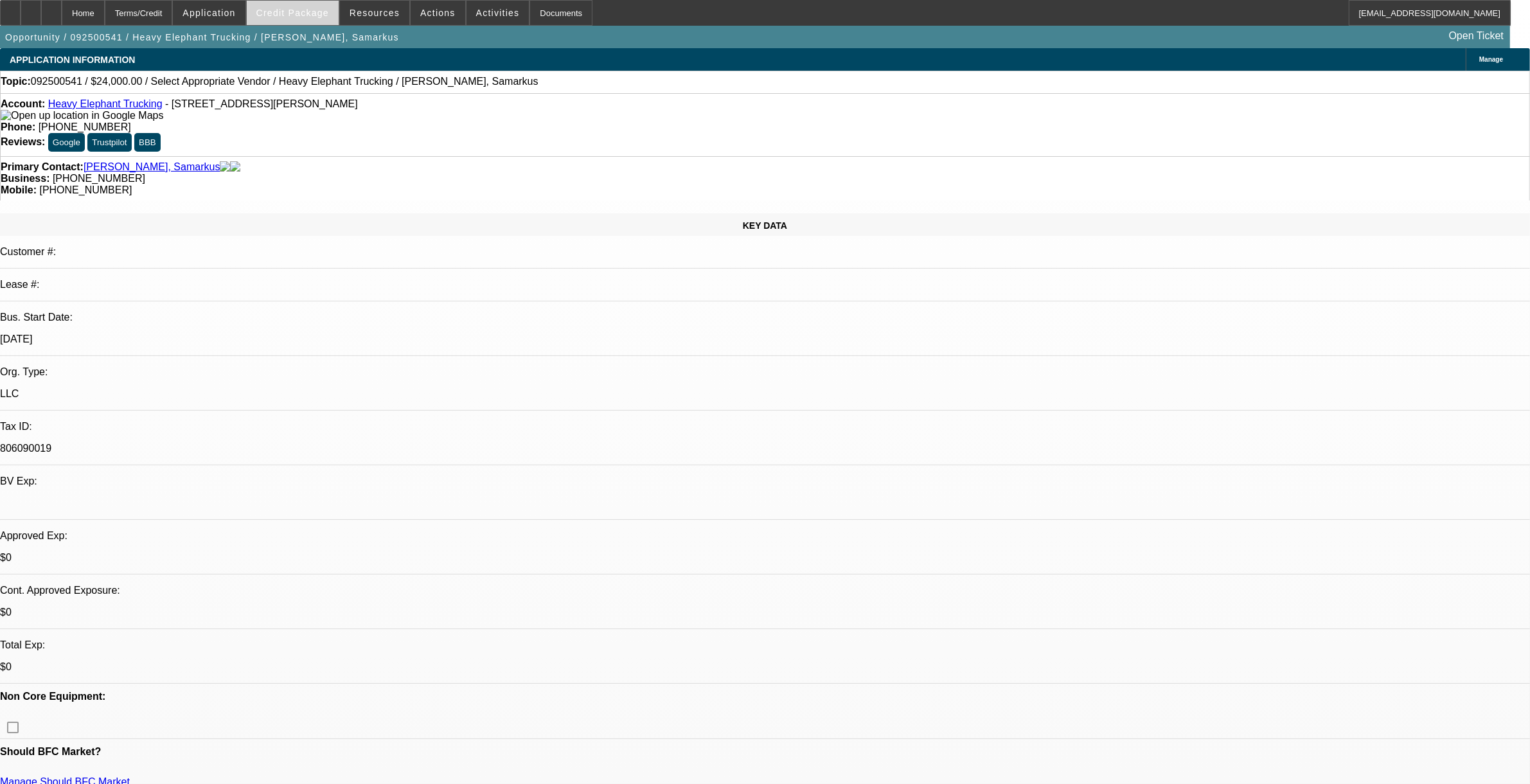
click at [300, 4] on span at bounding box center [293, 13] width 92 height 31
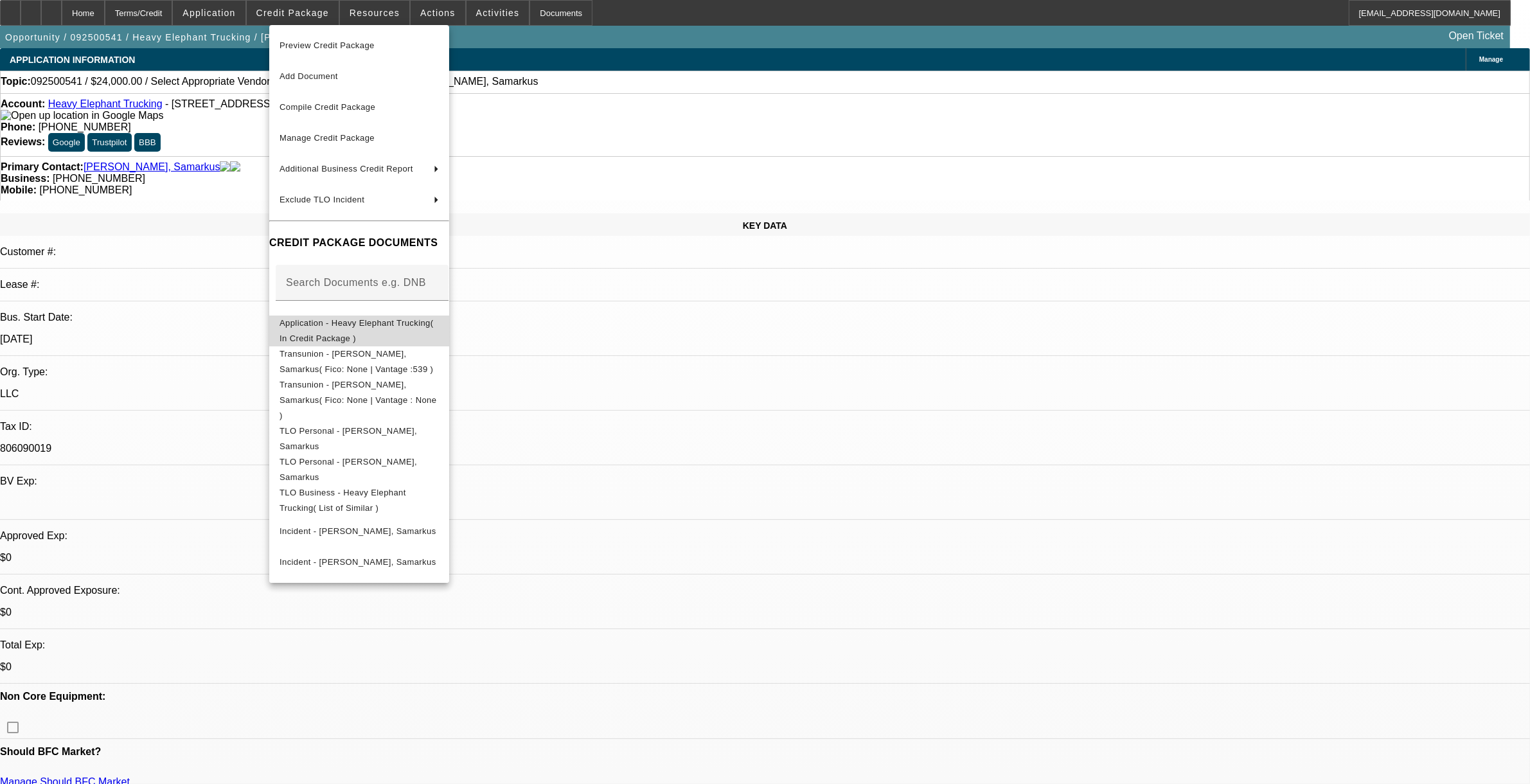
click at [367, 331] on span "Application - Heavy Elephant Trucking( In Credit Package )" at bounding box center [359, 330] width 159 height 31
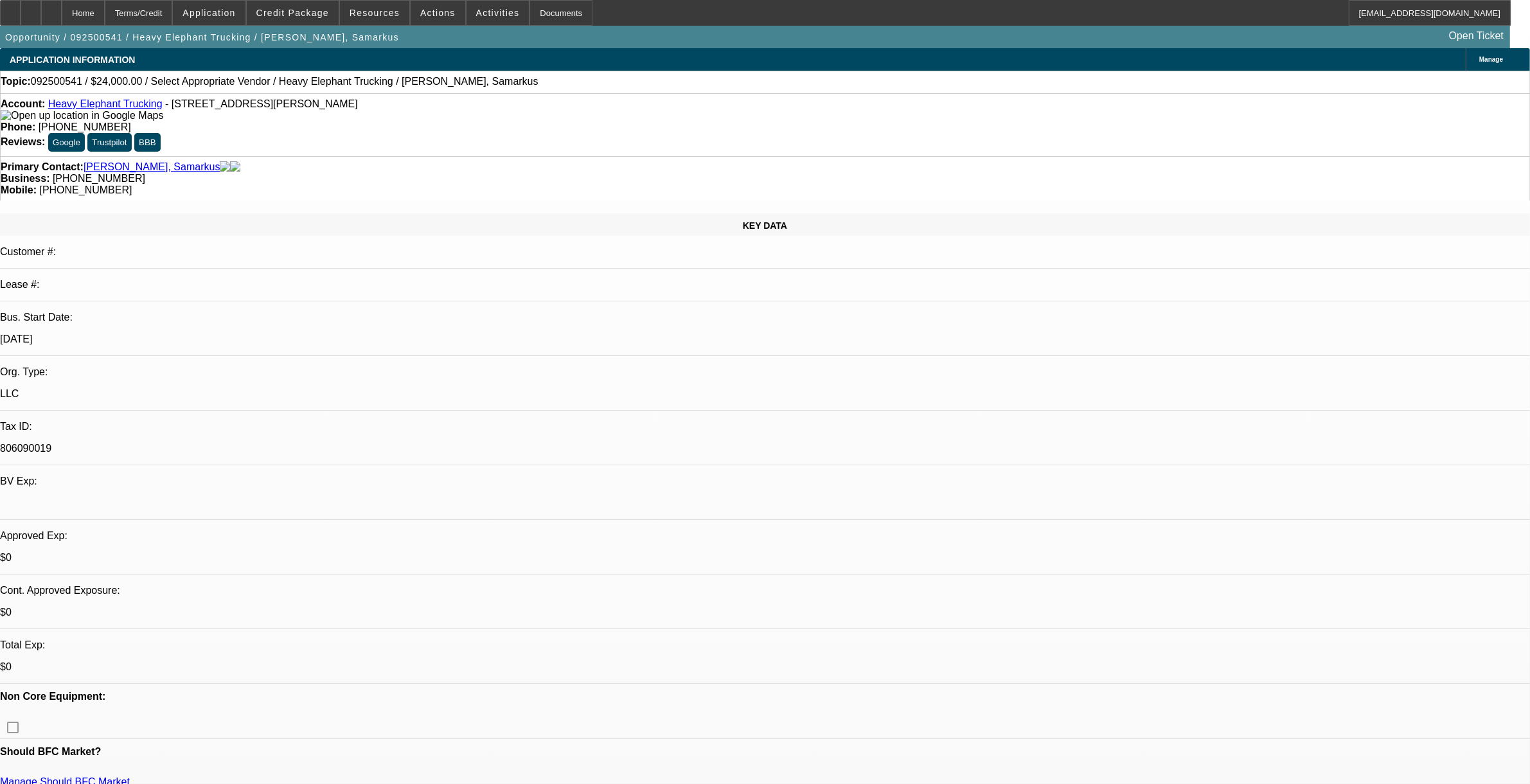
click at [66, 88] on span "092500541 / $24,000.00 / Select Appropriate Vendor / Heavy Elephant Trucking / …" at bounding box center [285, 82] width 508 height 12
click at [66, 88] on span "092500541 / $24,000.00 / Select Appropriate Vendor / Heavy Elephant Trucking / …" at bounding box center [285, 82] width 508 height 12
copy span "092500541"
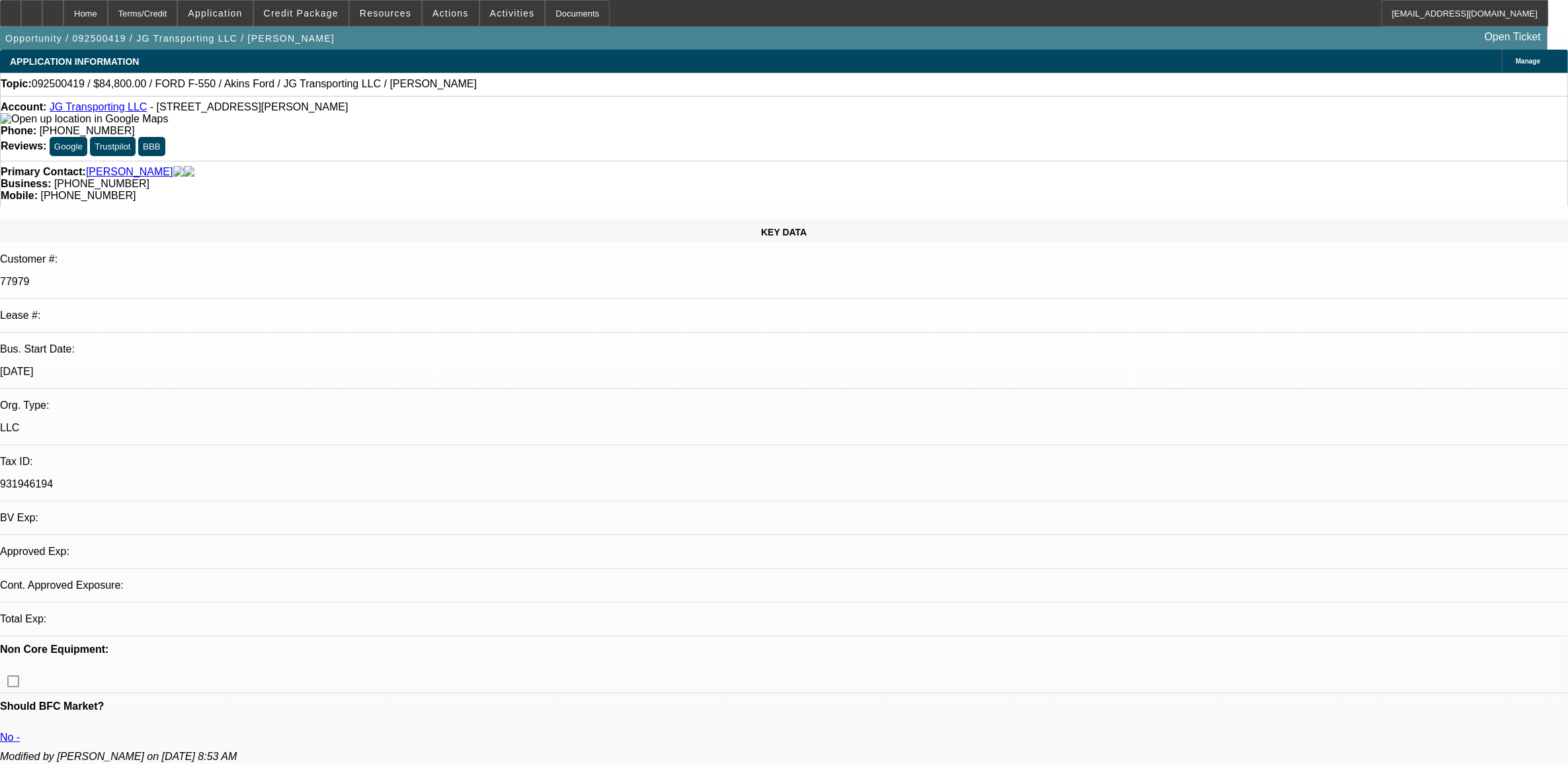
select select "0"
select select "2"
select select "0.1"
select select "1"
select select "2"
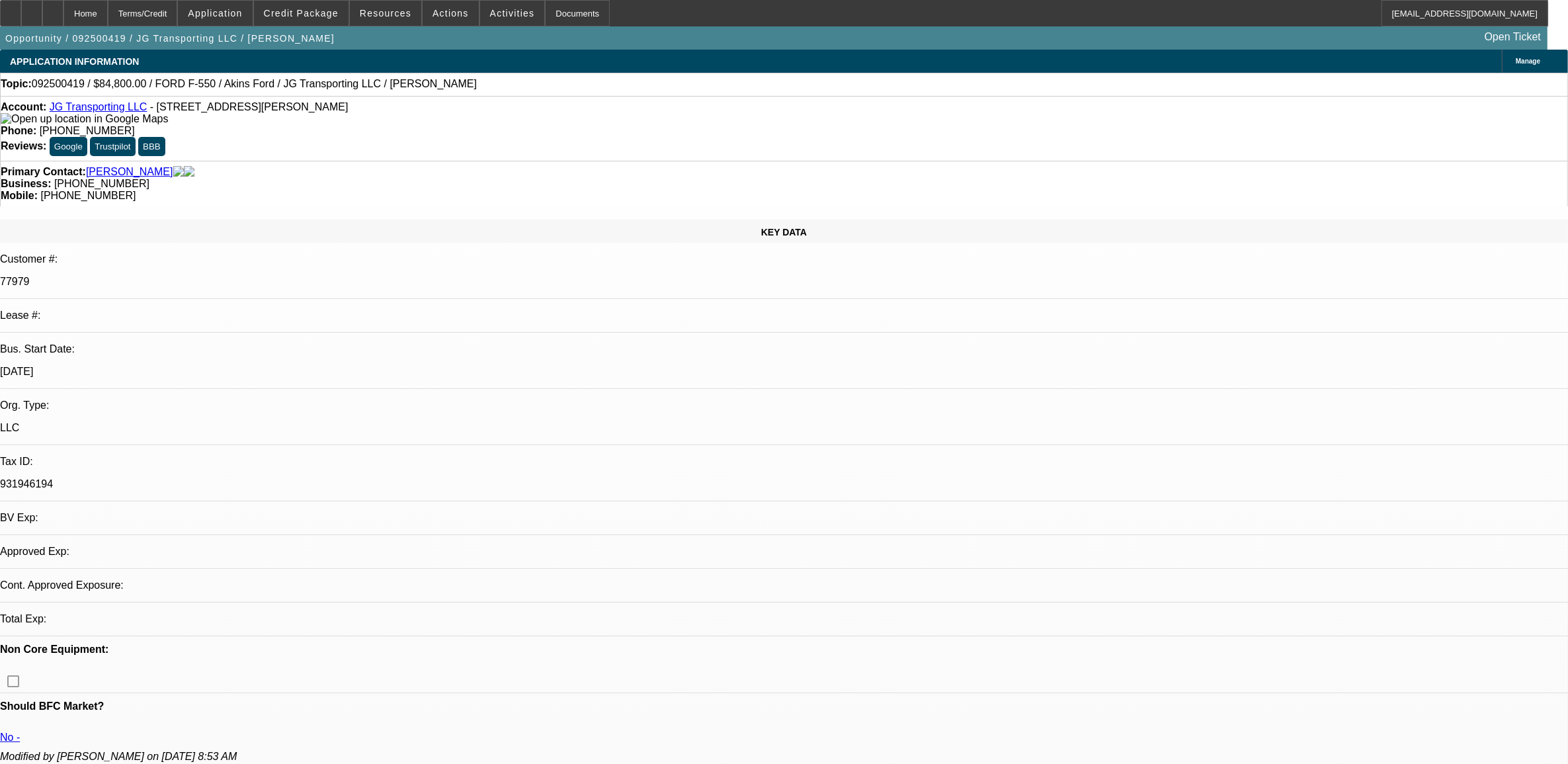
select select "4"
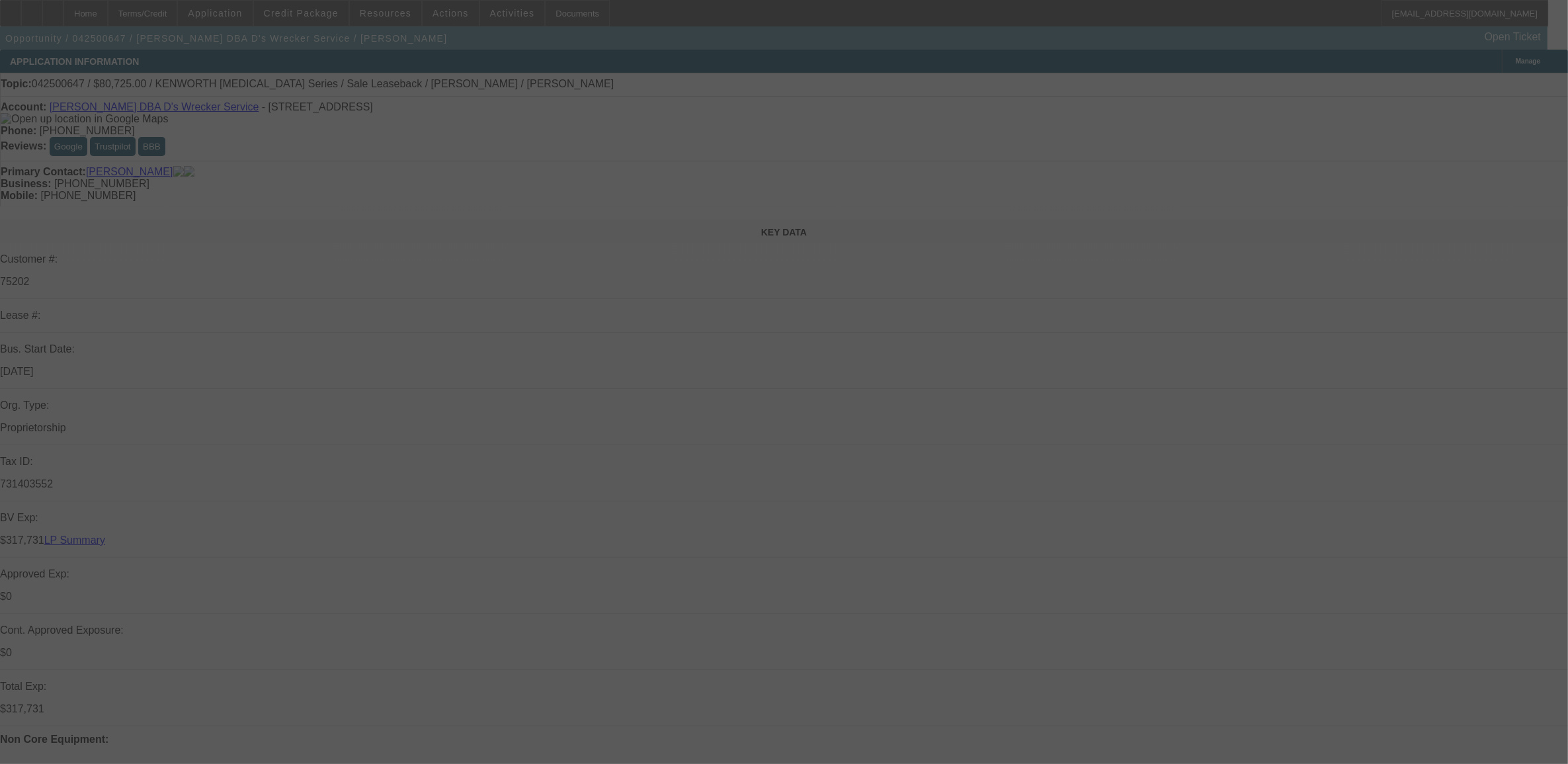
select select "0"
select select "2"
select select "0"
select select "2"
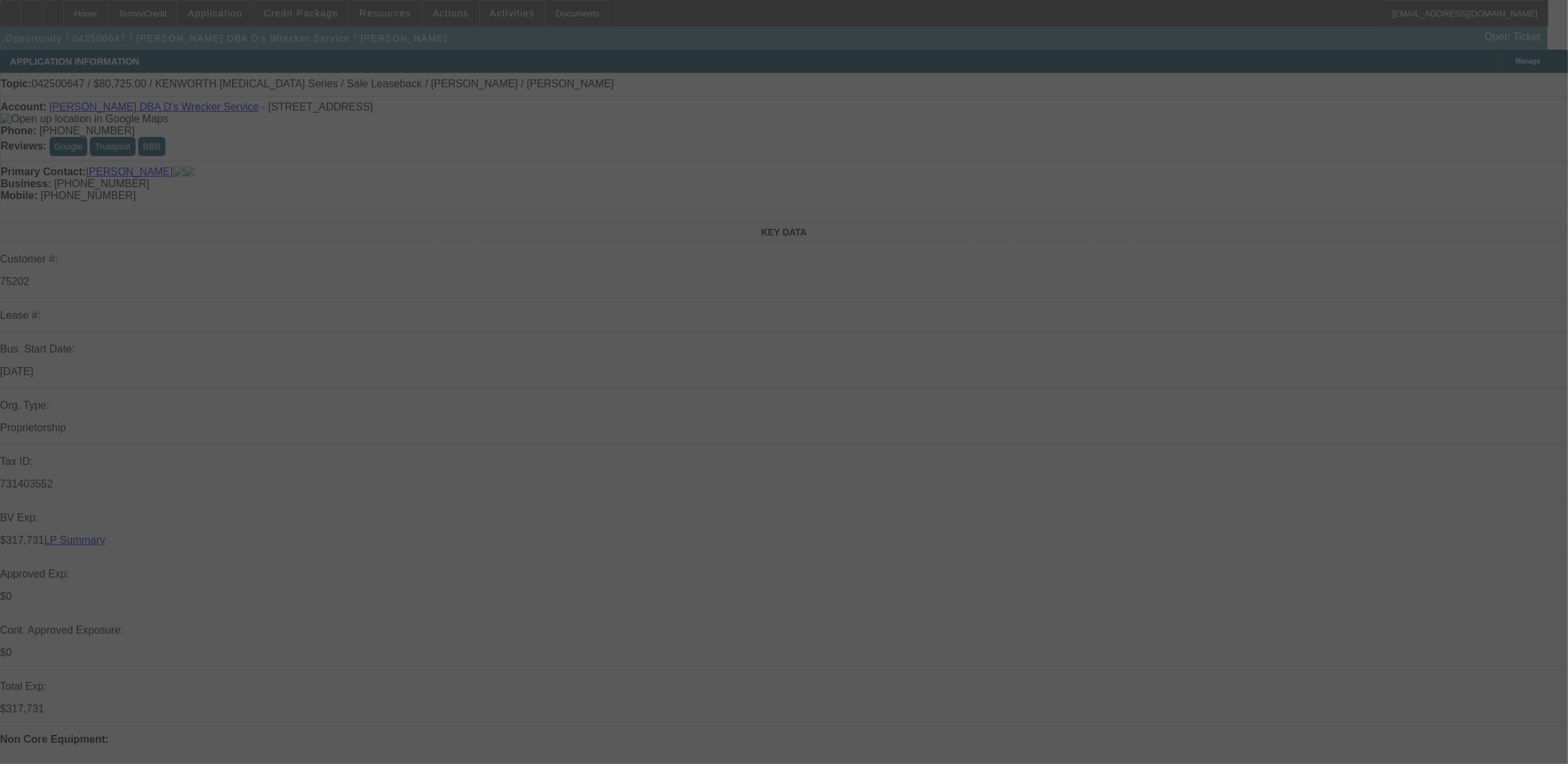
select select "0"
select select "2"
select select "0"
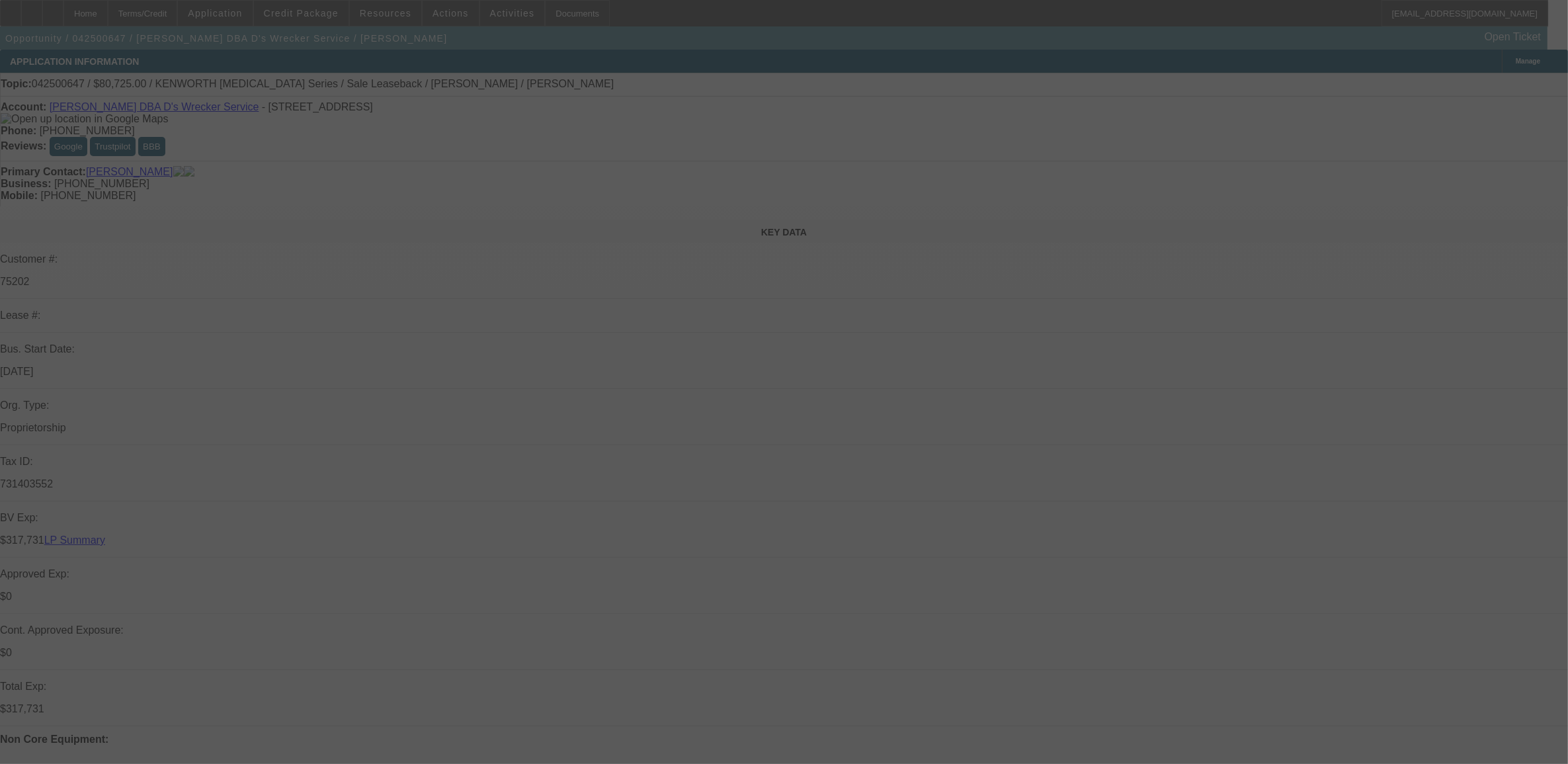
select select "2"
select select "0"
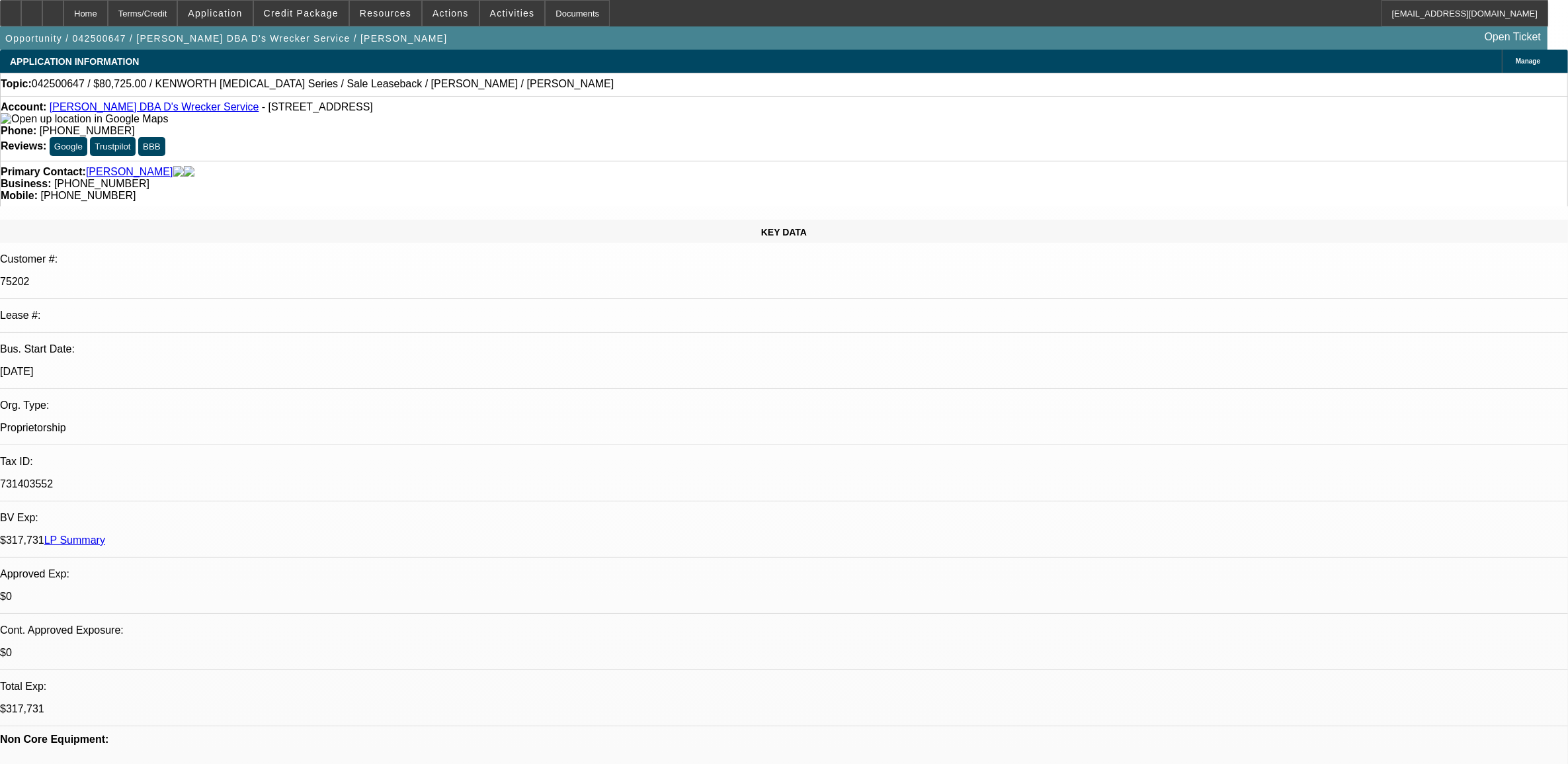
select select "1"
select select "2"
select select "6"
select select "1"
select select "2"
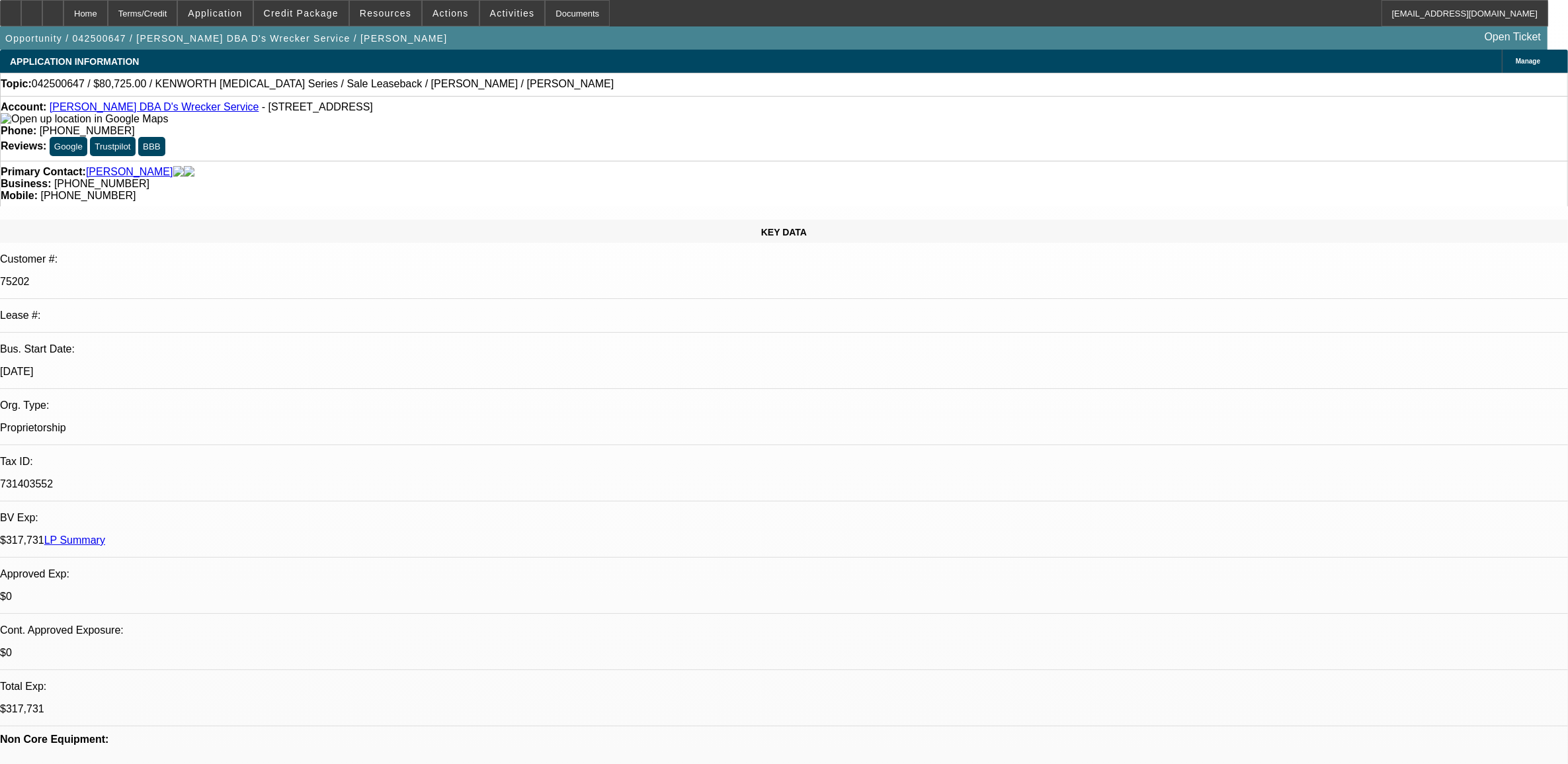
select select "6"
select select "1"
select select "2"
select select "6"
select select "1"
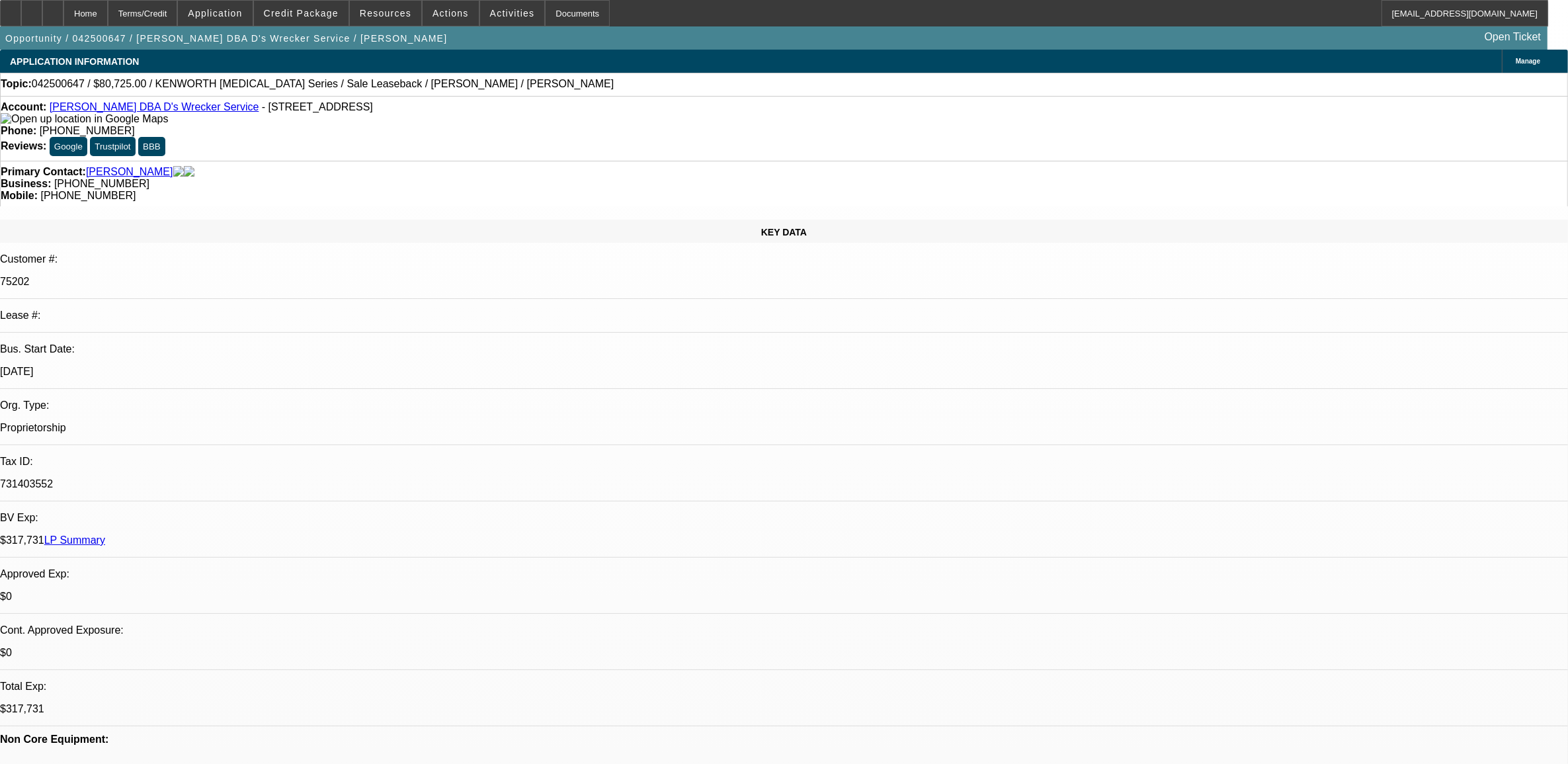
select select "2"
select select "6"
radio input "true"
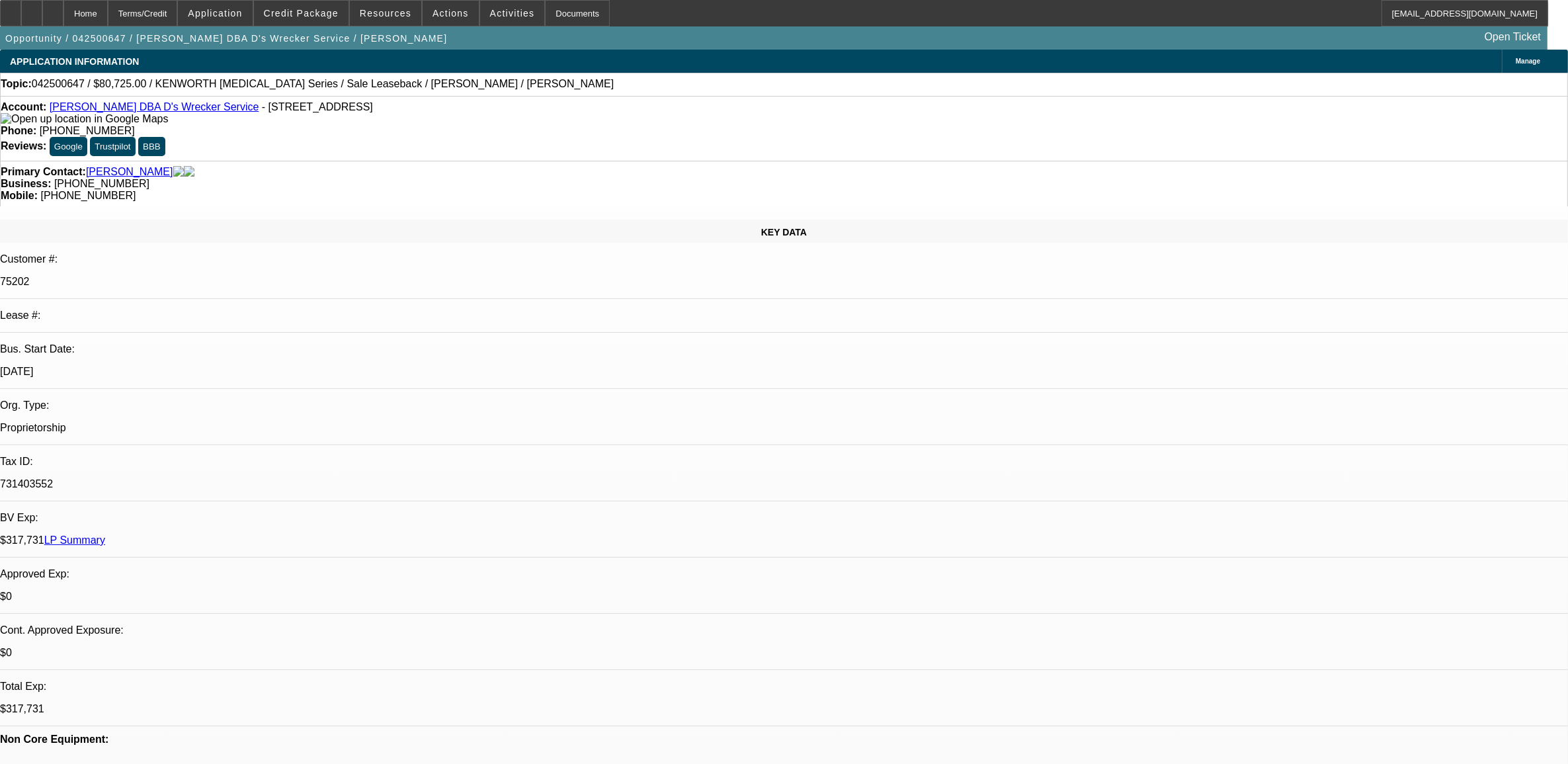
type textarea "9.24, left mssg"
radio input "true"
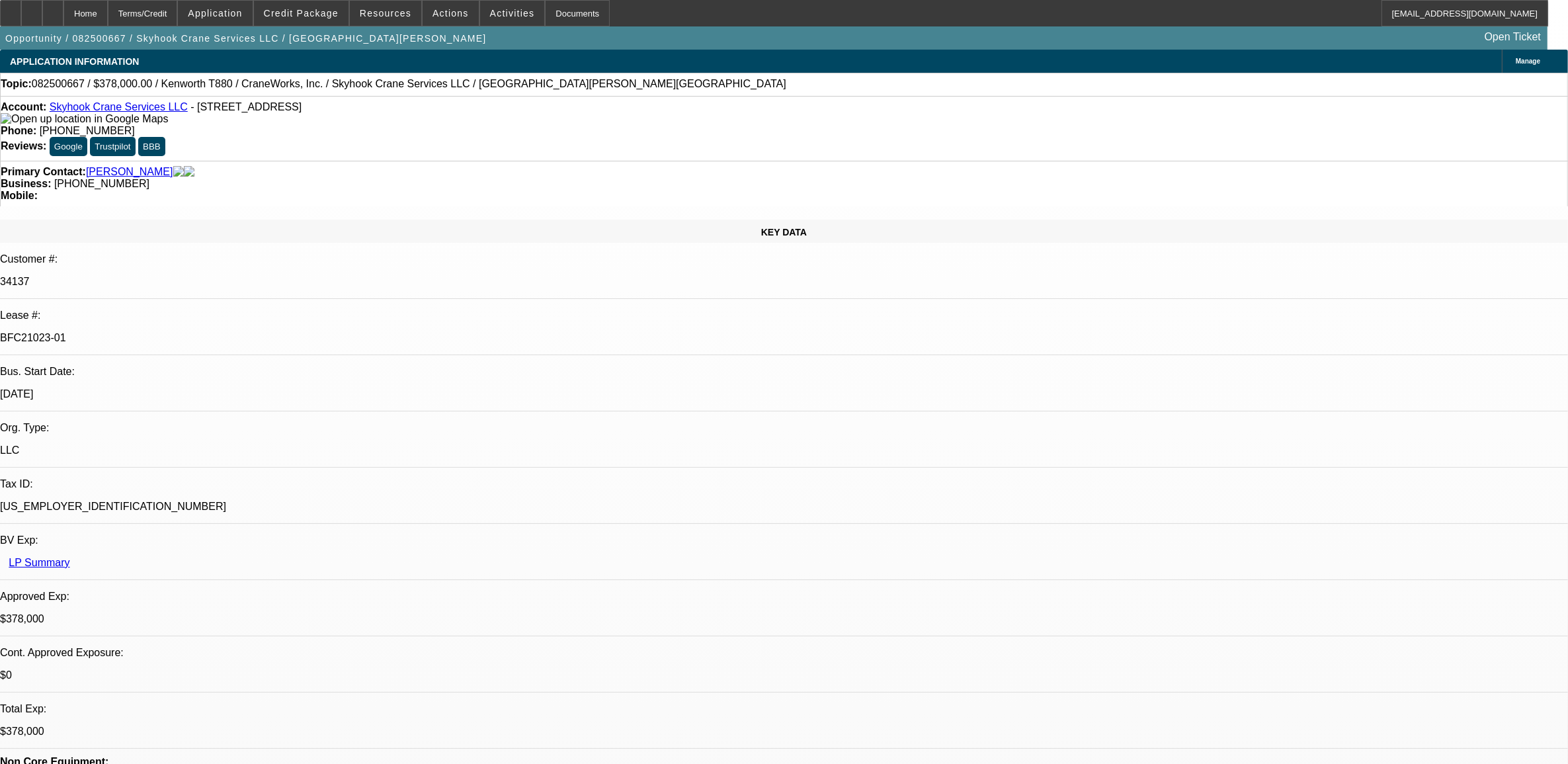
select select "0"
select select "2"
select select "0"
select select "2"
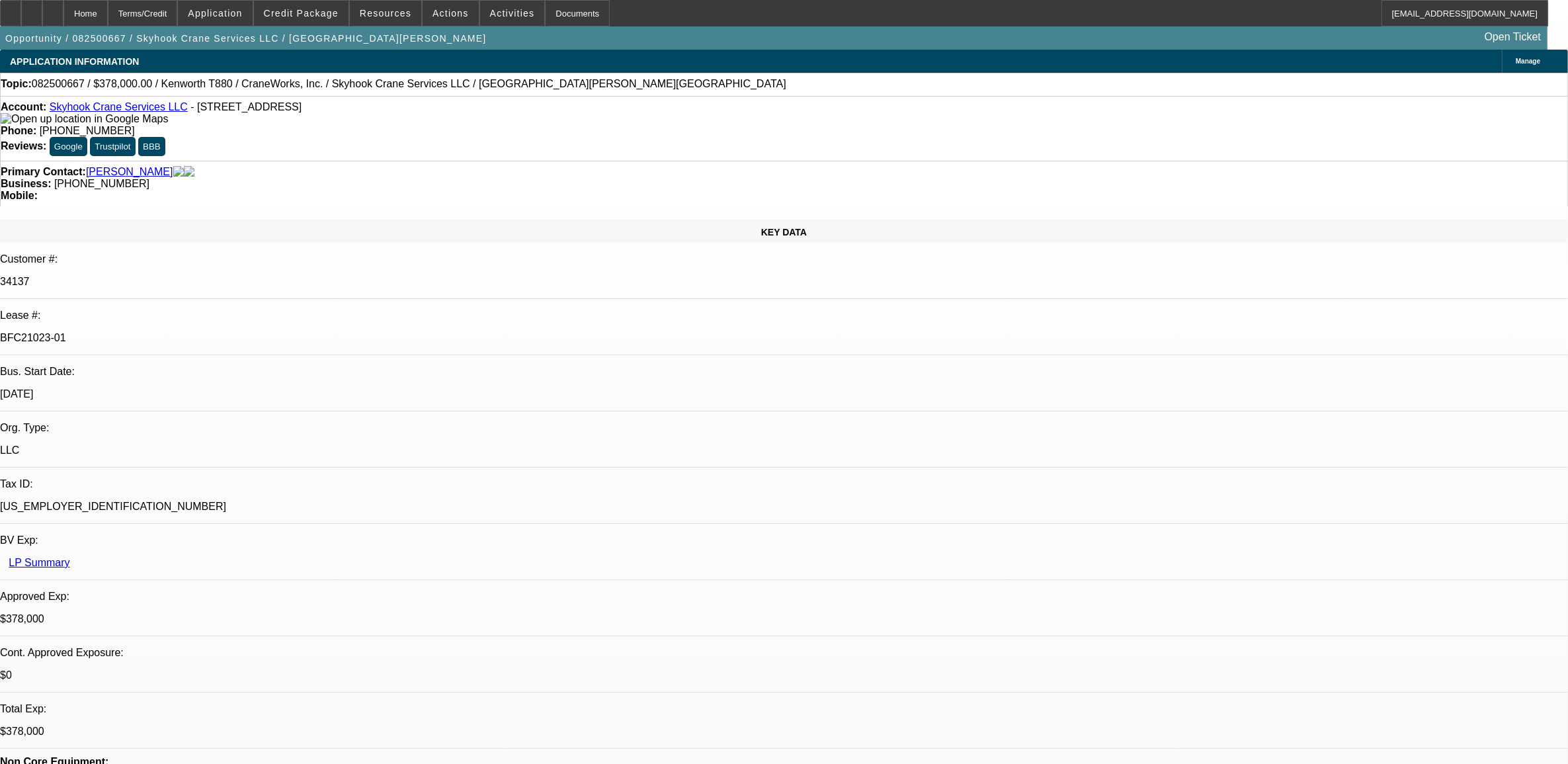
select select "0"
select select "2"
select select "0"
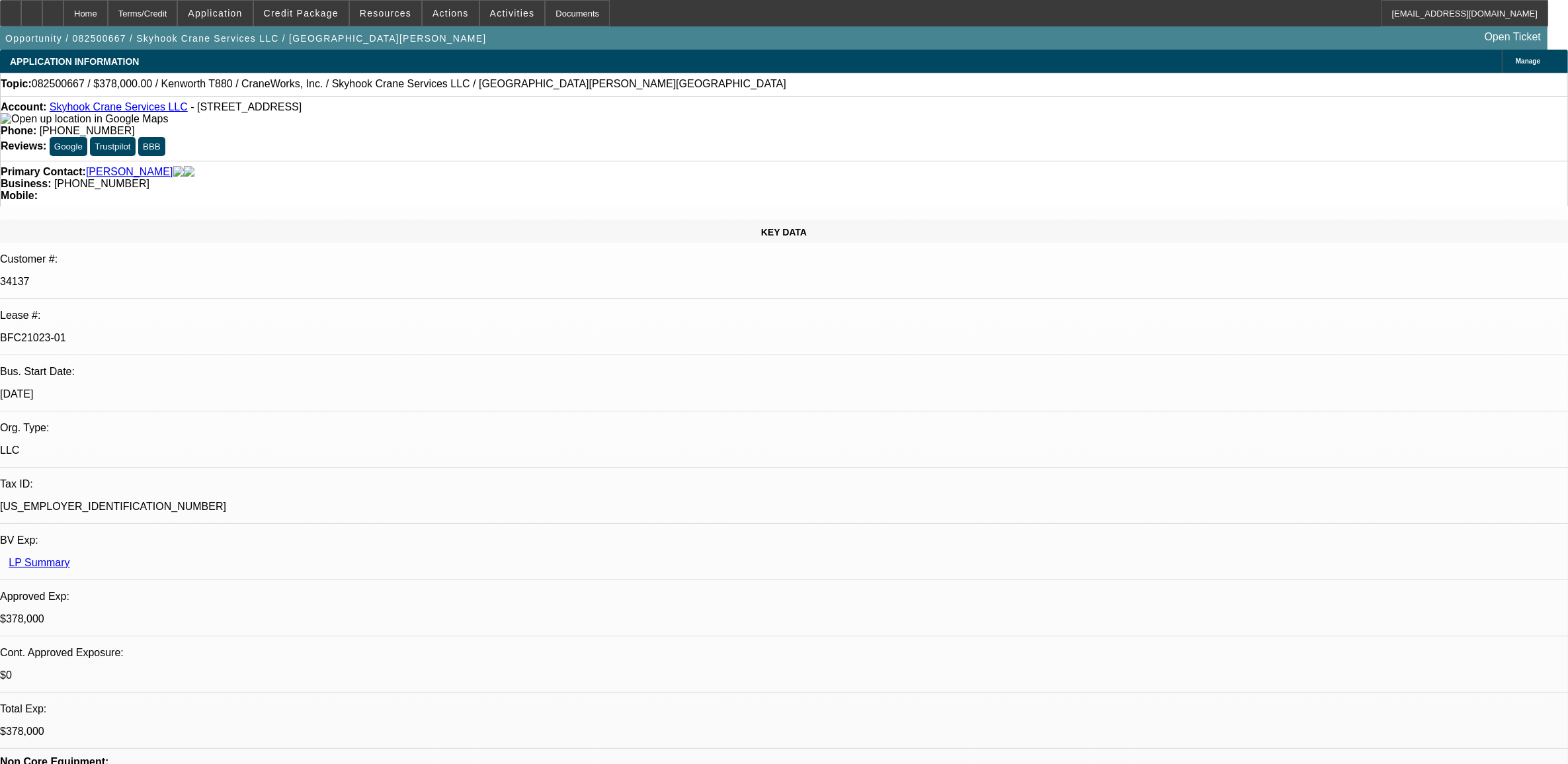
select select "2"
select select "0"
select select "1"
select select "2"
select select "6"
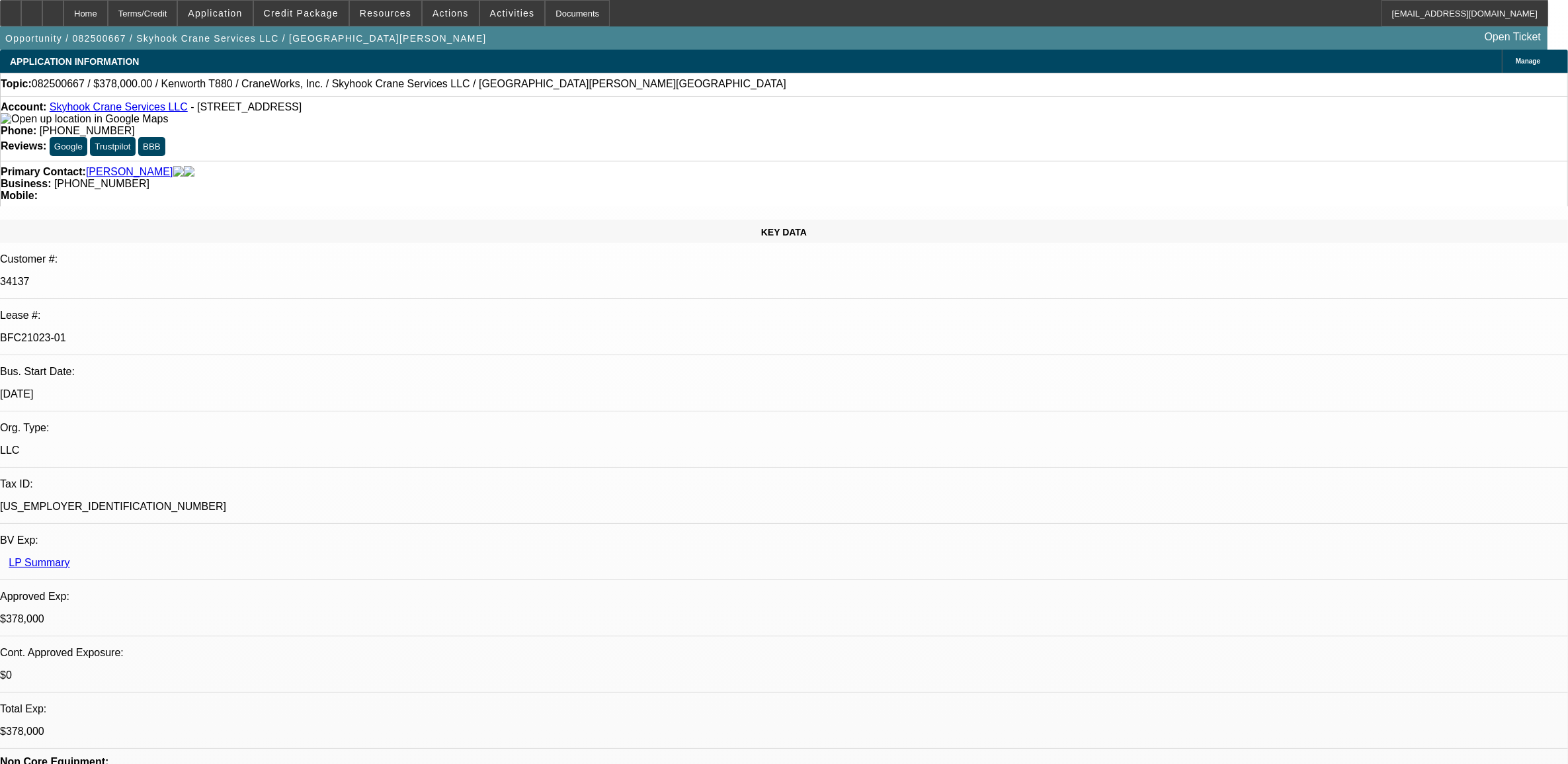
select select "1"
select select "2"
select select "6"
select select "1"
select select "2"
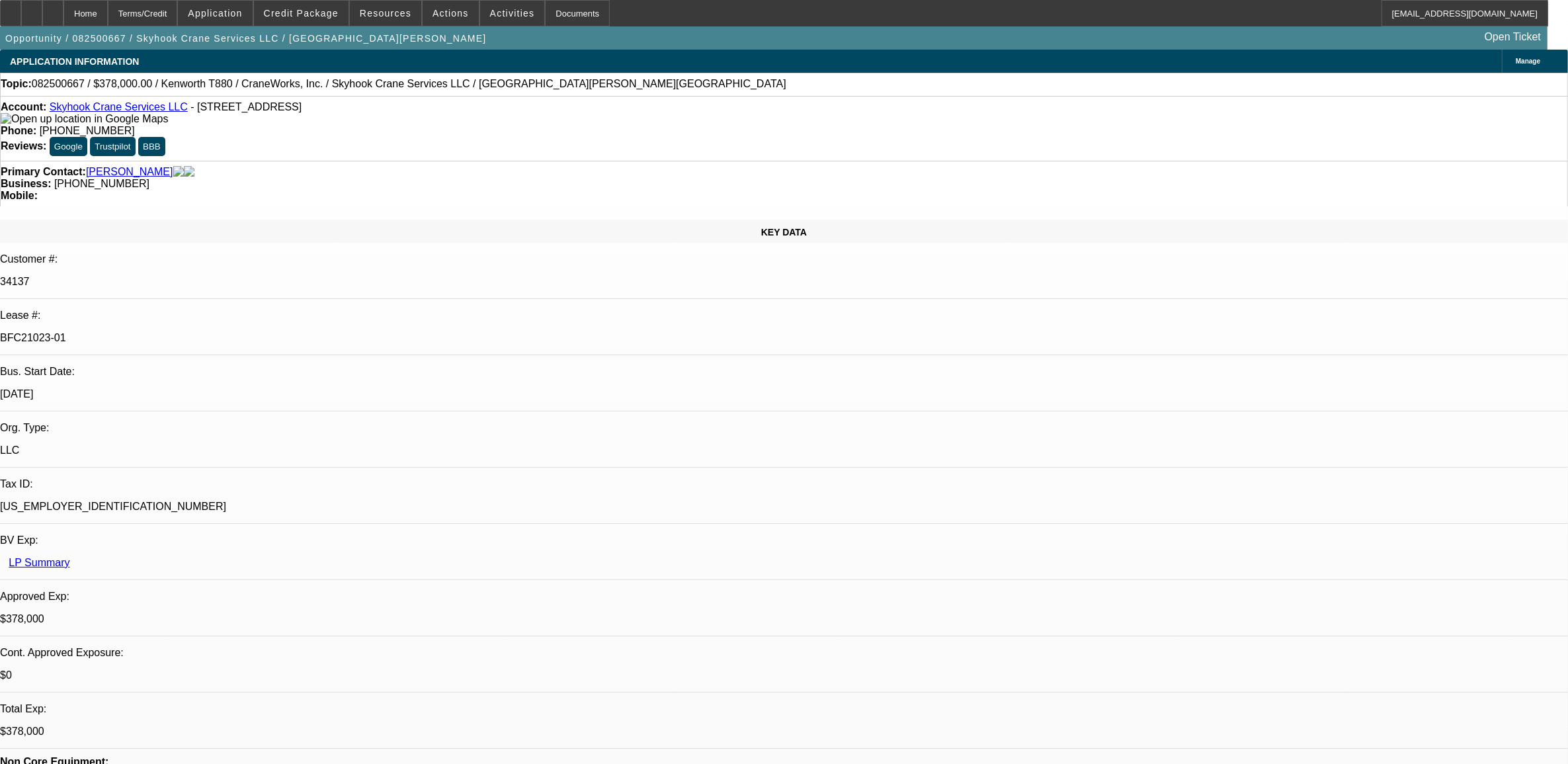
select select "6"
select select "1"
select select "2"
select select "6"
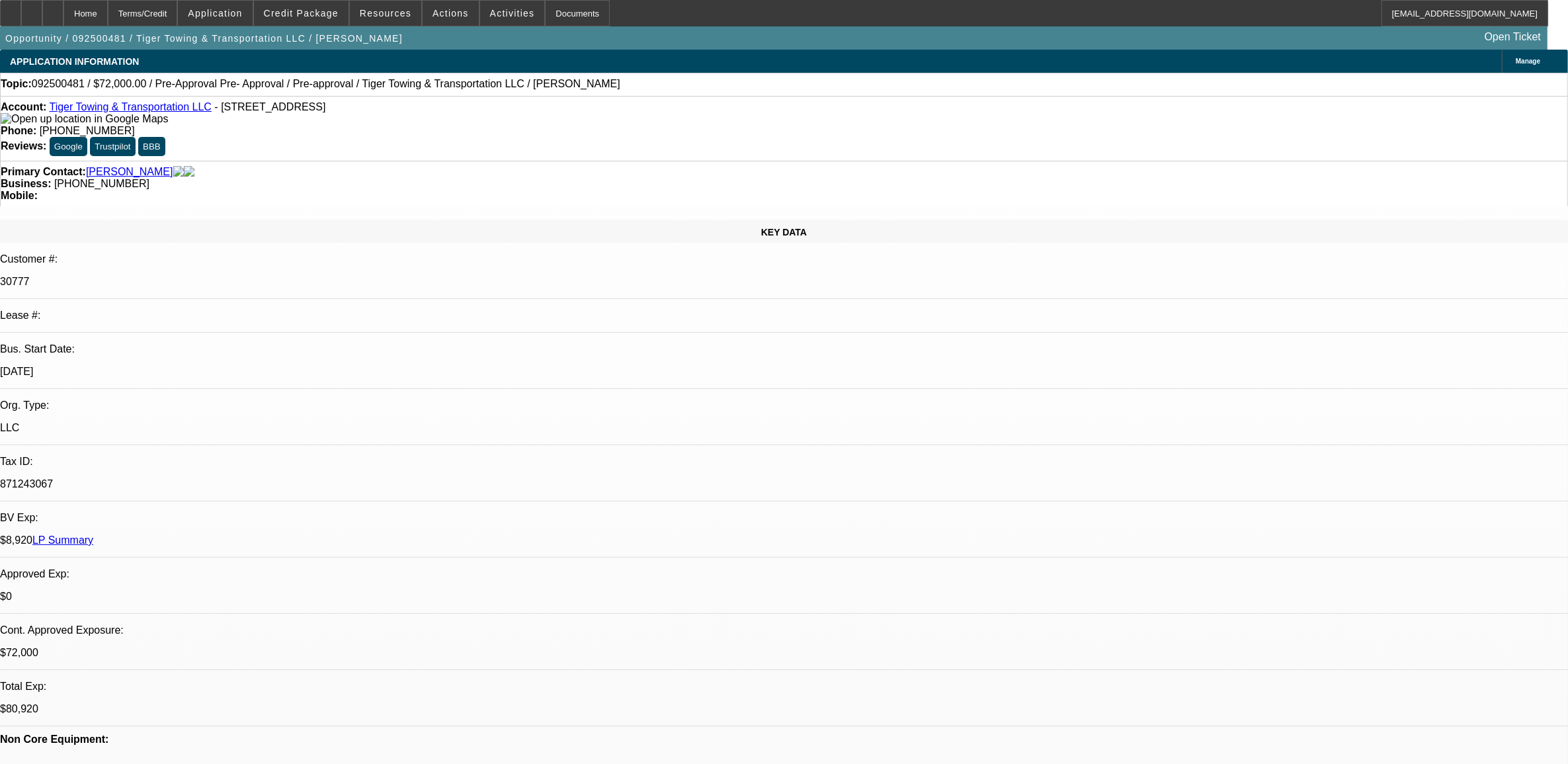
select select "0.1"
select select "2"
select select "0.1"
select select "2"
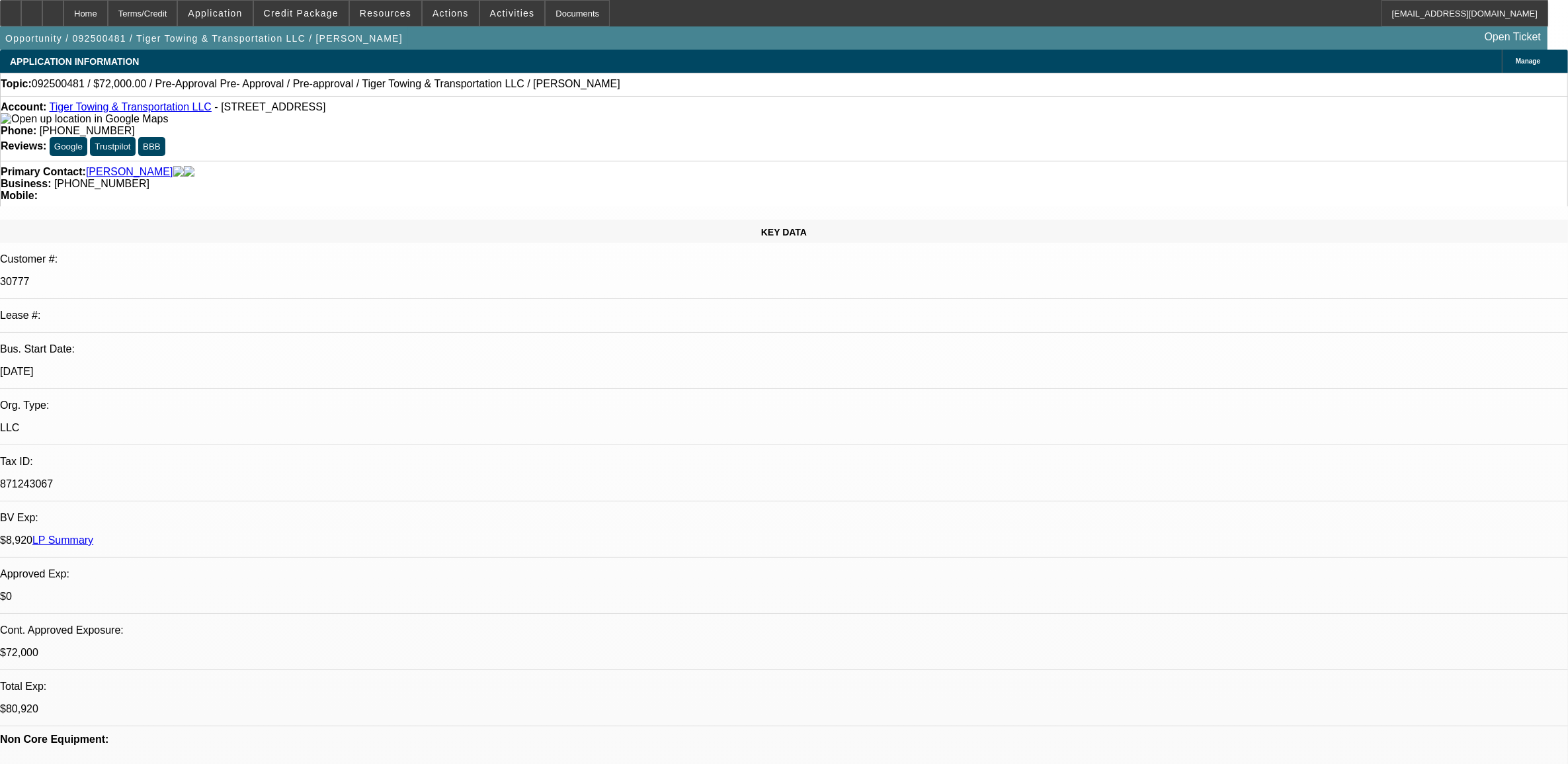
select select "0.1"
select select "2"
select select "0.1"
select select "0"
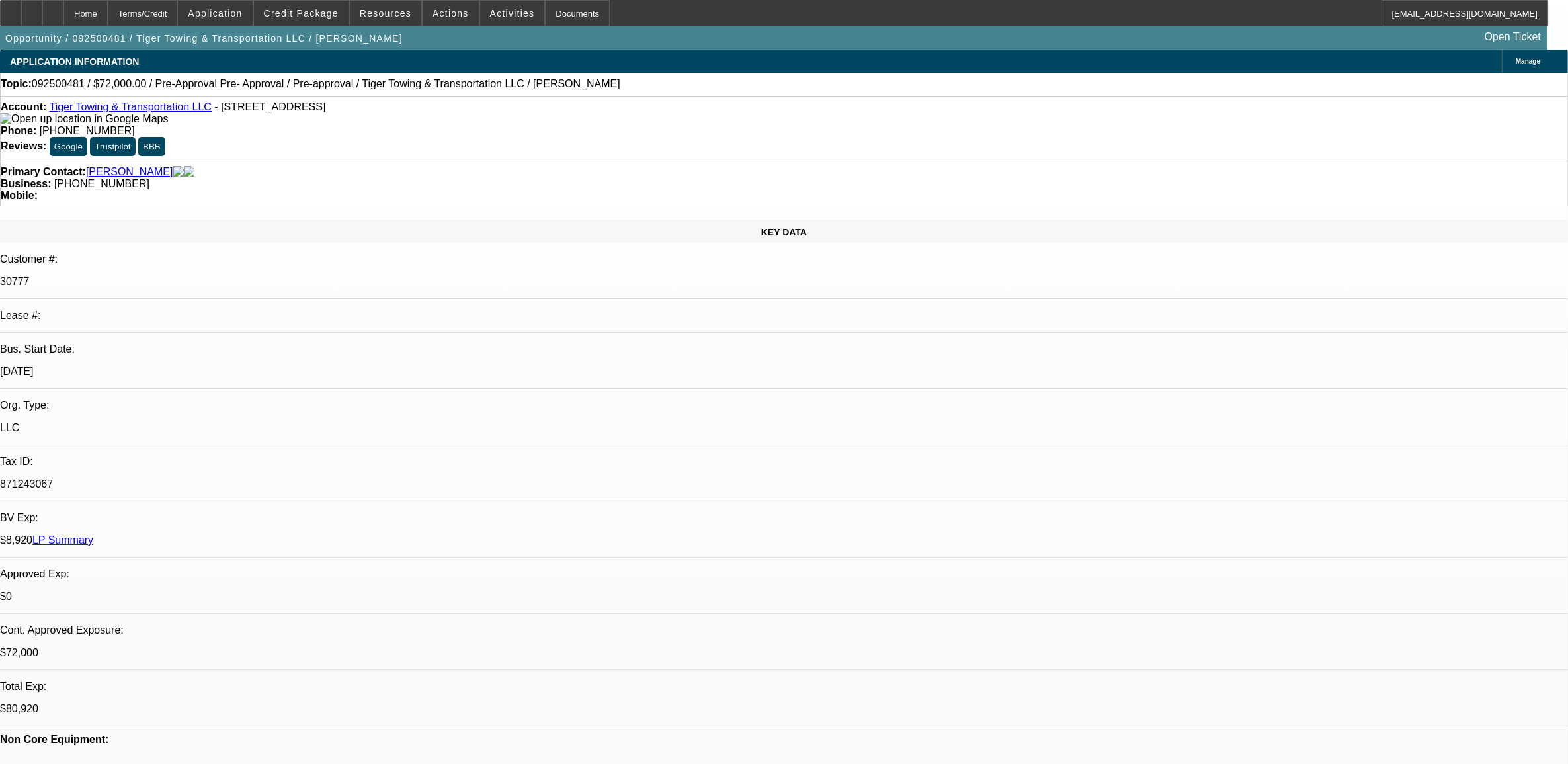
select select "2"
select select "0.1"
select select "1"
select select "2"
select select "4"
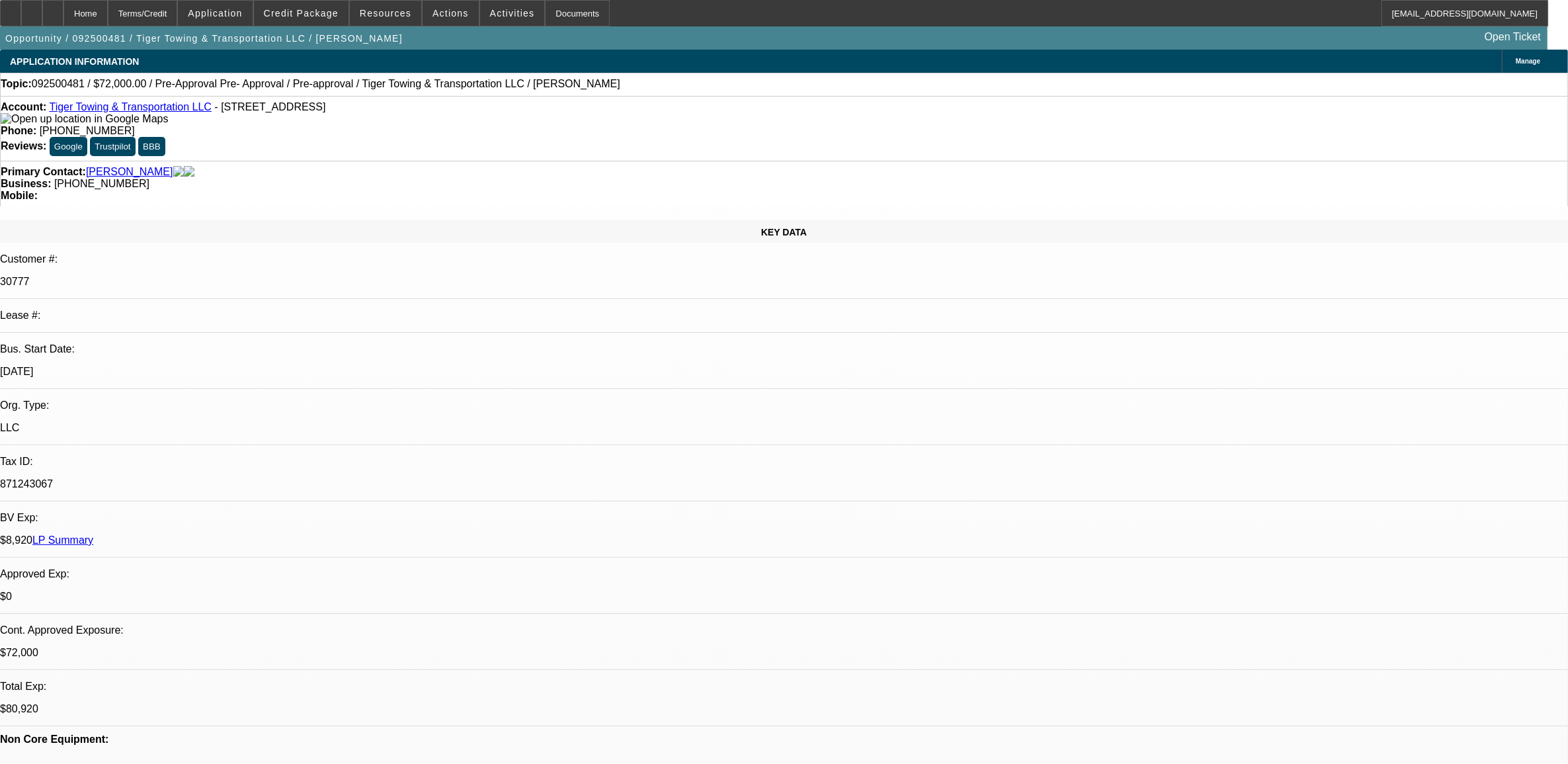
select select "1"
select select "2"
select select "4"
select select "1"
select select "2"
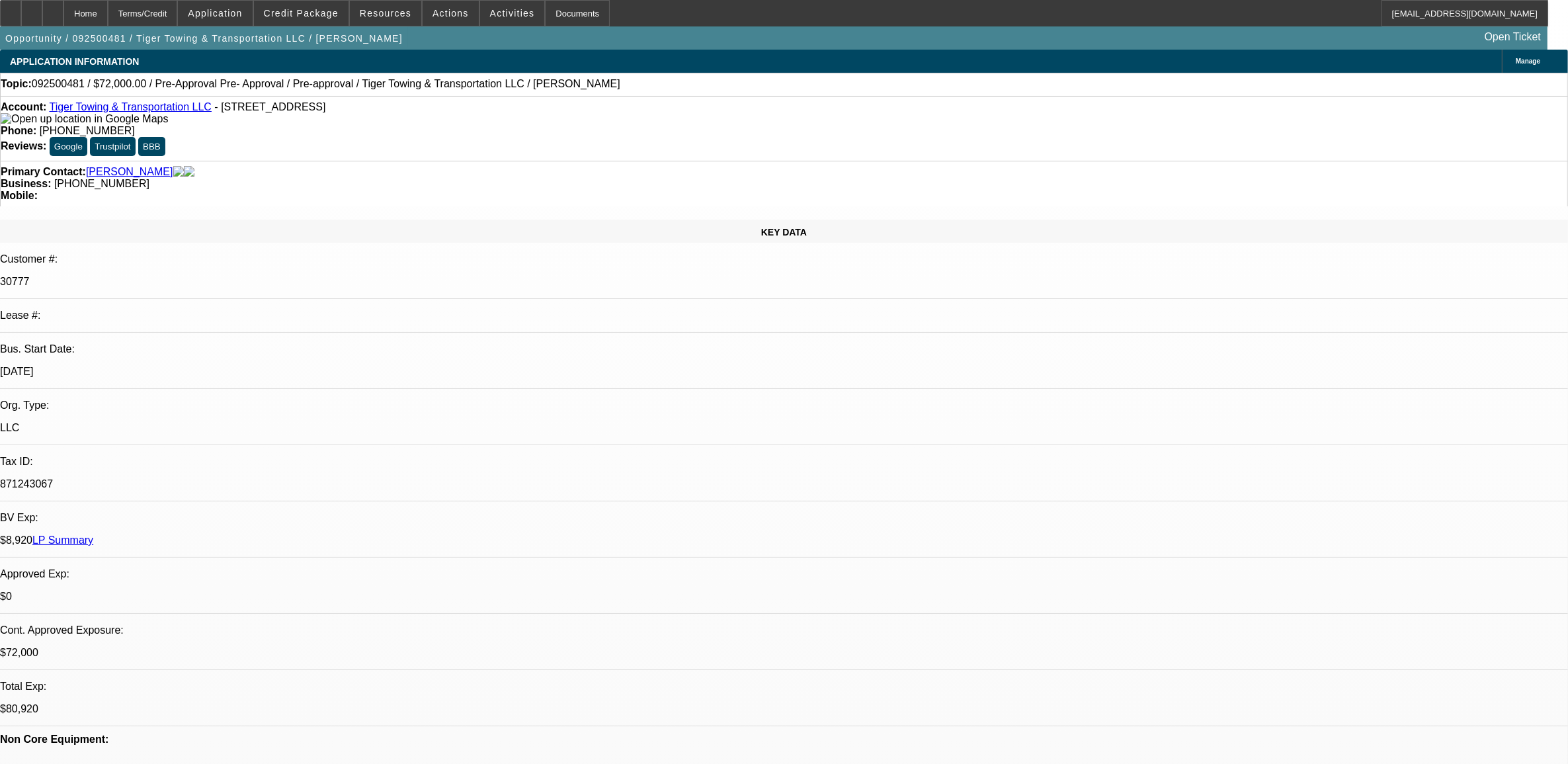
select select "4"
select select "1"
select select "2"
select select "4"
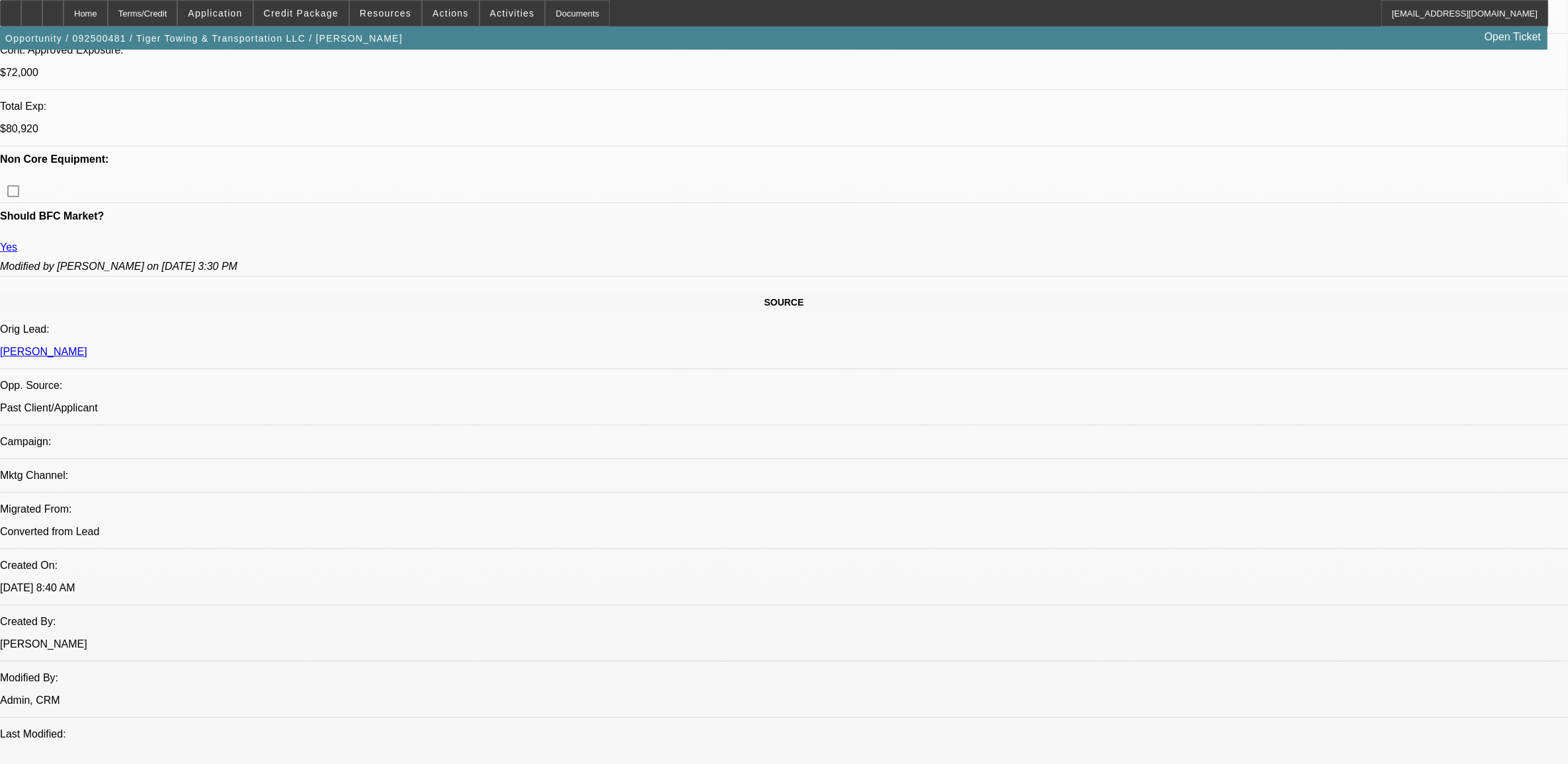
scroll to position [579, 0]
click at [325, 13] on button "Credit Package" at bounding box center [302, 13] width 95 height 25
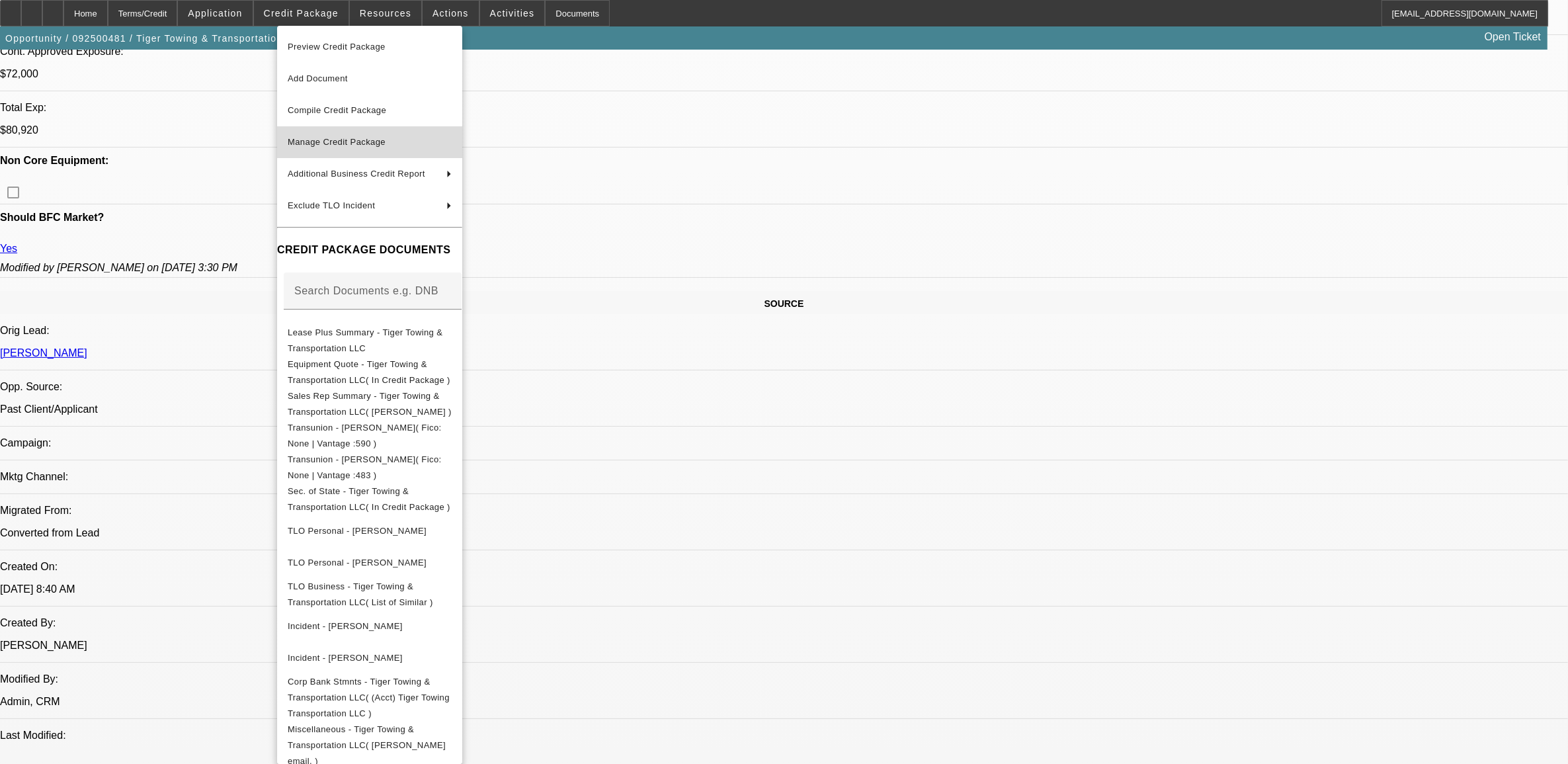
click at [332, 144] on span "Manage Credit Package" at bounding box center [337, 141] width 98 height 10
